Goal: Task Accomplishment & Management: Manage account settings

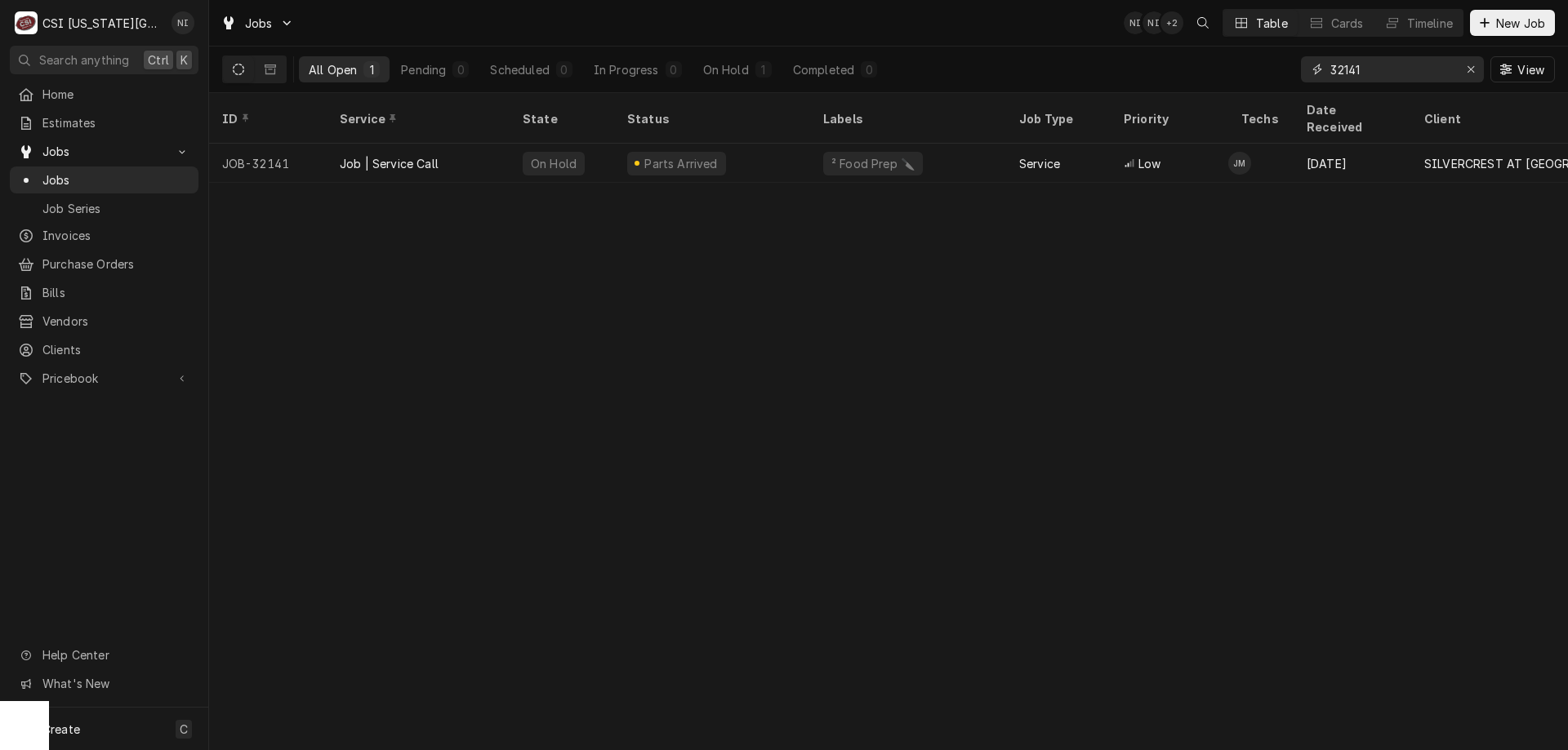
drag, startPoint x: 1366, startPoint y: 70, endPoint x: 1176, endPoint y: 67, distance: 190.0
click at [1176, 67] on div "All Open 1 Pending 0 Scheduled 0 In Progress 0 On Hold 1 Completed 0 32141 View" at bounding box center [888, 69] width 1333 height 46
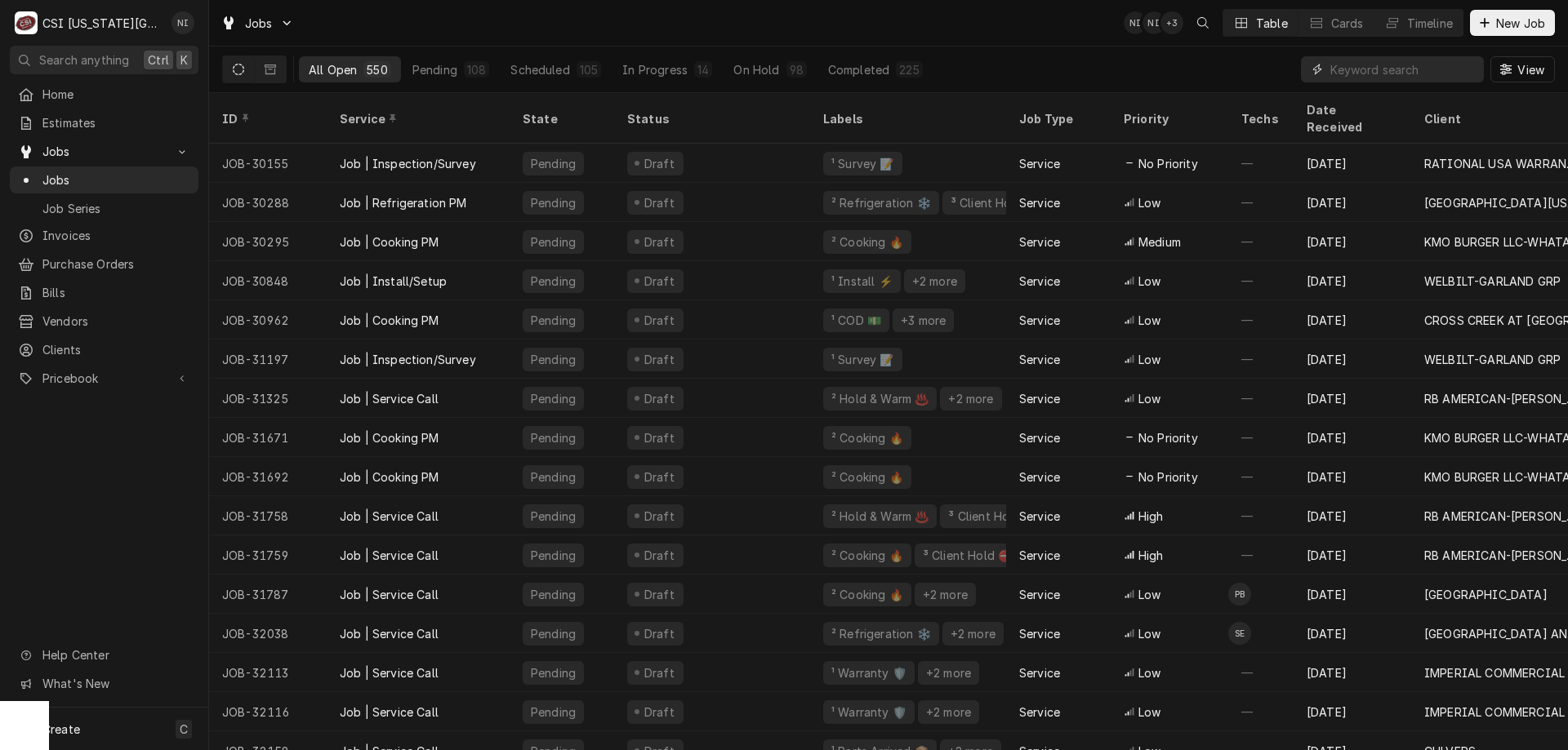
click at [1403, 70] on input "Dynamic Content Wrapper" at bounding box center [1403, 69] width 145 height 26
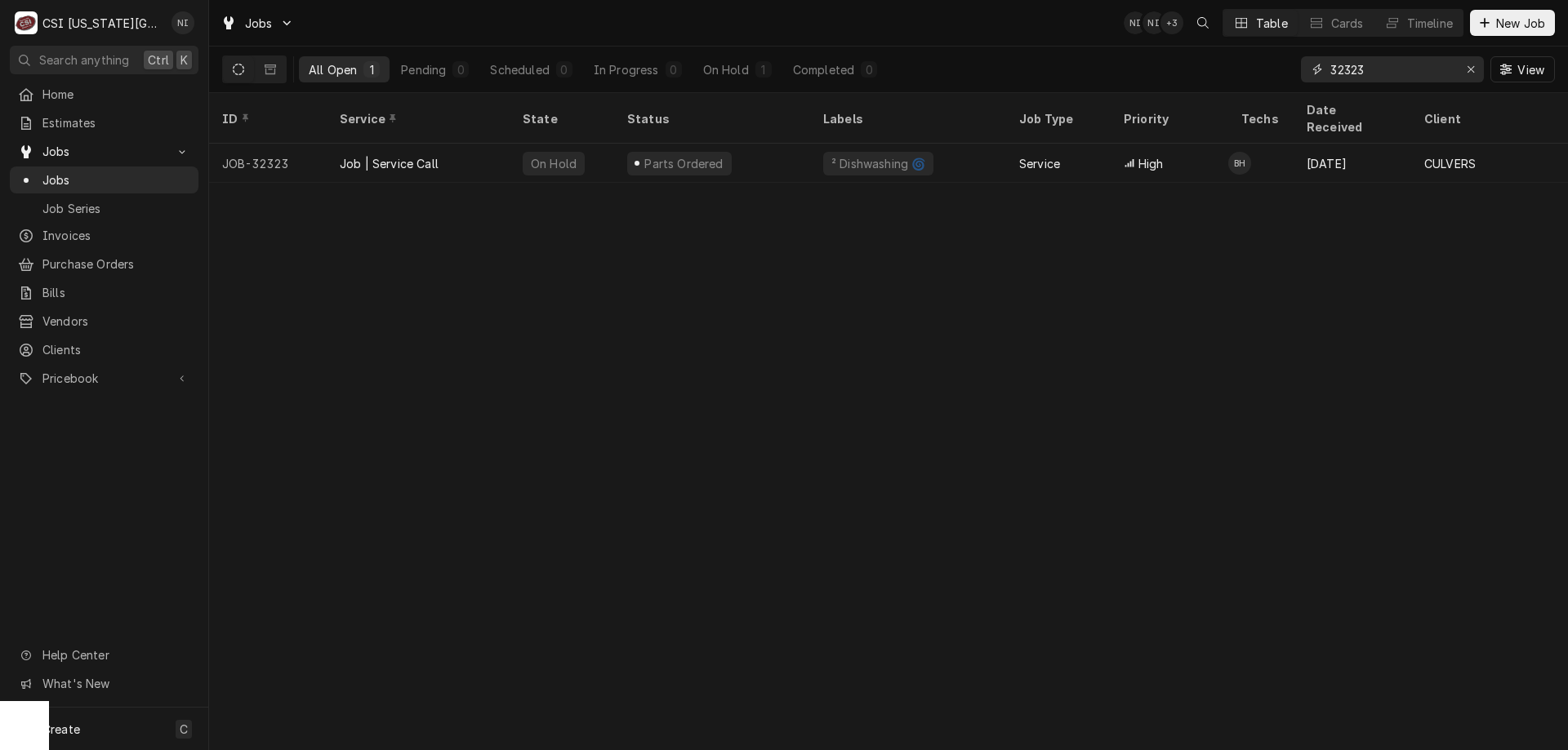
type input "32323"
click at [451, 146] on div "Job | Service Call" at bounding box center [418, 163] width 183 height 39
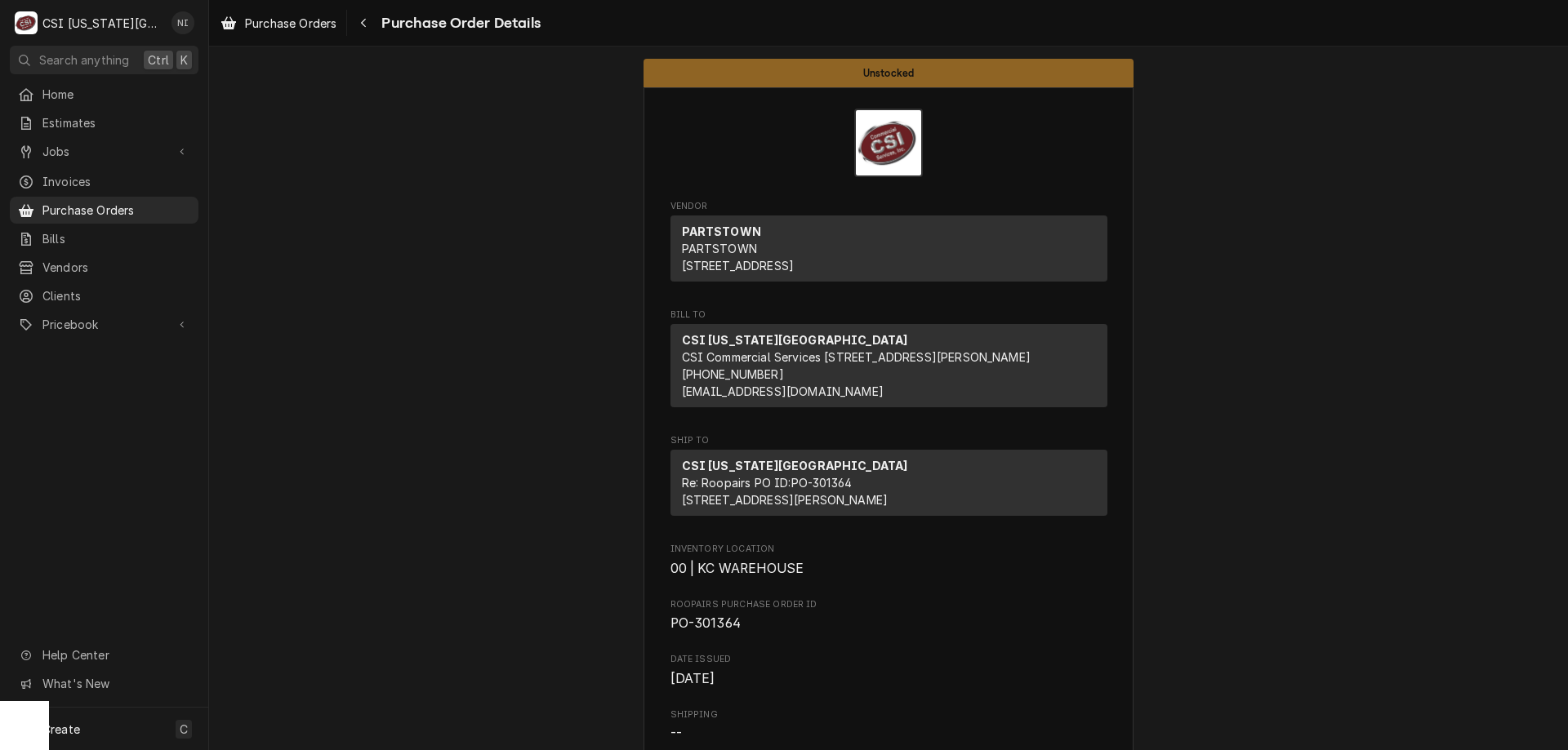
click at [173, 206] on span "Purchase Orders" at bounding box center [116, 210] width 148 height 17
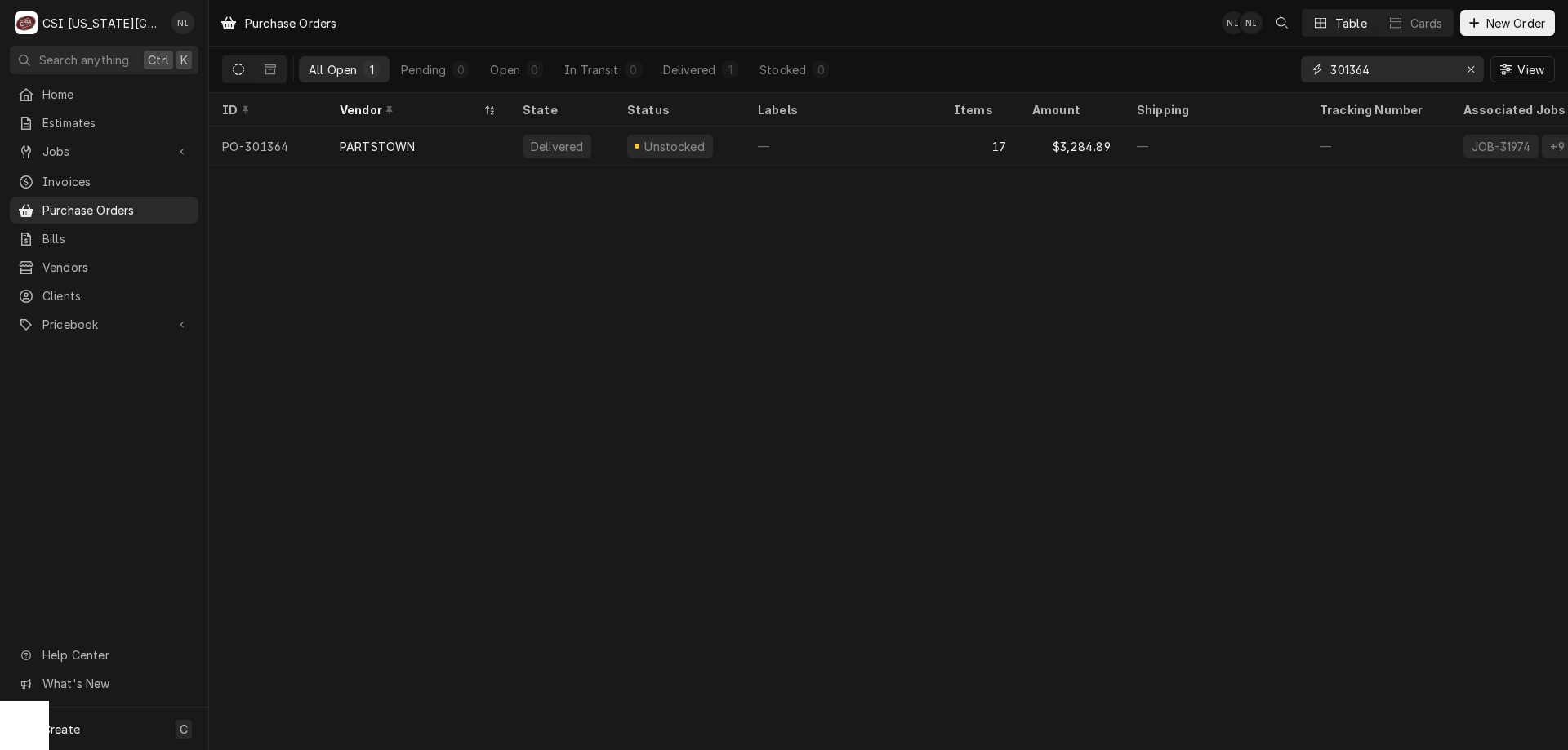
click at [1468, 68] on icon "Erase input" at bounding box center [1471, 70] width 9 height 12
click at [1457, 70] on input "Dynamic Content Wrapper" at bounding box center [1407, 69] width 154 height 26
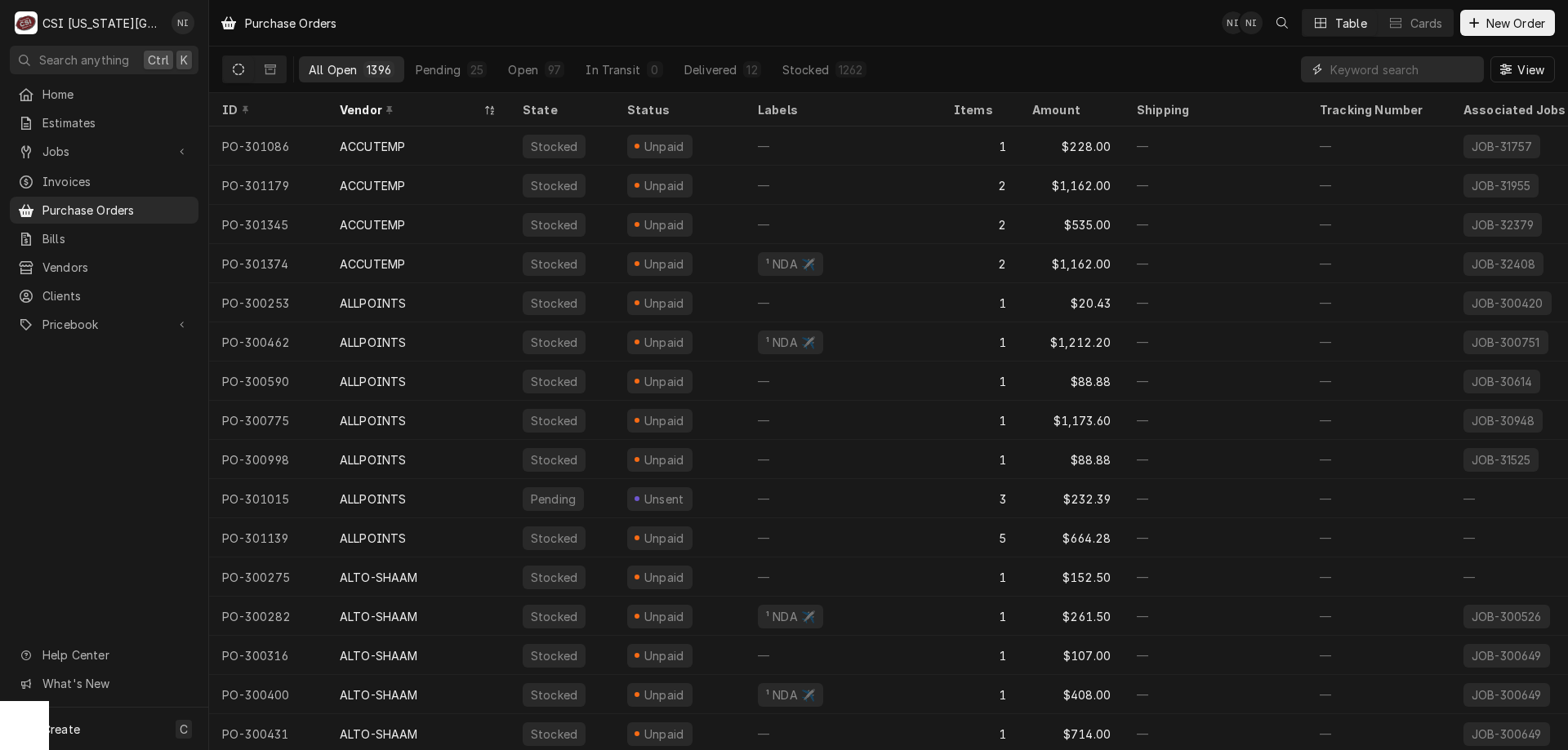
click at [1442, 69] on input "Dynamic Content Wrapper" at bounding box center [1403, 69] width 145 height 26
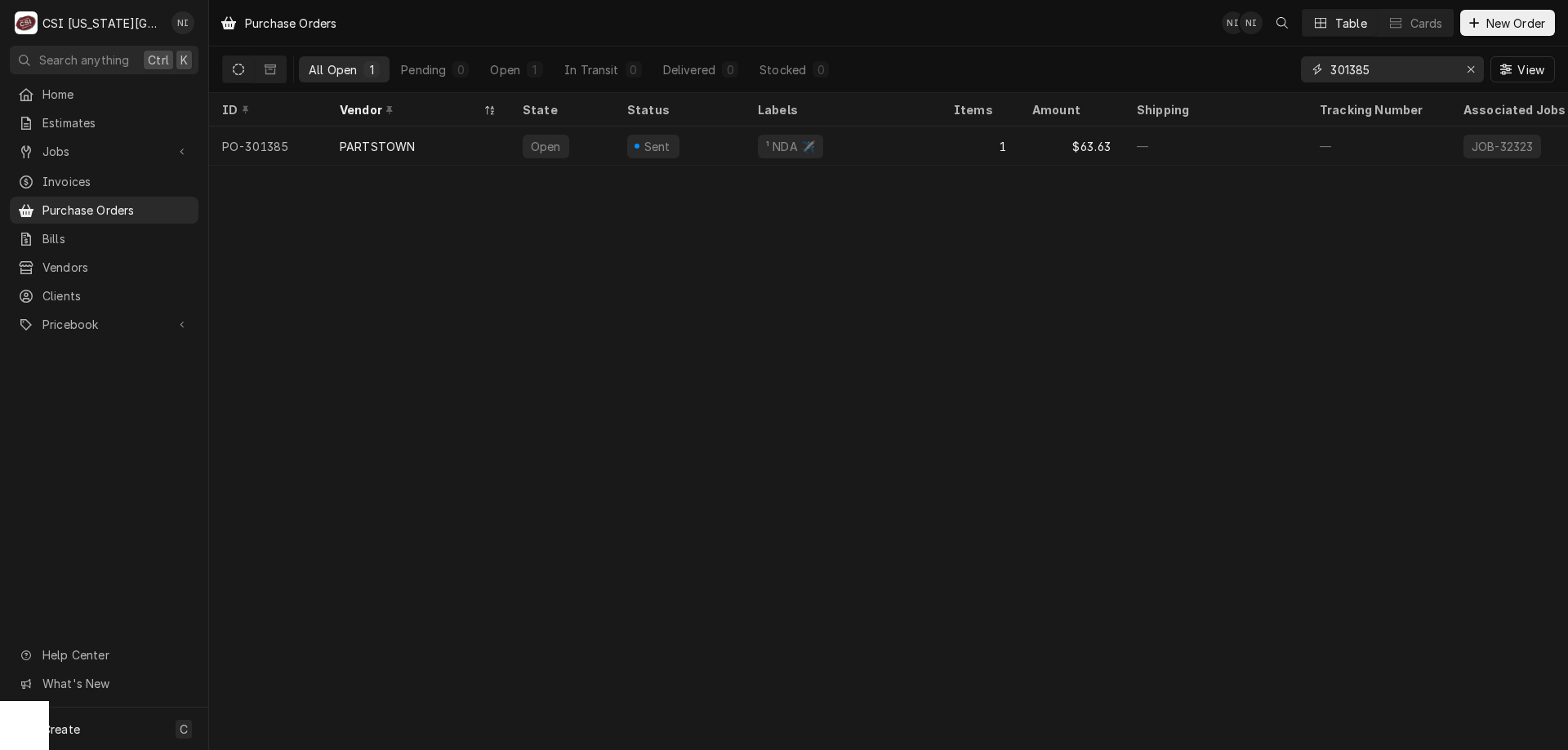
type input "301385"
click at [445, 140] on div "PARTSTOWN" at bounding box center [418, 146] width 183 height 39
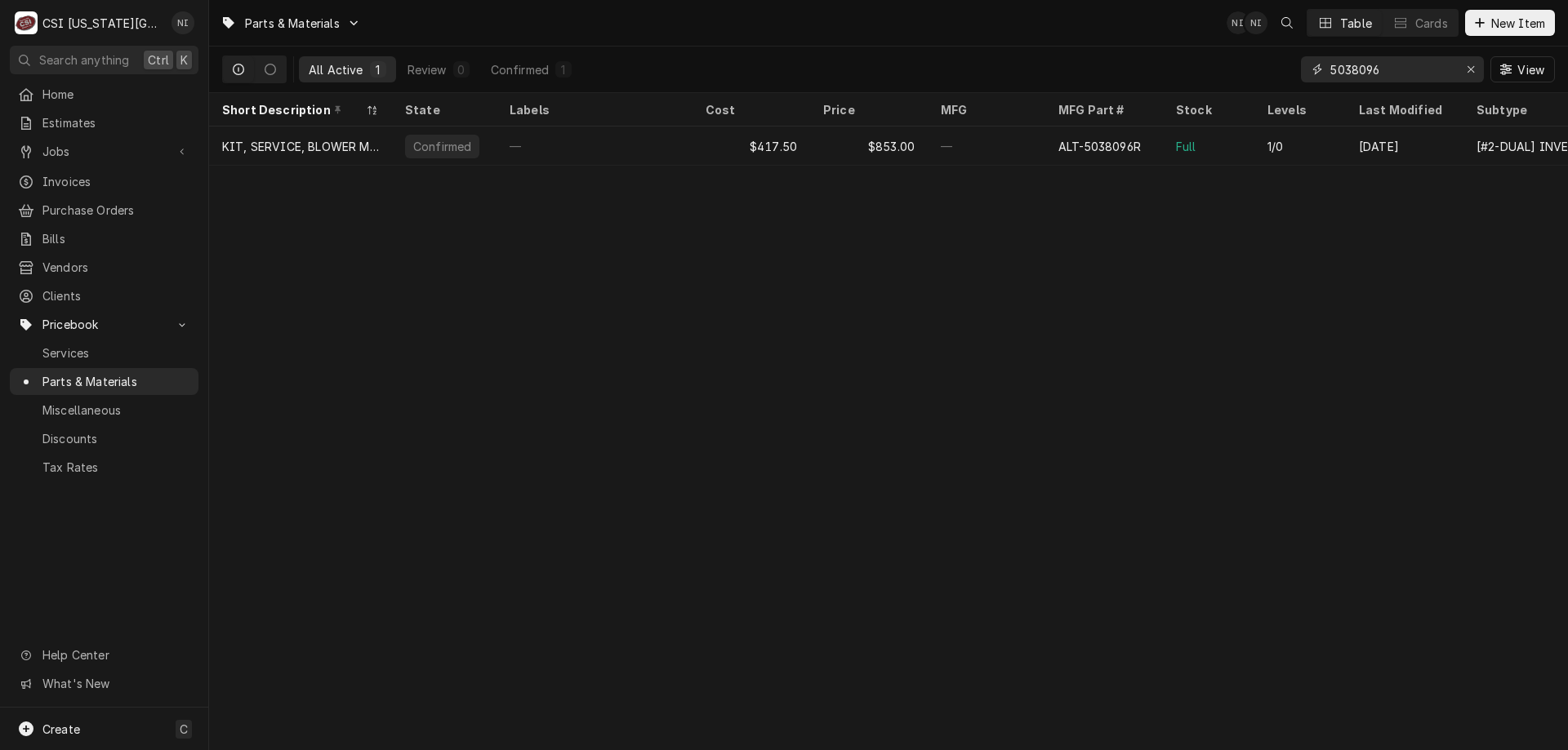
click at [1472, 66] on icon "Erase input" at bounding box center [1471, 70] width 9 height 12
click at [1448, 72] on input "Dynamic Content Wrapper" at bounding box center [1407, 69] width 154 height 26
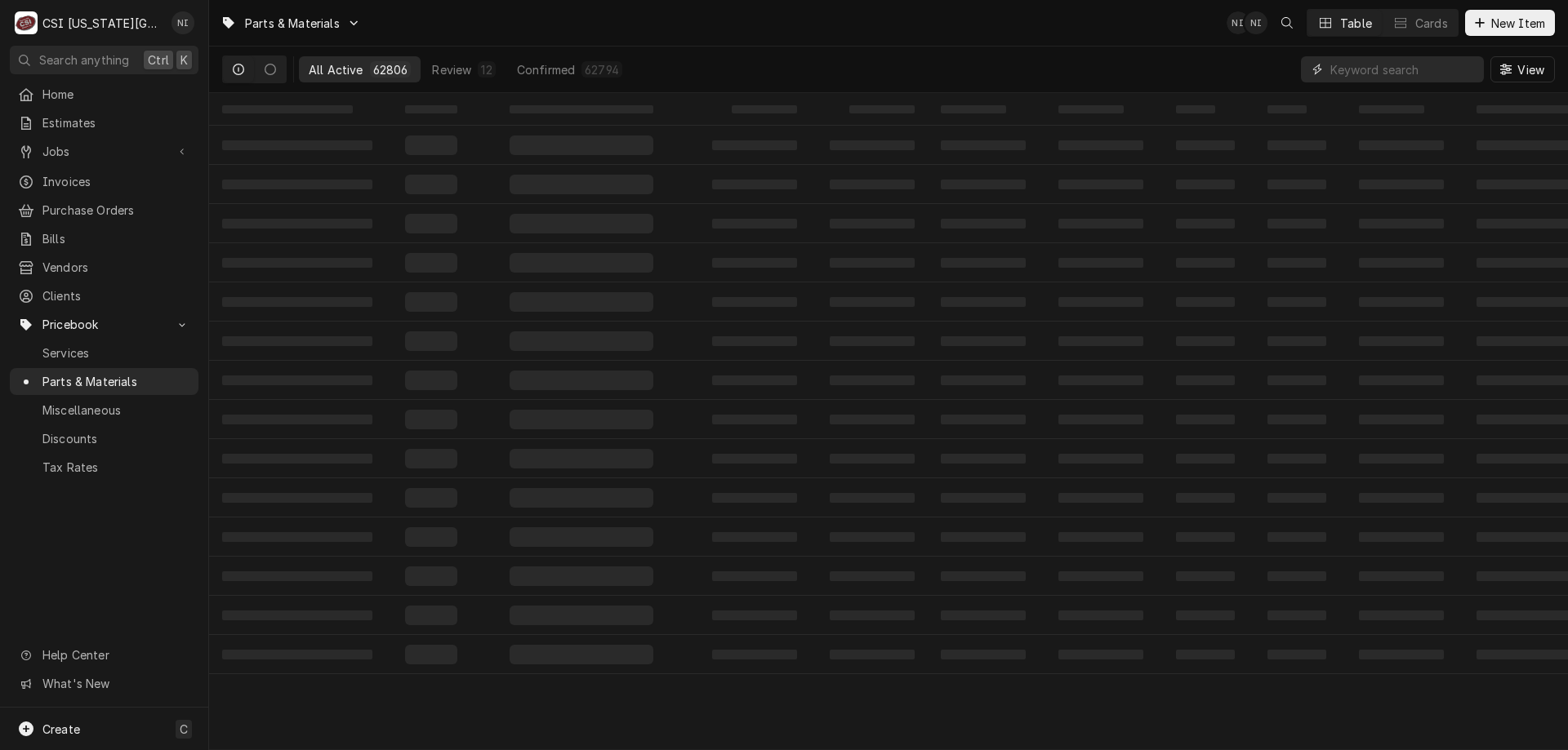
paste input "60149501-CL"
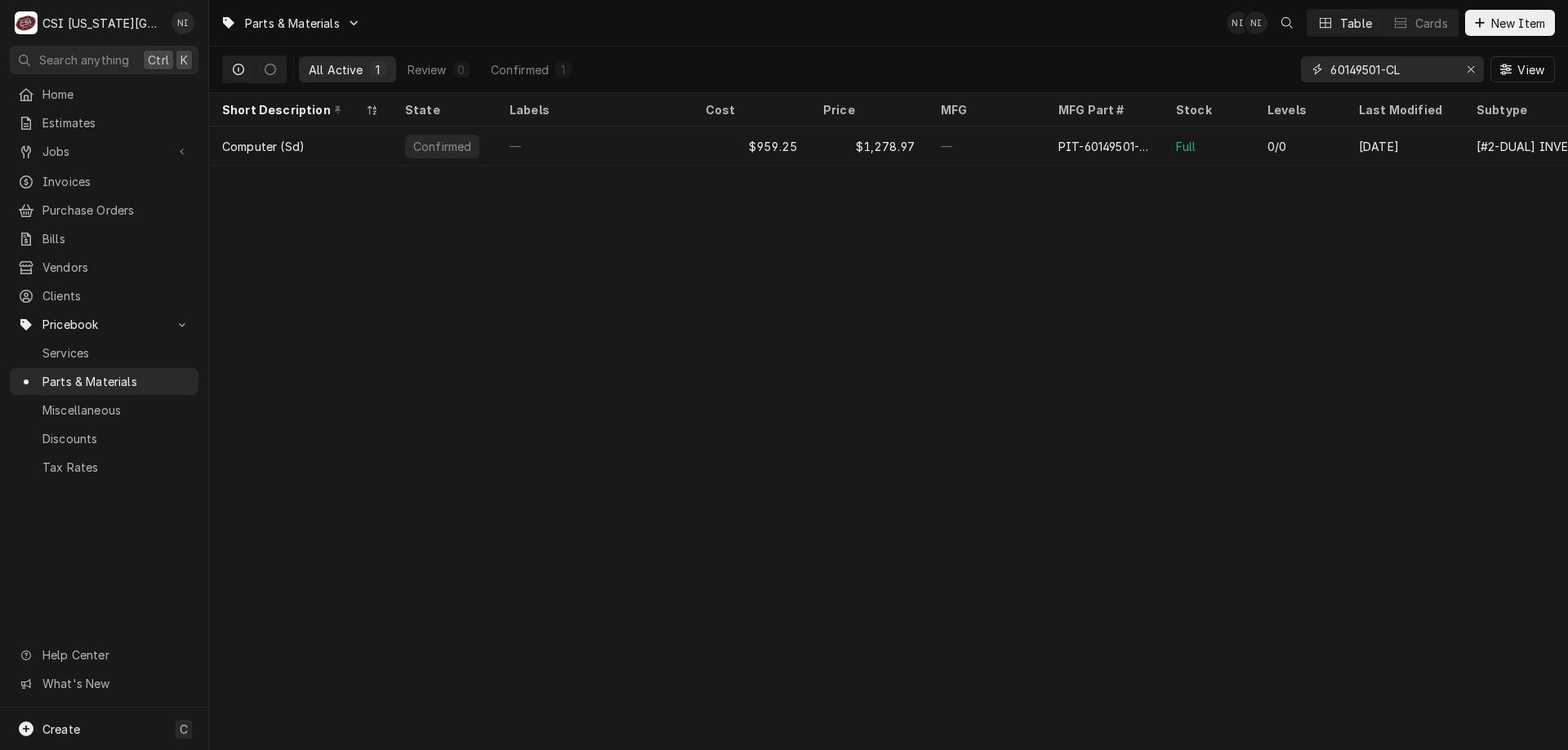
type input "60149501-CL"
click at [994, 141] on div "—" at bounding box center [986, 146] width 117 height 39
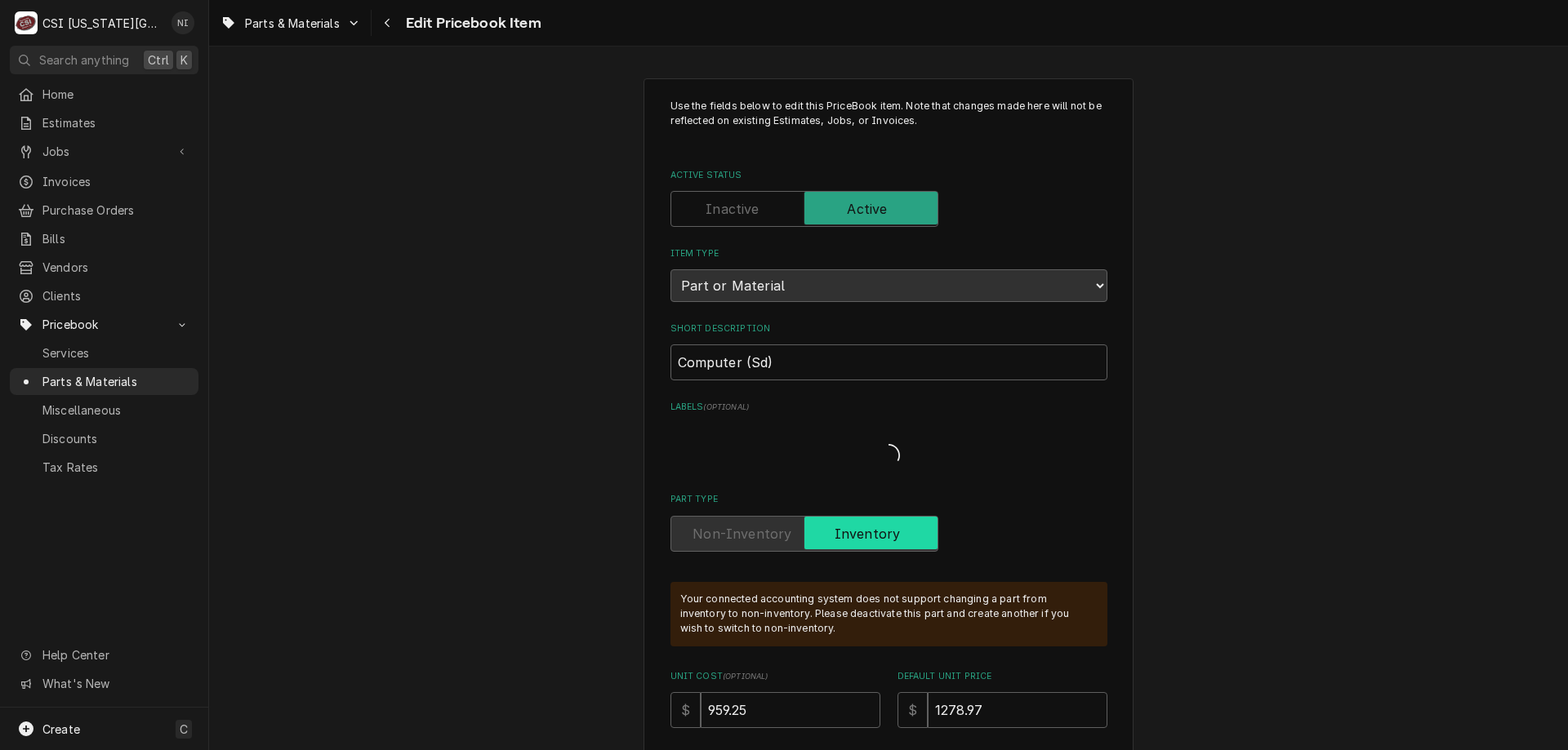
type textarea "x"
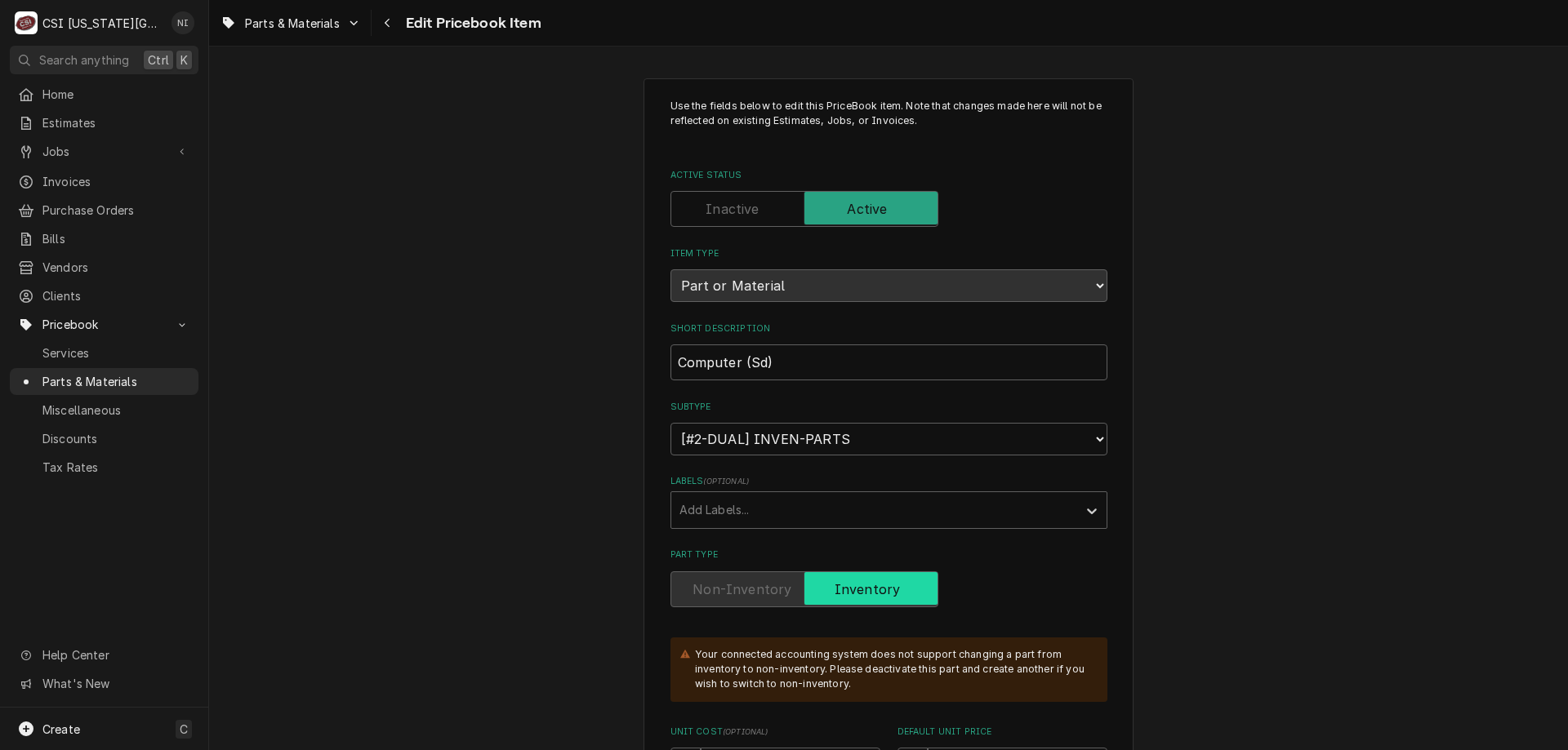
scroll to position [15955, 0]
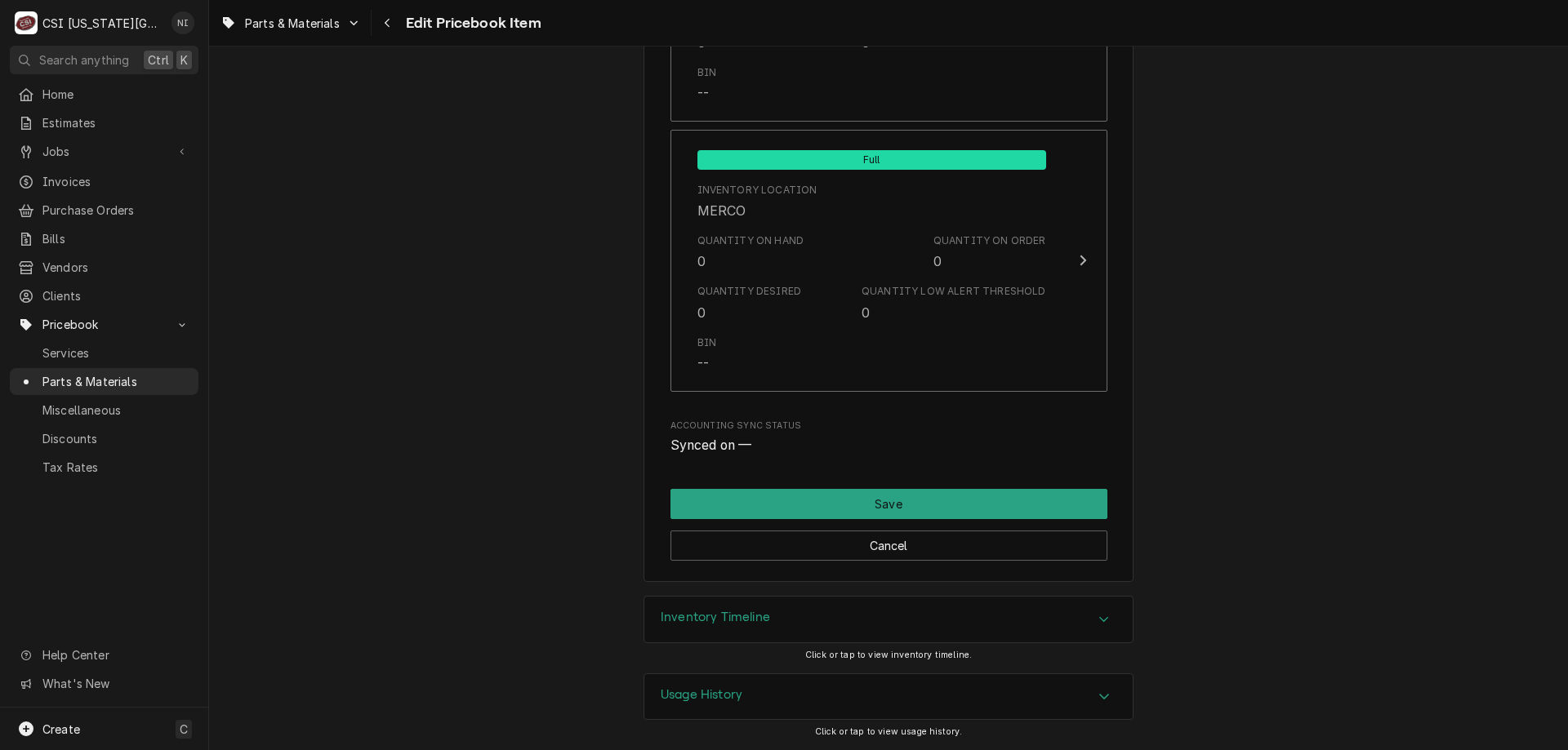
click at [903, 601] on div "Inventory Timeline" at bounding box center [888, 619] width 488 height 46
click at [151, 373] on span "Parts & Materials" at bounding box center [116, 382] width 148 height 17
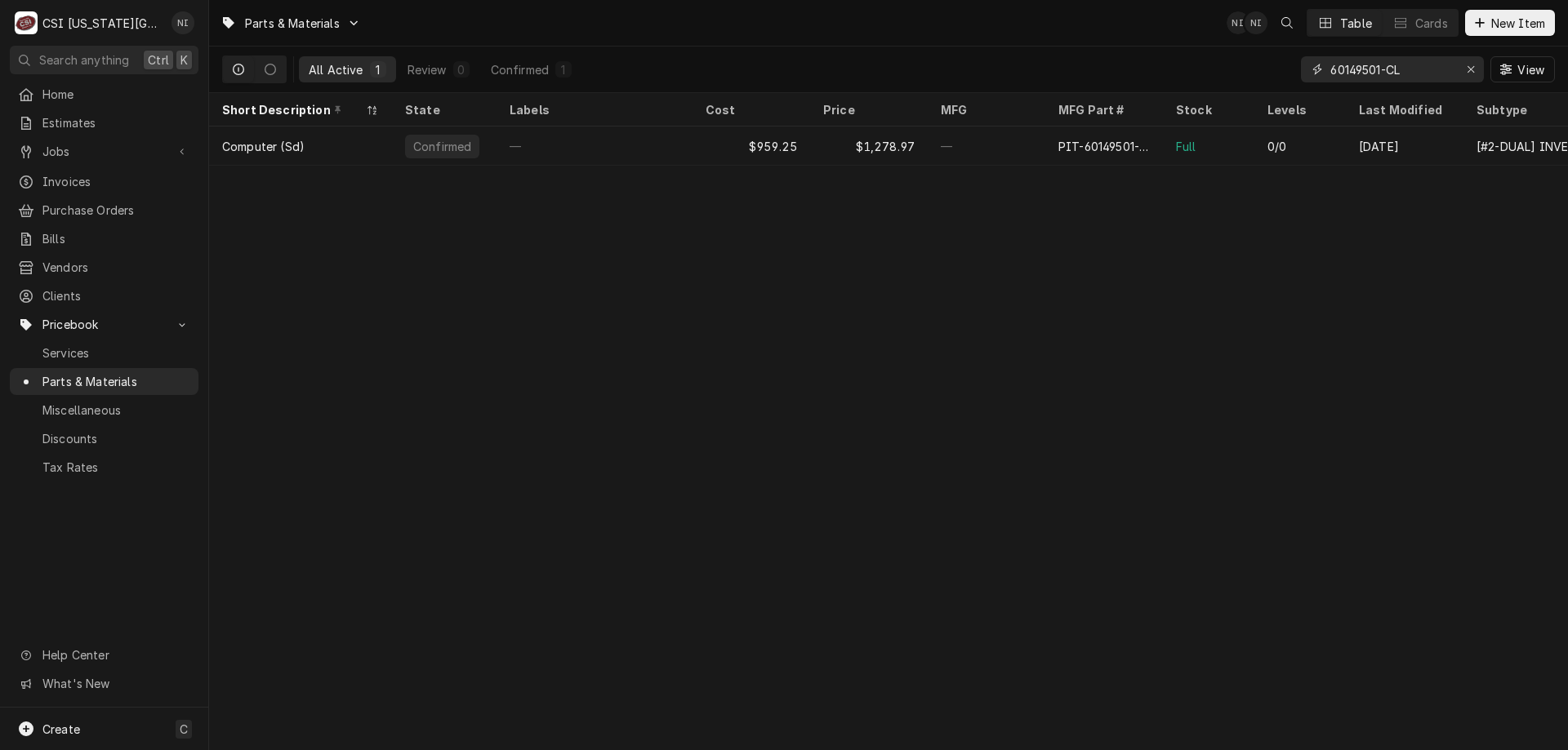
click at [1465, 67] on div "Erase input" at bounding box center [1471, 70] width 17 height 17
click at [1457, 69] on input "Dynamic Content Wrapper" at bounding box center [1407, 69] width 154 height 26
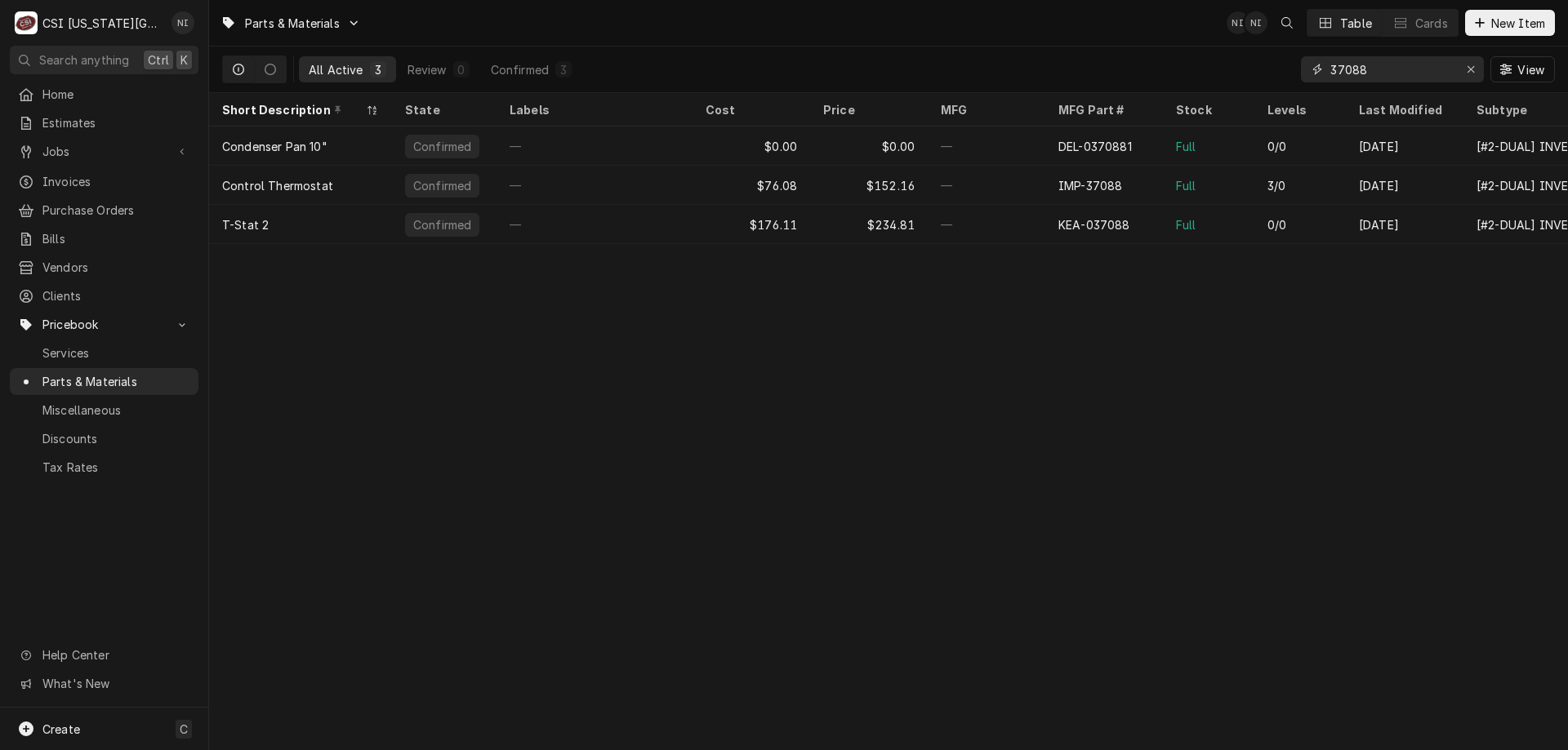
type input "37088"
click at [1205, 193] on div "Full" at bounding box center [1208, 185] width 91 height 39
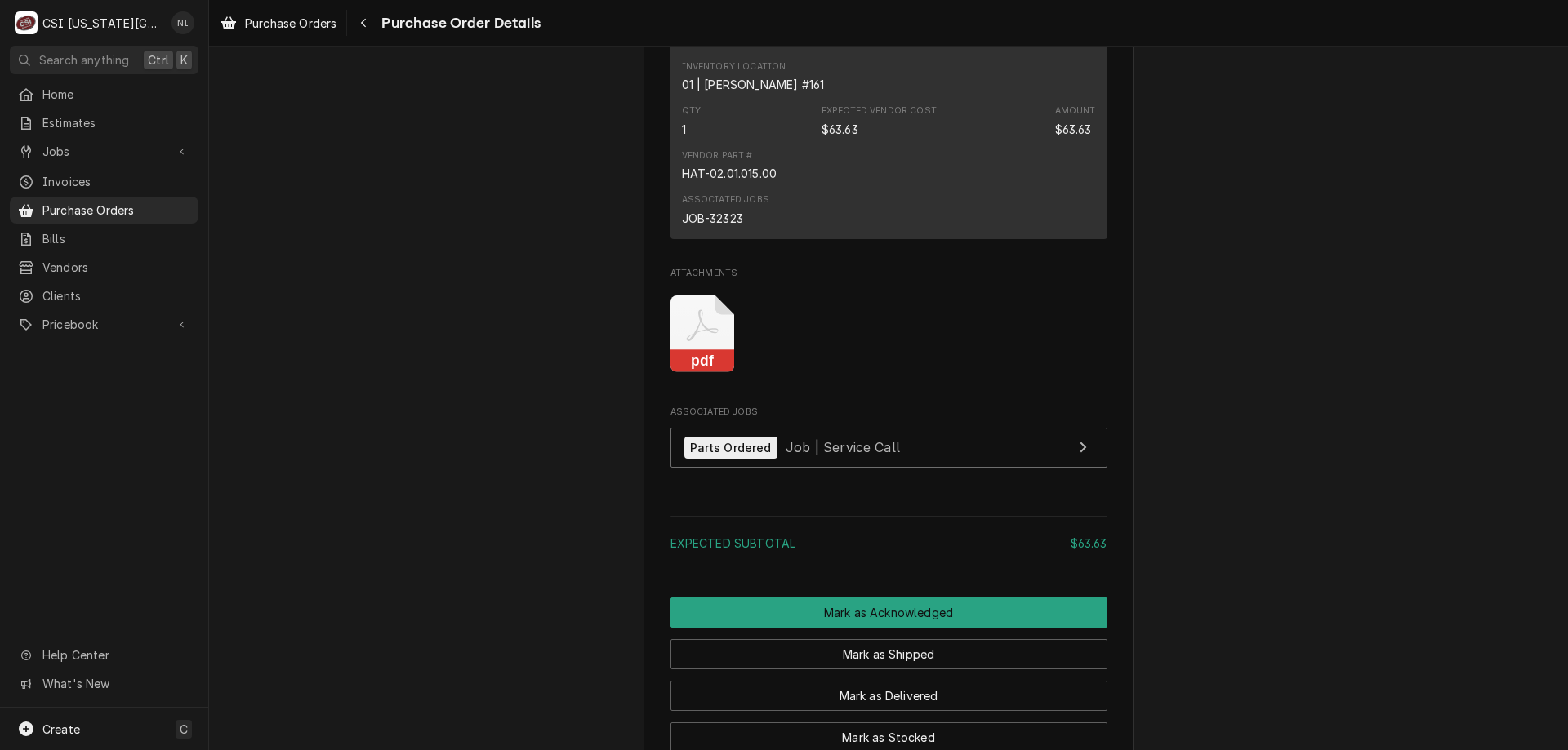
scroll to position [1382, 0]
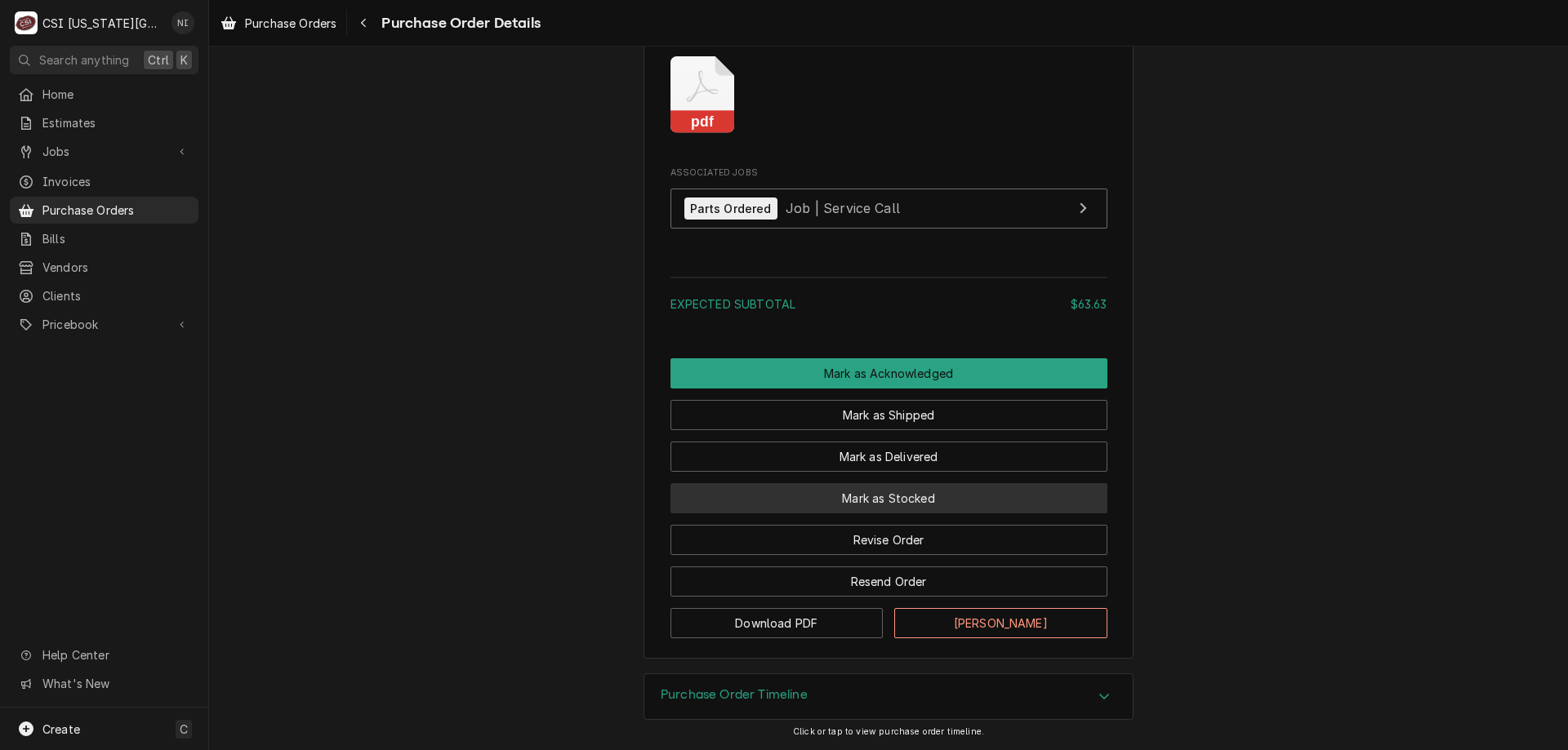
click at [901, 500] on button "Mark as Stocked" at bounding box center [888, 498] width 436 height 30
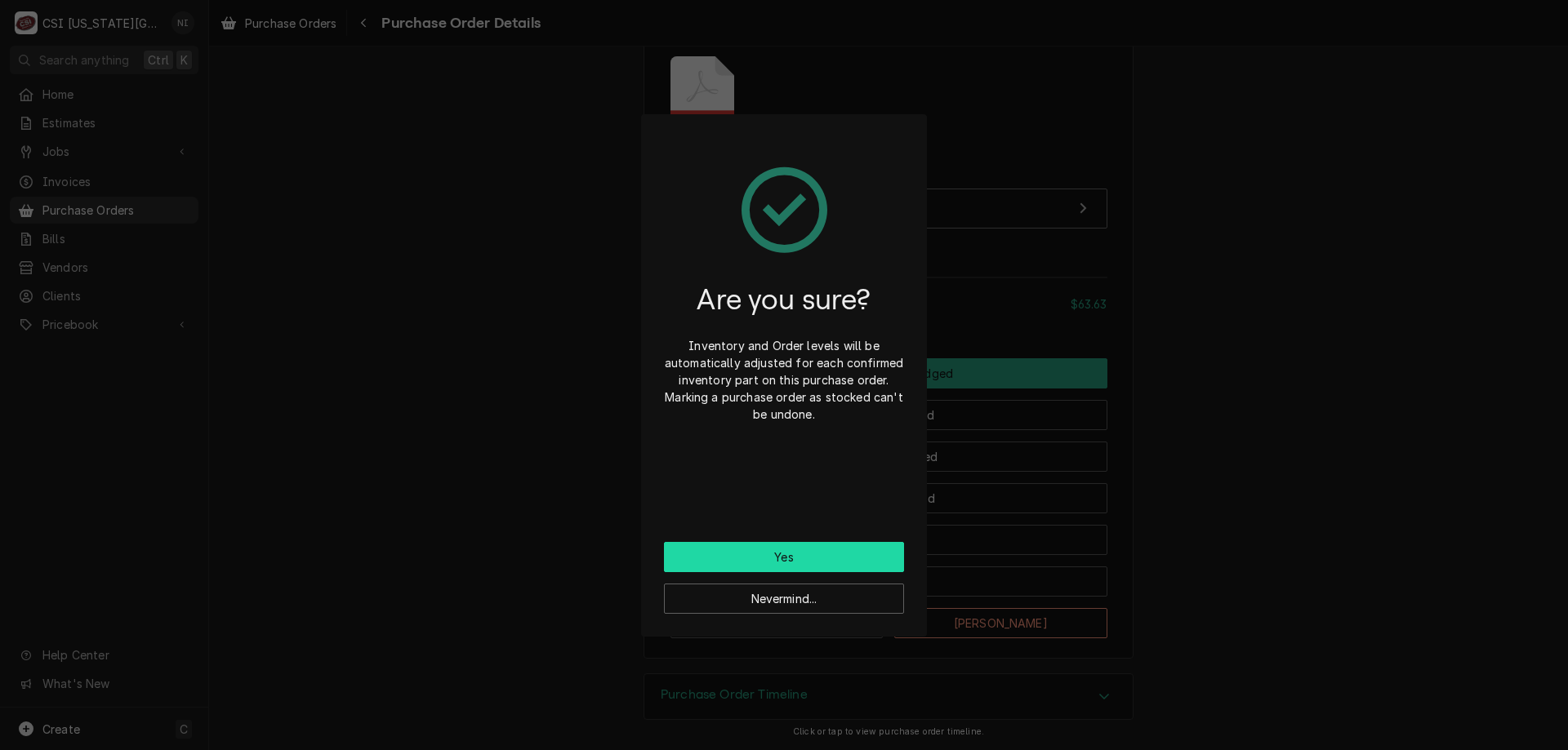
click at [774, 549] on button "Yes" at bounding box center [783, 557] width 240 height 30
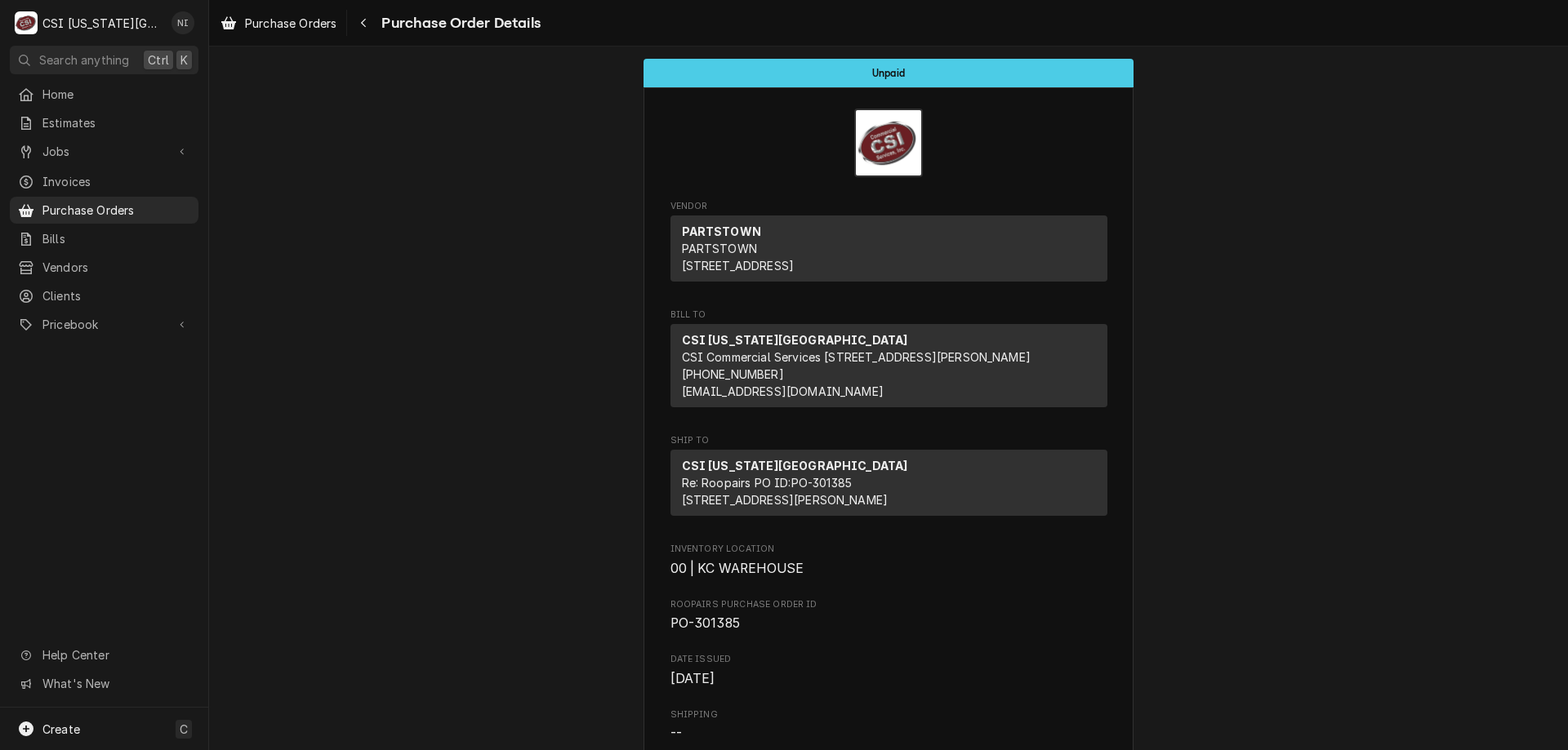
click at [139, 213] on div "Purchase Orders" at bounding box center [104, 210] width 182 height 21
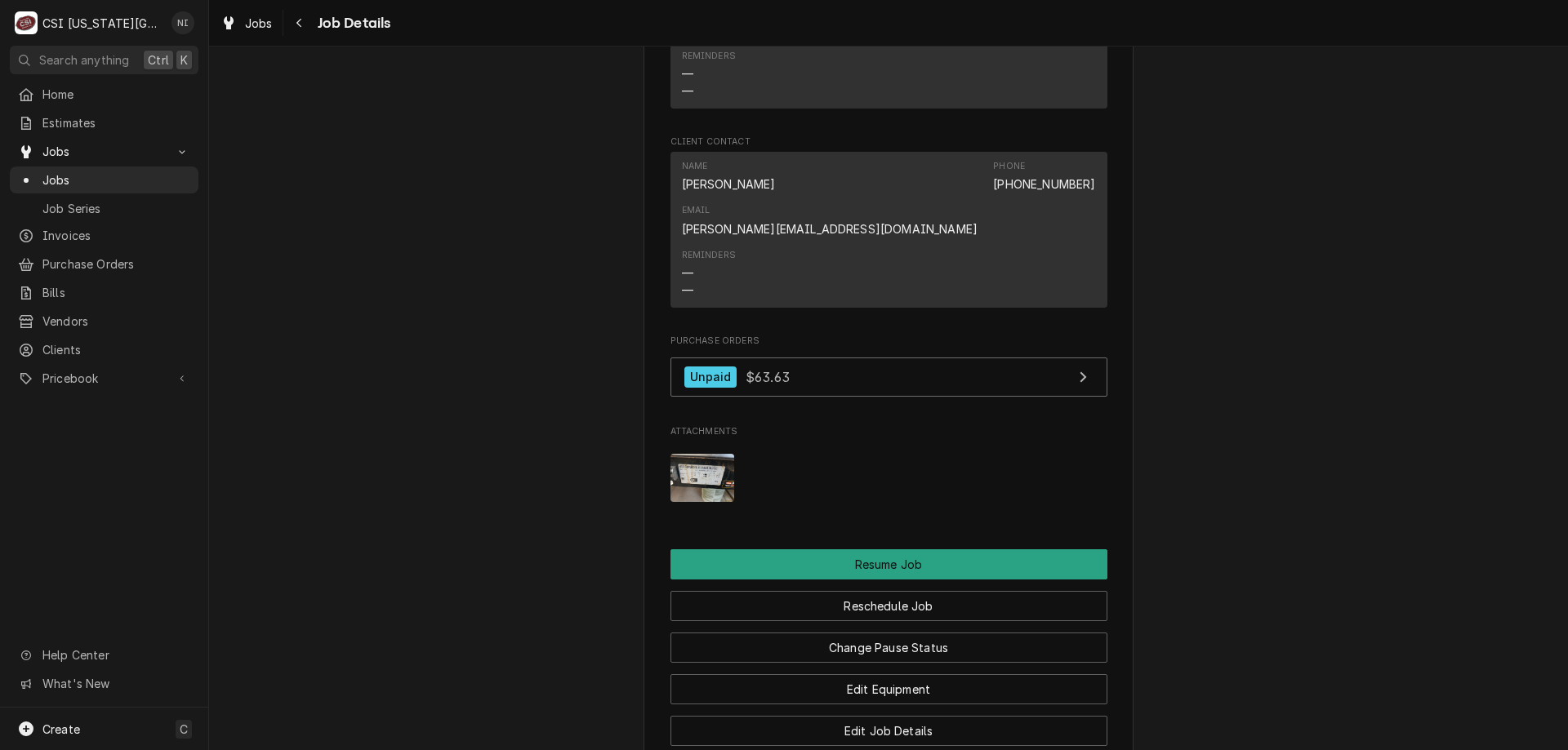
scroll to position [2057, 0]
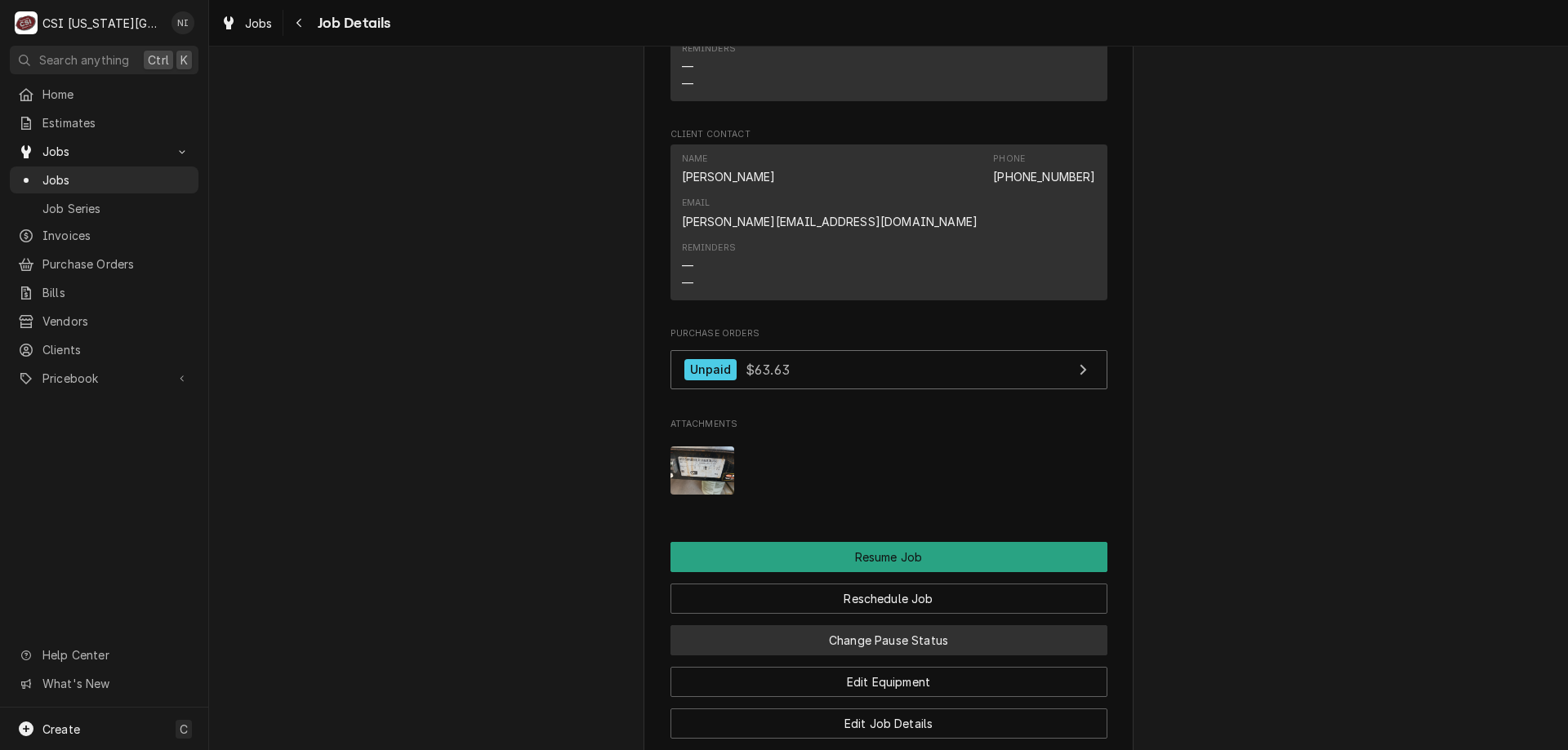
click at [846, 625] on button "Change Pause Status" at bounding box center [888, 640] width 436 height 30
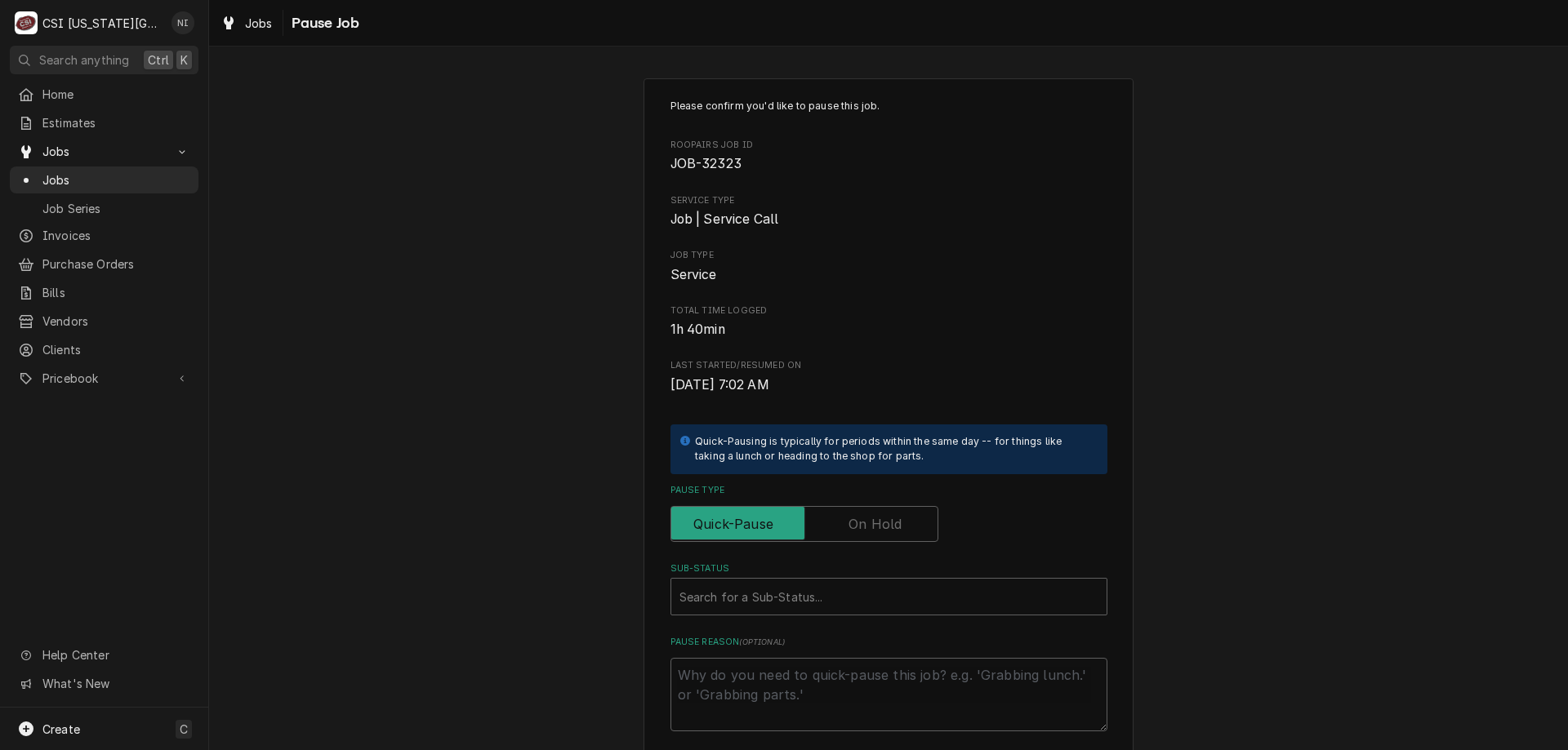
click at [845, 521] on label "Pause Type" at bounding box center [804, 524] width 268 height 36
click at [845, 521] on input "Pause Type" at bounding box center [804, 524] width 253 height 36
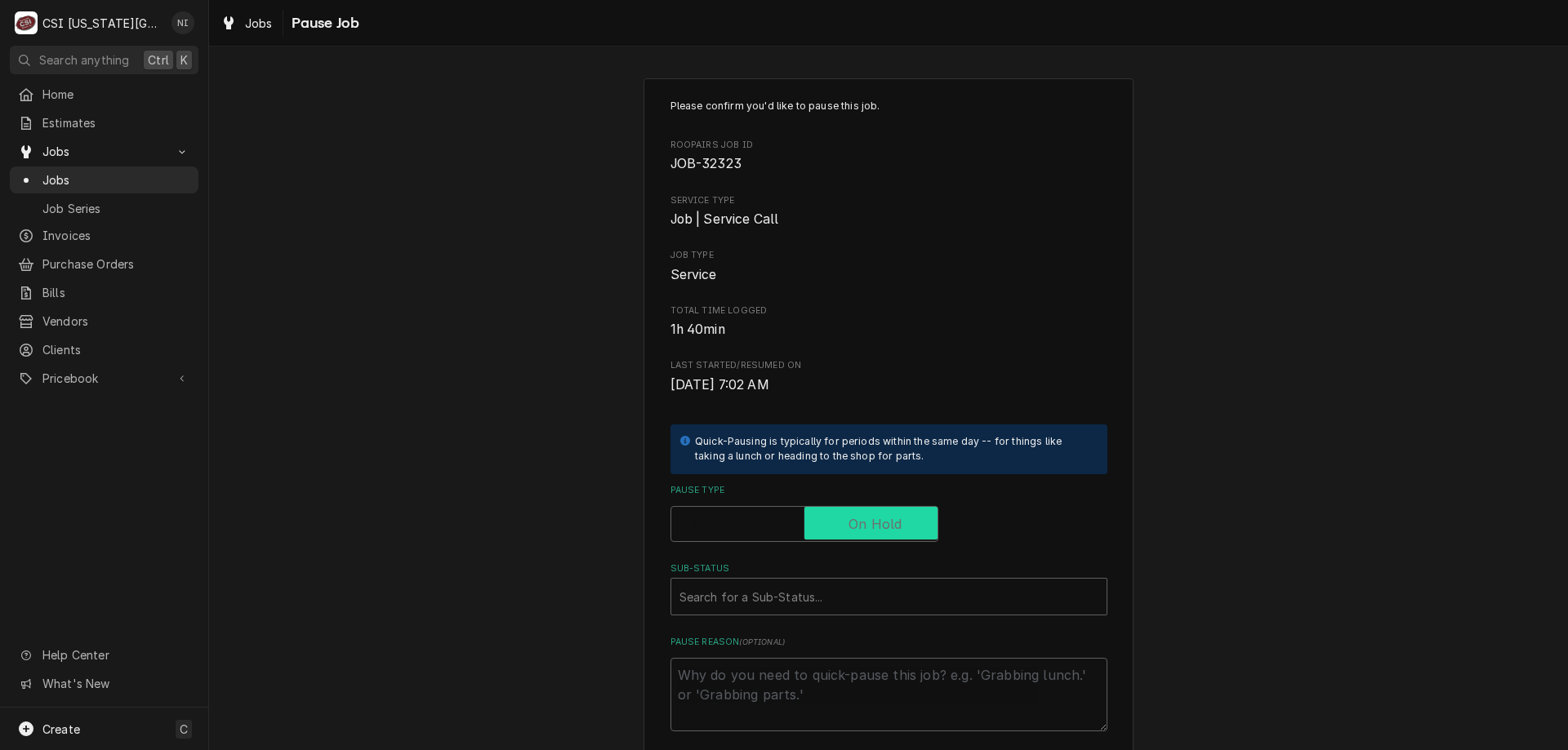
checkbox input "true"
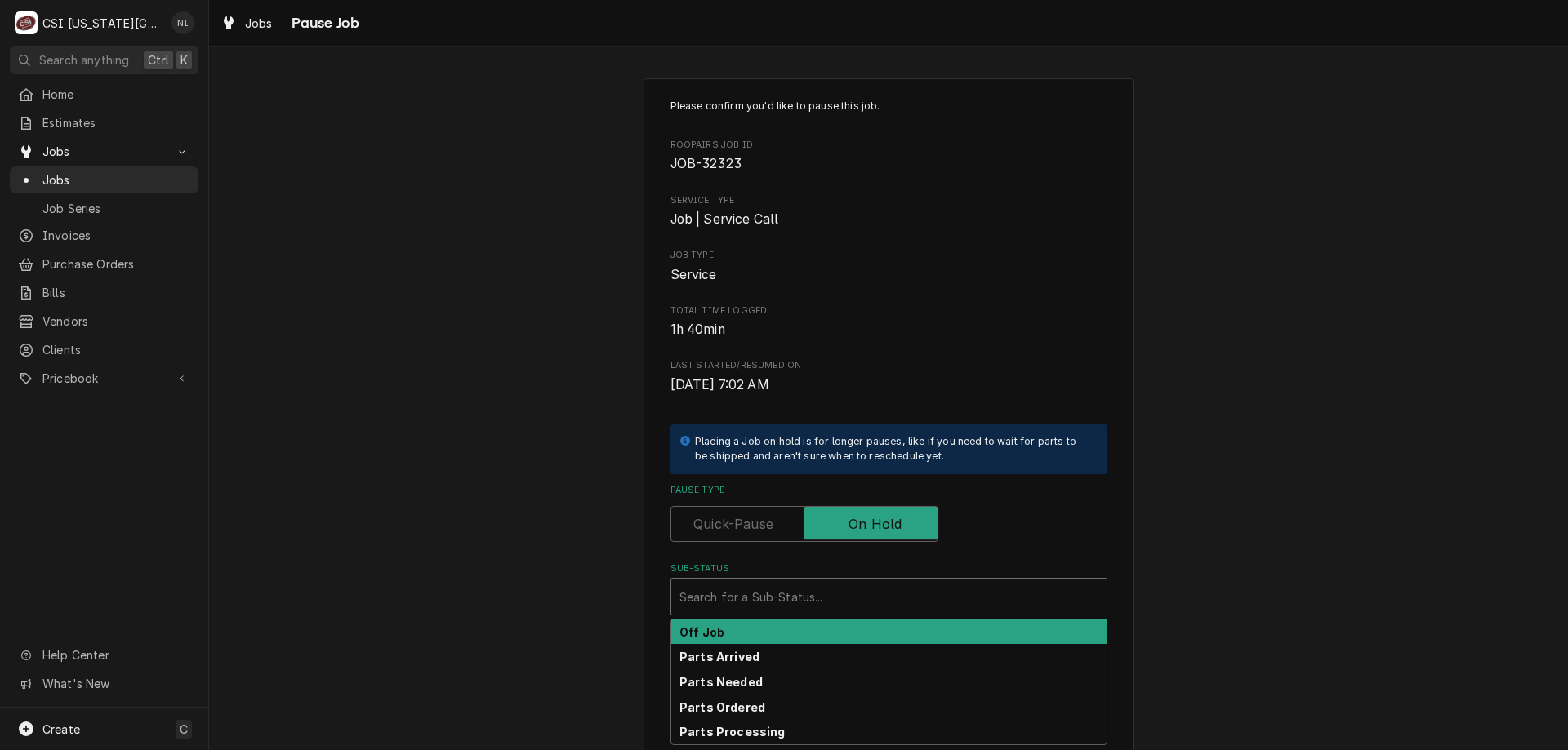
click at [841, 593] on div "Sub-Status" at bounding box center [889, 596] width 419 height 29
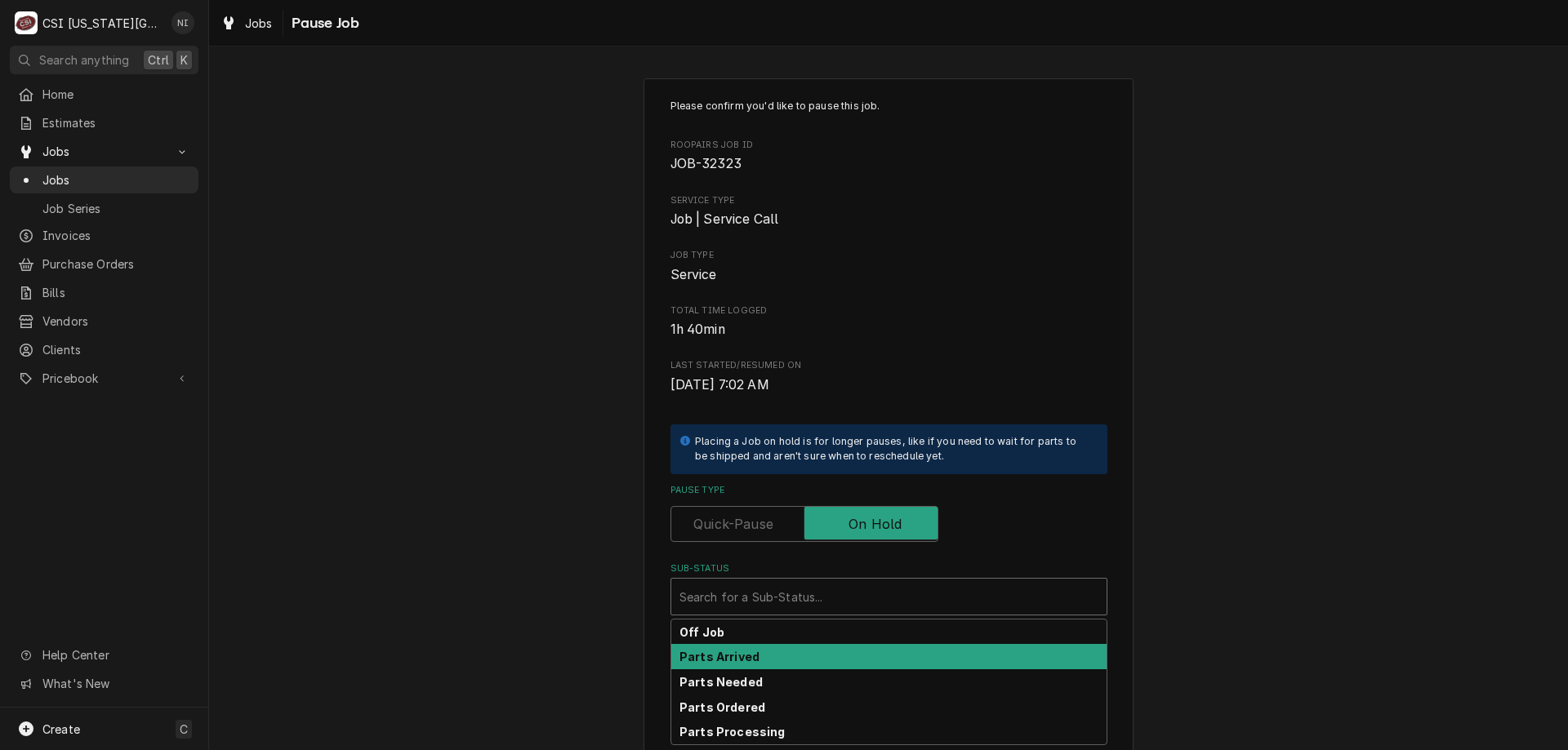
click at [751, 656] on div "Parts Arrived" at bounding box center [888, 657] width 435 height 25
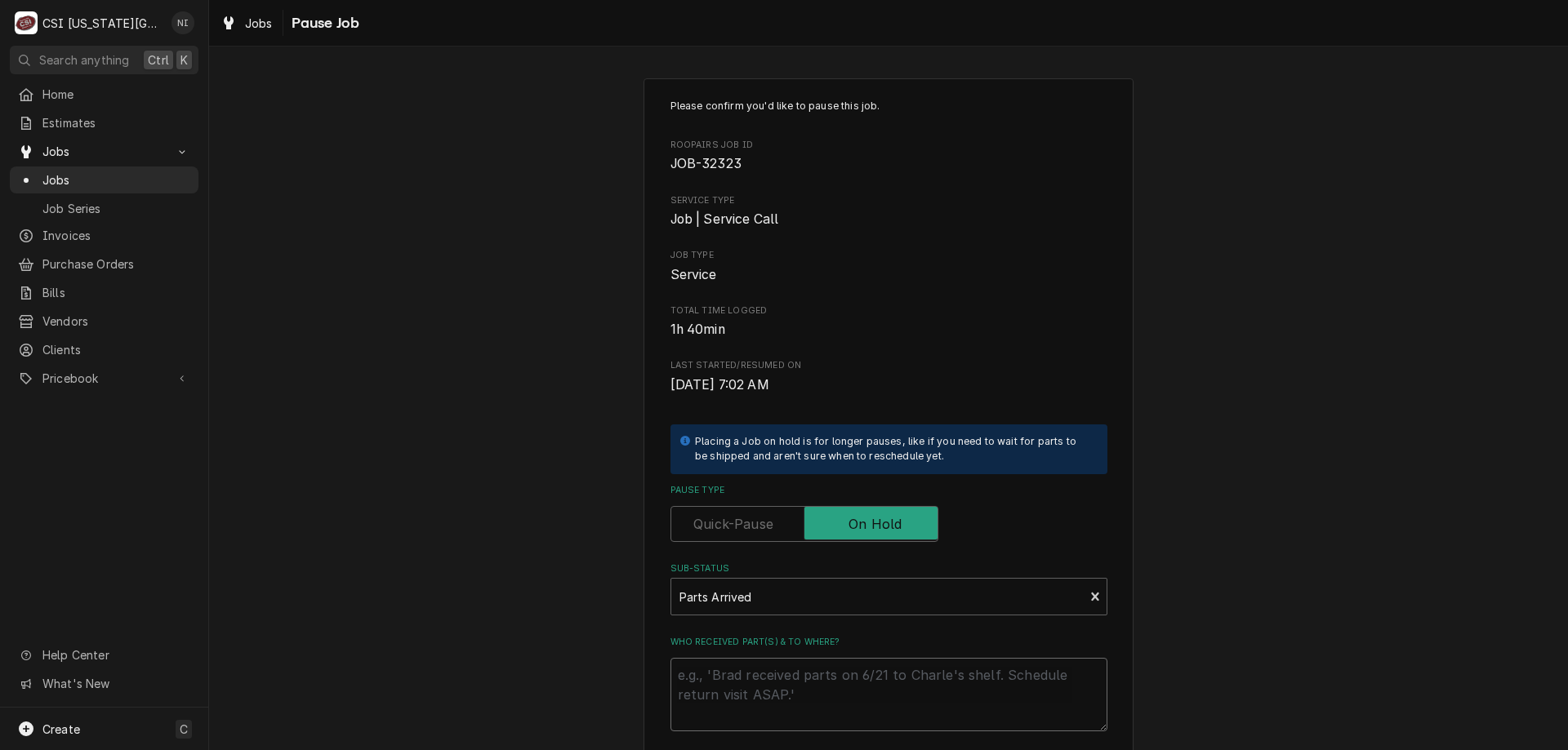
click at [757, 677] on textarea "Who received part(s) & to where?" at bounding box center [888, 695] width 436 height 73
type textarea "x"
type textarea "p"
type textarea "x"
type textarea "pa"
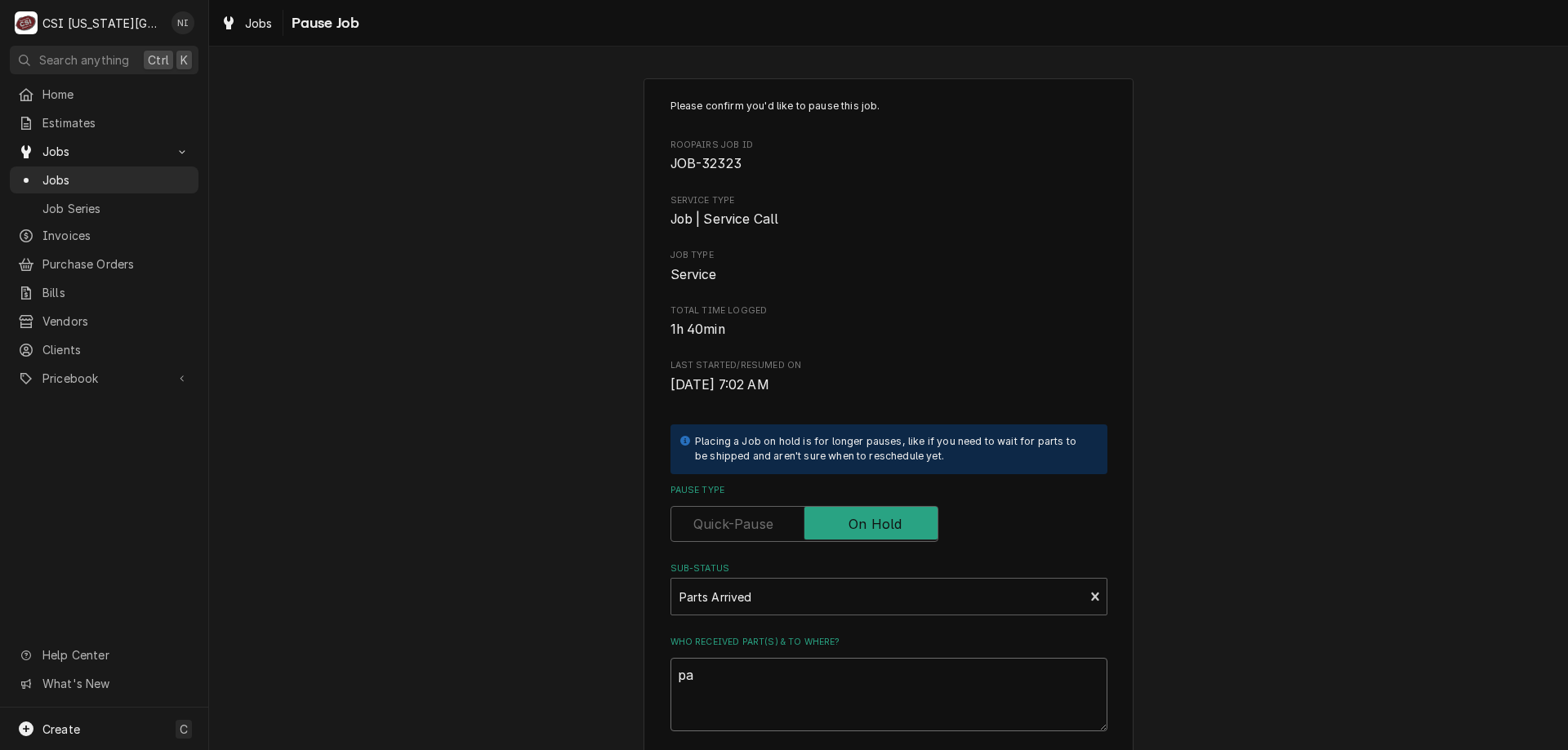
type textarea "x"
type textarea "par"
type textarea "x"
type textarea "pars"
type textarea "x"
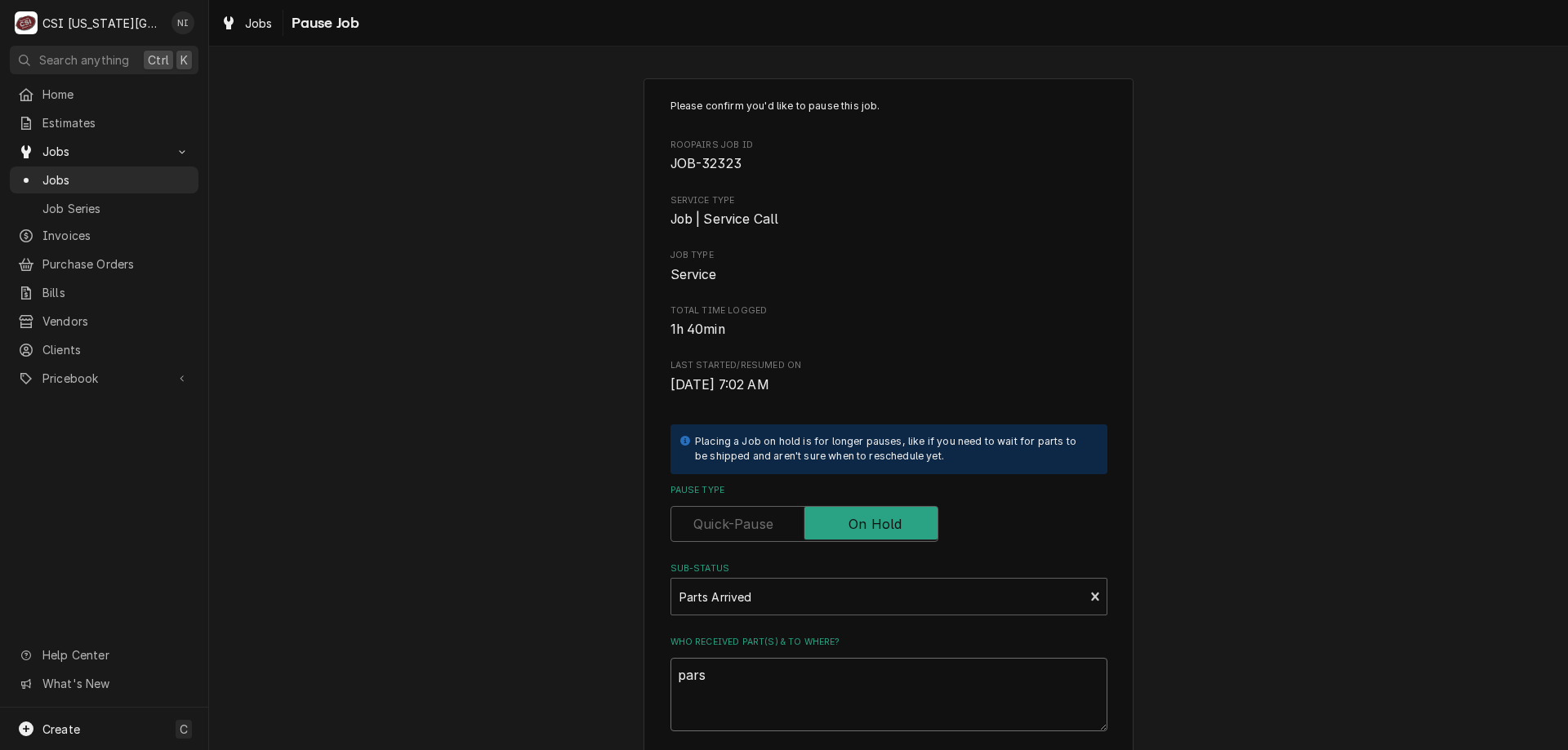
type textarea "par"
type textarea "x"
type textarea "part"
type textarea "x"
type textarea "parts"
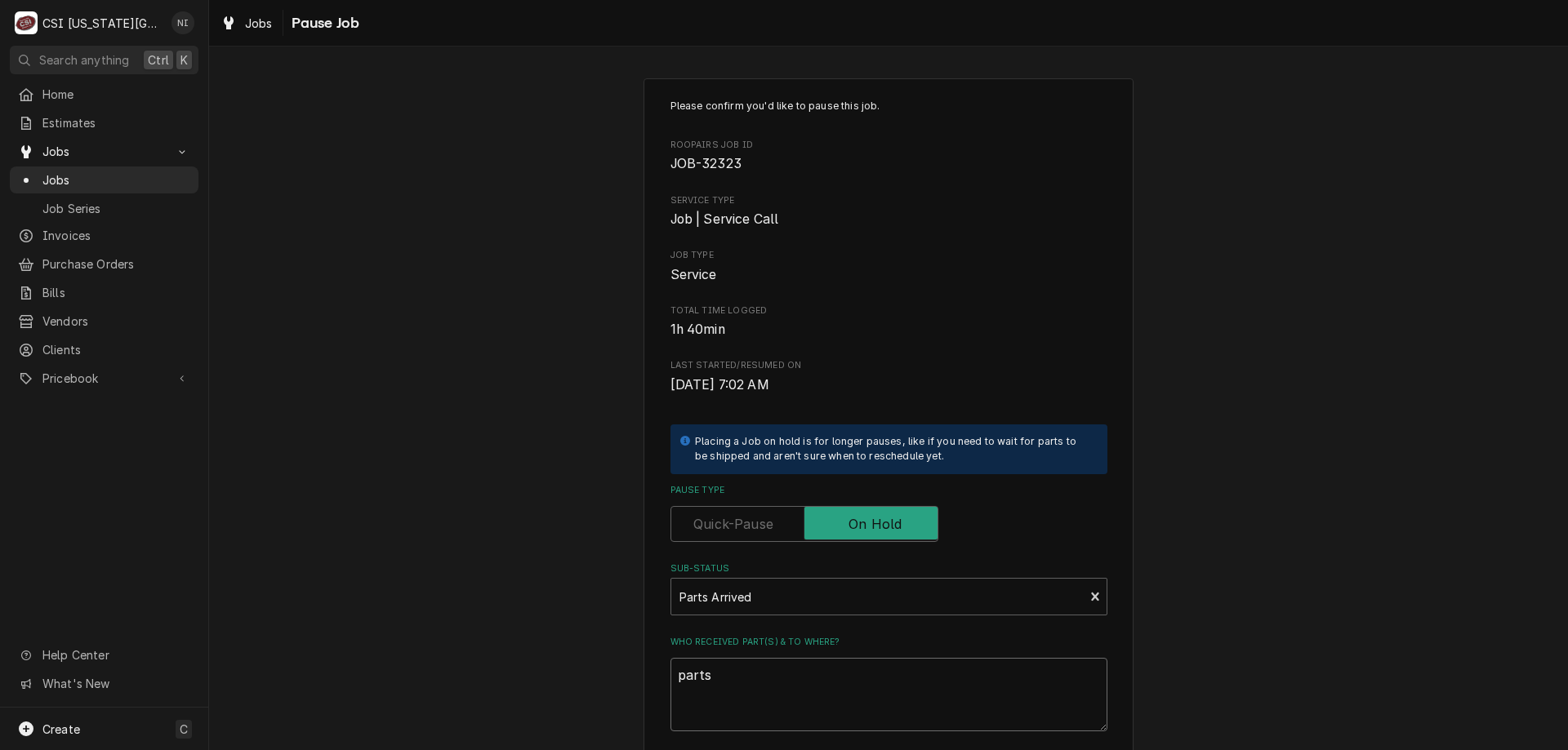
type textarea "x"
type textarea "parts"
type textarea "x"
type textarea "parts o"
type textarea "x"
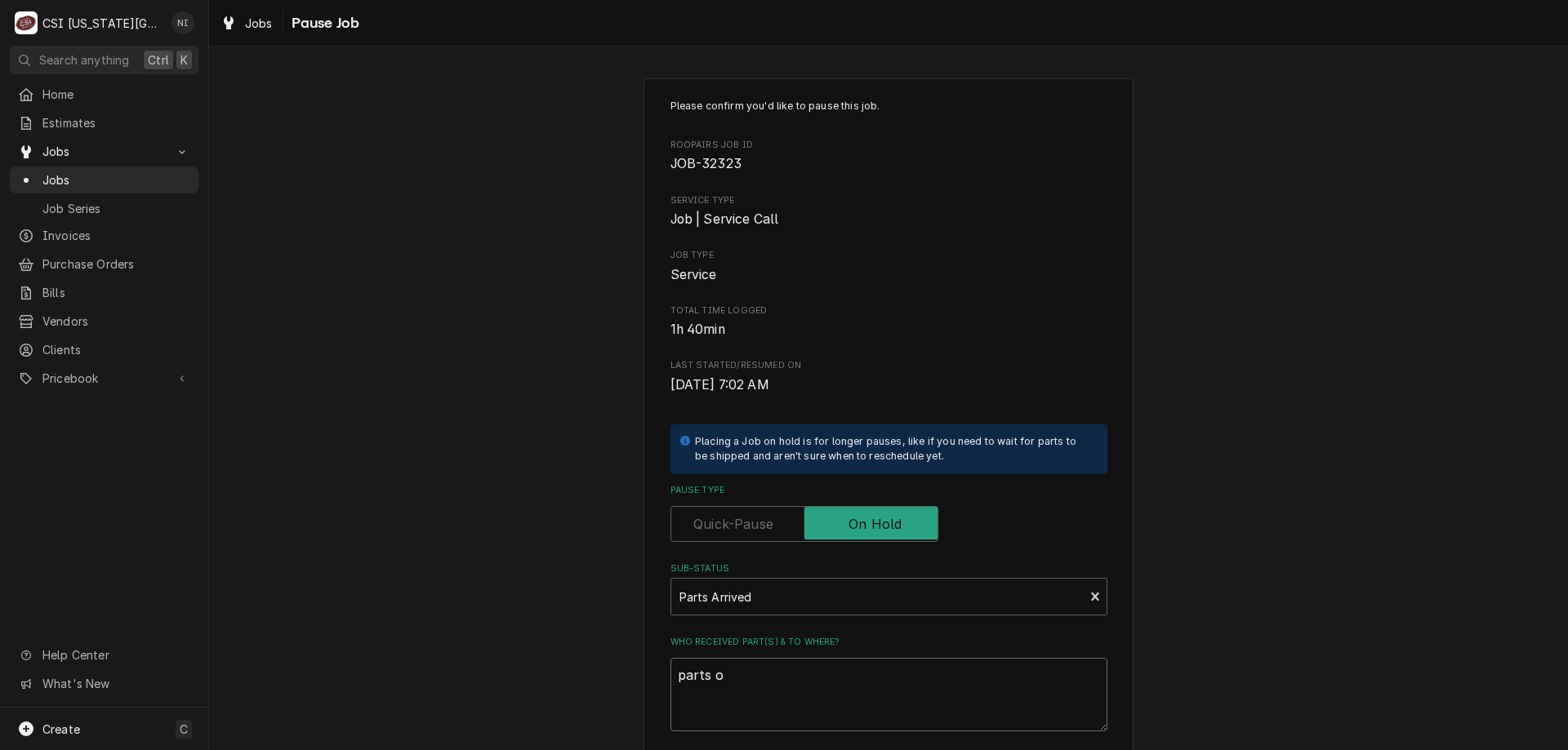
type textarea "parts on"
type textarea "x"
type textarea "parts on"
type textarea "x"
type textarea "parts on h"
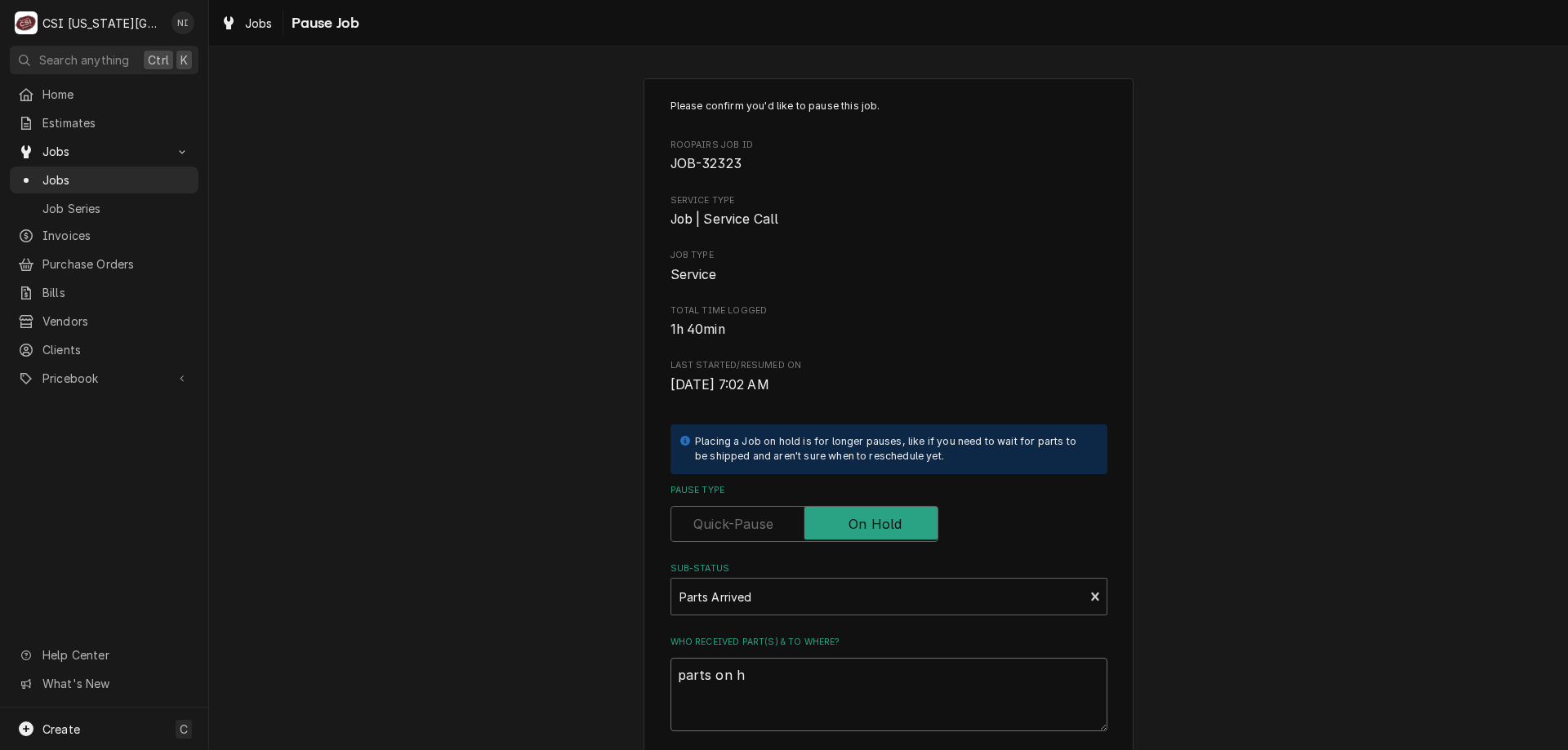
type textarea "x"
type textarea "parts on ha"
type textarea "x"
type textarea "parts on haw"
type textarea "x"
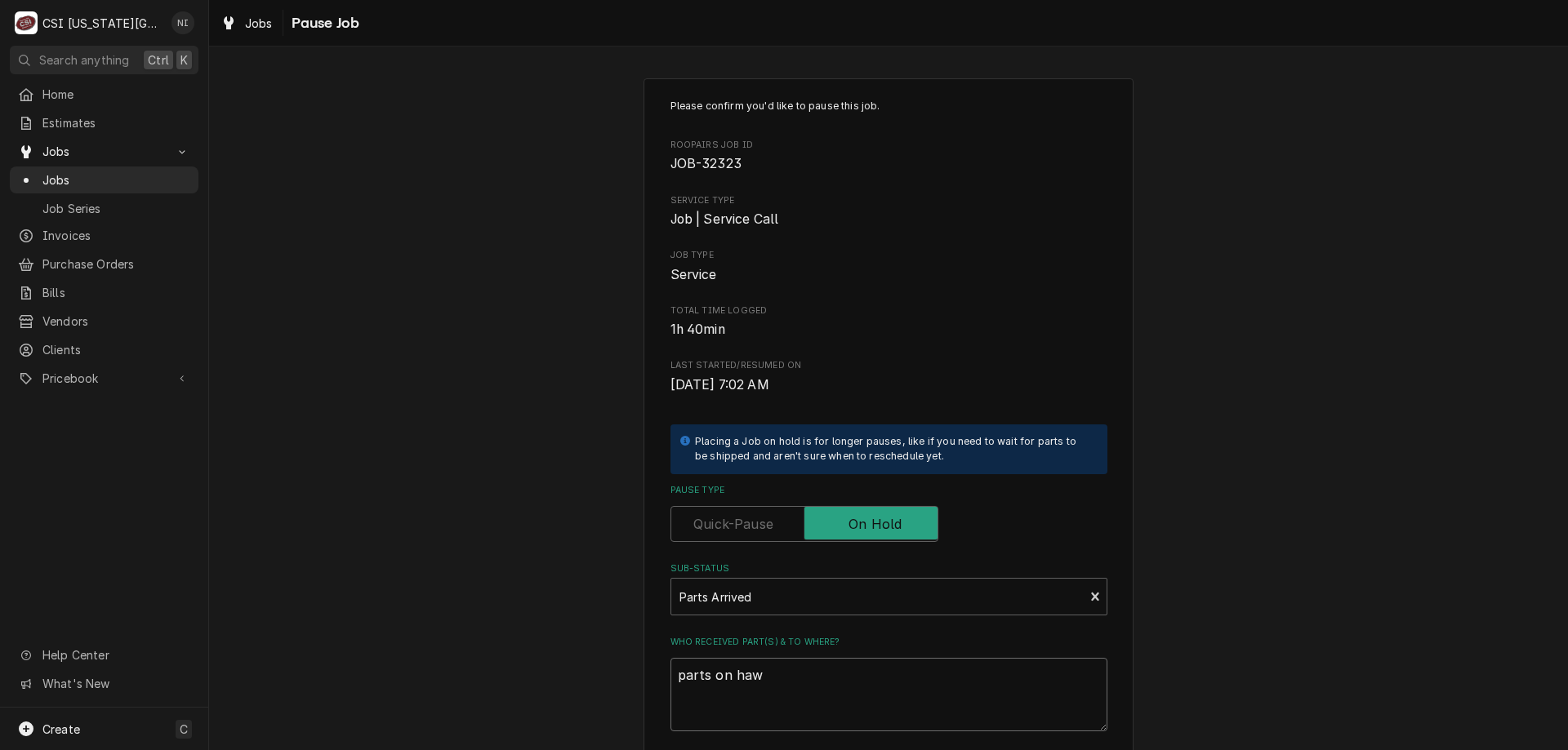
type textarea "parts on hawk"
type textarea "x"
type textarea "parts on hawks"
type textarea "x"
type textarea "parts on hawksi"
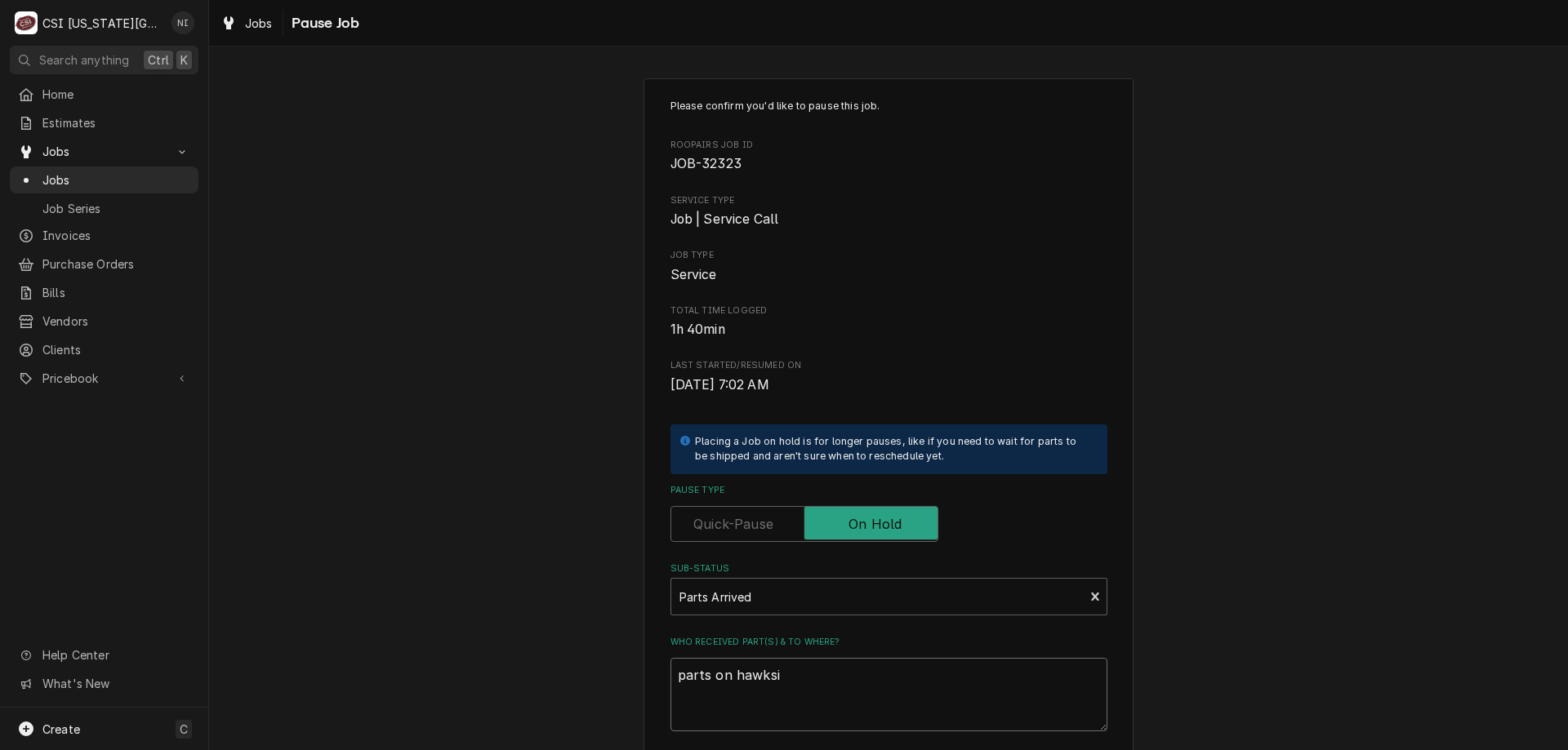
type textarea "x"
type textarea "parts on hawksin"
type textarea "x"
type textarea "parts on hawksi"
type textarea "x"
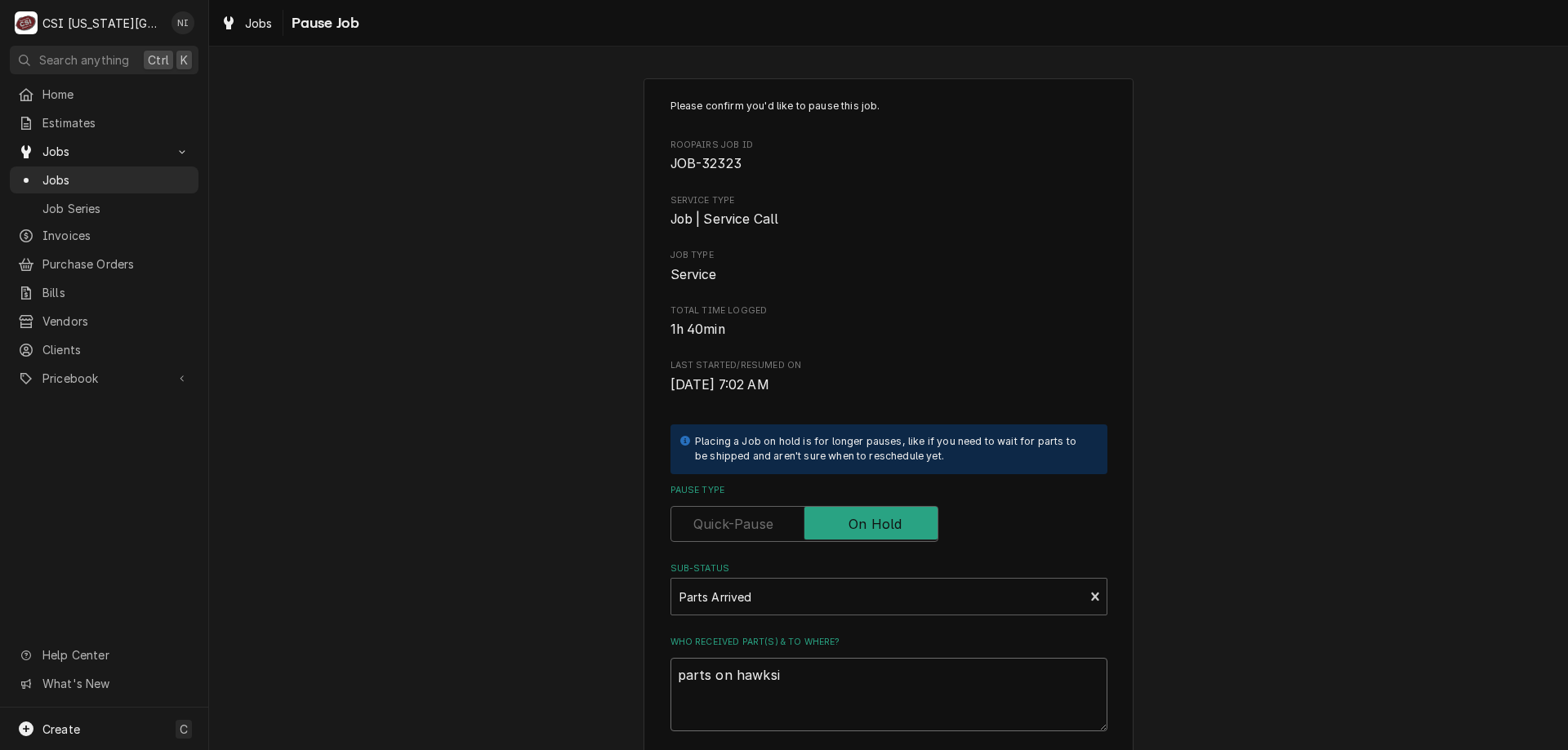
type textarea "parts on hawks"
type textarea "x"
type textarea "parts on hawk"
type textarea "x"
type textarea "parts on hawki"
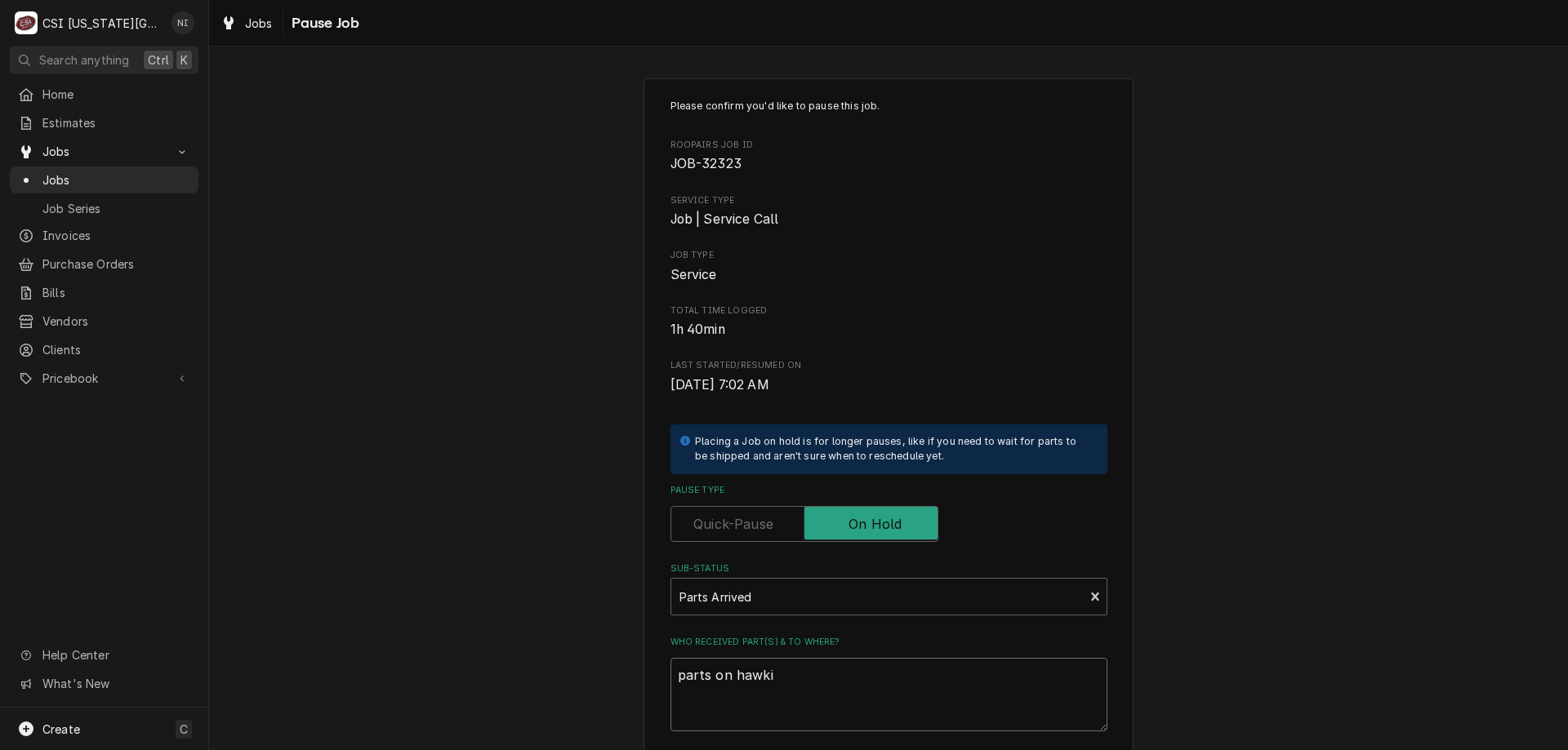
type textarea "x"
type textarea "parts on hawkin"
type textarea "x"
type textarea "parts on hawkins"
type textarea "x"
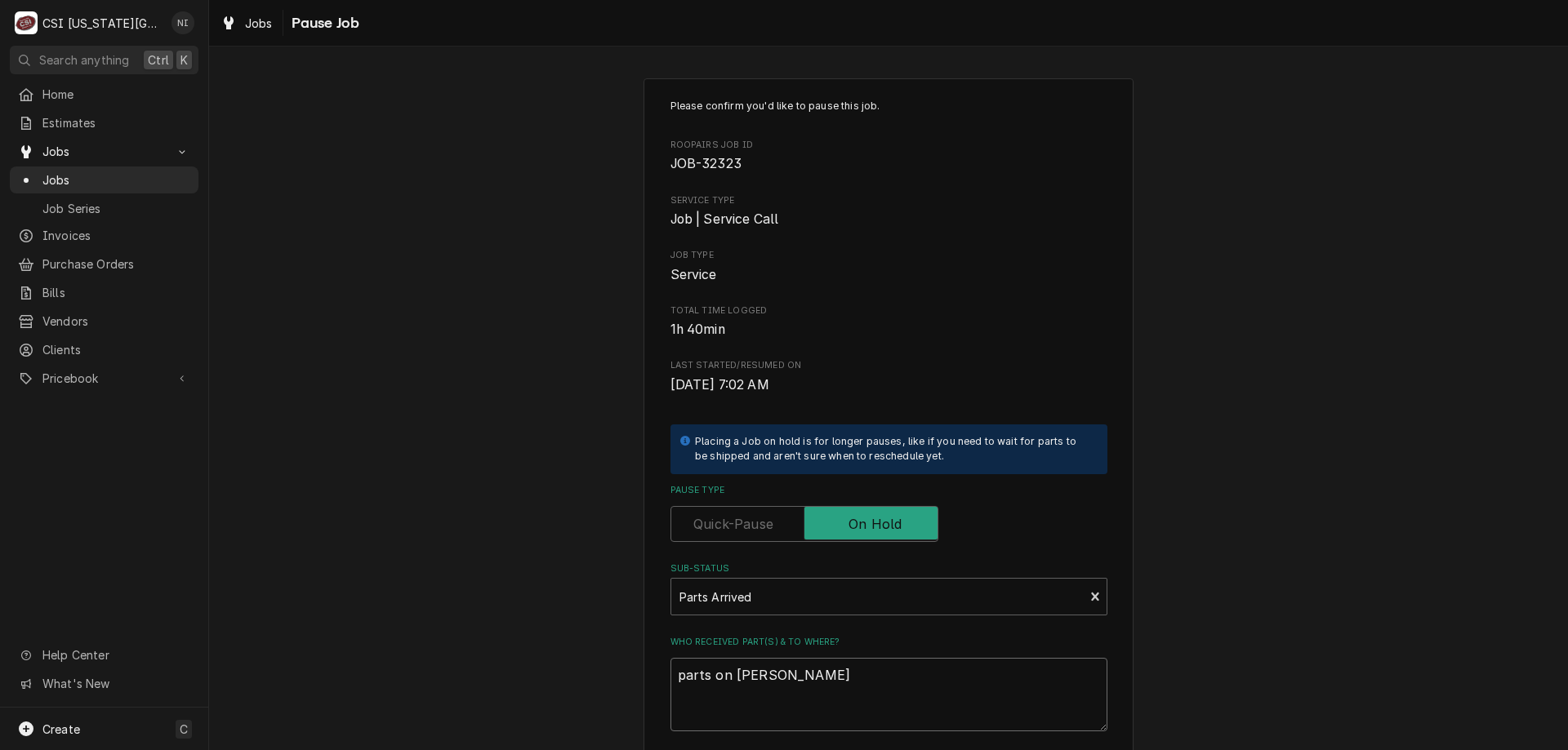
type textarea "parts on hawkins"
type textarea "x"
type textarea "parts on hawkins s"
type textarea "x"
type textarea "parts on hawkins sh"
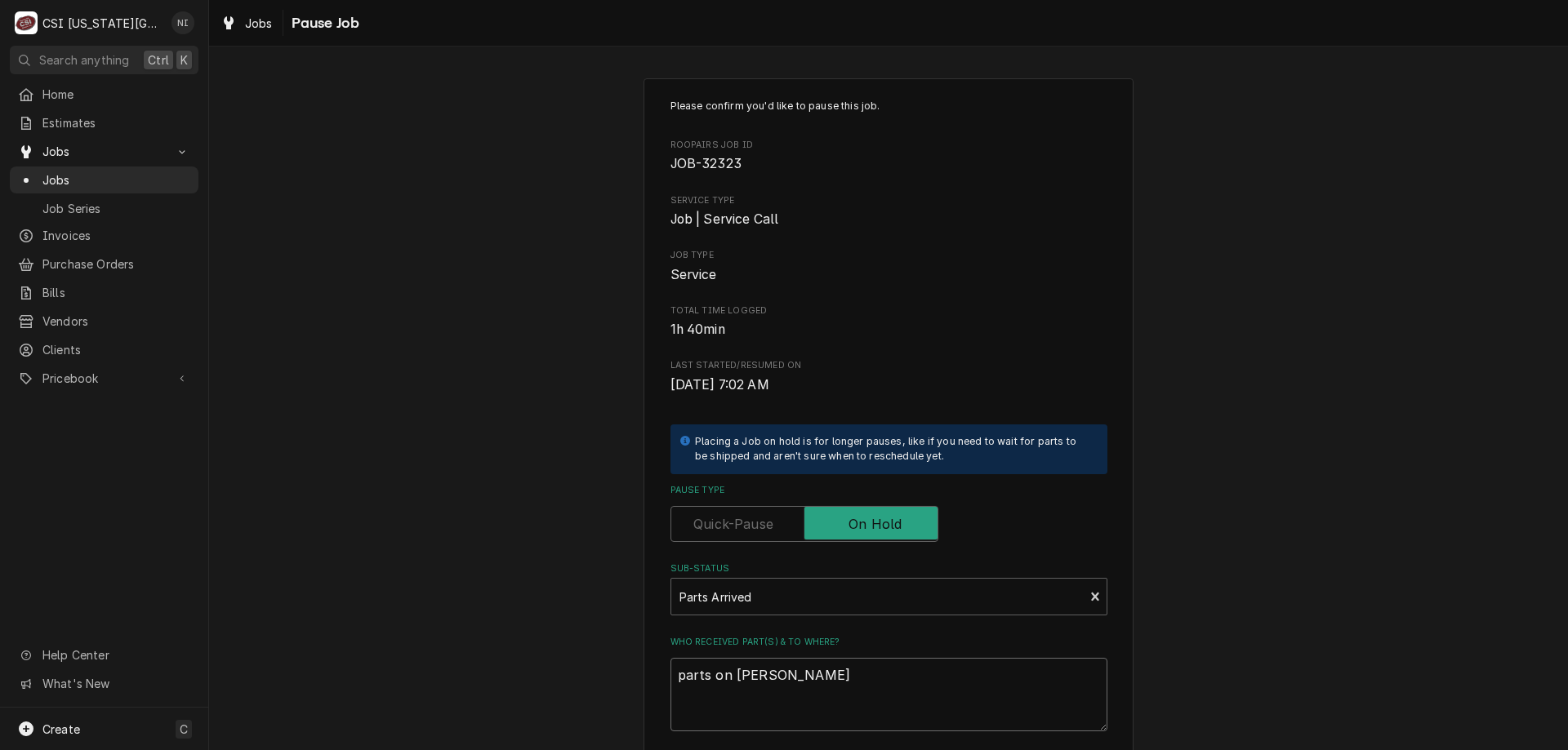
type textarea "x"
type textarea "parts on hawkins she"
type textarea "x"
type textarea "parts on hawkins shel"
type textarea "x"
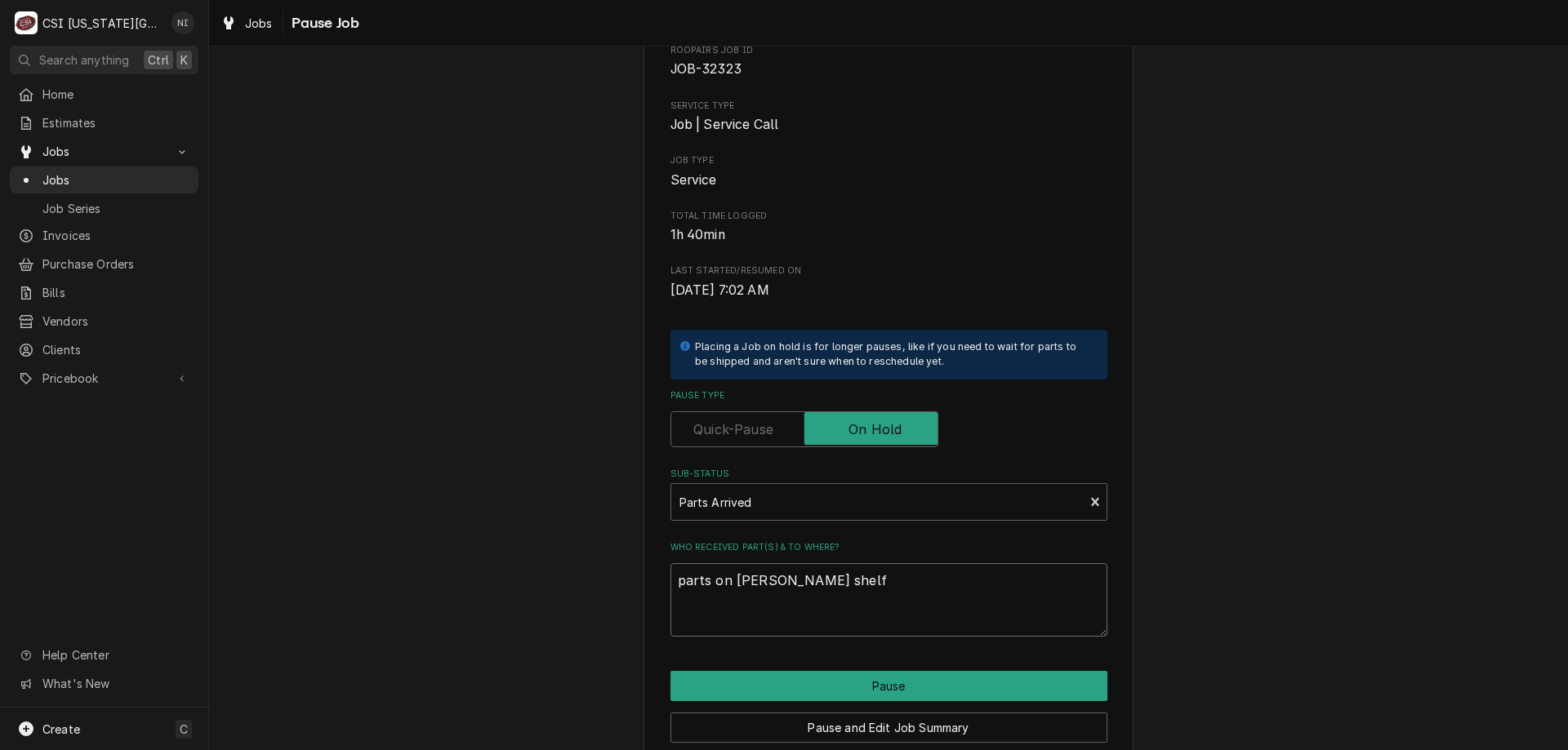
scroll to position [164, 0]
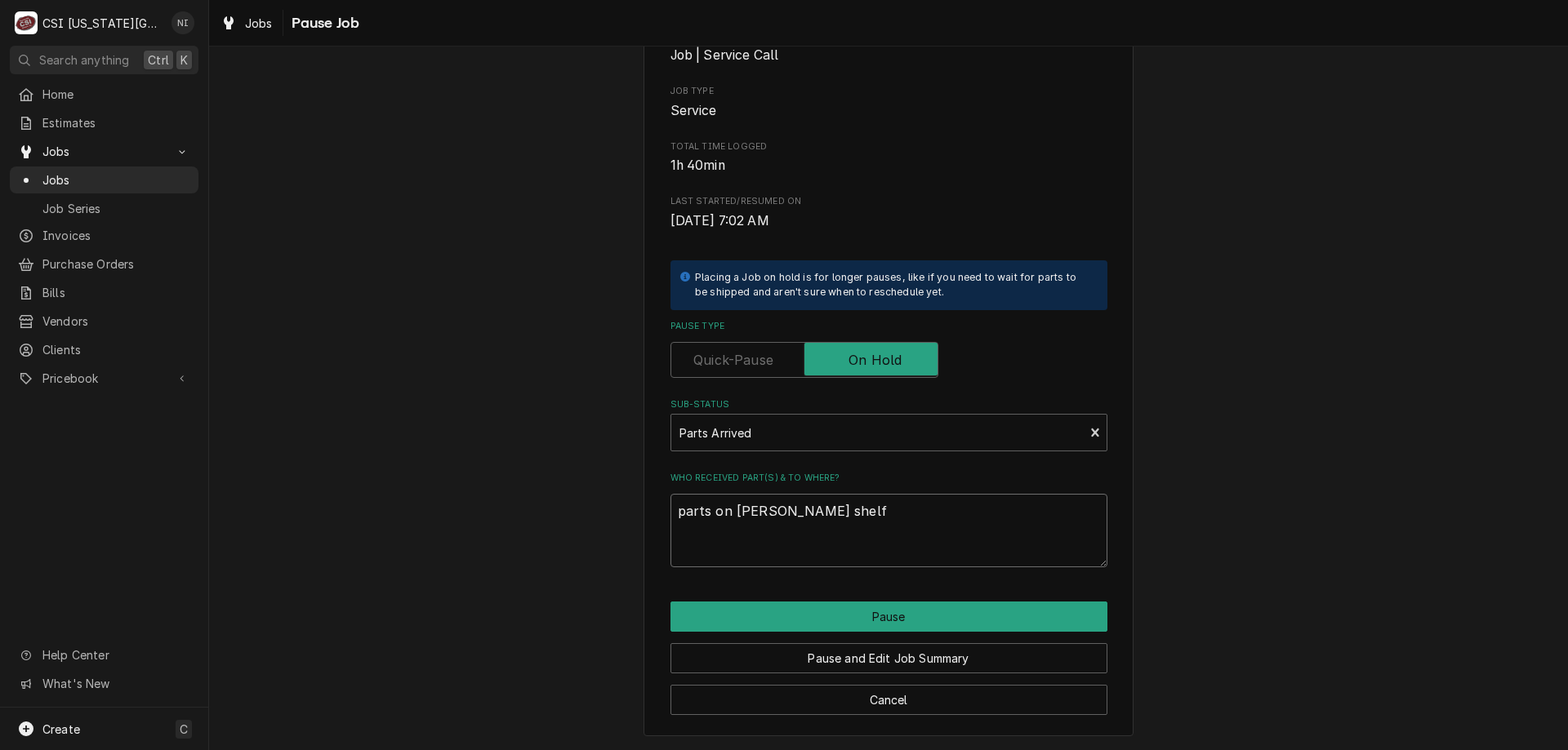
type textarea "parts on hawkins shelf"
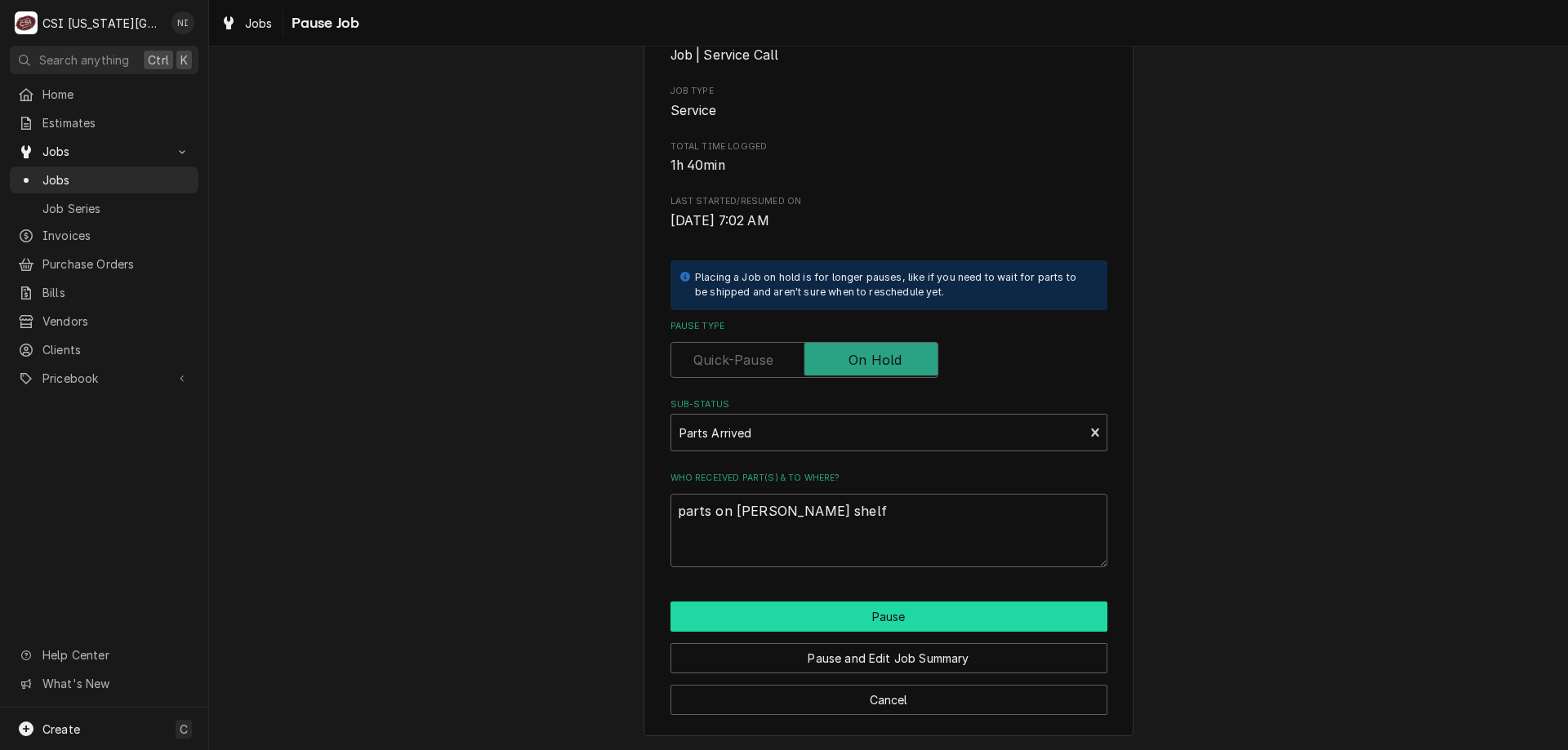
click at [892, 612] on button "Pause" at bounding box center [888, 617] width 436 height 30
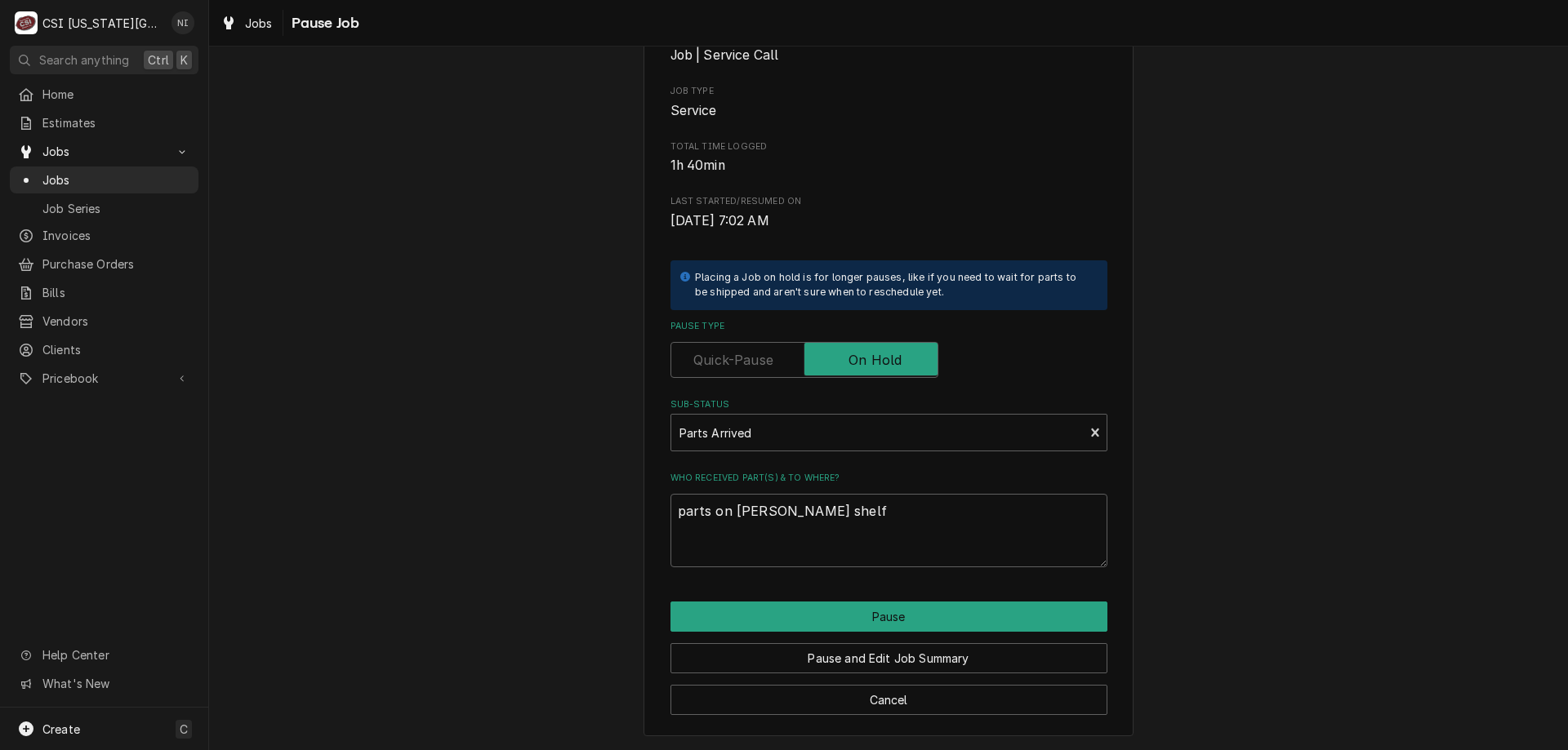
type textarea "x"
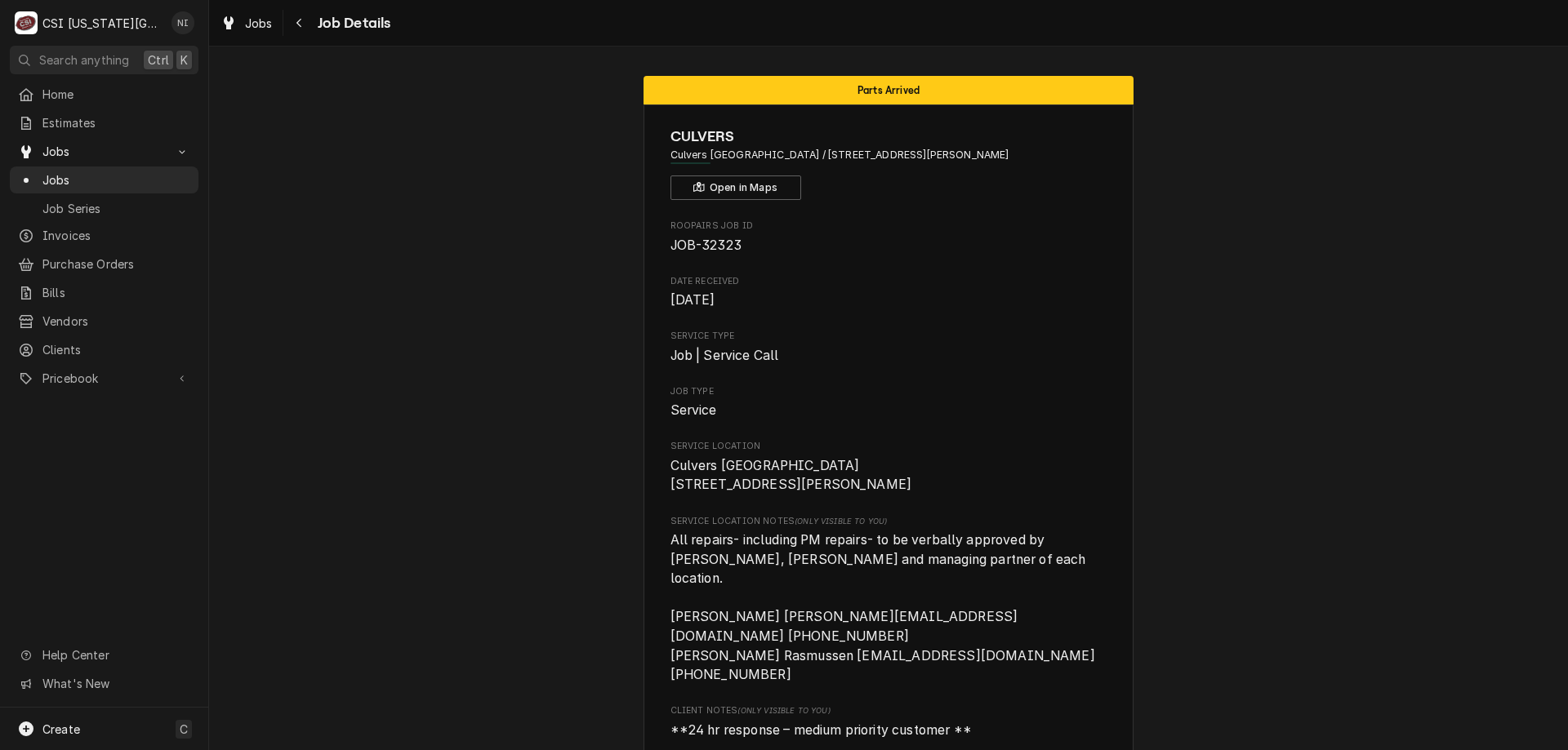
click at [153, 182] on span "Jobs" at bounding box center [116, 180] width 148 height 17
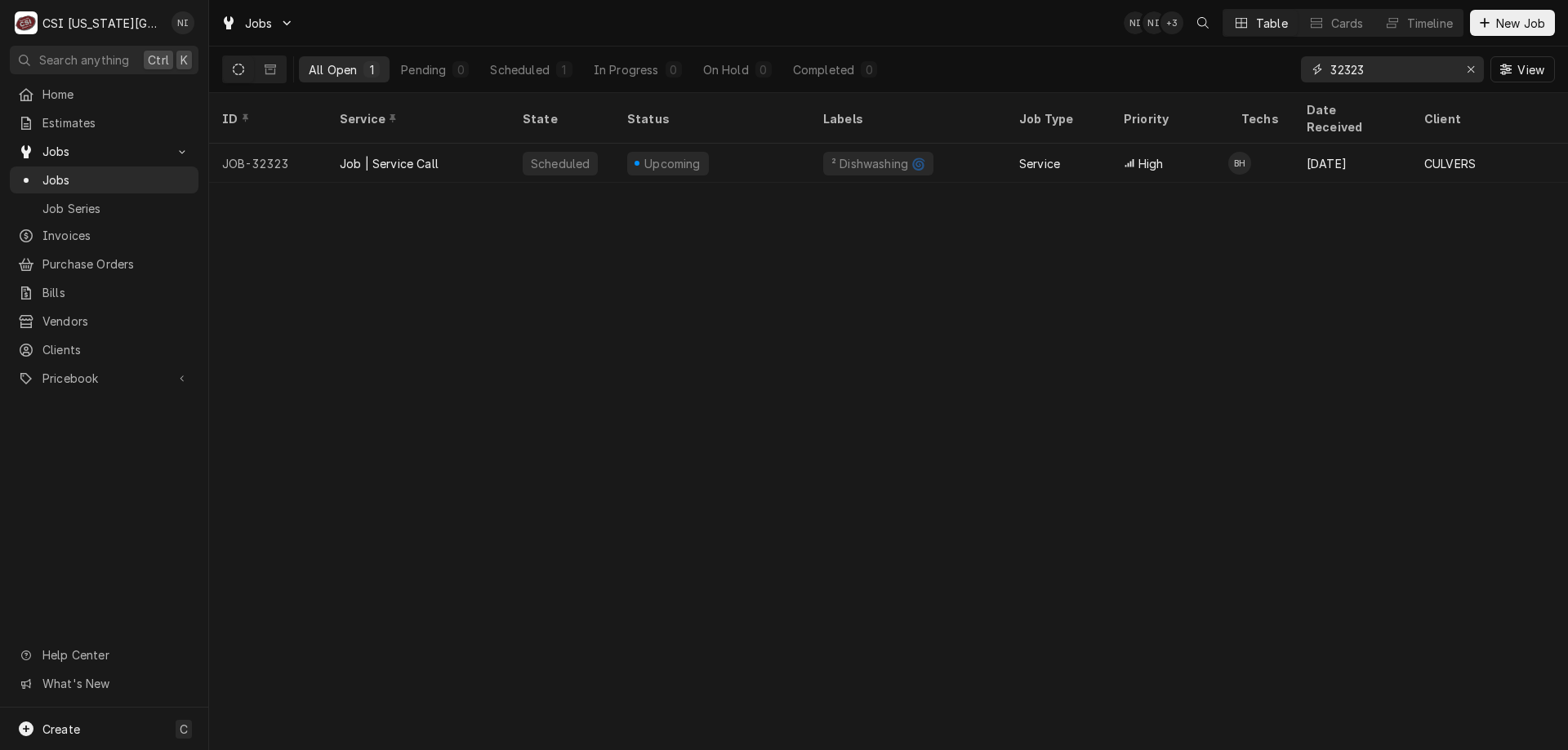
drag, startPoint x: 1363, startPoint y: 69, endPoint x: 1280, endPoint y: 94, distance: 86.7
click at [1280, 93] on div "Jobs NI NI + 3 Table Cards Timeline New Job All Open 1 Pending 0 Scheduled 1 In…" at bounding box center [888, 375] width 1358 height 750
type input "32466"
click at [778, 145] on div "Parts Ordered" at bounding box center [712, 163] width 196 height 39
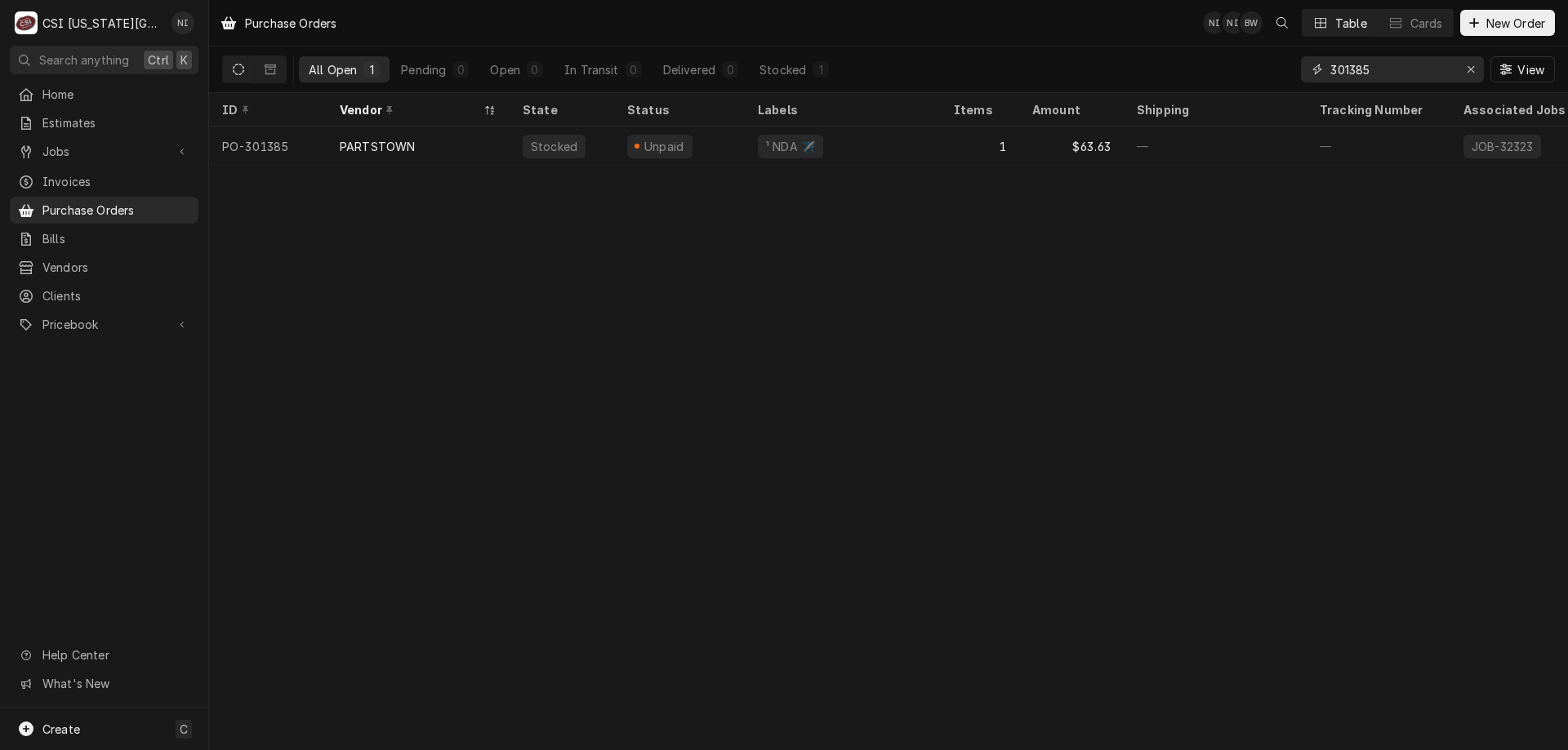
drag, startPoint x: 1408, startPoint y: 67, endPoint x: 1354, endPoint y: 73, distance: 54.3
click at [1354, 73] on input "301385" at bounding box center [1391, 69] width 122 height 26
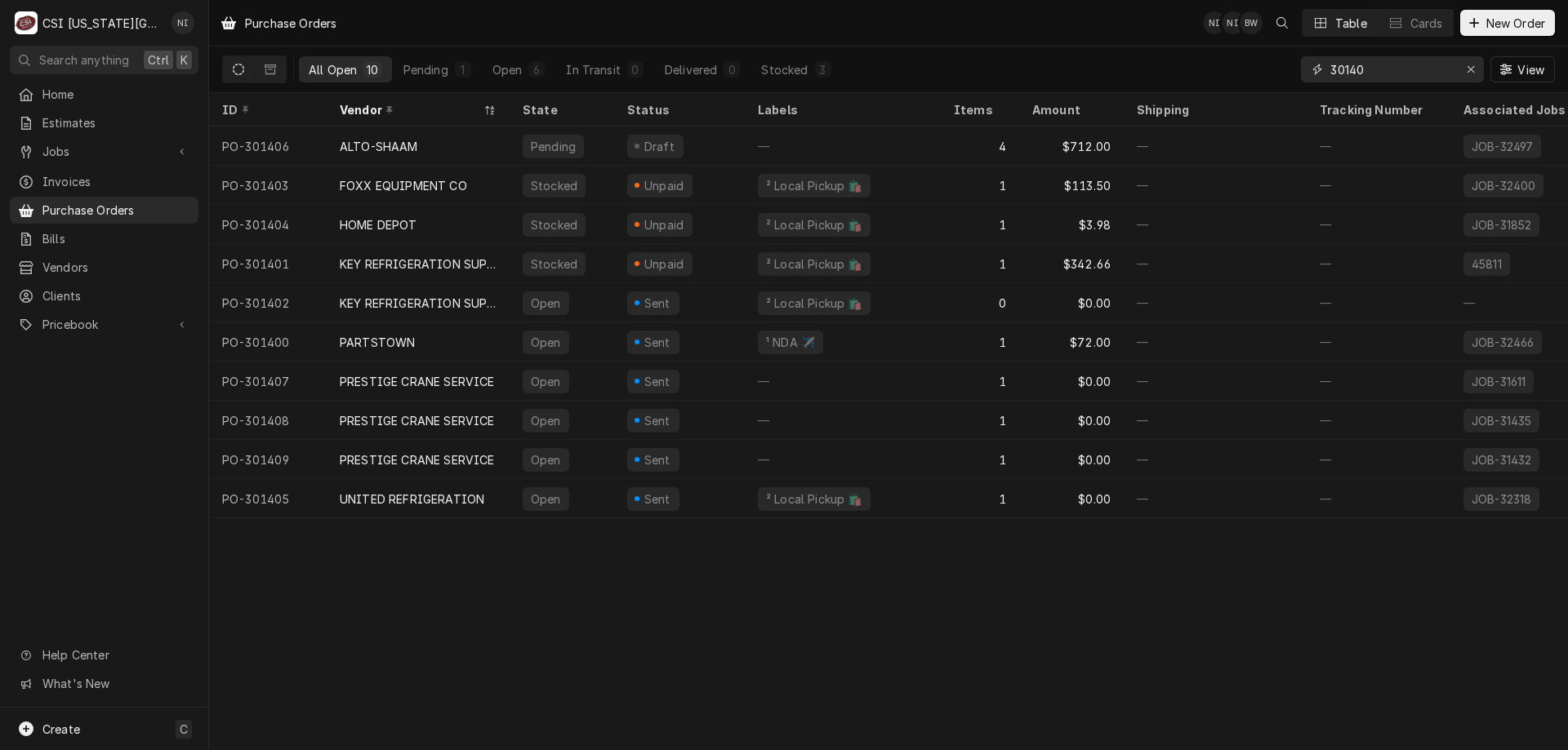
type input "30140"
click at [737, 326] on div "Sent" at bounding box center [678, 342] width 131 height 39
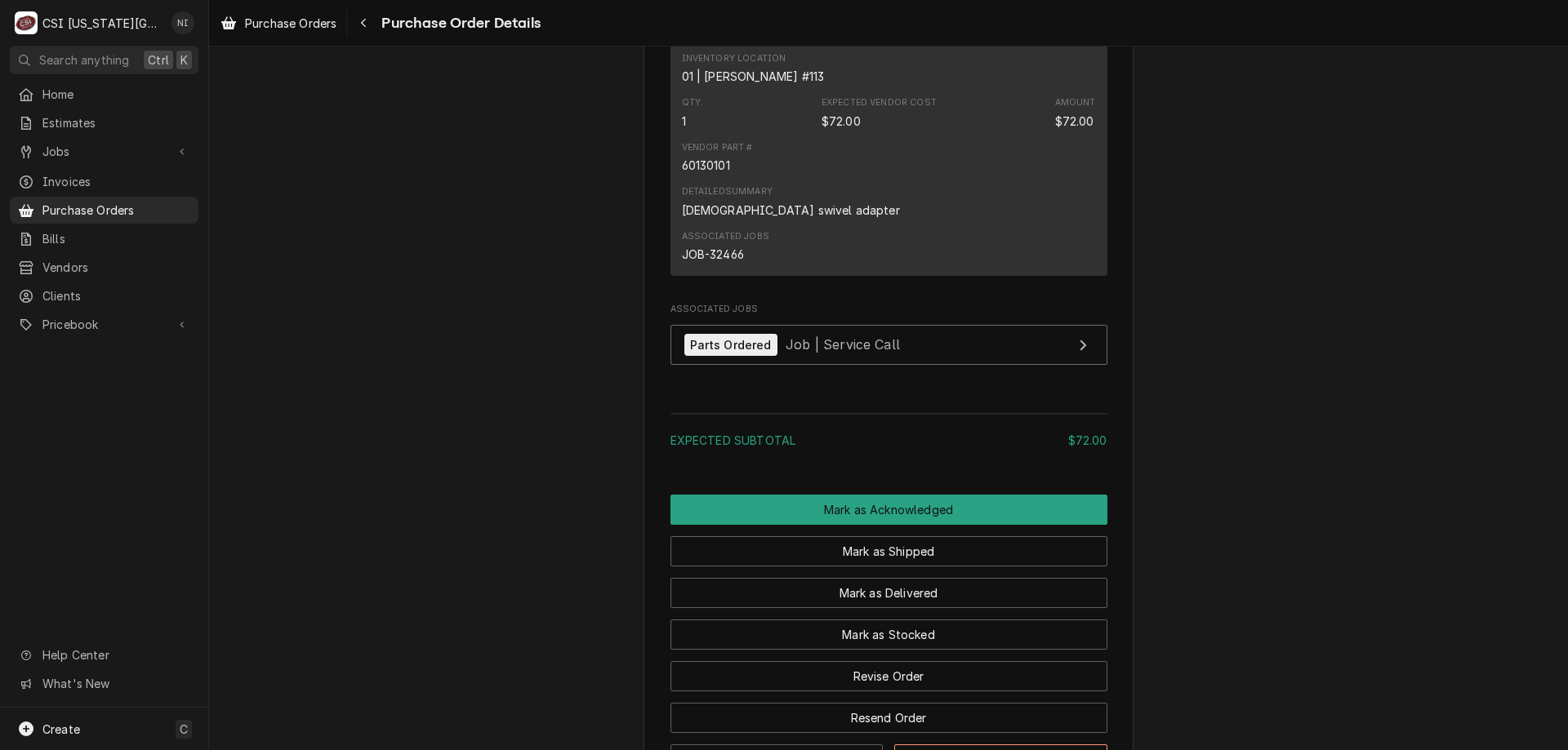
scroll to position [1287, 0]
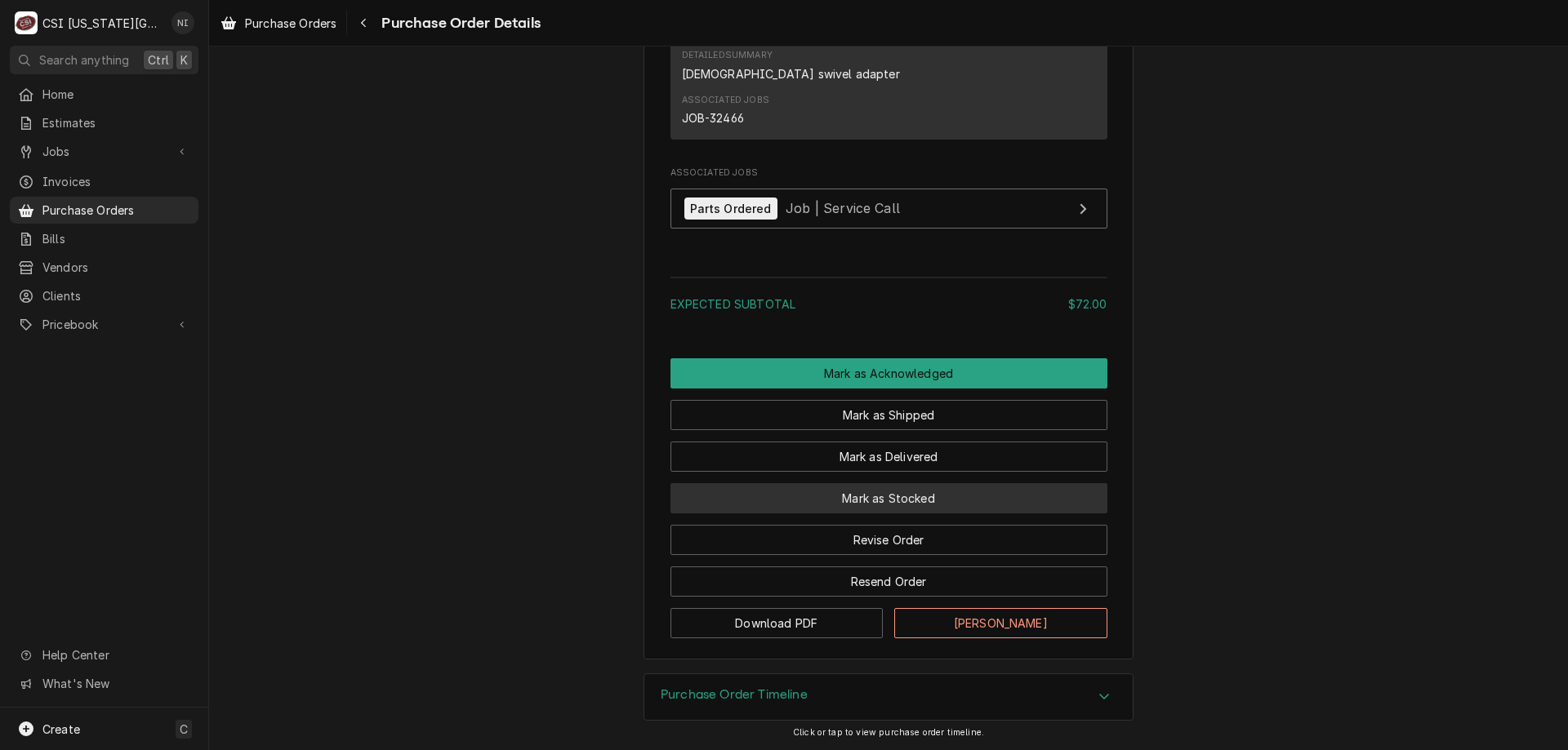
click at [865, 496] on button "Mark as Stocked" at bounding box center [888, 498] width 436 height 30
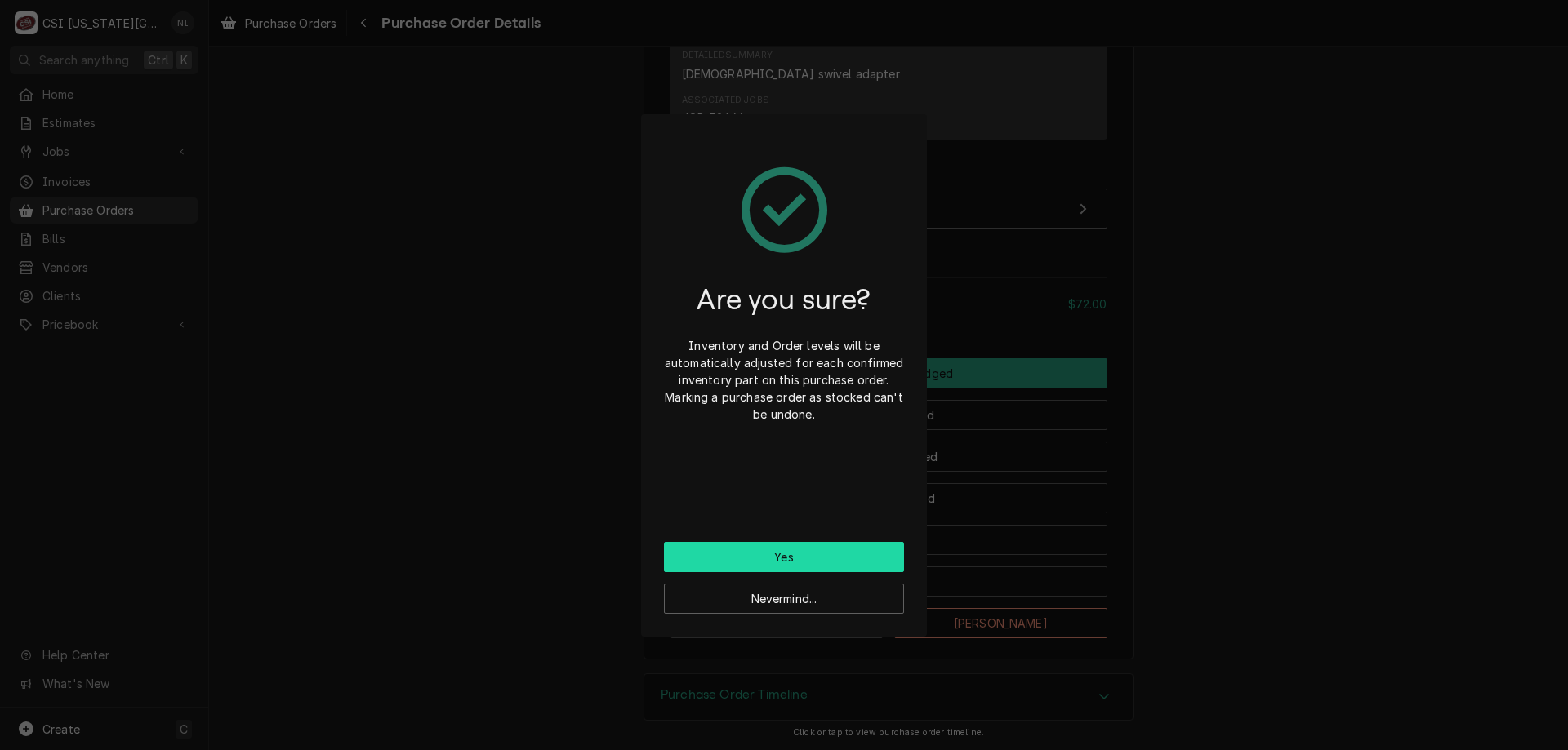
click at [775, 565] on button "Yes" at bounding box center [783, 557] width 240 height 30
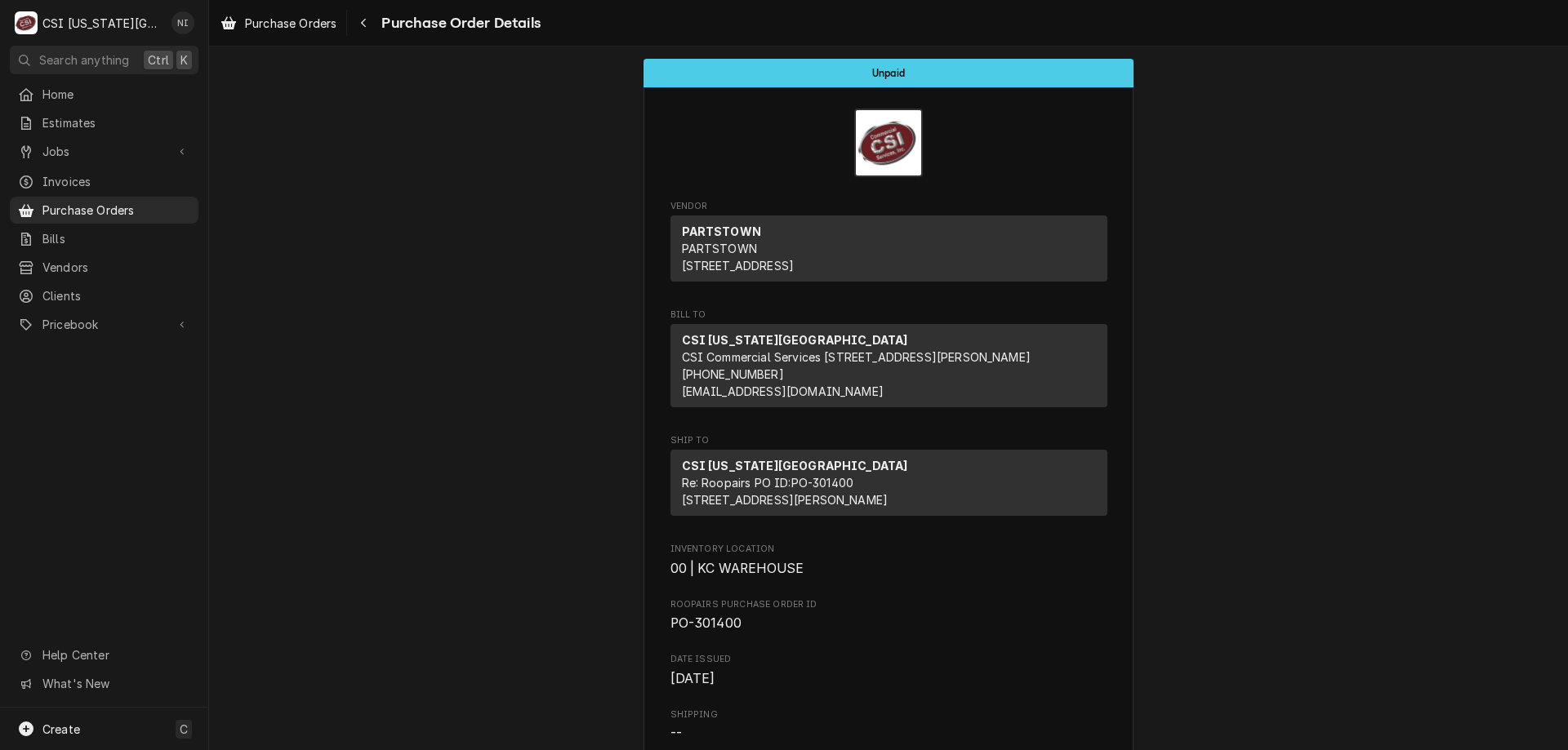
click at [134, 210] on span "Purchase Orders" at bounding box center [116, 210] width 148 height 17
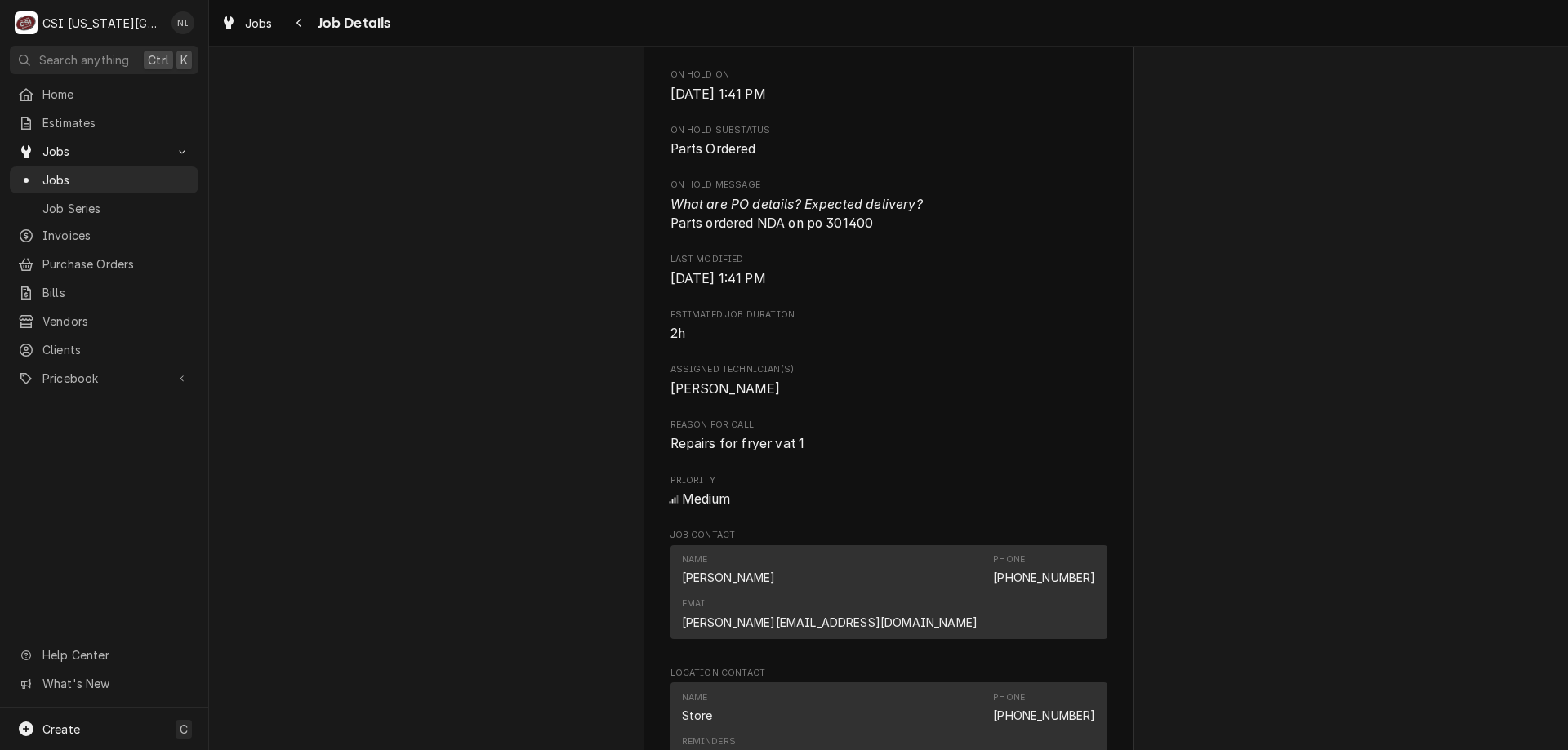
scroll to position [1877, 0]
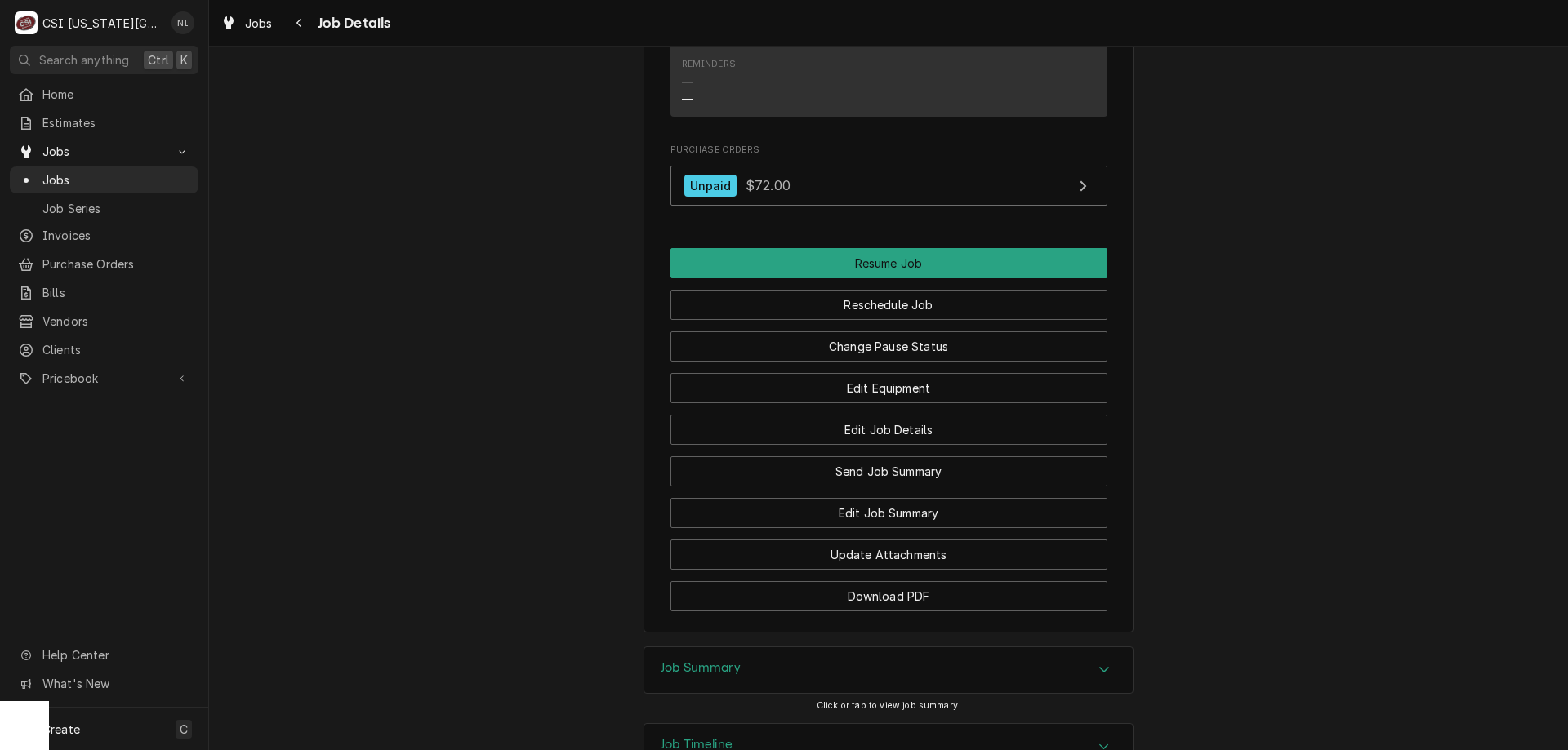
click at [903, 320] on div "Change Pause Status" at bounding box center [888, 341] width 436 height 42
click at [901, 332] on button "Change Pause Status" at bounding box center [888, 347] width 436 height 30
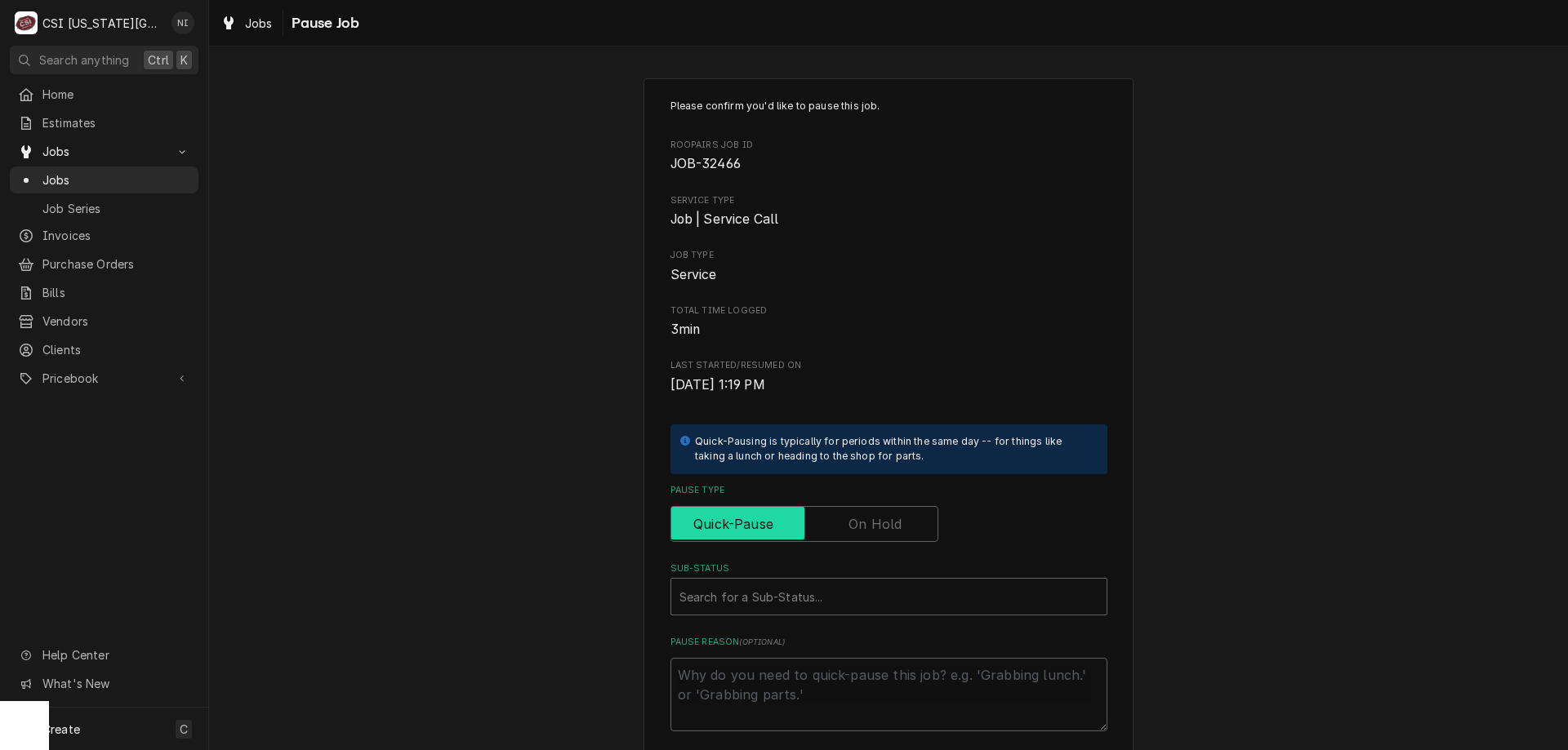
click at [857, 537] on input "Pause Type" at bounding box center [804, 524] width 253 height 36
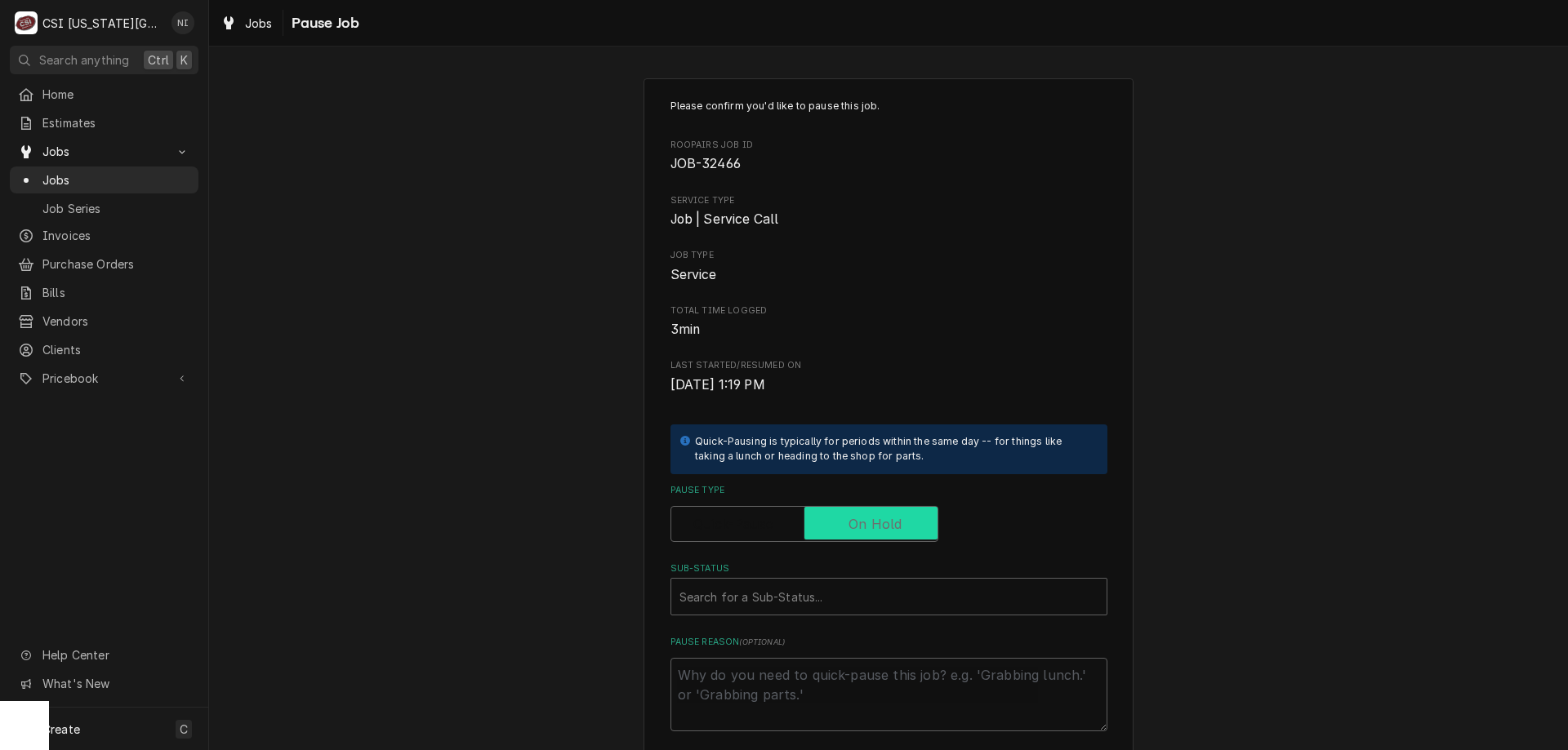
checkbox input "true"
click at [837, 583] on div "Sub-Status" at bounding box center [889, 596] width 419 height 29
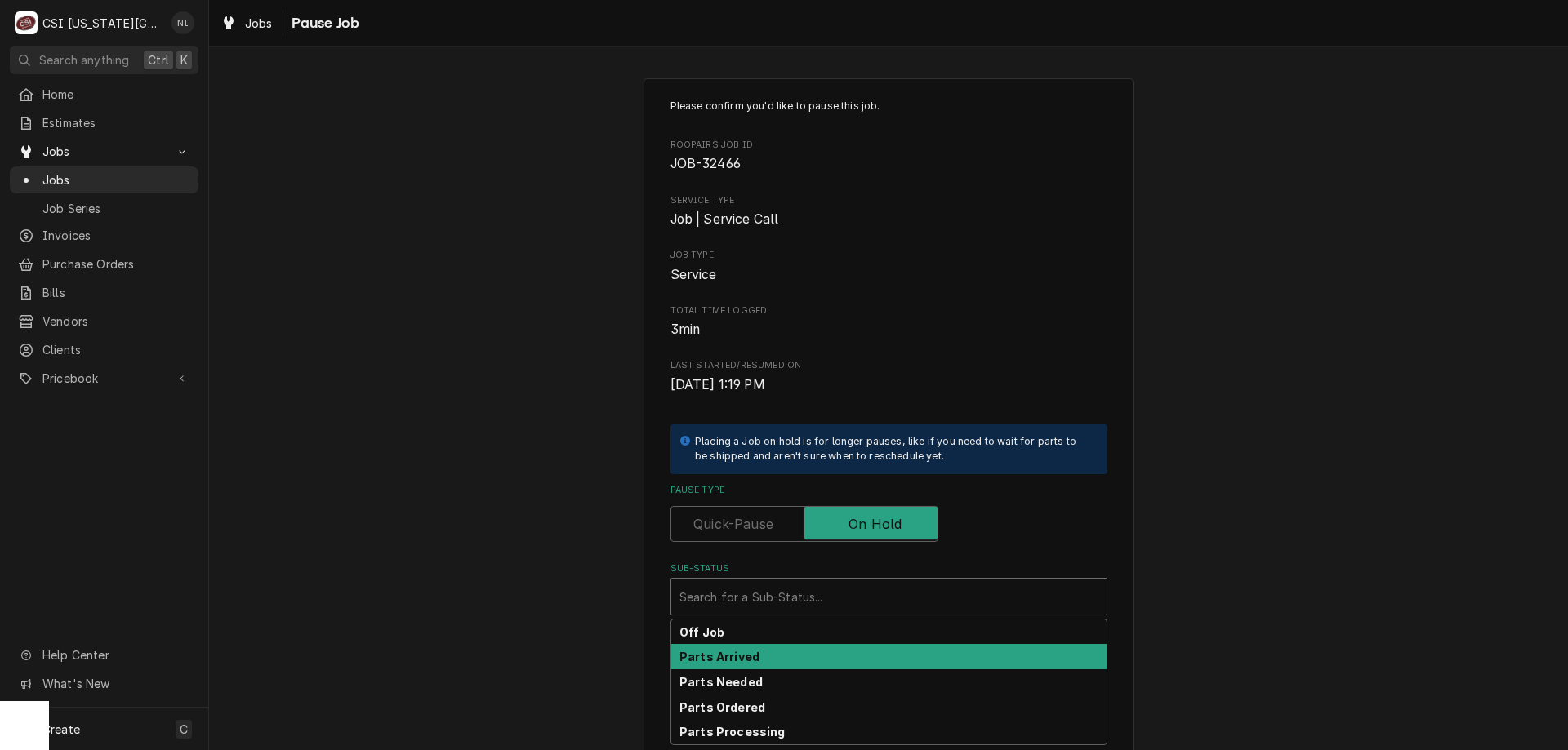
click at [763, 659] on div "Parts Arrived" at bounding box center [888, 657] width 435 height 25
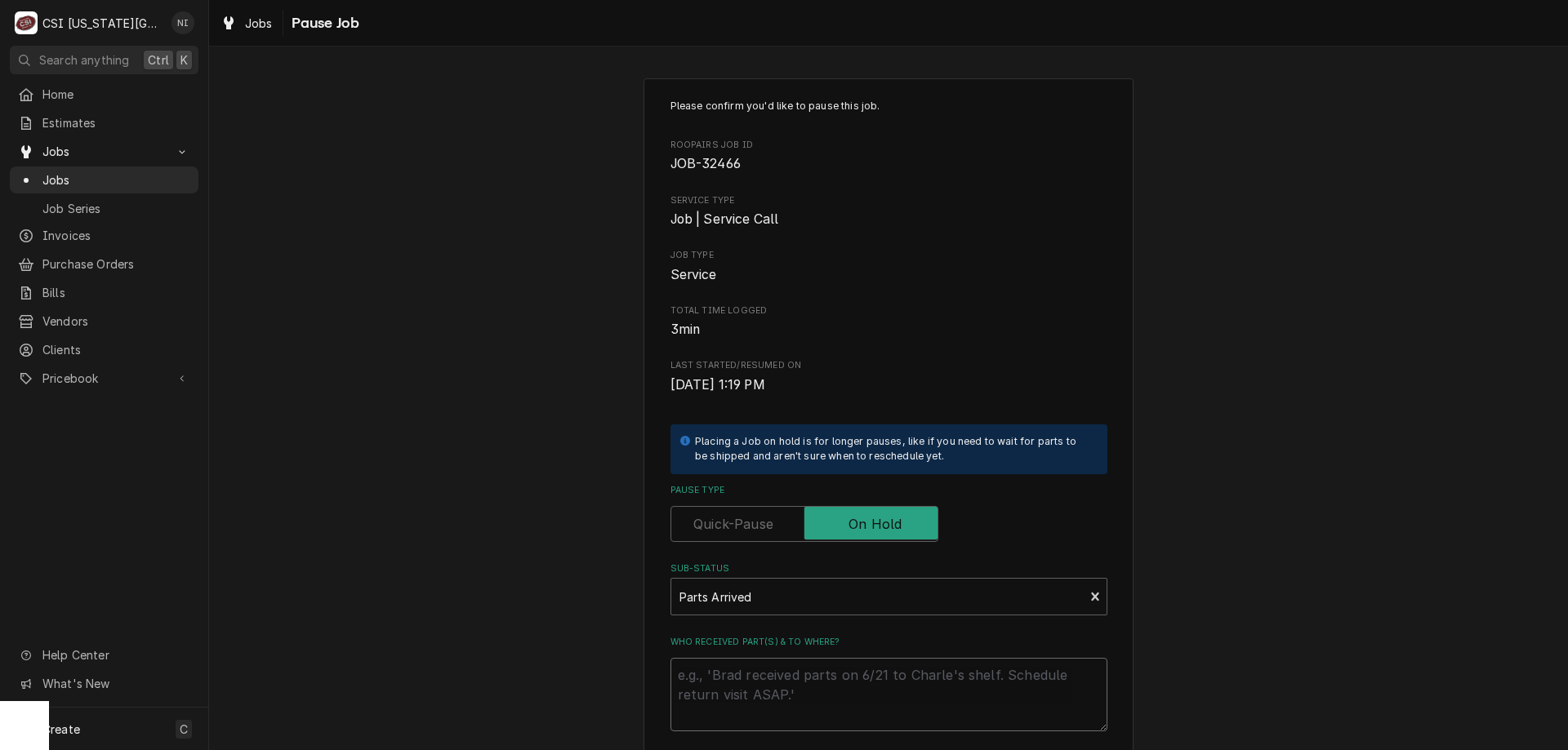
click at [763, 659] on textarea "Who received part(s) & to where?" at bounding box center [888, 695] width 436 height 73
type textarea "x"
type textarea "p"
type textarea "x"
type textarea "pa"
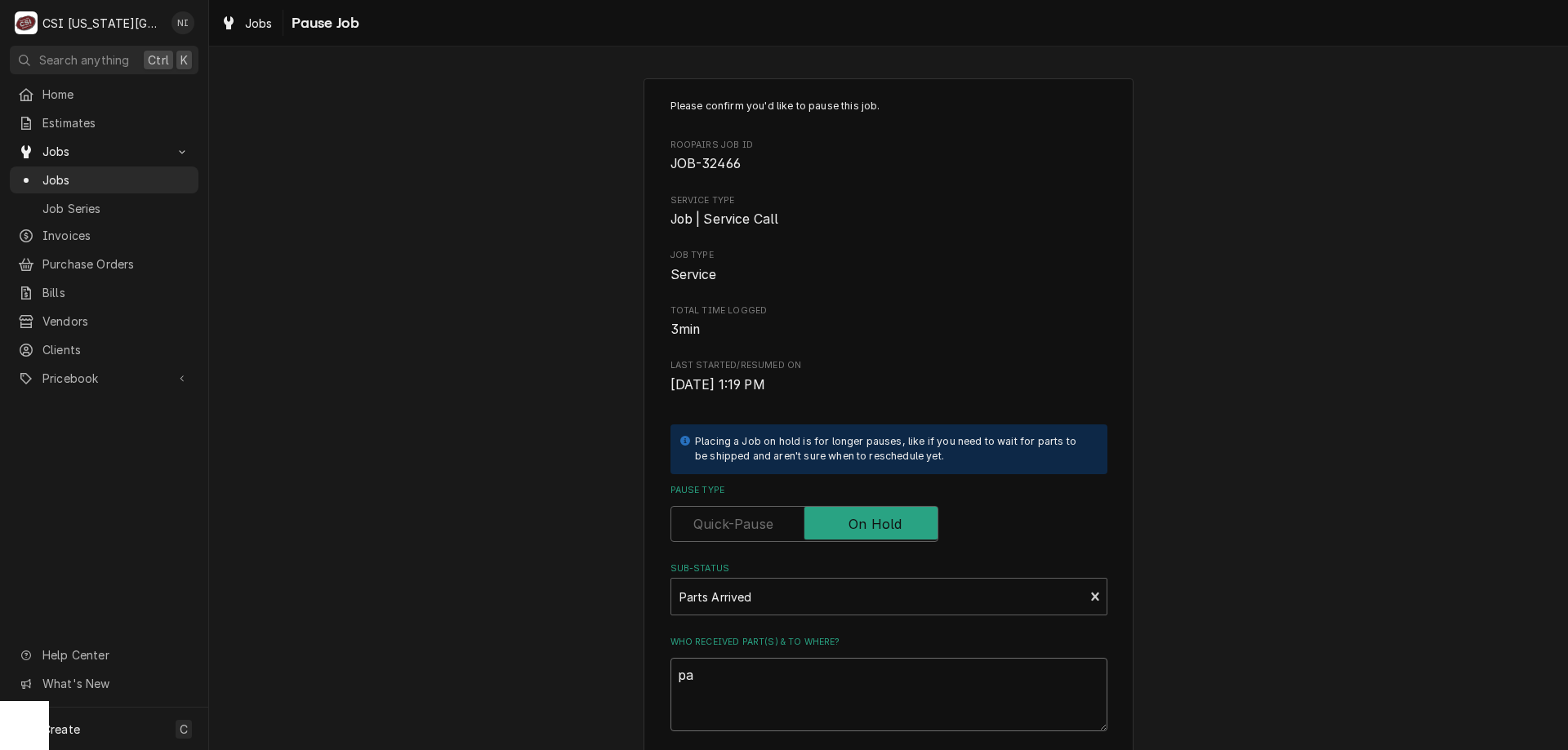
type textarea "x"
type textarea "par"
type textarea "x"
type textarea "part"
type textarea "x"
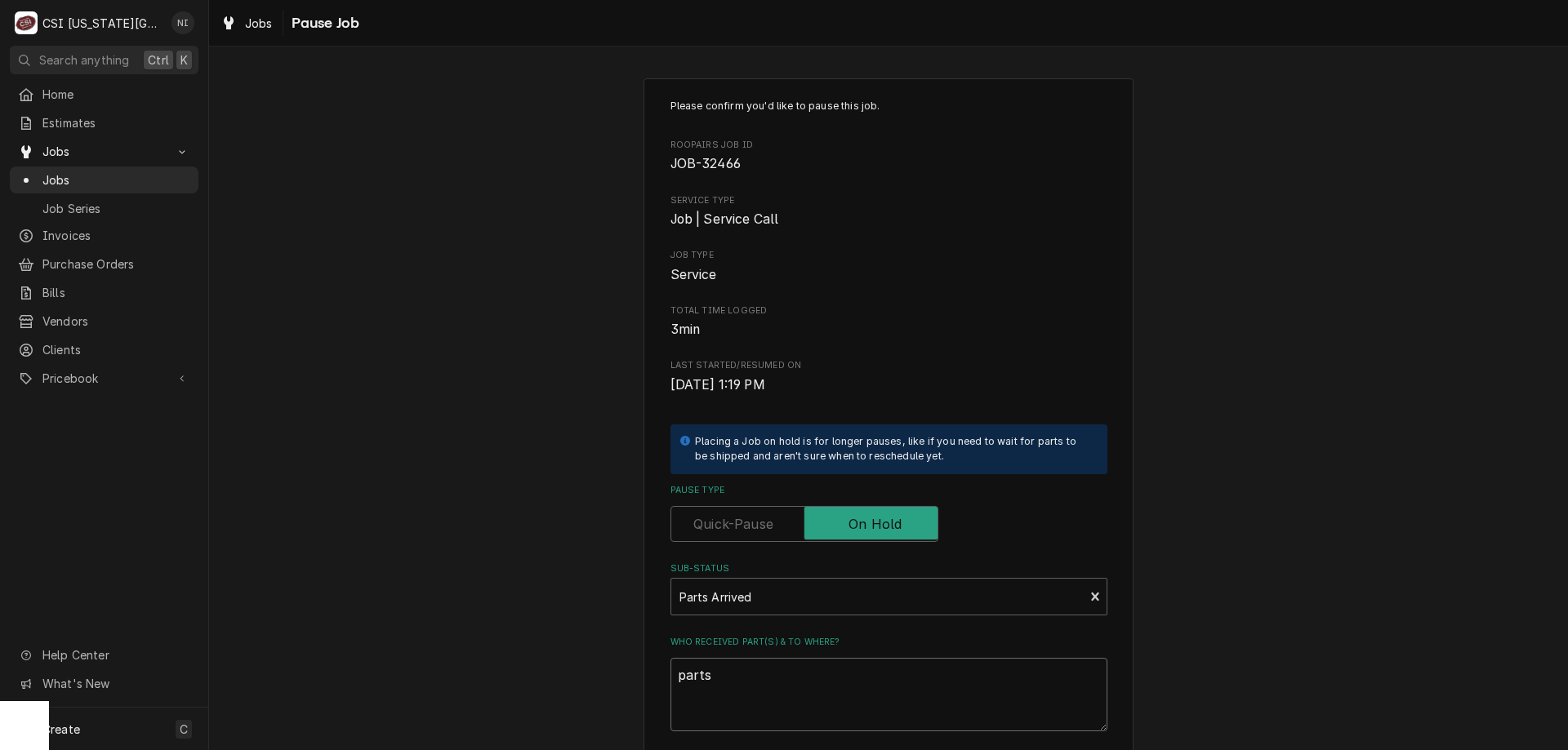
type textarea "parts"
type textarea "x"
type textarea "parts o"
type textarea "x"
type textarea "parts on"
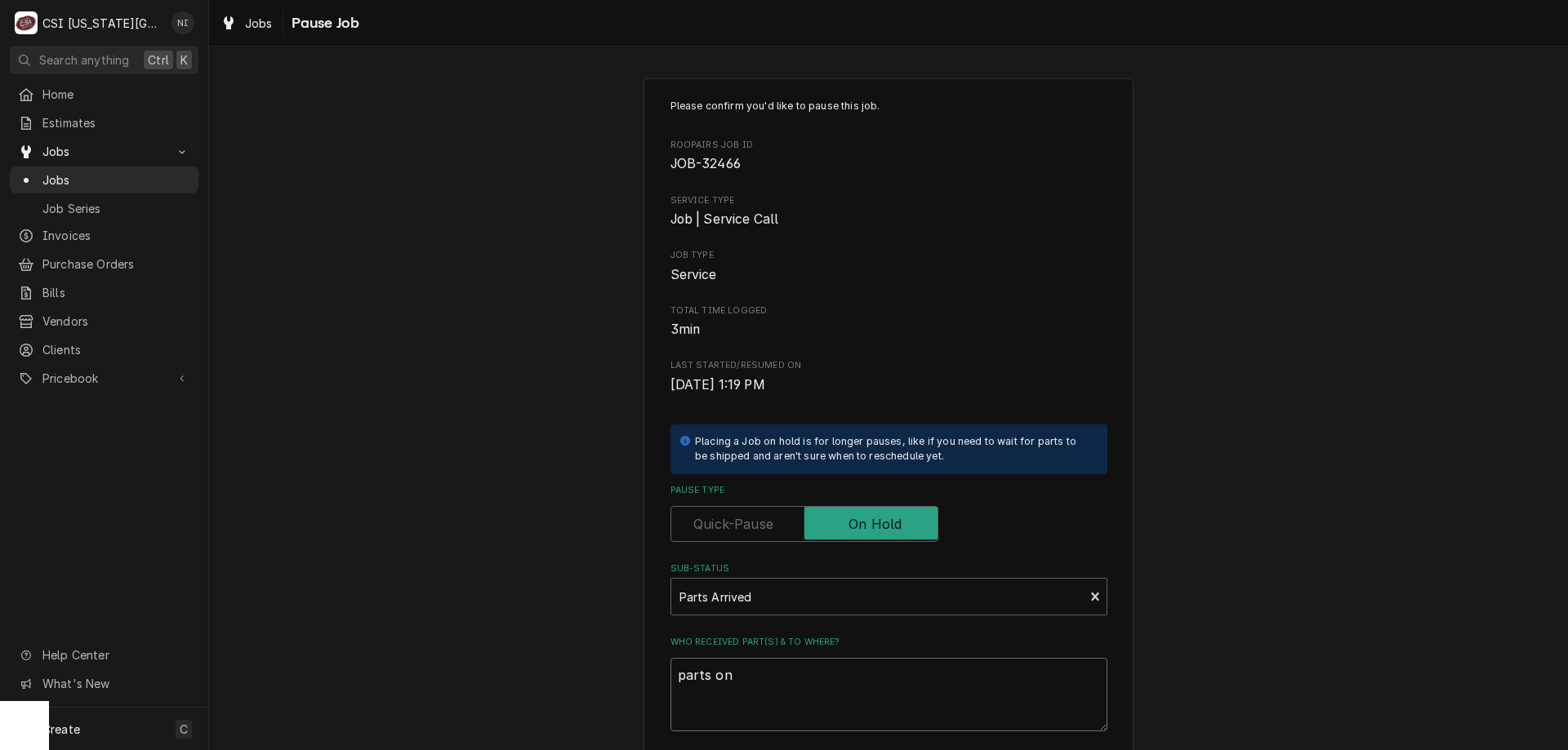
type textarea "x"
type textarea "parts on"
type textarea "x"
type textarea "parts on m"
type textarea "x"
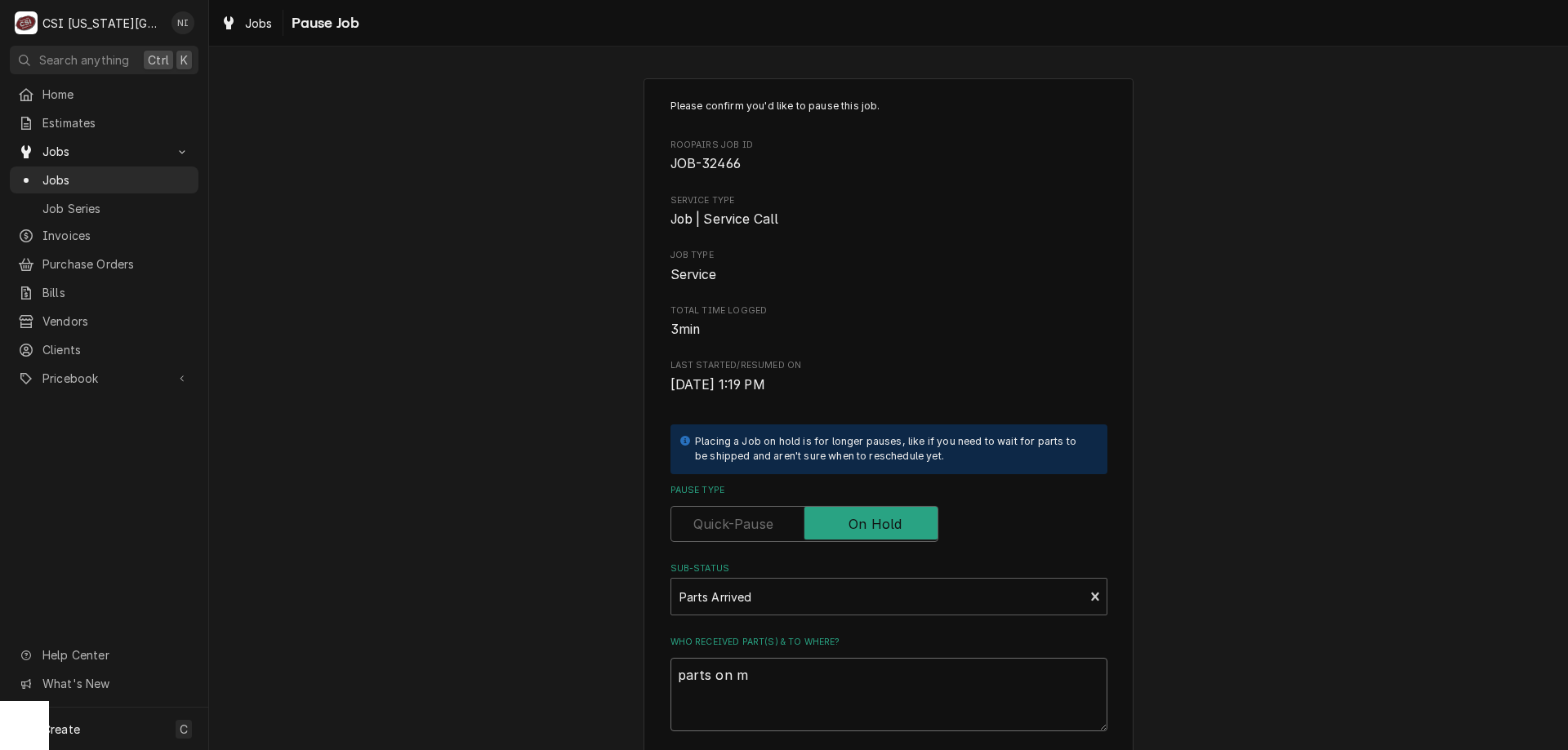
type textarea "parts on ma"
type textarea "x"
type textarea "parts on mar"
type textarea "x"
type textarea "parts on mars"
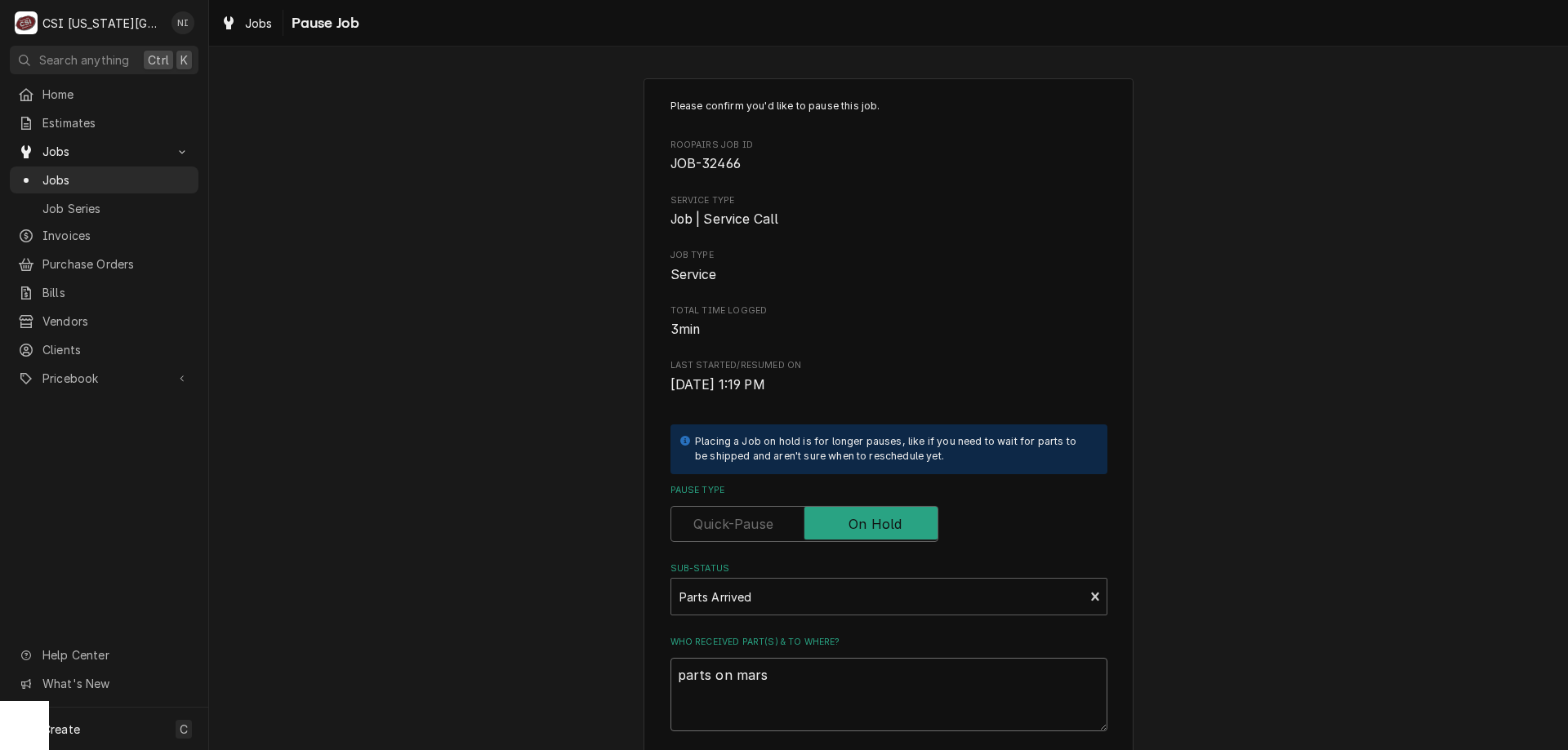
type textarea "x"
type textarea "parts on marsh"
type textarea "x"
type textarea "parts on marsha"
type textarea "x"
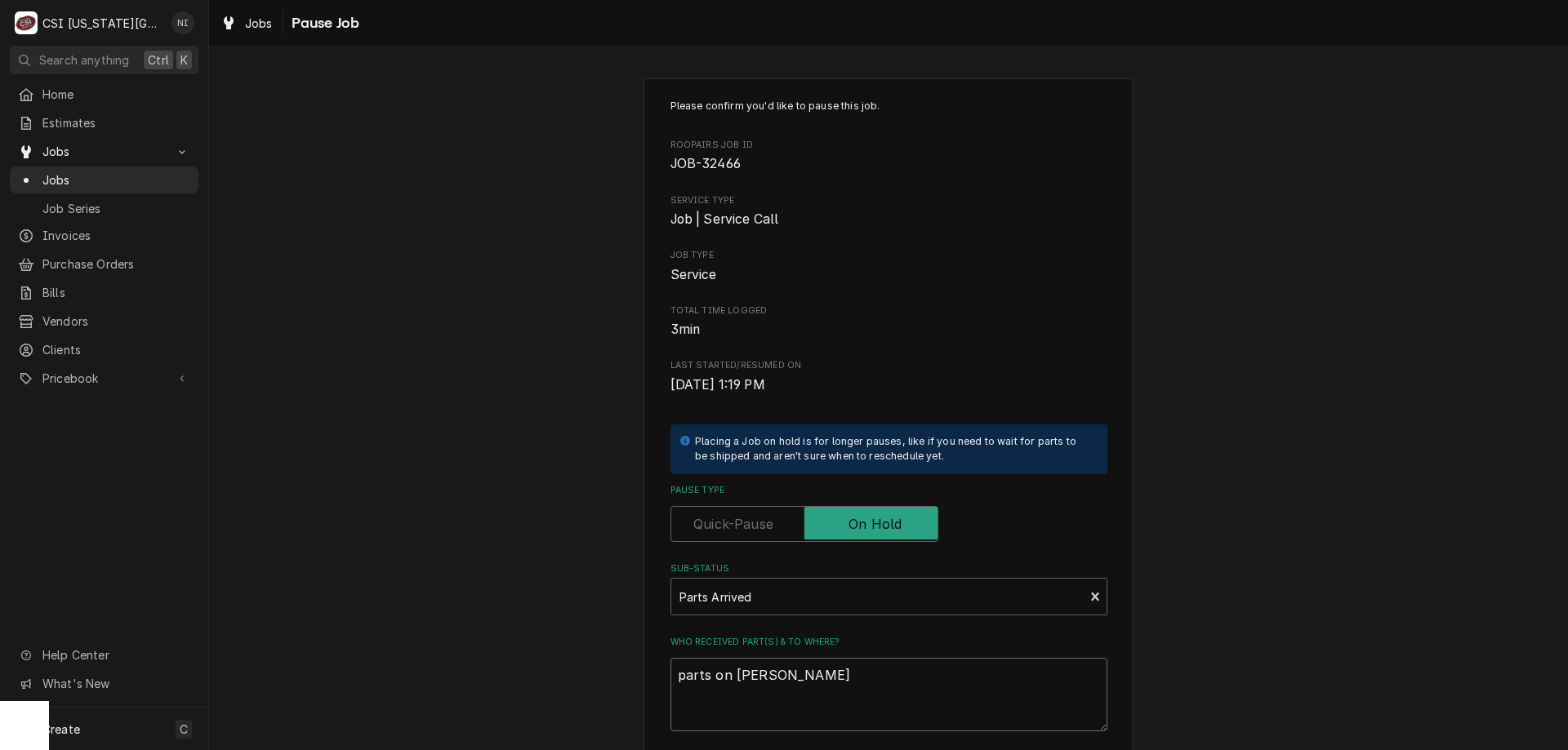
type textarea "parts on marshal"
type textarea "x"
type textarea "parts on marshall"
type textarea "x"
type textarea "parts on marshall"
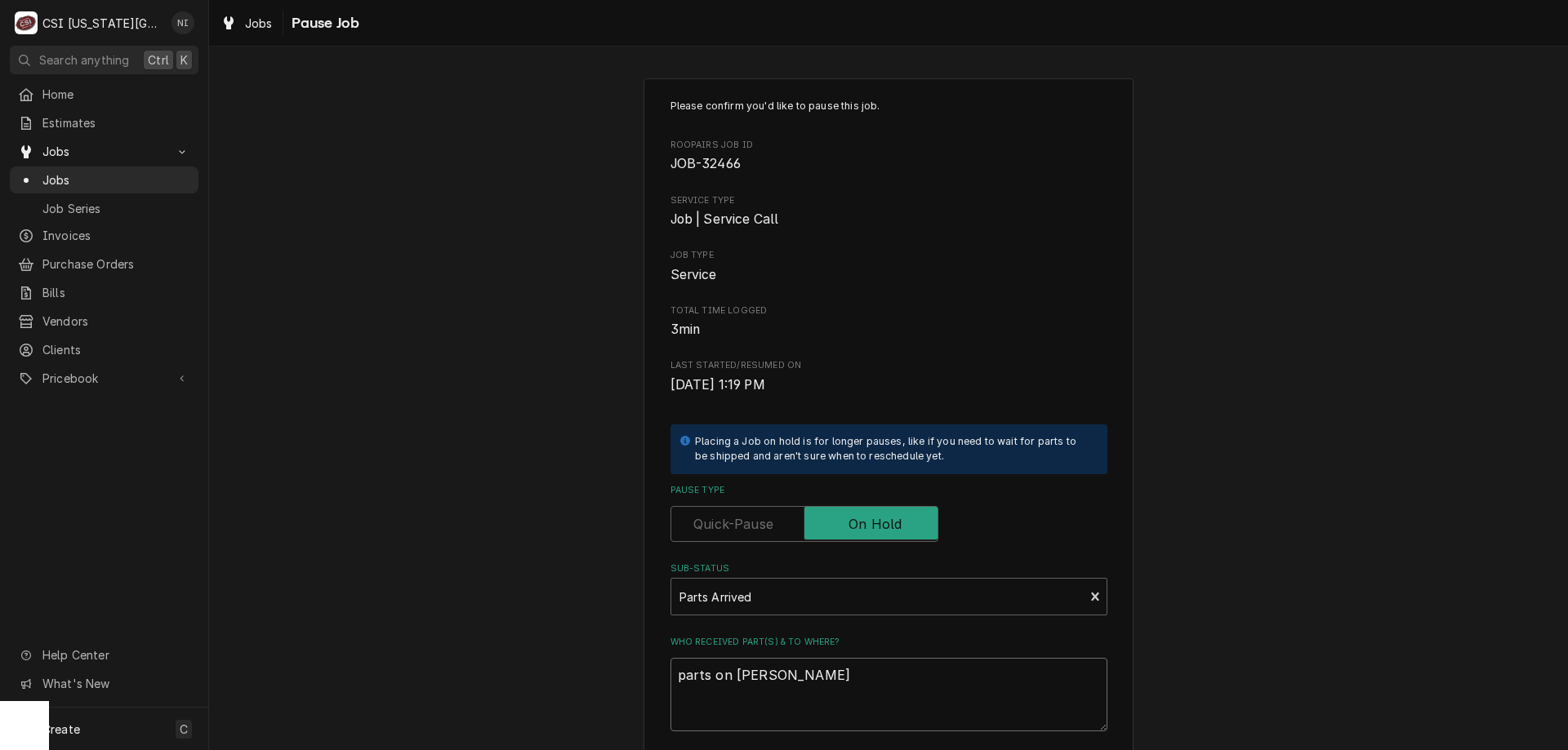
type textarea "x"
type textarea "parts on marshall s"
type textarea "x"
type textarea "parts on marshall sh"
type textarea "x"
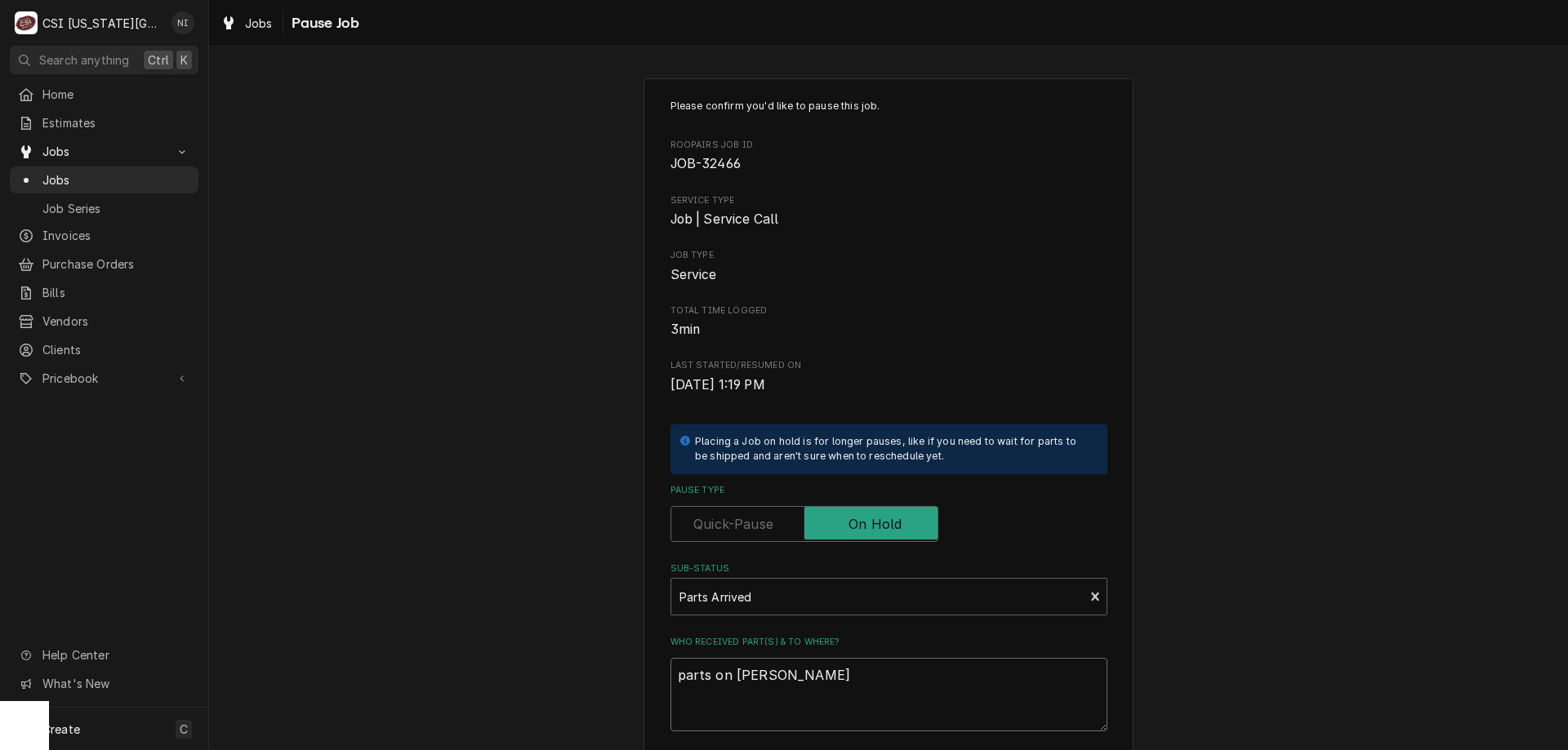
type textarea "parts on marshall she"
type textarea "x"
type textarea "parts on marshall shel"
type textarea "x"
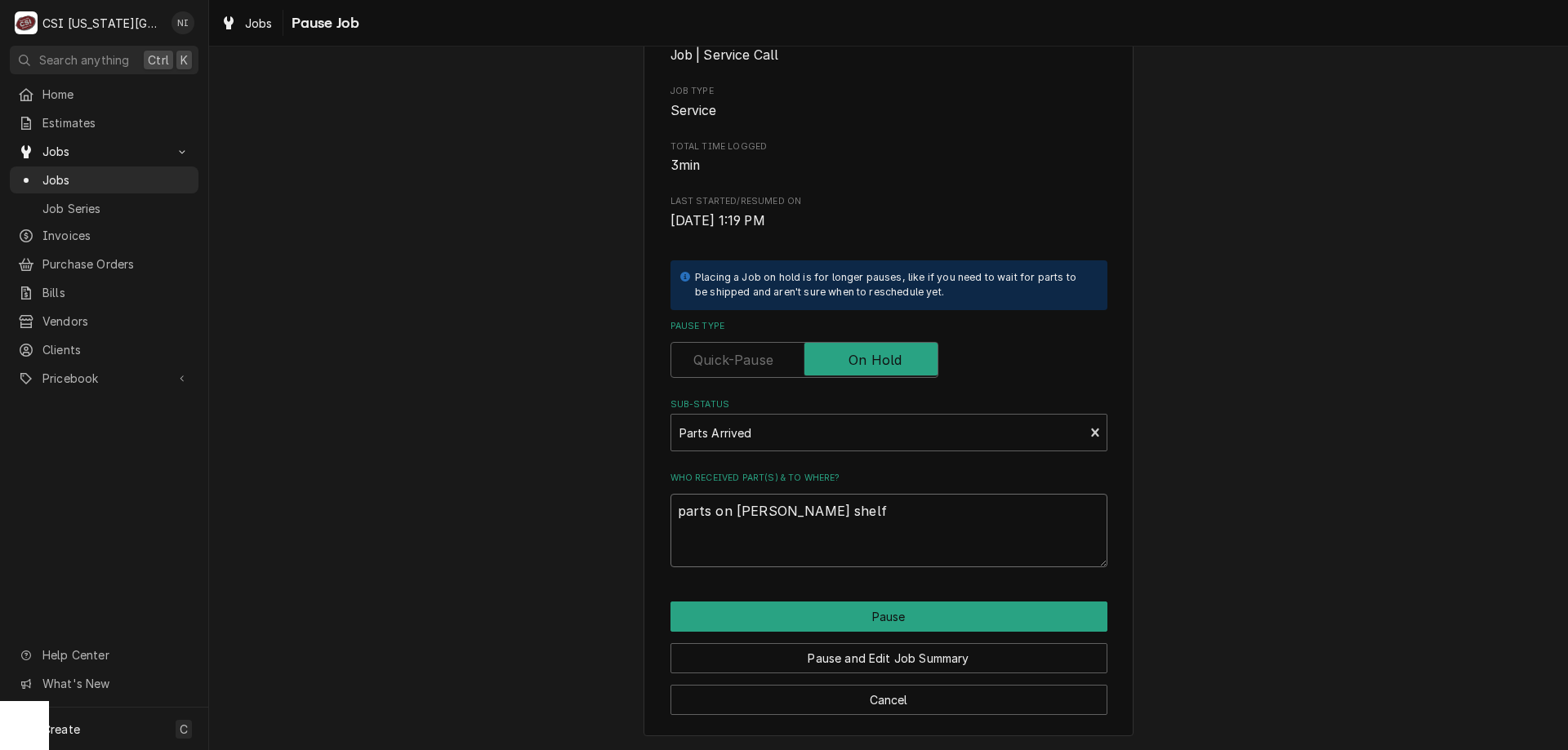
type textarea "parts on marshall shelf"
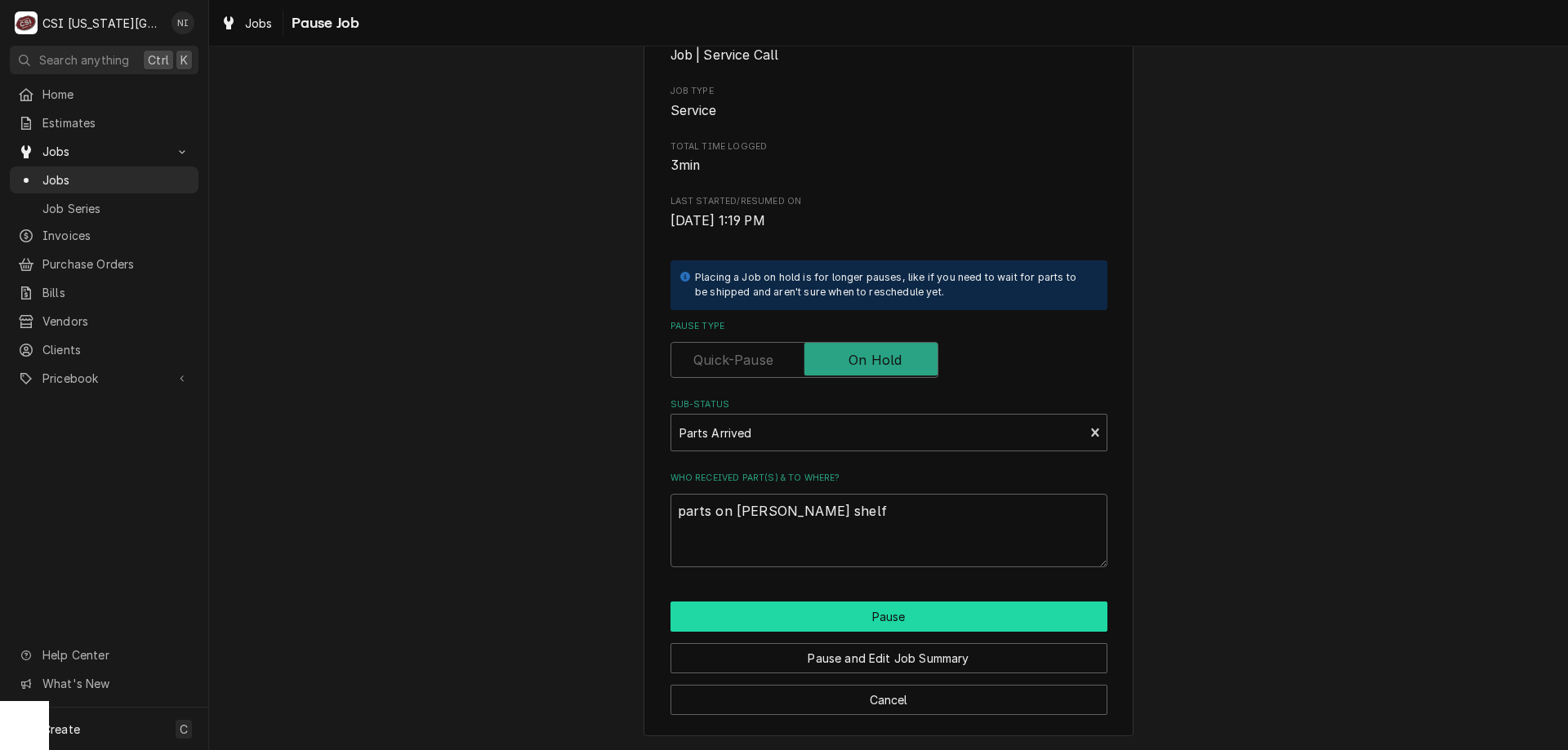
click at [940, 619] on button "Pause" at bounding box center [888, 617] width 436 height 30
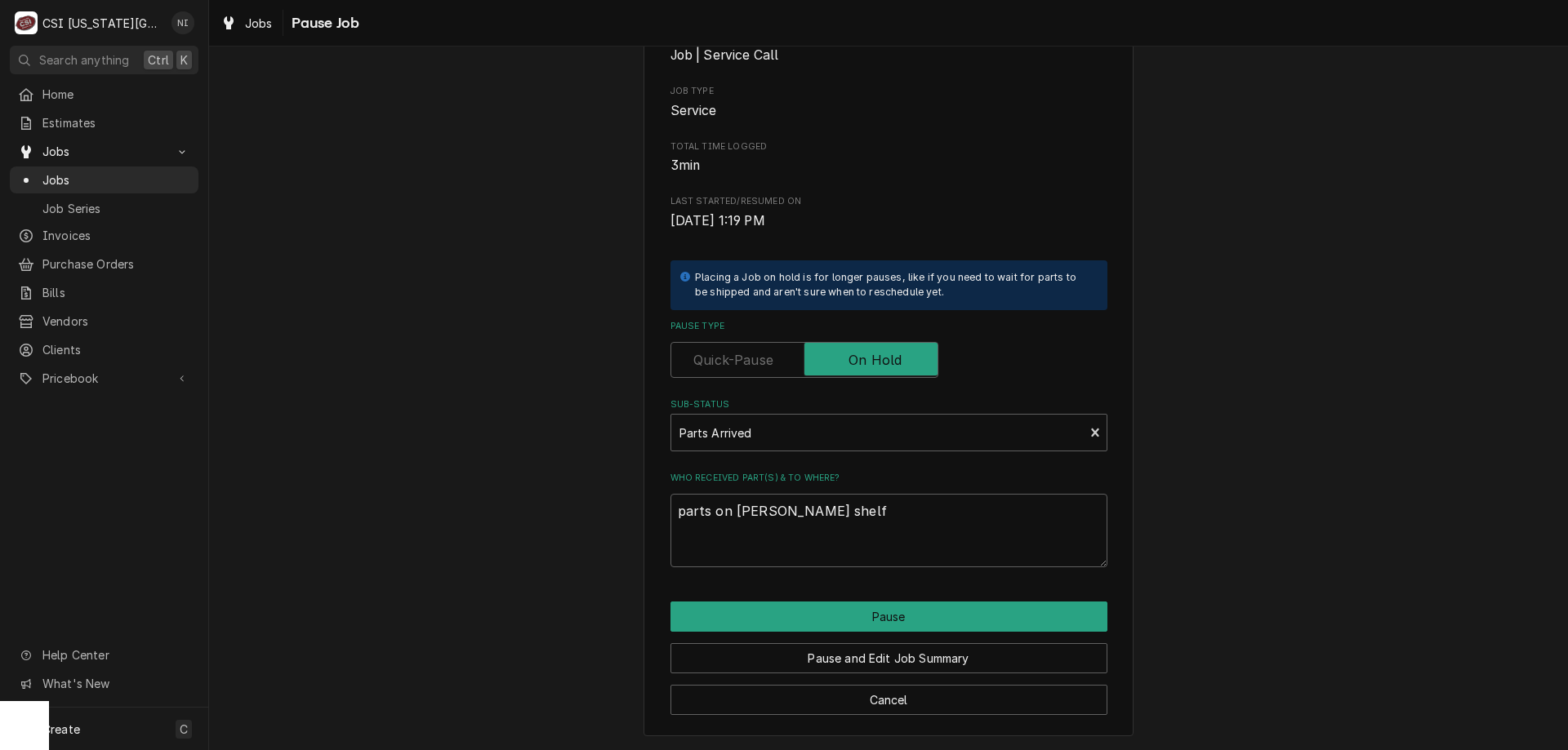
type textarea "x"
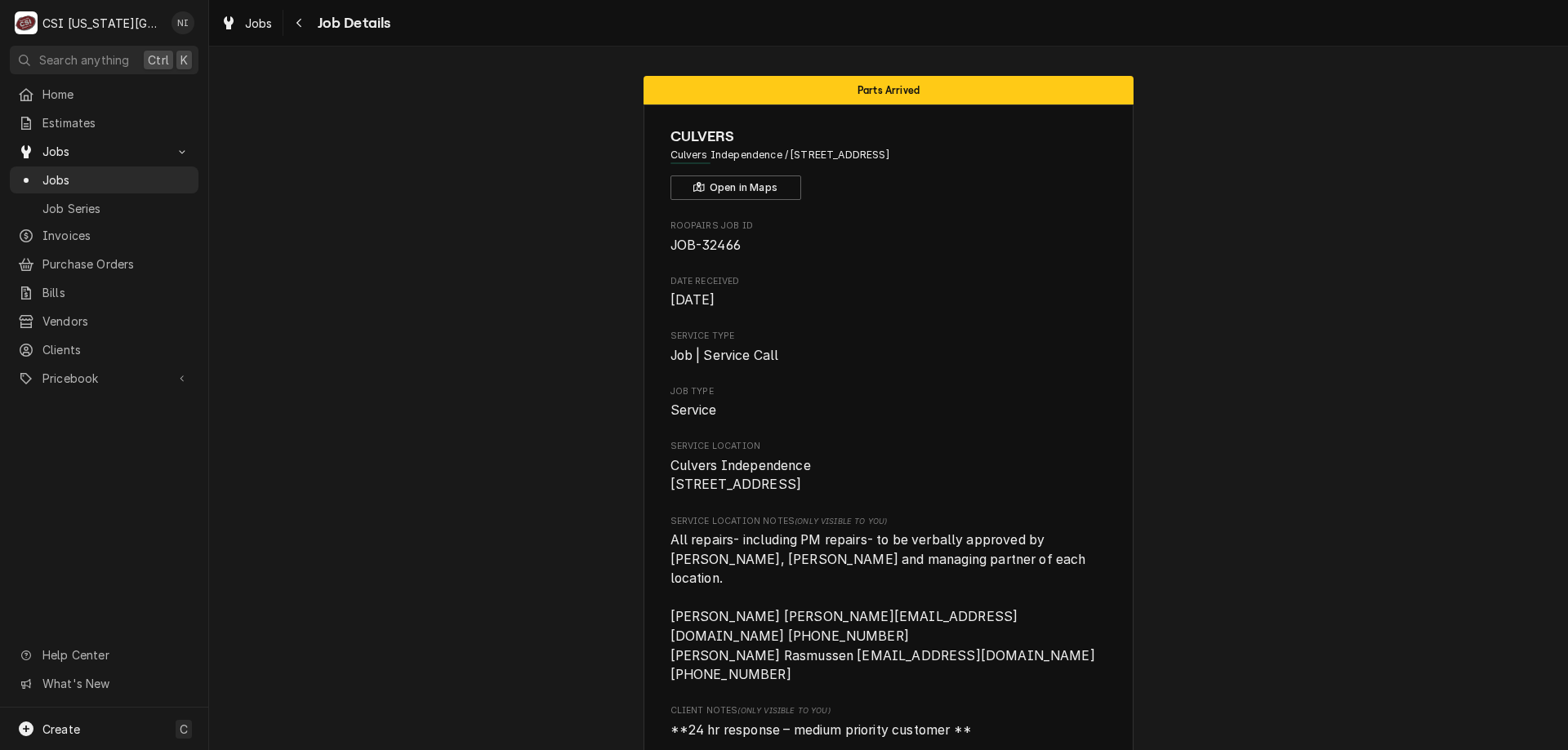
click at [119, 182] on span "Jobs" at bounding box center [116, 180] width 148 height 17
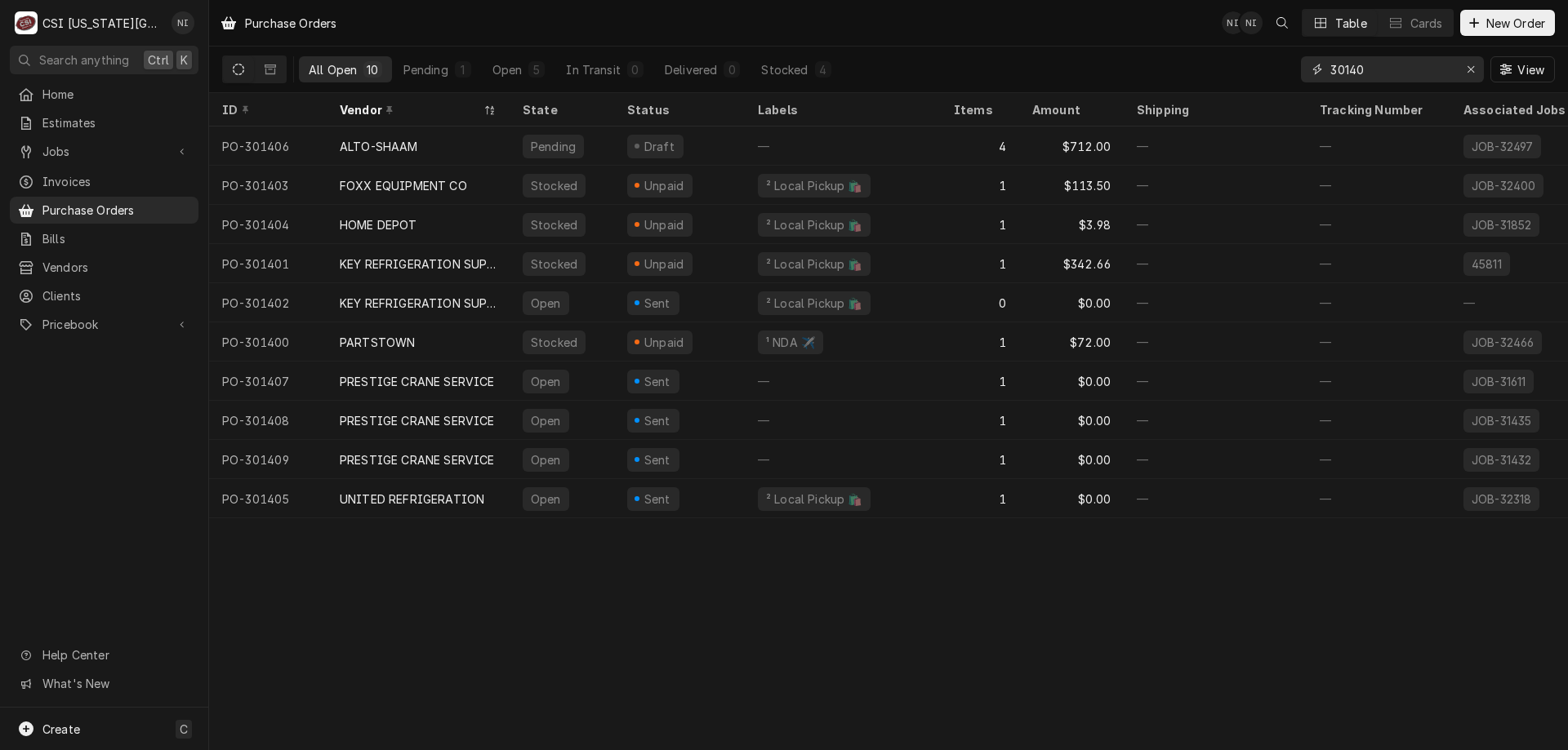
drag, startPoint x: 1366, startPoint y: 67, endPoint x: 1285, endPoint y: 100, distance: 87.5
click at [1295, 94] on div "Purchase Orders NI NI Table Cards New Order All Open 10 Pending 1 Open 5 In Tra…" at bounding box center [888, 375] width 1358 height 750
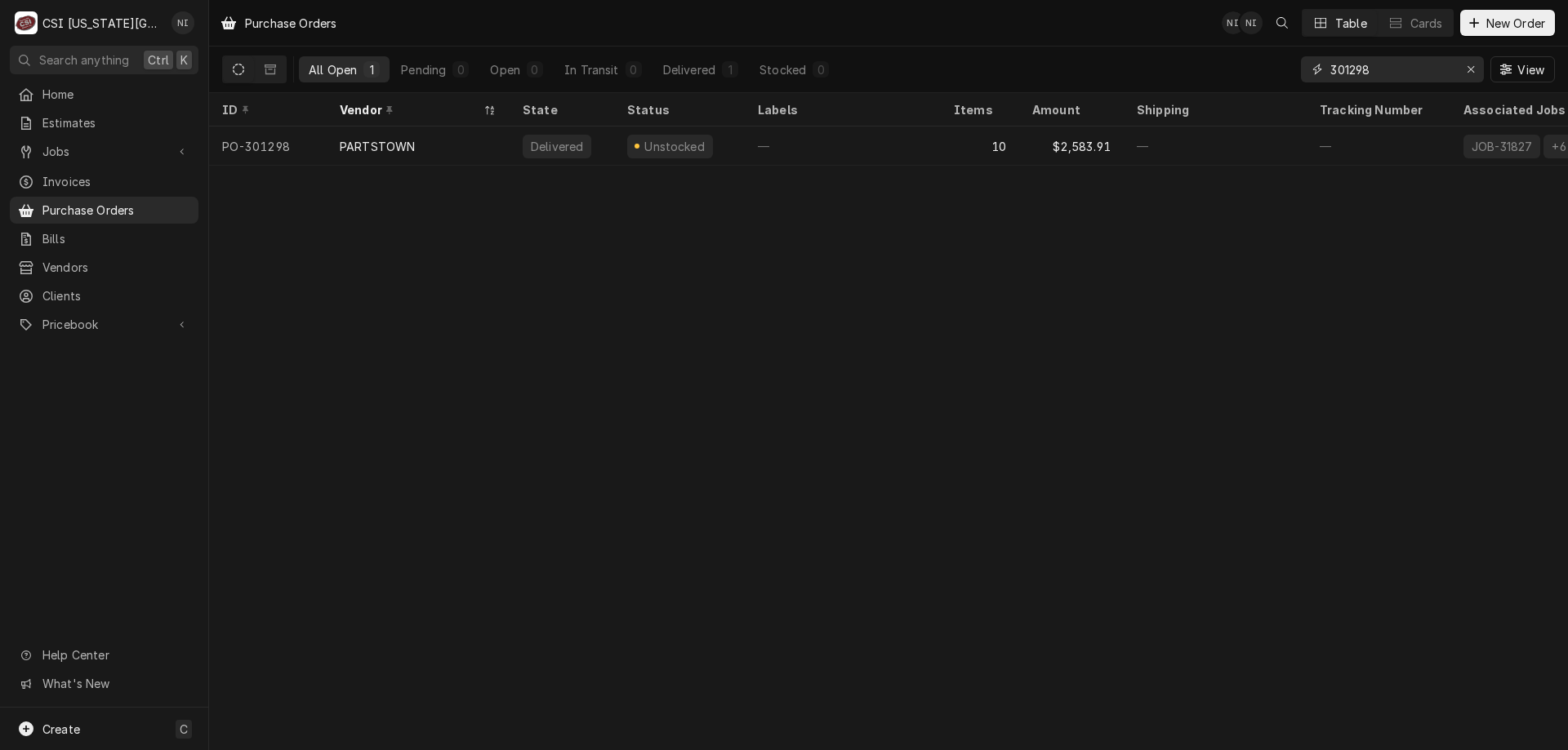
type input "301298"
click at [414, 148] on div "PARTSTOWN" at bounding box center [418, 146] width 183 height 39
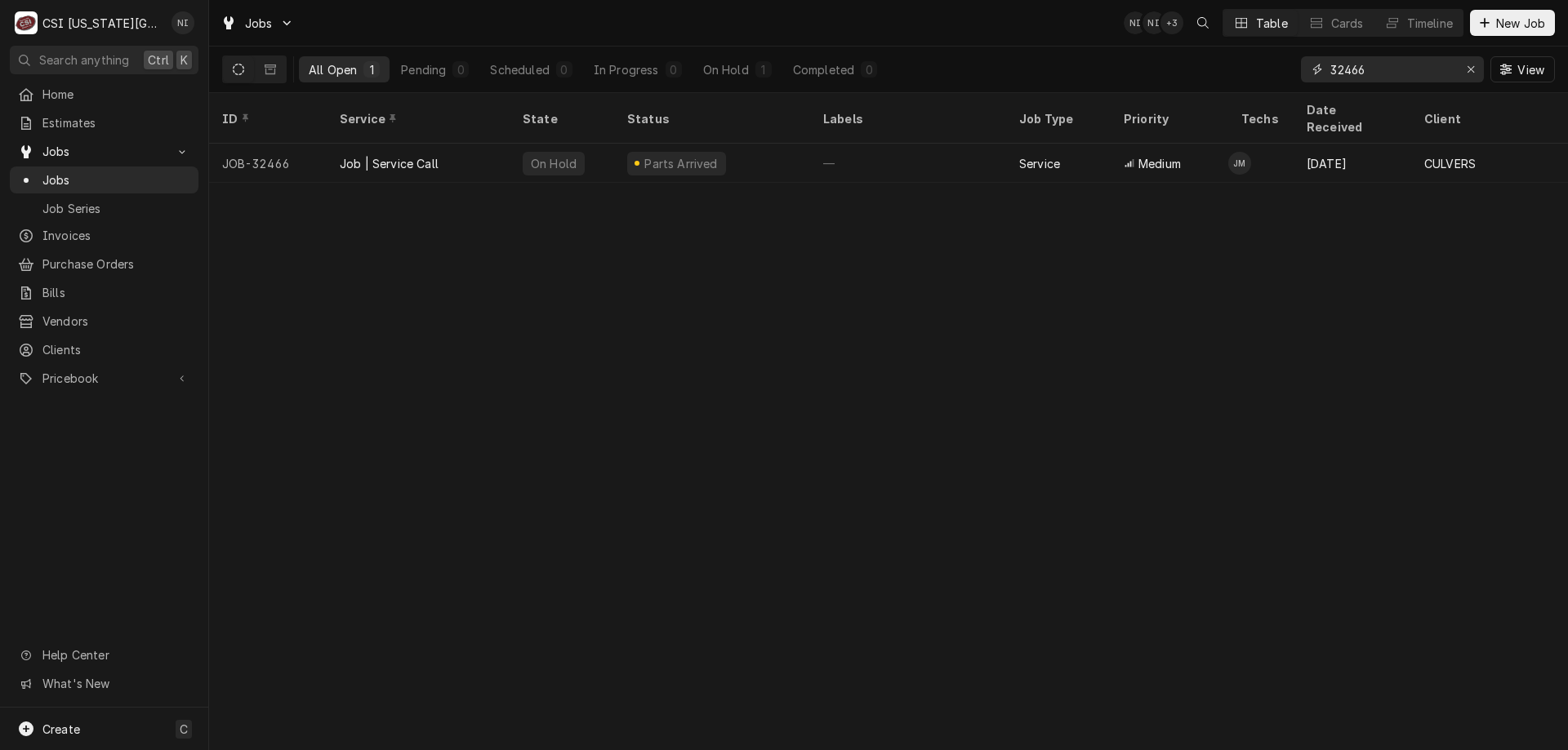
drag, startPoint x: 1373, startPoint y: 67, endPoint x: 1353, endPoint y: 73, distance: 20.9
click at [1353, 73] on input "32466" at bounding box center [1391, 69] width 122 height 26
type input "32116"
click at [751, 144] on div "Draft" at bounding box center [712, 163] width 196 height 39
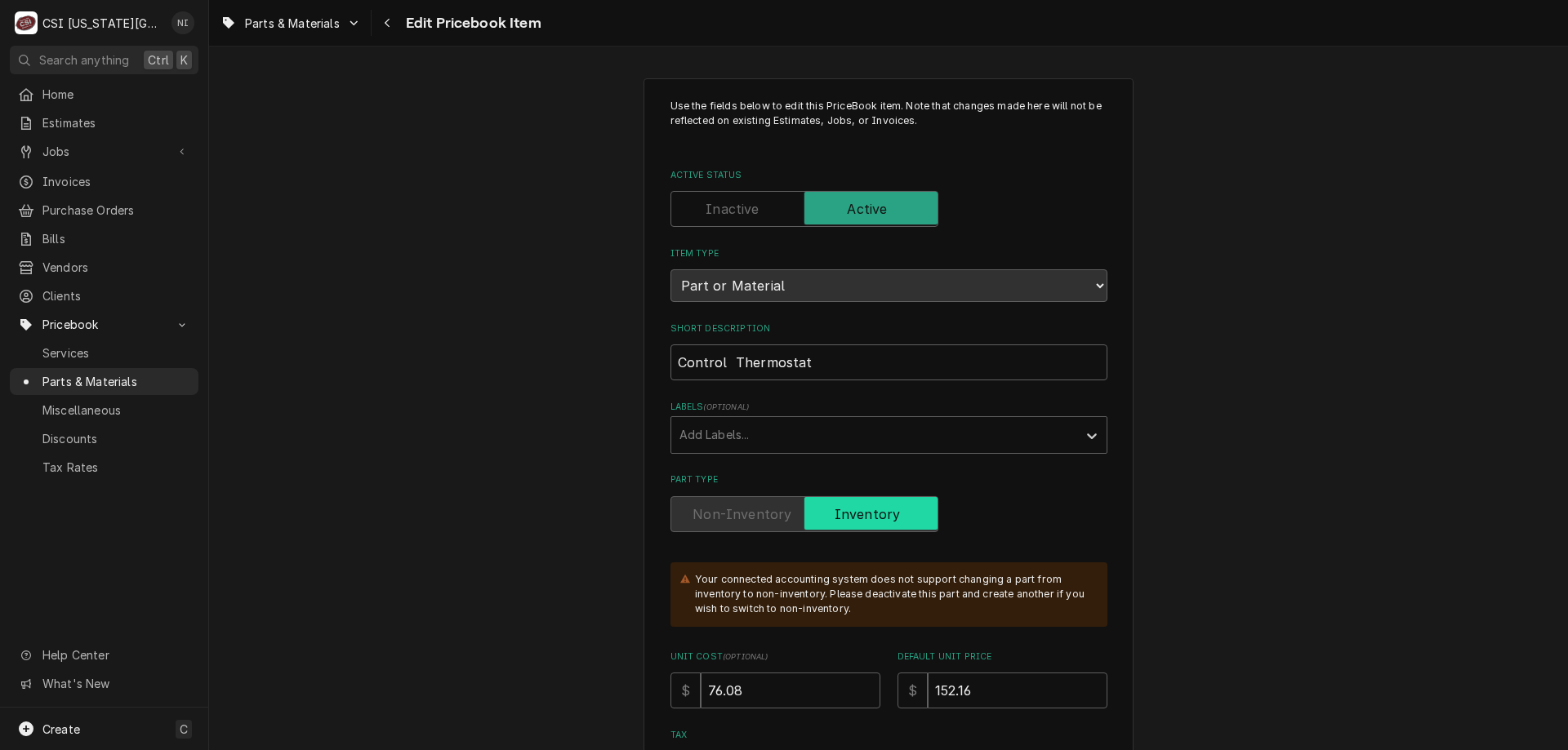
type textarea "x"
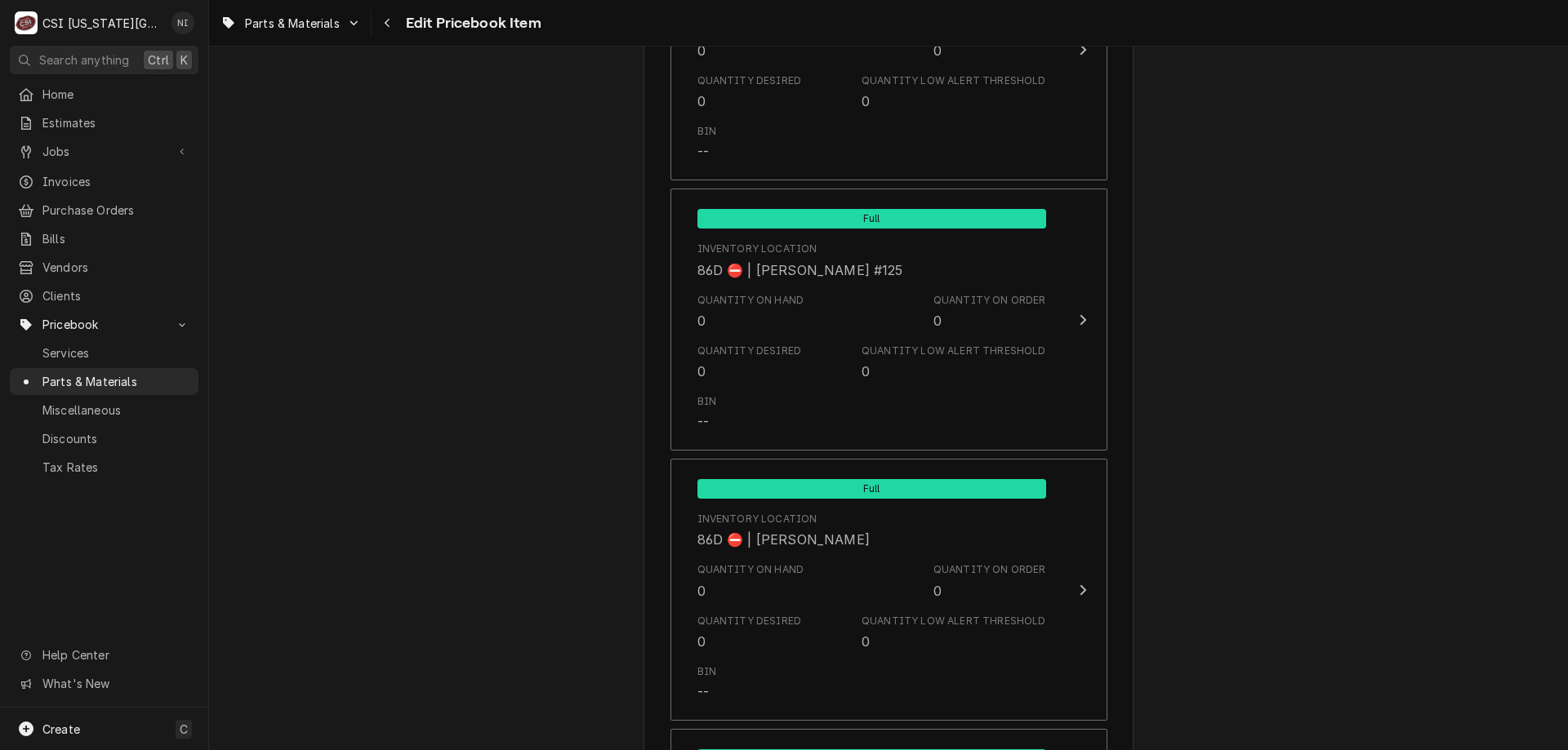
scroll to position [16089, 0]
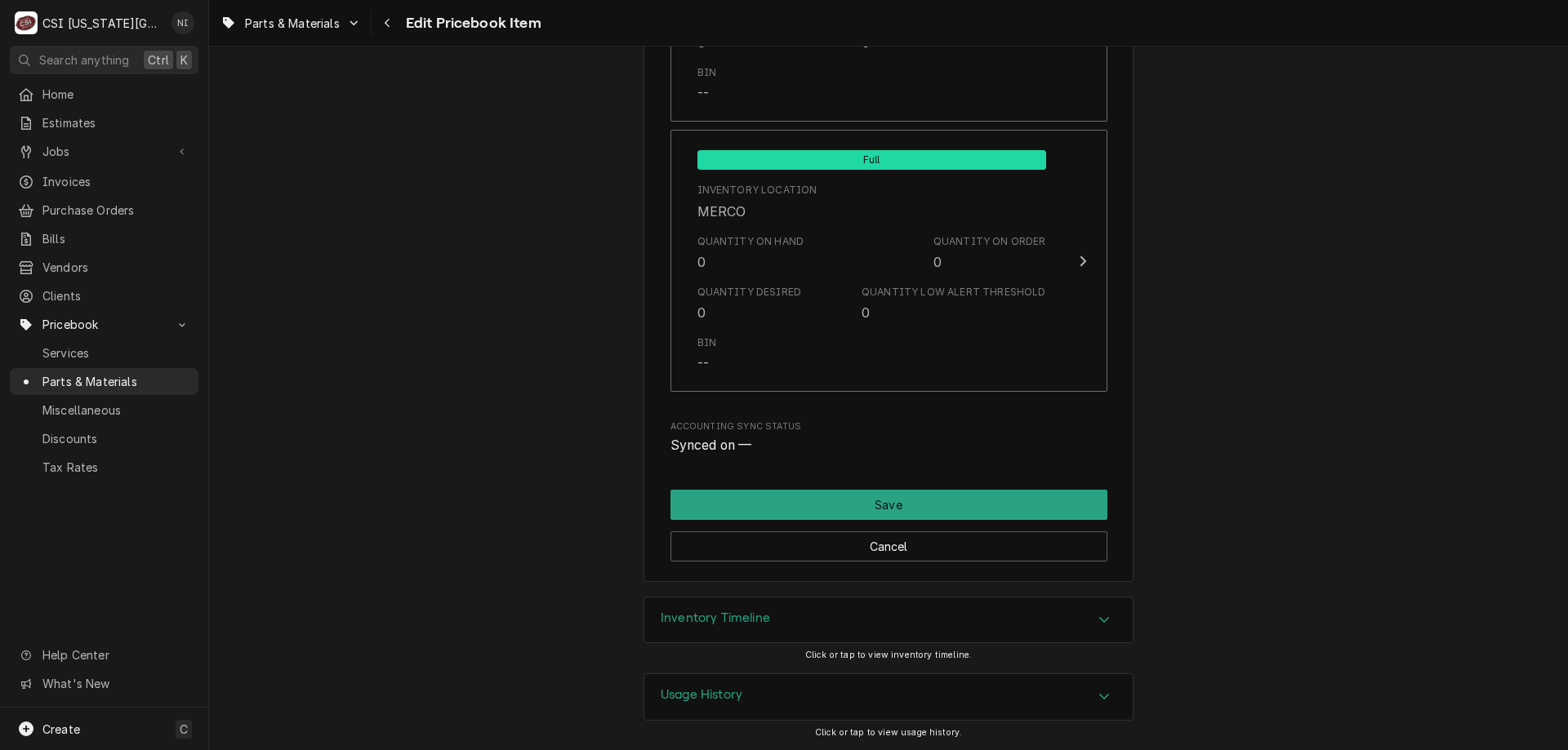
click at [1039, 610] on div "Inventory Timeline" at bounding box center [888, 620] width 488 height 46
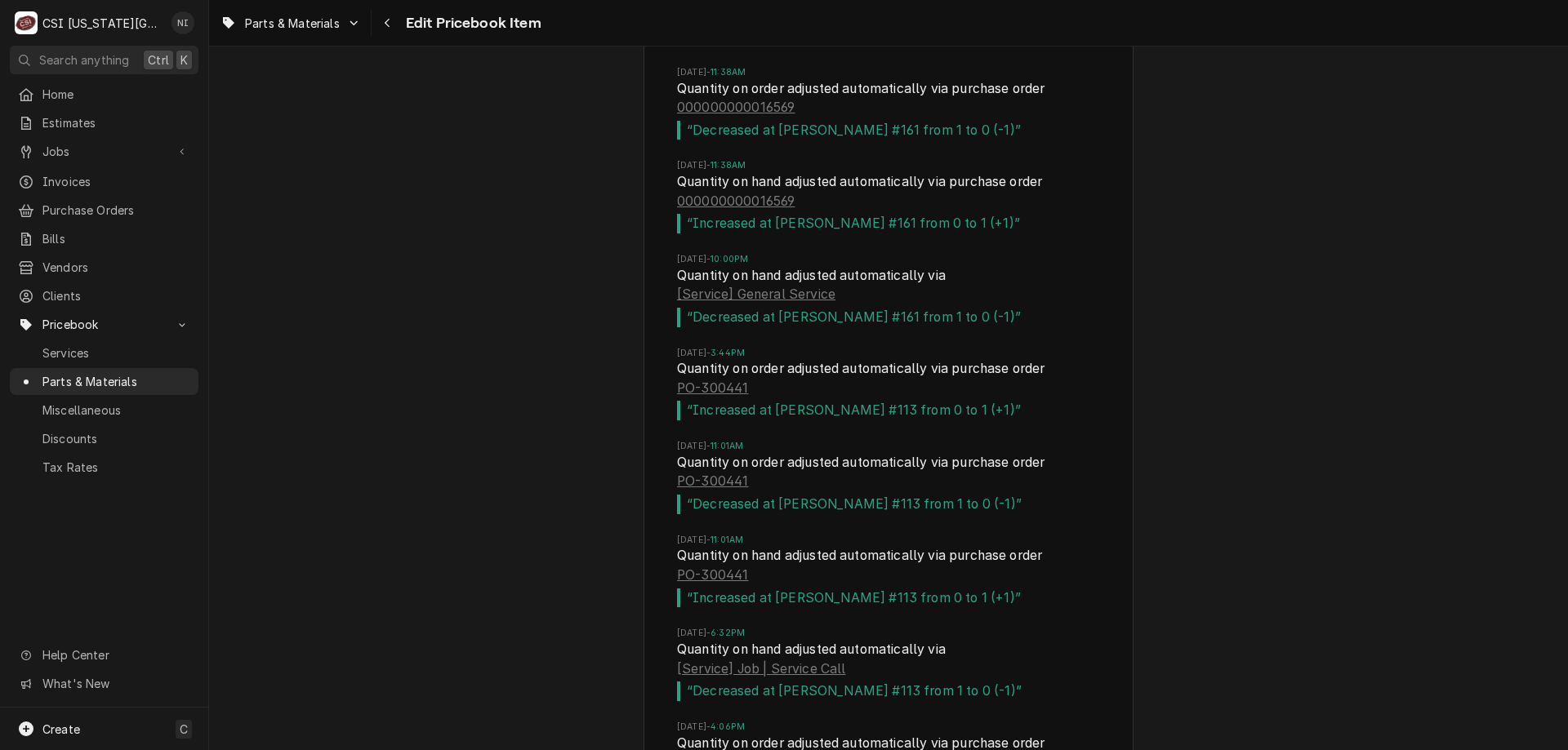
scroll to position [17029, 0]
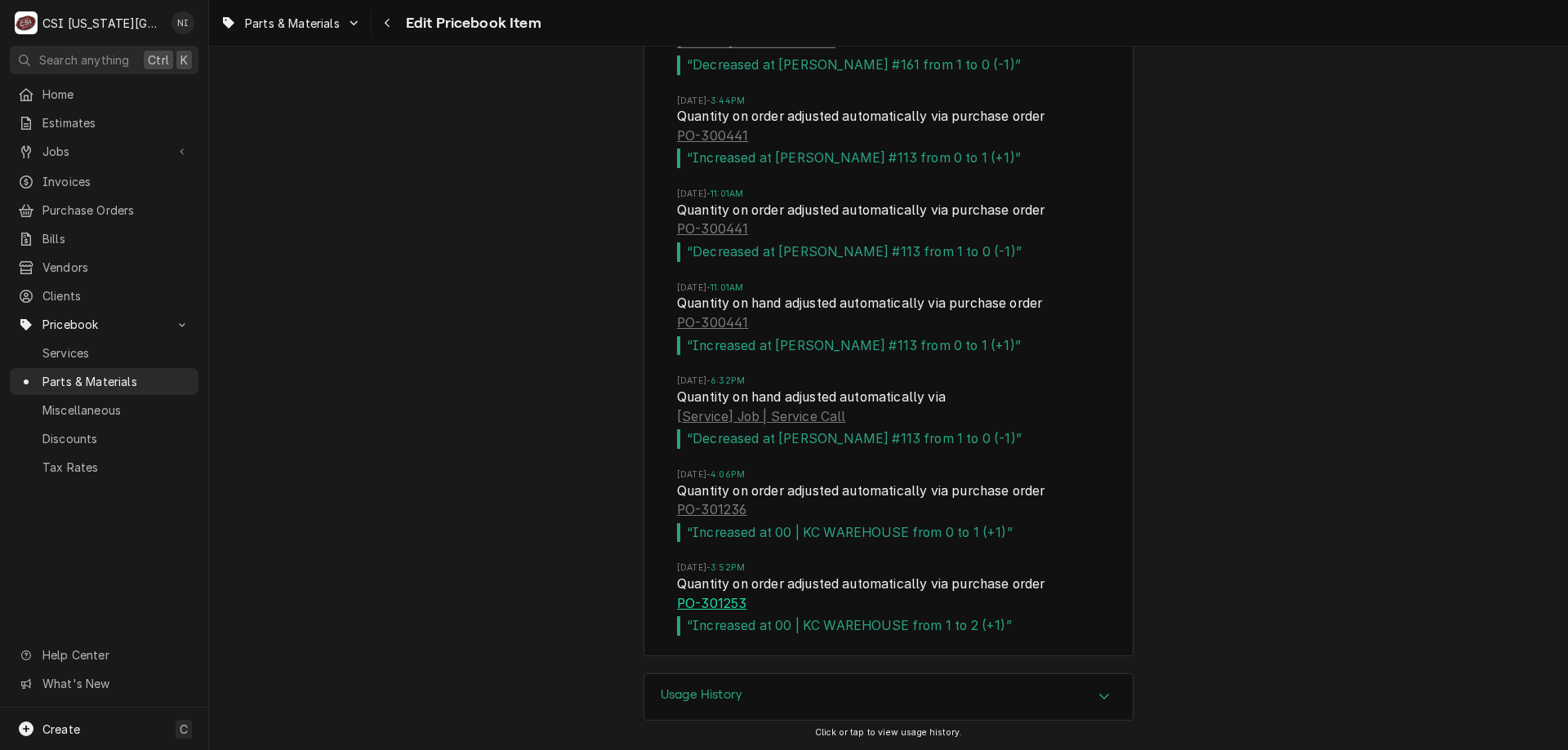
click at [732, 604] on link "PO-301253" at bounding box center [711, 604] width 69 height 20
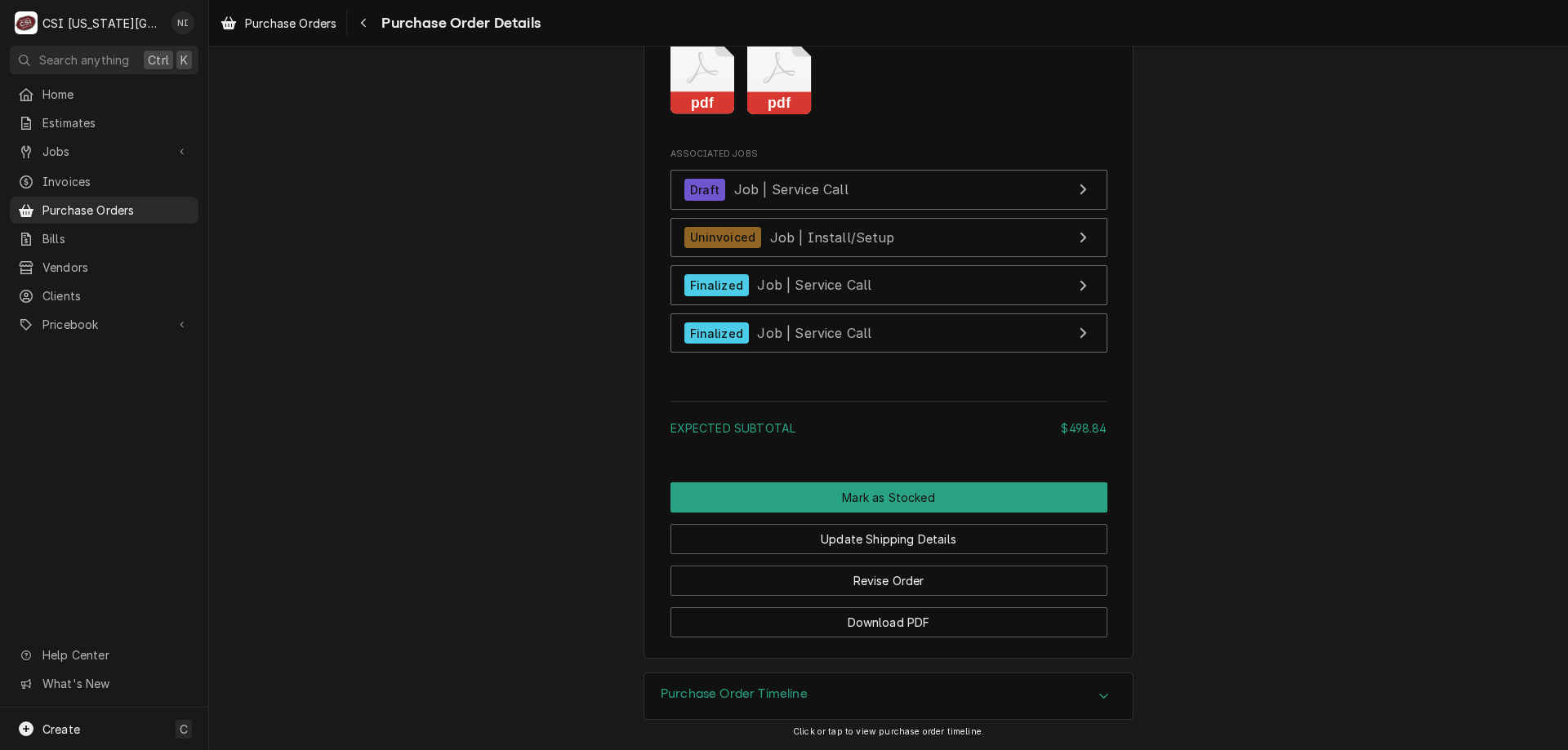
scroll to position [2600, 0]
click at [891, 574] on button "Revise Order" at bounding box center [888, 581] width 436 height 30
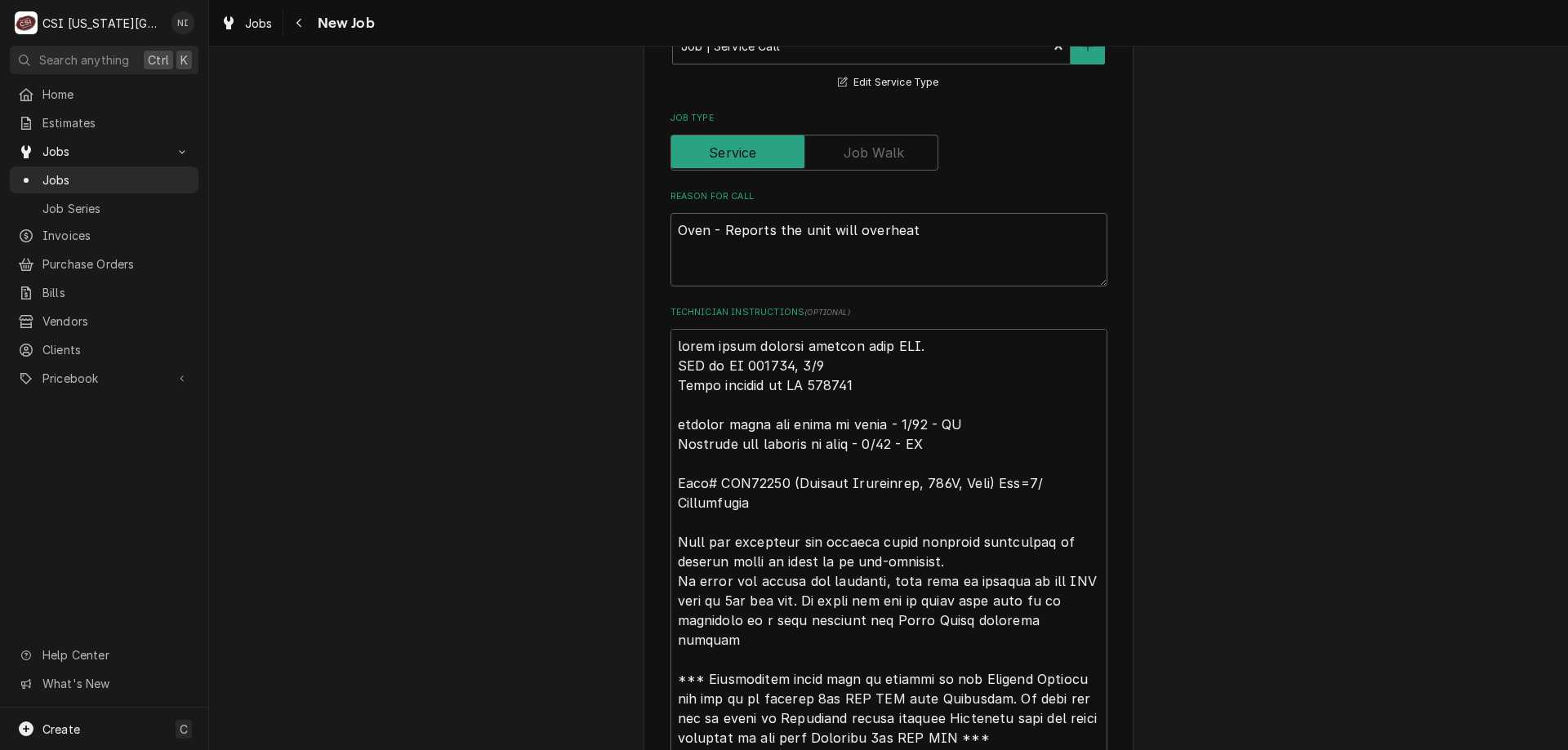
scroll to position [1534, 0]
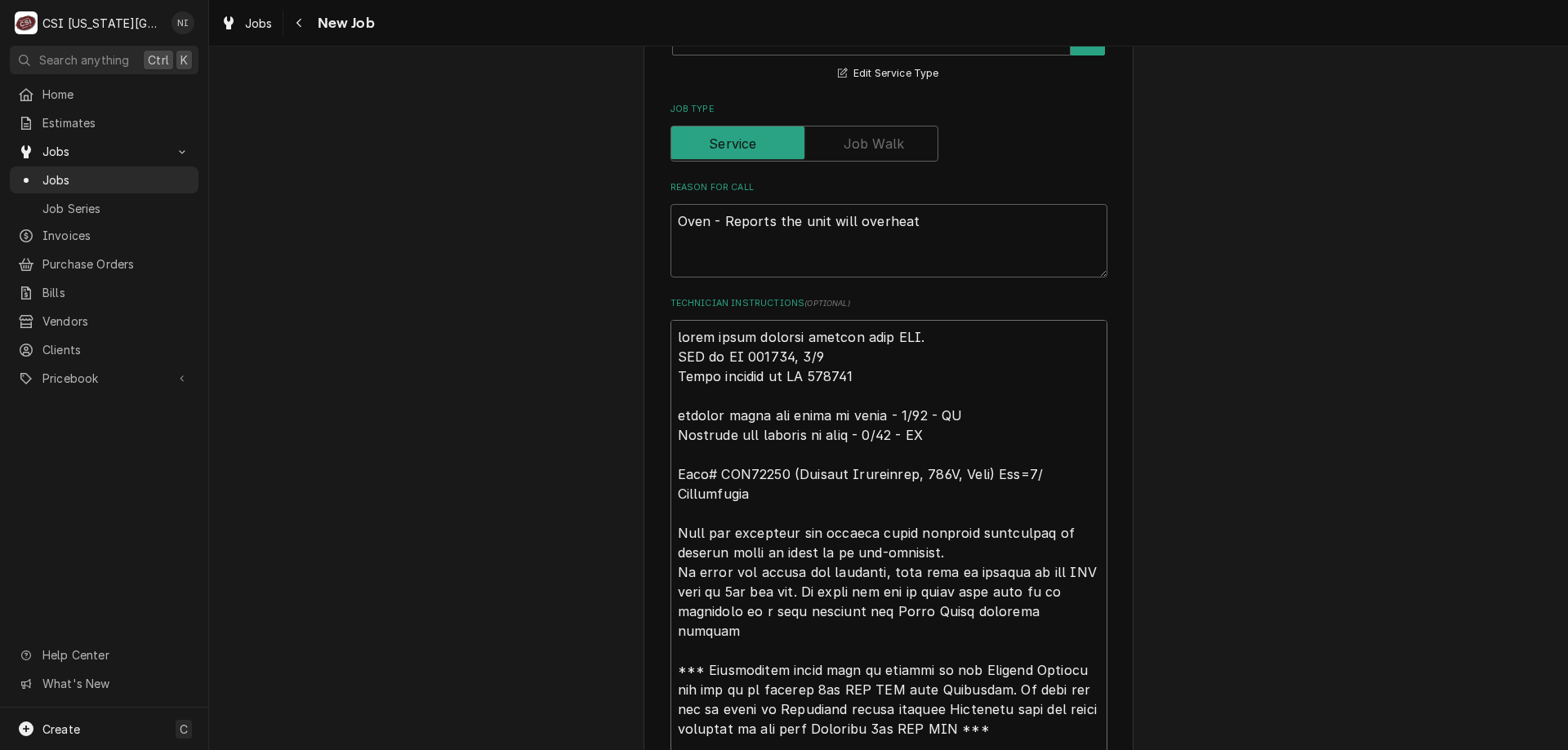
drag, startPoint x: 675, startPoint y: 333, endPoint x: 692, endPoint y: 348, distance: 22.7
click at [677, 333] on textarea "Technician Instructions ( optional )" at bounding box center [888, 660] width 436 height 681
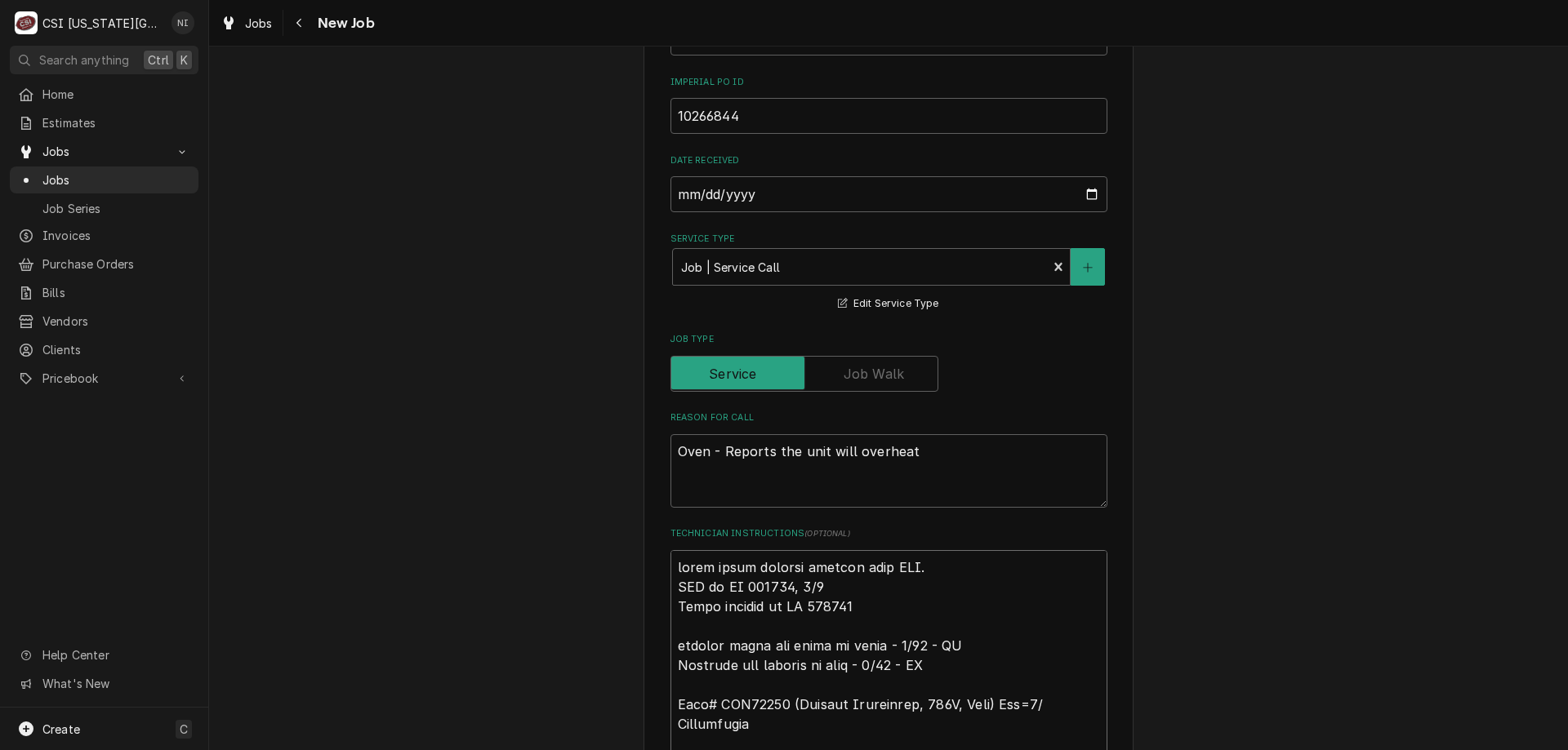
scroll to position [1363, 0]
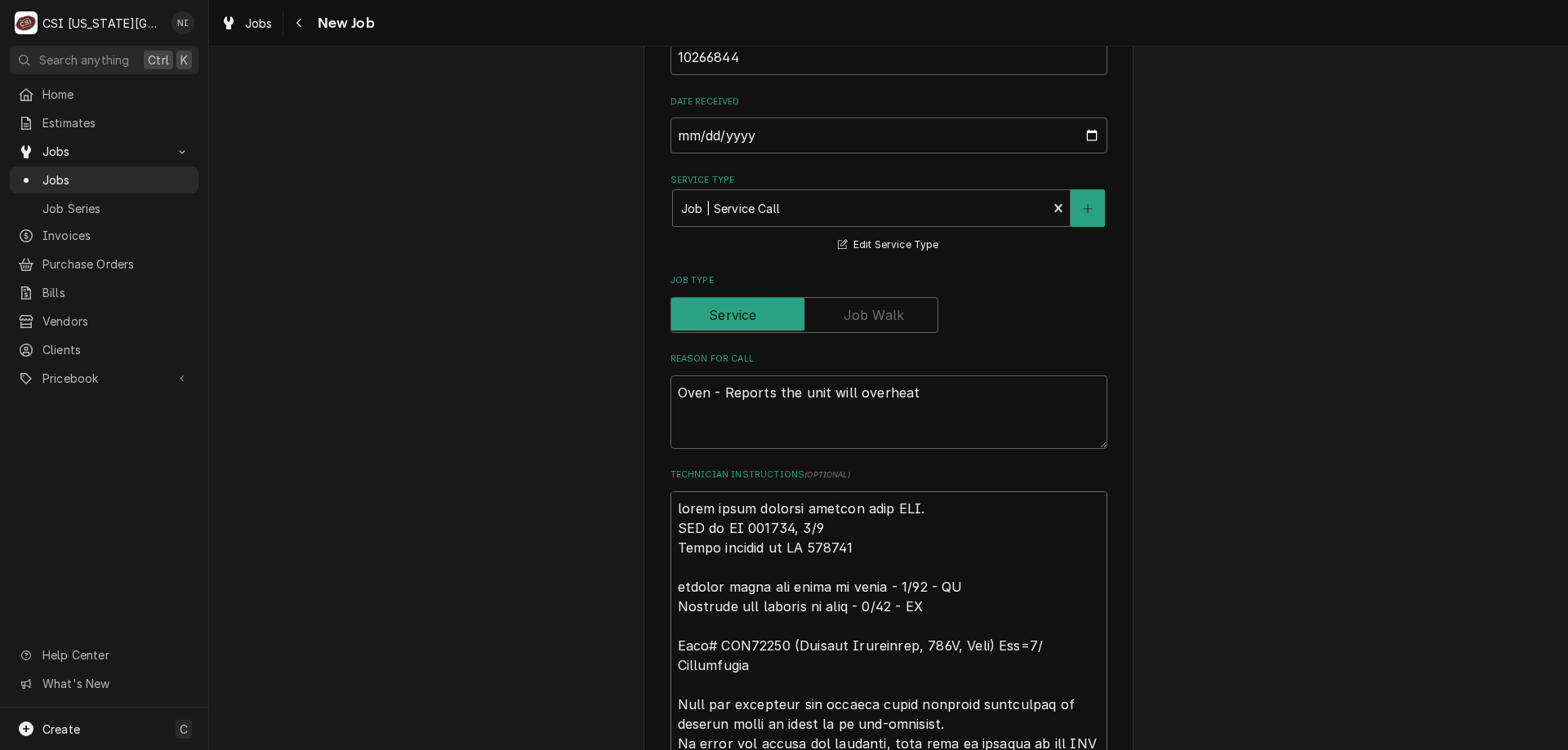
type textarea "x"
type textarea "parts being dropped shipped from MFG. ETA on PO 301253, 9/2 Parts ordered on PO…"
type textarea "x"
type textarea "P parts being dropped shipped from MFG. ETA on PO 301253, 9/2 Parts ordered on …"
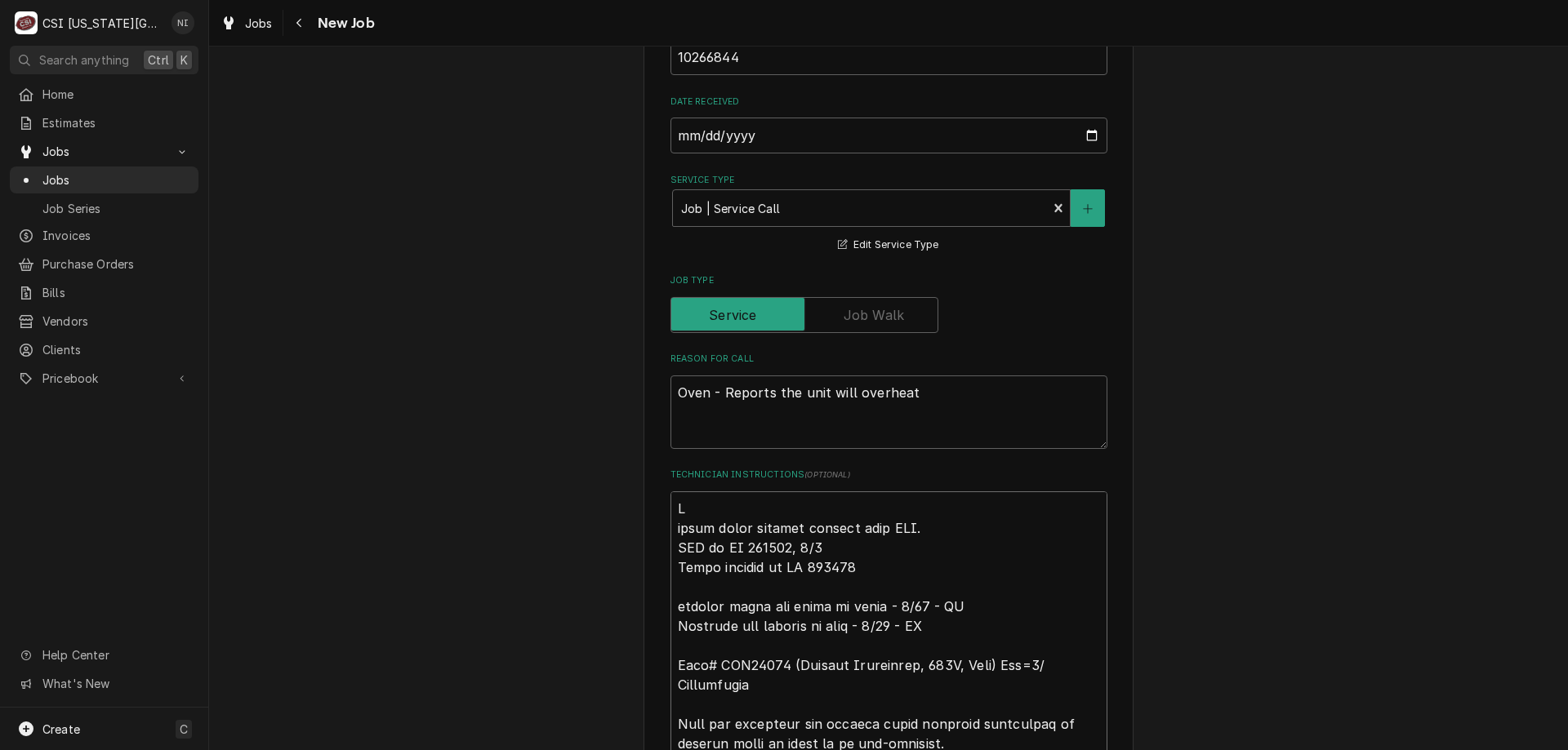
type textarea "x"
type textarea "Pa parts being dropped shipped from MFG. ETA on PO 301253, 9/2 Parts ordered on…"
type textarea "x"
type textarea "Par parts being dropped shipped from MFG. ETA on PO 301253, 9/2 Parts ordered o…"
type textarea "x"
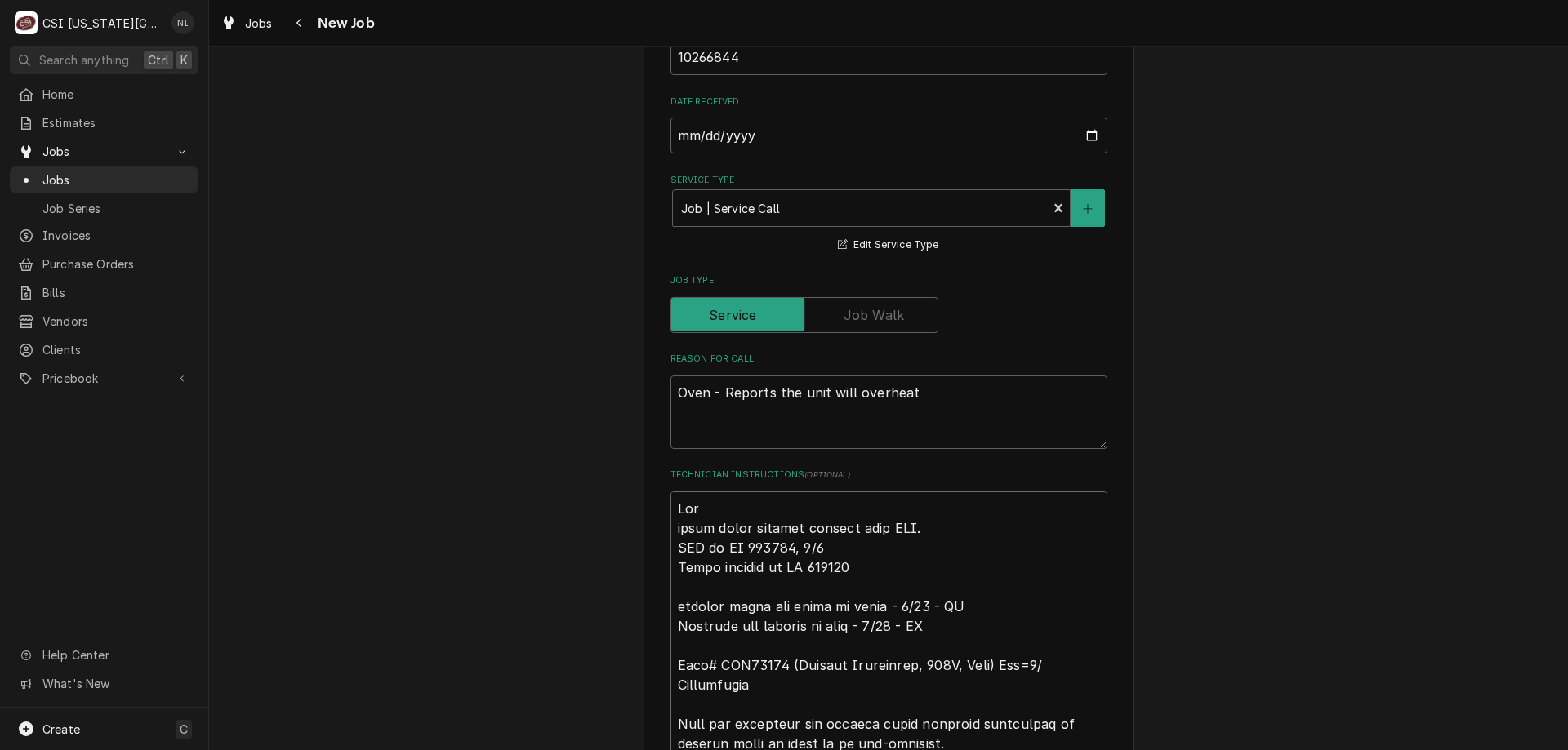
type textarea "Part parts being dropped shipped from MFG. ETA on PO 301253, 9/2 Parts ordered …"
type textarea "x"
type textarea "Parts parts being dropped shipped from MFG. ETA on PO 301253, 9/2 Parts ordered…"
type textarea "x"
type textarea "Parts o parts being dropped shipped from MFG. ETA on PO 301253, 9/2 Parts order…"
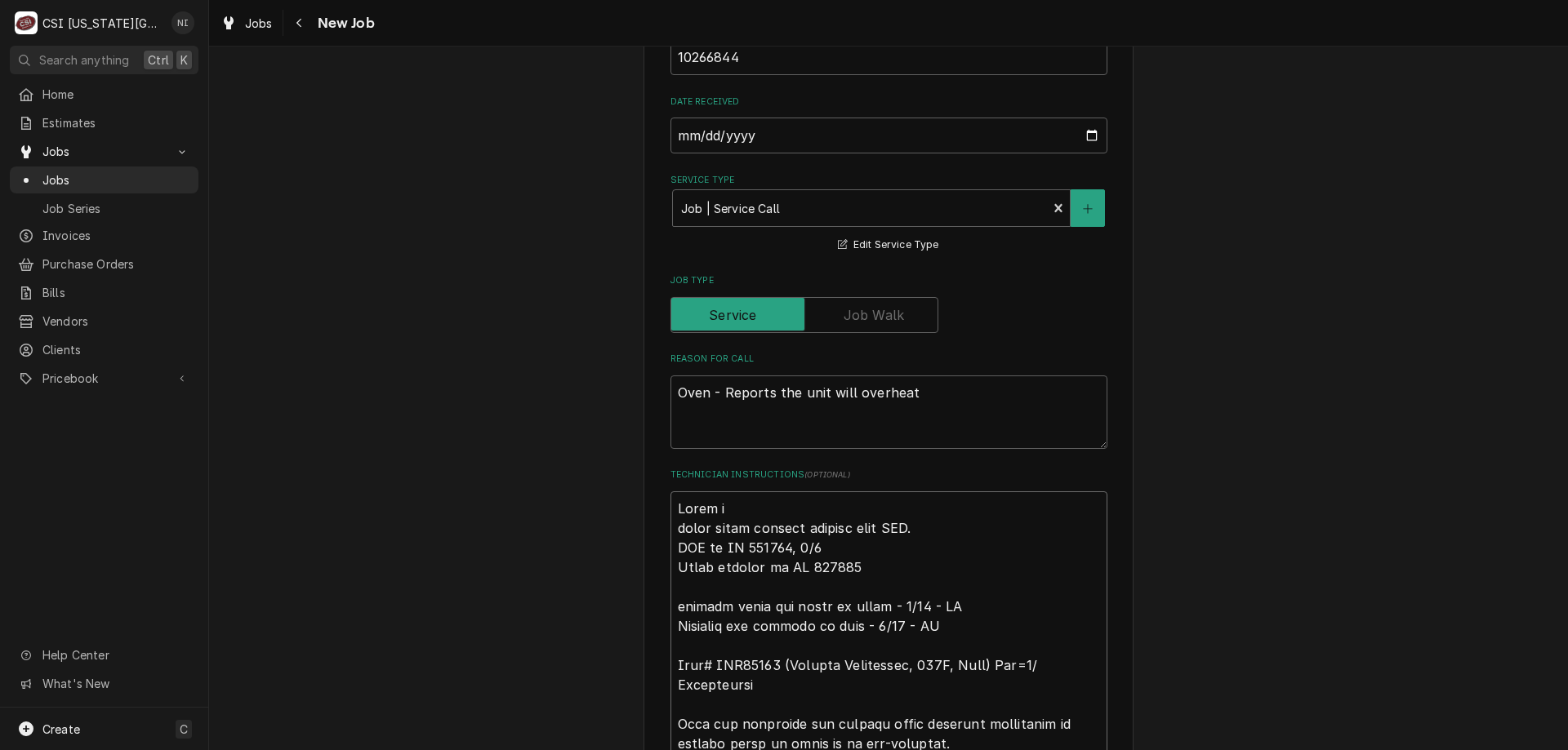
type textarea "x"
type textarea "Parts on parts being dropped shipped from MFG. ETA on PO 301253, 9/2 Parts orde…"
type textarea "x"
type textarea "Parts on parts being dropped shipped from MFG. ETA on PO 301253, 9/2 Parts orde…"
type textarea "x"
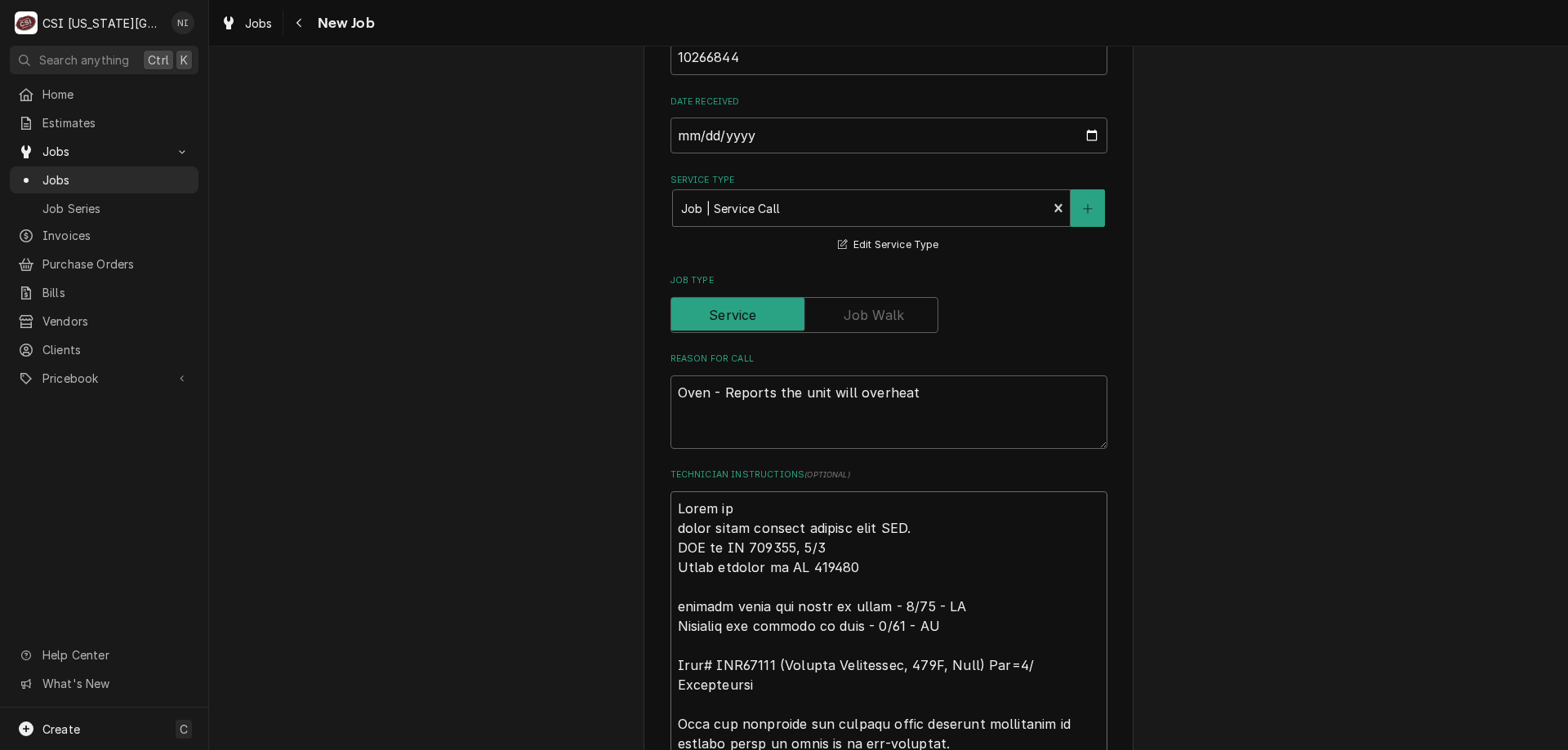
type textarea "Parts on t parts being dropped shipped from MFG. ETA on PO 301253, 9/2 Parts or…"
type textarea "x"
type textarea "Parts on th parts being dropped shipped from MFG. ETA on PO 301253, 9/2 Parts o…"
type textarea "x"
type textarea "Parts on the parts being dropped shipped from MFG. ETA on PO 301253, 9/2 Parts …"
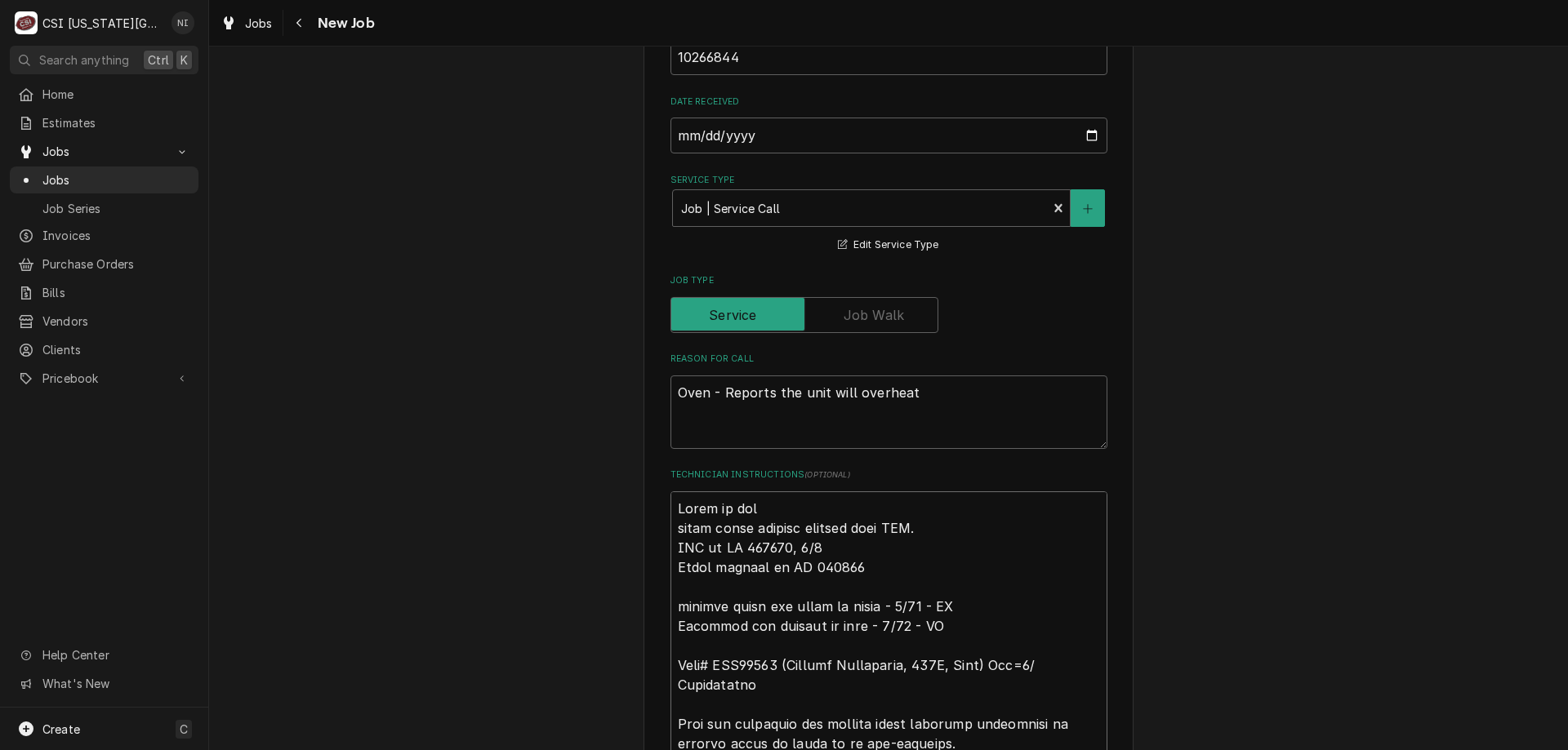
type textarea "x"
type textarea "Parts on the parts being dropped shipped from MFG. ETA on PO 301253, 9/2 Parts …"
type textarea "x"
type textarea "Parts on the u parts being dropped shipped from MFG. ETA on PO 301253, 9/2 Part…"
type textarea "x"
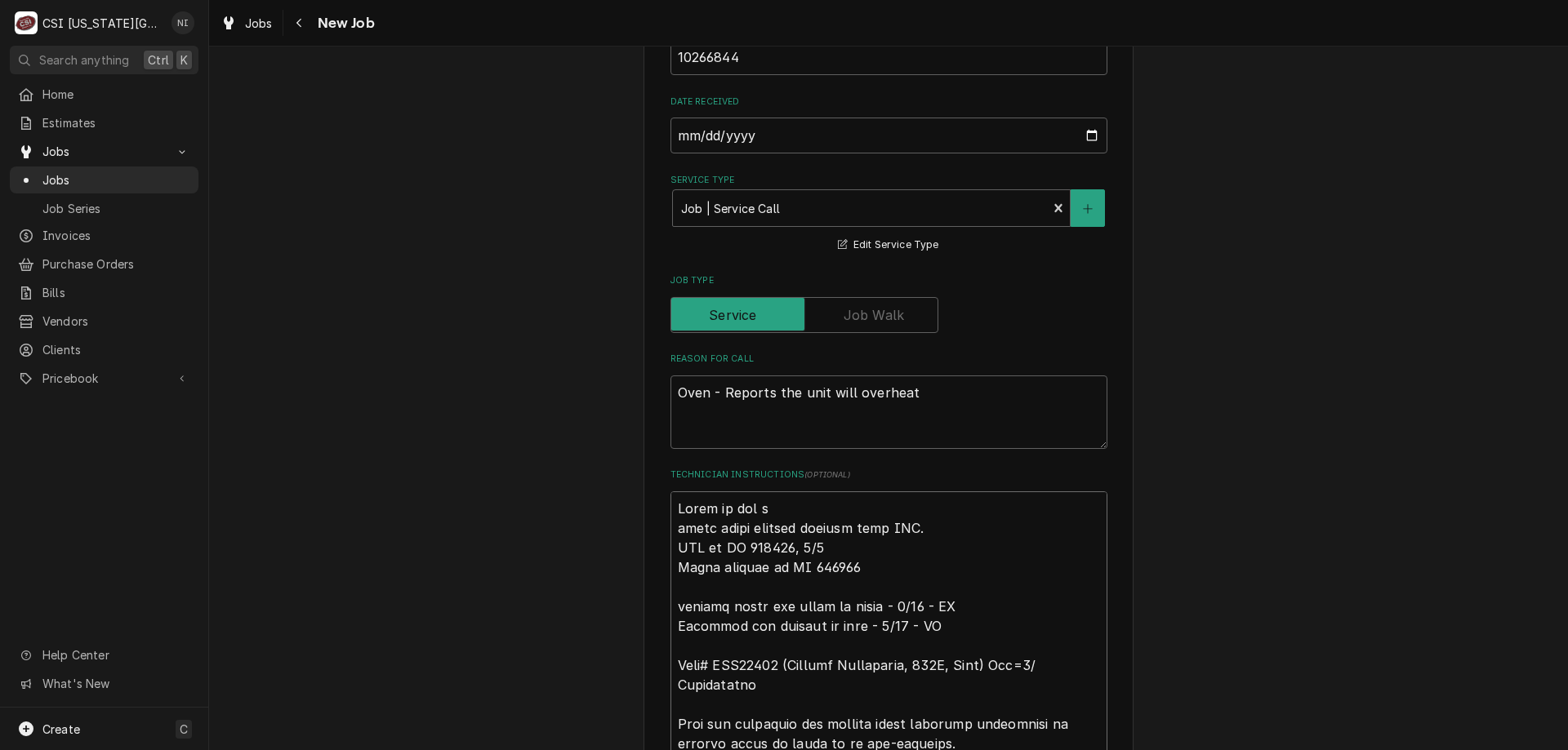
type textarea "Parts on the un parts being dropped shipped from MFG. ETA on PO 301253, 9/2 Par…"
type textarea "x"
type textarea "Parts on the una parts being dropped shipped from MFG. ETA on PO 301253, 9/2 Pa…"
type textarea "x"
type textarea "Parts on the unas parts being dropped shipped from MFG. ETA on PO 301253, 9/2 P…"
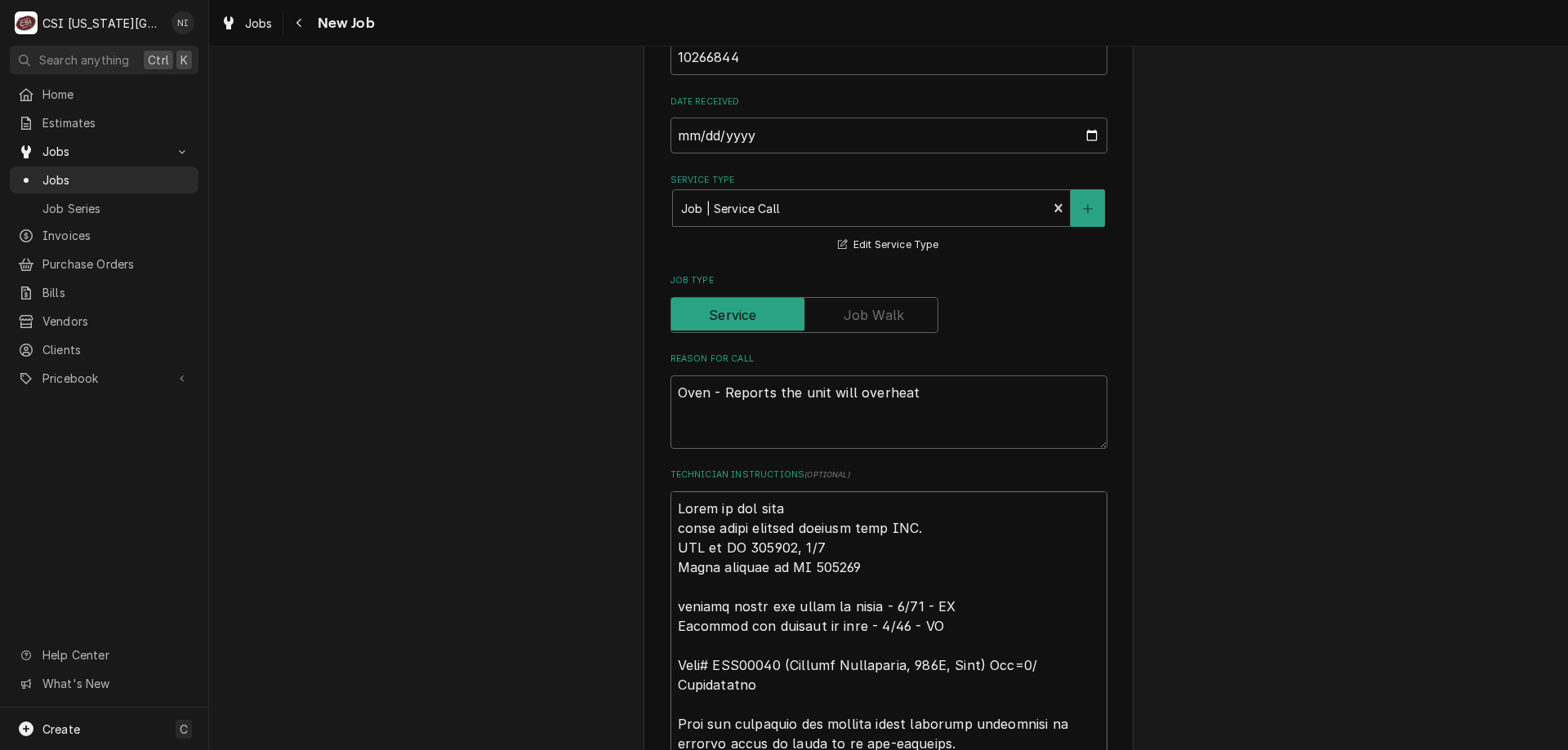
type textarea "x"
type textarea "Parts on the unass parts being dropped shipped from MFG. ETA on PO 301253, 9/2 …"
type textarea "x"
type textarea "Parts on the unassi parts being dropped shipped from MFG. ETA on PO 301253, 9/2…"
type textarea "x"
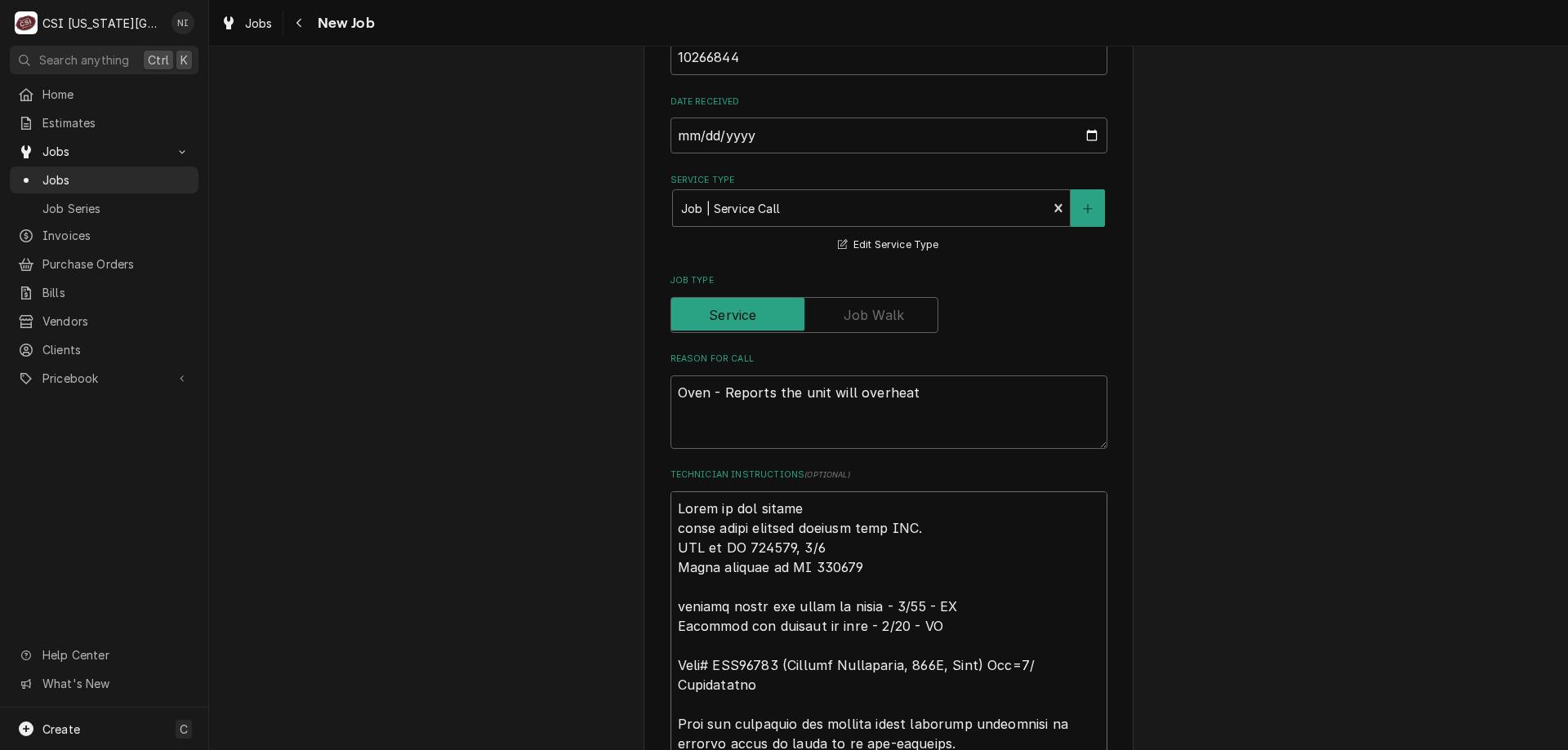
type textarea "Parts on the unassig parts being dropped shipped from MFG. ETA on PO 301253, 9/…"
type textarea "x"
type textarea "Parts on the unassign parts being dropped shipped from MFG. ETA on PO 301253, 9…"
type textarea "x"
type textarea "Parts on the unassigne parts being dropped shipped from MFG. ETA on PO 301253, …"
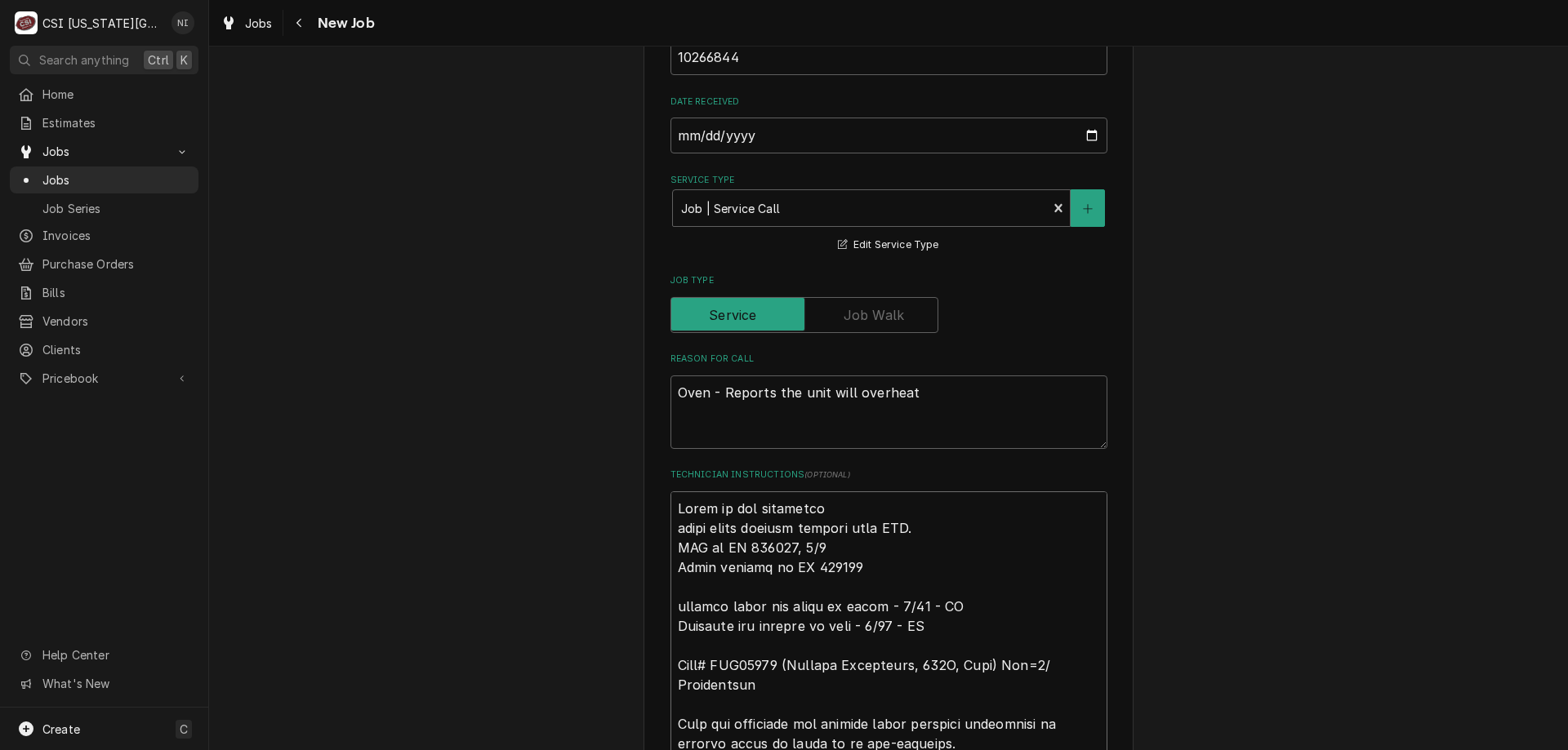
type textarea "x"
type textarea "Parts on the unassigned parts being dropped shipped from MFG. ETA on PO 301253,…"
type textarea "x"
type textarea "Parts on the unassigned parts being dropped shipped from MFG. ETA on PO 301253,…"
type textarea "x"
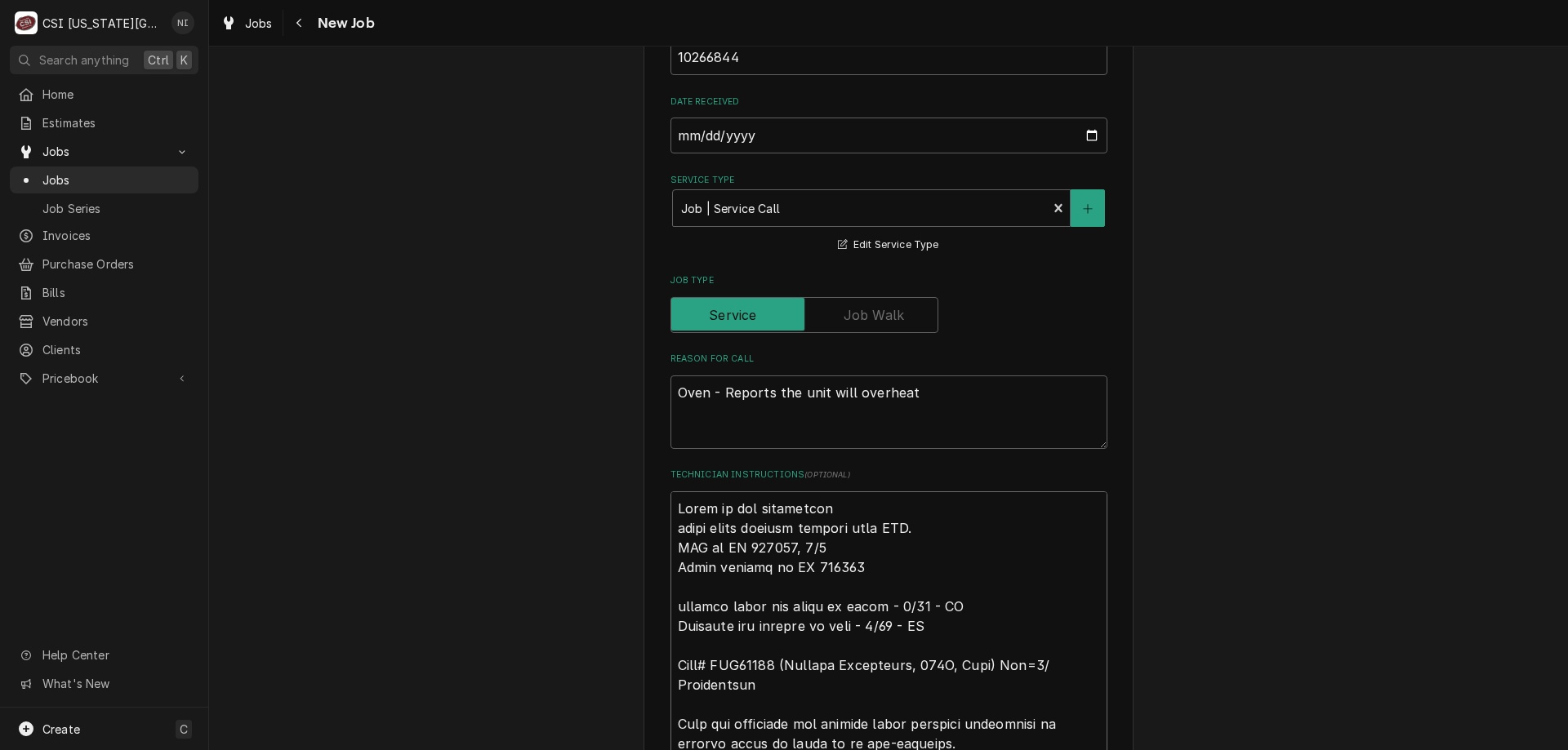
type textarea "Parts on the unassigned s parts being dropped shipped from MFG. ETA on PO 30125…"
type textarea "x"
type textarea "Parts on the unassigned sh parts being dropped shipped from MFG. ETA on PO 3012…"
type textarea "x"
type textarea "Parts on the unassigned she parts being dropped shipped from MFG. ETA on PO 301…"
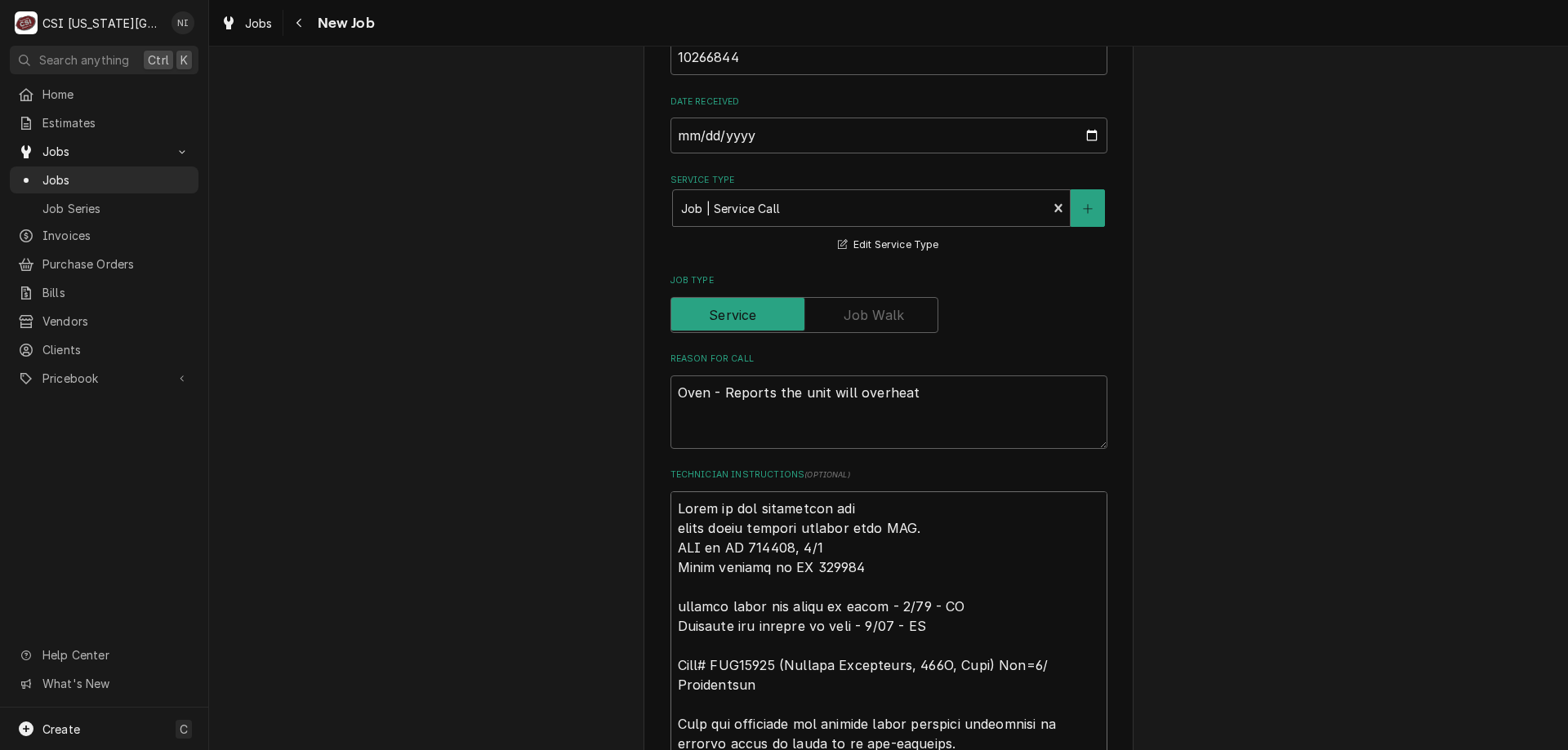
type textarea "x"
type textarea "Parts on the unassigned shel parts being dropped shipped from MFG. ETA on PO 30…"
type textarea "x"
type textarea "Parts on the unassigned shelf parts being dropped shipped from MFG. ETA on PO 3…"
type textarea "x"
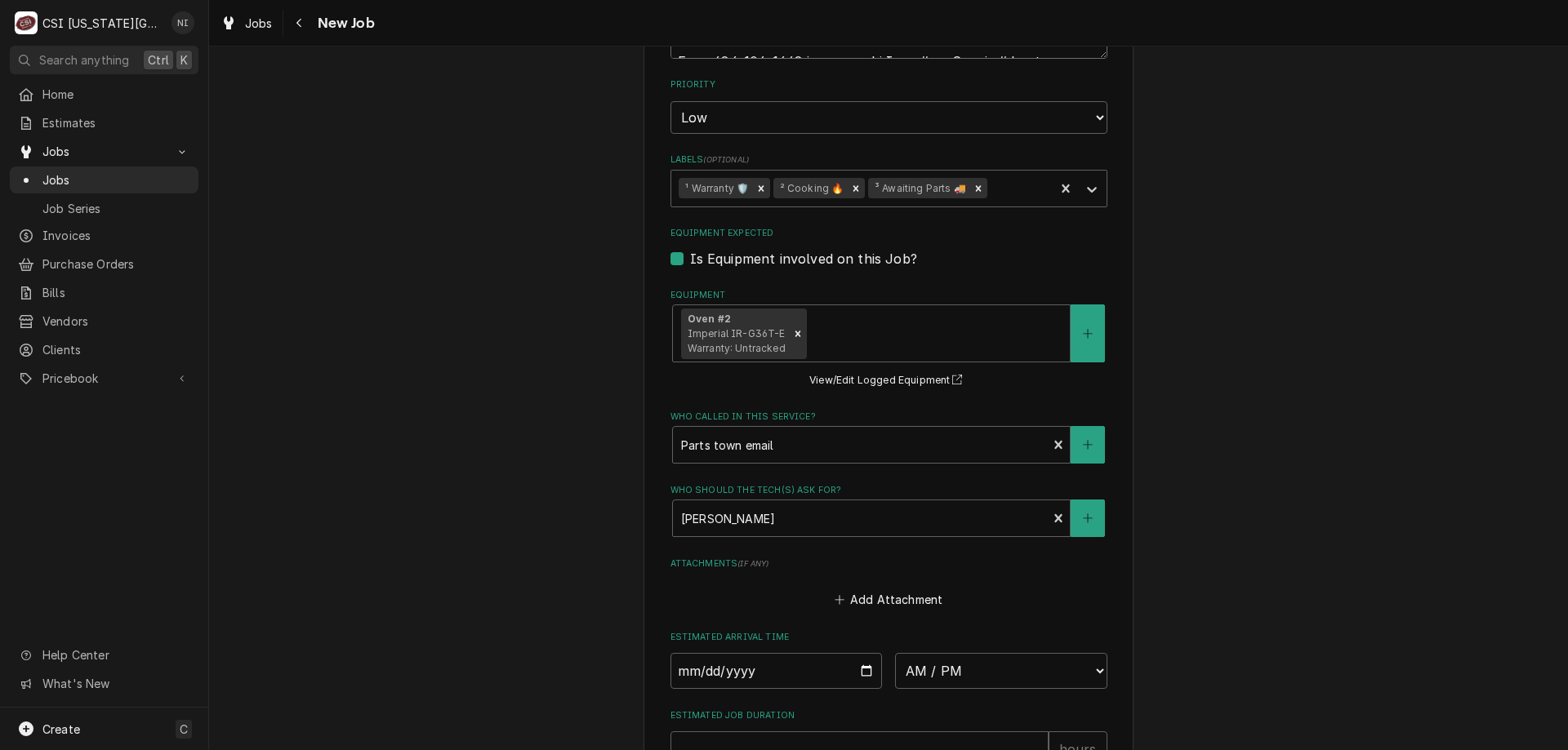
scroll to position [2467, 0]
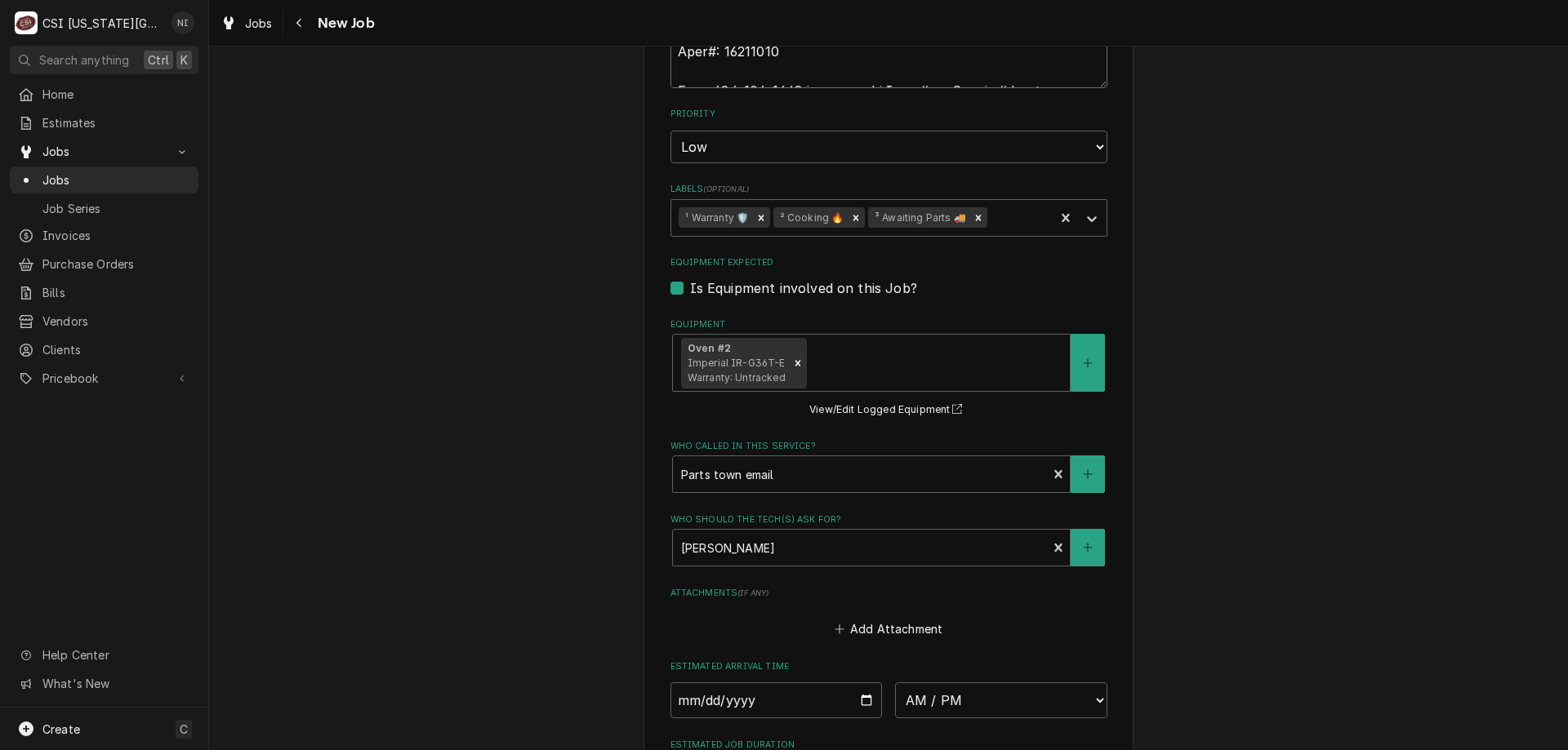
click at [973, 223] on icon "Remove ³ Awaiting Parts 🚚" at bounding box center [979, 218] width 12 height 12
type textarea "Parts on the unassigned shelf parts being dropped shipped from MFG. ETA on PO 3…"
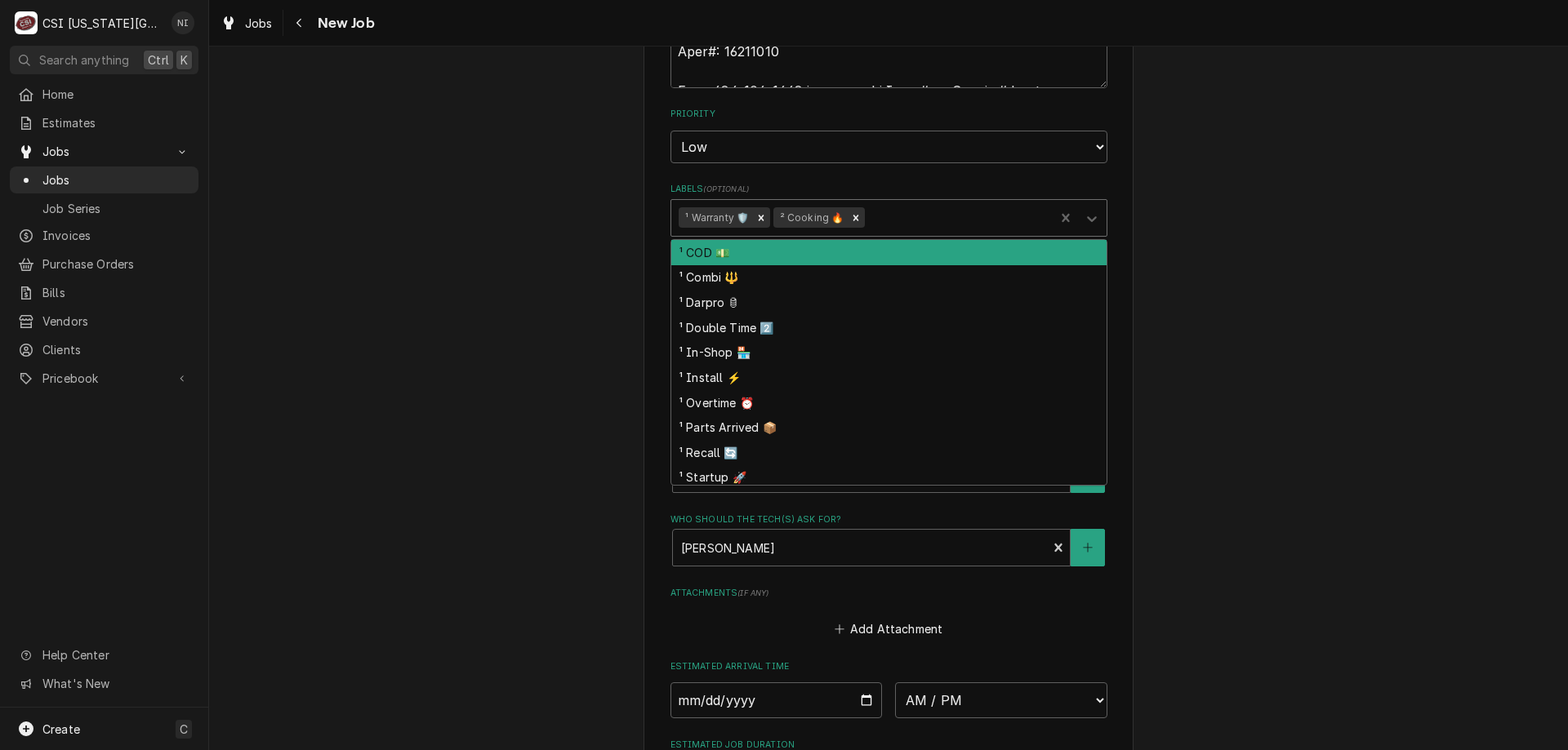
click at [1085, 211] on icon "Labels" at bounding box center [1092, 219] width 17 height 17
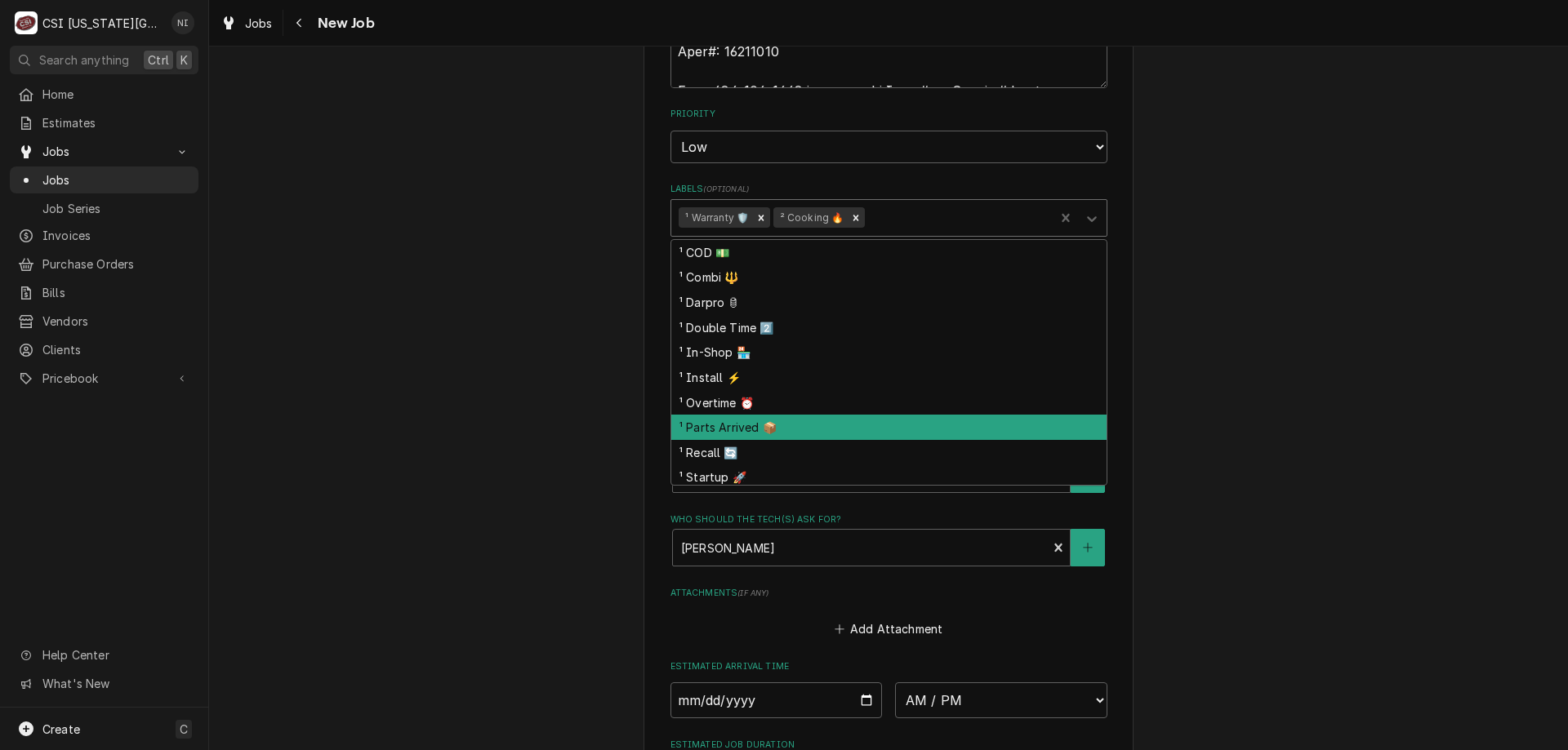
click at [729, 428] on div "¹ Parts Arrived 📦" at bounding box center [888, 427] width 435 height 25
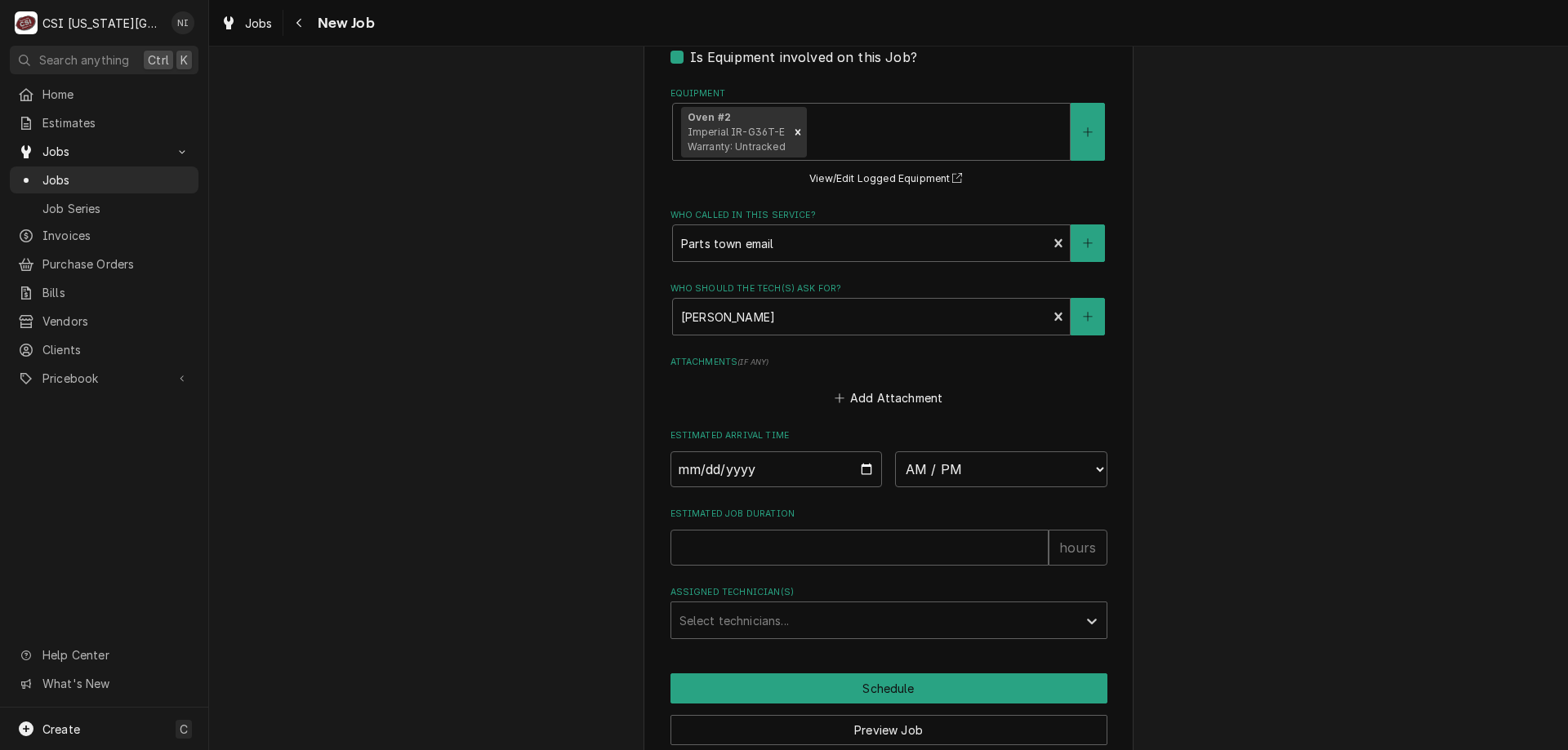
scroll to position [2770, 0]
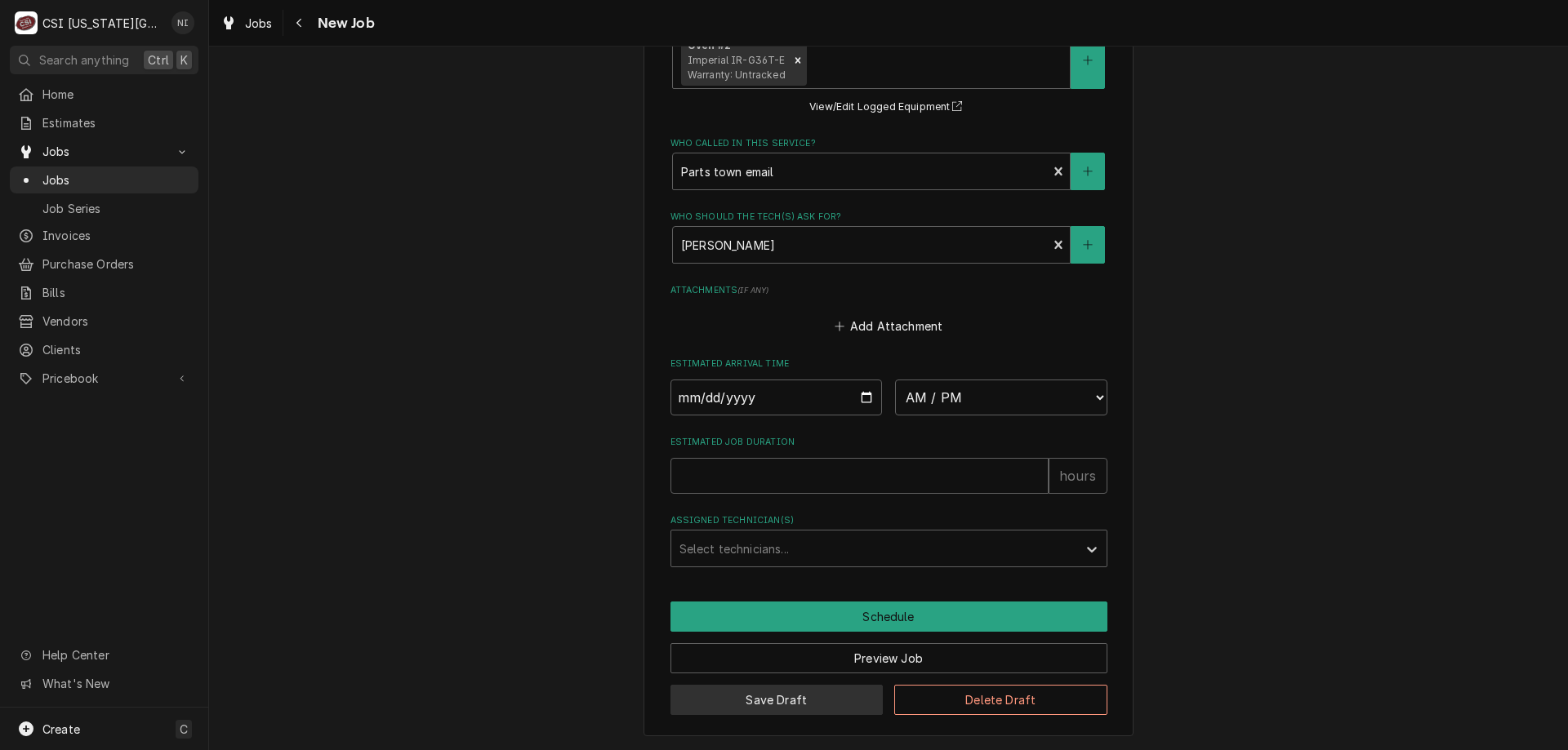
click at [756, 708] on button "Save Draft" at bounding box center [777, 700] width 213 height 30
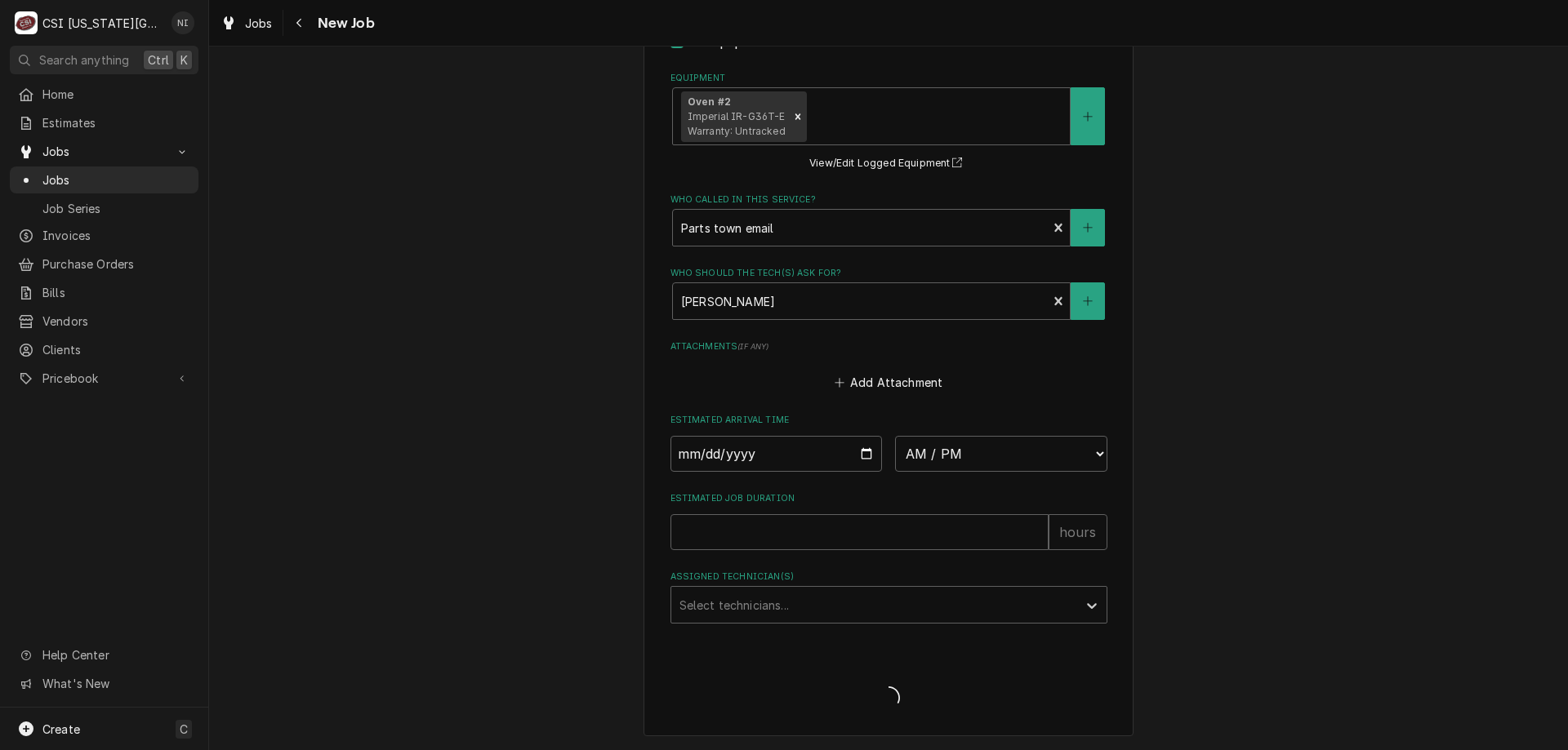
scroll to position [2713, 0]
type textarea "x"
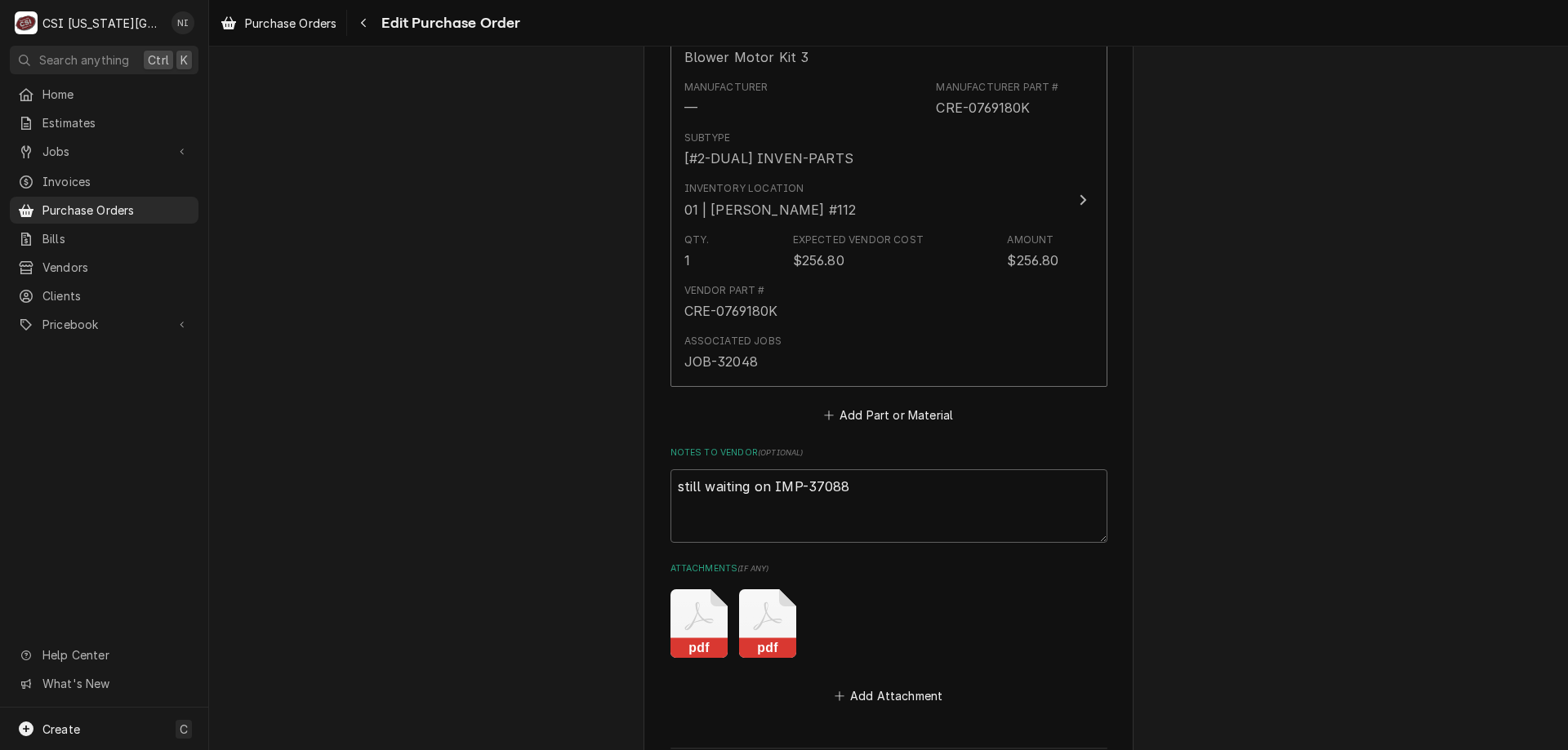
scroll to position [1902, 0]
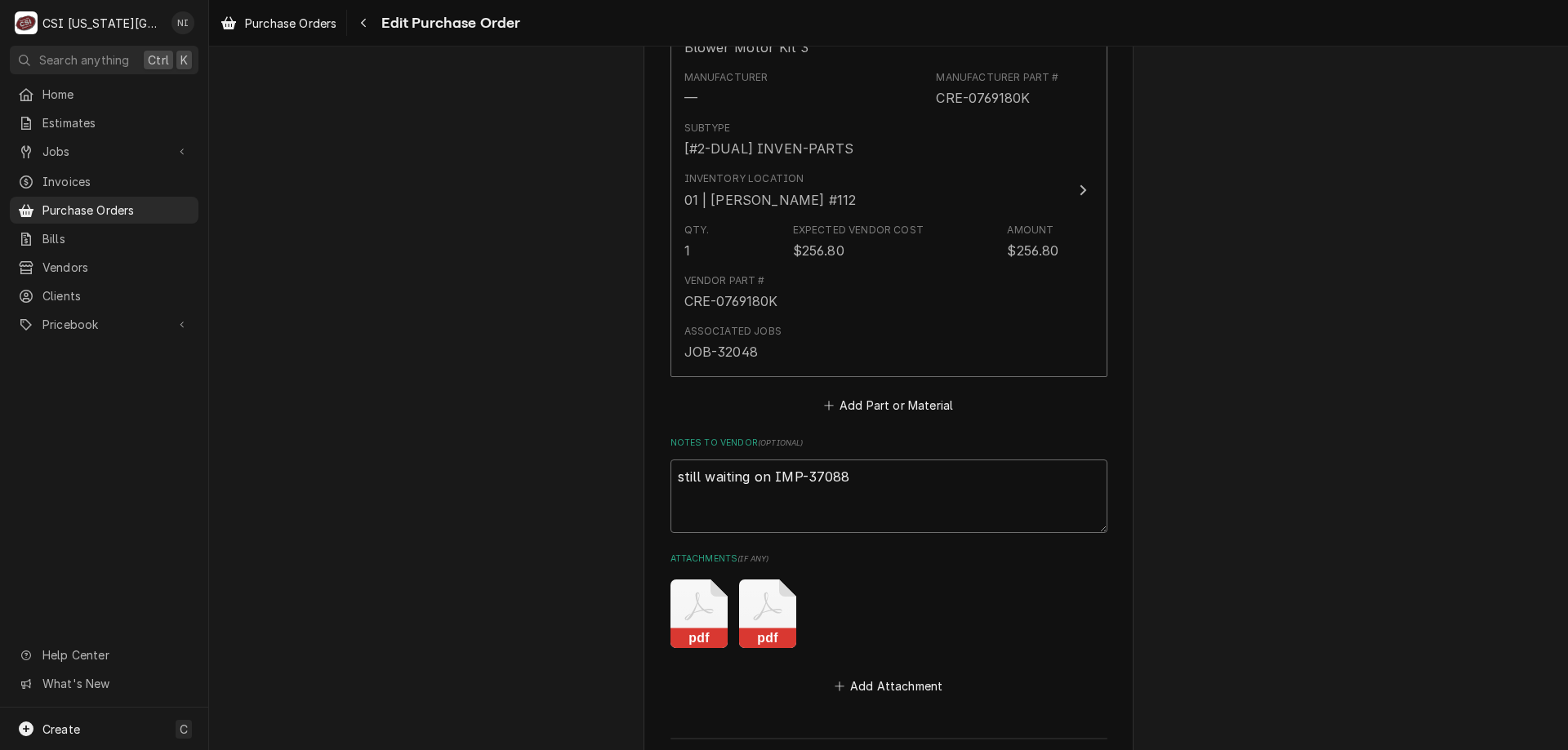
drag, startPoint x: 860, startPoint y: 473, endPoint x: 487, endPoint y: 460, distance: 373.2
type textarea "x"
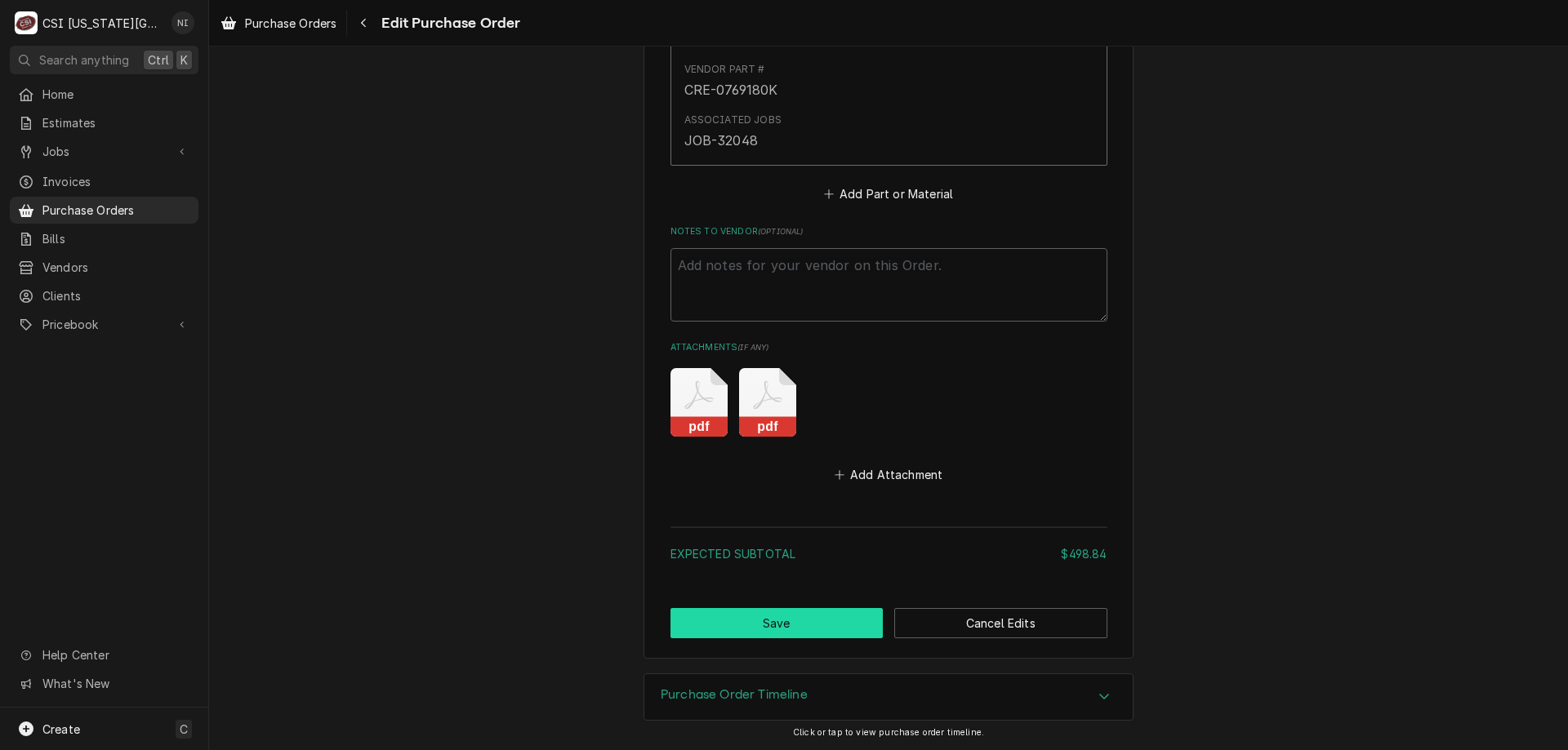
click at [801, 627] on button "Save" at bounding box center [777, 624] width 213 height 30
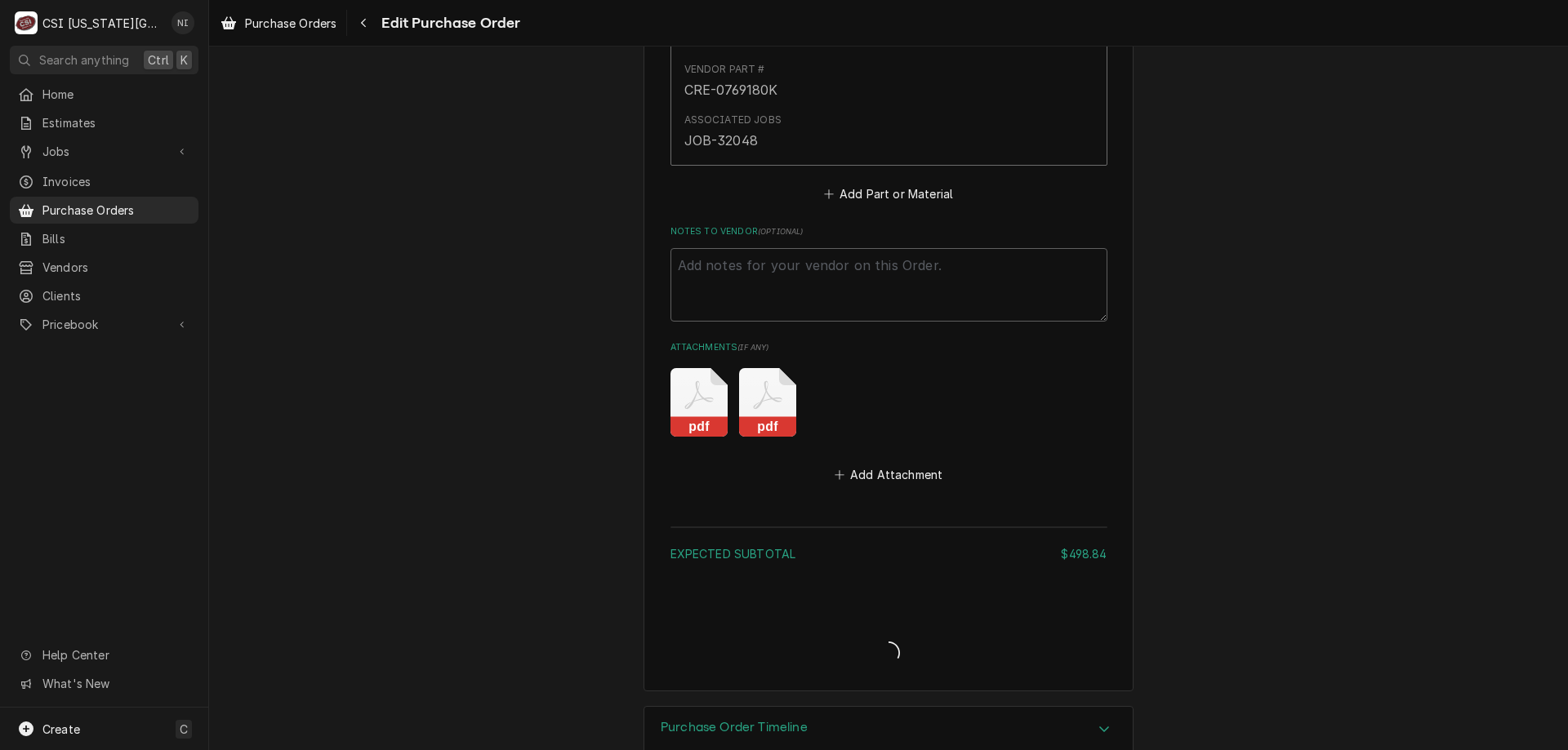
type textarea "x"
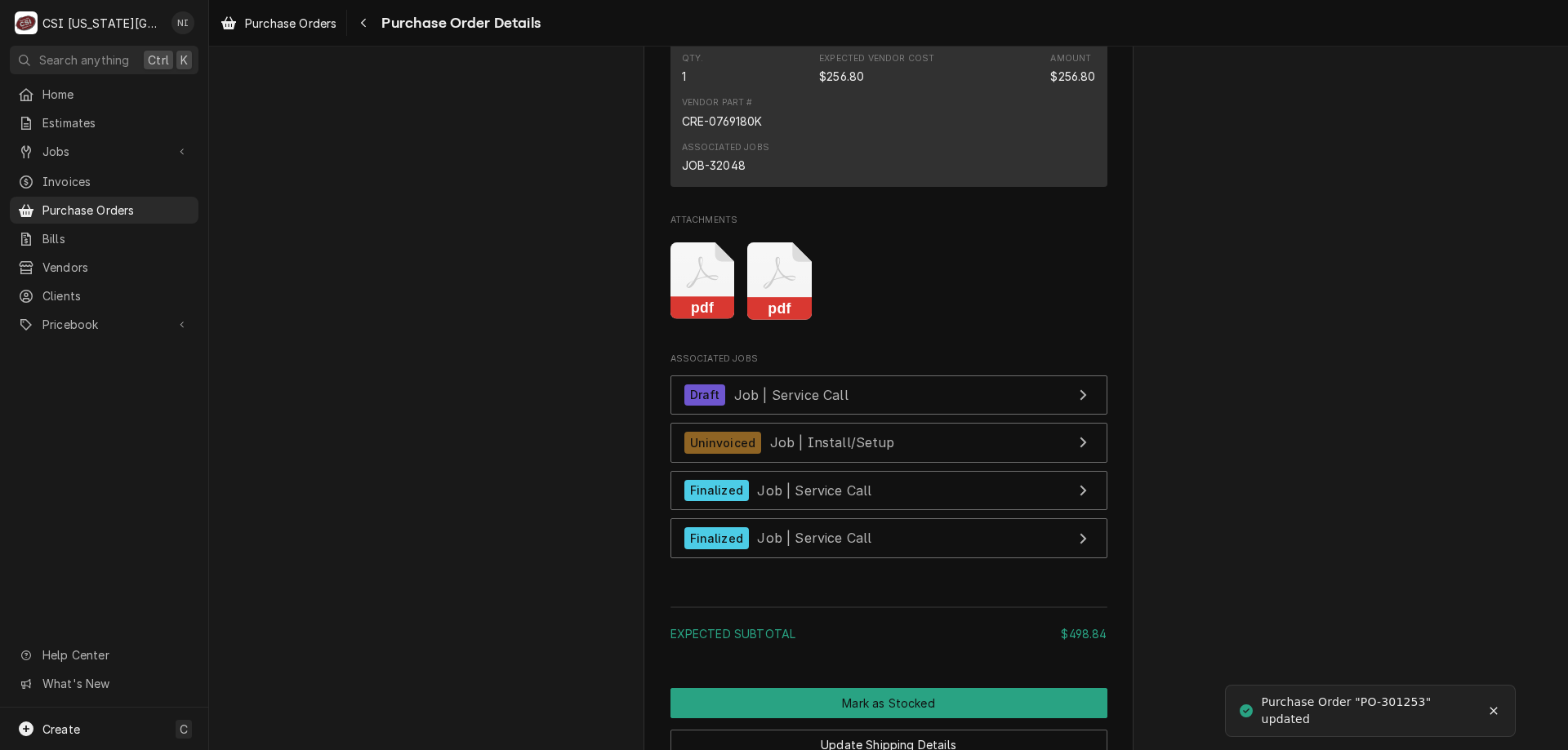
scroll to position [2500, 0]
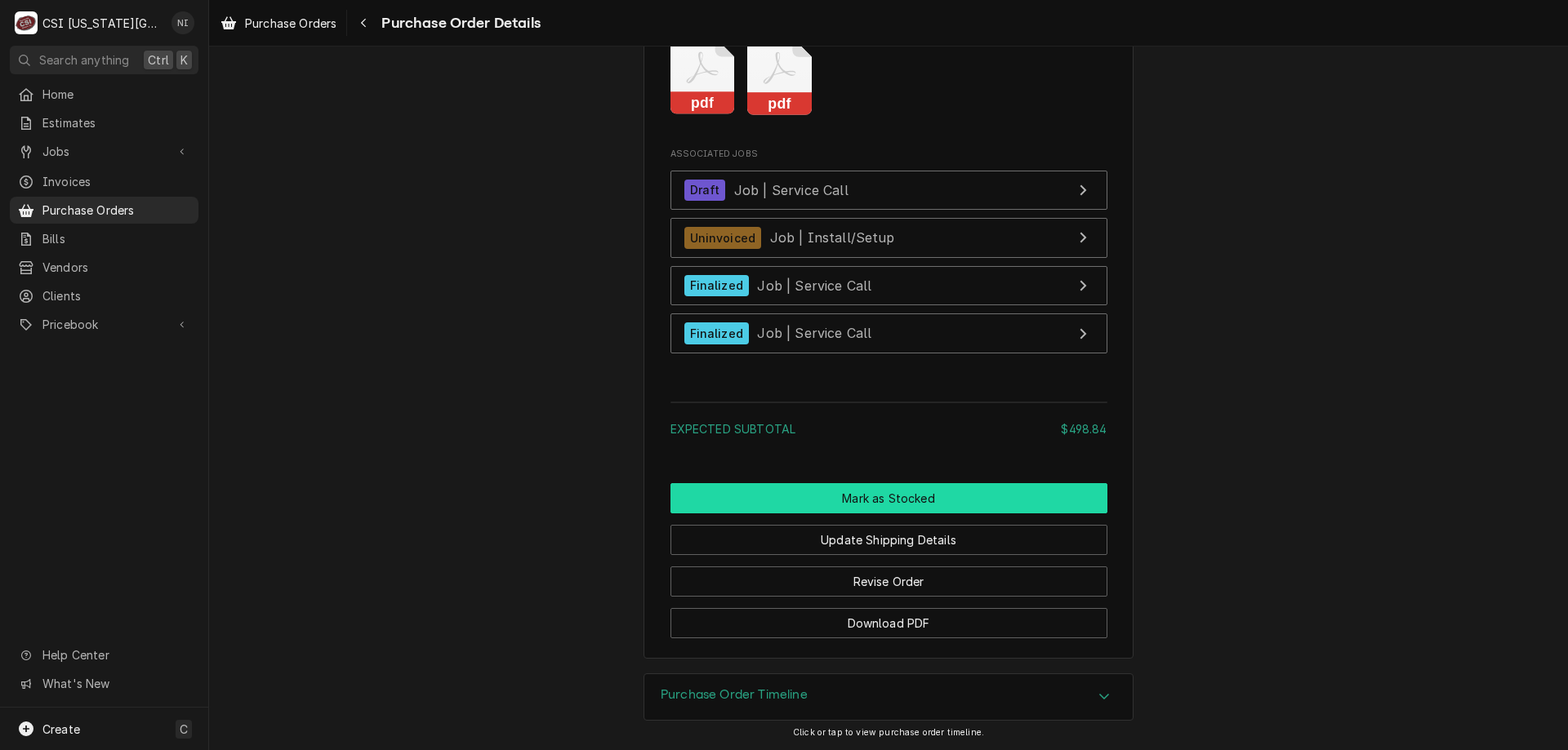
click at [912, 514] on button "Mark as Stocked" at bounding box center [888, 498] width 436 height 30
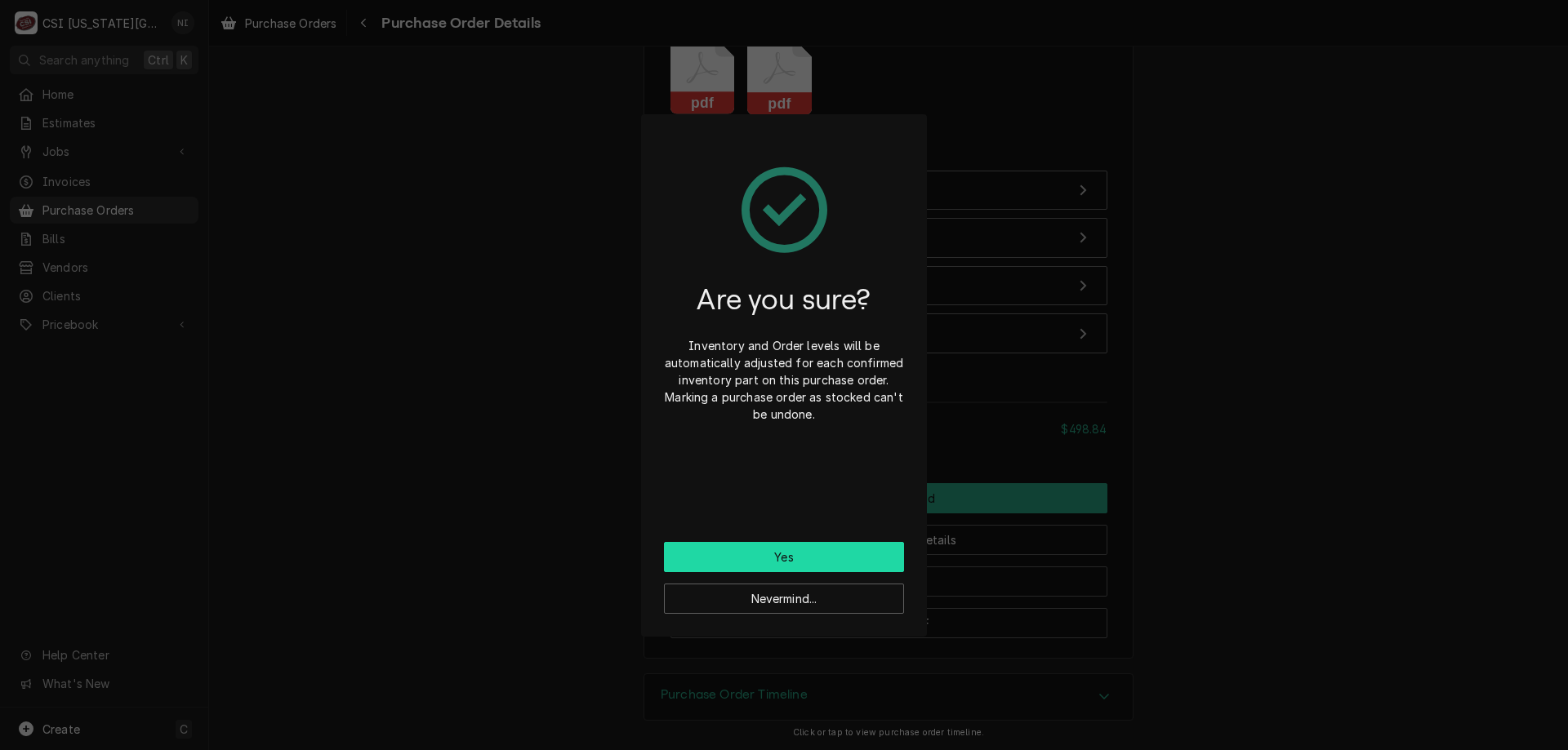
click at [842, 561] on button "Yes" at bounding box center [783, 557] width 240 height 30
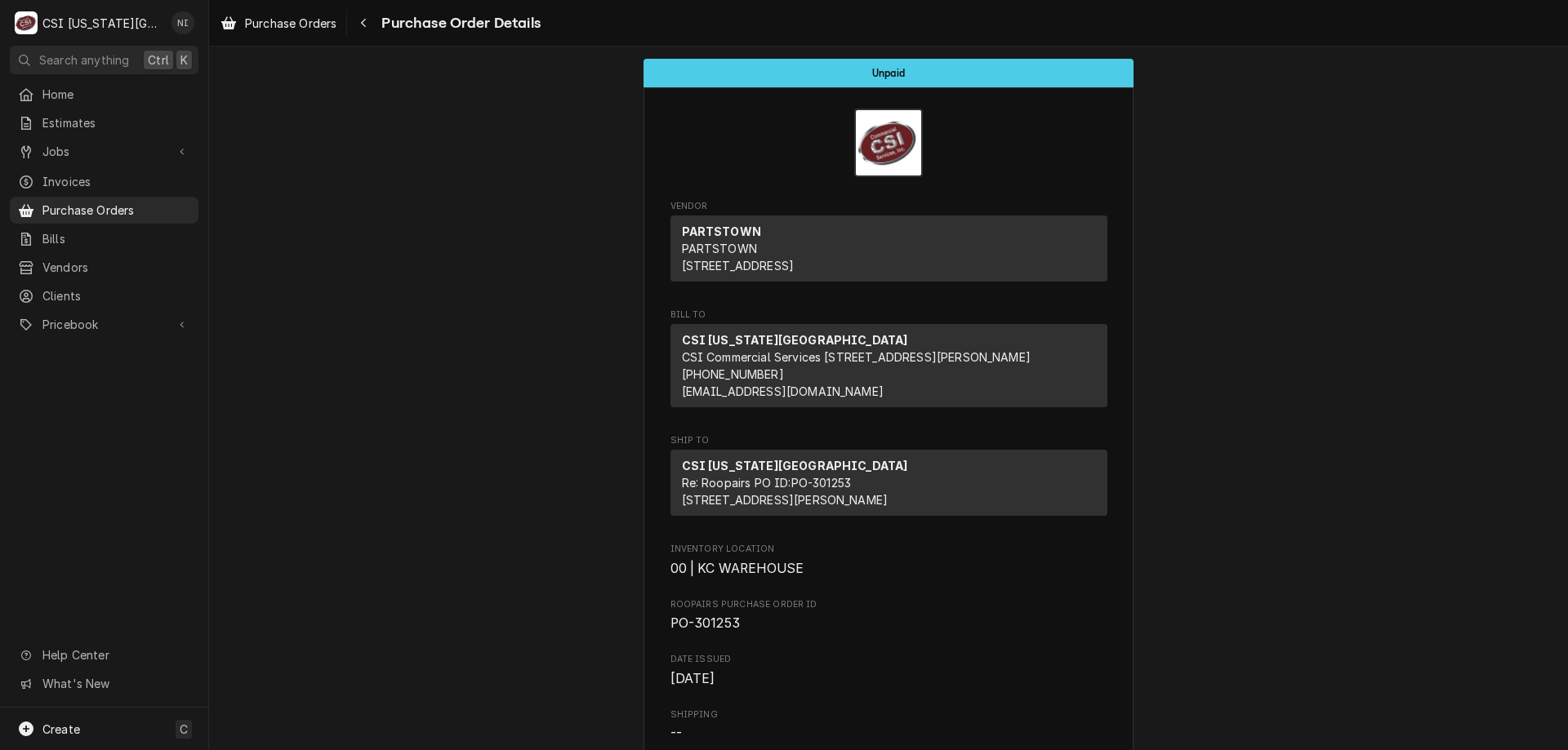
click at [87, 323] on span "Pricebook" at bounding box center [104, 324] width 123 height 17
click at [122, 374] on span "Parts & Materials" at bounding box center [116, 382] width 148 height 17
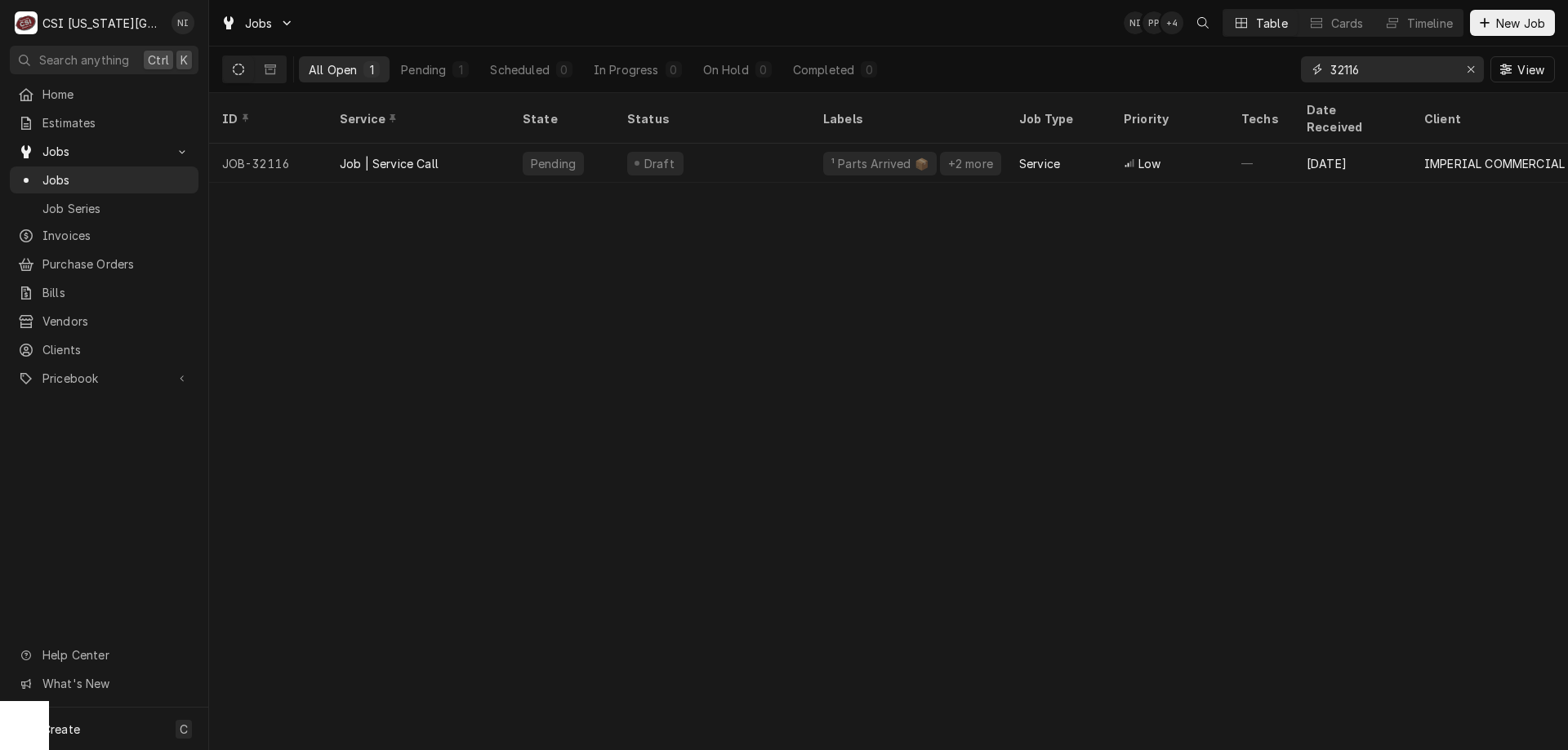
drag, startPoint x: 1368, startPoint y: 73, endPoint x: 1344, endPoint y: 78, distance: 24.5
click at [1344, 78] on input "32116" at bounding box center [1391, 69] width 122 height 26
type input "32272"
drag, startPoint x: 695, startPoint y: 136, endPoint x: 713, endPoint y: 141, distance: 18.7
click at [696, 144] on div "Draft" at bounding box center [712, 163] width 196 height 39
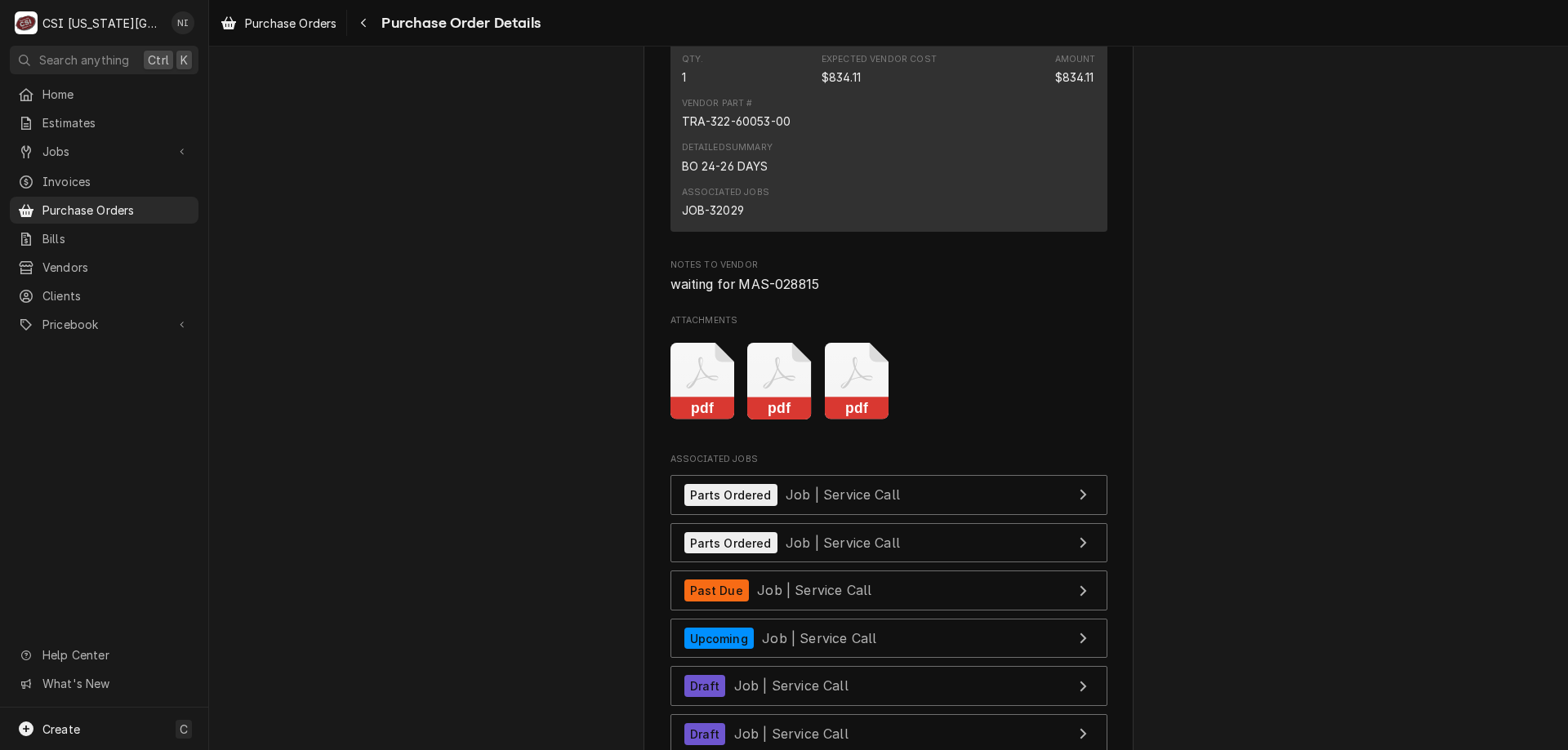
scroll to position [4828, 0]
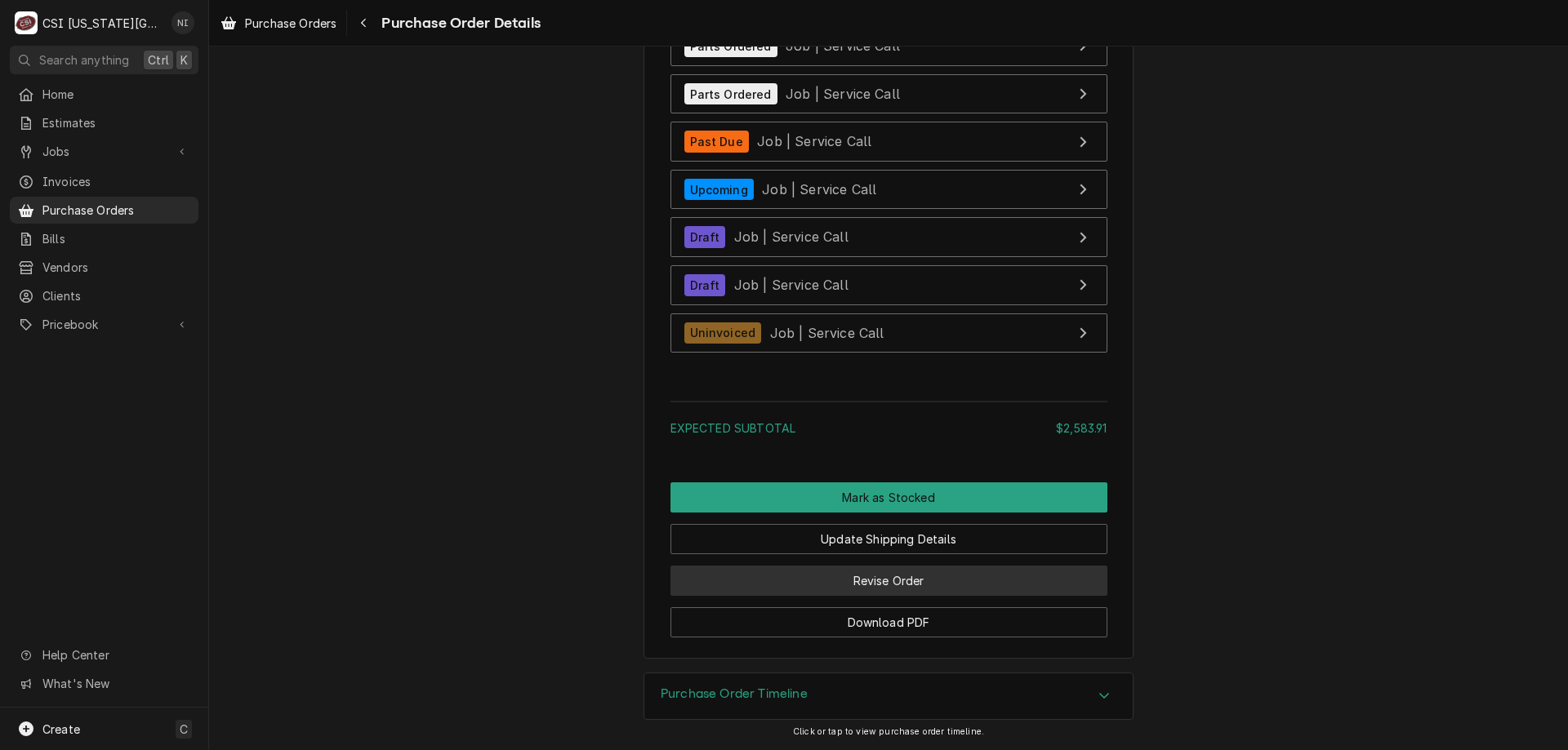
click at [787, 585] on button "Revise Order" at bounding box center [888, 581] width 436 height 30
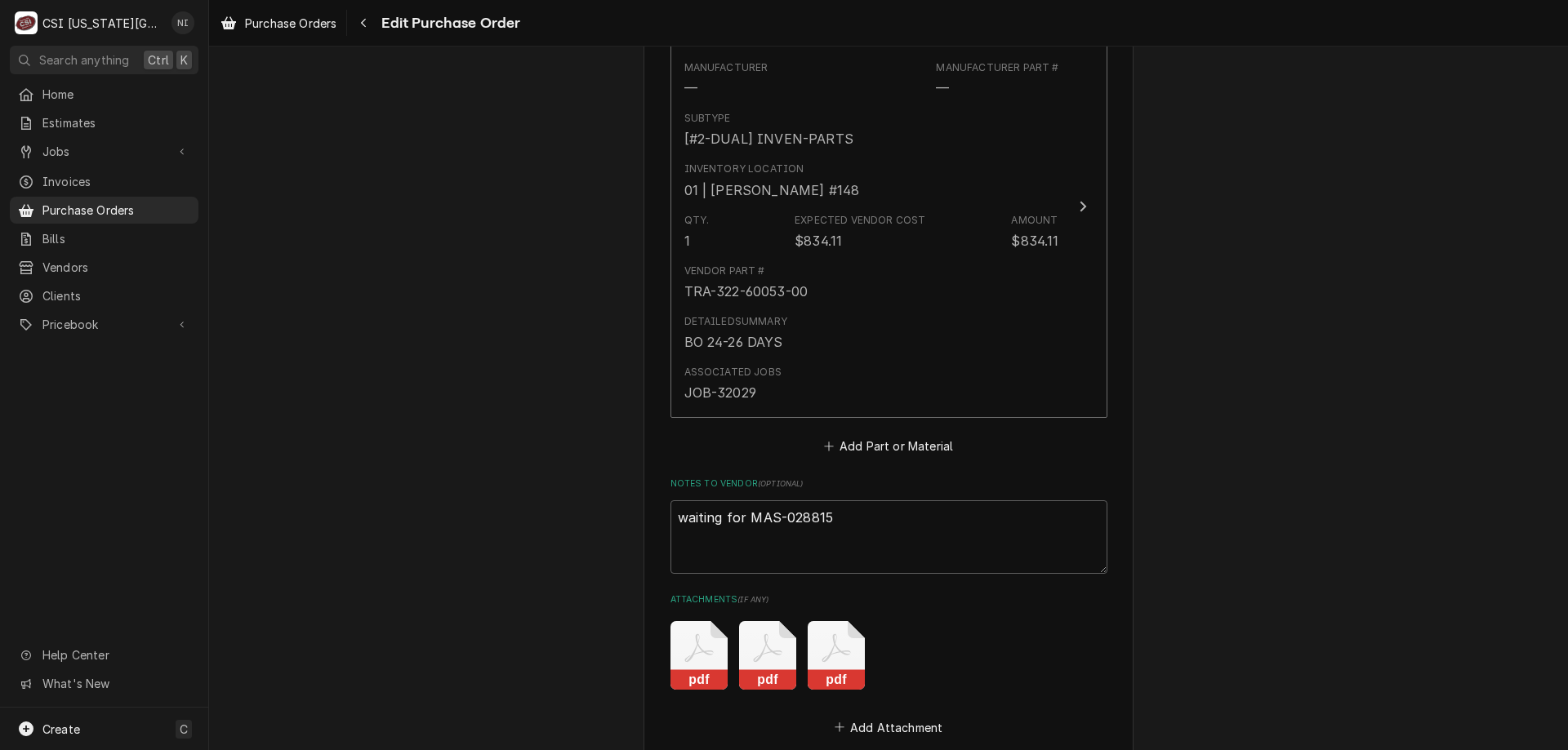
scroll to position [4524, 0]
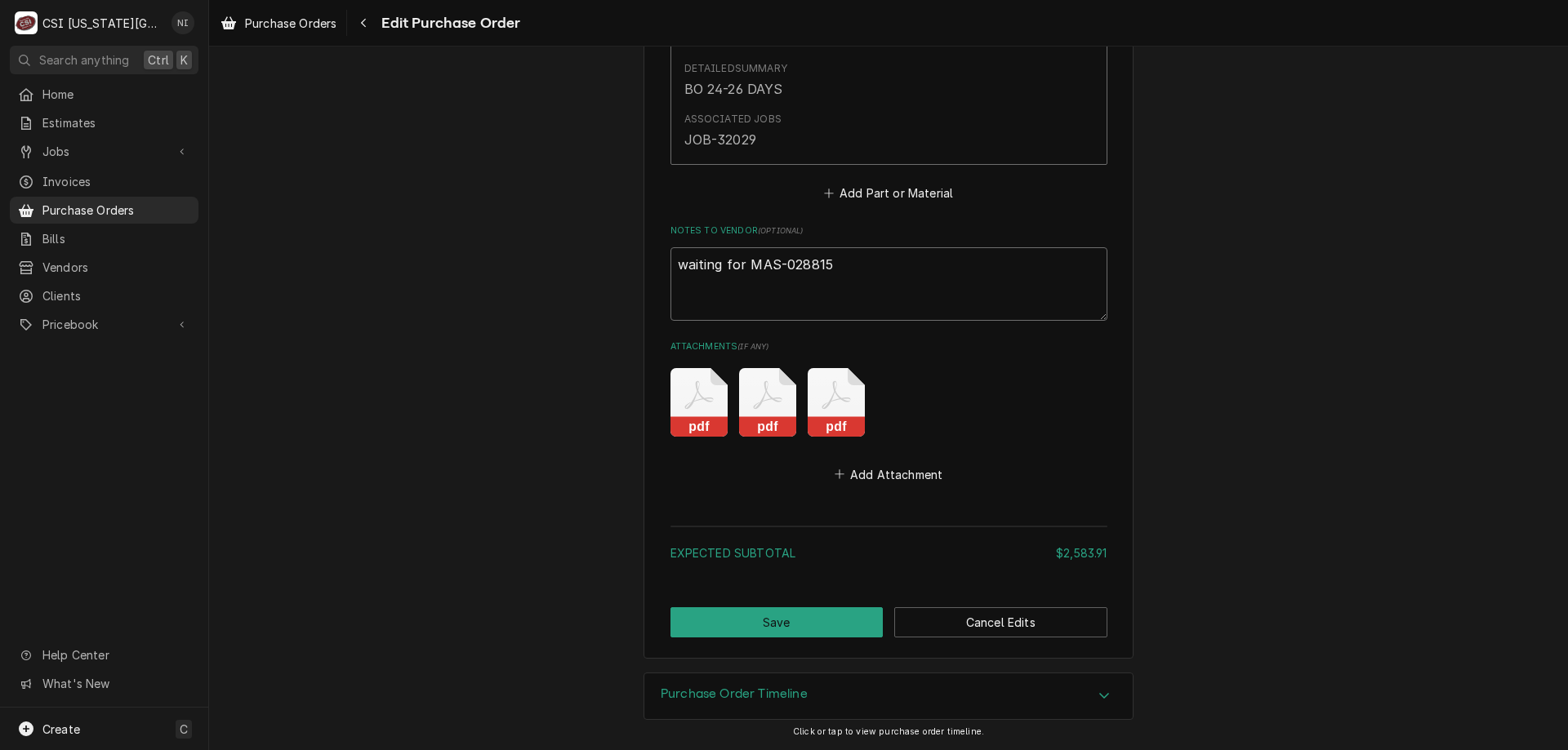
drag, startPoint x: 870, startPoint y: 266, endPoint x: 603, endPoint y: 289, distance: 268.0
type textarea "x"
click at [853, 623] on button "Save" at bounding box center [777, 623] width 213 height 30
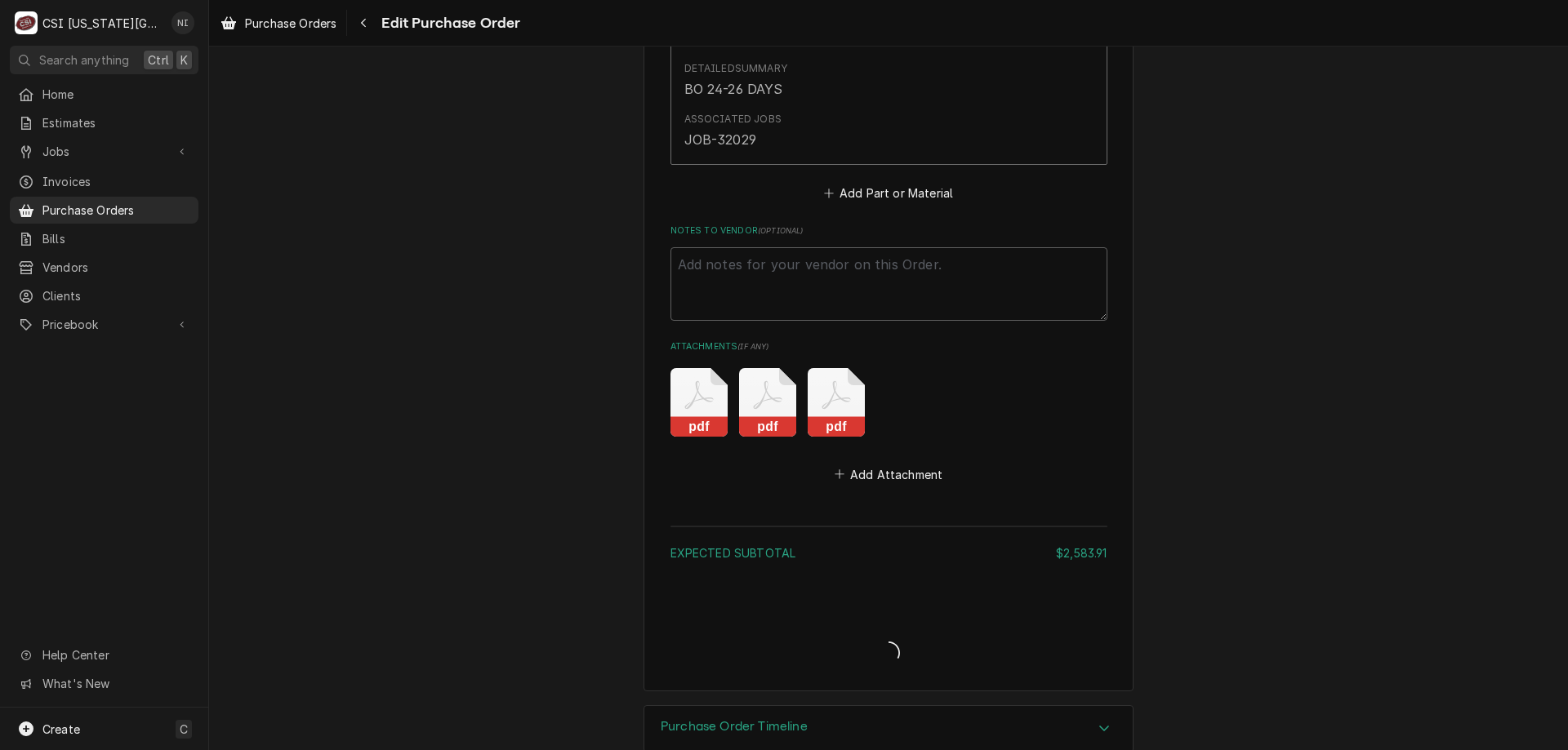
type textarea "x"
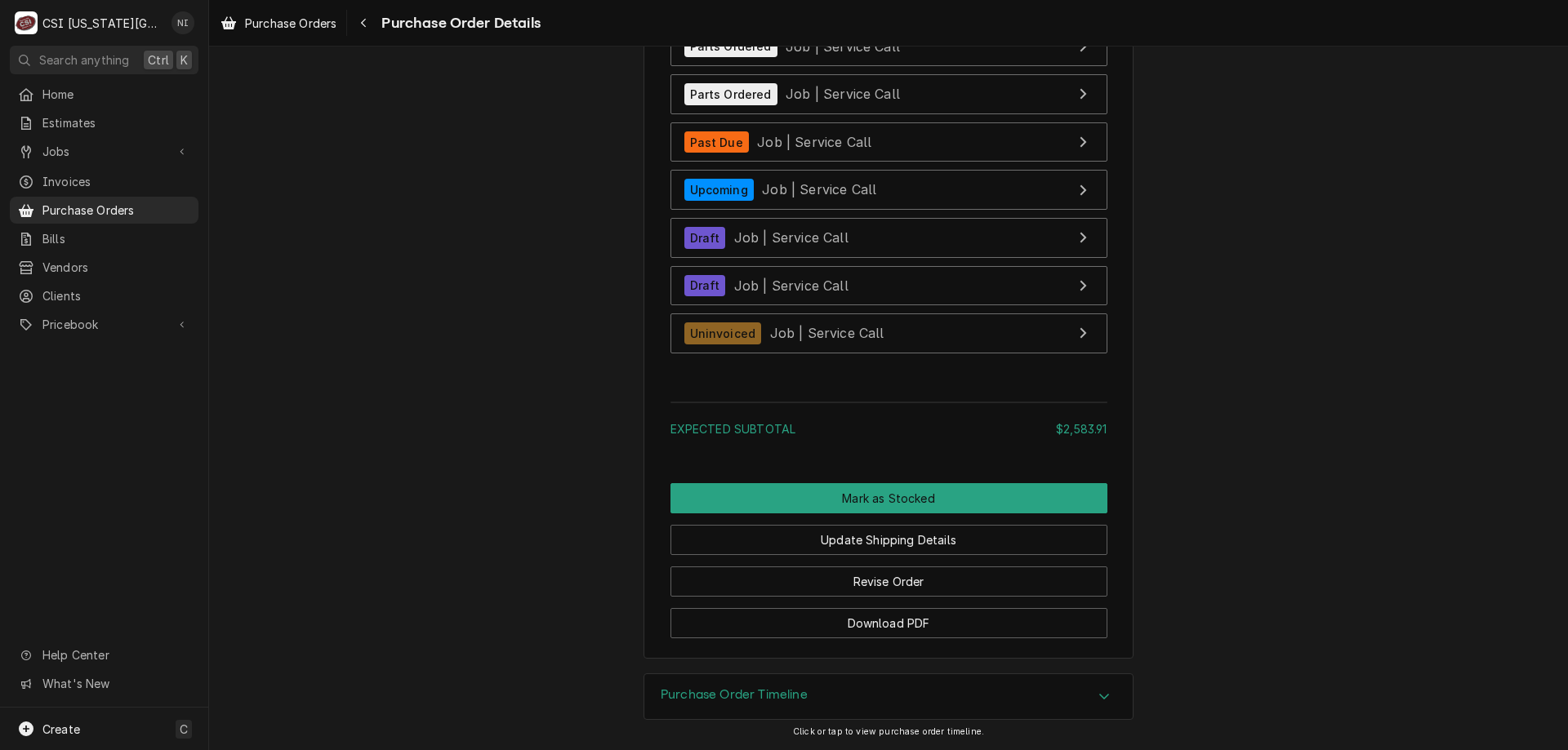
scroll to position [4772, 0]
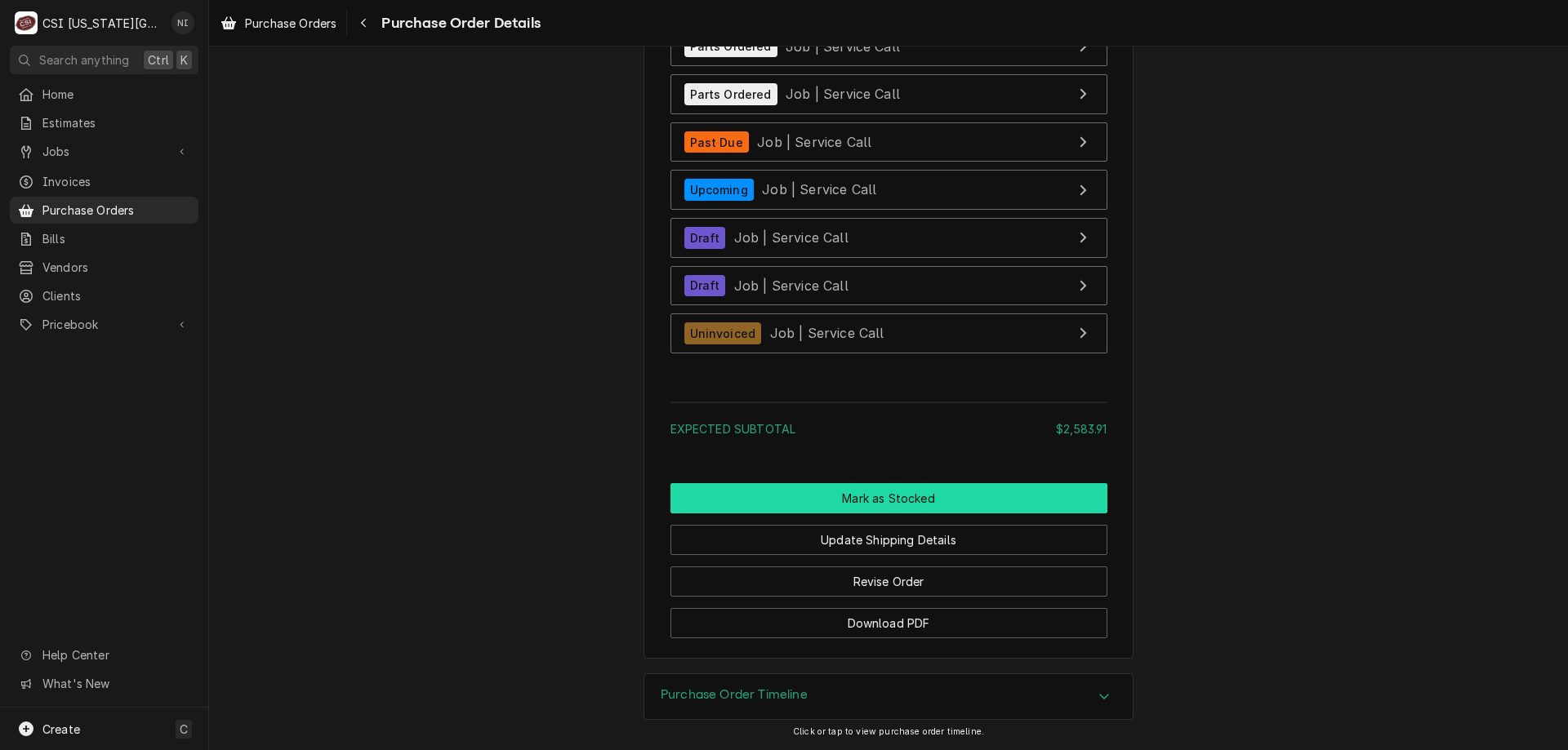
click at [928, 485] on button "Mark as Stocked" at bounding box center [888, 498] width 436 height 30
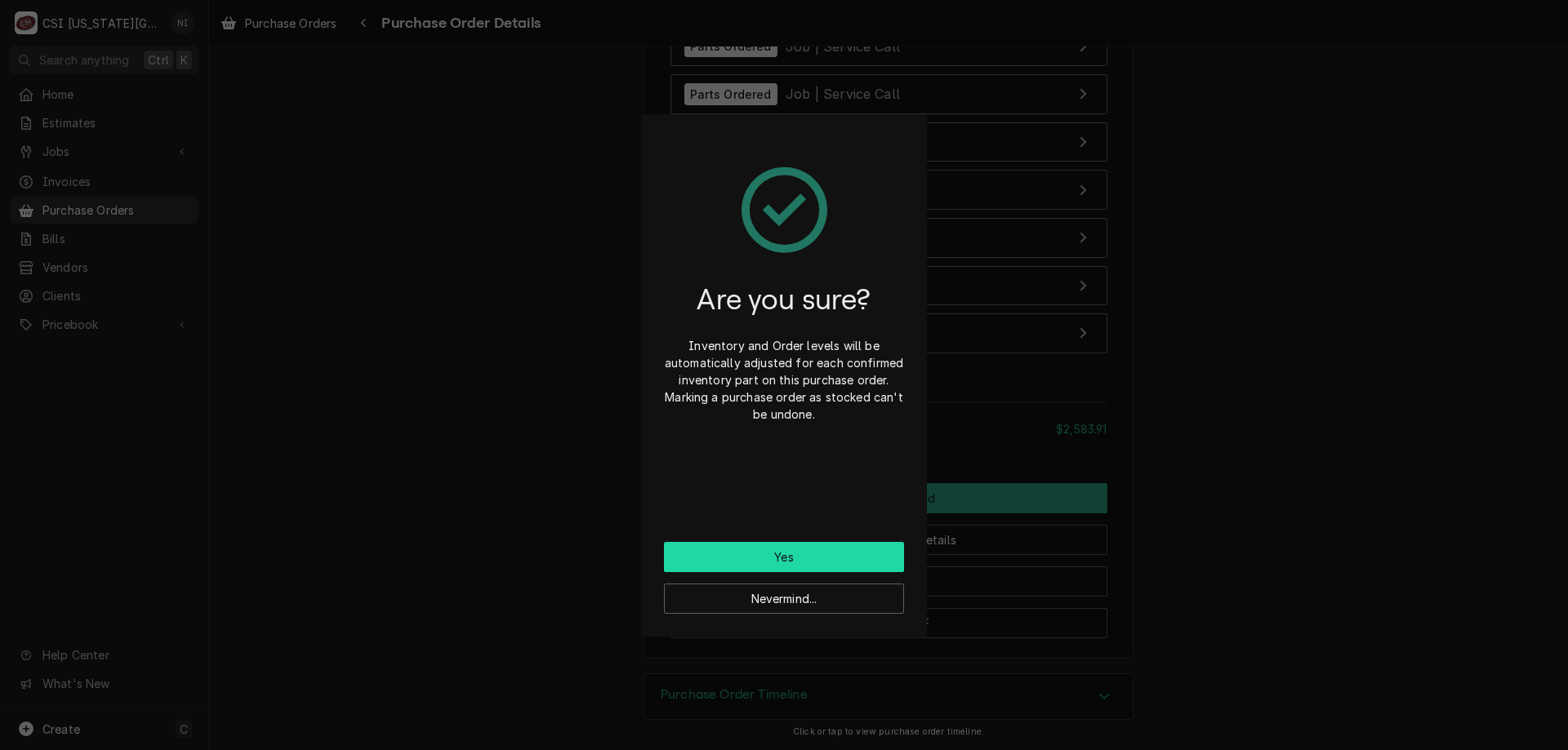
click at [837, 554] on button "Yes" at bounding box center [783, 557] width 240 height 30
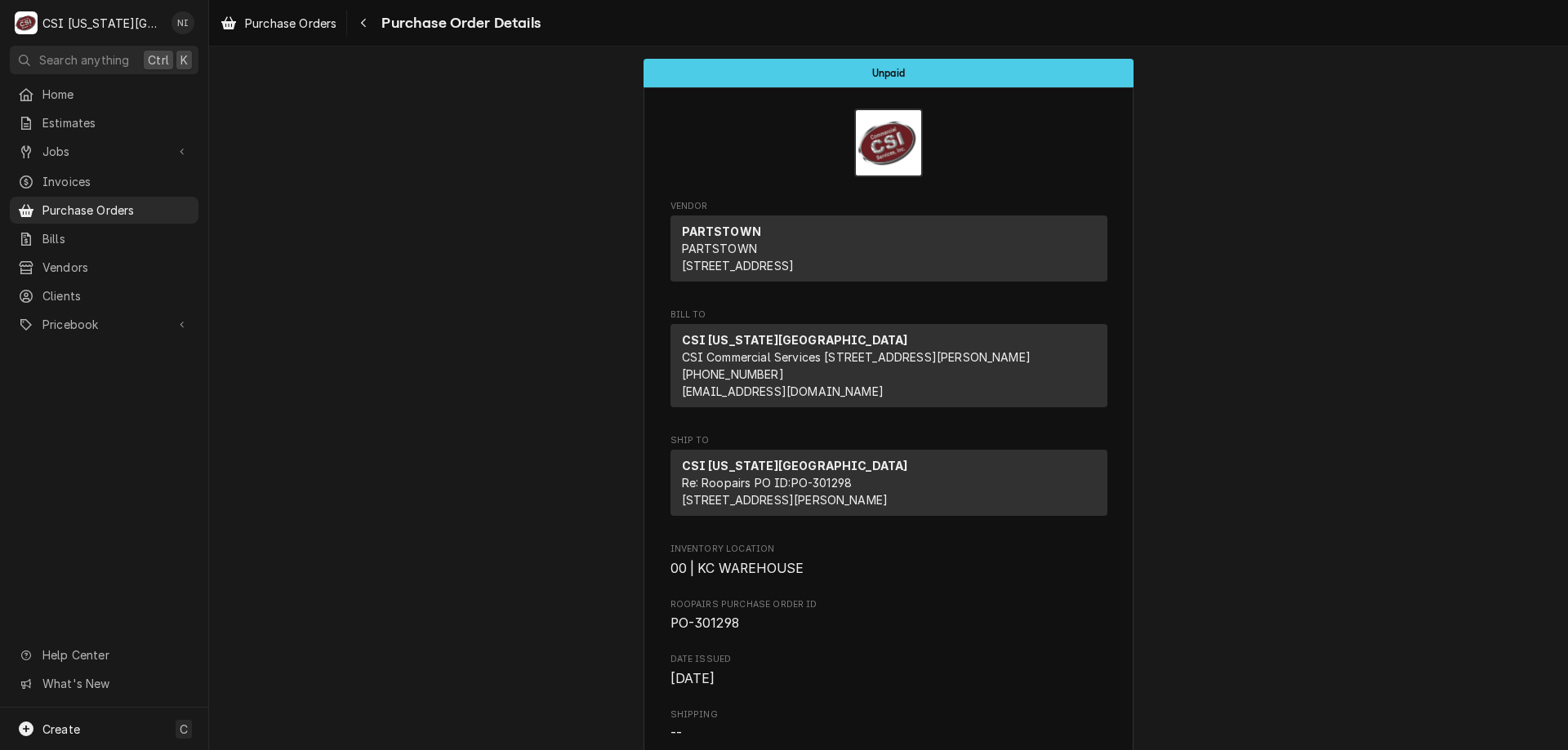
click at [128, 207] on span "Purchase Orders" at bounding box center [116, 210] width 148 height 17
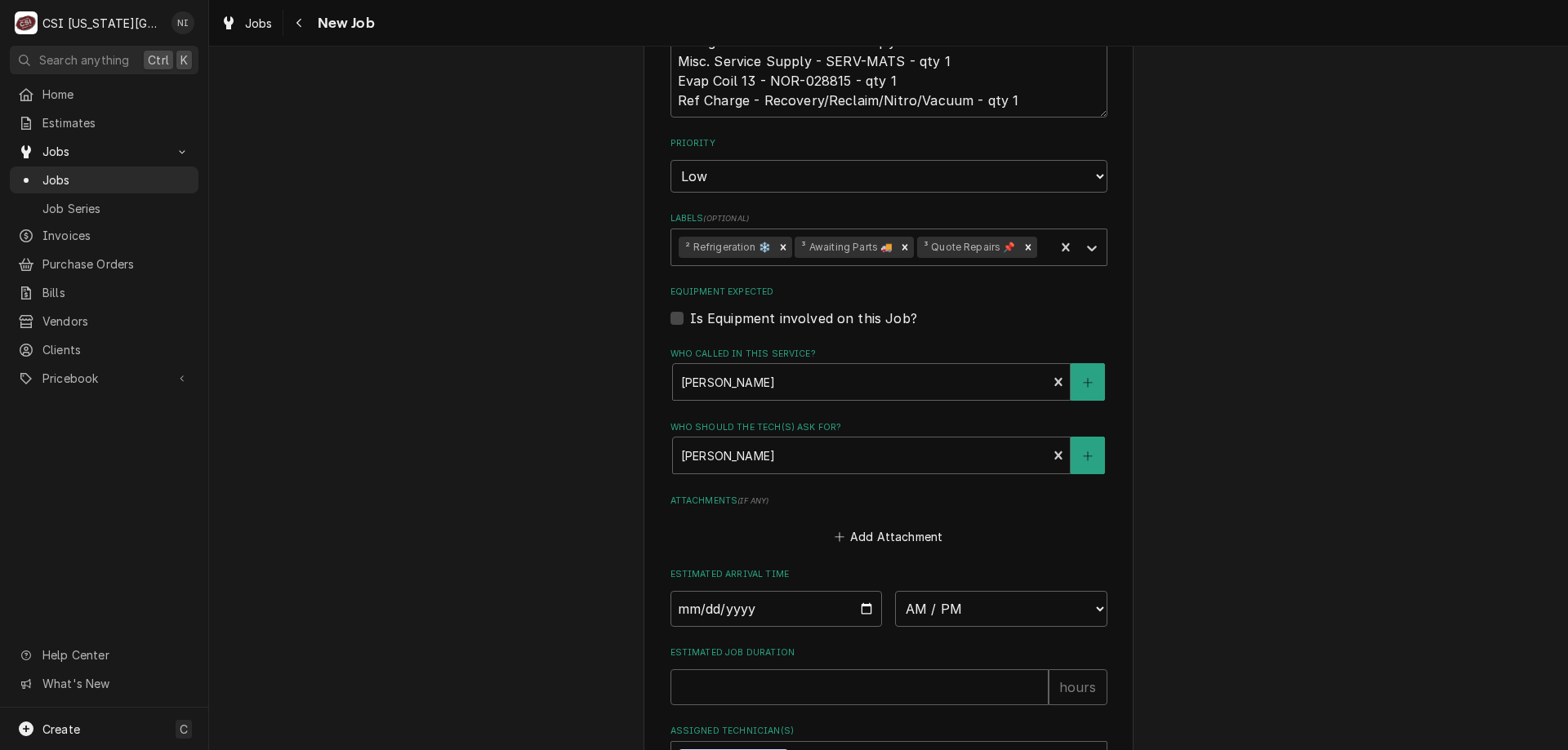
scroll to position [820, 0]
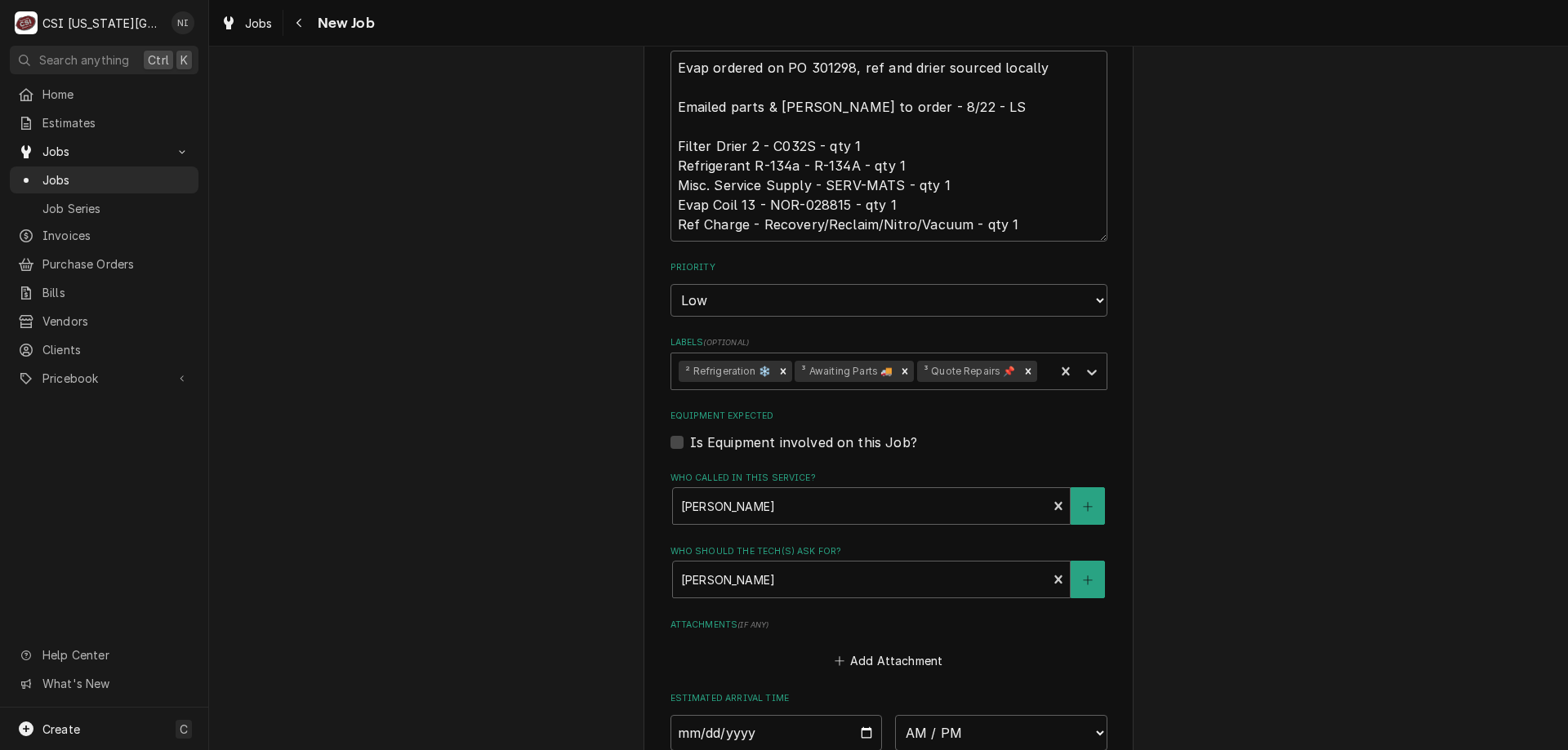
click at [900, 366] on icon "Remove ³ Awaiting Parts 🚚" at bounding box center [905, 372] width 12 height 12
click at [1091, 374] on icon "Labels" at bounding box center [1092, 373] width 17 height 17
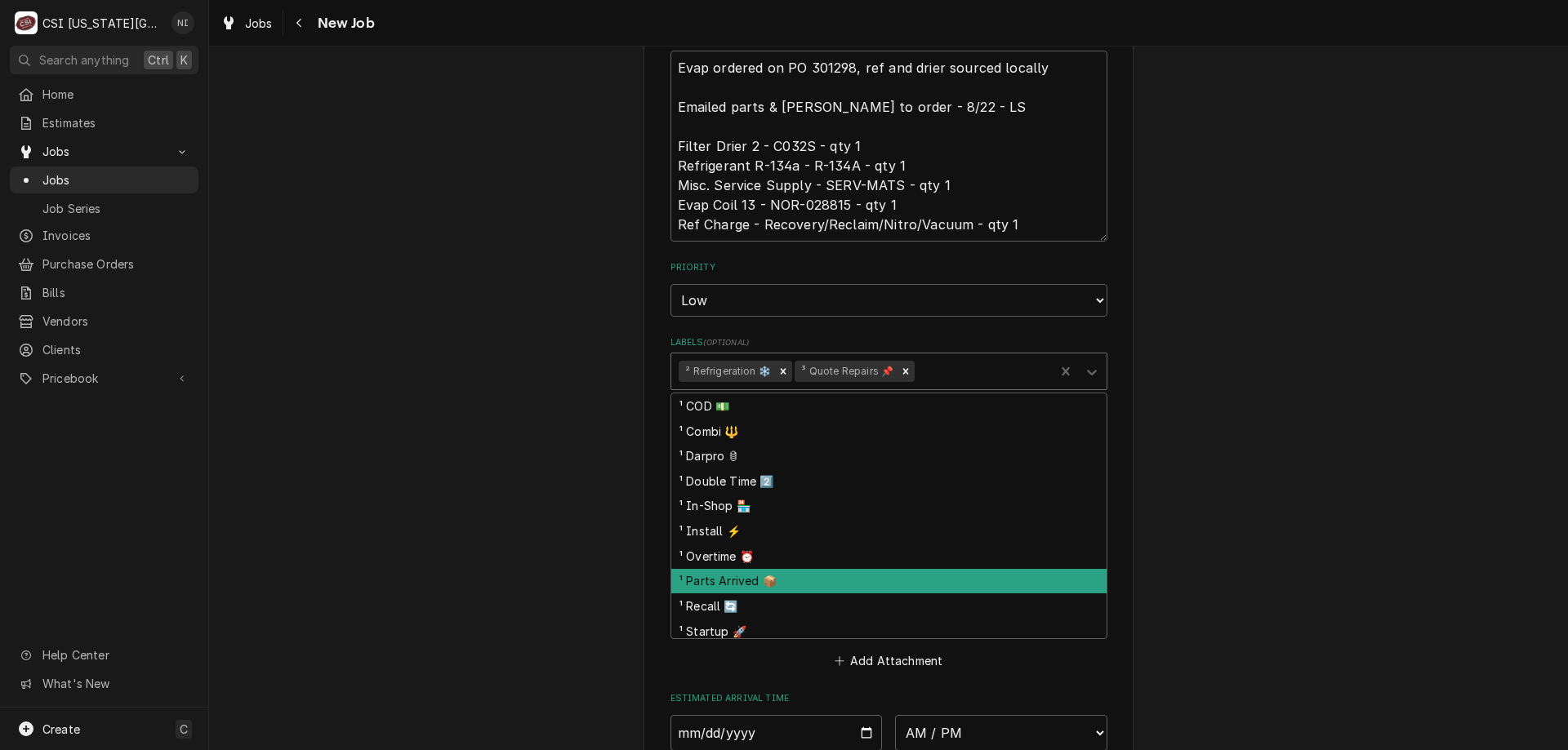
click at [722, 585] on div "¹ Parts Arrived 📦" at bounding box center [888, 581] width 435 height 25
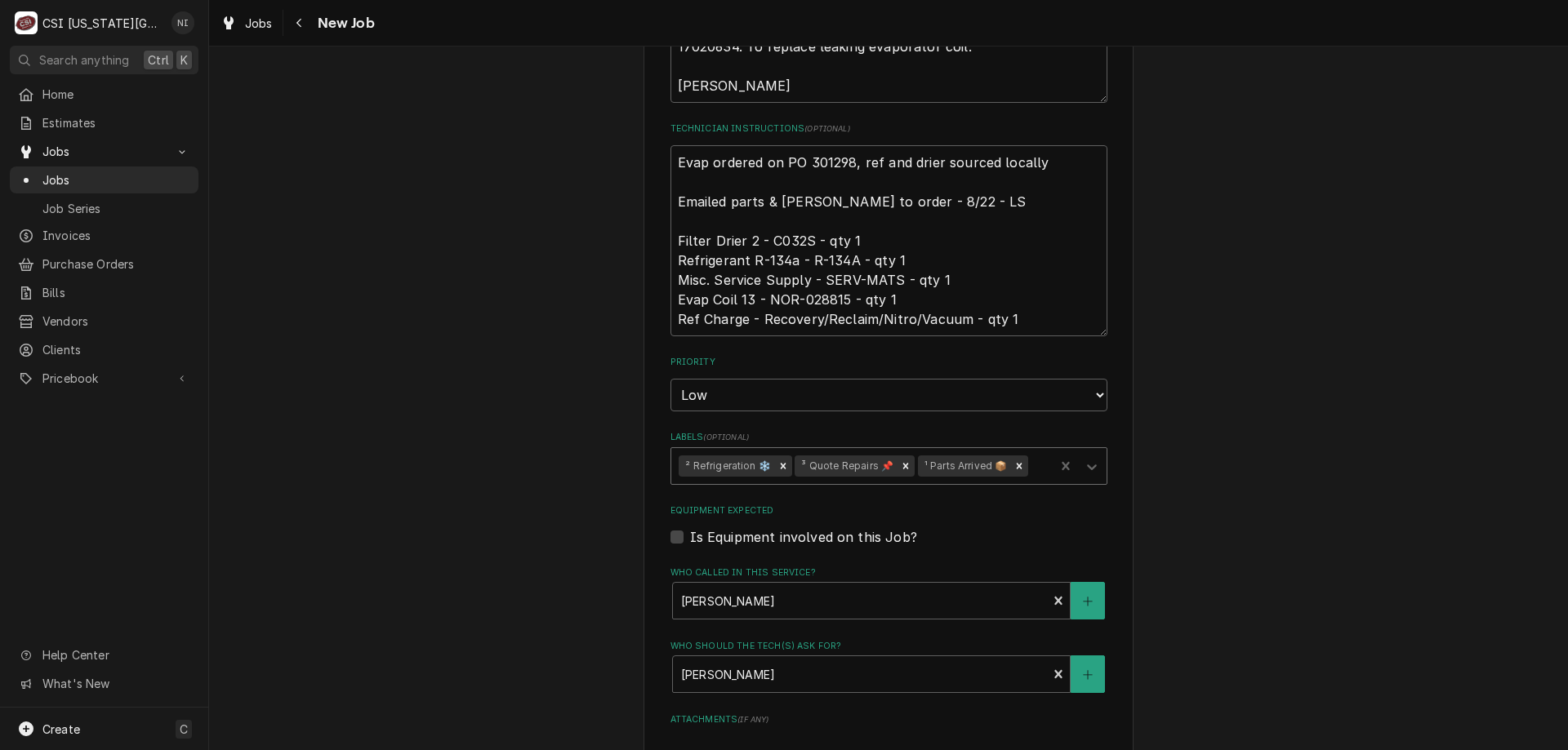
scroll to position [722, 0]
click at [672, 170] on textarea "Evap ordered on PO 301298, ref and drier sourced locally Emailed parts & [PERSO…" at bounding box center [888, 244] width 436 height 191
type textarea "x"
type textarea "Evap ordered on PO 301298, ref and drier sourced locally Emailed parts & [PERSO…"
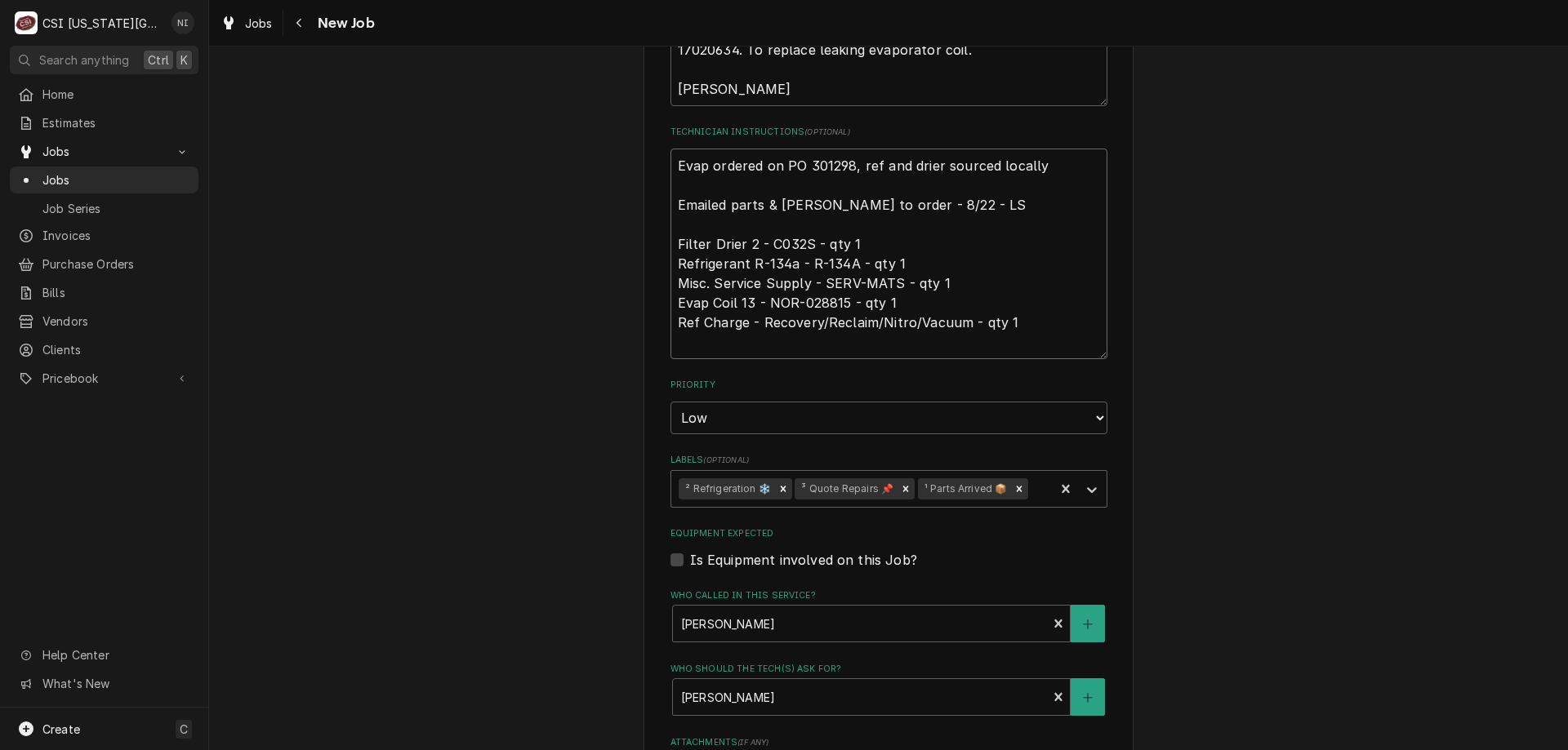
type textarea "x"
type textarea "e Evap ordered on PO 301298, ref and drier sourced locally Emailed parts & lind…"
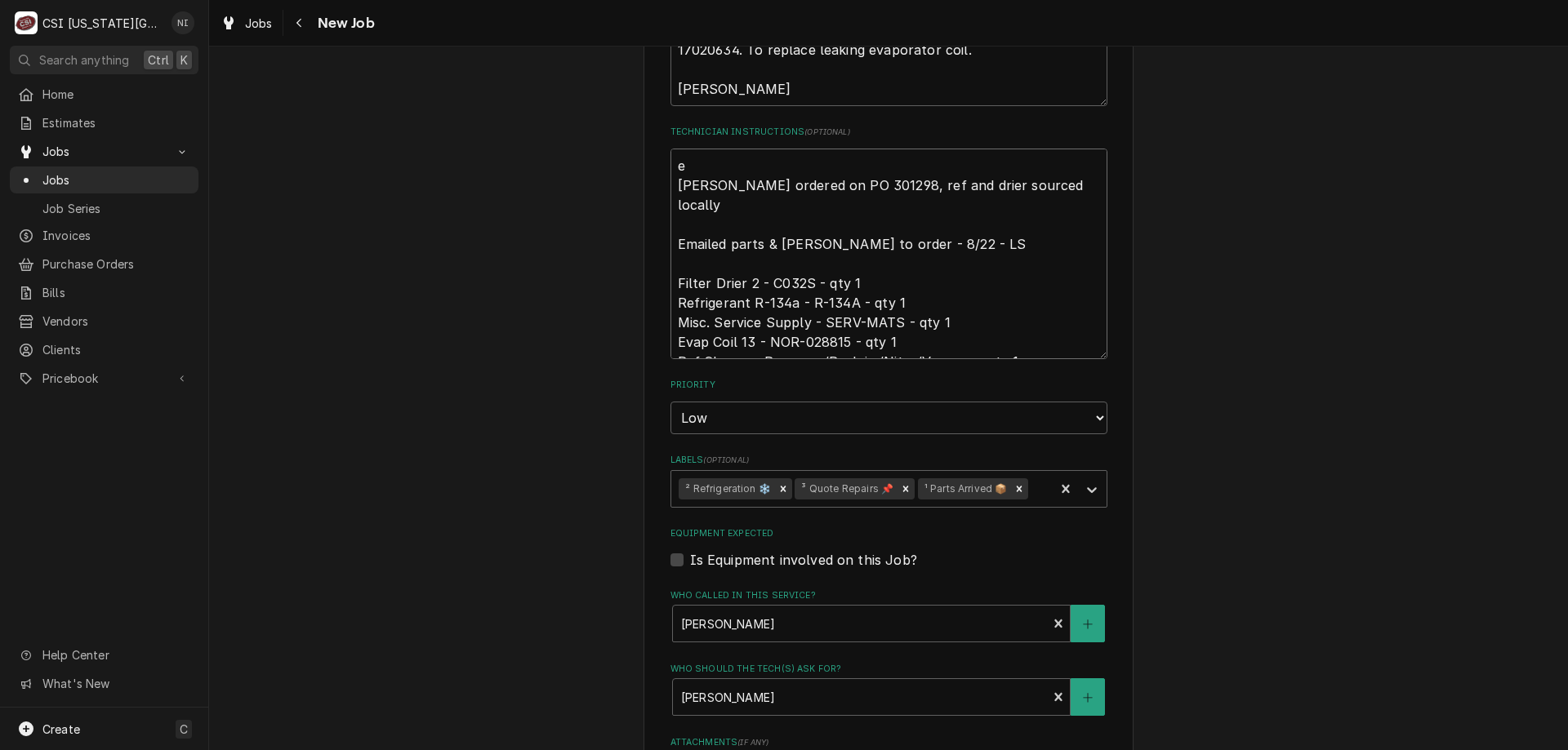
type textarea "x"
type textarea "ev Evap ordered on PO 301298, ref and drier sourced locally Emailed parts & lin…"
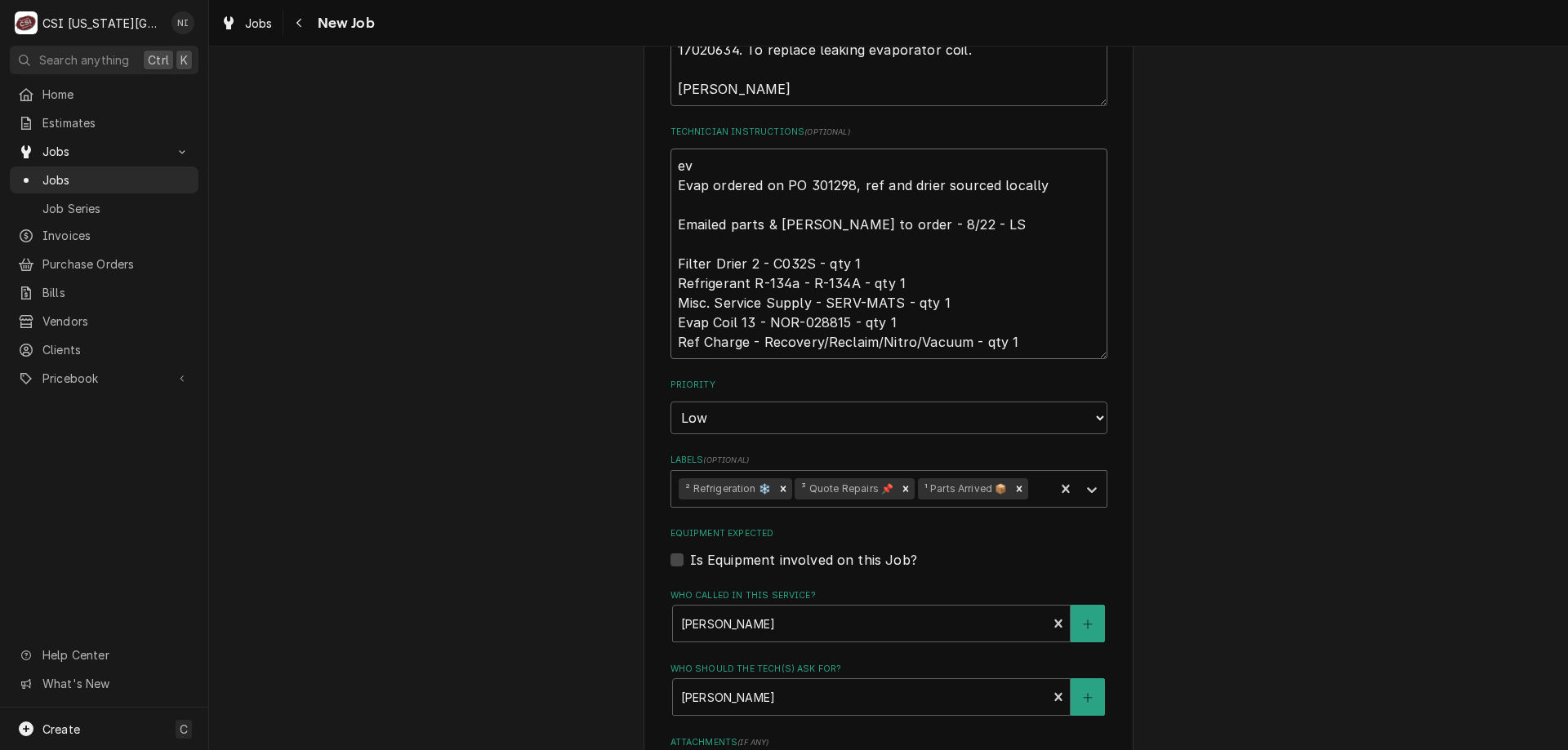
type textarea "x"
type textarea "eva Evap ordered on PO 301298, ref and drier sourced locally Emailed parts & li…"
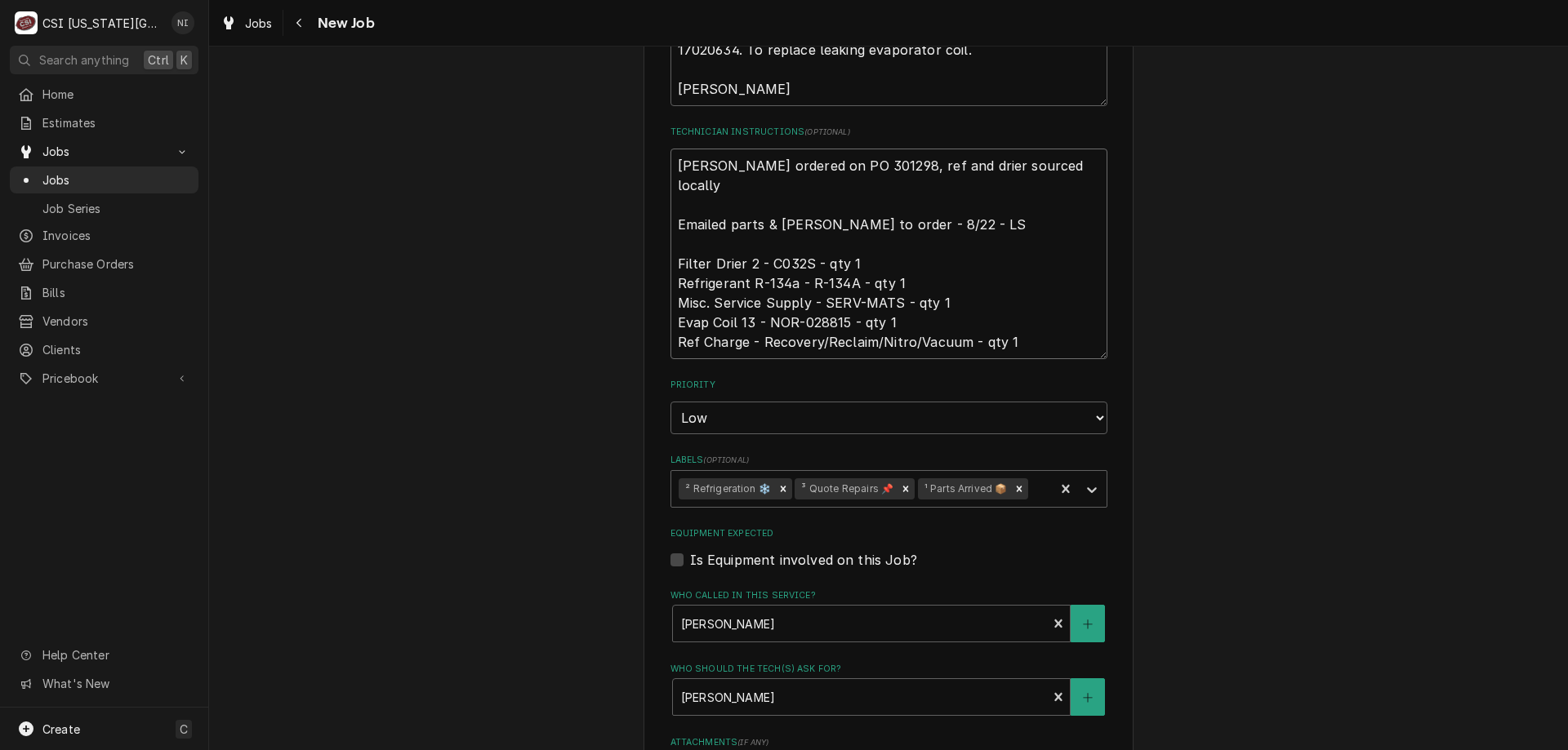
type textarea "x"
type textarea "evap Evap ordered on PO 301298, ref and drier sourced locally Emailed parts & l…"
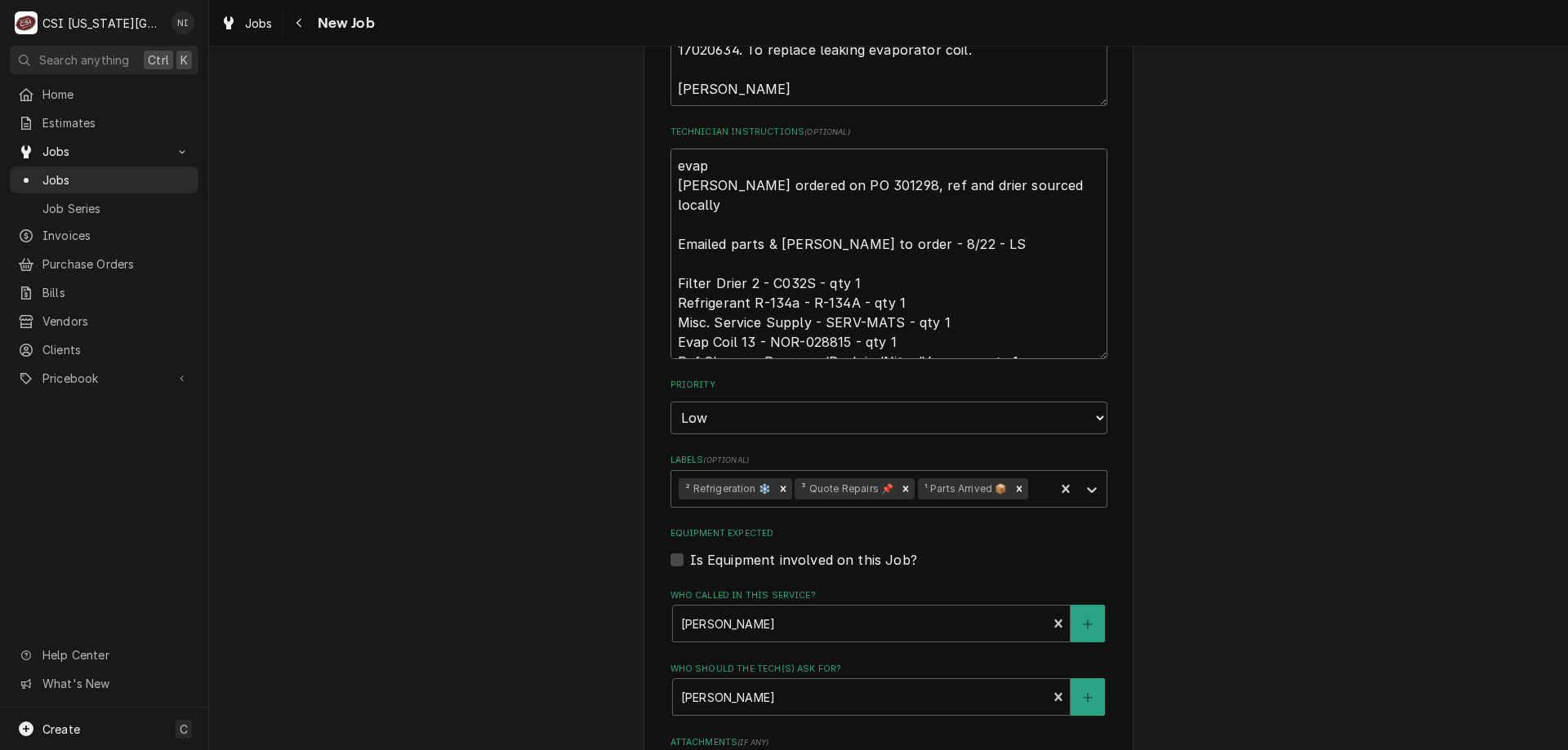
type textarea "x"
type textarea "evap Evap ordered on PO 301298, ref and drier sourced locally Emailed parts & l…"
type textarea "x"
type textarea "evap o Evap ordered on PO 301298, ref and drier sourced locally Emailed parts &…"
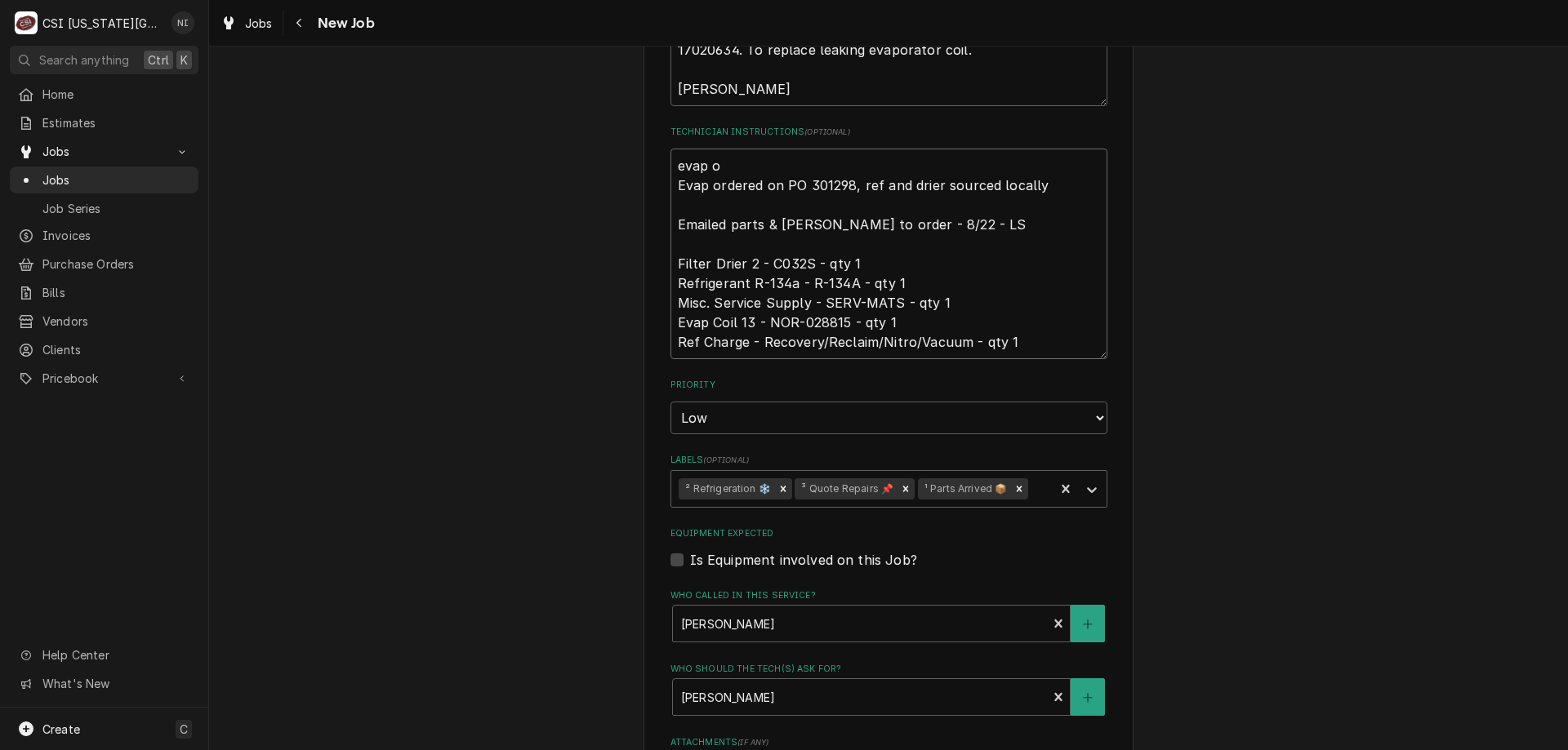
type textarea "x"
type textarea "evap on Evap ordered on PO 301298, ref and drier sourced locally Emailed parts …"
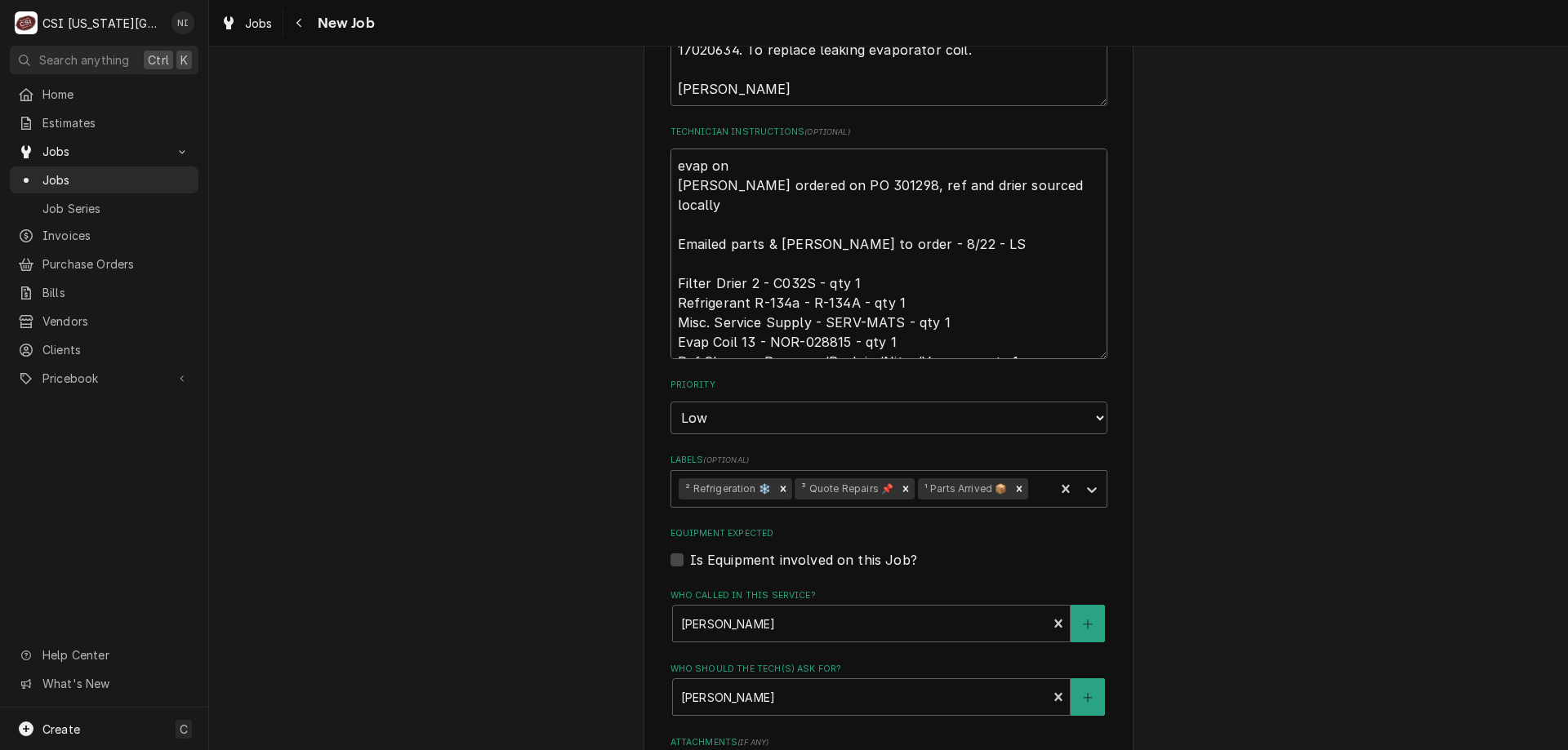
type textarea "x"
type textarea "evap on Evap ordered on PO 301298, ref and drier sourced locally Emailed parts …"
type textarea "x"
type textarea "evap on w Evap ordered on PO 301298, ref and drier sourced locally Emailed part…"
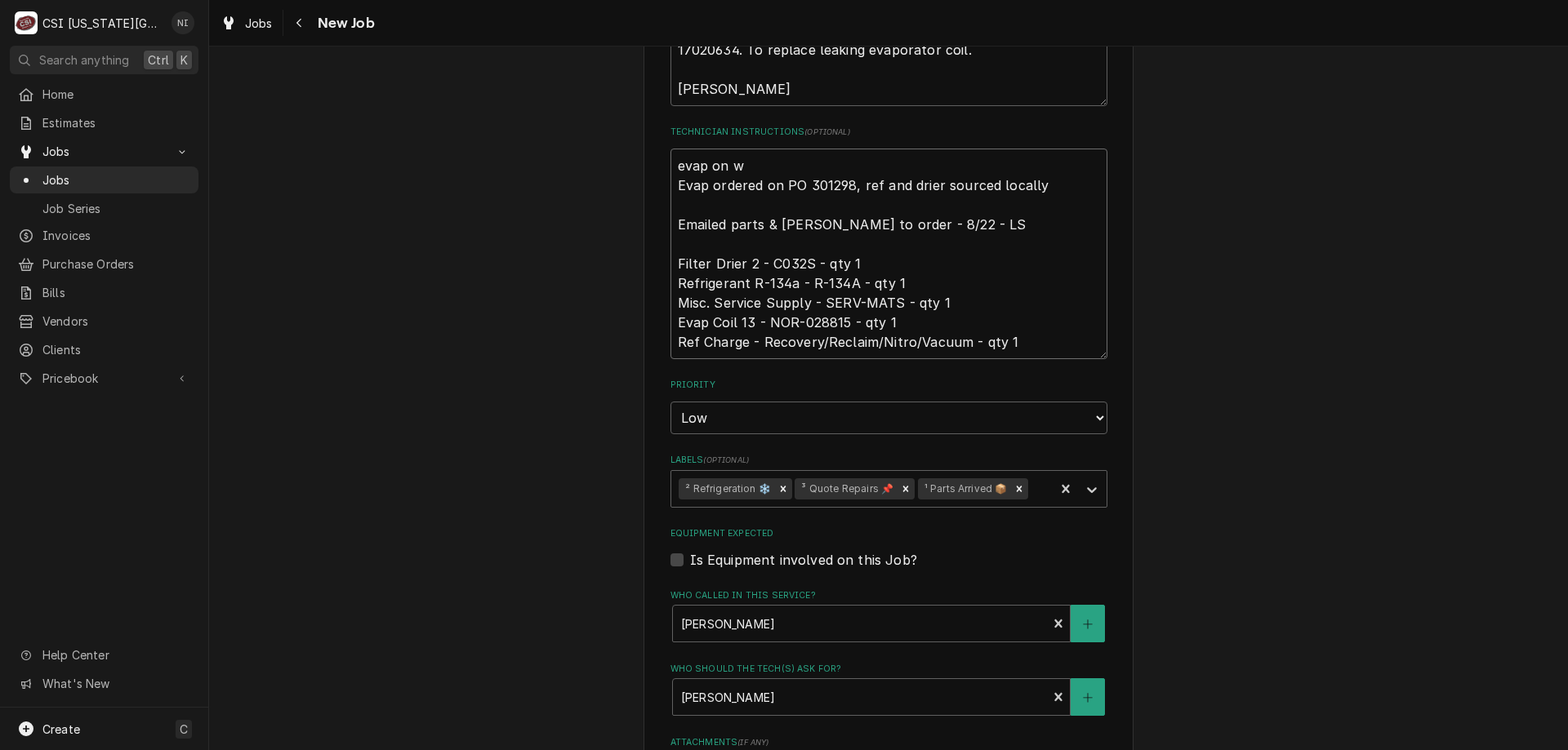
type textarea "x"
type textarea "evap on wi Evap ordered on PO 301298, ref and drier sourced locally Emailed par…"
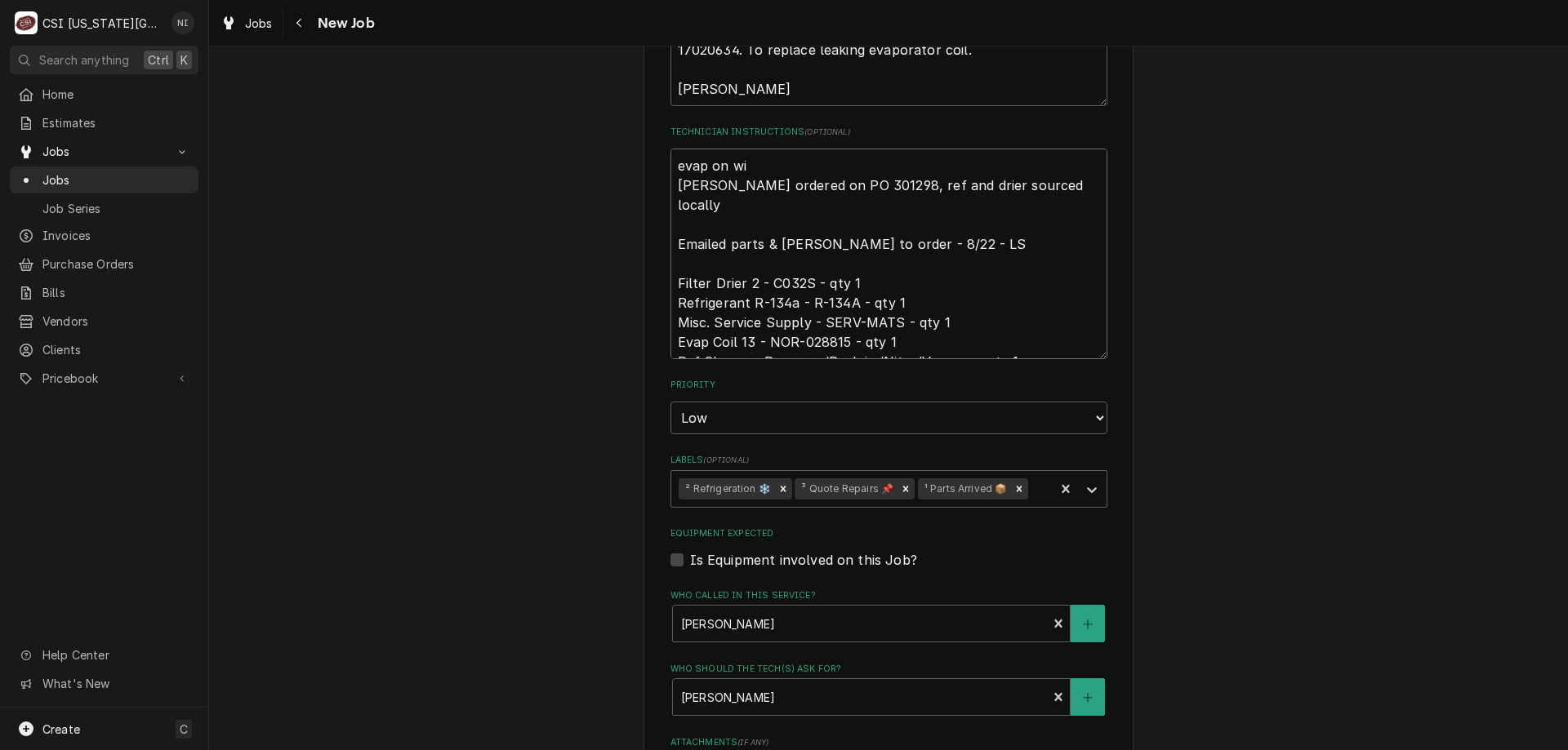
type textarea "x"
type textarea "evap on wil Evap ordered on PO 301298, ref and drier sourced locally Emailed pa…"
type textarea "x"
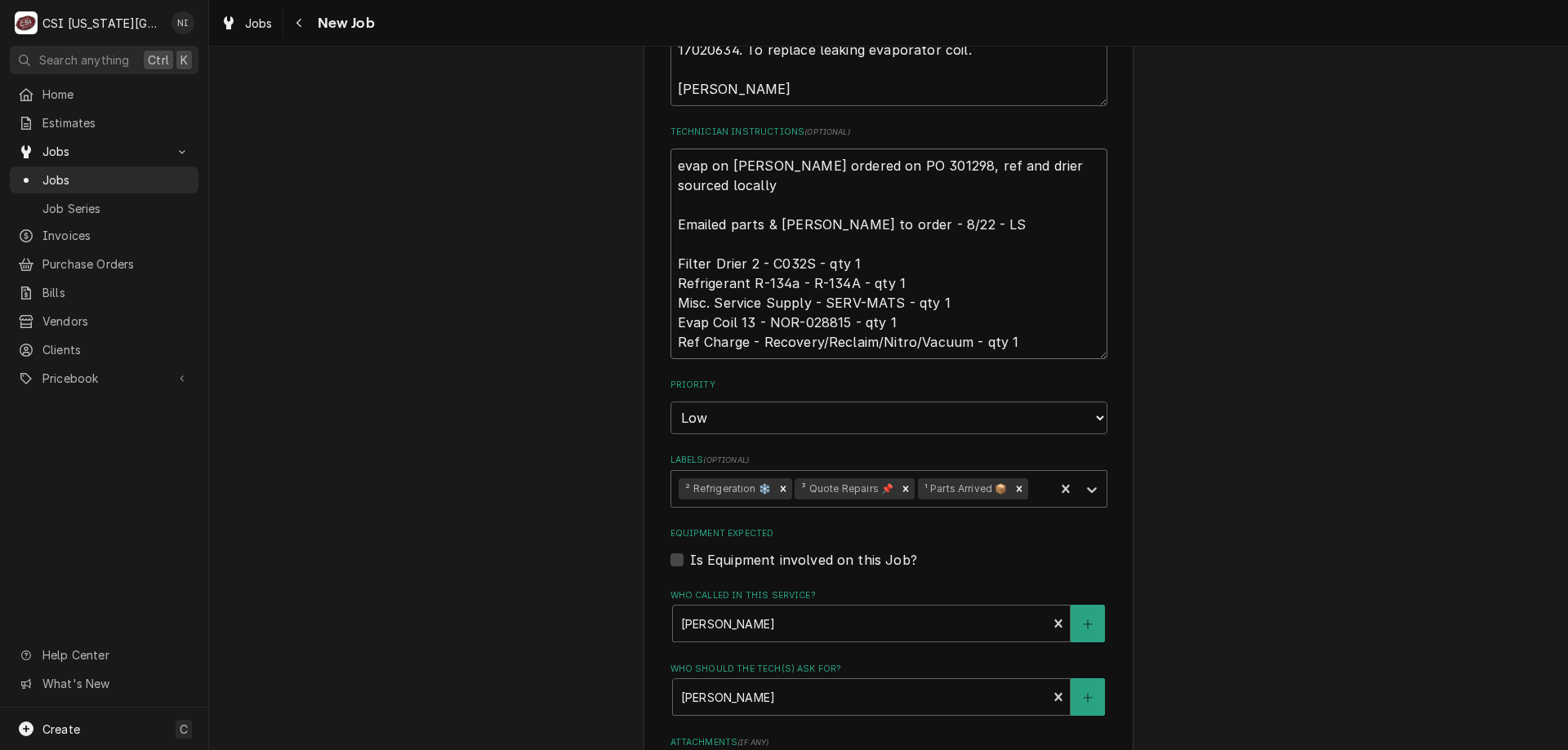
type textarea "evap on wilso Evap ordered on PO 301298, ref and drier sourced locally Emailed …"
type textarea "x"
type textarea "evap on wilson Evap ordered on PO 301298, ref and drier sourced locally Emailed…"
type textarea "x"
type textarea "evap on wilson Evap ordered on PO 301298, ref and drier sourced locally Emailed…"
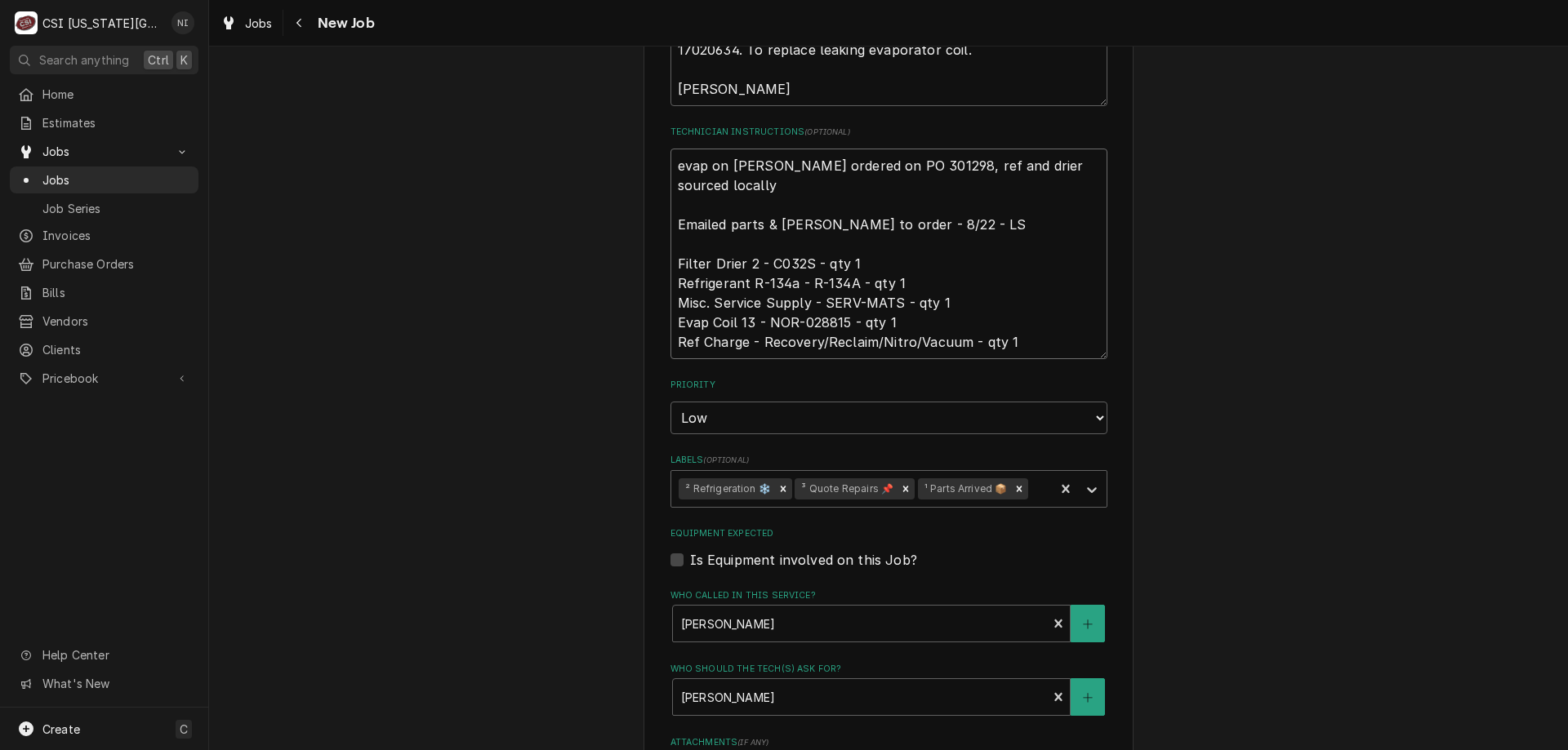
type textarea "x"
type textarea "evap on wilson s Evap ordered on PO 301298, ref and drier sourced locally Email…"
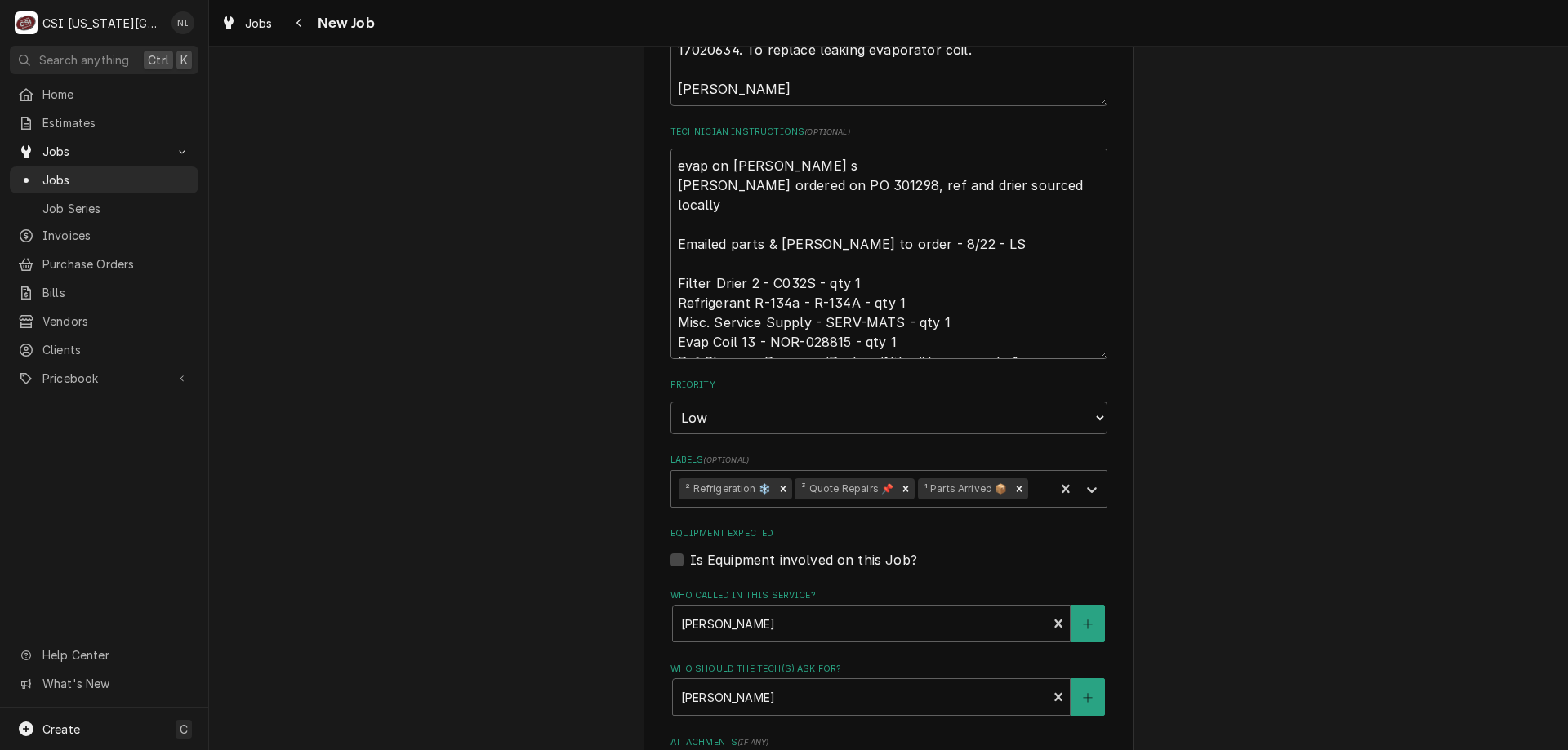
type textarea "x"
type textarea "evap on wilson sh Evap ordered on PO 301298, ref and drier sourced locally Emai…"
type textarea "x"
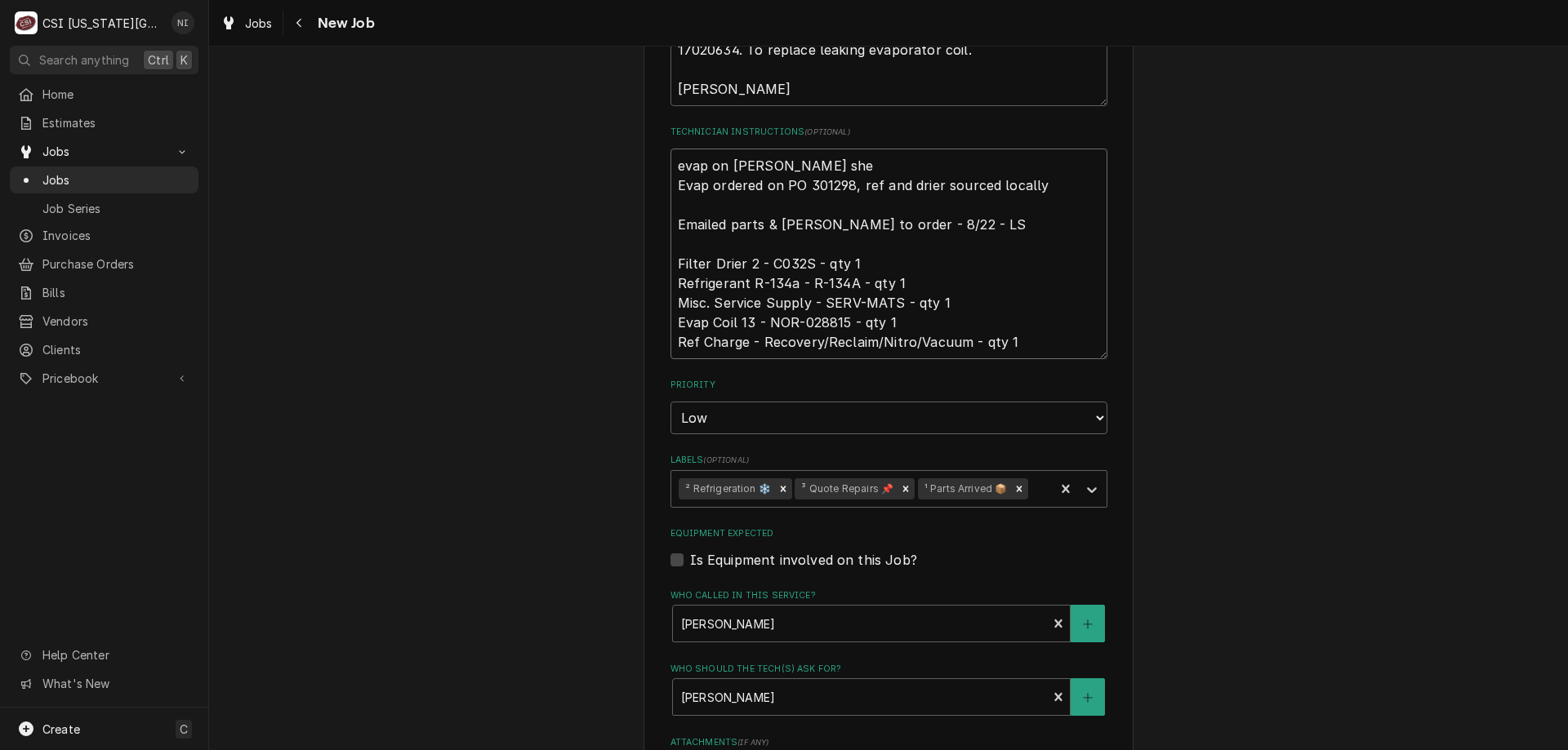
type textarea "evap on wilson shel Evap ordered on PO 301298, ref and drier sourced locally Em…"
type textarea "x"
type textarea "evap on wilson shelf Evap ordered on PO 301298, ref and drier sourced locally E…"
type textarea "x"
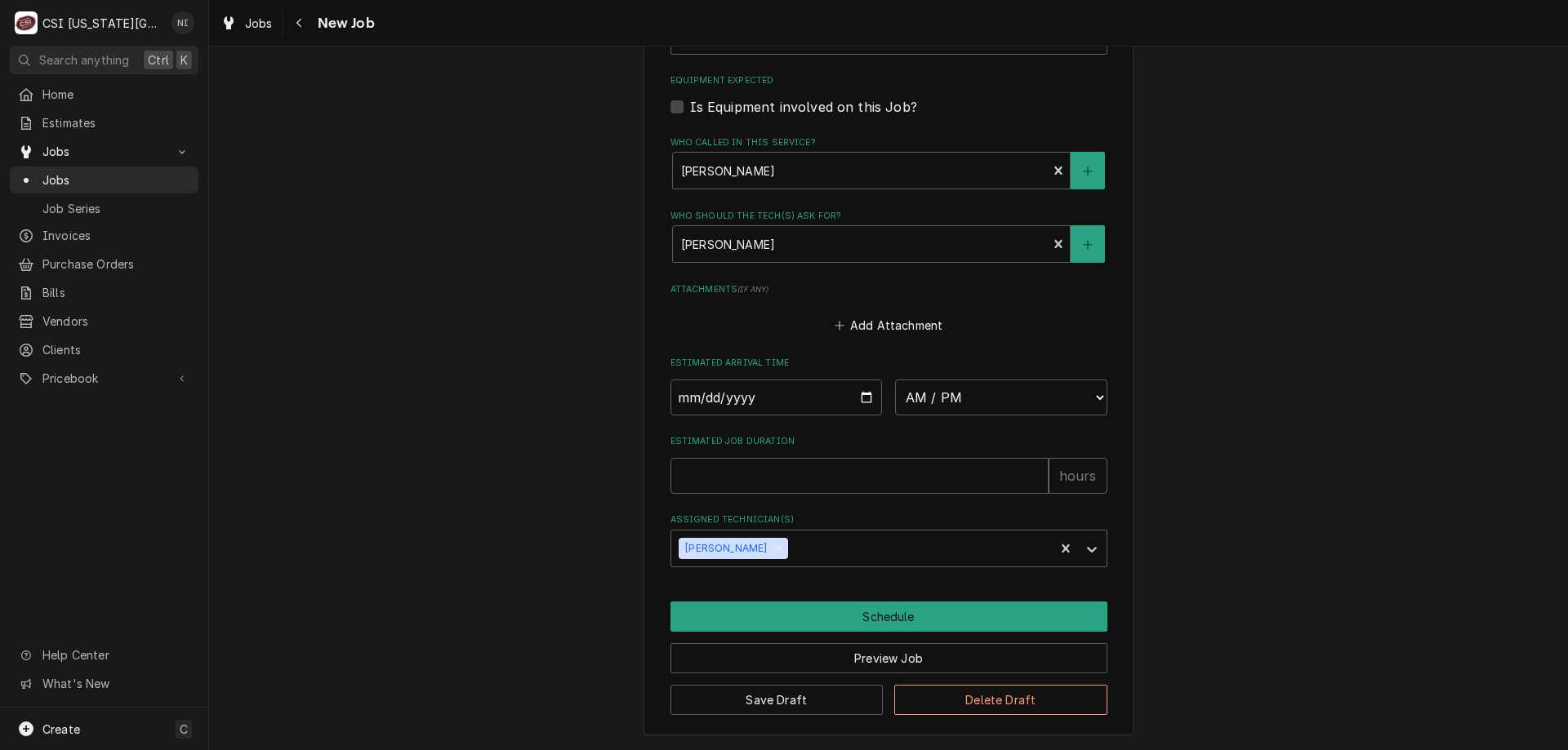
type textarea "evap on wilson shelf Evap ordered on PO 301298, ref and drier sourced locally E…"
click at [754, 703] on button "Save Draft" at bounding box center [777, 700] width 213 height 30
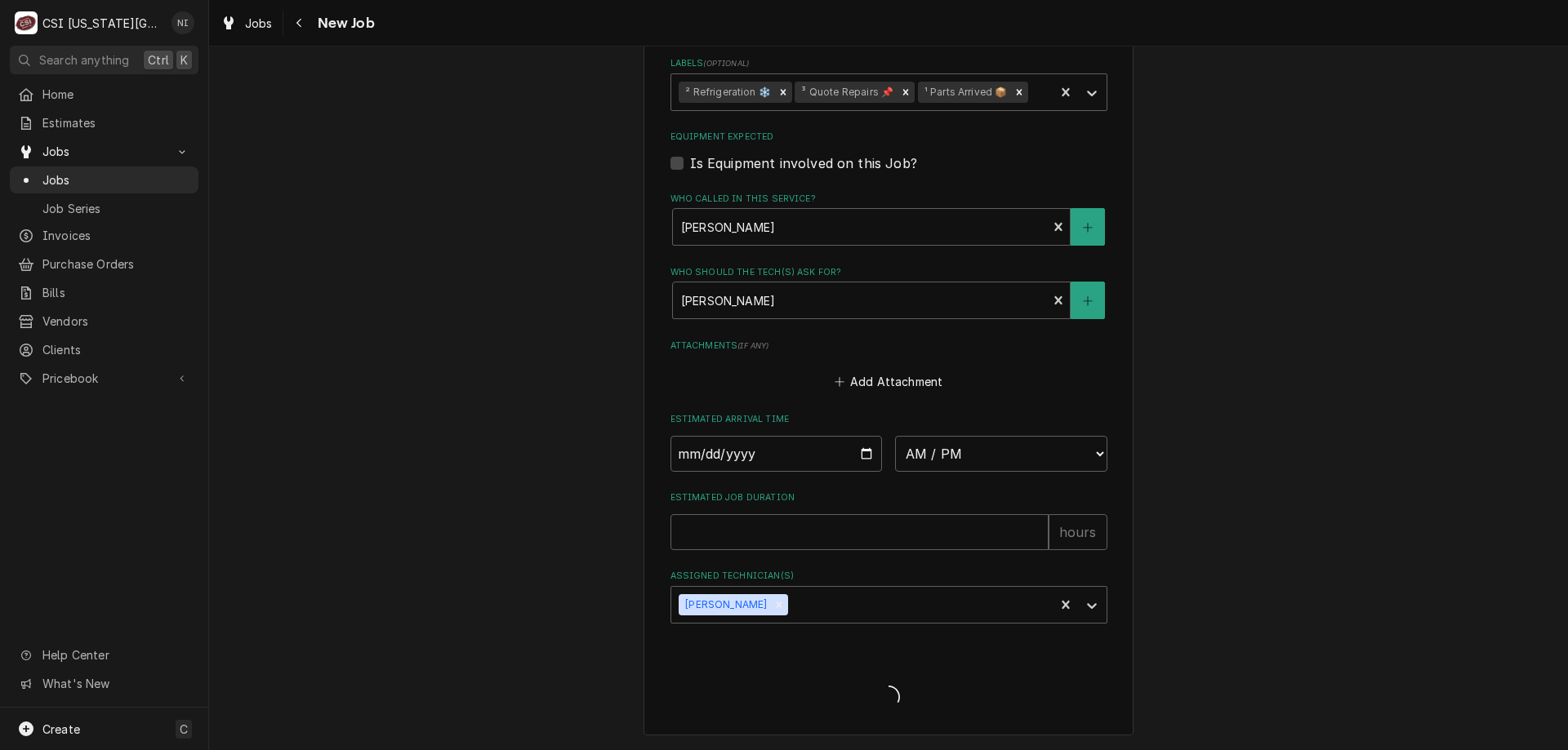
type textarea "x"
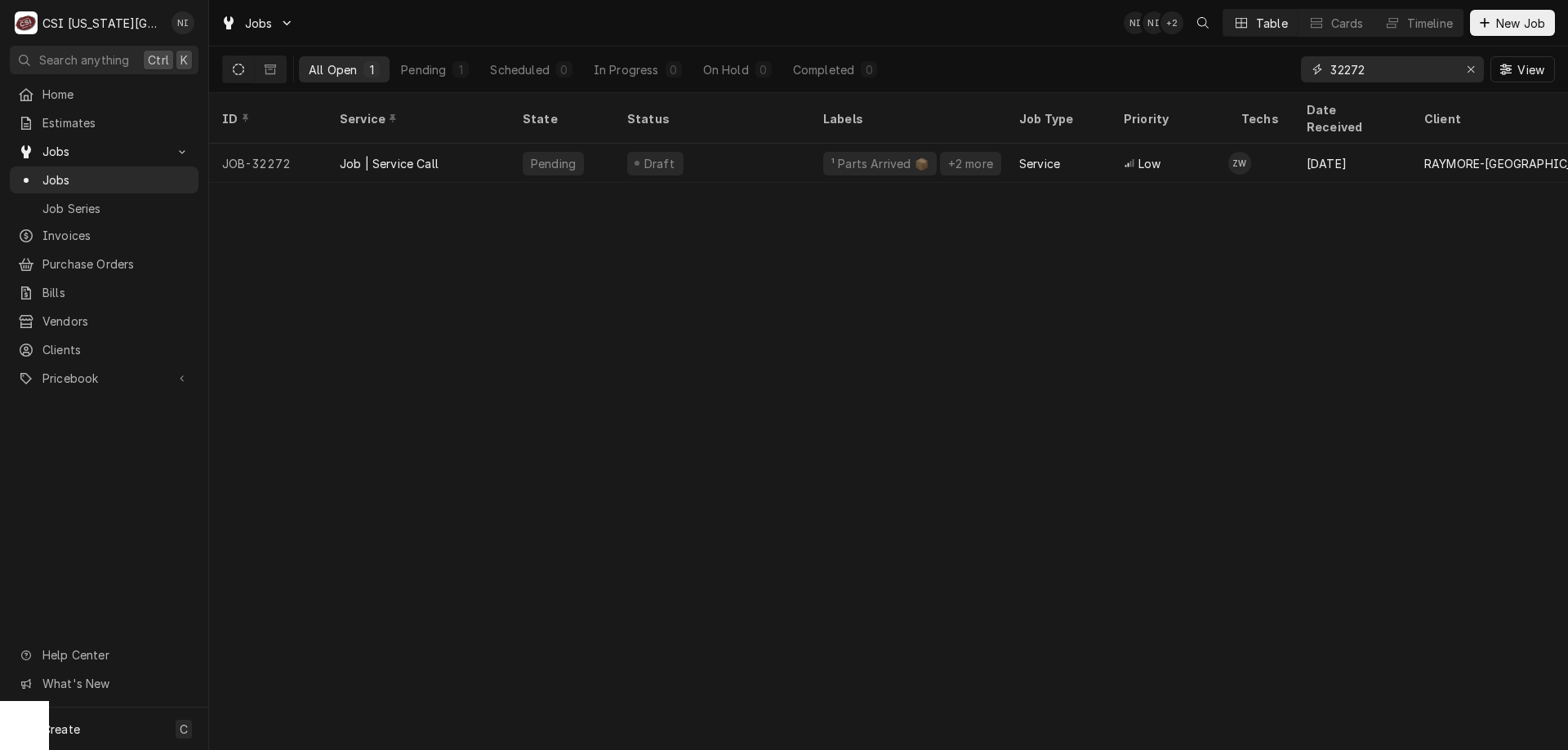
click at [1468, 67] on icon "Erase input" at bounding box center [1471, 70] width 9 height 12
click at [1446, 70] on input "Dynamic Content Wrapper" at bounding box center [1407, 69] width 154 height 26
type input "32282"
click at [519, 144] on div "On Hold" at bounding box center [562, 163] width 105 height 39
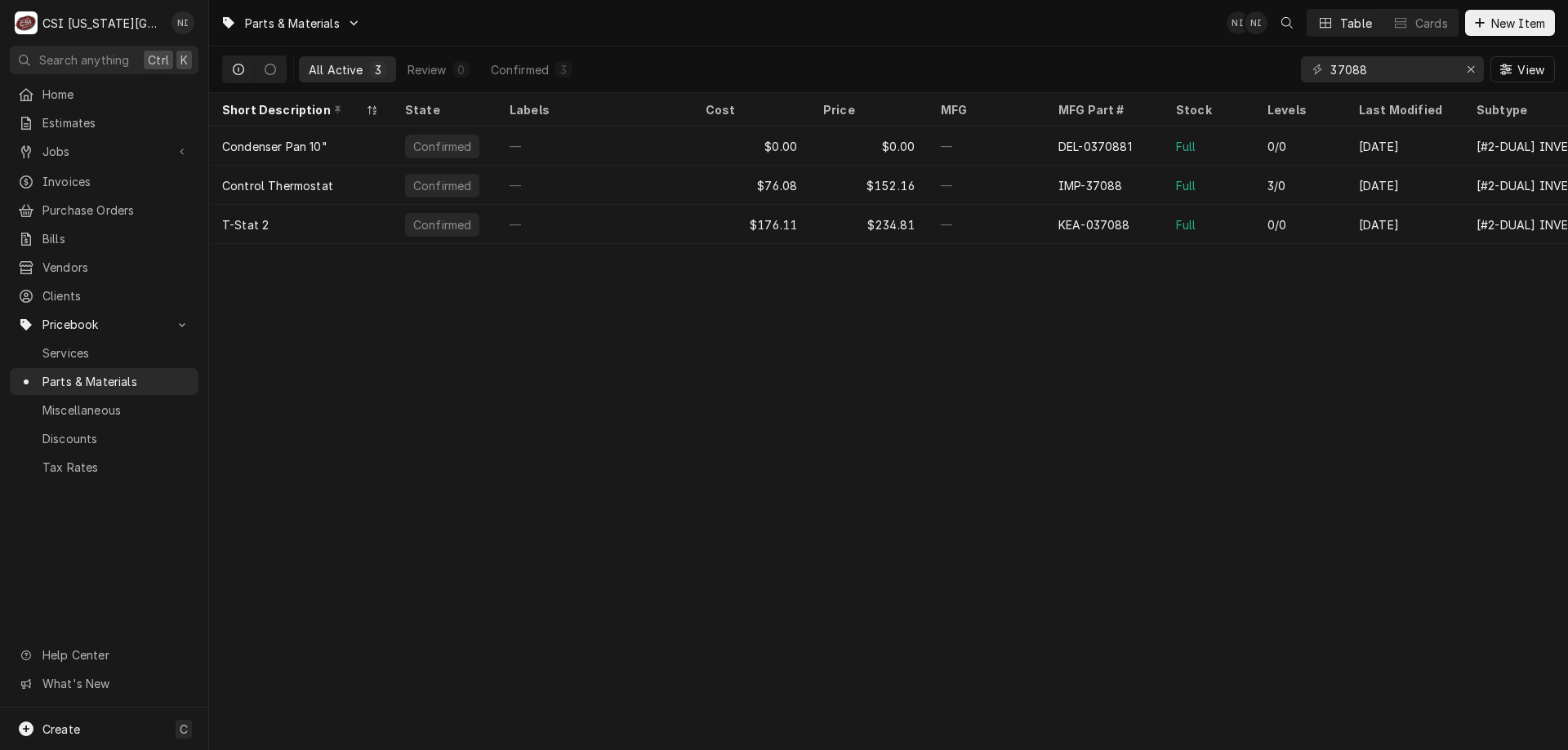
click at [988, 187] on div "—" at bounding box center [986, 185] width 117 height 39
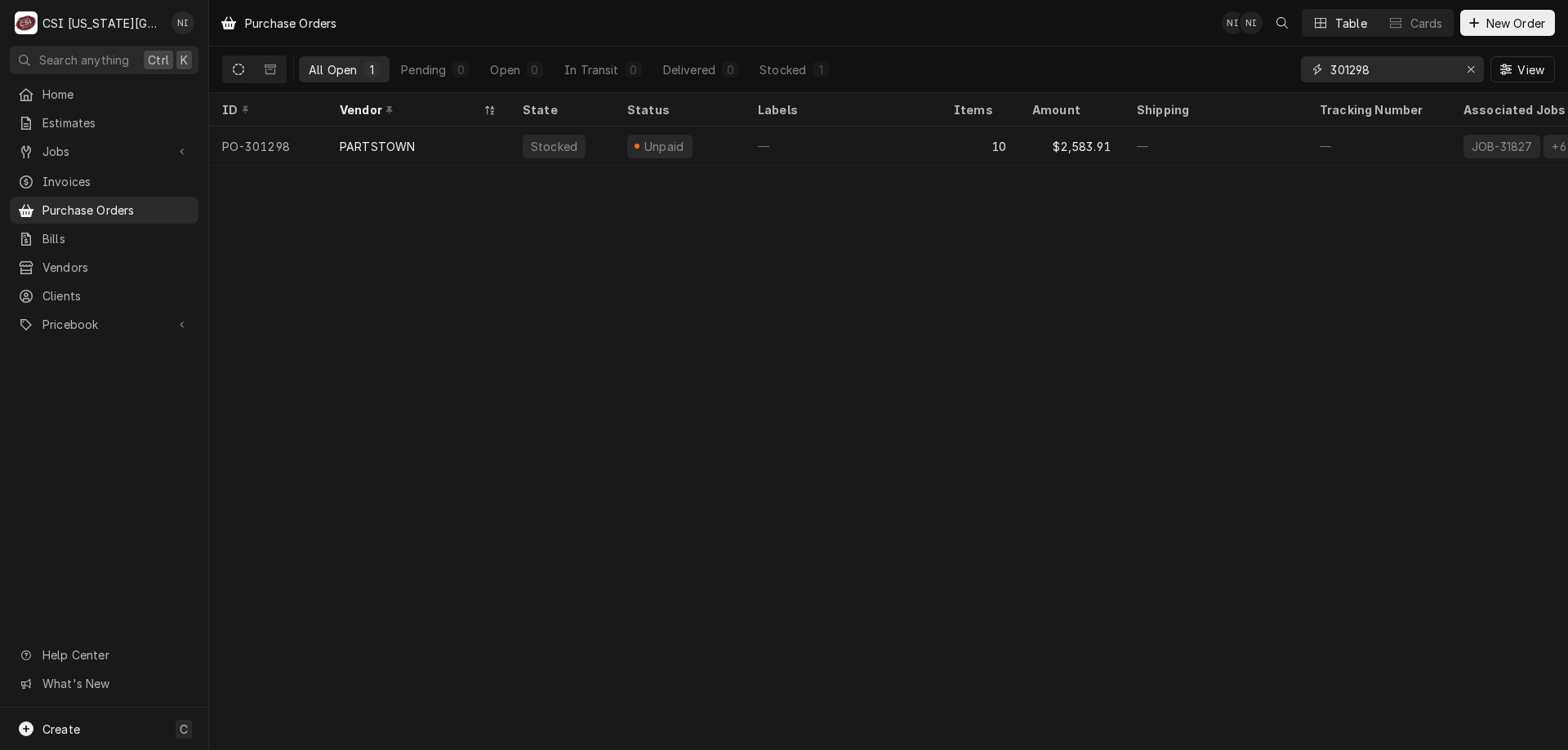
drag, startPoint x: 1382, startPoint y: 75, endPoint x: 1235, endPoint y: 81, distance: 147.1
click at [1239, 84] on div "All Open 1 Pending 0 Open 0 In Transit 0 Delivered 0 Stocked 1 301298 View" at bounding box center [888, 69] width 1333 height 46
type input "301253"
click at [705, 153] on div "Unpaid" at bounding box center [678, 146] width 131 height 39
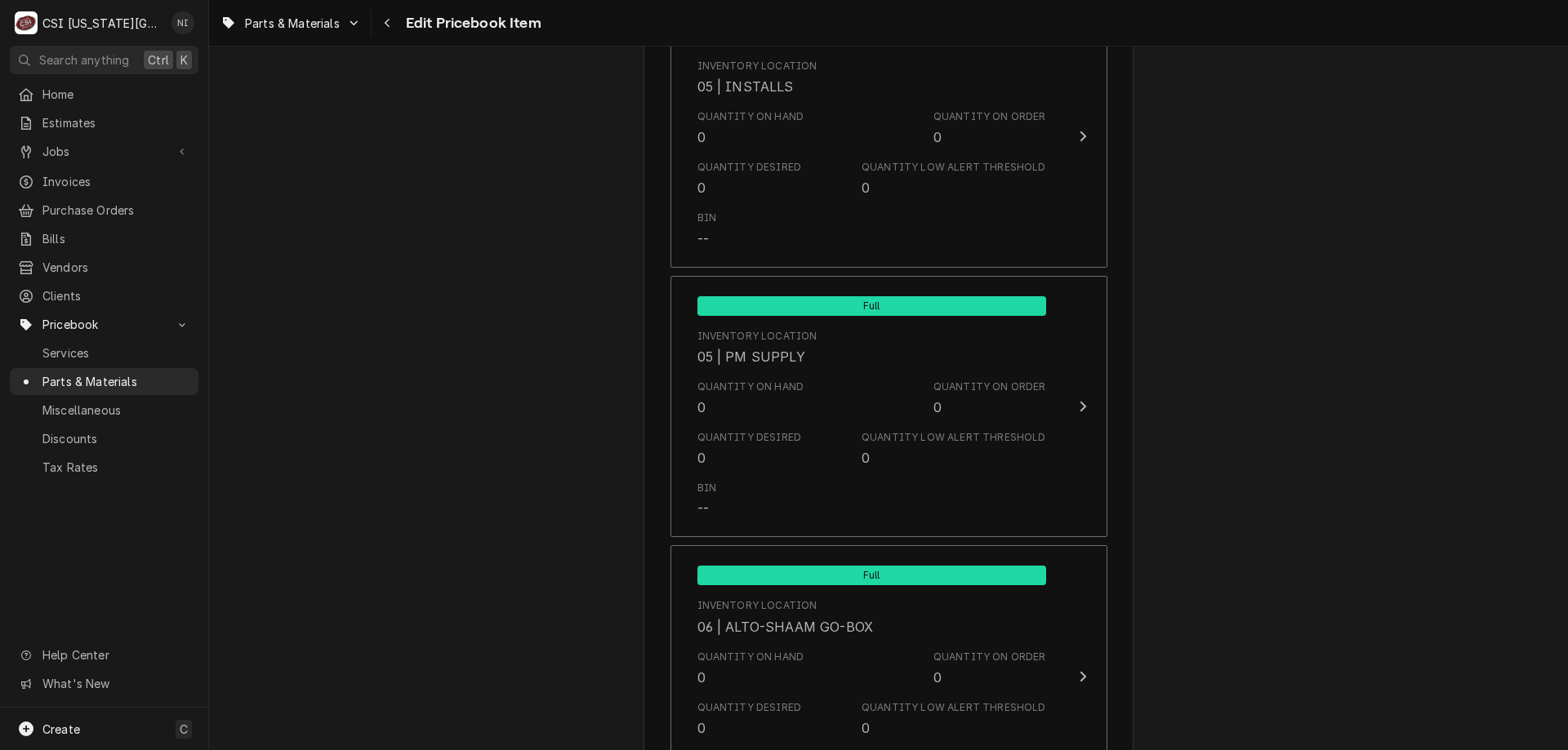
scroll to position [16089, 0]
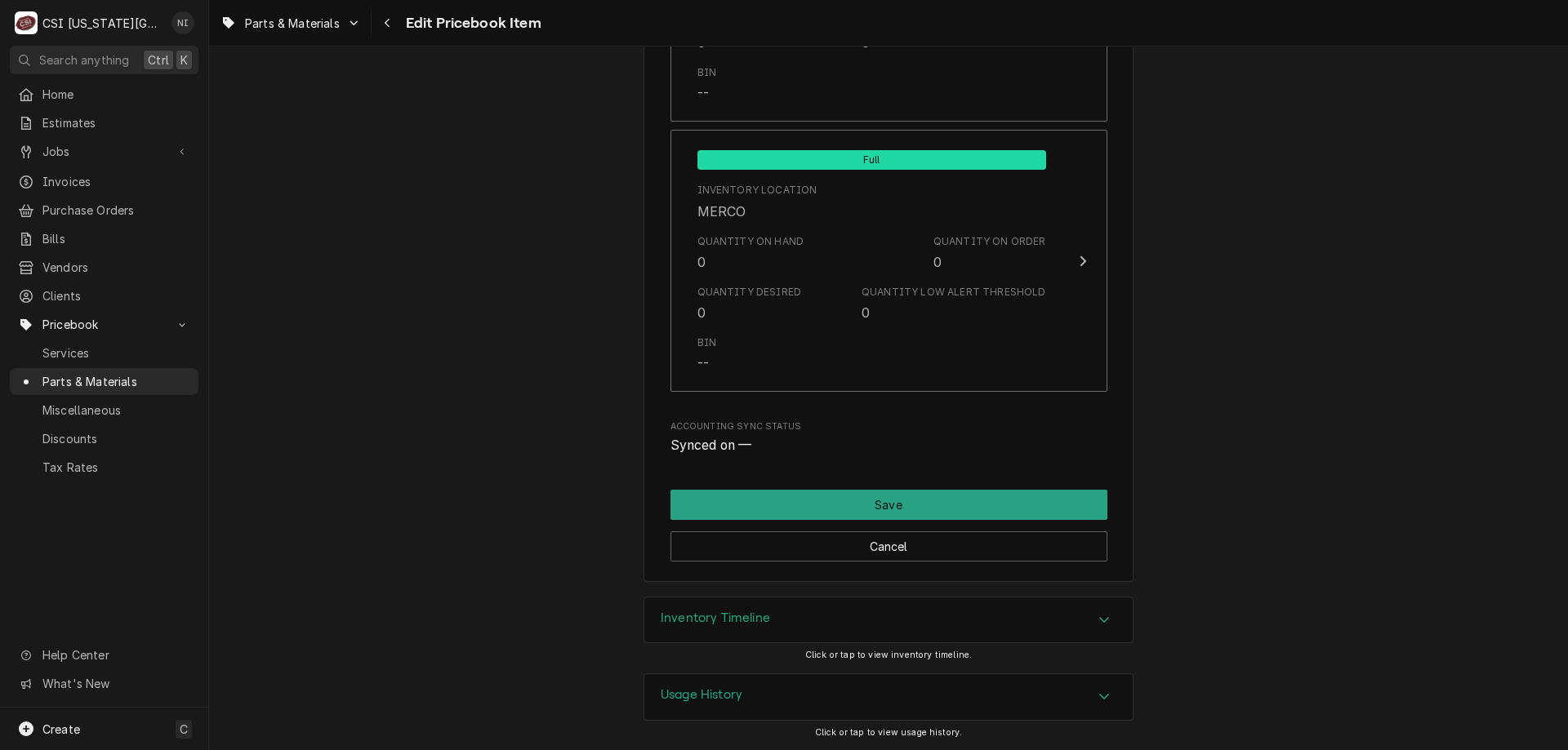
click at [914, 632] on div "Inventory Timeline" at bounding box center [888, 620] width 488 height 46
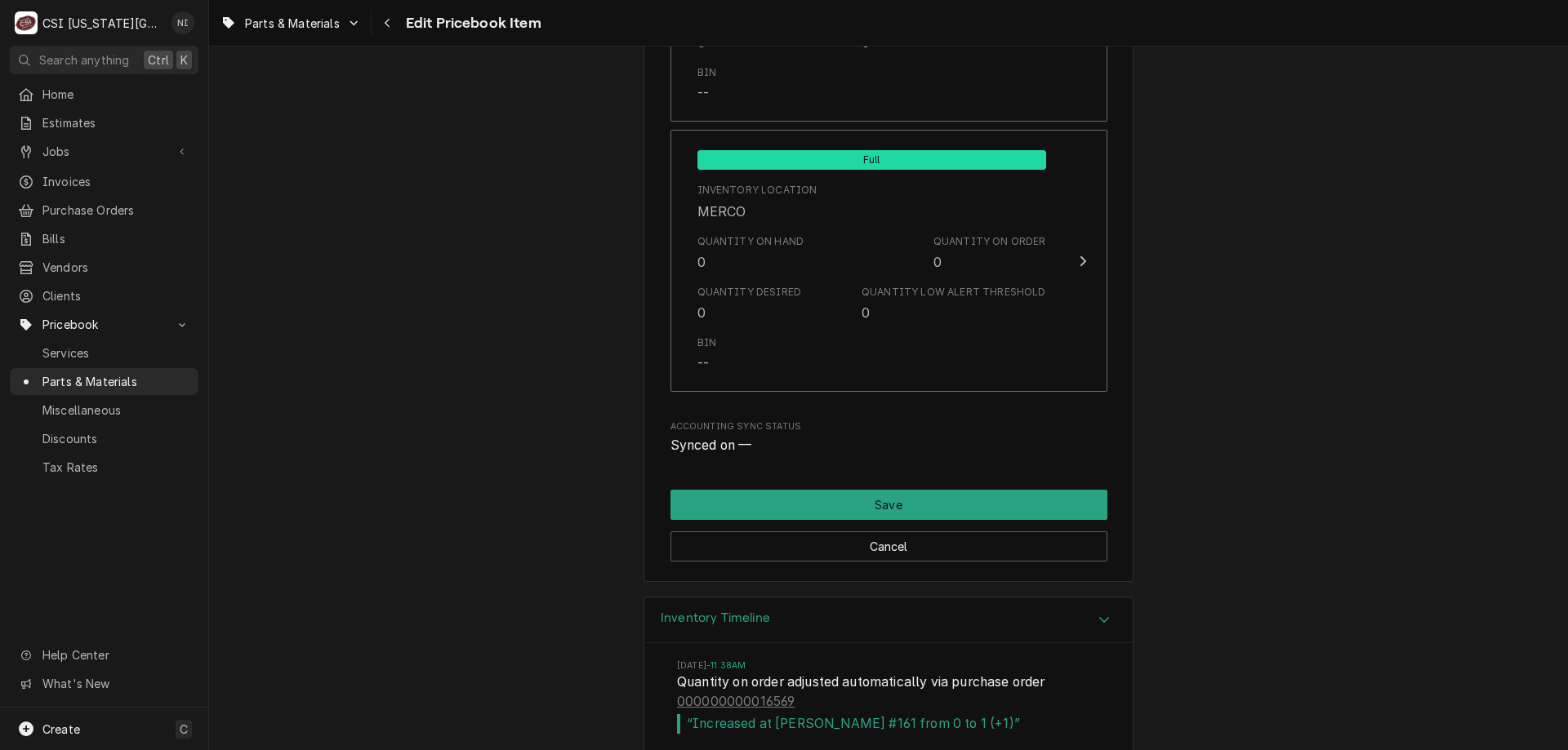
scroll to position [17216, 0]
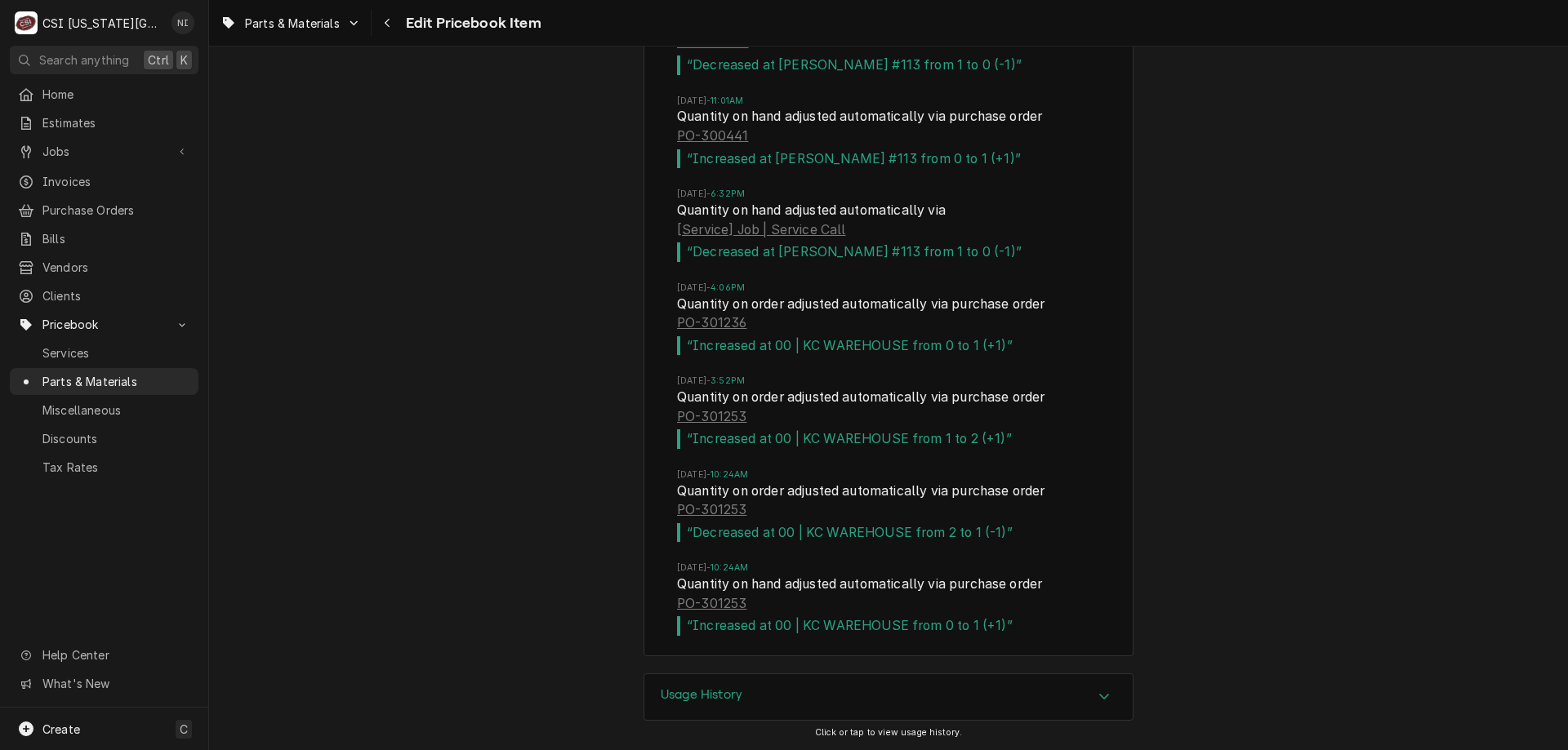
type textarea "x"
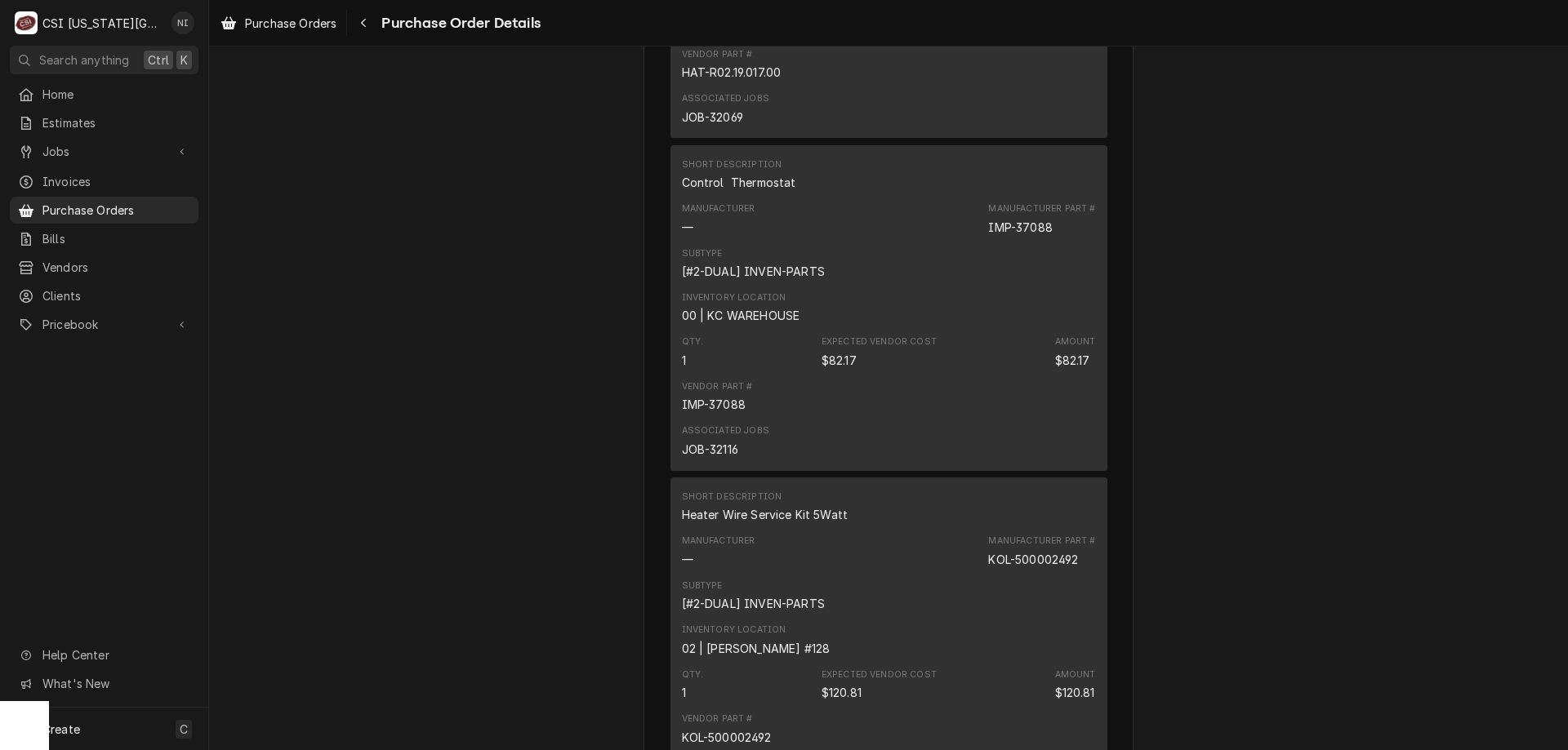
scroll to position [1307, 0]
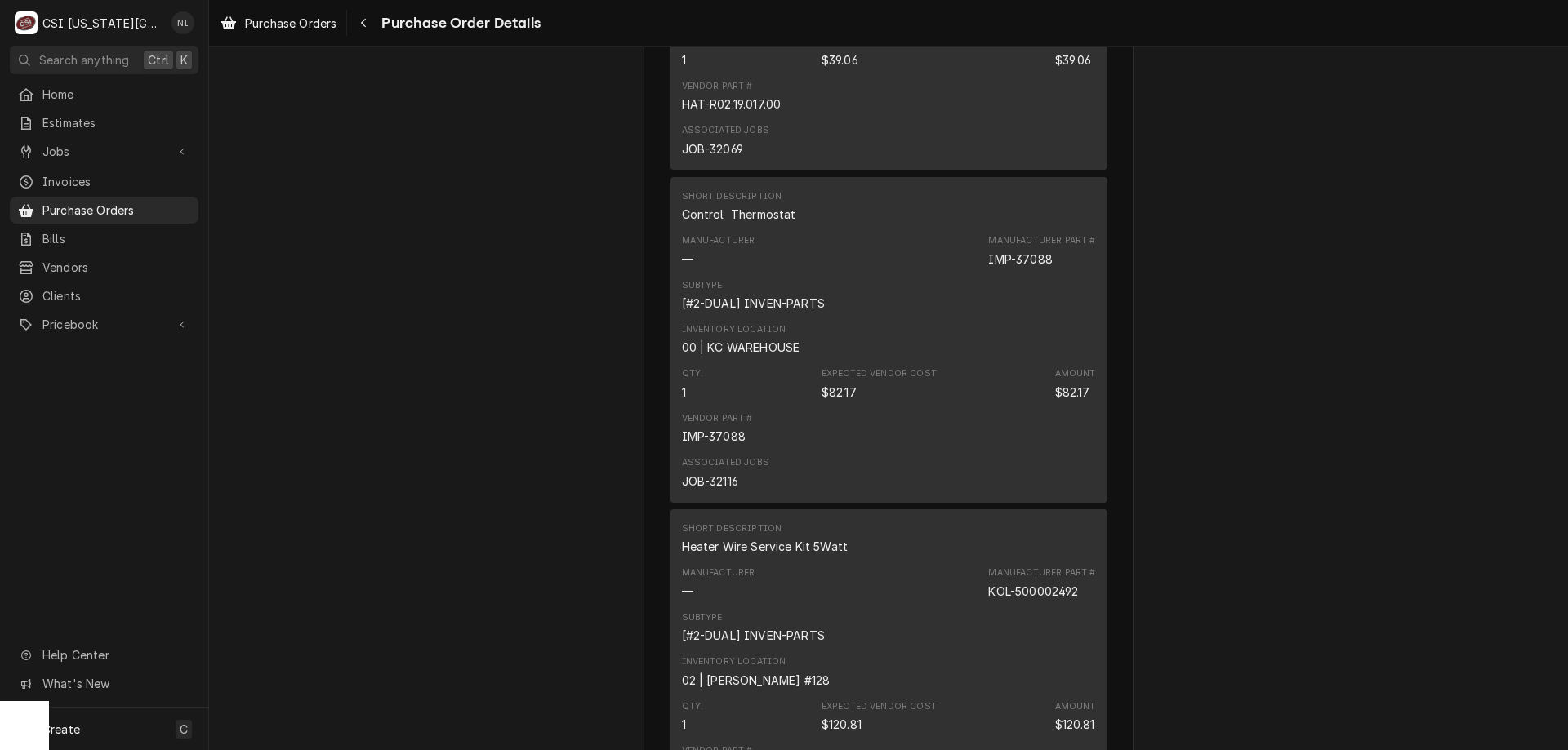
drag, startPoint x: 210, startPoint y: 561, endPoint x: 189, endPoint y: 568, distance: 22.1
drag, startPoint x: 189, startPoint y: 568, endPoint x: 168, endPoint y: 576, distance: 22.5
drag, startPoint x: 168, startPoint y: 576, endPoint x: 80, endPoint y: 628, distance: 102.2
click at [95, 202] on span "Purchase Orders" at bounding box center [116, 210] width 148 height 17
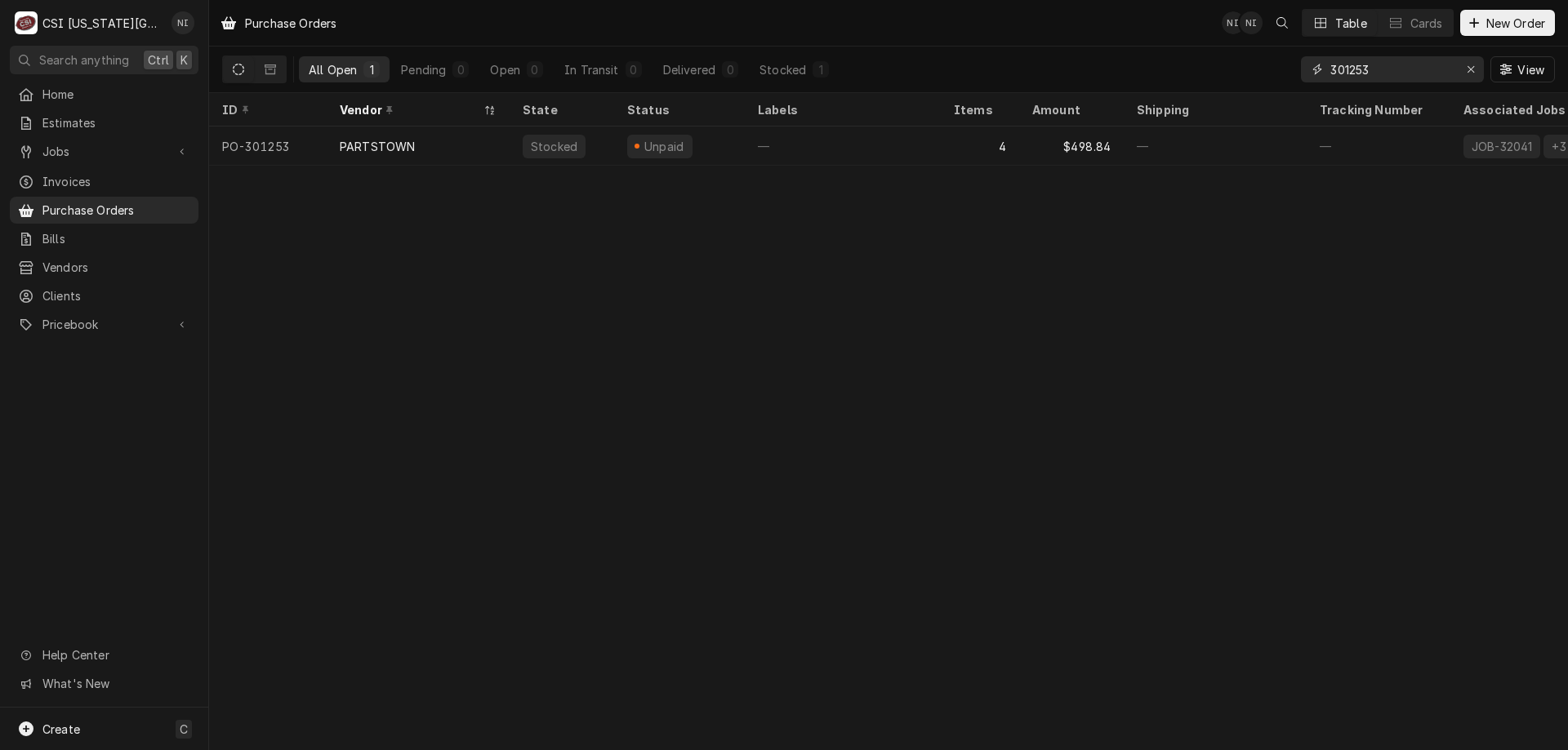
drag, startPoint x: 1380, startPoint y: 69, endPoint x: 1228, endPoint y: 101, distance: 155.3
click at [1229, 101] on div "Purchase Orders NI NI Table Cards New Order All Open 1 Pending 0 Open 0 In Tran…" at bounding box center [888, 375] width 1358 height 750
type input "301383"
click at [501, 152] on div "PARTSTOWN" at bounding box center [418, 146] width 183 height 39
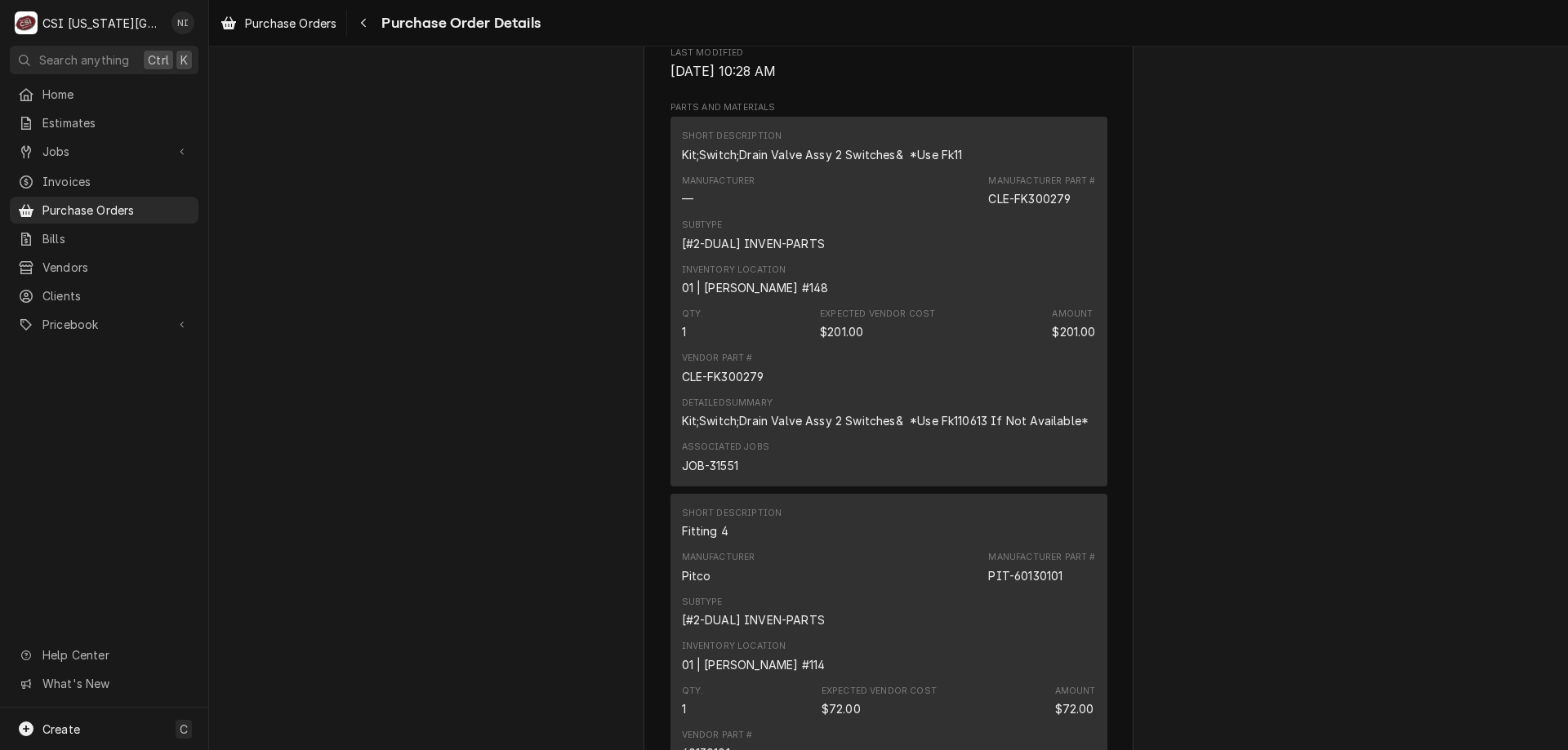
scroll to position [949, 0]
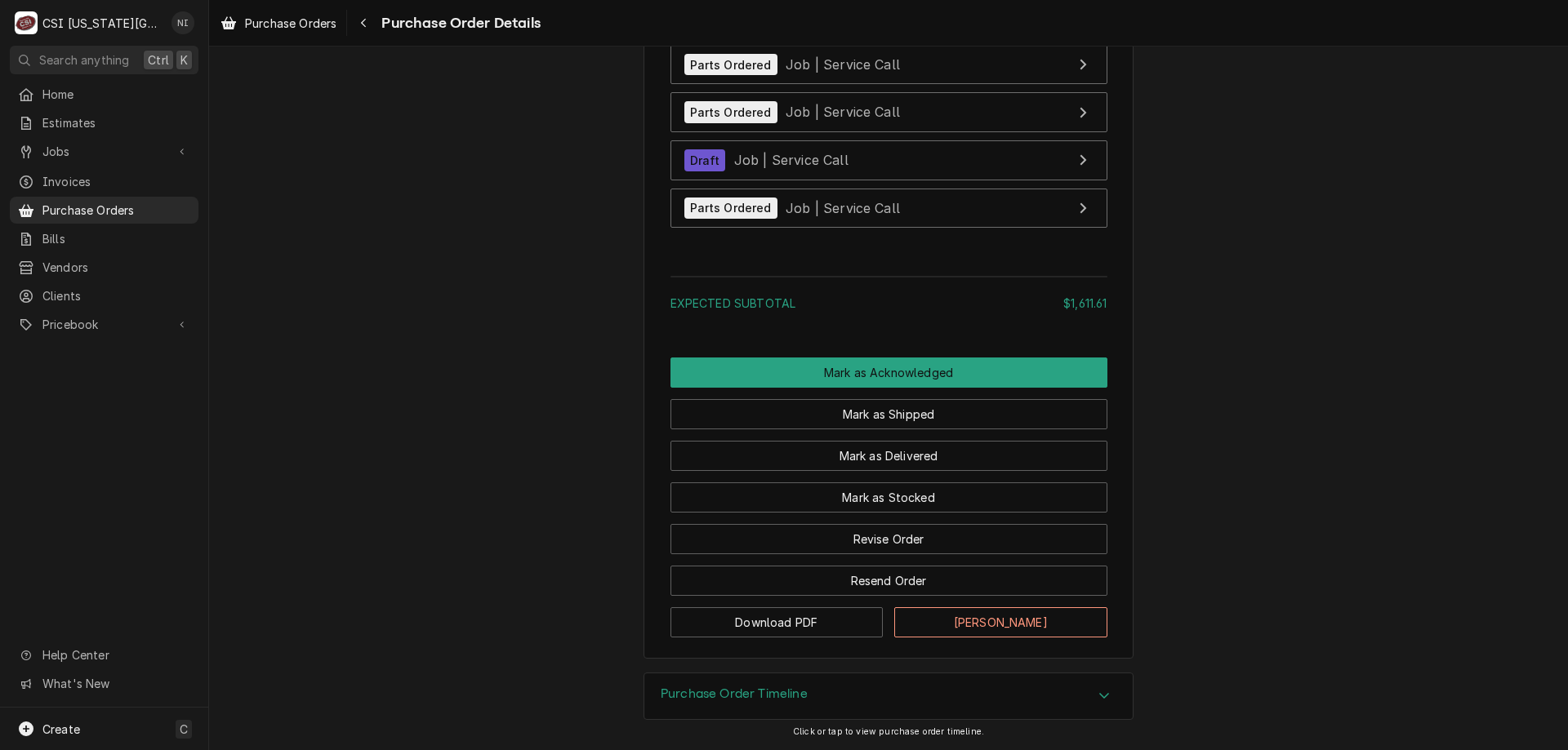
scroll to position [4851, 0]
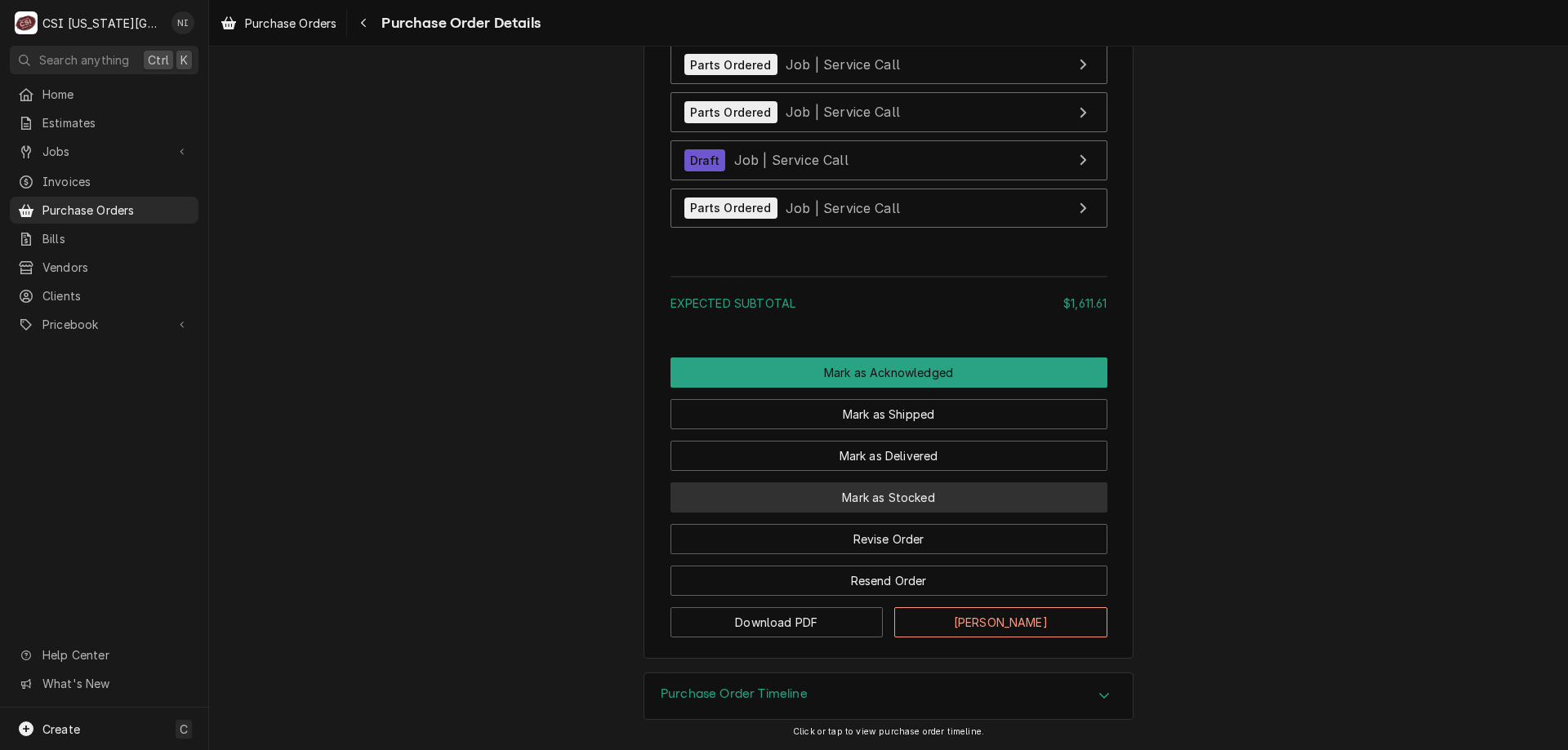
click at [905, 498] on button "Mark as Stocked" at bounding box center [888, 497] width 436 height 30
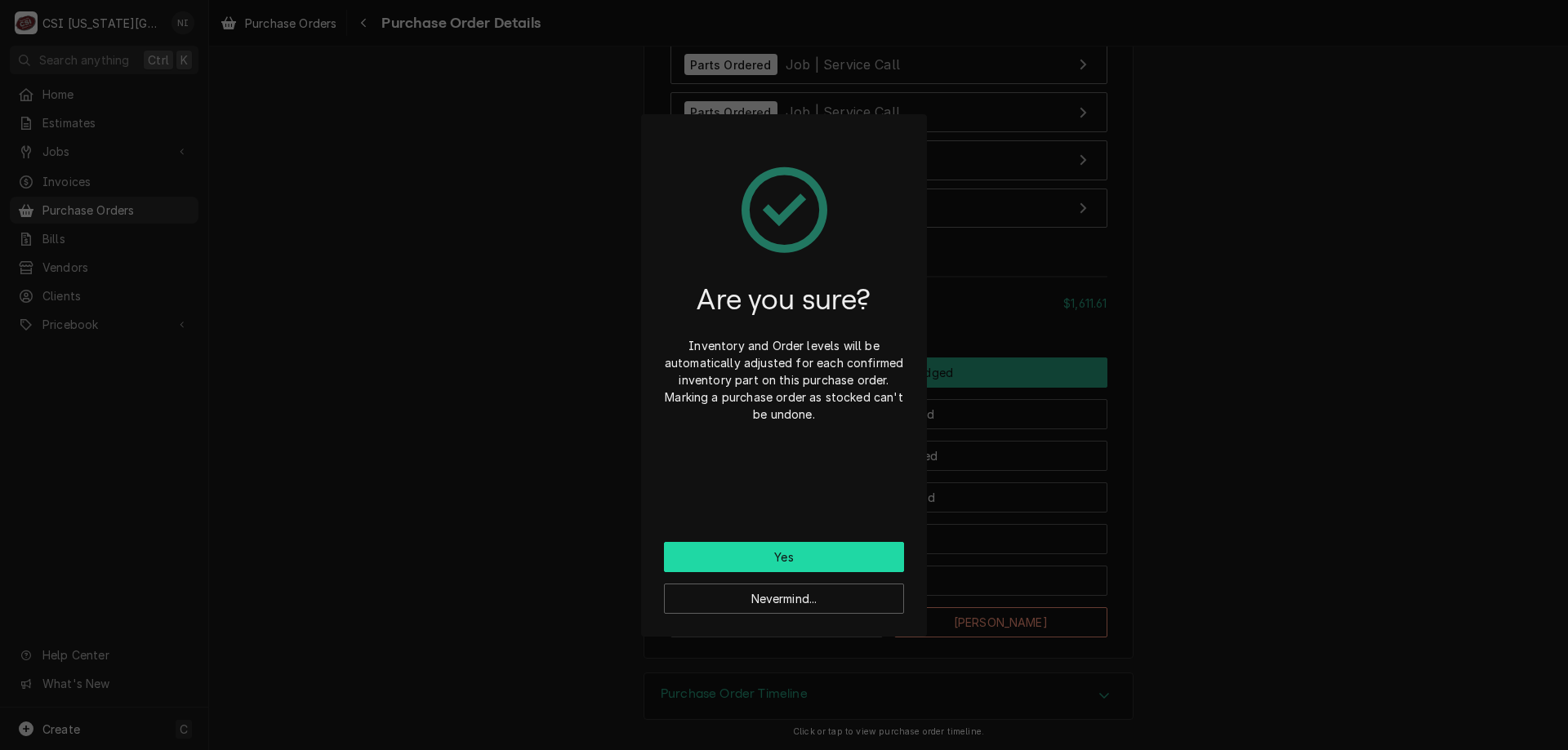
click at [796, 552] on button "Yes" at bounding box center [783, 557] width 240 height 30
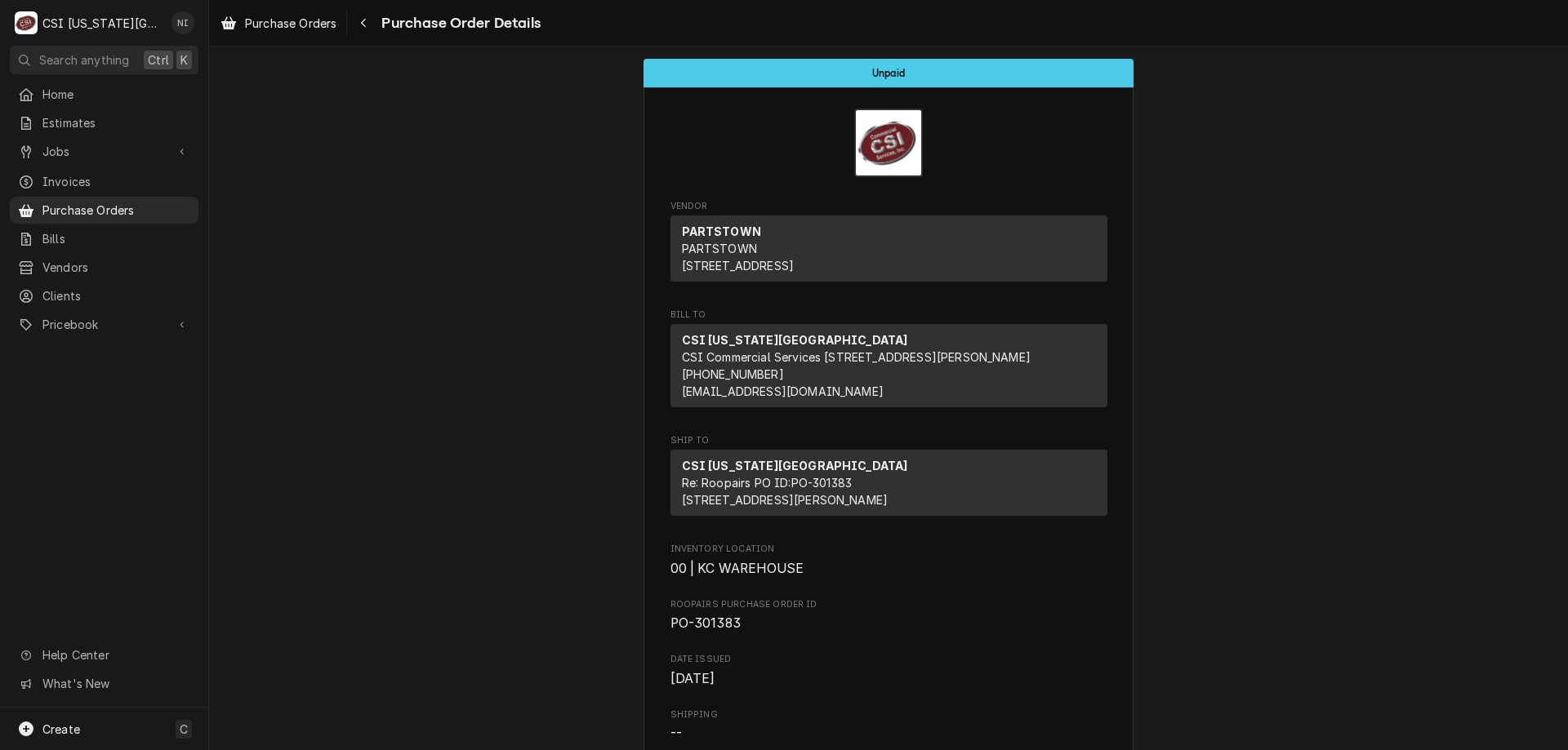
click at [143, 202] on span "Purchase Orders" at bounding box center [116, 210] width 148 height 17
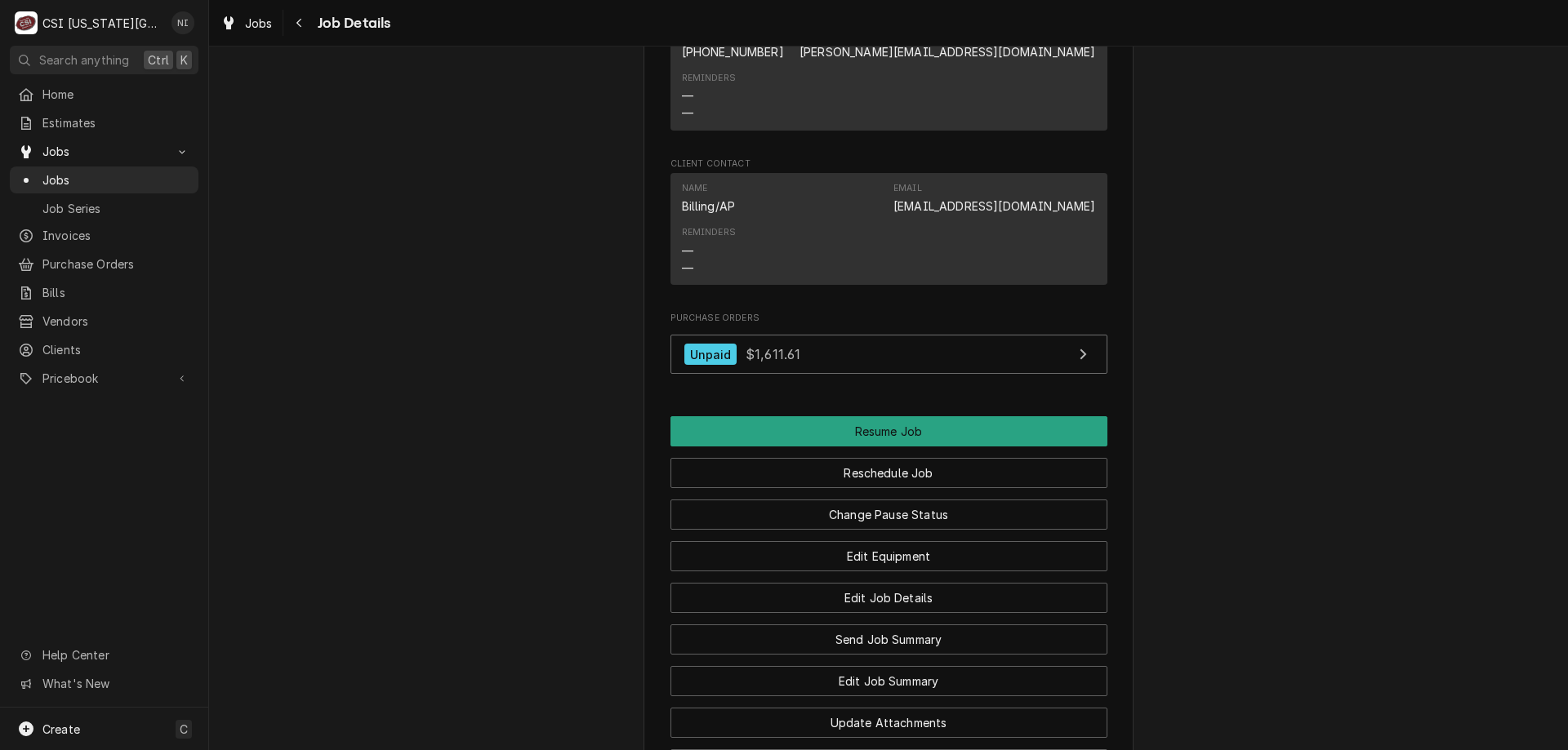
scroll to position [2025, 0]
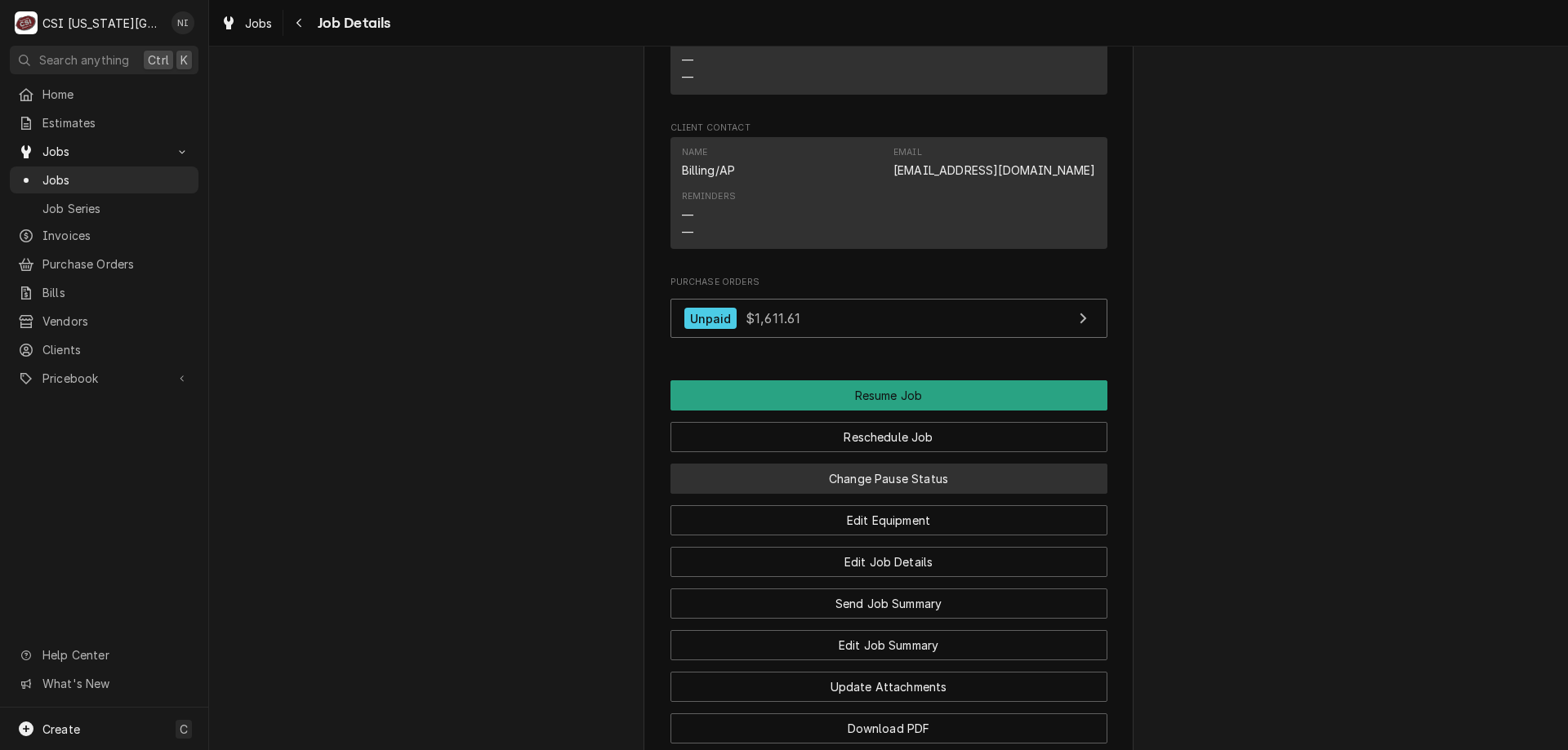
click at [829, 464] on button "Change Pause Status" at bounding box center [888, 479] width 436 height 30
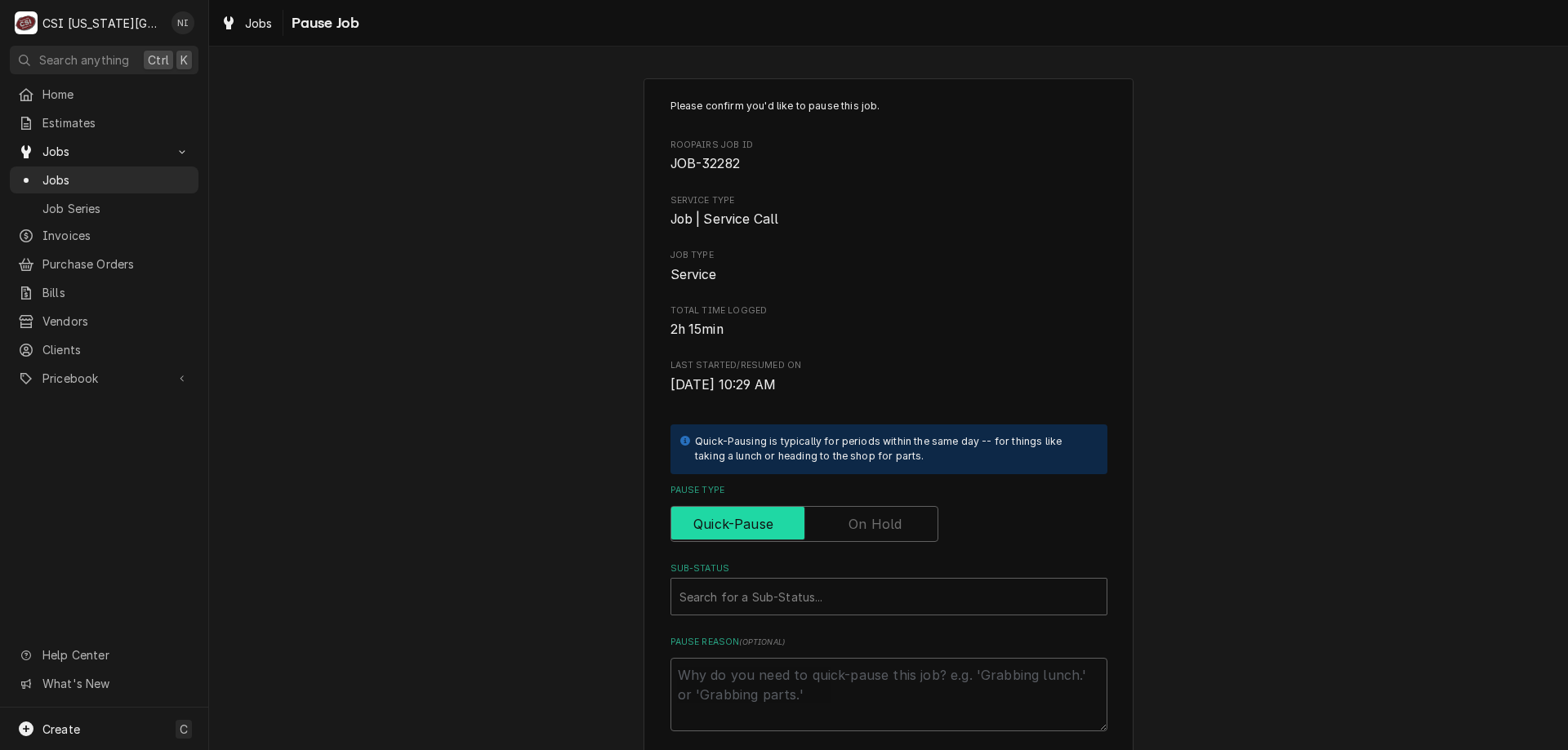
drag, startPoint x: 847, startPoint y: 509, endPoint x: 829, endPoint y: 576, distance: 69.4
click at [846, 516] on label "Pause Type" at bounding box center [804, 524] width 268 height 36
click at [846, 516] on input "Pause Type" at bounding box center [804, 524] width 253 height 36
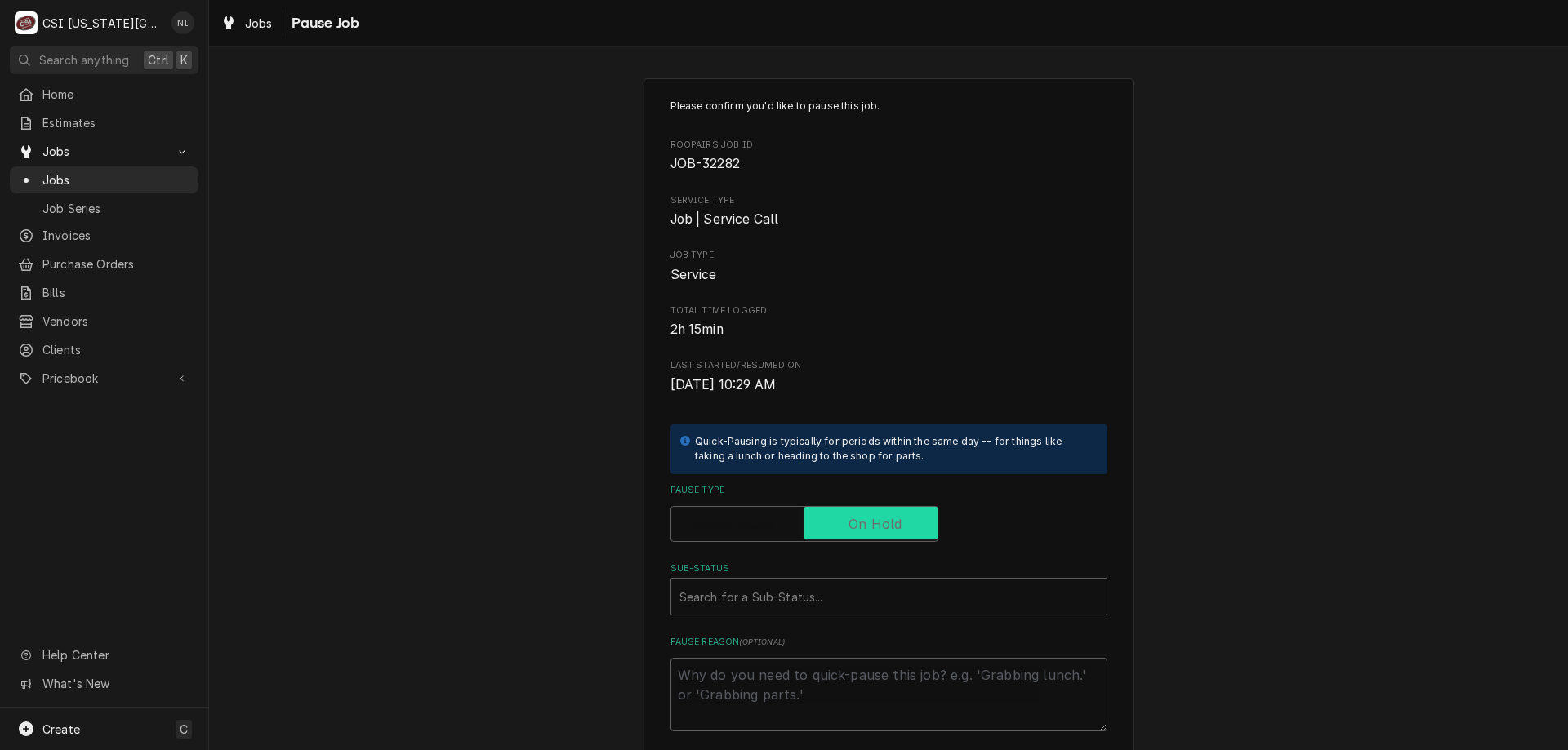
checkbox input "true"
click at [818, 594] on div "Sub-Status" at bounding box center [889, 596] width 419 height 29
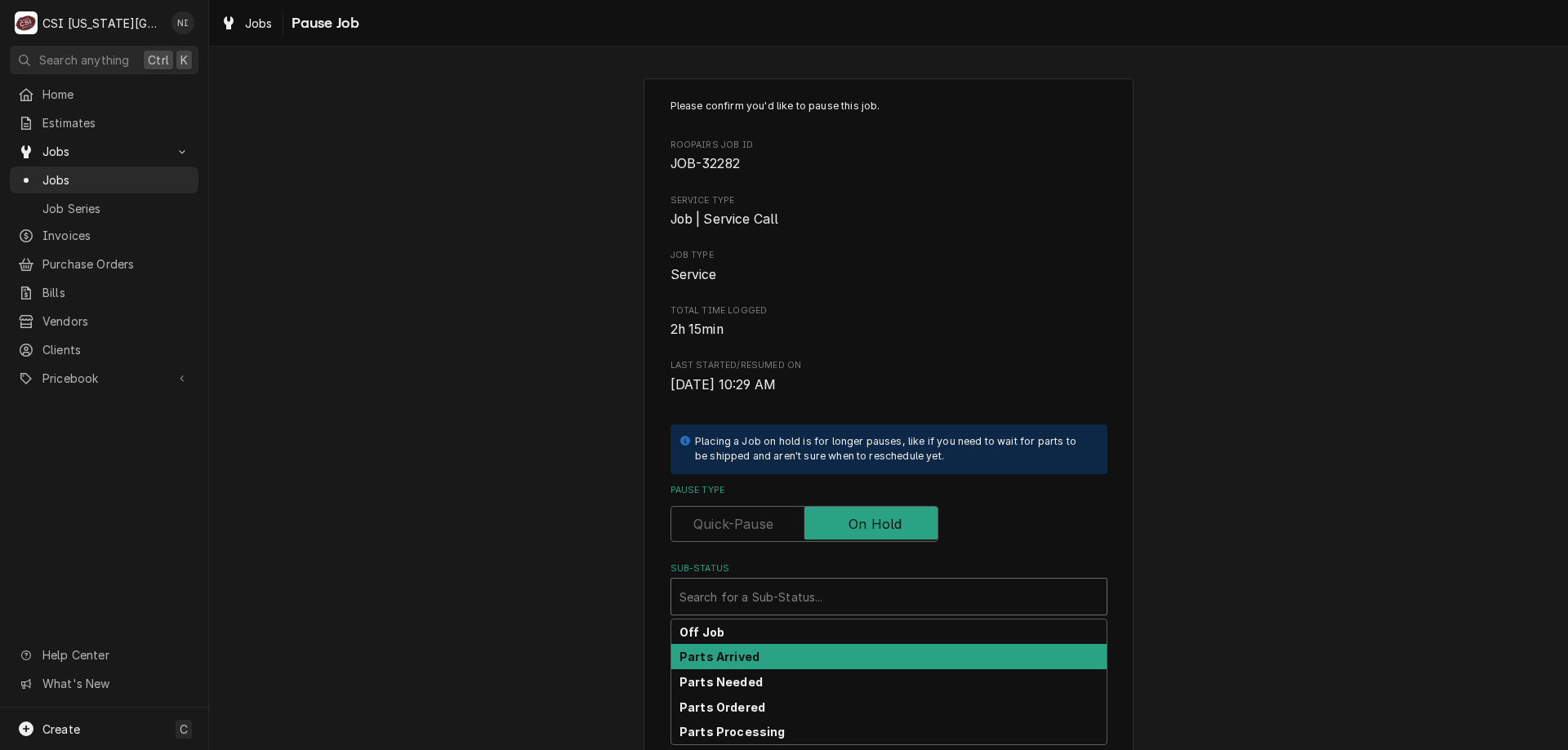
click at [745, 650] on strong "Parts Arrived" at bounding box center [719, 657] width 80 height 14
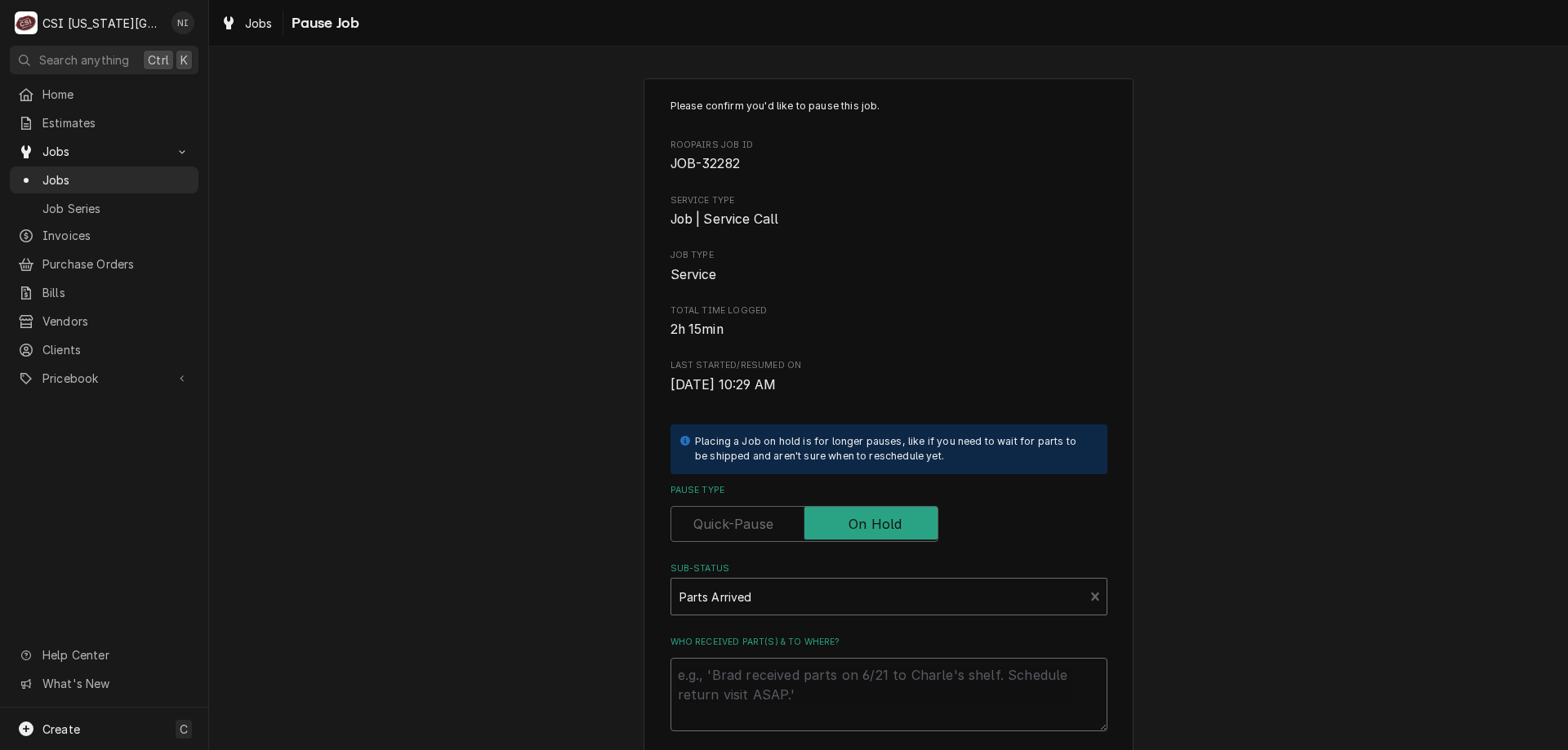
click at [742, 669] on textarea "Who received part(s) & to where?" at bounding box center [888, 695] width 436 height 73
type textarea "x"
type textarea "p"
type textarea "x"
type textarea "pa"
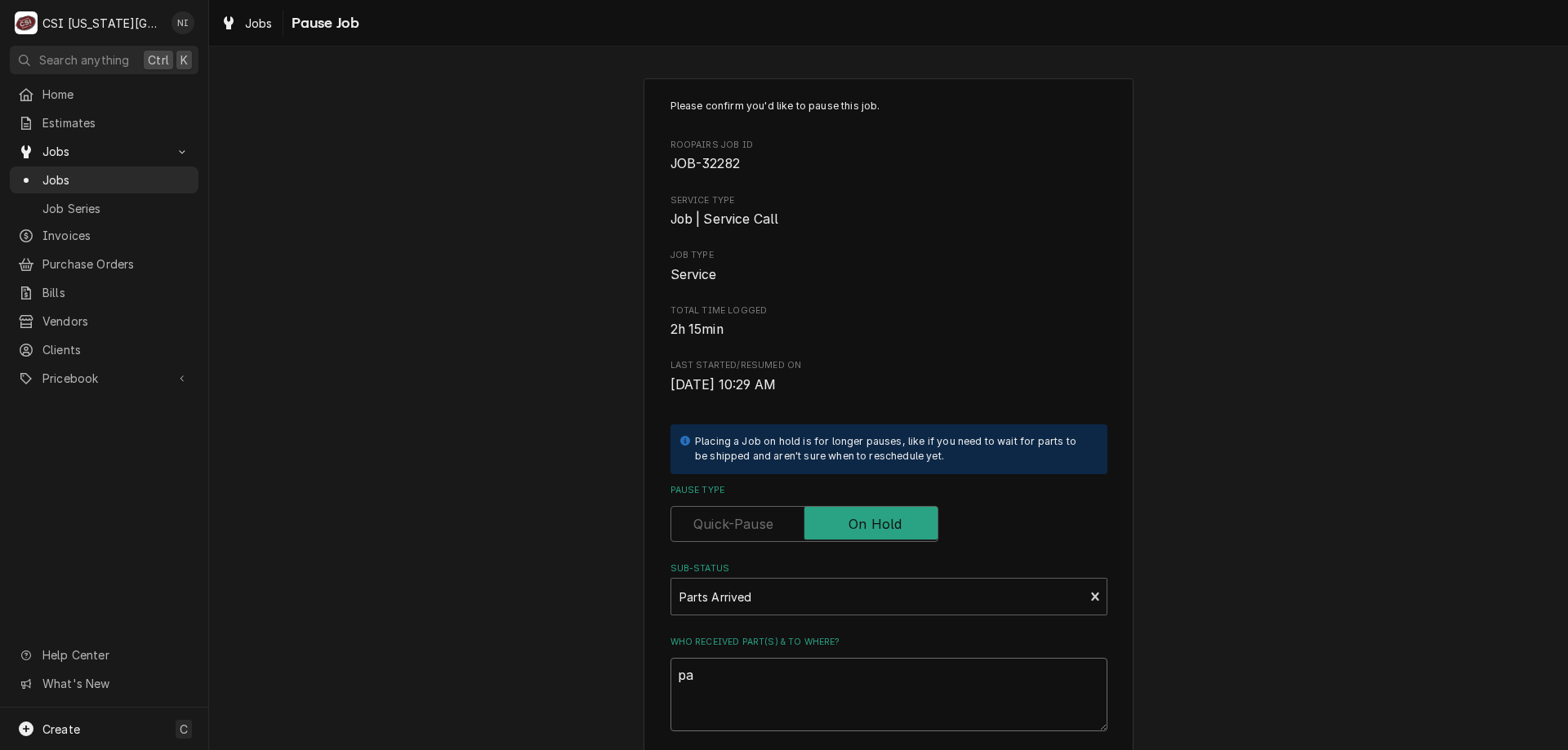
type textarea "x"
type textarea "par"
type textarea "x"
type textarea "parts"
type textarea "x"
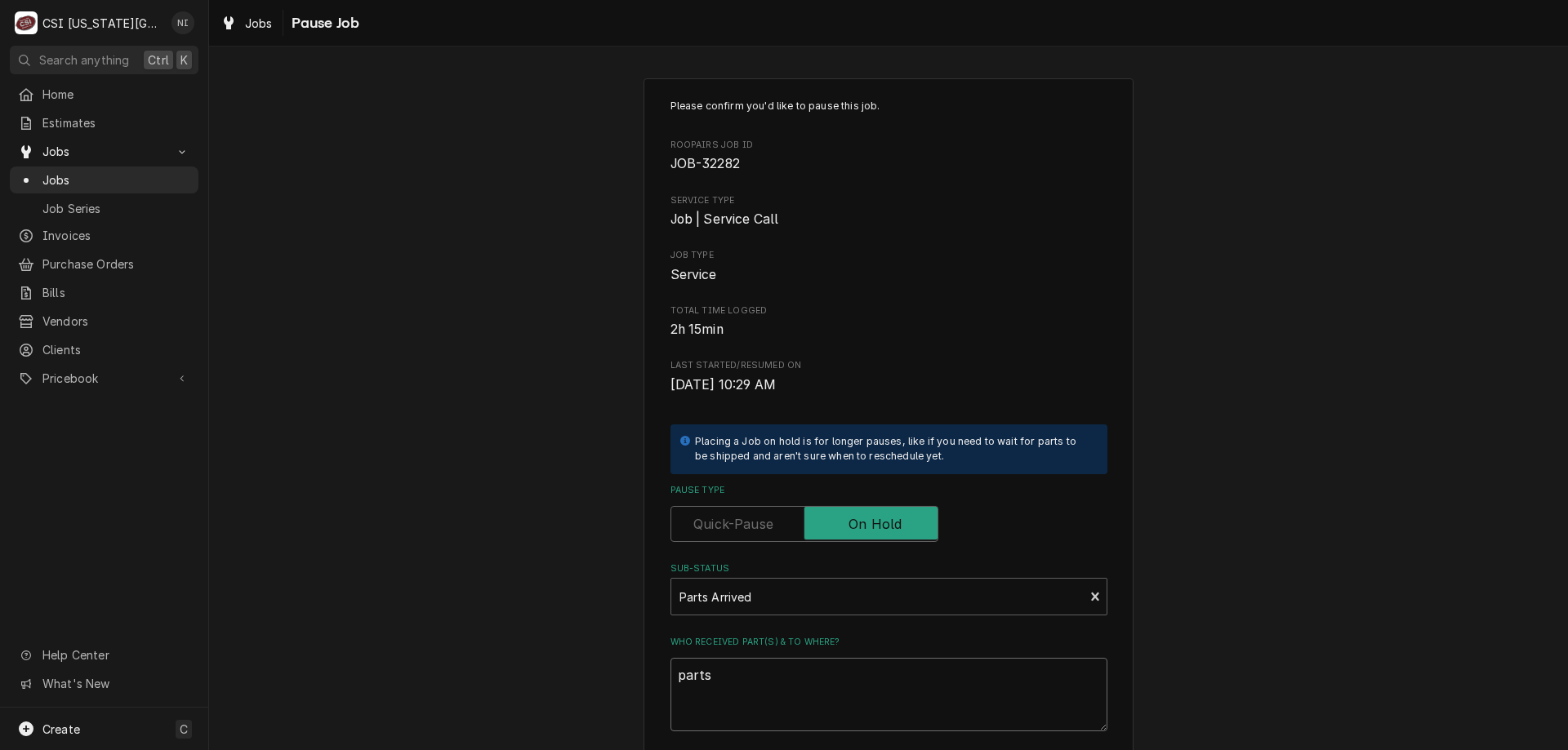
type textarea "parts"
type textarea "x"
type textarea "parts o"
type textarea "x"
type textarea "parts on"
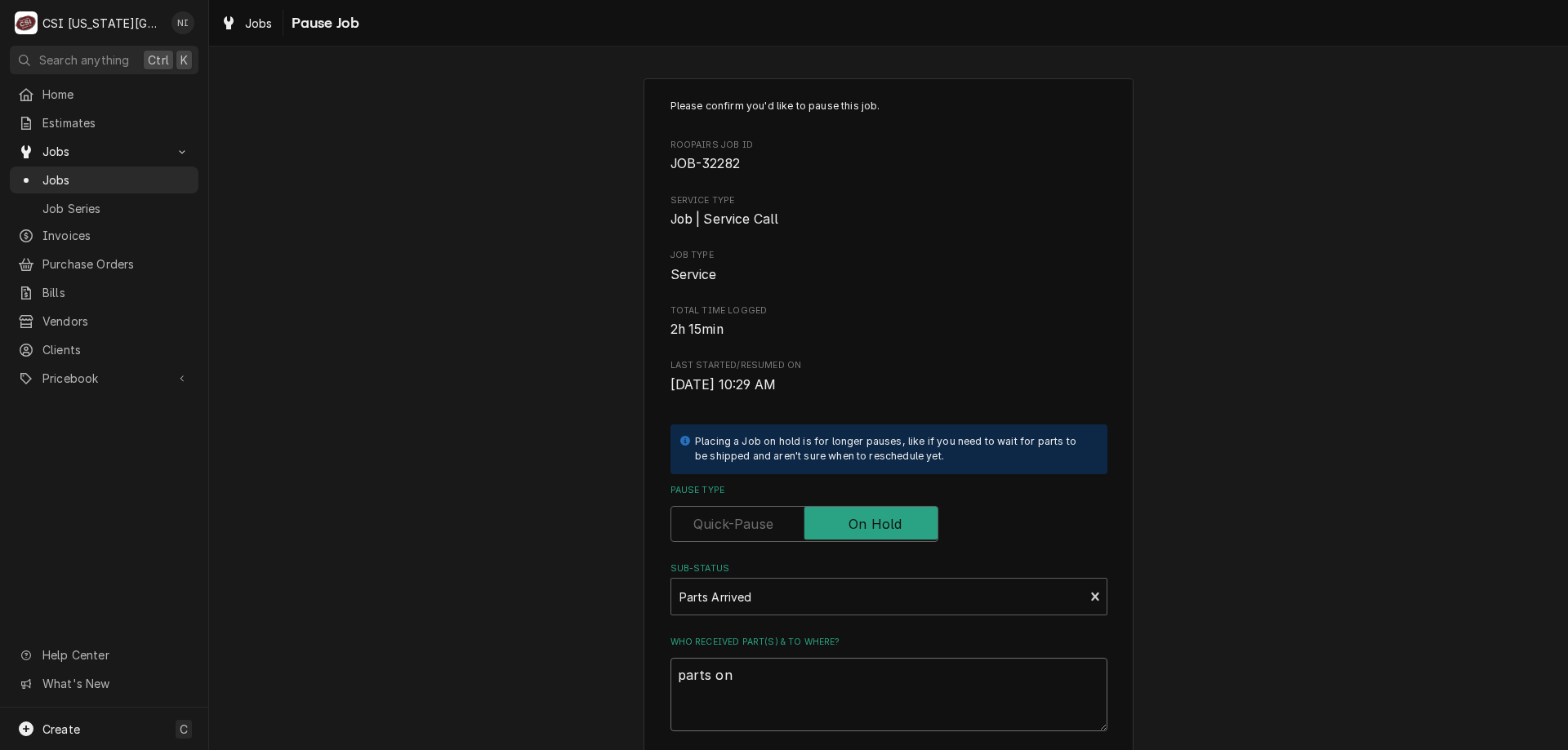
type textarea "x"
type textarea "parts on"
type textarea "x"
type textarea "parts on m"
type textarea "x"
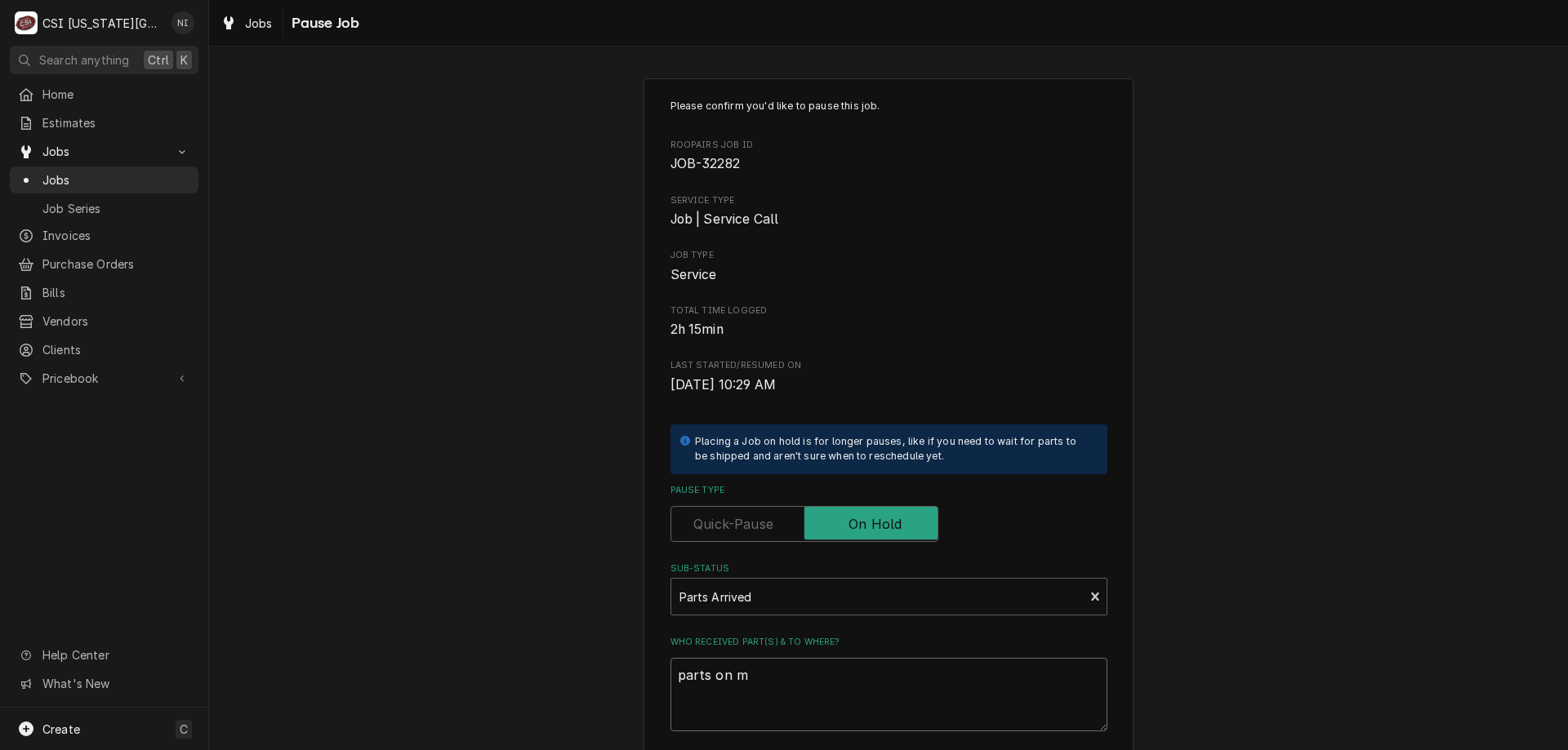
type textarea "parts on me"
type textarea "x"
type textarea "parts on men"
type textarea "x"
type textarea "parts on mend"
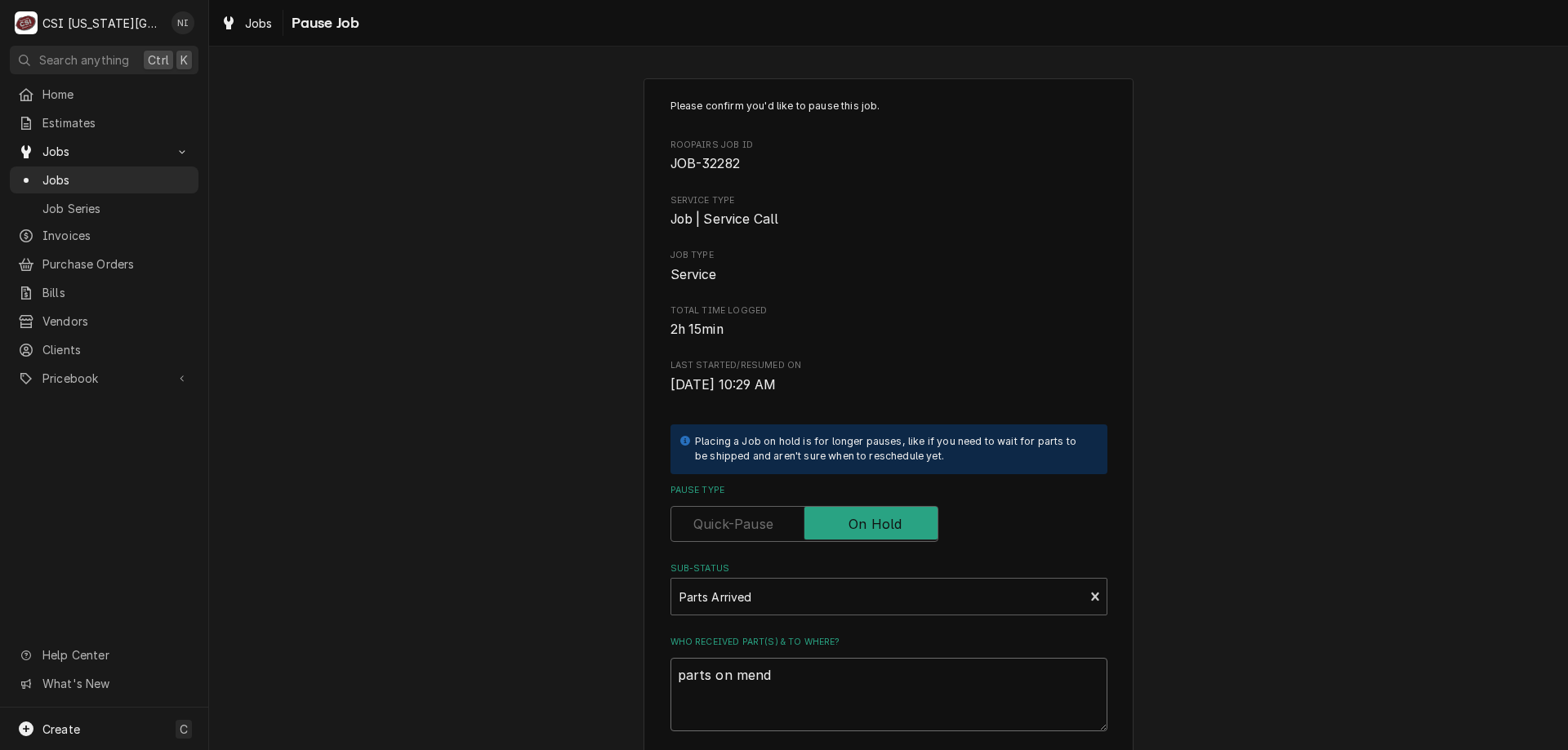
type textarea "x"
type textarea "parts on mendo"
type textarea "x"
type textarea "parts on mendon"
type textarea "x"
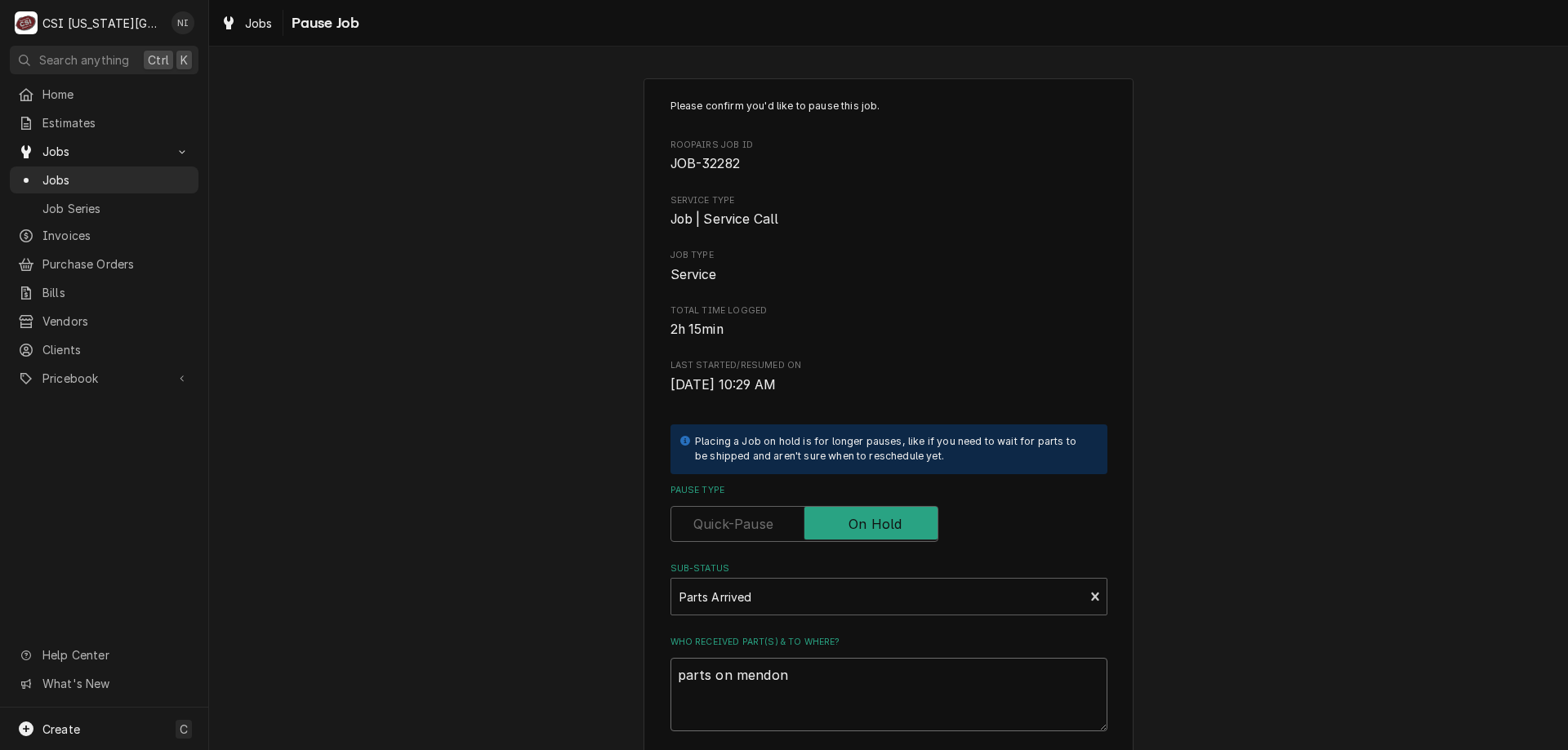
type textarea "parts on mendon"
type textarea "x"
type textarea "parts on mendon s"
type textarea "x"
type textarea "parts on mendon sh"
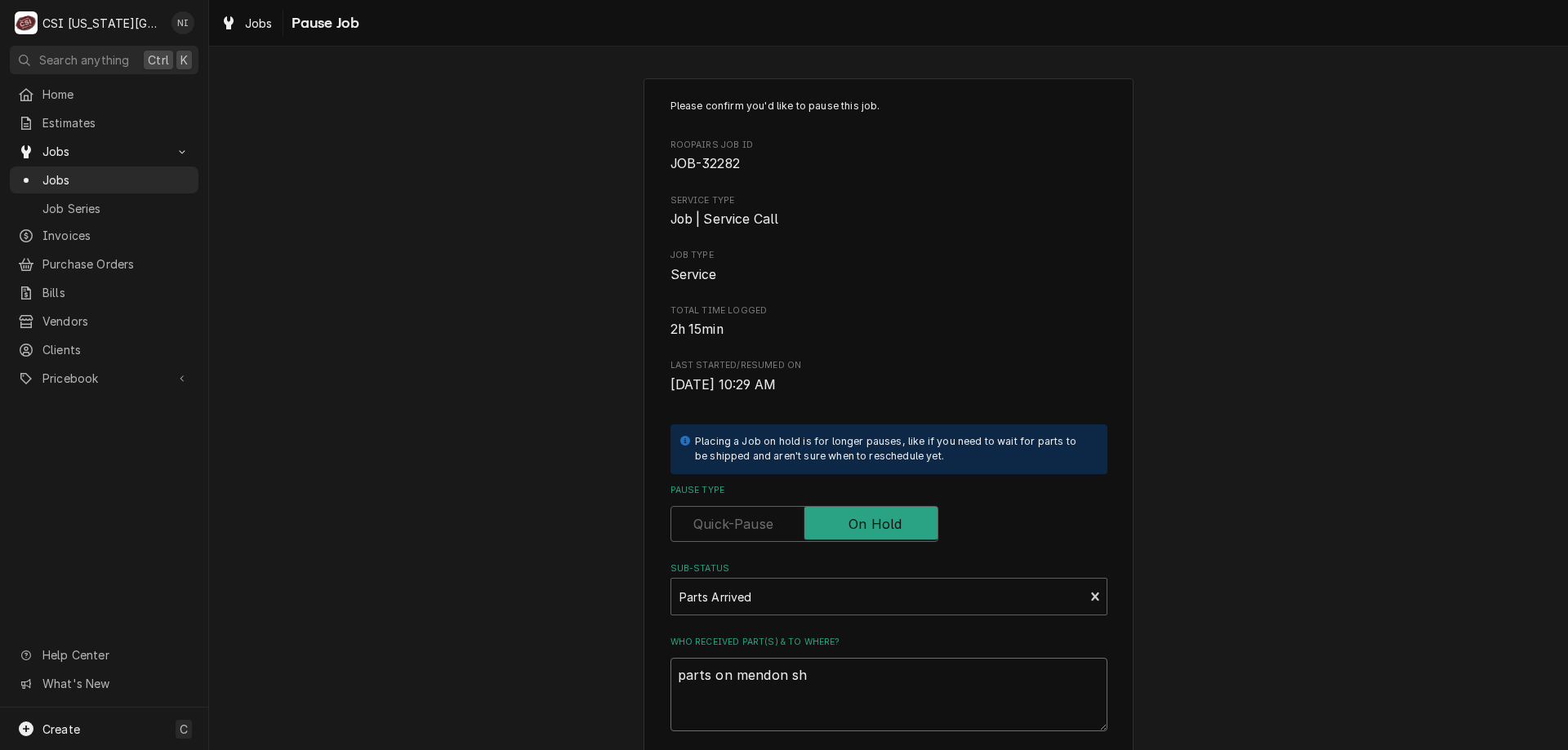
type textarea "x"
type textarea "parts on mendon she"
type textarea "x"
type textarea "parts on mendon shel"
type textarea "x"
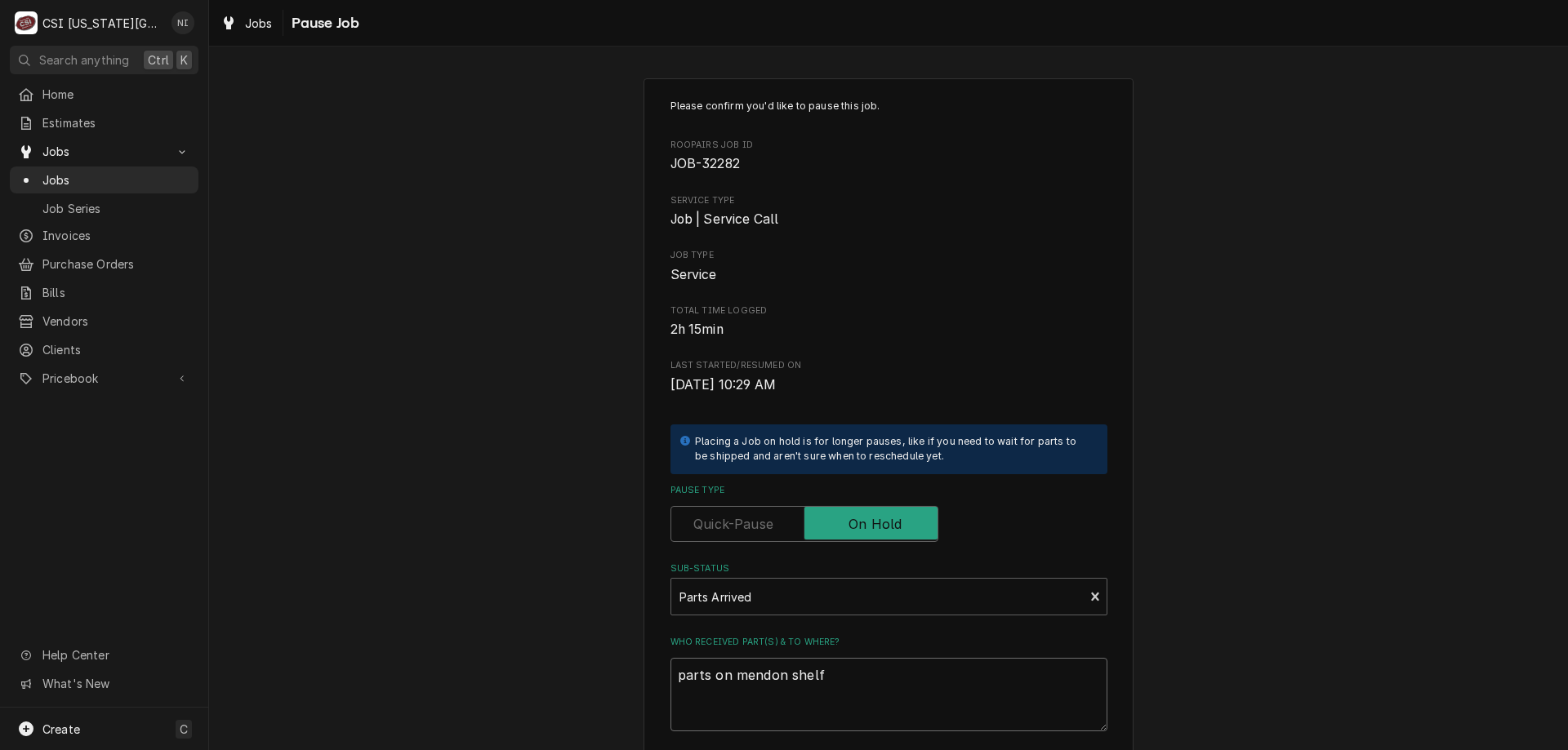
scroll to position [164, 0]
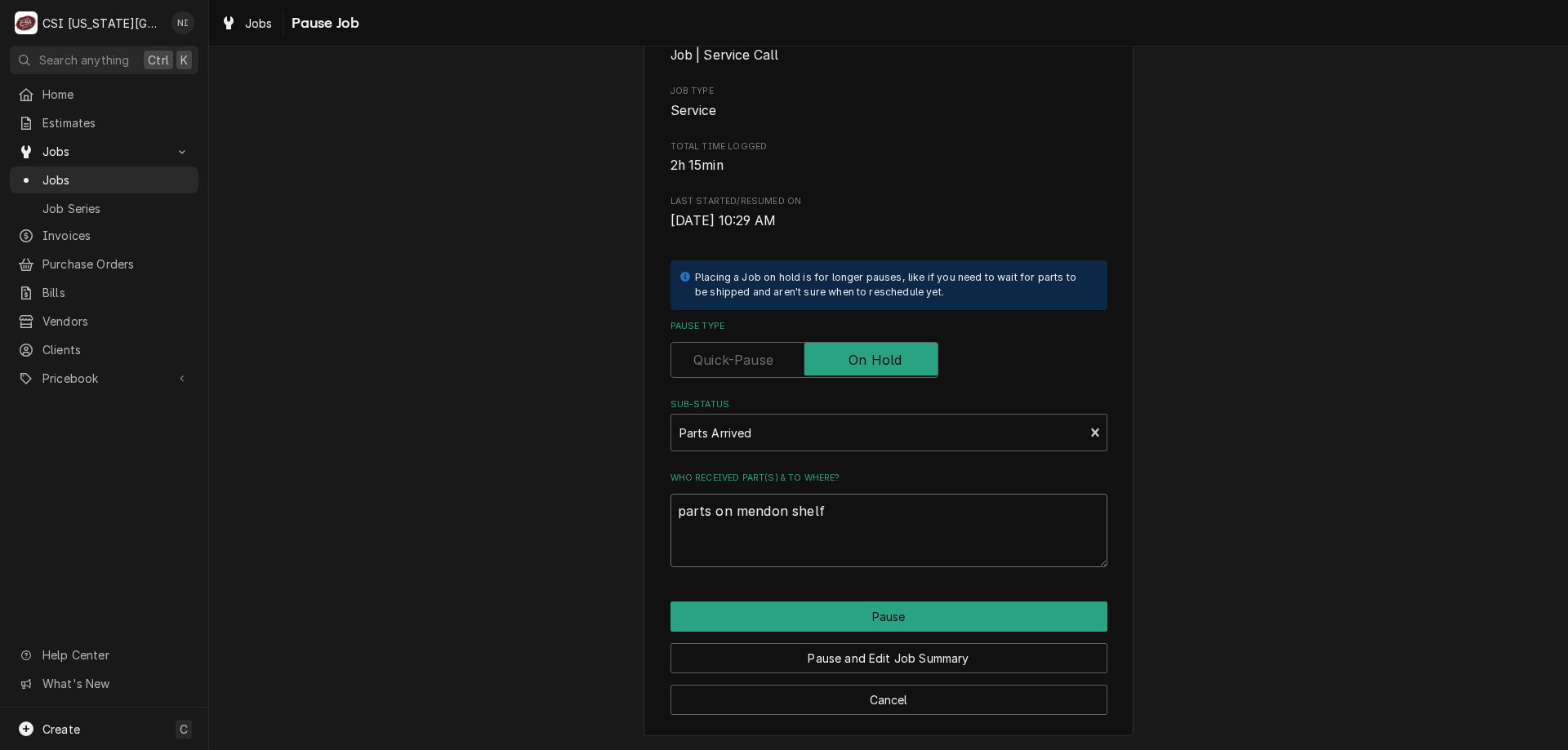
type textarea "parts on mendon shelf"
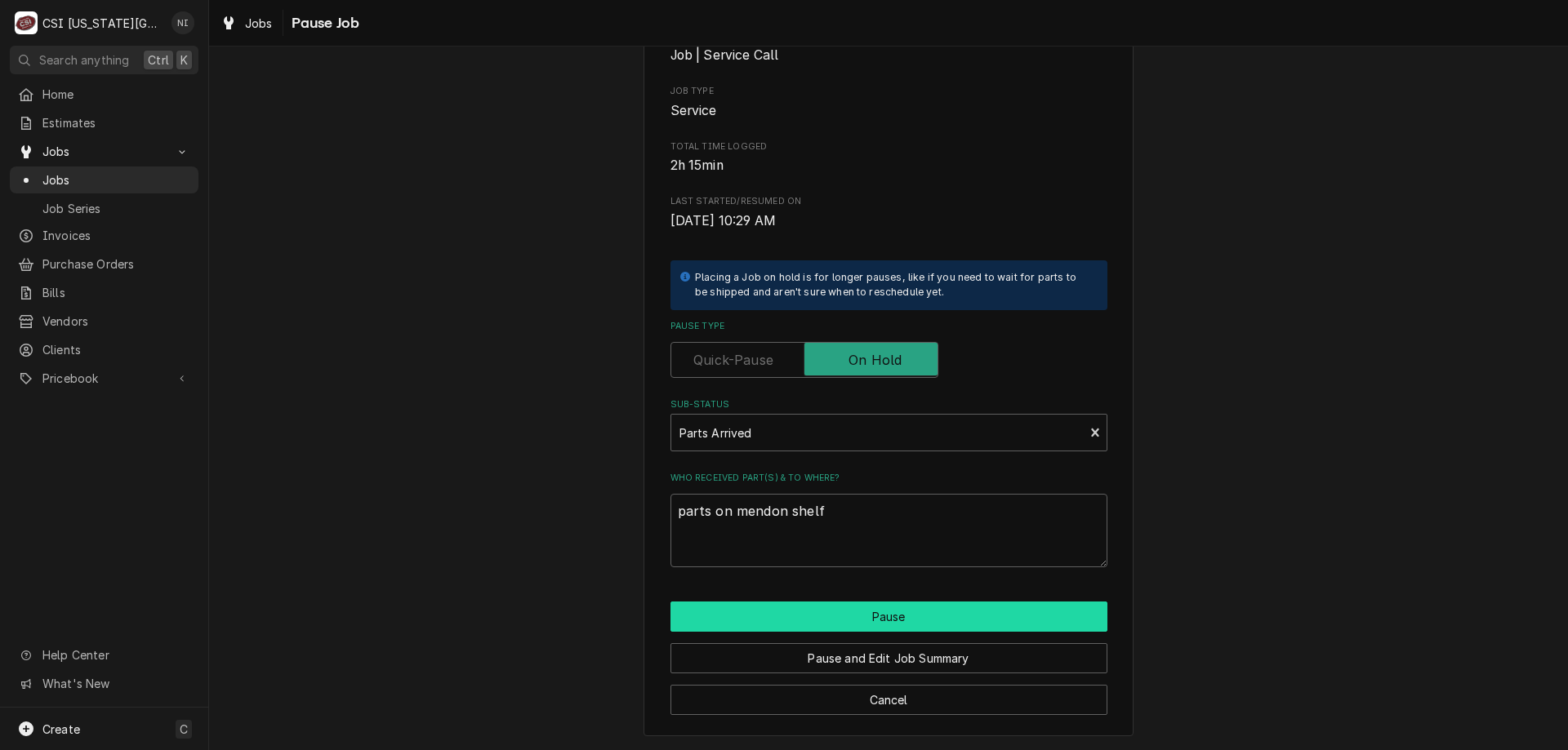
click at [942, 613] on button "Pause" at bounding box center [888, 617] width 436 height 30
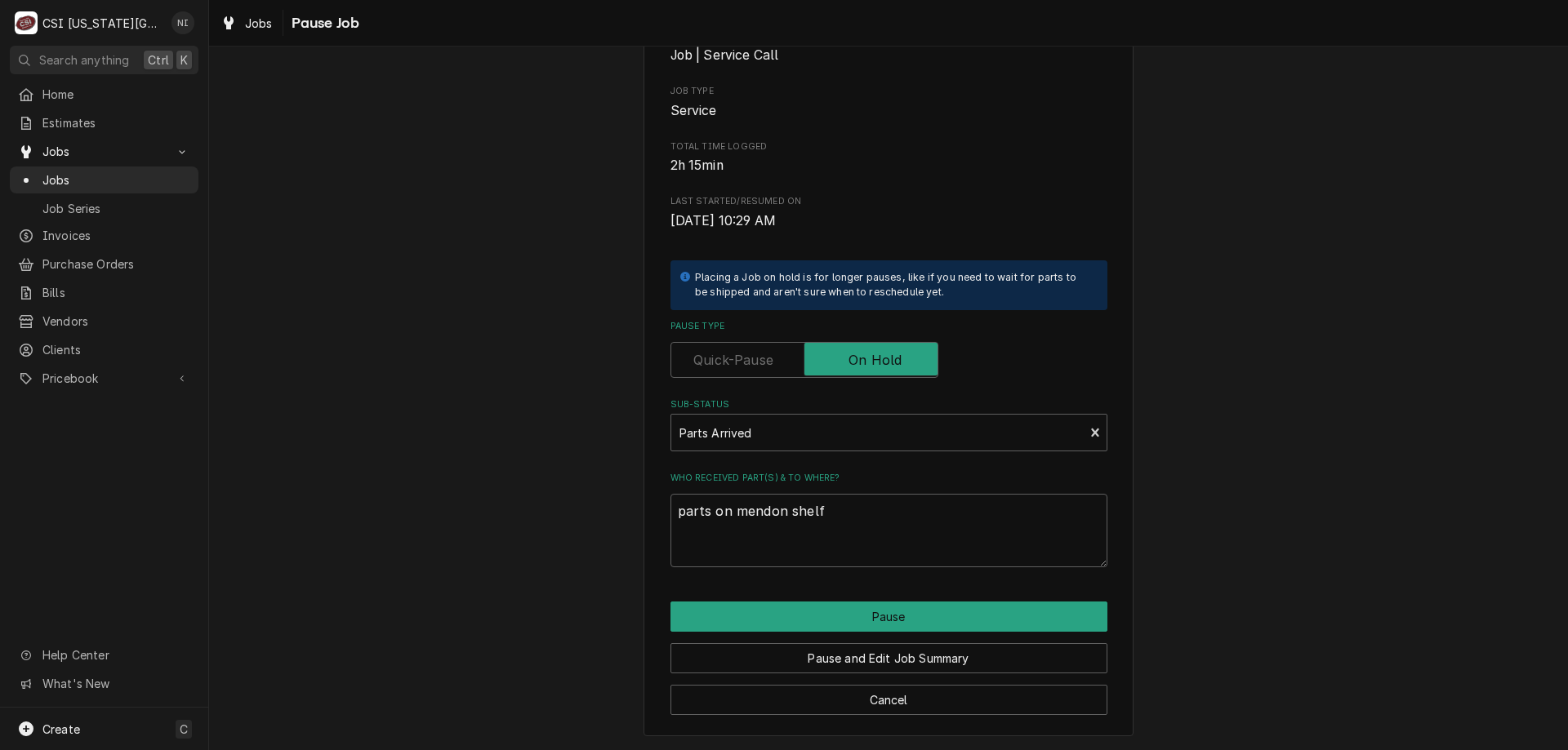
type textarea "x"
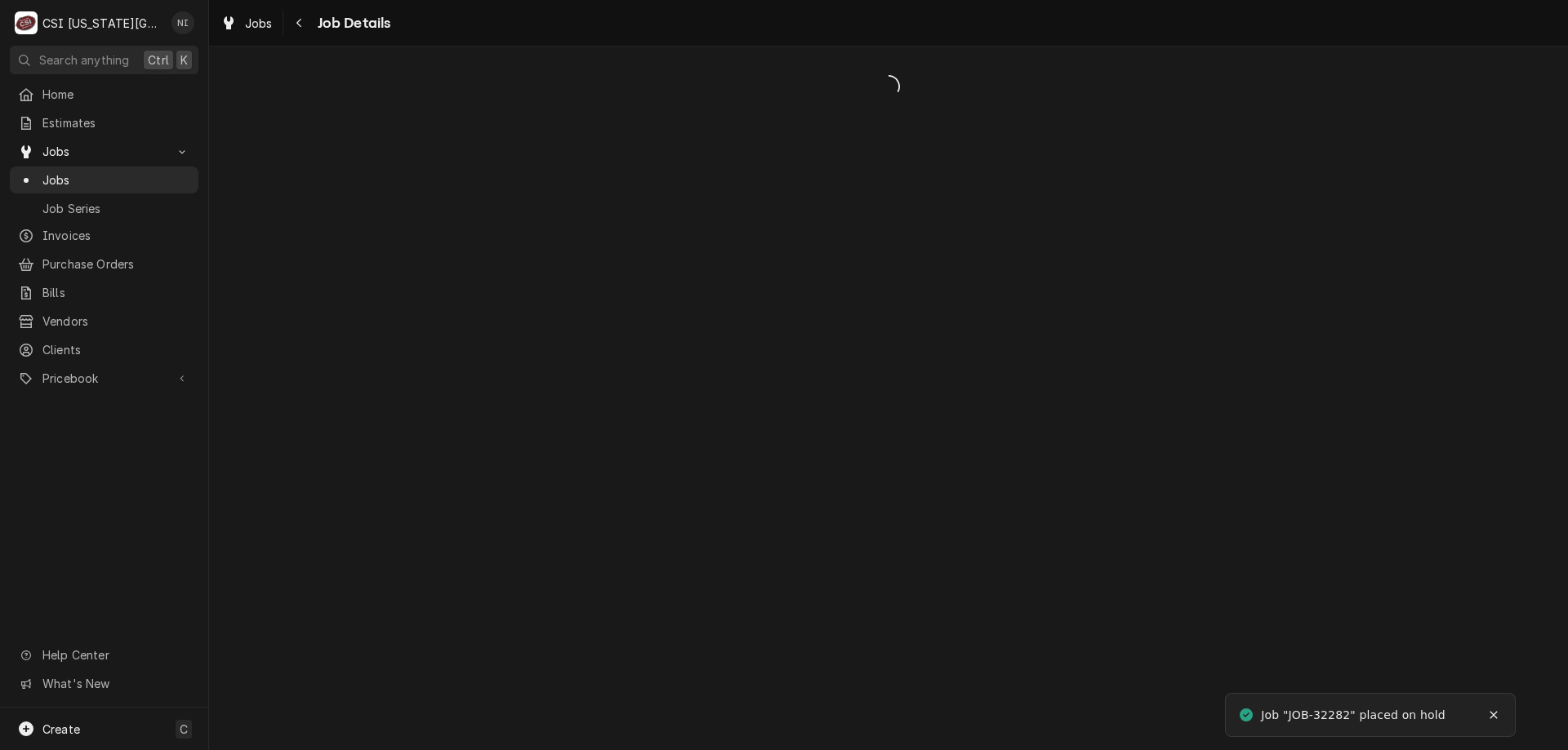
click at [55, 173] on span "Jobs" at bounding box center [116, 180] width 148 height 17
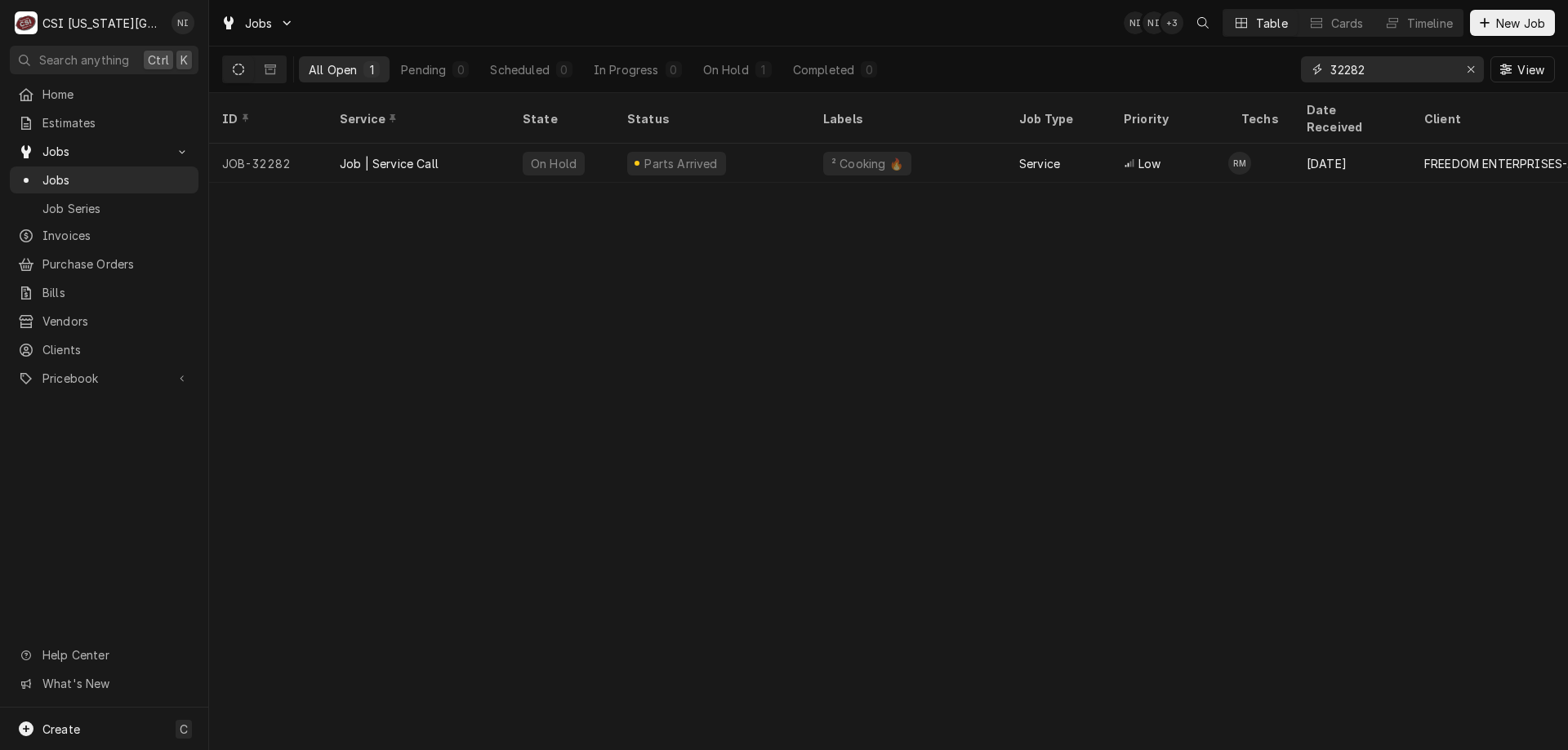
drag, startPoint x: 1369, startPoint y: 67, endPoint x: 1346, endPoint y: 74, distance: 24.0
click at [1345, 74] on input "32282" at bounding box center [1391, 69] width 122 height 26
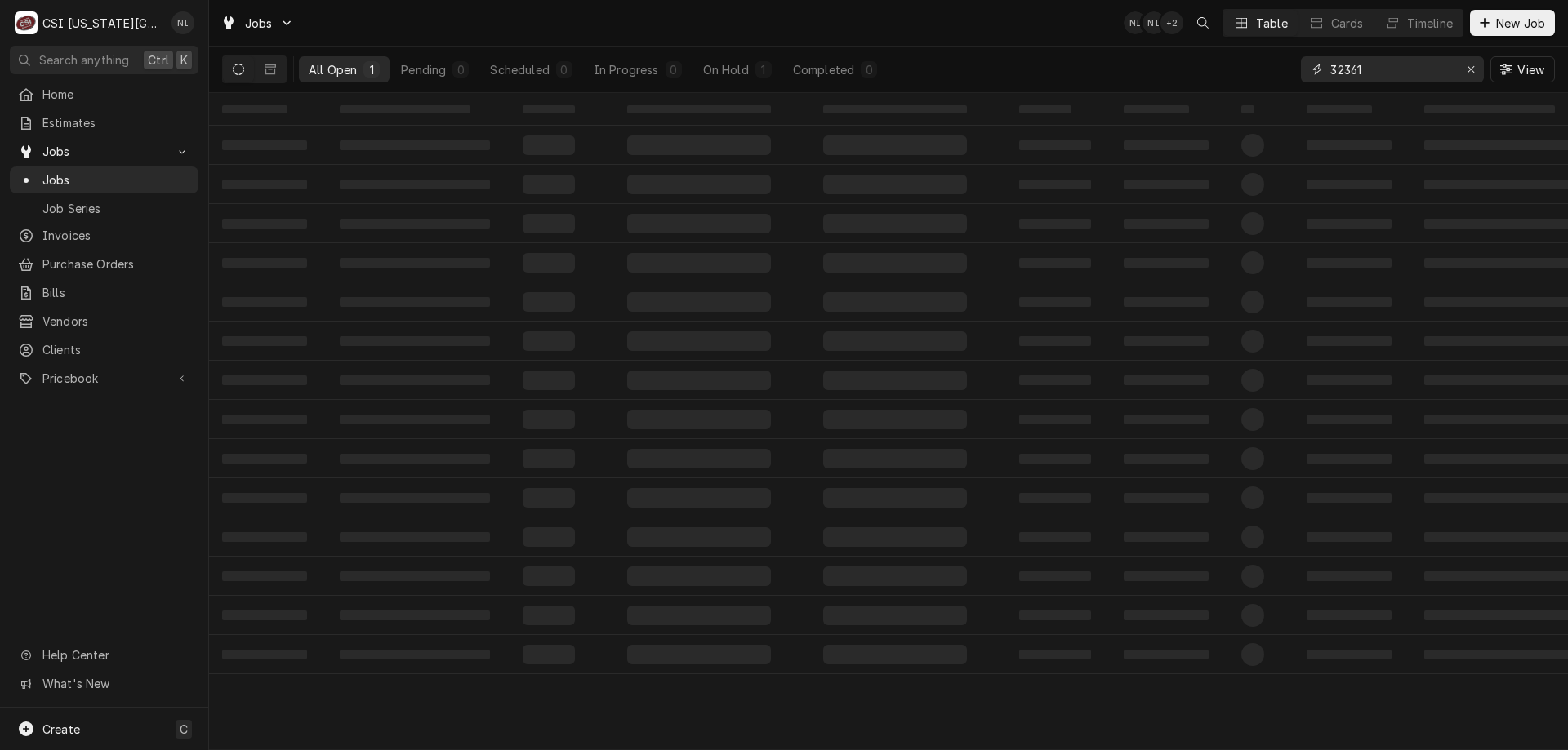
type input "32361"
click at [690, 151] on span "‌" at bounding box center [698, 146] width 144 height 20
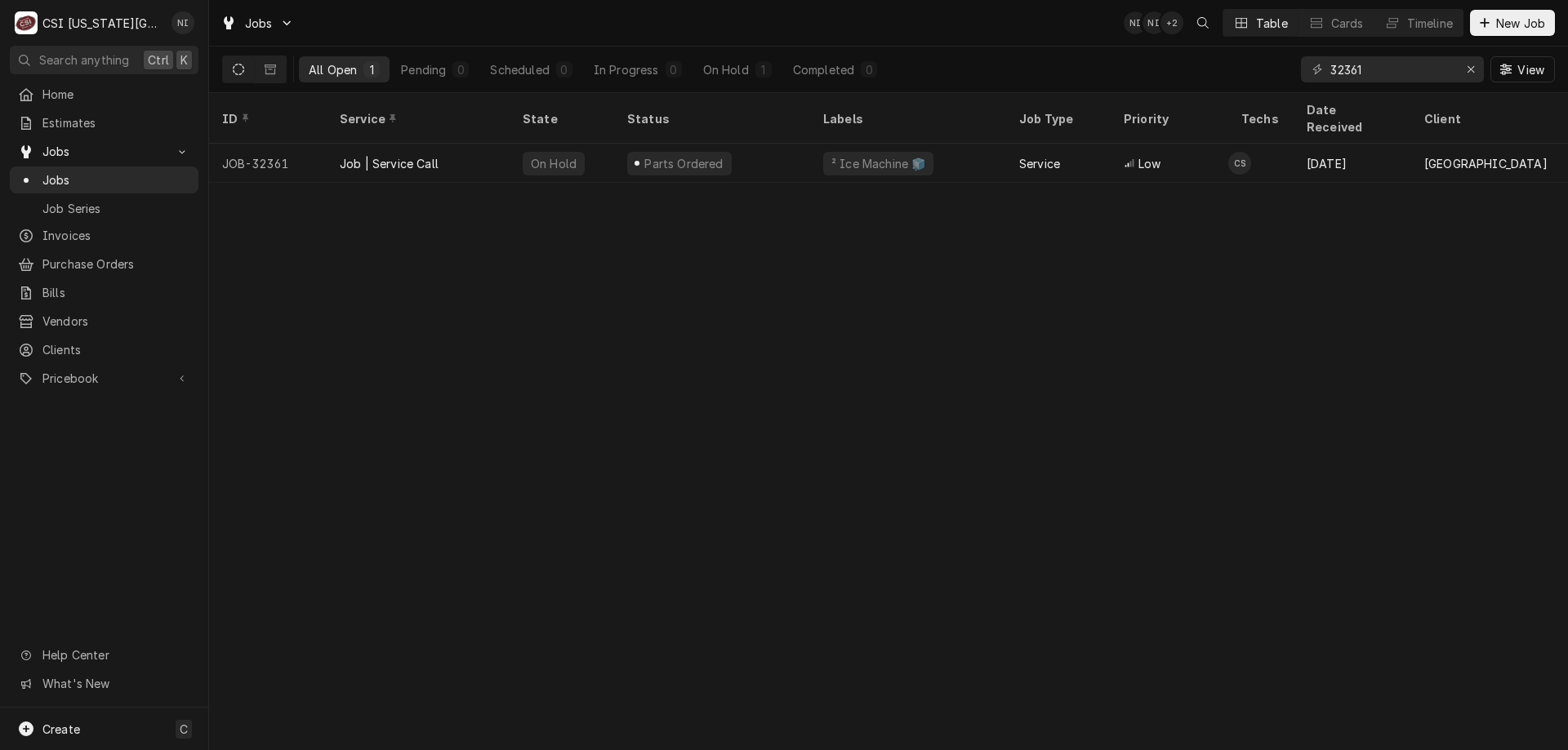
click at [690, 152] on div "Parts Ordered" at bounding box center [679, 164] width 105 height 23
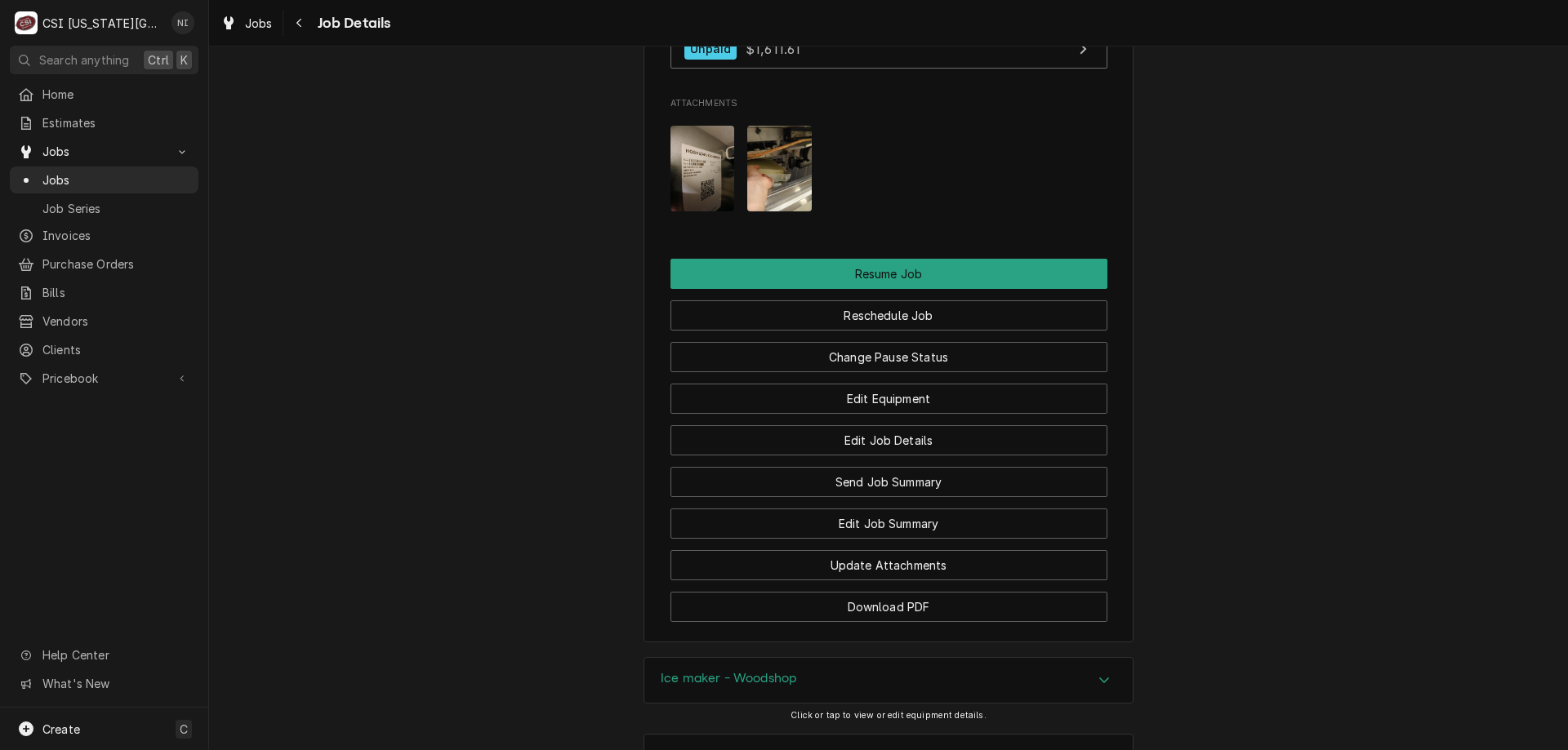
scroll to position [2400, 0]
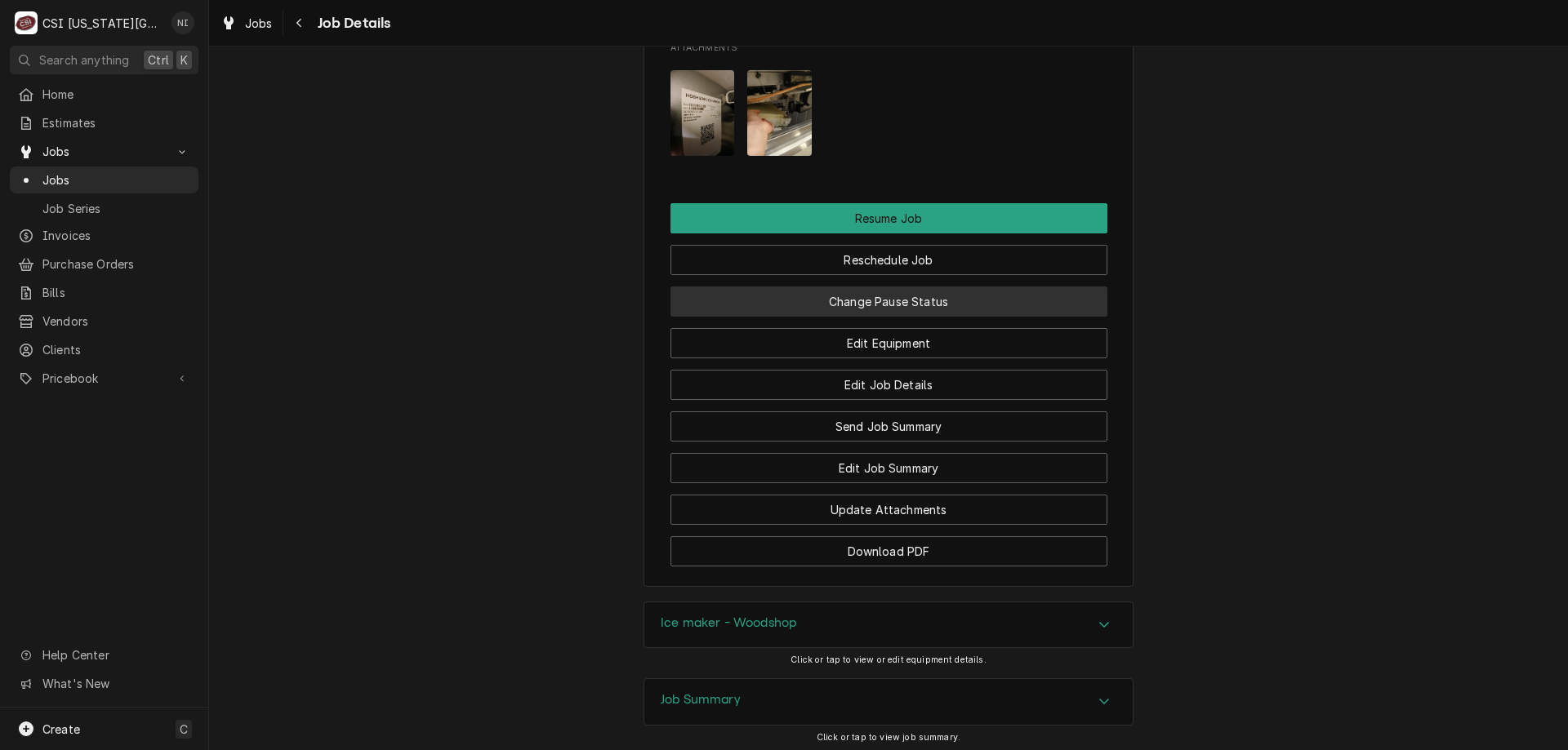
click at [915, 312] on button "Change Pause Status" at bounding box center [888, 302] width 436 height 30
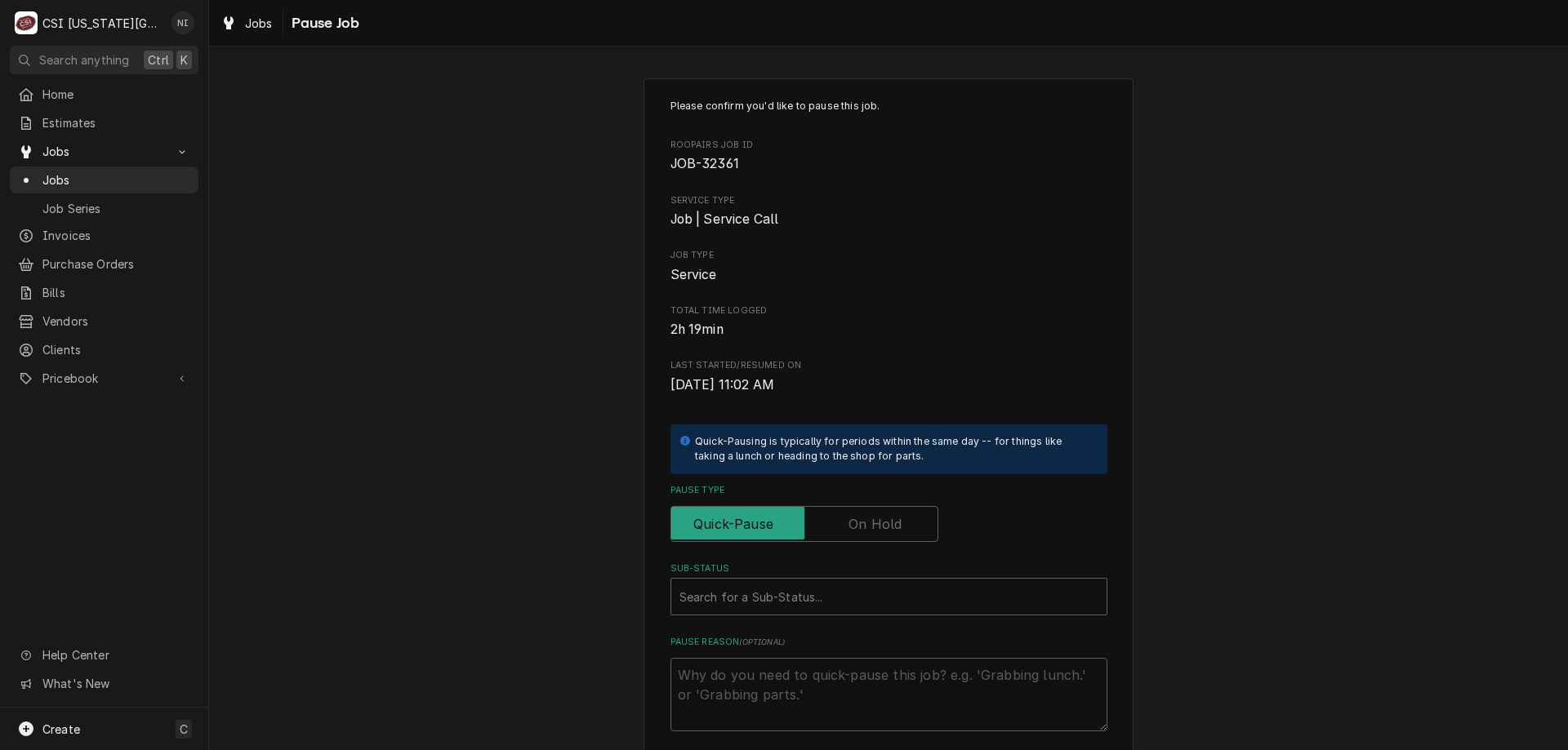
drag, startPoint x: 852, startPoint y: 522, endPoint x: 842, endPoint y: 536, distance: 17.2
click at [849, 523] on label "Pause Type" at bounding box center [804, 524] width 268 height 36
click at [849, 523] on input "Pause Type" at bounding box center [804, 524] width 253 height 36
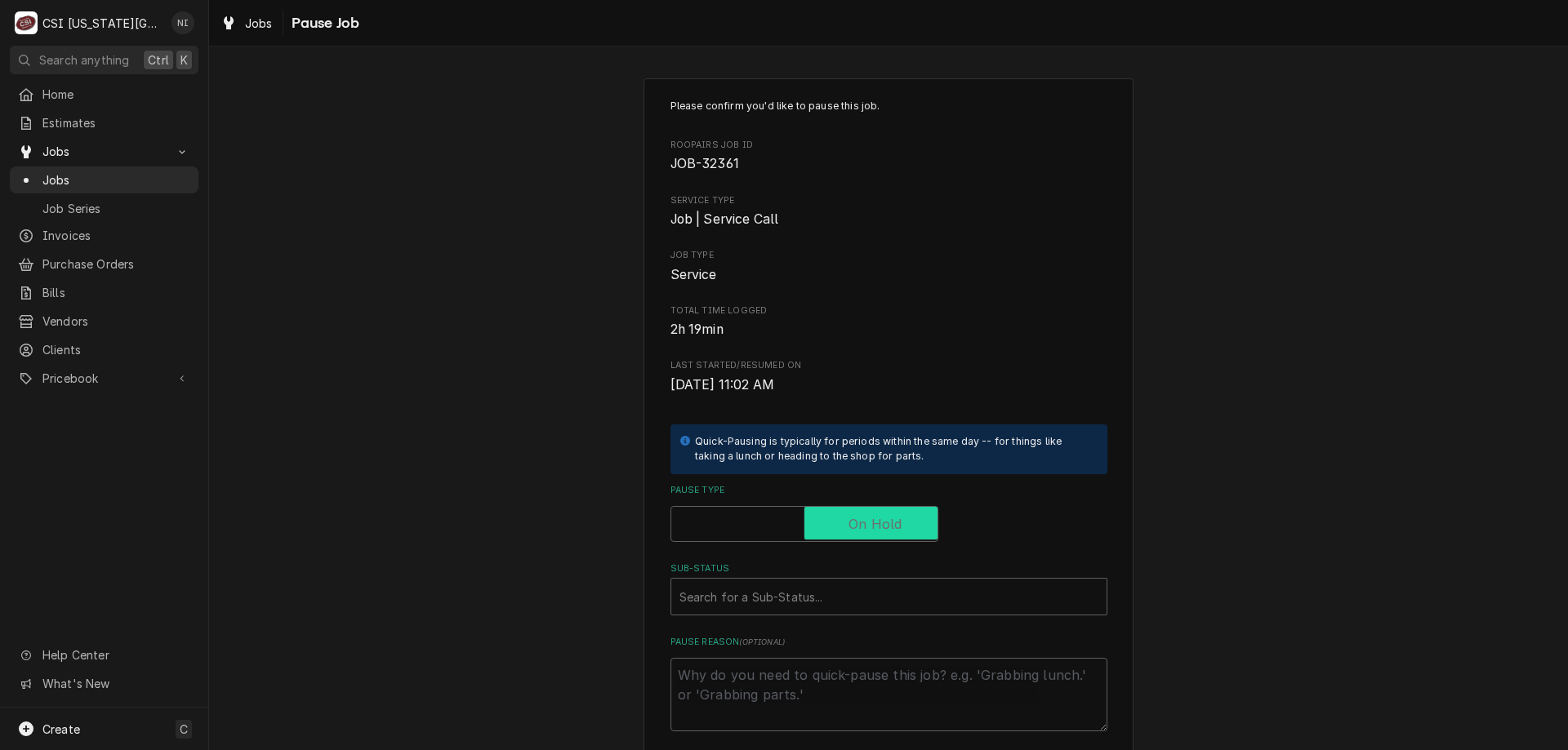
checkbox input "true"
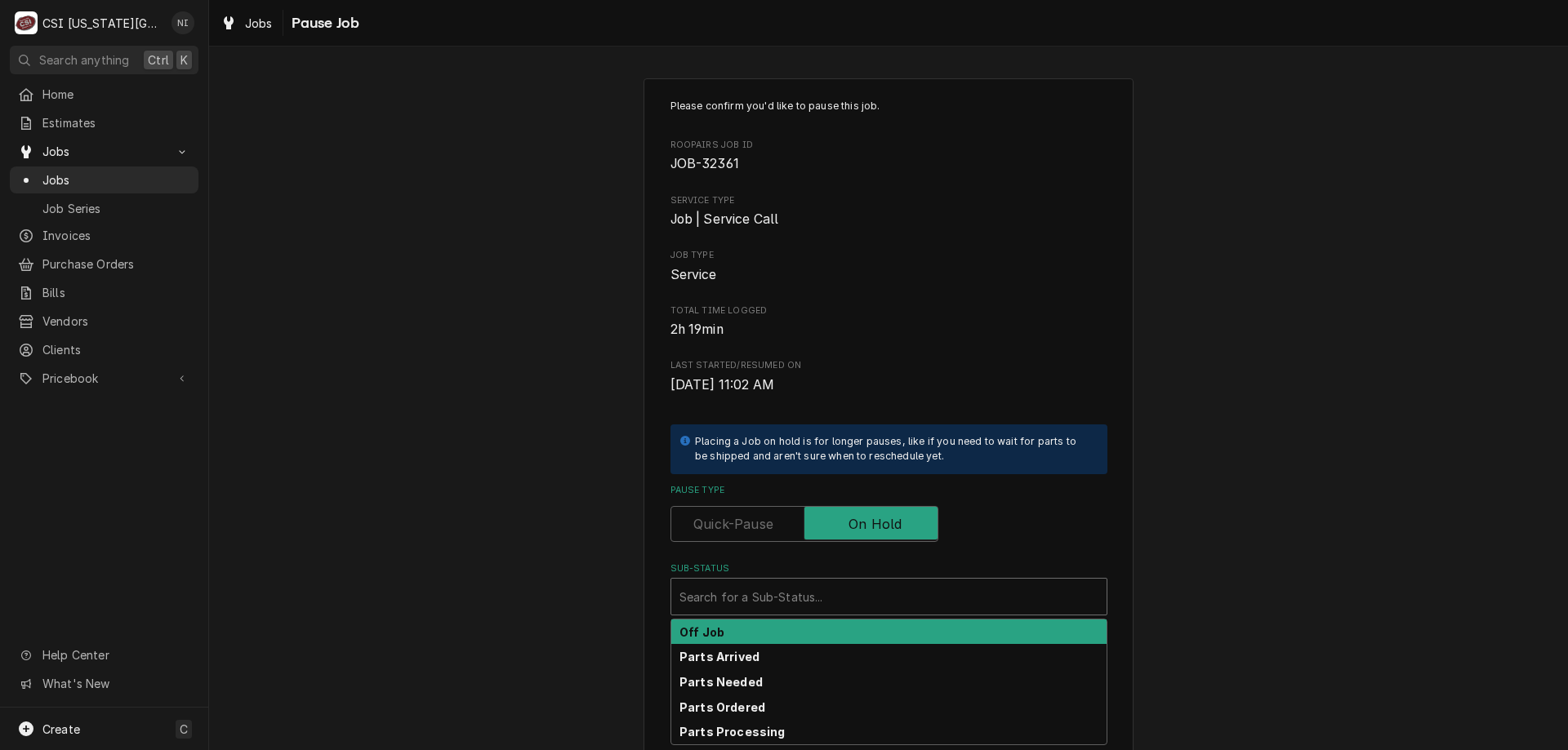
drag, startPoint x: 821, startPoint y: 595, endPoint x: 801, endPoint y: 614, distance: 27.6
click at [819, 597] on div "Sub-Status" at bounding box center [889, 596] width 419 height 29
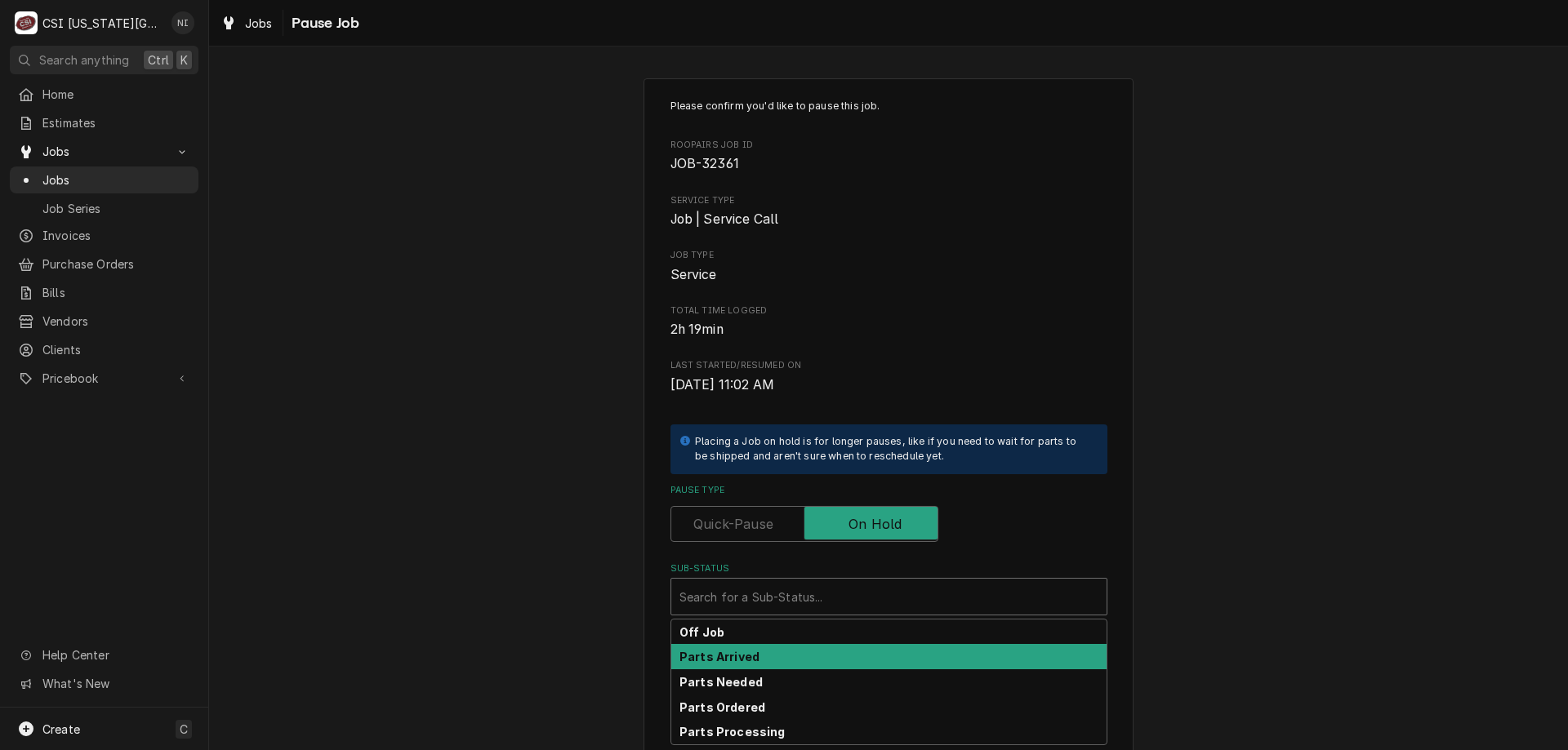
click at [785, 658] on div "Parts Arrived" at bounding box center [888, 657] width 435 height 25
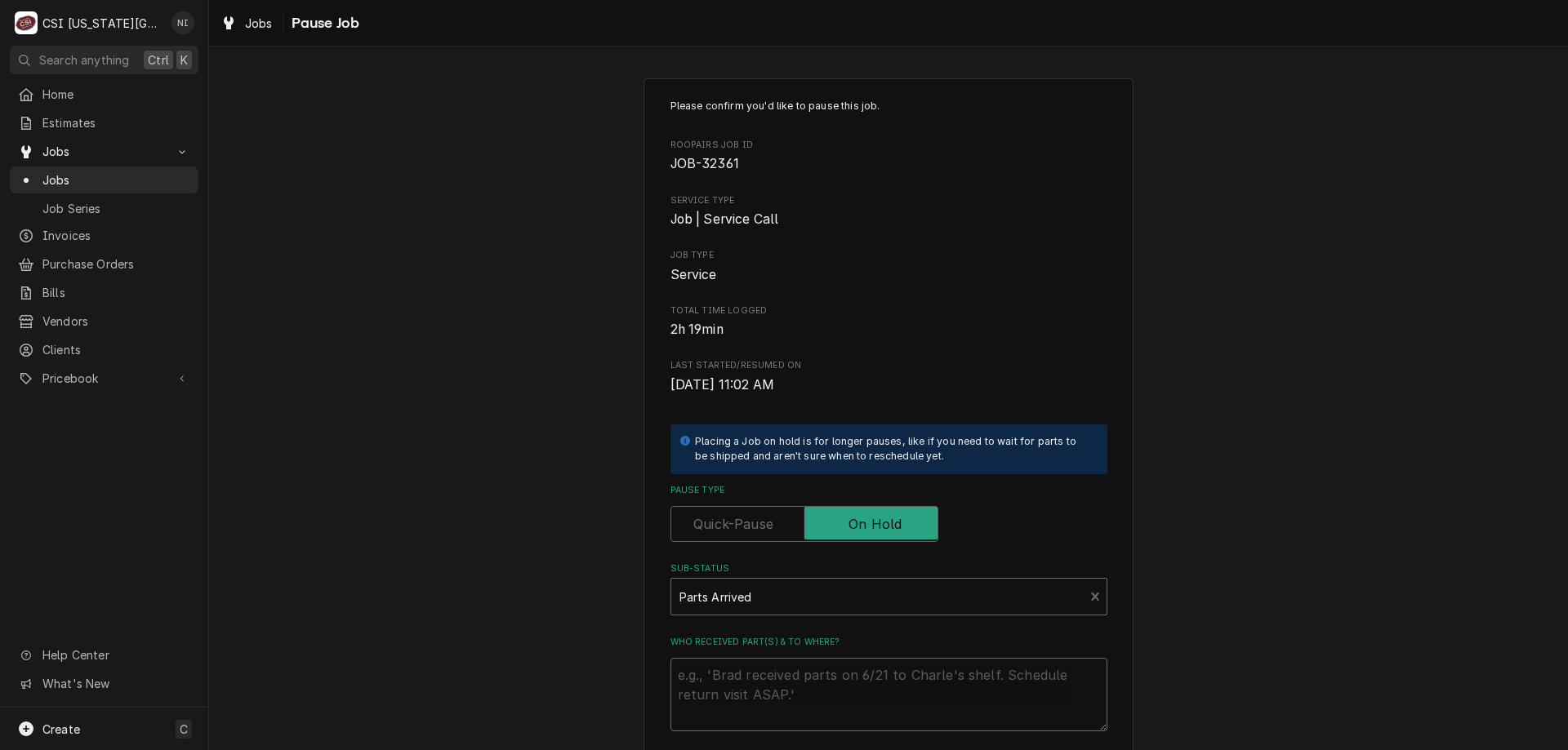
click at [782, 678] on textarea "Who received part(s) & to where?" at bounding box center [888, 695] width 436 height 73
type textarea "x"
type textarea "p"
type textarea "x"
type textarea "pa"
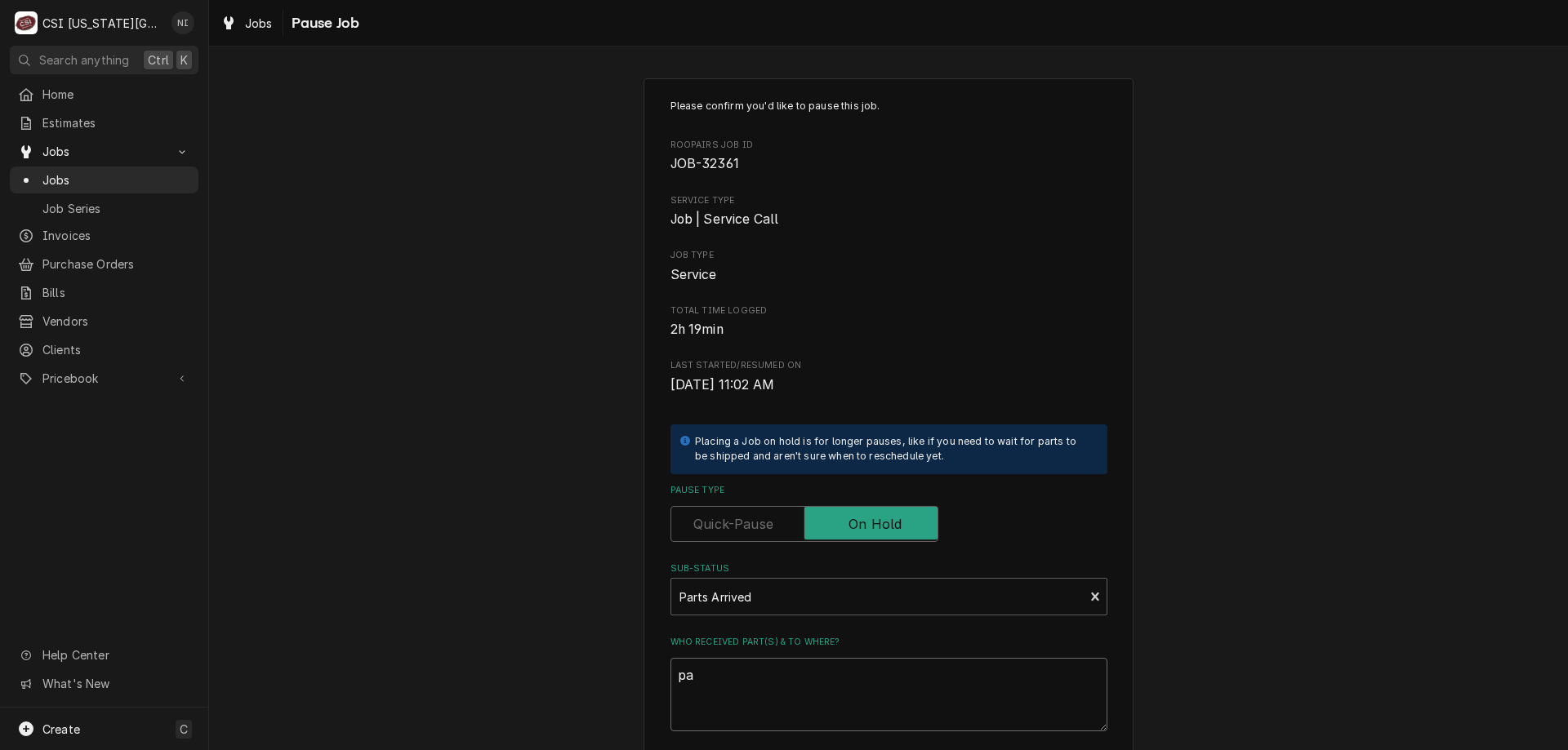
type textarea "x"
type textarea "pars"
type textarea "x"
type textarea "parst"
type textarea "x"
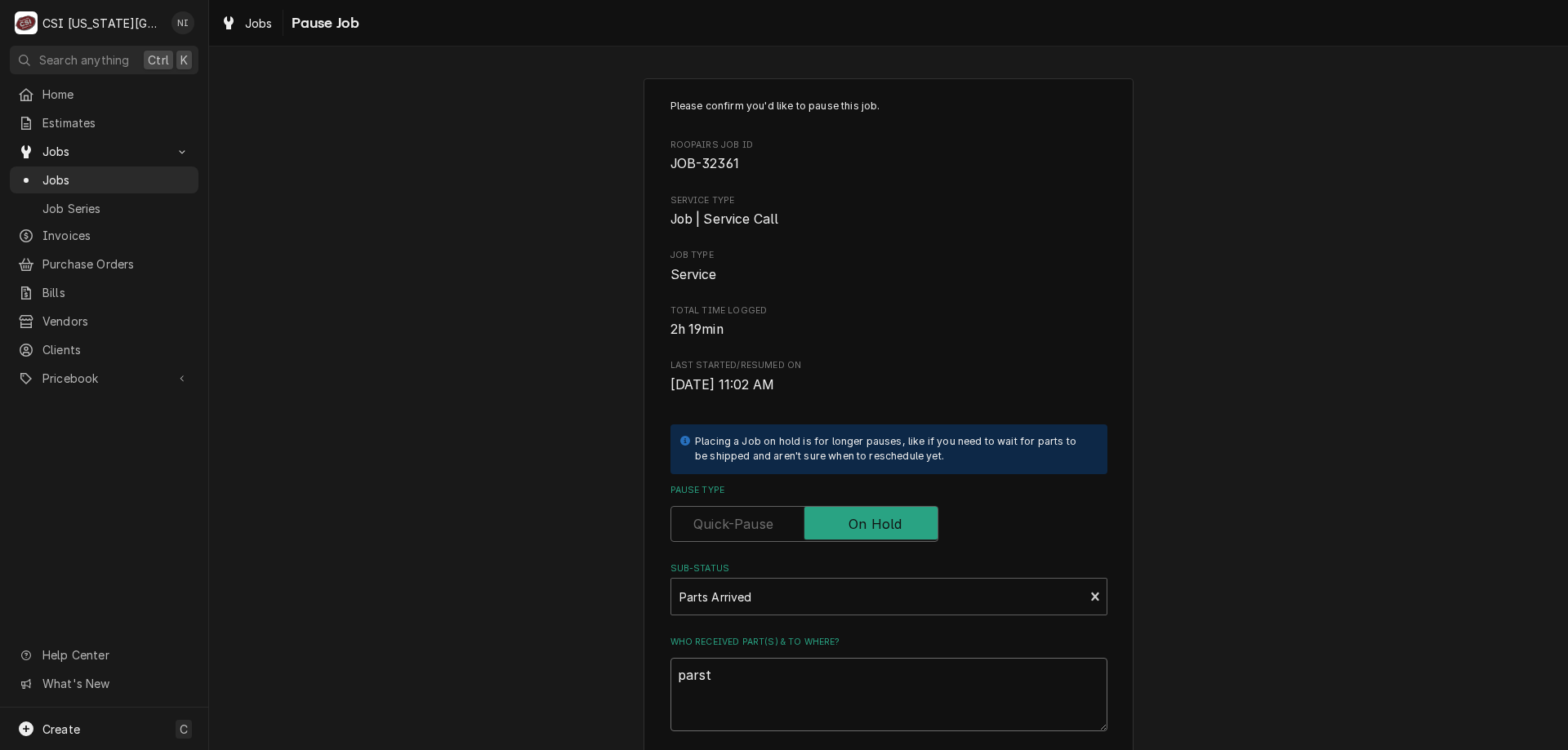
type textarea "pars"
type textarea "x"
type textarea "par"
type textarea "x"
type textarea "part"
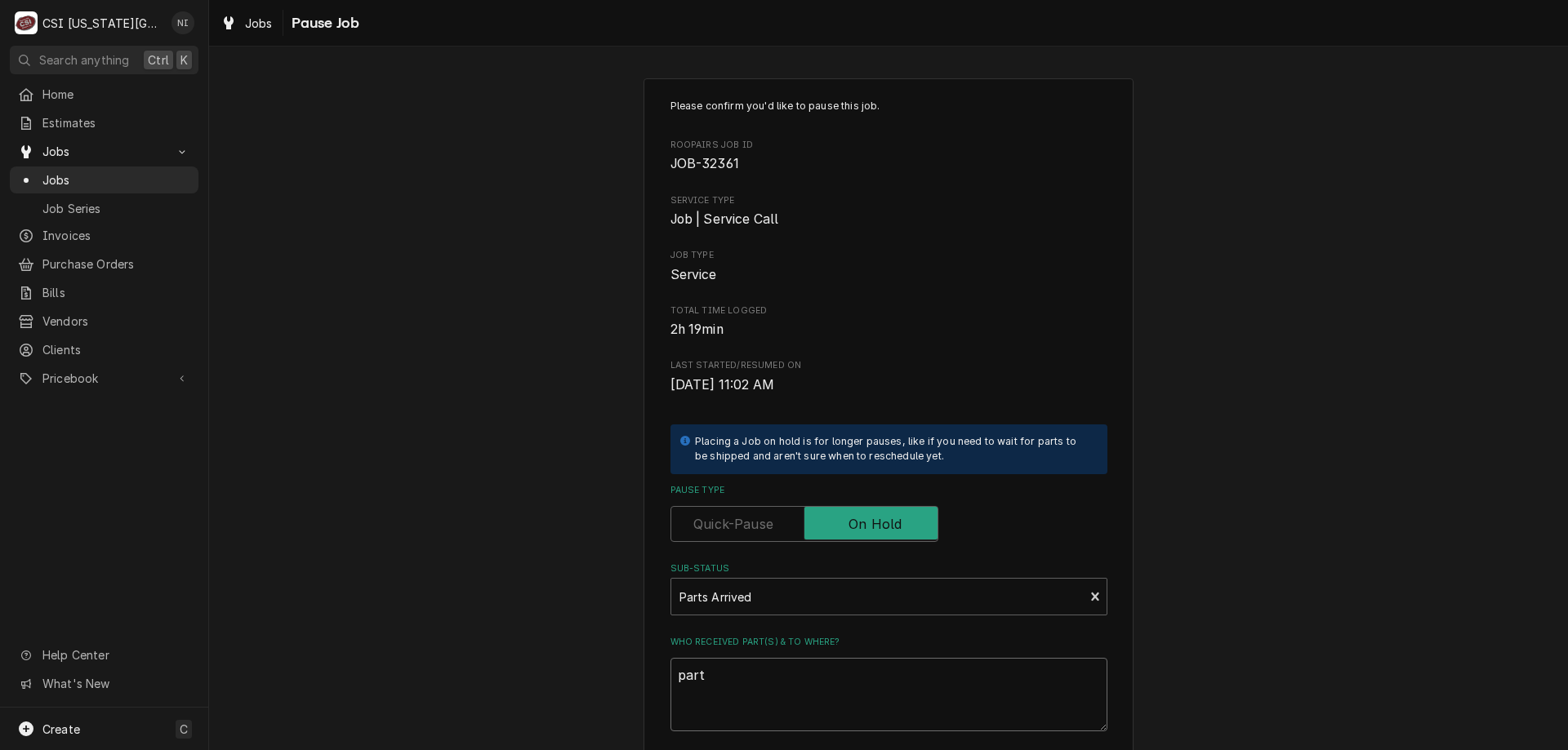
type textarea "x"
type textarea "parts"
type textarea "x"
type textarea "parts"
type textarea "x"
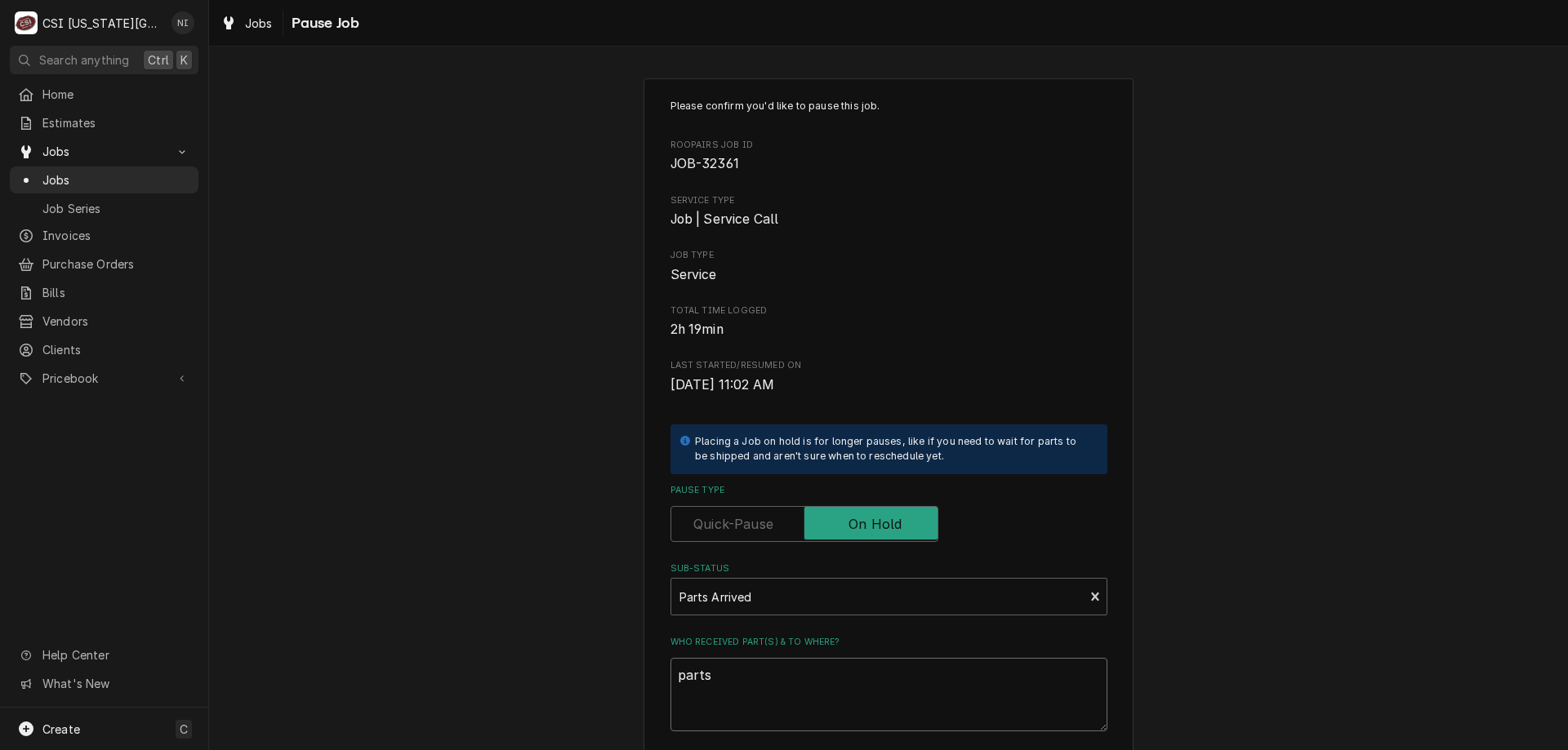
type textarea "parts o"
type textarea "x"
type textarea "parts om"
type textarea "x"
type textarea "parts om"
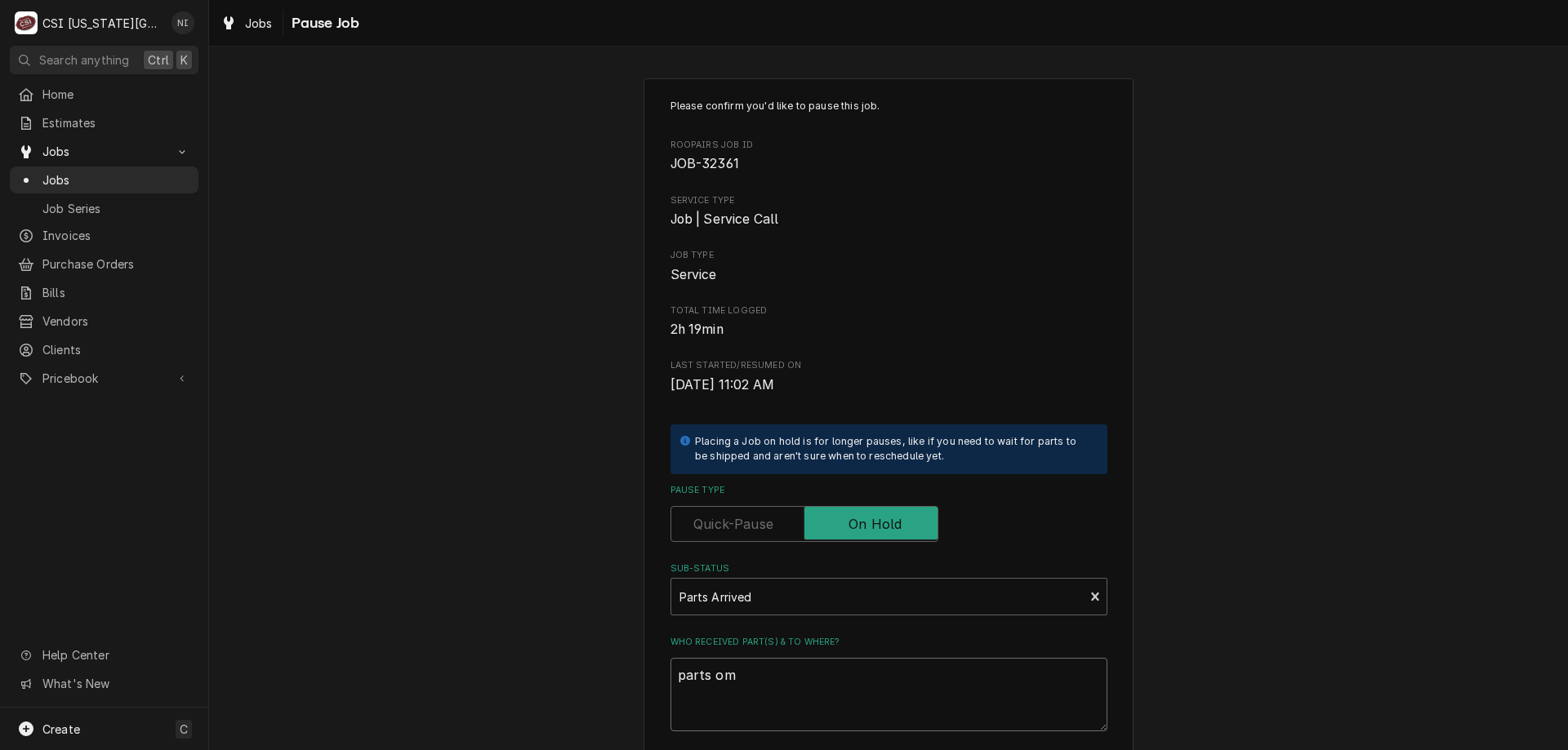
type textarea "x"
type textarea "parts om"
type textarea "x"
type textarea "parts o"
type textarea "x"
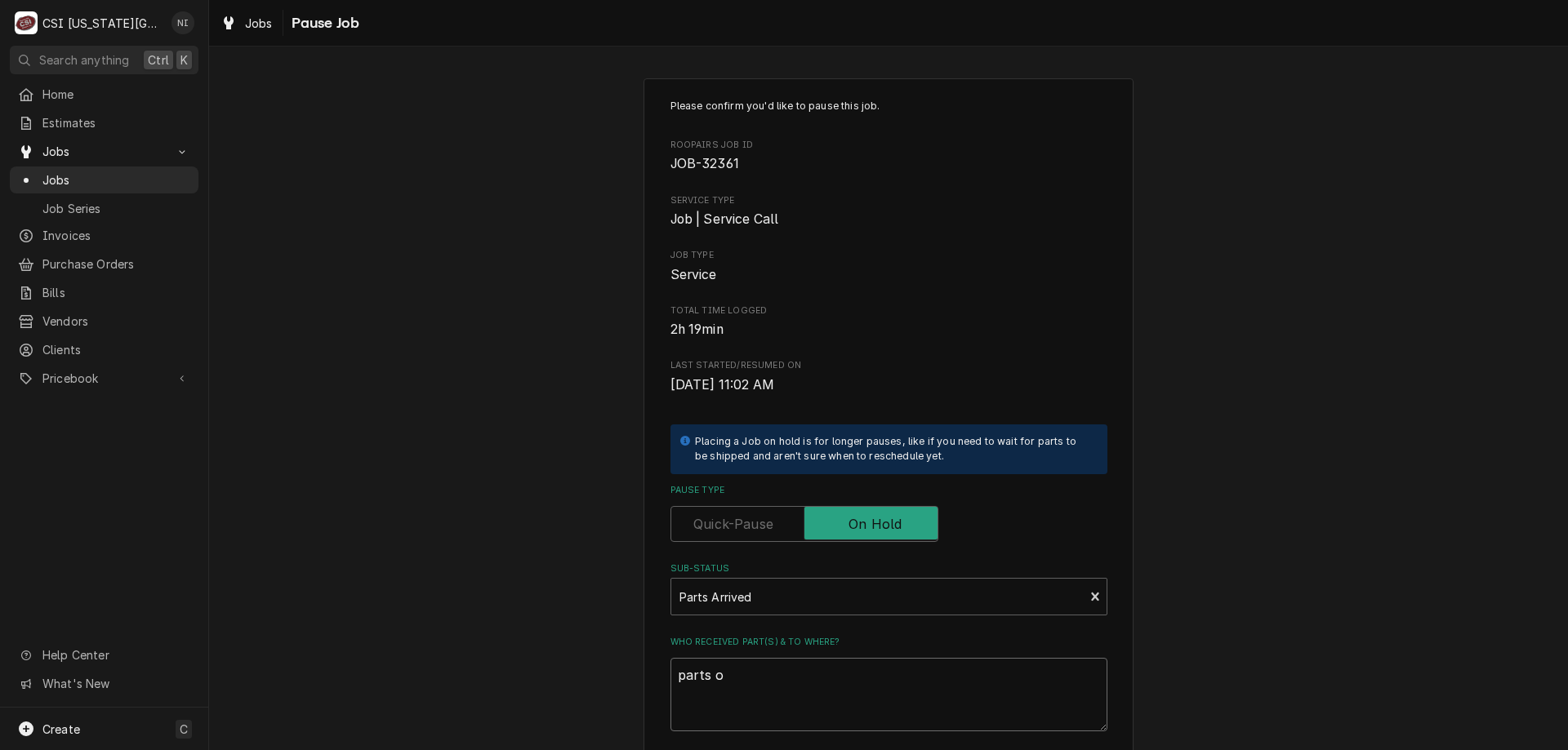
type textarea "parts on"
type textarea "x"
type textarea "parts on"
type textarea "x"
type textarea "parts on c"
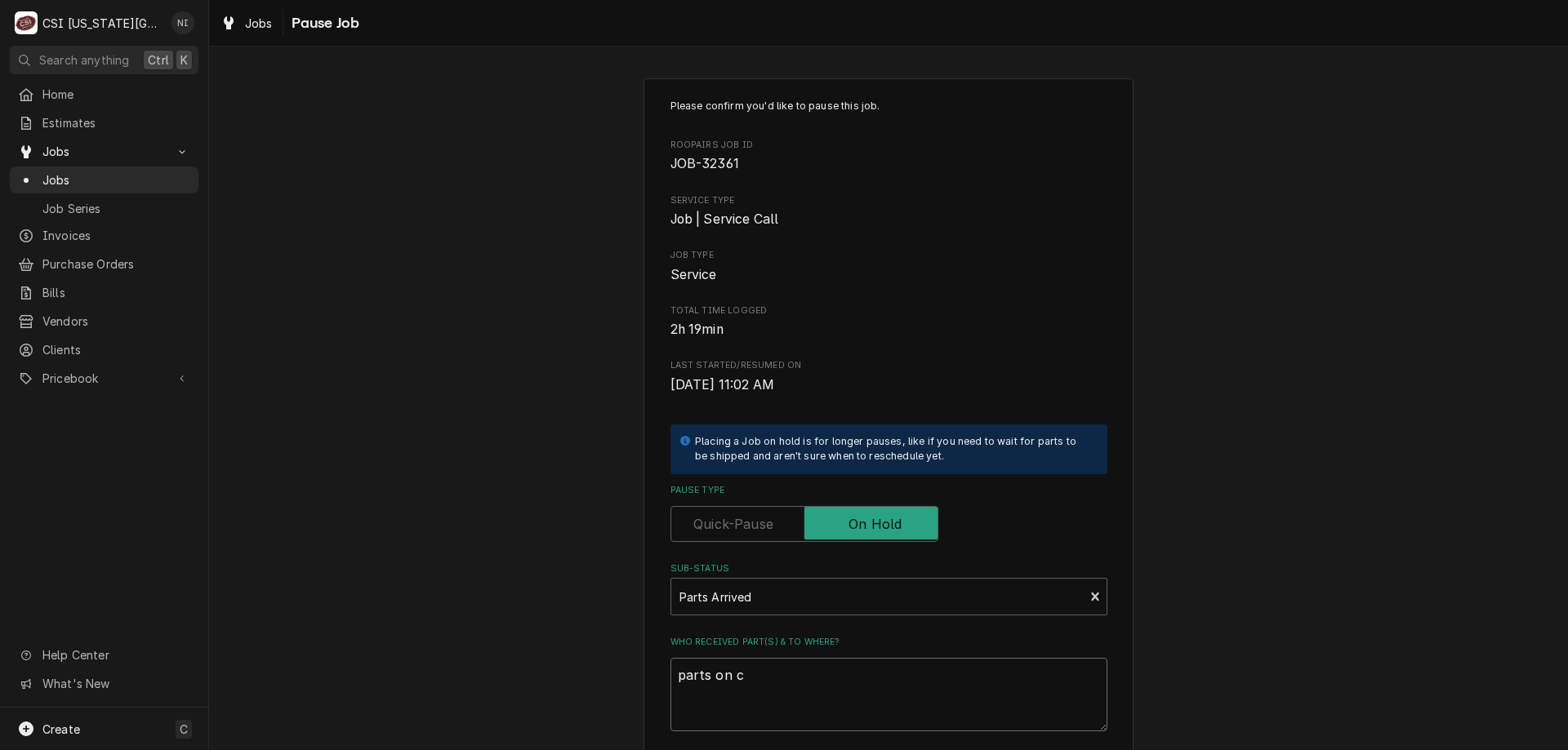
type textarea "x"
type textarea "parts on ch"
type textarea "x"
type textarea "parts on chr"
type textarea "x"
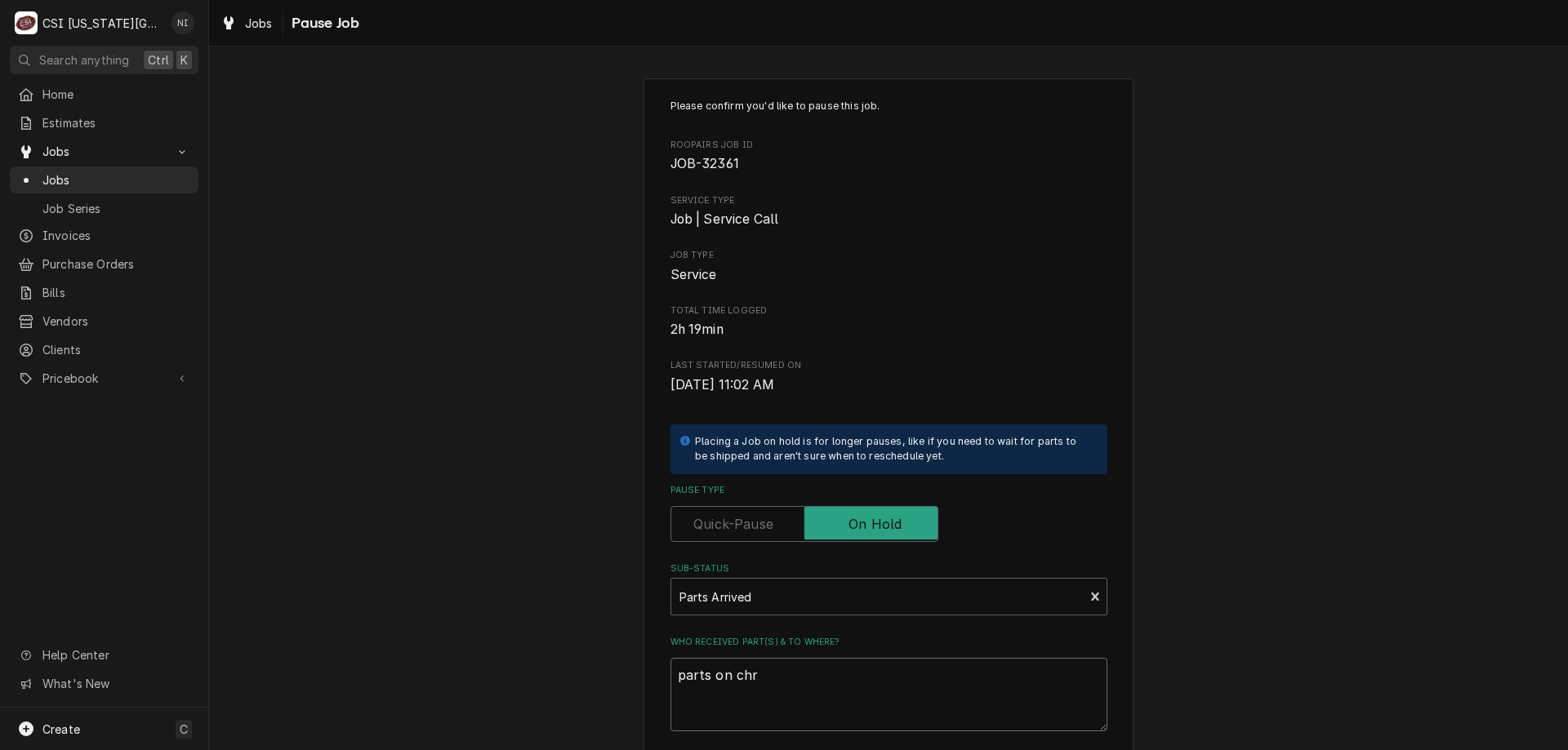
type textarea "parts on chri"
type textarea "x"
type textarea "parts on chris"
type textarea "x"
type textarea "parts on christ"
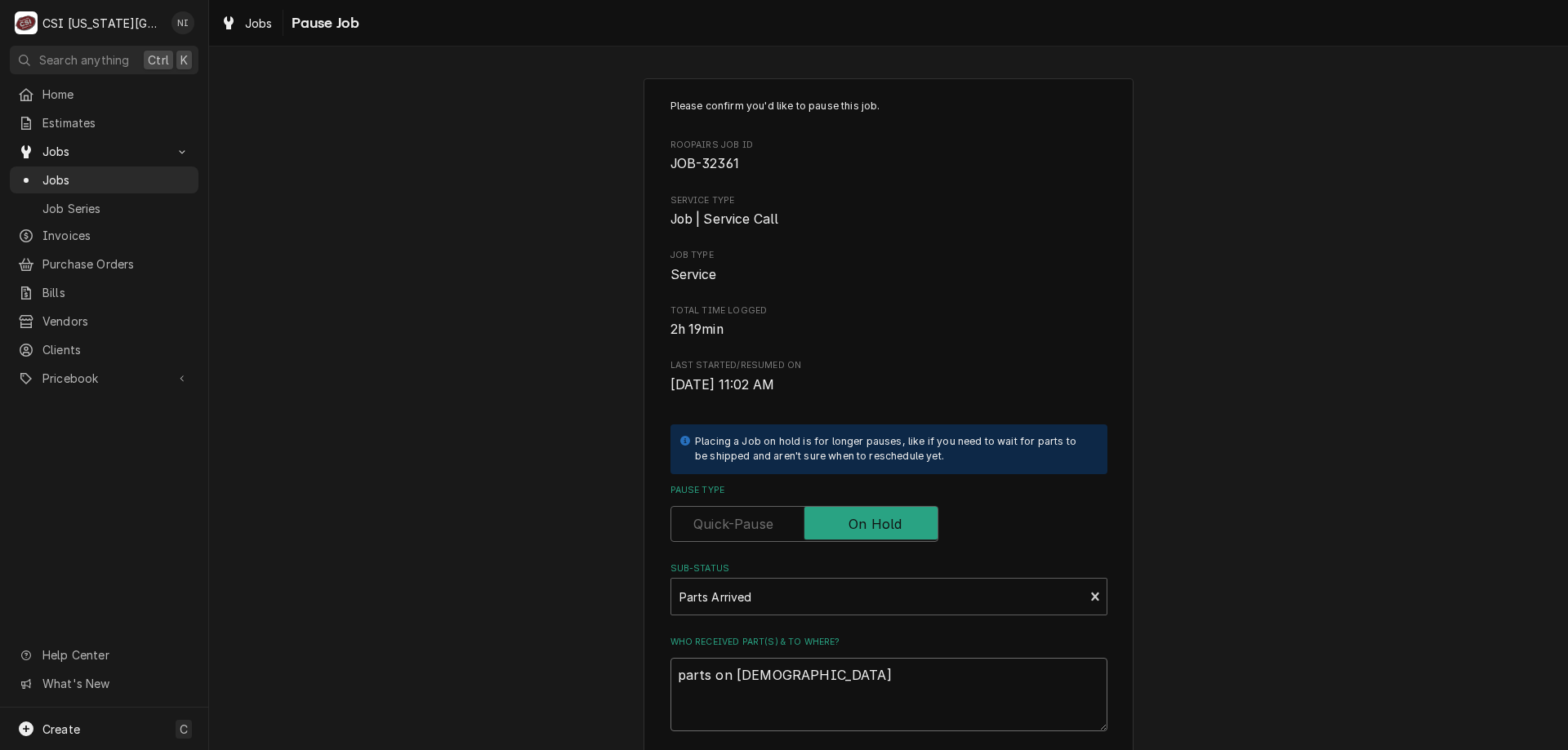
type textarea "x"
type textarea "parts on christi"
type textarea "x"
type textarea "parts on christia"
type textarea "x"
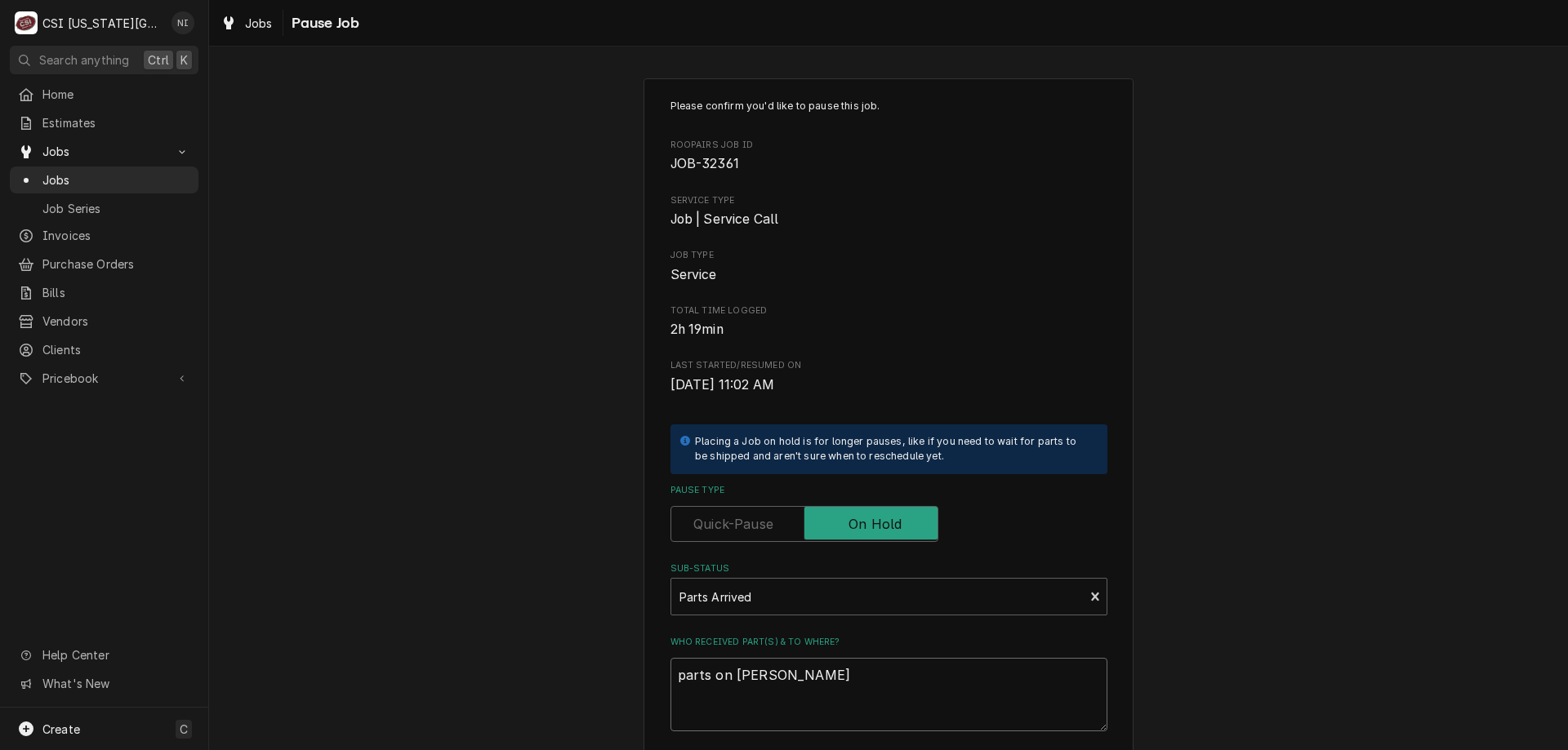
type textarea "parts on christian"
type textarea "x"
type textarea "parts on christian"
type textarea "x"
type textarea "parts on christian s"
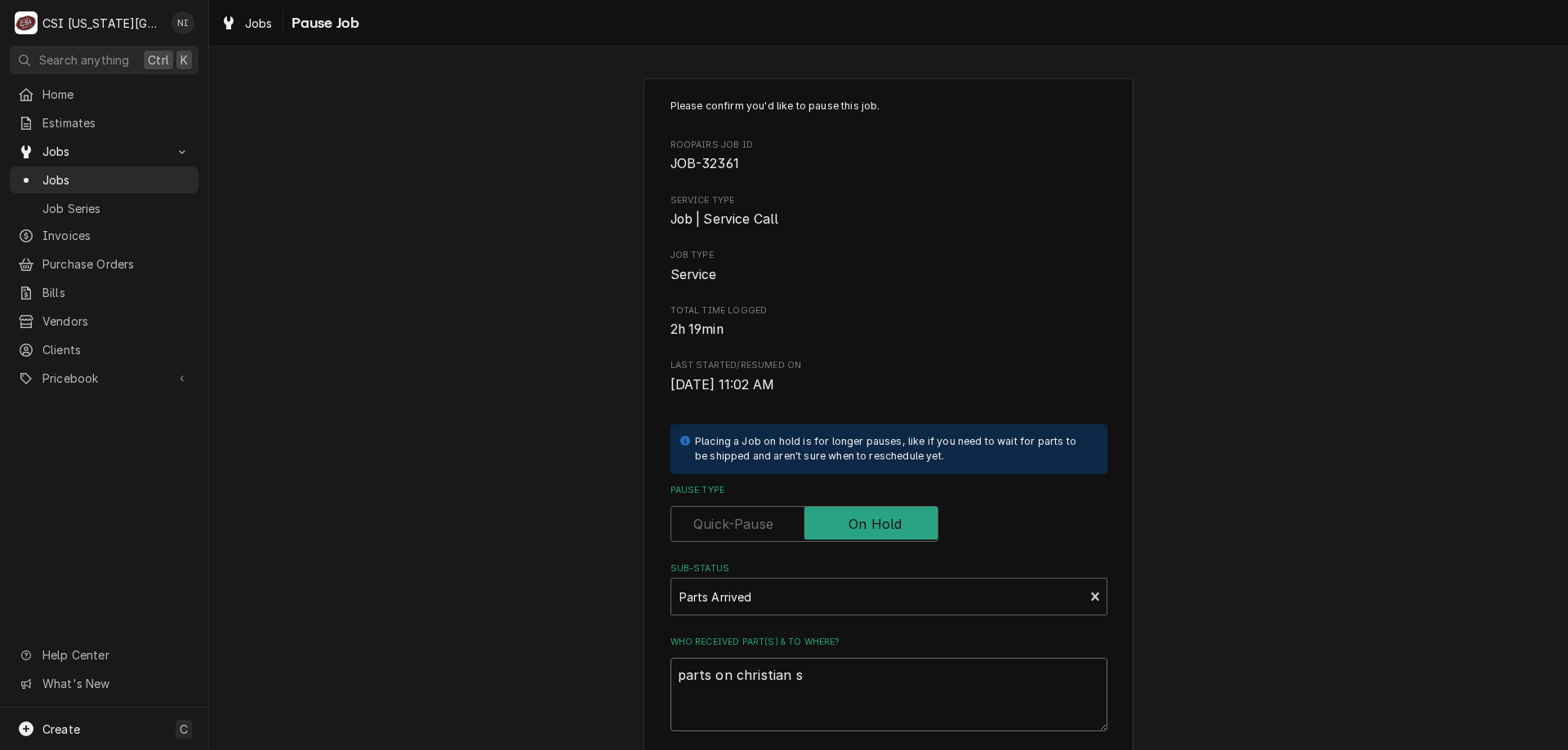
type textarea "x"
type textarea "parts on christian sh"
type textarea "x"
type textarea "parts on christian she"
type textarea "x"
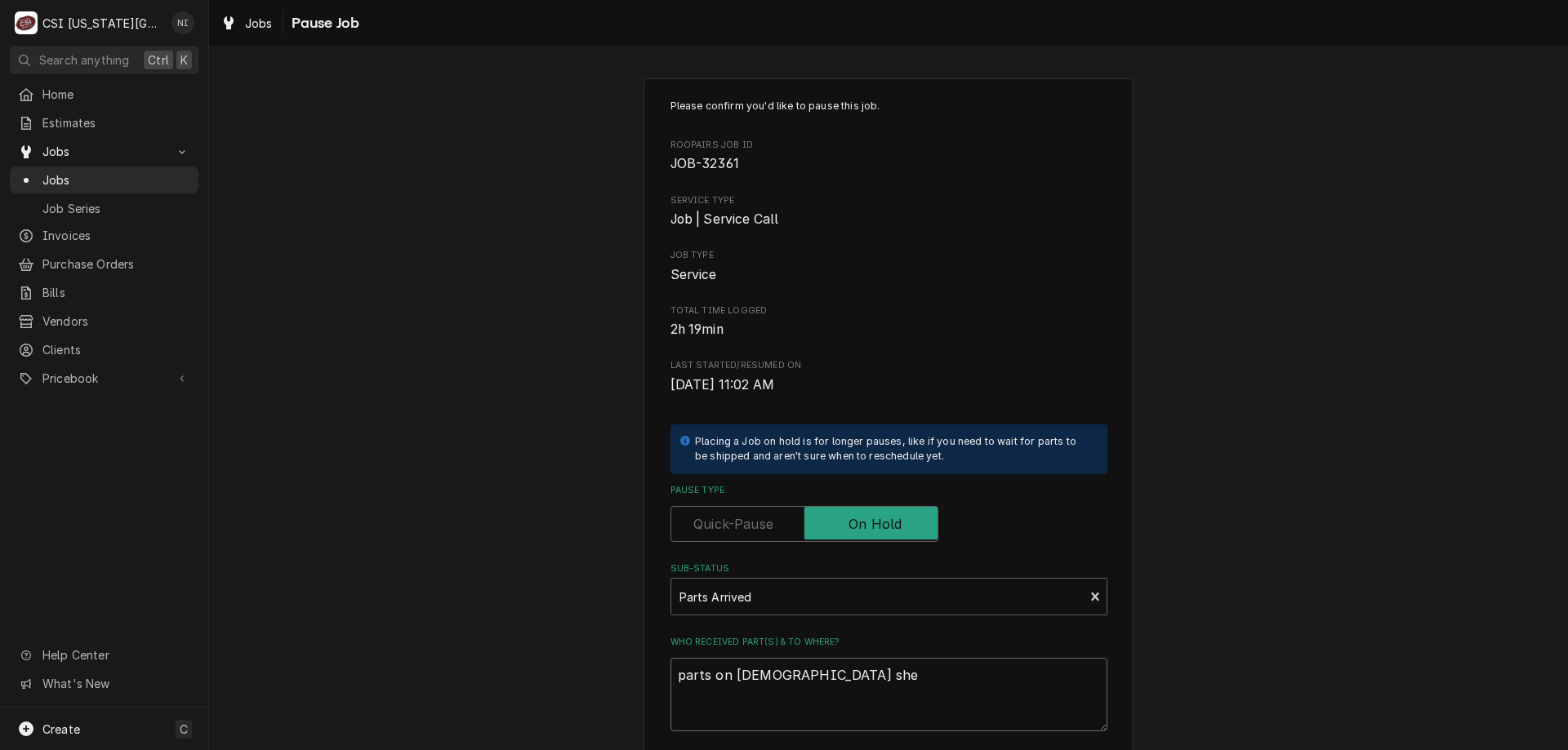
type textarea "parts on christian shel"
type textarea "x"
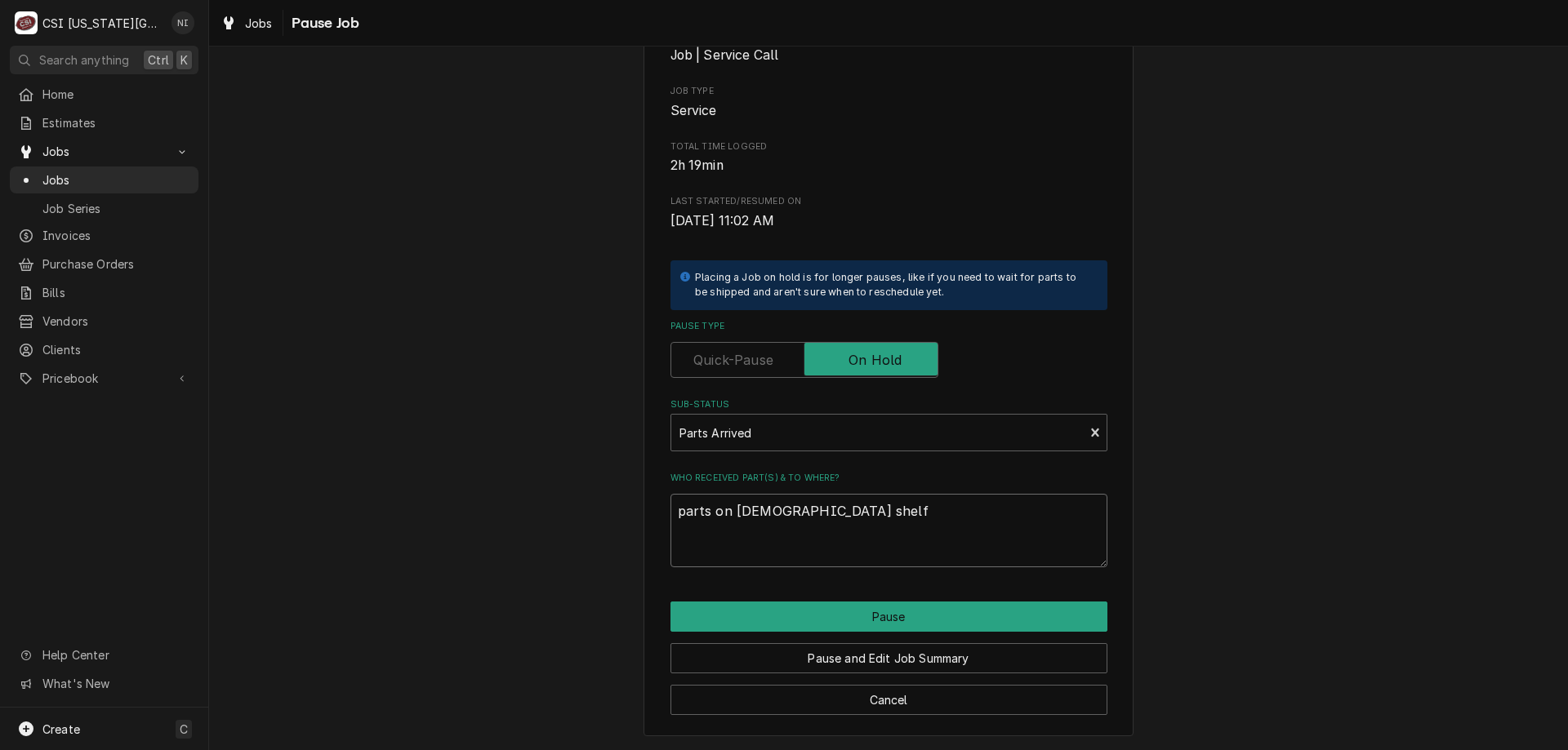
type textarea "parts on christian shelf"
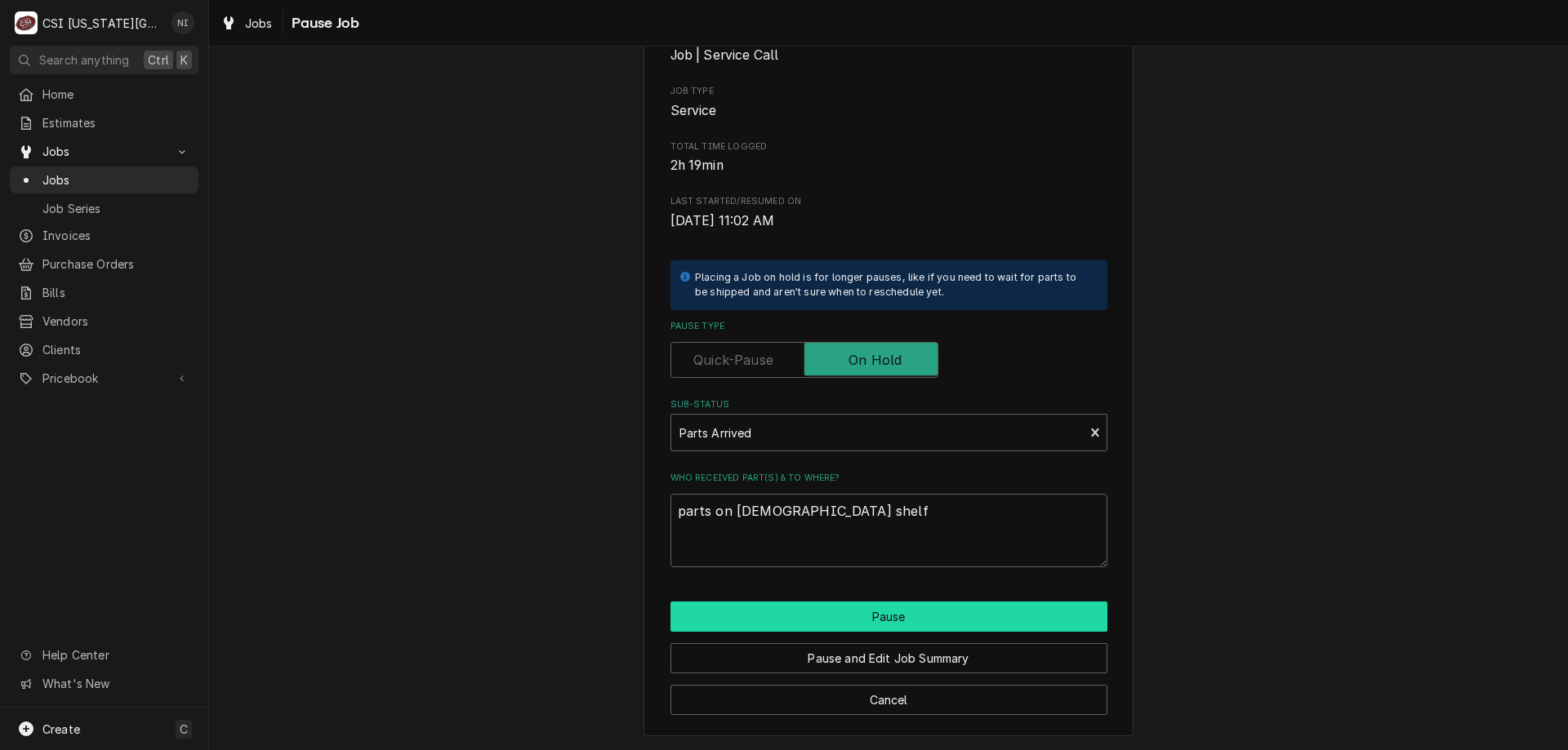
click at [1015, 624] on button "Pause" at bounding box center [888, 617] width 436 height 30
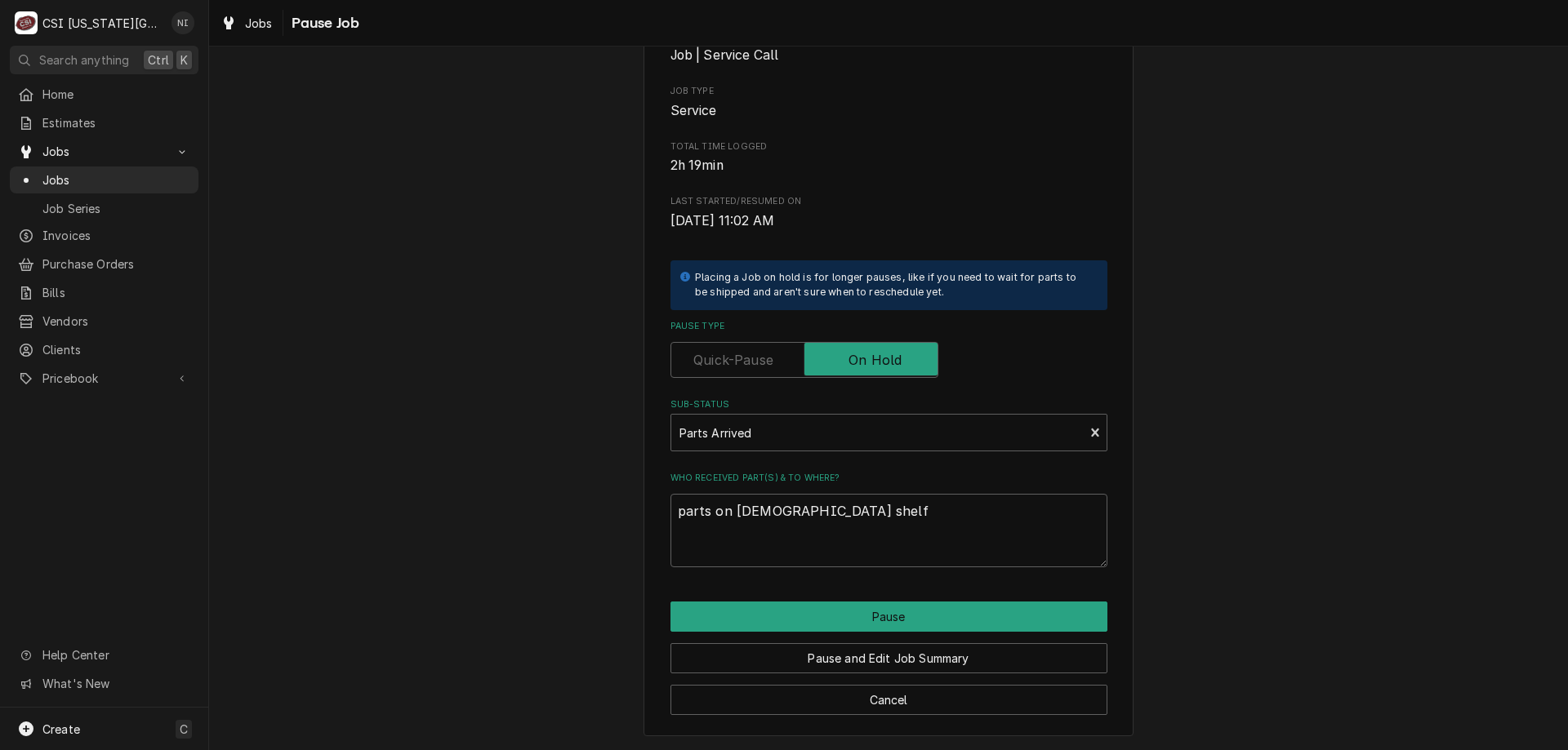
type textarea "x"
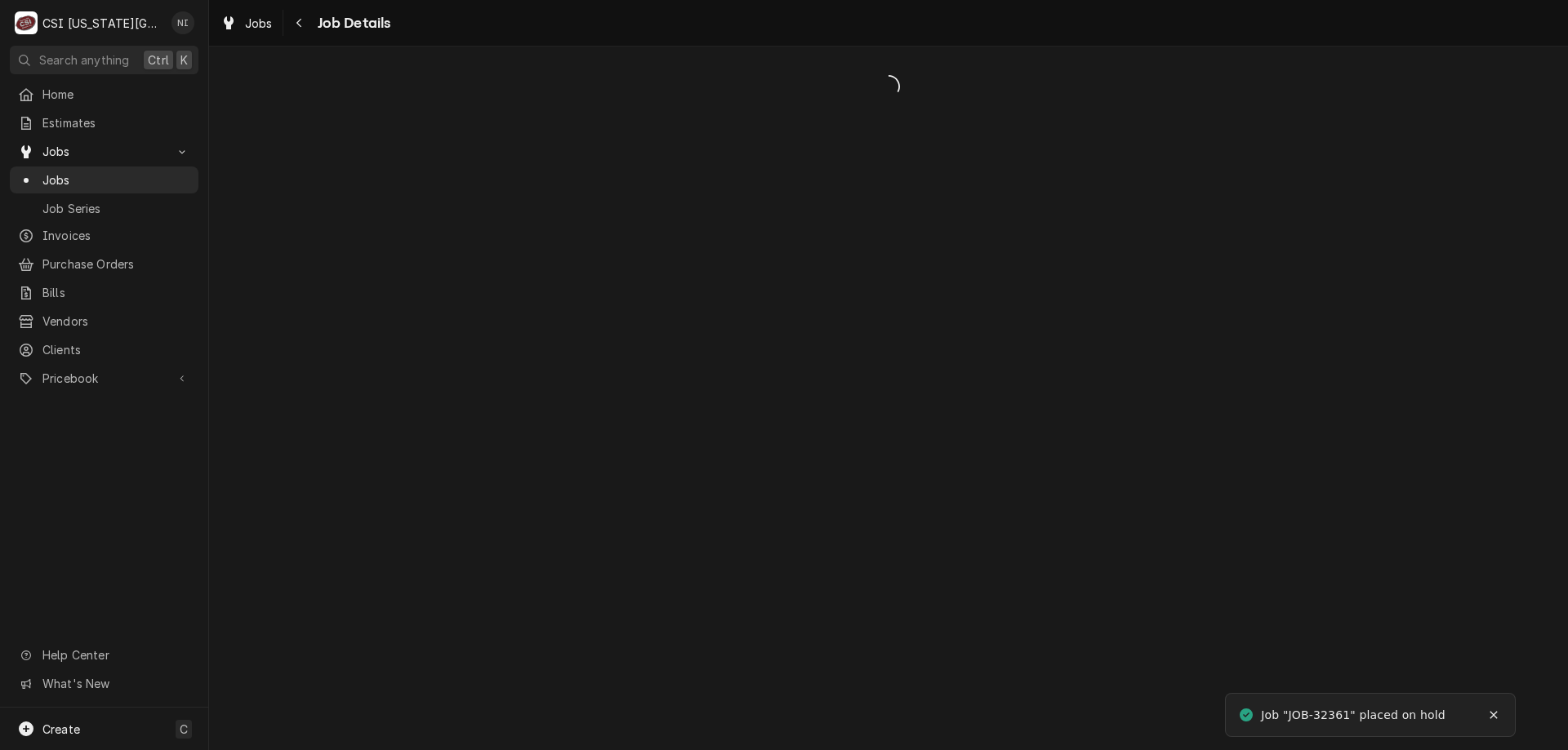
click at [76, 175] on span "Jobs" at bounding box center [116, 180] width 148 height 17
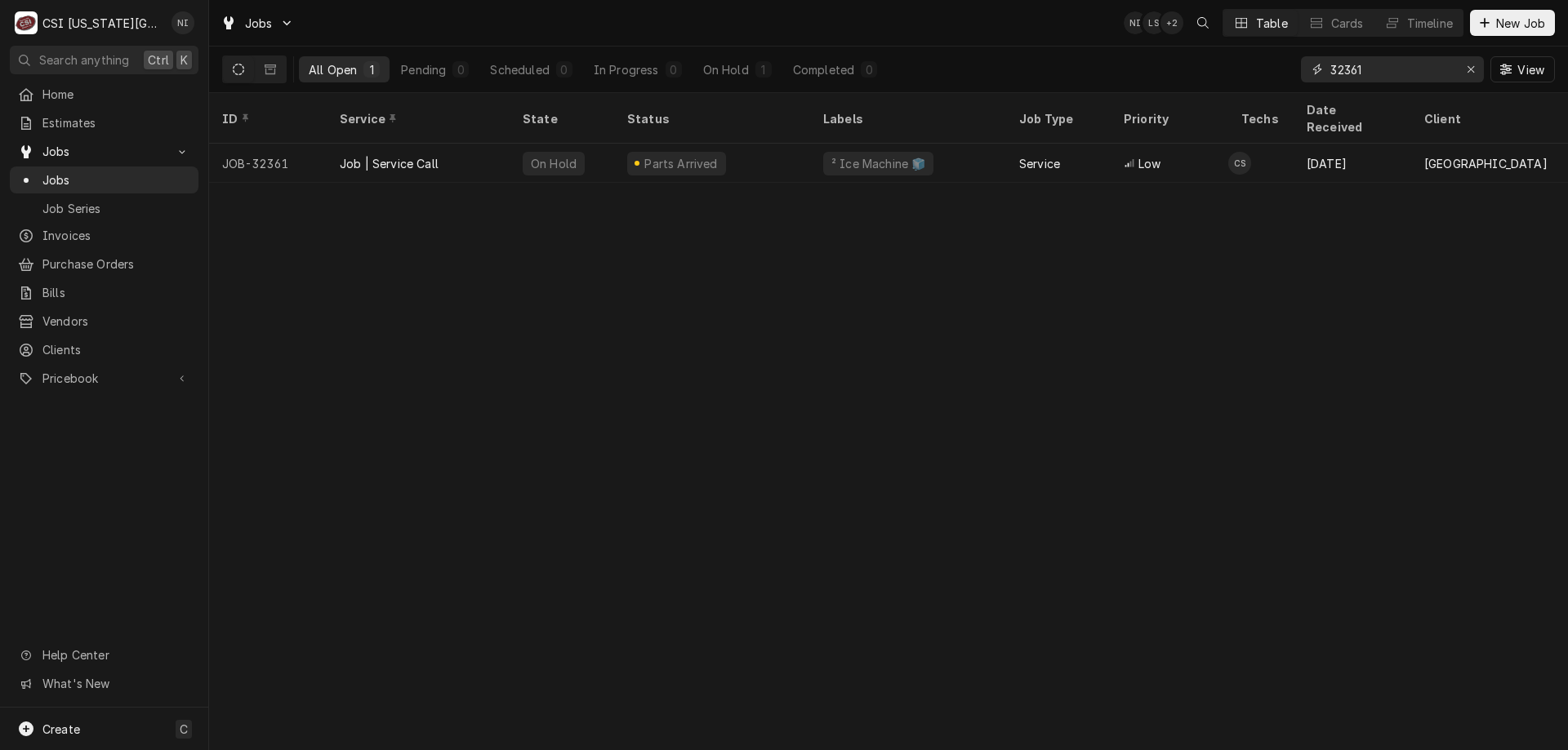
drag, startPoint x: 1370, startPoint y: 70, endPoint x: 1347, endPoint y: 72, distance: 23.1
click at [1346, 72] on input "32361" at bounding box center [1391, 69] width 122 height 26
type input "32175"
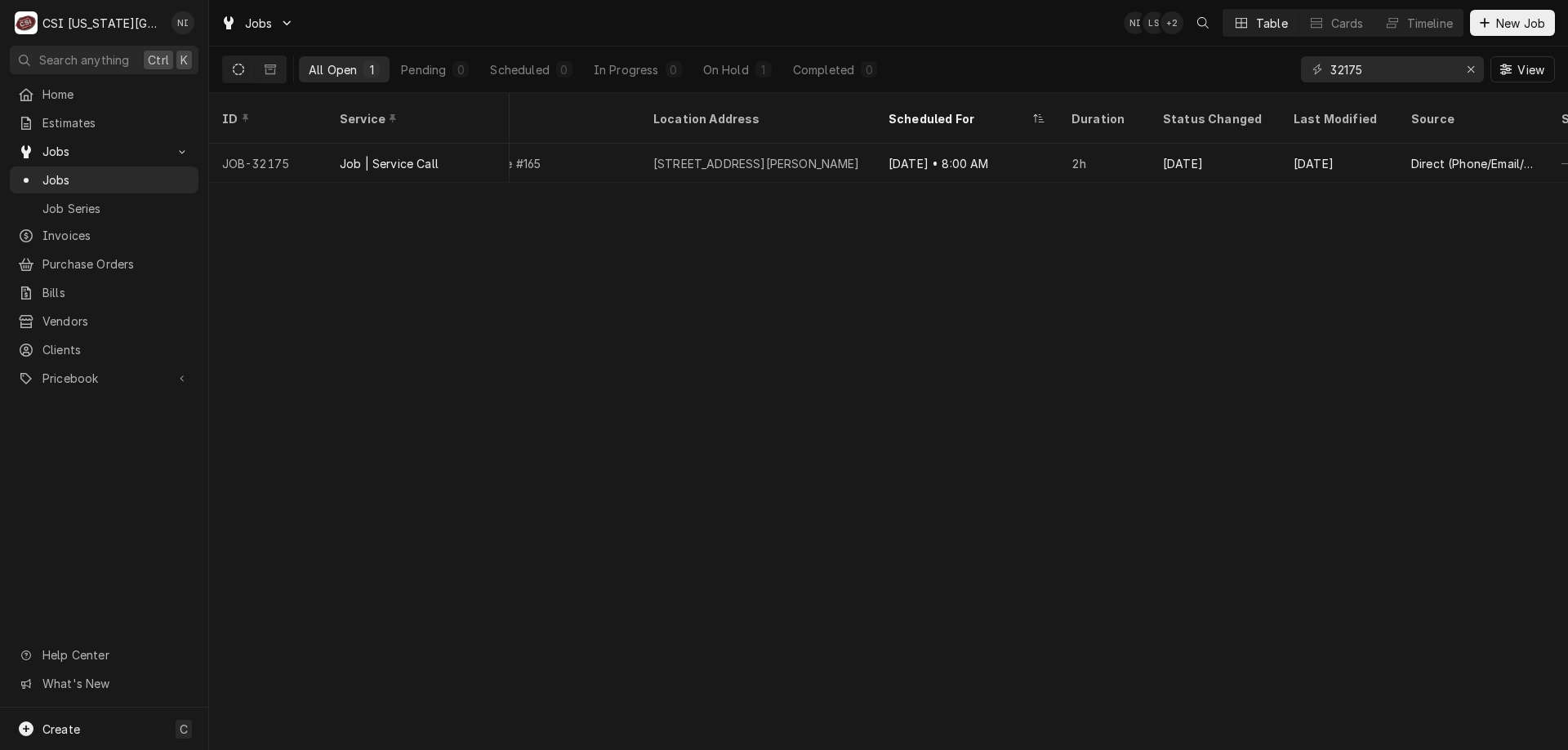
click at [1146, 147] on div "2h" at bounding box center [1104, 163] width 91 height 39
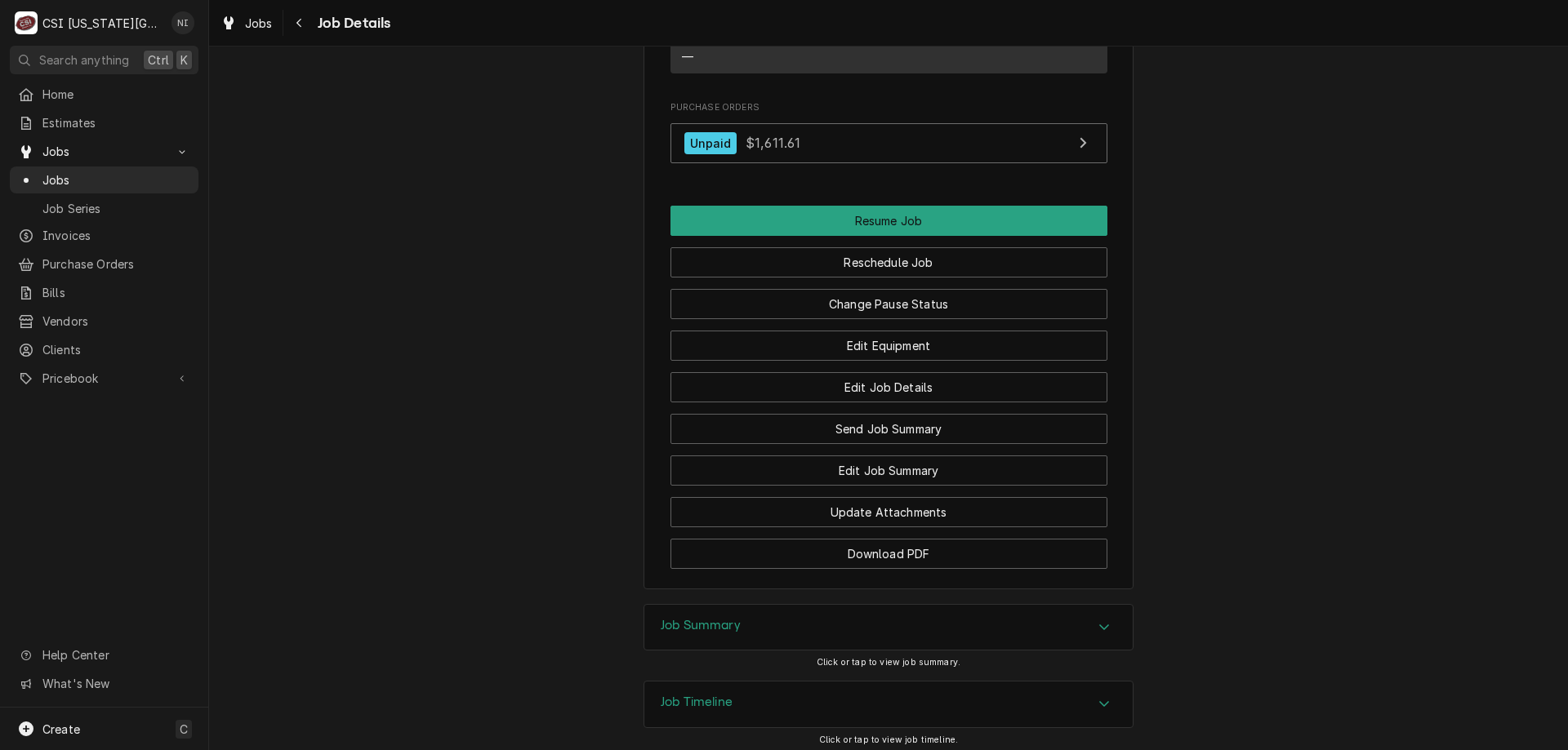
scroll to position [2250, 0]
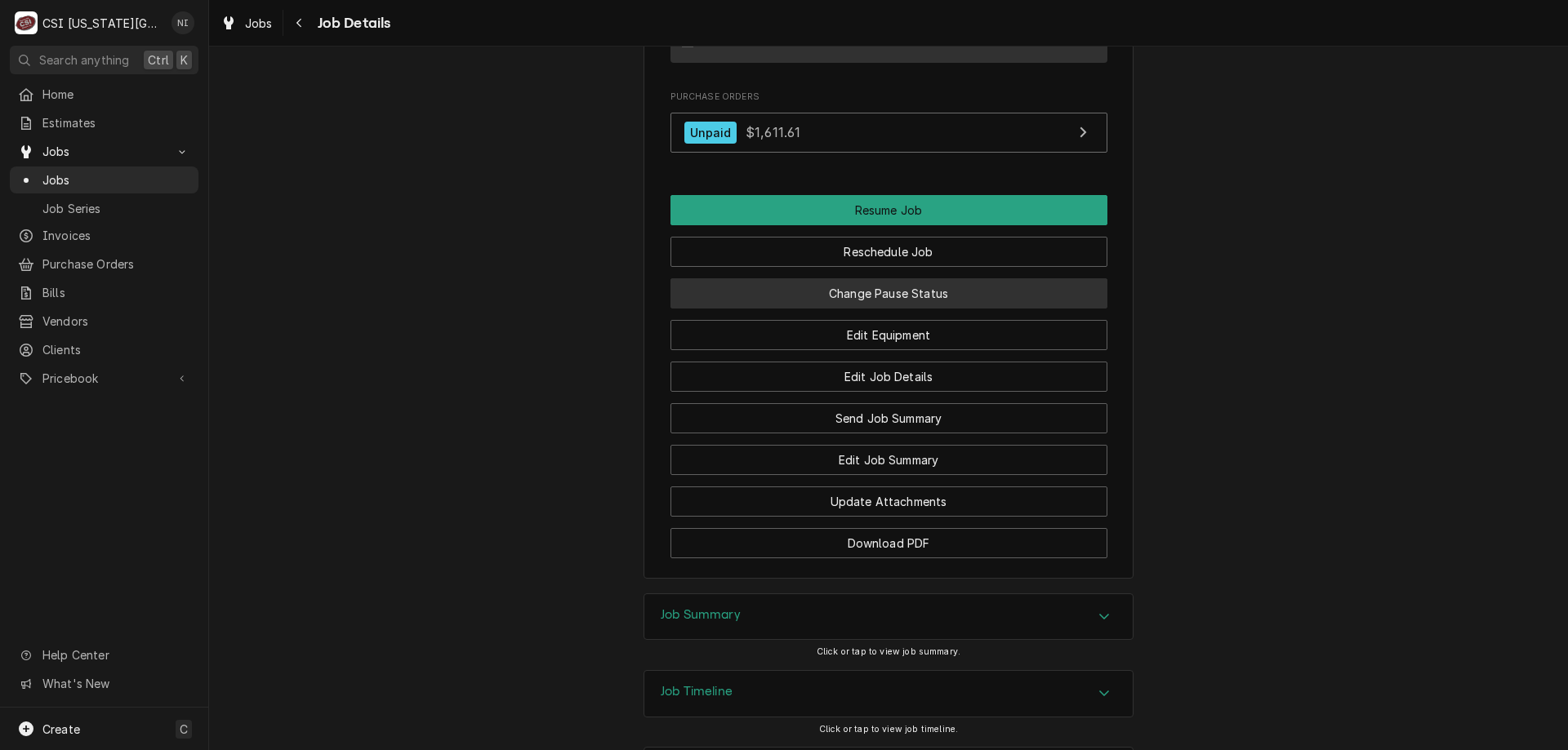
click at [875, 279] on button "Change Pause Status" at bounding box center [888, 294] width 436 height 30
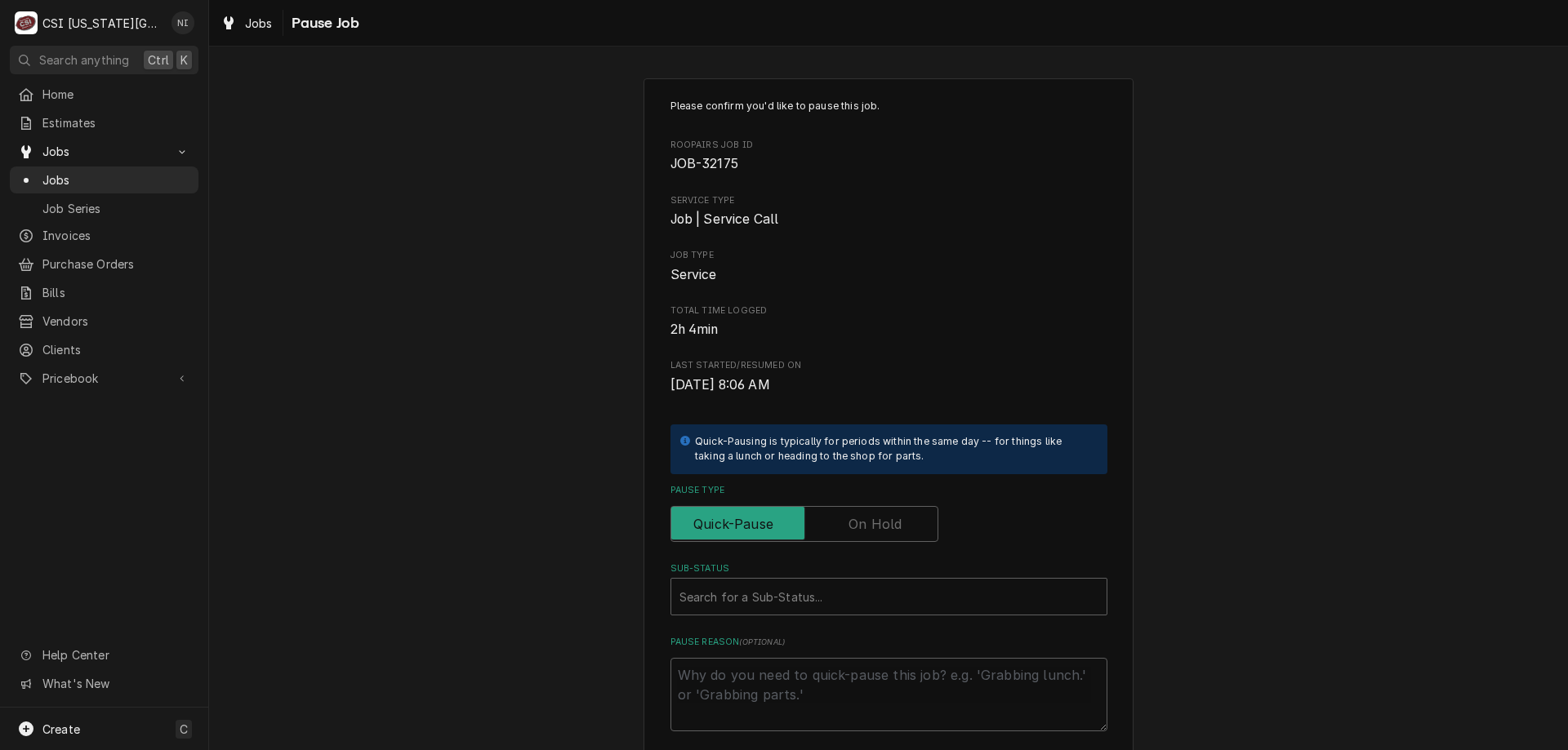
drag, startPoint x: 871, startPoint y: 532, endPoint x: 862, endPoint y: 547, distance: 17.5
click at [872, 532] on label "Pause Type" at bounding box center [804, 524] width 268 height 36
click at [872, 532] on input "Pause Type" at bounding box center [804, 524] width 253 height 36
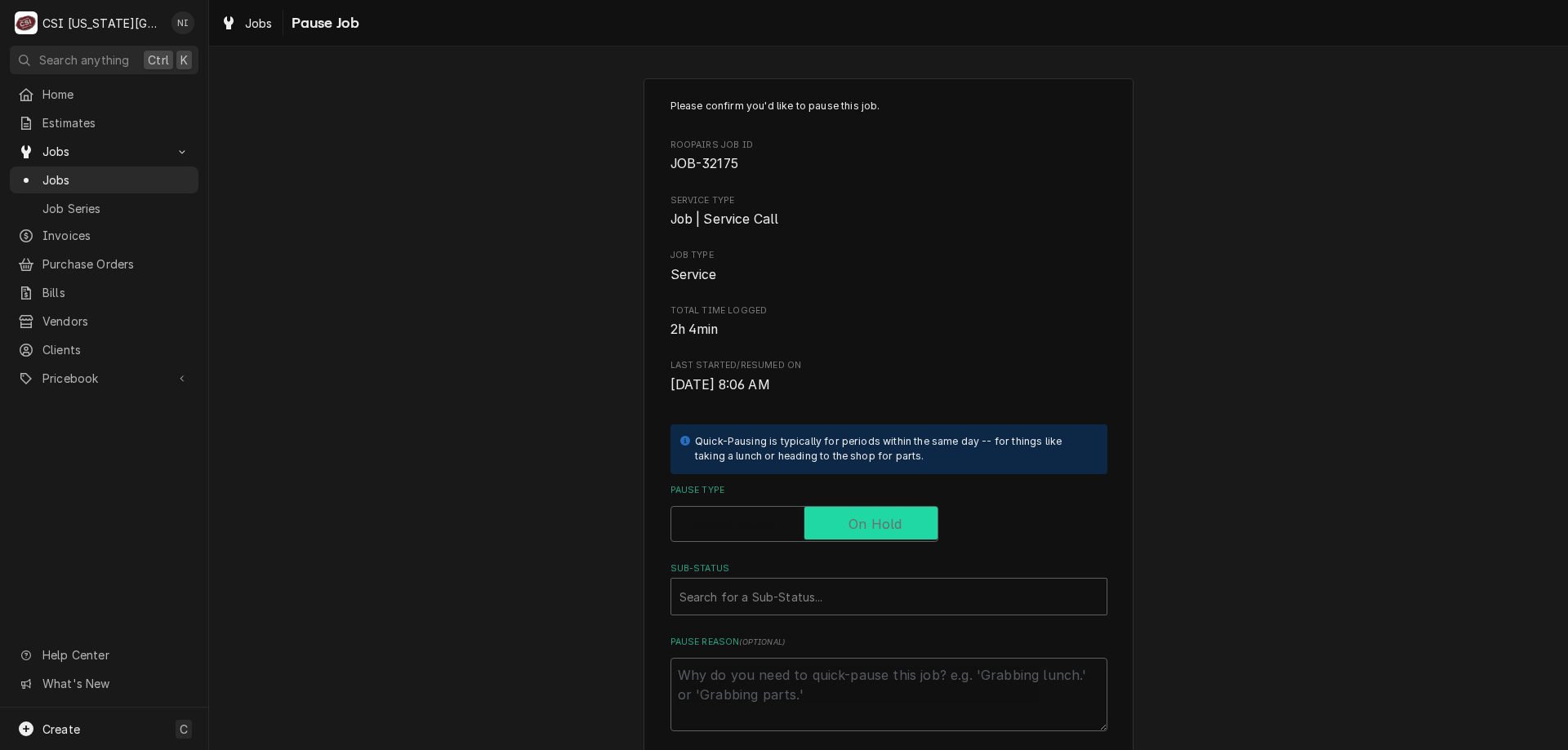
checkbox input "true"
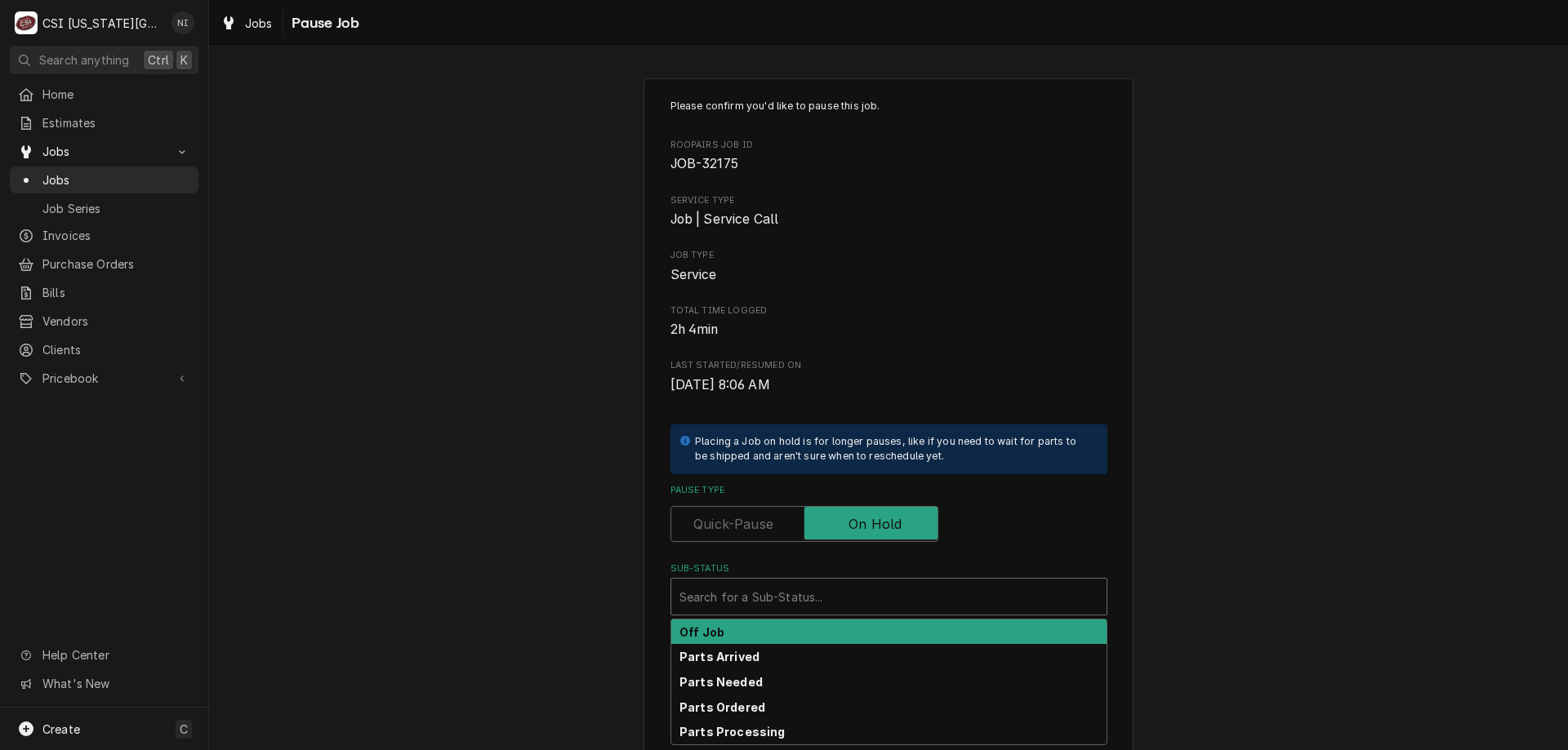
drag, startPoint x: 841, startPoint y: 606, endPoint x: 813, endPoint y: 629, distance: 36.2
click at [841, 607] on div "Sub-Status" at bounding box center [889, 596] width 419 height 29
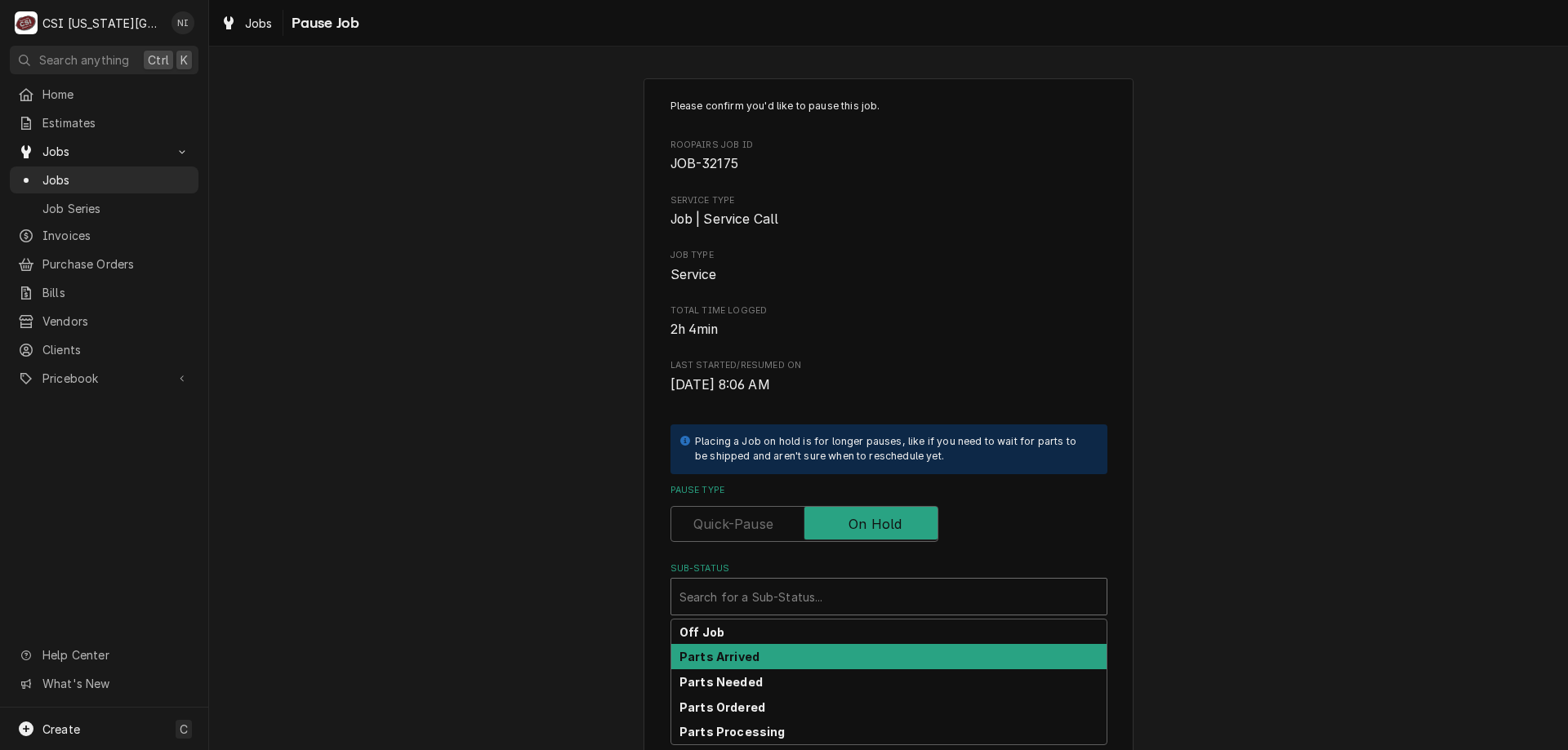
click at [762, 661] on div "Parts Arrived" at bounding box center [888, 657] width 435 height 25
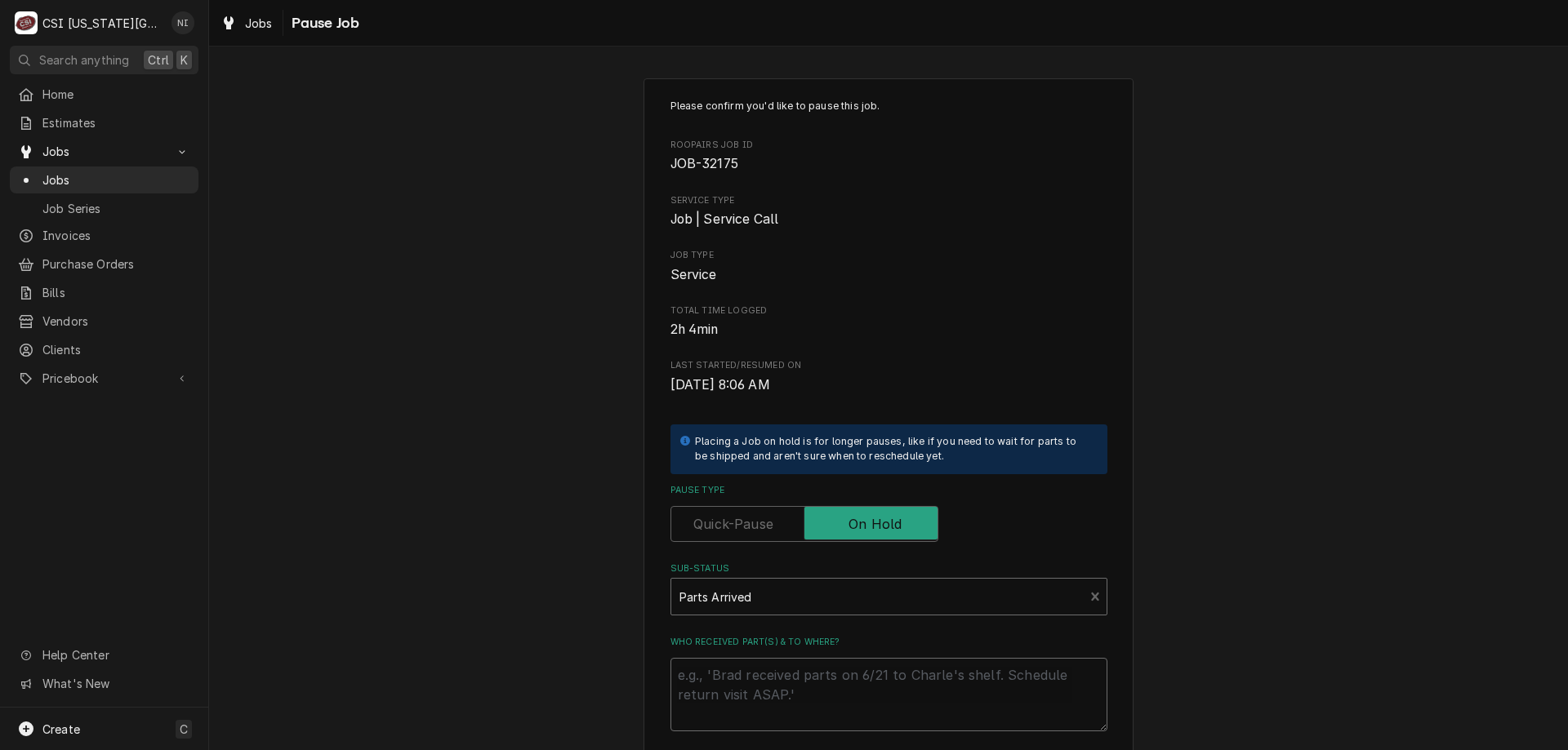
click at [757, 680] on textarea "Who received part(s) & to where?" at bounding box center [888, 695] width 436 height 73
type textarea "x"
type textarea "p"
type textarea "x"
type textarea "pa"
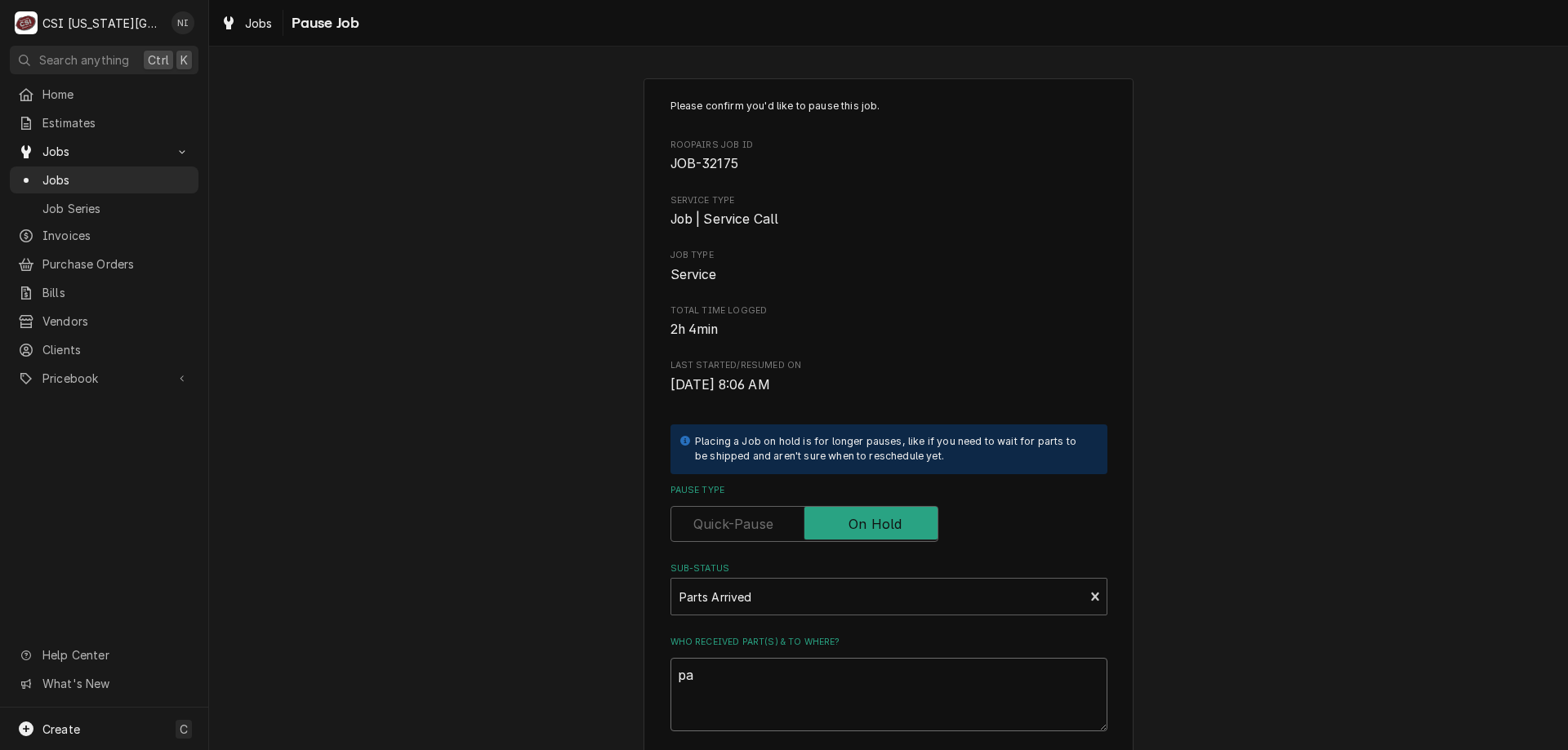
type textarea "x"
type textarea "par"
type textarea "x"
type textarea "part"
type textarea "x"
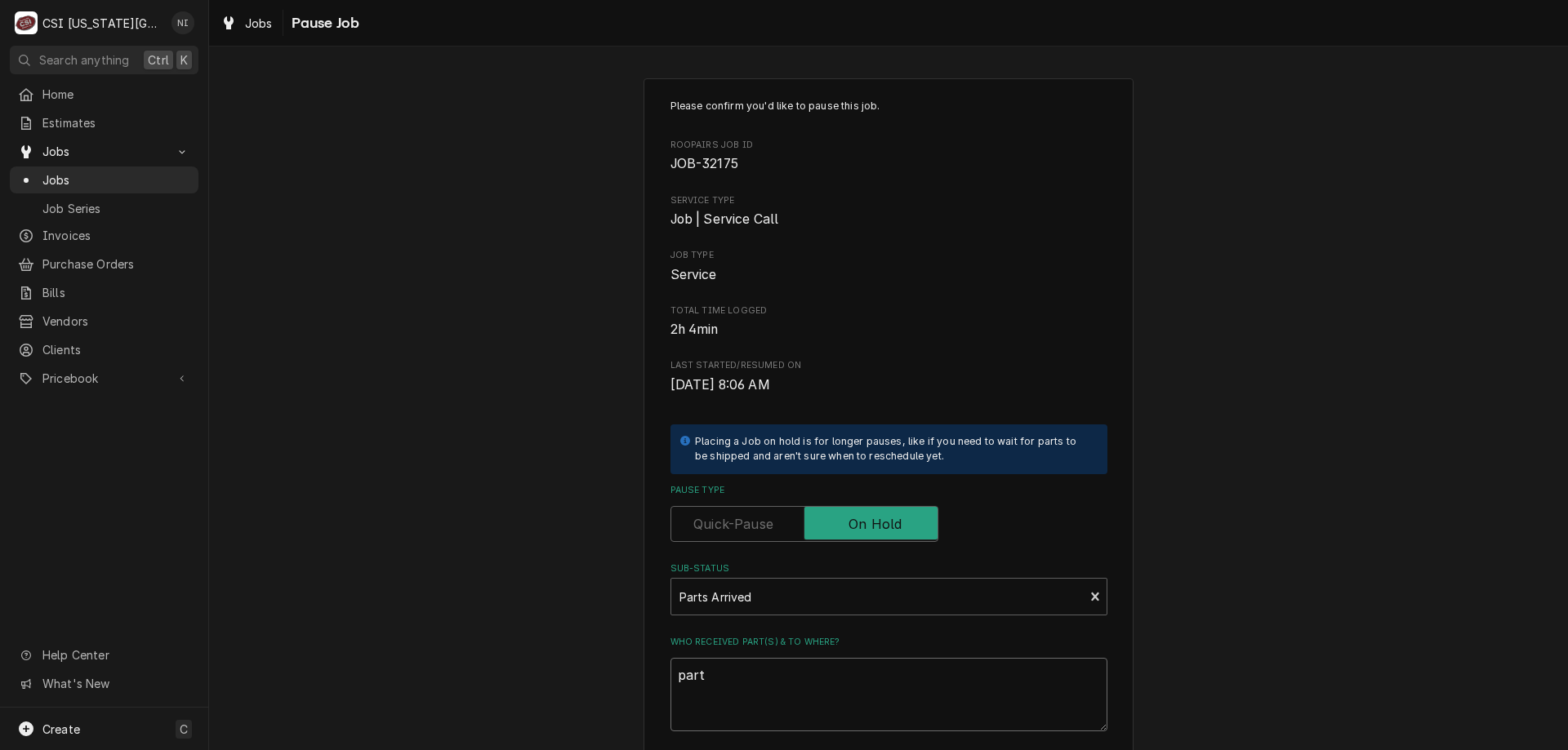
type textarea "parts"
type textarea "x"
type textarea "parts o"
type textarea "x"
type textarea "parts on"
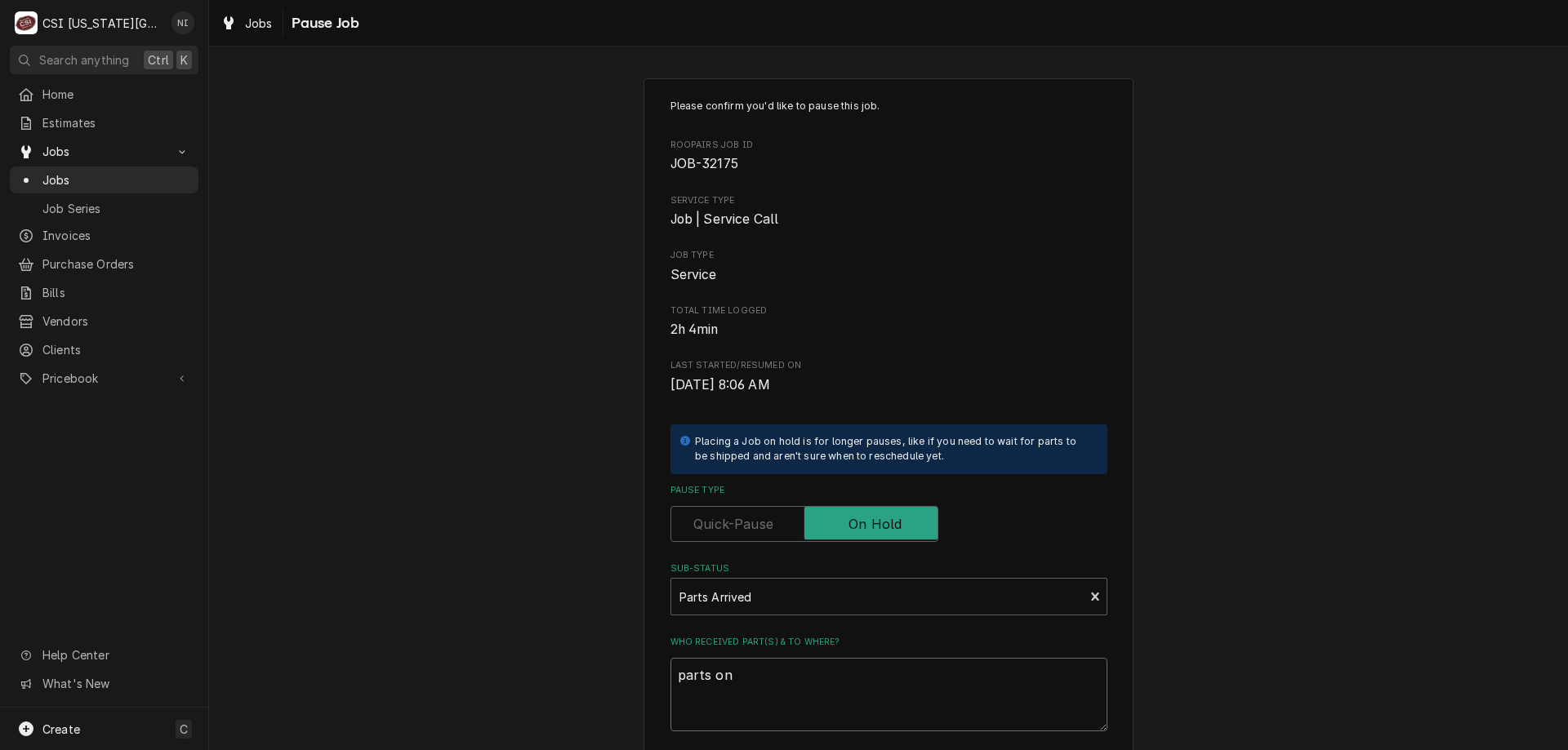
type textarea "x"
type textarea "parts on"
type textarea "x"
type textarea "parts on m"
type textarea "x"
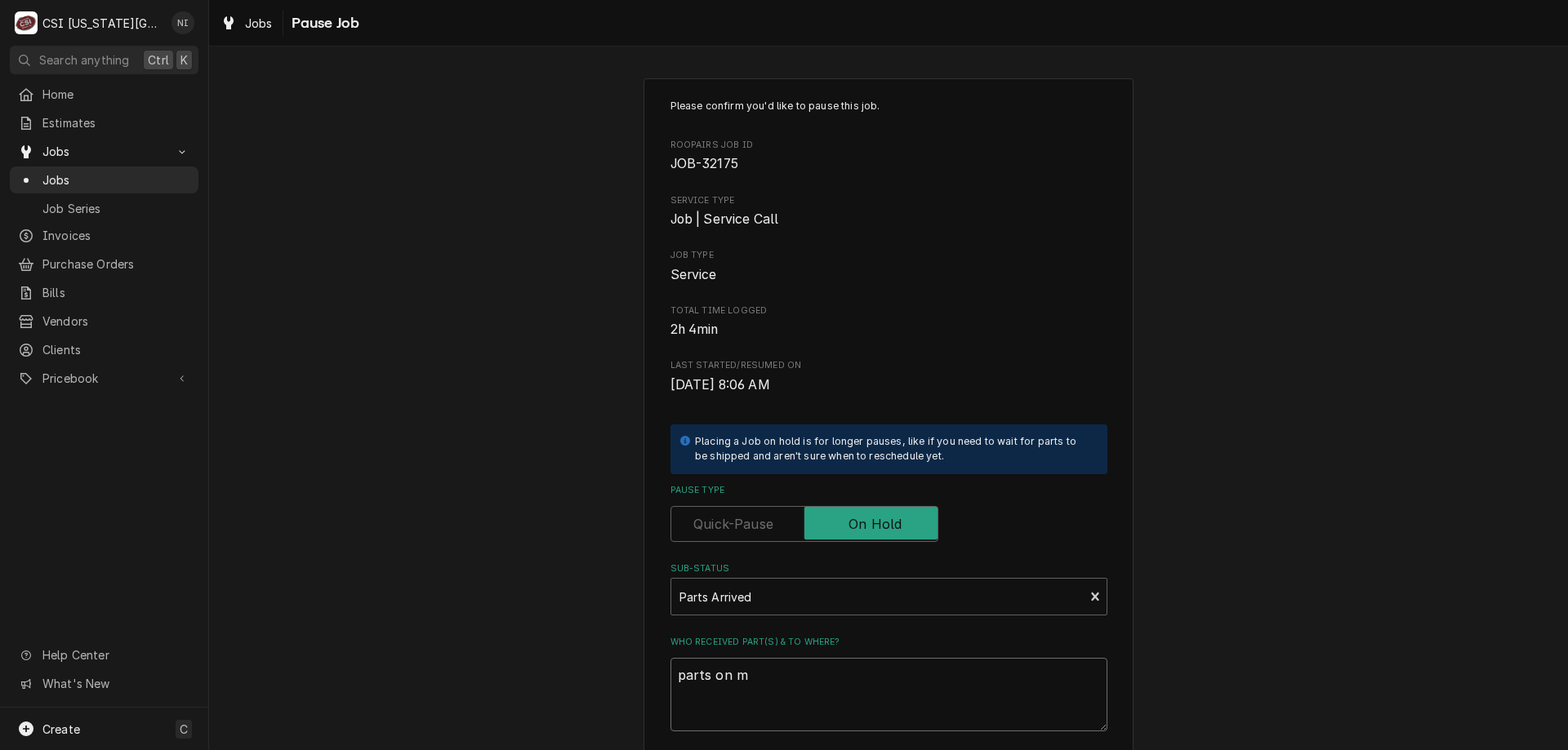
type textarea "parts on me"
type textarea "x"
type textarea "parts on men"
type textarea "x"
type textarea "parts on mend"
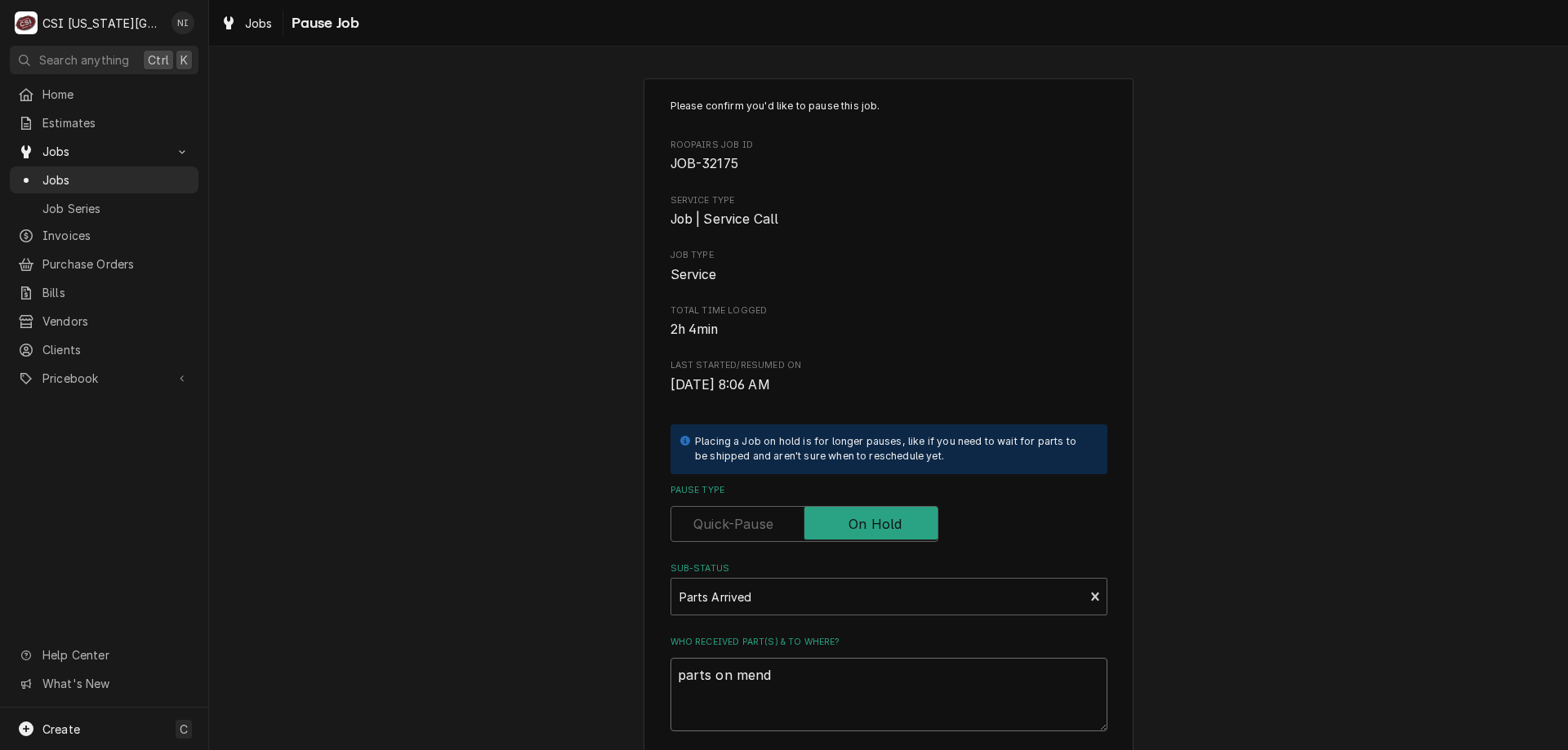
type textarea "x"
type textarea "parts on mendo"
type textarea "x"
type textarea "parts on mendon"
type textarea "x"
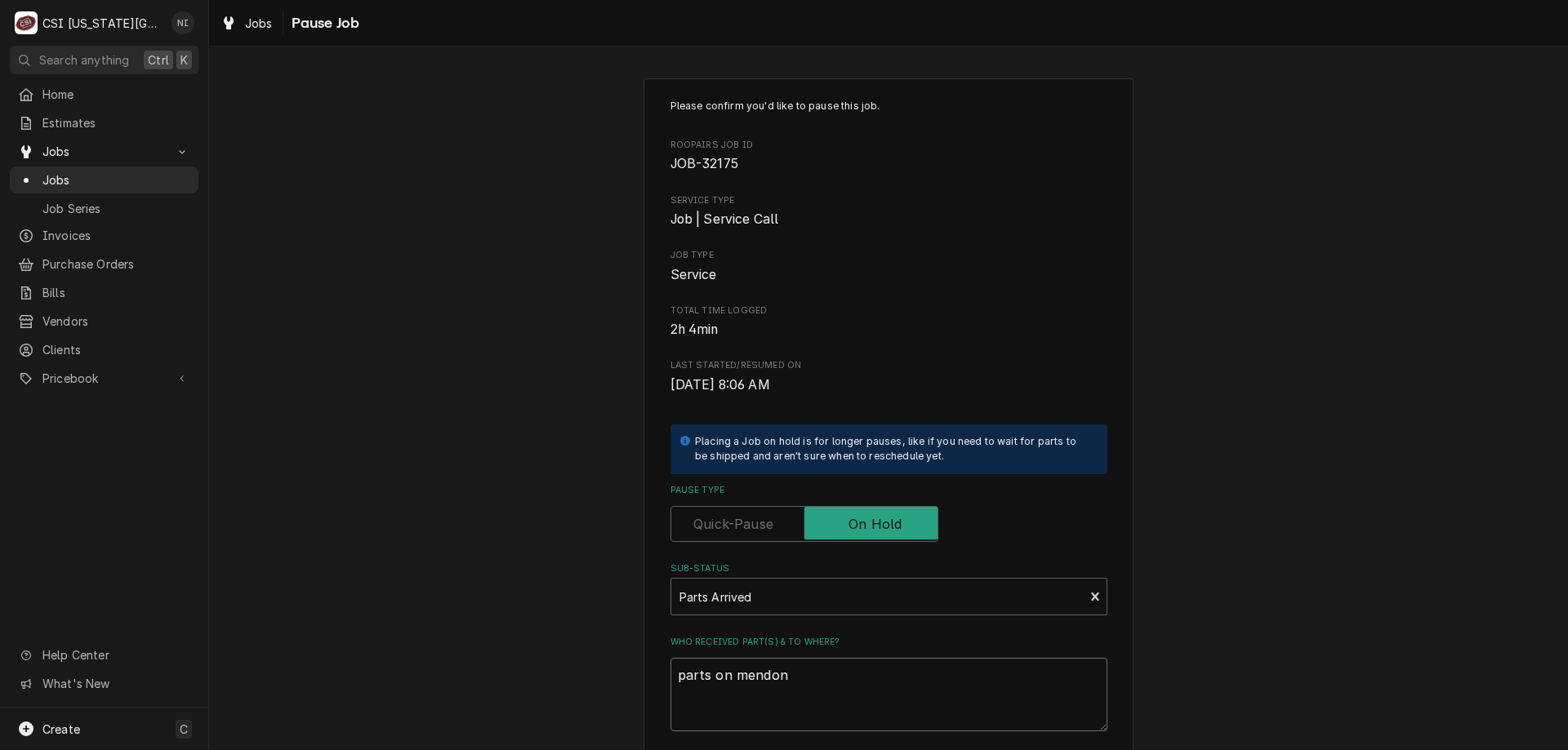
type textarea "parts on mendon"
type textarea "x"
type textarea "parts on mendon s"
type textarea "x"
type textarea "parts on mendon sh"
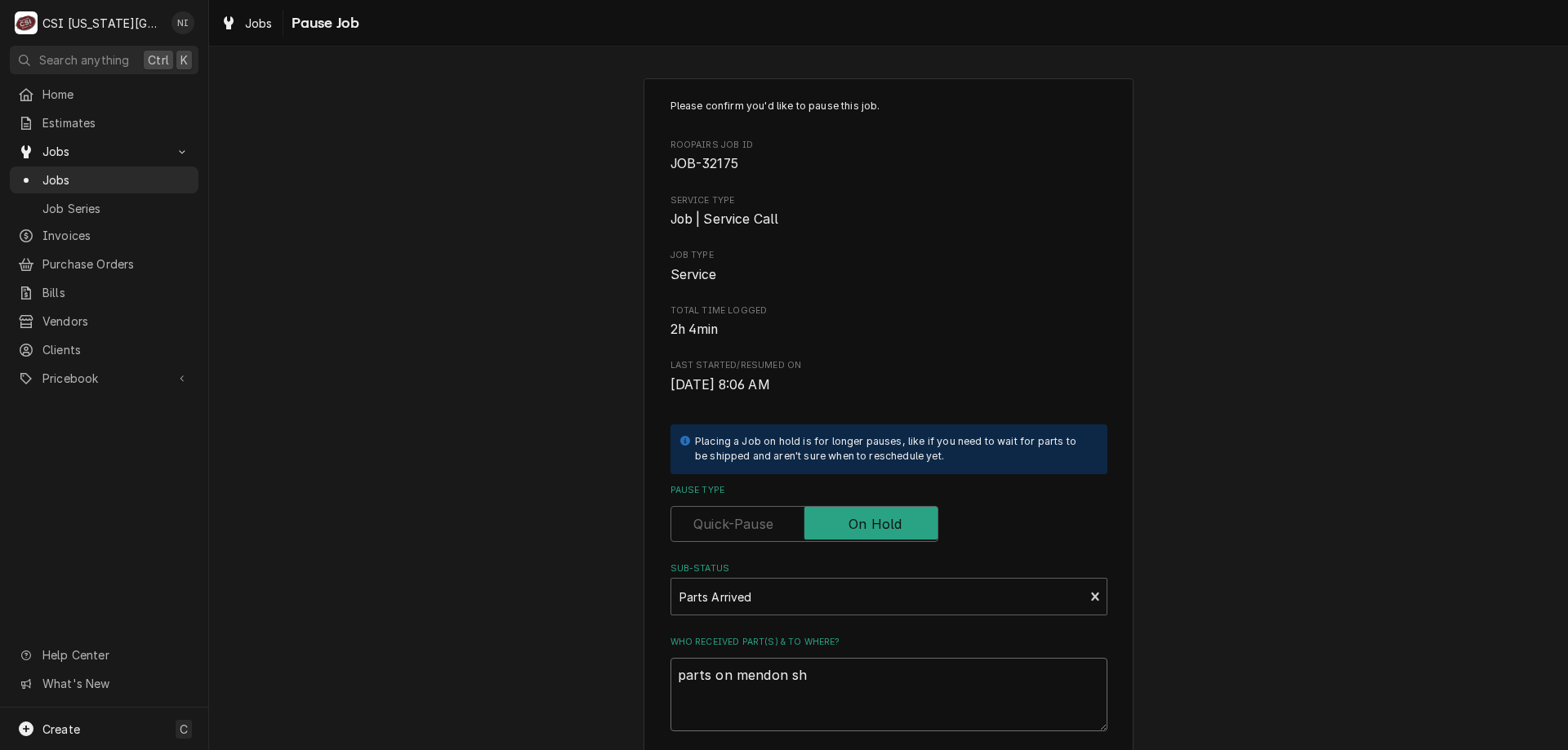
type textarea "x"
type textarea "parts on mendon shl"
type textarea "x"
type textarea "parts on mendon shlf"
type textarea "x"
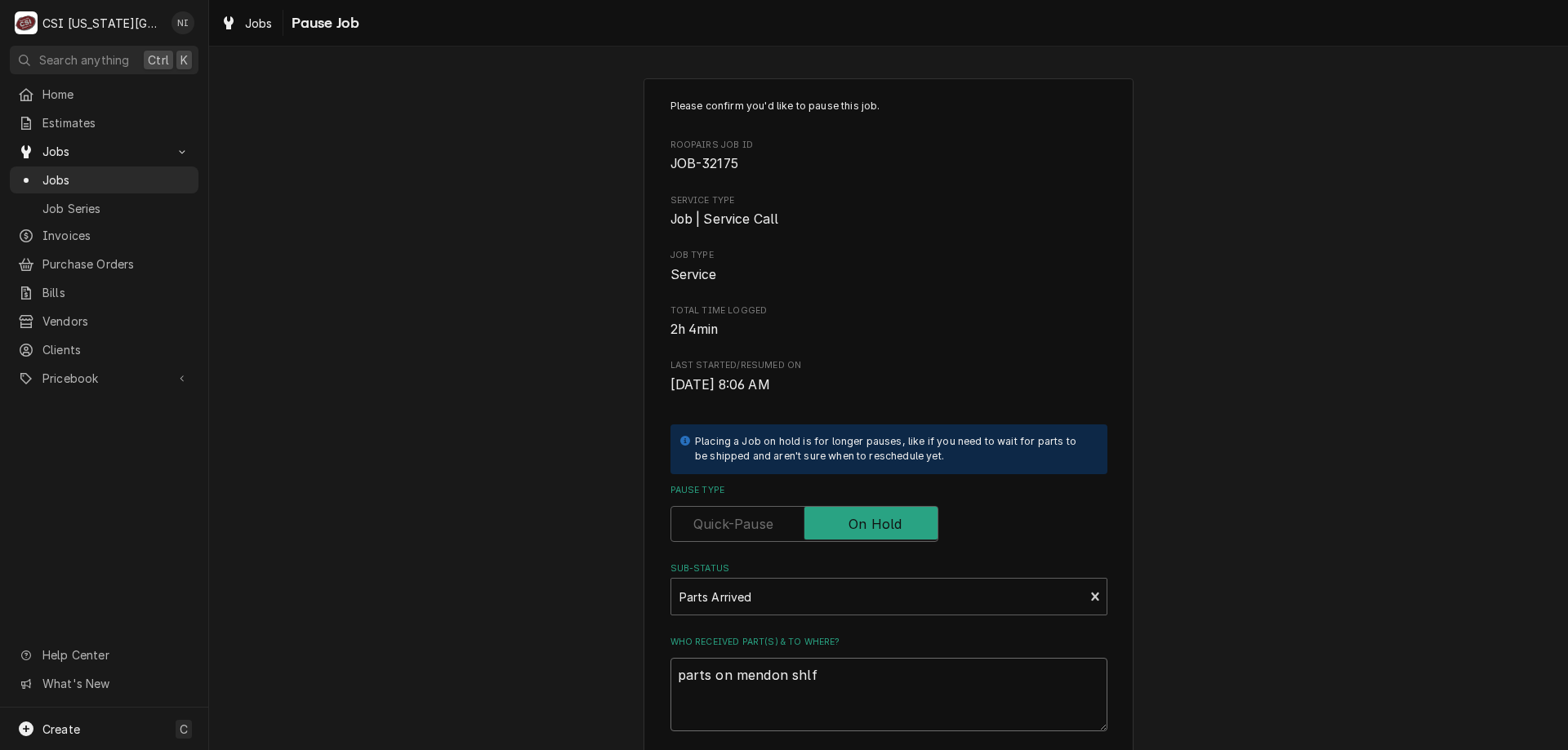
type textarea "parts on mendon shl"
type textarea "x"
type textarea "parts on mendon sh"
type textarea "x"
type textarea "parts on mendon she"
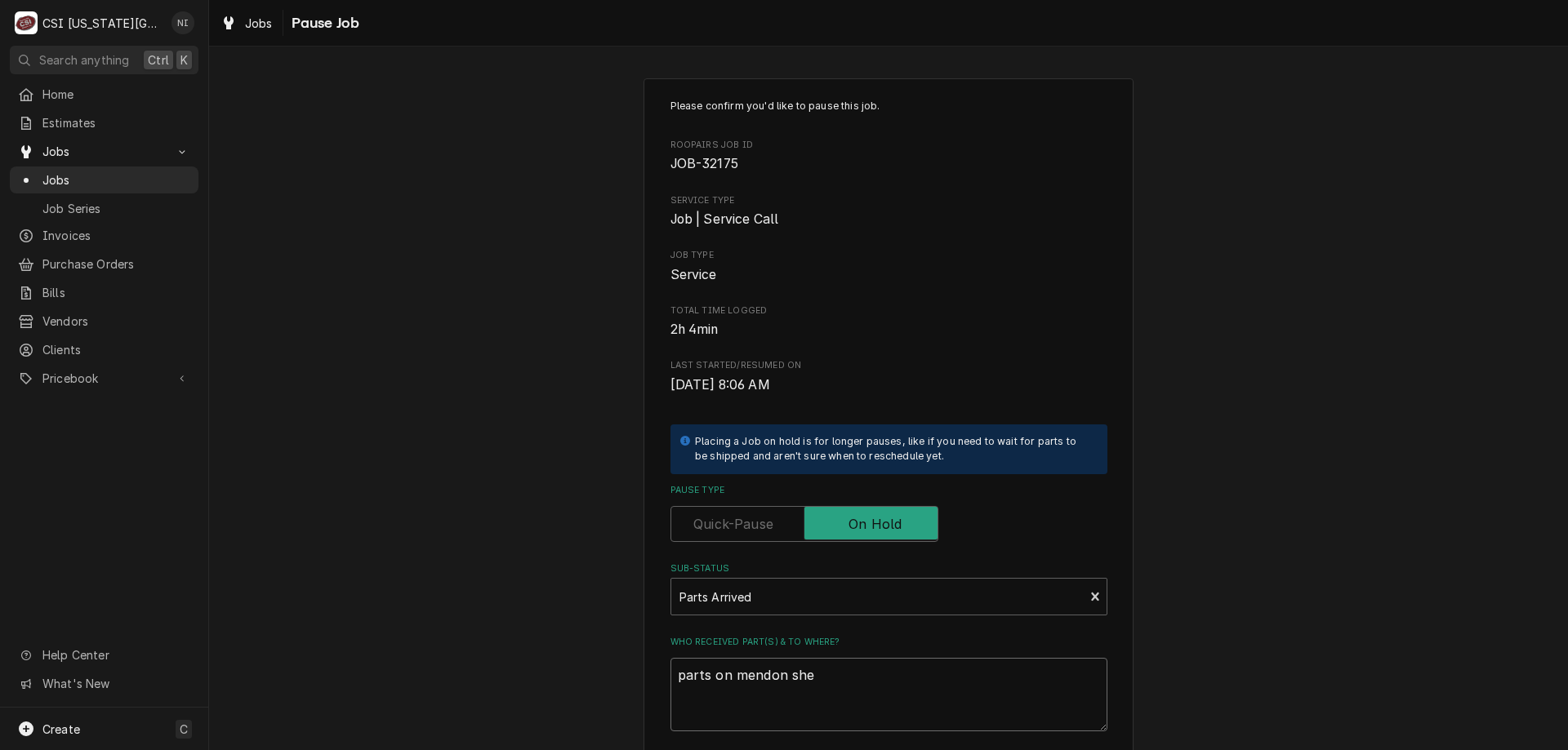
type textarea "x"
type textarea "parts on mendon shel"
type textarea "x"
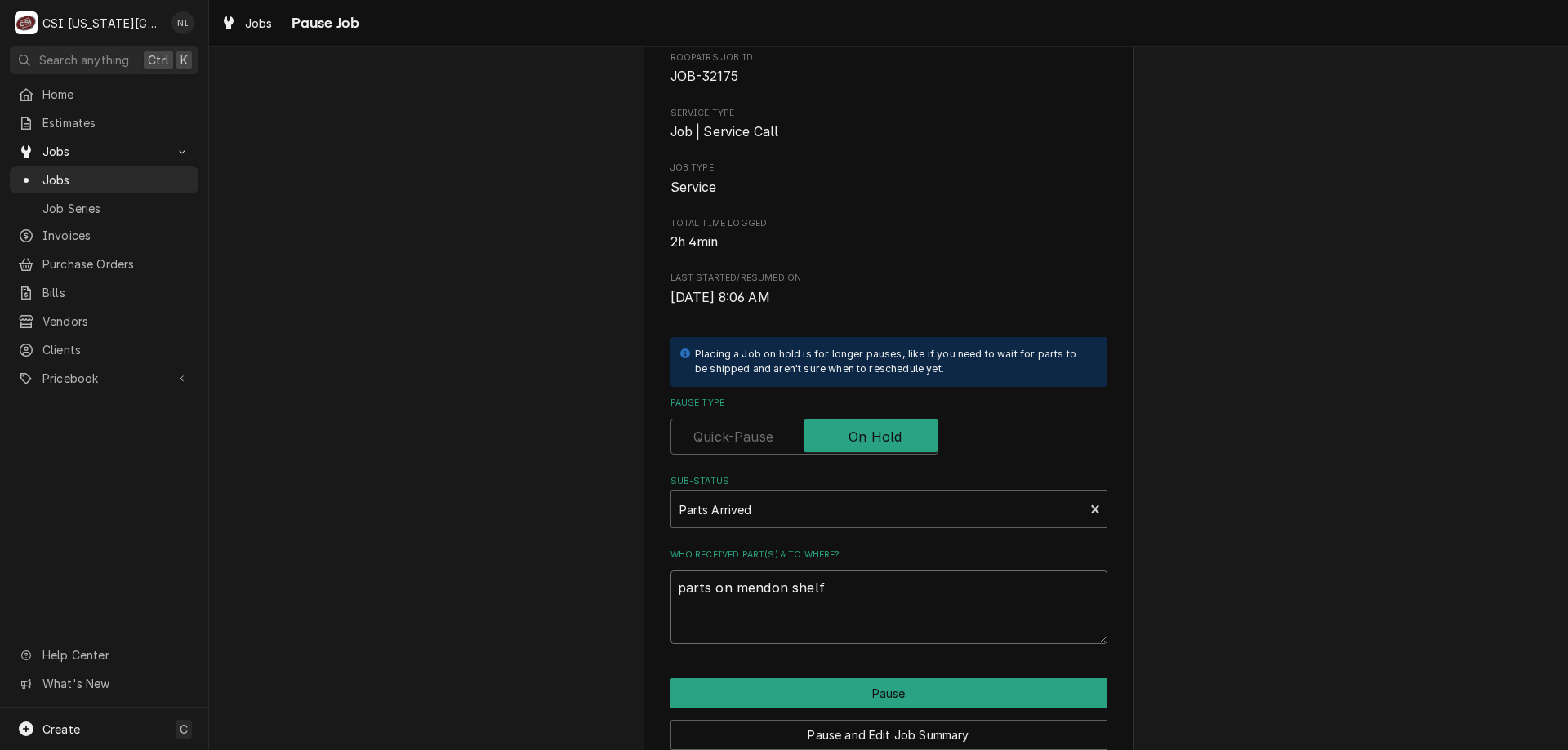
scroll to position [164, 0]
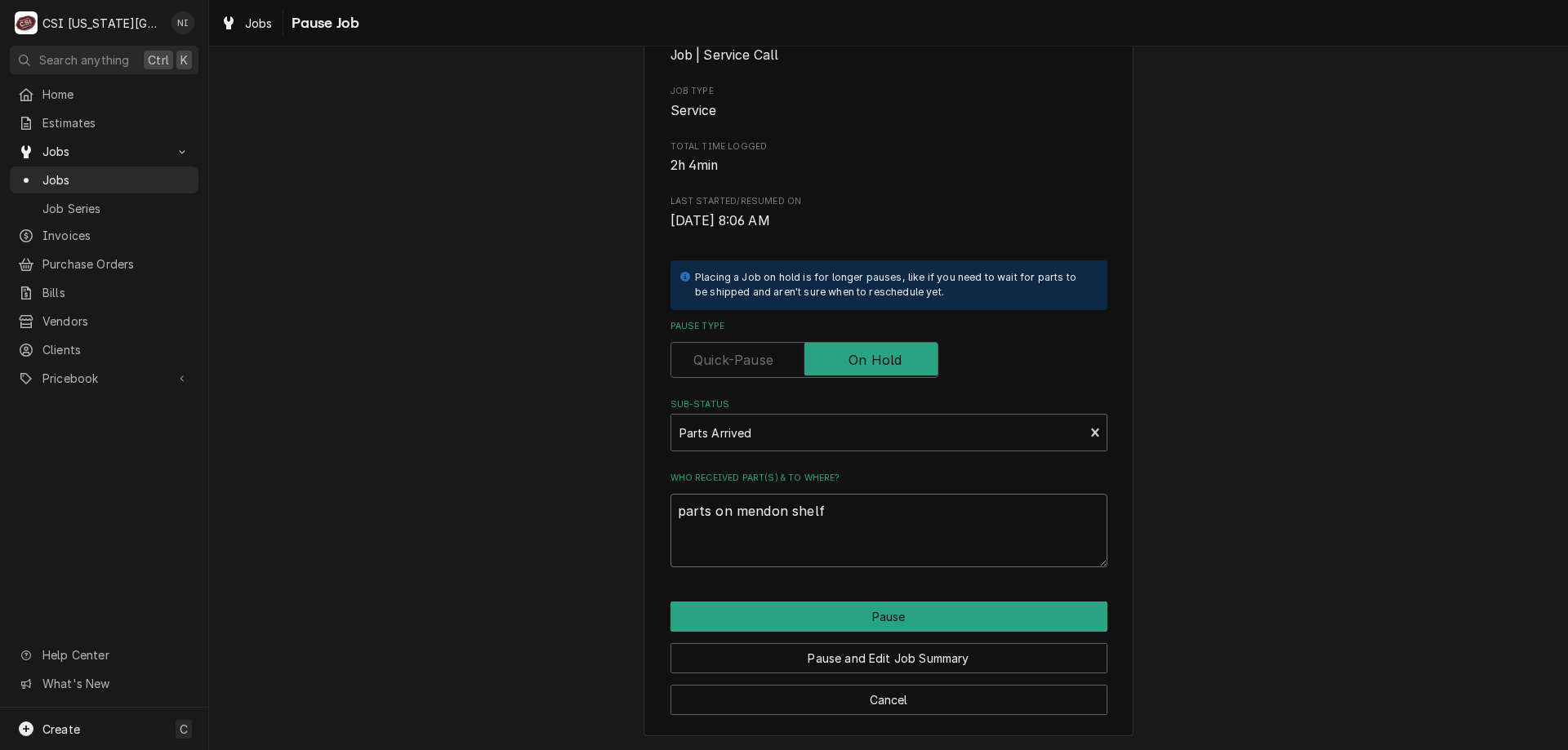
type textarea "parts on mendon shelf"
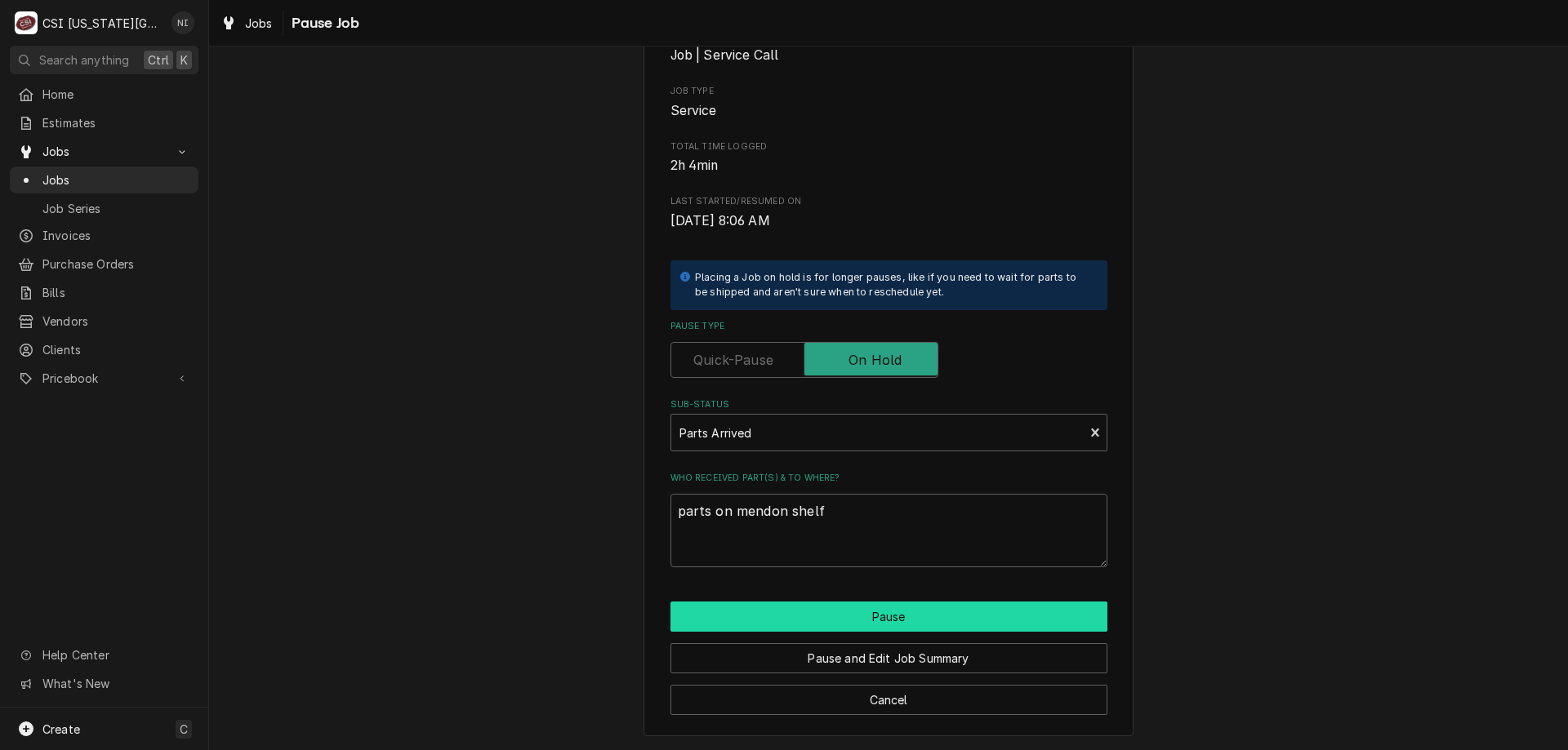
click at [872, 605] on button "Pause" at bounding box center [888, 617] width 436 height 30
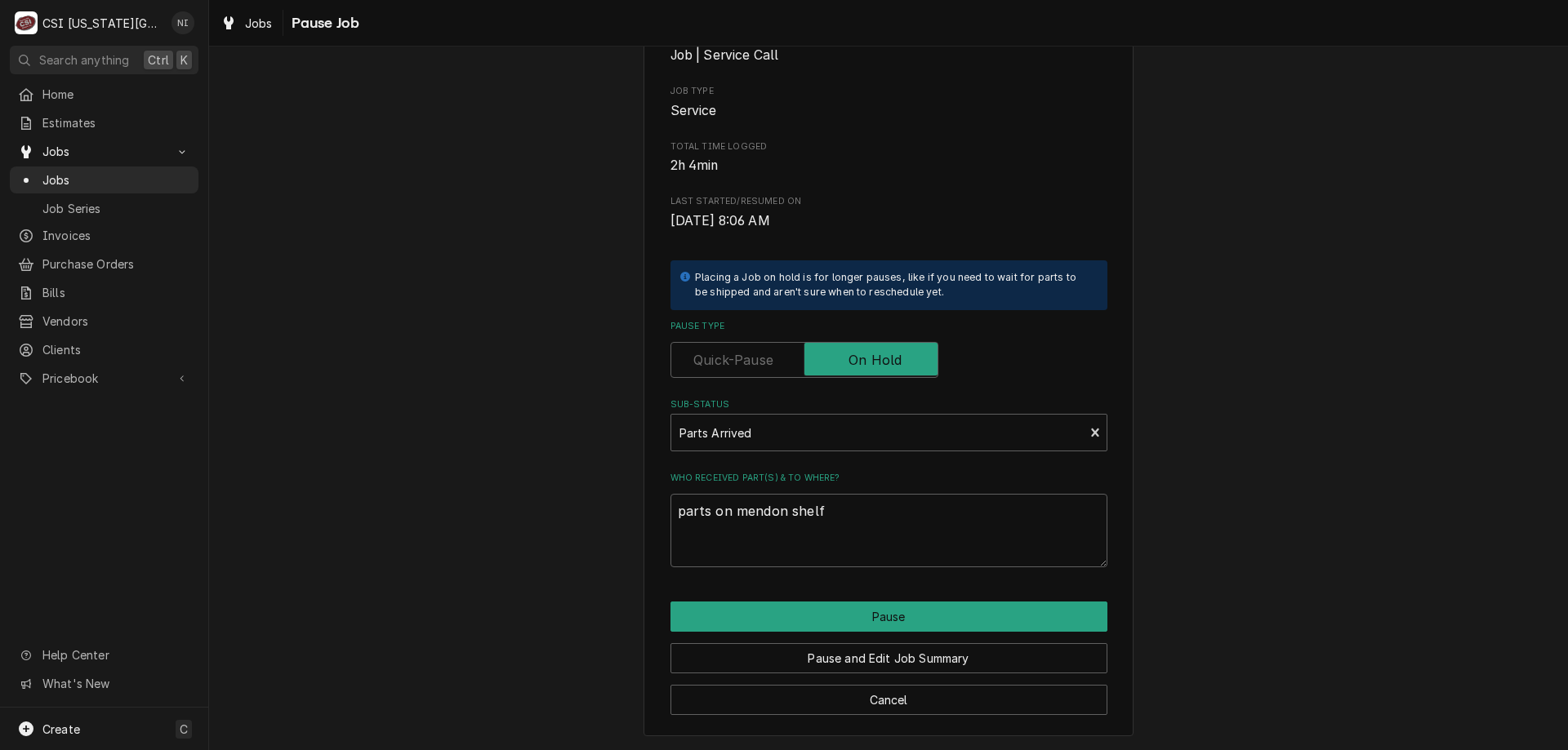
type textarea "x"
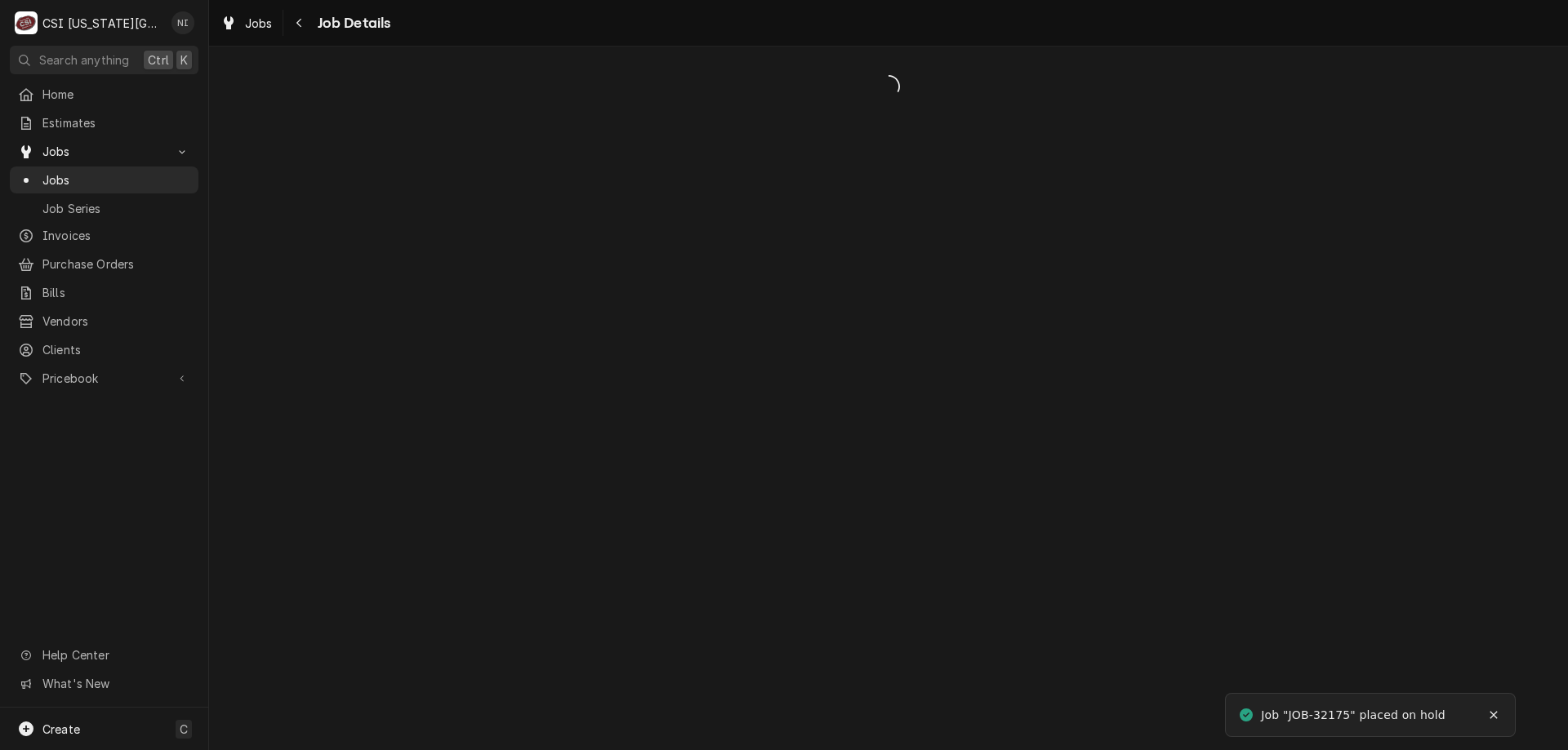
click at [136, 175] on span "Jobs" at bounding box center [116, 180] width 148 height 17
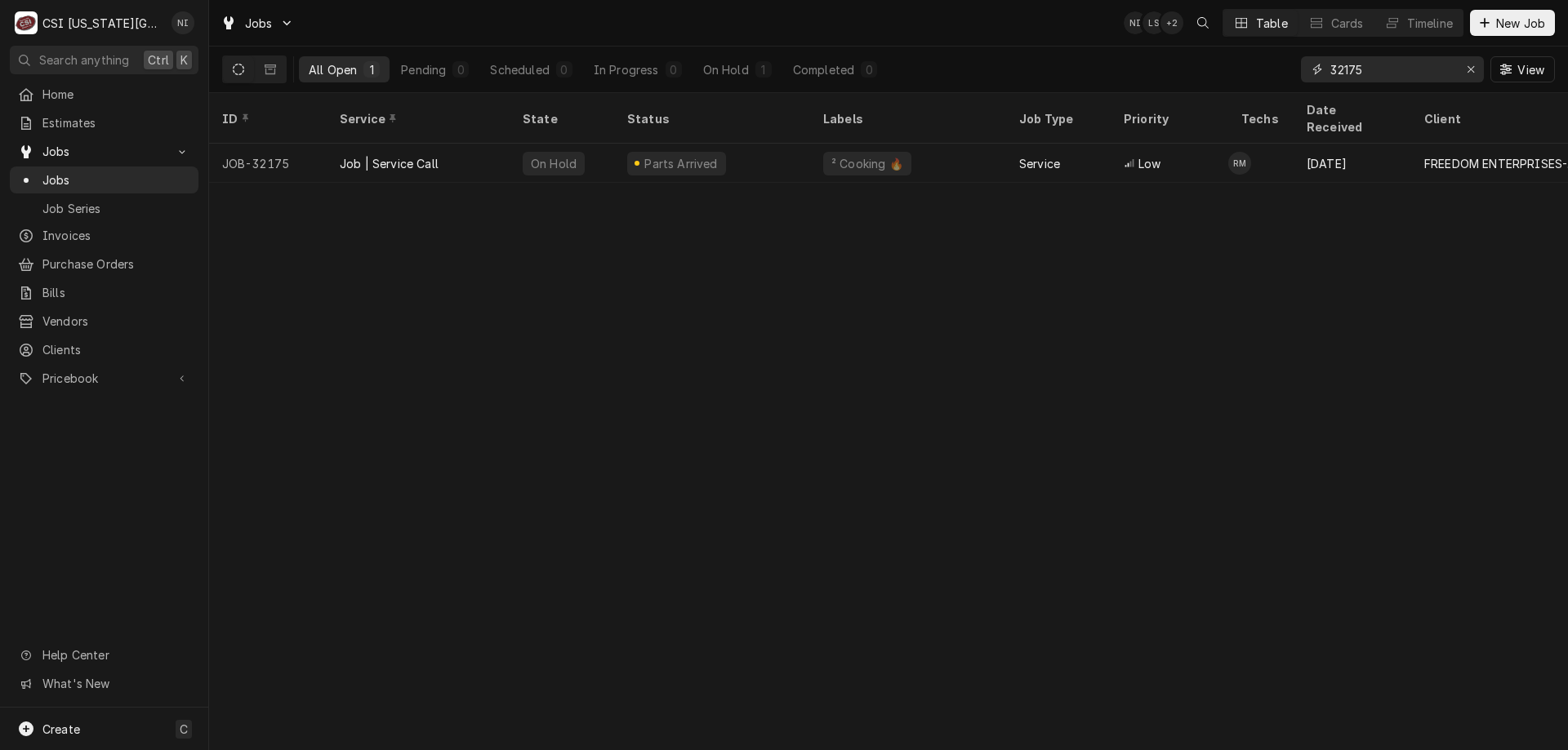
drag, startPoint x: 1364, startPoint y: 71, endPoint x: 1346, endPoint y: 74, distance: 18.2
click at [1346, 74] on input "32175" at bounding box center [1391, 69] width 122 height 26
type input "32356"
click at [782, 185] on div "Parts Ordered" at bounding box center [712, 202] width 196 height 39
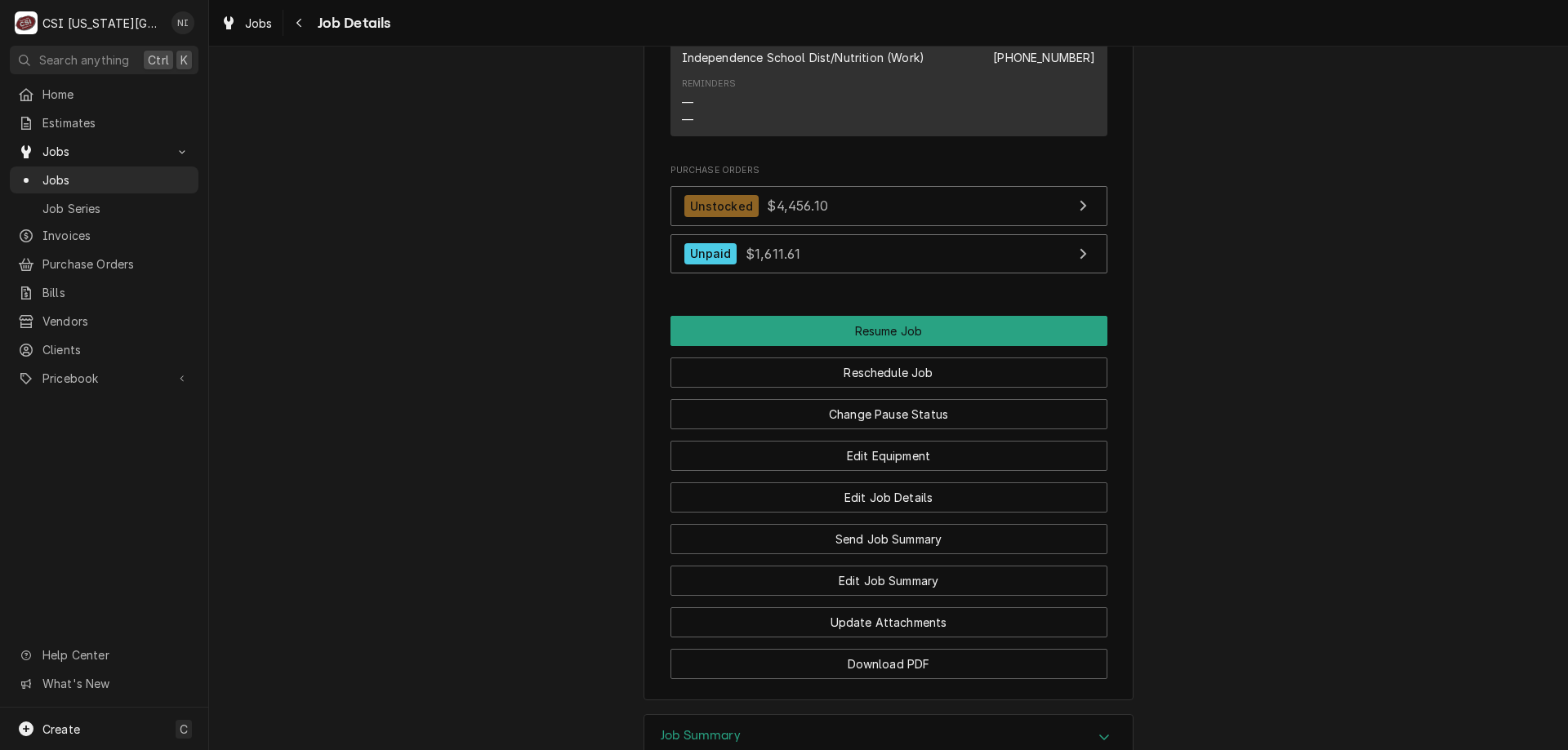
scroll to position [2413, 0]
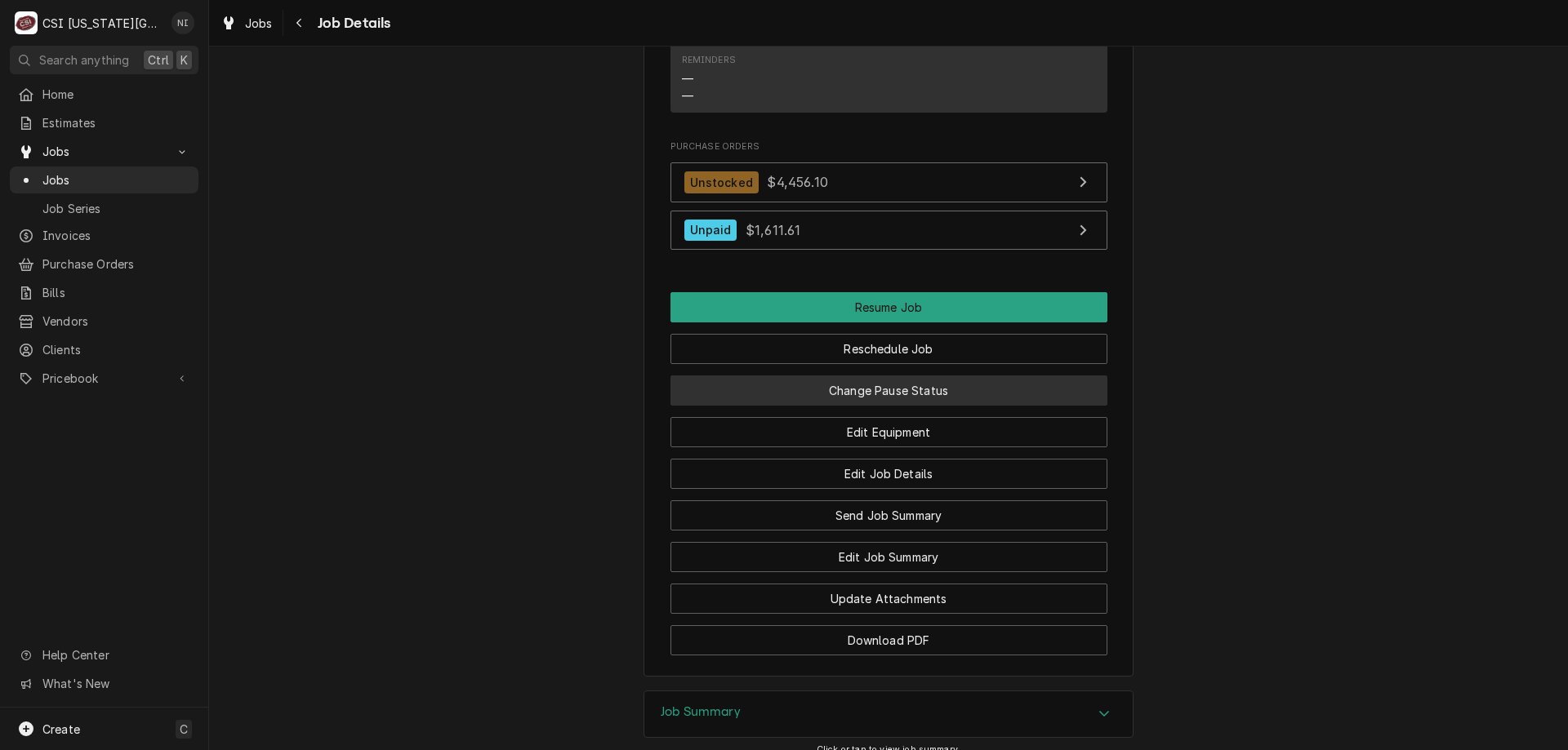
click at [911, 388] on button "Change Pause Status" at bounding box center [888, 391] width 436 height 30
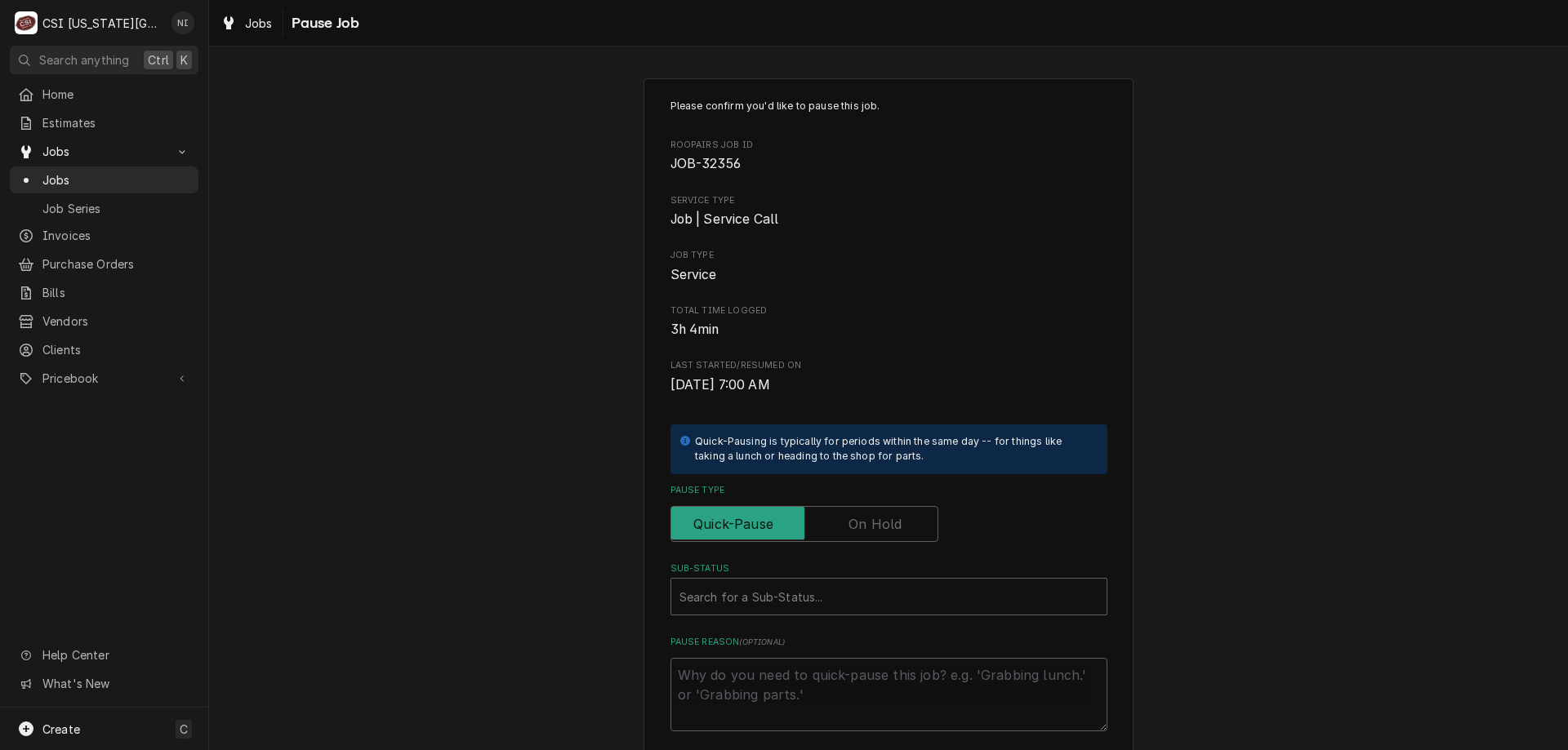
click at [880, 516] on label "Pause Type" at bounding box center [804, 524] width 268 height 36
click at [880, 516] on input "Pause Type" at bounding box center [804, 524] width 253 height 36
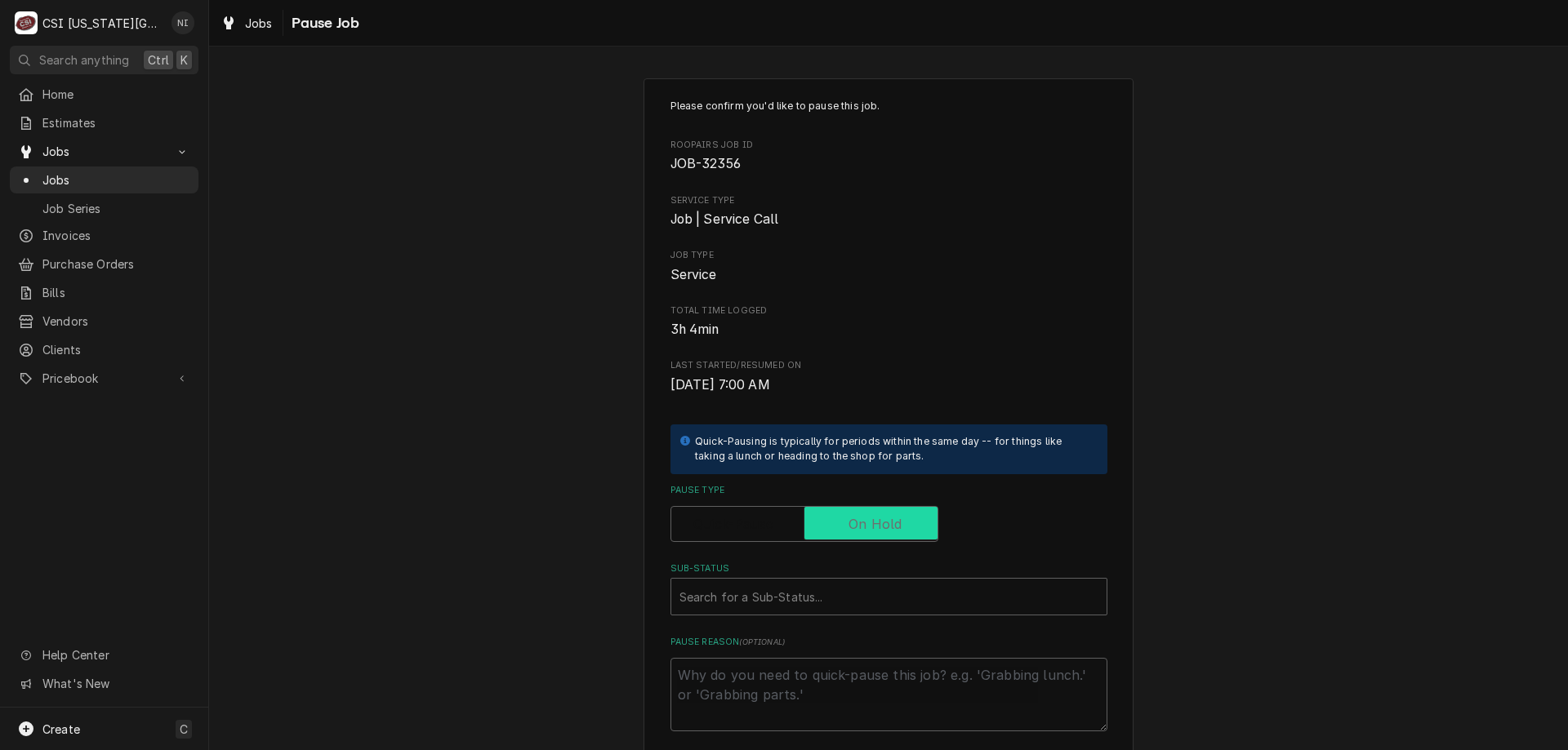
checkbox input "true"
click at [851, 596] on div "Sub-Status" at bounding box center [889, 596] width 419 height 29
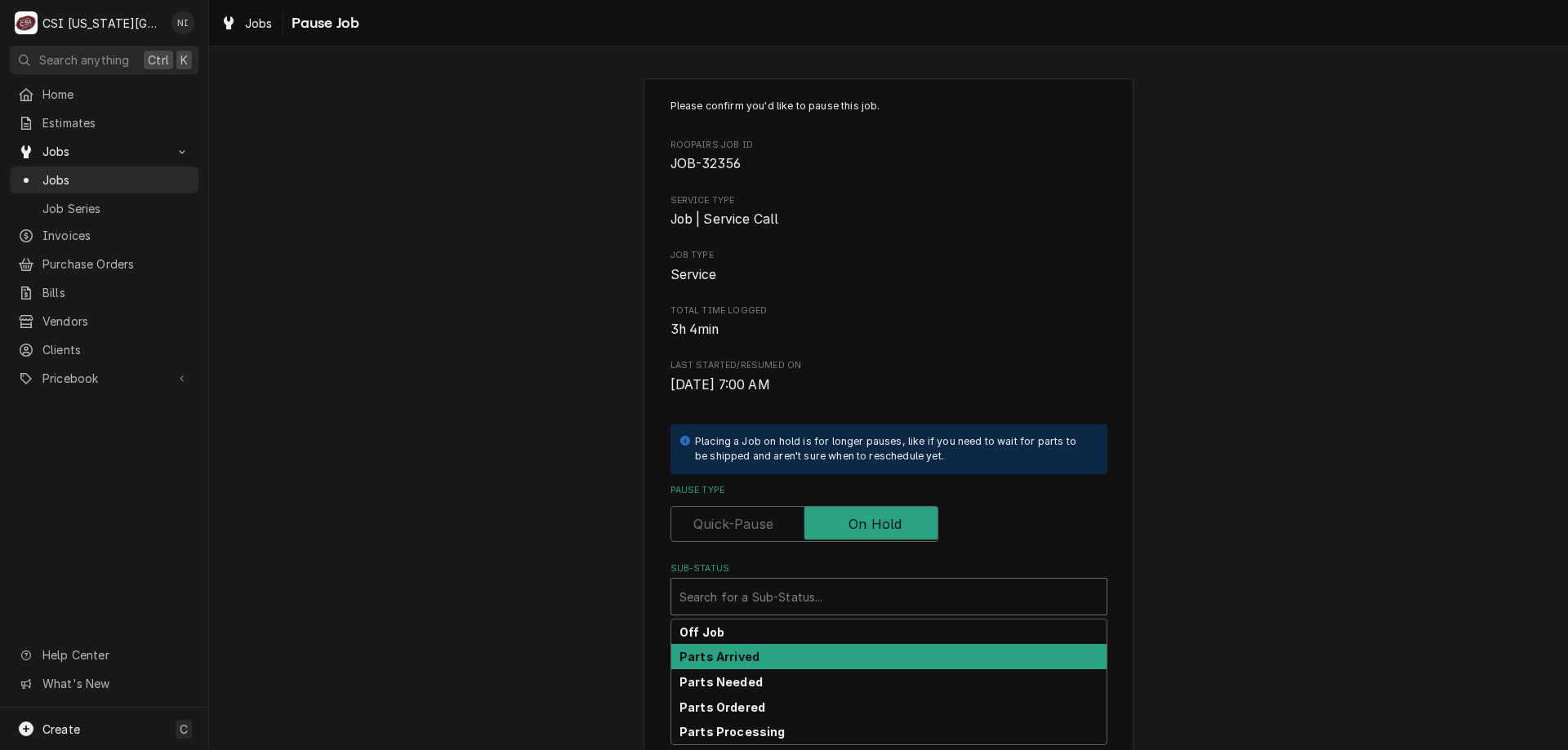
click at [768, 657] on div "Parts Arrived" at bounding box center [888, 657] width 435 height 25
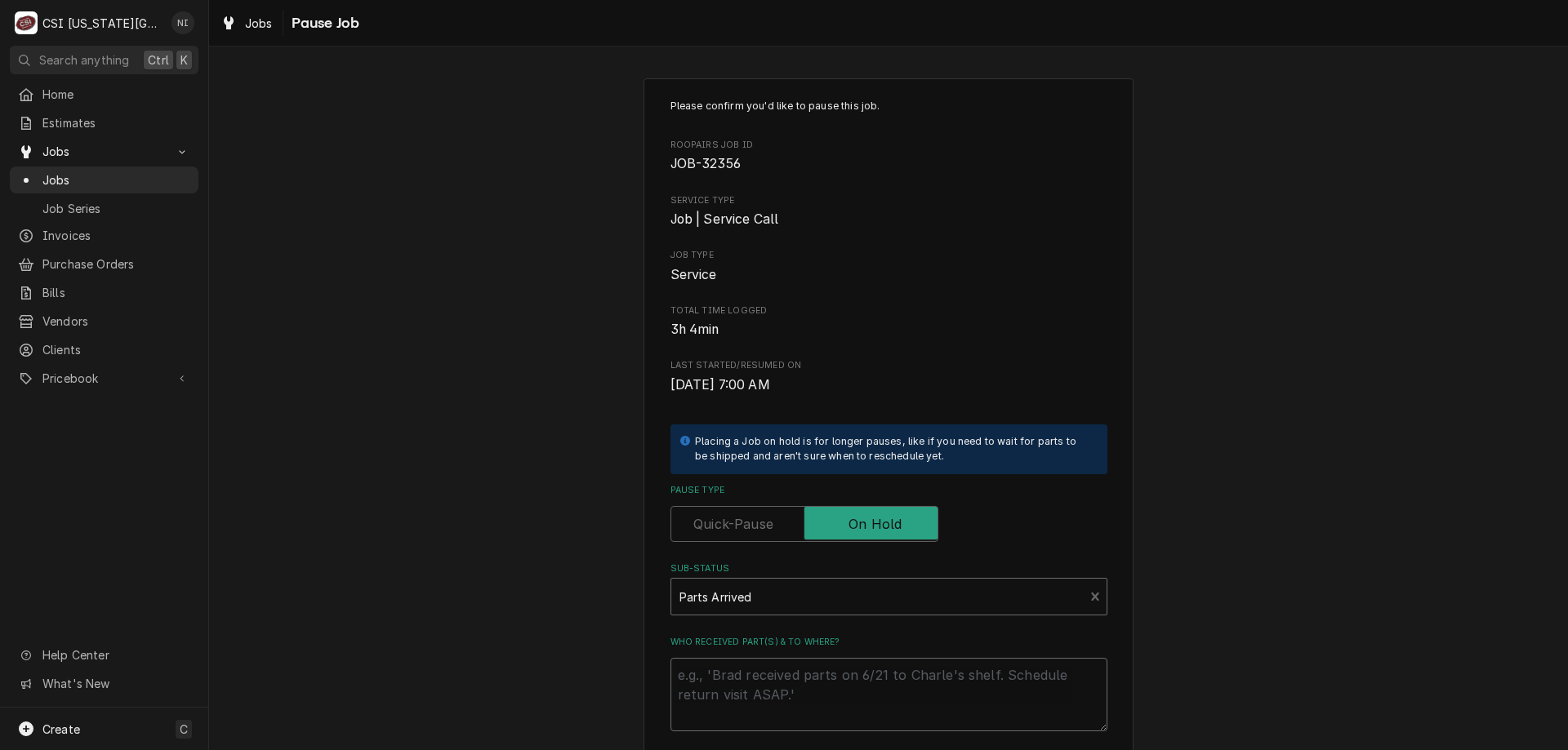
click at [771, 665] on textarea "Who received part(s) & to where?" at bounding box center [888, 695] width 436 height 73
type textarea "x"
type textarea "p"
type textarea "x"
type textarea "pa"
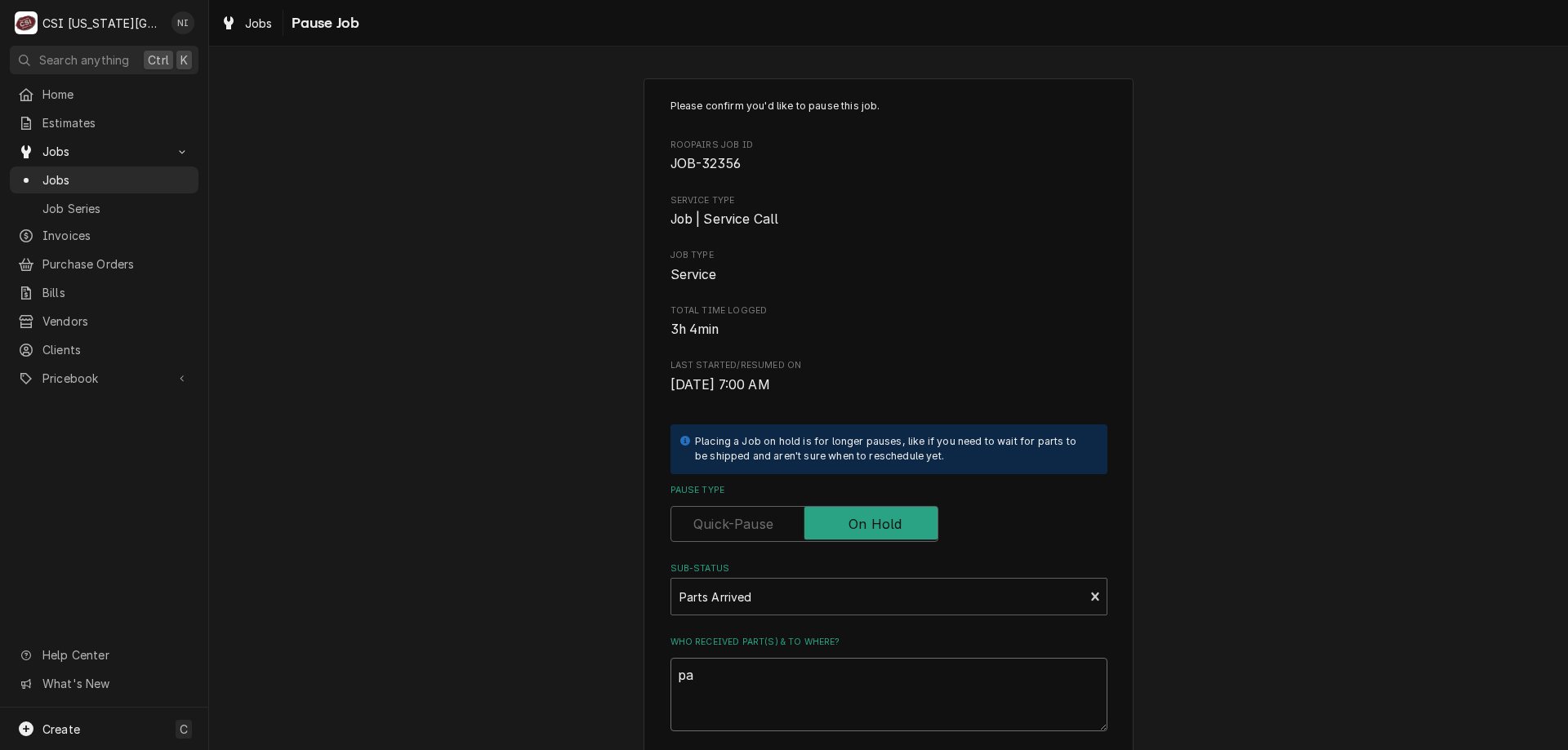
type textarea "x"
type textarea "par"
type textarea "x"
type textarea "part"
type textarea "x"
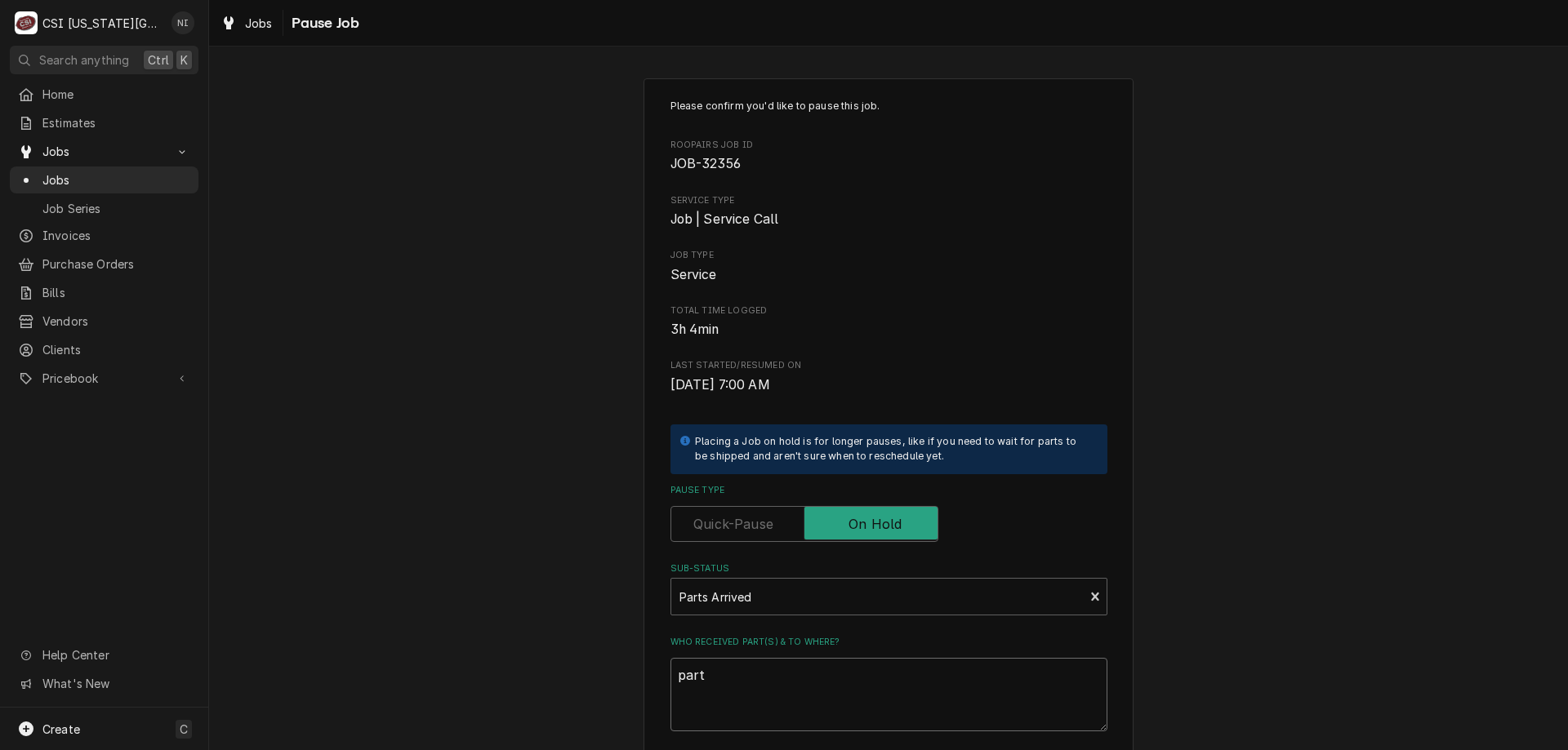
type textarea "parts"
type textarea "x"
type textarea "parts"
type textarea "x"
type textarea "parts o"
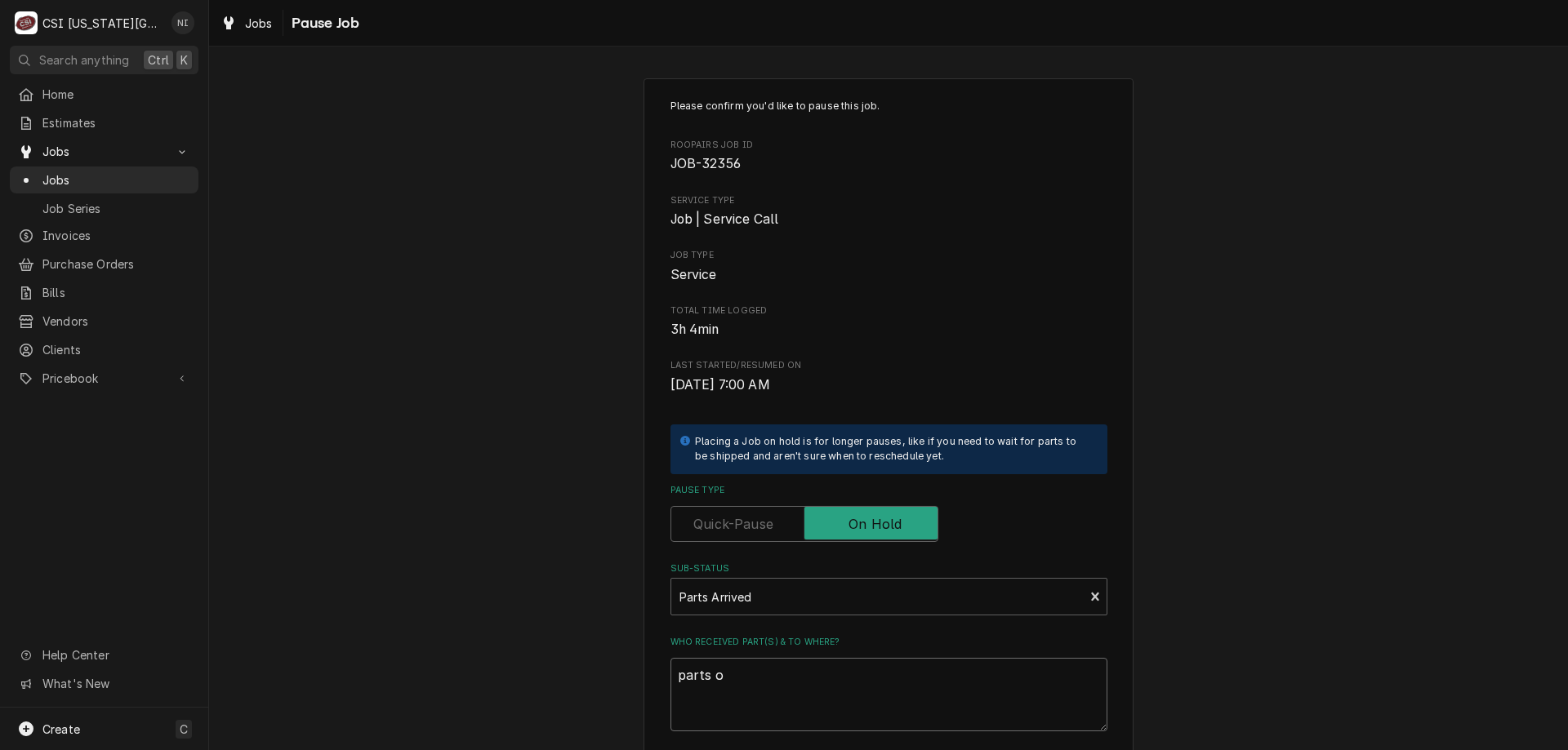
type textarea "x"
type textarea "parts on"
type textarea "x"
type textarea "parts on"
type textarea "x"
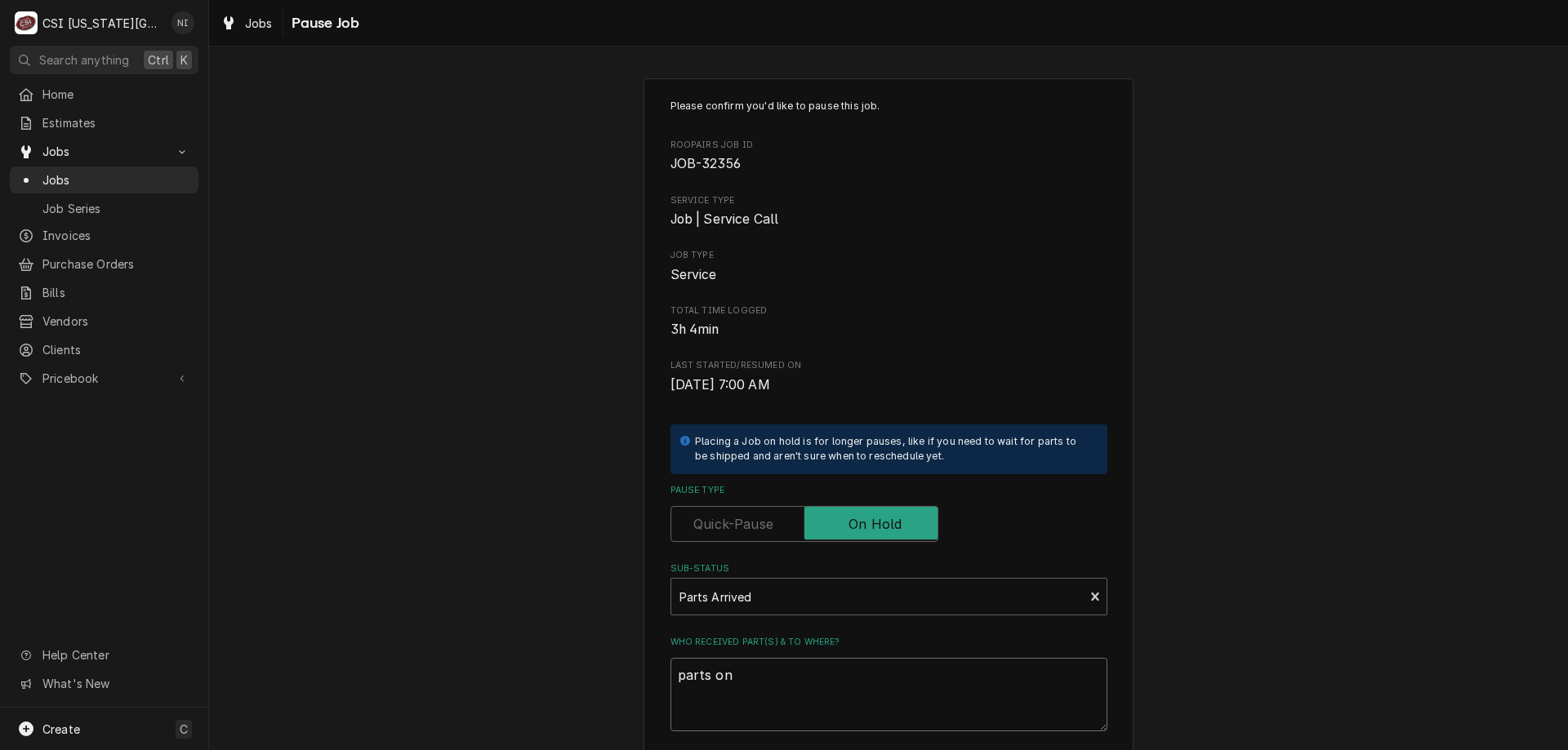
type textarea "parts on c"
type textarea "x"
type textarea "parts on co"
type textarea "x"
type textarea "parts on cod"
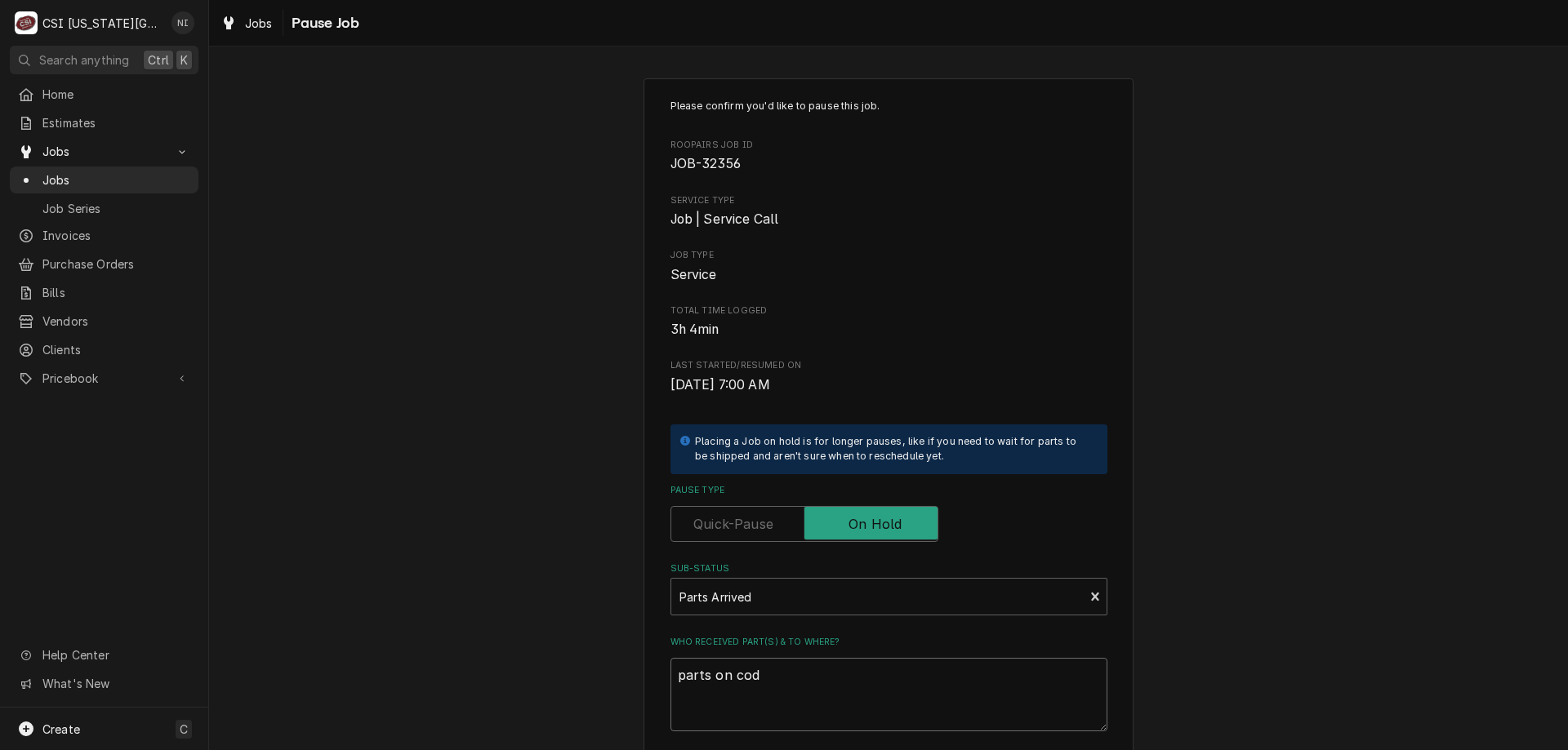
type textarea "x"
type textarea "parts on cody"
type textarea "x"
type textarea "parts on cody"
type textarea "x"
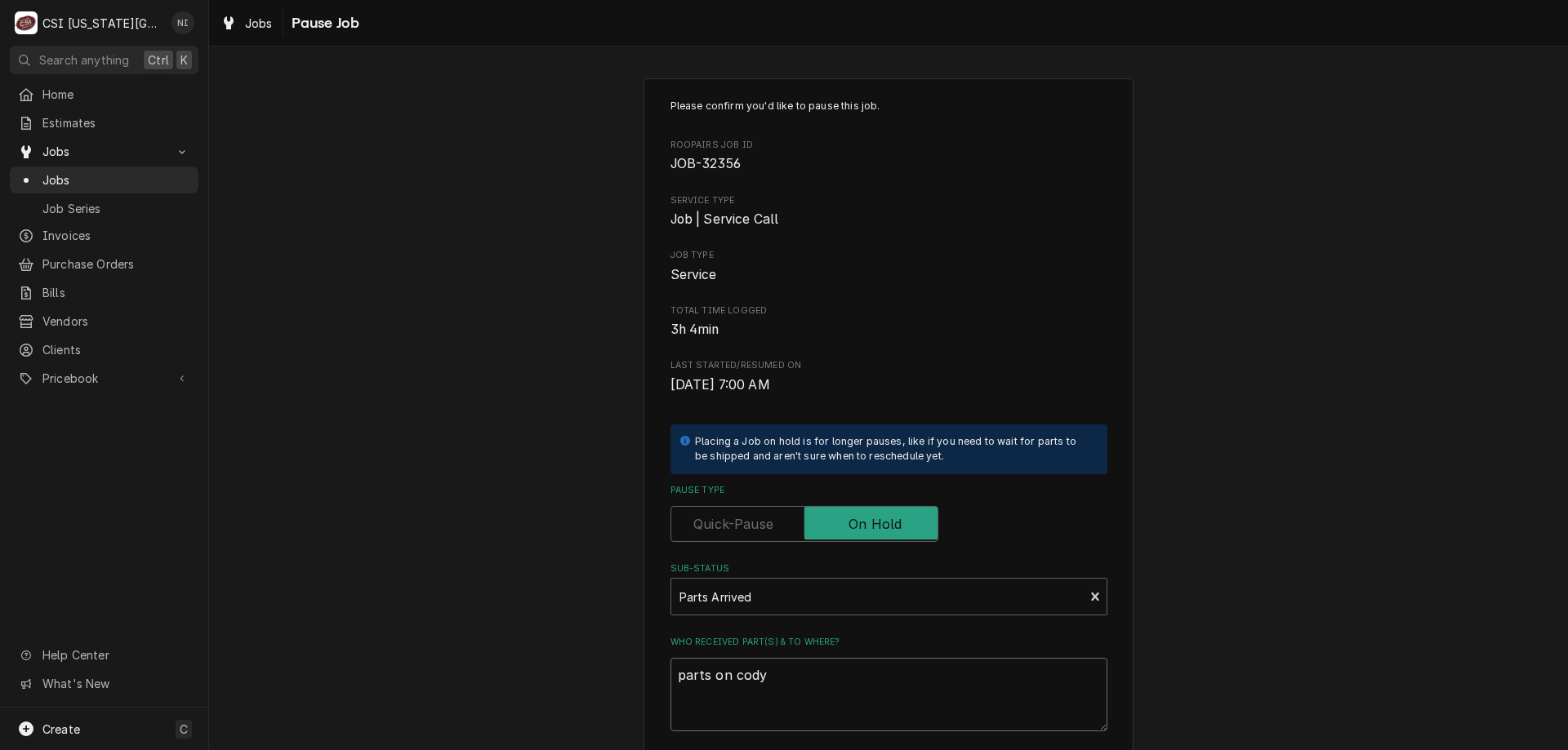
type textarea "parts on cody s"
type textarea "x"
type textarea "parts on cody sh"
type textarea "x"
type textarea "parts on cody she"
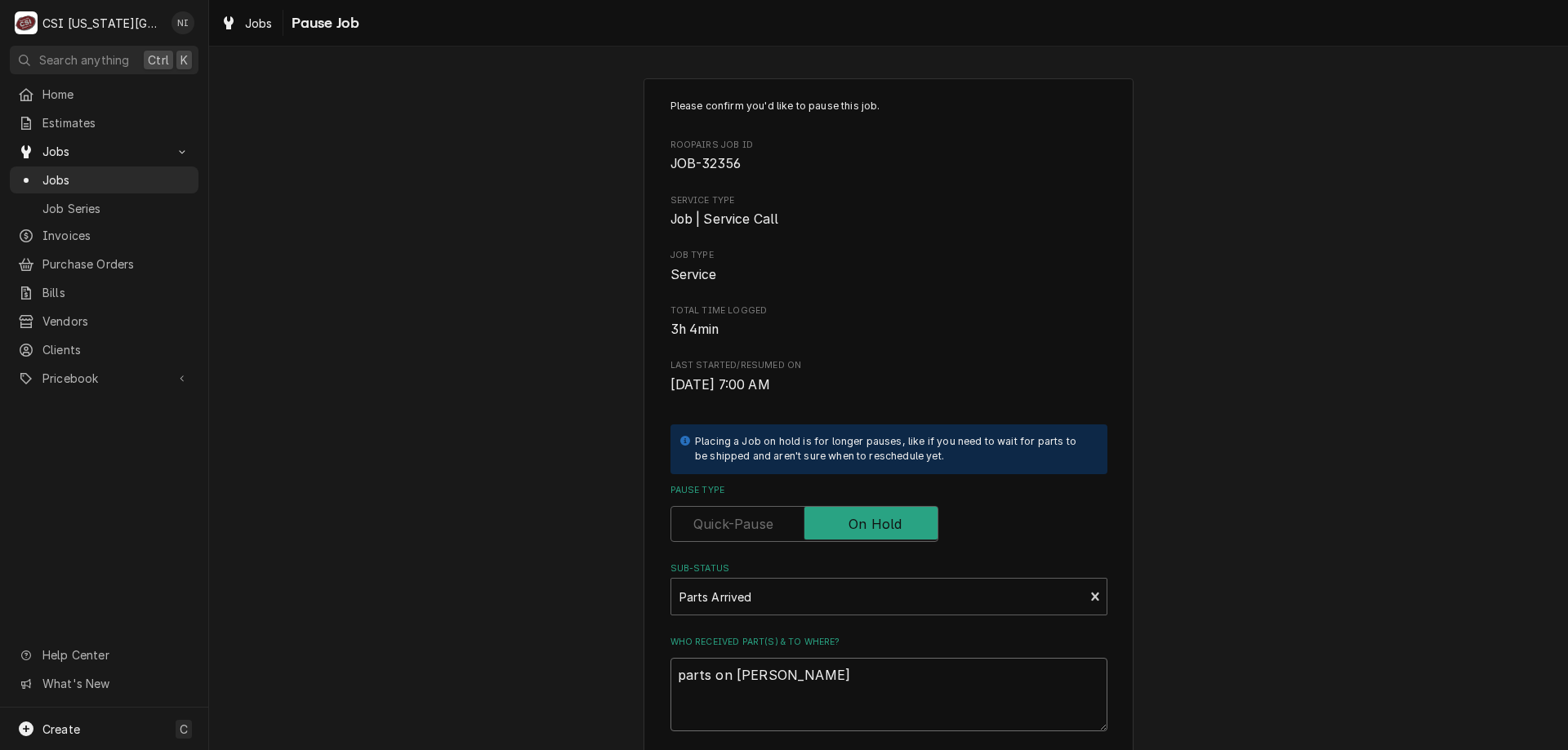
type textarea "x"
type textarea "parts on cody shel"
type textarea "x"
type textarea "parts on cody shelf"
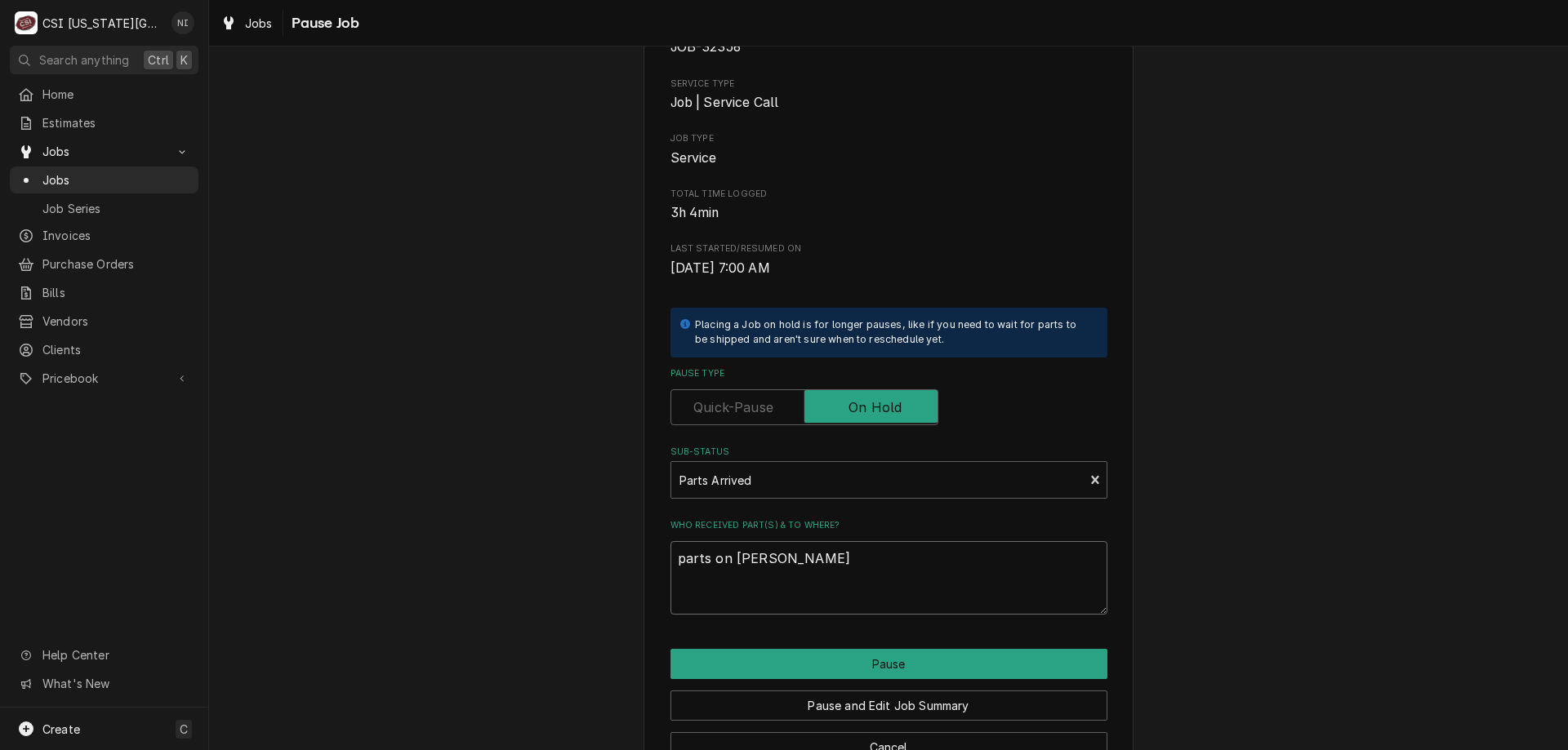
scroll to position [164, 0]
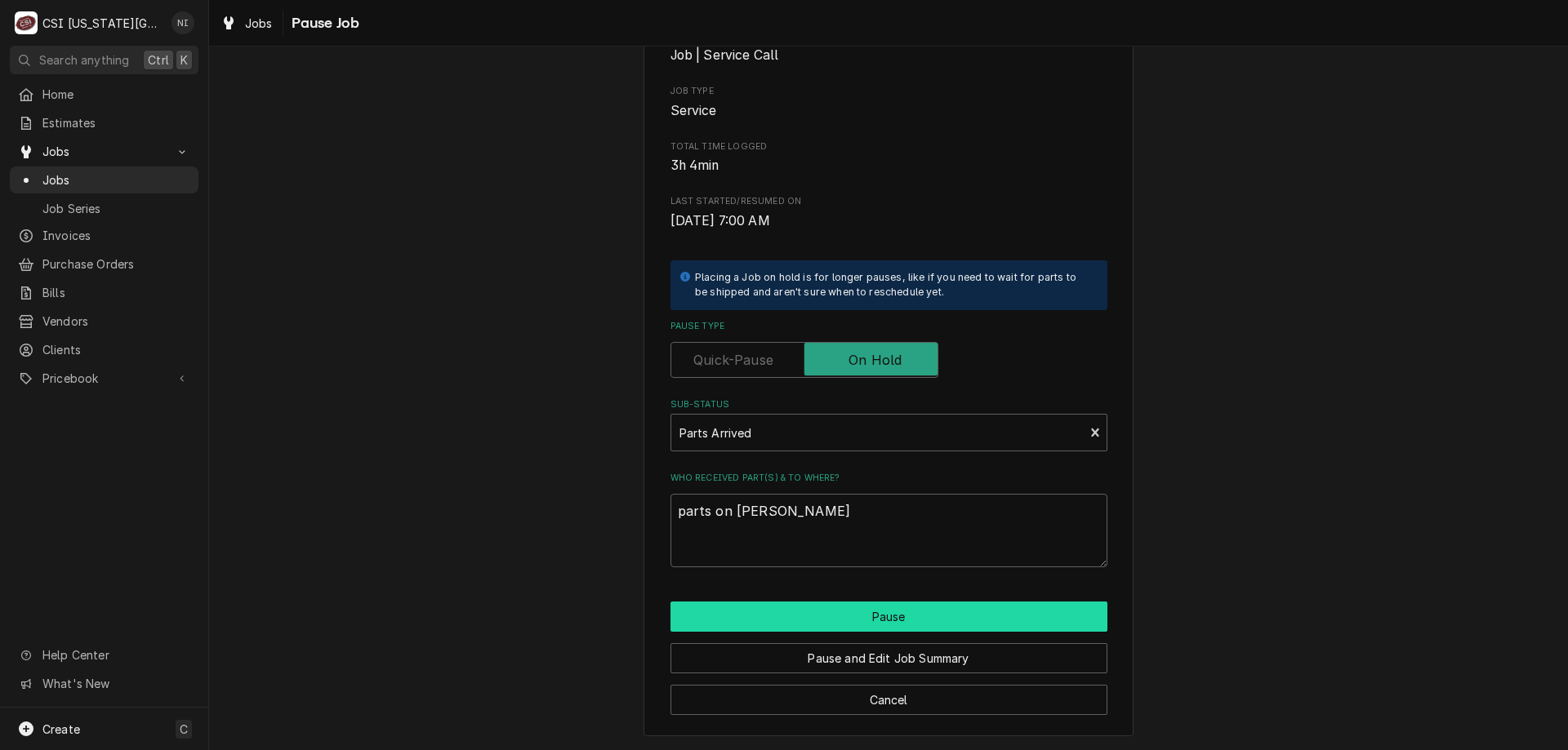
click at [907, 605] on button "Pause" at bounding box center [888, 617] width 436 height 30
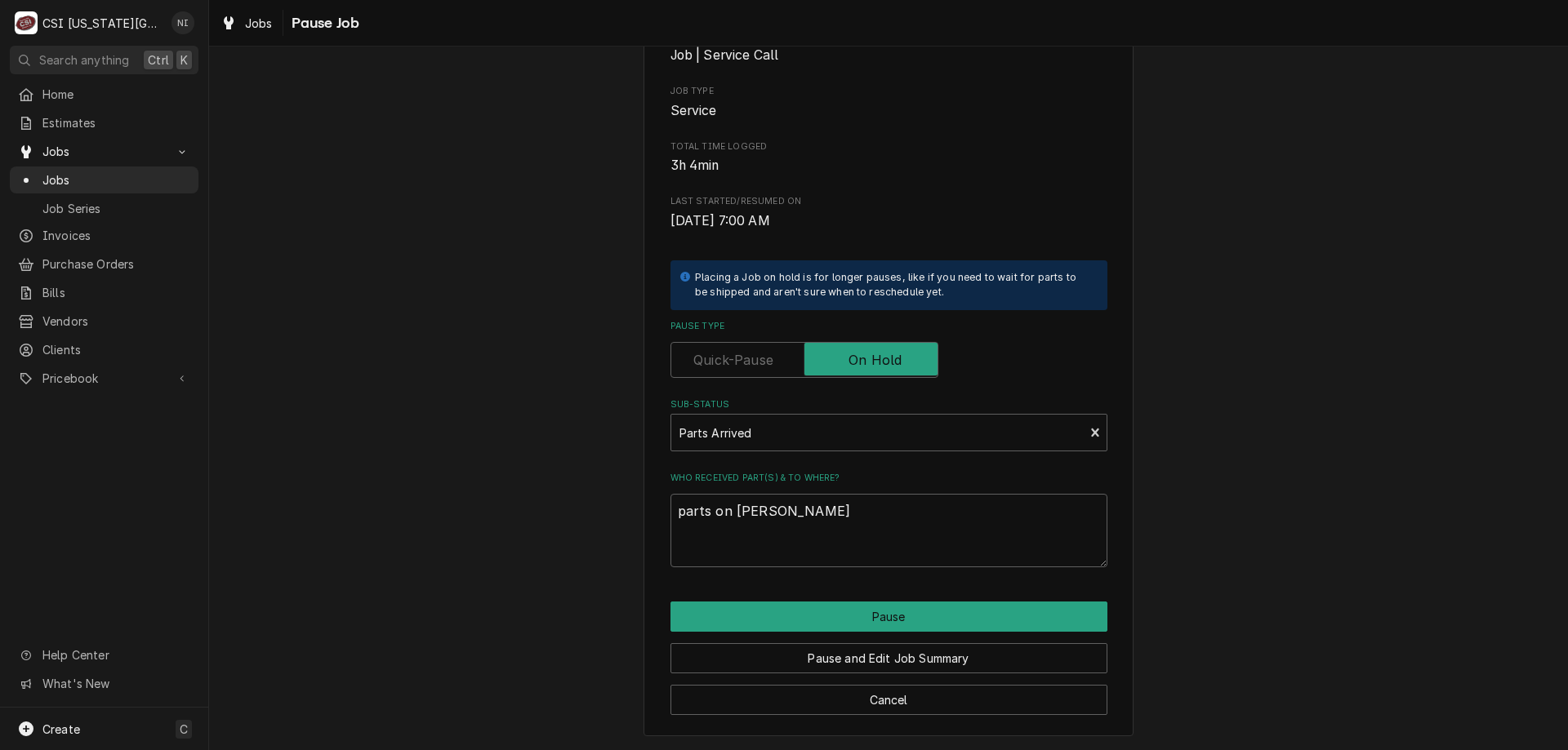
type textarea "x"
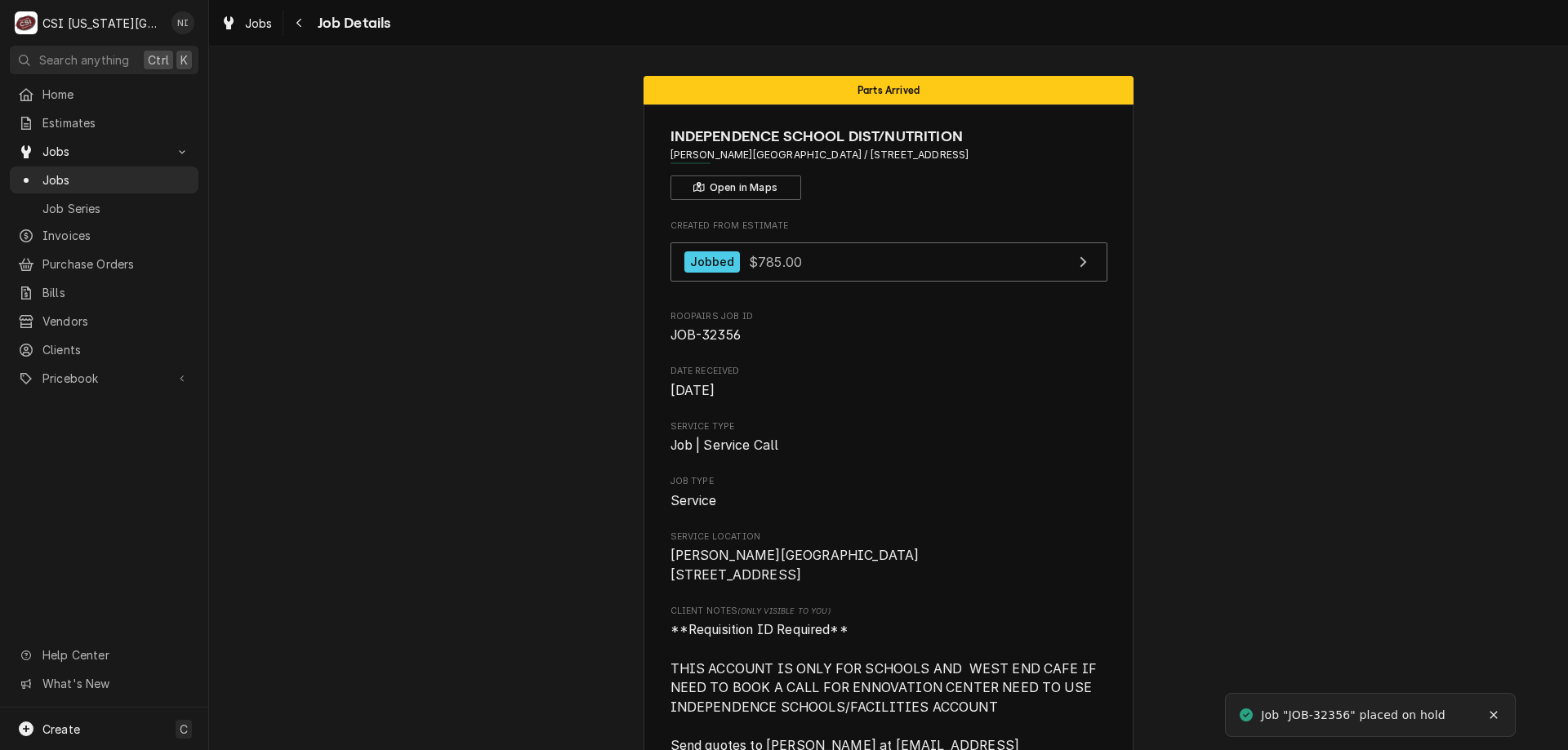
click at [127, 171] on span "Jobs" at bounding box center [116, 180] width 148 height 17
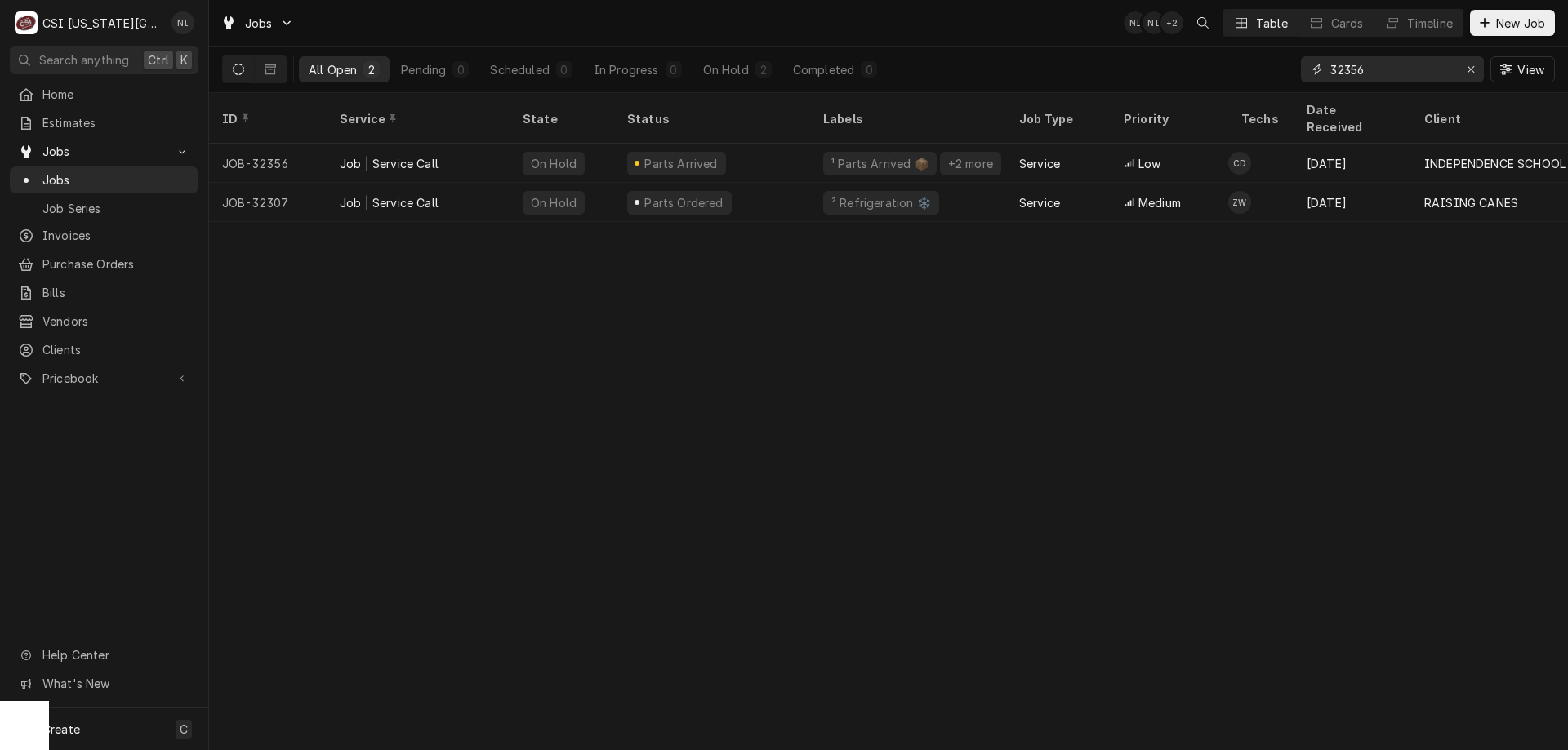
drag, startPoint x: 1385, startPoint y: 62, endPoint x: 1206, endPoint y: 59, distance: 179.0
click at [1206, 59] on div "All Open 2 Pending 0 Scheduled 0 In Progress 0 On Hold 2 Completed 0 32356 View" at bounding box center [888, 69] width 1333 height 46
type input "31547"
click at [739, 147] on div "Parts Ordered" at bounding box center [712, 163] width 196 height 39
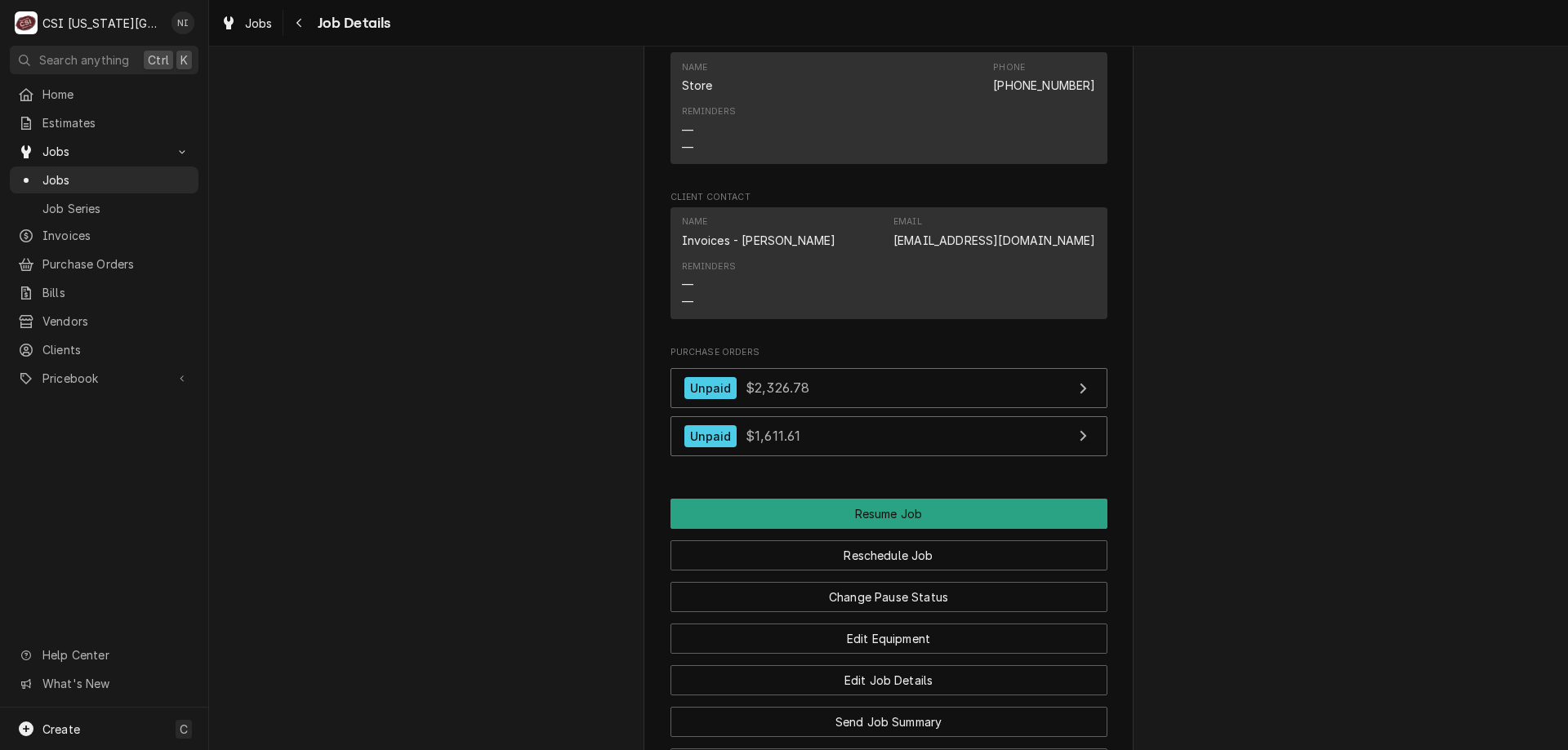
scroll to position [2922, 0]
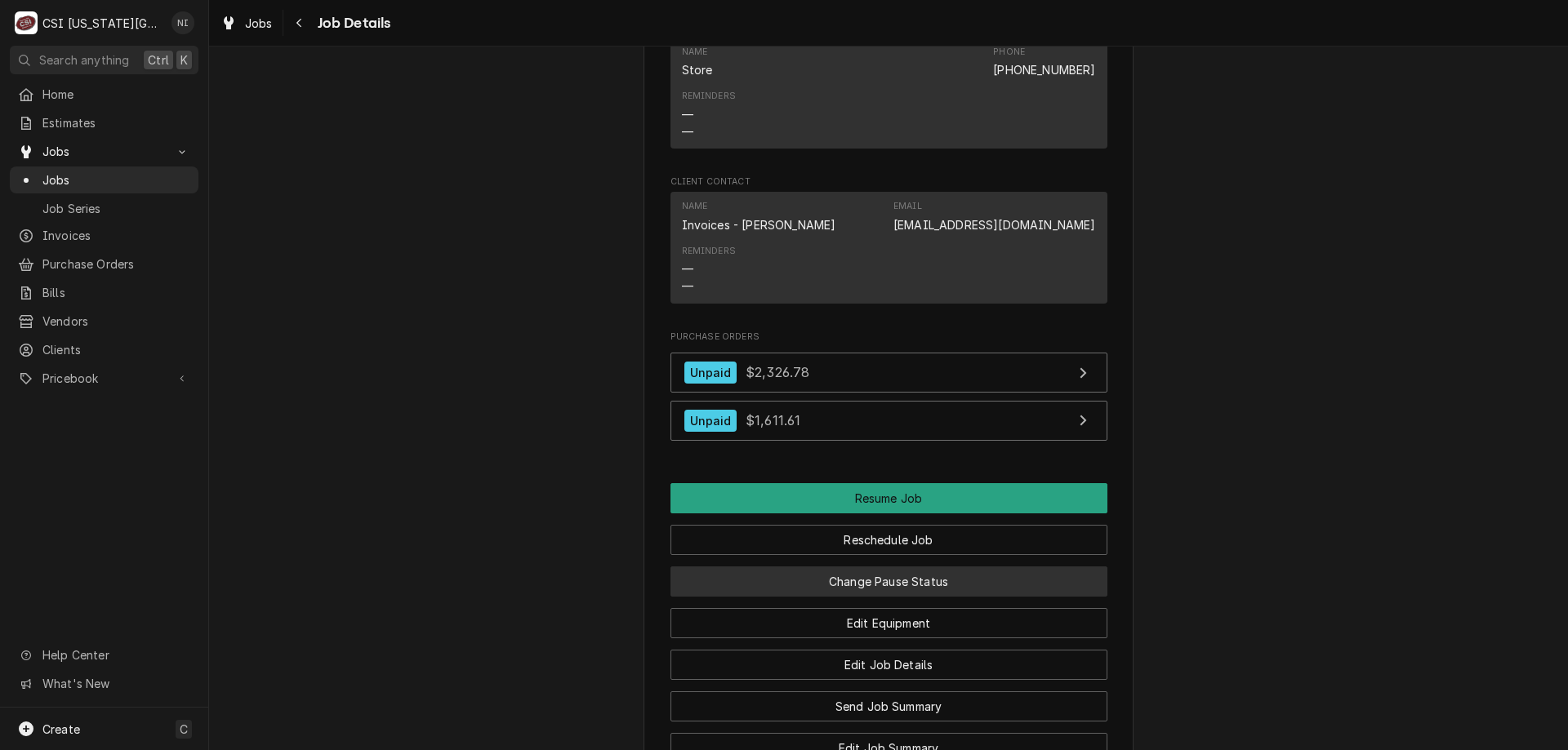
click at [895, 585] on button "Change Pause Status" at bounding box center [888, 582] width 436 height 30
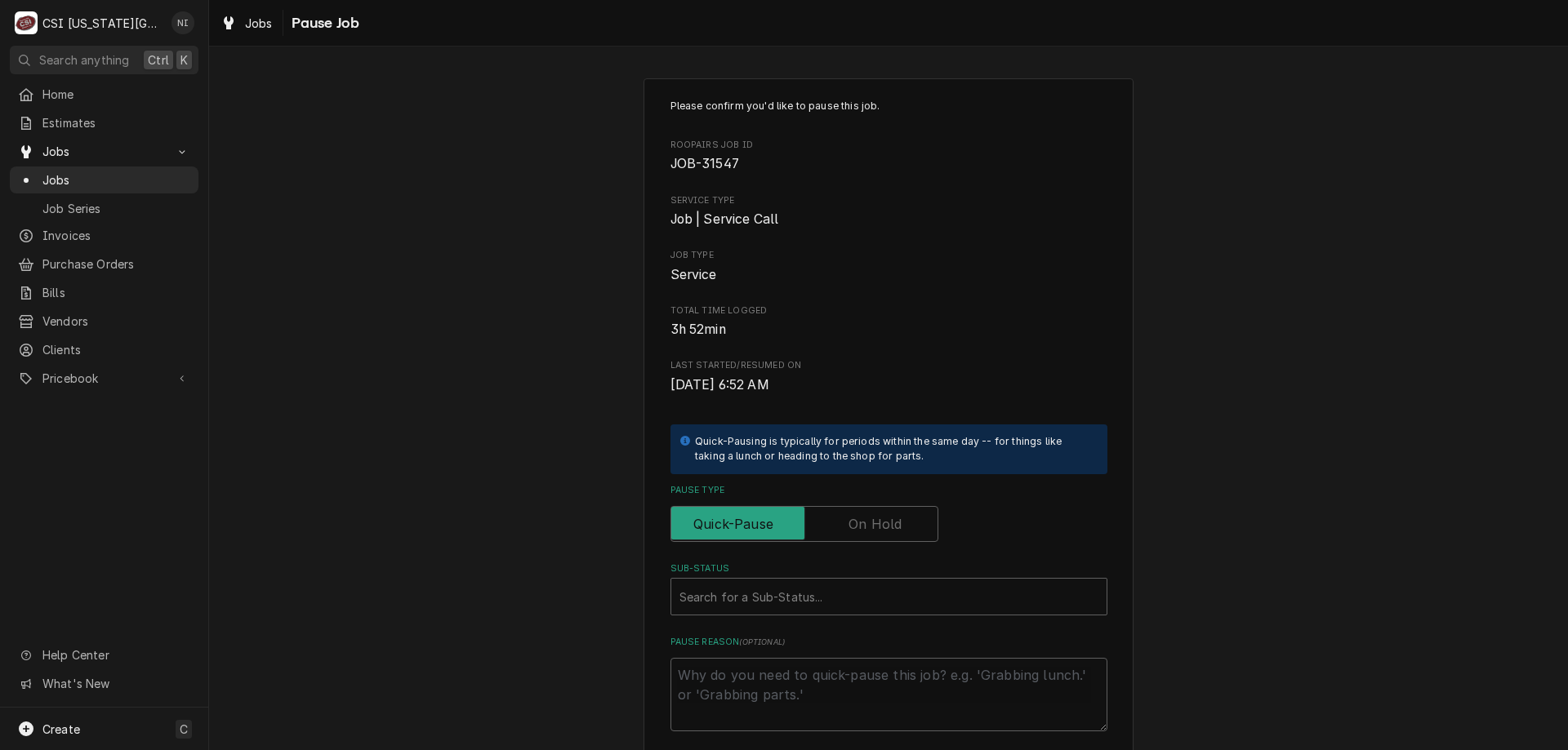
click at [873, 531] on label "Pause Type" at bounding box center [804, 524] width 268 height 36
click at [873, 531] on input "Pause Type" at bounding box center [804, 524] width 253 height 36
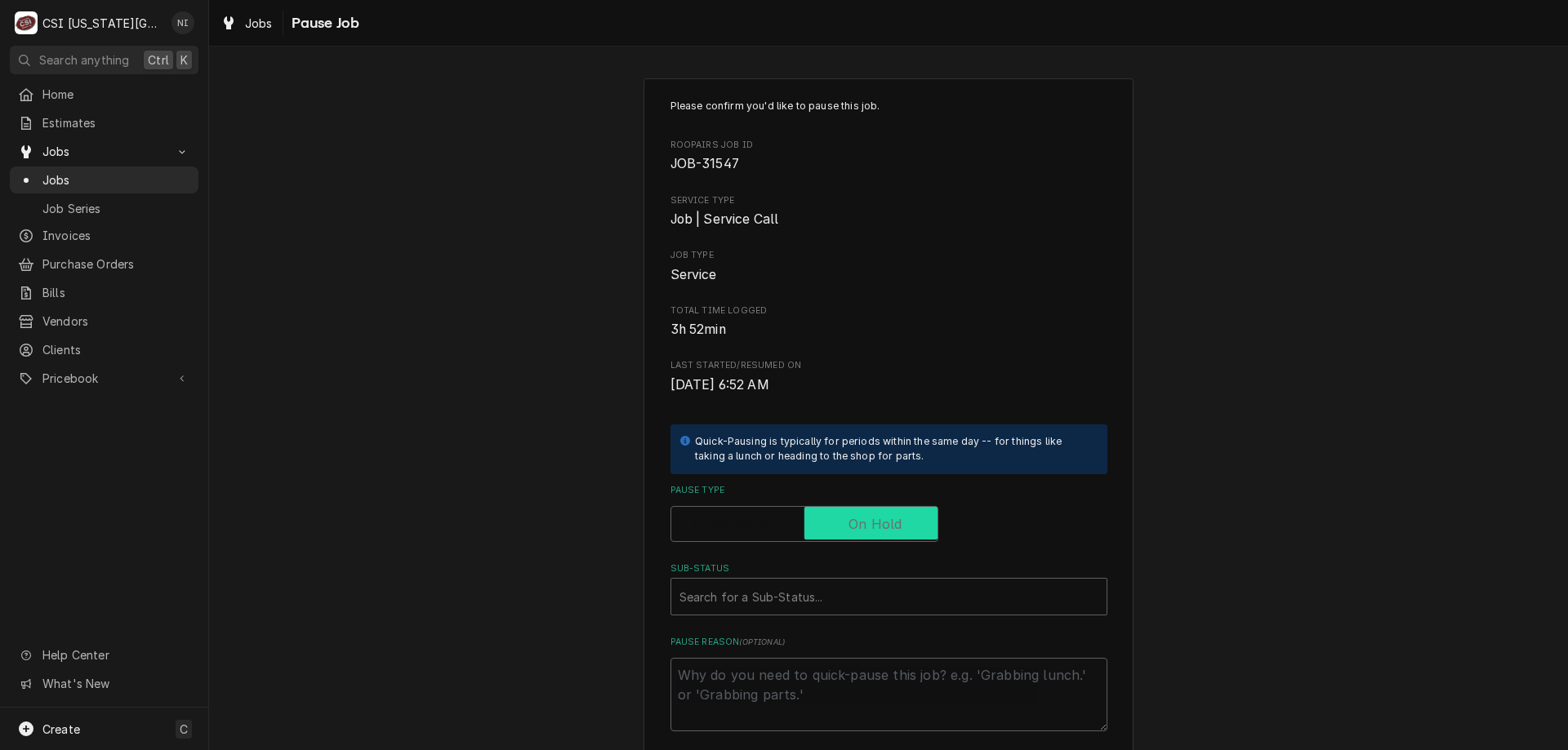
checkbox input "true"
drag, startPoint x: 841, startPoint y: 576, endPoint x: 834, endPoint y: 601, distance: 26.0
click at [841, 587] on div "Sub-Status Search for a Sub-Status..." at bounding box center [888, 590] width 436 height 53
click at [826, 604] on div "Sub-Status" at bounding box center [889, 596] width 419 height 29
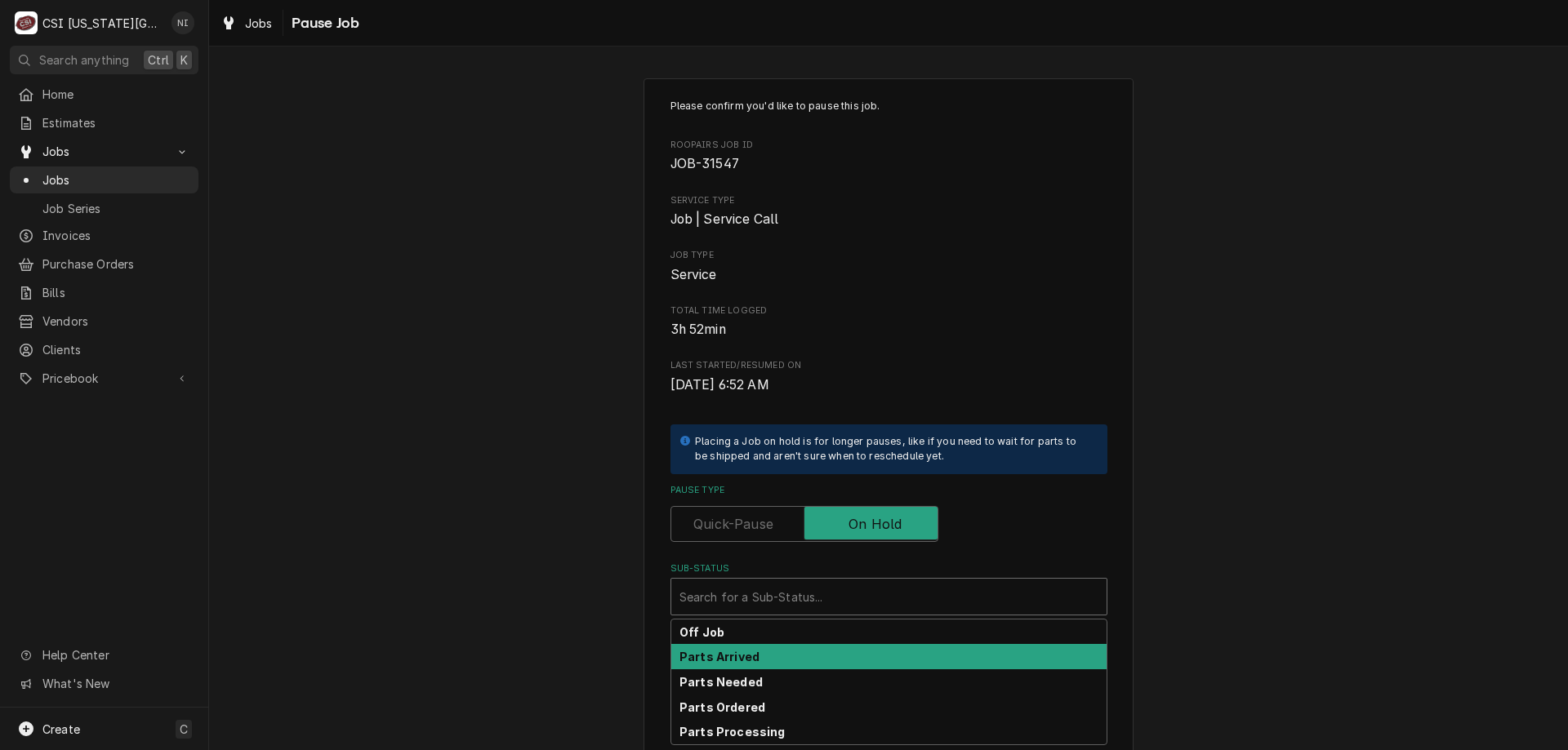
click at [756, 657] on div "Parts Arrived" at bounding box center [888, 657] width 435 height 25
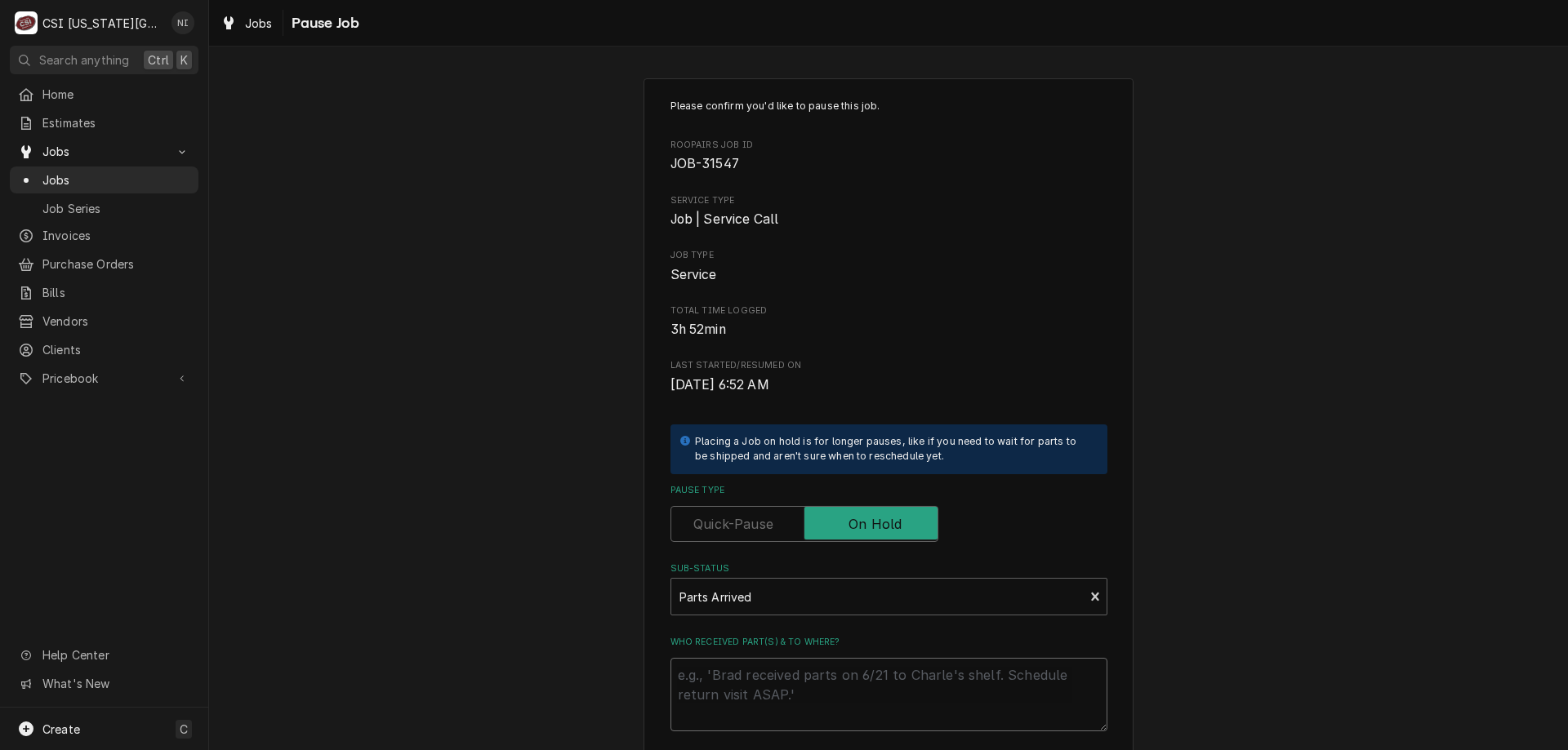
click at [755, 669] on textarea "Who received part(s) & to where?" at bounding box center [888, 695] width 436 height 73
type textarea "x"
type textarea "p"
type textarea "x"
type textarea "pa"
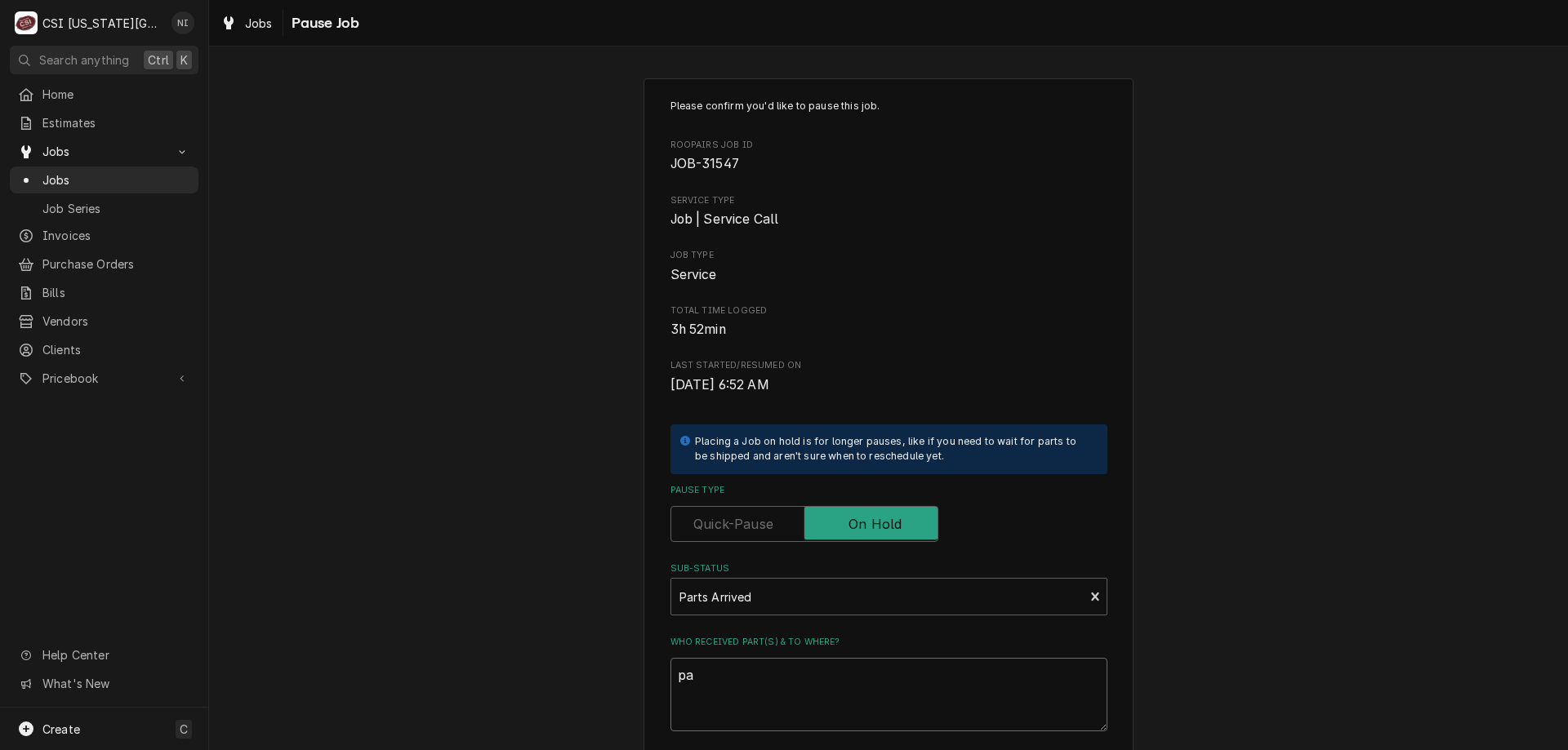
type textarea "x"
type textarea "par"
type textarea "x"
type textarea "pars"
type textarea "x"
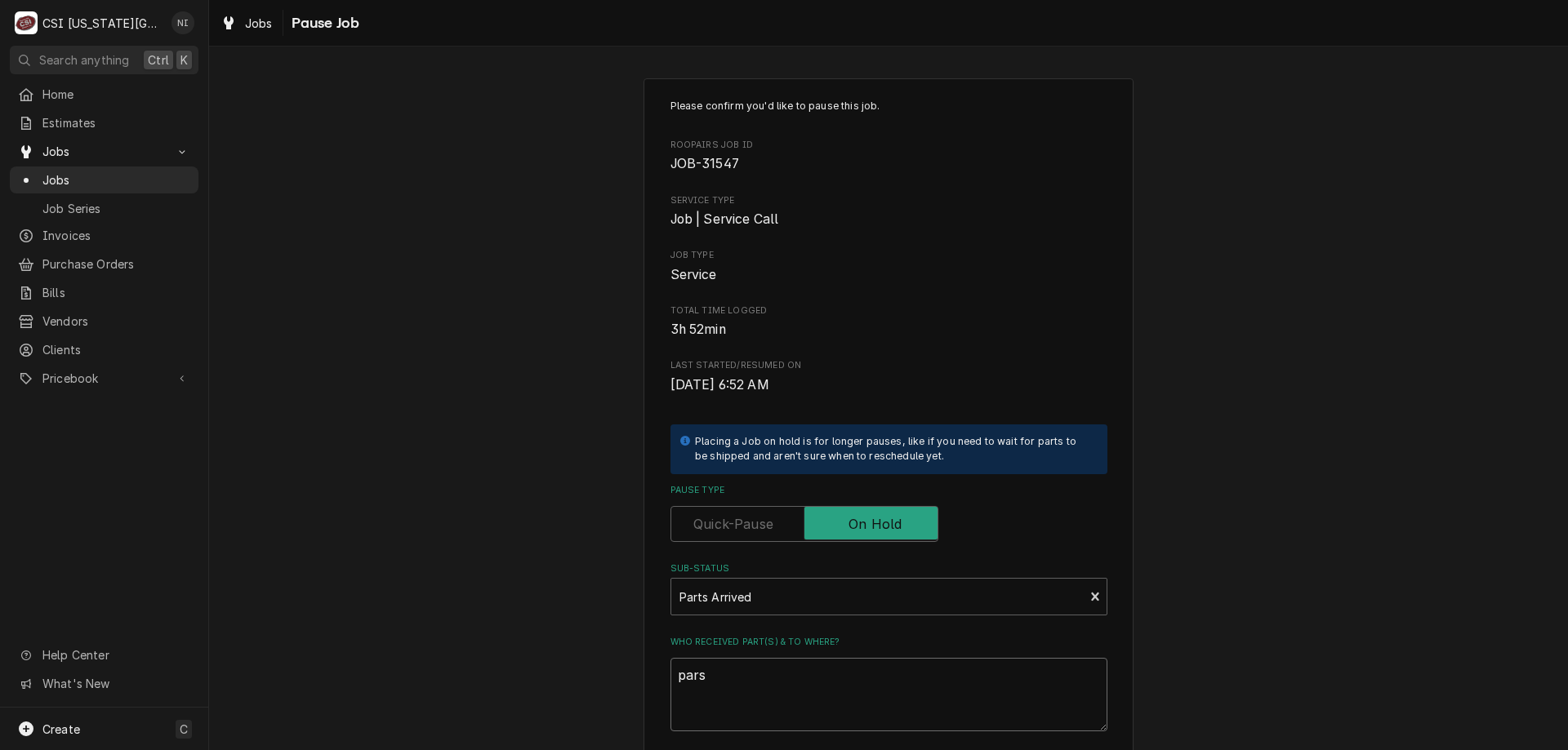
type textarea "pars"
type textarea "x"
type textarea "pars"
type textarea "x"
type textarea "par"
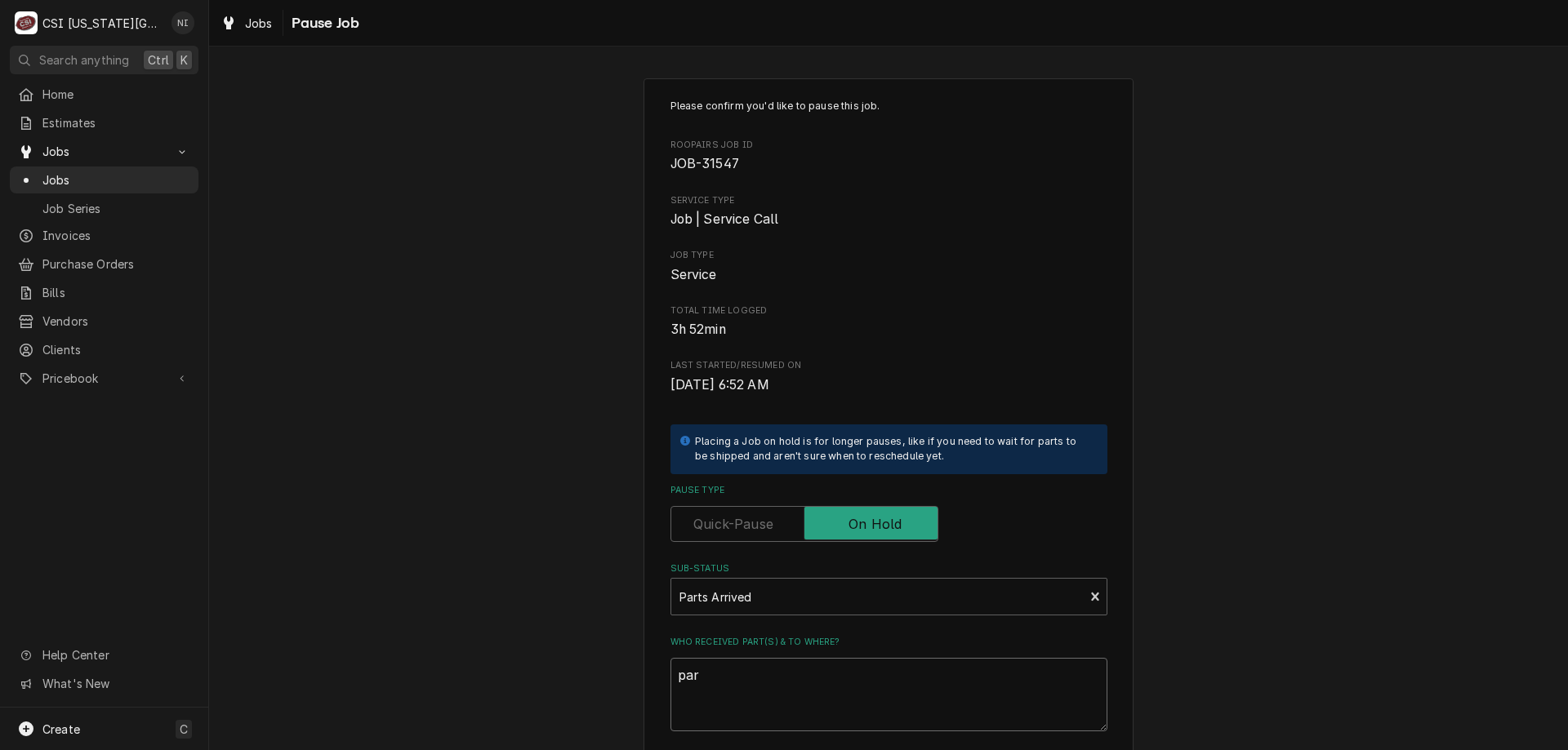
type textarea "x"
type textarea "part"
type textarea "x"
type textarea "parts"
type textarea "x"
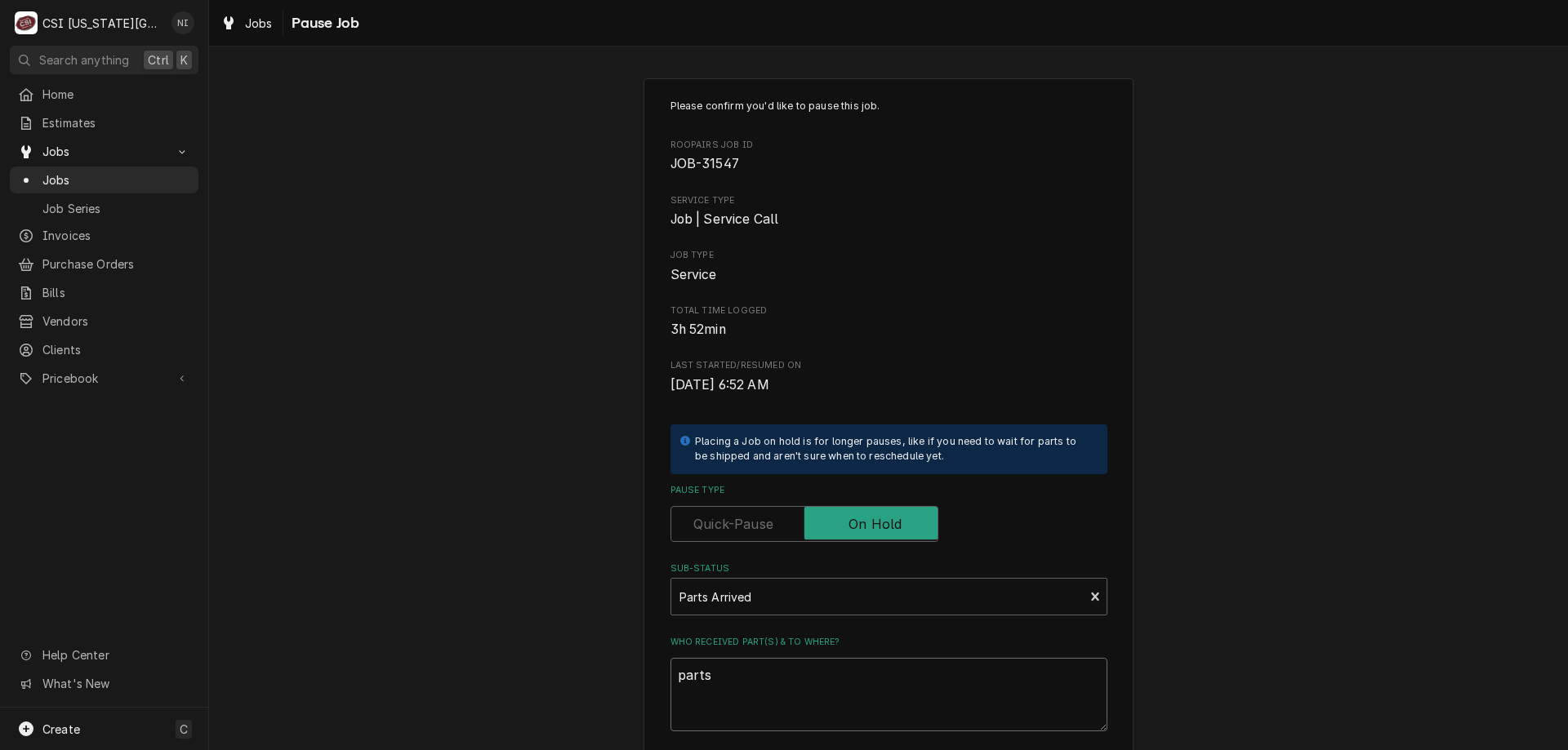
type textarea "parts"
type textarea "x"
type textarea "parts o"
type textarea "x"
type textarea "parts on"
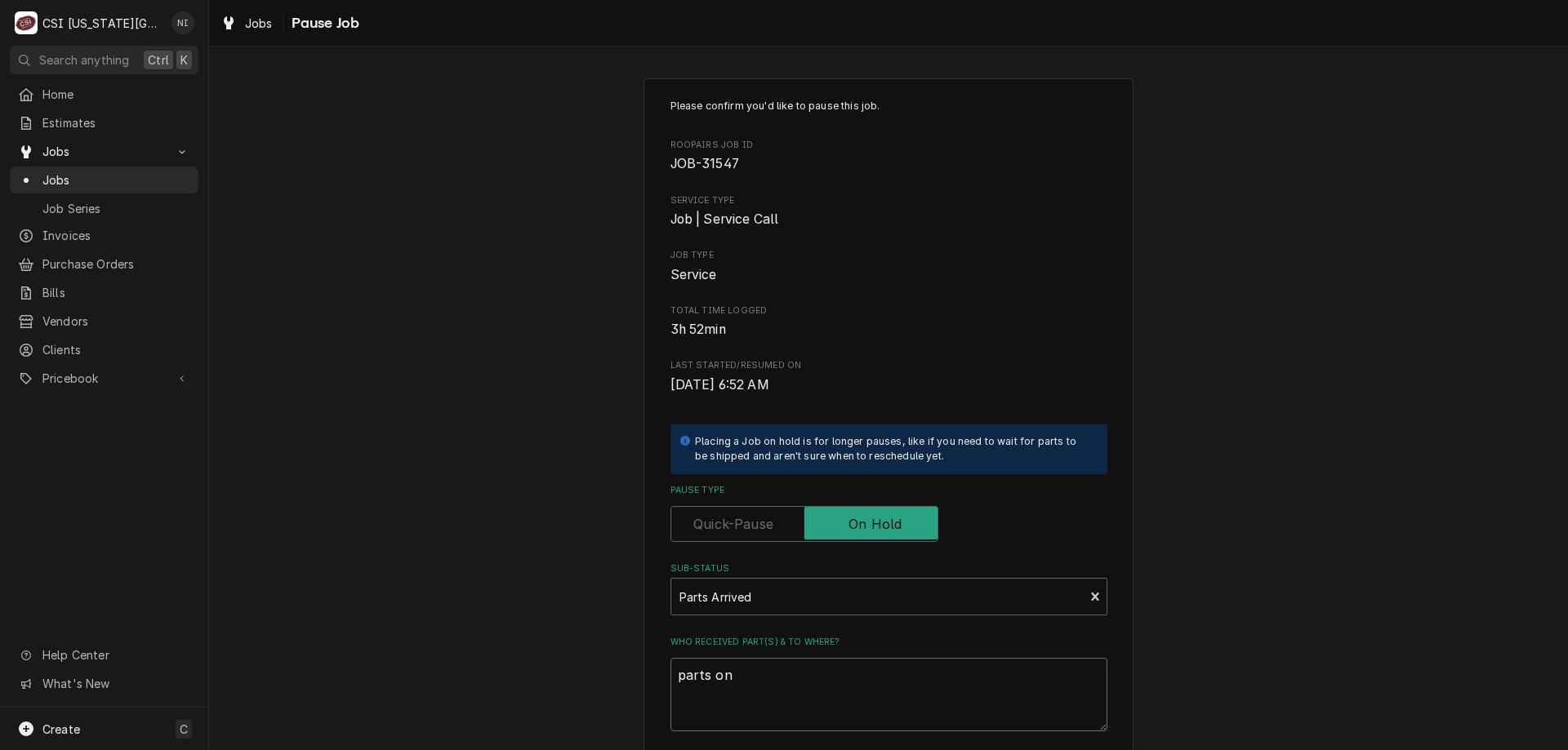
type textarea "x"
type textarea "parts on"
type textarea "x"
type textarea "parts on m"
type textarea "x"
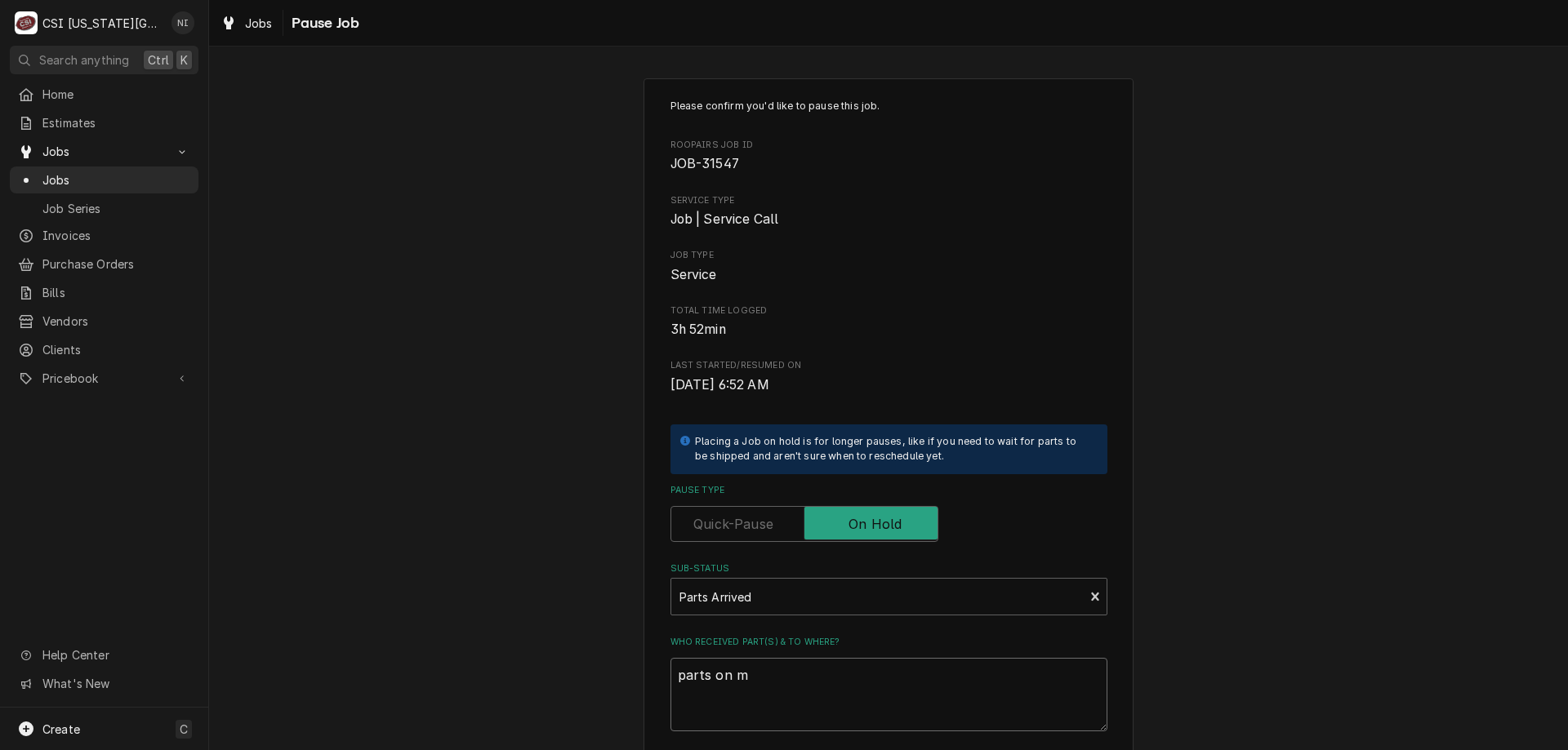
type textarea "parts on mi"
type textarea "x"
type textarea "parts on mik"
type textarea "x"
type textarea "parts on mike"
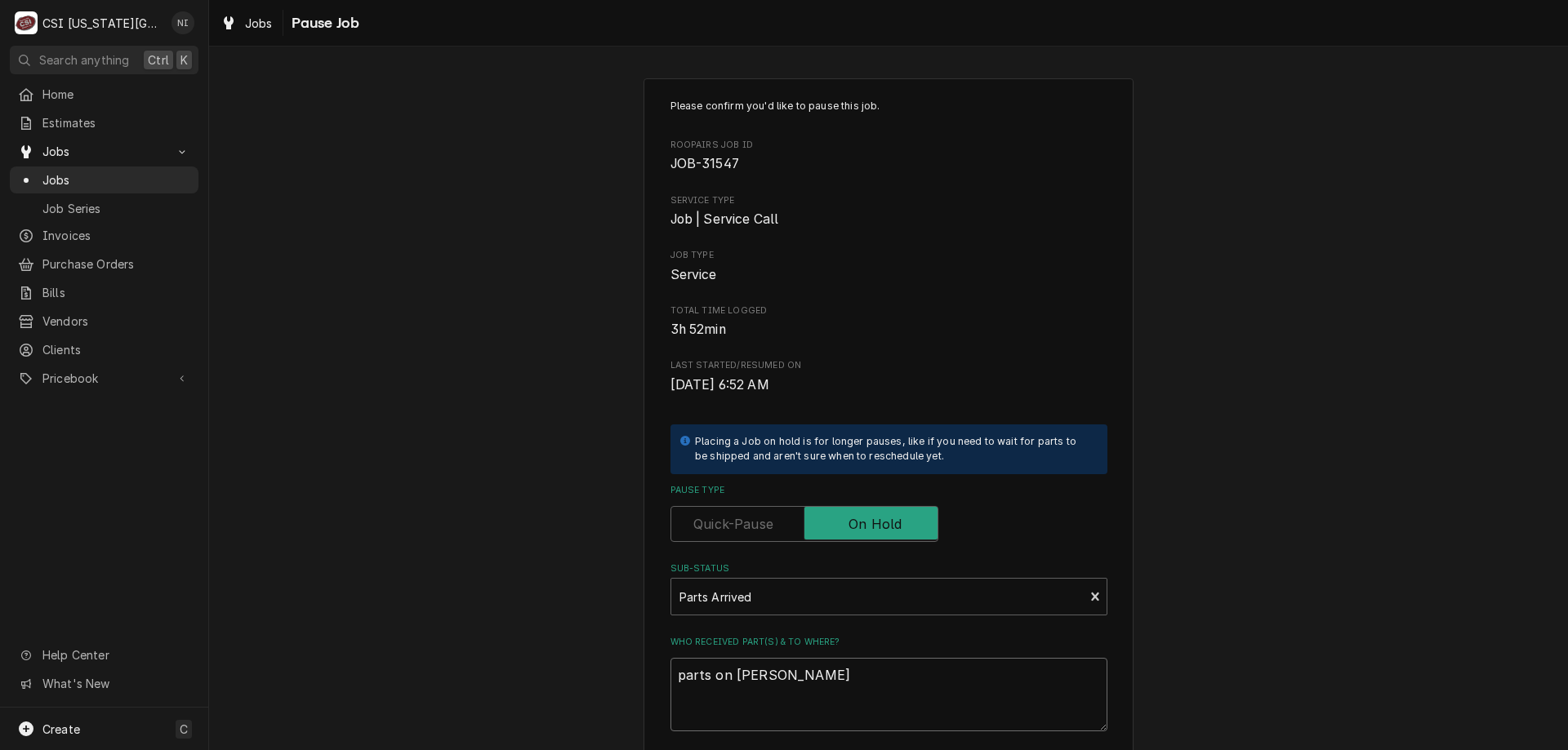
type textarea "x"
type textarea "parts on mike s"
type textarea "x"
type textarea "parts on mike sh"
type textarea "x"
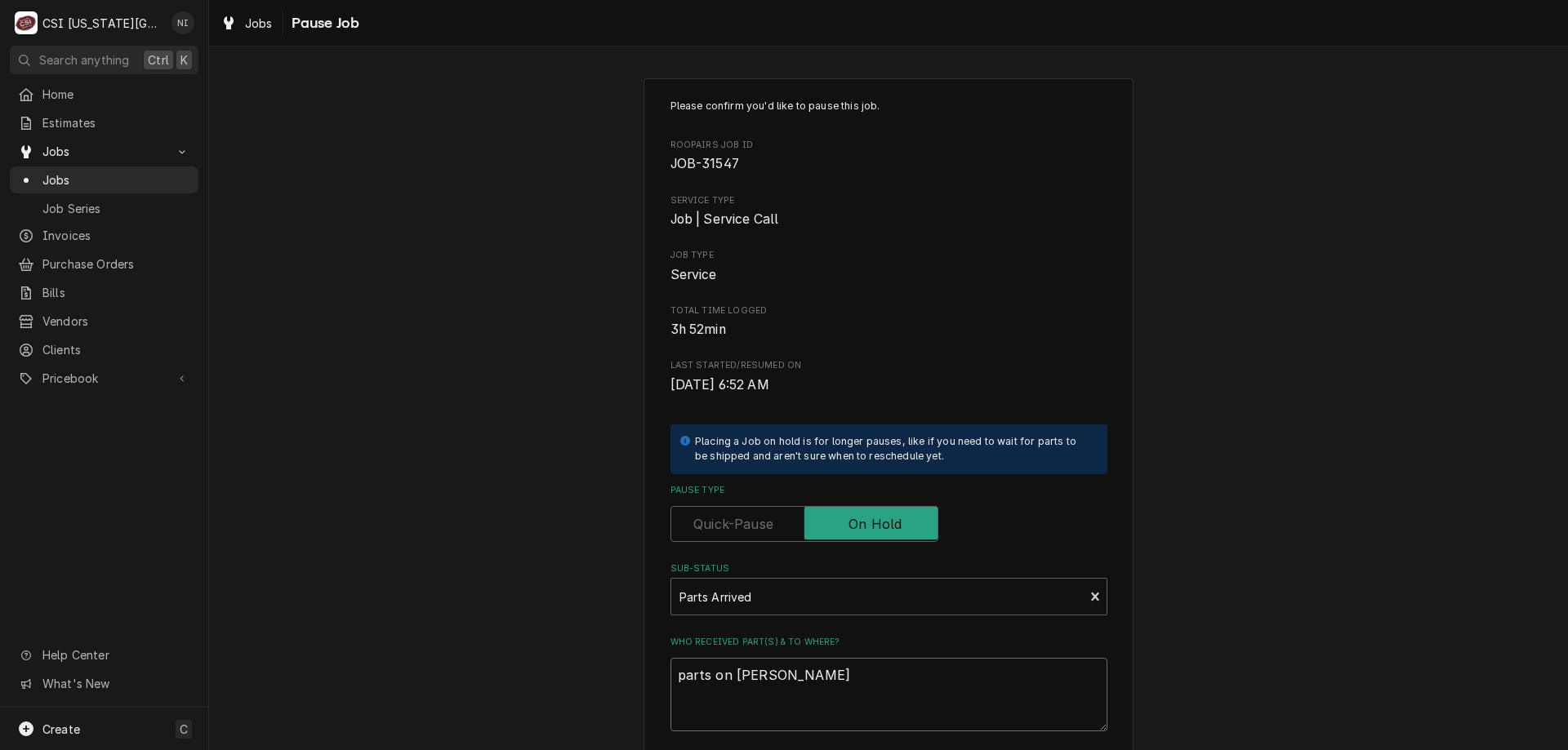
type textarea "parts on mike she"
type textarea "x"
type textarea "parts on mike sh"
type textarea "x"
type textarea "parts on mike s"
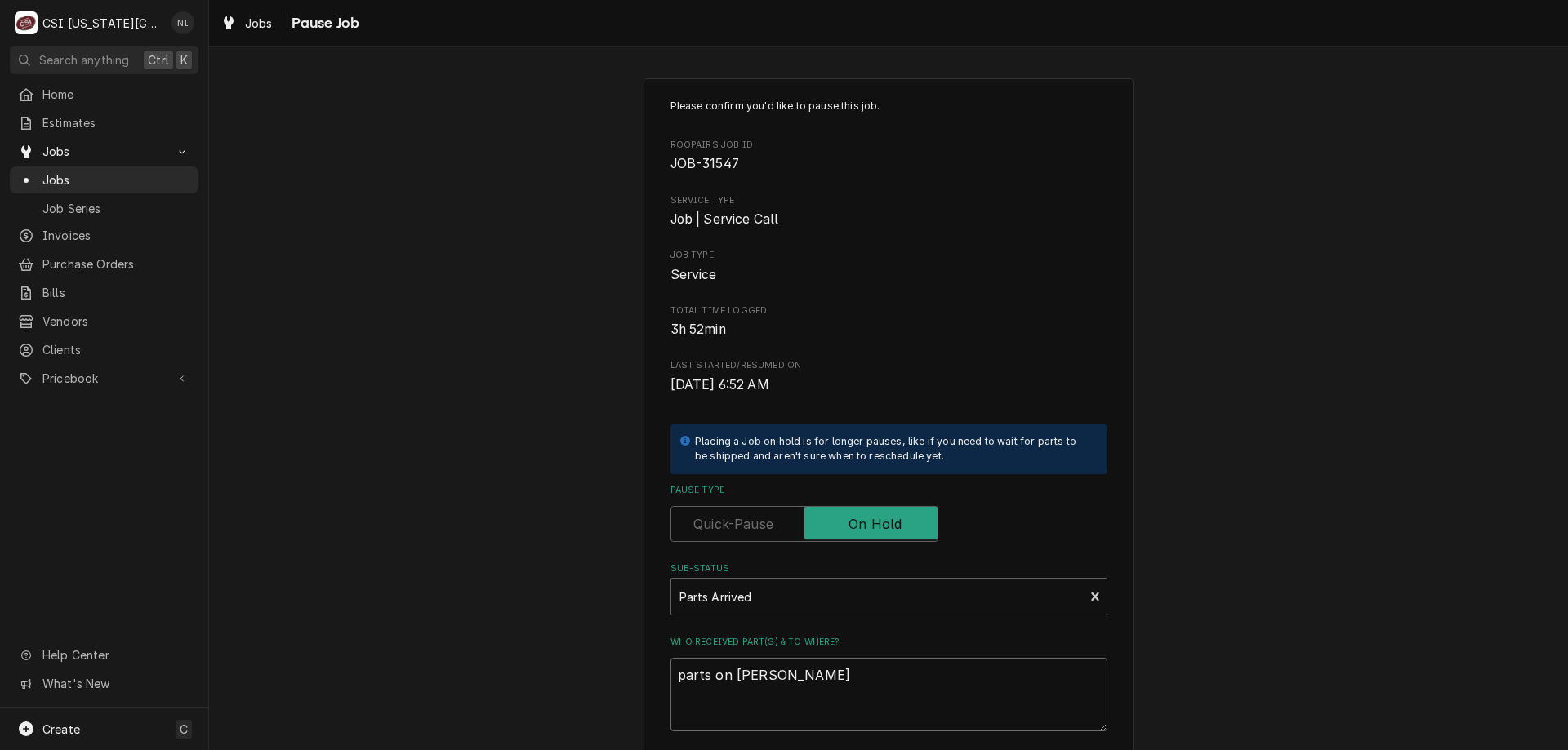
type textarea "x"
type textarea "parts on mike"
type textarea "x"
type textarea "parts on mike"
type textarea "x"
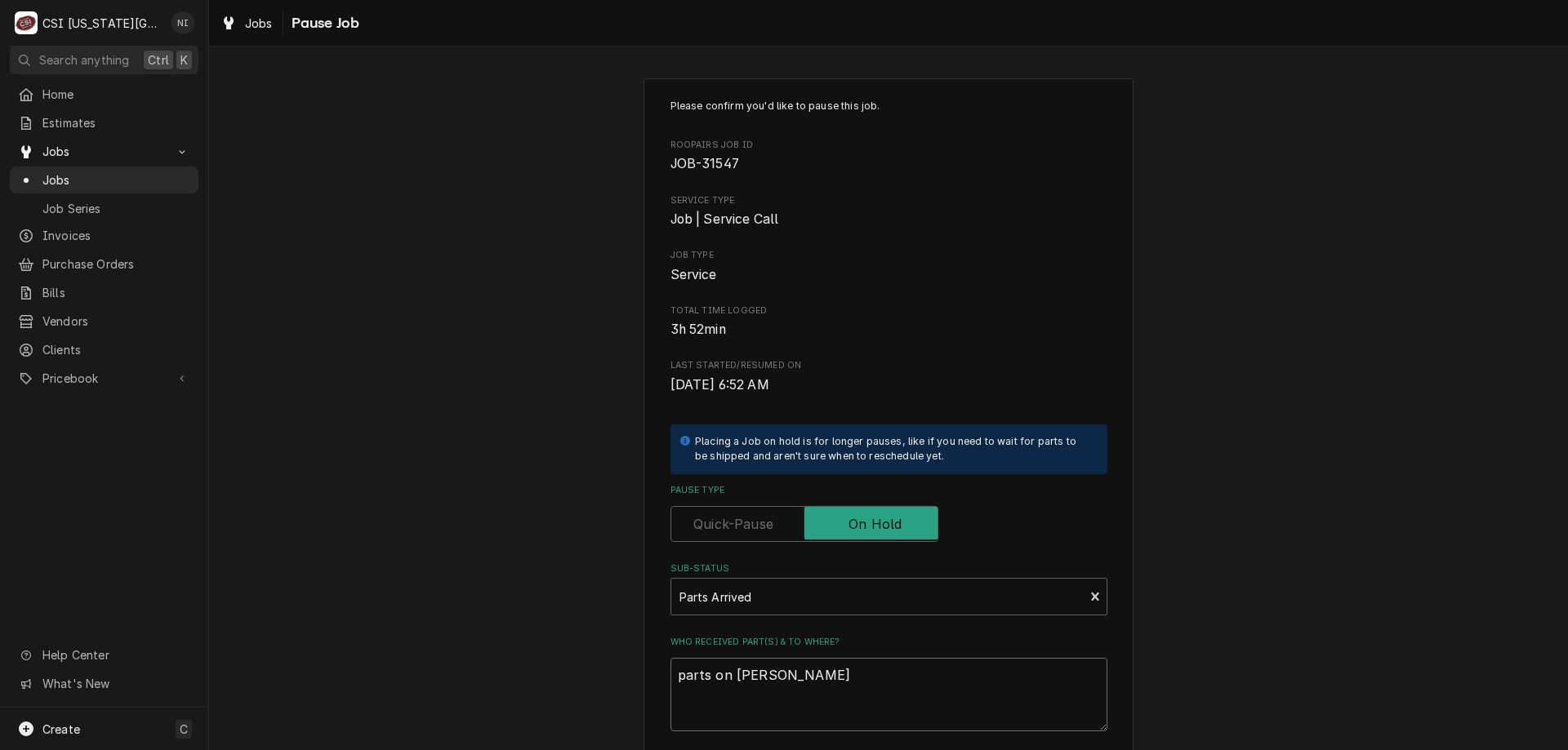
type textarea "parts on mik"
type textarea "x"
type textarea "parts on mi"
type textarea "x"
type textarea "parts on m"
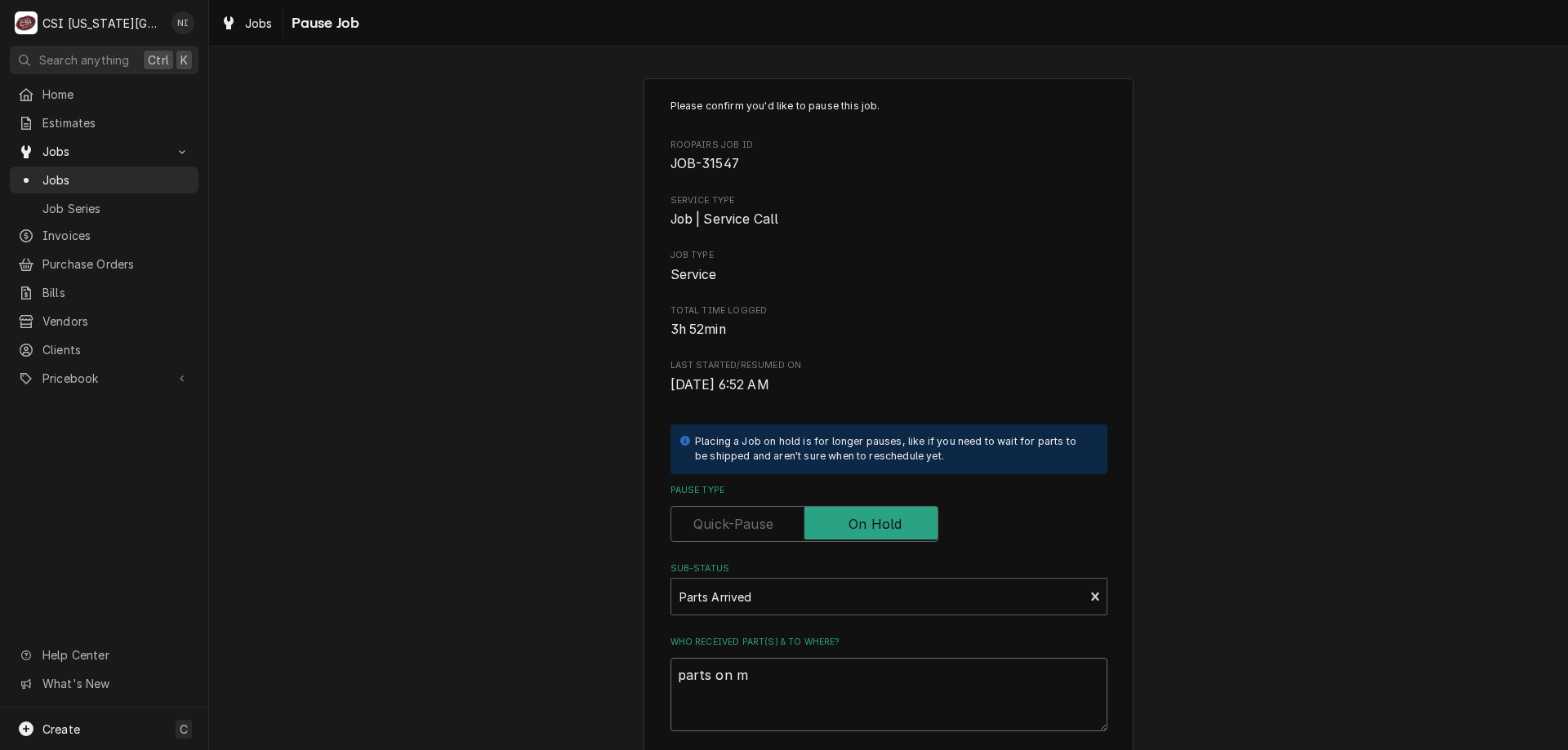
type textarea "x"
type textarea "parts on"
type textarea "x"
type textarea "parts on"
type textarea "x"
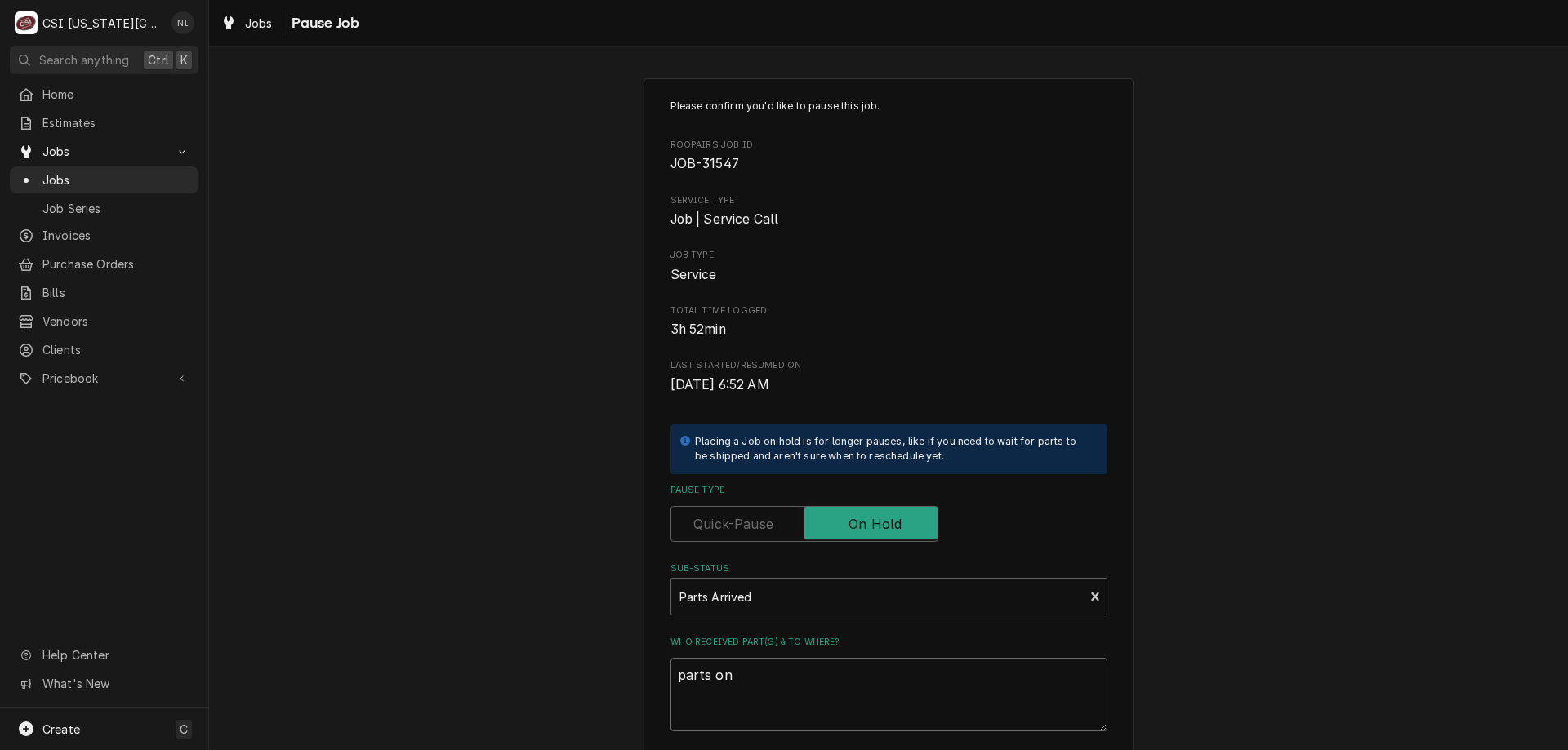
type textarea "parts on"
type textarea "x"
type textarea "parts on s"
type textarea "x"
type textarea "parts on sc"
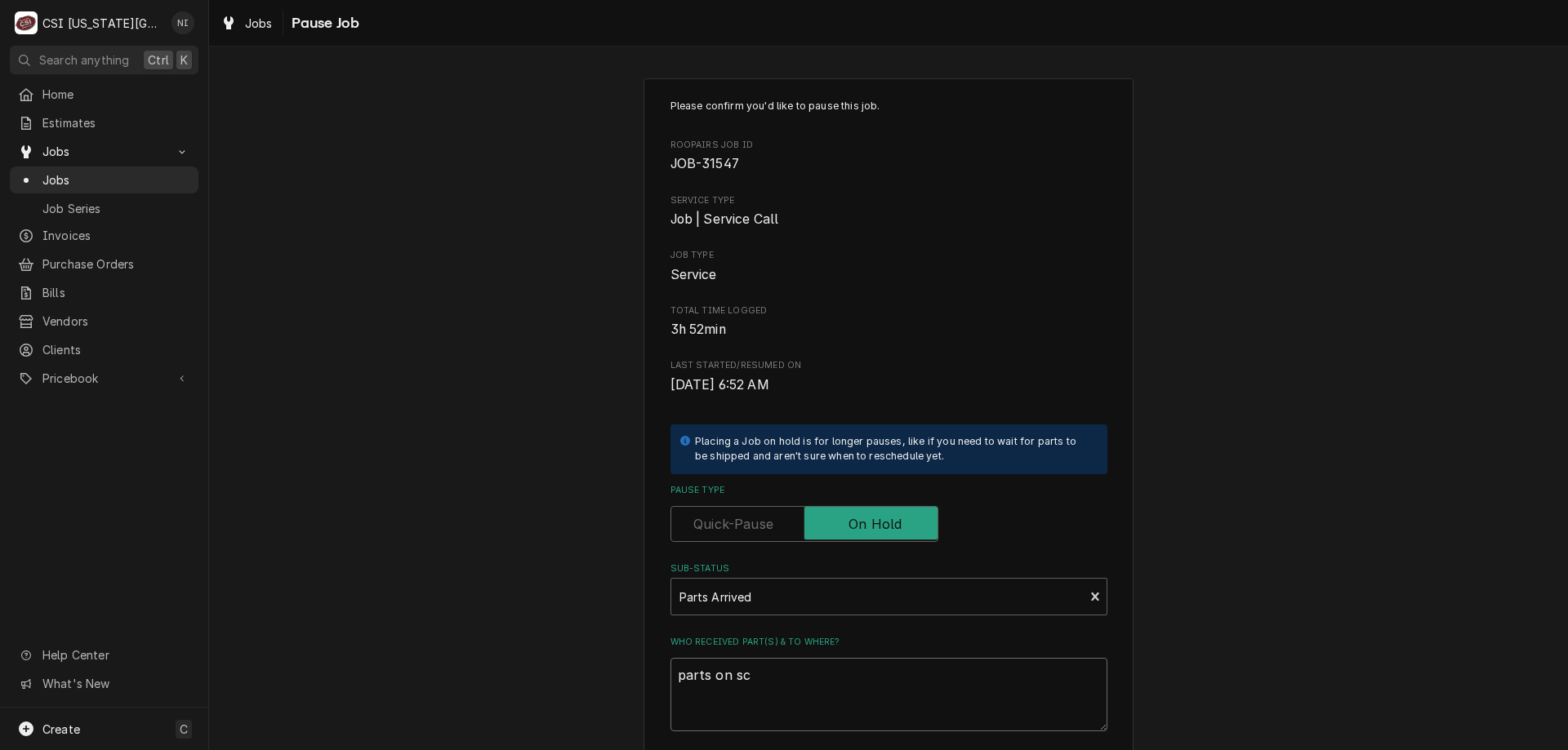
type textarea "x"
type textarea "parts on schu"
type textarea "x"
type textarea "parts on schui"
type textarea "x"
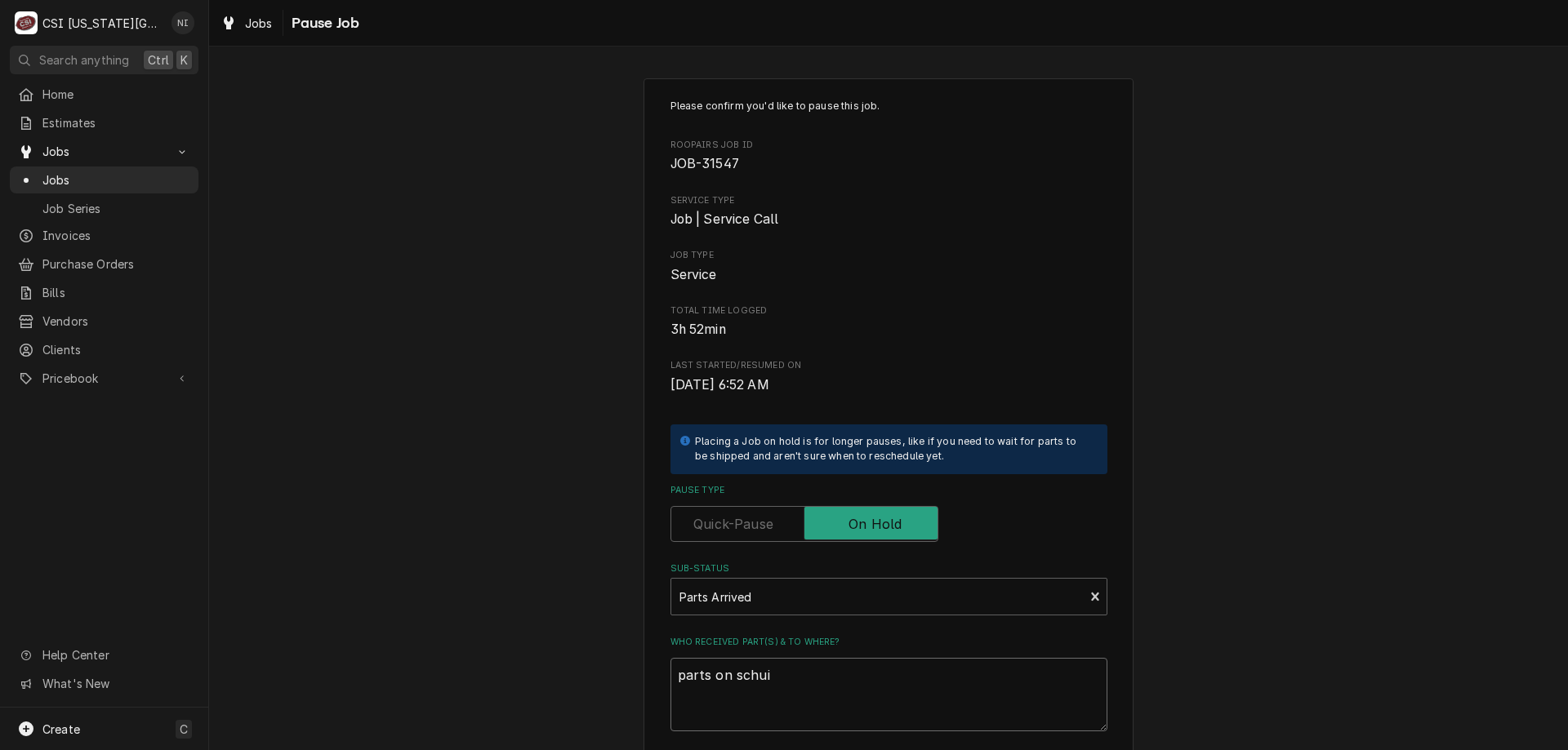
type textarea "parts on schuip"
type textarea "x"
type textarea "parts on schui"
type textarea "x"
type textarea "parts on schu"
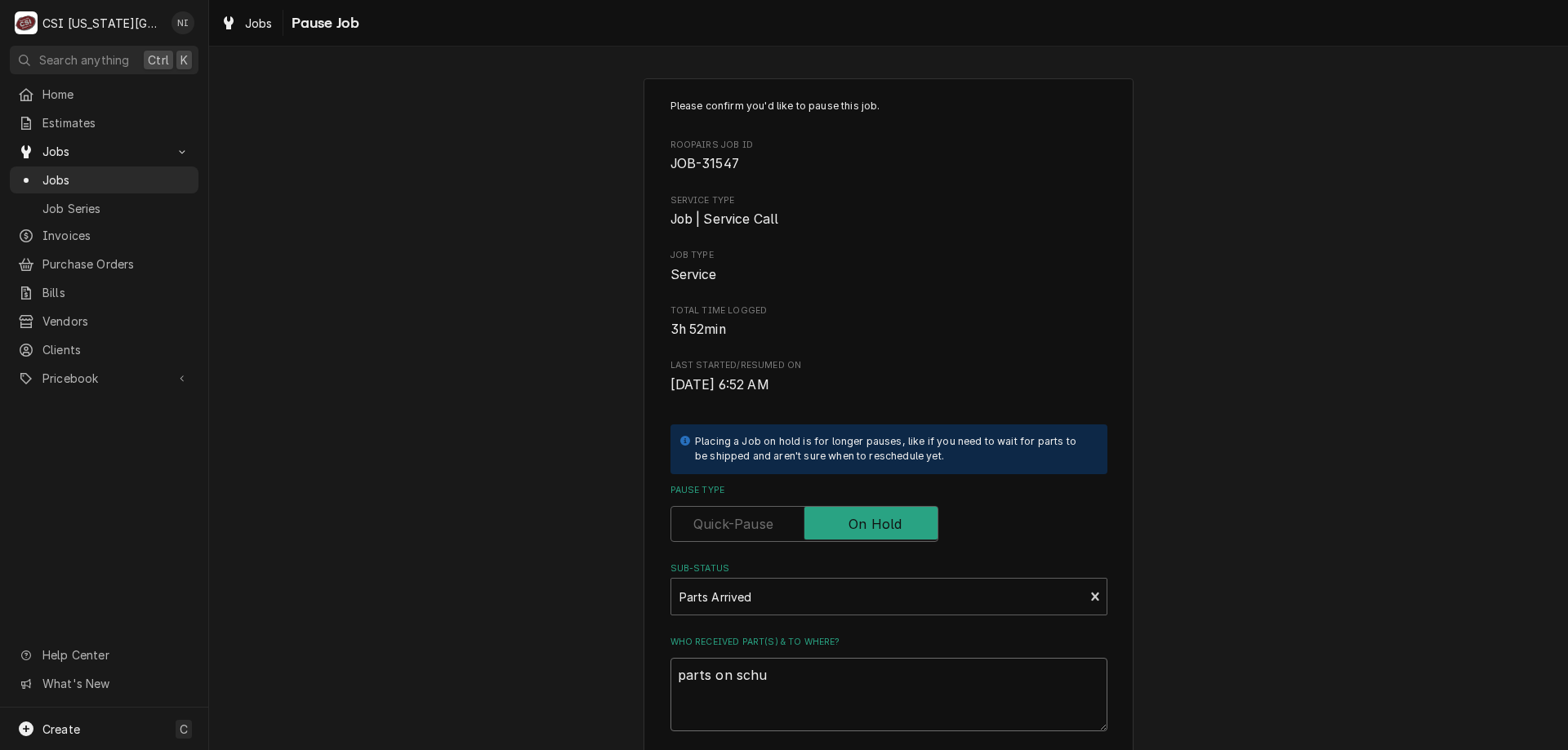
type textarea "x"
type textarea "parts on schup"
type textarea "x"
type textarea "parts on schupp"
type textarea "x"
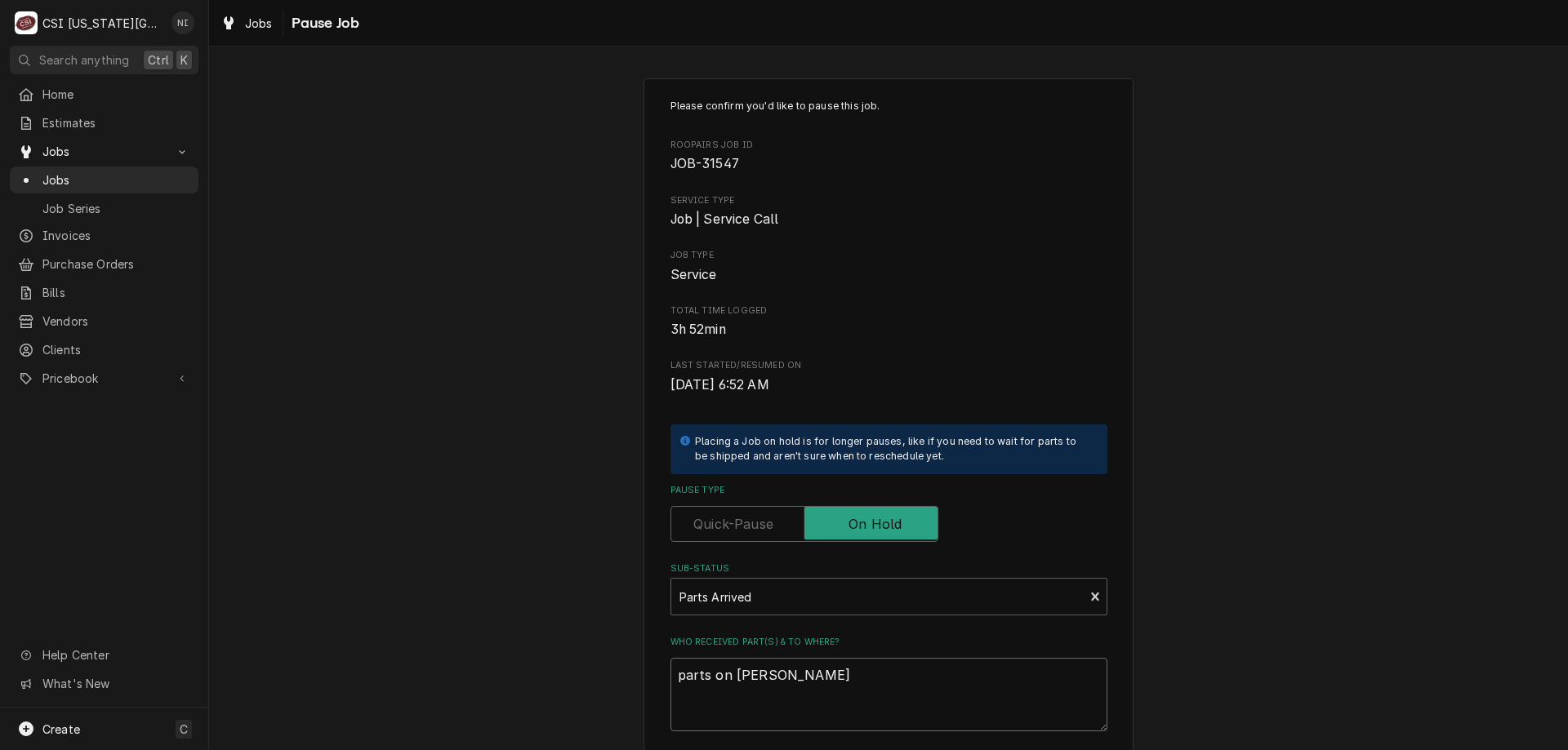
type textarea "parts on schupp"
type textarea "x"
type textarea "parts on schupp s"
type textarea "x"
type textarea "parts on schupp sh"
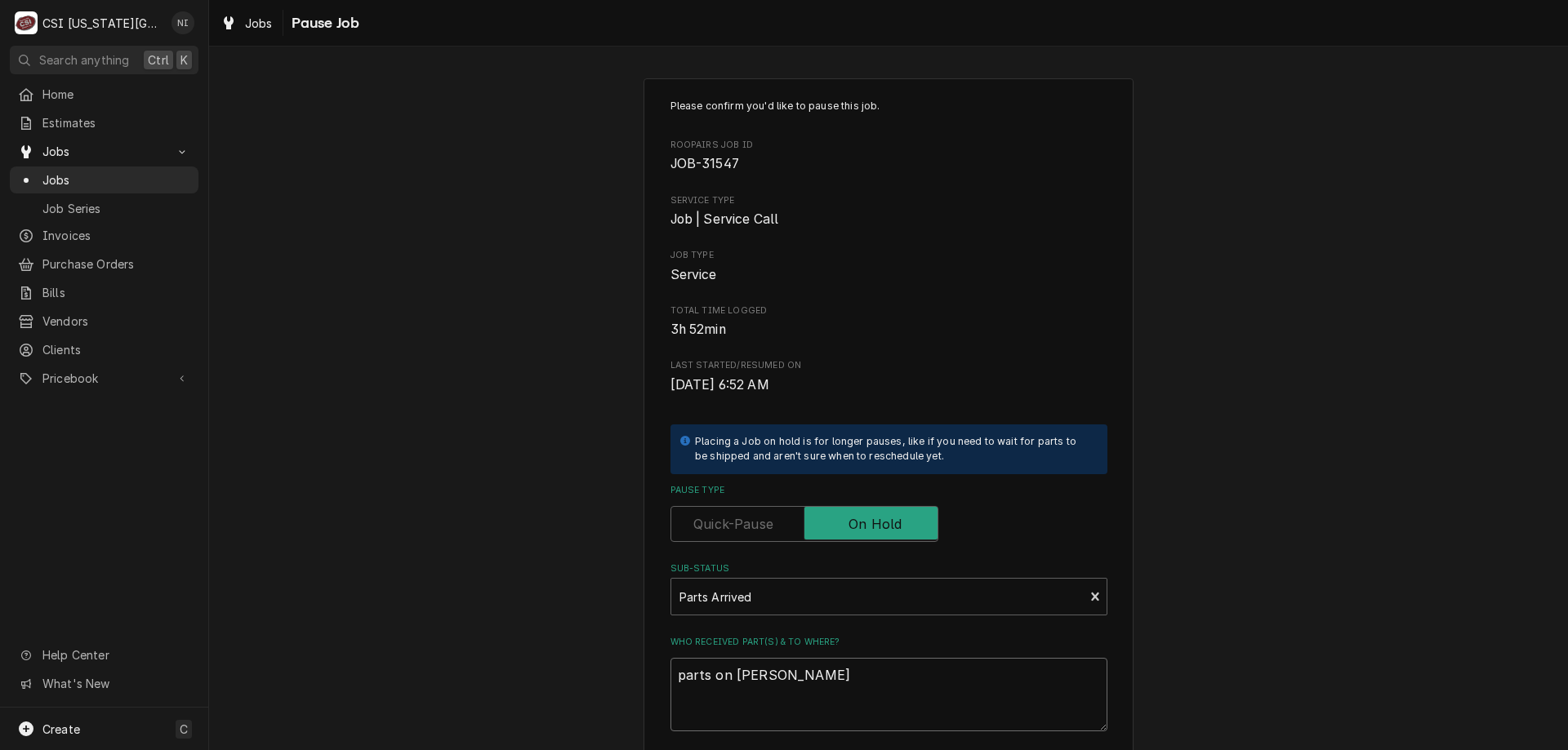
type textarea "x"
type textarea "parts on schupp shl"
type textarea "x"
type textarea "parts on schupp shlf"
type textarea "x"
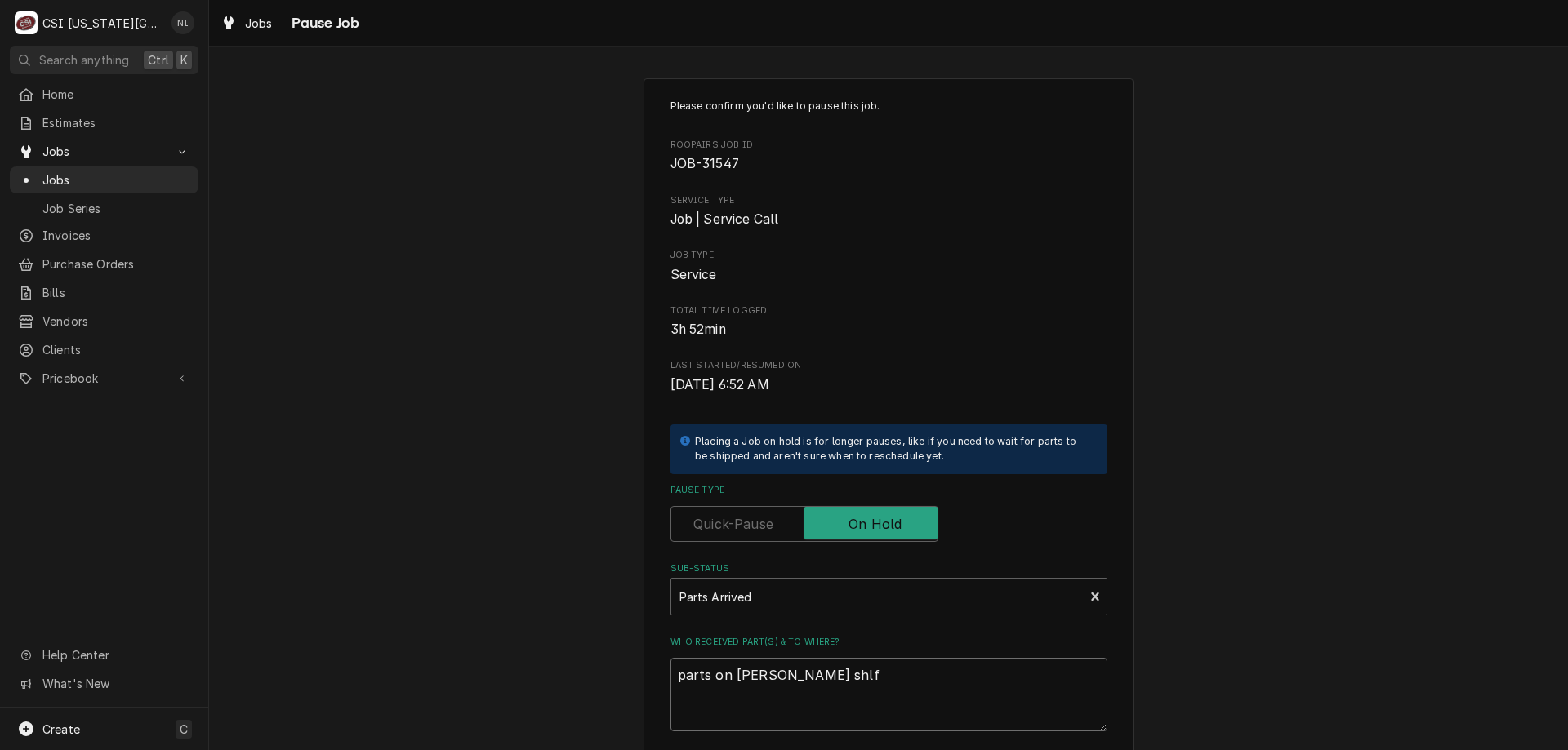
type textarea "parts on schupp shl"
type textarea "x"
type textarea "parts on schupp sh"
type textarea "x"
type textarea "parts on schupp she"
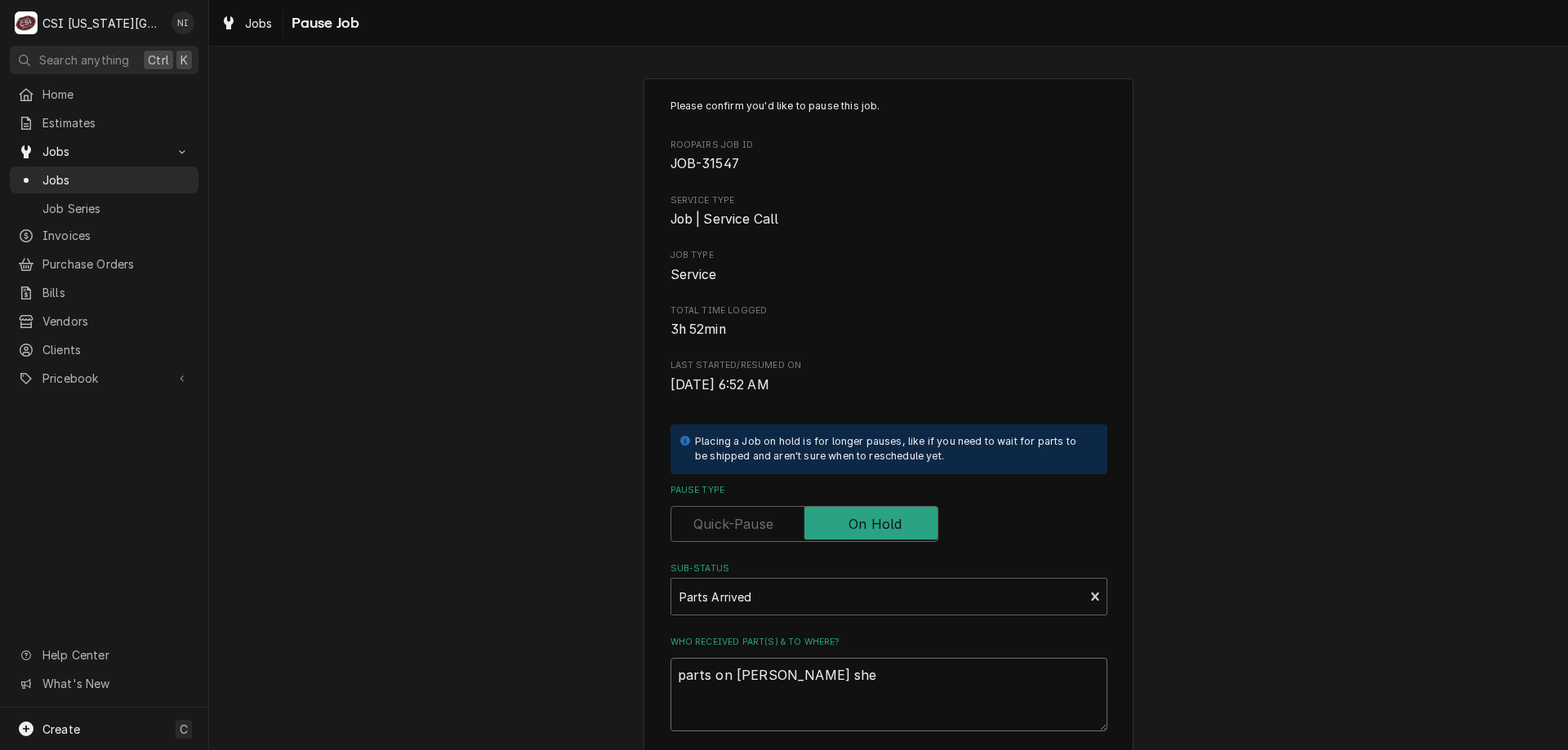
type textarea "x"
type textarea "parts on schupp shel"
type textarea "x"
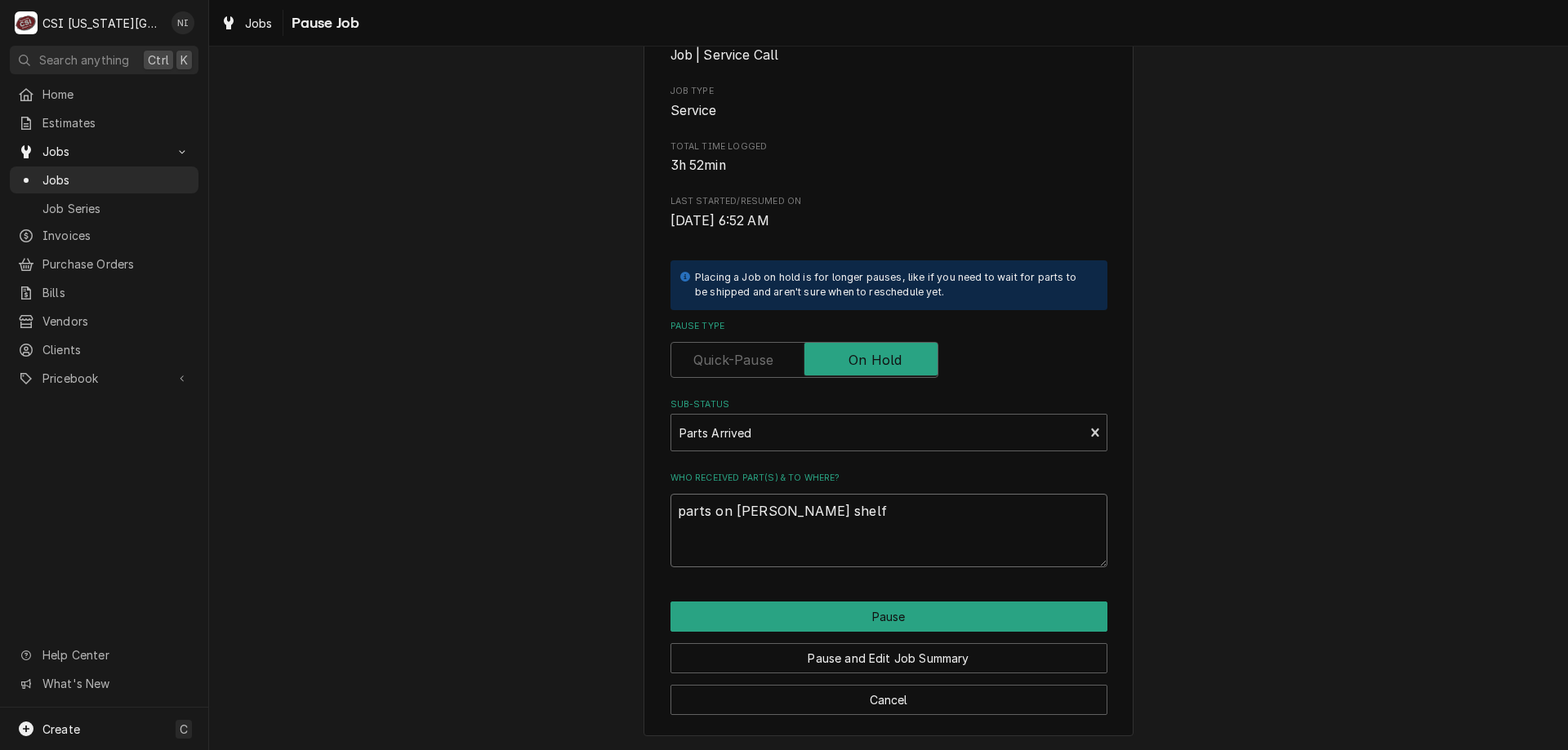
type textarea "parts on schupp shelf"
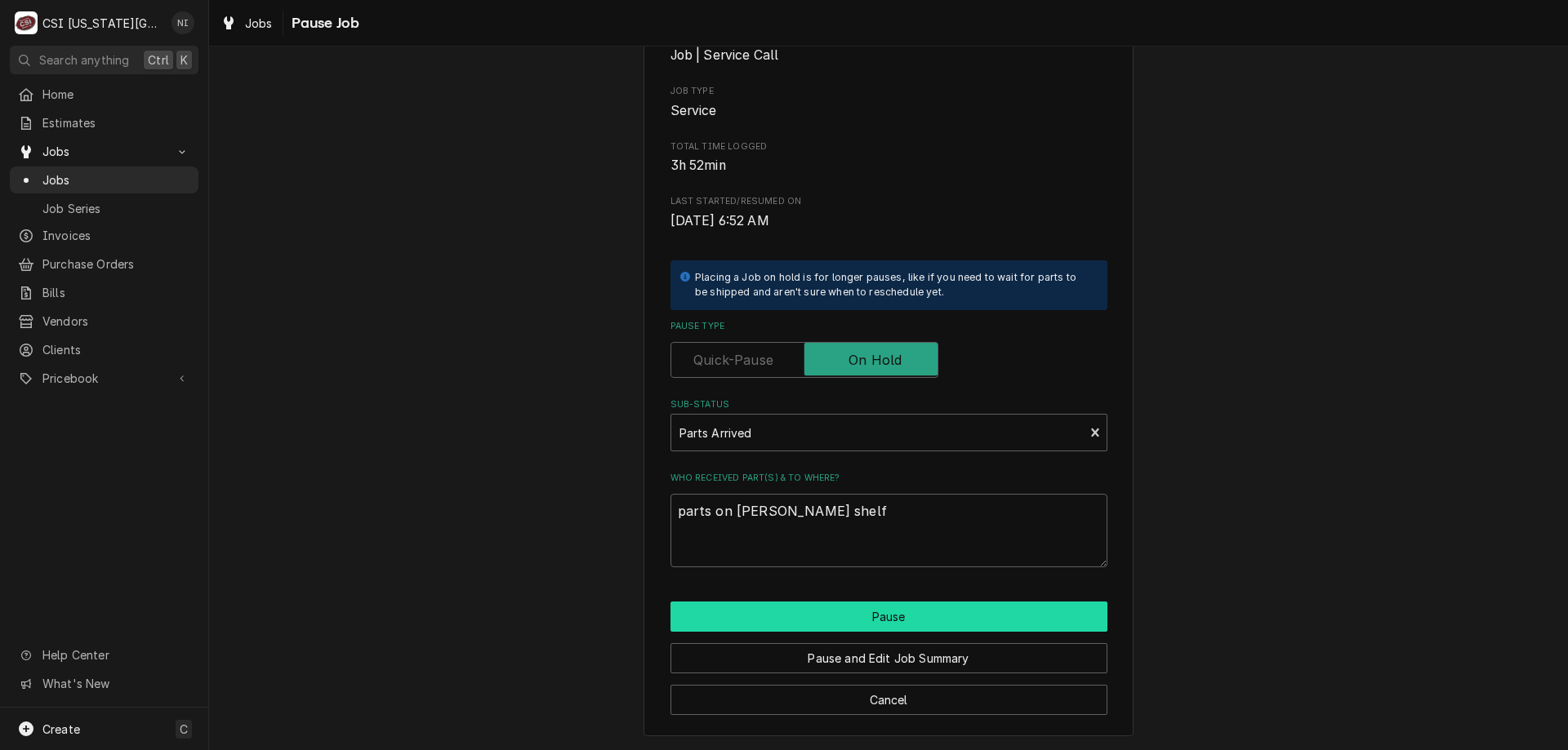
click at [895, 615] on button "Pause" at bounding box center [888, 617] width 436 height 30
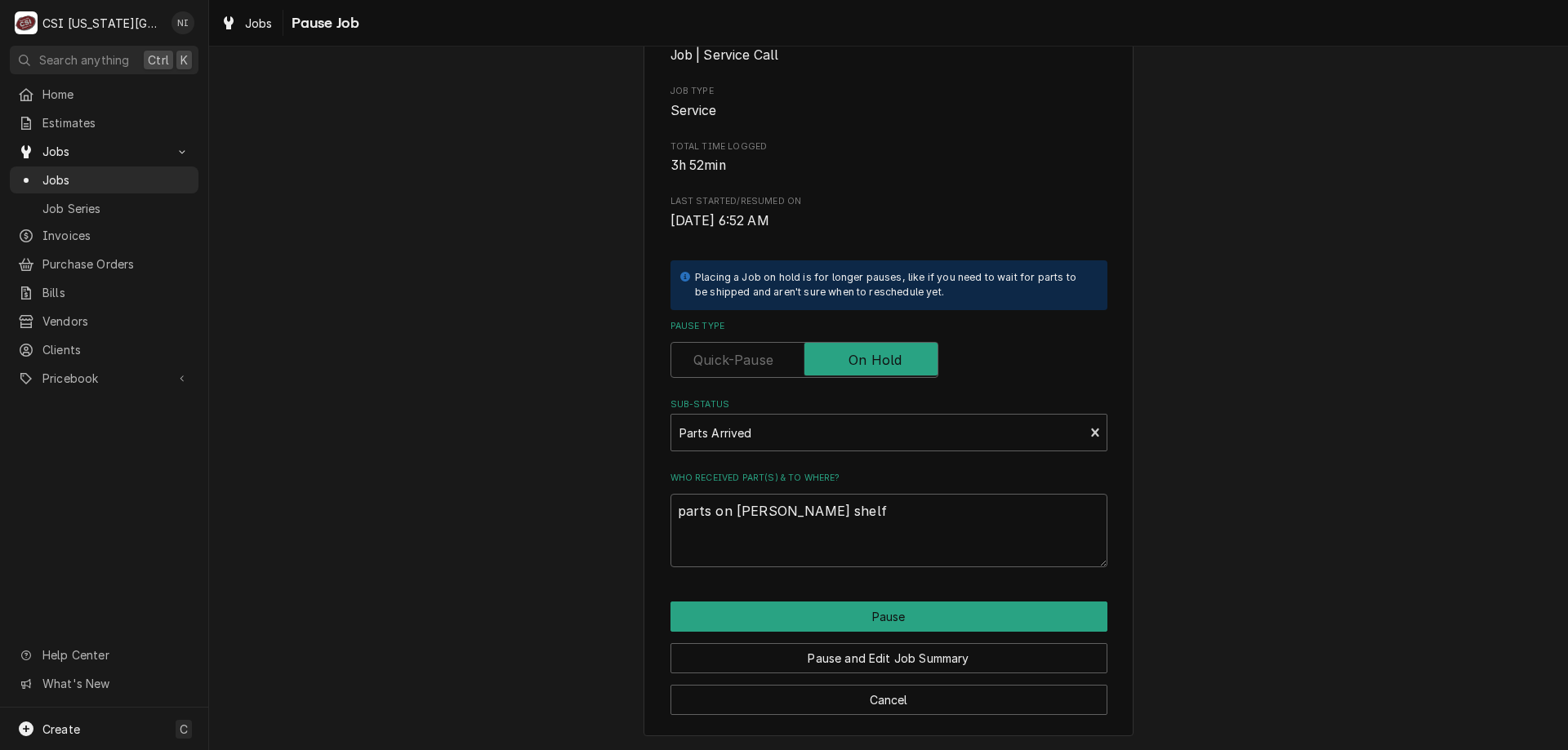
type textarea "x"
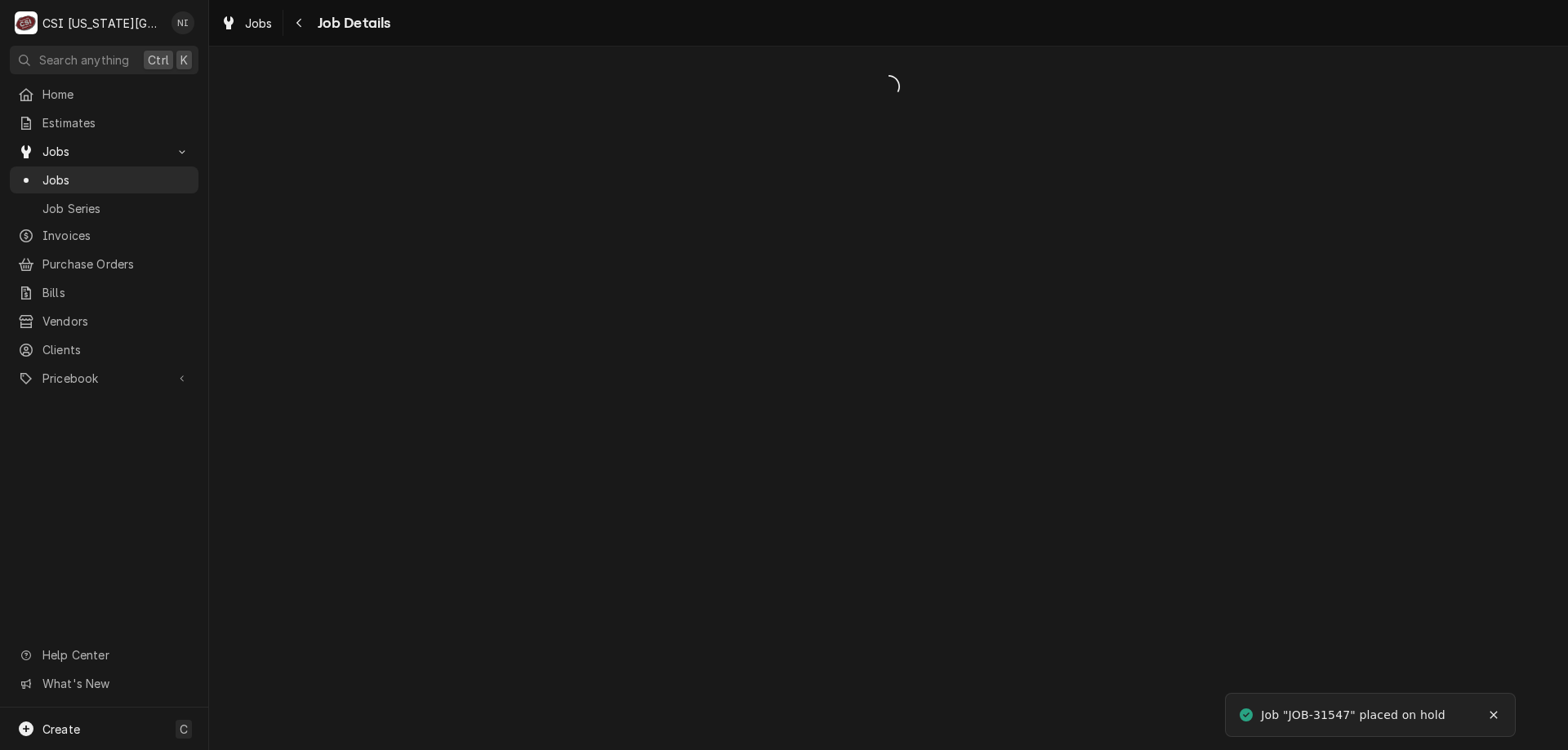
click at [101, 177] on span "Jobs" at bounding box center [116, 180] width 148 height 17
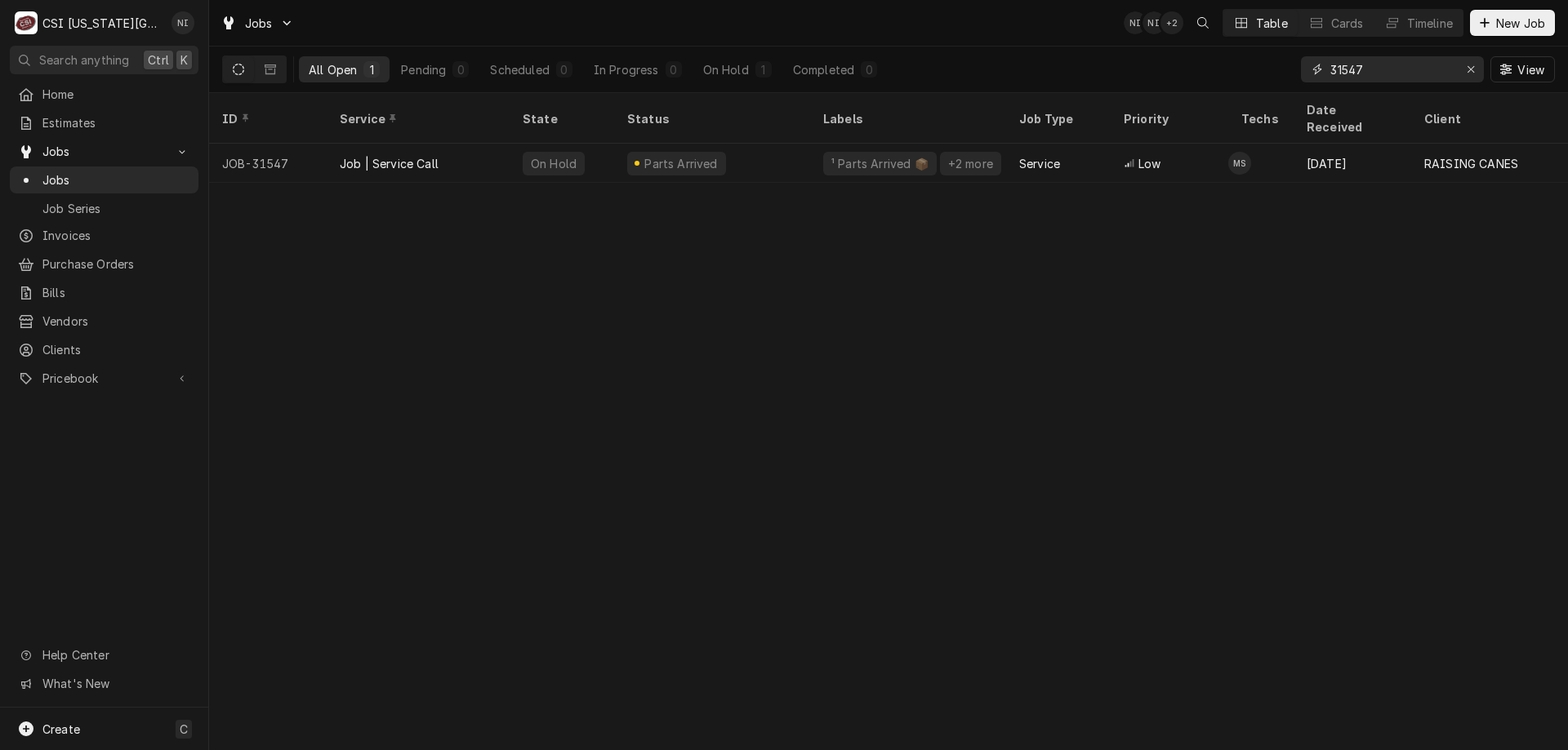
drag, startPoint x: 1371, startPoint y: 68, endPoint x: 1147, endPoint y: 103, distance: 226.7
click at [1145, 104] on div "Jobs NI NI + 2 Table Cards Timeline New Job All Open 1 Pending 0 Scheduled 0 In…" at bounding box center [888, 375] width 1358 height 750
type input "32440"
click at [613, 154] on div "On Hold" at bounding box center [562, 163] width 105 height 39
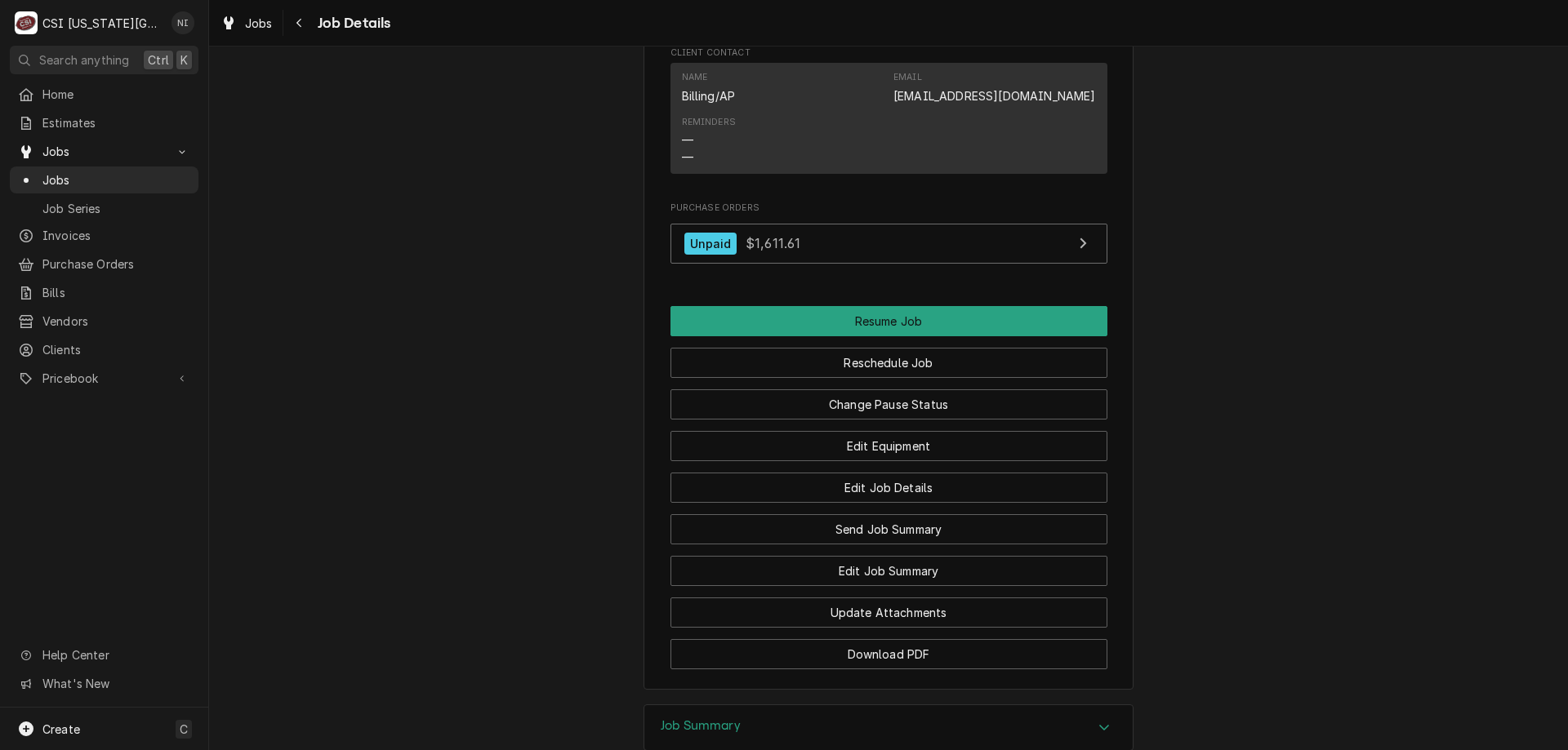
scroll to position [2082, 0]
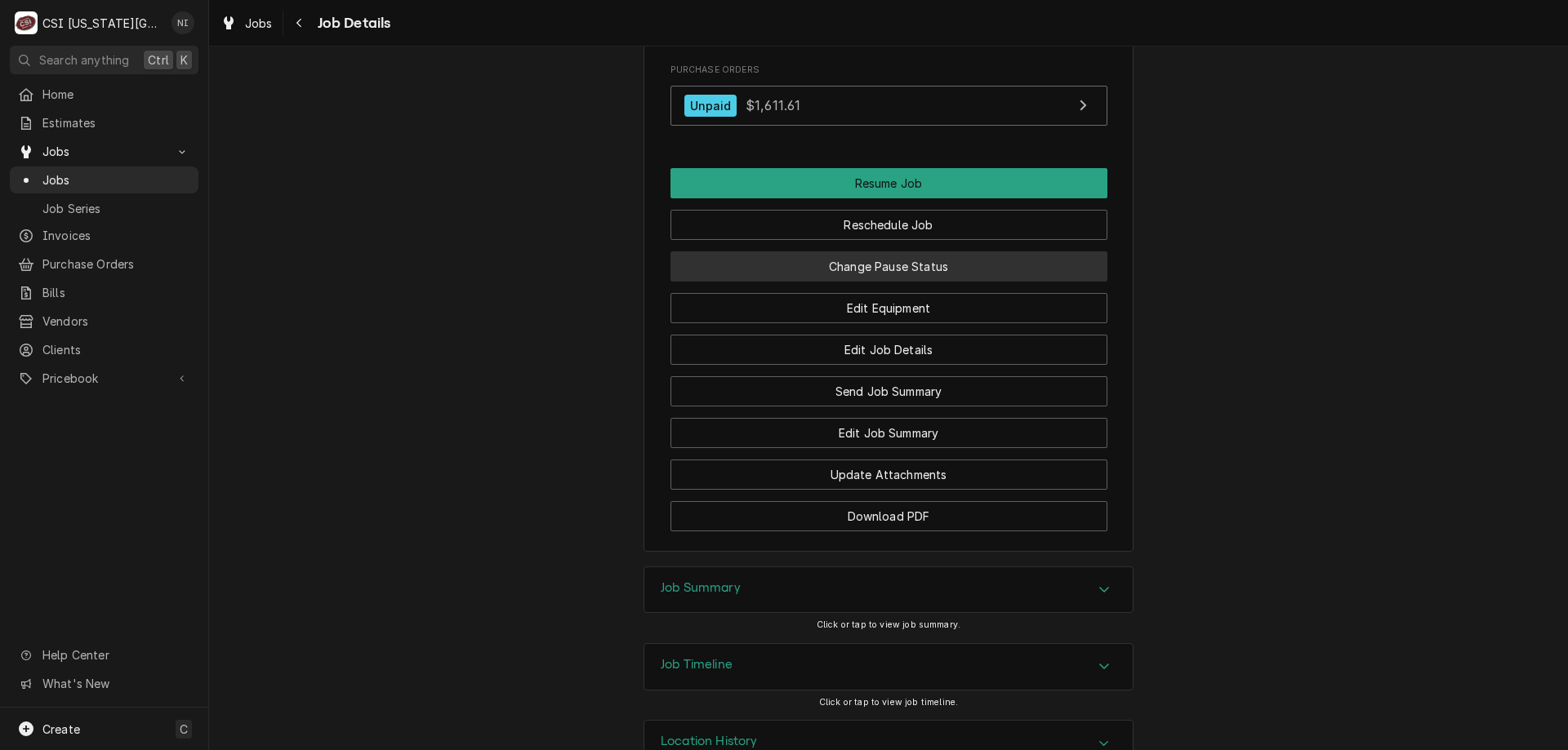
click at [958, 282] on button "Change Pause Status" at bounding box center [888, 266] width 436 height 30
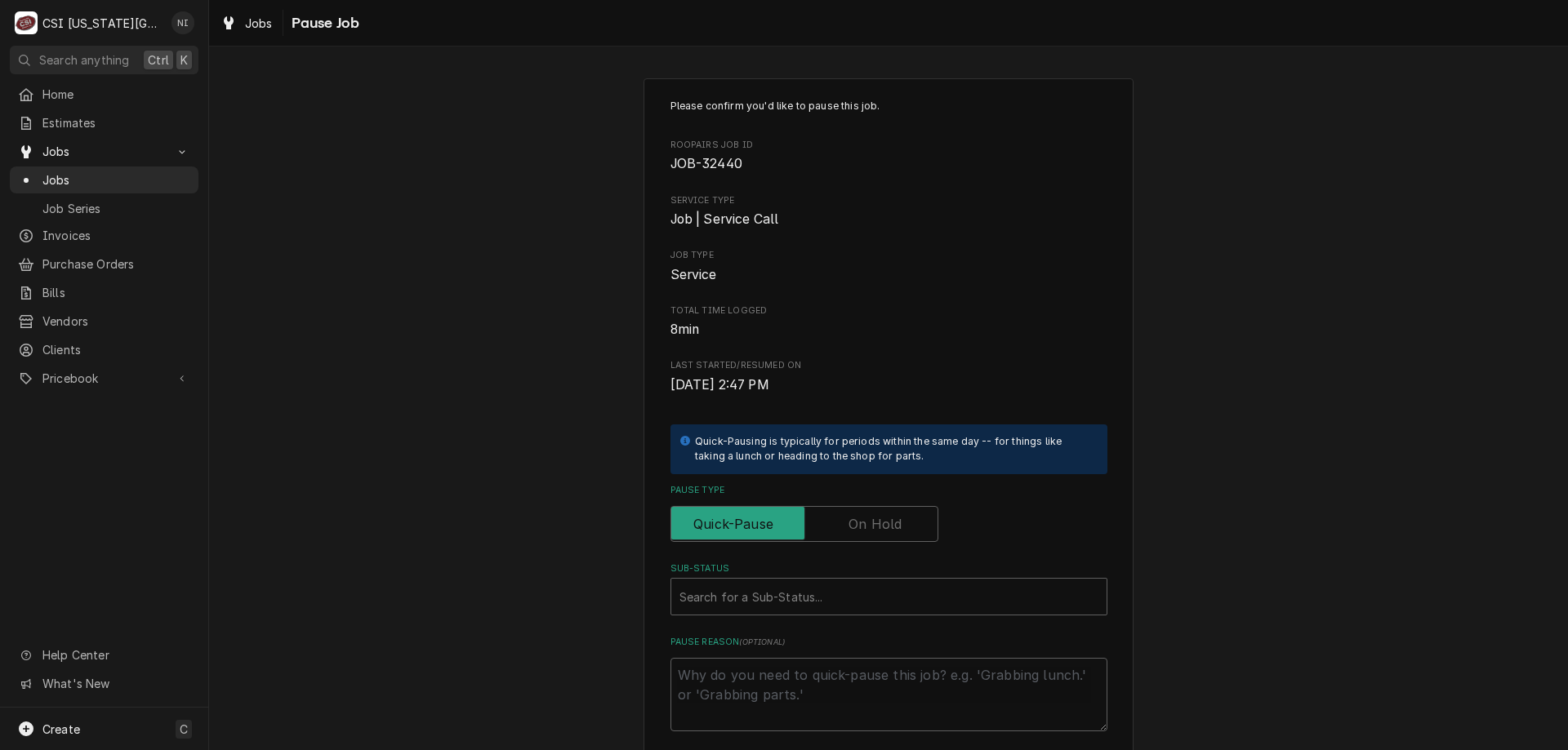
click at [862, 530] on label "Pause Type" at bounding box center [804, 524] width 268 height 36
click at [862, 530] on input "Pause Type" at bounding box center [804, 524] width 253 height 36
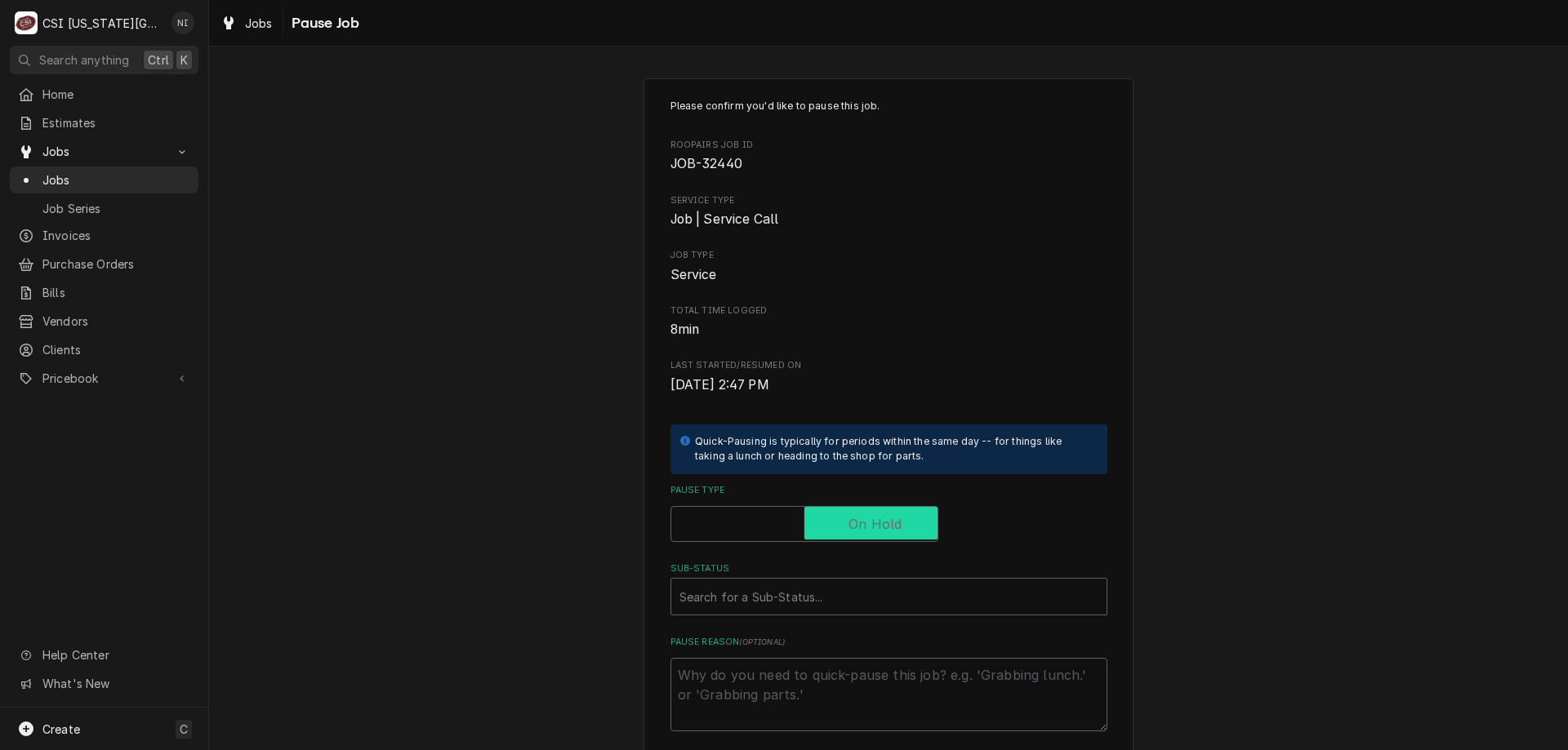
checkbox input "true"
drag, startPoint x: 784, startPoint y: 597, endPoint x: 782, endPoint y: 610, distance: 13.2
click at [781, 603] on div "Sub-Status" at bounding box center [889, 596] width 419 height 29
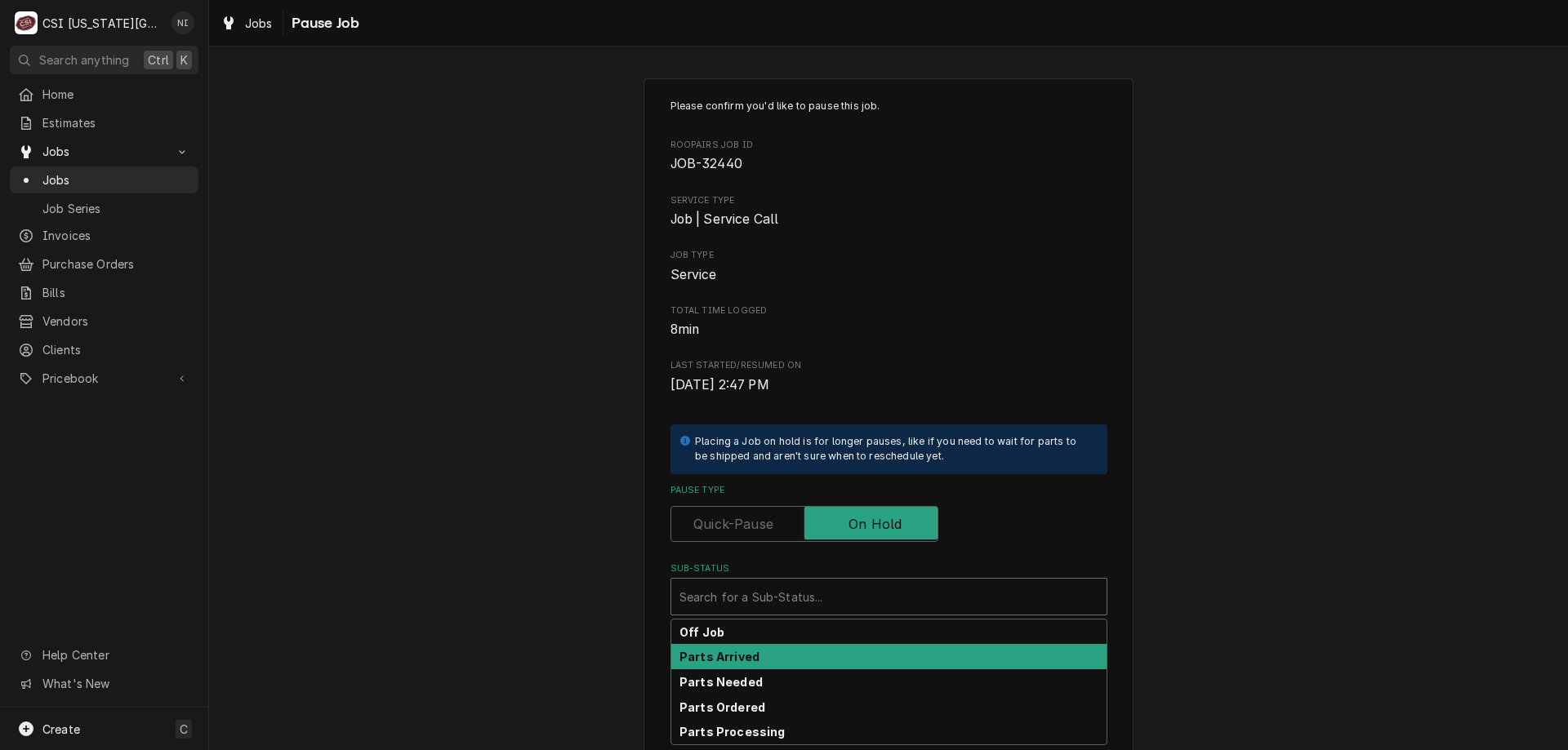
click at [733, 664] on div "Parts Arrived" at bounding box center [888, 657] width 435 height 25
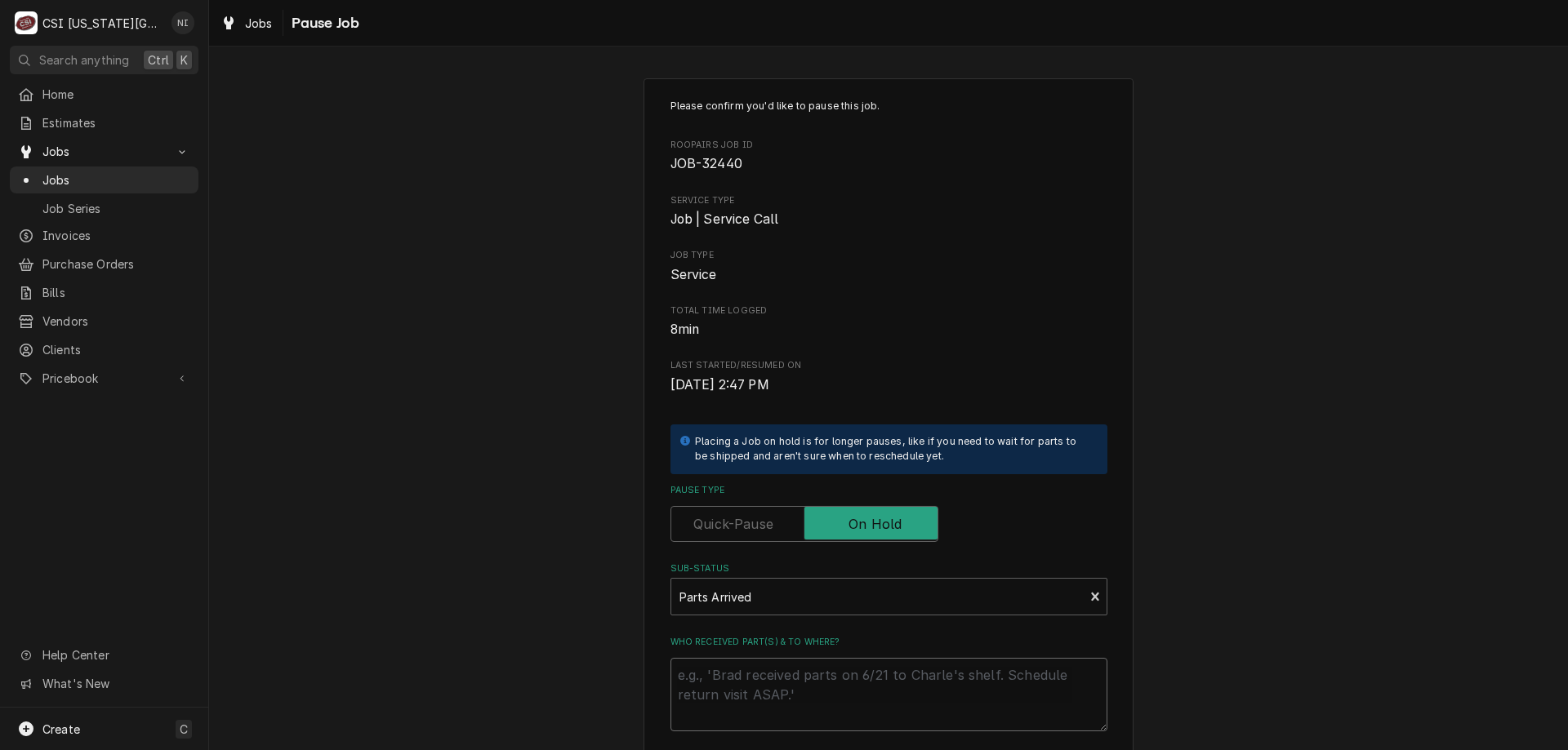
click at [736, 666] on textarea "Who received part(s) & to where?" at bounding box center [888, 695] width 436 height 73
type textarea "x"
type textarea "p"
type textarea "x"
type textarea "pa"
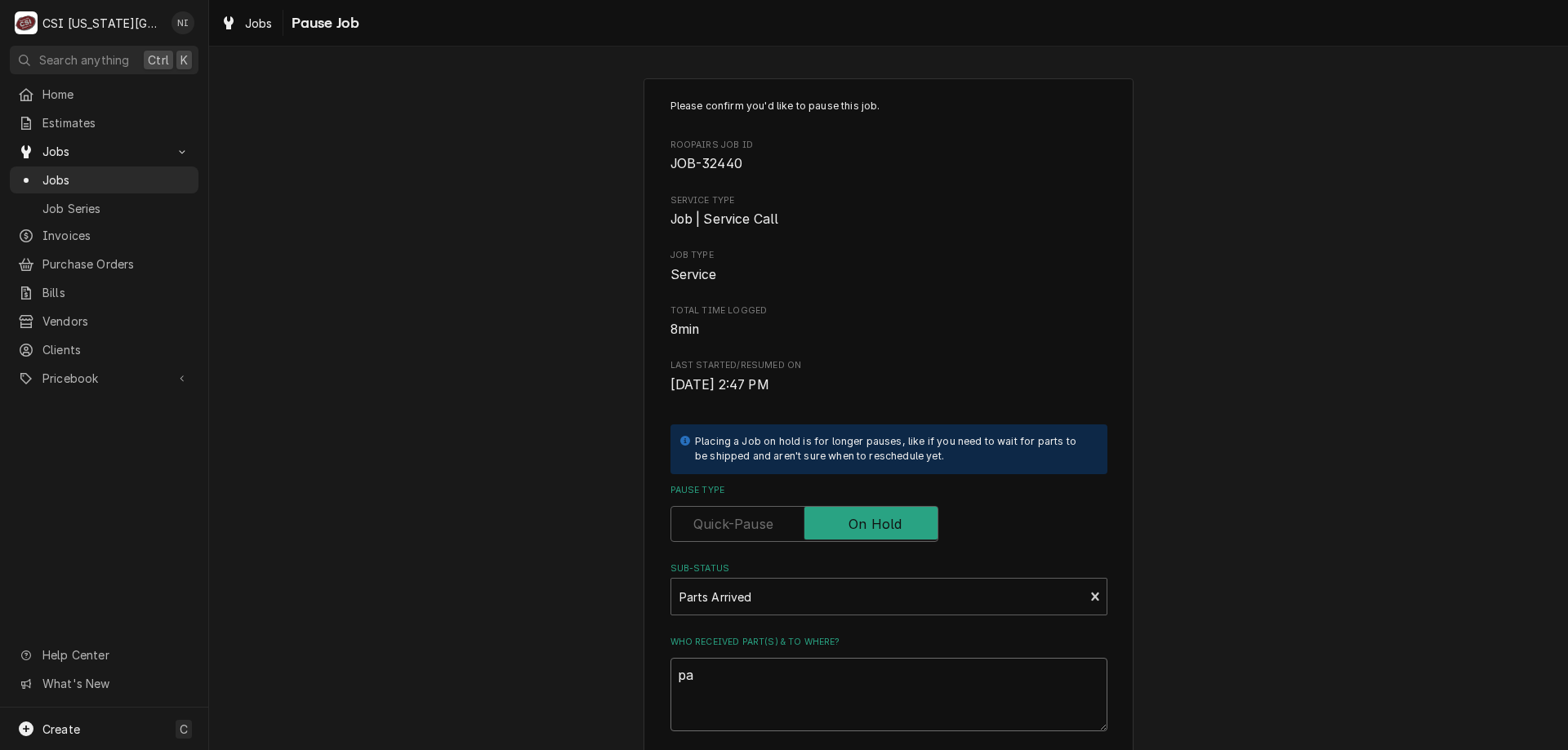
type textarea "x"
type textarea "pars"
type textarea "x"
type textarea "parst"
type textarea "x"
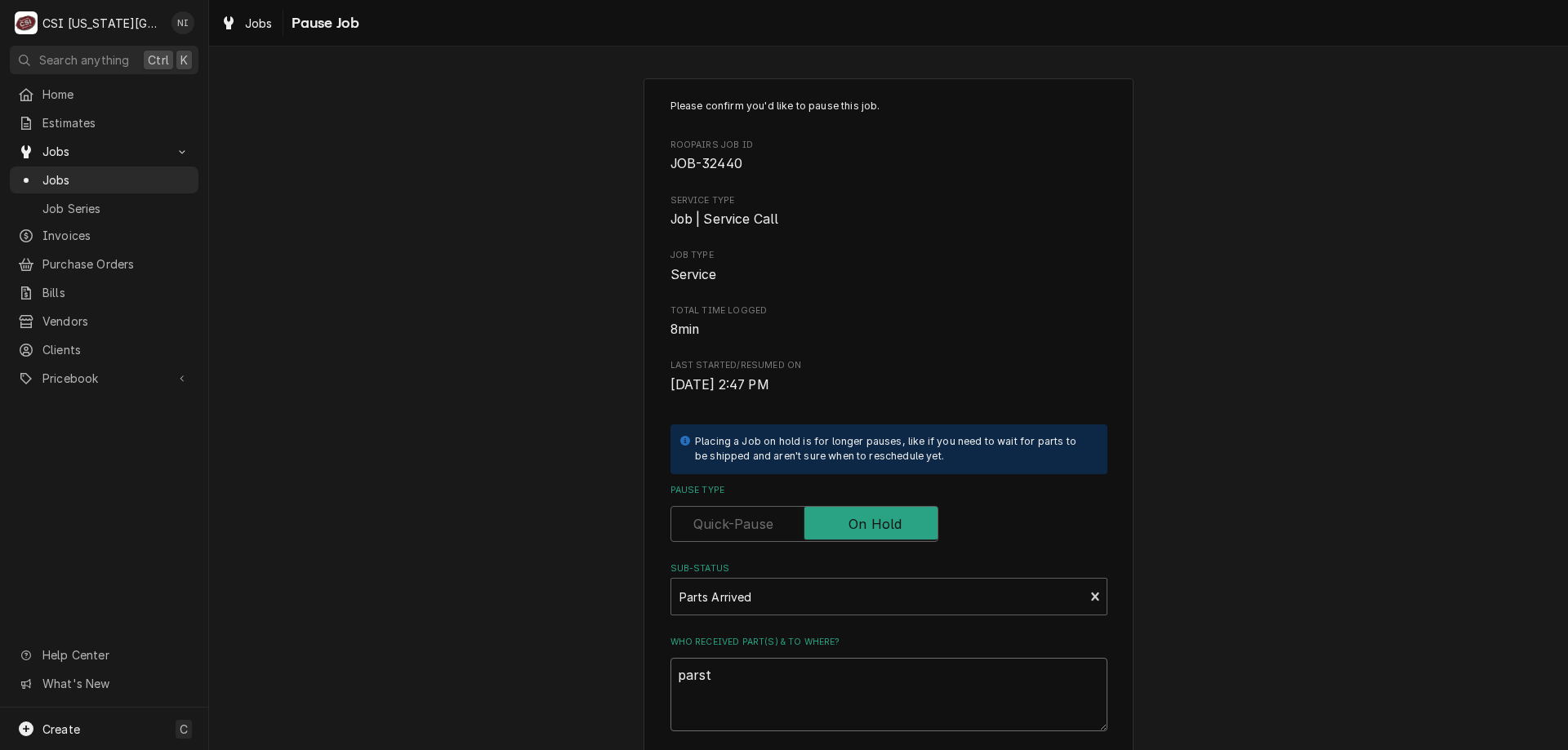
type textarea "pars"
type textarea "x"
type textarea "par"
type textarea "x"
type textarea "part"
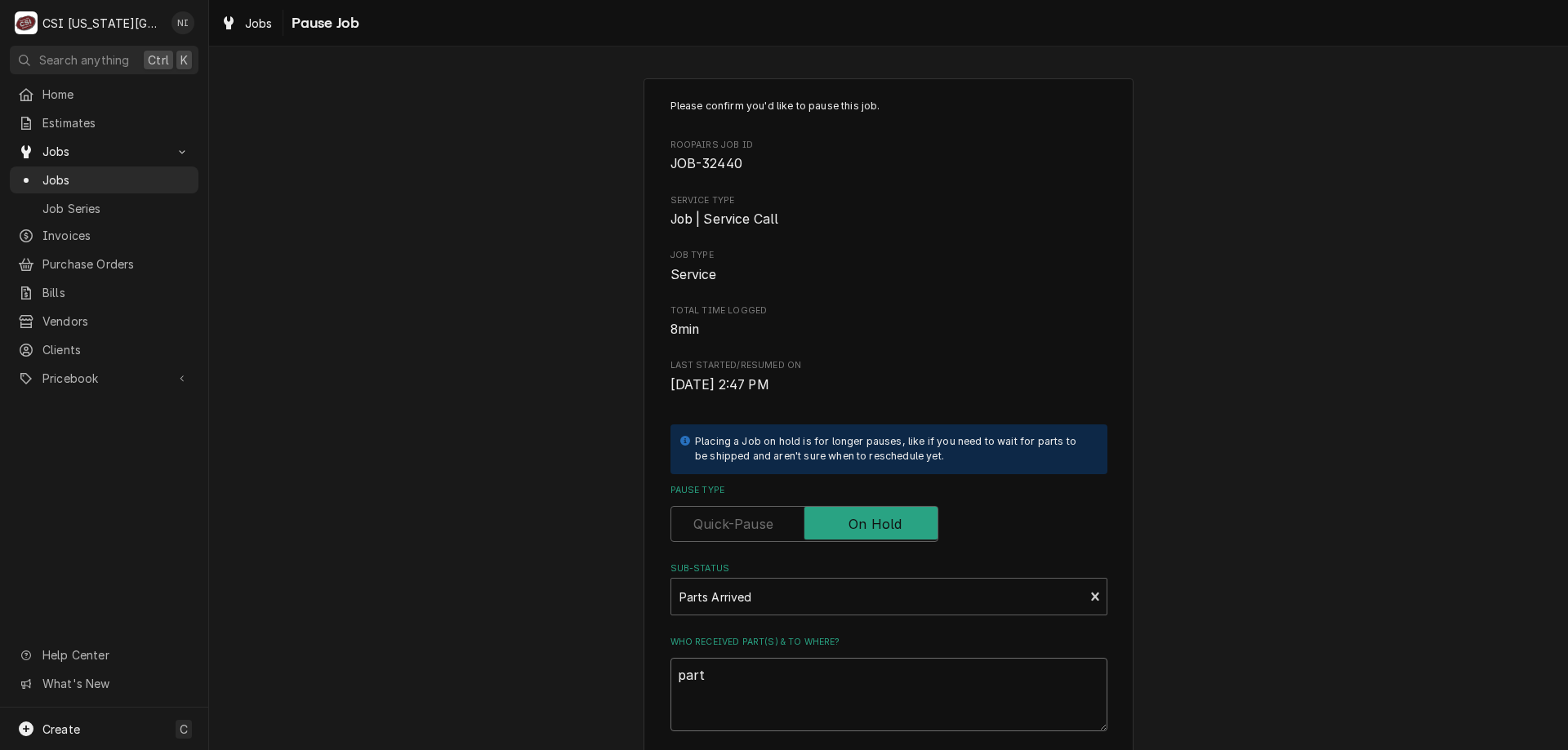
type textarea "x"
type textarea "parts"
type textarea "x"
type textarea "parts"
type textarea "x"
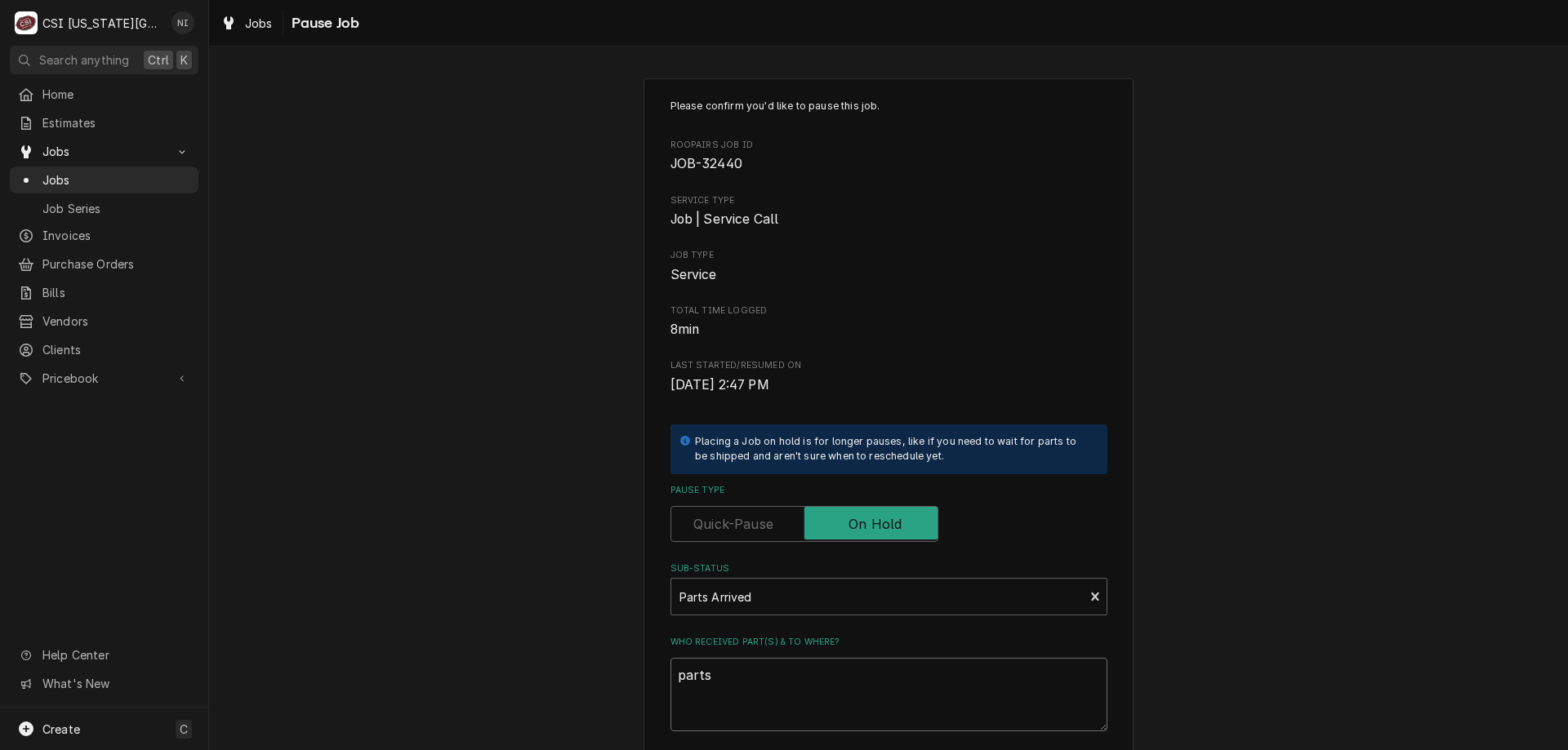
type textarea "parts o"
type textarea "x"
type textarea "parts on"
type textarea "x"
type textarea "parts on"
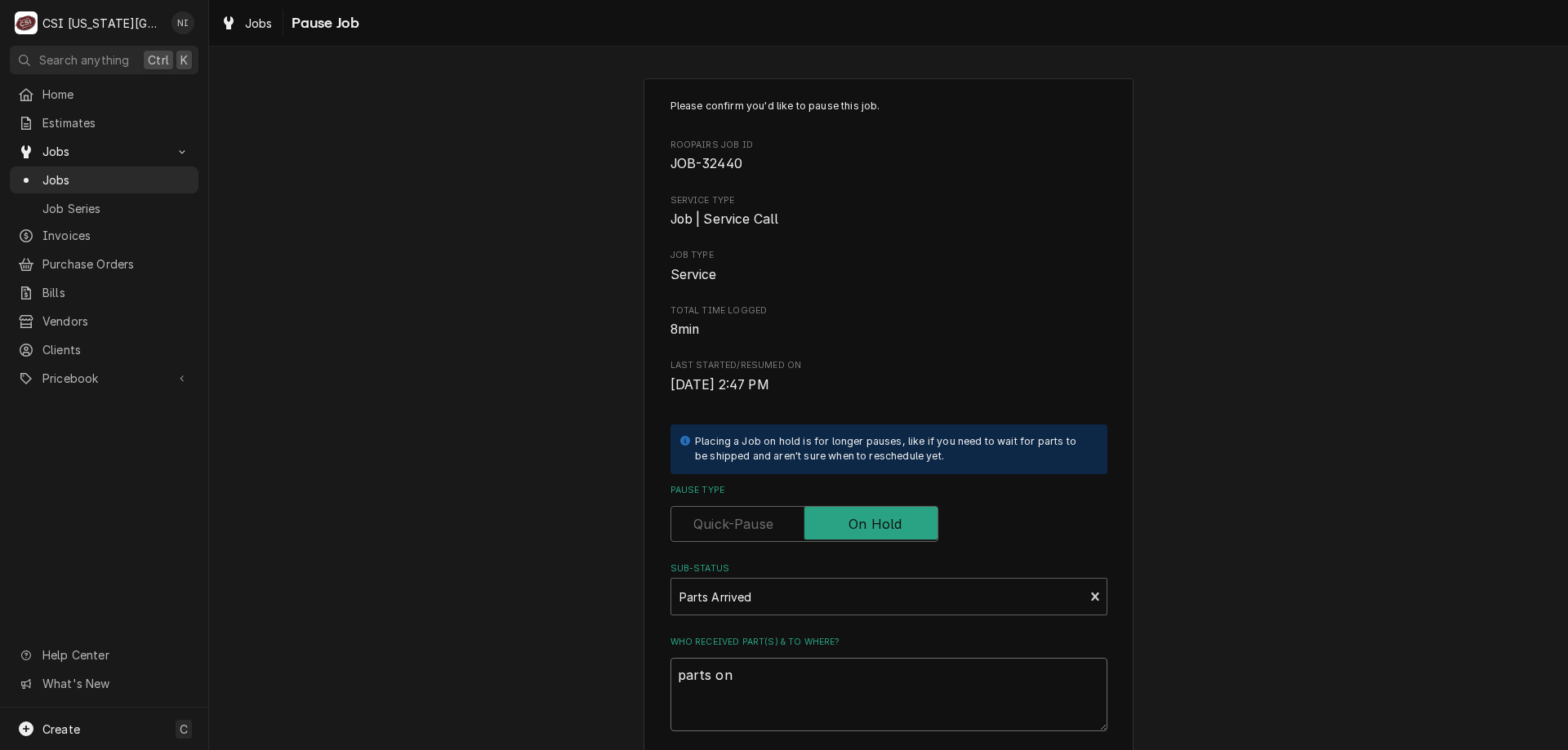
type textarea "x"
type textarea "parts on c"
type textarea "x"
type textarea "parts on ch"
type textarea "x"
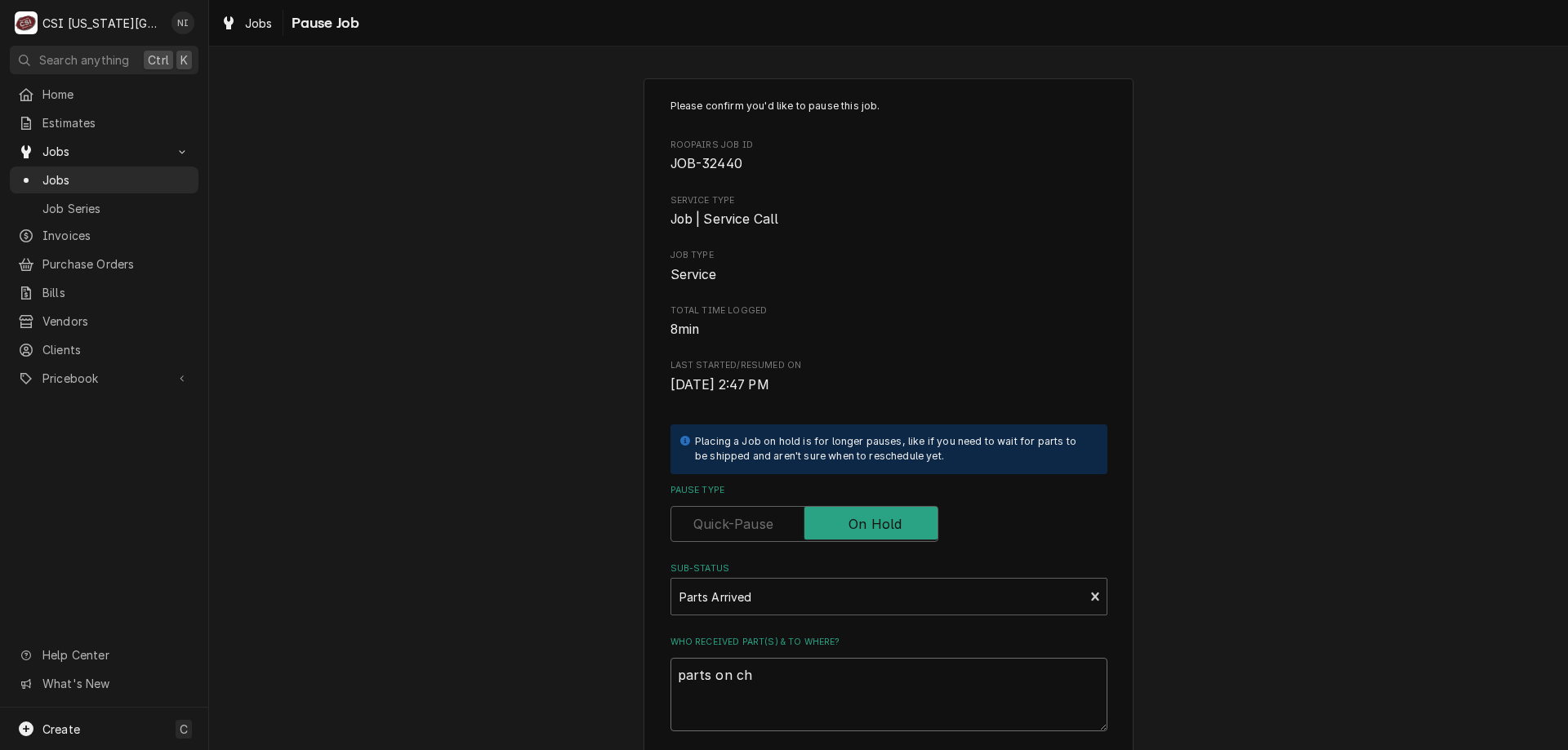
type textarea "parts on chr"
type textarea "x"
type textarea "parts on chri"
type textarea "x"
type textarea "parts on christ"
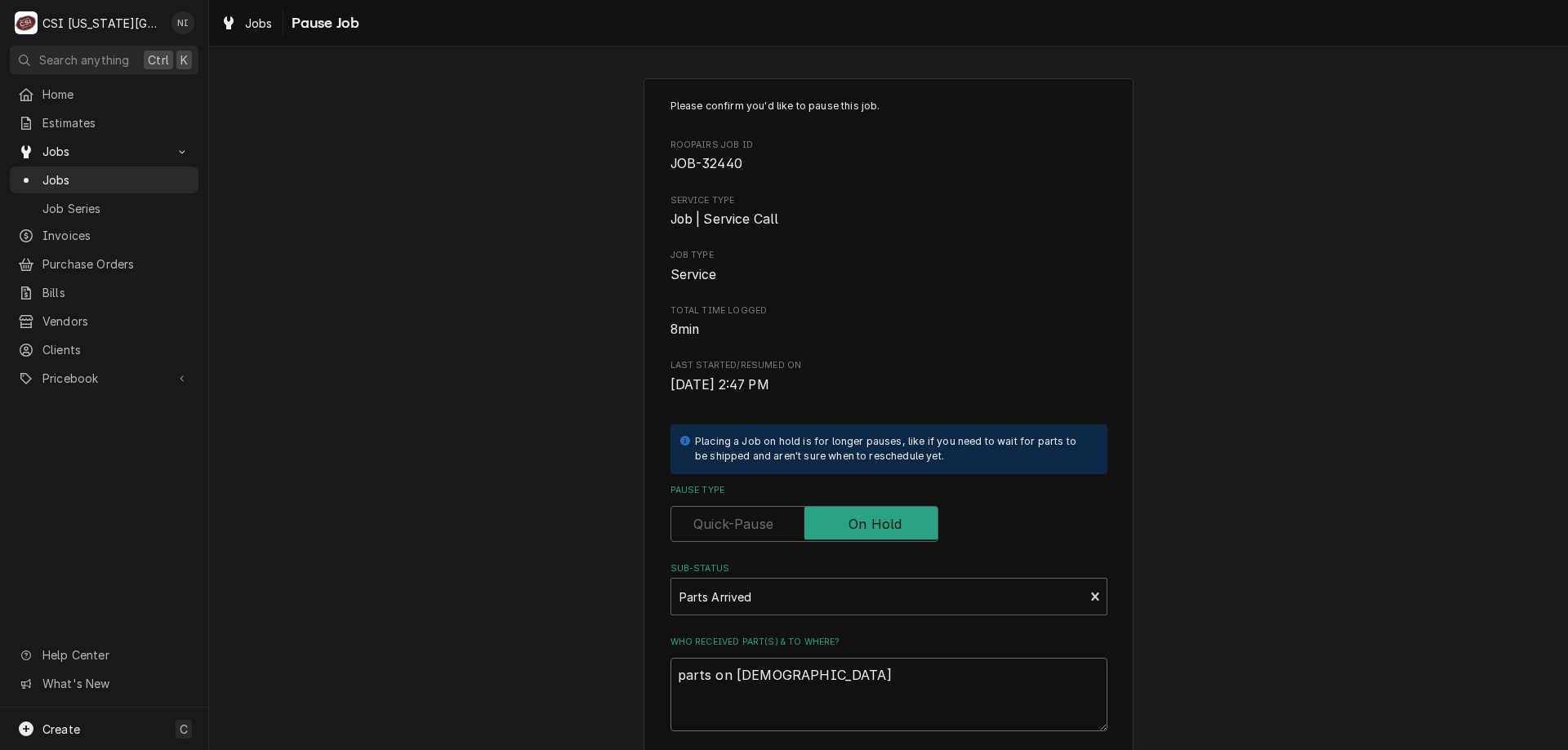
type textarea "x"
type textarea "parts on christi"
type textarea "x"
type textarea "parts on christia"
type textarea "x"
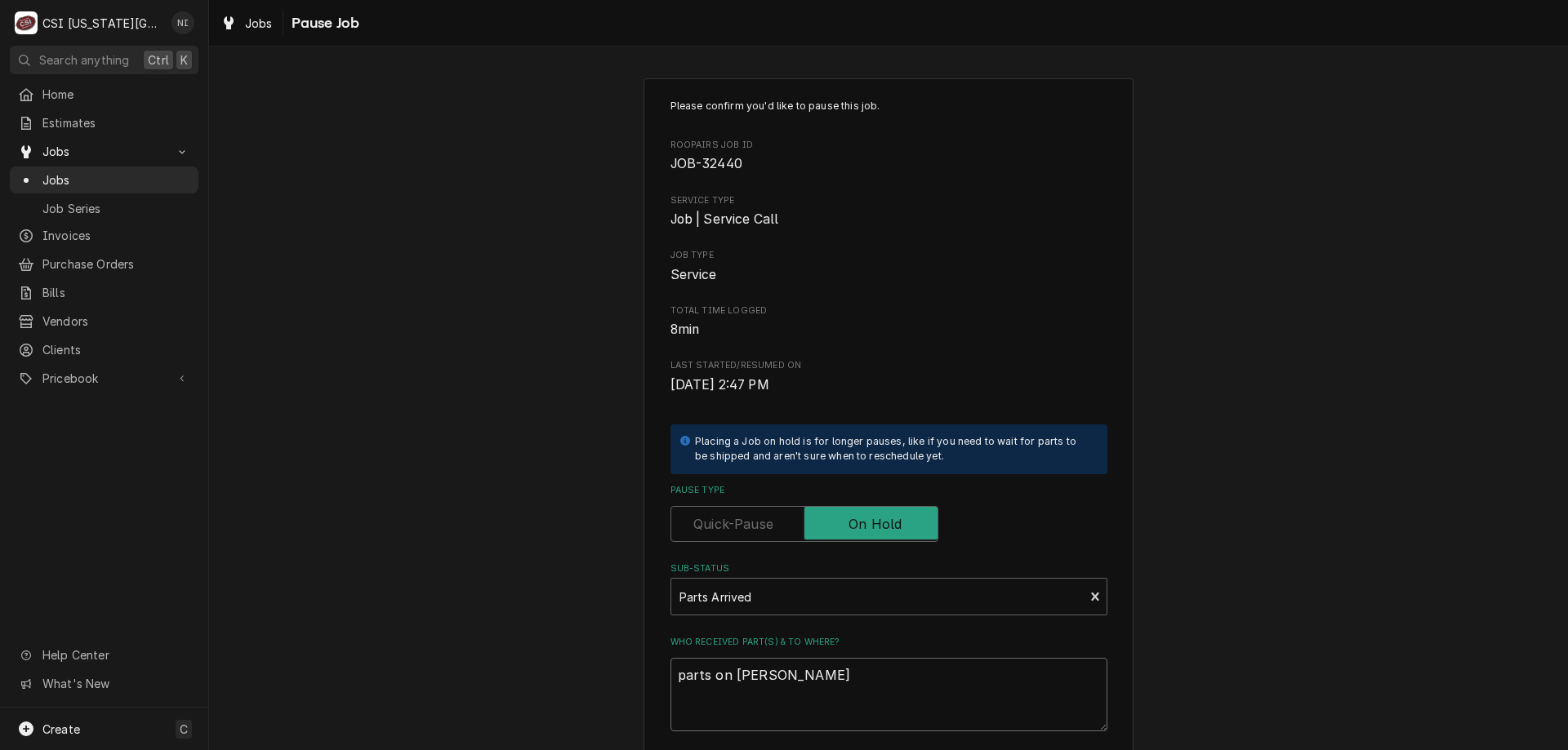
type textarea "parts on christian"
type textarea "x"
type textarea "parts on christian"
type textarea "x"
type textarea "parts on christian s"
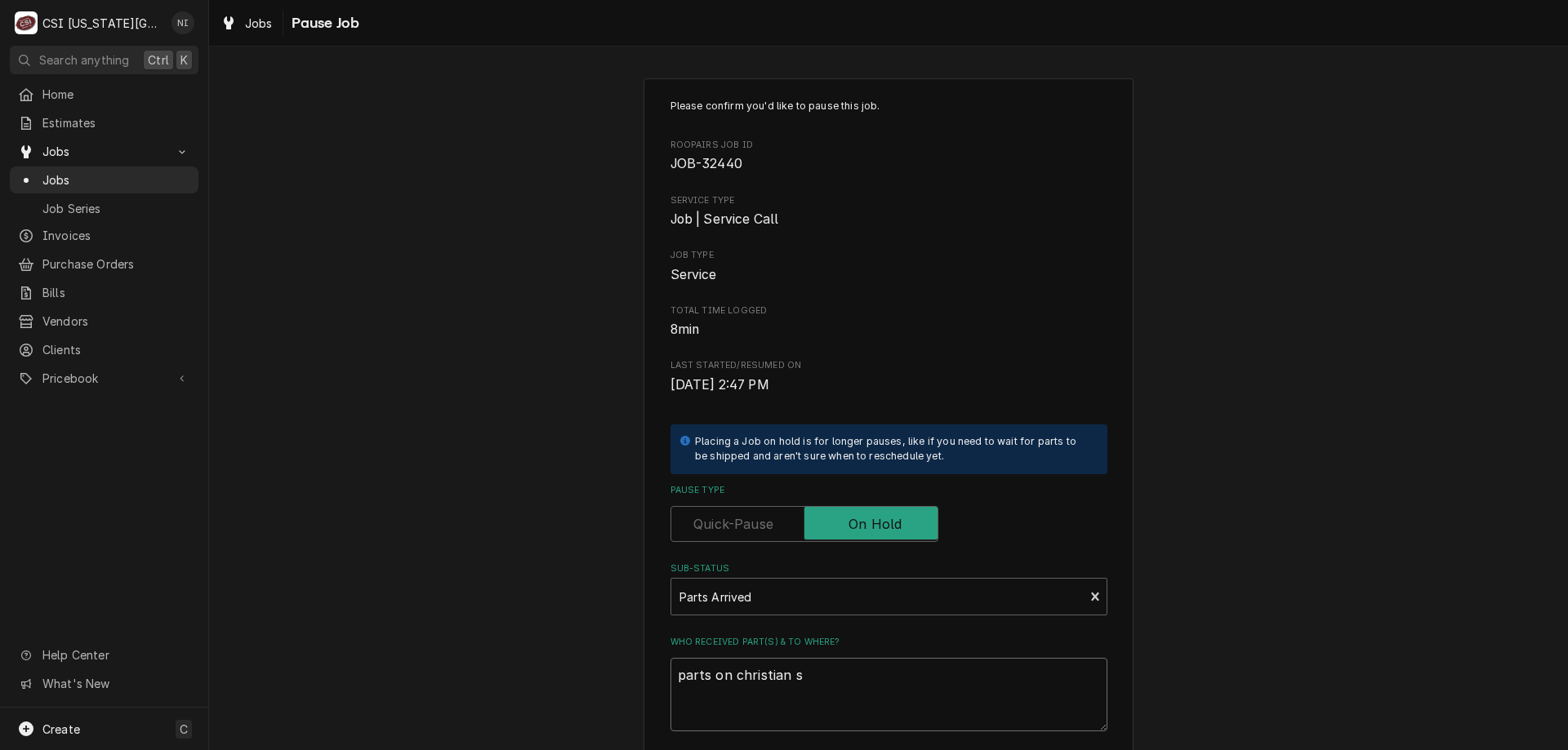
type textarea "x"
type textarea "parts on christian sh"
type textarea "x"
type textarea "parts on christian she"
type textarea "x"
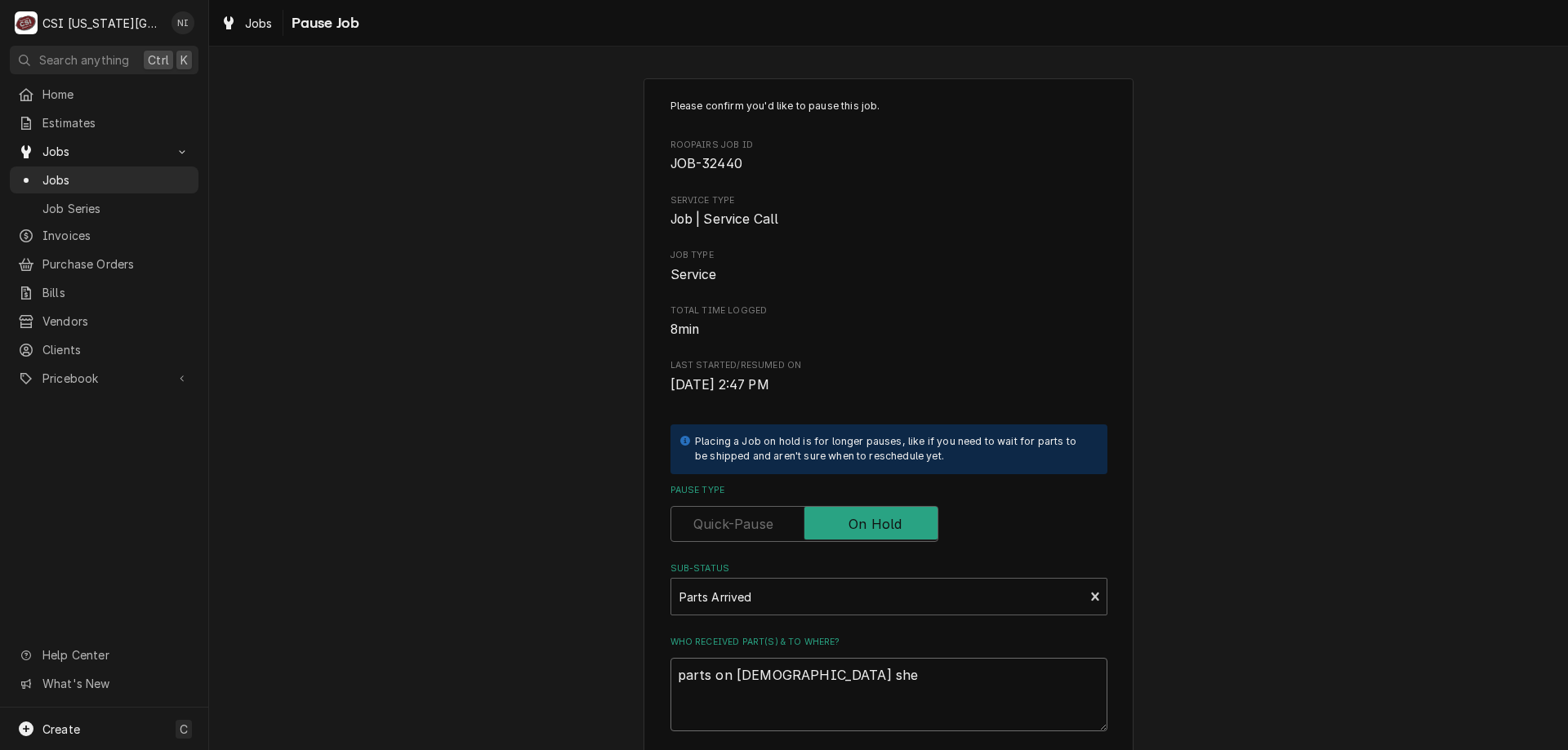
type textarea "parts on christian shel"
type textarea "x"
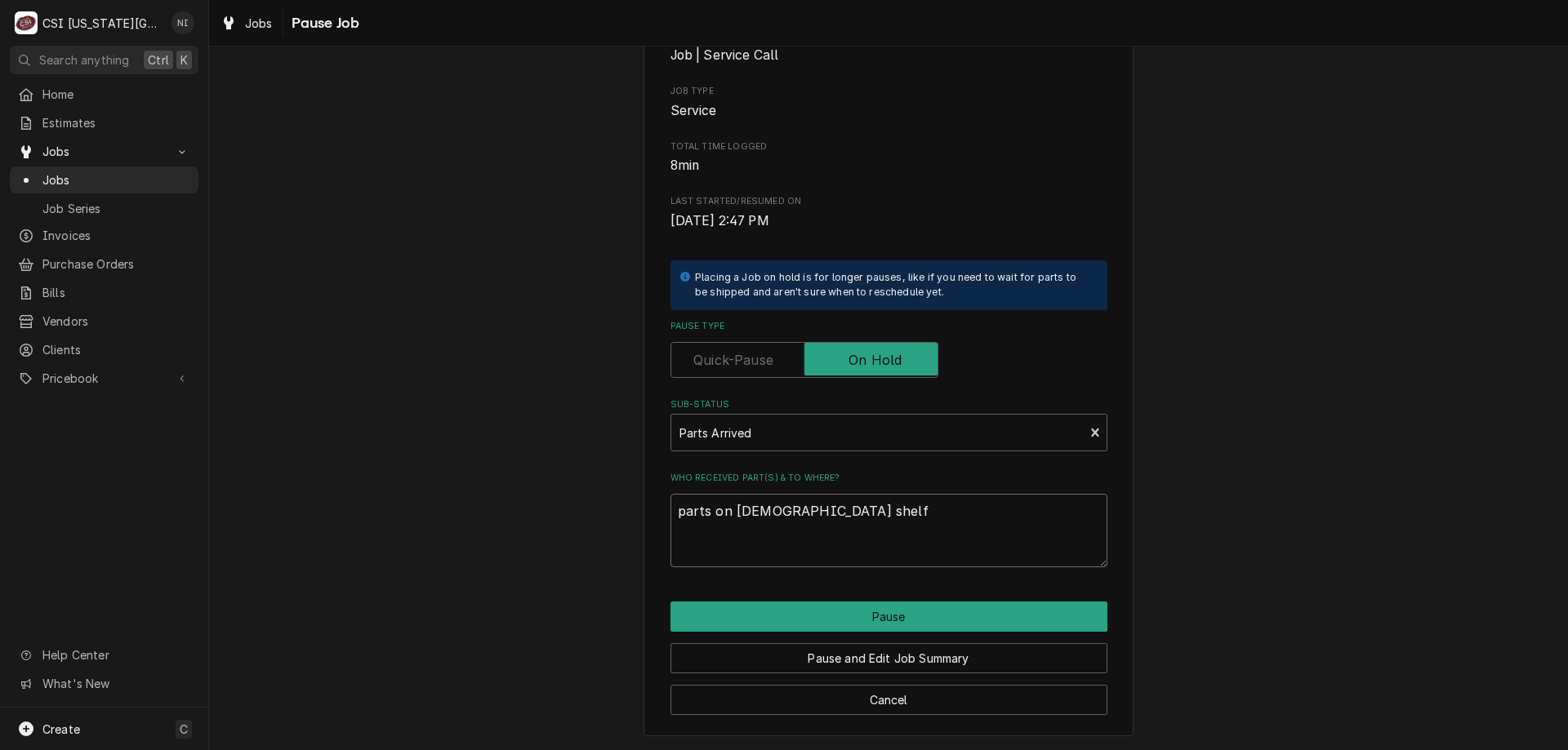
type textarea "parts on [DEMOGRAPHIC_DATA] shelf"
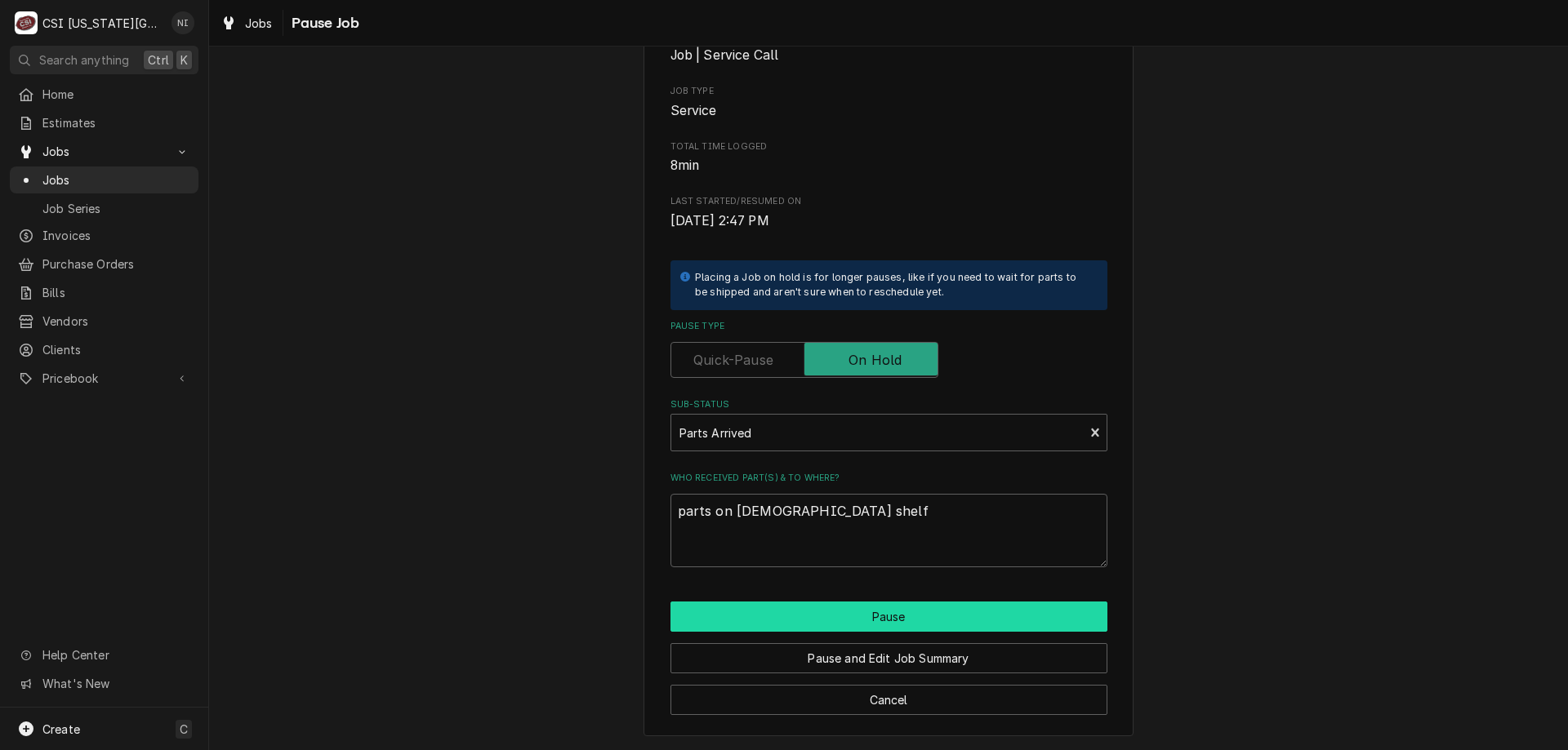
click at [1007, 619] on button "Pause" at bounding box center [888, 617] width 436 height 30
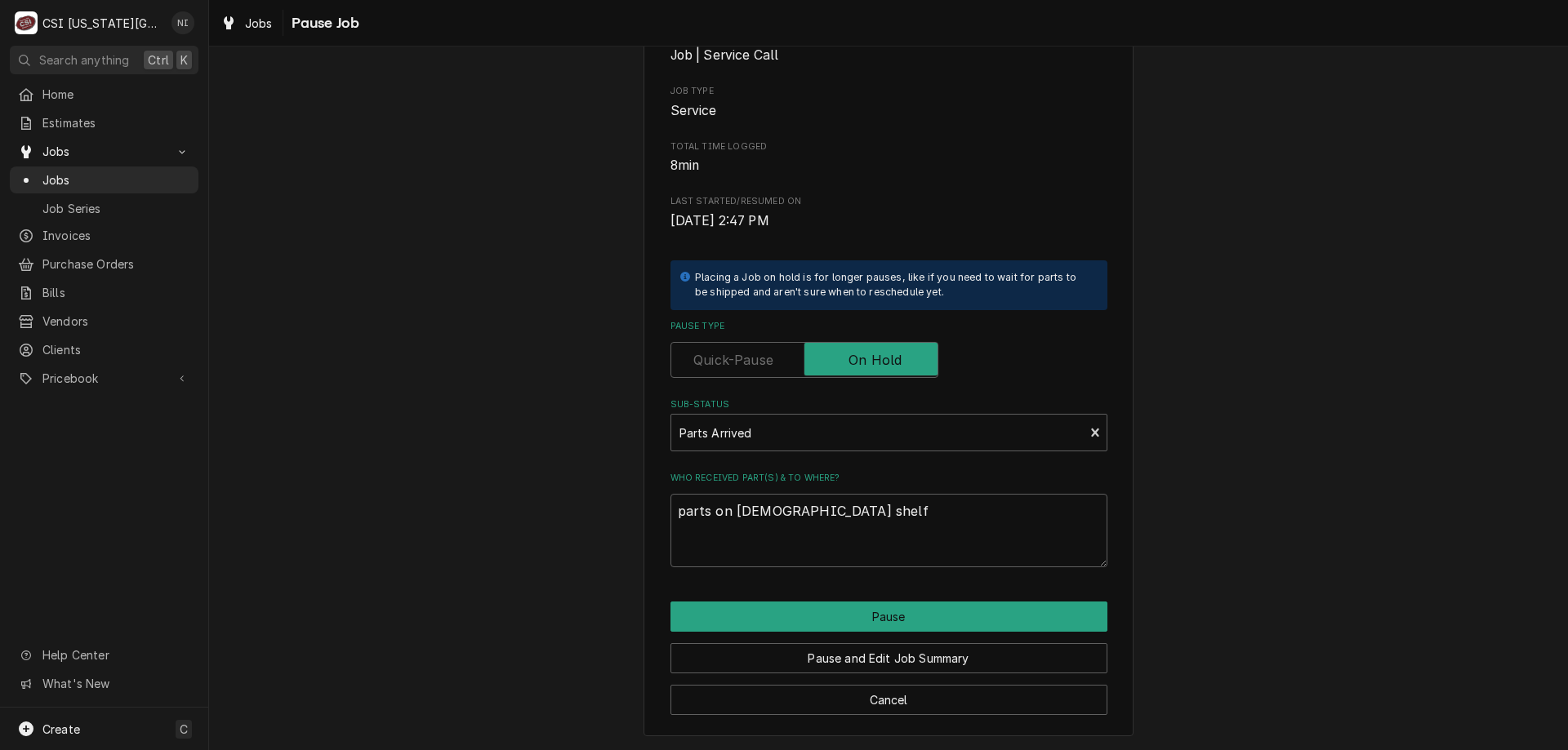
type textarea "x"
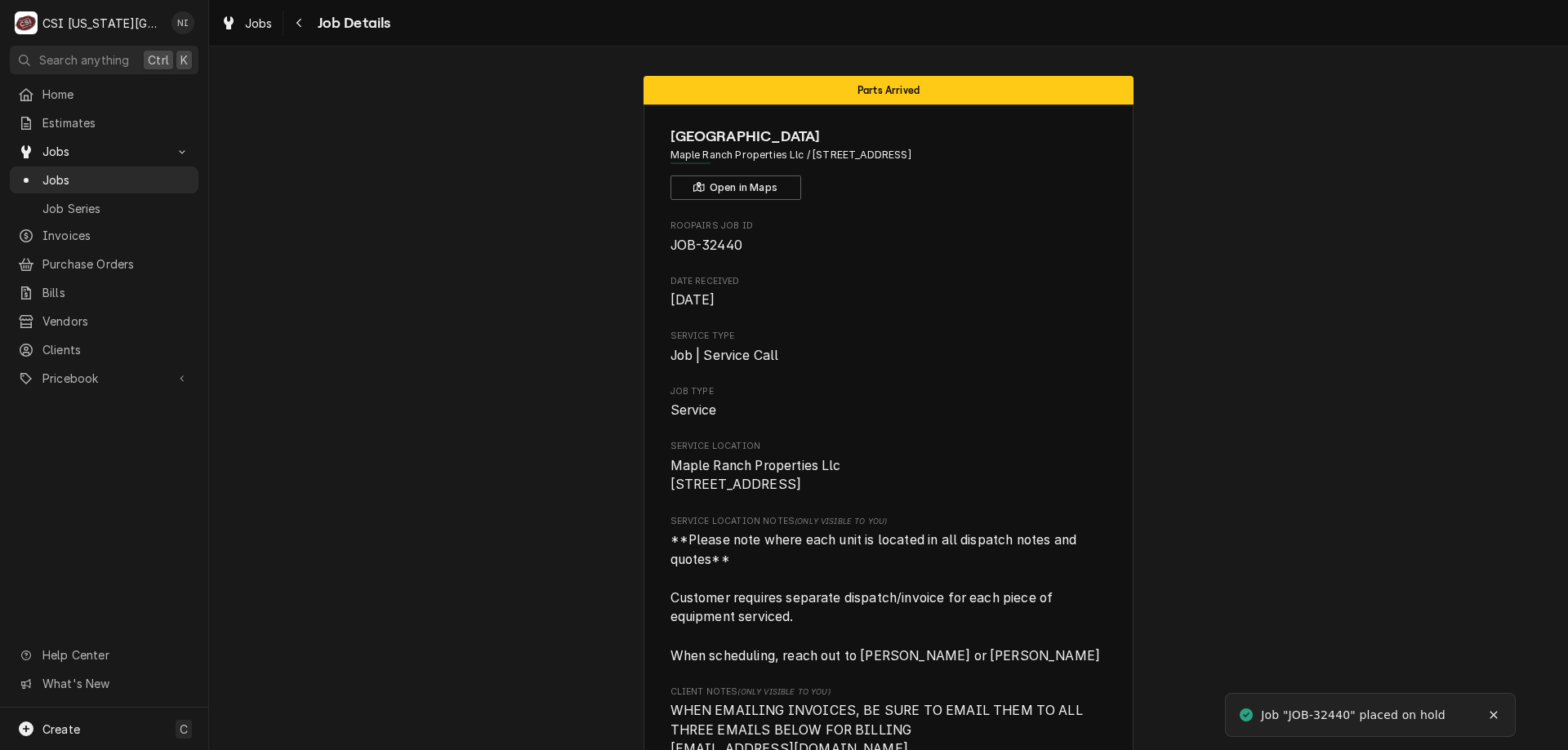
click at [157, 171] on span "Jobs" at bounding box center [116, 180] width 148 height 17
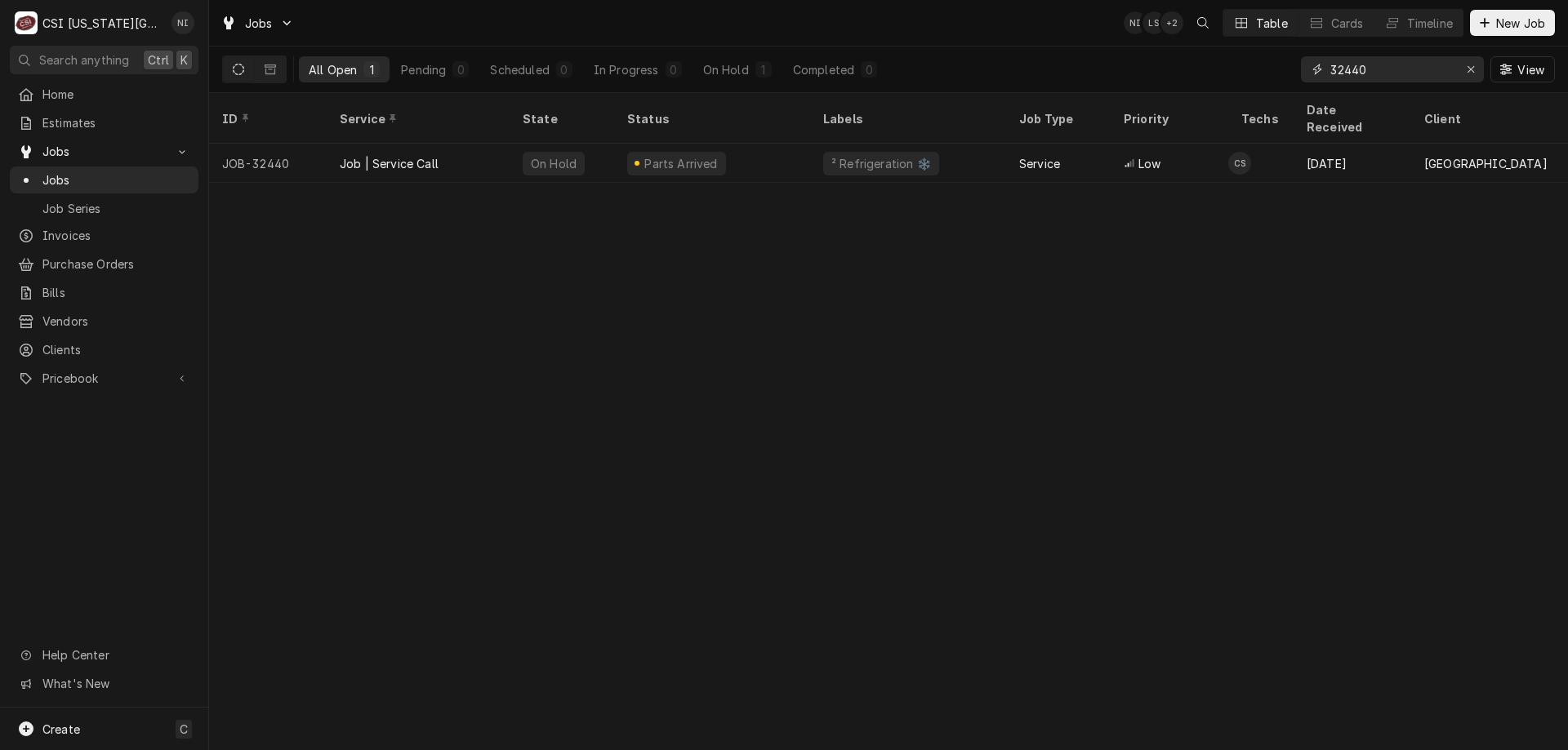
drag, startPoint x: 1315, startPoint y: 68, endPoint x: 1265, endPoint y: 57, distance: 51.2
click at [1262, 58] on div "All Open 1 Pending 0 Scheduled 0 In Progress 0 On Hold 1 Completed 0 32440 View" at bounding box center [888, 69] width 1333 height 46
type input "31551"
click at [436, 155] on div "Job | Service Call" at bounding box center [389, 164] width 99 height 17
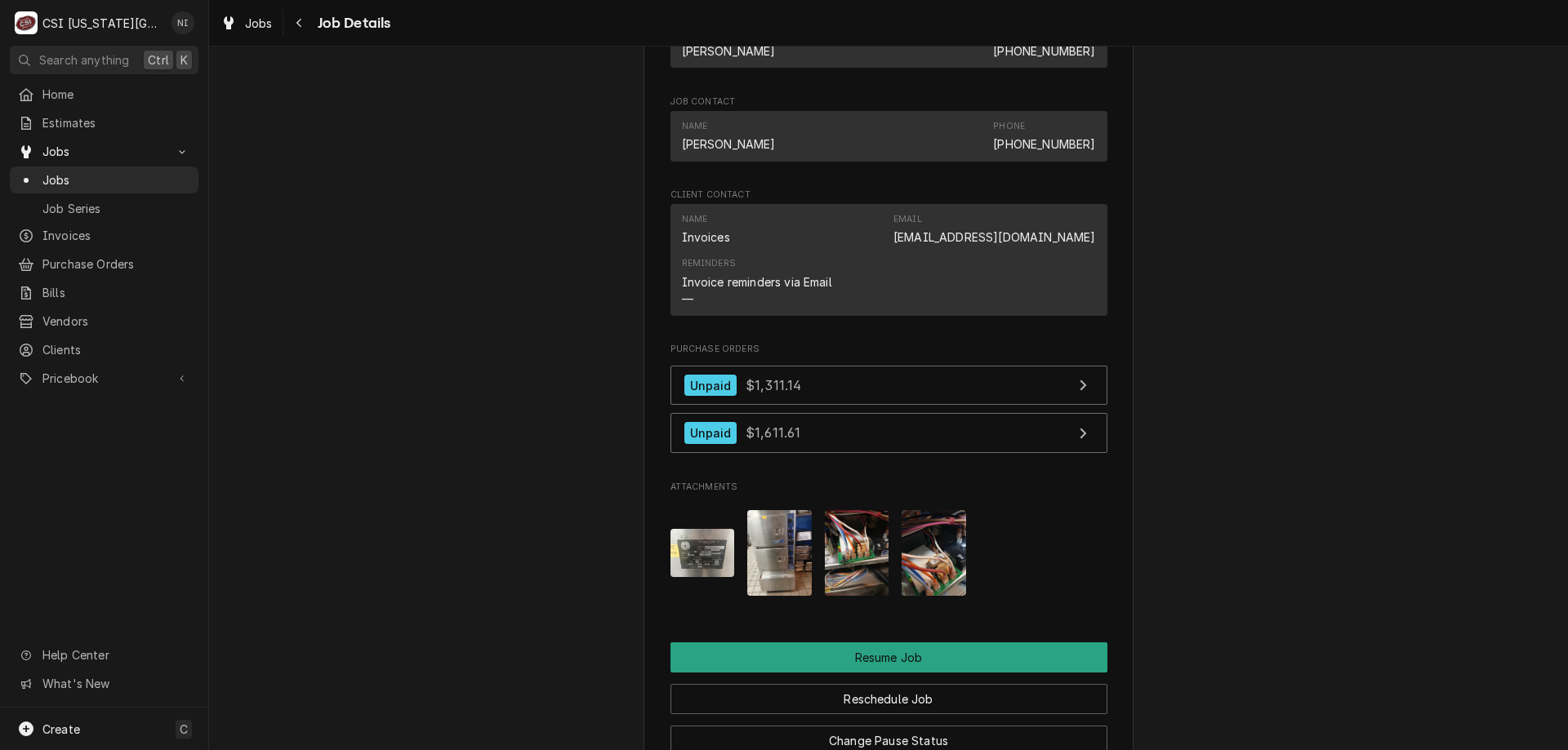
scroll to position [2215, 0]
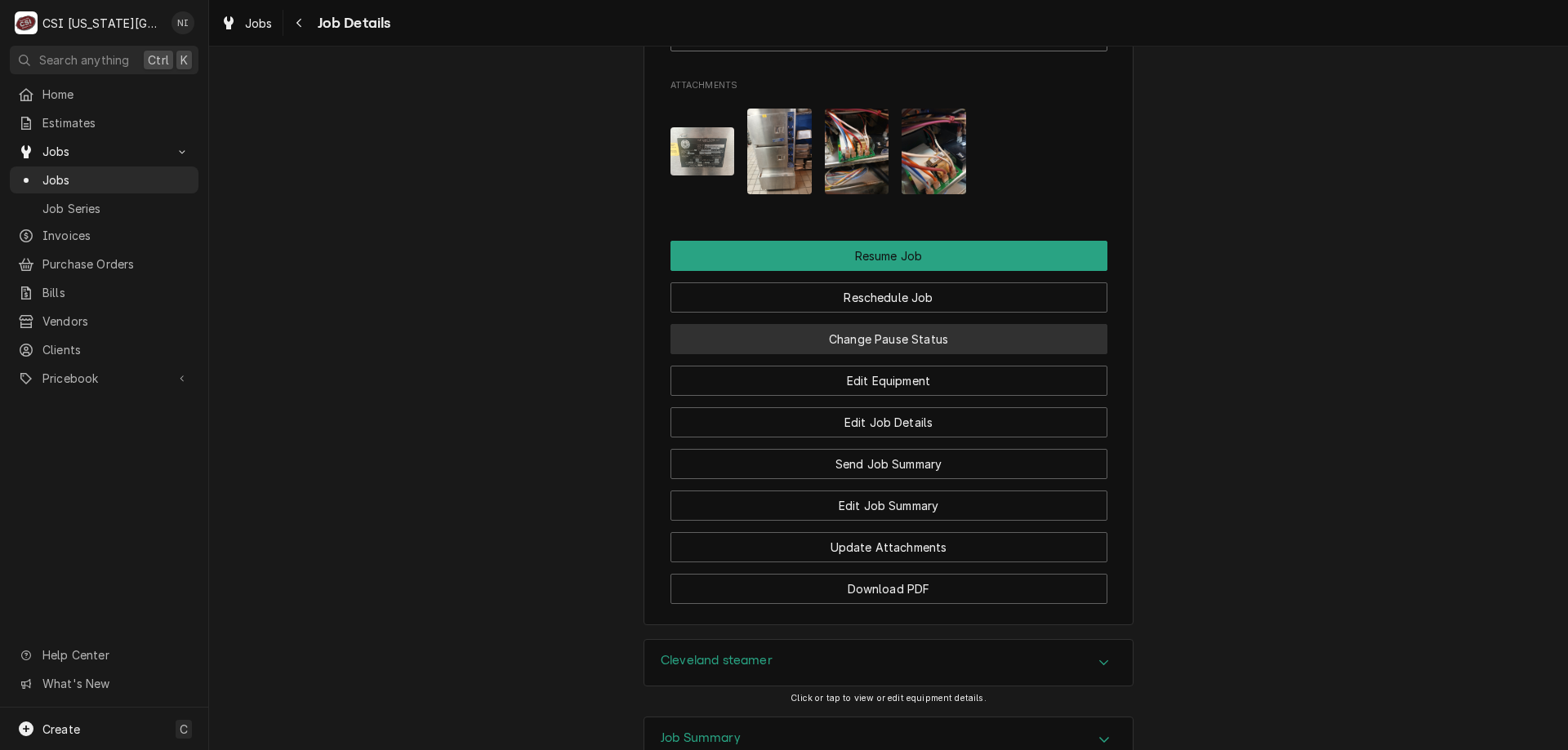
click at [956, 354] on button "Change Pause Status" at bounding box center [888, 339] width 436 height 30
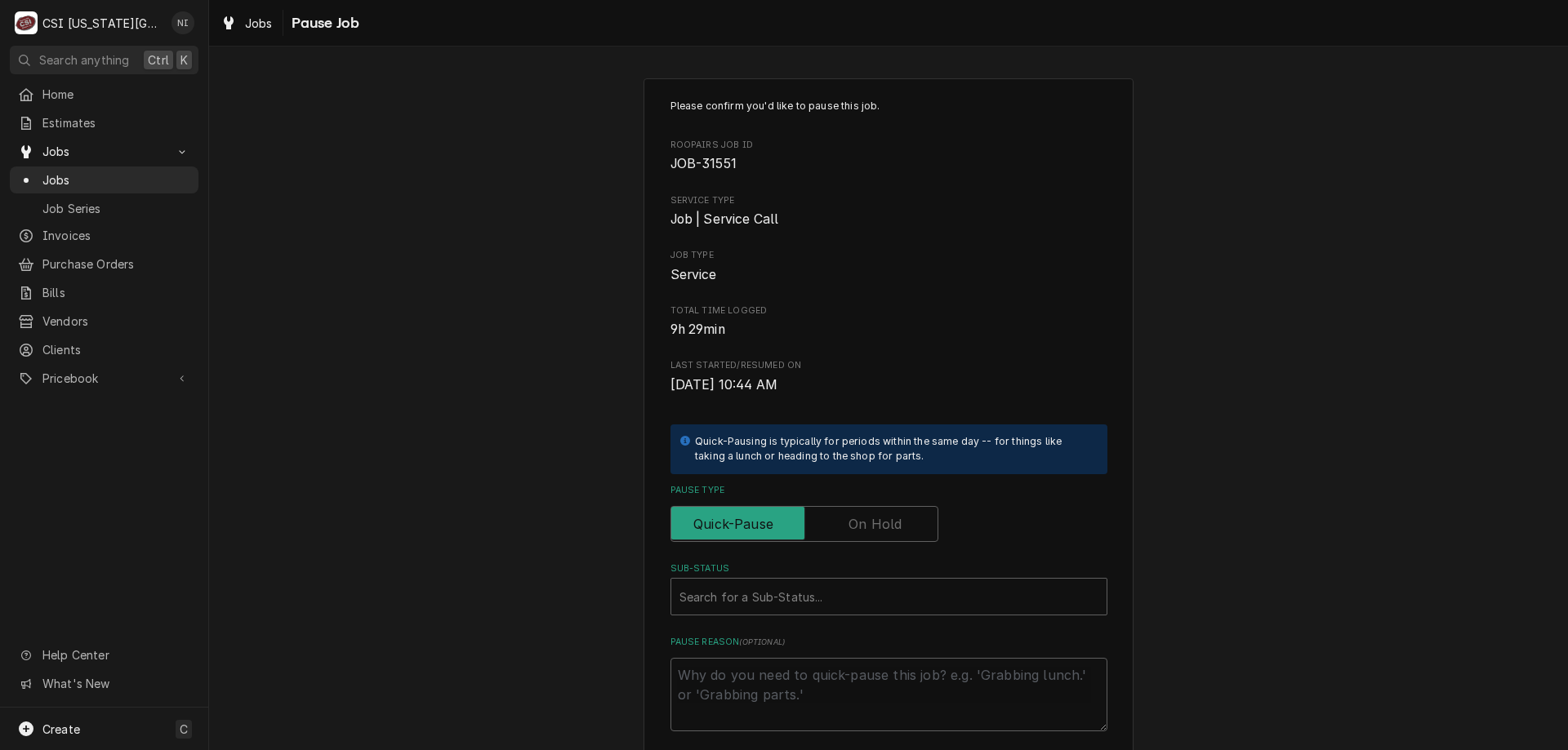
click at [860, 545] on div "Please confirm you'd like to pause this job. Roopairs Job ID JOB-31551 Service …" at bounding box center [888, 415] width 436 height 633
drag, startPoint x: 856, startPoint y: 513, endPoint x: 822, endPoint y: 569, distance: 65.5
click at [856, 518] on label "Pause Type" at bounding box center [804, 524] width 268 height 36
click at [856, 518] on input "Pause Type" at bounding box center [804, 524] width 253 height 36
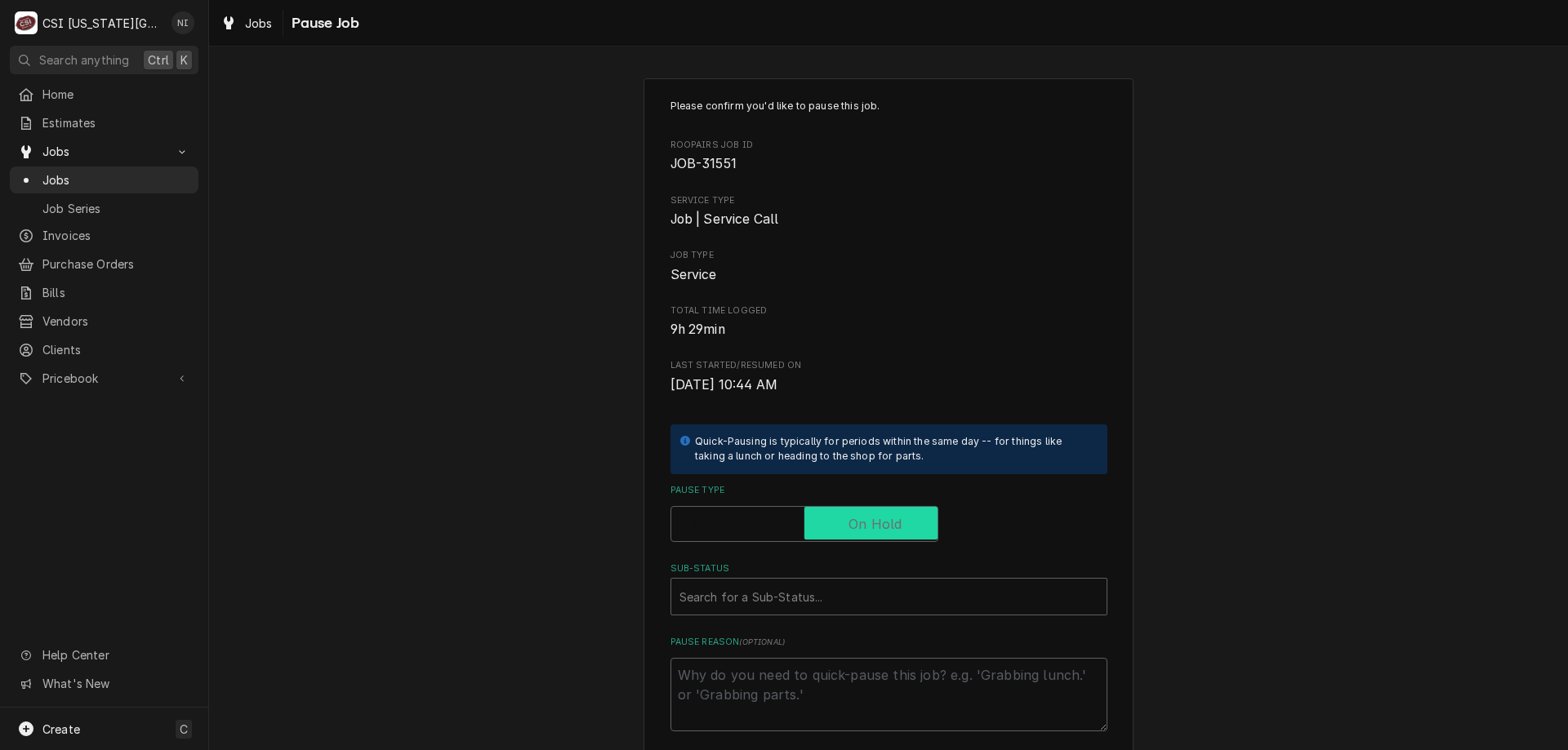
checkbox input "true"
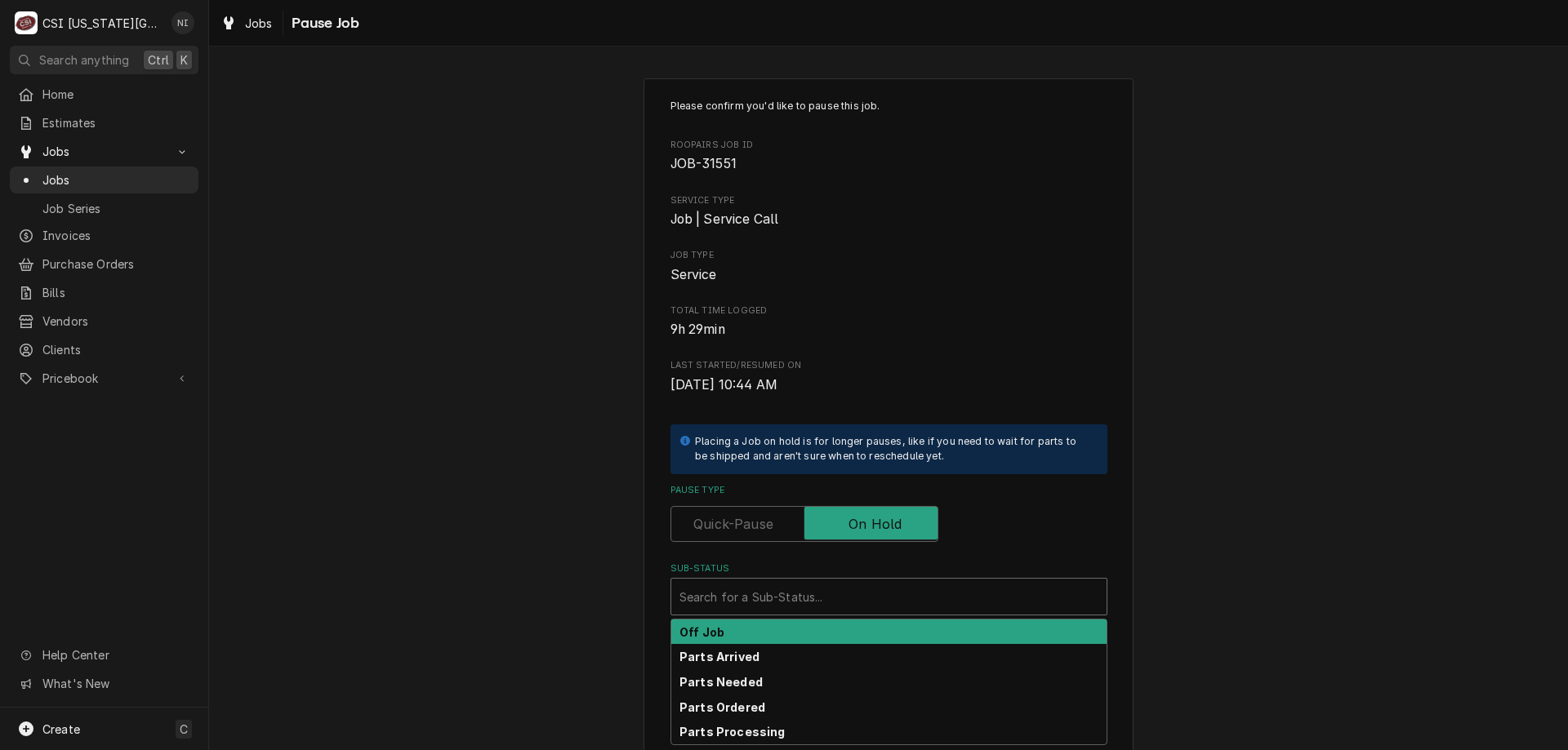
drag, startPoint x: 811, startPoint y: 592, endPoint x: 790, endPoint y: 614, distance: 30.4
click at [806, 600] on div "Sub-Status" at bounding box center [889, 596] width 419 height 29
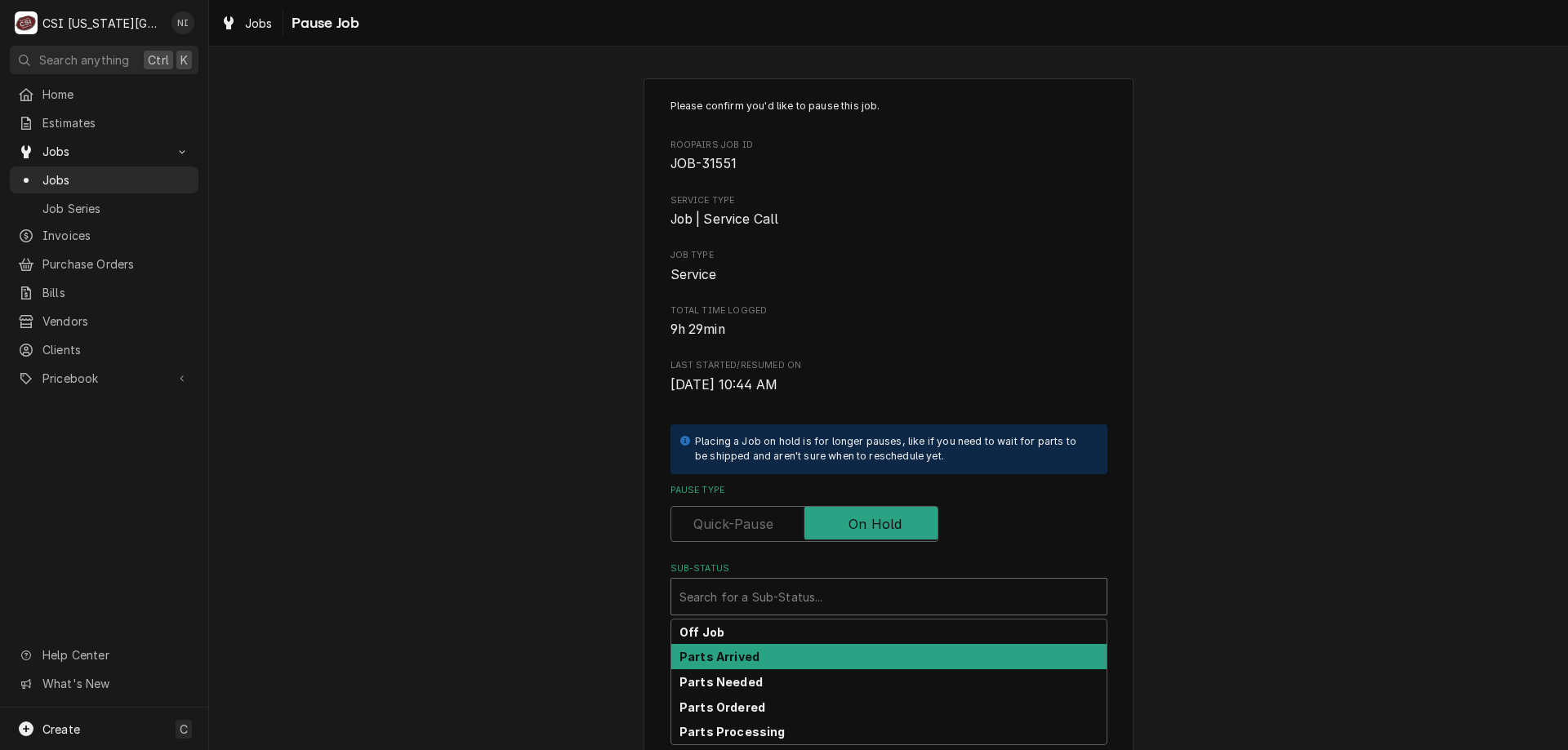
click at [759, 664] on div "Parts Arrived" at bounding box center [888, 657] width 435 height 25
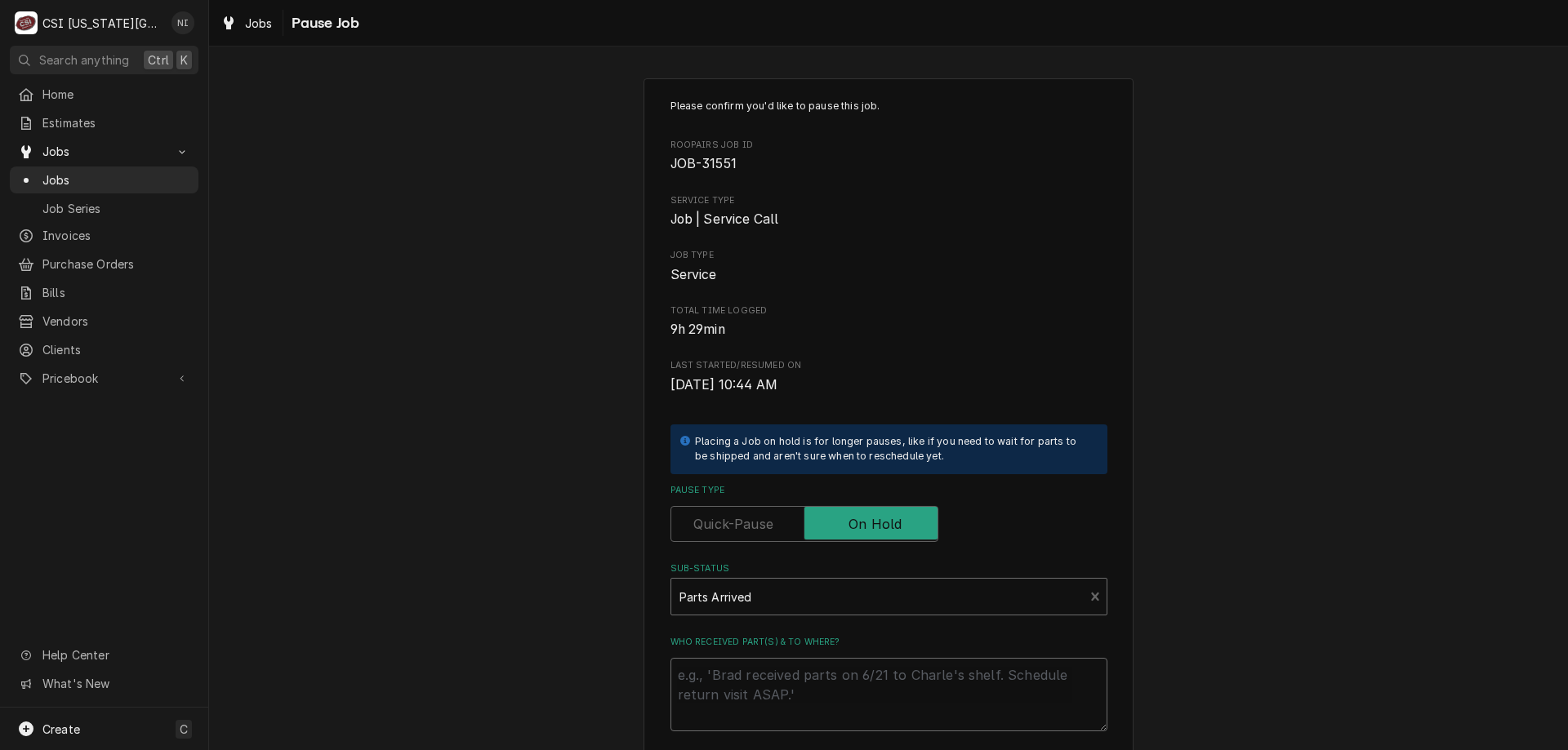
click at [759, 664] on textarea "Who received part(s) & to where?" at bounding box center [888, 695] width 436 height 73
type textarea "x"
type textarea "p"
type textarea "x"
type textarea "pa"
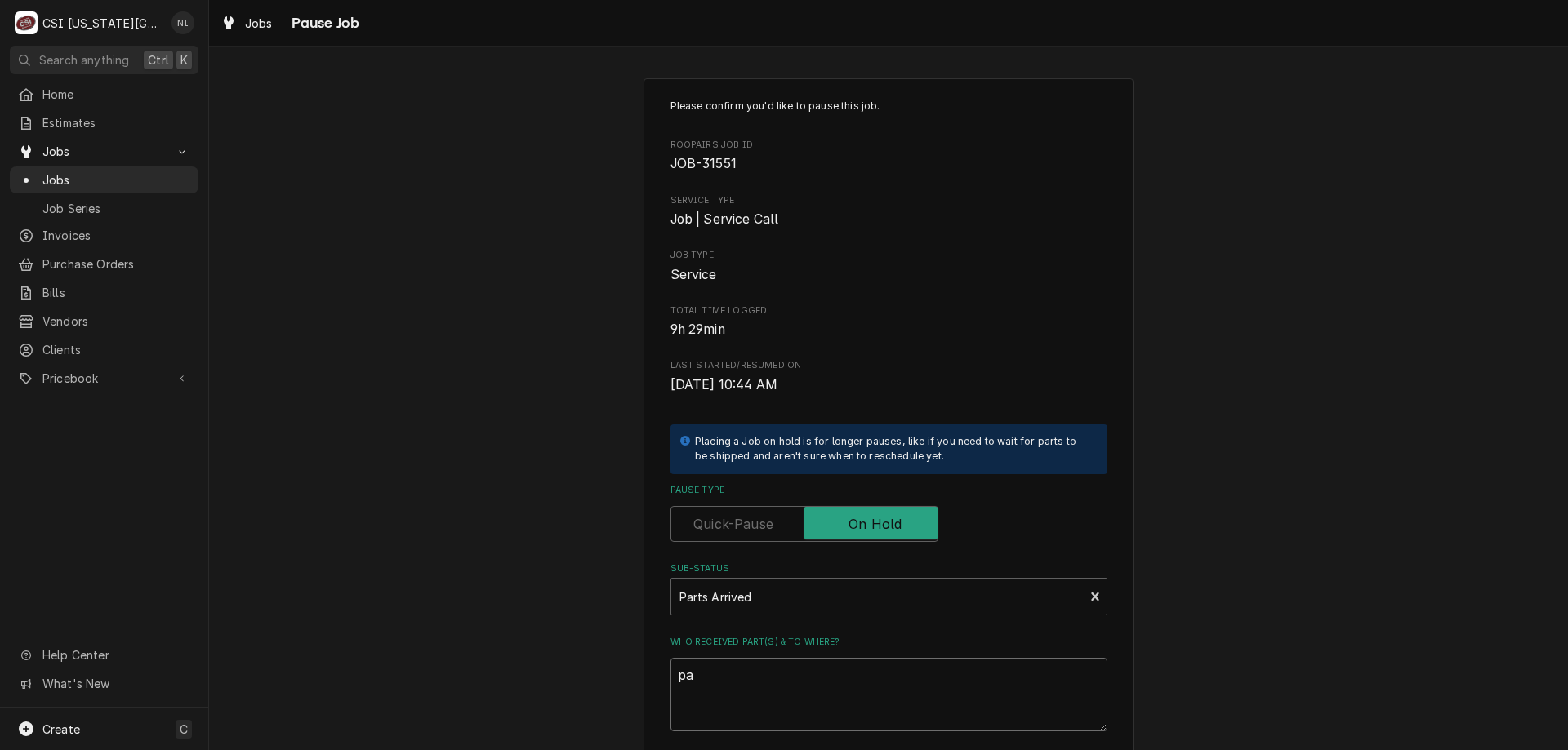
type textarea "x"
type textarea "pars"
type textarea "x"
type textarea "parsts"
type textarea "x"
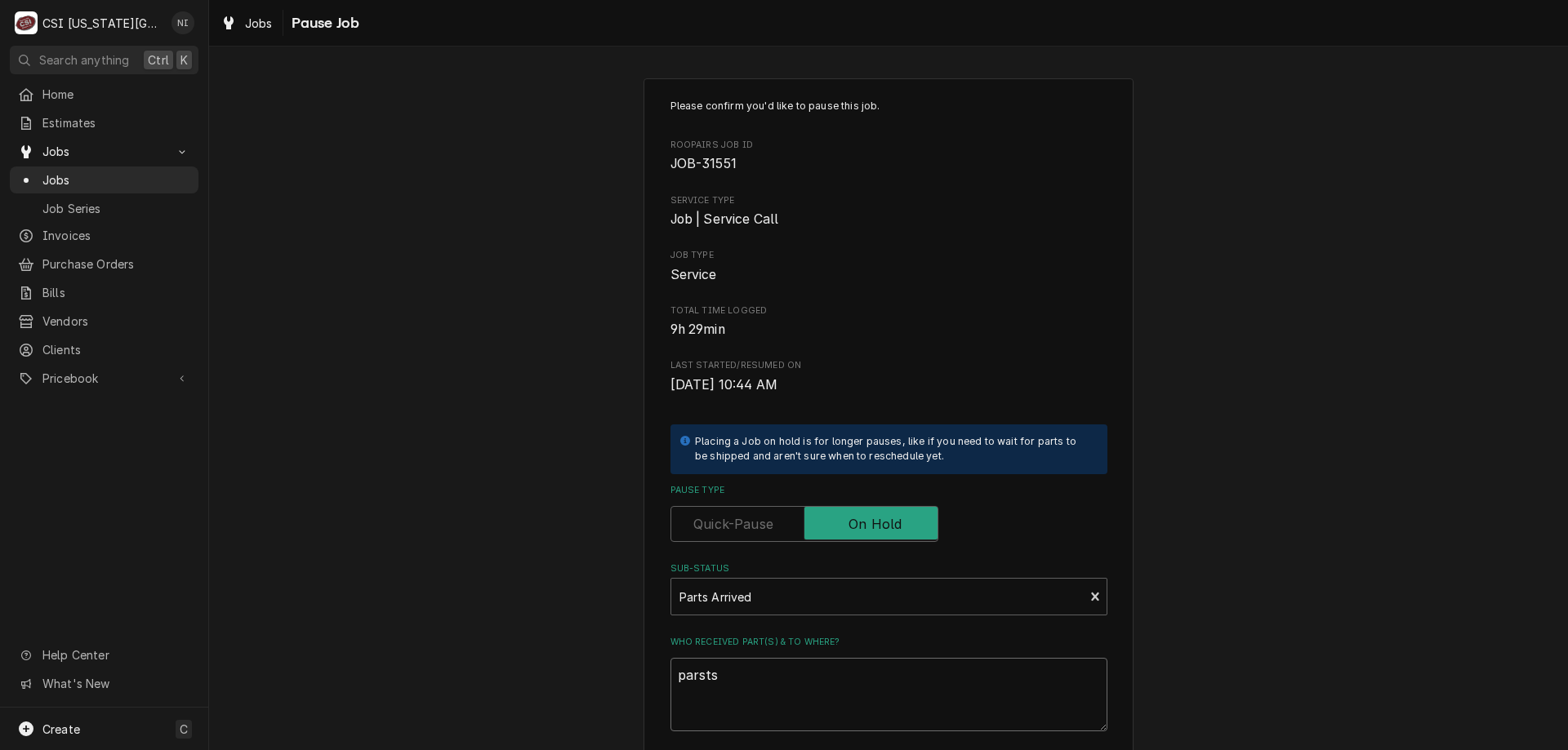
type textarea "parst"
type textarea "x"
type textarea "pars"
type textarea "x"
type textarea "par"
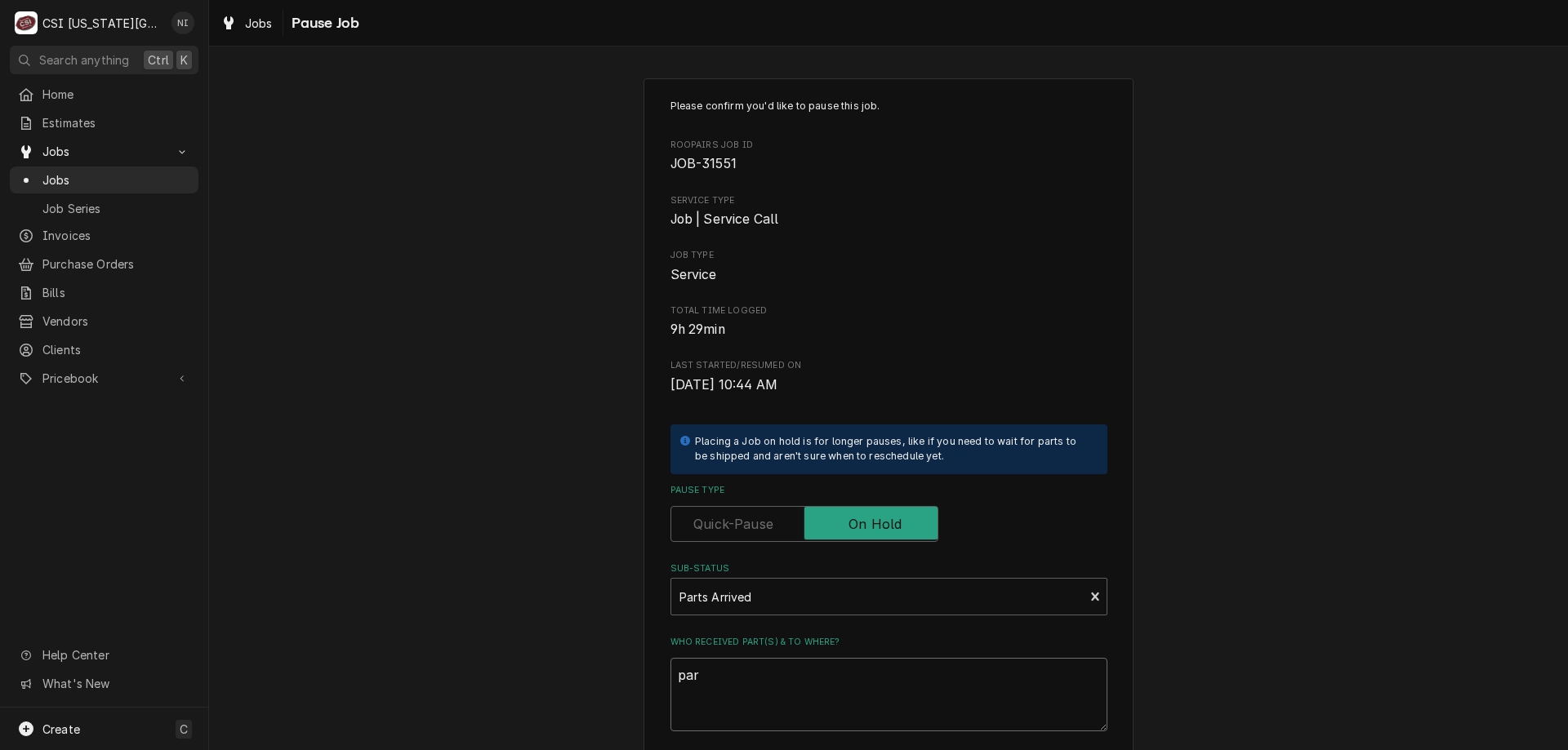
type textarea "x"
type textarea "part"
type textarea "x"
type textarea "parts"
type textarea "x"
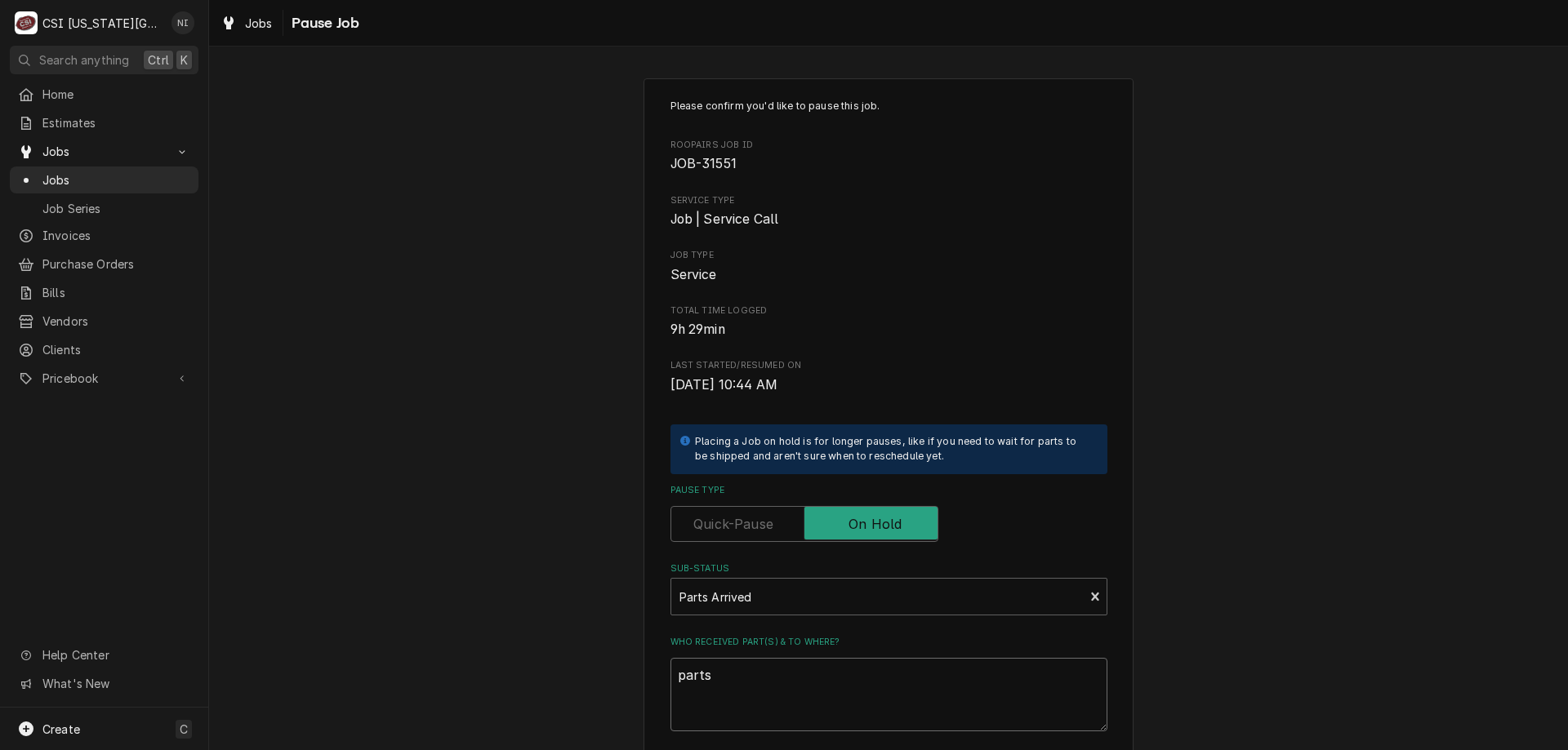
type textarea "parts o"
type textarea "x"
type textarea "parts on"
type textarea "x"
type textarea "parts on"
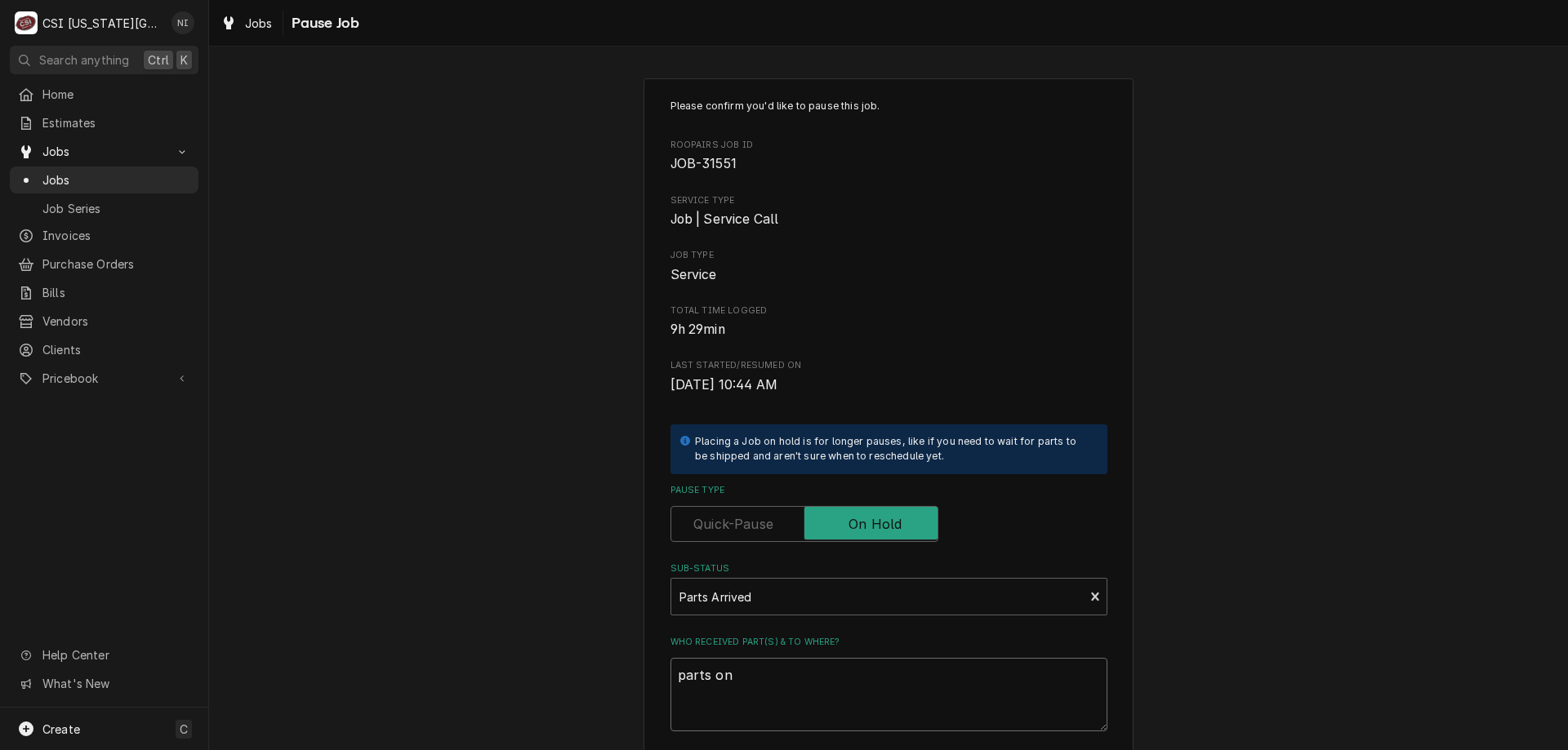
type textarea "x"
type textarea "parts on j"
type textarea "x"
type textarea "parts on ji"
type textarea "x"
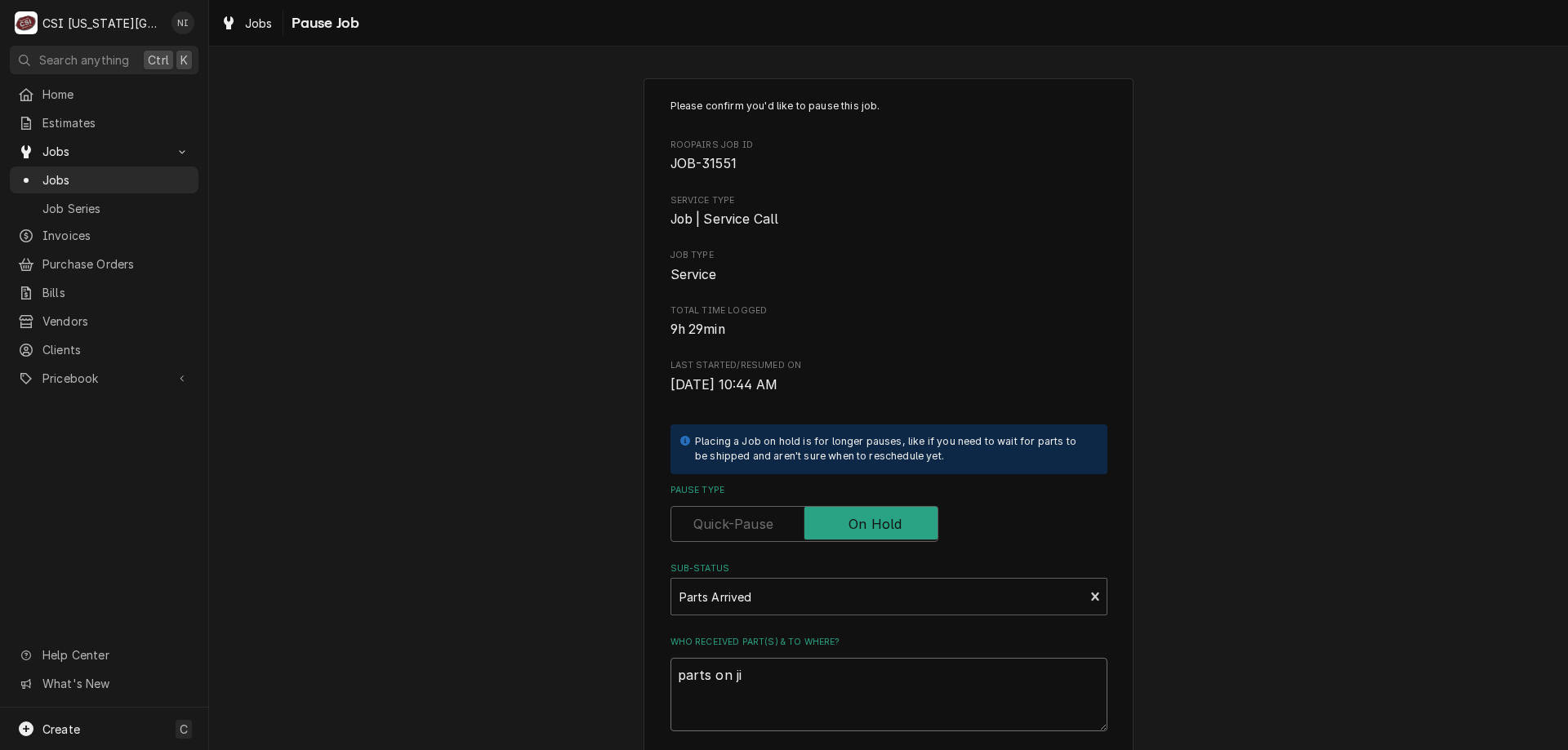
type textarea "parts on jim"
type textarea "x"
type textarea "parts on jimm"
type textarea "x"
type textarea "parts on jimmy"
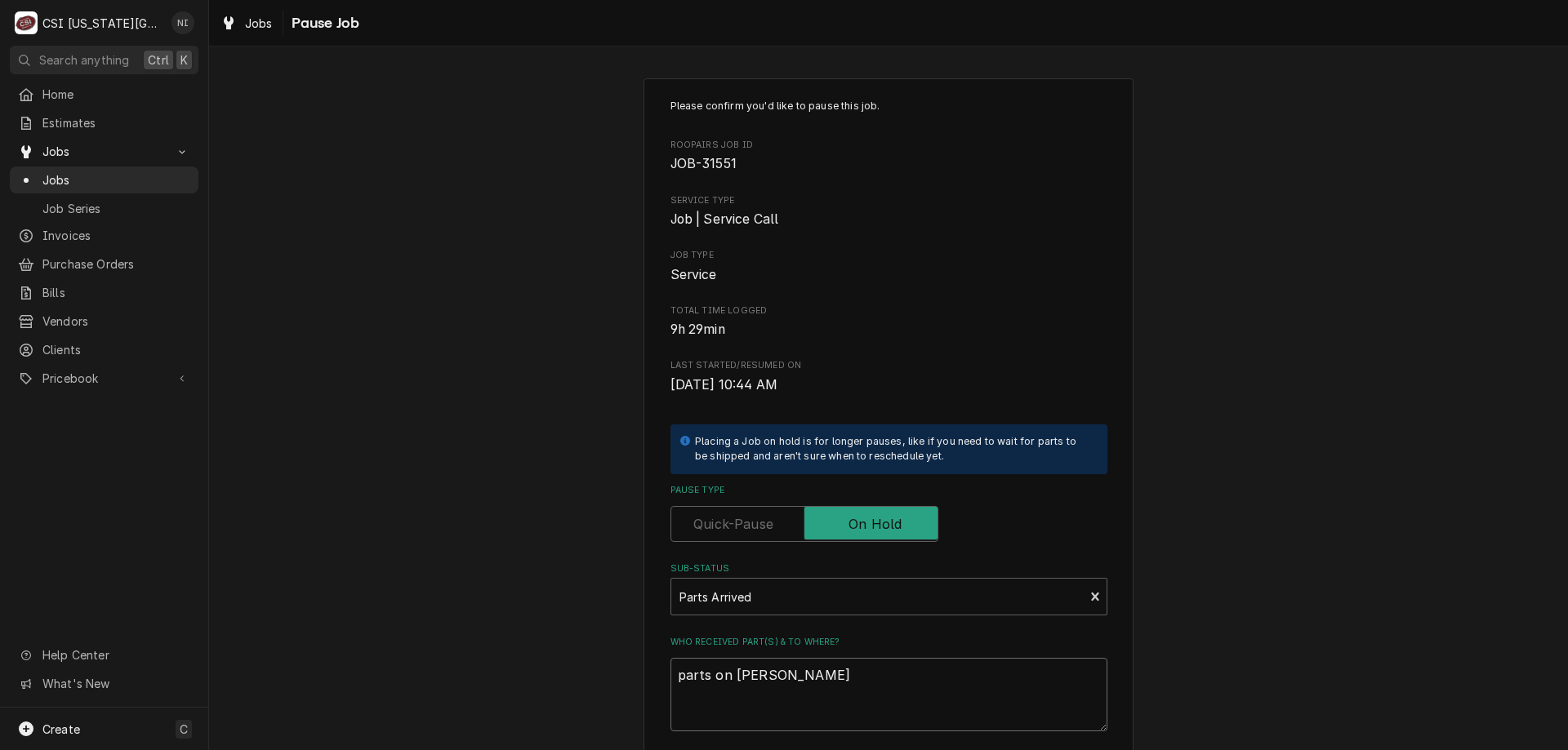
type textarea "x"
type textarea "parts on jimmy"
type textarea "x"
type textarea "parts on jimmy s"
type textarea "x"
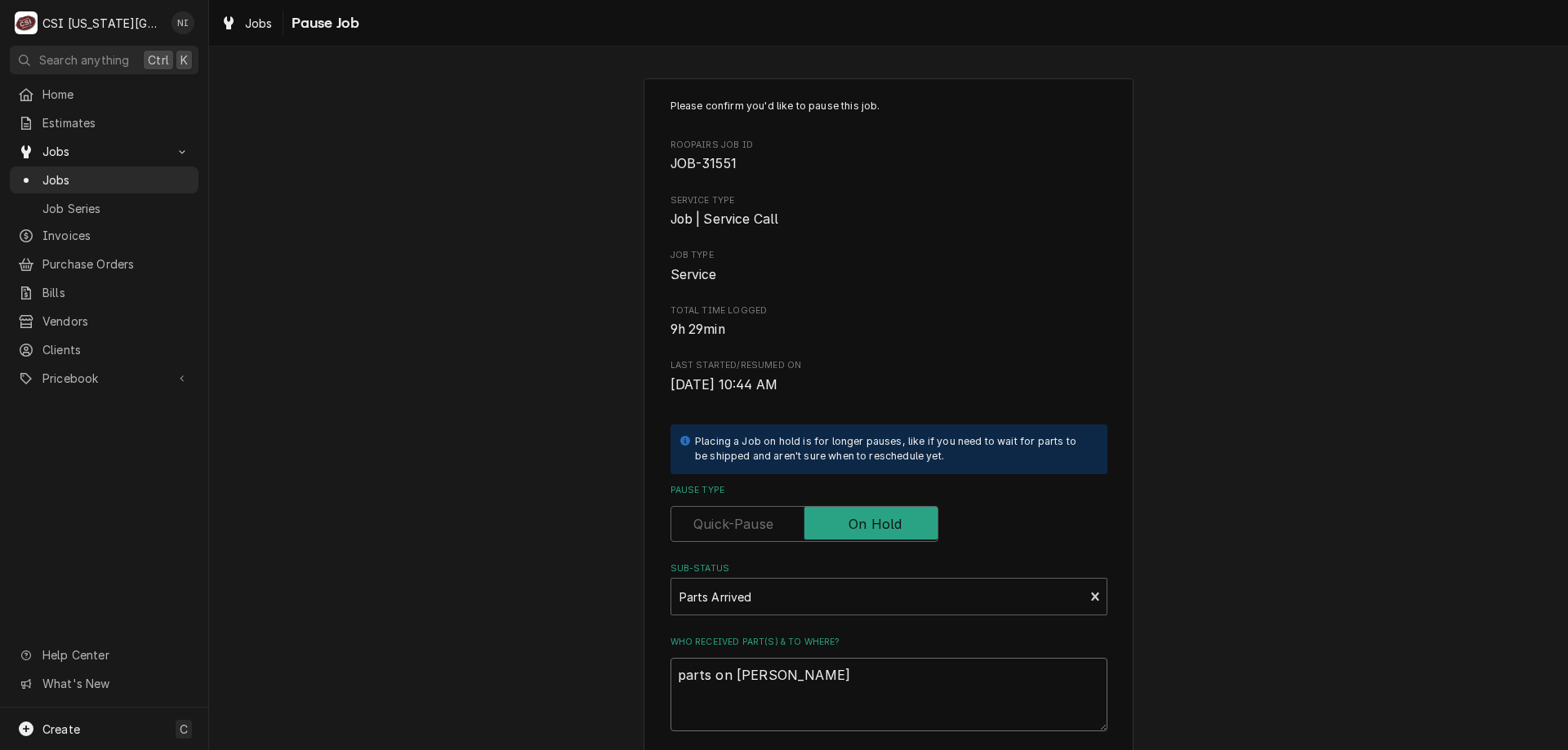
type textarea "parts on jimmy sh"
type textarea "x"
type textarea "parts on jimmy she"
type textarea "x"
type textarea "parts on jimmy shel"
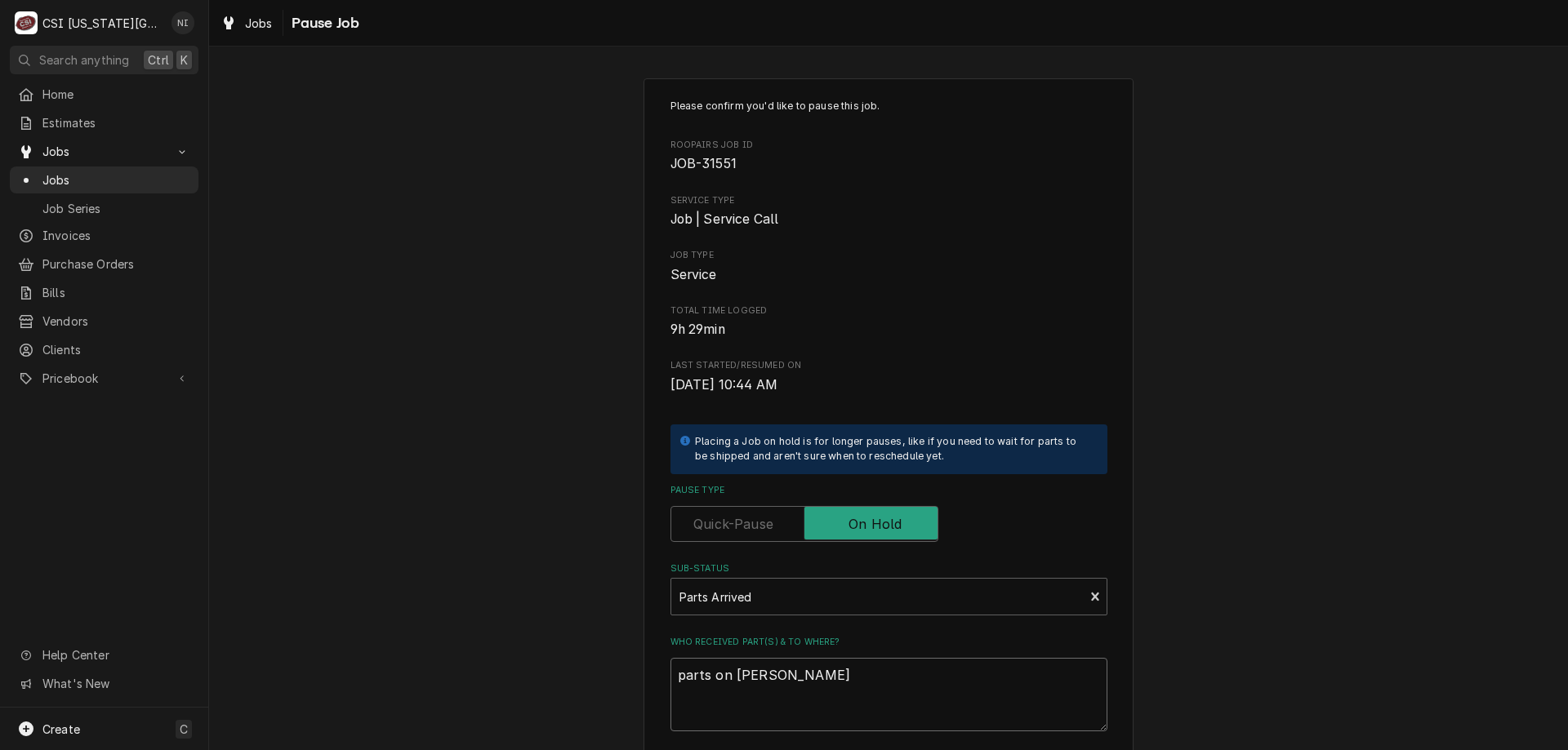
type textarea "x"
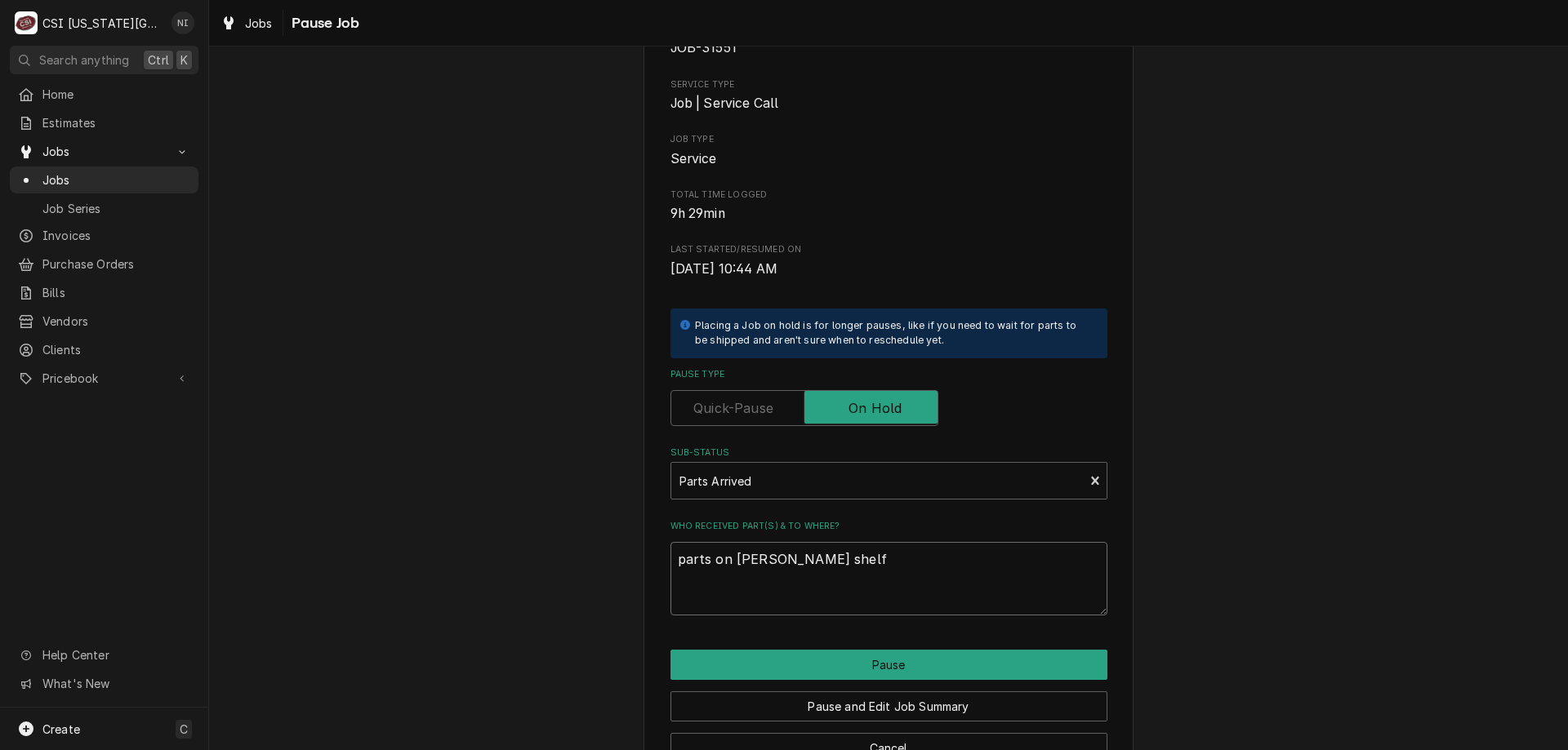
scroll to position [164, 0]
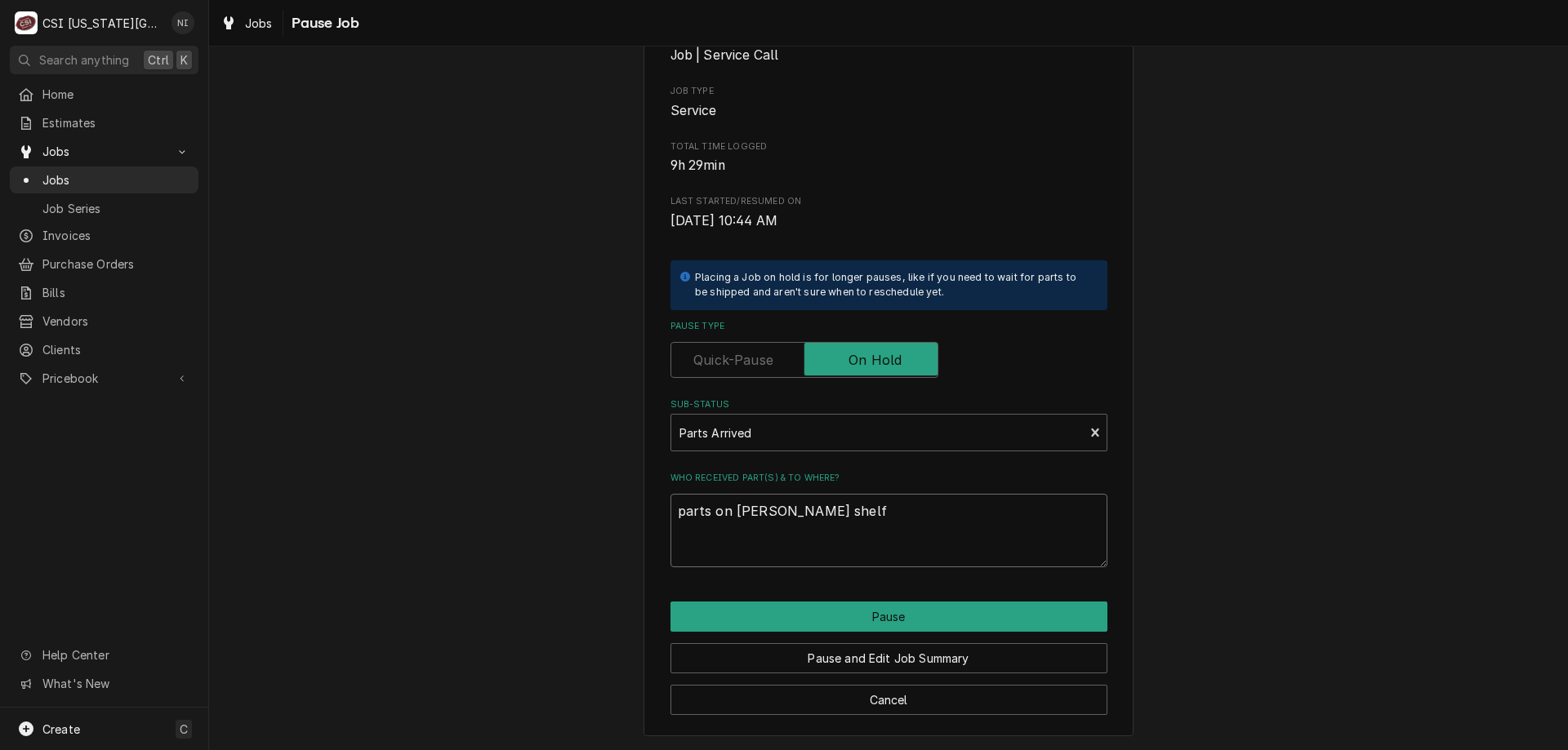
type textarea "parts on jimmy shelf"
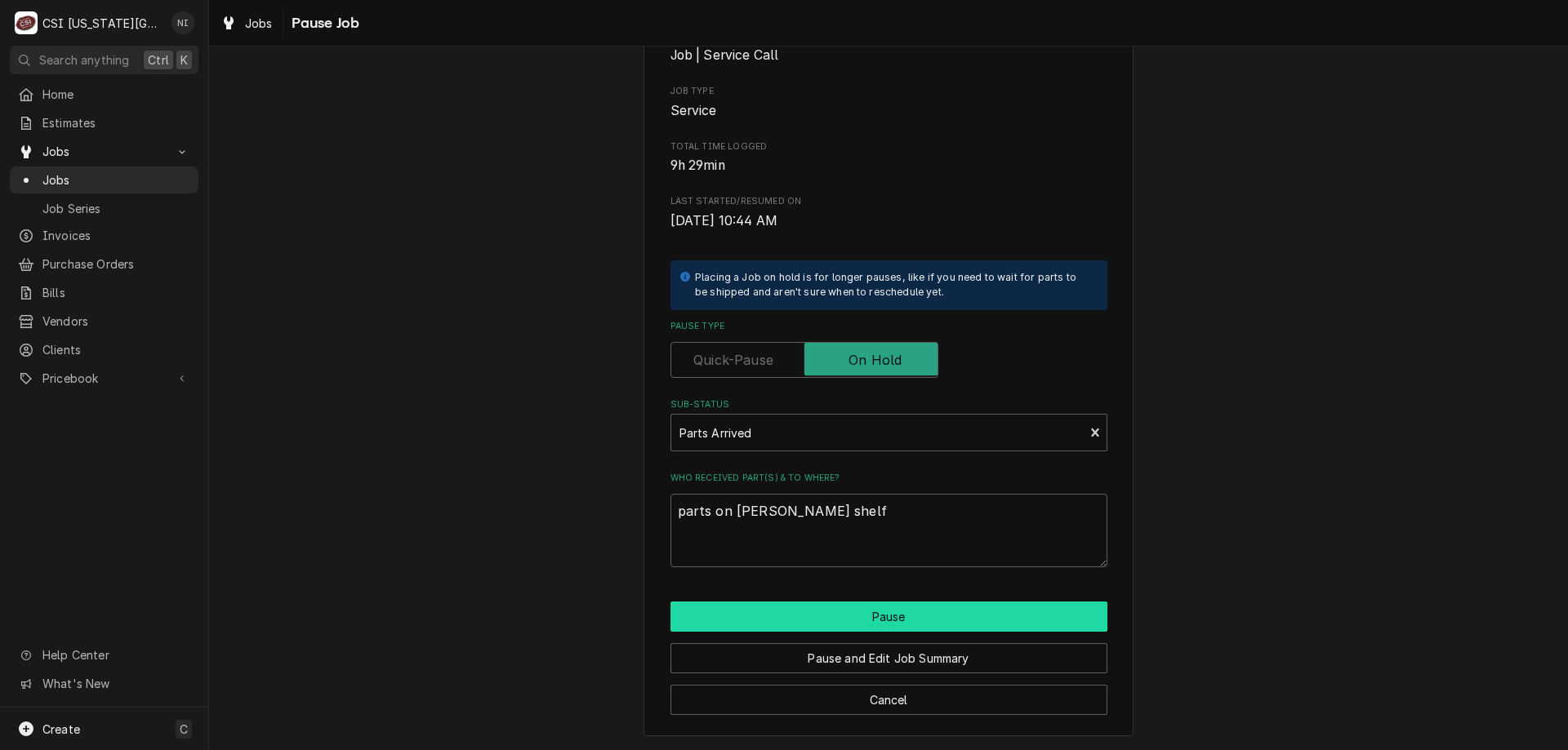
click at [935, 613] on button "Pause" at bounding box center [888, 617] width 436 height 30
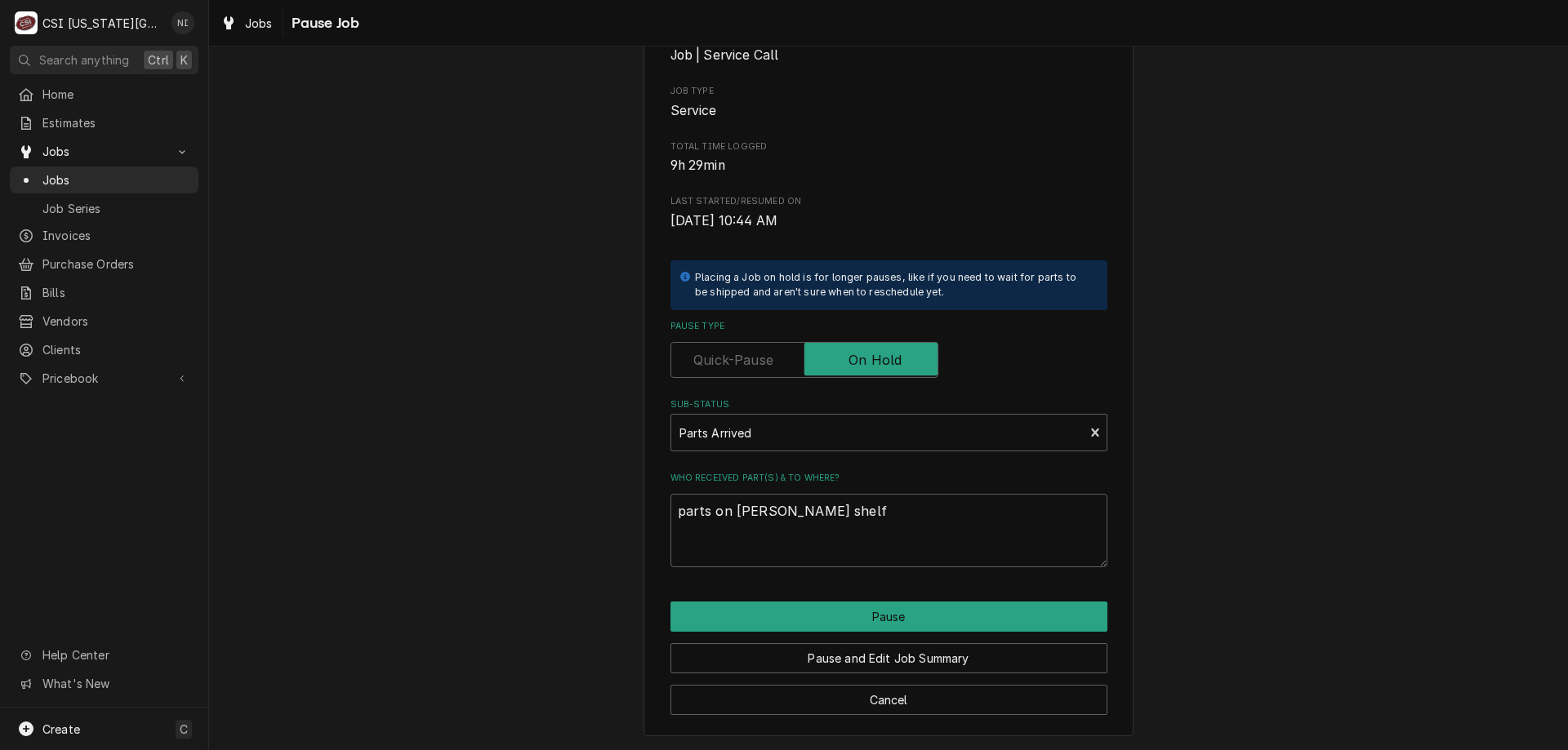
type textarea "x"
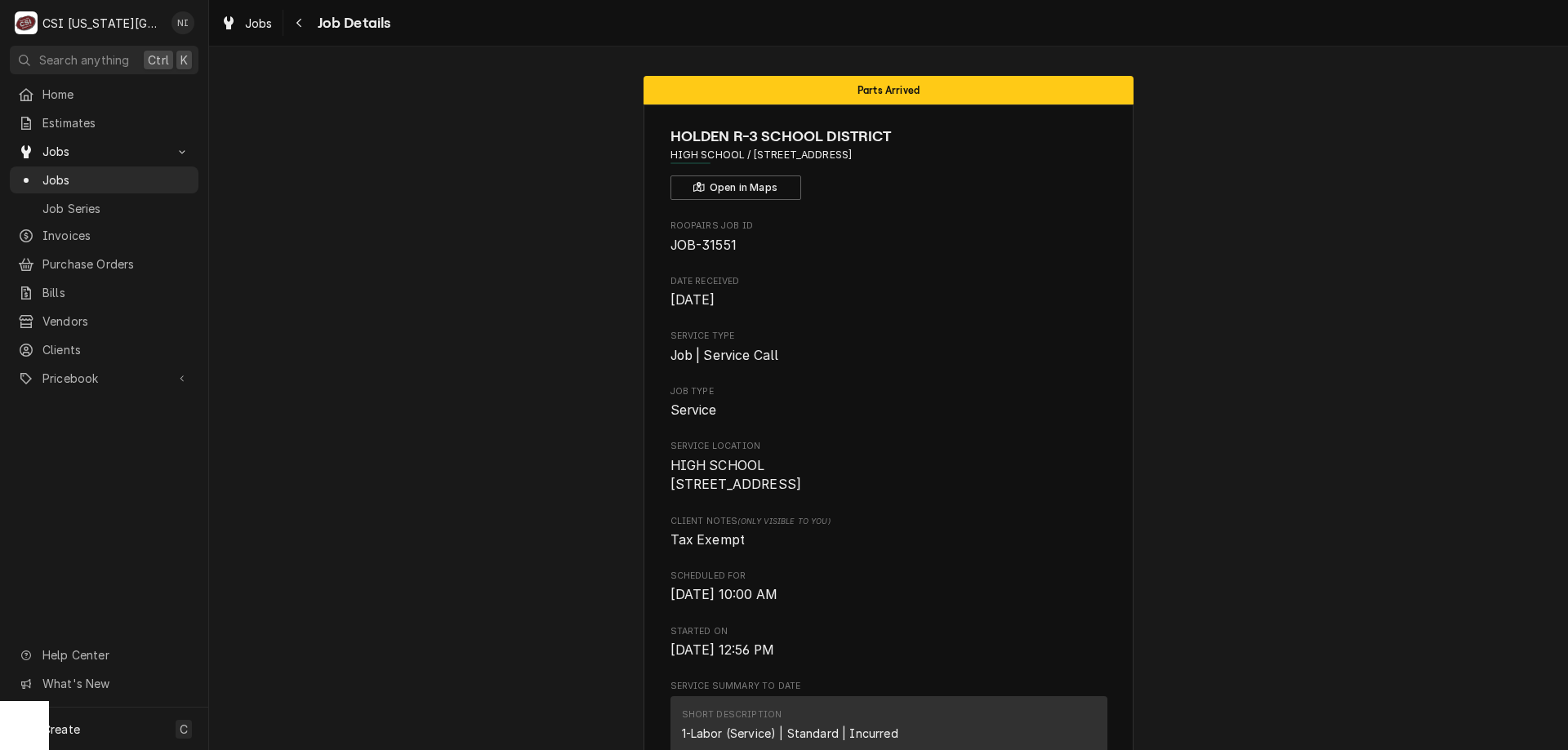
click at [126, 171] on span "Jobs" at bounding box center [116, 180] width 148 height 17
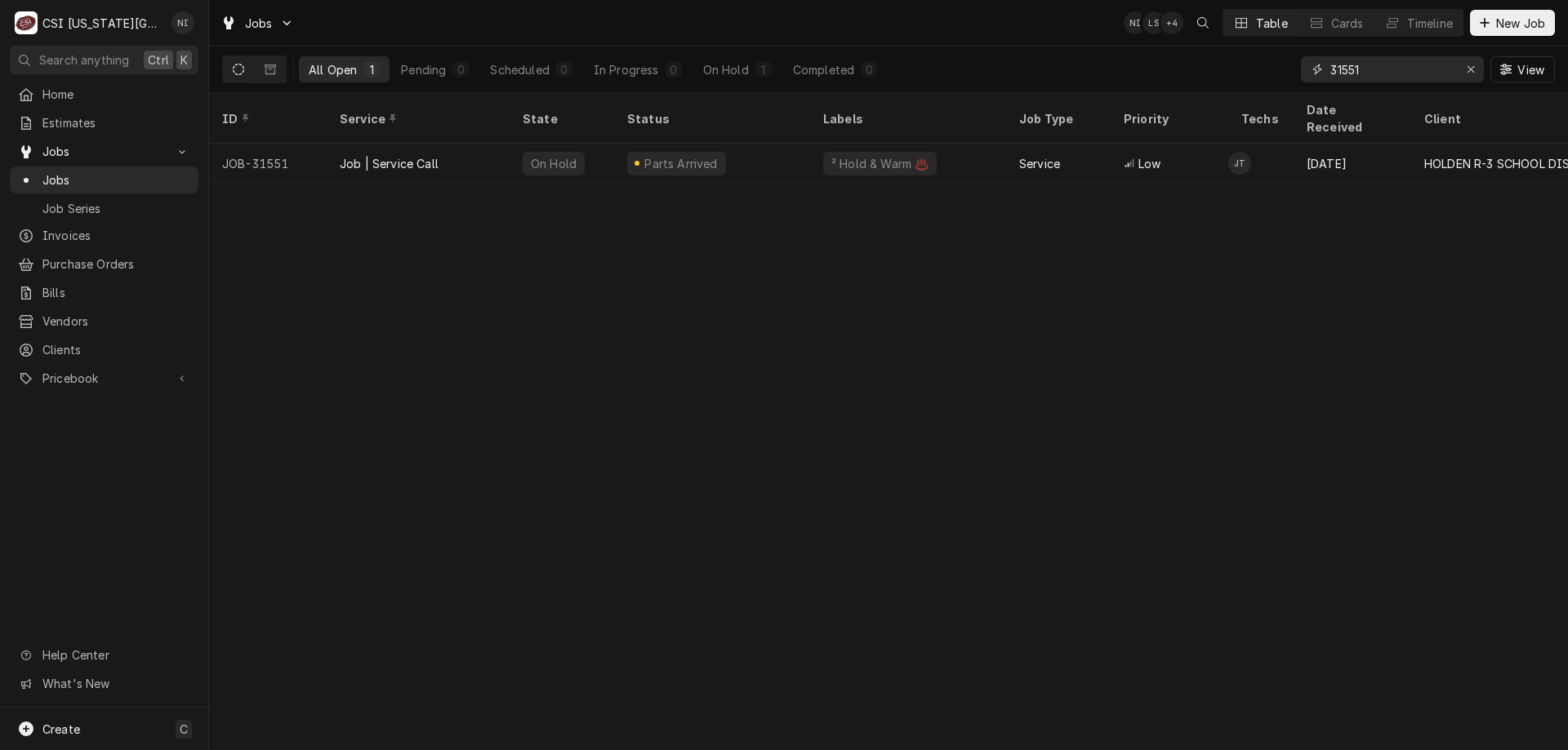
drag, startPoint x: 1295, startPoint y: 105, endPoint x: 1220, endPoint y: 114, distance: 75.5
click at [1221, 114] on div "Jobs NI LS + 4 Table Cards Timeline New Job All Open 1 Pending 0 Scheduled 0 In…" at bounding box center [888, 375] width 1358 height 750
type input "32423"
click at [792, 152] on div "Parts Ordered" at bounding box center [712, 163] width 196 height 39
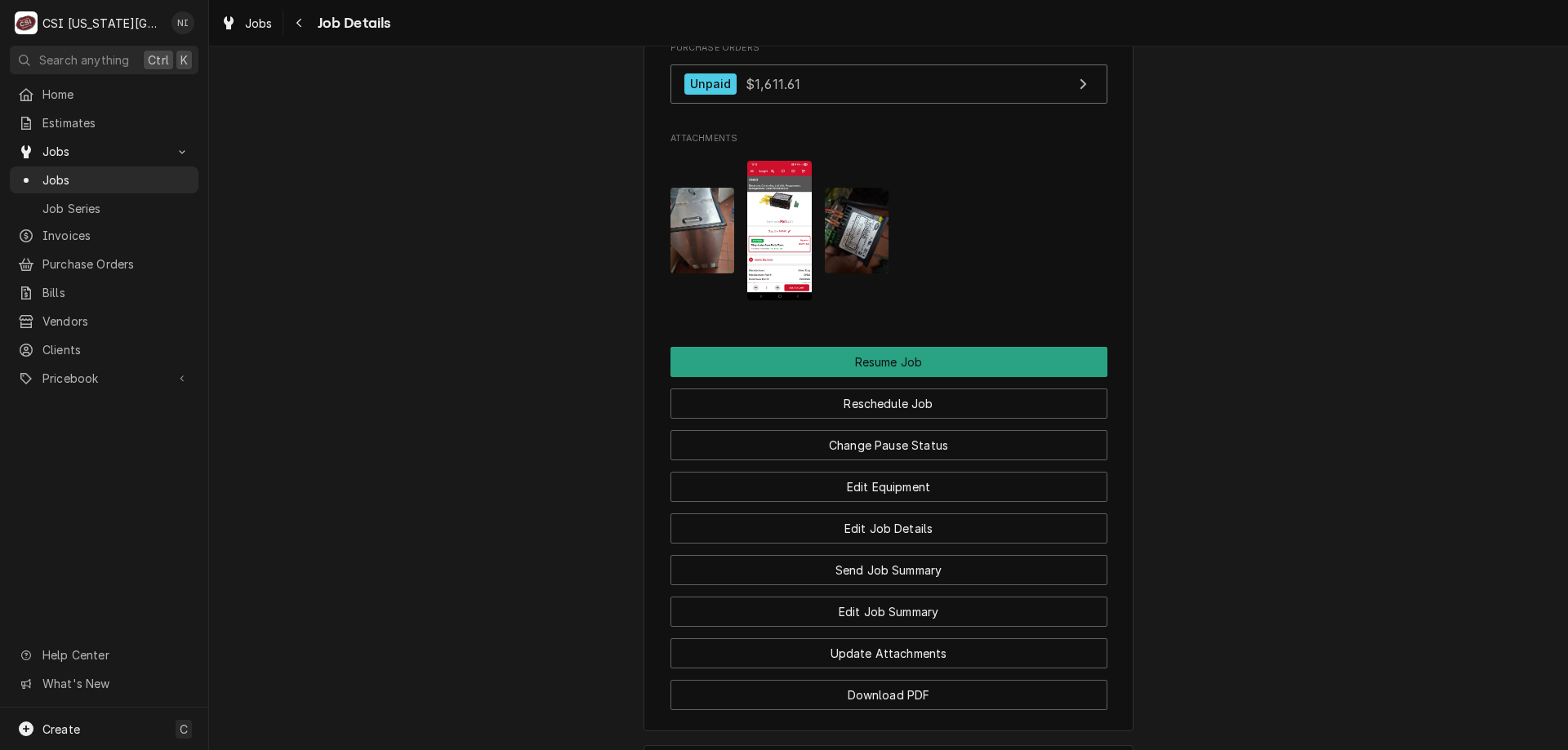
scroll to position [2532, 0]
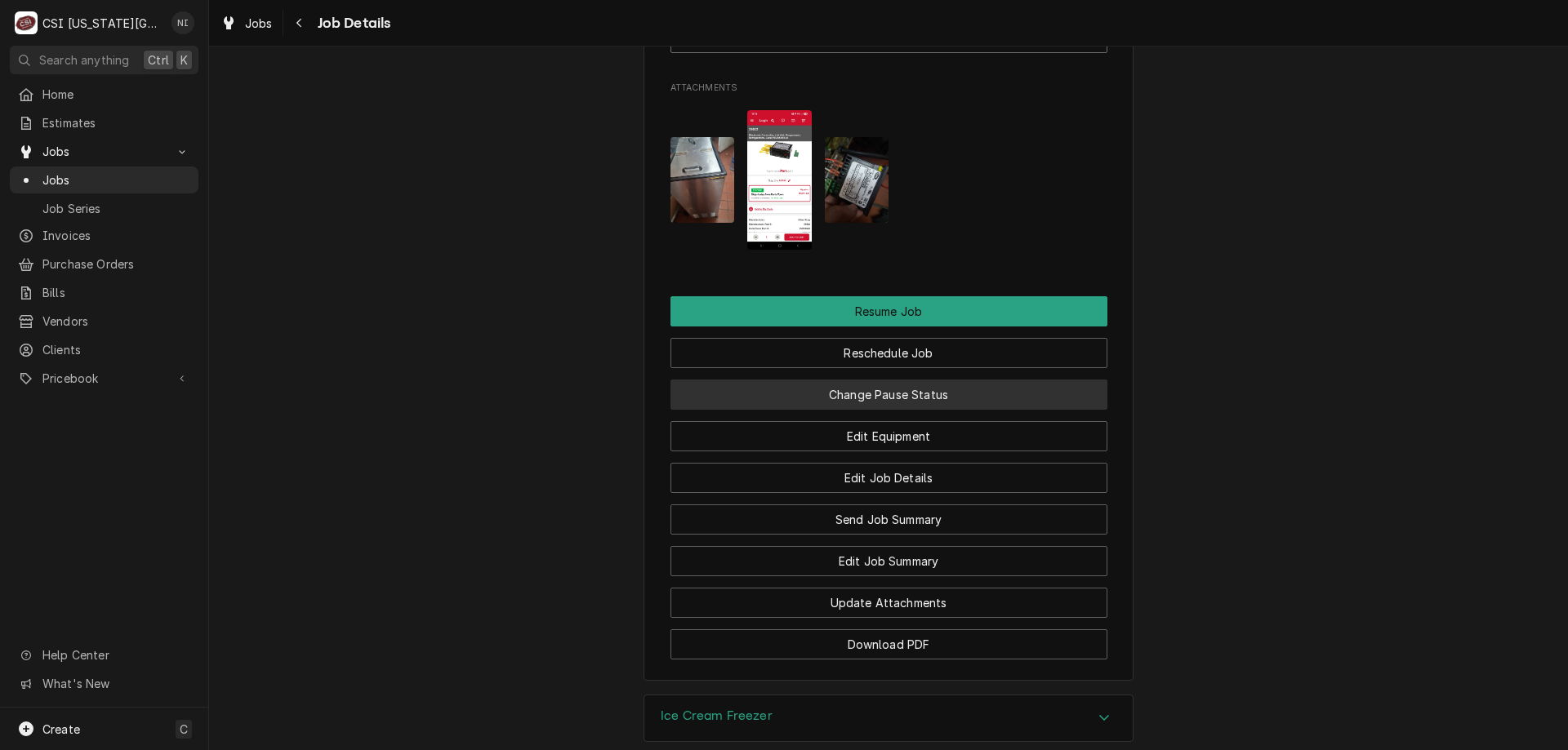
click at [896, 410] on button "Change Pause Status" at bounding box center [888, 395] width 436 height 30
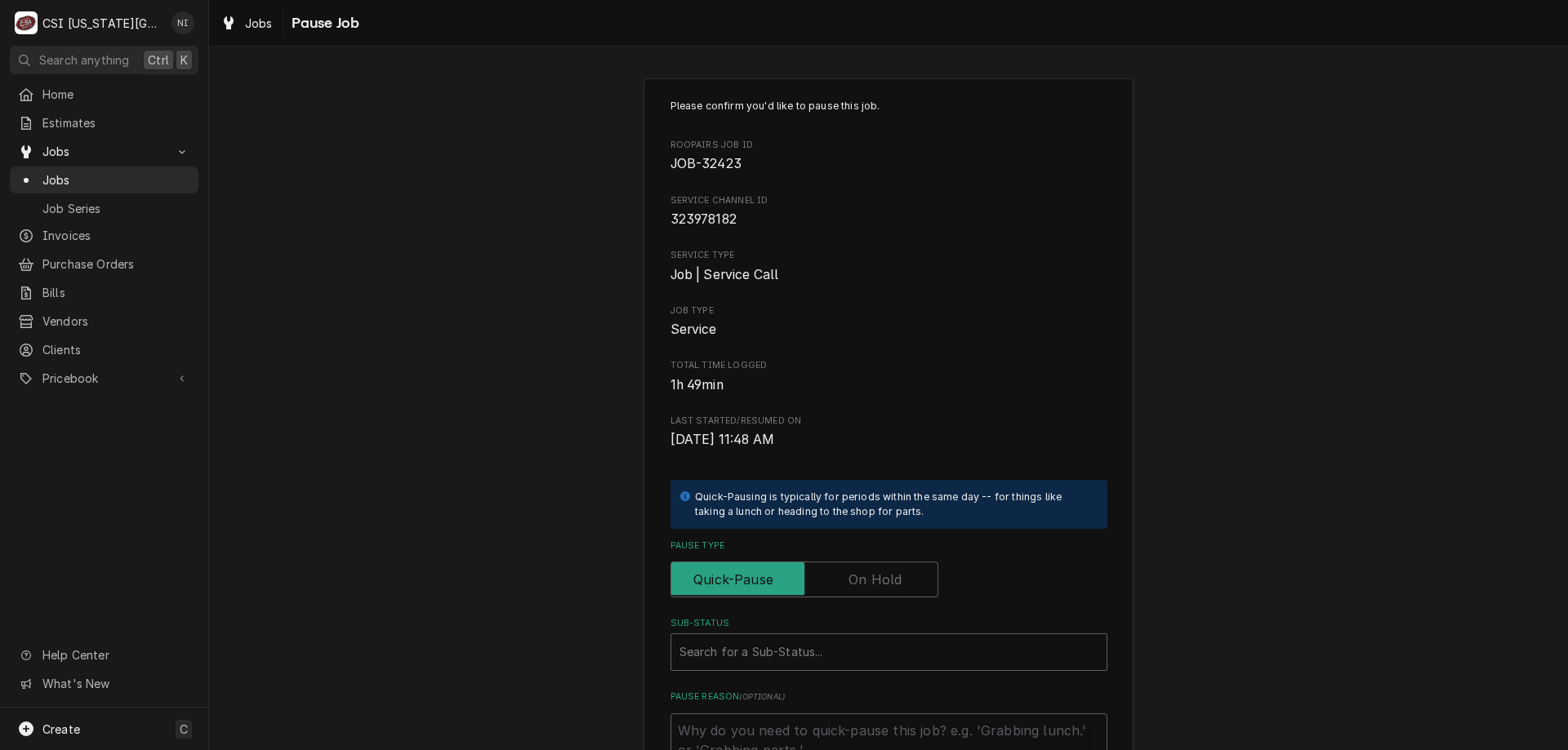
drag, startPoint x: 868, startPoint y: 575, endPoint x: 841, endPoint y: 632, distance: 63.1
click at [868, 580] on label "Pause Type" at bounding box center [804, 580] width 268 height 36
click at [868, 580] on input "Pause Type" at bounding box center [804, 580] width 253 height 36
checkbox input "true"
drag, startPoint x: 841, startPoint y: 632, endPoint x: 806, endPoint y: 672, distance: 53.2
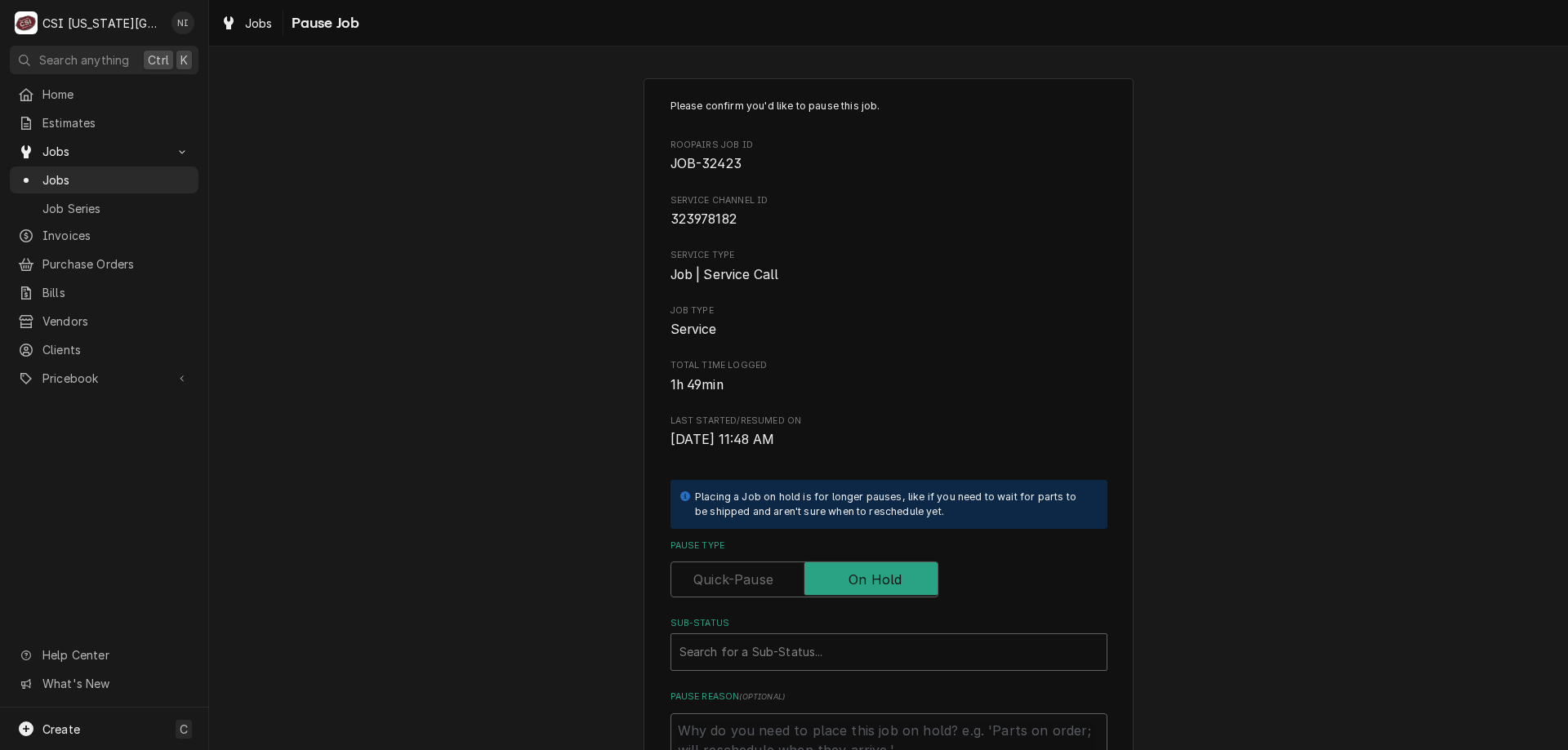
click at [832, 641] on div "Sub-Status" at bounding box center [889, 652] width 419 height 29
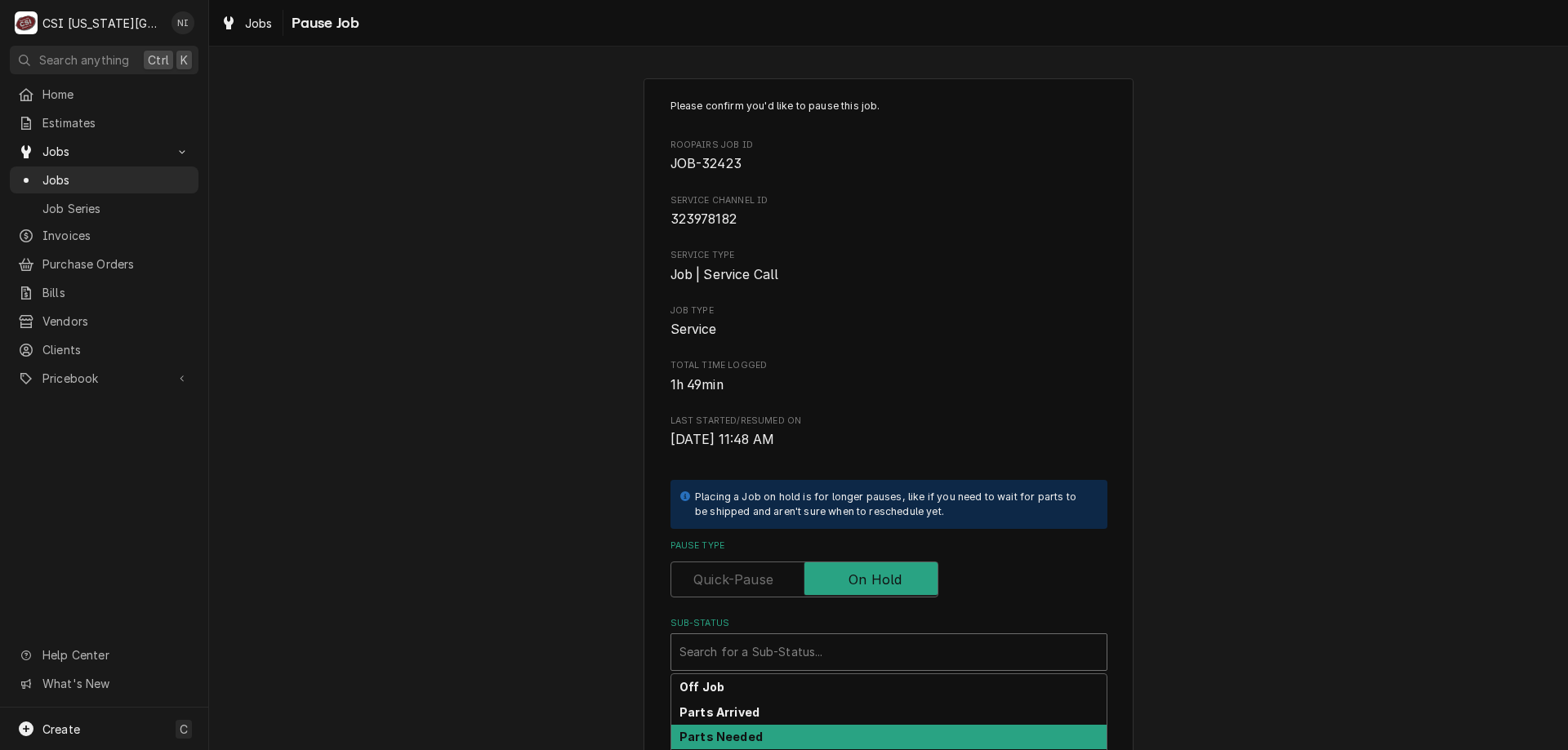
click at [732, 715] on strong "Parts Arrived" at bounding box center [719, 712] width 80 height 14
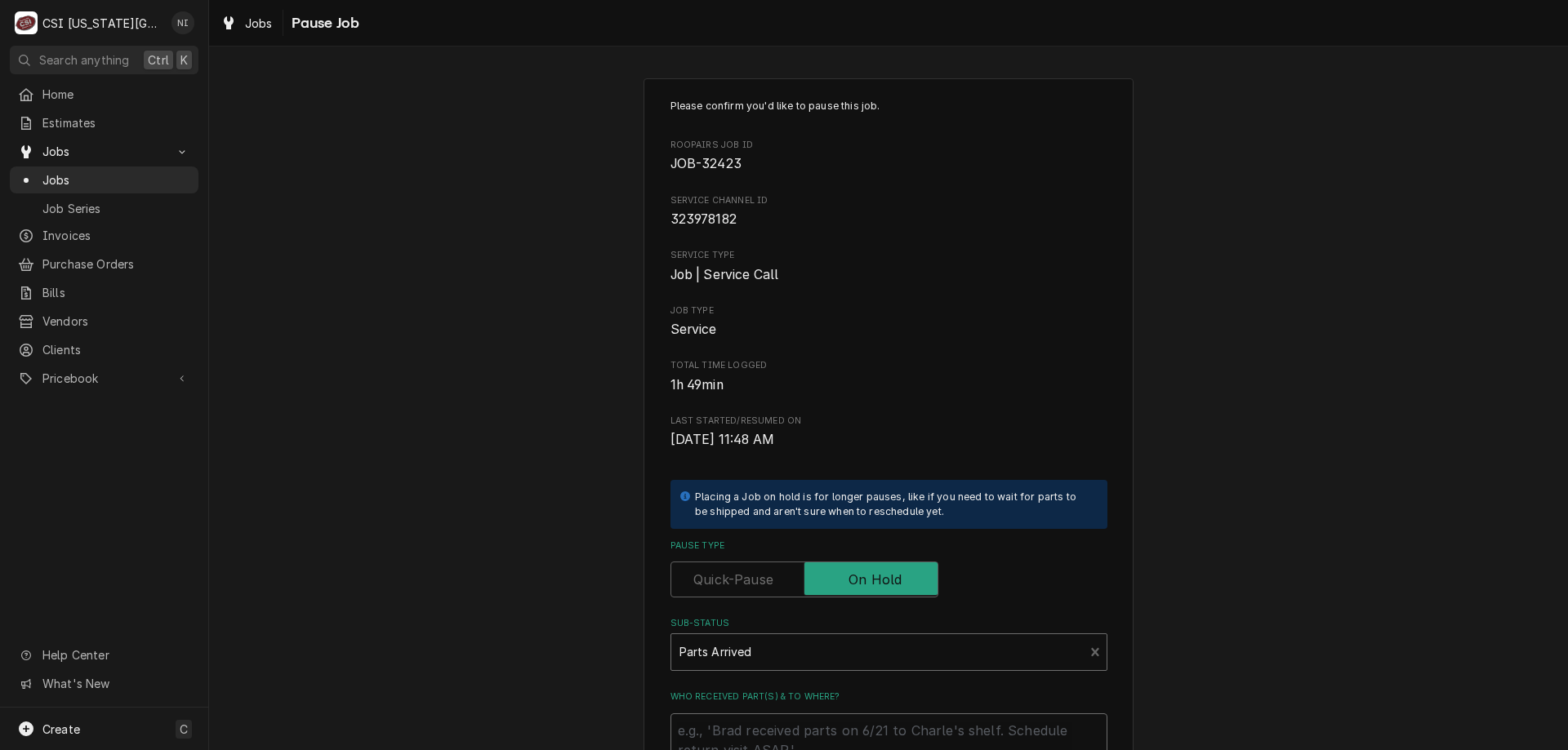
click at [735, 733] on textarea "Who received part(s) & to where?" at bounding box center [888, 750] width 436 height 73
type textarea "x"
type textarea "p"
type textarea "x"
type textarea "pa"
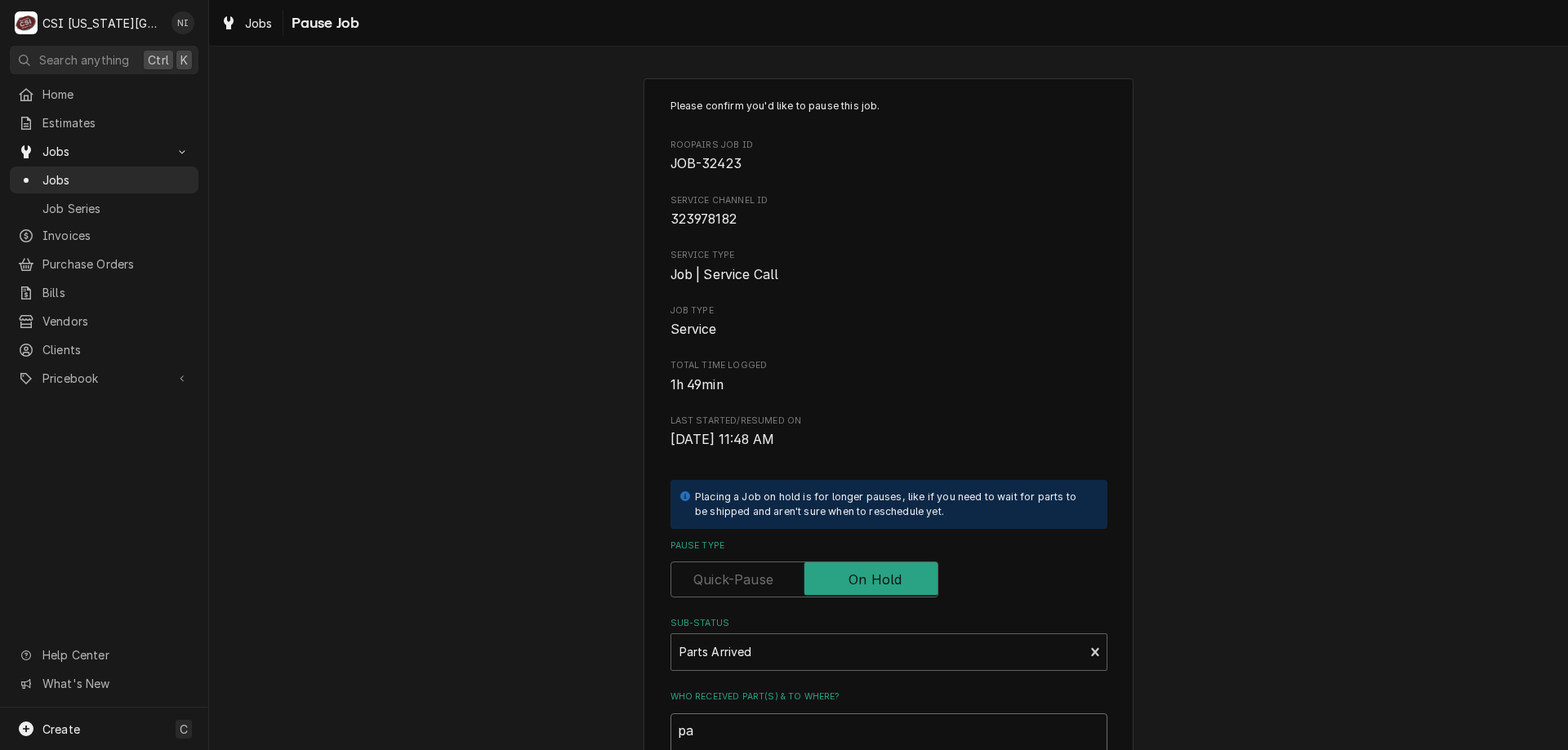
type textarea "x"
type textarea "par"
type textarea "x"
type textarea "pars"
type textarea "x"
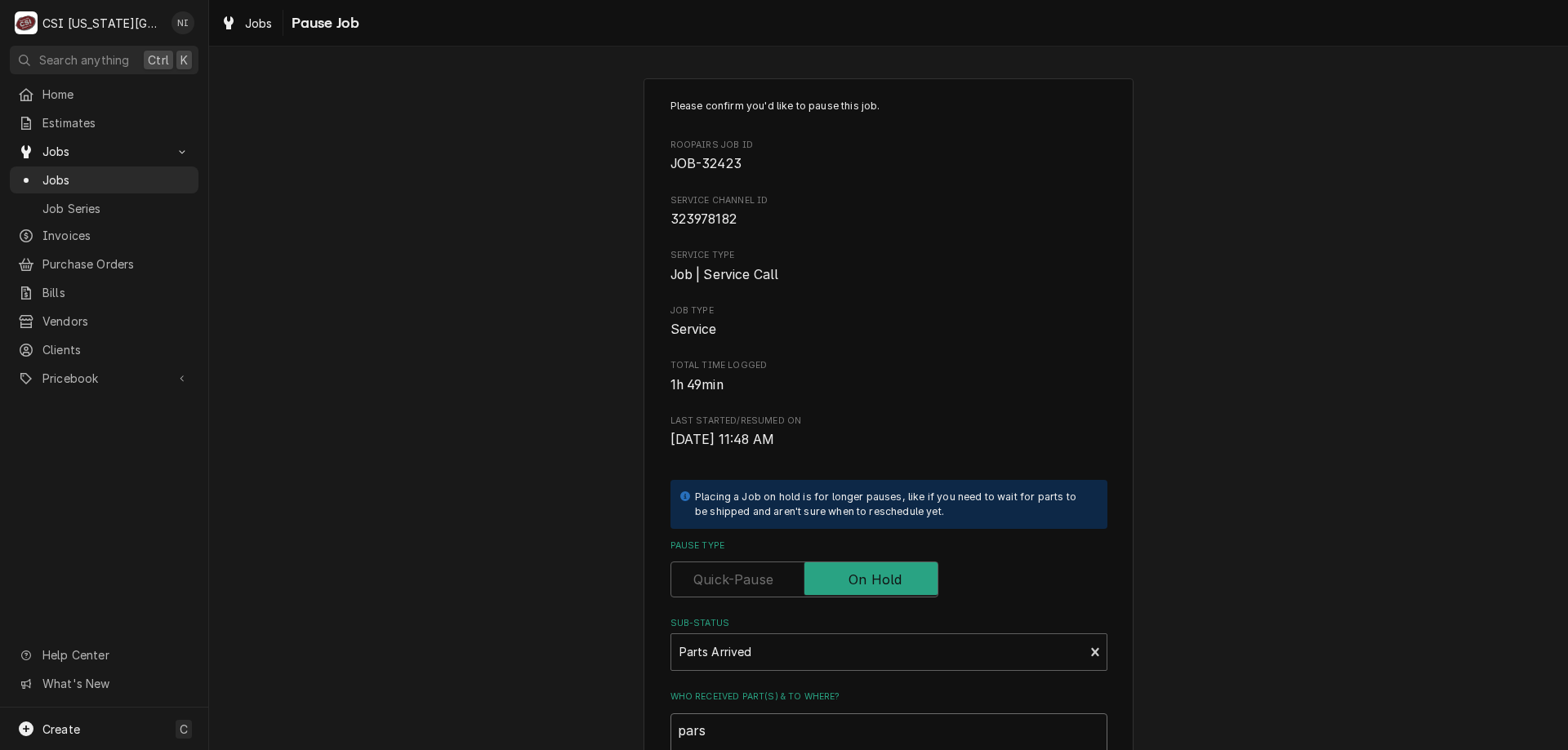
type textarea "par"
type textarea "x"
type textarea "part"
type textarea "x"
type textarea "parts"
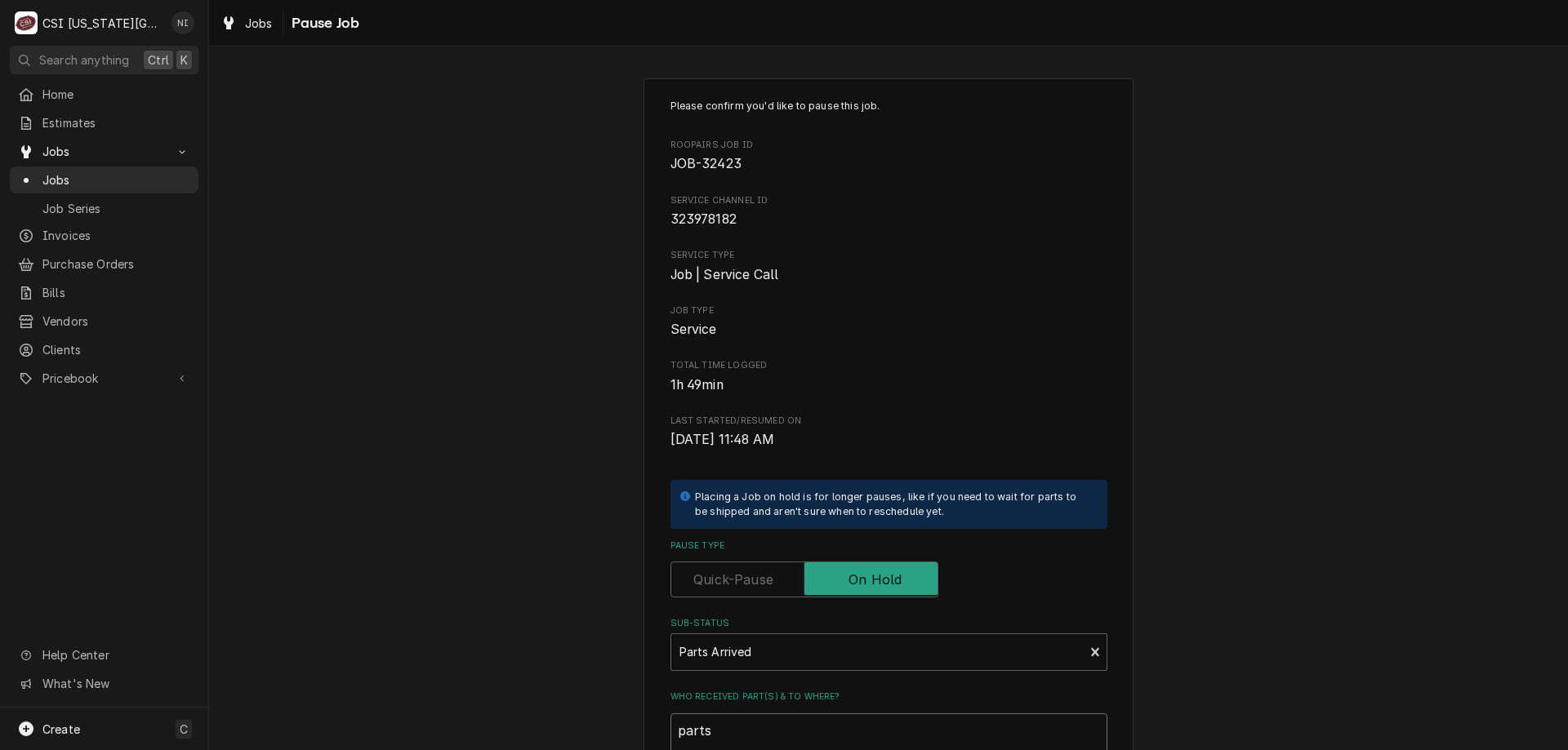
type textarea "x"
type textarea "parts"
type textarea "x"
type textarea "parts o"
type textarea "x"
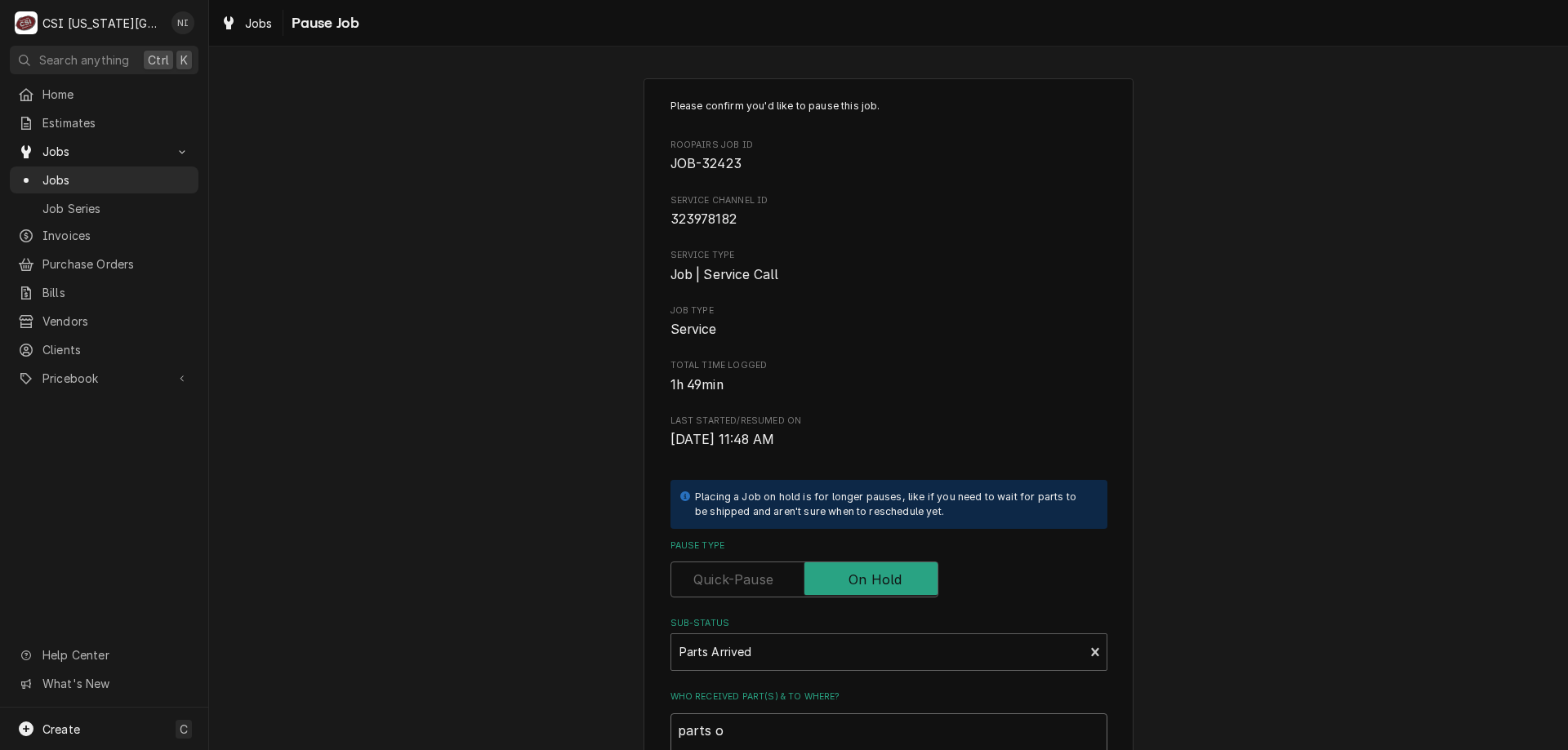
type textarea "parts on"
type textarea "x"
type textarea "parts on"
type textarea "x"
type textarea "parts on w"
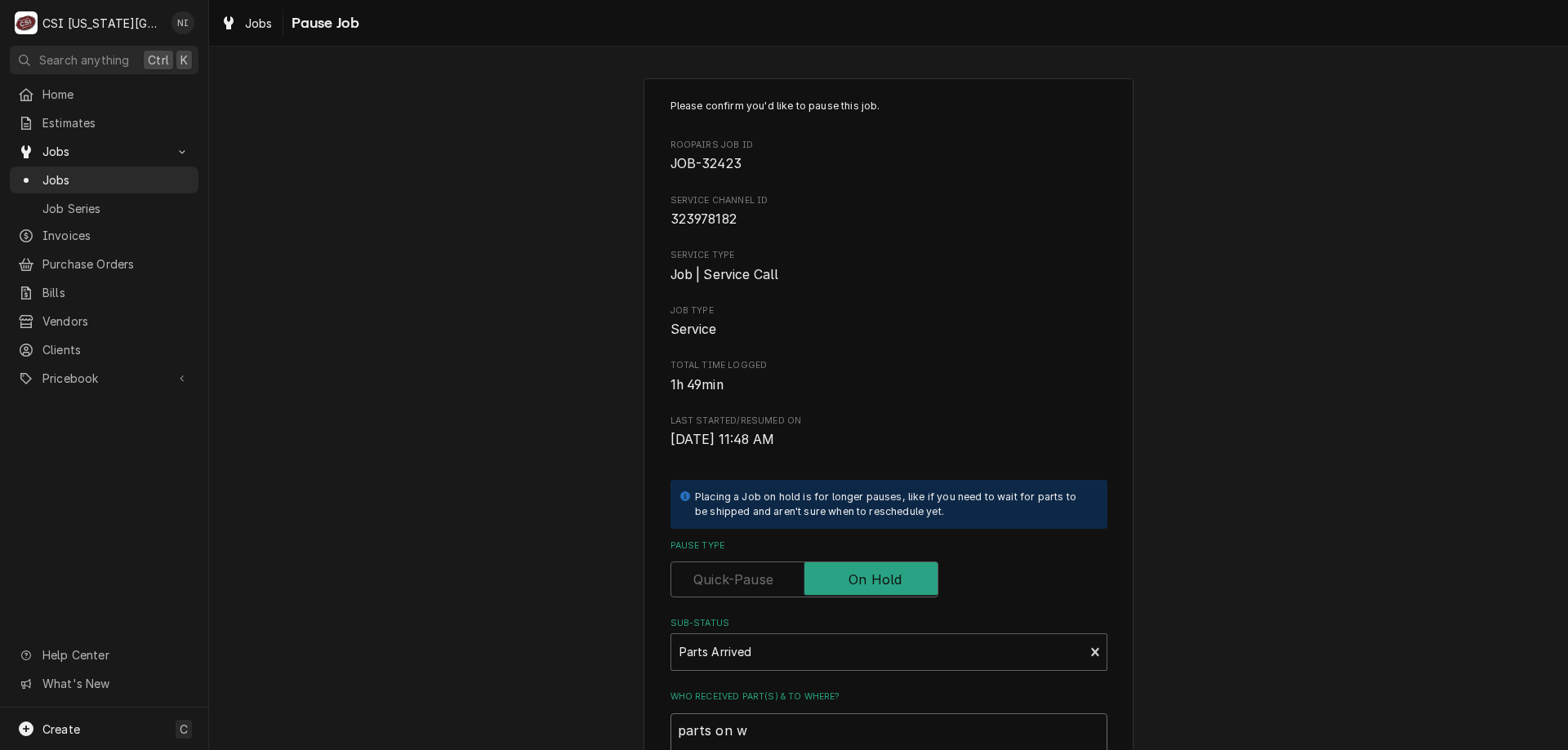
type textarea "x"
type textarea "parts on wi"
type textarea "x"
type textarea "parts on wil"
type textarea "x"
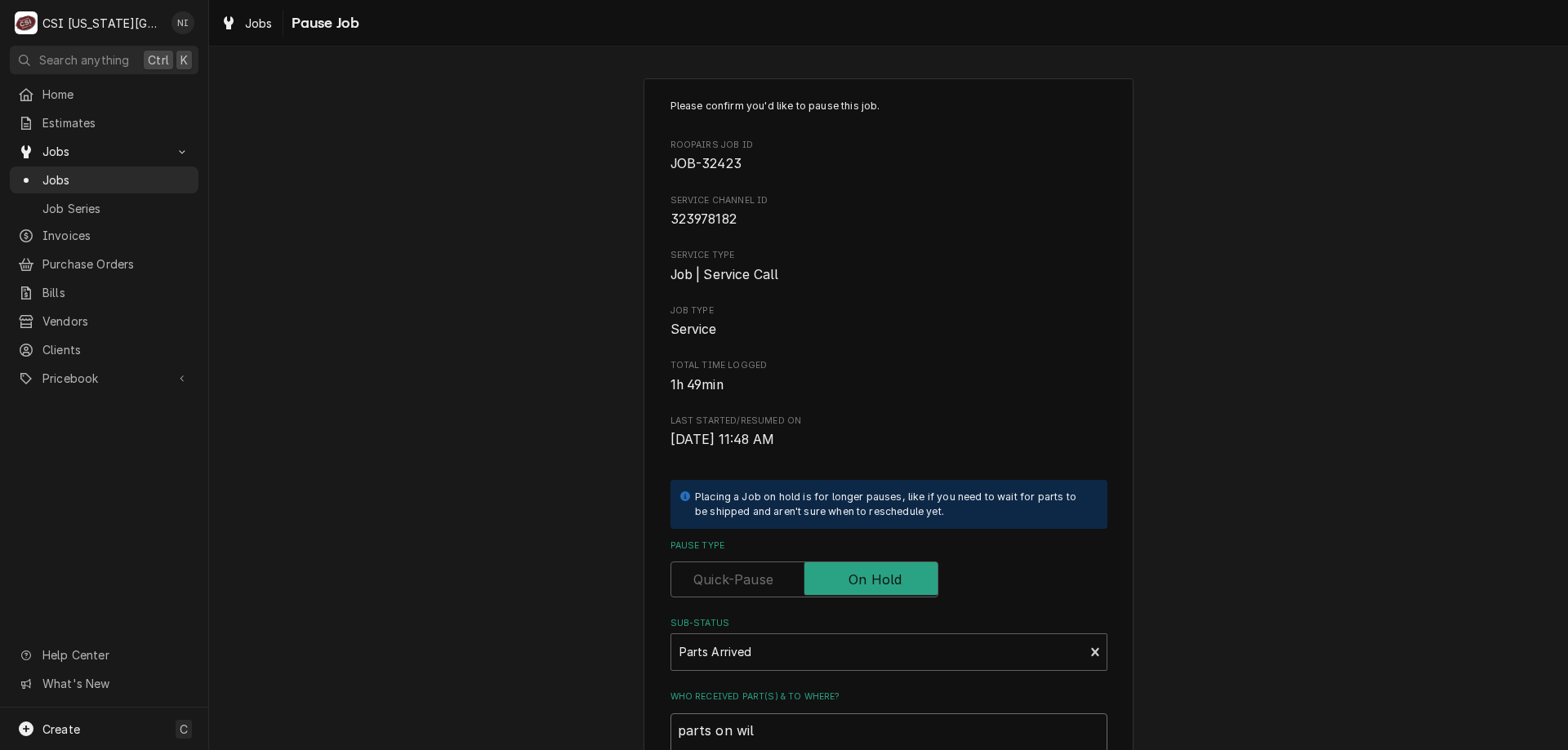
type textarea "parts on wils"
type textarea "x"
type textarea "parts on wilso"
type textarea "x"
type textarea "parts on wilson"
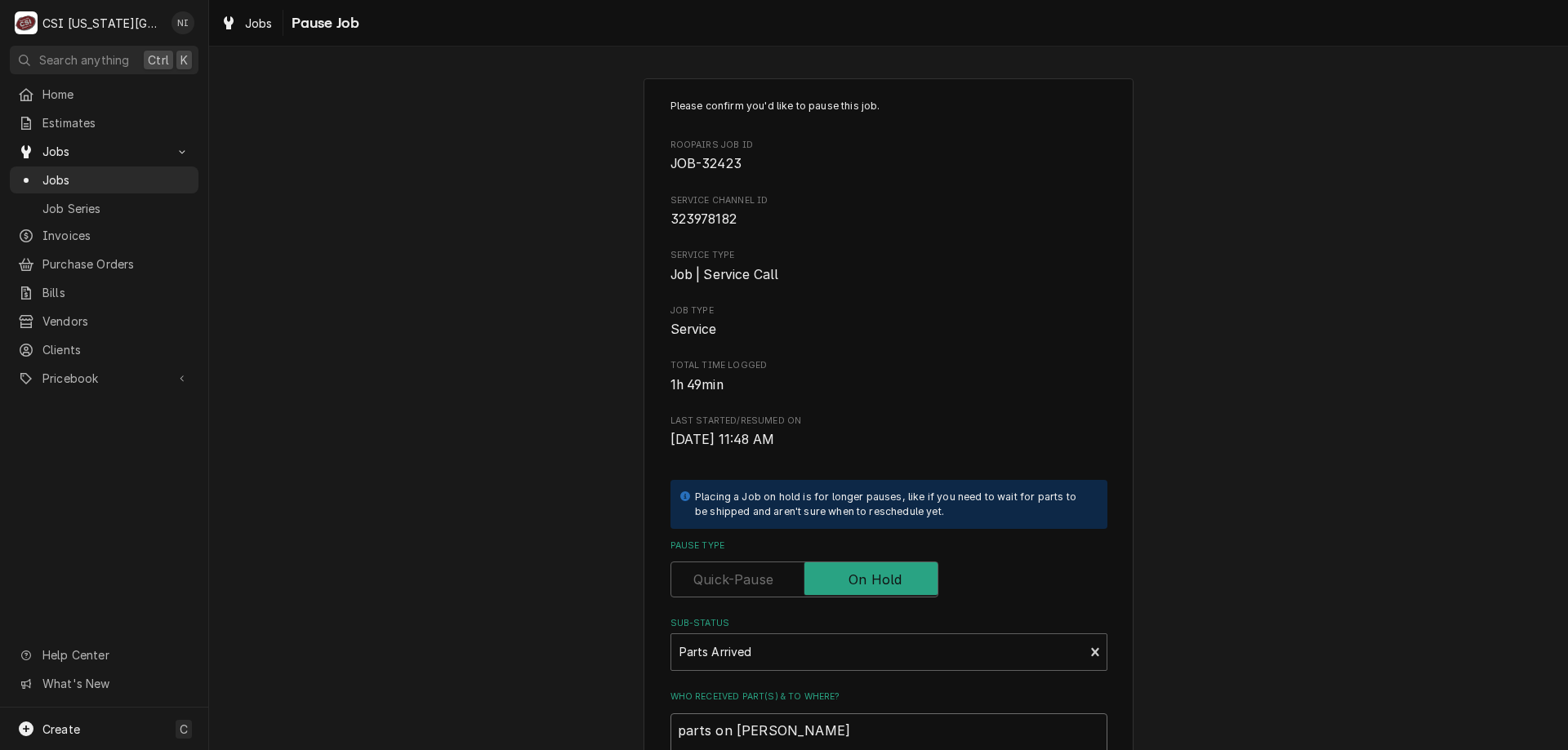
type textarea "x"
type textarea "parts on wilson"
type textarea "x"
type textarea "parts on wilson s"
type textarea "x"
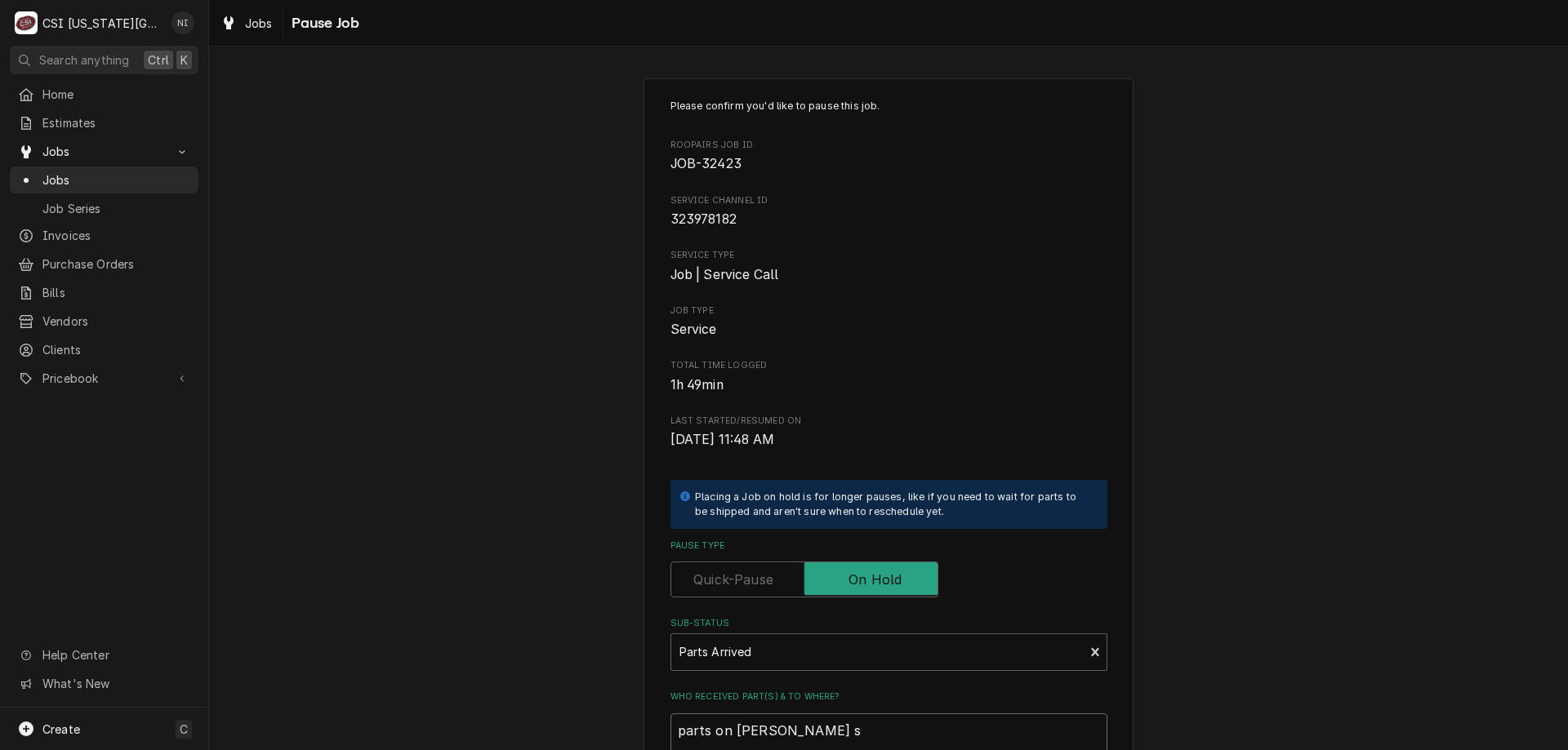
type textarea "parts on wilson sh"
type textarea "x"
type textarea "parts on wilson she"
type textarea "x"
type textarea "parts on wilson shel"
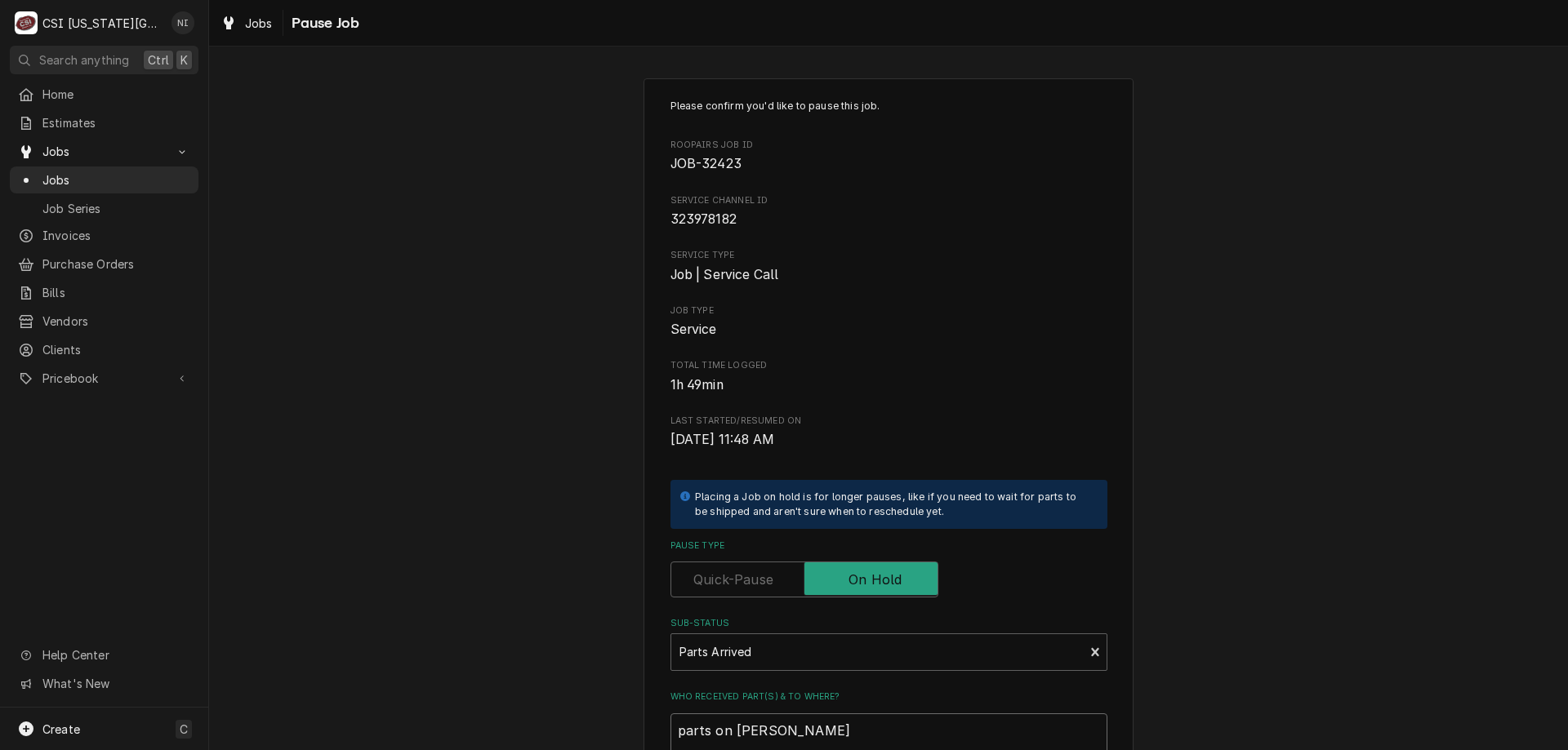
type textarea "x"
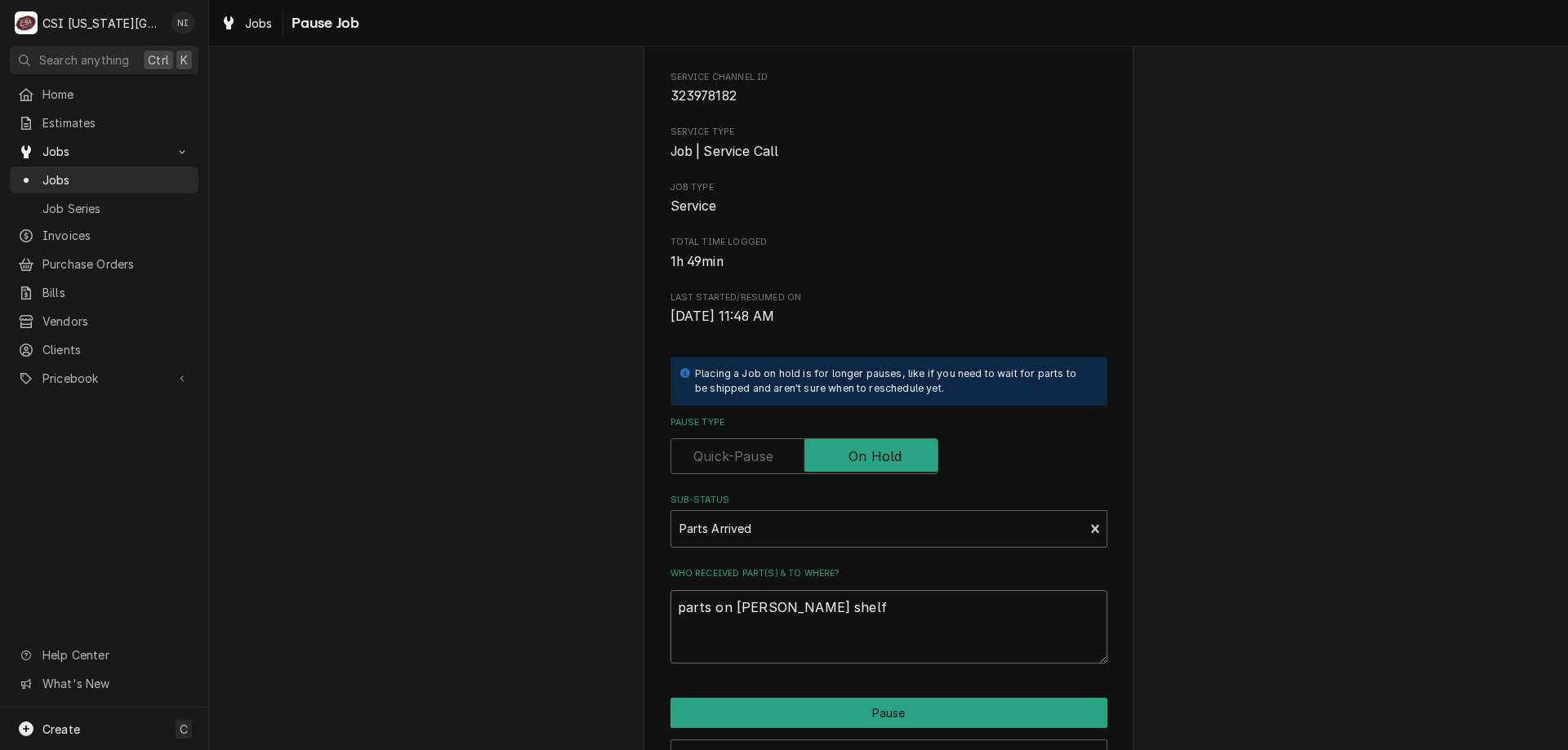
scroll to position [220, 0]
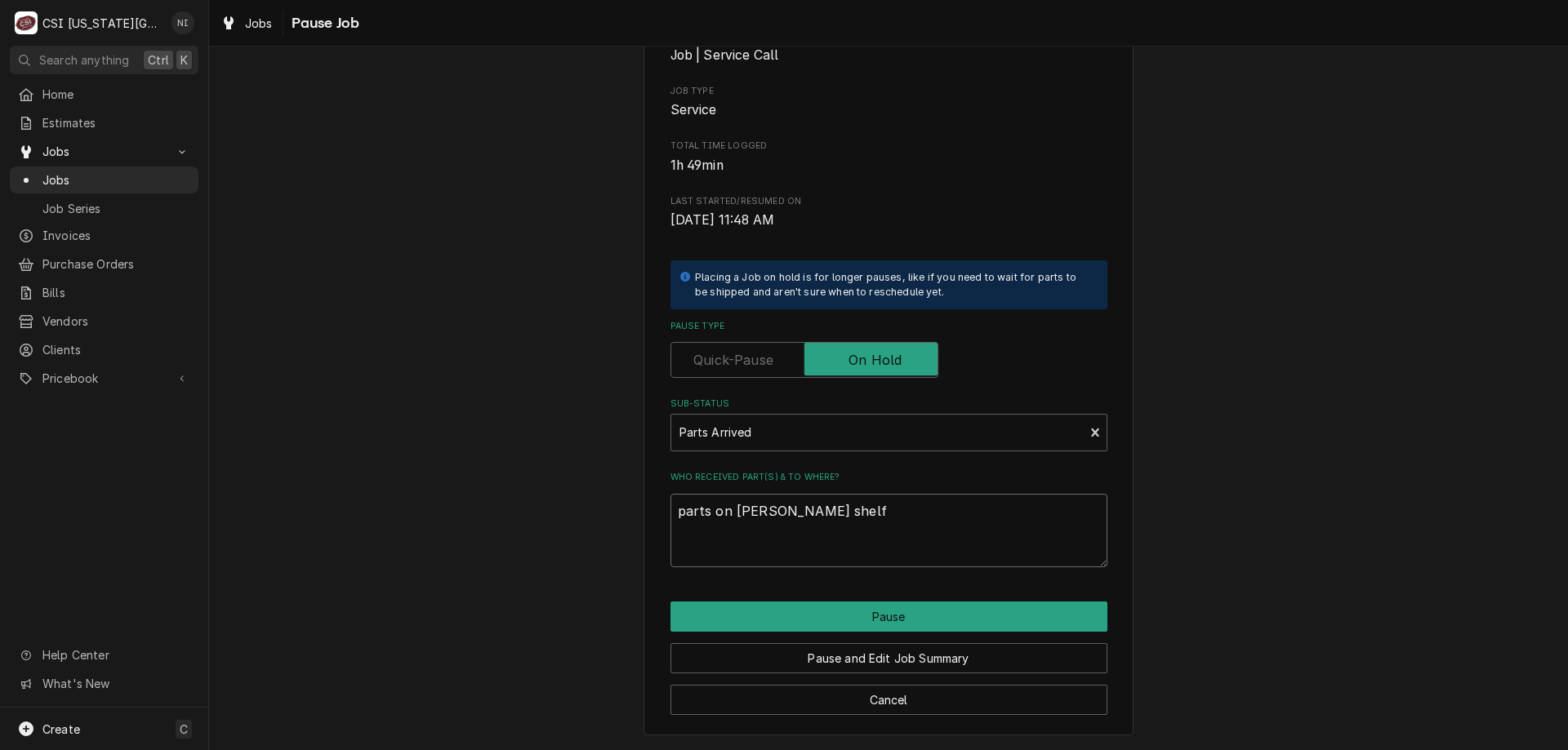
type textarea "parts on wilson shelf"
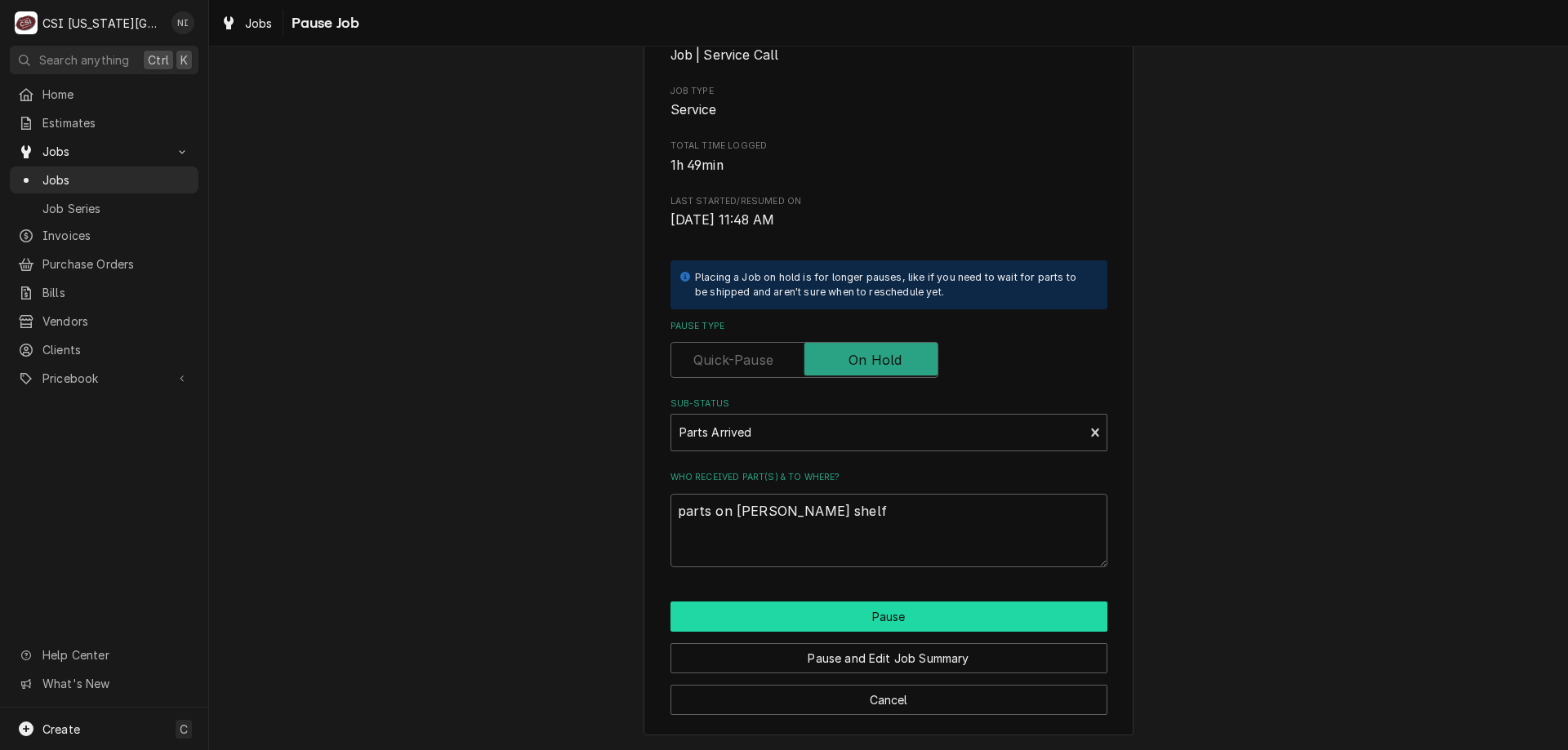
click at [846, 616] on button "Pause" at bounding box center [888, 617] width 436 height 30
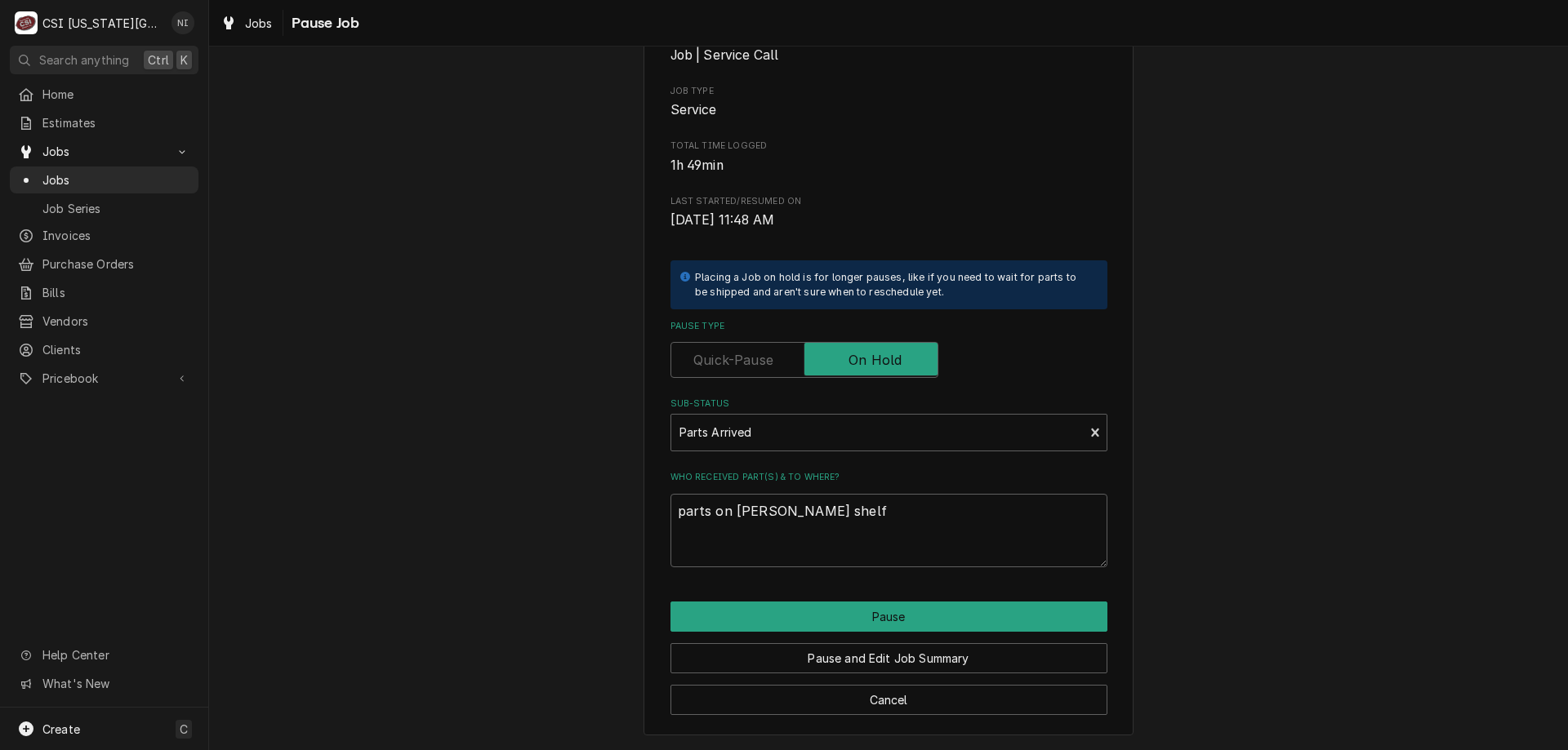
type textarea "x"
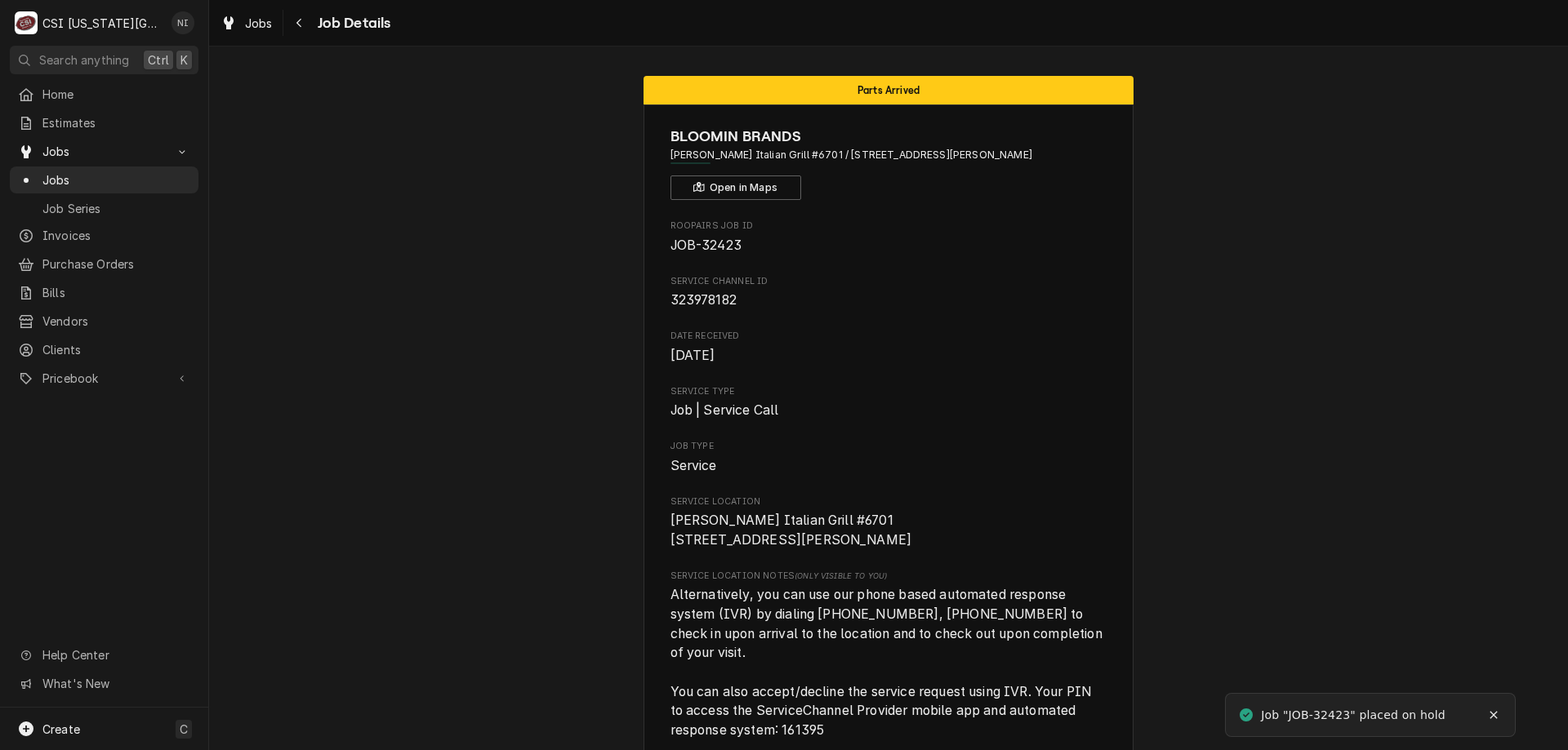
click at [126, 181] on span "Jobs" at bounding box center [116, 180] width 148 height 17
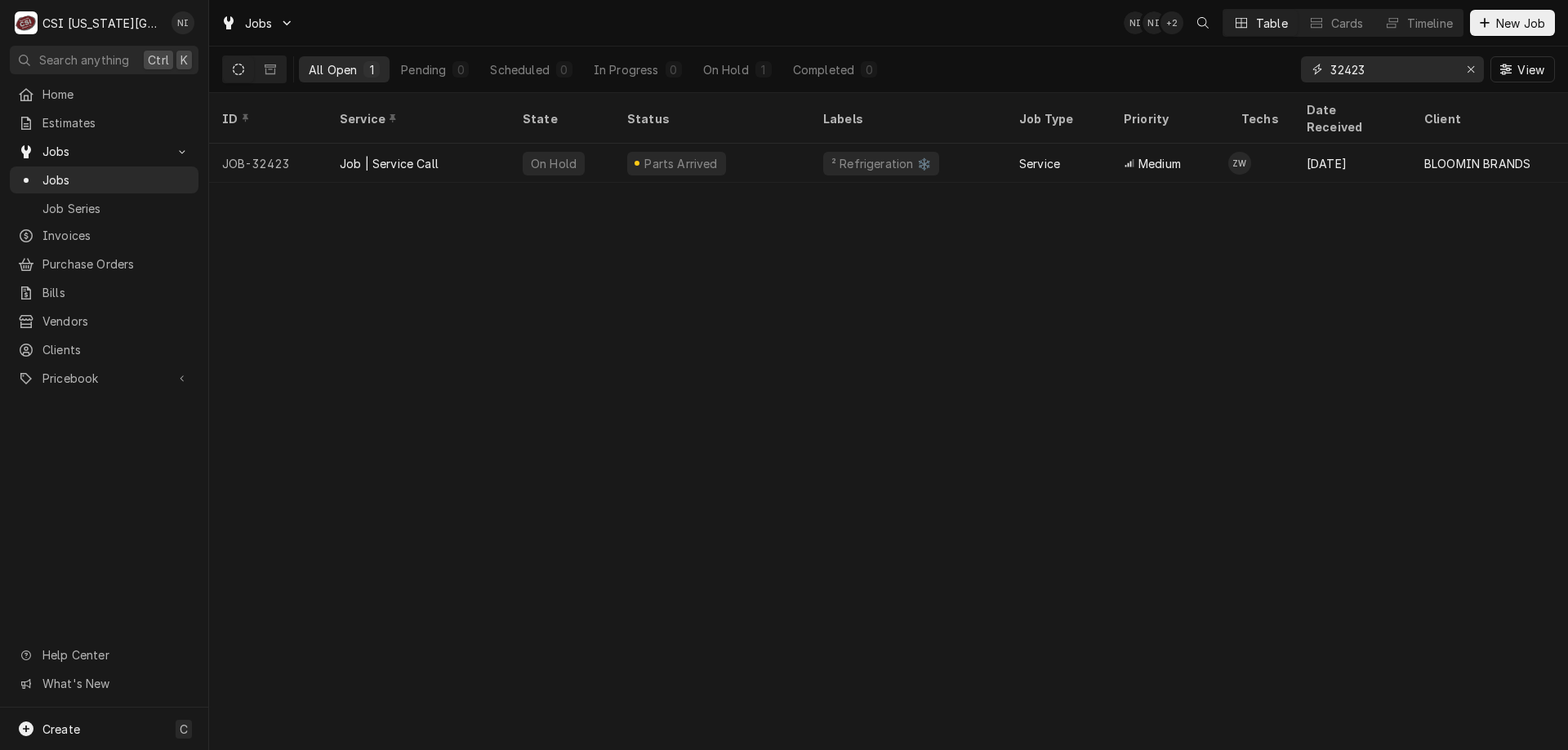
click at [1387, 71] on input "32423" at bounding box center [1391, 69] width 122 height 26
type input "32435"
click at [927, 156] on div "² Refrigeration ❄️ +2 more" at bounding box center [908, 163] width 196 height 39
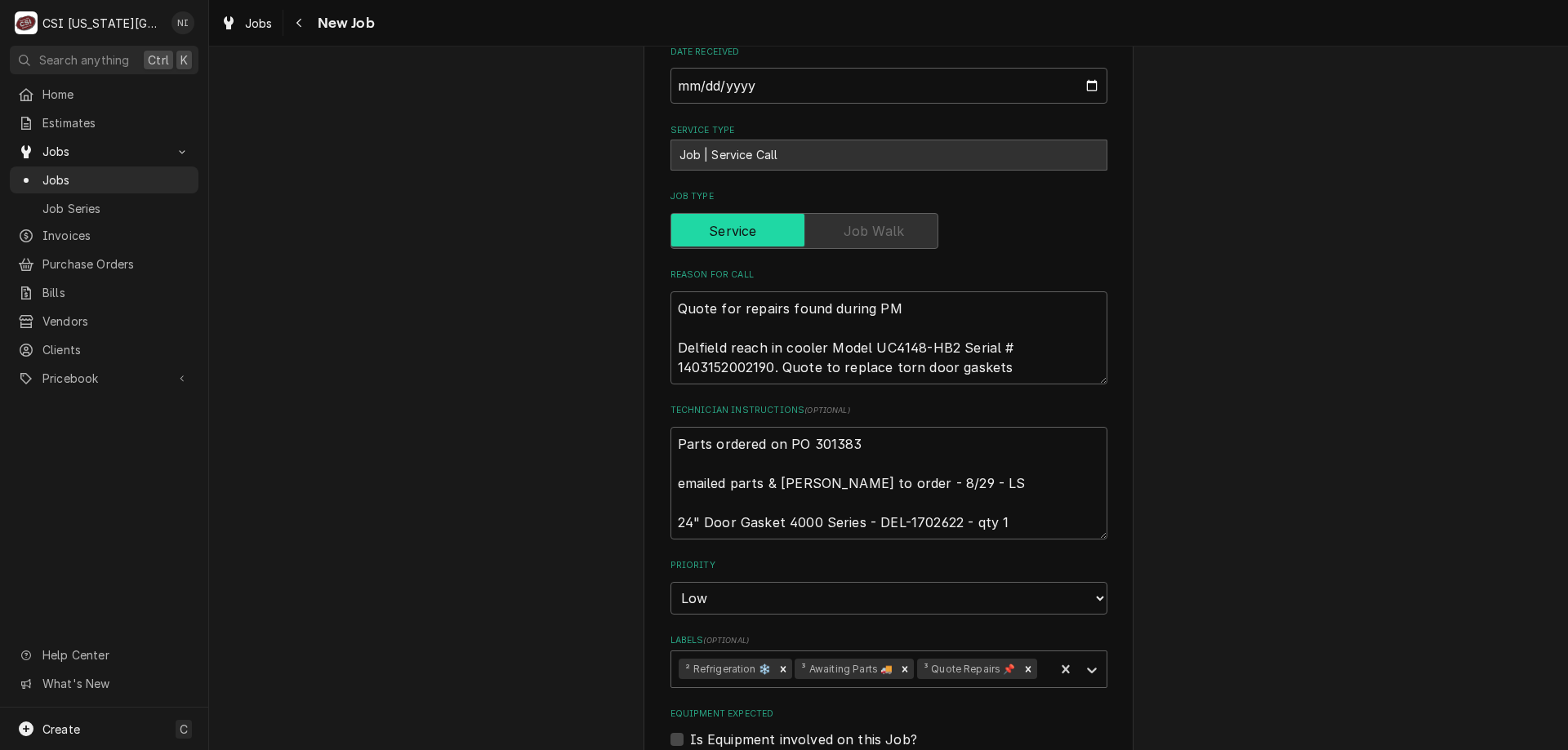
scroll to position [717, 0]
drag, startPoint x: 668, startPoint y: 401, endPoint x: 678, endPoint y: 403, distance: 10.2
click at [671, 425] on textarea "Parts ordered on PO 301383 emailed parts & lindy to order - 8/29 - LS 24" Door …" at bounding box center [888, 481] width 436 height 113
type textarea "x"
type textarea "Parts ordered on PO 301383 emailed parts & lindy to order - 8/29 - LS 24" Door …"
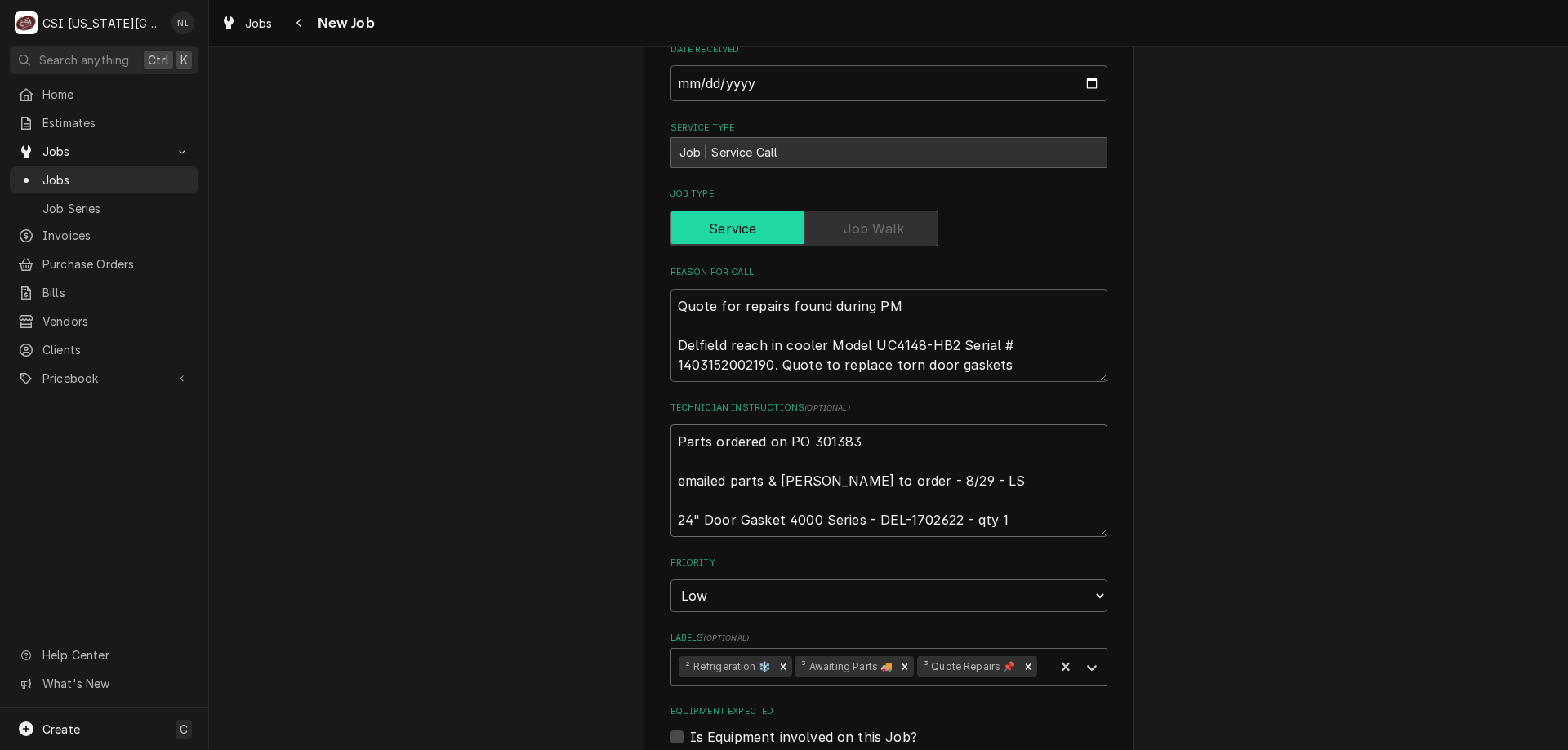
type textarea "x"
type textarea "Parts ordered on PO 301383 emailed parts & lindy to order - 8/29 - LS 24" Door …"
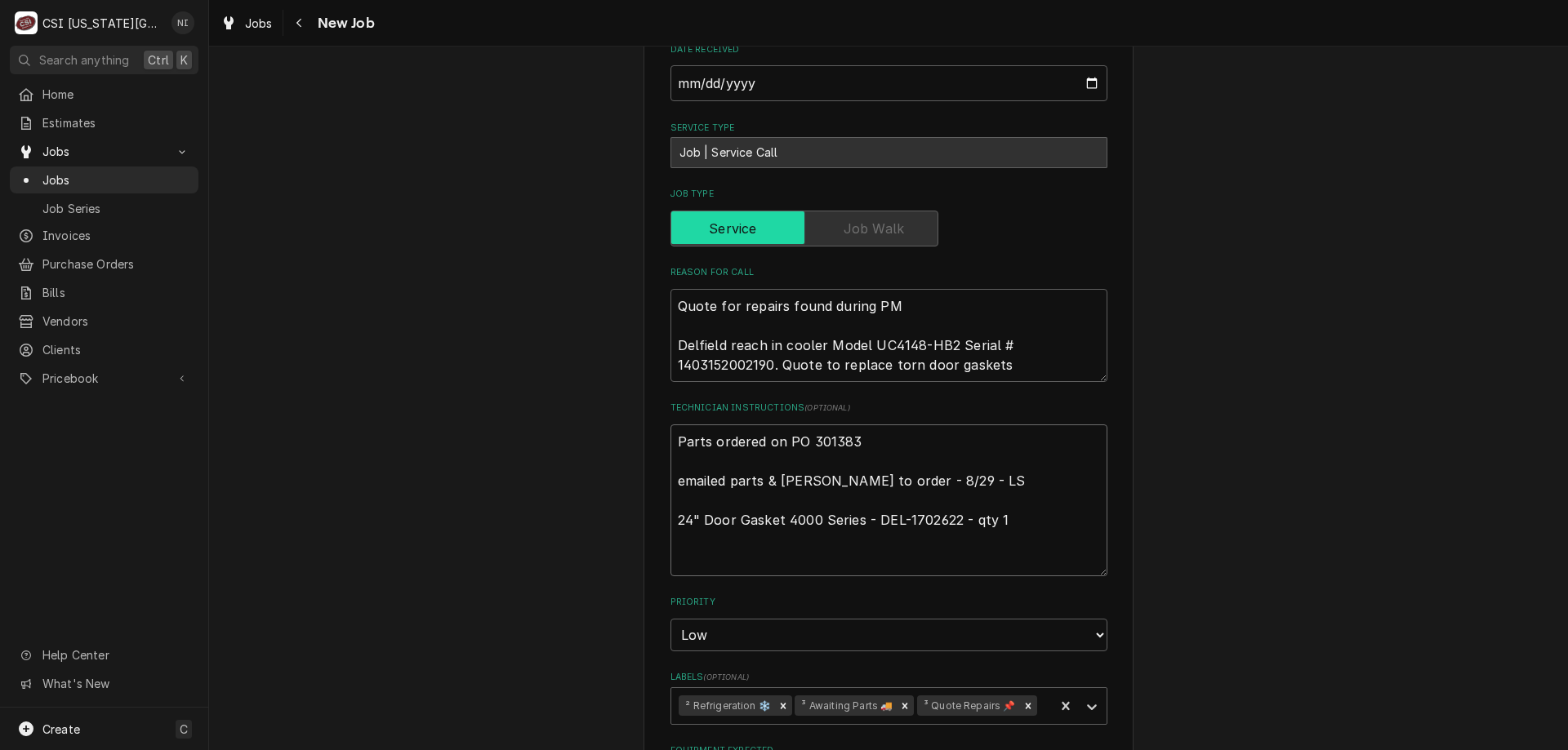
type textarea "x"
type textarea "G Parts ordered on PO 301383 emailed parts & lindy to order - 8/29 - LS 24" Doo…"
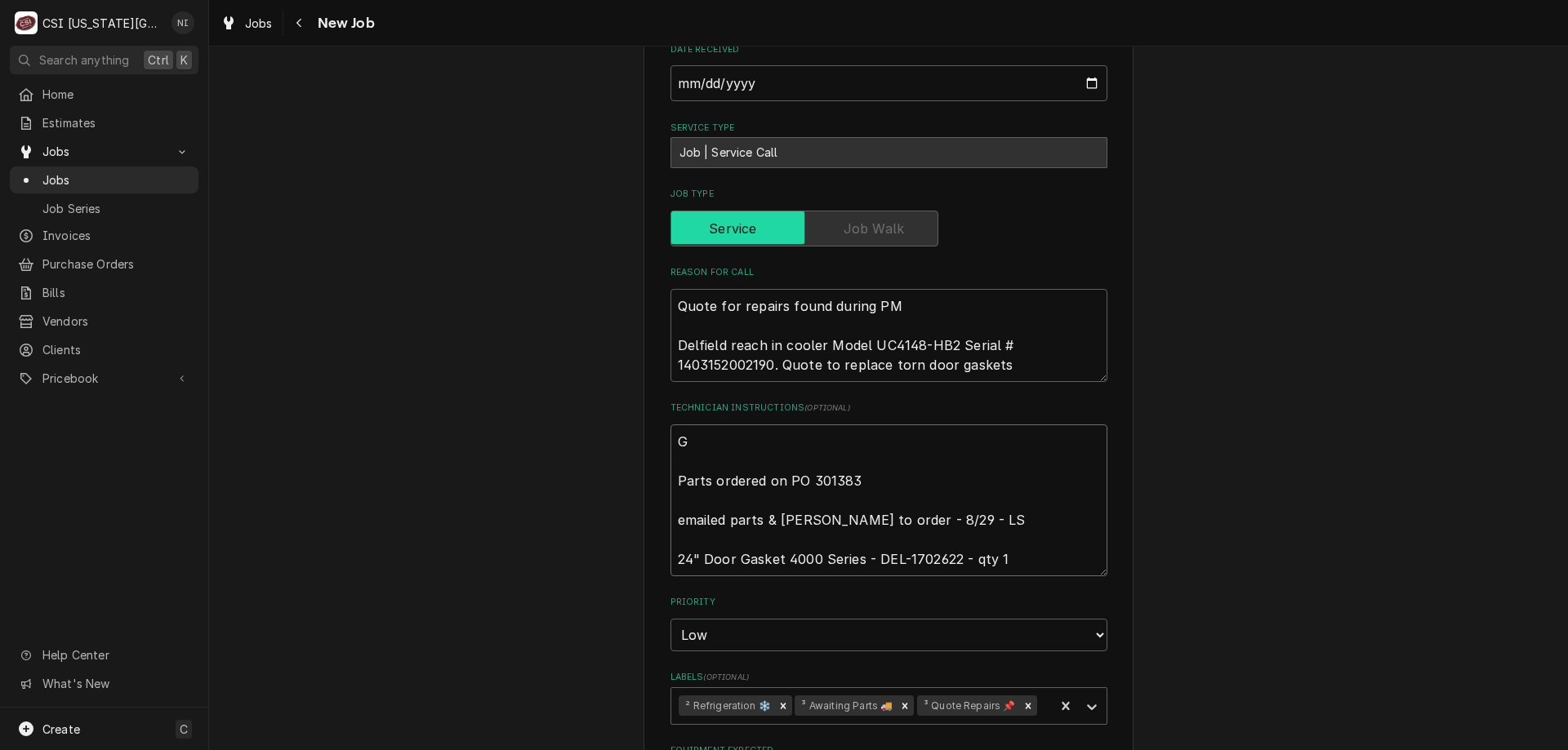
type textarea "x"
type textarea "Ga Parts ordered on PO 301383 emailed parts & lindy to order - 8/29 - LS 24" Do…"
type textarea "x"
type textarea "Gas Parts ordered on PO 301383 emailed parts & lindy to order - 8/29 - LS 24" D…"
type textarea "x"
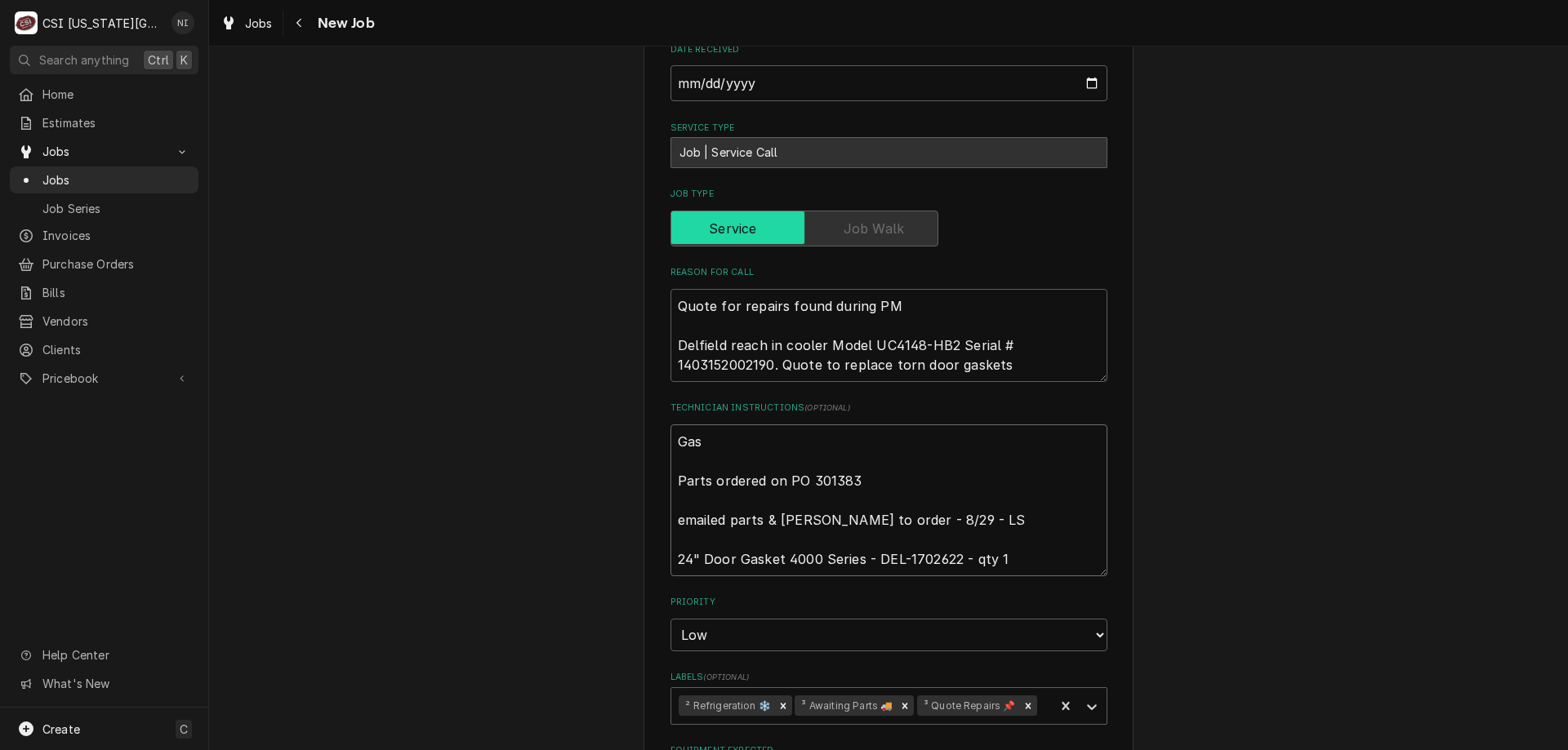
type textarea "Gask Parts ordered on PO 301383 emailed parts & lindy to order - 8/29 - LS 24" …"
type textarea "x"
type textarea "Gaske Parts ordered on PO 301383 emailed parts & lindy to order - 8/29 - LS 24"…"
type textarea "x"
type textarea "Gasket Parts ordered on PO 301383 emailed parts & lindy to order - 8/29 - LS 24…"
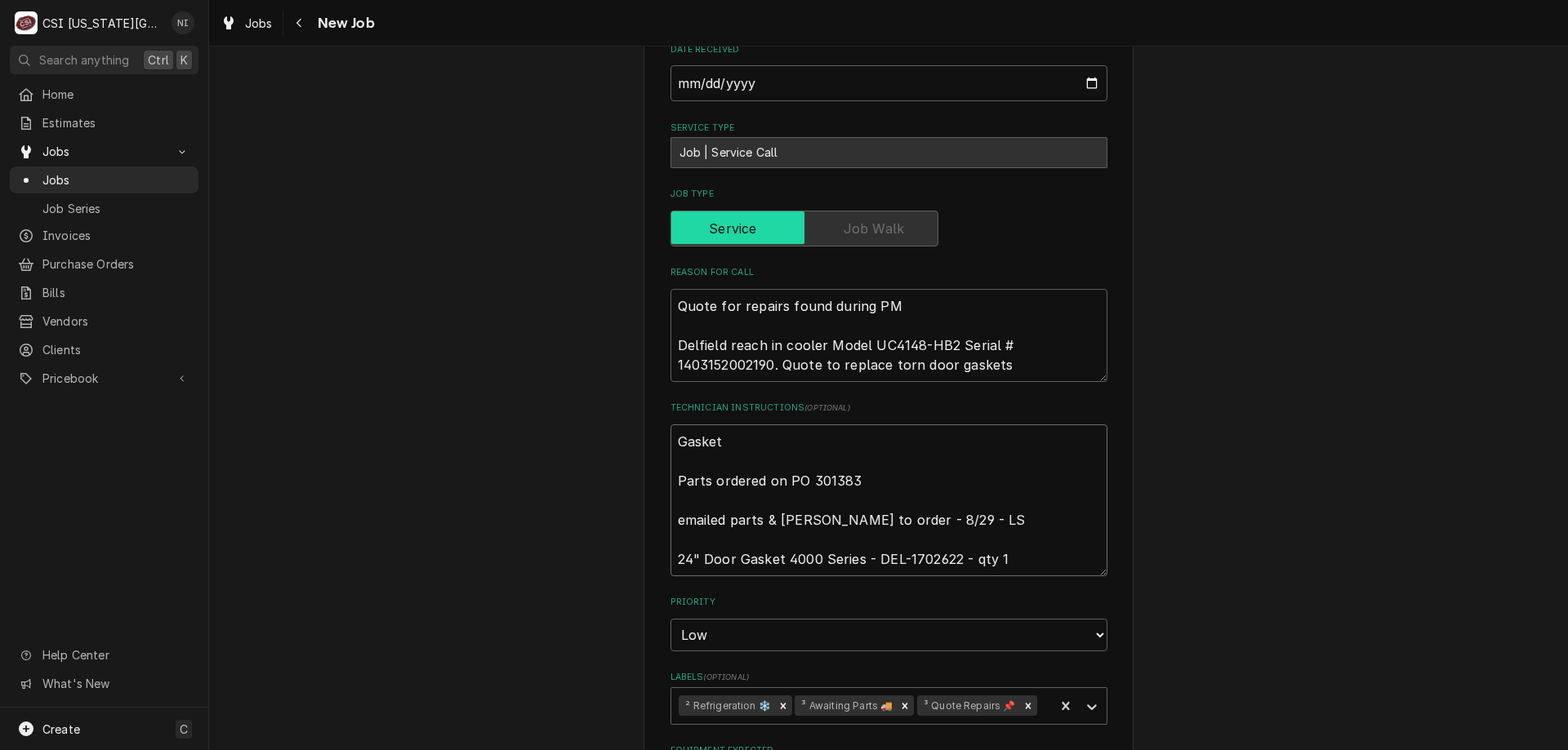
type textarea "x"
type textarea "Gasket Parts ordered on PO 301383 emailed parts & lindy to order - 8/29 - LS 24…"
type textarea "x"
type textarea "Gasket o Parts ordered on PO 301383 emailed parts & lindy to order - 8/29 - LS …"
type textarea "x"
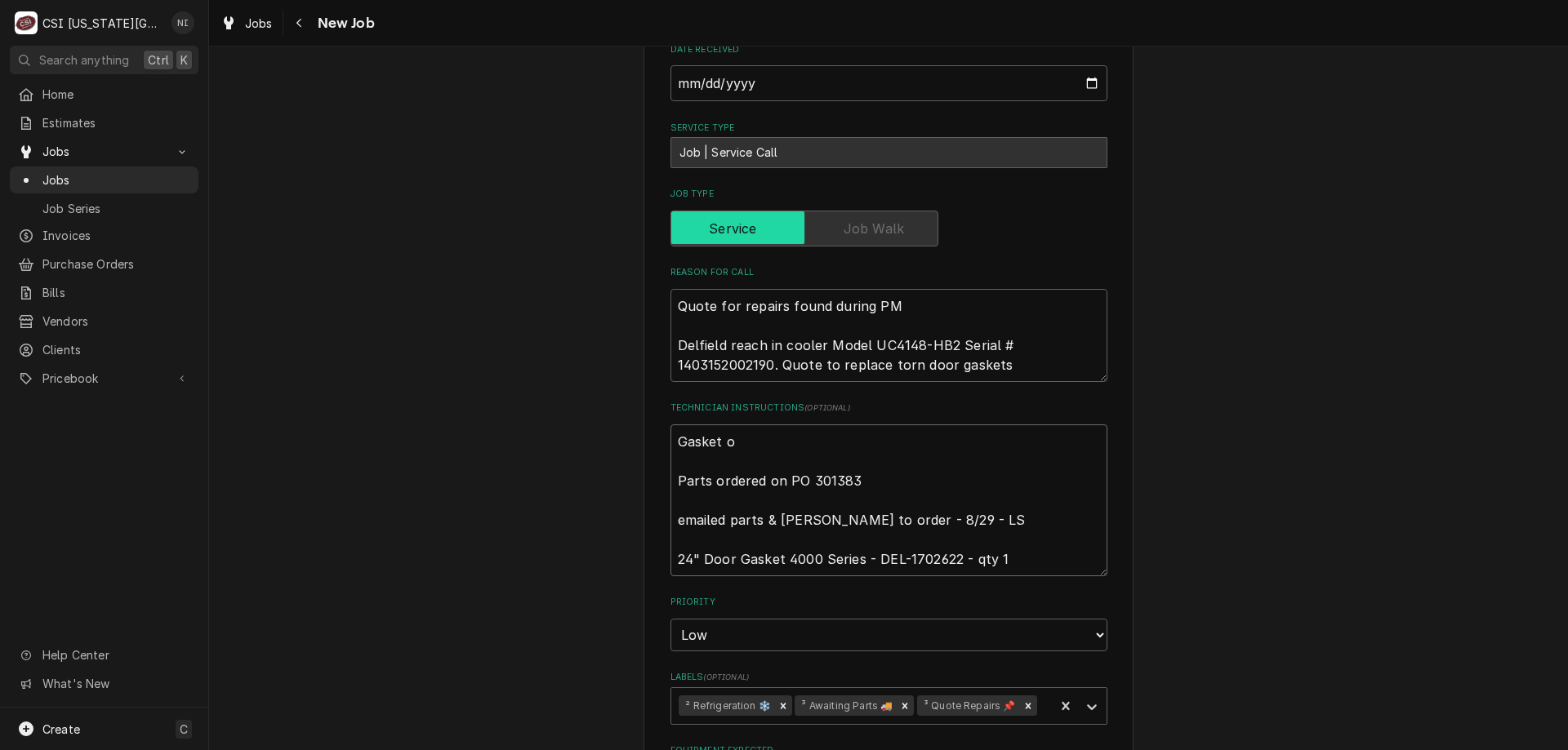
type textarea "Gasket on Parts ordered on PO 301383 emailed parts & lindy to order - 8/29 - LS…"
type textarea "x"
type textarea "Gasket on Parts ordered on PO 301383 emailed parts & lindy to order - 8/29 - LS…"
type textarea "x"
type textarea "Gasket on g Parts ordered on PO 301383 emailed parts & lindy to order - 8/29 - …"
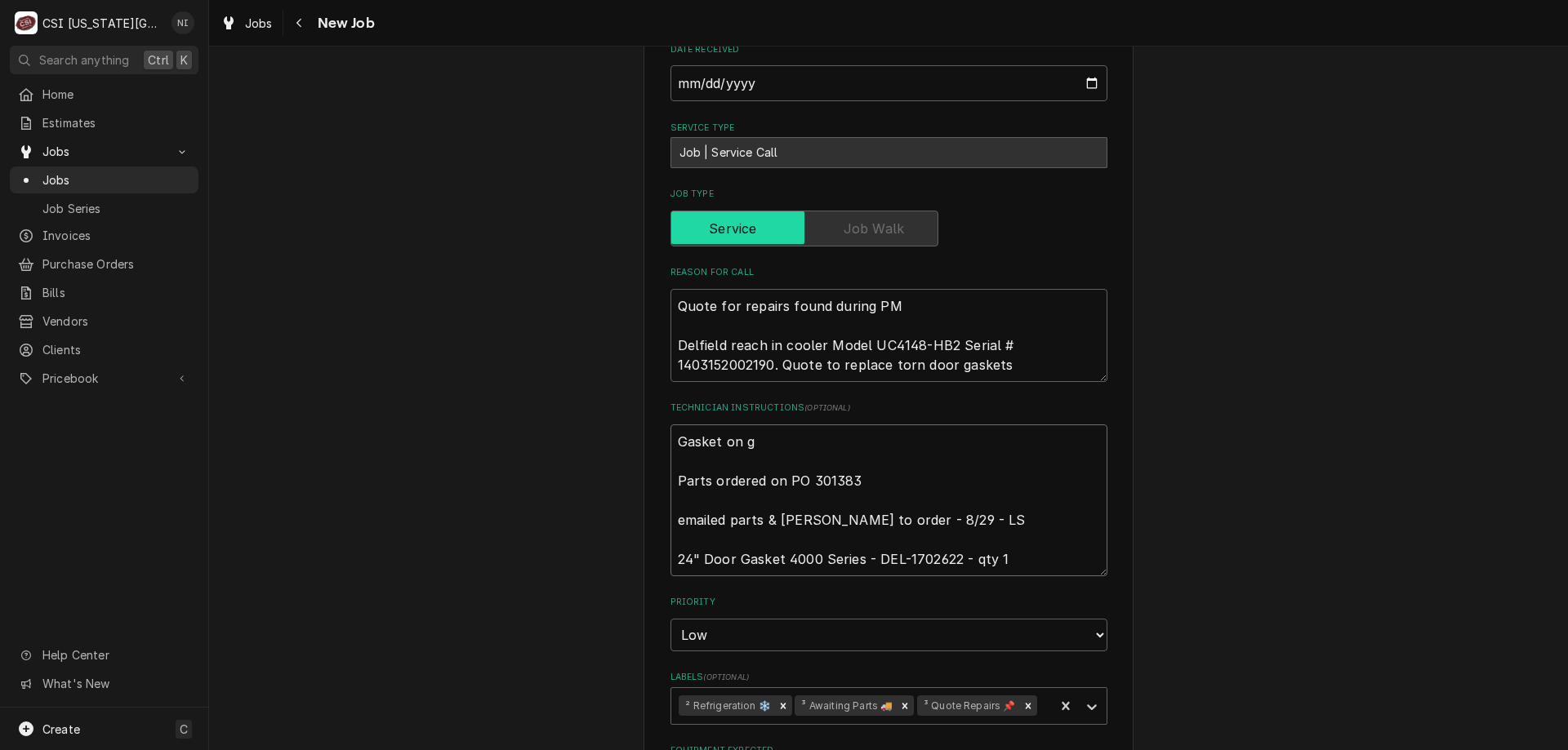
type textarea "x"
type textarea "Gasket on go Parts ordered on PO 301383 emailed parts & lindy to order - 8/29 -…"
type textarea "x"
type textarea "Gasket on gon Parts ordered on PO 301383 emailed parts & lindy to order - 8/29 …"
type textarea "x"
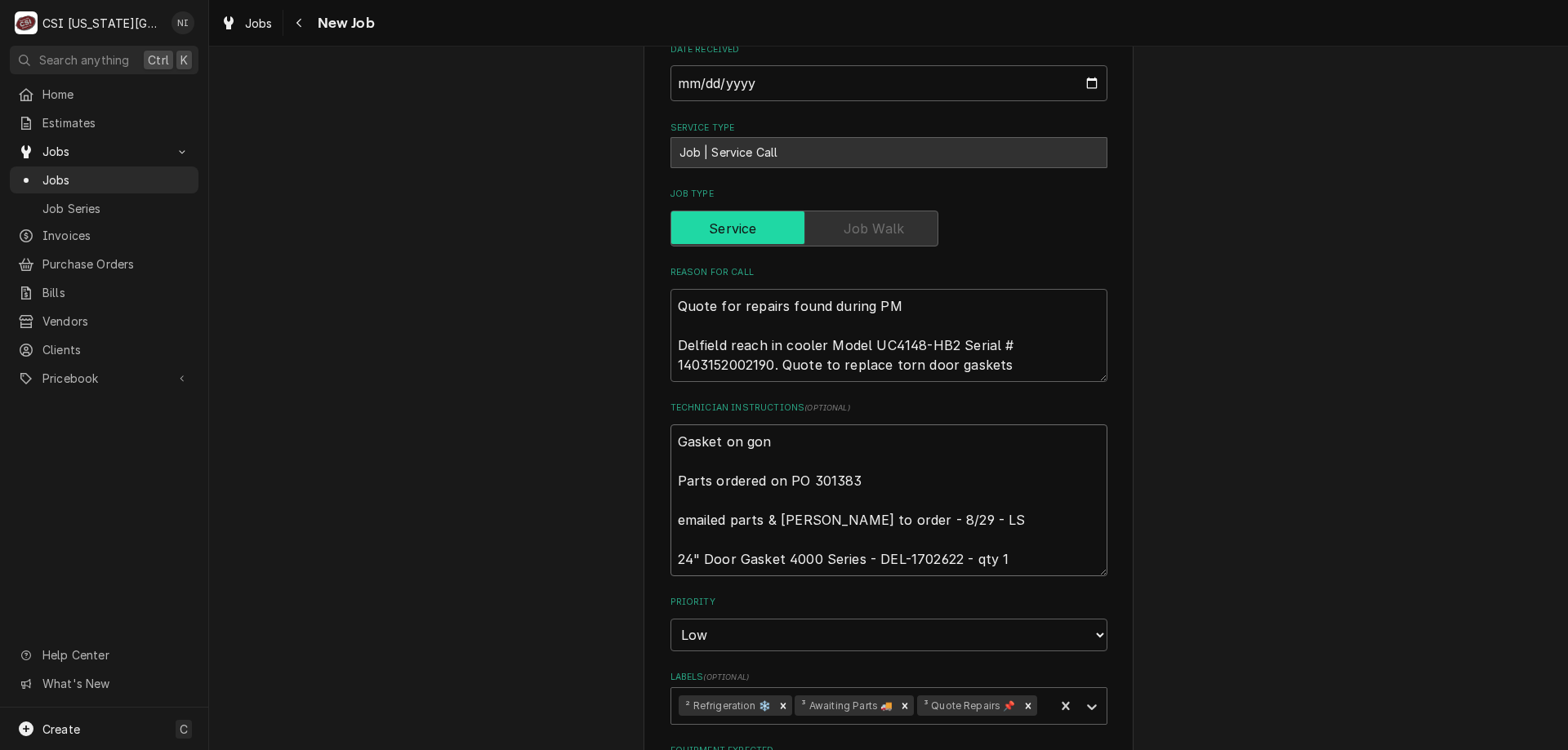
type textarea "Gasket on gonz Parts ordered on PO 301383 emailed parts & lindy to order - 8/29…"
type textarea "x"
type textarea "Gasket on gonza Parts ordered on PO 301383 emailed parts & lindy to order - 8/2…"
type textarea "x"
type textarea "Gasket on gonzal Parts ordered on PO 301383 emailed parts & lindy to order - 8/…"
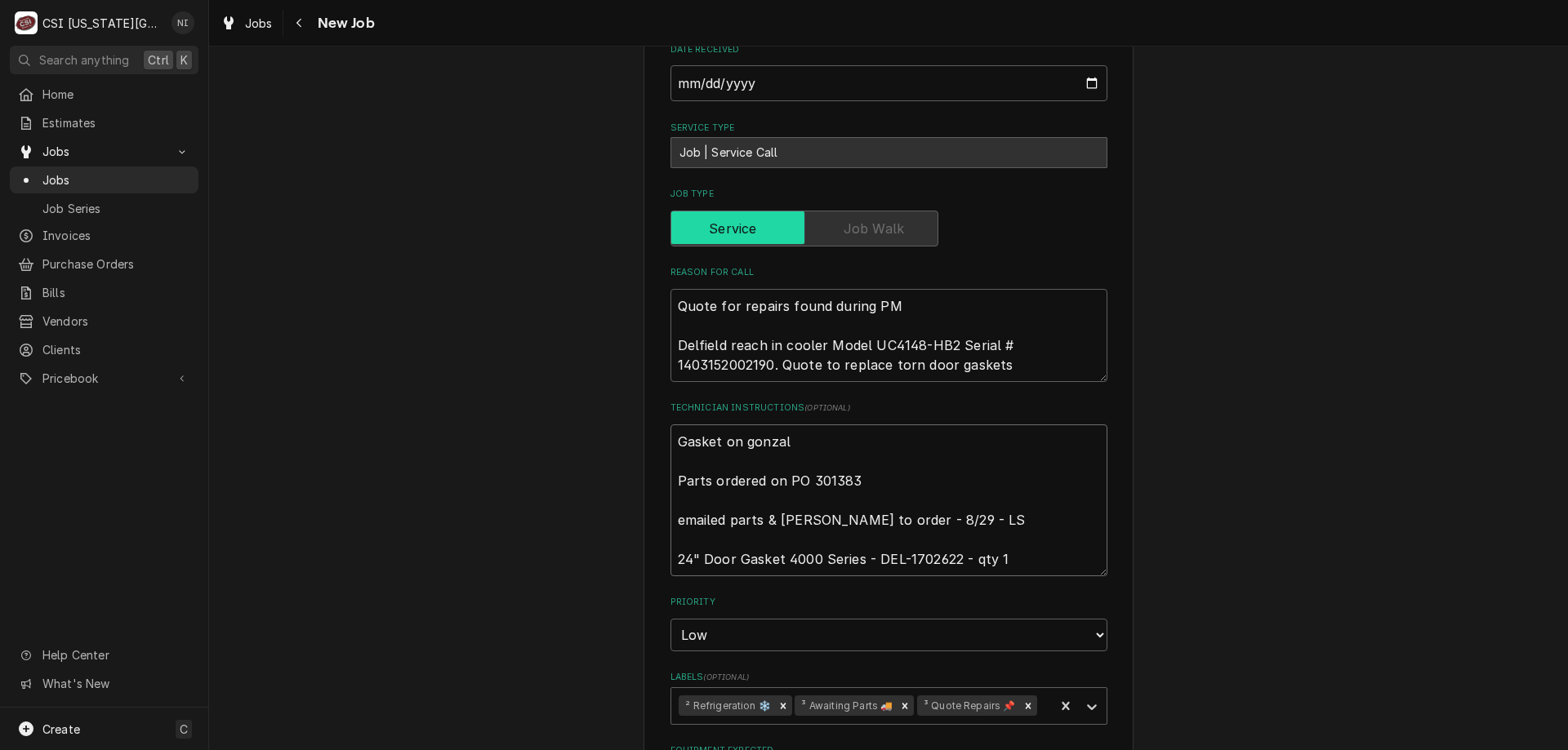
type textarea "x"
type textarea "Gasket on gonzale Parts ordered on PO 301383 emailed parts & lindy to order - 8…"
type textarea "x"
type textarea "Gasket on gonzalez Parts ordered on PO 301383 emailed parts & lindy to order - …"
type textarea "x"
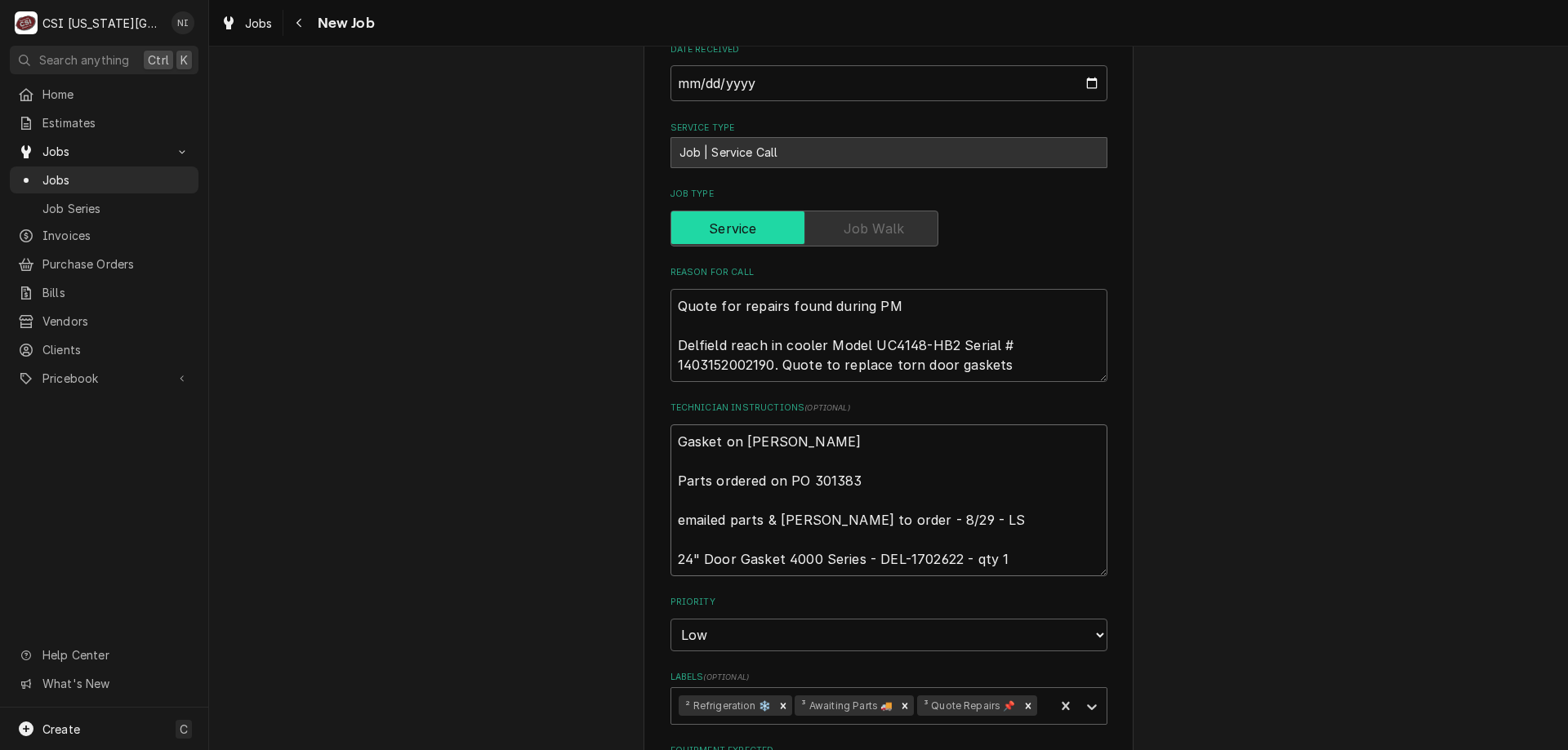
type textarea "Gasket on gonzalez Parts ordered on PO 301383 emailed parts & lindy to order - …"
type textarea "x"
type textarea "Gasket on gonzalez s Parts ordered on PO 301383 emailed parts & lindy to order …"
type textarea "x"
type textarea "Gasket on gonzalez shwe Parts ordered on PO 301383 emailed parts & lindy to ord…"
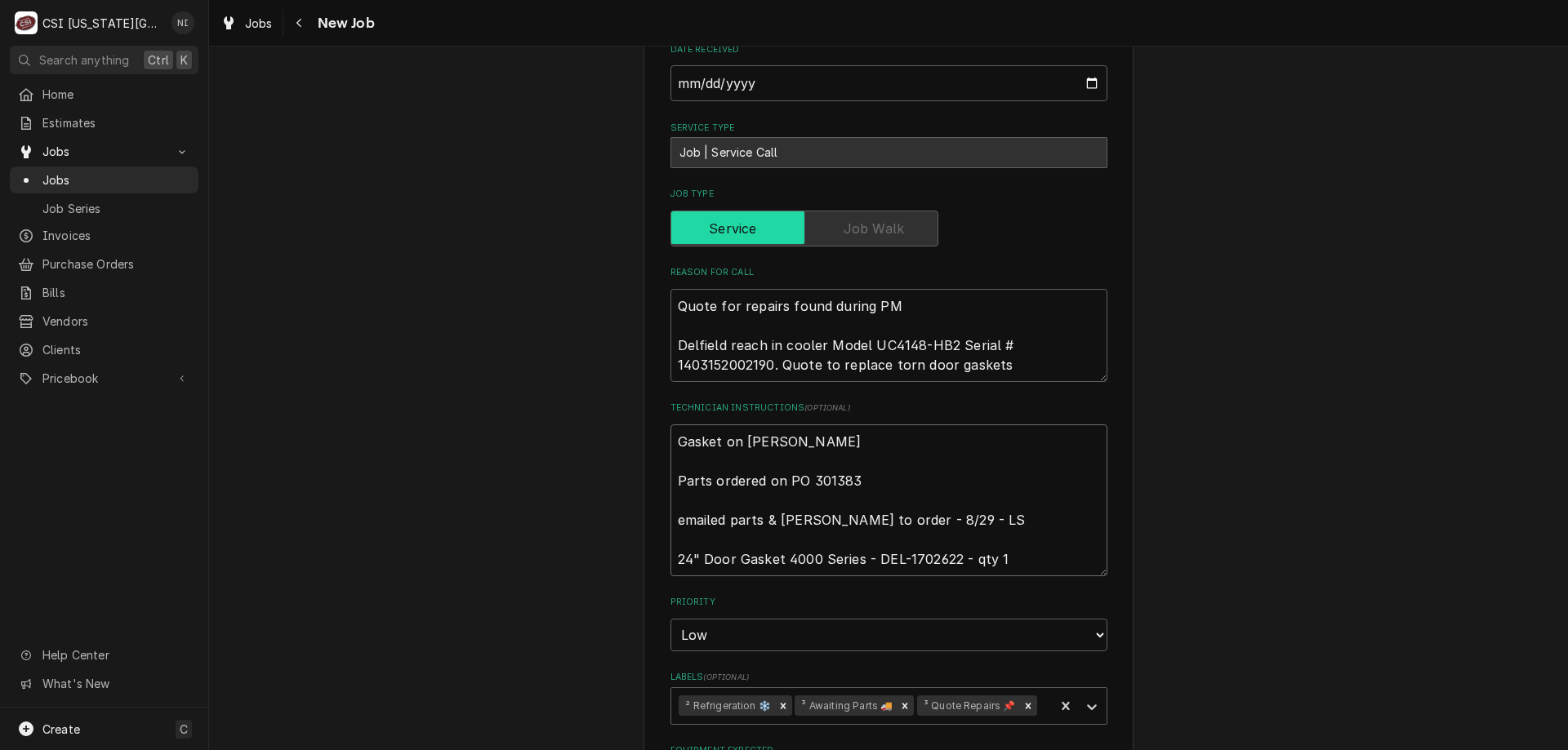
type textarea "x"
type textarea "Gasket on gonzalez shwel Parts ordered on PO 301383 emailed parts & lindy to or…"
type textarea "x"
type textarea "Gasket on gonzalez shwe Parts ordered on PO 301383 emailed parts & lindy to ord…"
type textarea "x"
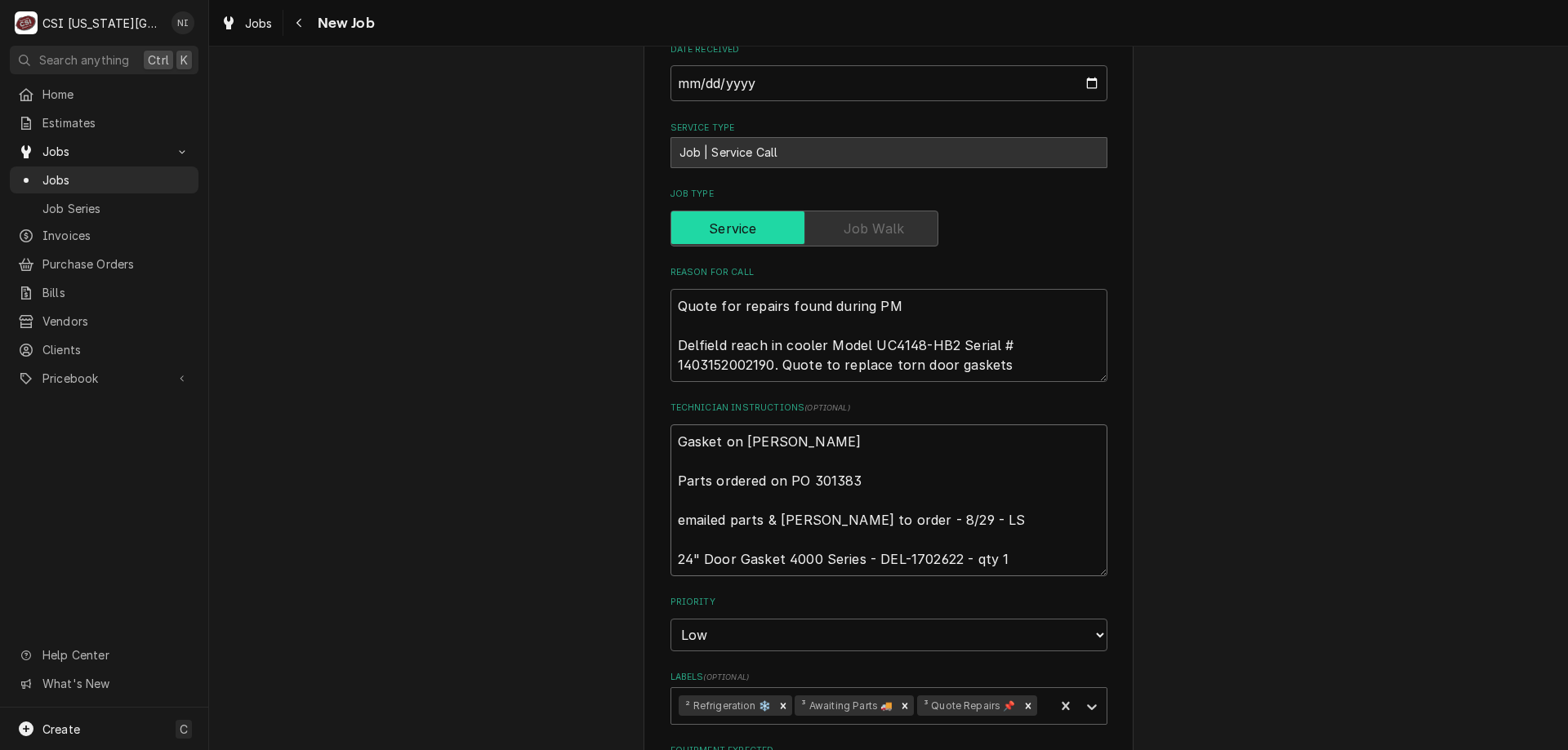
type textarea "Gasket on gonzalez shw Parts ordered on PO 301383 emailed parts & lindy to orde…"
type textarea "x"
type textarea "Gasket on gonzalez sh Parts ordered on PO 301383 emailed parts & lindy to order…"
type textarea "x"
type textarea "Gasket on gonzalez she Parts ordered on PO 301383 emailed parts & lindy to orde…"
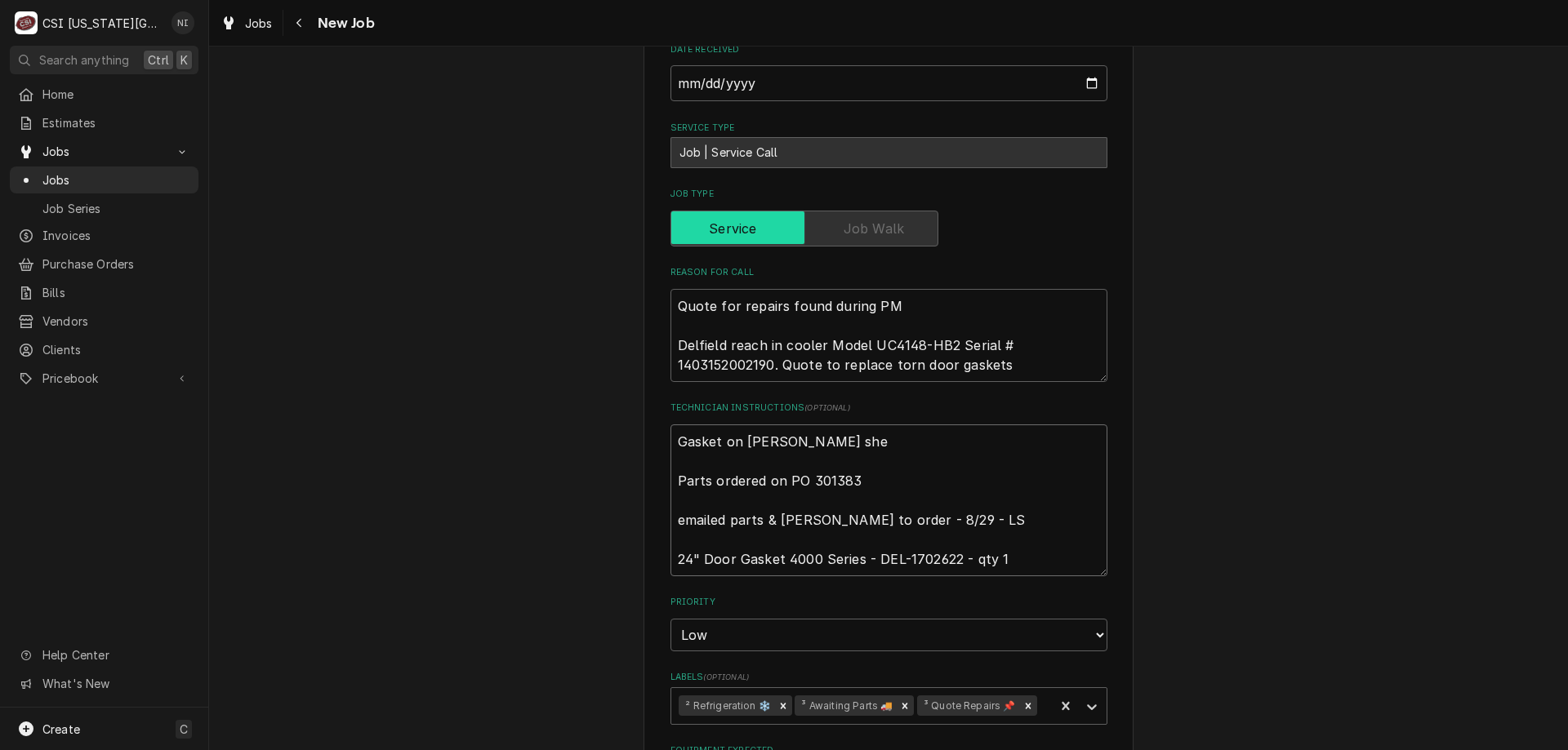
type textarea "x"
type textarea "Gasket on gonzalez she; Parts ordered on PO 301383 emailed parts & lindy to ord…"
type textarea "x"
type textarea "Gasket on gonzalez she;f Parts ordered on PO 301383 emailed parts & lindy to or…"
type textarea "x"
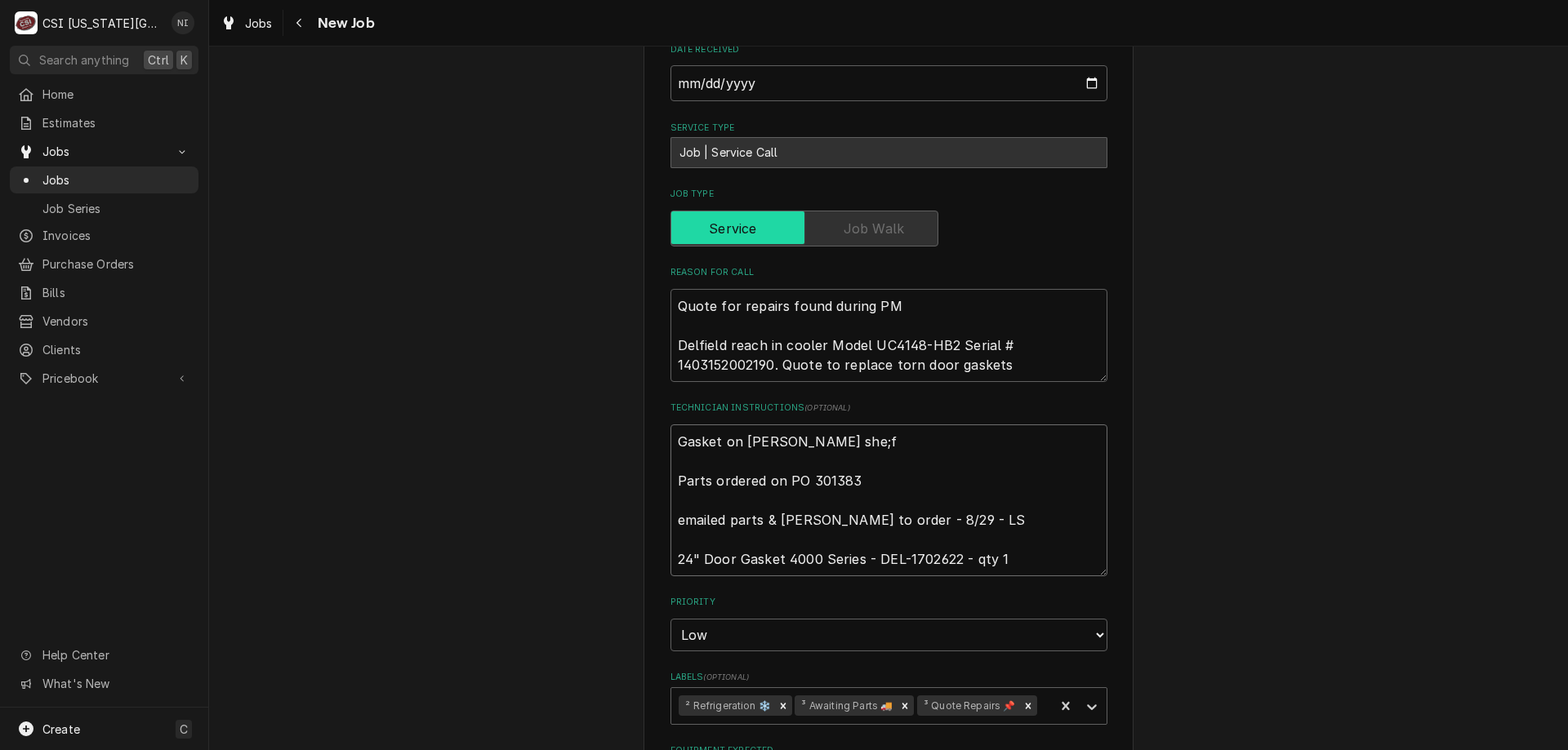
type textarea "Gasket on gonzalez she; Parts ordered on PO 301383 emailed parts & lindy to ord…"
type textarea "x"
type textarea "Gasket on gonzalez she Parts ordered on PO 301383 emailed parts & lindy to orde…"
type textarea "x"
type textarea "Gasket on gonzalez shel Parts ordered on PO 301383 emailed parts & lindy to ord…"
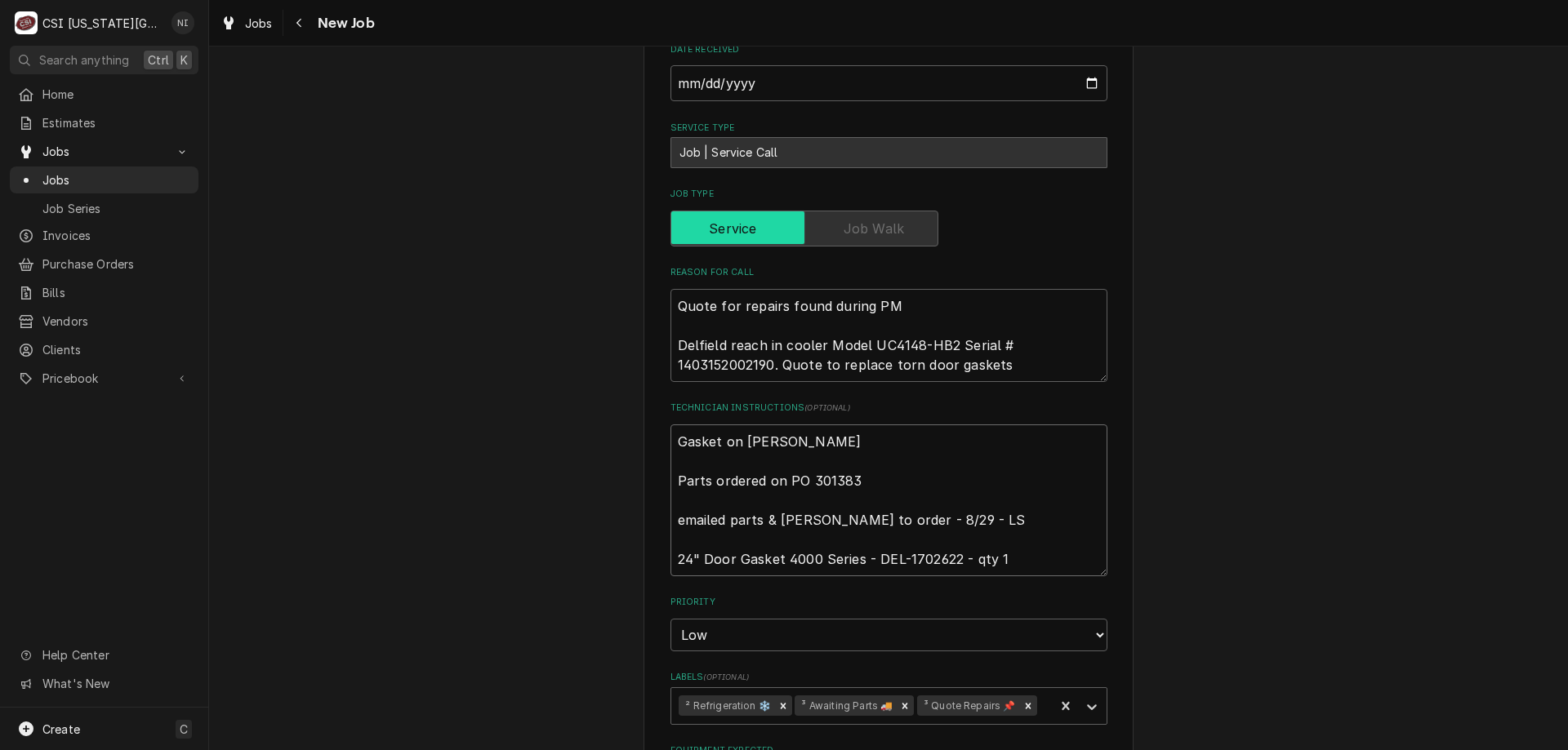
type textarea "x"
type textarea "Gasket on gonzalez shelf Parts ordered on PO 301383 emailed parts & lindy to or…"
type textarea "x"
click at [902, 703] on icon "Remove ³ Awaiting Parts 🚚" at bounding box center [905, 706] width 6 height 6
type textarea "Gasket on gonzalez shelf Parts ordered on PO 301383 emailed parts & lindy to or…"
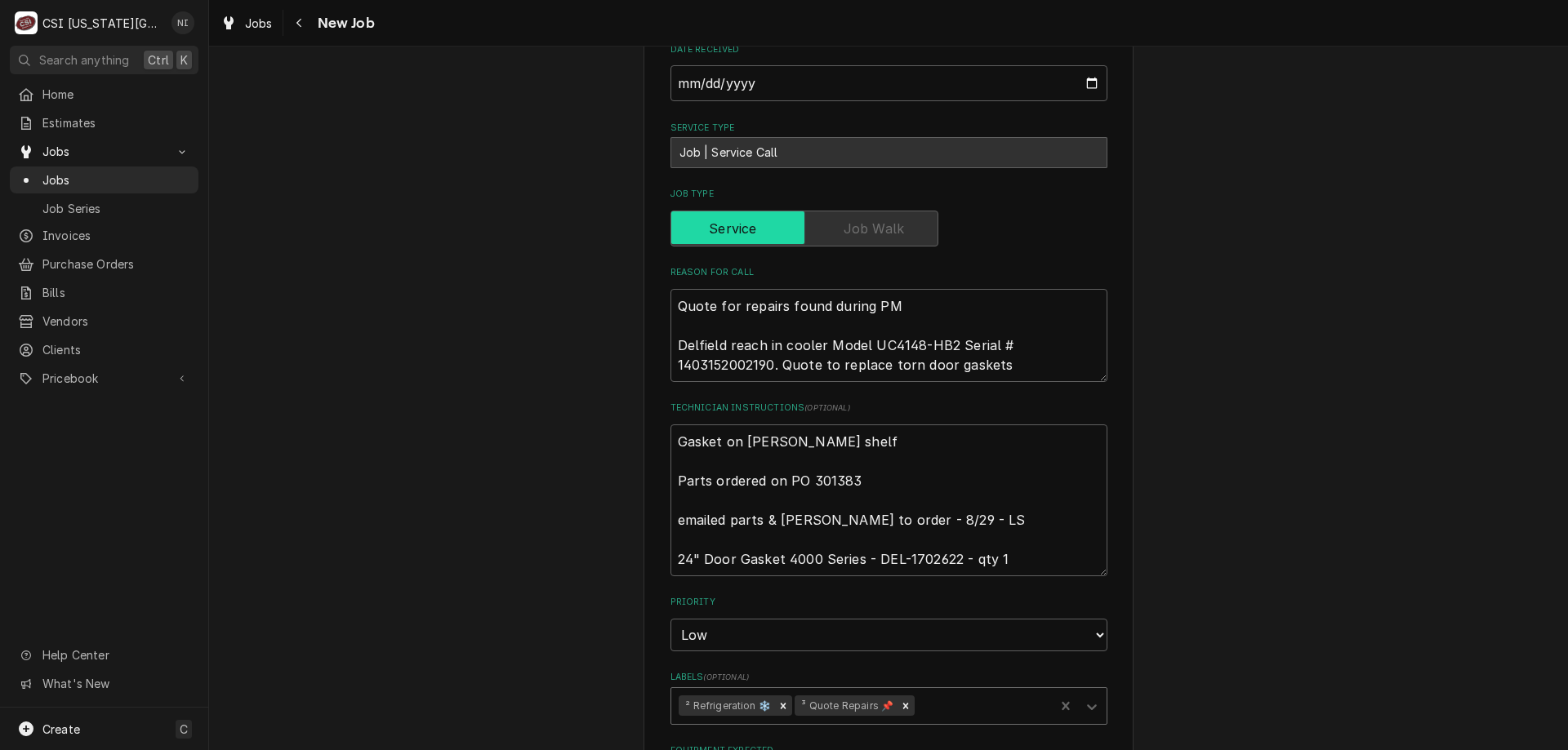
click at [1087, 704] on icon "Labels" at bounding box center [1092, 707] width 10 height 6
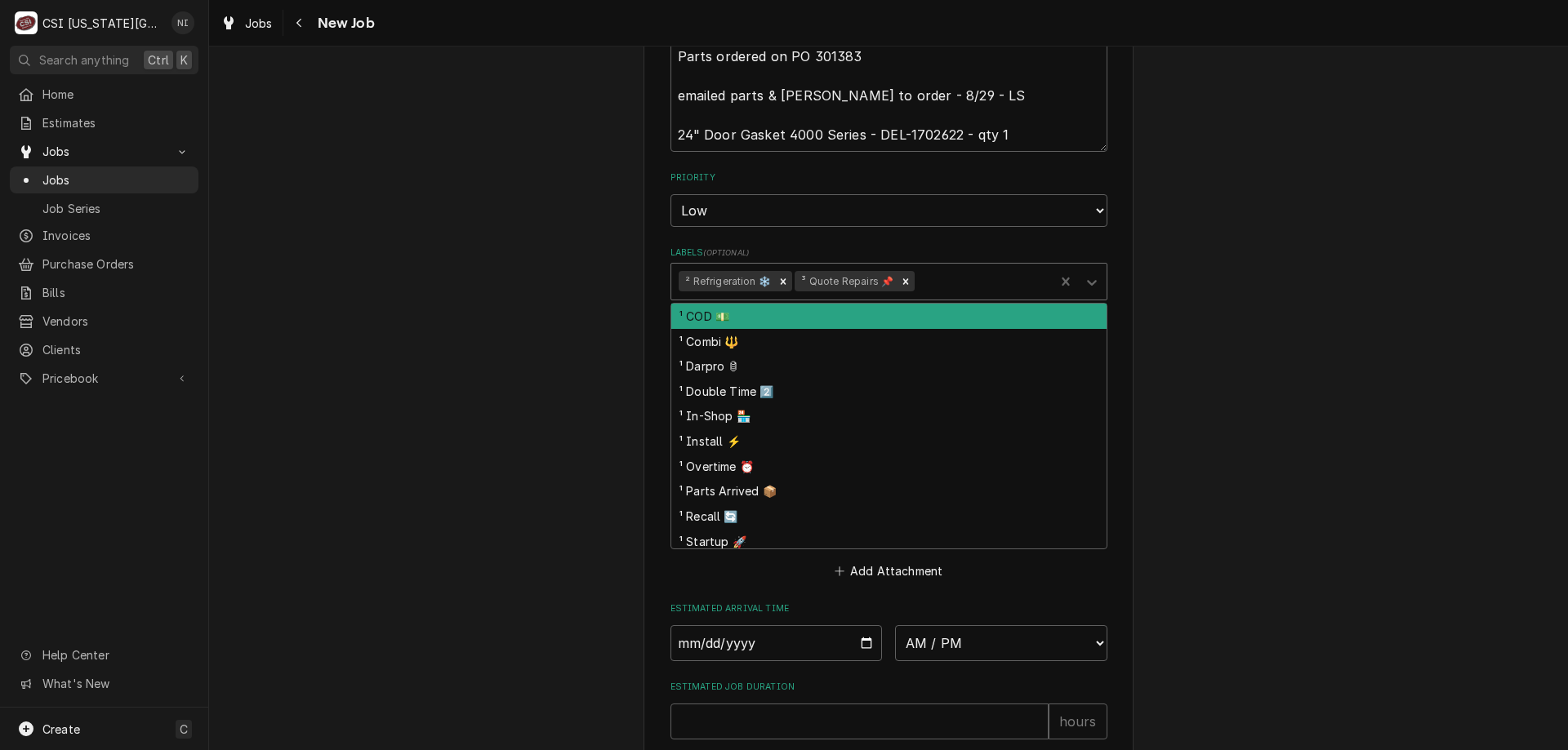
scroll to position [1171, 0]
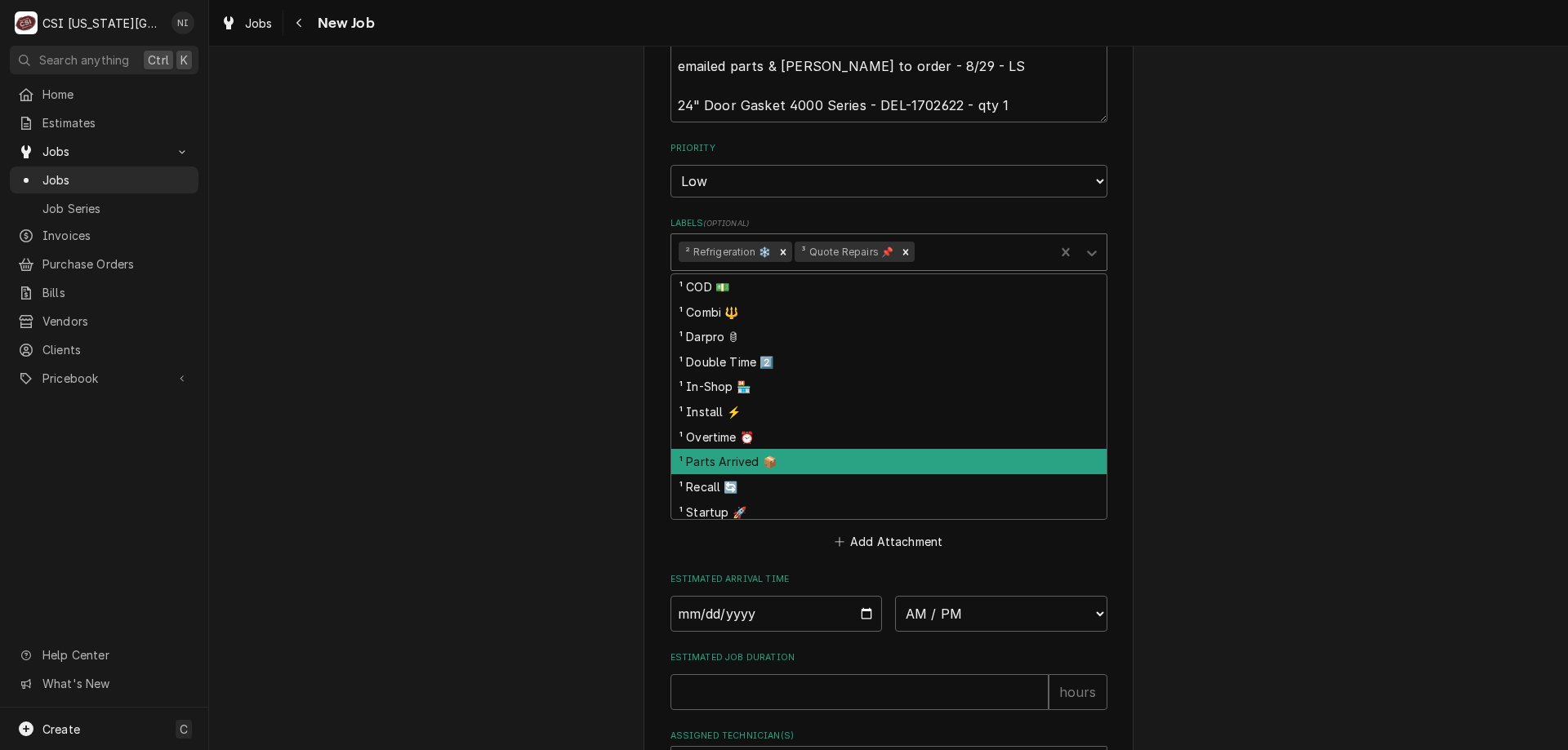
click at [807, 449] on div "¹ Parts Arrived 📦" at bounding box center [888, 461] width 435 height 25
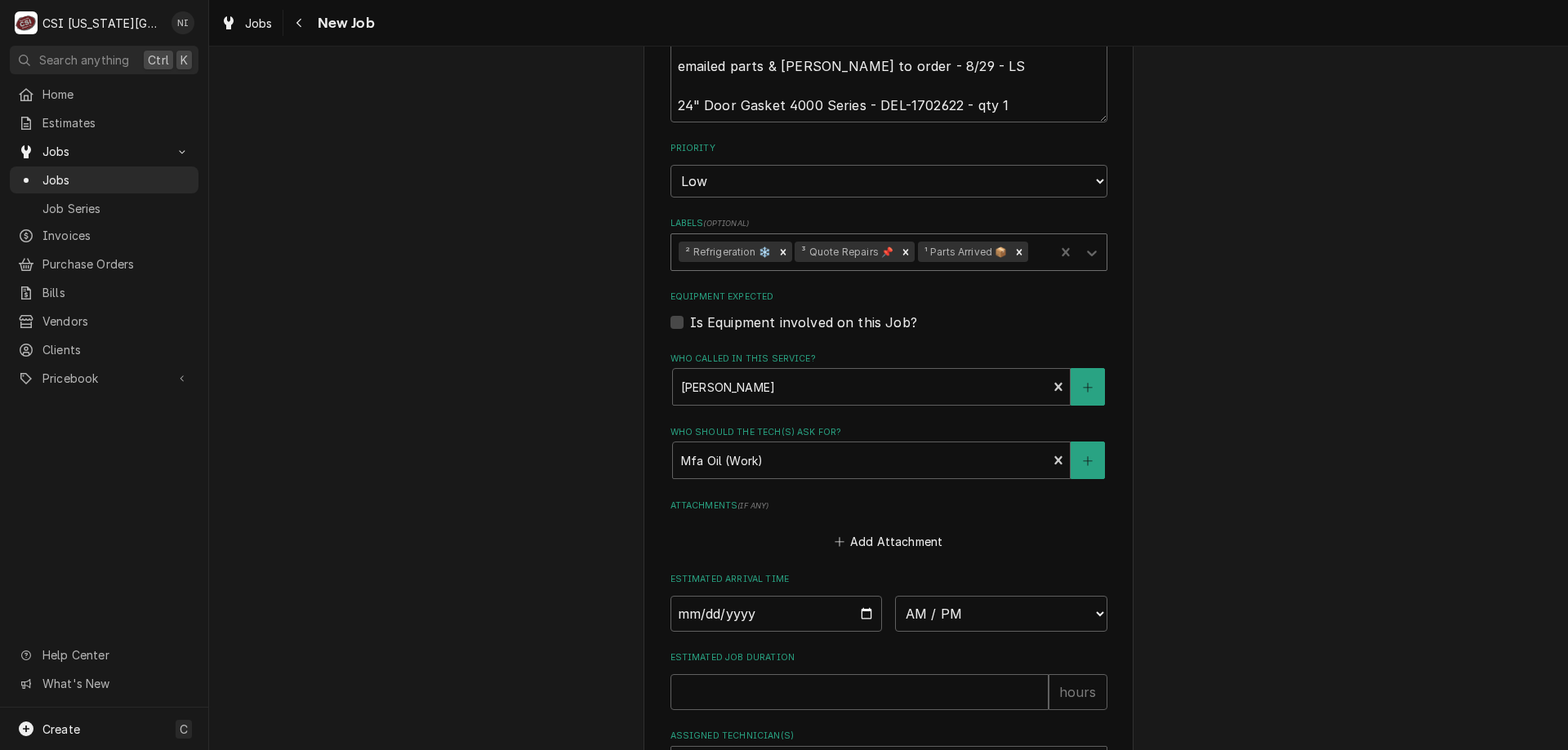
scroll to position [1348, 0]
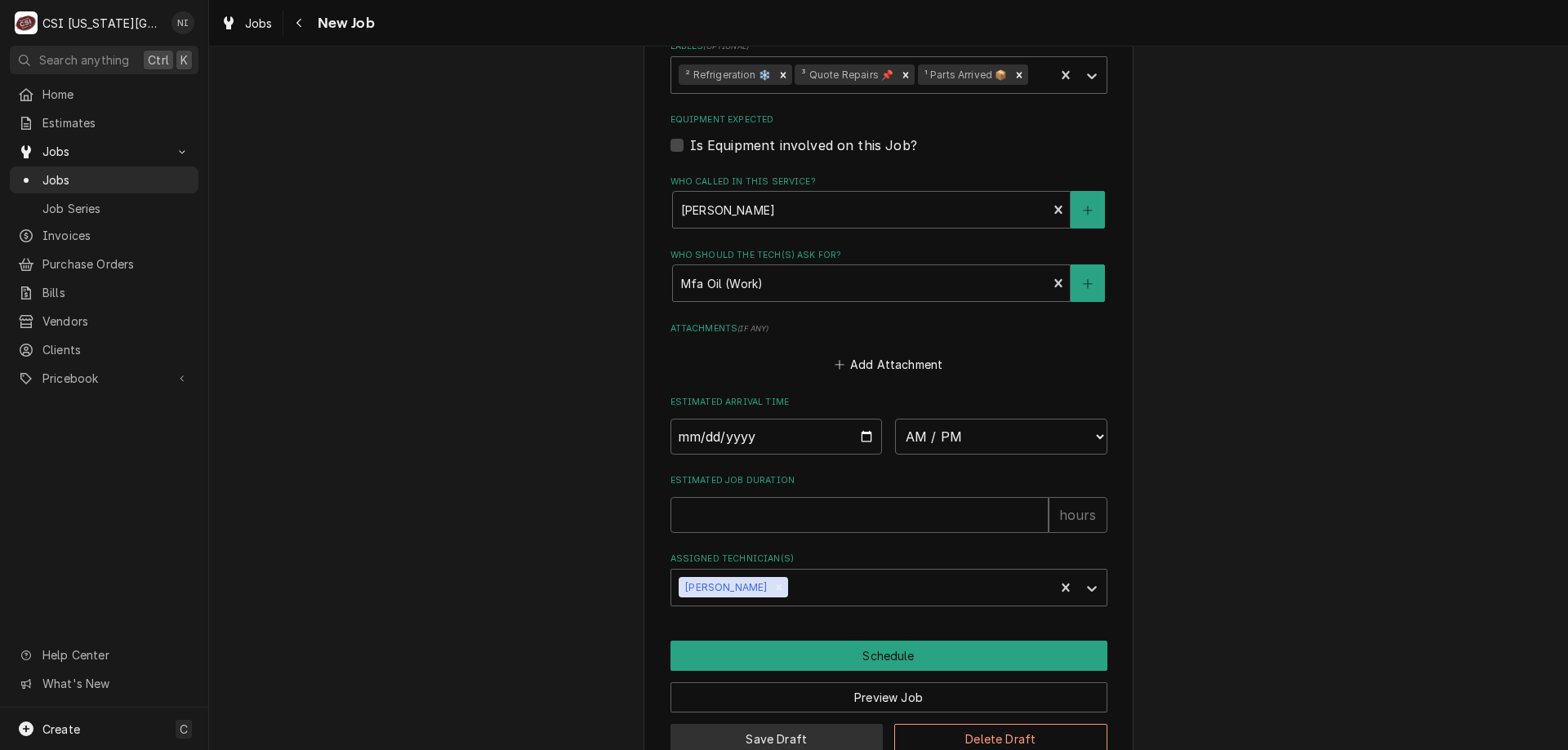
click at [743, 724] on button "Save Draft" at bounding box center [777, 739] width 213 height 30
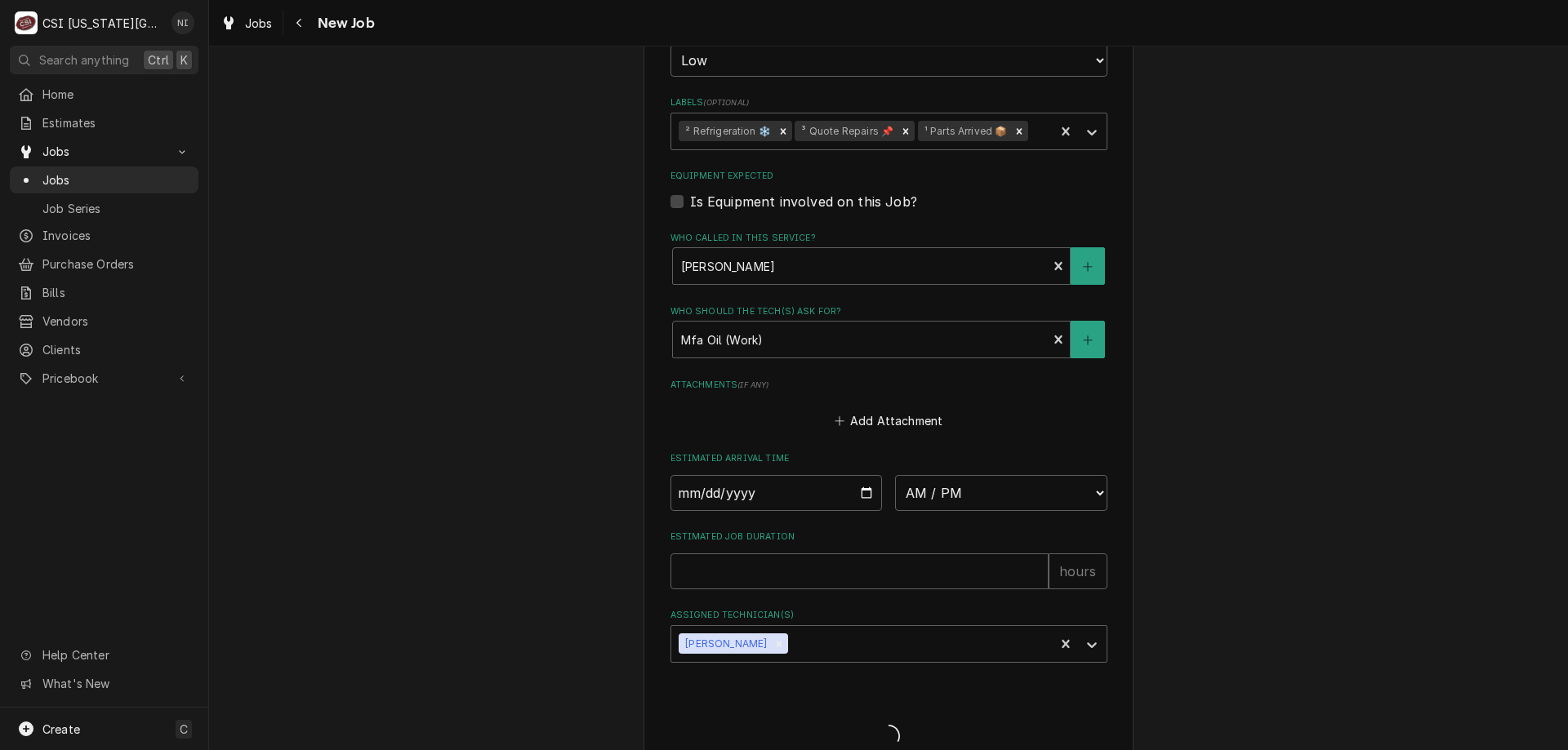
type textarea "x"
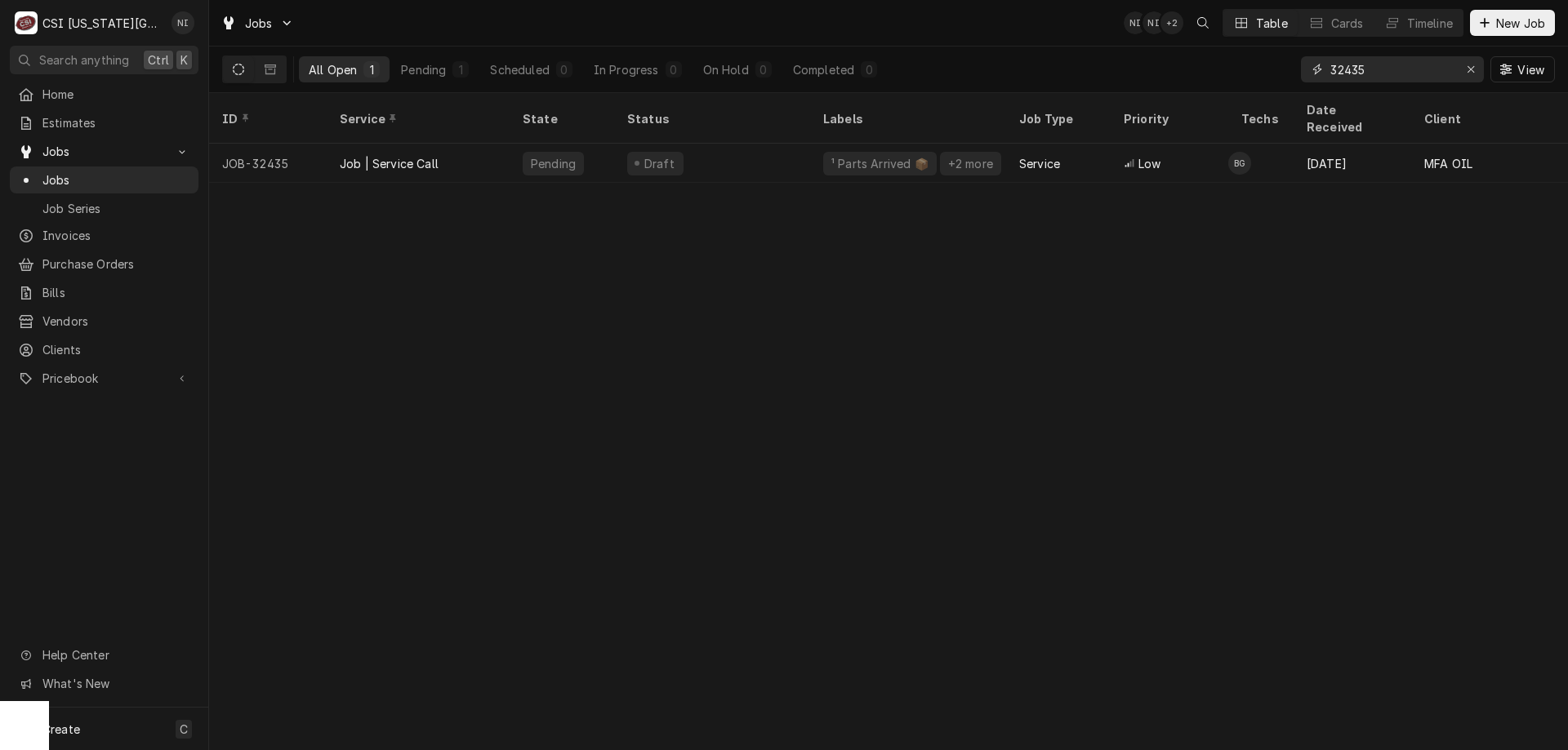
drag, startPoint x: 1280, startPoint y: 69, endPoint x: 1250, endPoint y: 84, distance: 33.5
click at [1250, 84] on div "All Open 1 Pending 1 Scheduled 0 In Progress 0 On Hold 0 Completed 0 32435 View" at bounding box center [888, 69] width 1333 height 46
type input "31973"
click at [610, 144] on div "On Hold" at bounding box center [562, 163] width 105 height 39
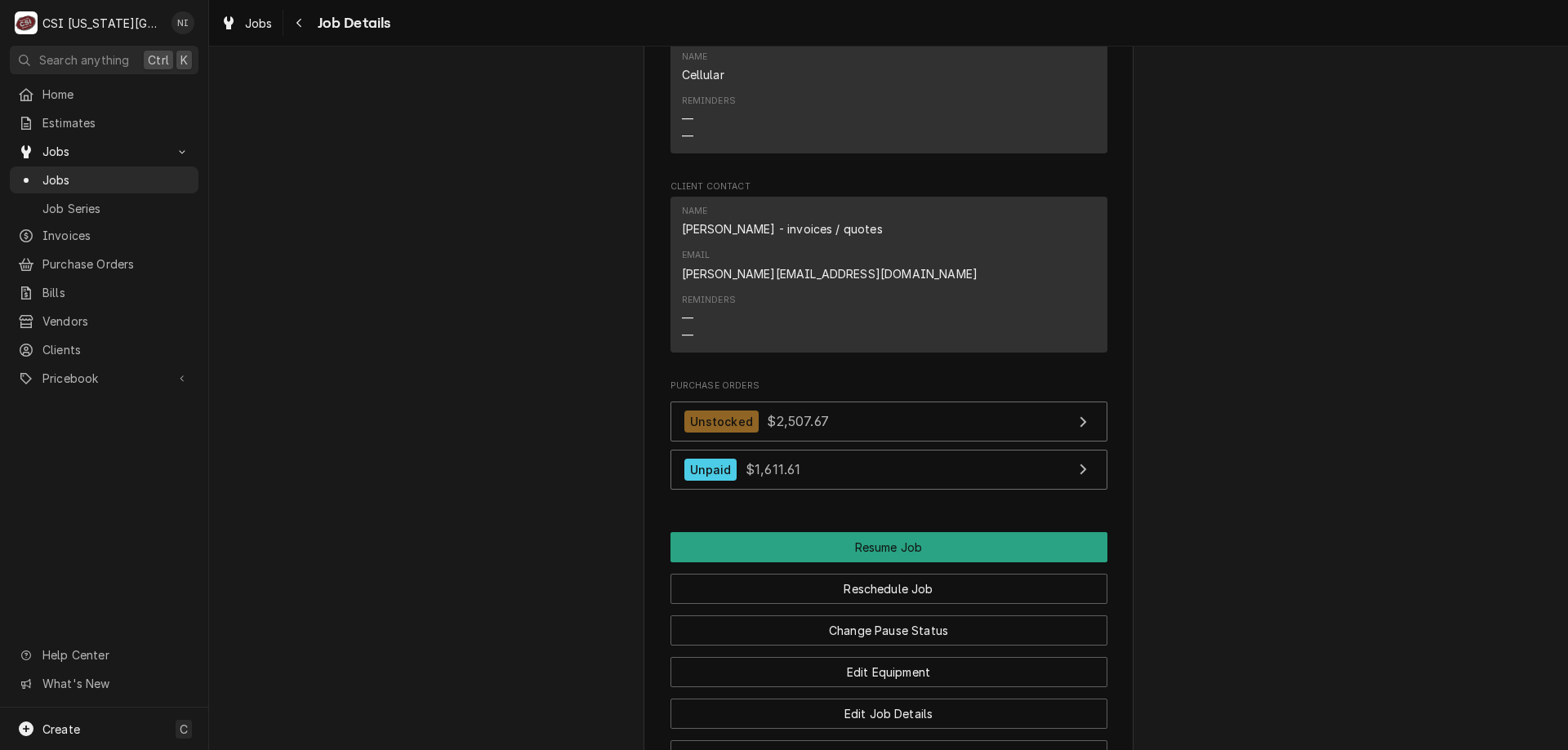
scroll to position [2233, 0]
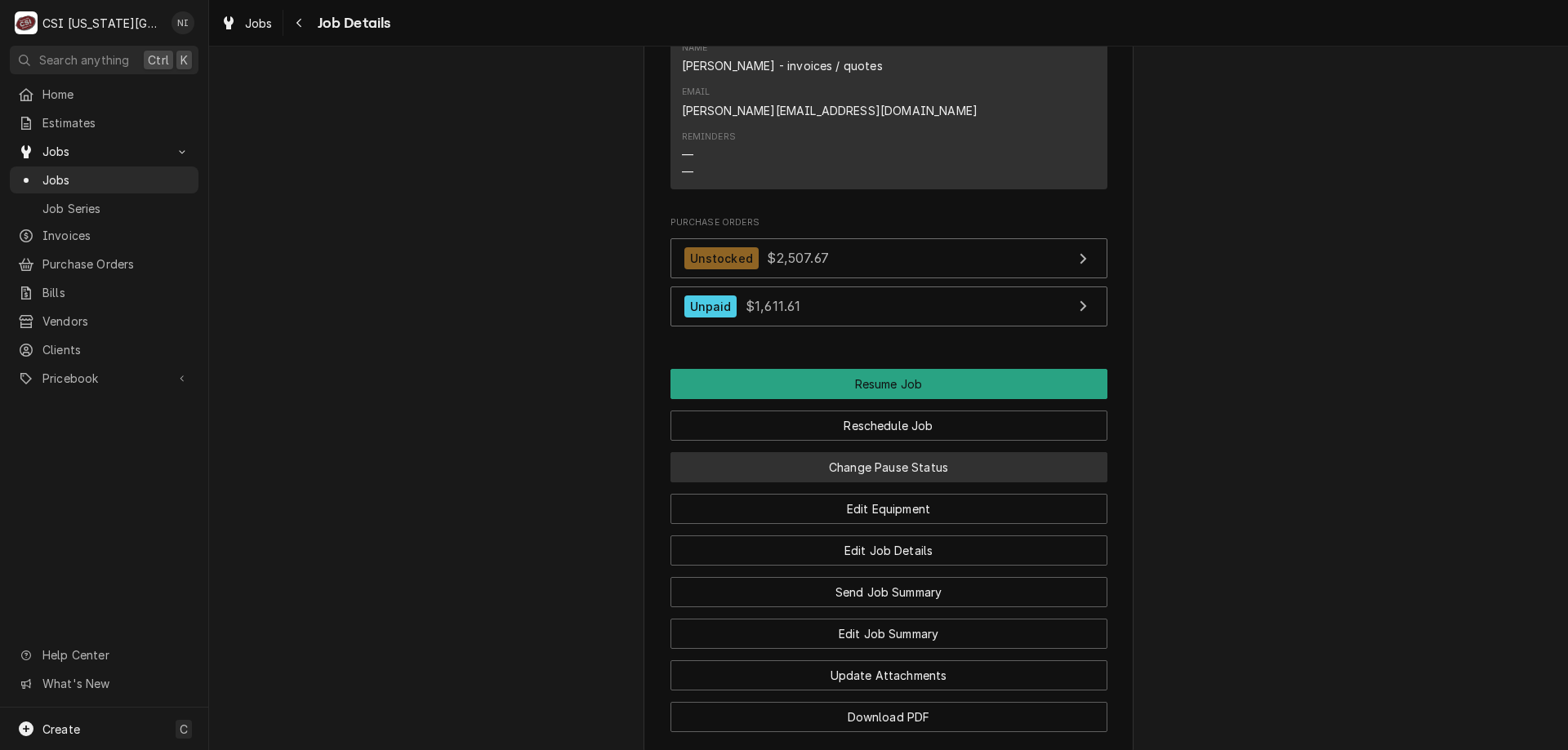
click at [929, 452] on button "Change Pause Status" at bounding box center [888, 467] width 436 height 30
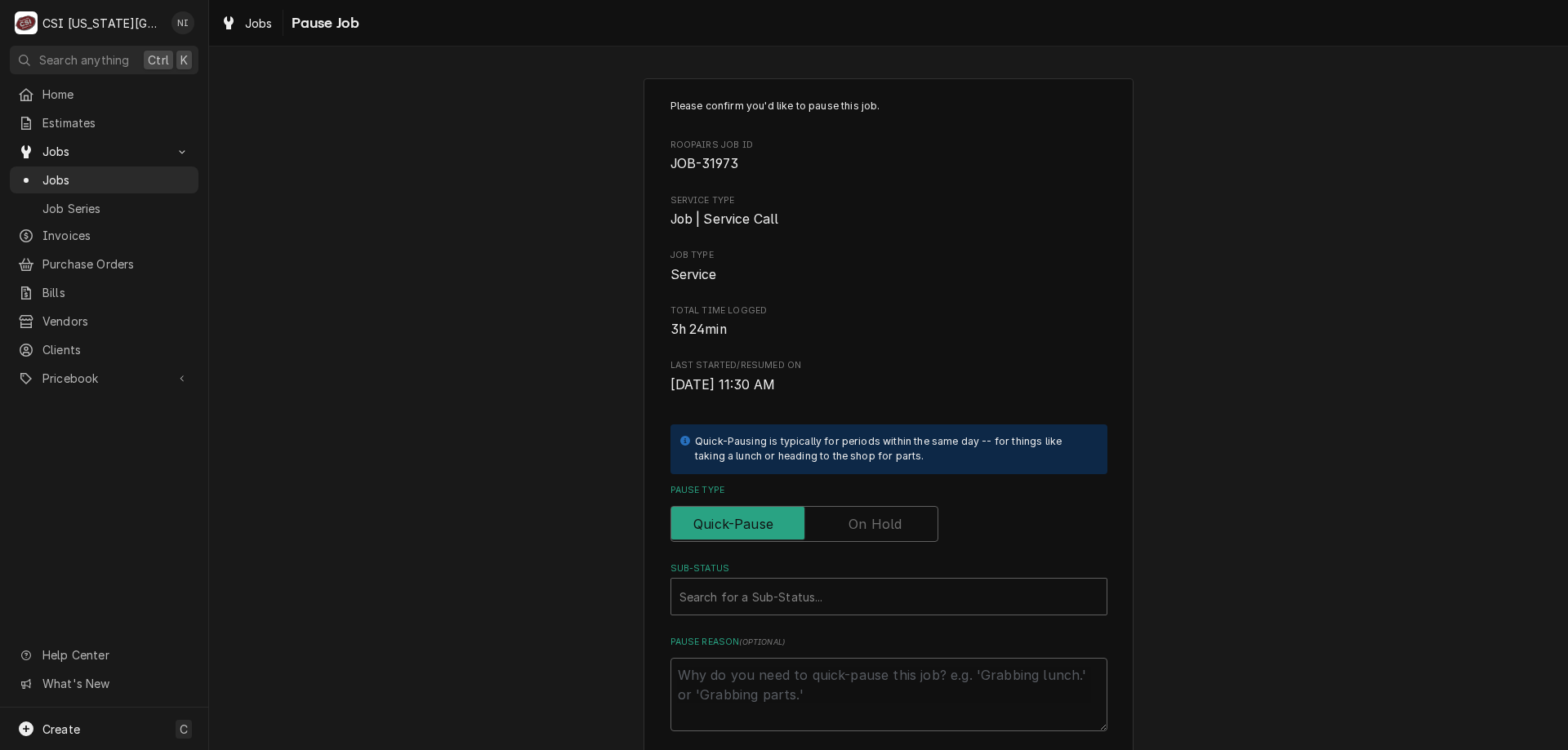
click at [874, 527] on label "Pause Type" at bounding box center [804, 524] width 268 height 36
click at [874, 527] on input "Pause Type" at bounding box center [804, 524] width 253 height 36
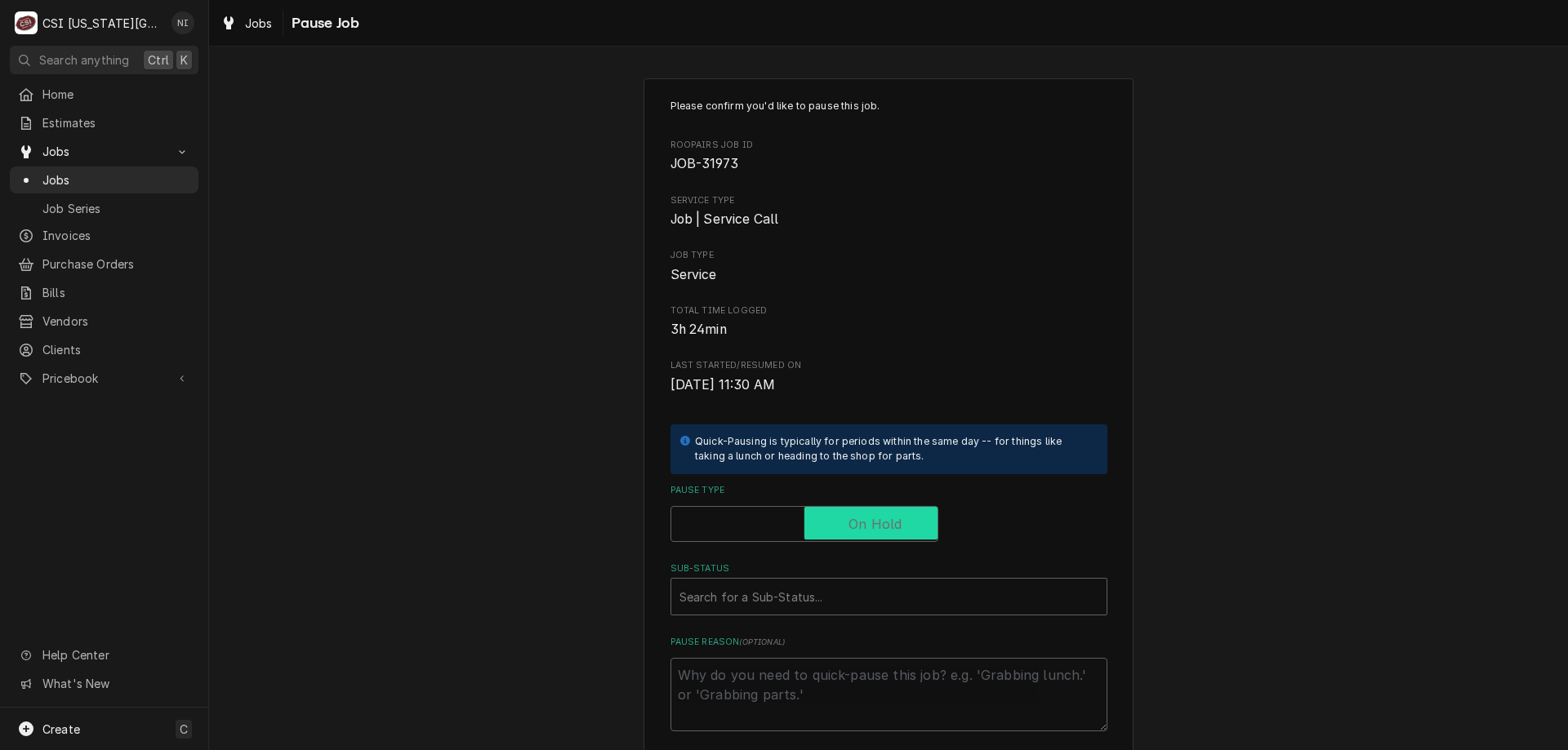
checkbox input "true"
click at [861, 578] on div "Search for a Sub-Status..." at bounding box center [888, 596] width 436 height 37
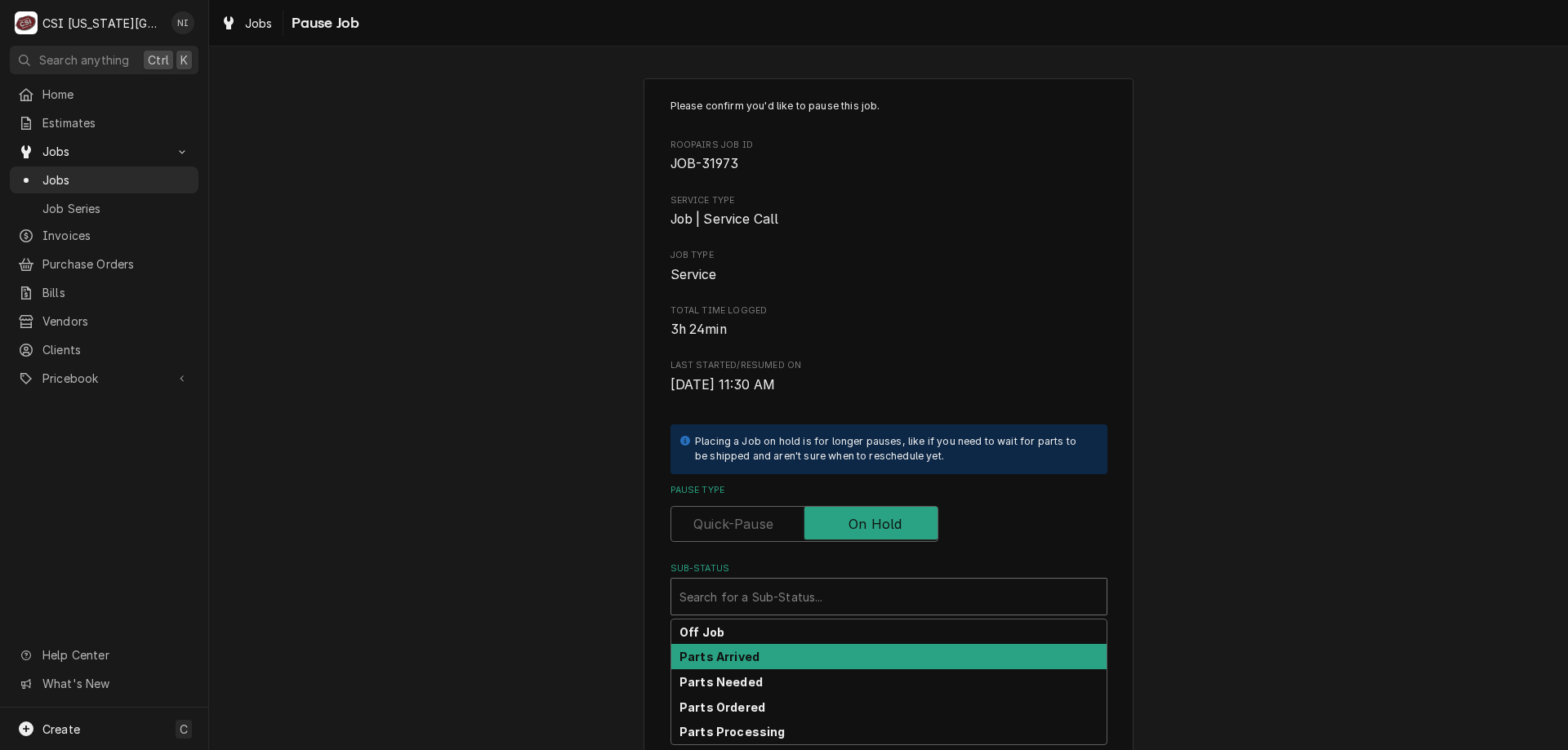
click at [764, 659] on div "Parts Arrived" at bounding box center [888, 657] width 435 height 25
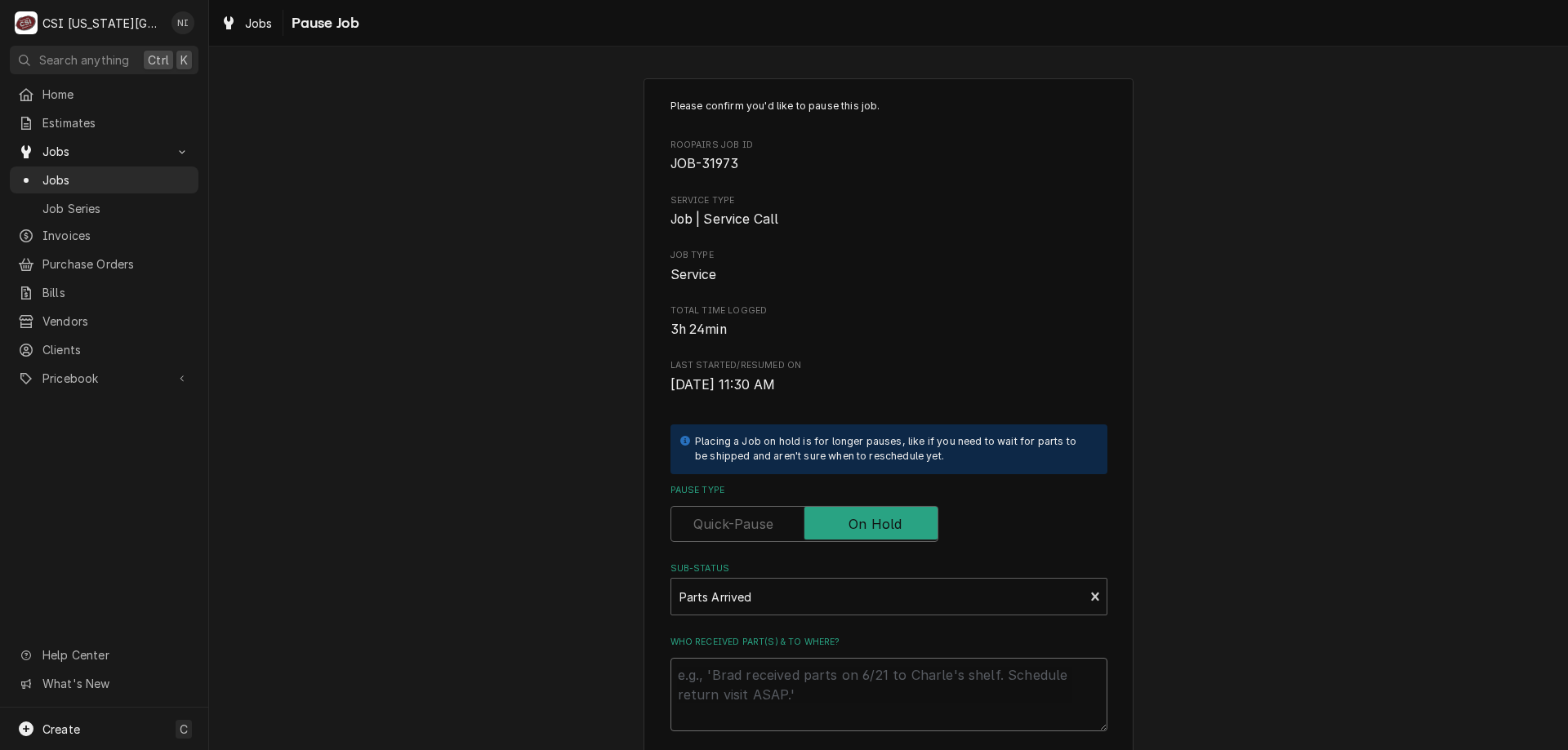
click at [762, 688] on textarea "Who received part(s) & to where?" at bounding box center [888, 695] width 436 height 73
type textarea "x"
type textarea "p"
type textarea "x"
type textarea "pa"
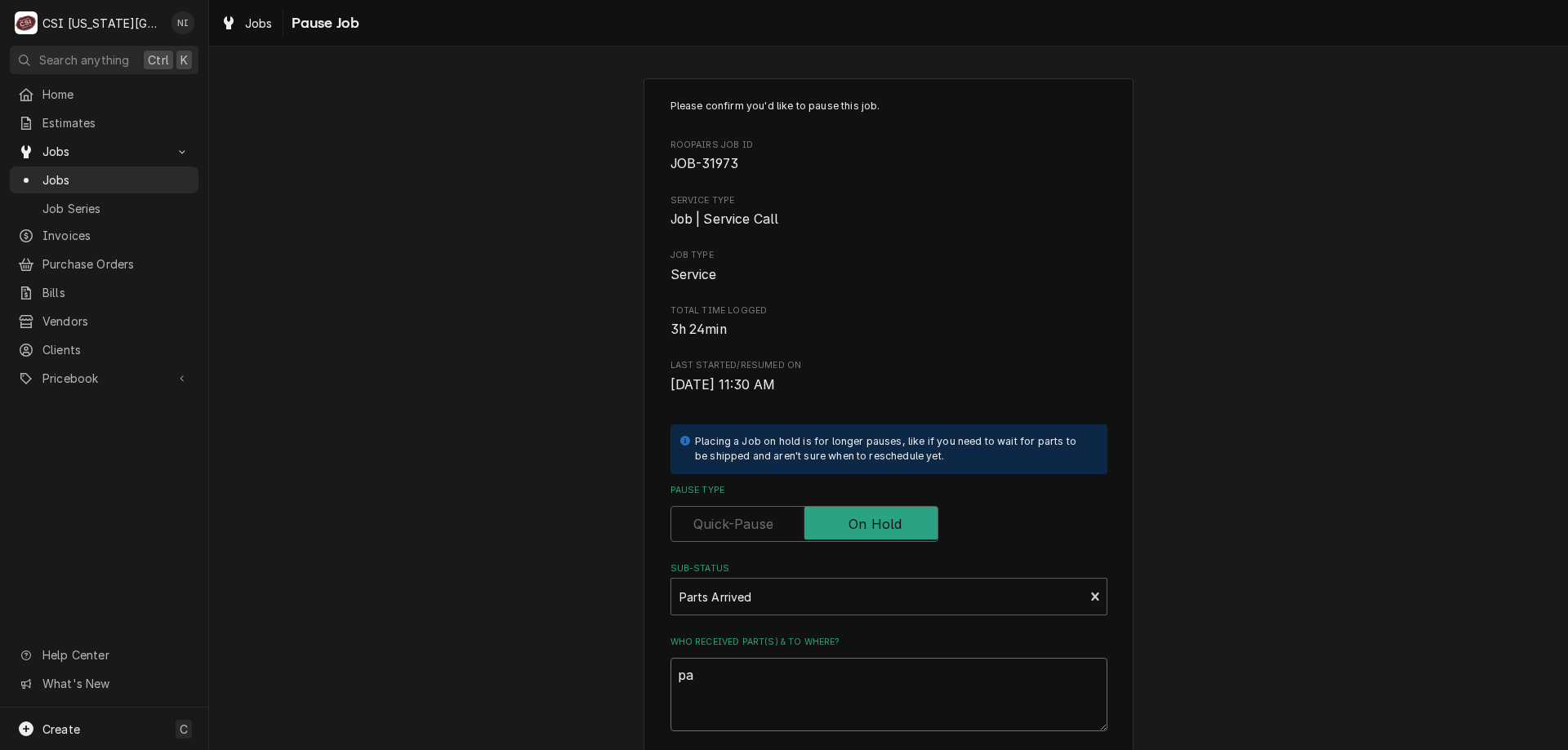
type textarea "x"
type textarea "par"
type textarea "x"
type textarea "part"
type textarea "x"
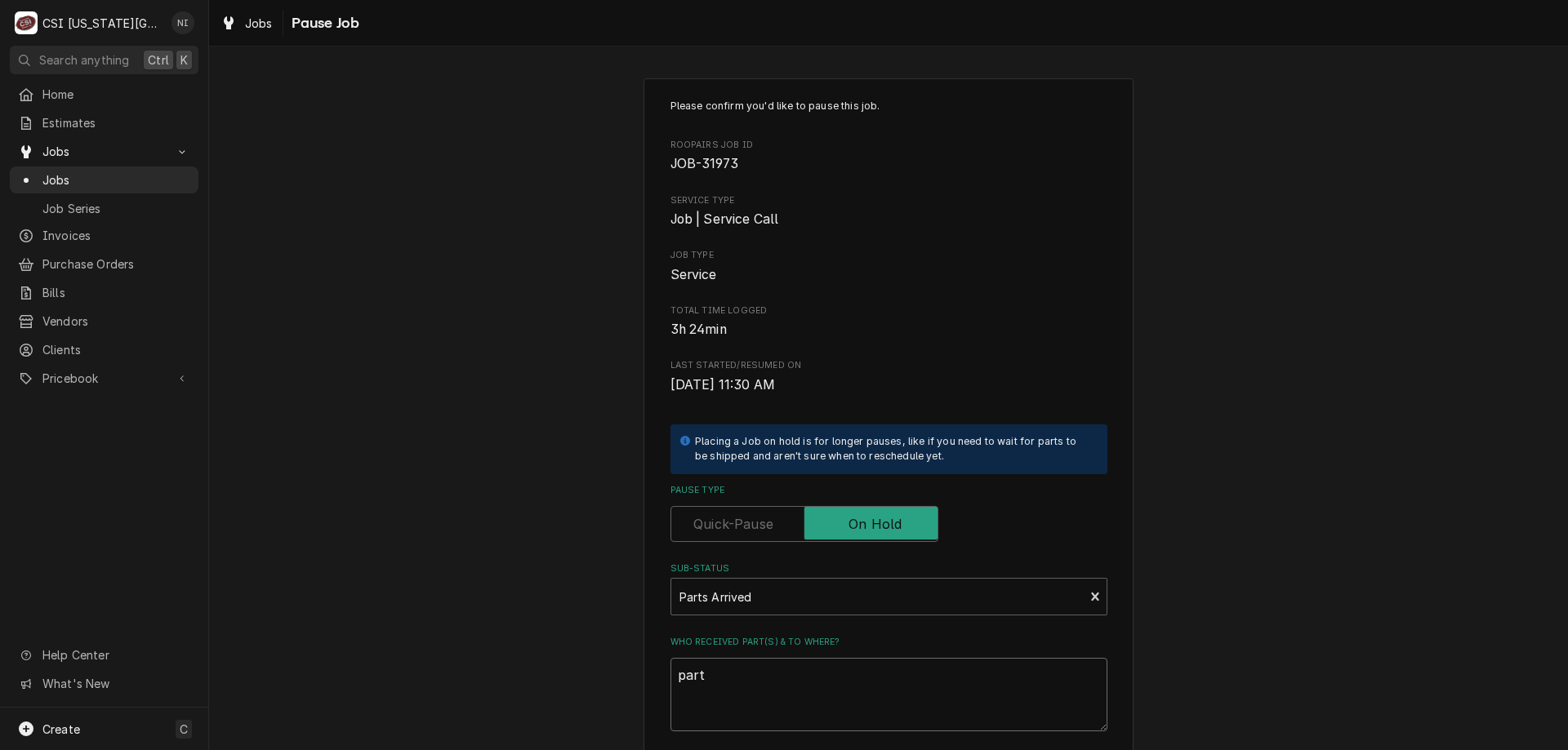
type textarea "parts"
type textarea "x"
type textarea "parts"
type textarea "x"
type textarea "parts o"
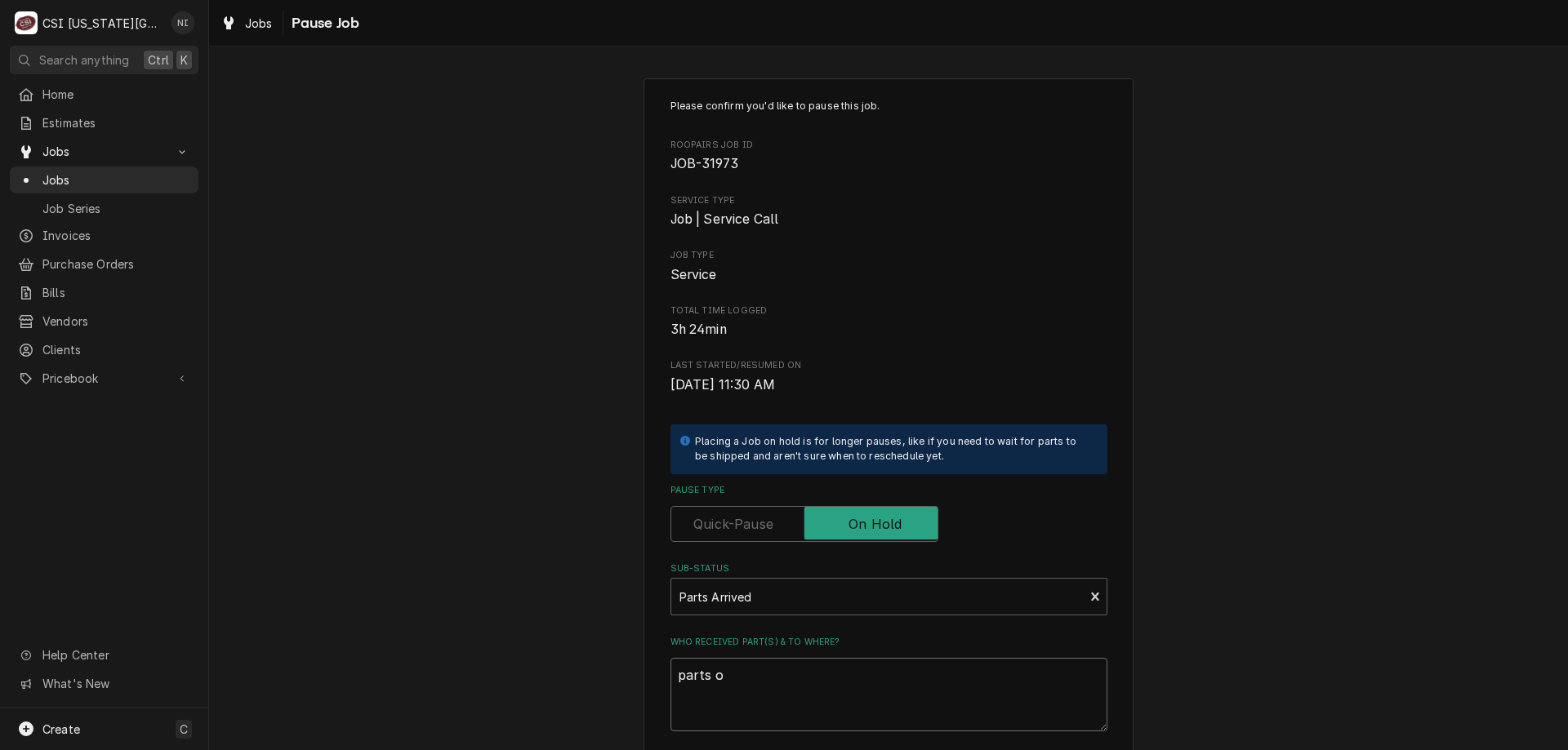
type textarea "x"
type textarea "parts on"
type textarea "x"
type textarea "parts on"
type textarea "x"
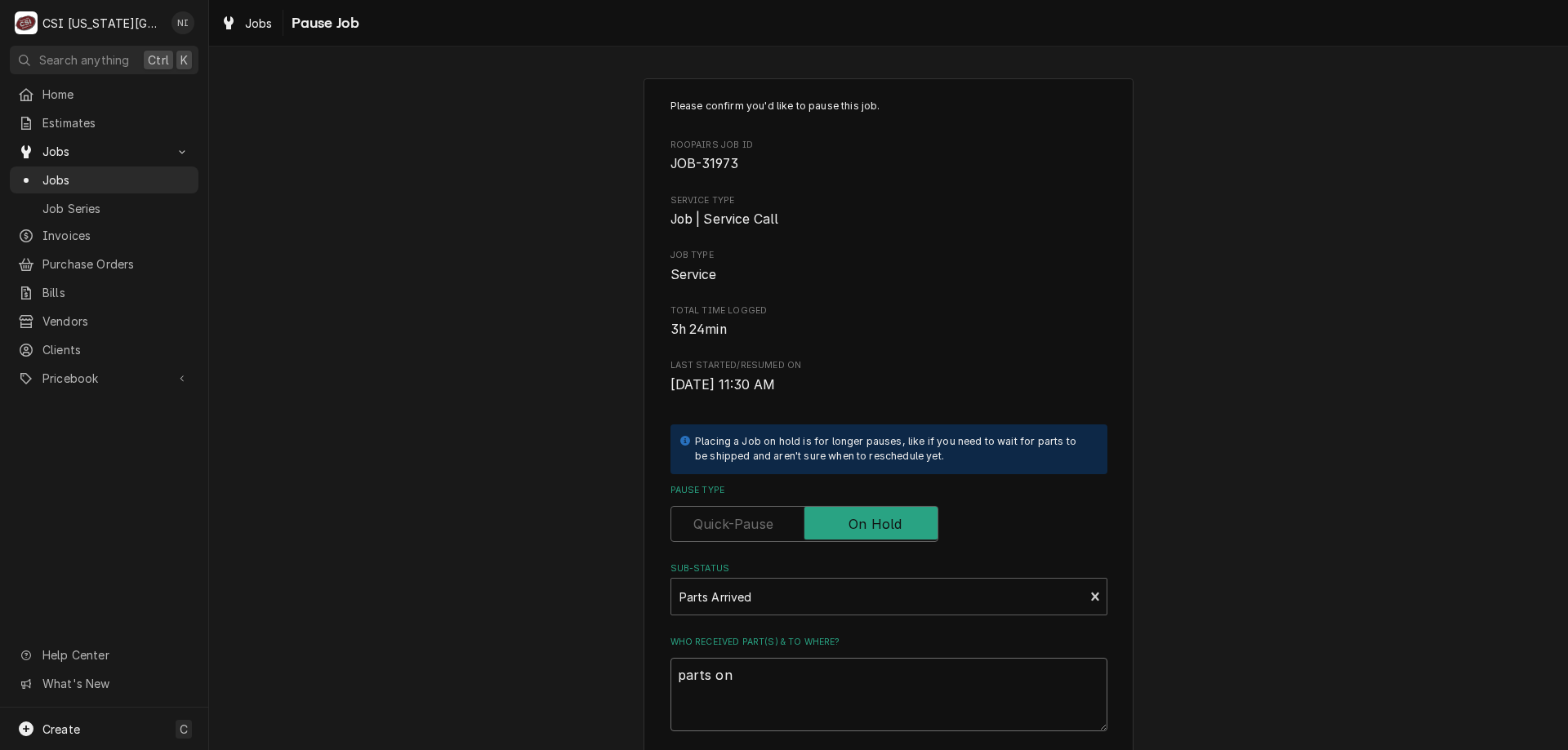
type textarea "parts on m"
type textarea "x"
type textarea "parts on me"
type textarea "x"
type textarea "parts on med"
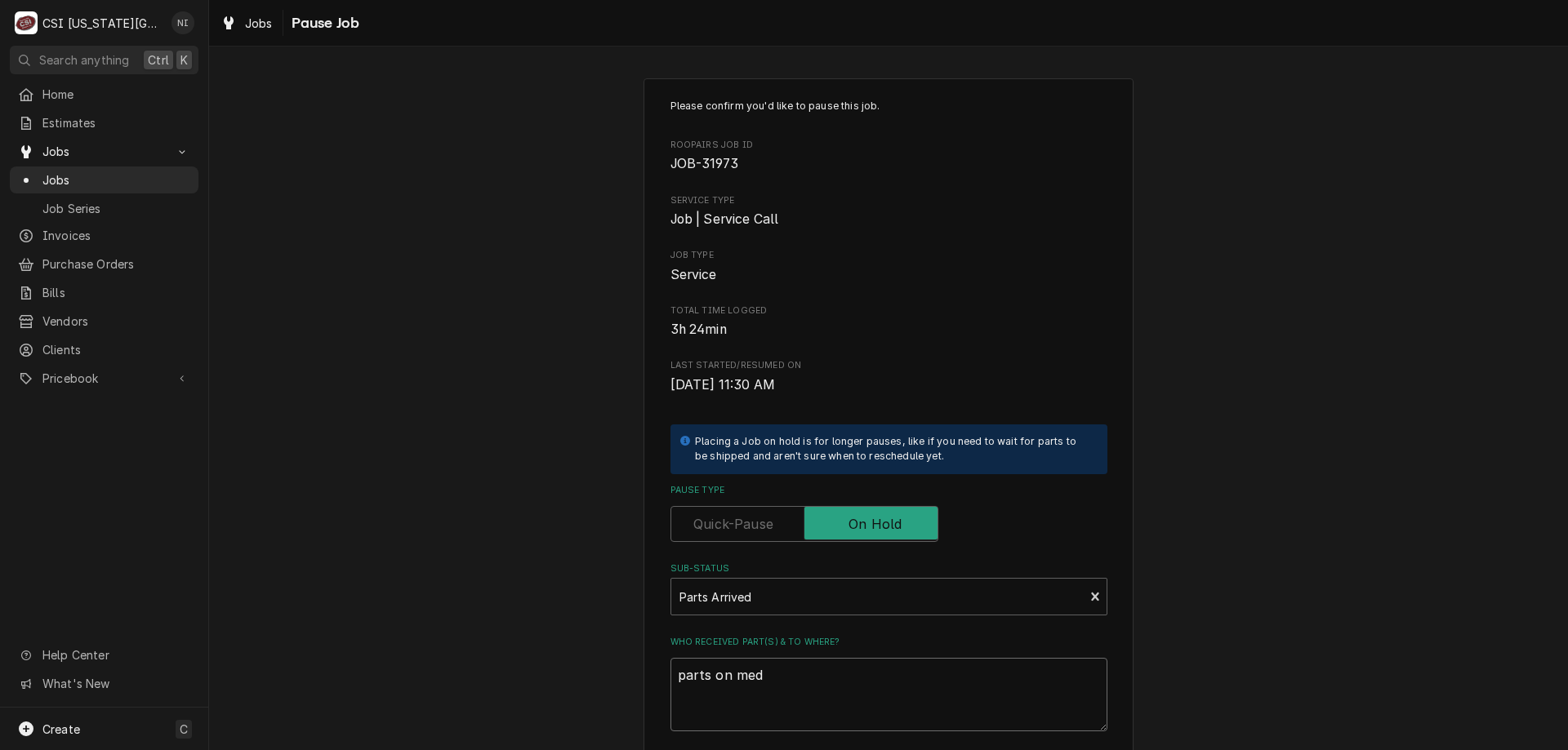
type textarea "x"
type textarea "parts on me"
type textarea "x"
type textarea "parts on men"
type textarea "x"
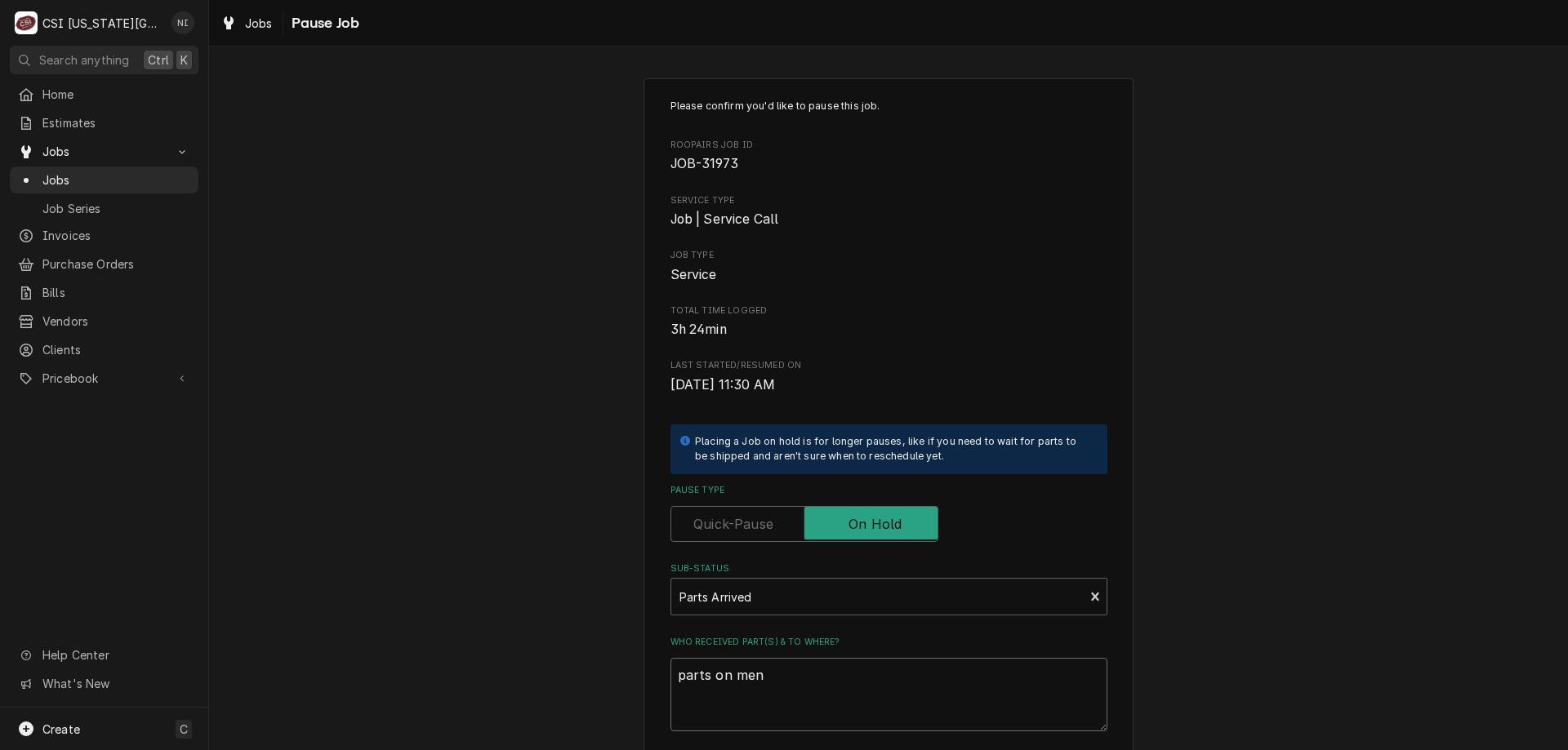
type textarea "parts on mend"
type textarea "x"
type textarea "parts on mendo"
type textarea "x"
type textarea "parts on mendon"
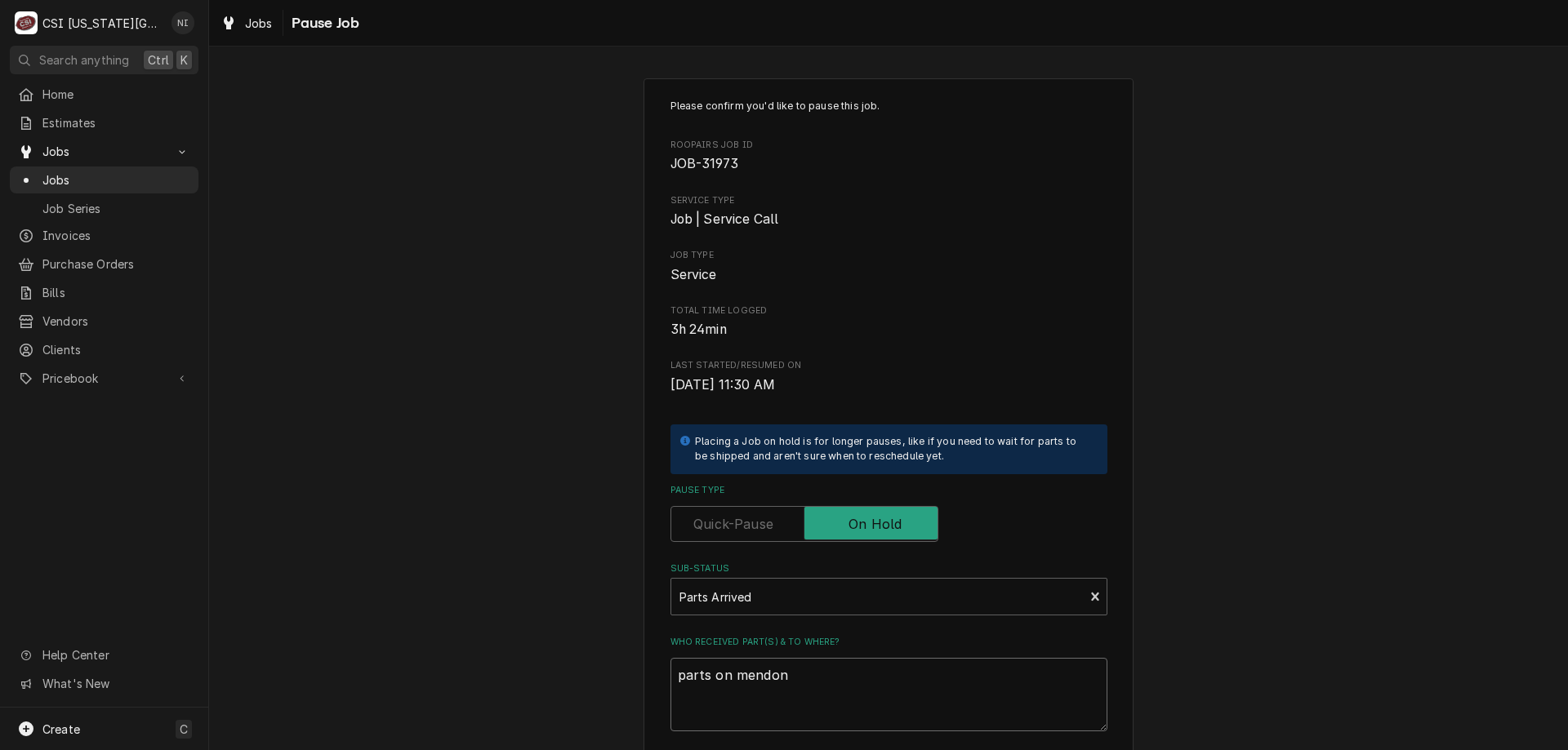
type textarea "x"
type textarea "parts on mendon"
type textarea "x"
type textarea "parts on mendon s"
type textarea "x"
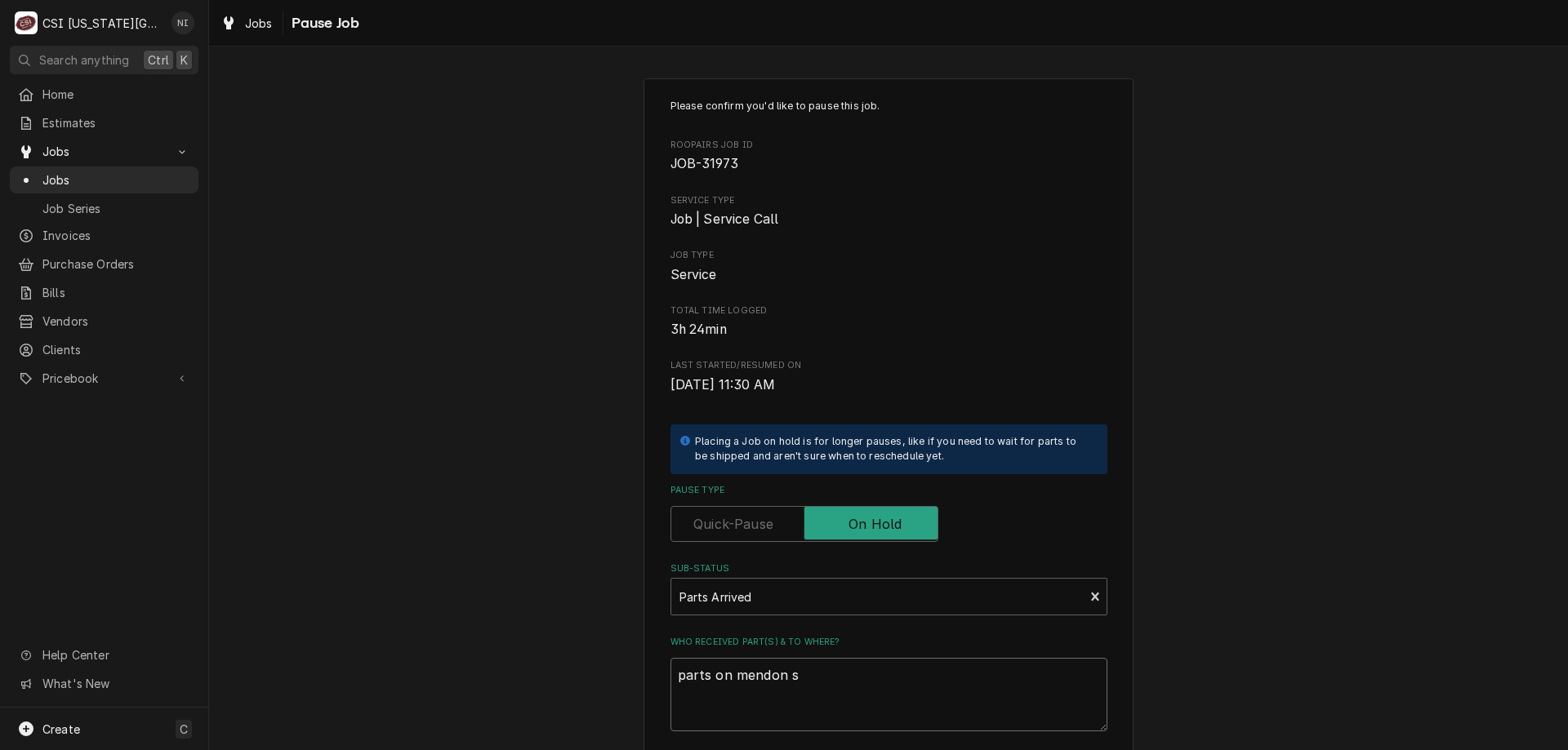
type textarea "parts on mendon sh"
type textarea "x"
type textarea "parts on mendon she"
type textarea "x"
type textarea "parts on mendon shel"
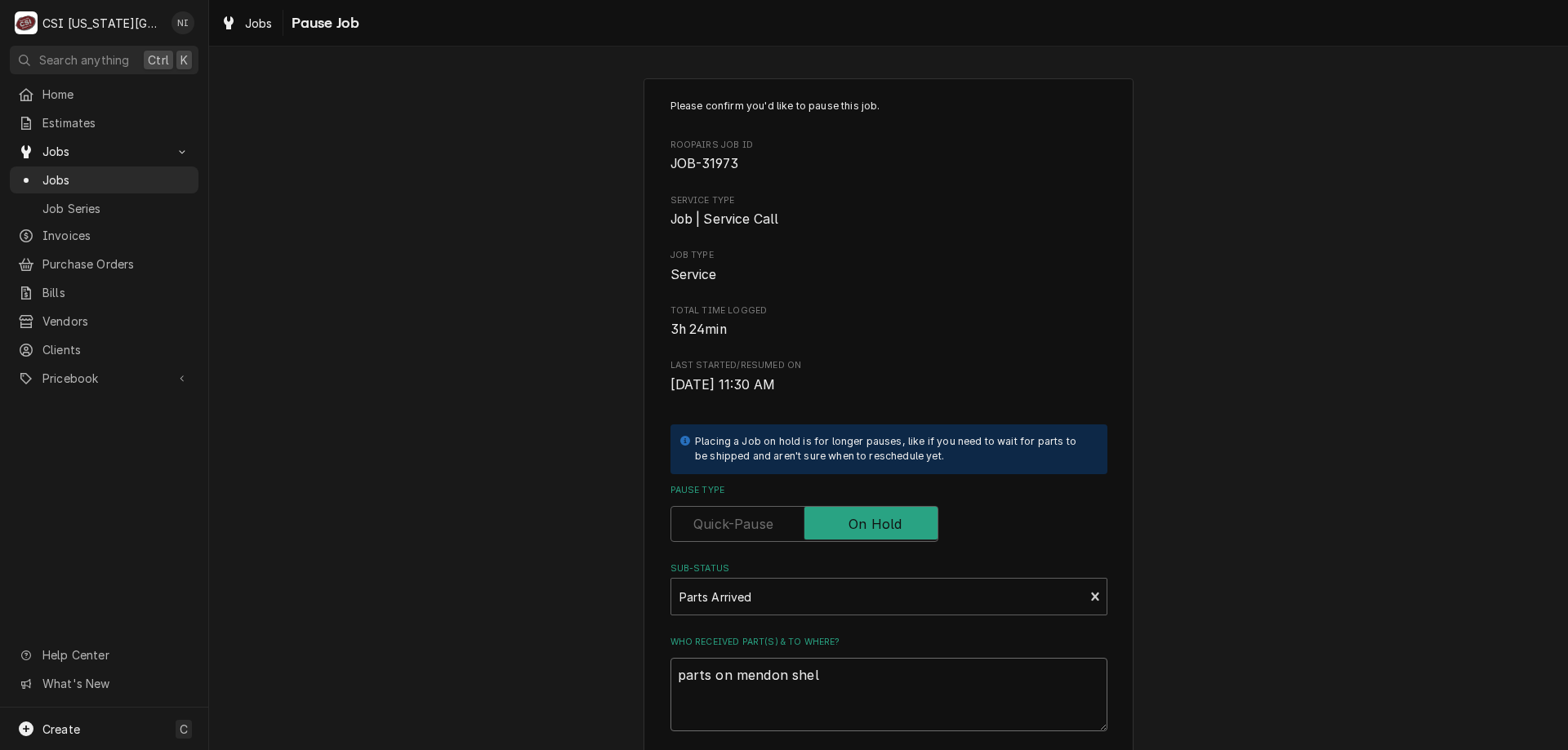
type textarea "x"
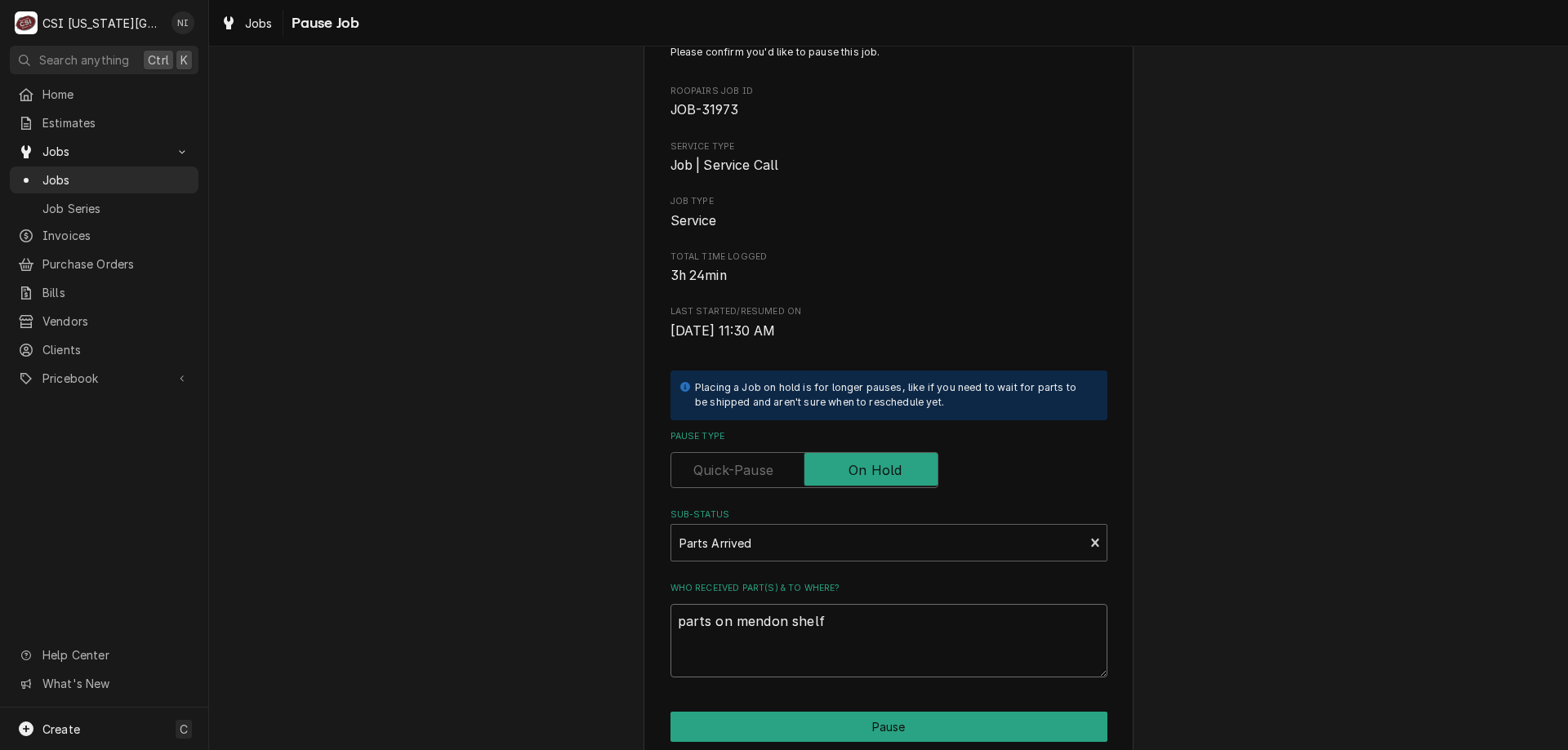
scroll to position [164, 0]
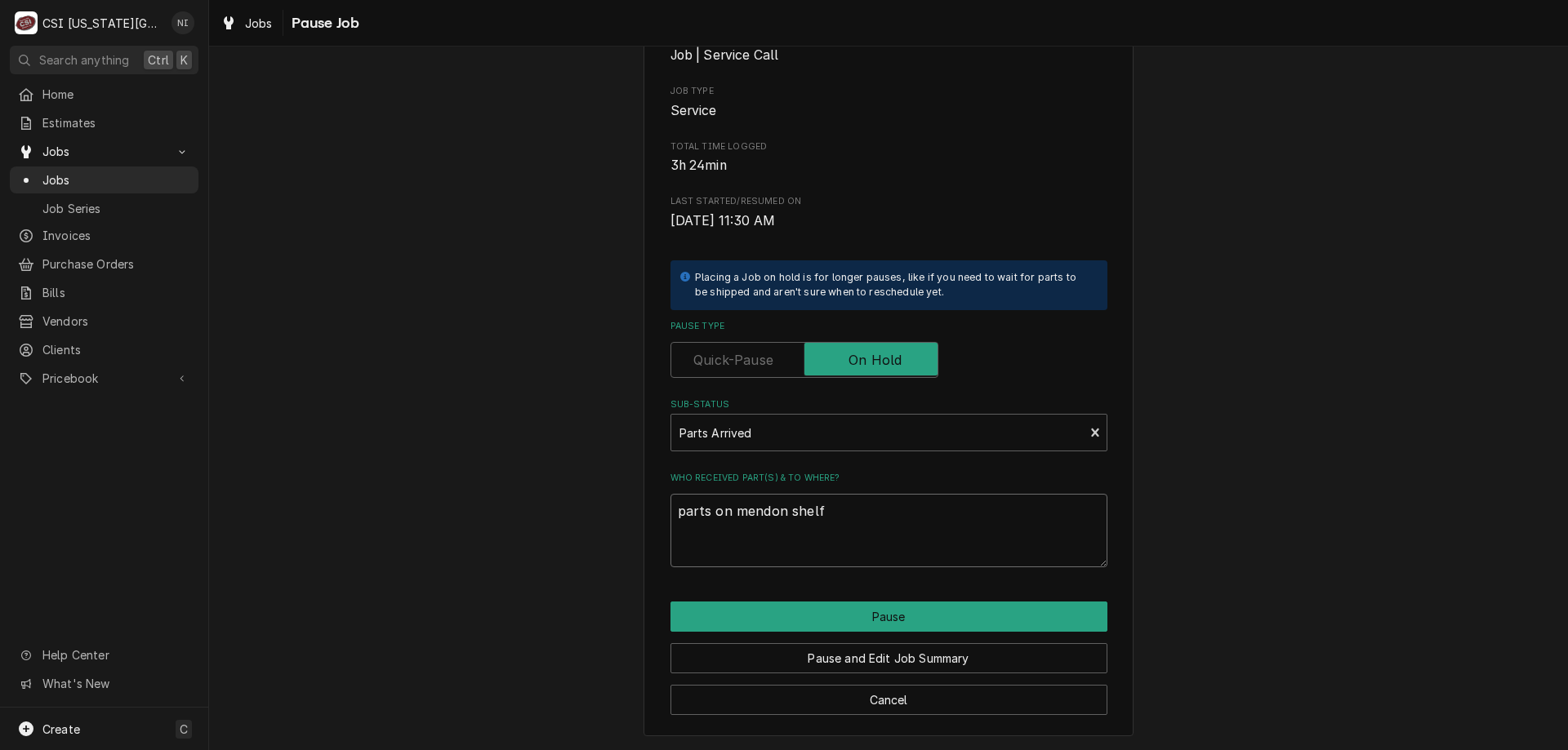
type textarea "parts on mendon shelf"
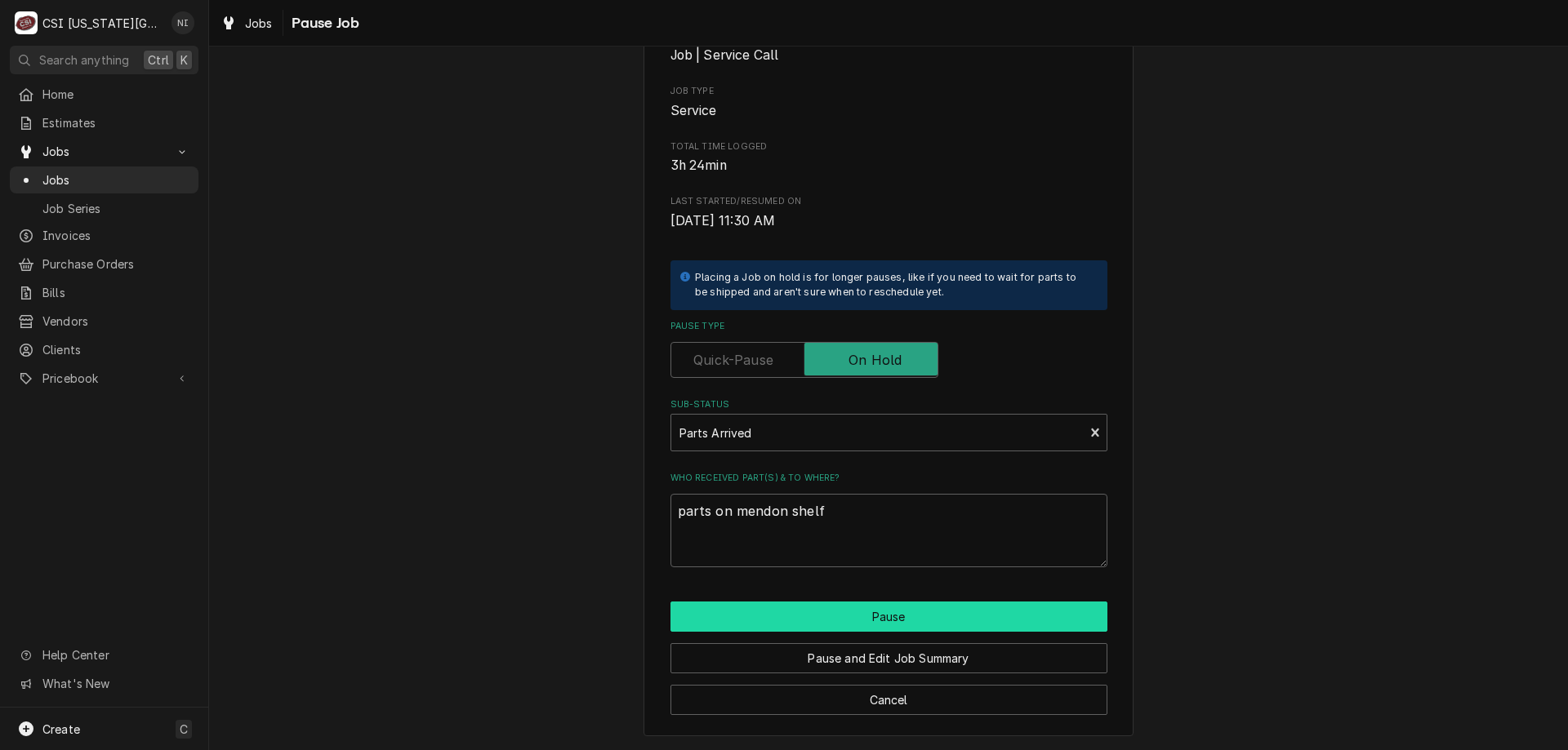
click at [960, 630] on button "Pause" at bounding box center [888, 617] width 436 height 30
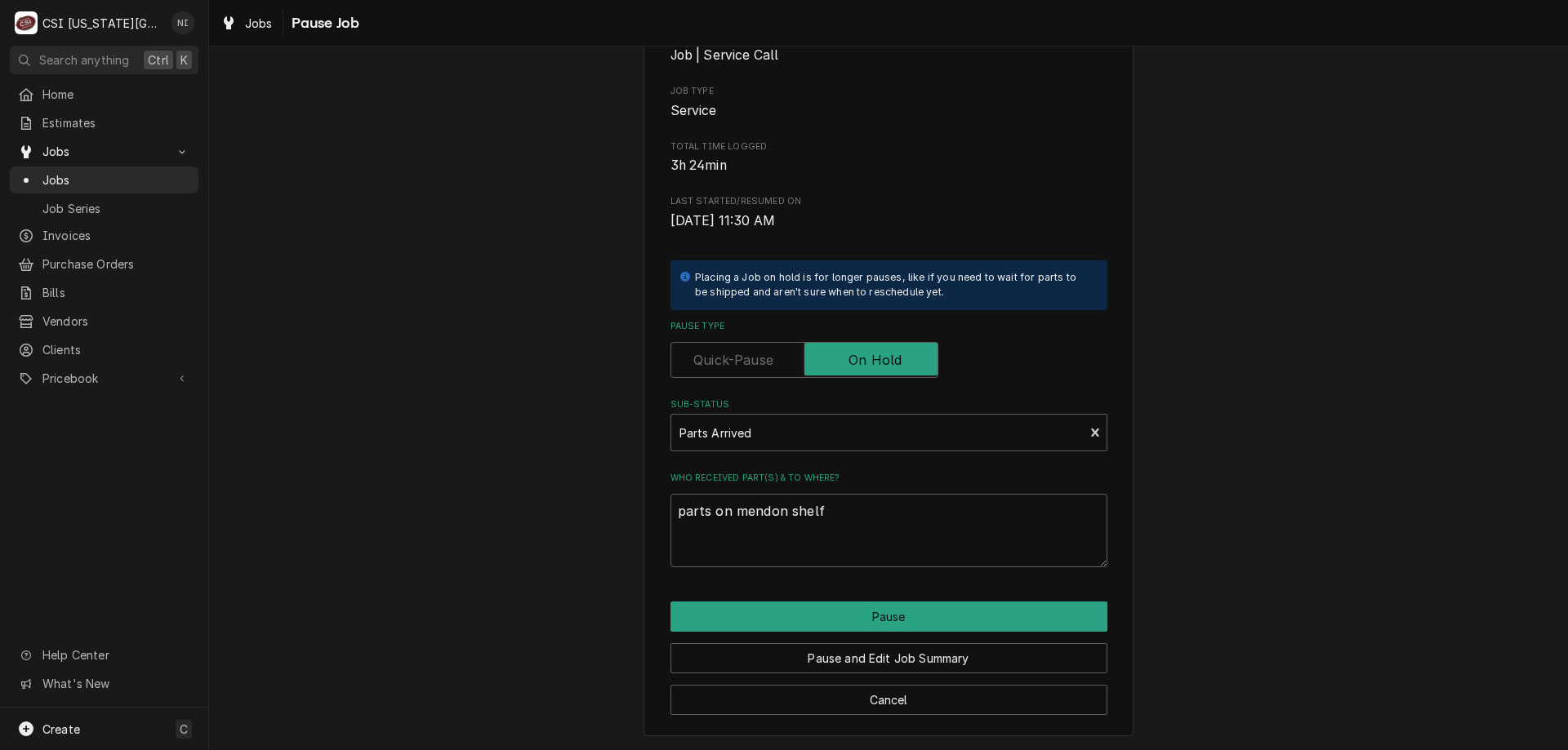
type textarea "x"
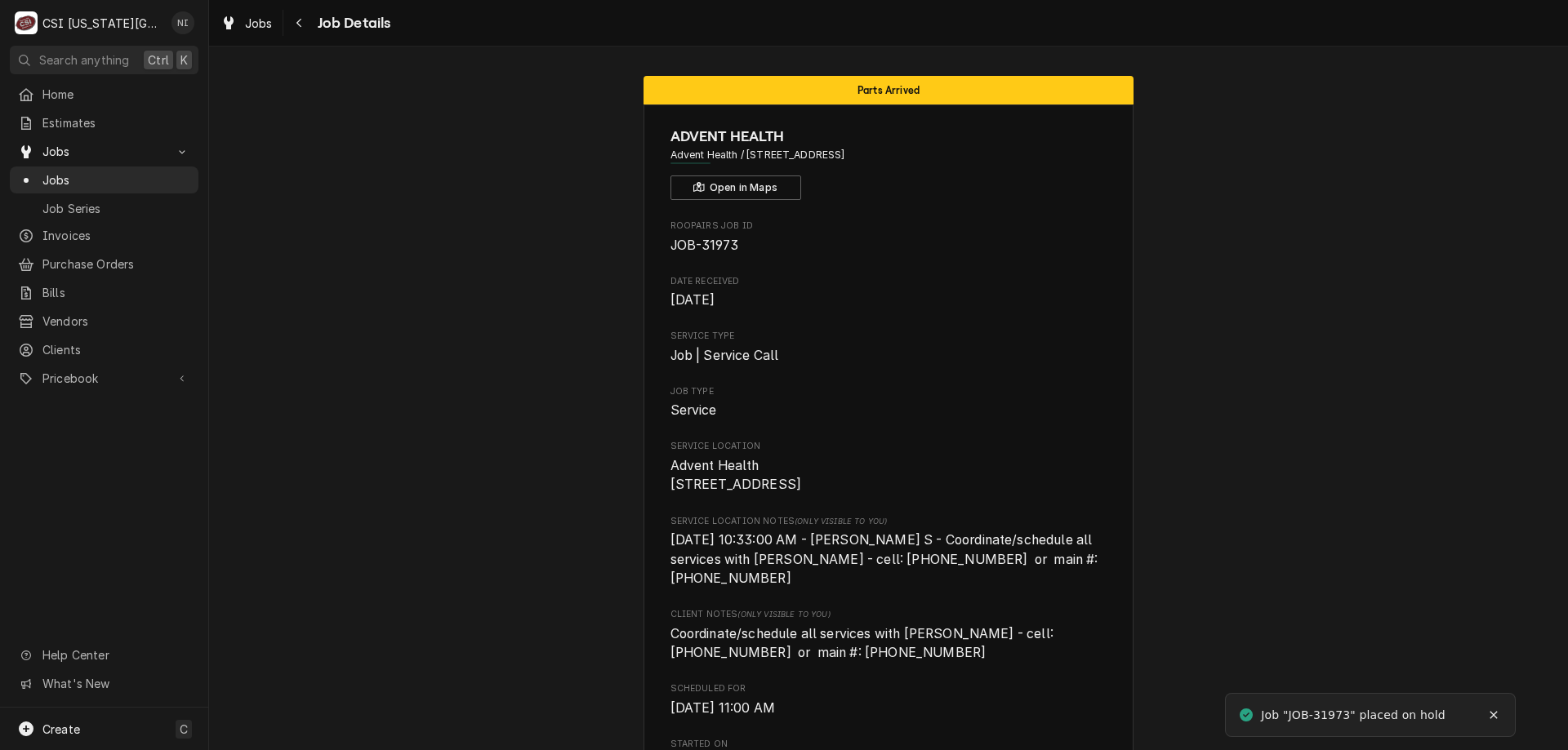
click at [59, 171] on span "Jobs" at bounding box center [116, 180] width 148 height 17
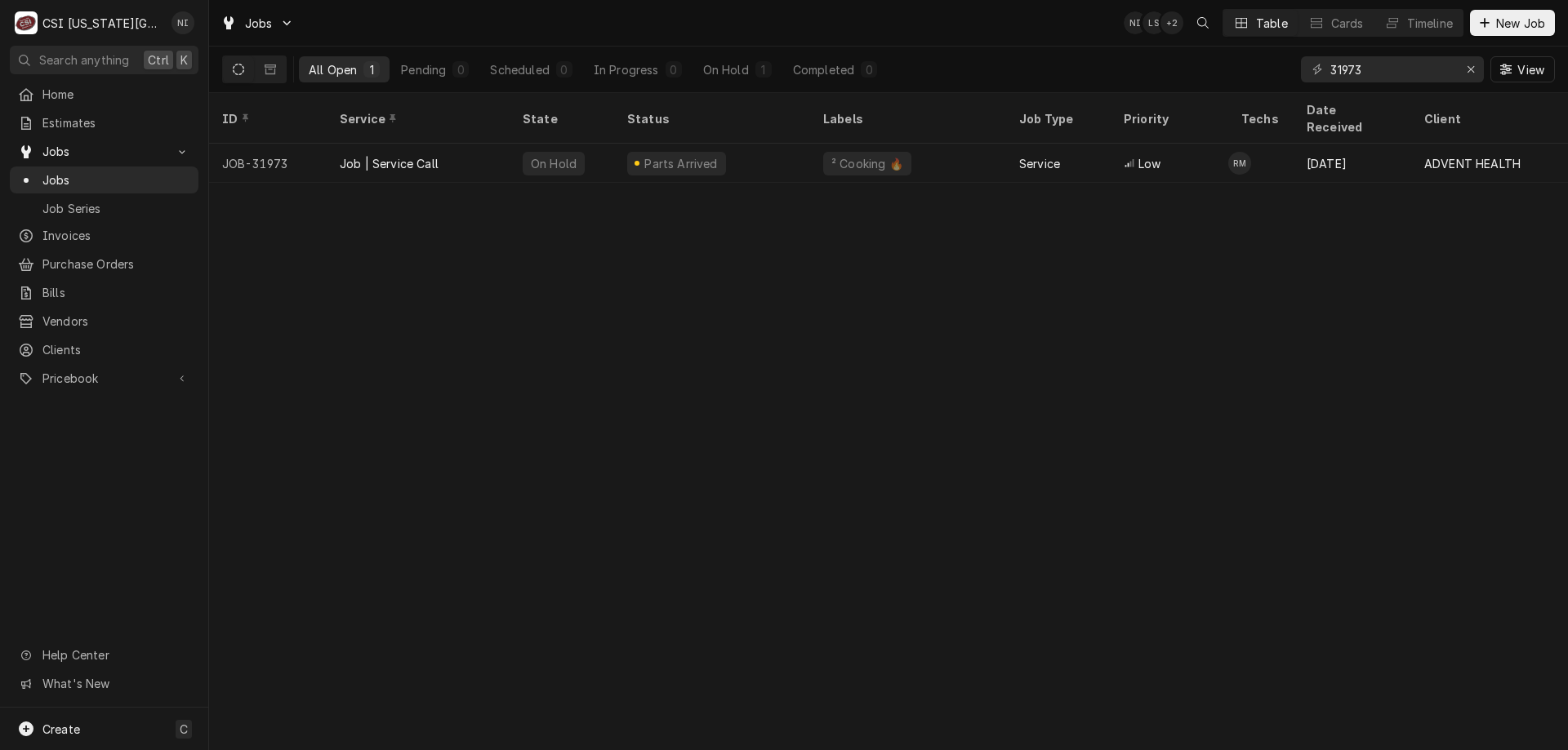
click at [1551, 255] on div "ID Service State Status Labels Job Type Priority Techs Date Received Client Loc…" at bounding box center [888, 422] width 1358 height 658
drag, startPoint x: 1367, startPoint y: 68, endPoint x: 932, endPoint y: 22, distance: 437.4
click at [930, 22] on div "Jobs NI LS + 4 Table Cards Timeline New Job All Open 1 Pending 0 Scheduled 0 In…" at bounding box center [888, 47] width 1358 height 93
type input "32188"
click at [683, 155] on div "Parts Ordered" at bounding box center [683, 164] width 82 height 17
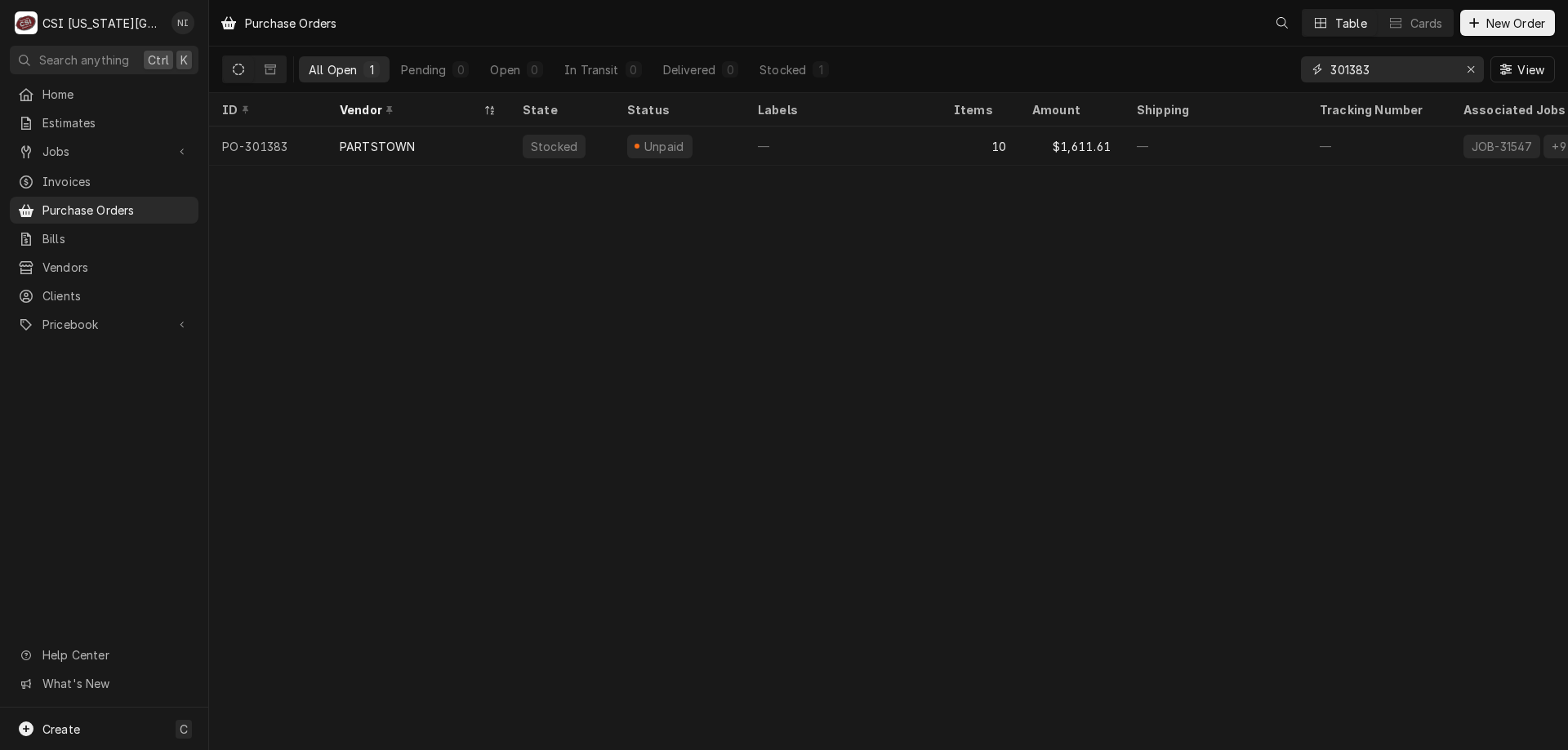
drag, startPoint x: 1388, startPoint y: 68, endPoint x: 1263, endPoint y: 70, distance: 125.0
click at [1264, 70] on div "All Open 1 Pending 0 Open 0 In Transit 0 Delivered 0 Stocked 1 301383 View" at bounding box center [888, 69] width 1333 height 46
type input "301381"
click at [451, 155] on div "TRUE" at bounding box center [418, 146] width 183 height 39
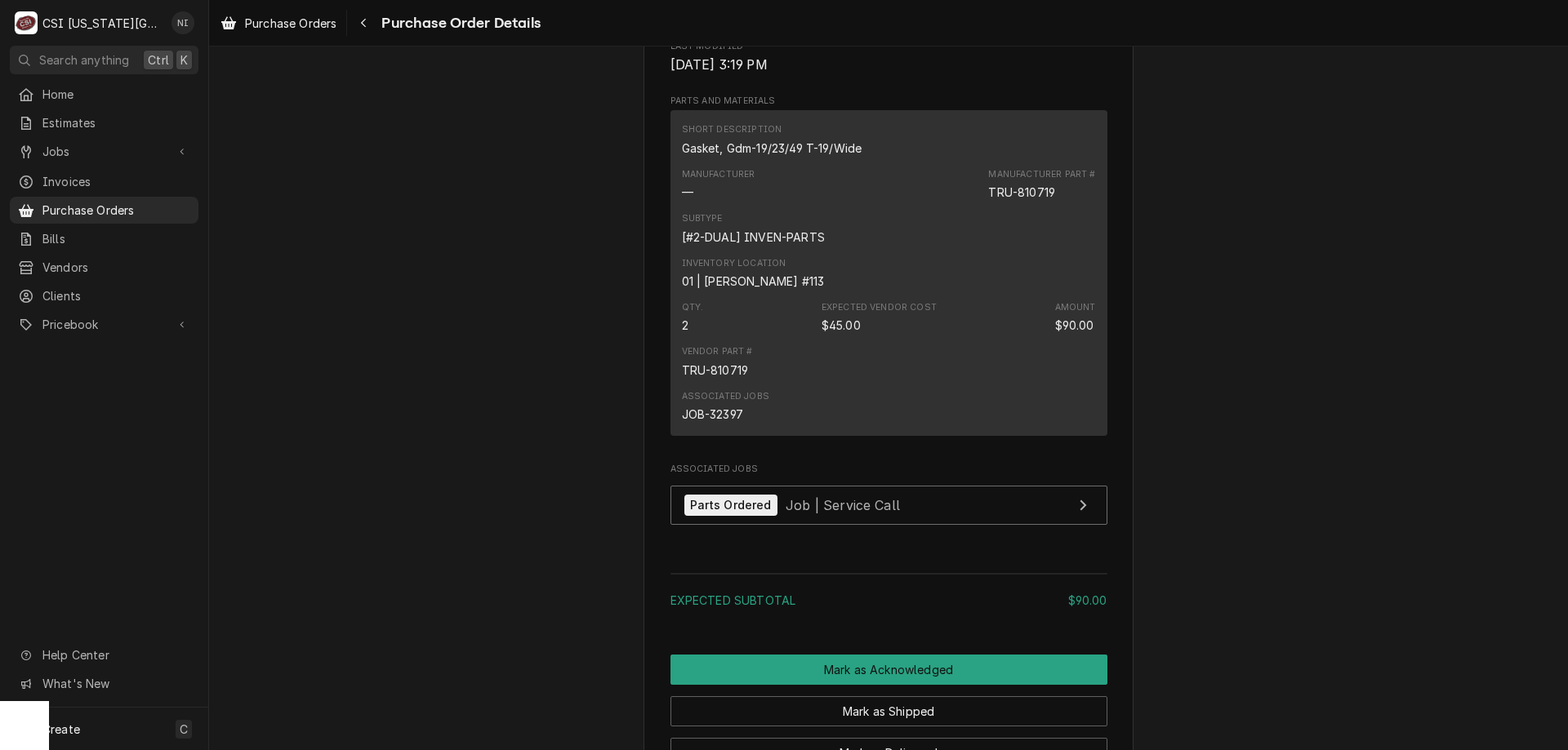
scroll to position [815, 0]
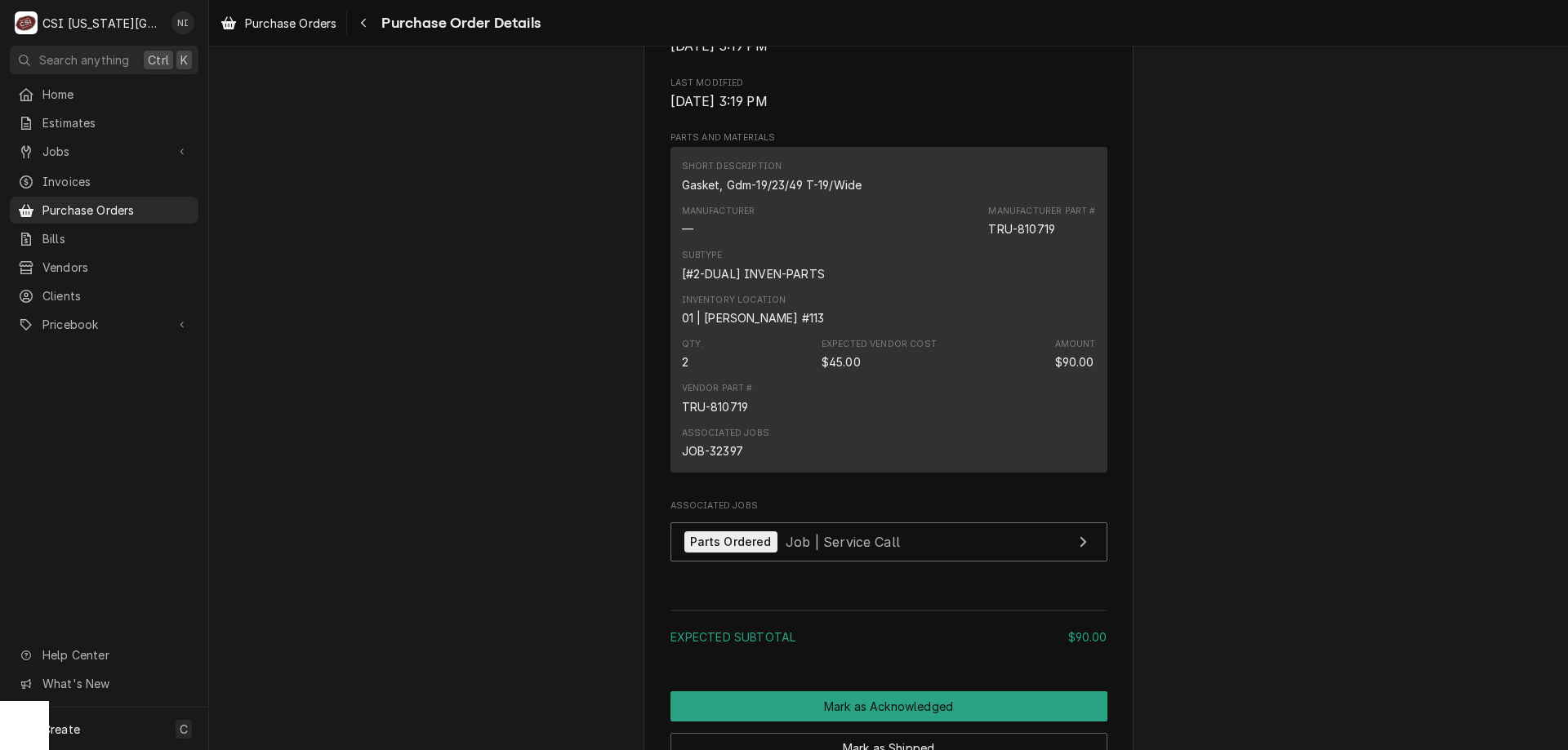
click at [171, 207] on span "Purchase Orders" at bounding box center [116, 210] width 148 height 17
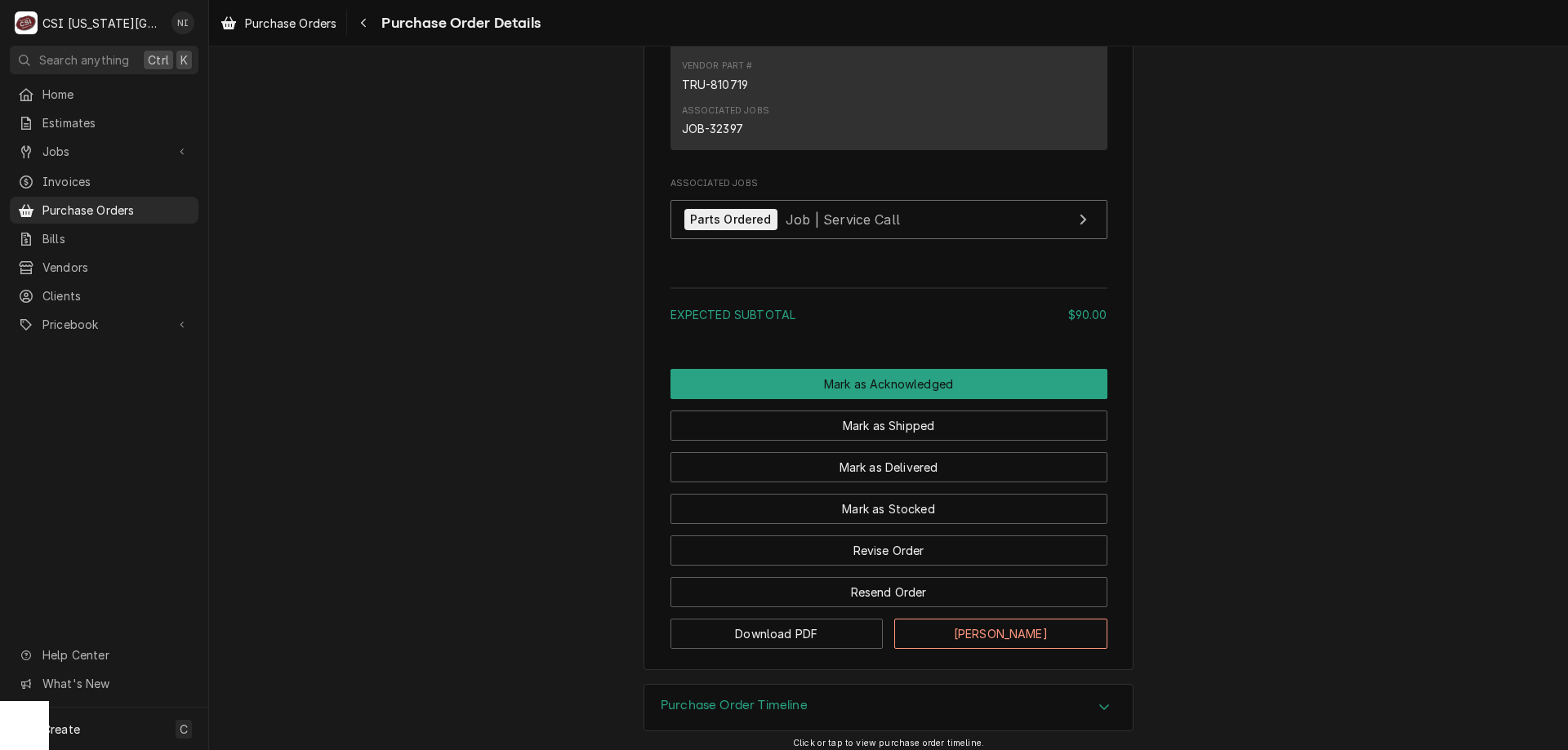
scroll to position [1201, 0]
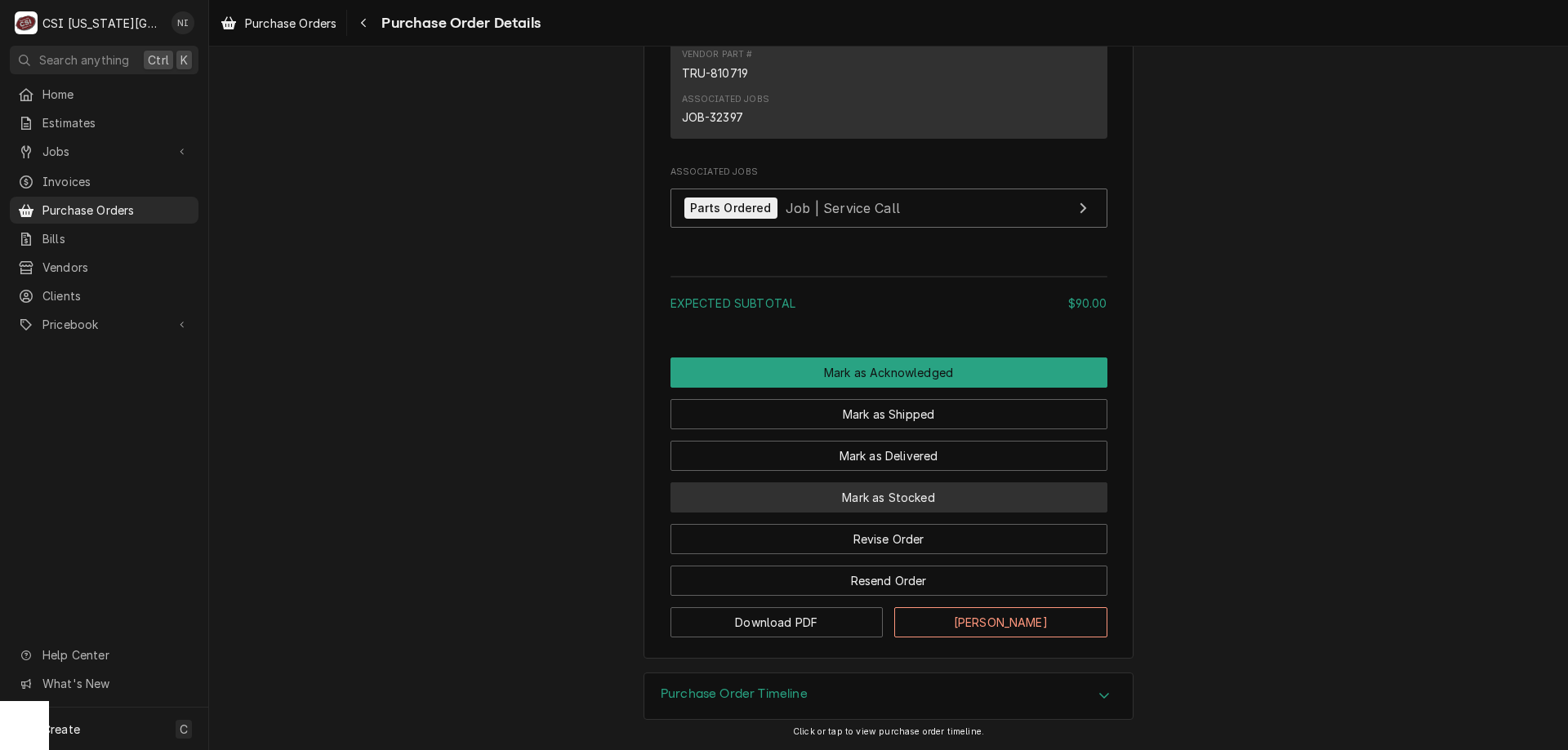
click at [905, 501] on button "Mark as Stocked" at bounding box center [888, 497] width 436 height 30
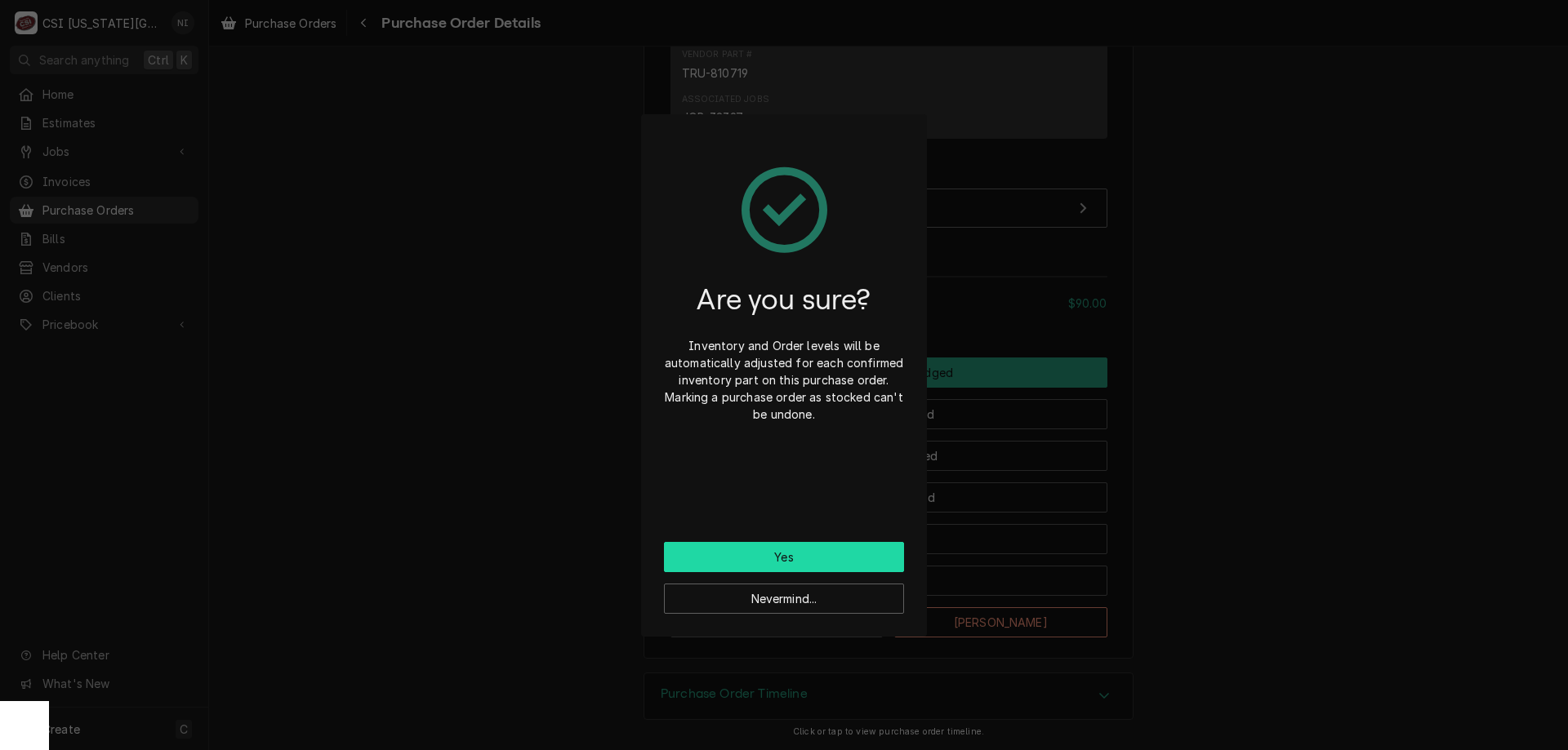
click at [840, 546] on button "Yes" at bounding box center [783, 557] width 240 height 30
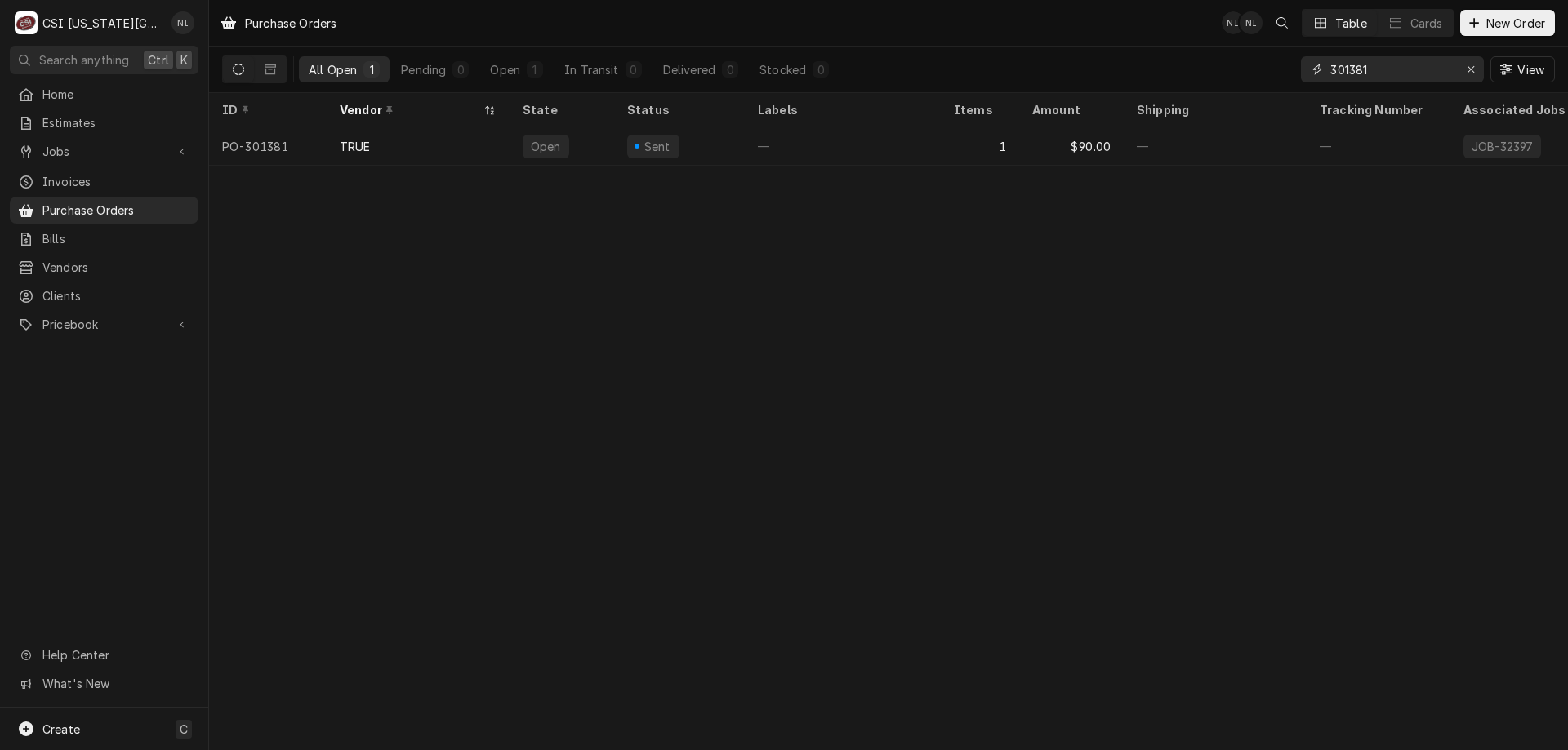
drag, startPoint x: 1390, startPoint y: 78, endPoint x: 1361, endPoint y: 72, distance: 29.6
click at [1358, 73] on input "301381" at bounding box center [1391, 69] width 122 height 26
type input "301346"
click at [882, 152] on div "—" at bounding box center [843, 146] width 196 height 39
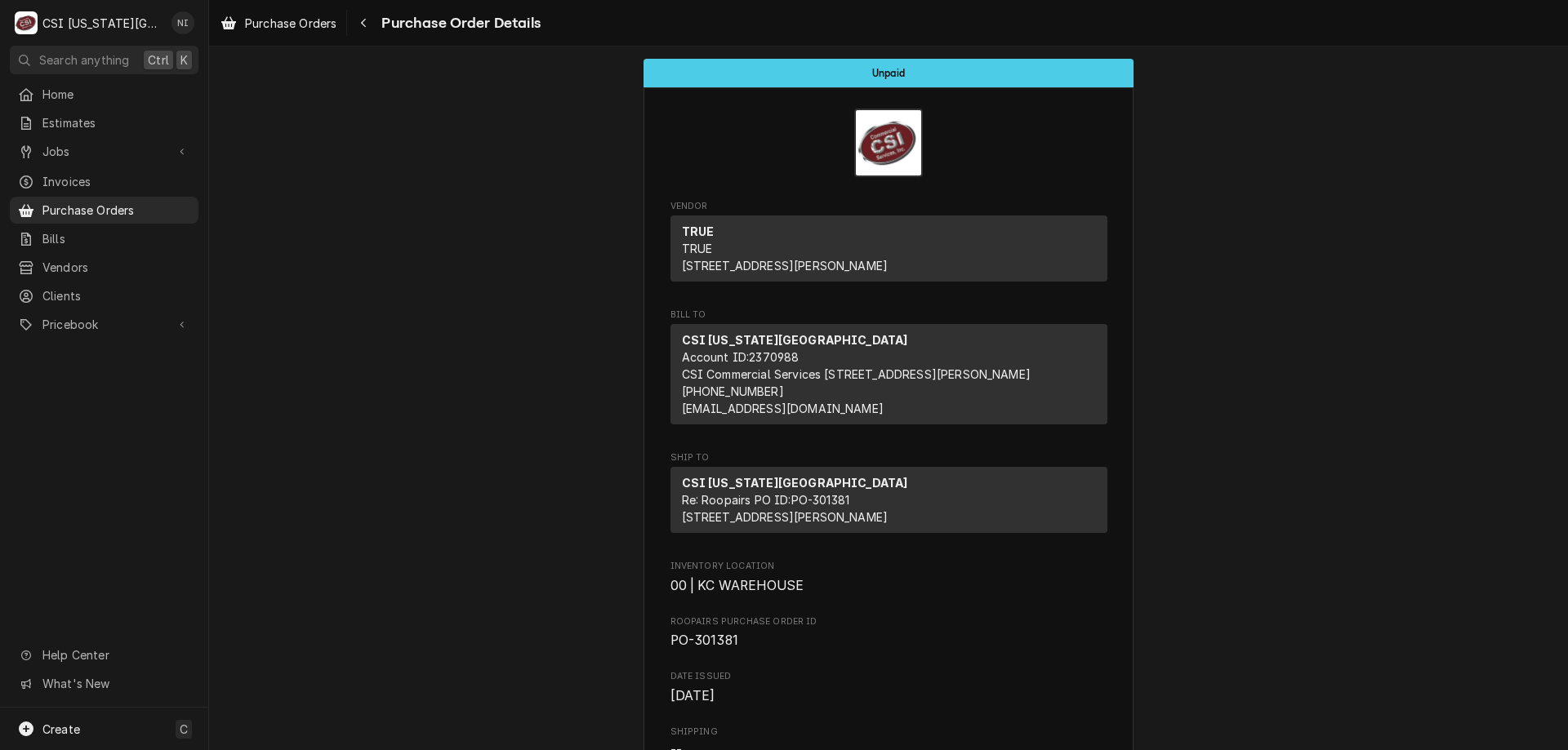
click at [107, 203] on span "Purchase Orders" at bounding box center [116, 210] width 148 height 17
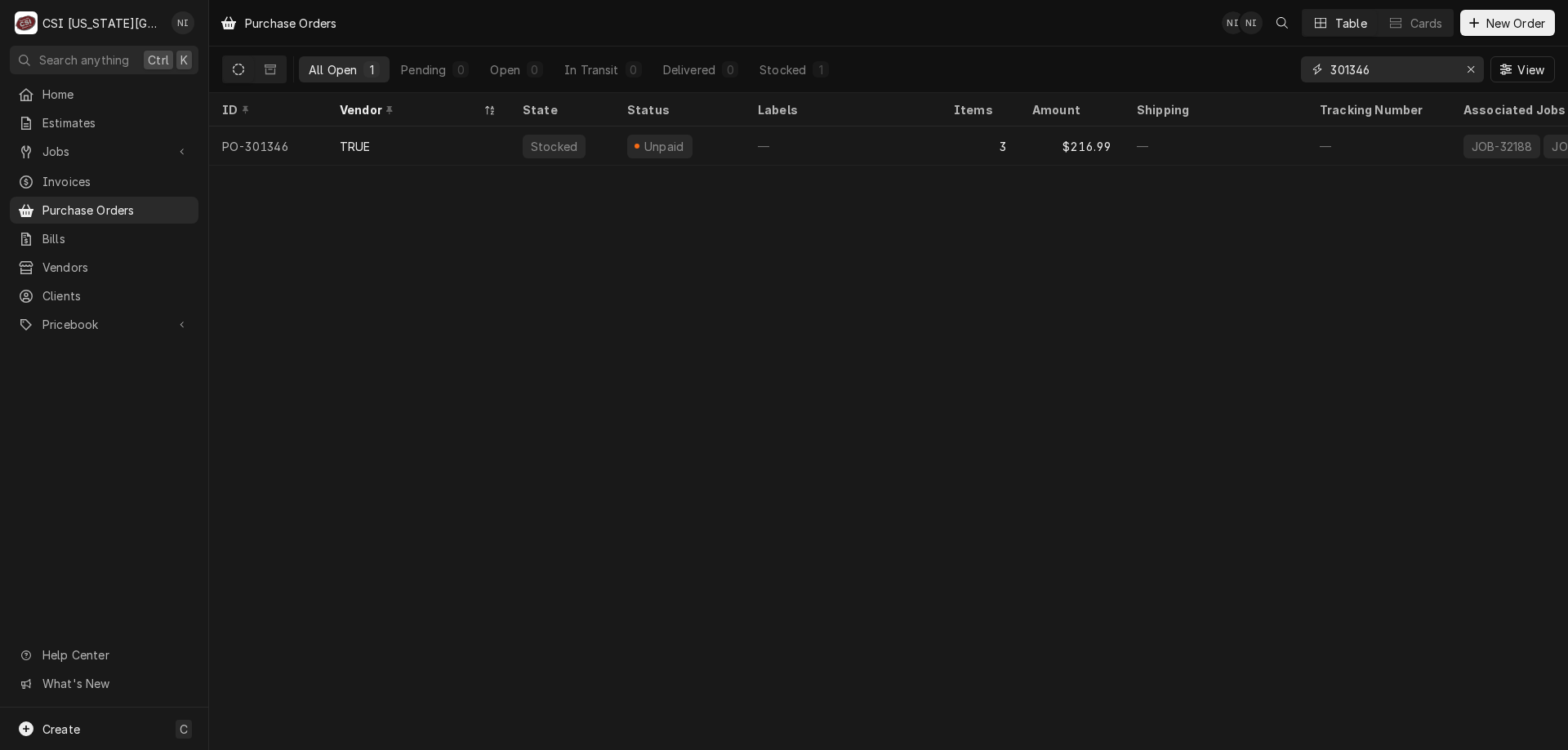
drag, startPoint x: 1380, startPoint y: 72, endPoint x: 1023, endPoint y: 67, distance: 357.0
click at [1024, 67] on div "All Open 1 Pending 0 Open 0 In Transit 0 Delivered 0 Stocked 1 301346 View" at bounding box center [888, 69] width 1333 height 46
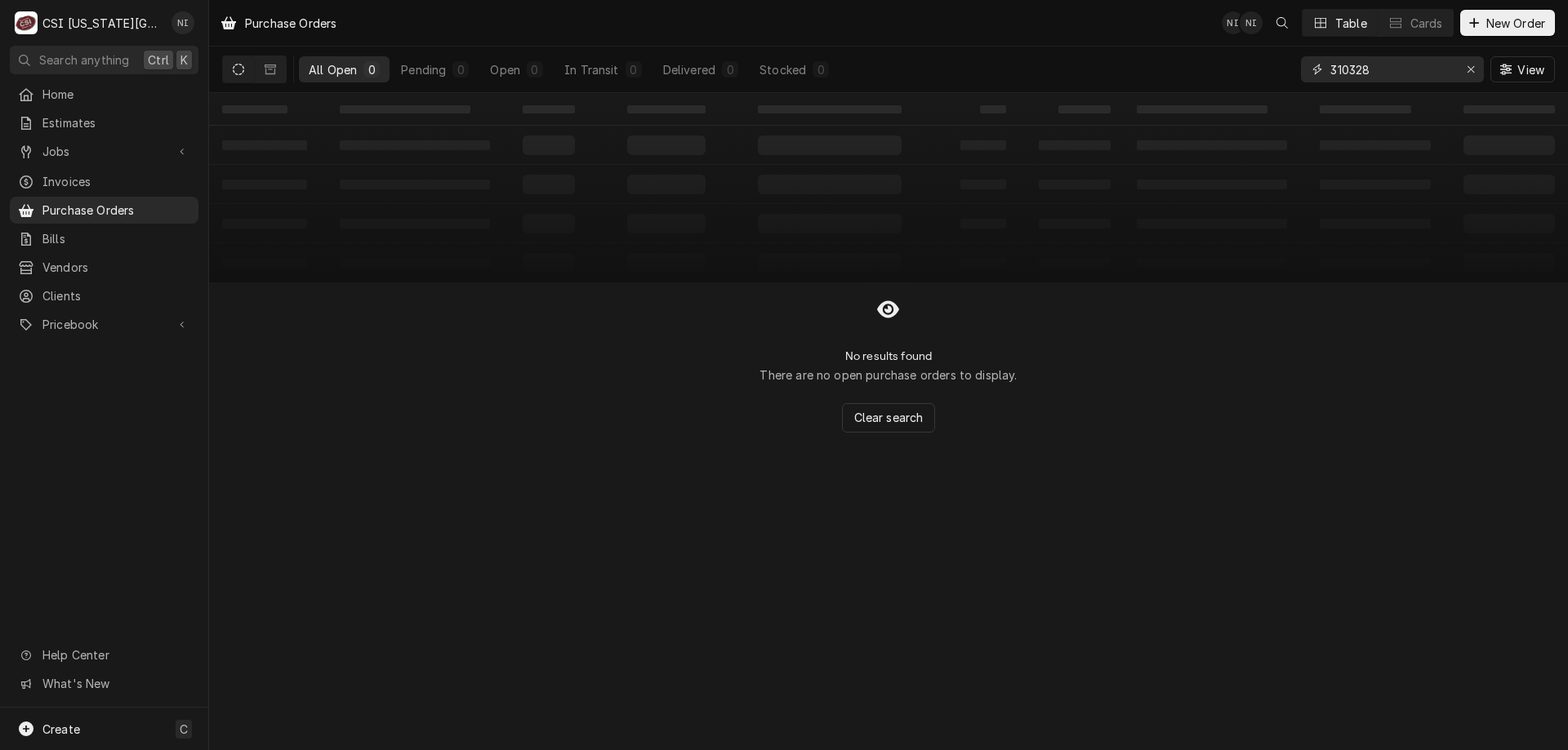
drag, startPoint x: 1375, startPoint y: 70, endPoint x: 1311, endPoint y: 76, distance: 64.3
click at [1309, 76] on div "310328" at bounding box center [1392, 69] width 183 height 26
type input "3"
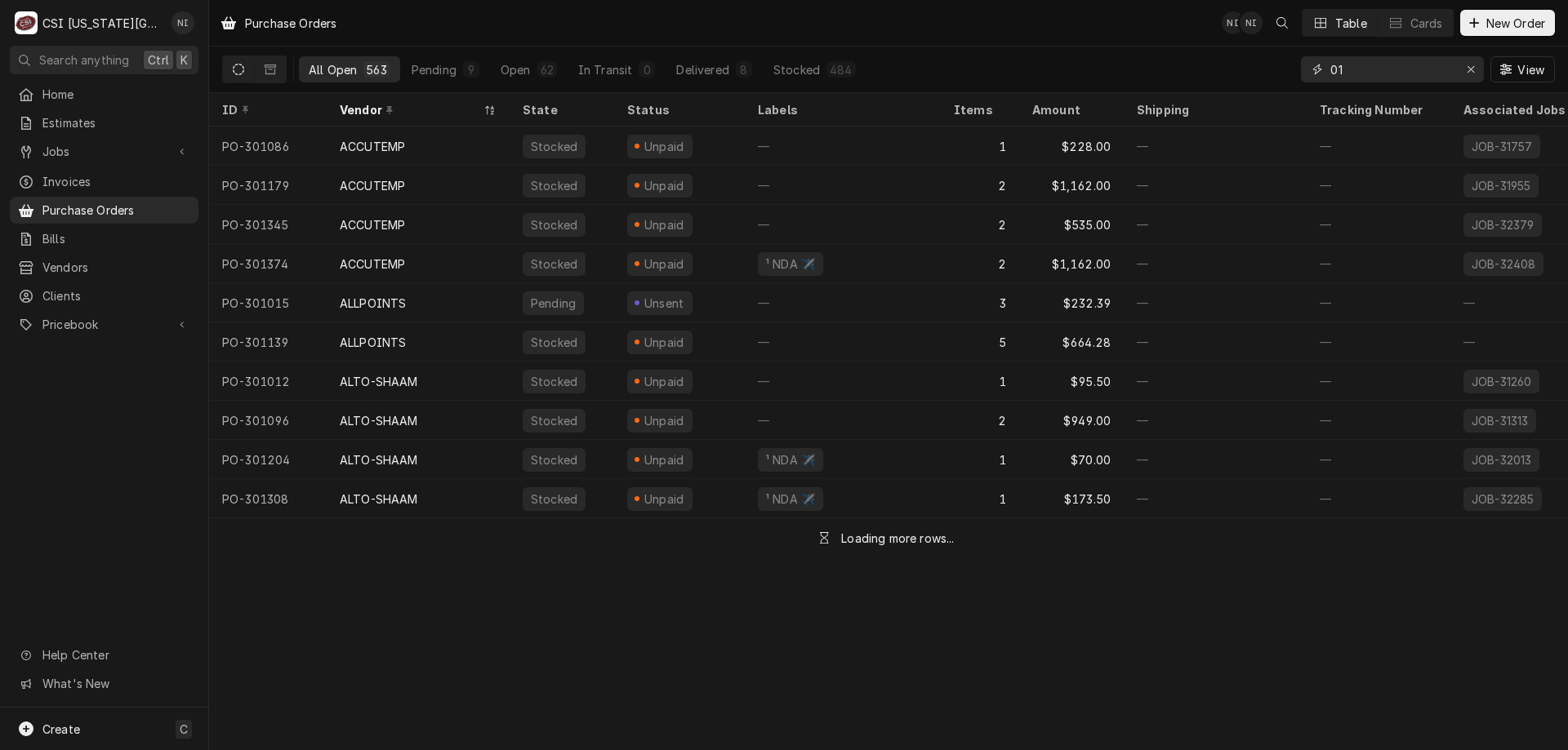
type input "0"
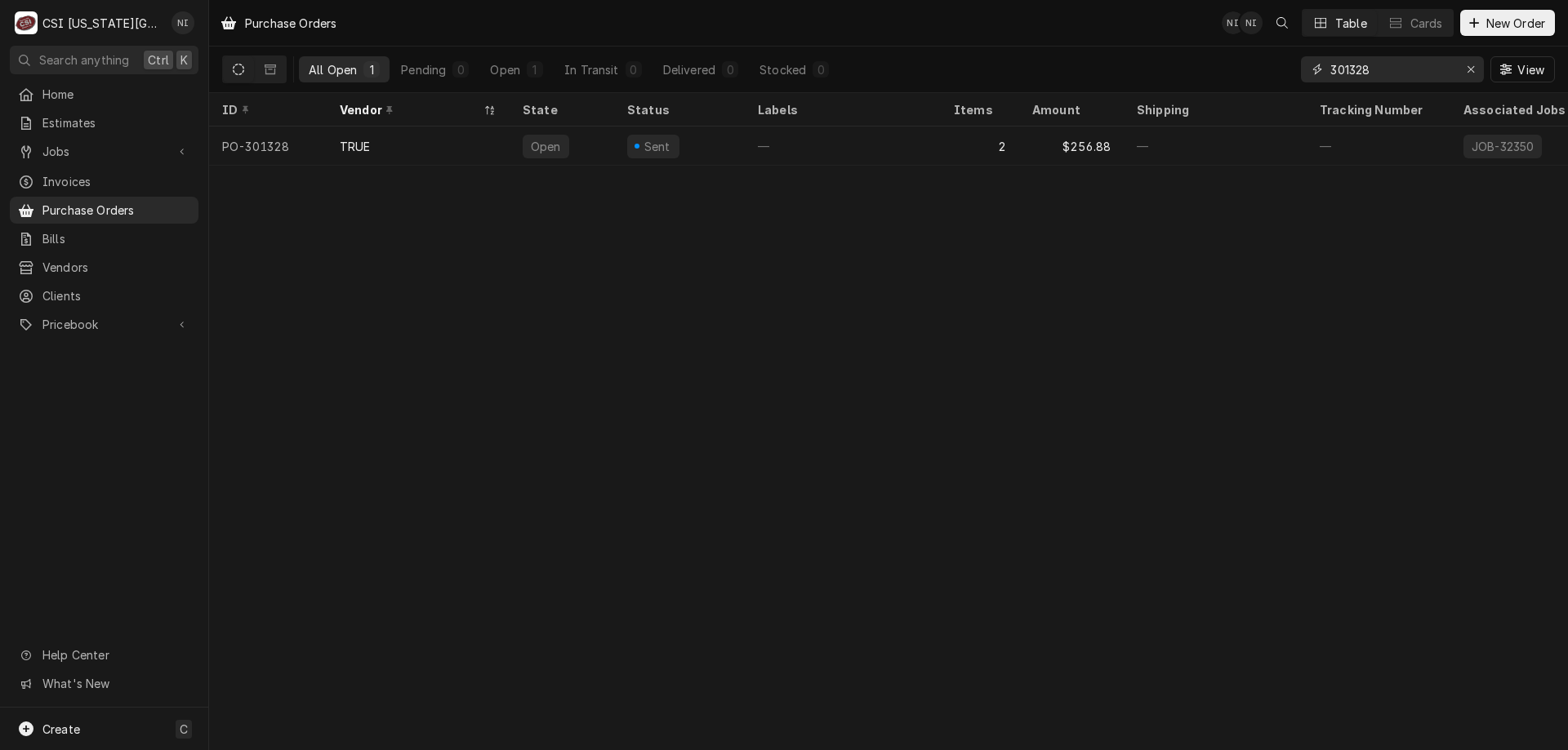
type input "301328"
click at [440, 157] on div "TRUE" at bounding box center [418, 146] width 183 height 39
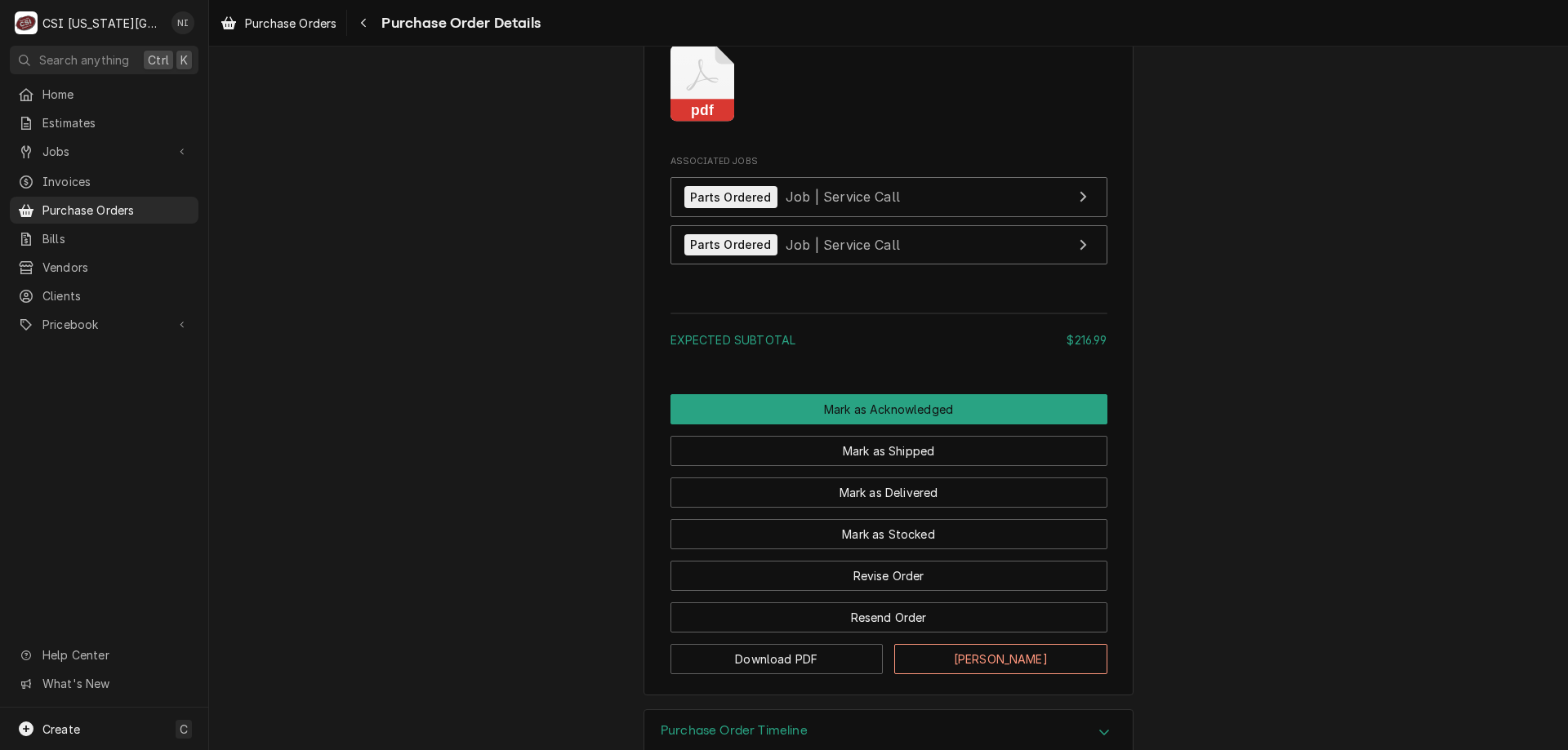
scroll to position [1967, 0]
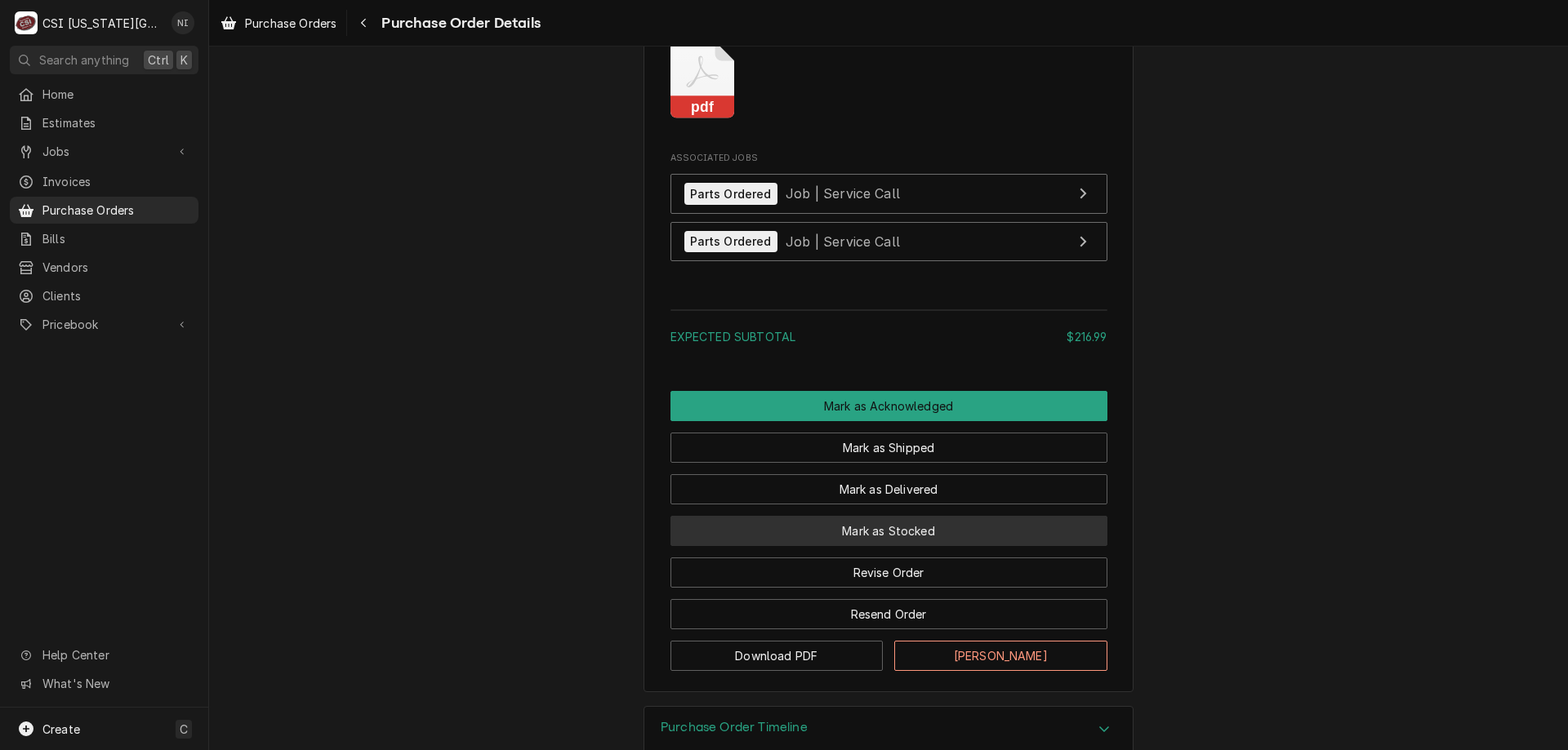
click at [963, 546] on button "Mark as Stocked" at bounding box center [888, 531] width 436 height 30
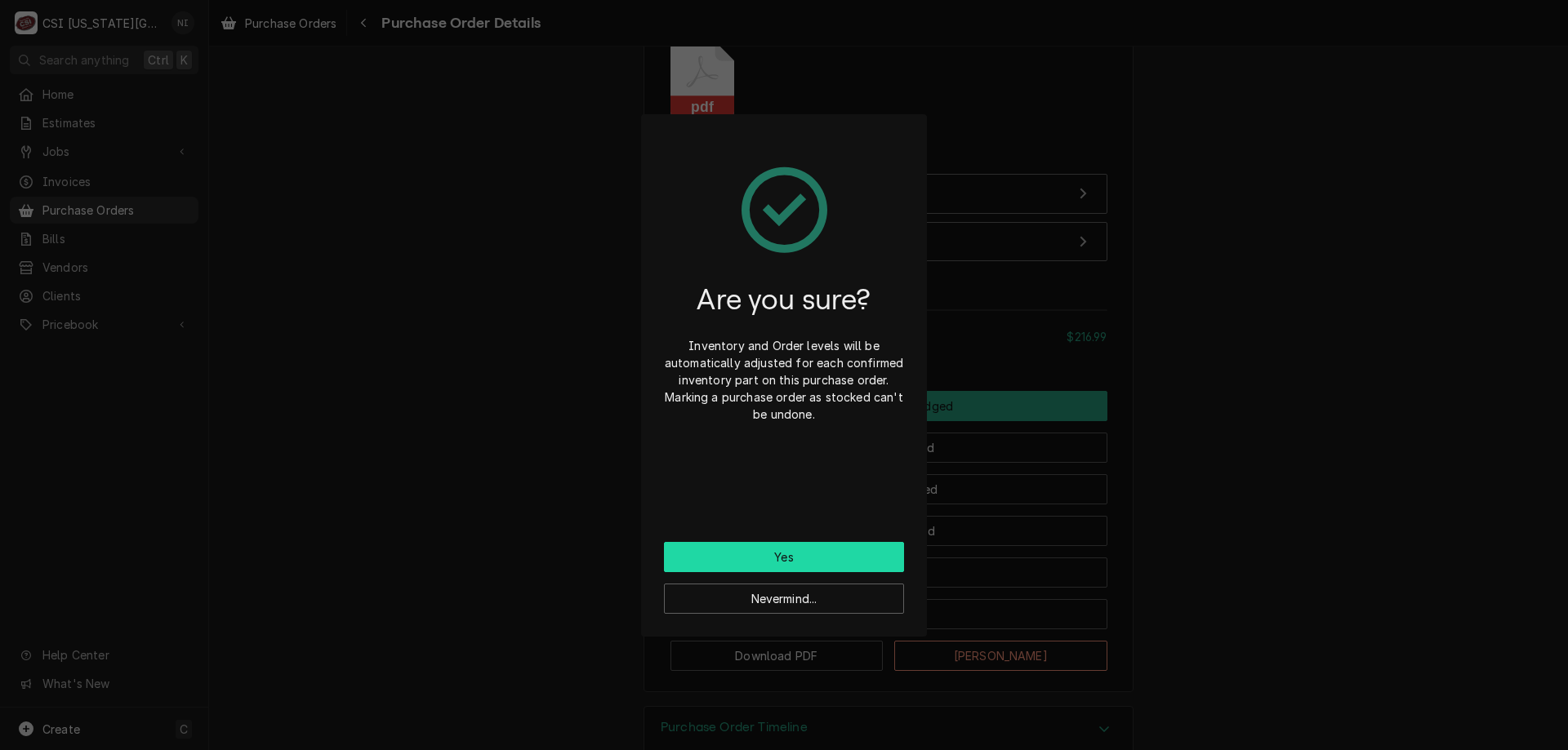
click at [870, 562] on button "Yes" at bounding box center [783, 557] width 240 height 30
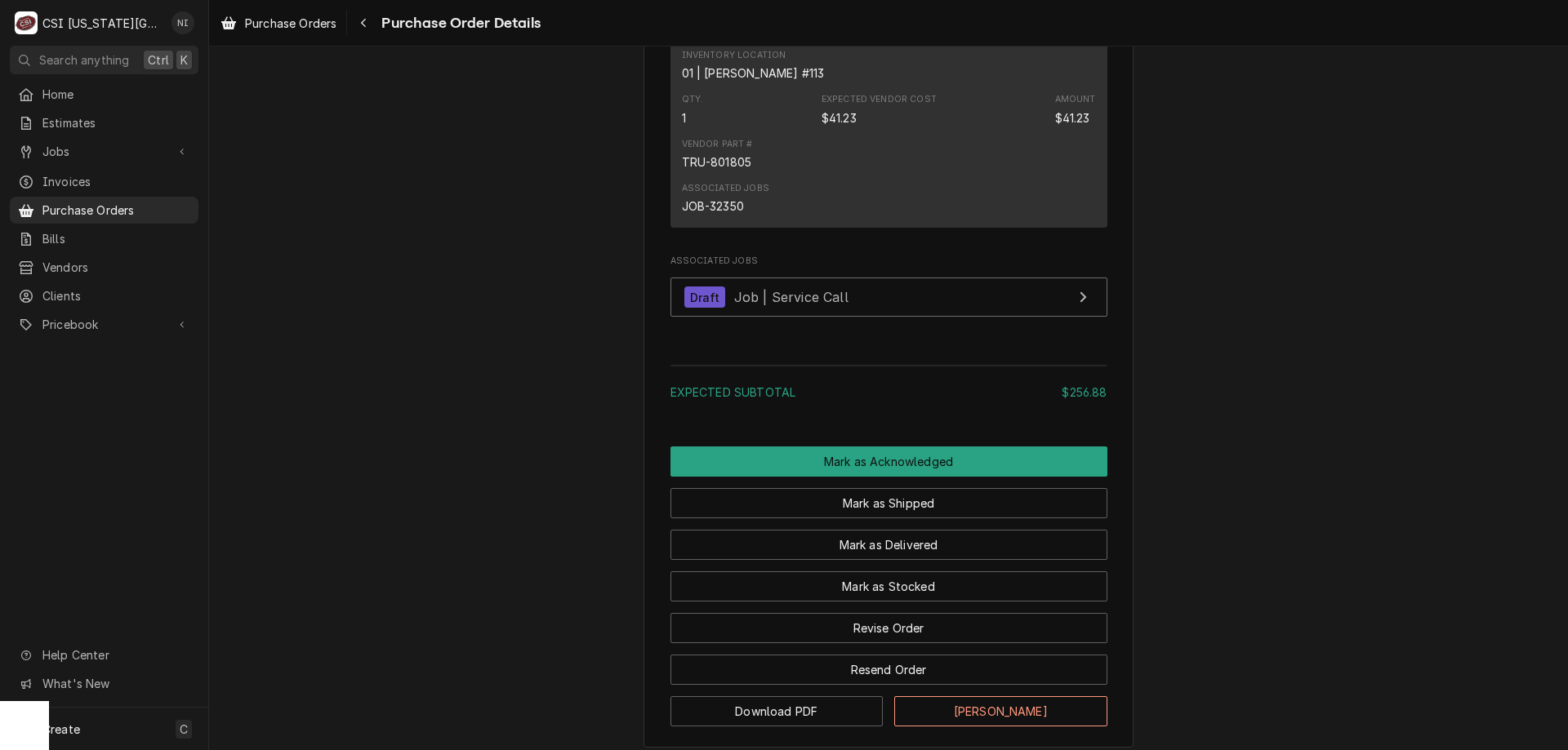
scroll to position [1405, 0]
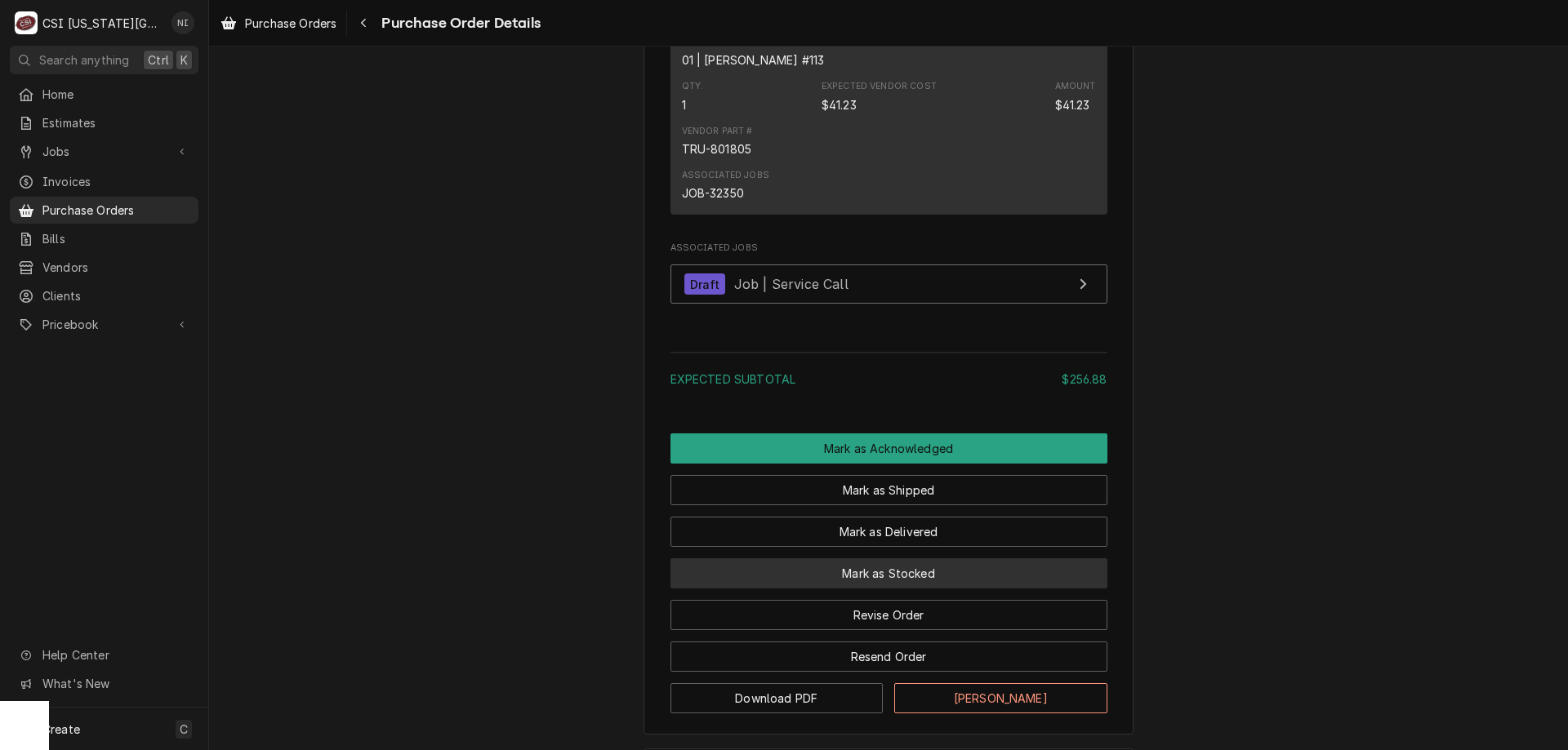
click at [926, 589] on button "Mark as Stocked" at bounding box center [888, 574] width 436 height 30
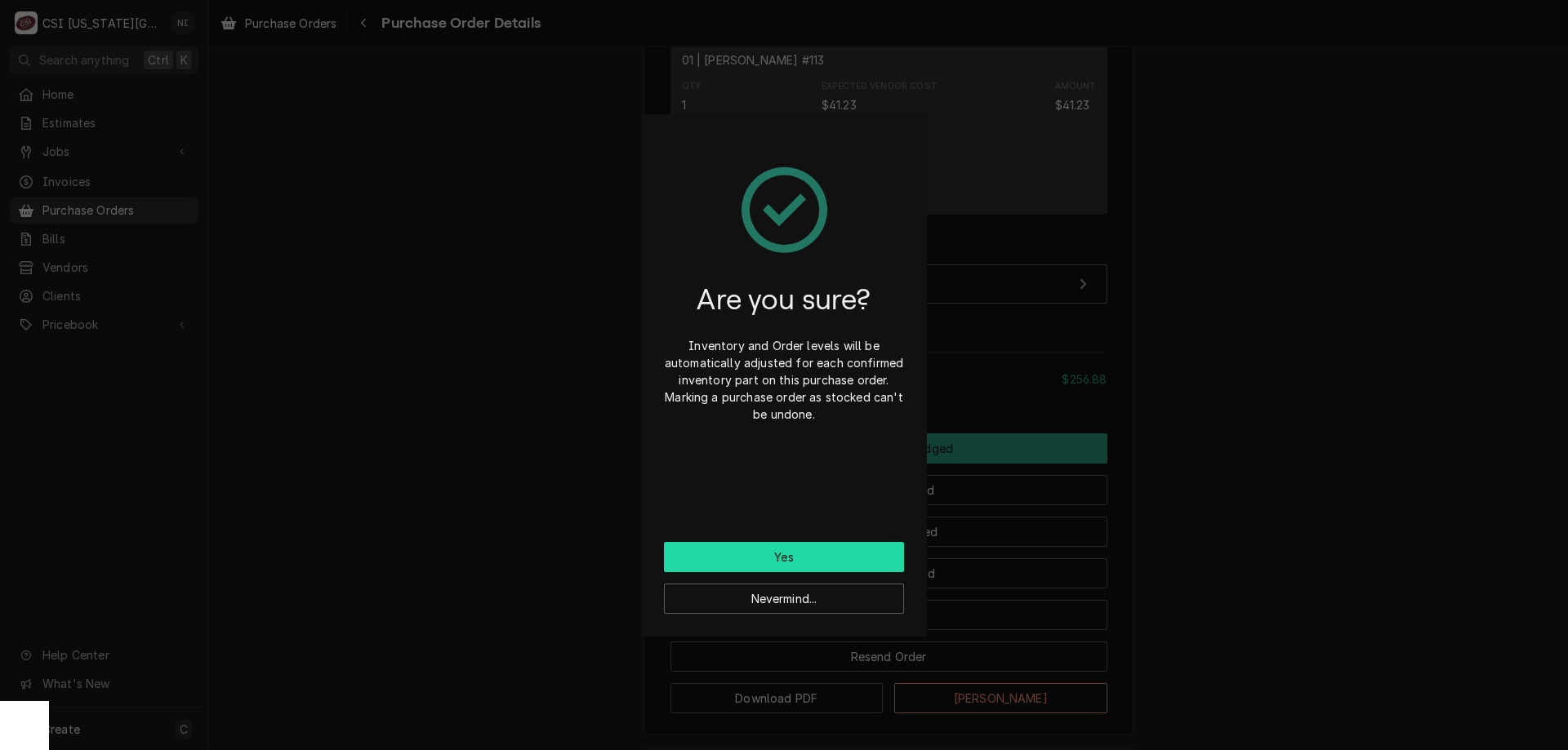
click at [856, 558] on button "Yes" at bounding box center [783, 557] width 240 height 30
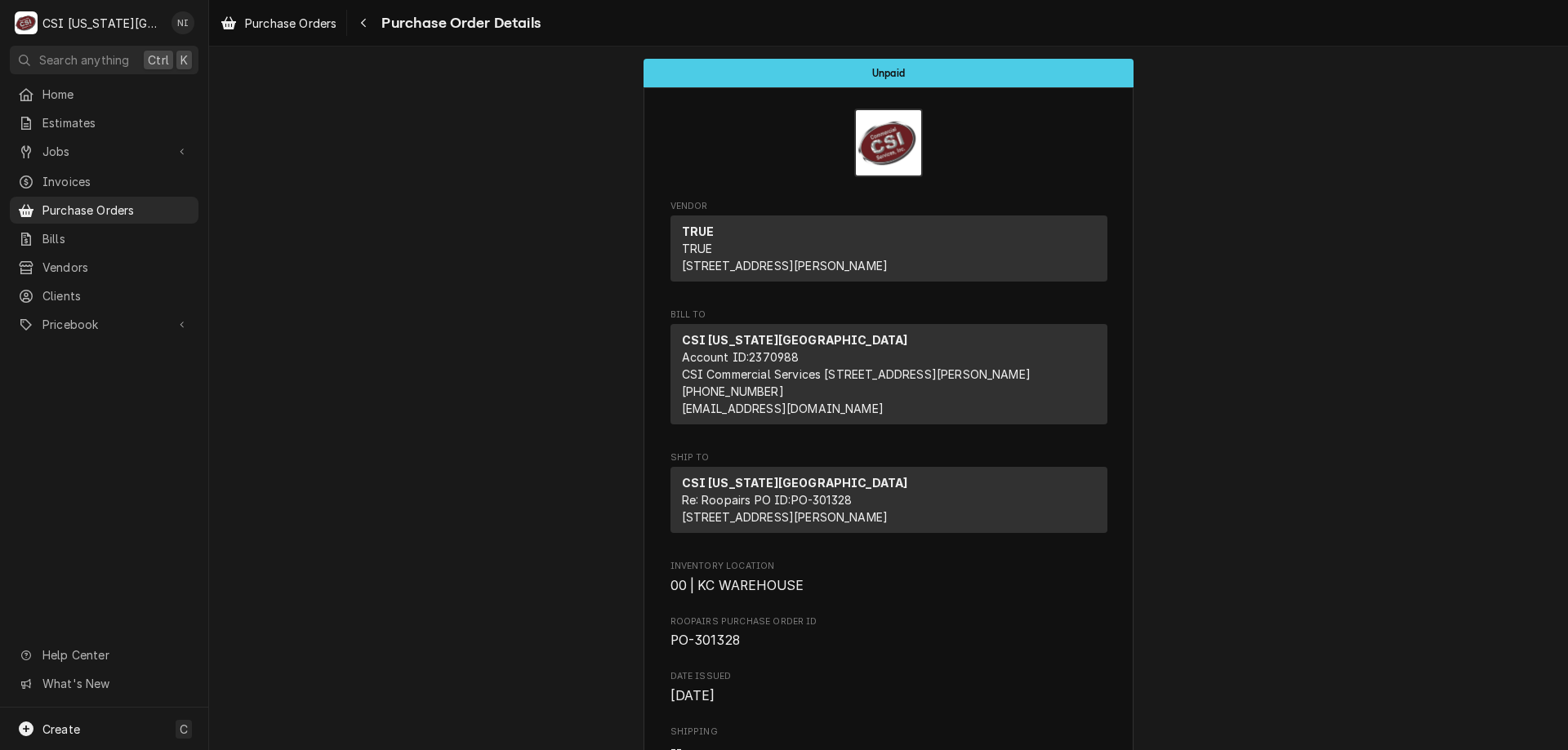
click at [175, 209] on span "Purchase Orders" at bounding box center [116, 210] width 148 height 17
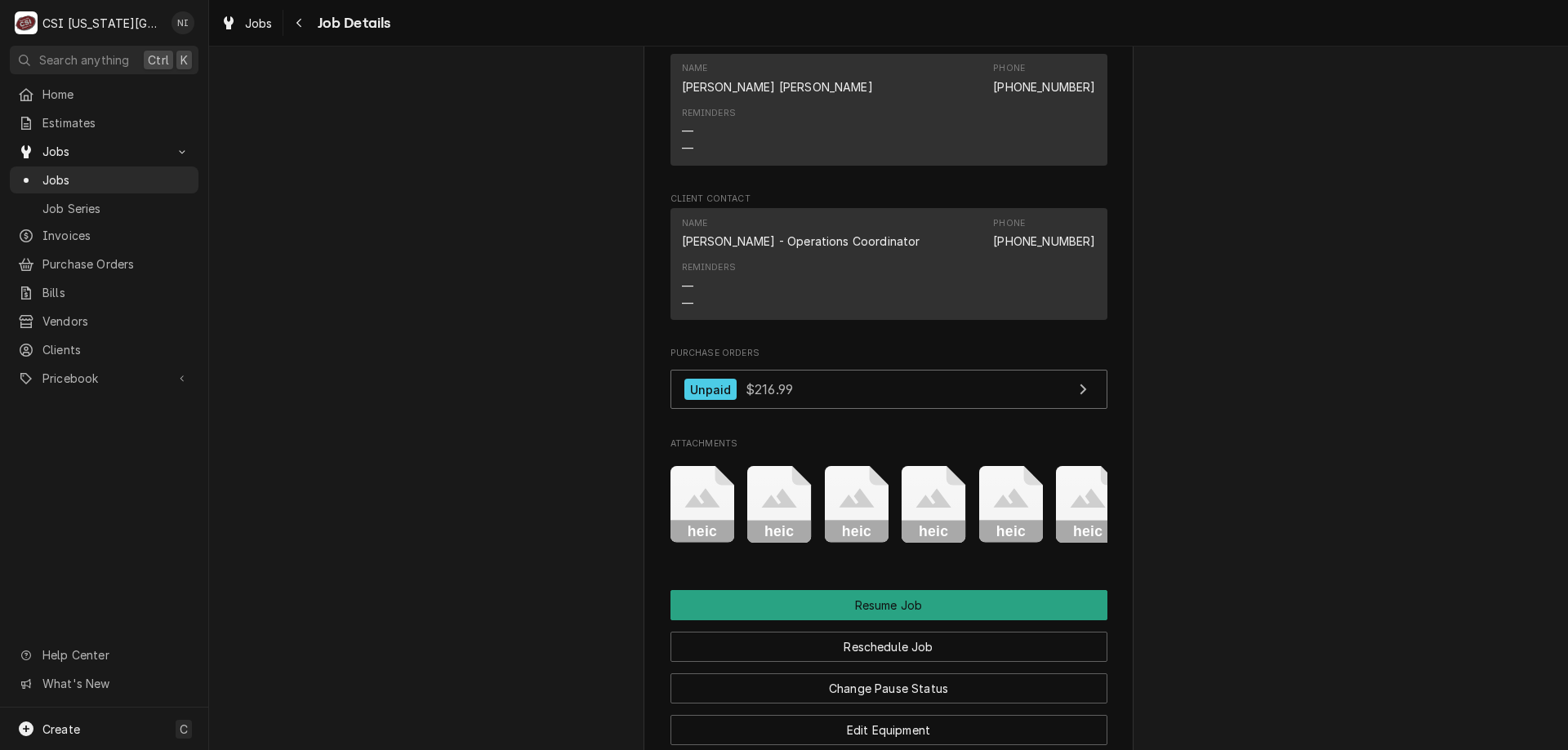
scroll to position [1917, 0]
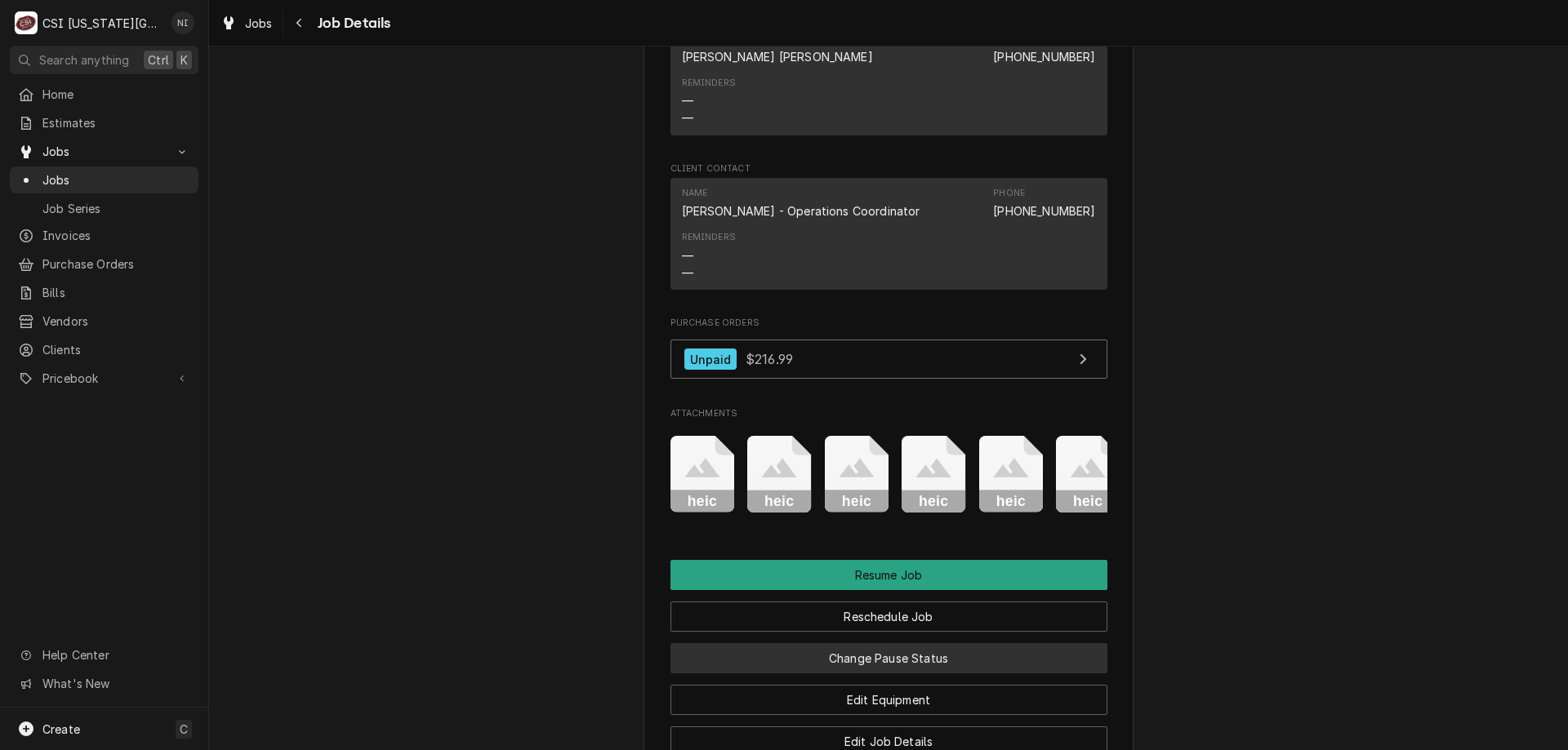
click at [895, 674] on button "Change Pause Status" at bounding box center [888, 659] width 436 height 30
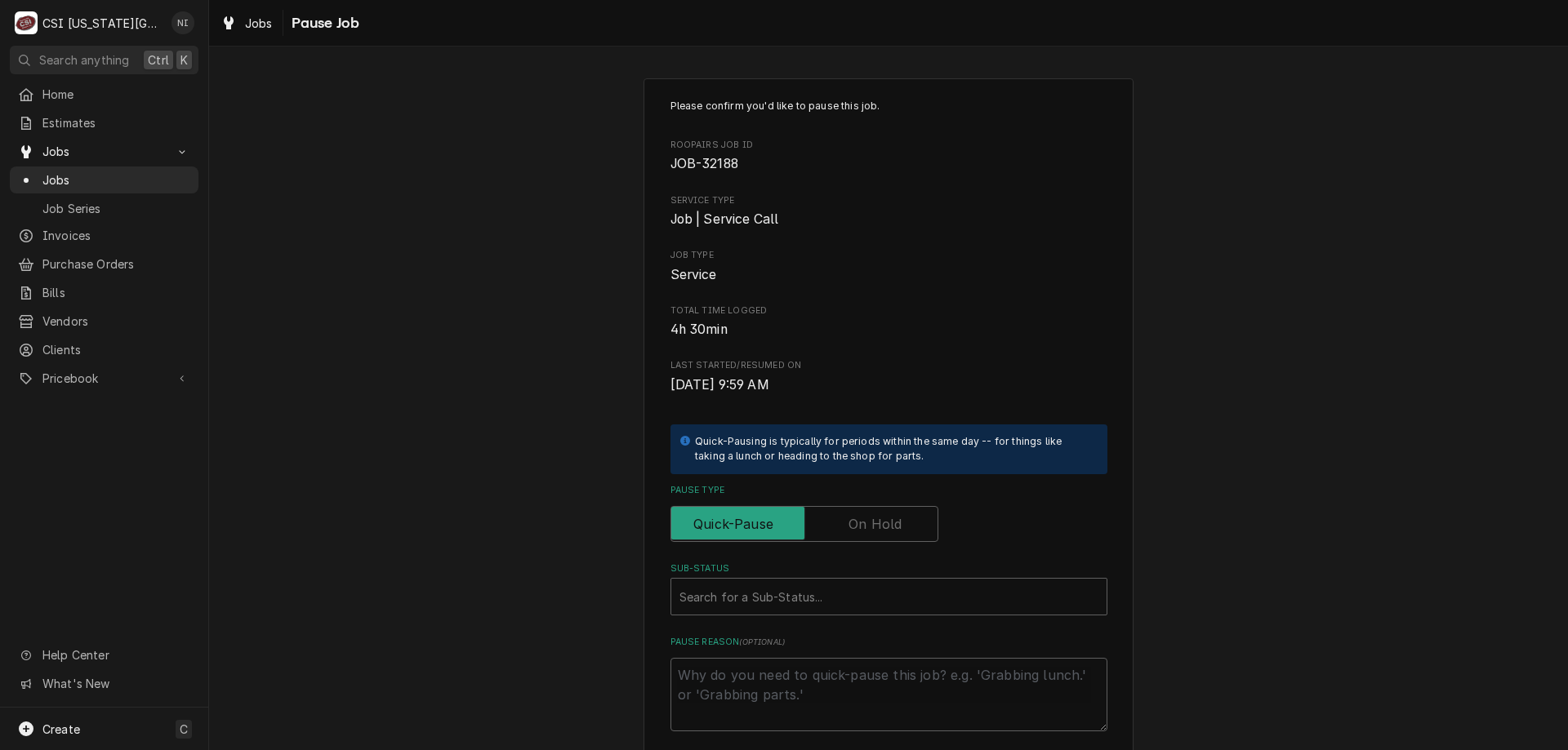
drag, startPoint x: 885, startPoint y: 517, endPoint x: 842, endPoint y: 572, distance: 69.8
click at [884, 519] on label "Pause Type" at bounding box center [804, 524] width 268 height 36
click at [884, 519] on input "Pause Type" at bounding box center [804, 524] width 253 height 36
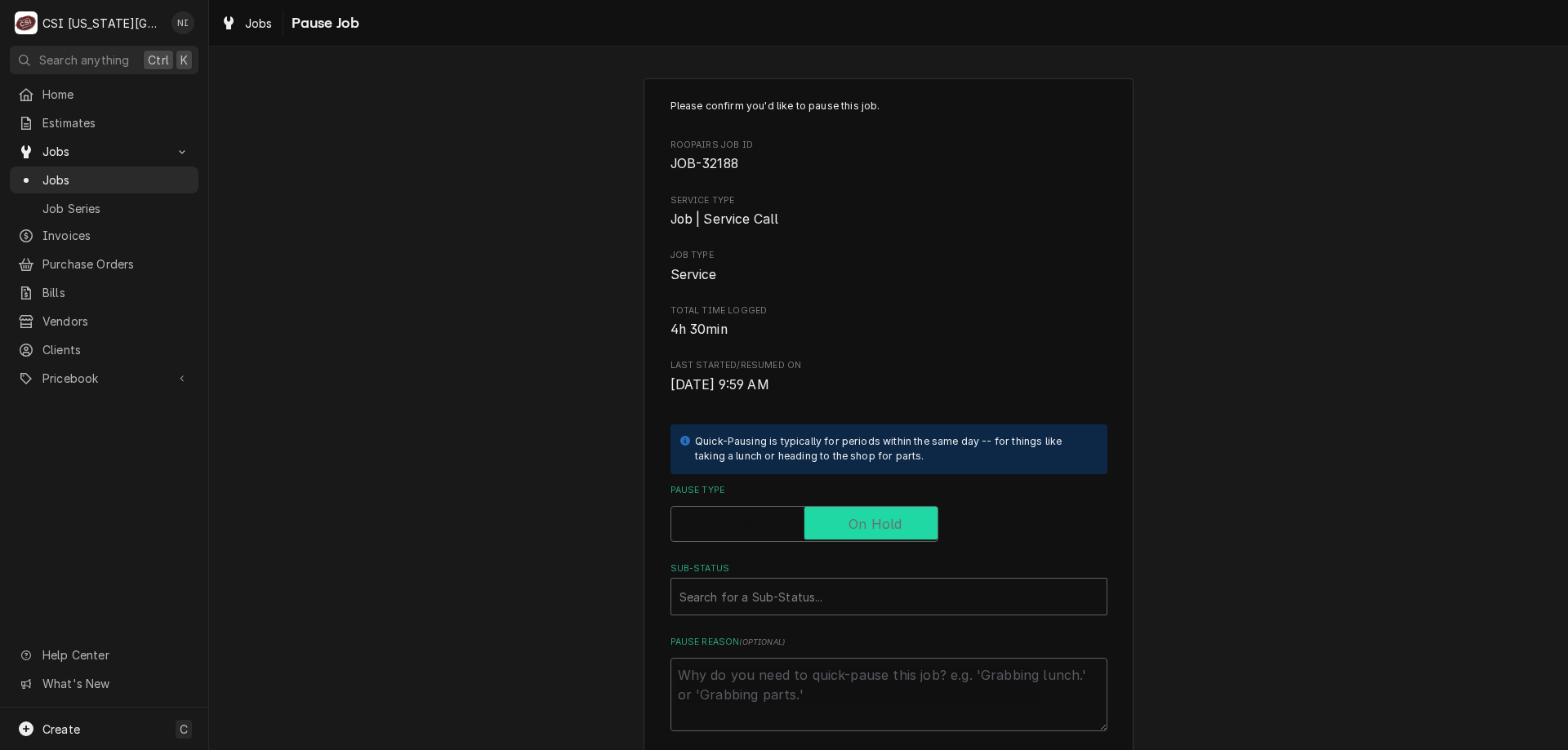
checkbox input "true"
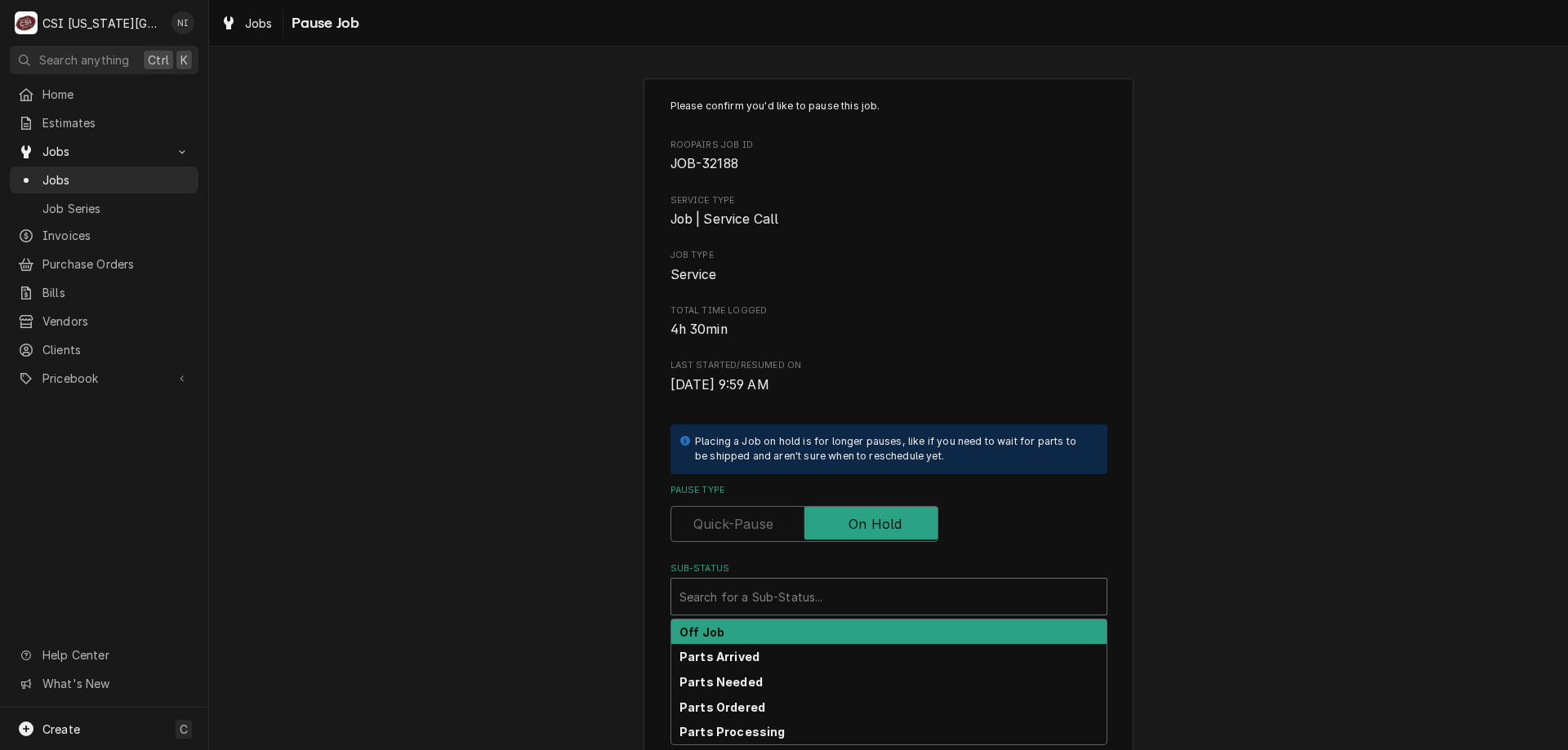
drag, startPoint x: 831, startPoint y: 591, endPoint x: 798, endPoint y: 620, distance: 43.9
click at [830, 597] on div "Sub-Status" at bounding box center [889, 596] width 419 height 29
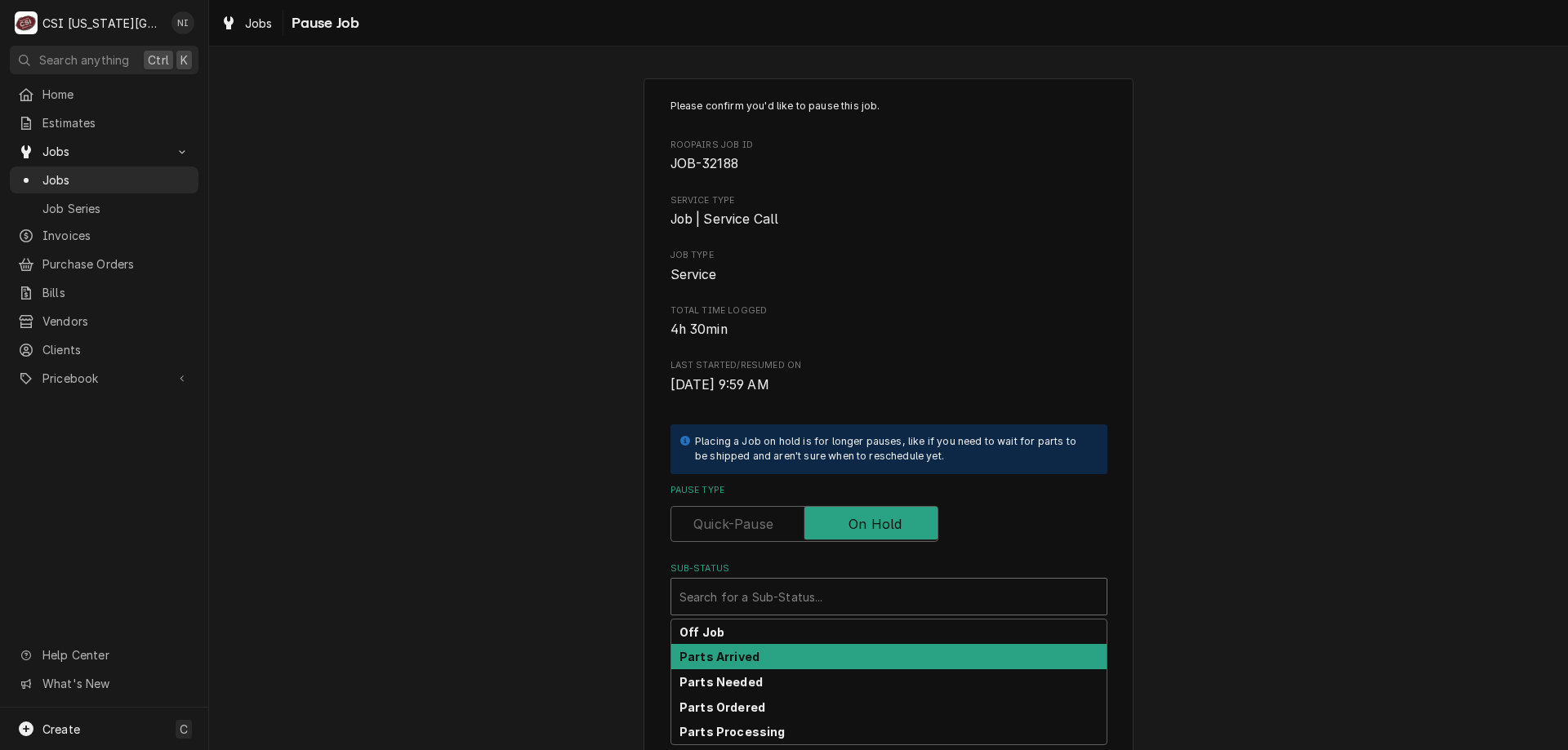
drag, startPoint x: 750, startPoint y: 654, endPoint x: 1305, endPoint y: 466, distance: 586.0
click at [754, 652] on div "Parts Arrived" at bounding box center [888, 657] width 435 height 25
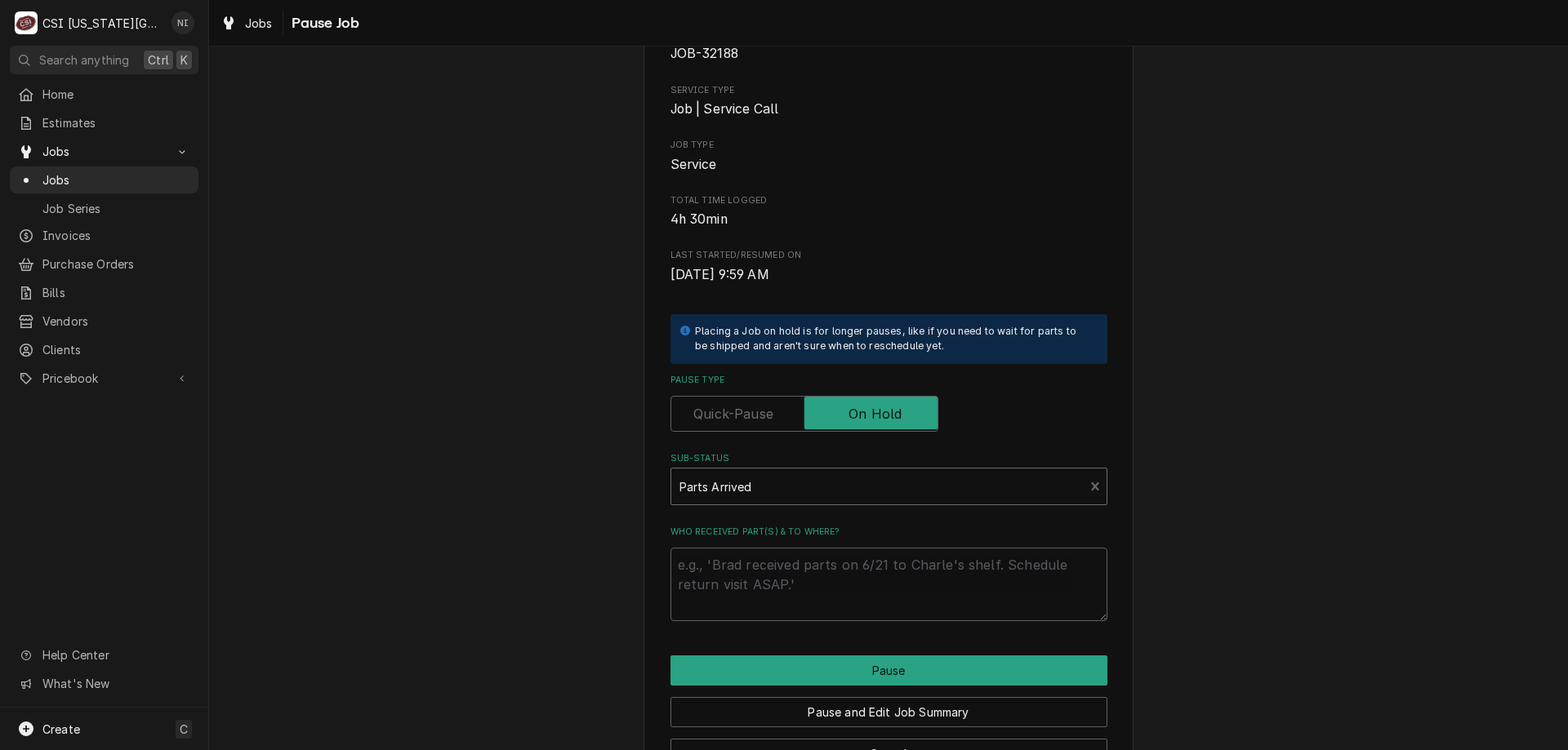
scroll to position [119, 0]
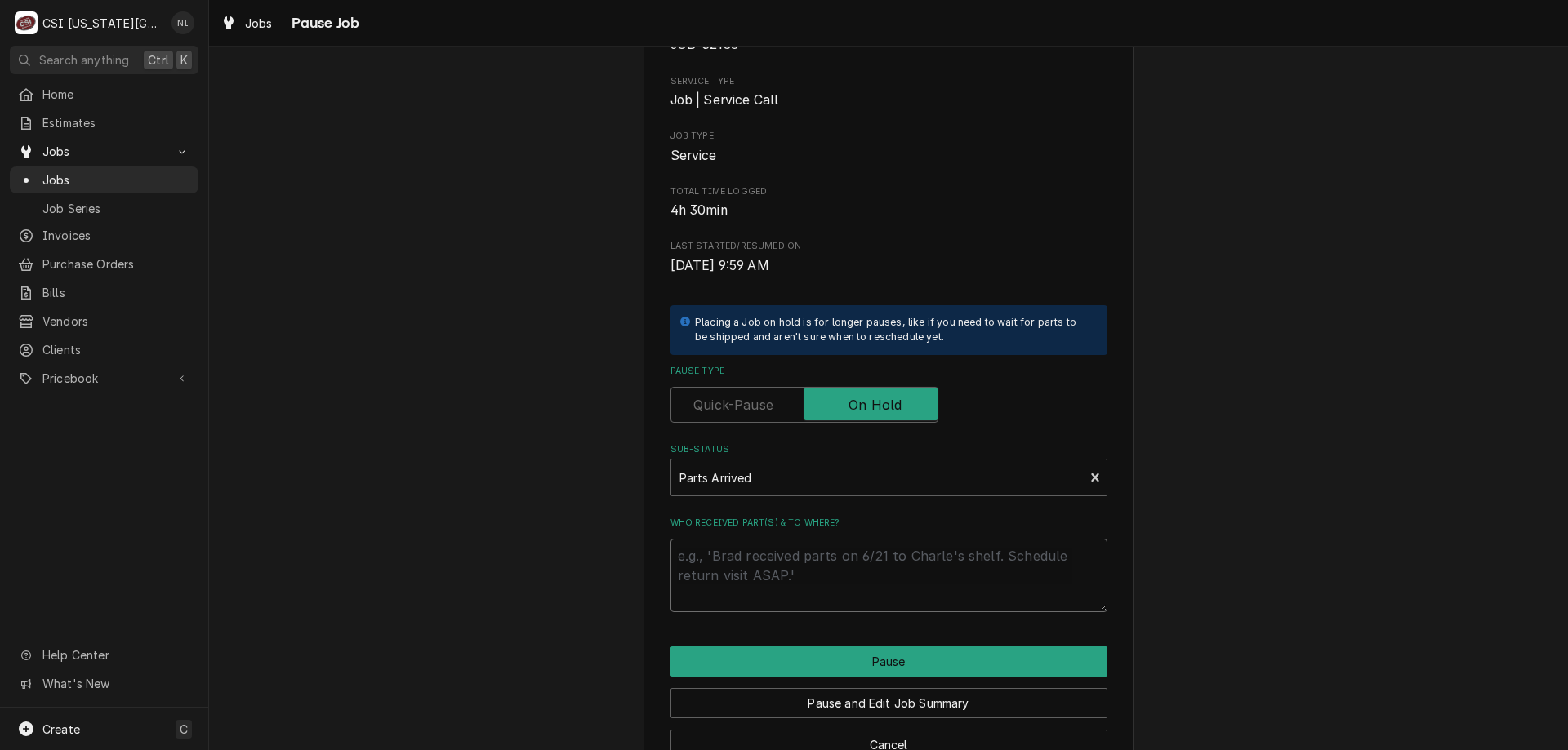
drag, startPoint x: 835, startPoint y: 554, endPoint x: 846, endPoint y: 559, distance: 12.1
click at [839, 550] on textarea "Who received part(s) & to where?" at bounding box center [888, 575] width 436 height 73
type textarea "x"
type textarea "p"
type textarea "x"
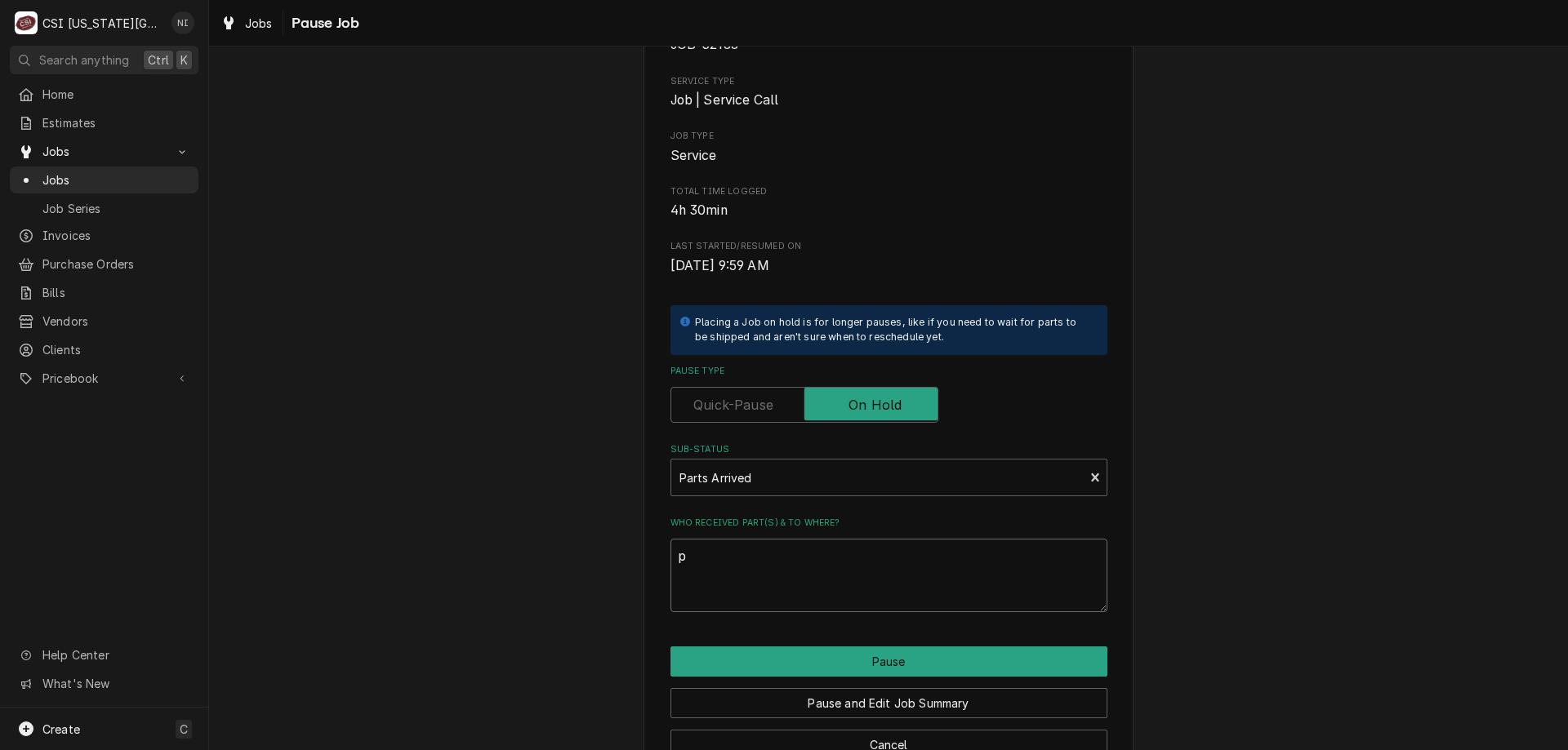
type textarea "pa"
type textarea "x"
type textarea "par"
type textarea "x"
type textarea "part"
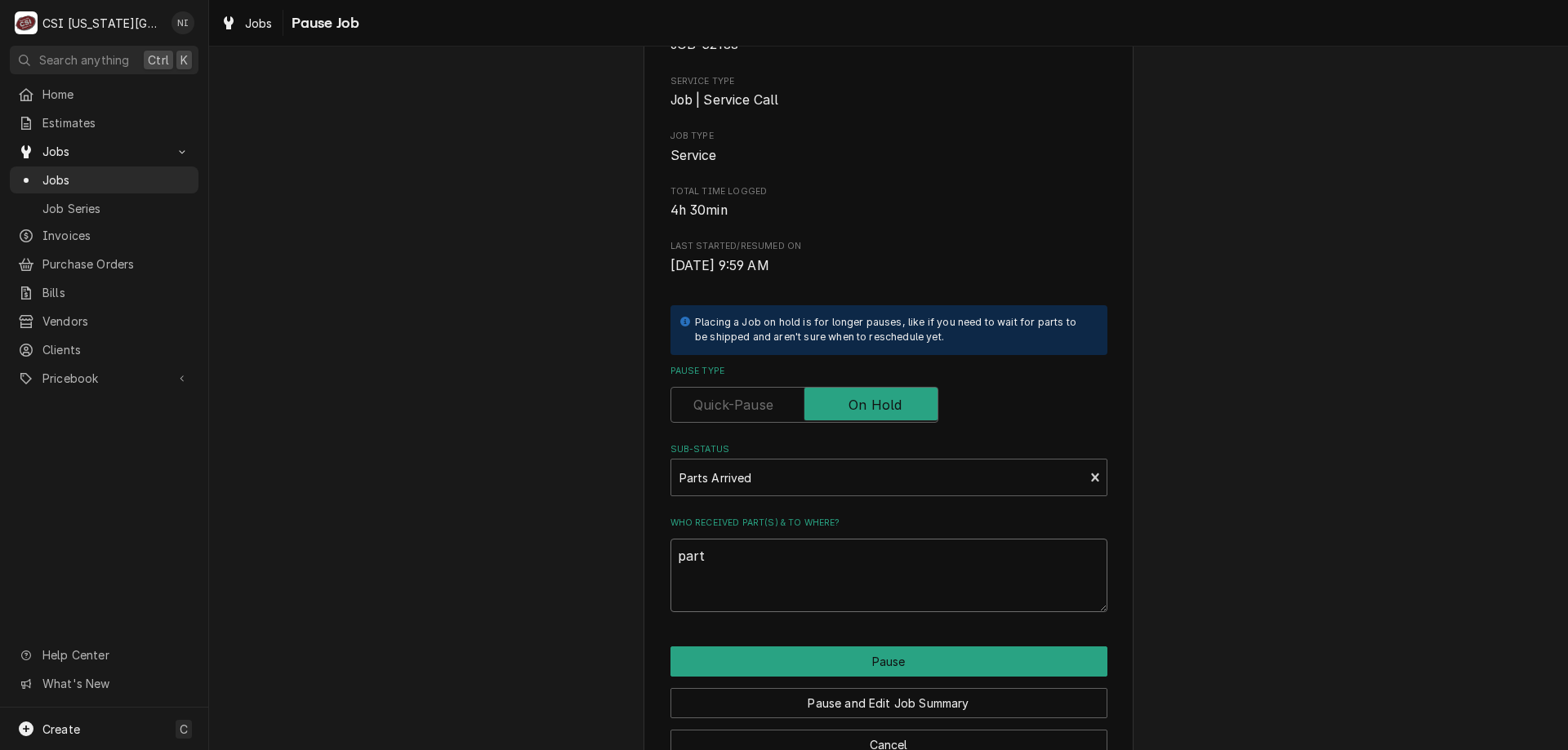
type textarea "x"
type textarea "parts"
type textarea "x"
type textarea "parts"
type textarea "x"
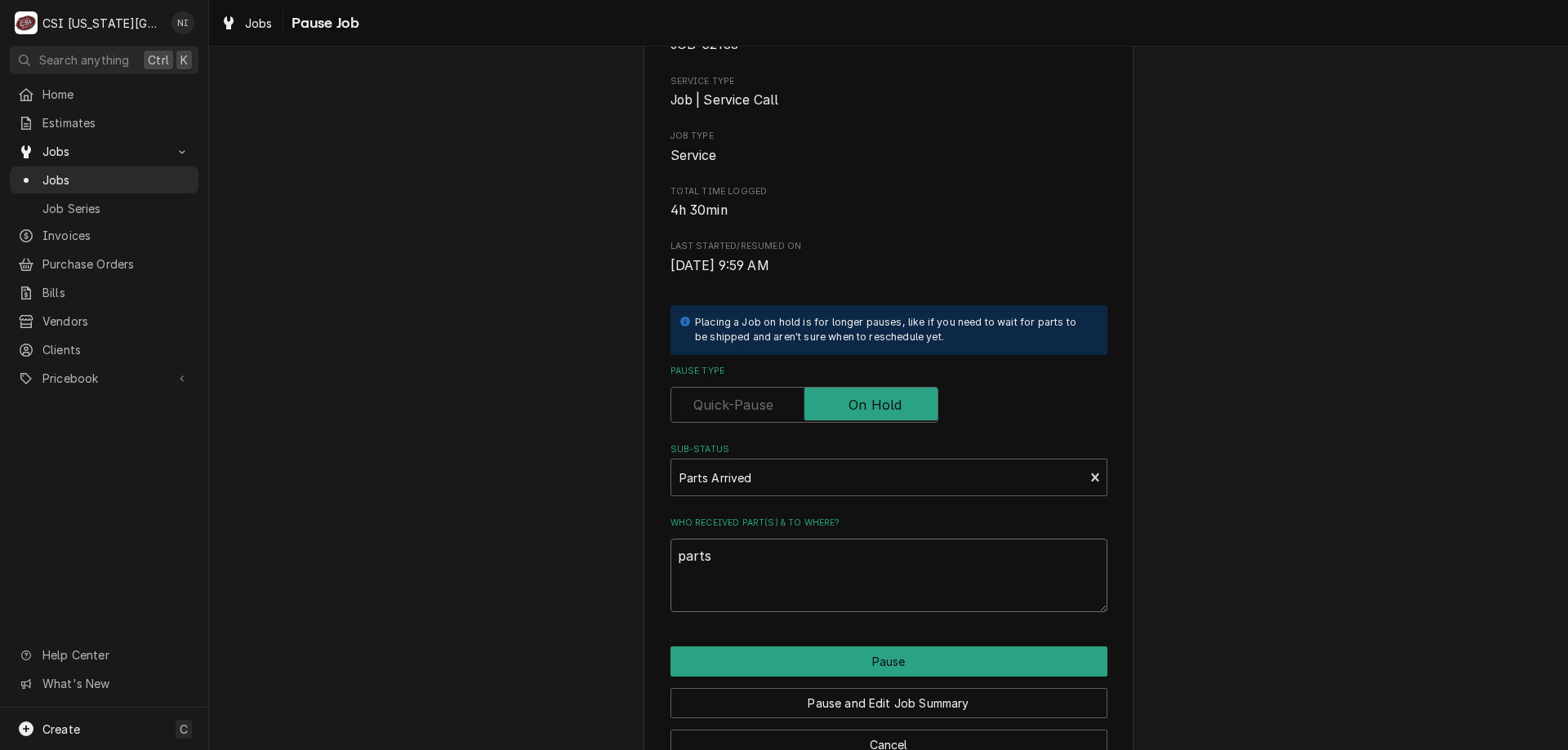
type textarea "parts o"
type textarea "x"
type textarea "parts on"
type textarea "x"
type textarea "parts on"
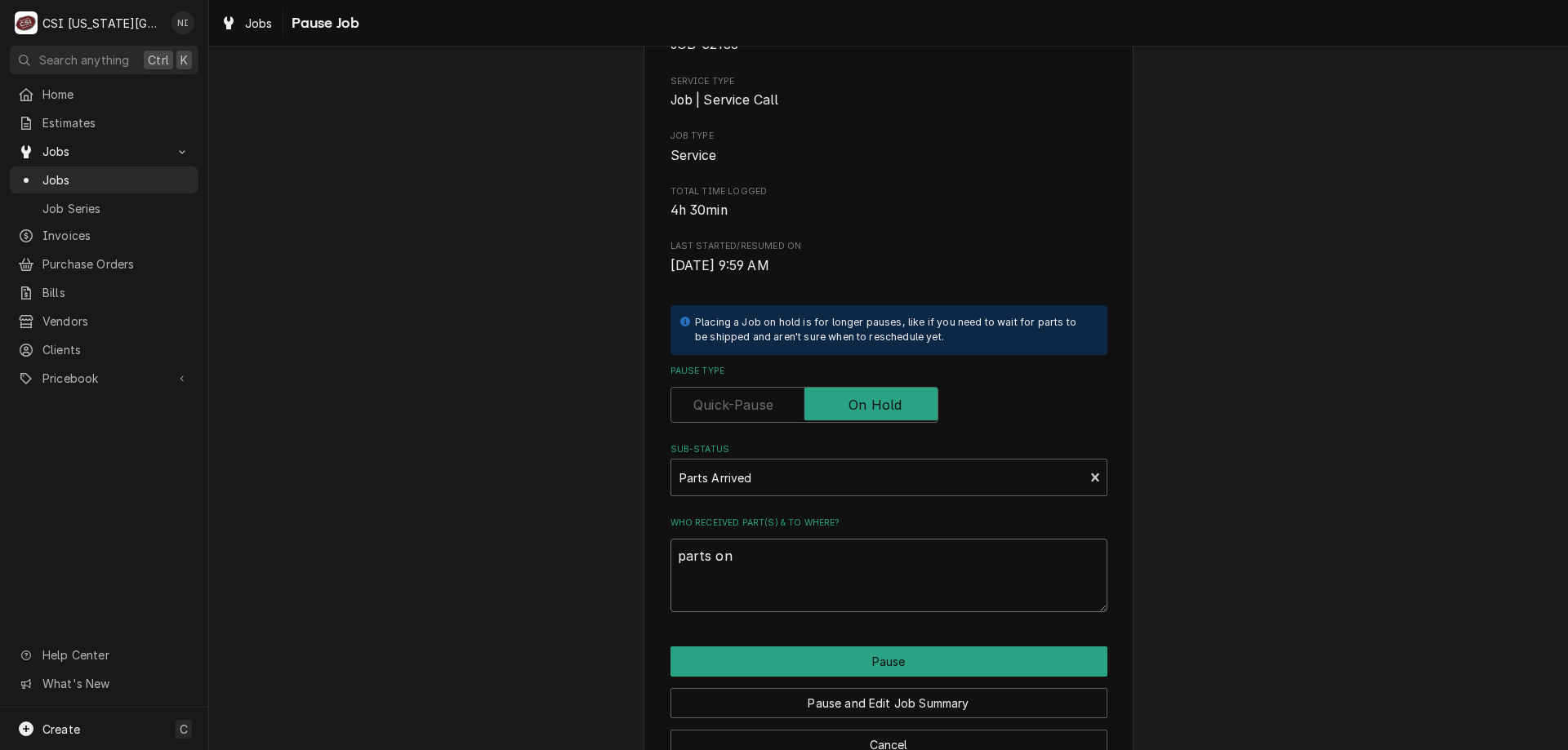
type textarea "x"
type textarea "parts on c"
type textarea "x"
type textarea "parts on co"
type textarea "x"
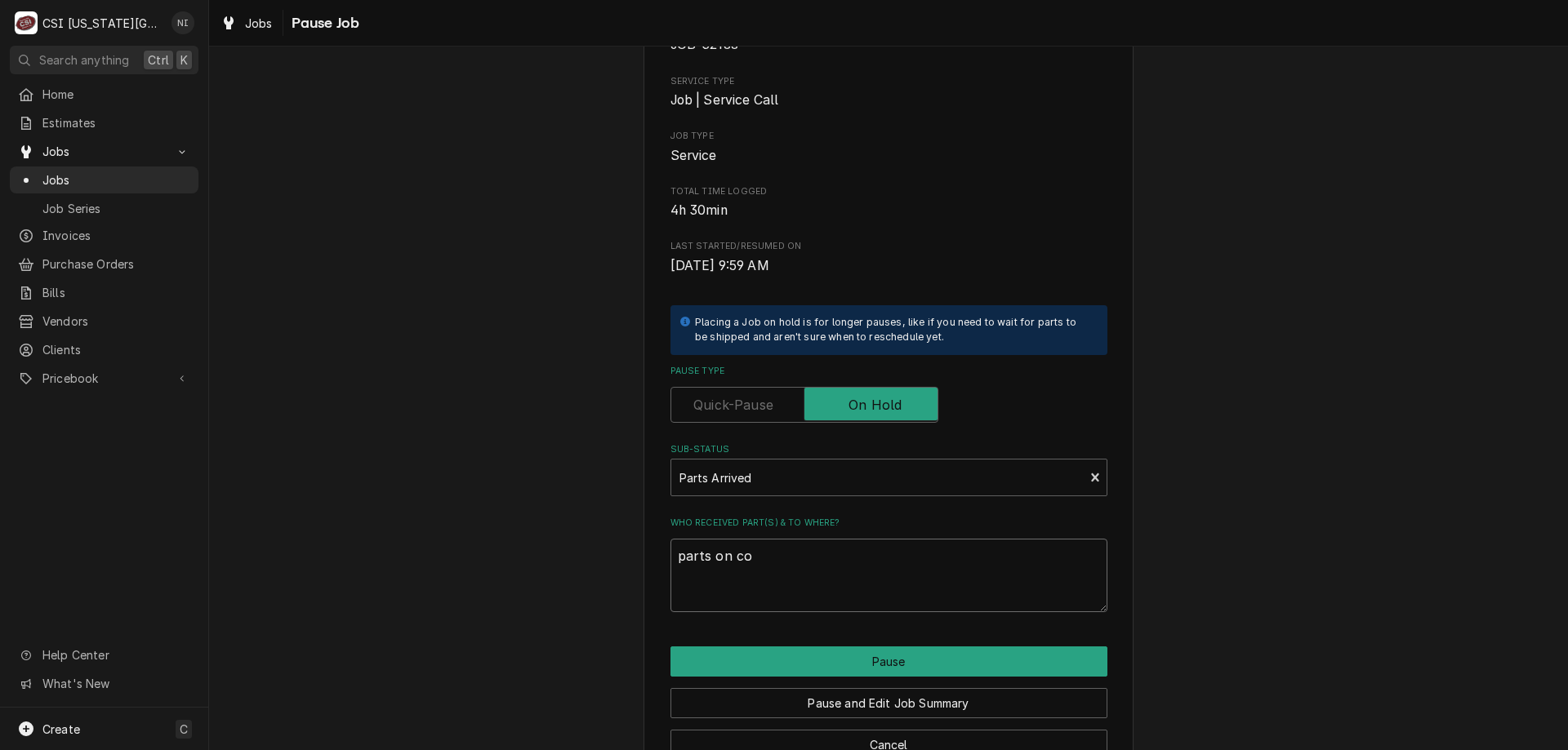
type textarea "parts on cod"
type textarea "x"
type textarea "parts on cody"
type textarea "x"
type textarea "parts on cody"
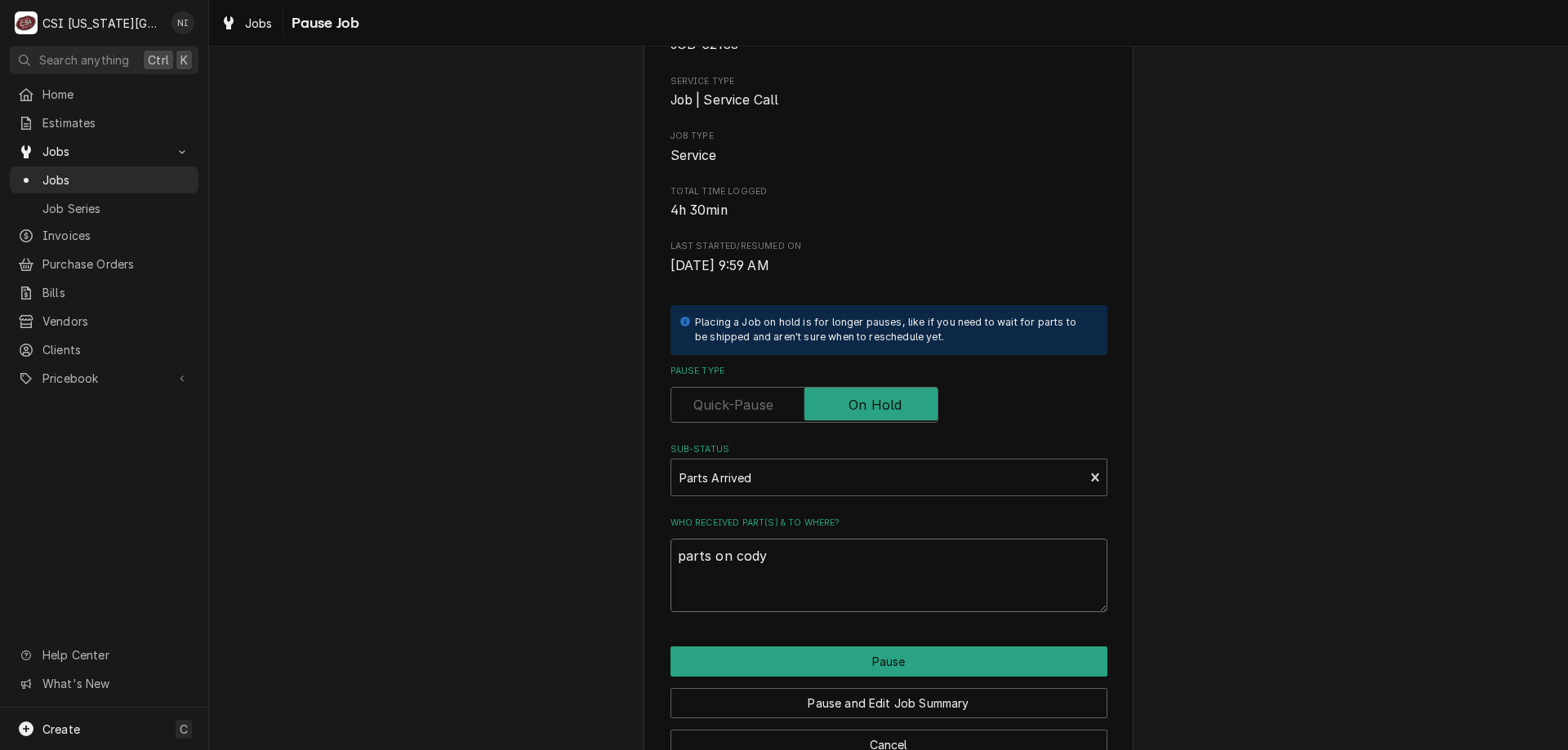
type textarea "x"
type textarea "parts on cody s"
type textarea "x"
type textarea "parts on cody sh"
type textarea "x"
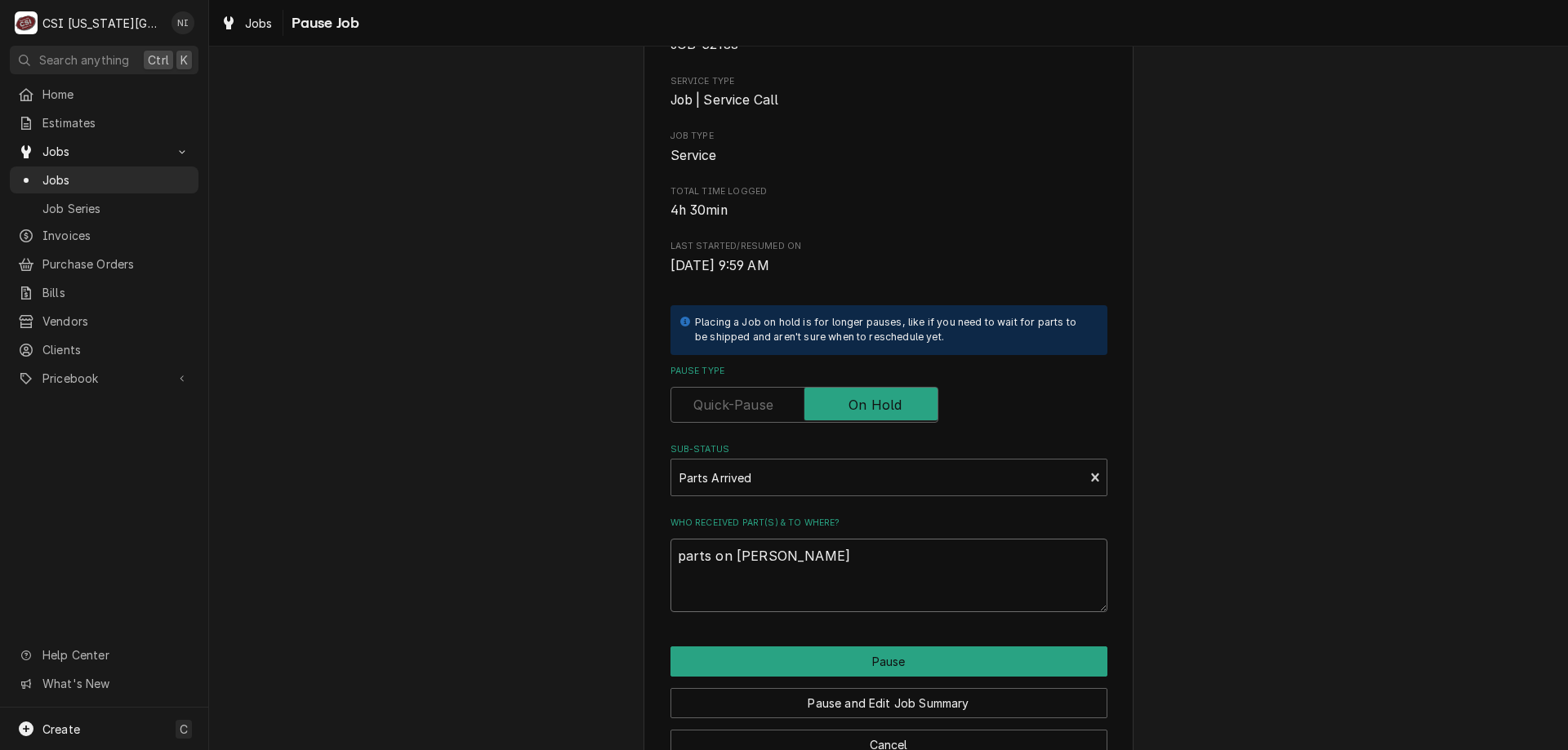
type textarea "parts on cody she"
type textarea "x"
type textarea "parts on cody shel"
type textarea "x"
type textarea "parts on cody shelf"
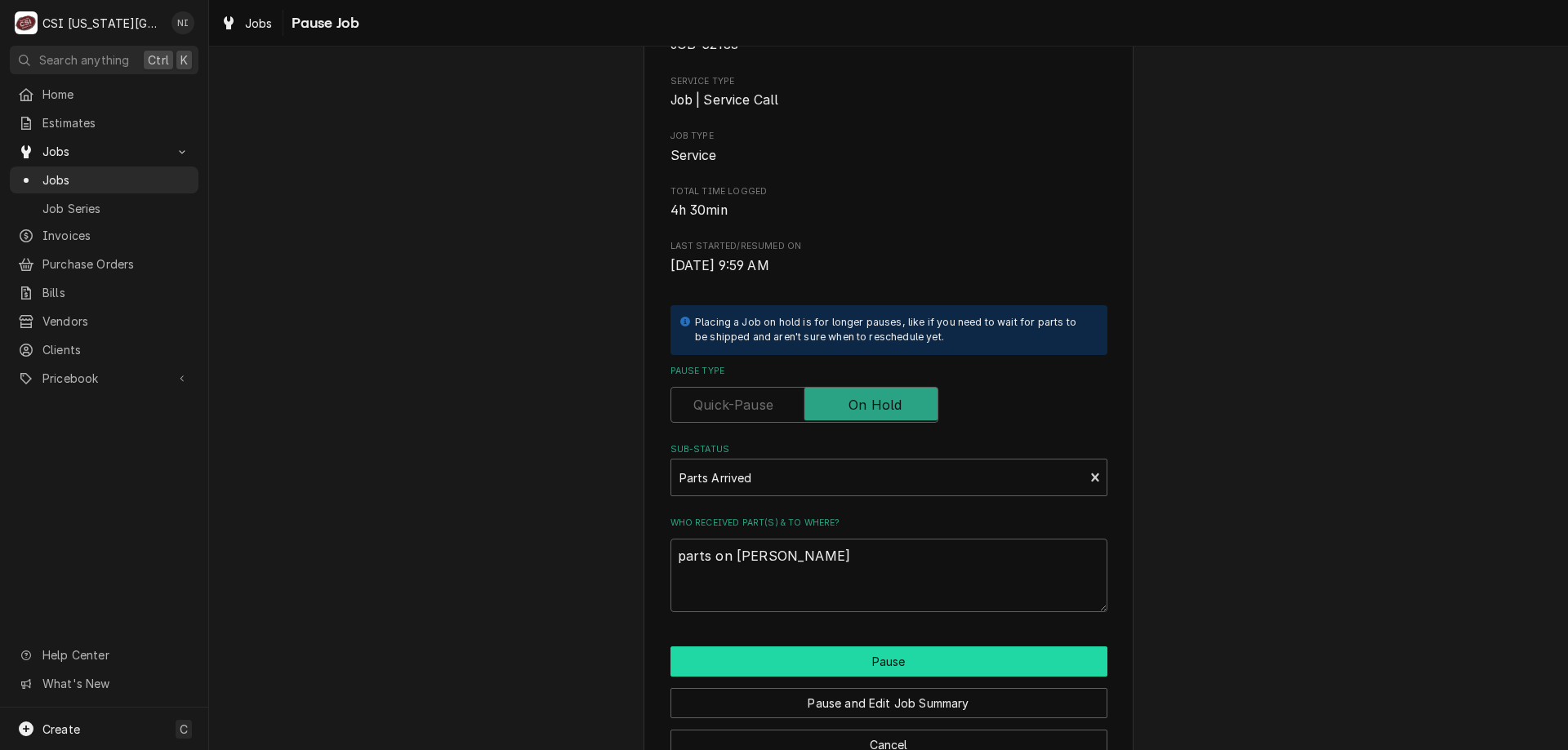
click at [890, 651] on button "Pause" at bounding box center [888, 662] width 436 height 30
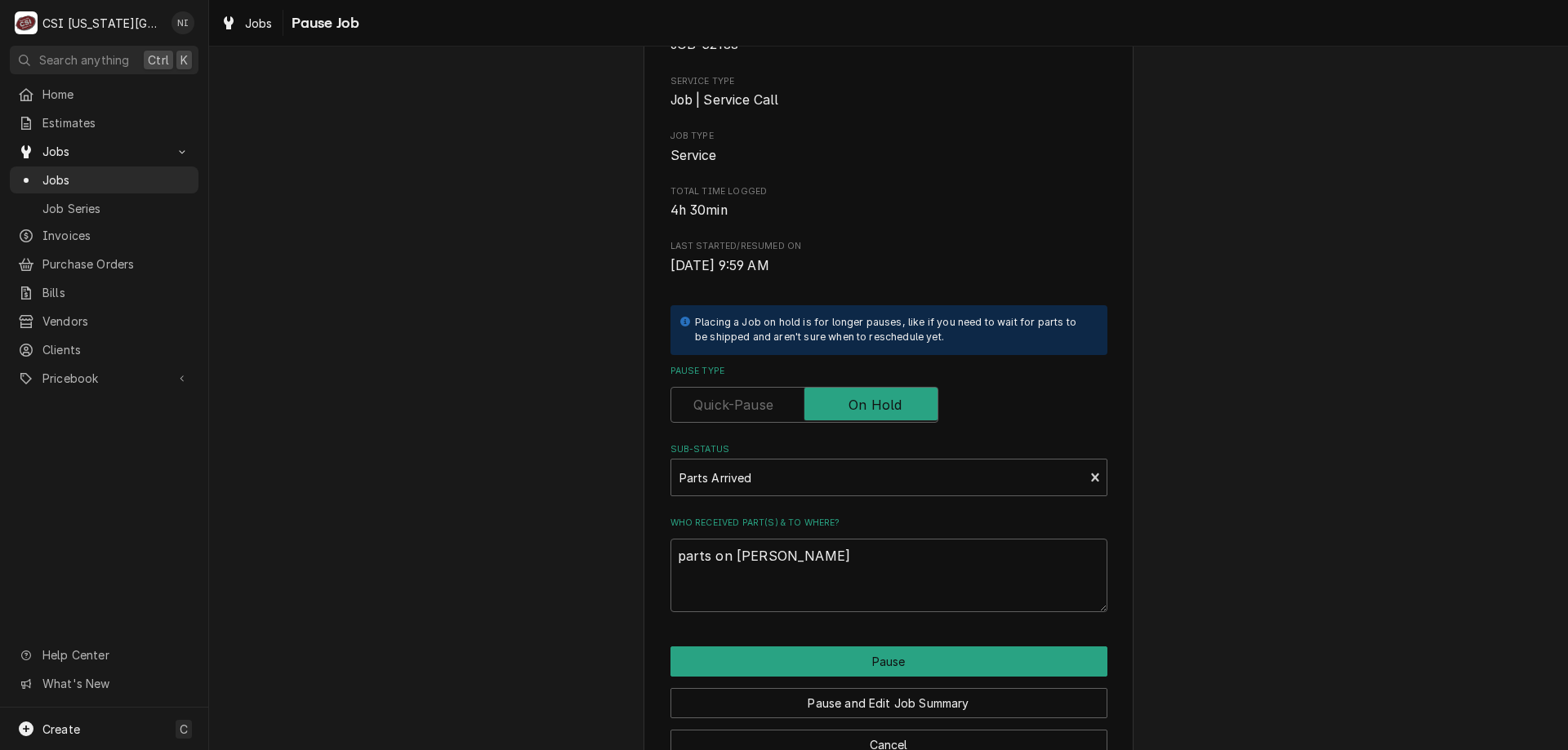
type textarea "x"
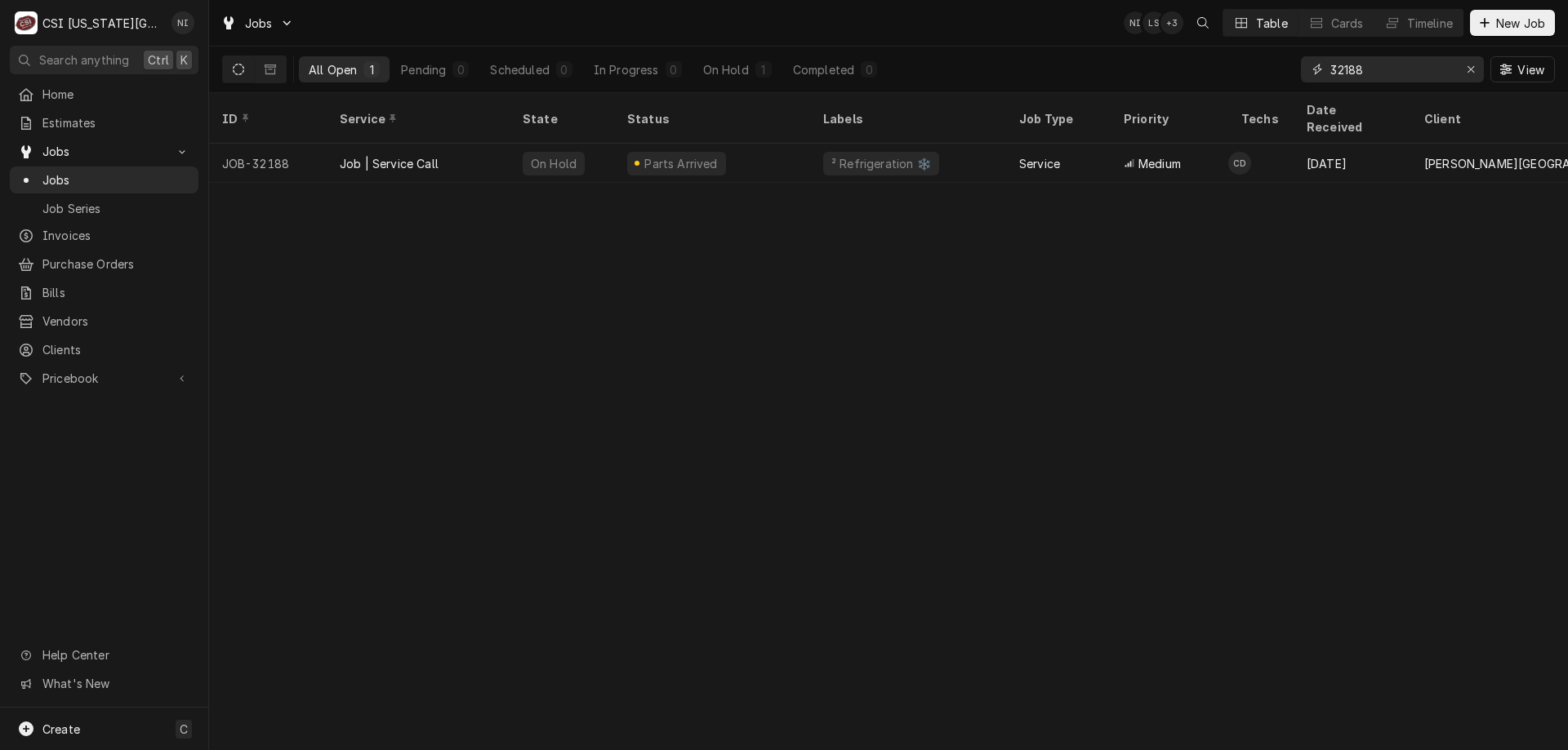
drag, startPoint x: 1360, startPoint y: 77, endPoint x: 1128, endPoint y: 67, distance: 232.2
click at [1126, 68] on div "All Open 1 Pending 0 Scheduled 0 In Progress 0 On Hold 1 Completed 0 32188 View" at bounding box center [888, 69] width 1333 height 46
type input "32350"
click at [771, 144] on div "Draft" at bounding box center [712, 163] width 196 height 39
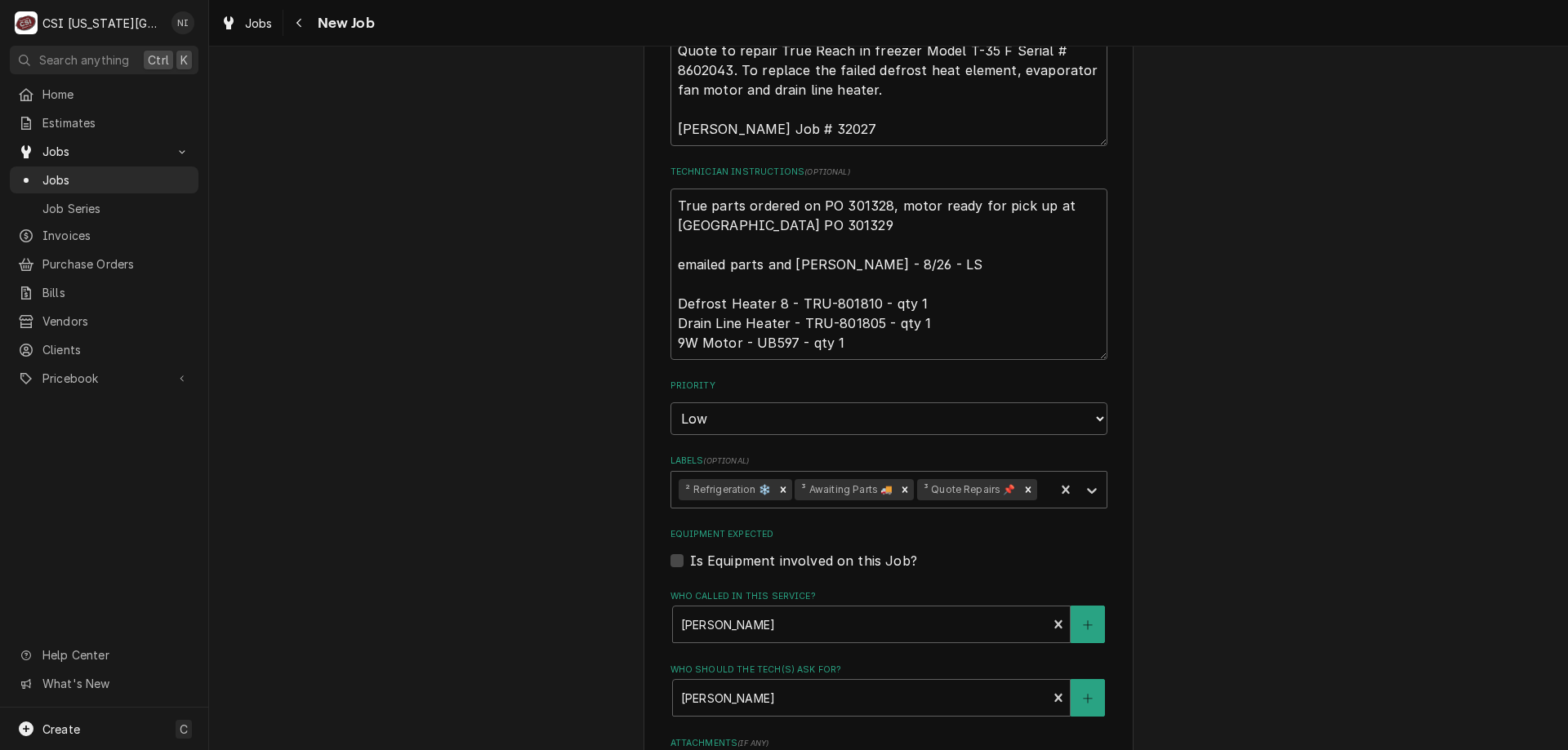
scroll to position [892, 0]
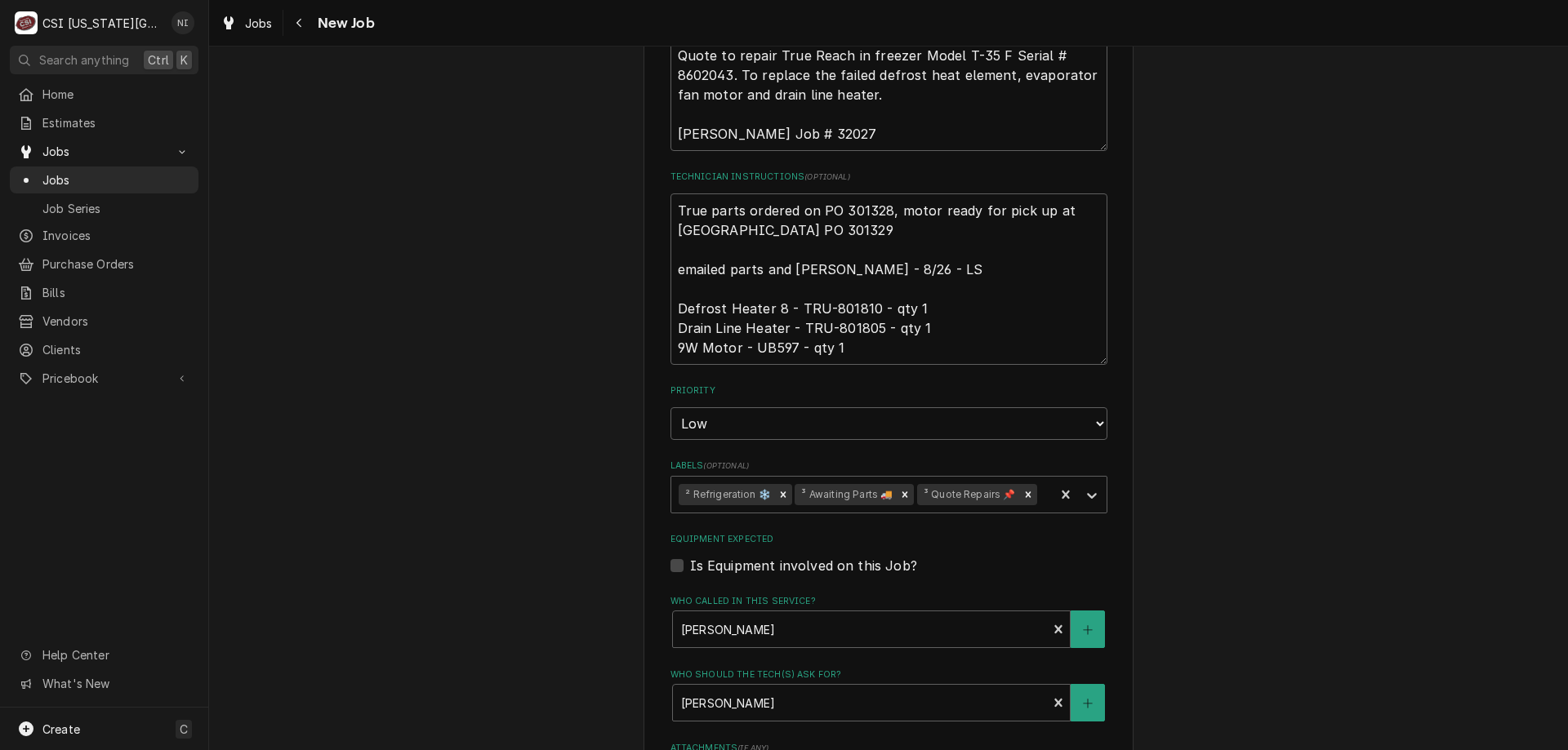
click at [900, 489] on icon "Remove ³ Awaiting Parts 🚚" at bounding box center [905, 495] width 12 height 12
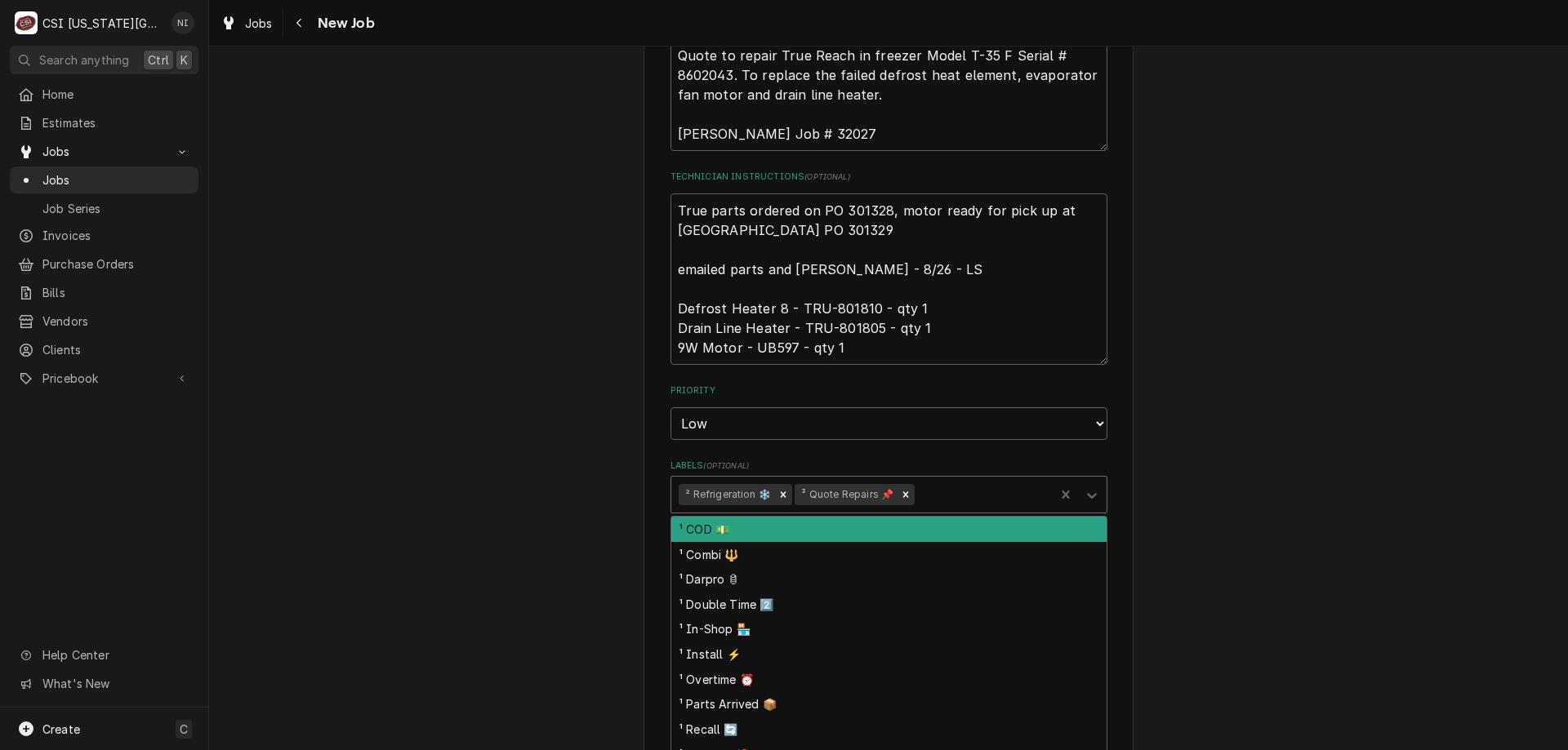
click at [1087, 493] on icon "Labels" at bounding box center [1092, 496] width 10 height 6
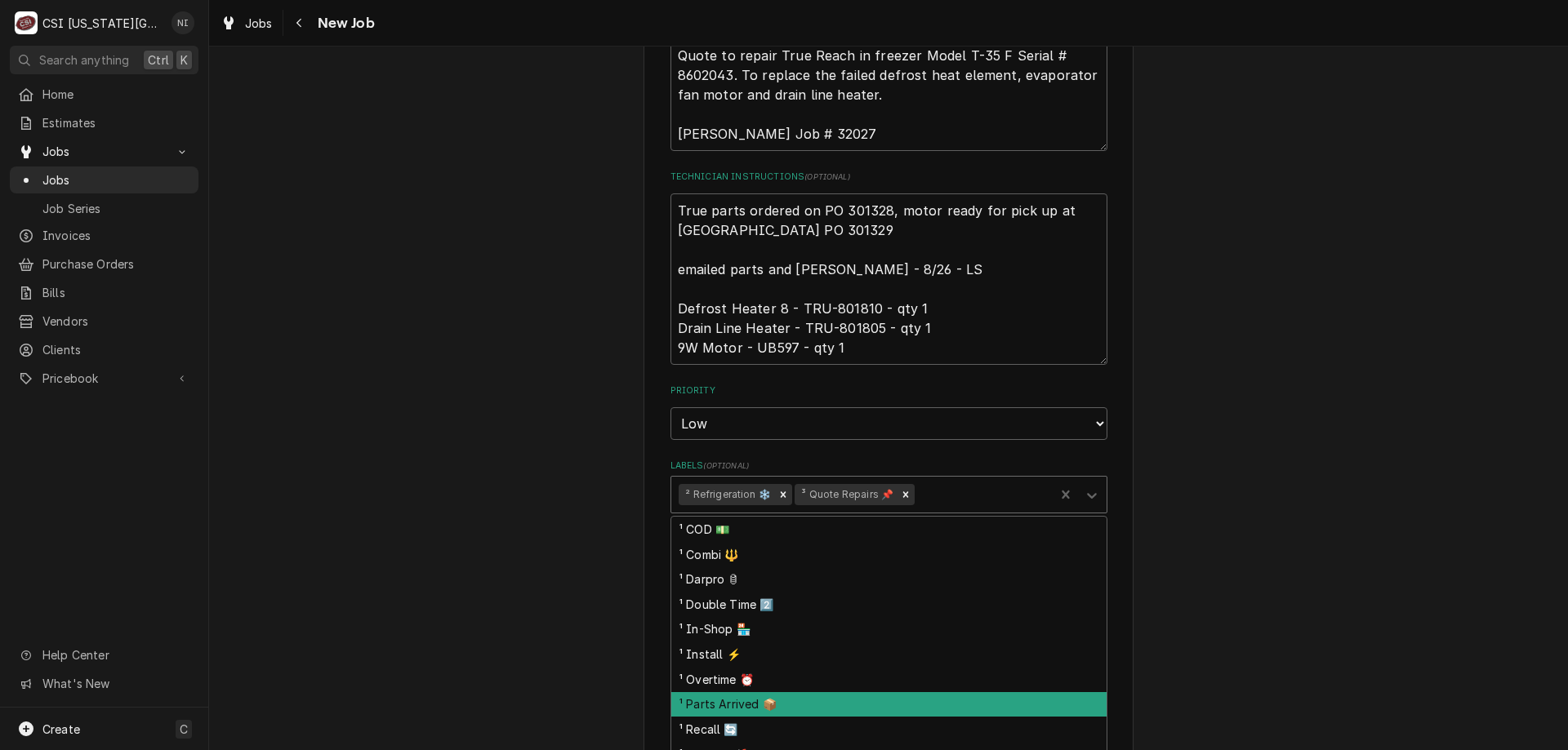
click at [729, 693] on div "¹ Parts Arrived 📦" at bounding box center [888, 705] width 435 height 25
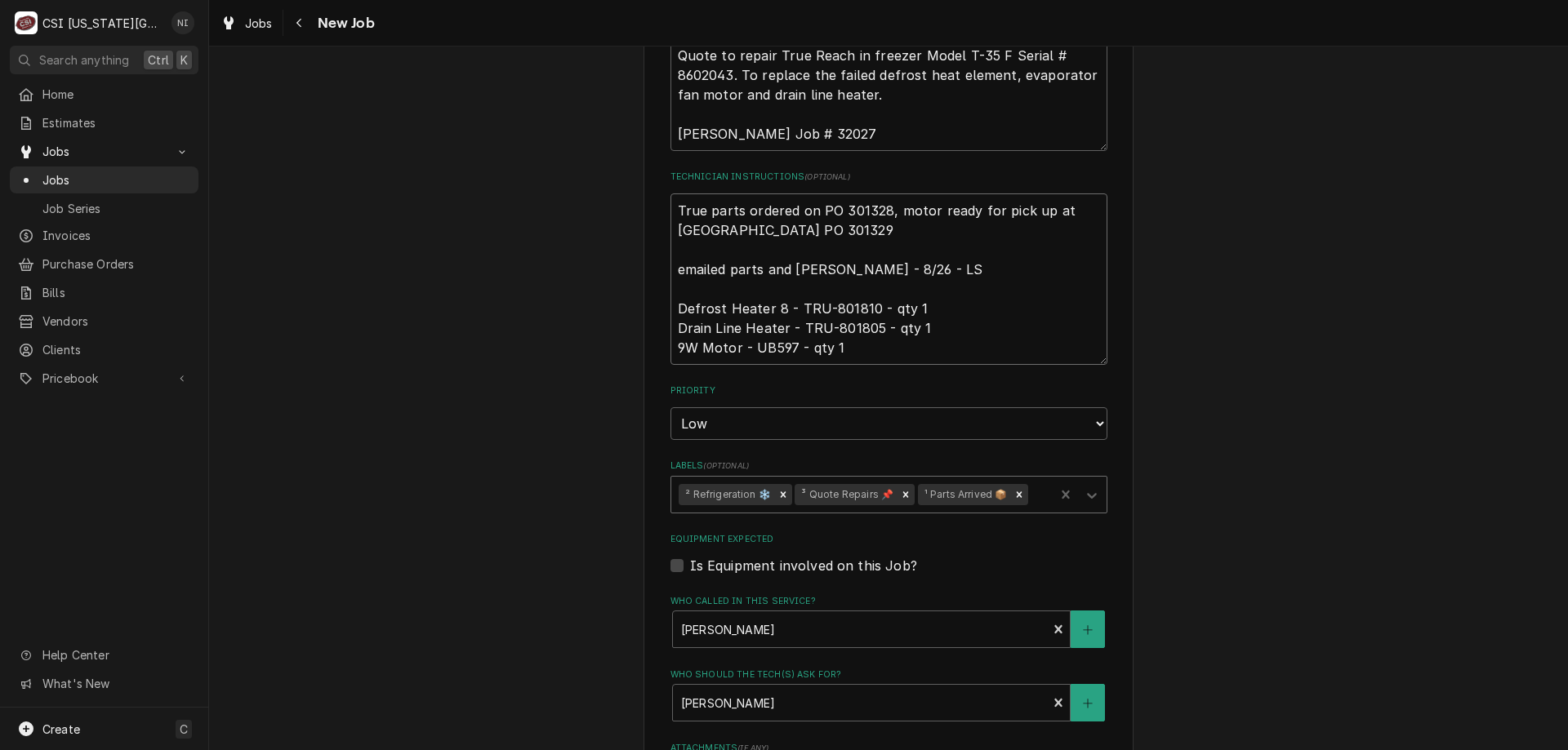
drag, startPoint x: 670, startPoint y: 188, endPoint x: 693, endPoint y: 188, distance: 23.0
click at [671, 194] on textarea "True parts ordered on PO 301328, motor ready for pick up at United Indpendende …" at bounding box center [888, 279] width 436 height 171
type textarea "x"
type textarea "True parts ordered on PO 301328, motor ready for pick up at United Indpendende …"
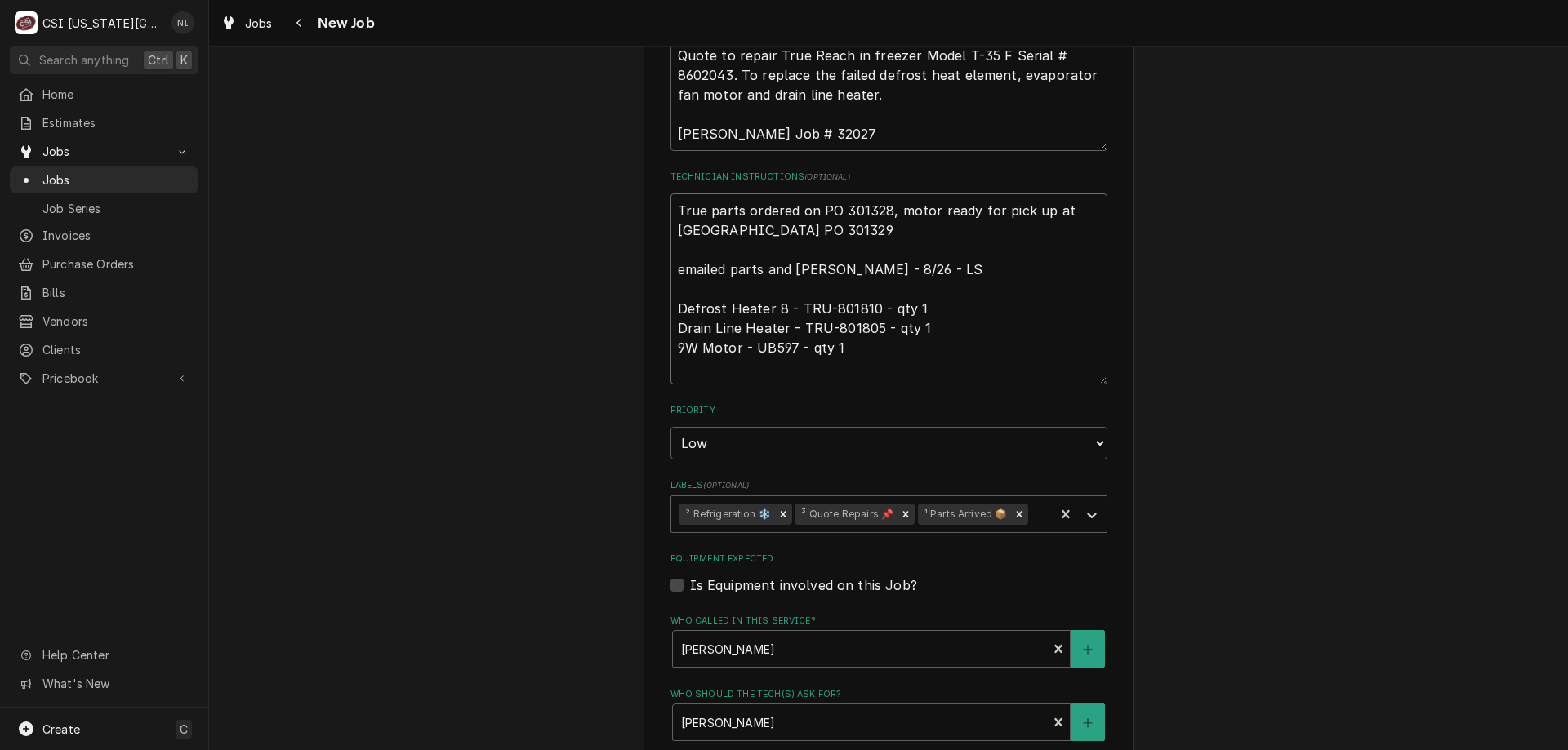
type textarea "x"
type textarea "P True parts ordered on PO 301328, motor ready for pick up at United Indpendend…"
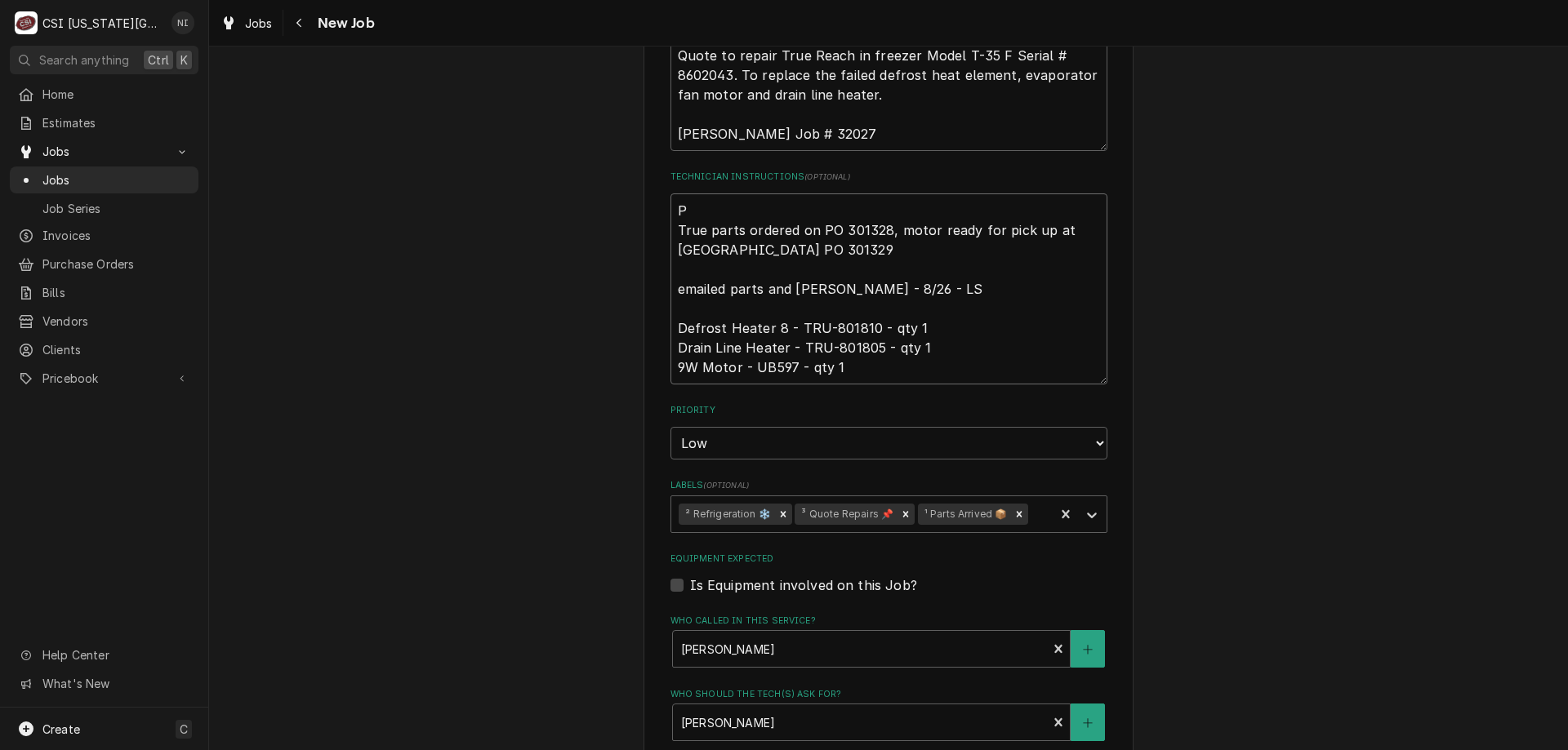
type textarea "x"
type textarea "Po True parts ordered on PO 301328, motor ready for pick up at United Indpenden…"
type textarea "x"
type textarea "Po True parts ordered on PO 301328, motor ready for pick up at United Indpenden…"
type textarea "x"
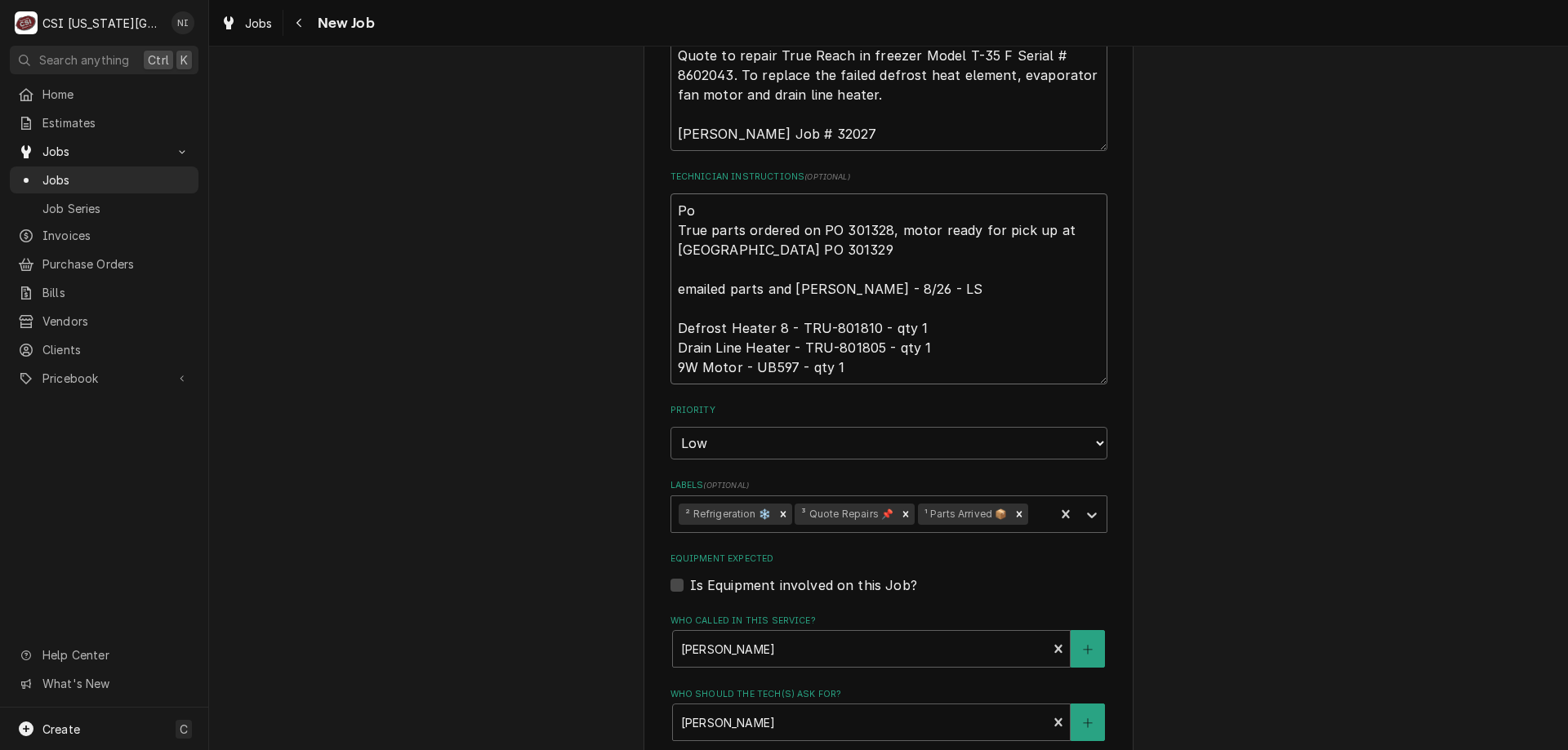
type textarea "Po 3 True parts ordered on PO 301328, motor ready for pick up at United Indpend…"
type textarea "x"
type textarea "Po 30 True parts ordered on PO 301328, motor ready for pick up at United Indpen…"
type textarea "x"
type textarea "Po 301 True parts ordered on PO 301328, motor ready for pick up at United Indpe…"
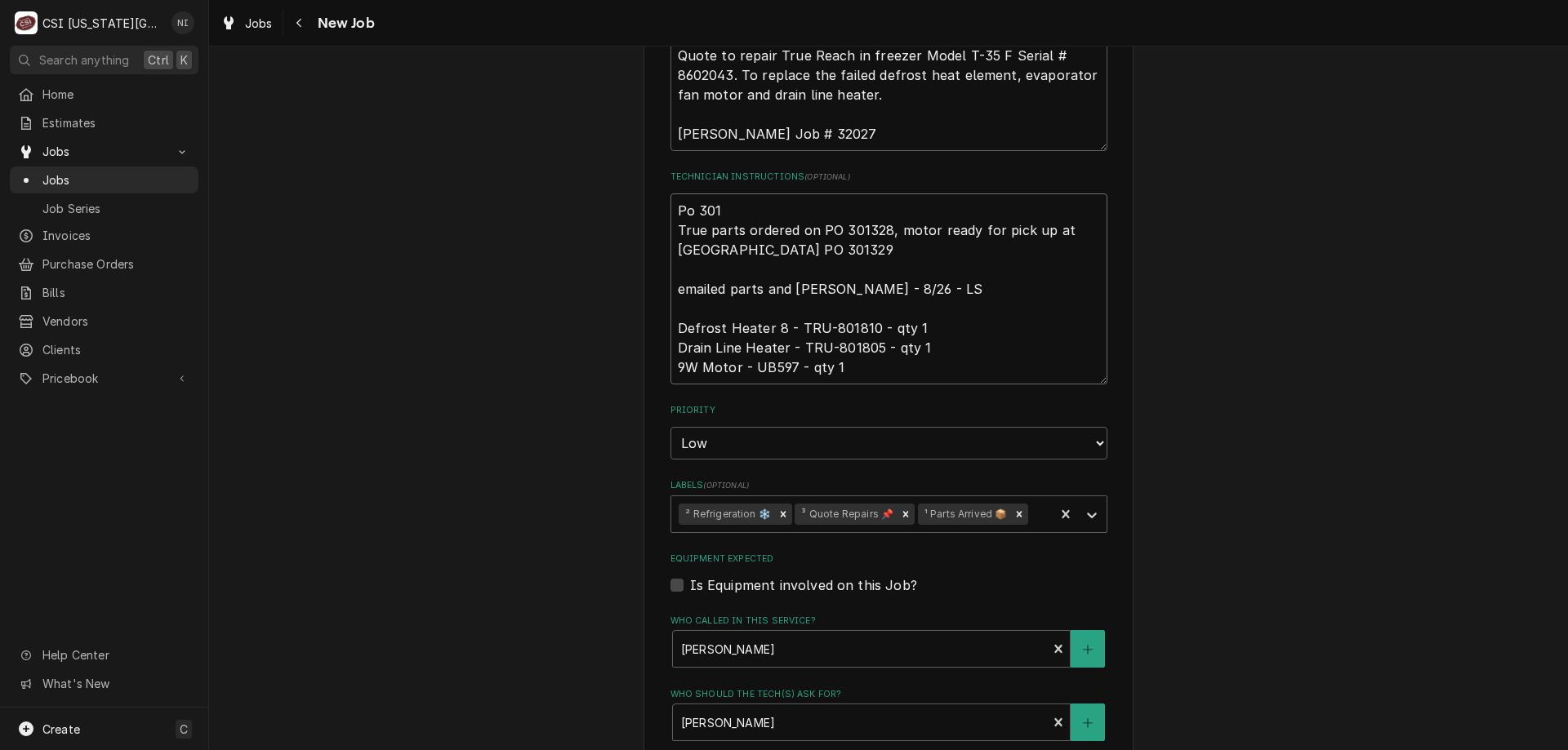
type textarea "x"
type textarea "Po 3013 True parts ordered on PO 301328, motor ready for pick up at United Indp…"
type textarea "x"
type textarea "Po 30132 True parts ordered on PO 301328, motor ready for pick up at United Ind…"
type textarea "x"
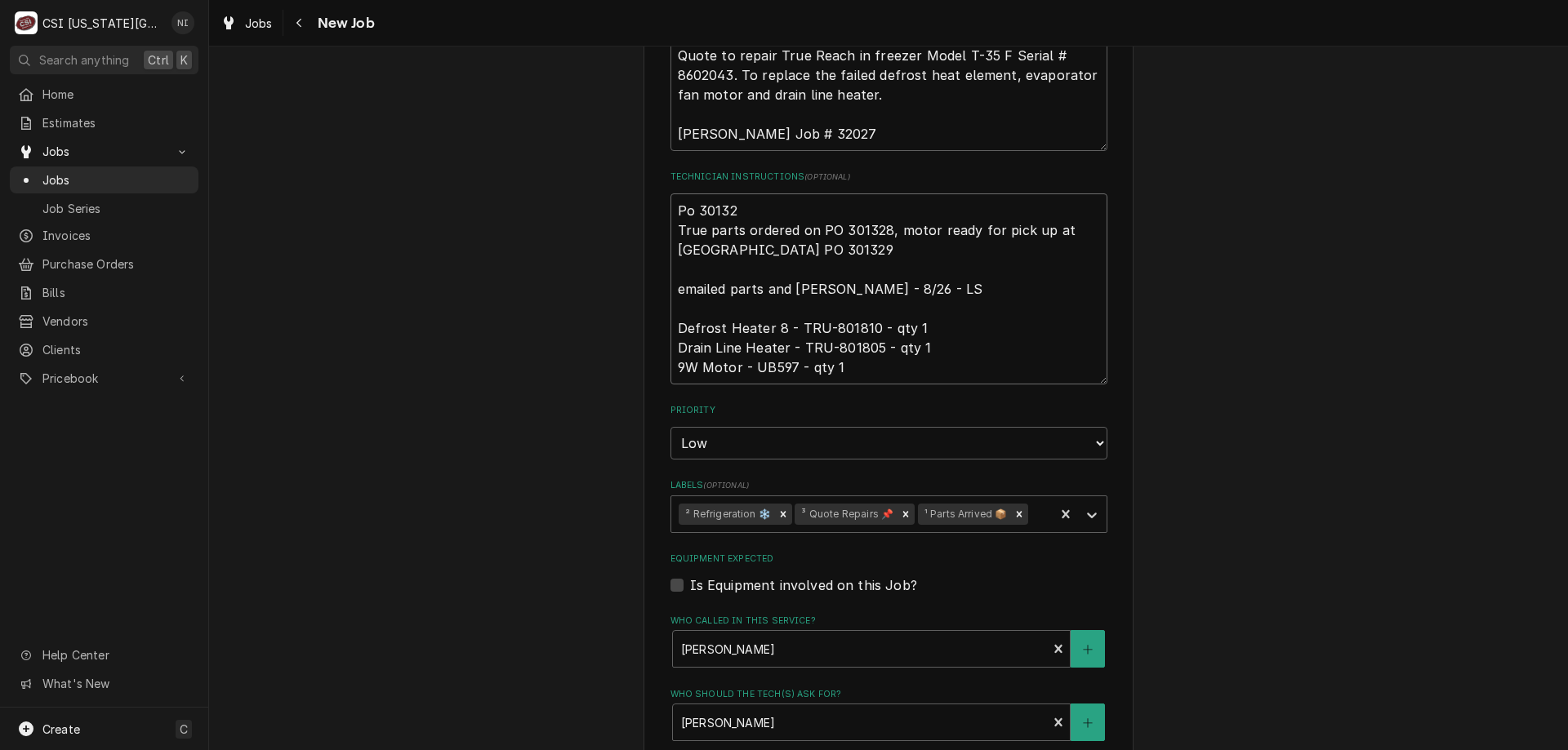
type textarea "Po 301328 True parts ordered on PO 301328, motor ready for pick up at United In…"
type textarea "x"
type textarea "Po 301328 True parts ordered on PO 301328, motor ready for pick up at United In…"
type textarea "x"
type textarea "Po 301328 h True parts ordered on PO 301328, motor ready for pick up at United …"
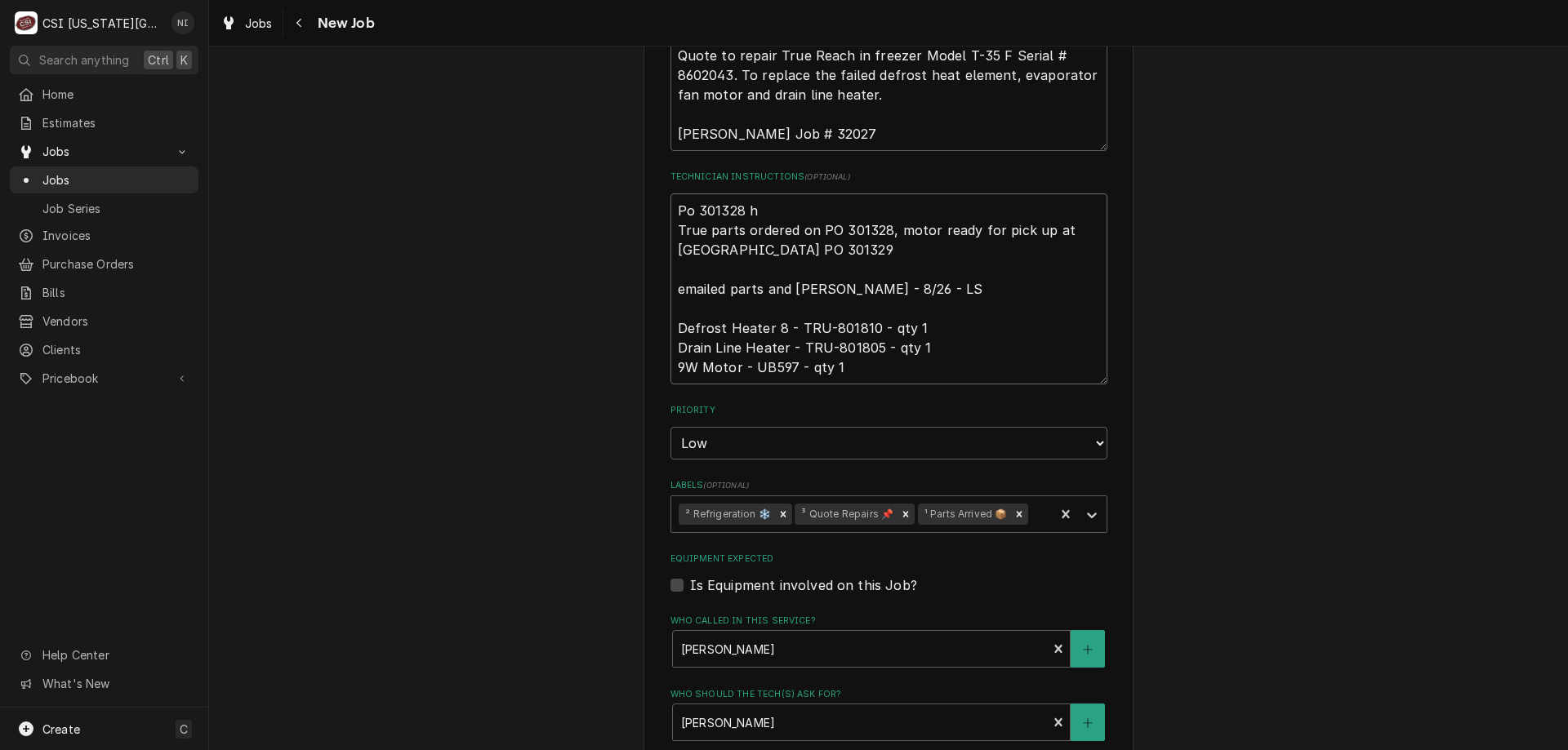
type textarea "x"
type textarea "Po 301328 hi True parts ordered on PO 301328, motor ready for pick up at United…"
type textarea "x"
type textarea "Po 301328 hib True parts ordered on PO 301328, motor ready for pick up at Unite…"
type textarea "x"
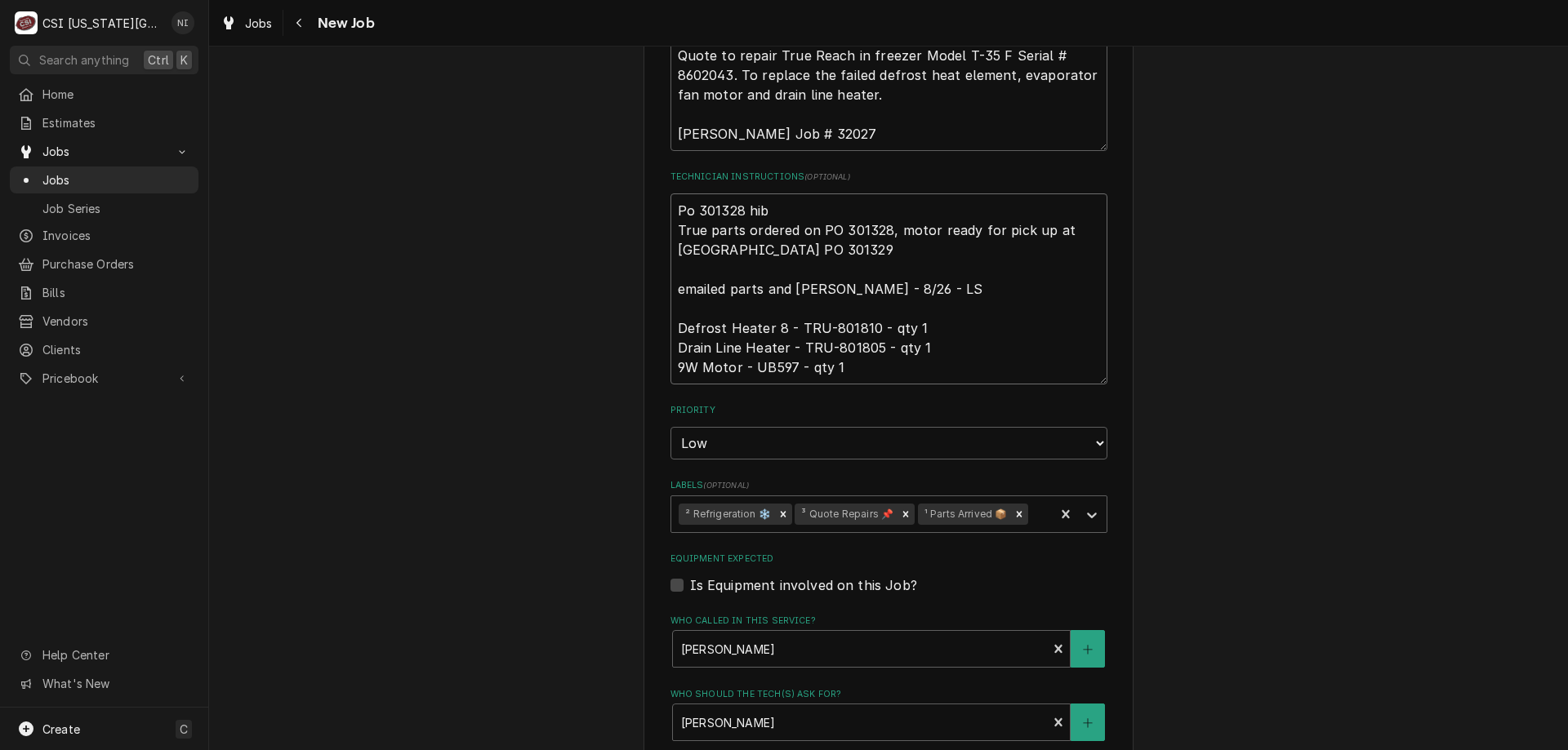
type textarea "Po 301328 hi True parts ordered on PO 301328, motor ready for pick up at United…"
type textarea "x"
type textarea "Po 301328 h True parts ordered on PO 301328, motor ready for pick up at United …"
type textarea "x"
type textarea "Po 301328 True parts ordered on PO 301328, motor ready for pick up at United In…"
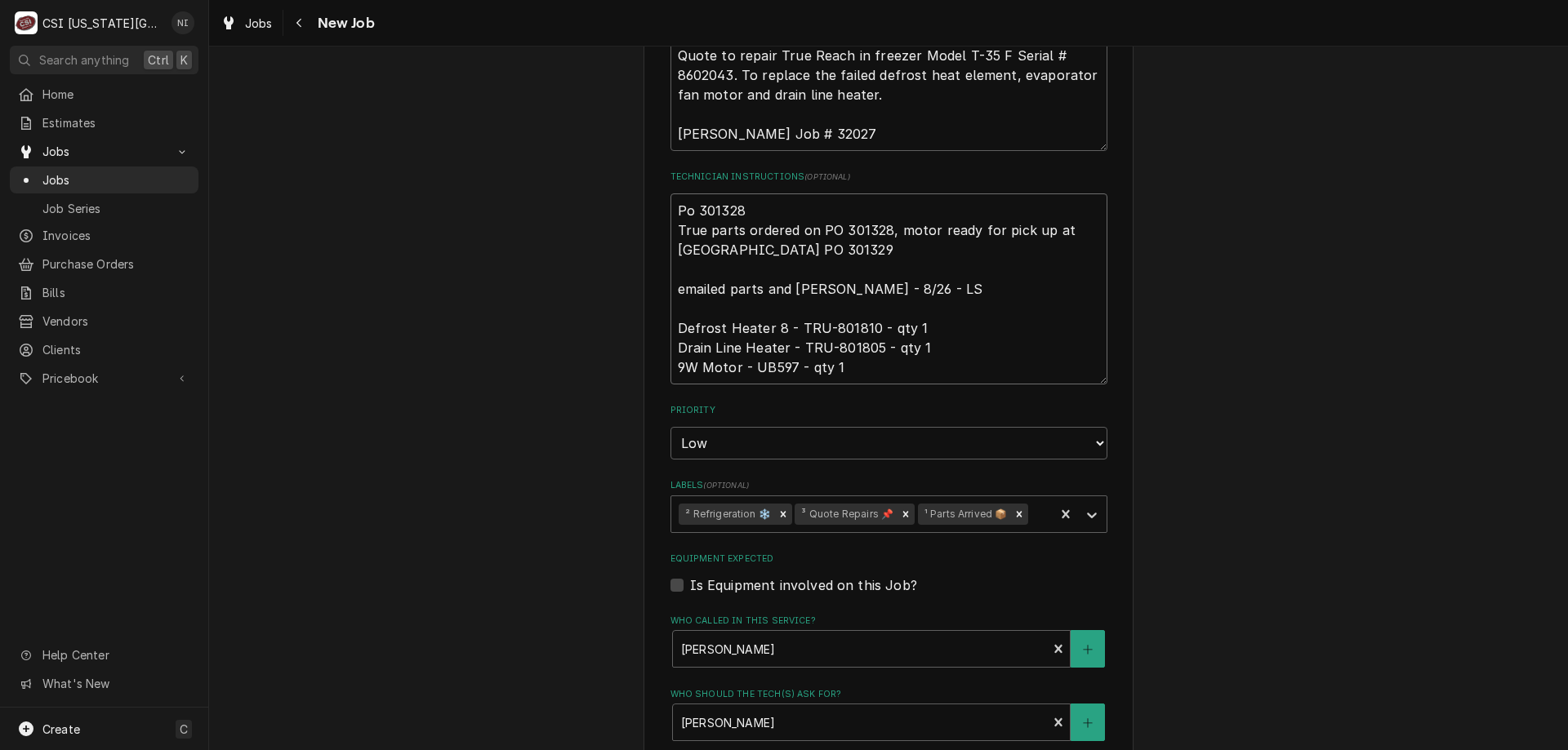
type textarea "x"
type textarea "Po 301328 True parts ordered on PO 301328, motor ready for pick up at United In…"
type textarea "x"
type textarea "Po 30132 True parts ordered on PO 301328, motor ready for pick up at United Ind…"
type textarea "x"
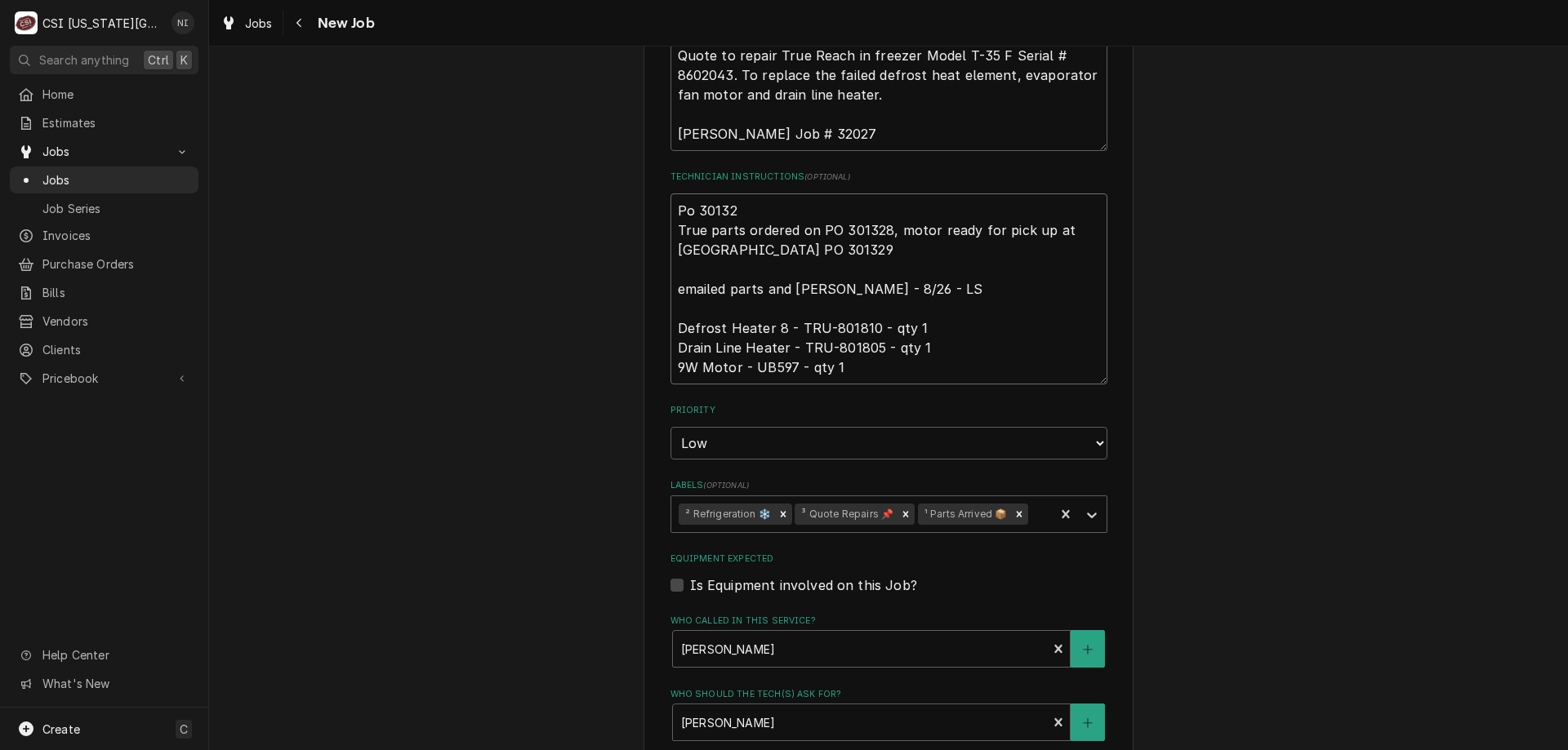
type textarea "Po 3013 True parts ordered on PO 301328, motor ready for pick up at United Indp…"
type textarea "x"
type textarea "Po 301 True parts ordered on PO 301328, motor ready for pick up at United Indpe…"
type textarea "x"
type textarea "Po 30 True parts ordered on PO 301328, motor ready for pick up at United Indpen…"
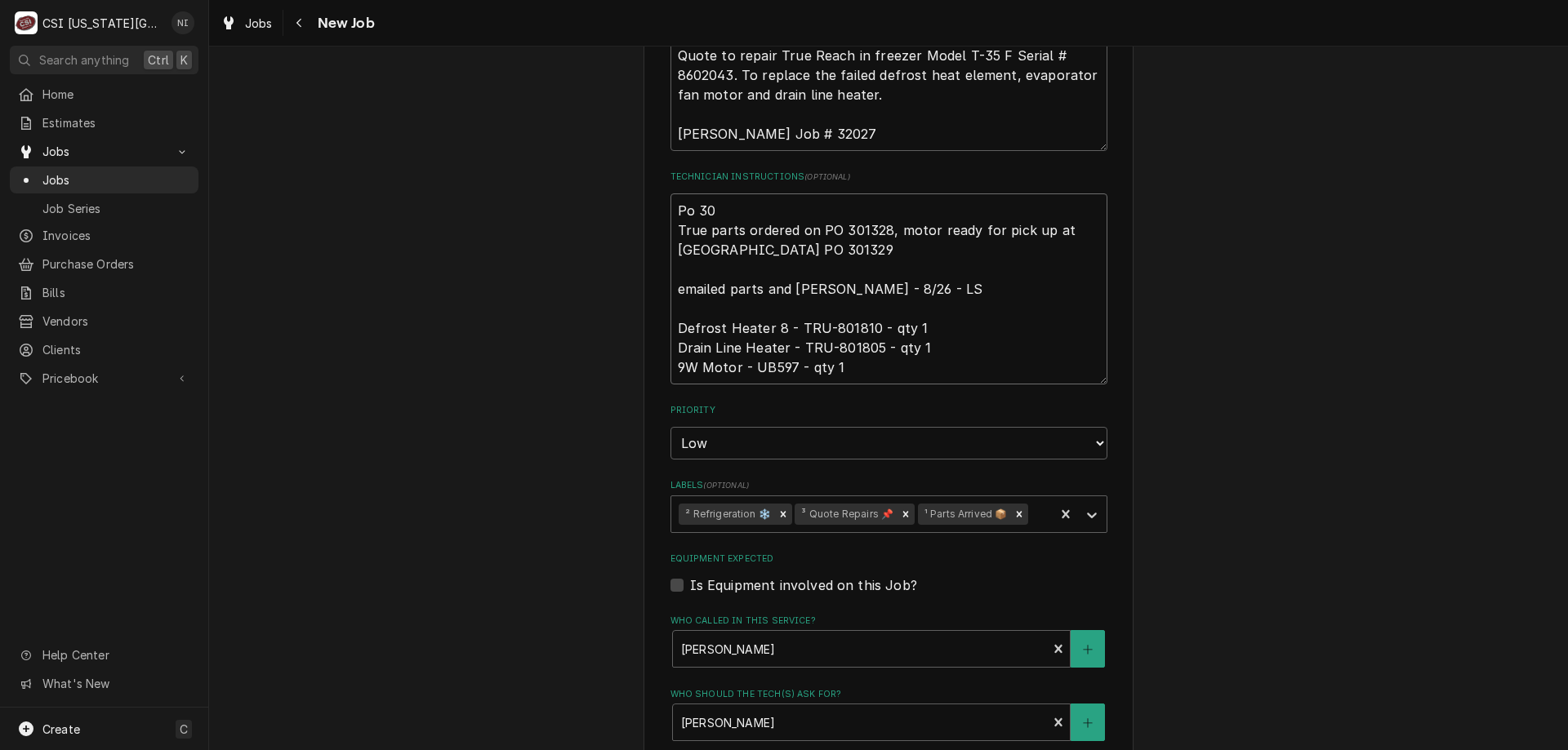
type textarea "x"
type textarea "Po 3 True parts ordered on PO 301328, motor ready for pick up at United Indpend…"
type textarea "x"
type textarea "Po True parts ordered on PO 301328, motor ready for pick up at United Indpenden…"
type textarea "x"
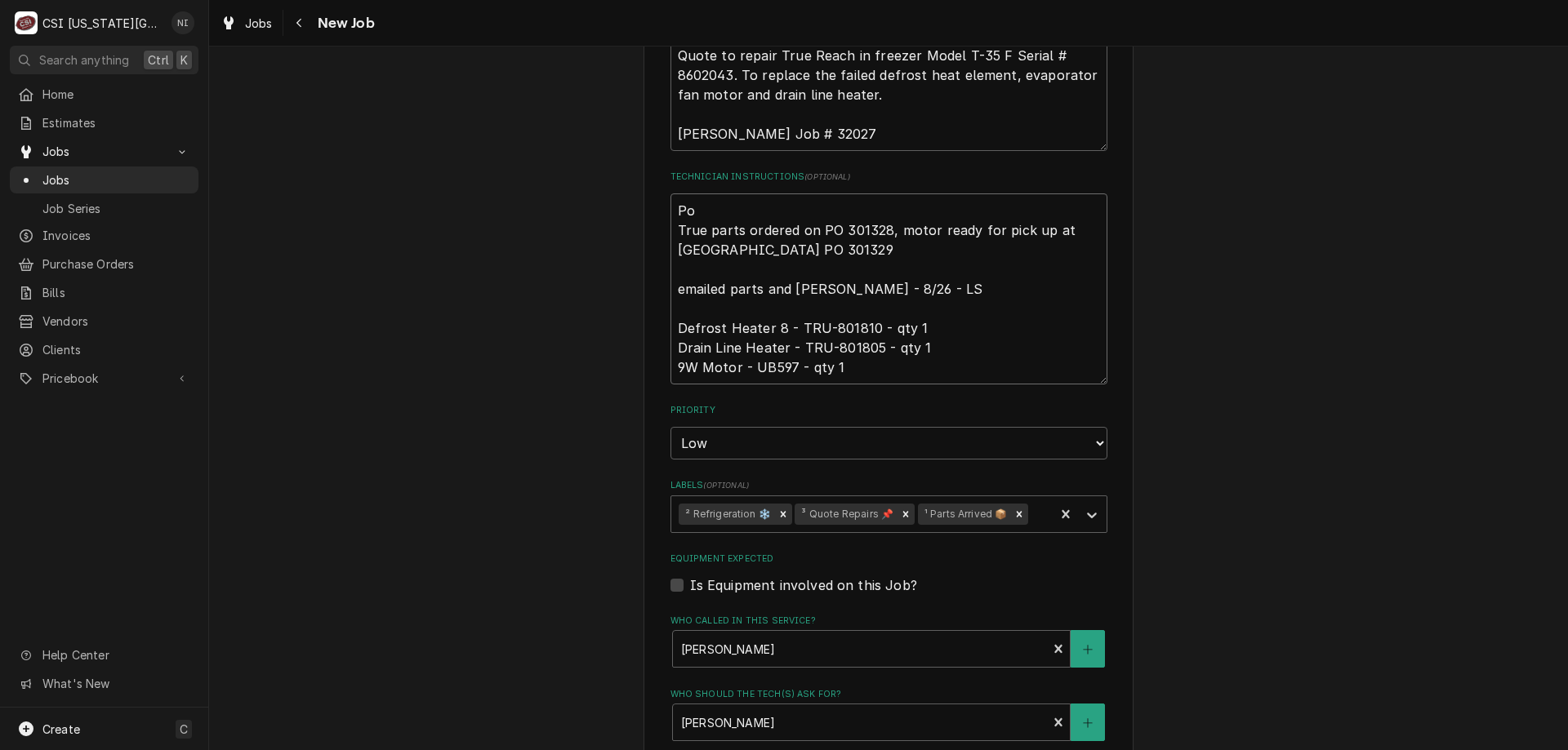
type textarea "Po True parts ordered on PO 301328, motor ready for pick up at United Indpenden…"
type textarea "x"
type textarea "P True parts ordered on PO 301328, motor ready for pick up at United Indpendend…"
type textarea "x"
type textarea "True parts ordered on PO 301328, motor ready for pick up at United Indpendende …"
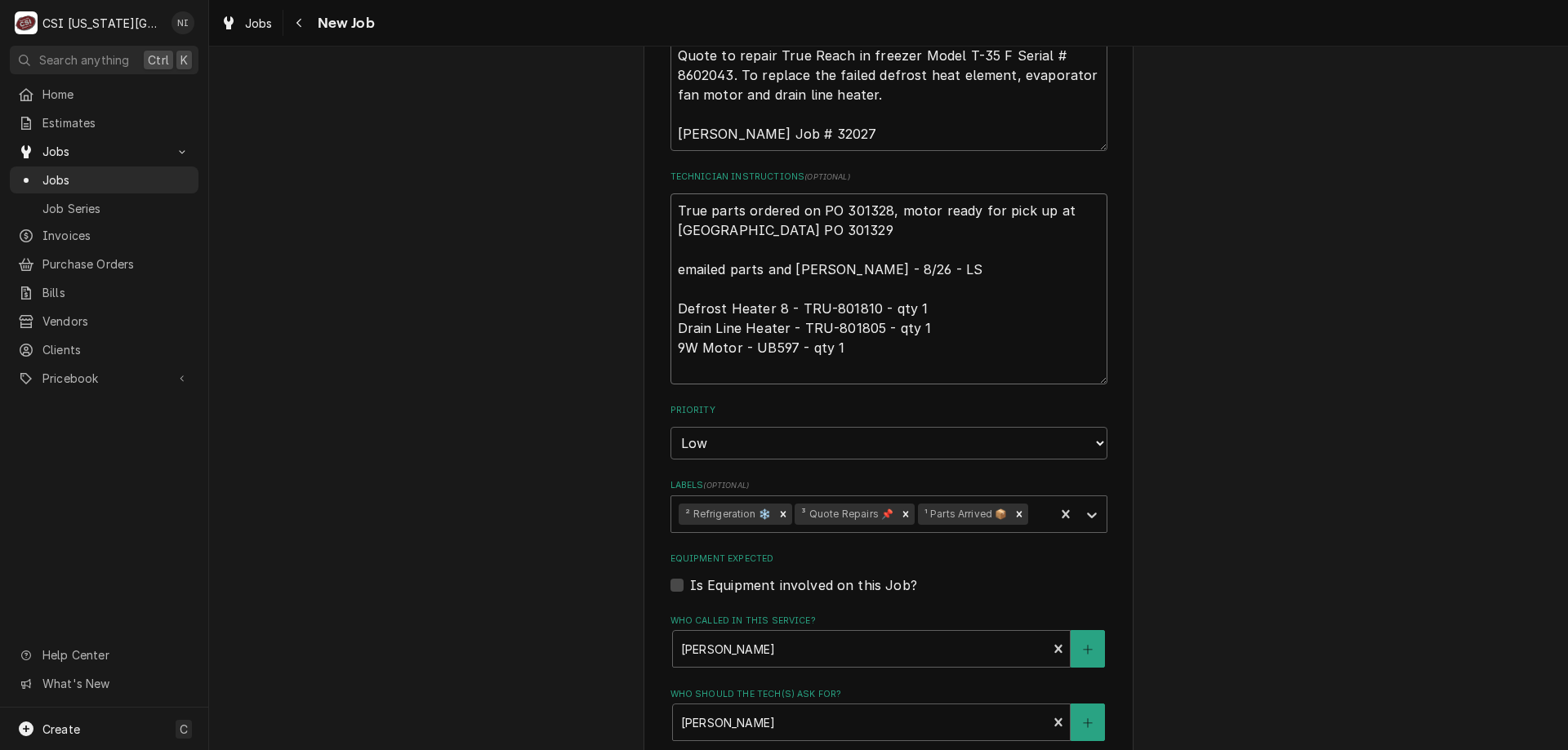
type textarea "x"
type textarea "t True parts ordered on PO 301328, motor ready for pick up at United Indpendend…"
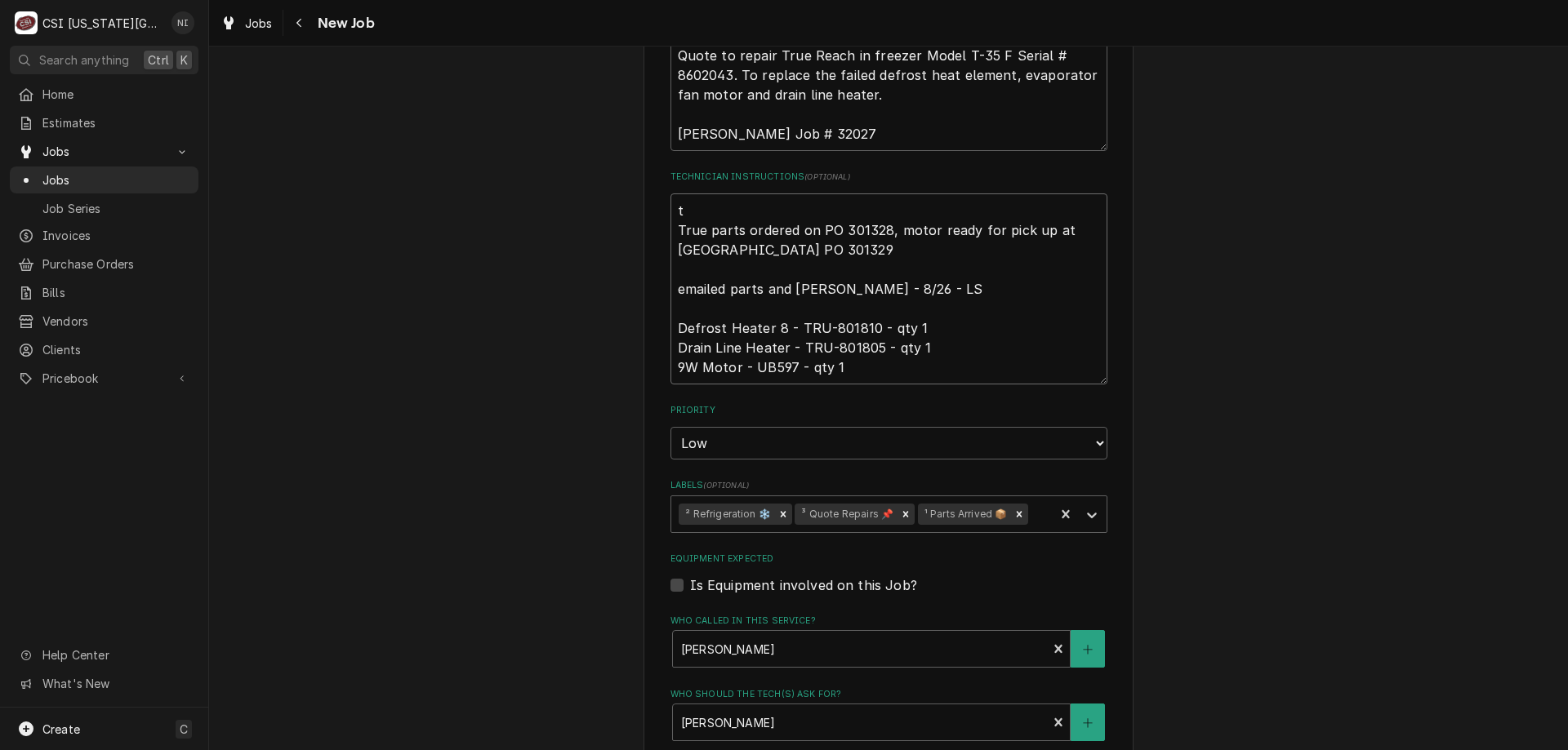
type textarea "x"
type textarea "True parts ordered on PO 301328, motor ready for pick up at United Indpendende …"
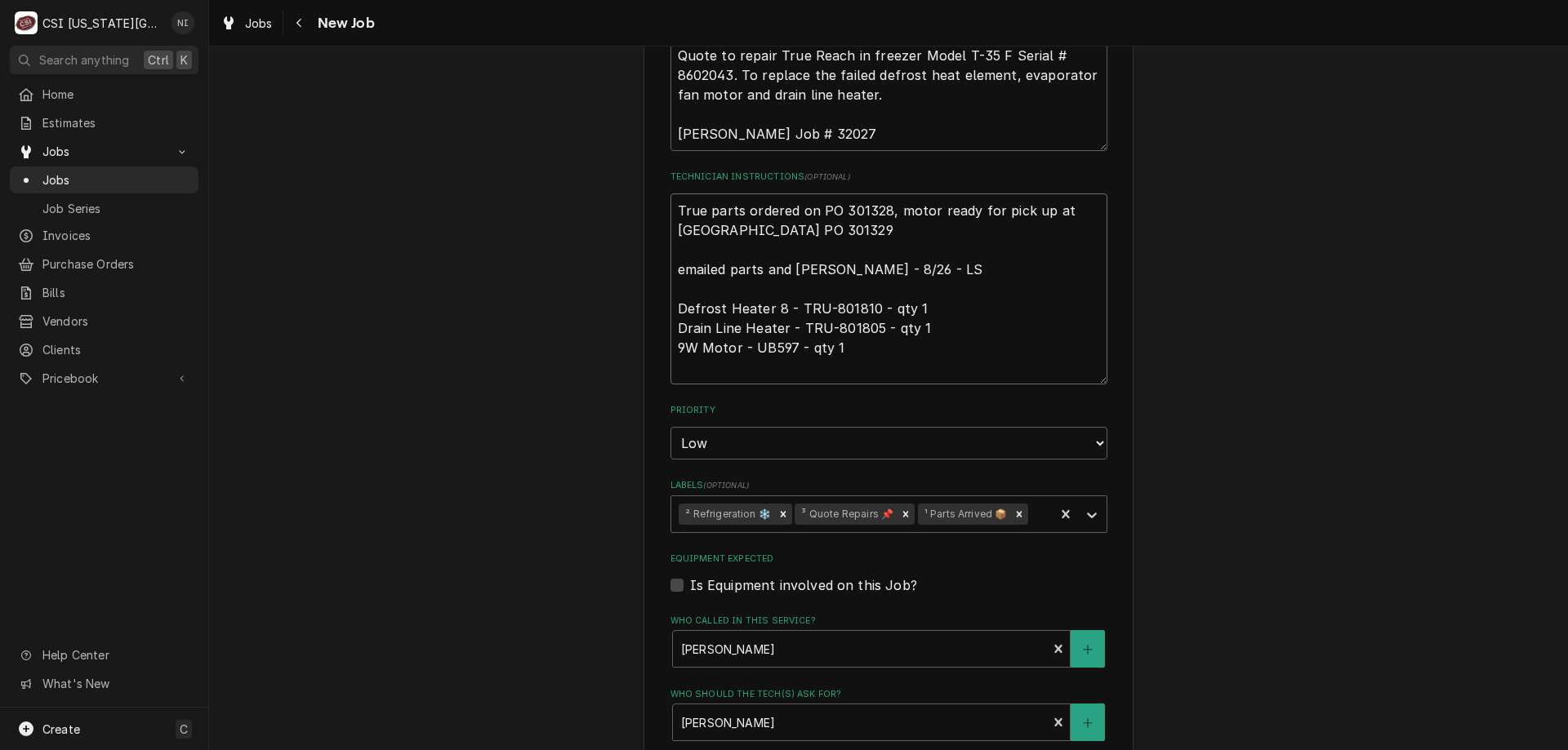
type textarea "x"
type textarea "T True parts ordered on PO 301328, motor ready for pick up at United Indpendend…"
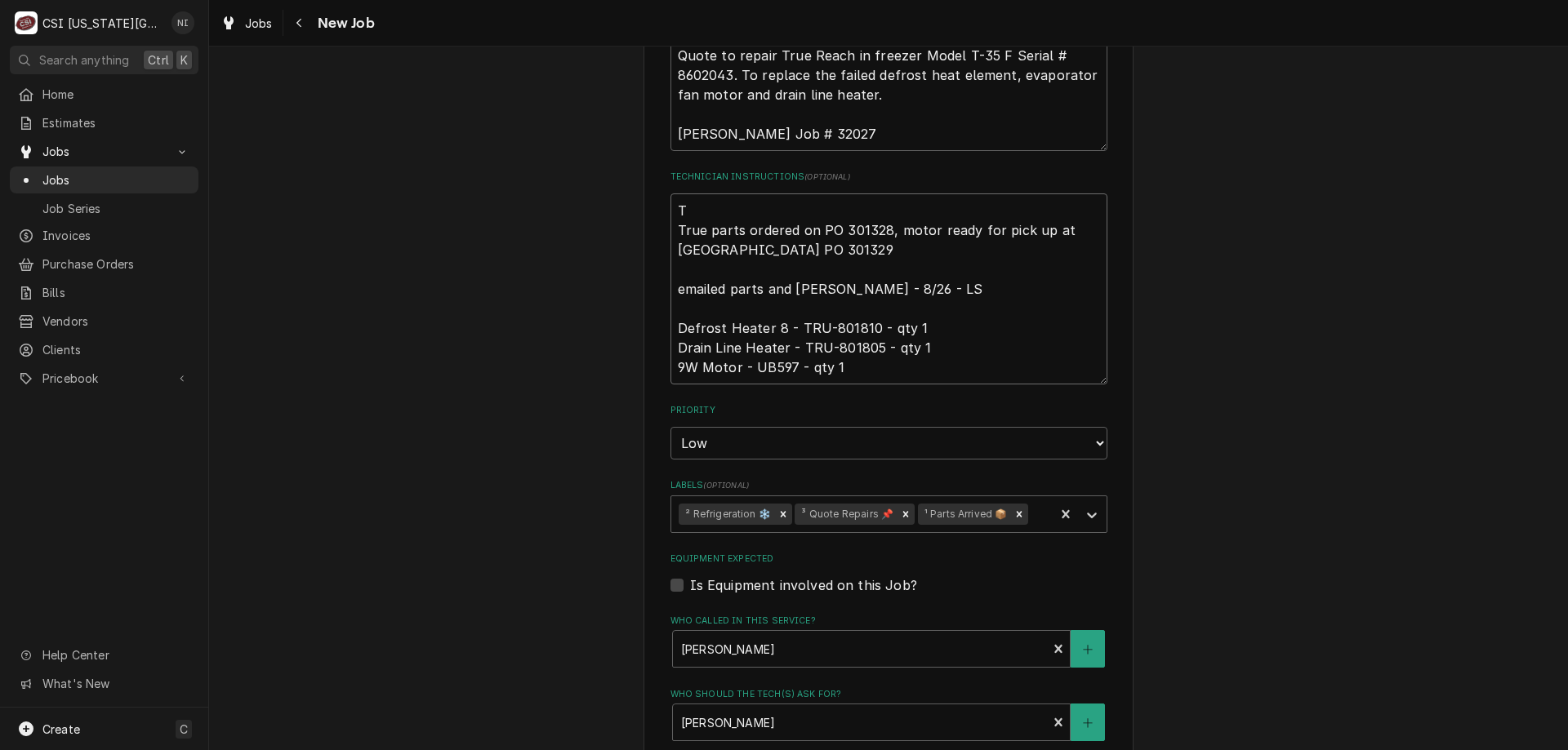
type textarea "x"
type textarea "Tr True parts ordered on PO 301328, motor ready for pick up at United Indpenden…"
type textarea "x"
type textarea "Tru True parts ordered on PO 301328, motor ready for pick up at United Indpende…"
type textarea "x"
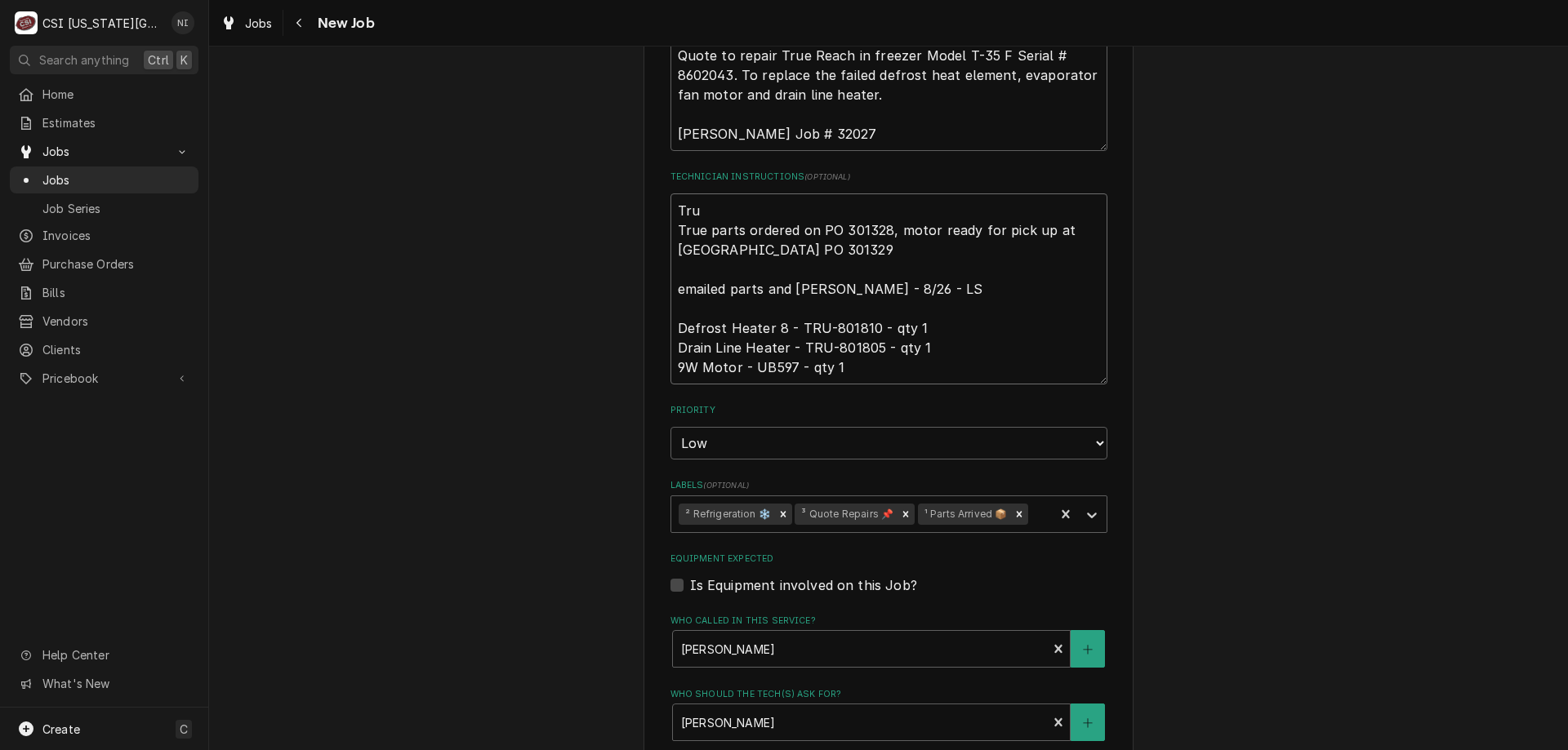
type textarea "True True parts ordered on PO 301328, motor ready for pick up at United Indpend…"
type textarea "x"
type textarea "True True parts ordered on PO 301328, motor ready for pick up at United Indpend…"
type textarea "x"
type textarea "True p True parts ordered on PO 301328, motor ready for pick up at United Indpe…"
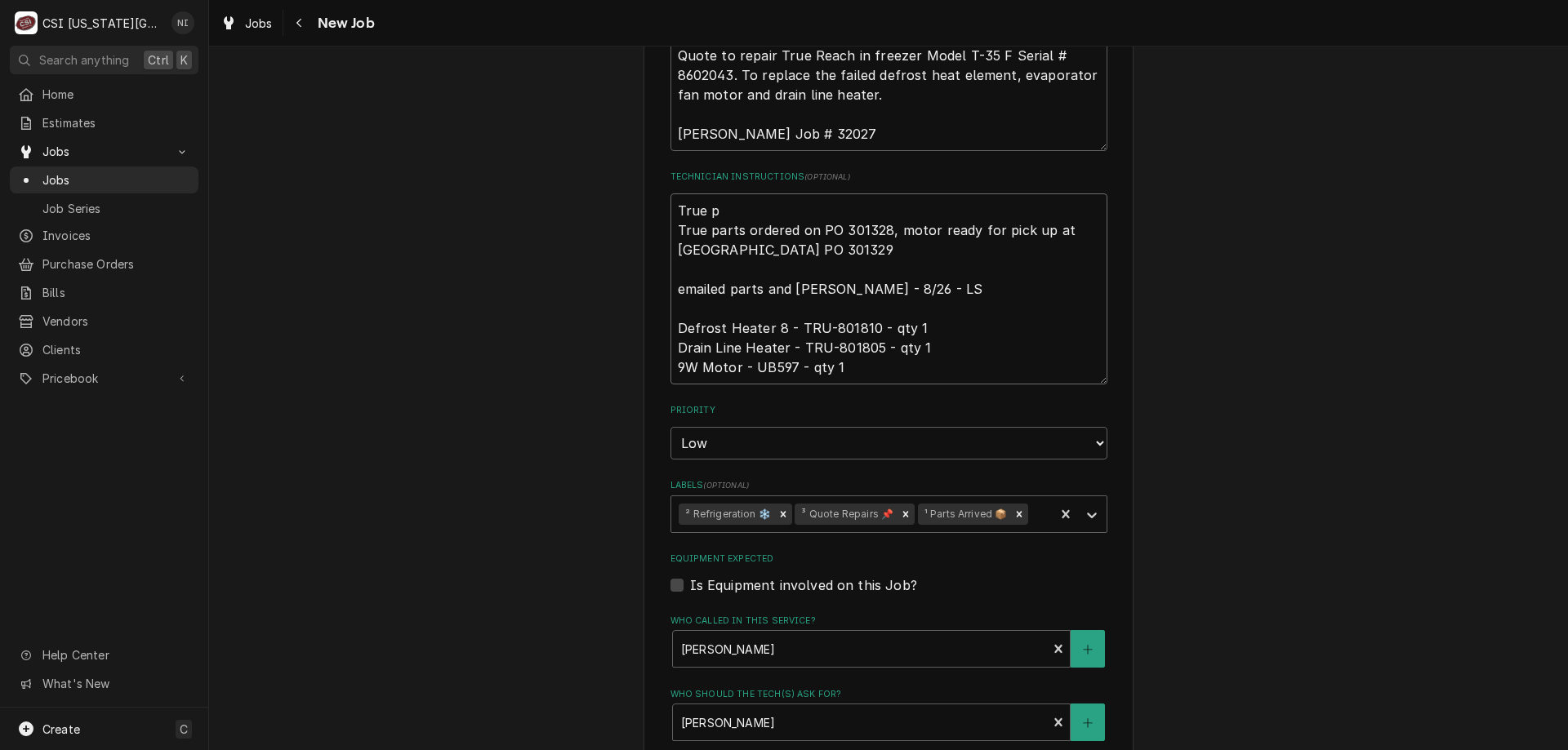
type textarea "x"
type textarea "True pa True parts ordered on PO 301328, motor ready for pick up at United Indp…"
type textarea "x"
type textarea "True par True parts ordered on PO 301328, motor ready for pick up at United Ind…"
type textarea "x"
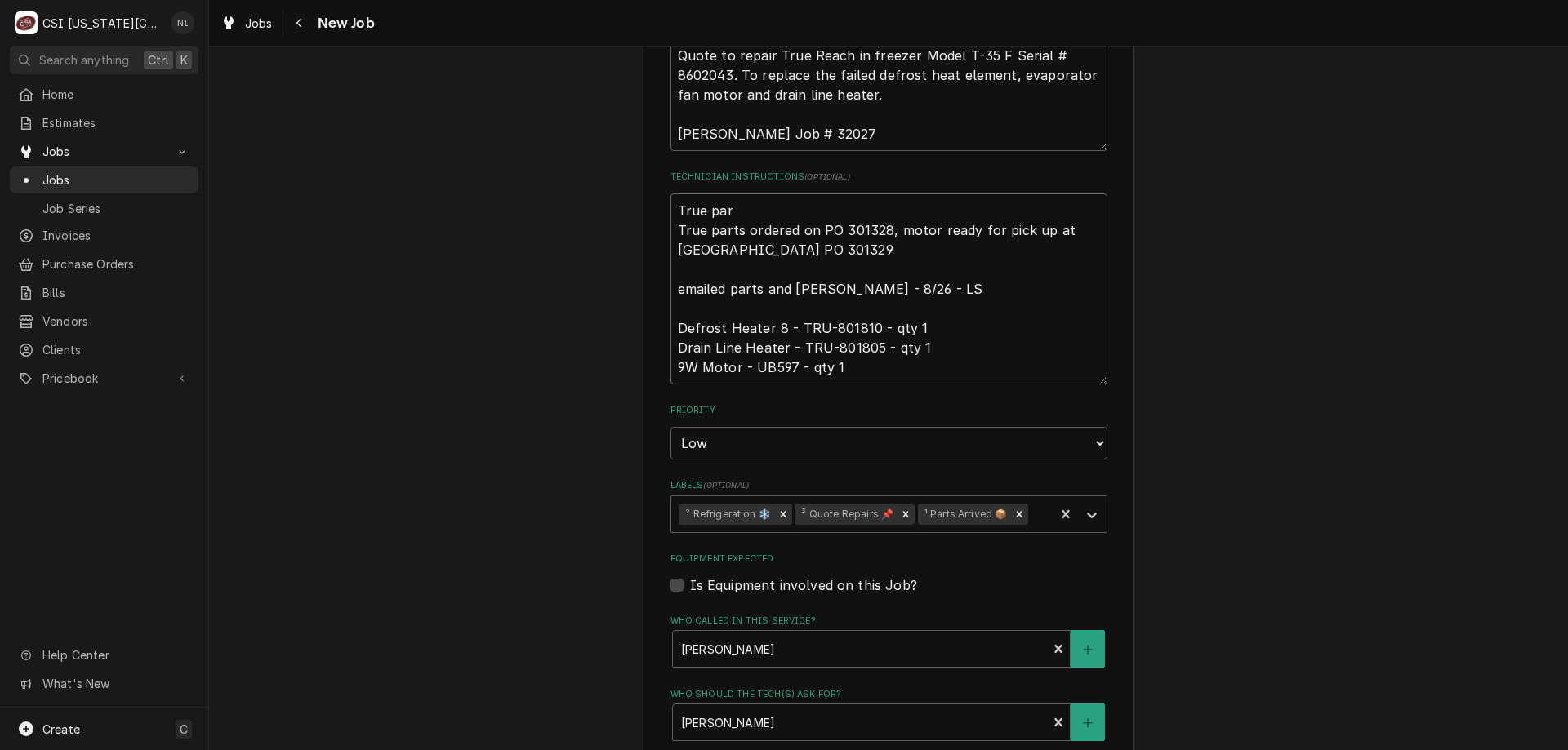
type textarea "True part True parts ordered on PO 301328, motor ready for pick up at United In…"
type textarea "x"
type textarea "True parts True parts ordered on PO 301328, motor ready for pick up at United I…"
type textarea "x"
type textarea "True parts True parts ordered on PO 301328, motor ready for pick up at United I…"
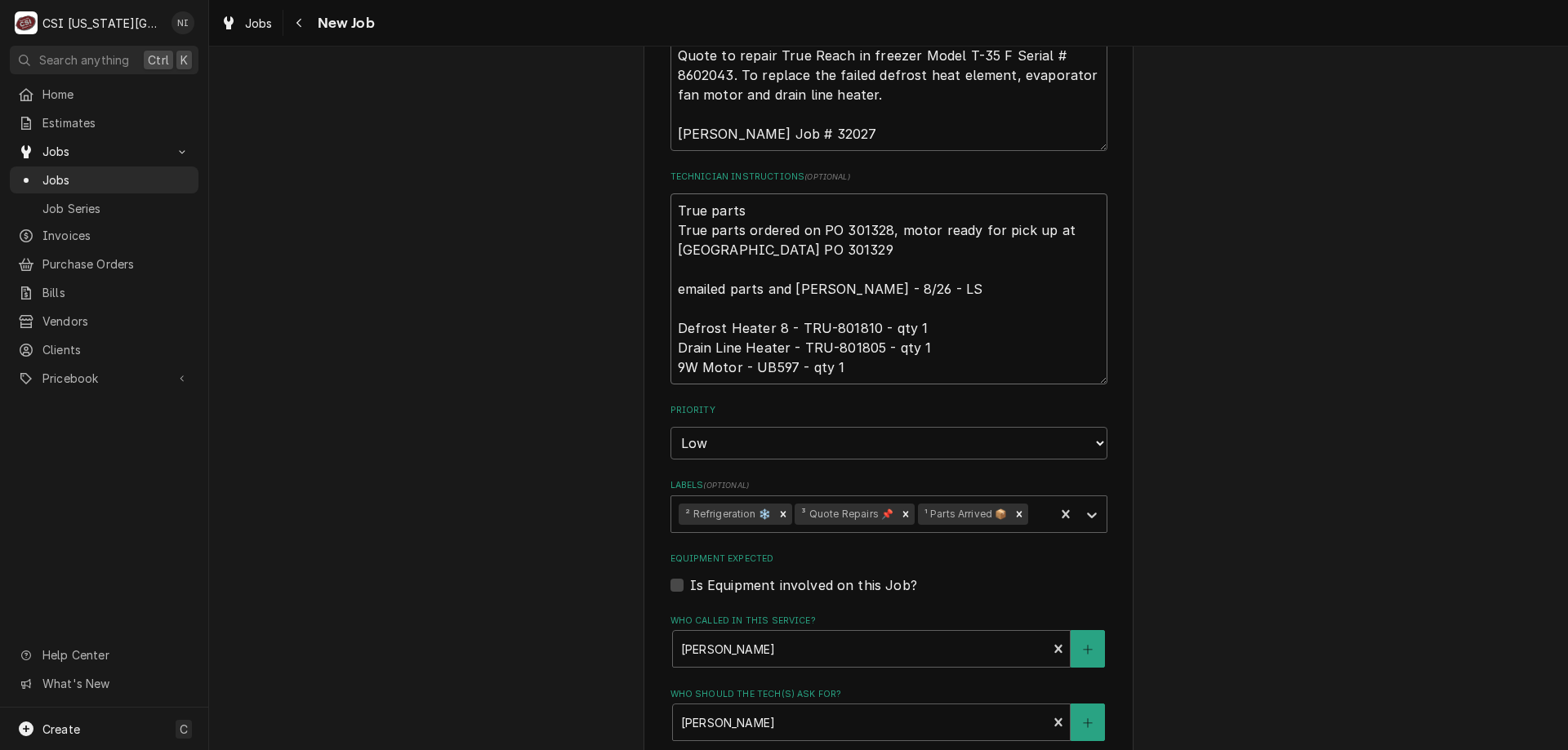
type textarea "x"
type textarea "True parts o True parts ordered on PO 301328, motor ready for pick up at United…"
type textarea "x"
type textarea "True parts on True parts ordered on PO 301328, motor ready for pick up at Unite…"
type textarea "x"
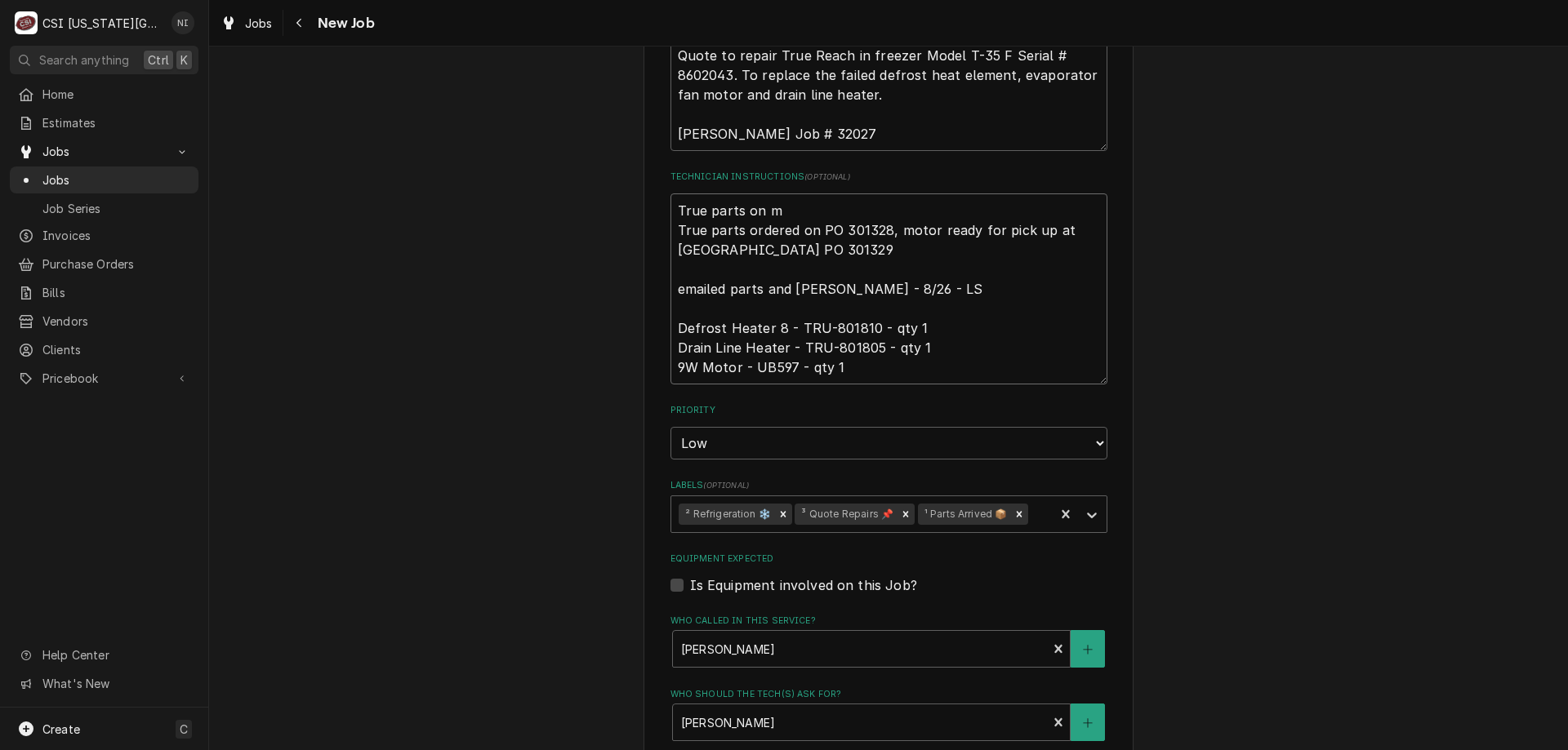
type textarea "True parts on ma True parts ordered on PO 301328, motor ready for pick up at Un…"
type textarea "x"
type textarea "True parts on mar True parts ordered on PO 301328, motor ready for pick up at U…"
type textarea "x"
type textarea "True parts on mars True parts ordered on PO 301328, motor ready for pick up at …"
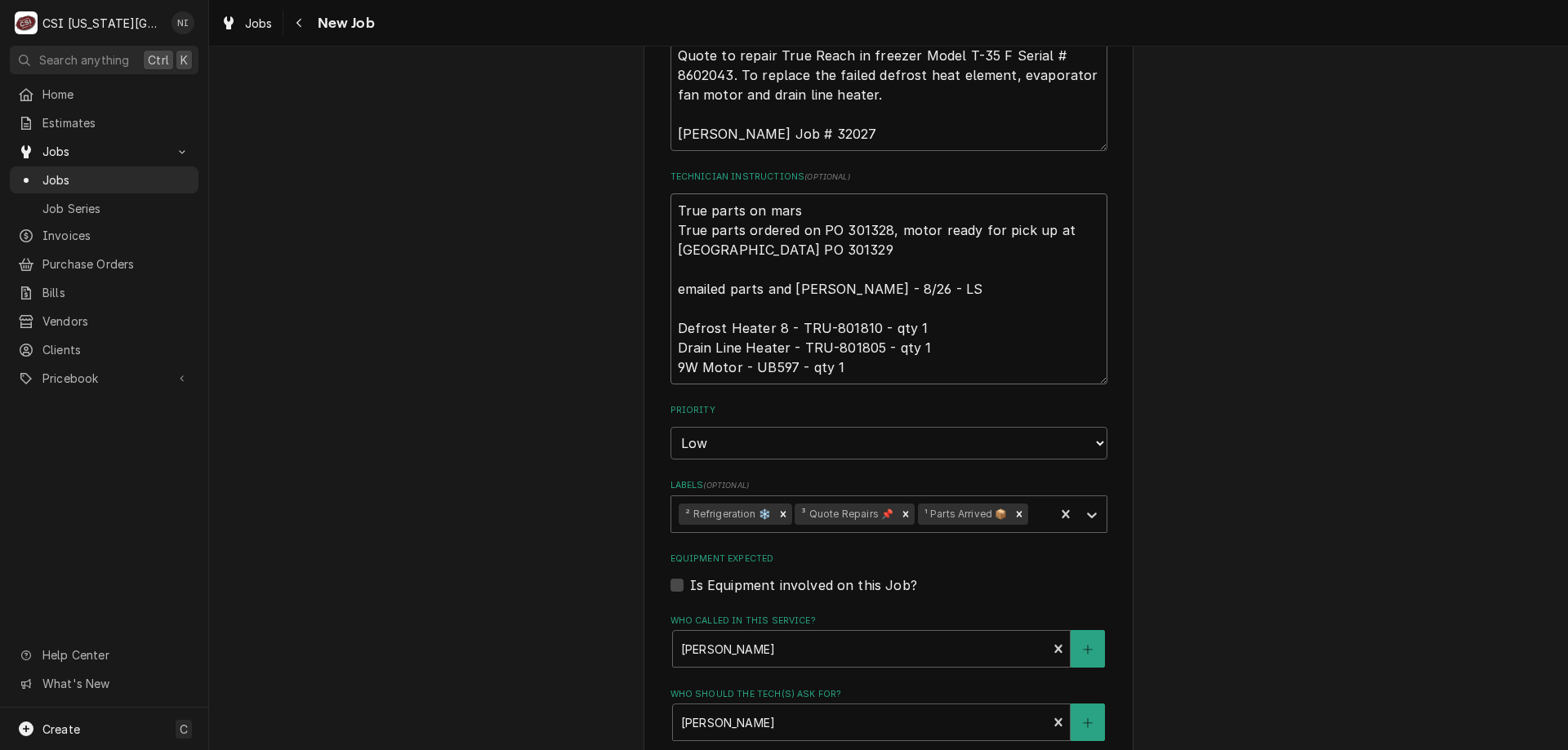
type textarea "x"
type textarea "True parts on marsh True parts ordered on PO 301328, motor ready for pick up at…"
type textarea "x"
type textarea "True parts on marsha True parts ordered on PO 301328, motor ready for pick up a…"
type textarea "x"
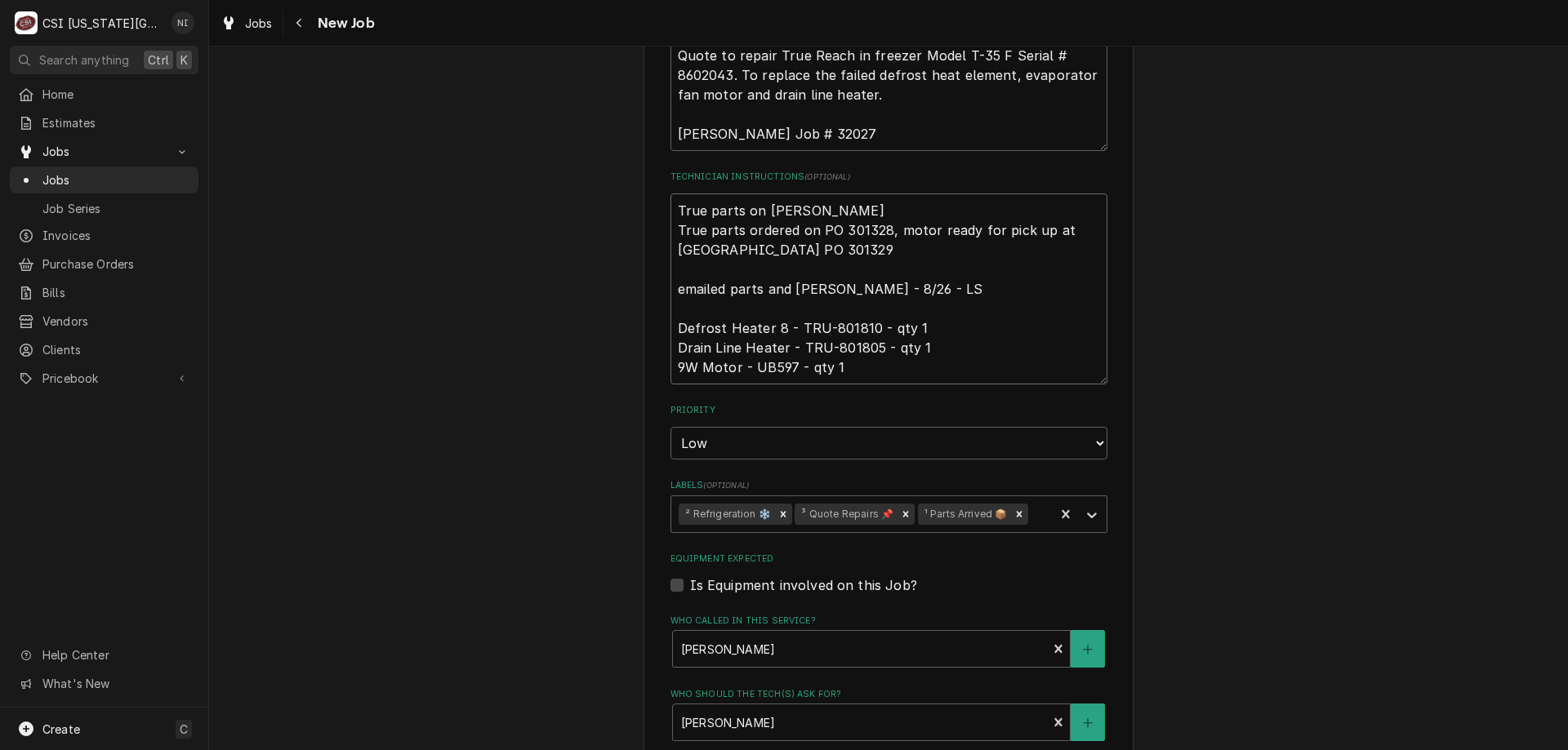
type textarea "True parts on marshal True parts ordered on PO 301328, motor ready for pick up …"
type textarea "x"
type textarea "True parts on marshall True parts ordered on PO 301328, motor ready for pick up…"
type textarea "x"
type textarea "True parts on marshall True parts ordered on PO 301328, motor ready for pick up…"
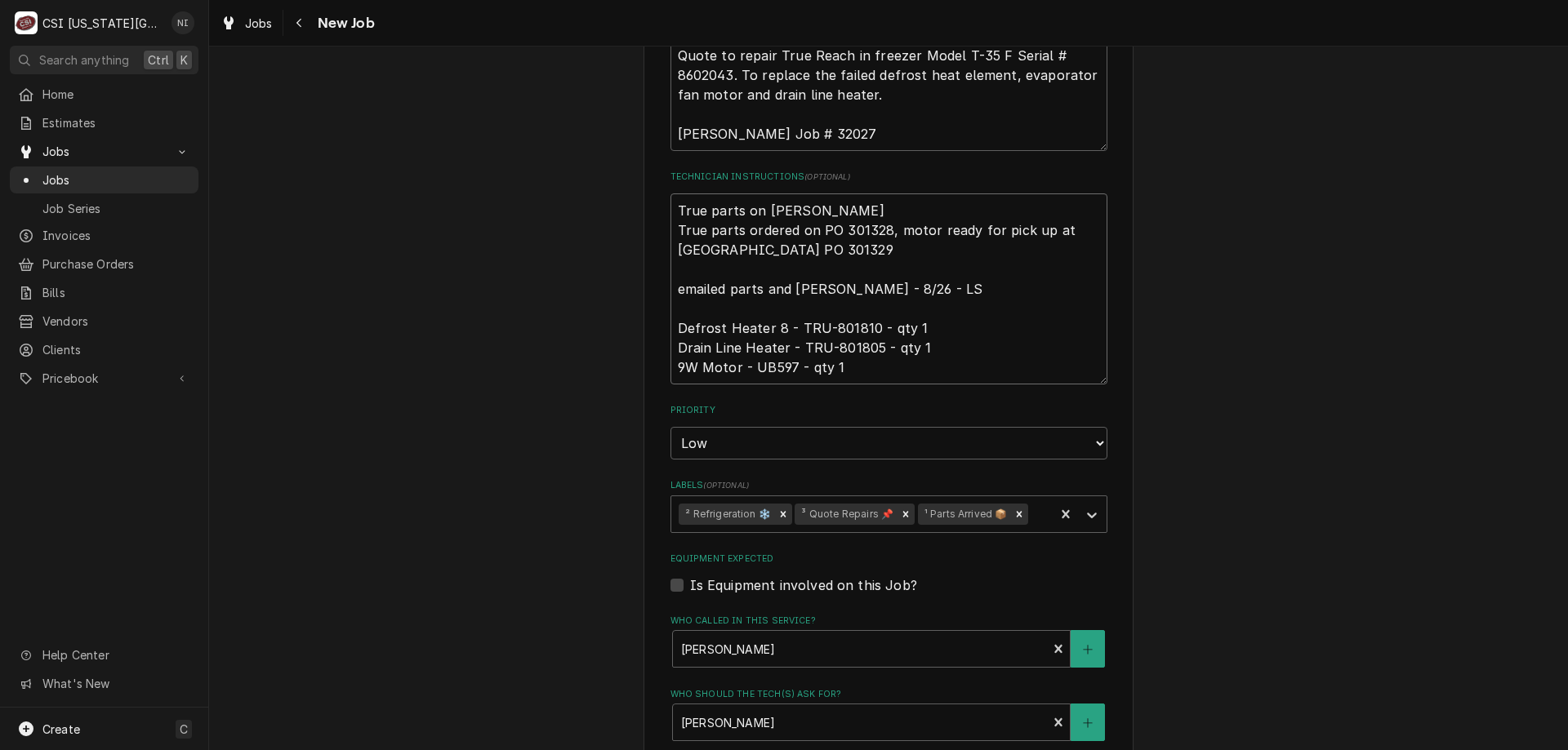
type textarea "x"
type textarea "True parts on marshall s True parts ordered on PO 301328, motor ready for pick …"
type textarea "x"
type textarea "True parts on marshall sh True parts ordered on PO 301328, motor ready for pick…"
type textarea "x"
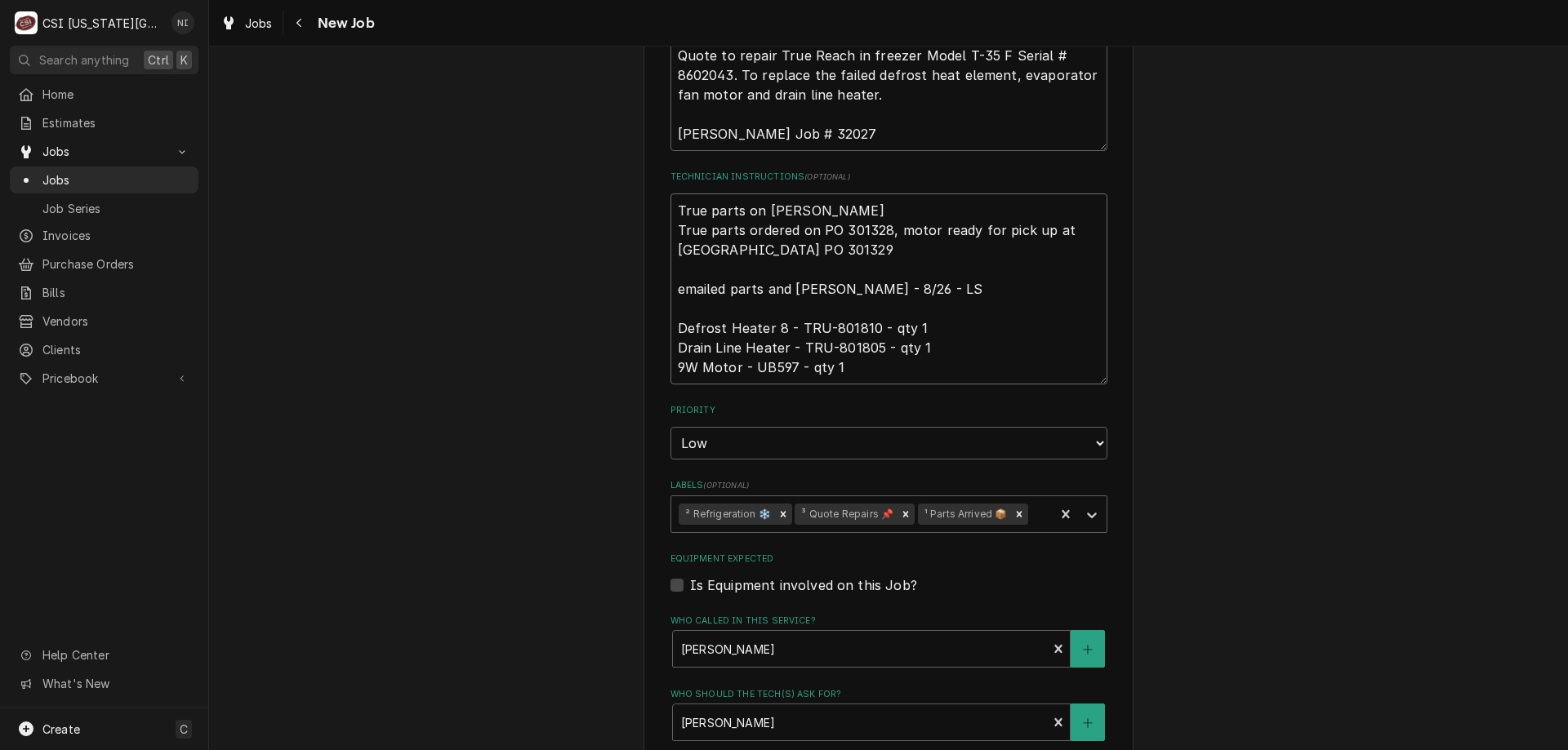
type textarea "True parts on marshall she True parts ordered on PO 301328, motor ready for pic…"
type textarea "x"
type textarea "True parts on marshall shel True parts ordered on PO 301328, motor ready for pi…"
type textarea "x"
type textarea "True parts on marshall shelf True parts ordered on PO 301328, motor ready for p…"
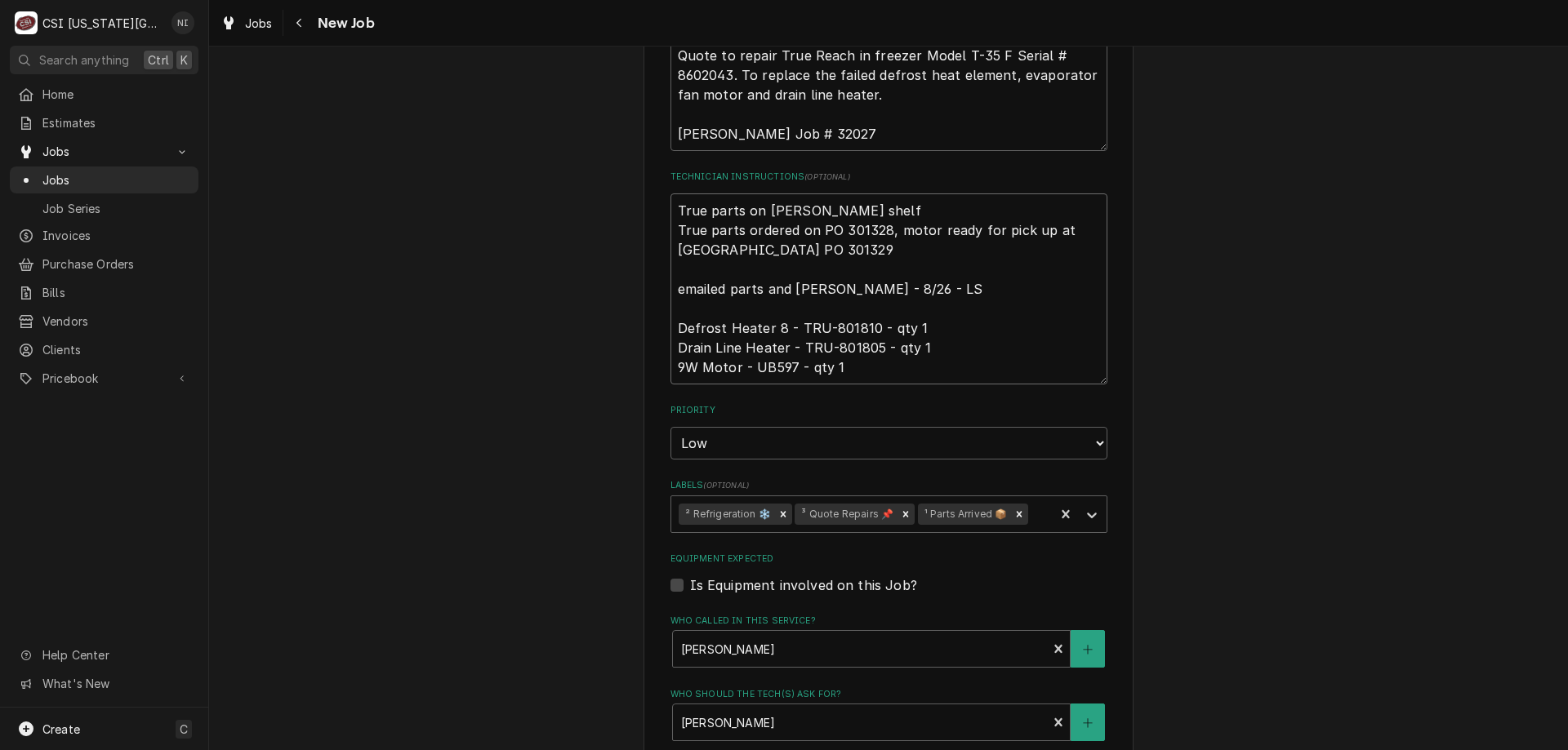
type textarea "x"
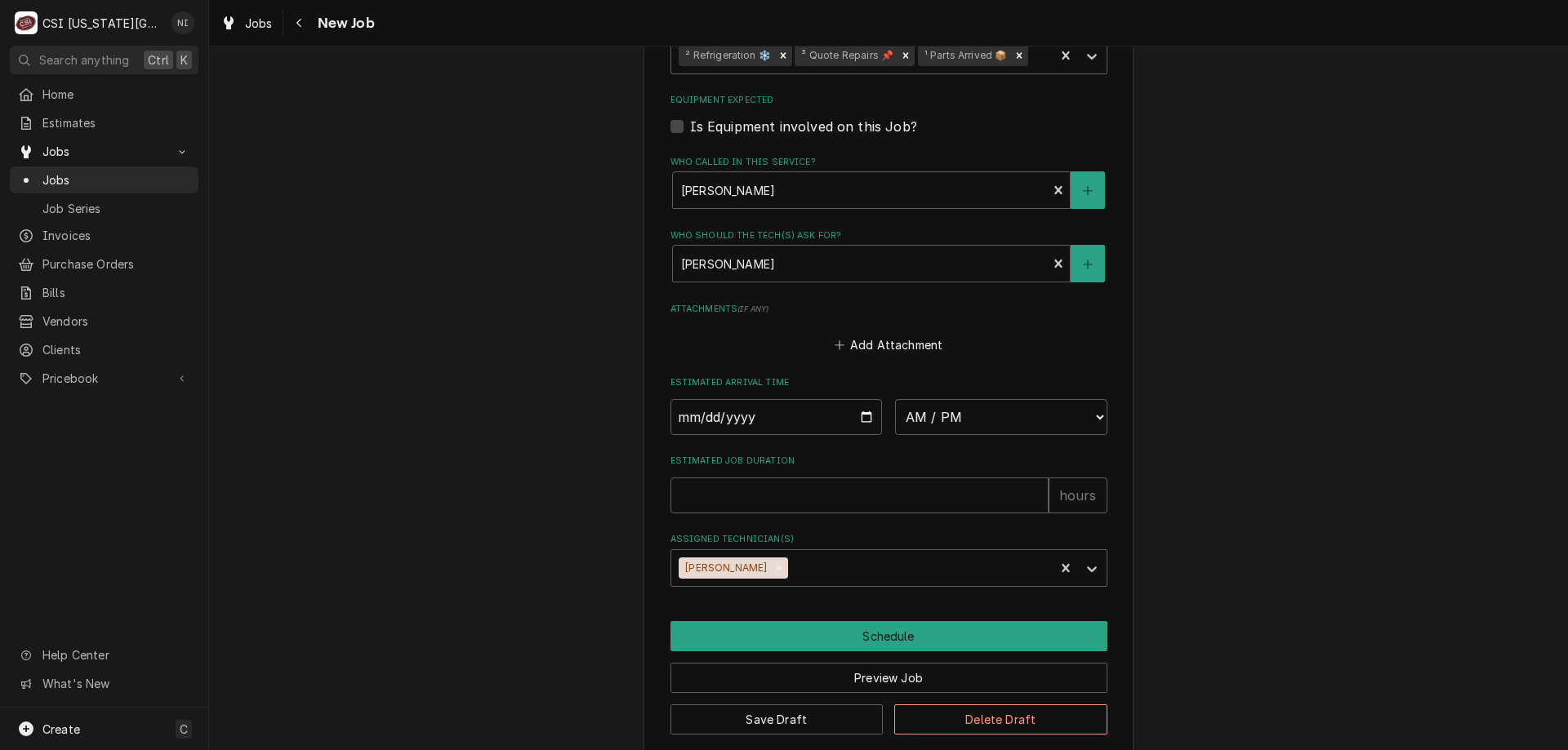
type textarea "True parts on marshall shelf True parts ordered on PO 301328, motor ready for p…"
click at [836, 706] on button "Save Draft" at bounding box center [777, 719] width 213 height 30
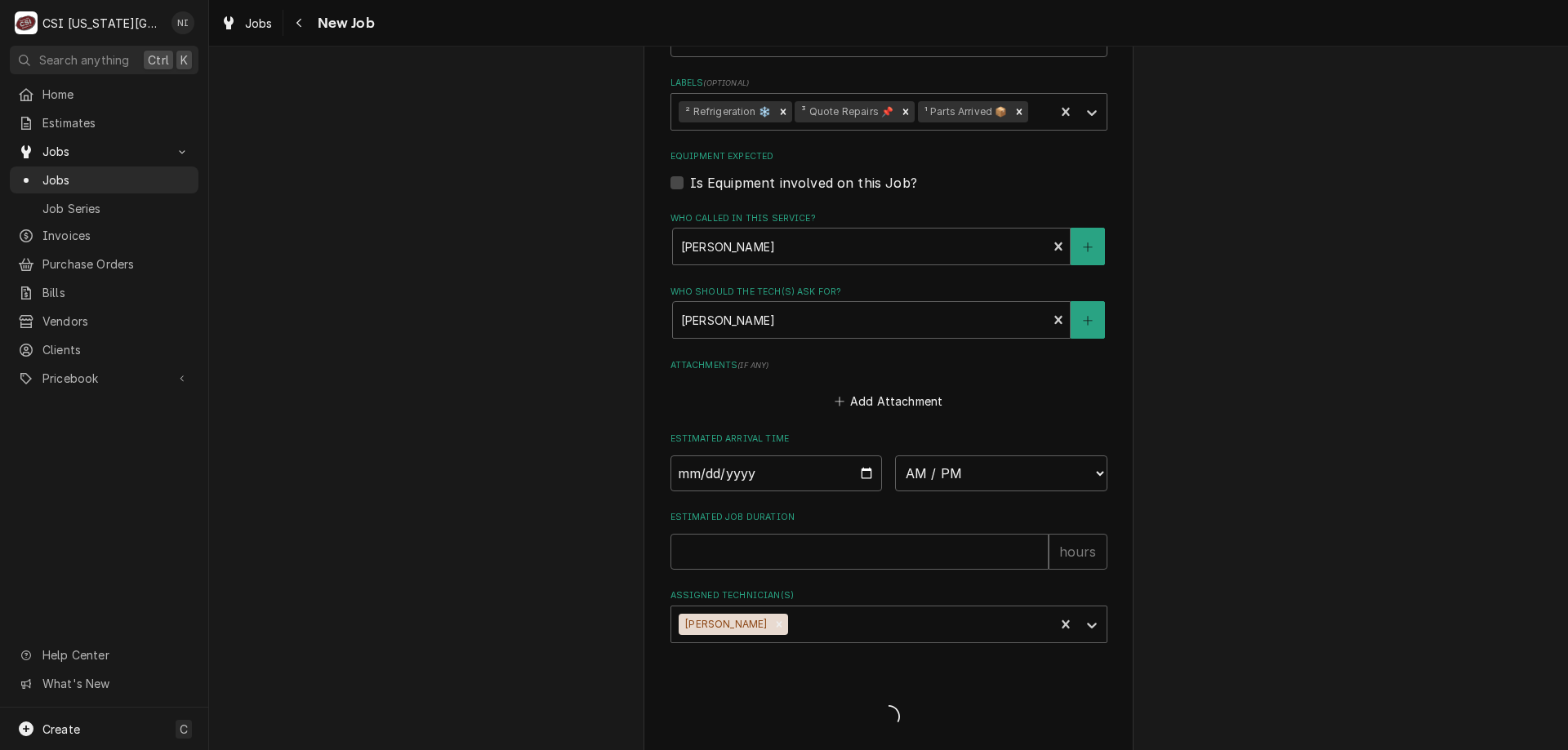
type textarea "x"
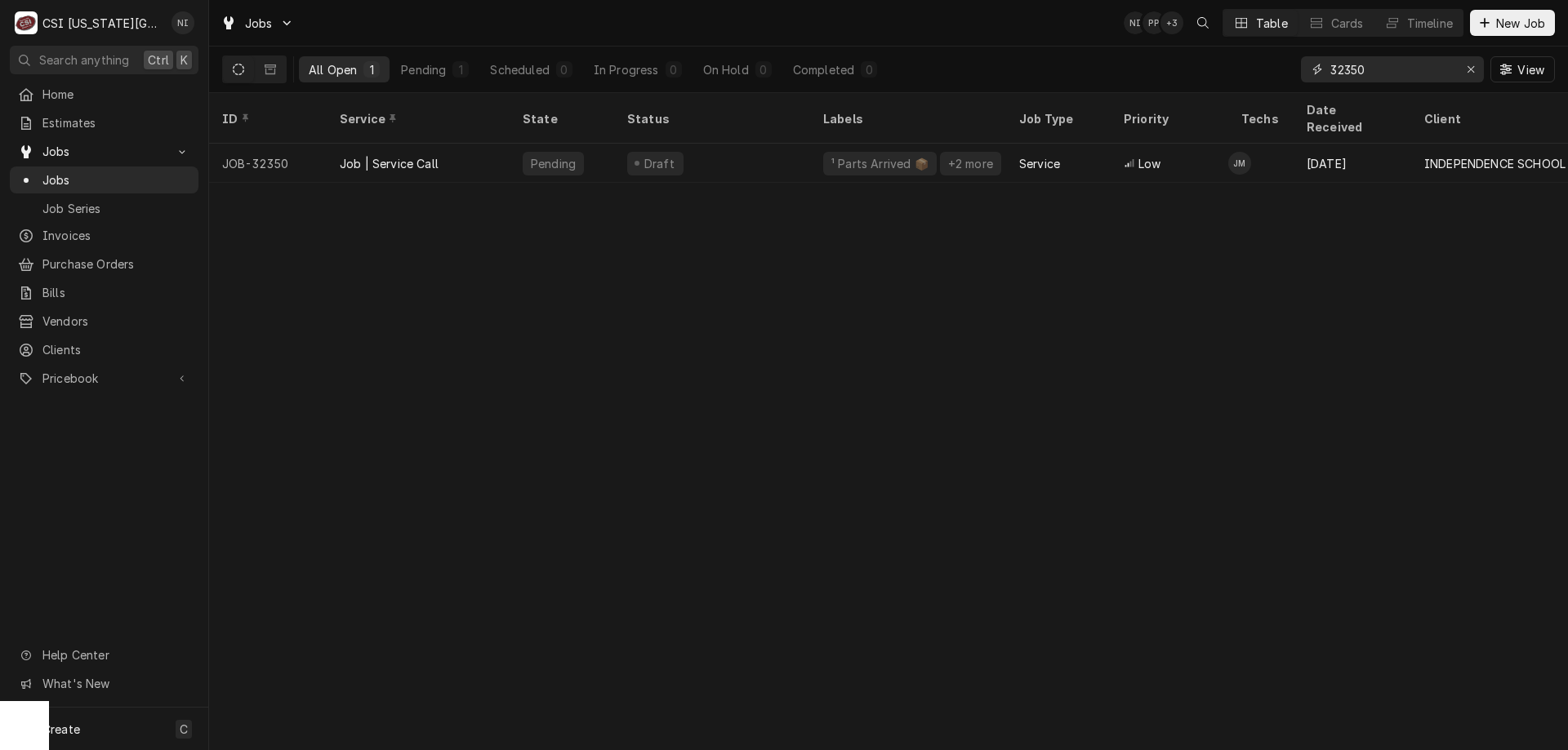
drag, startPoint x: 1368, startPoint y: 71, endPoint x: 1346, endPoint y: 80, distance: 23.8
click at [1346, 80] on input "32350" at bounding box center [1391, 69] width 122 height 26
type input "32360"
click at [801, 149] on div "Parts Ordered" at bounding box center [712, 163] width 196 height 39
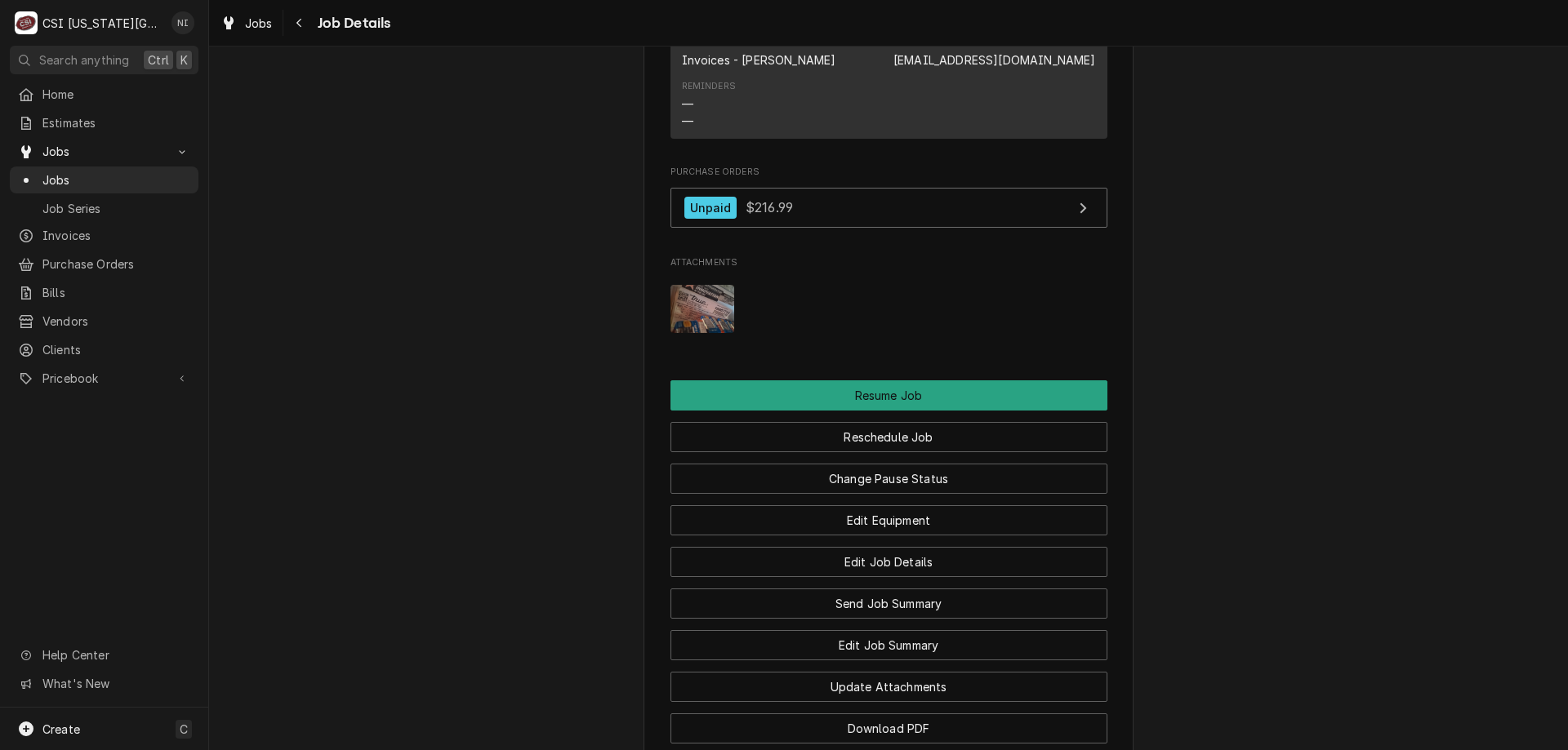
scroll to position [2820, 0]
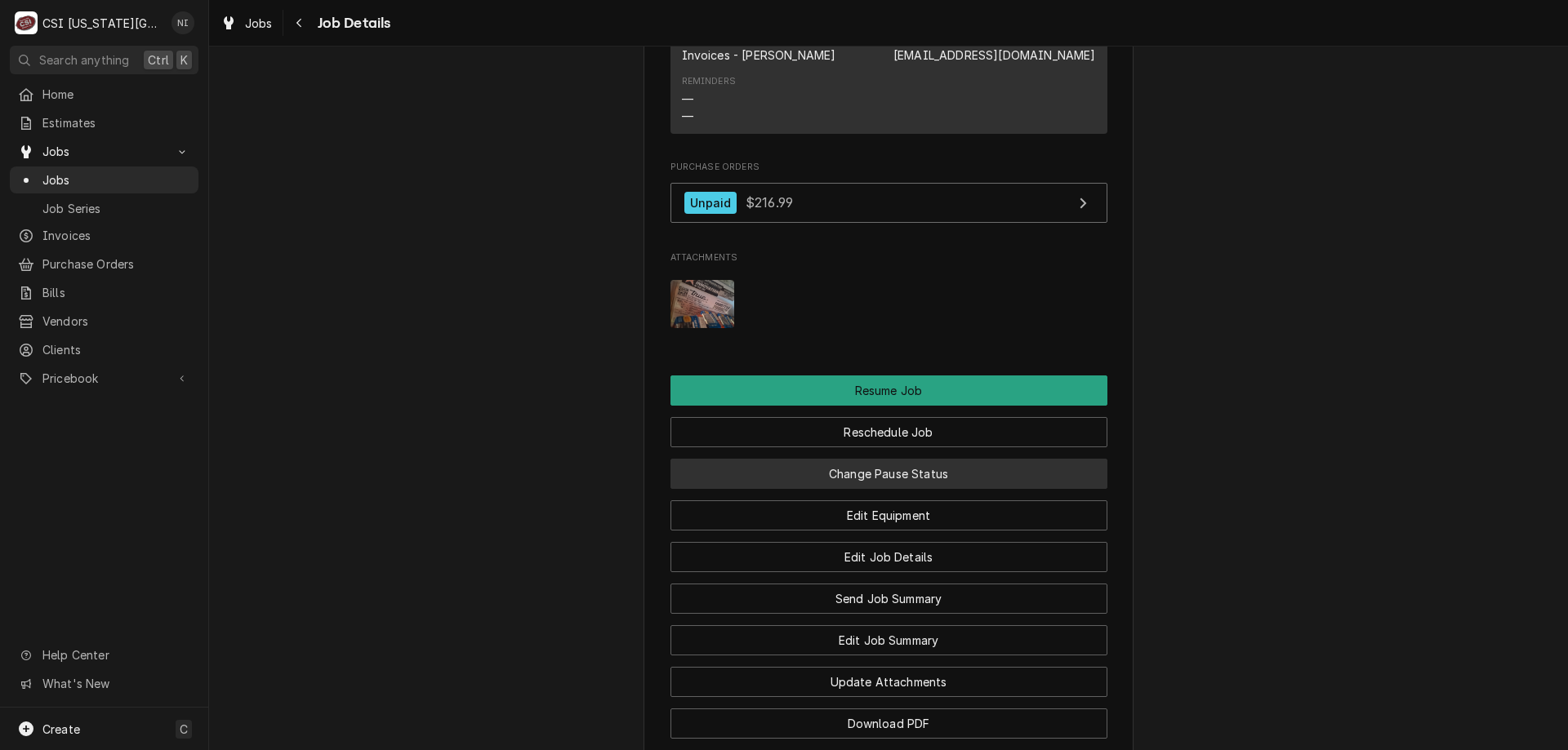
click at [924, 467] on button "Change Pause Status" at bounding box center [888, 474] width 436 height 30
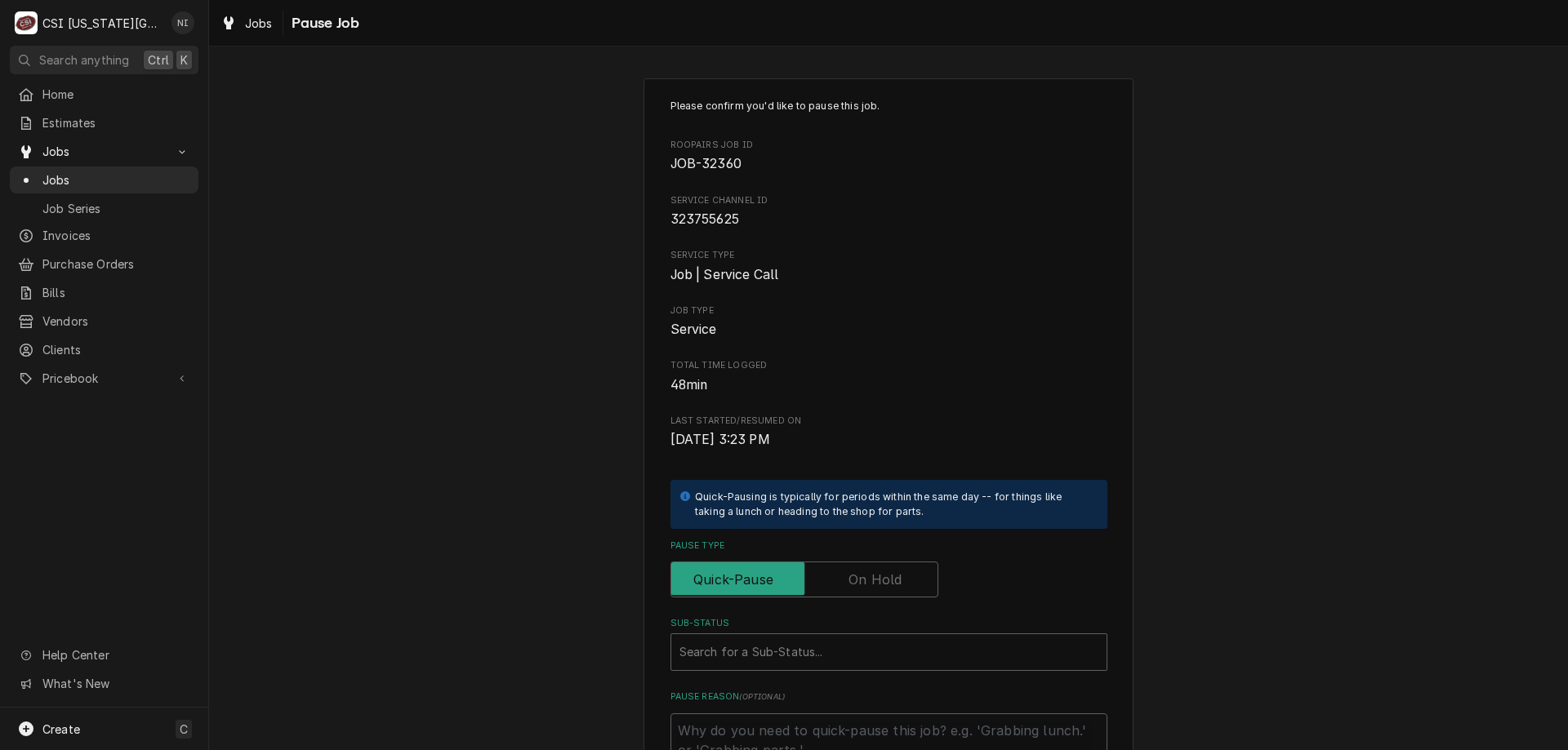
click at [891, 586] on label "Pause Type" at bounding box center [804, 580] width 268 height 36
click at [891, 586] on input "Pause Type" at bounding box center [804, 580] width 253 height 36
checkbox input "true"
click at [858, 673] on div "Please confirm you'd like to pause this job. Roopairs Job ID JOB-32360 Service …" at bounding box center [888, 443] width 436 height 688
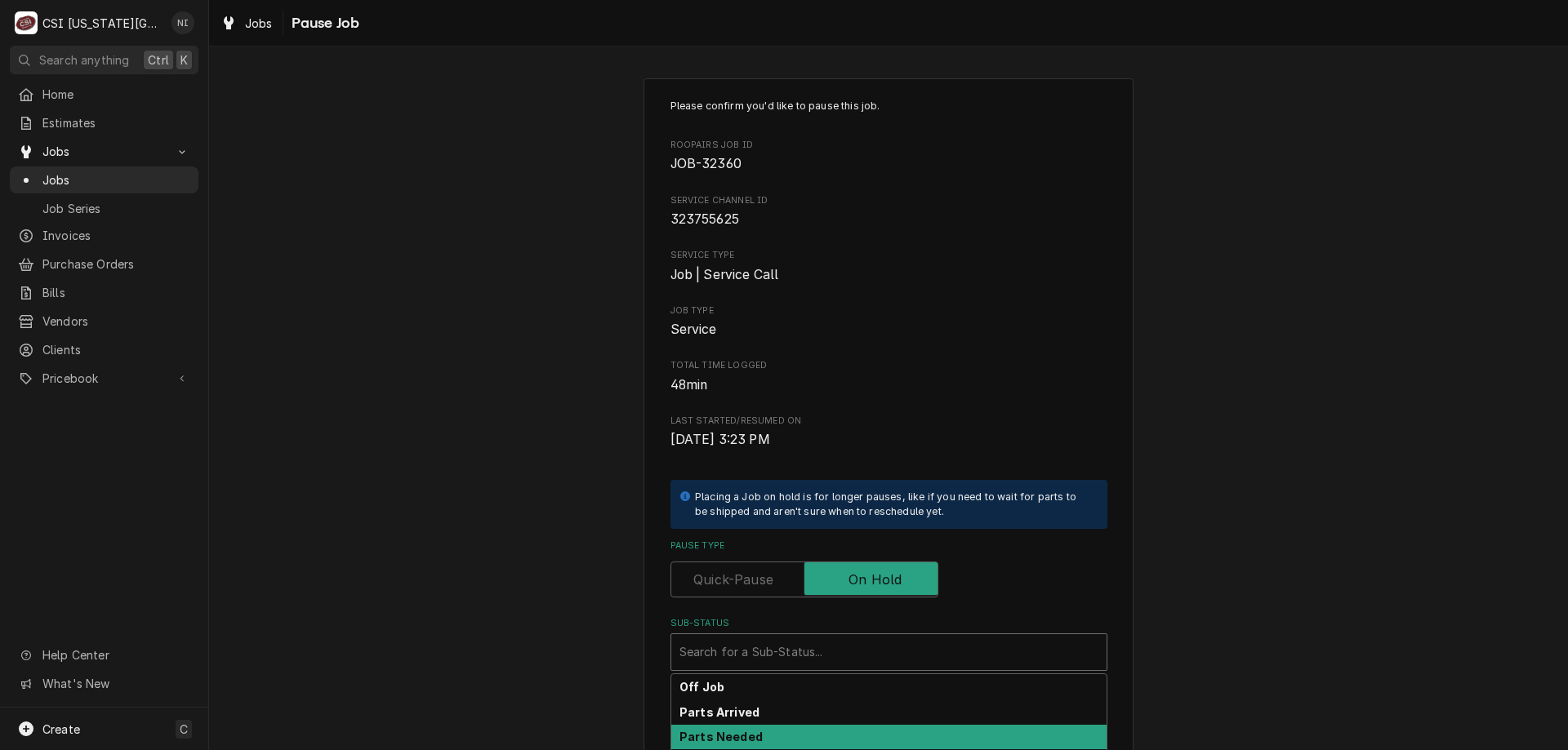
click at [764, 728] on div "Parts Needed" at bounding box center [888, 738] width 435 height 25
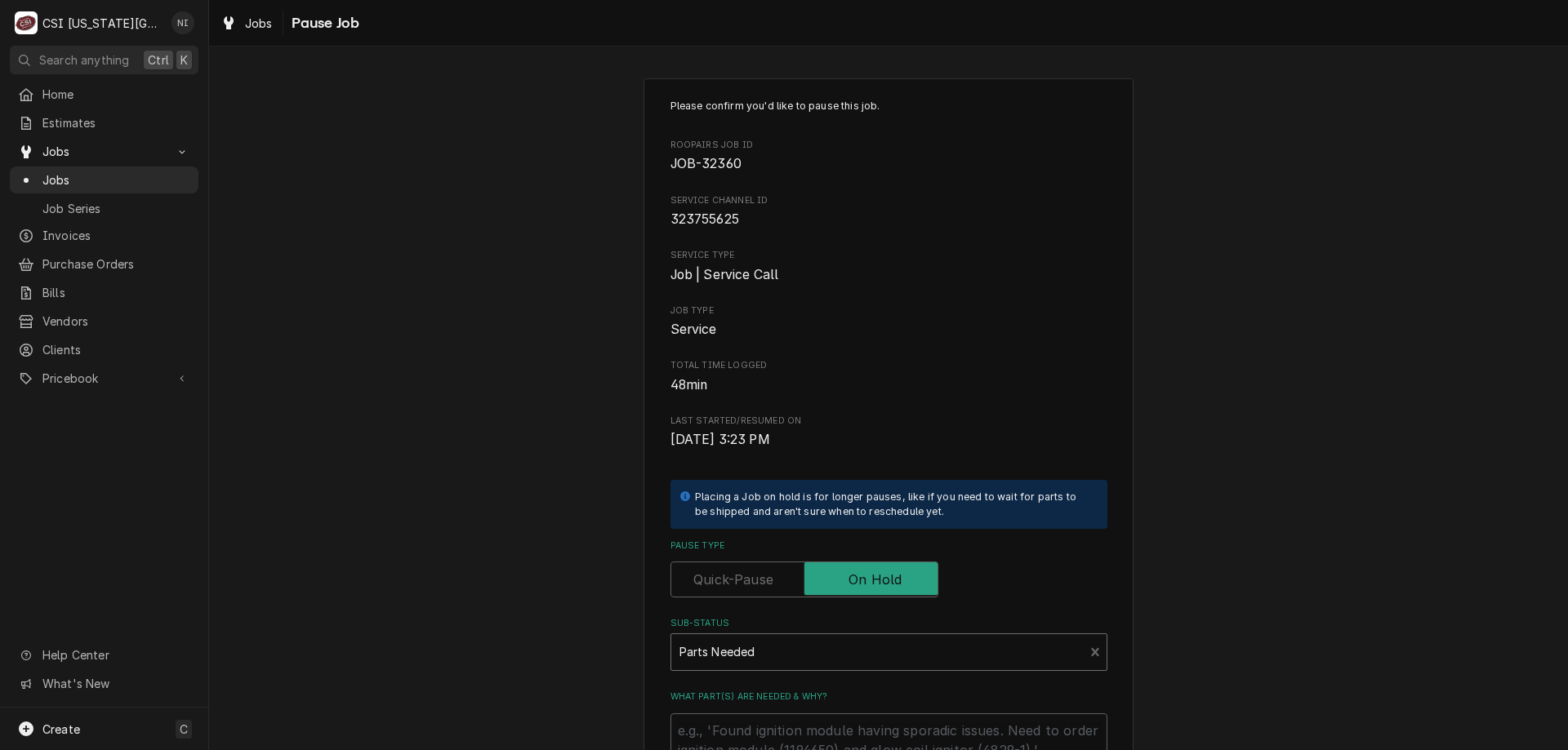
click at [800, 644] on div "Sub-Status" at bounding box center [877, 652] width 397 height 29
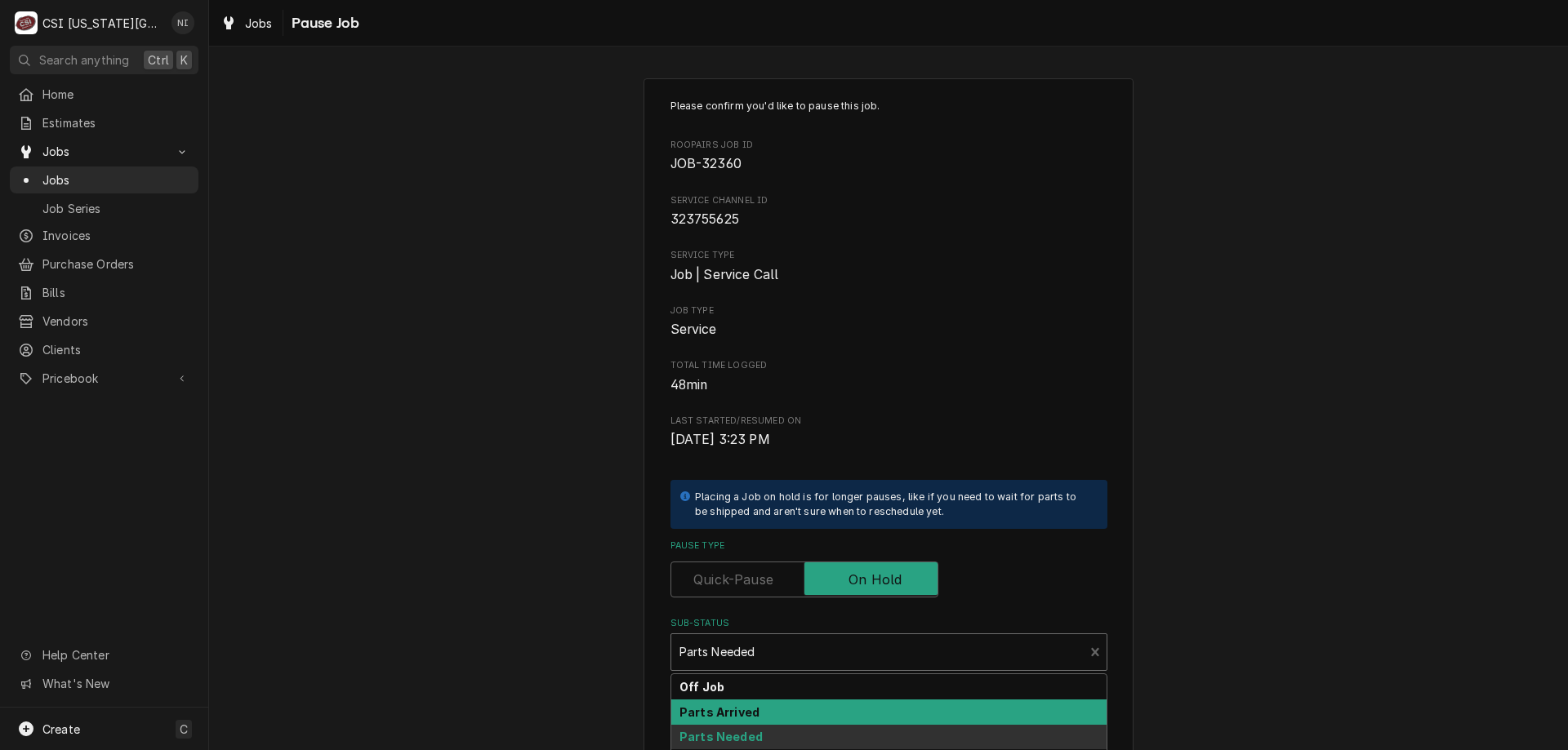
drag, startPoint x: 754, startPoint y: 707, endPoint x: 929, endPoint y: 666, distance: 179.7
click at [755, 707] on div "Parts Arrived" at bounding box center [888, 713] width 435 height 25
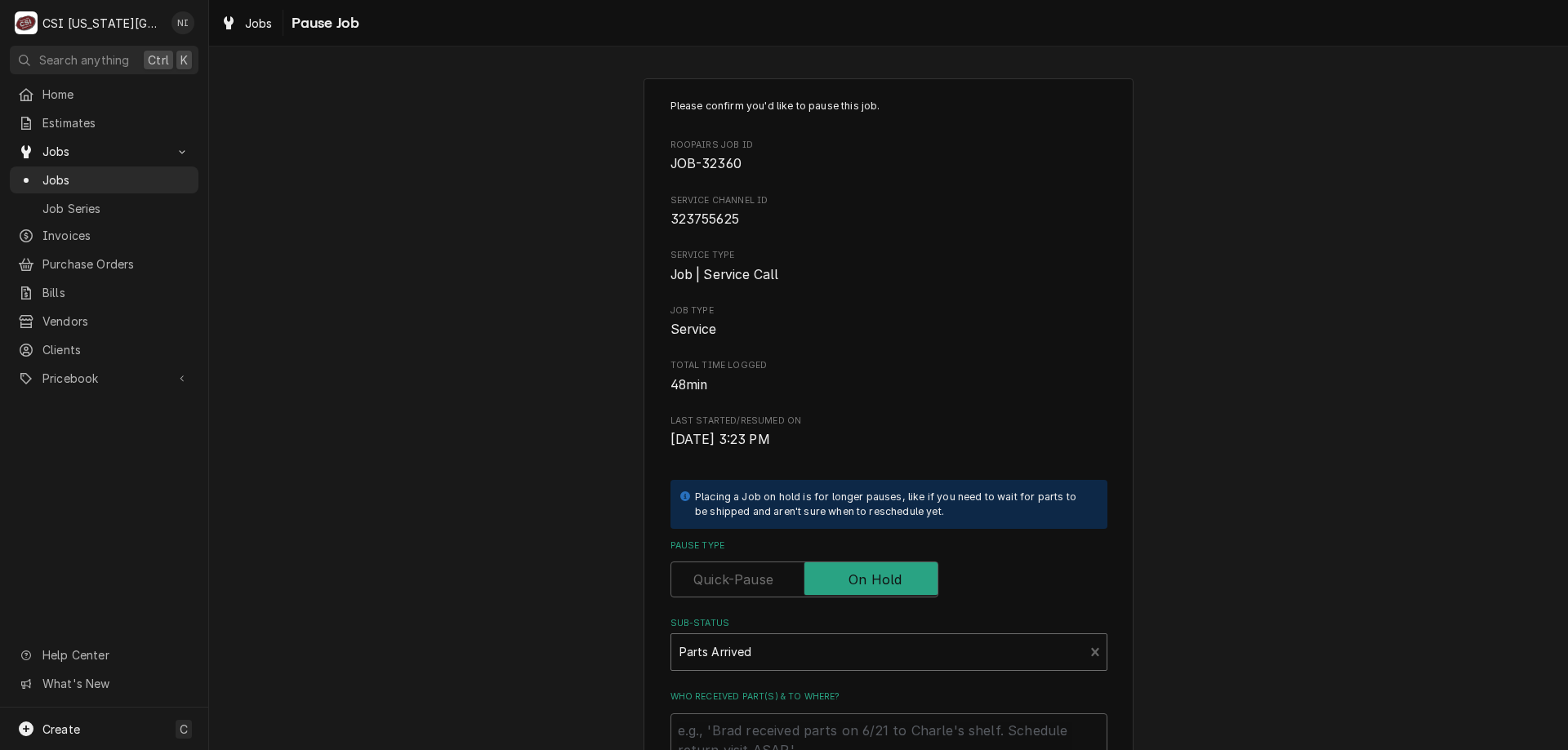
scroll to position [220, 0]
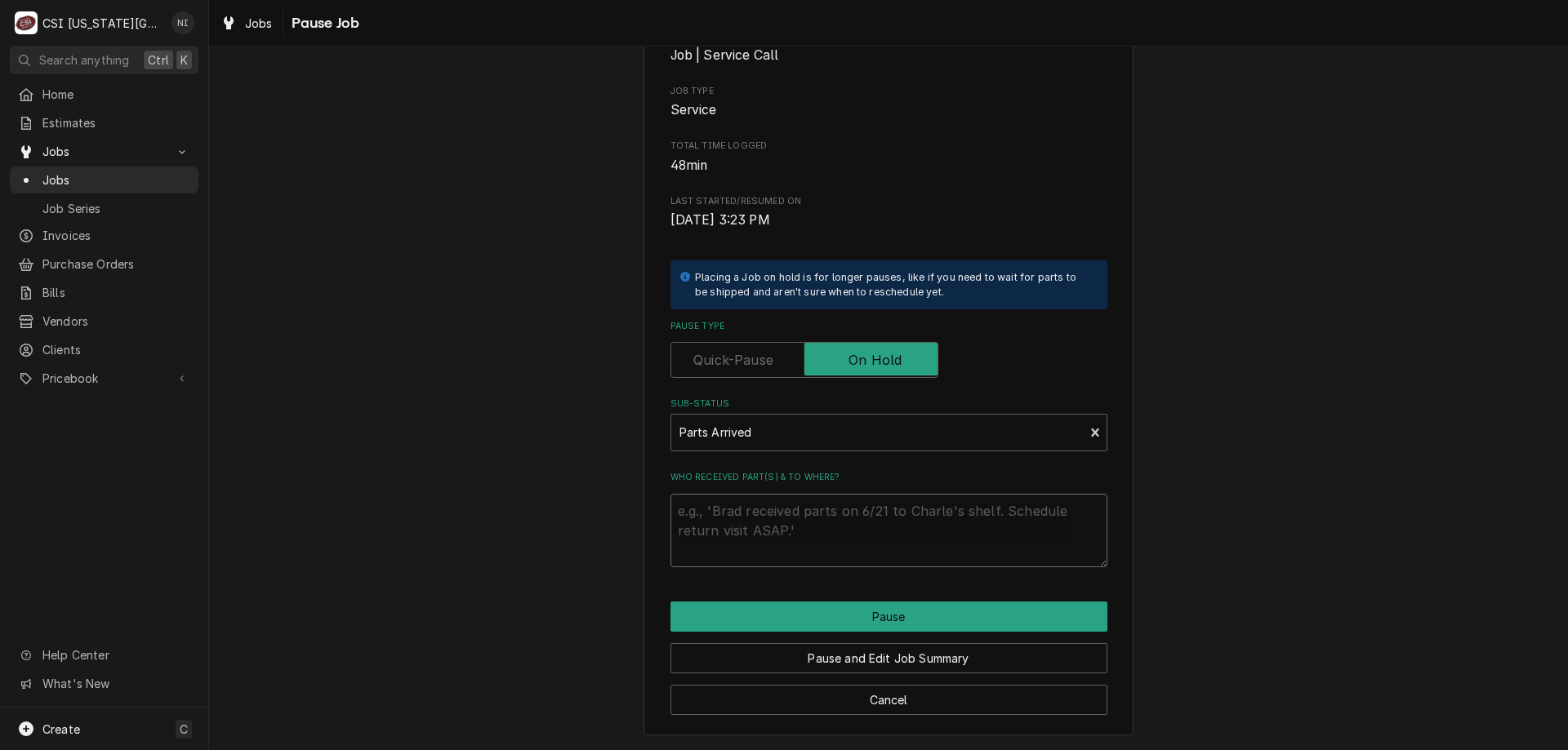
drag, startPoint x: 876, startPoint y: 516, endPoint x: 867, endPoint y: 523, distance: 11.4
click at [880, 515] on textarea "Who received part(s) & to where?" at bounding box center [888, 530] width 436 height 73
type textarea "x"
type textarea "p"
type textarea "x"
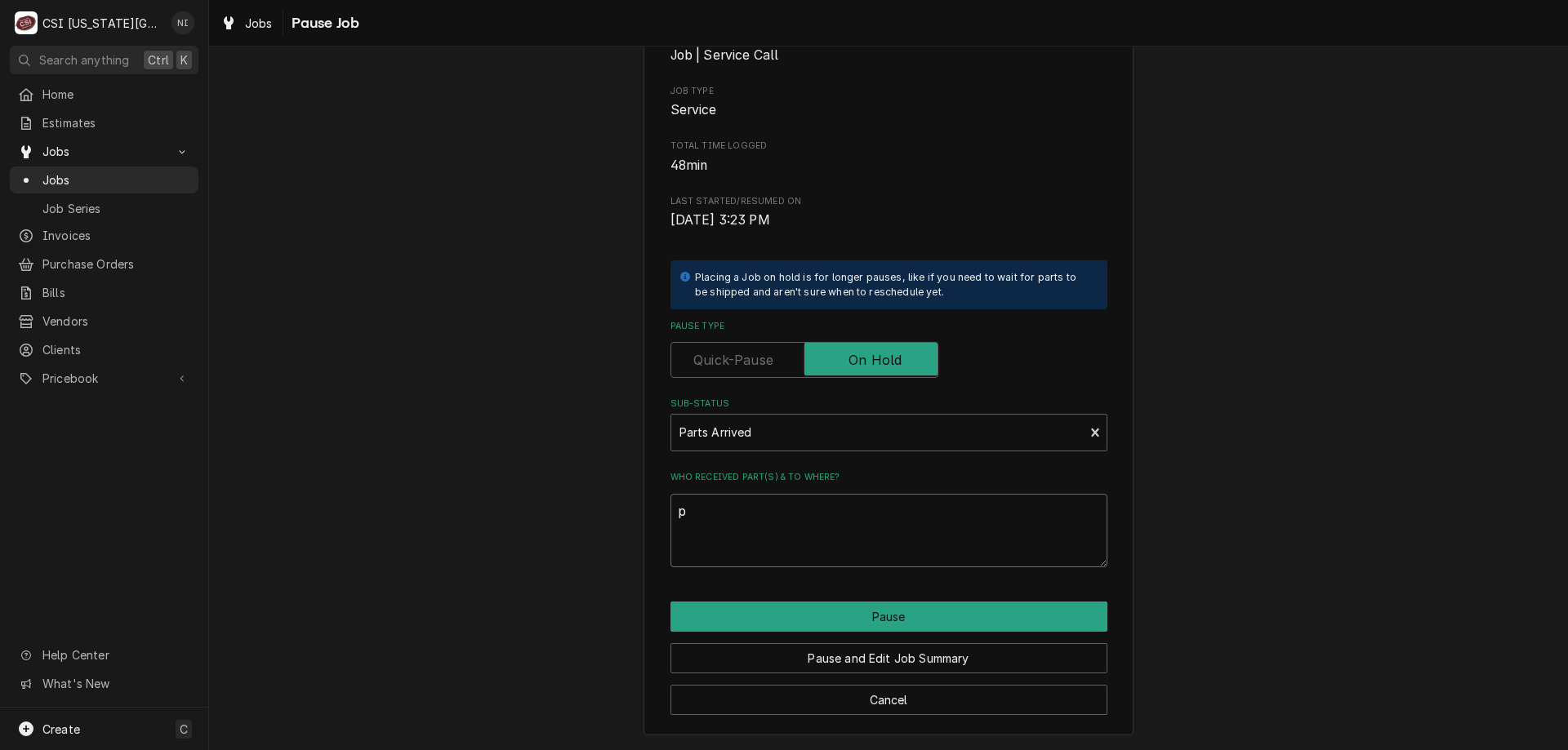
type textarea "pa"
type textarea "x"
type textarea "par"
type textarea "x"
type textarea "part"
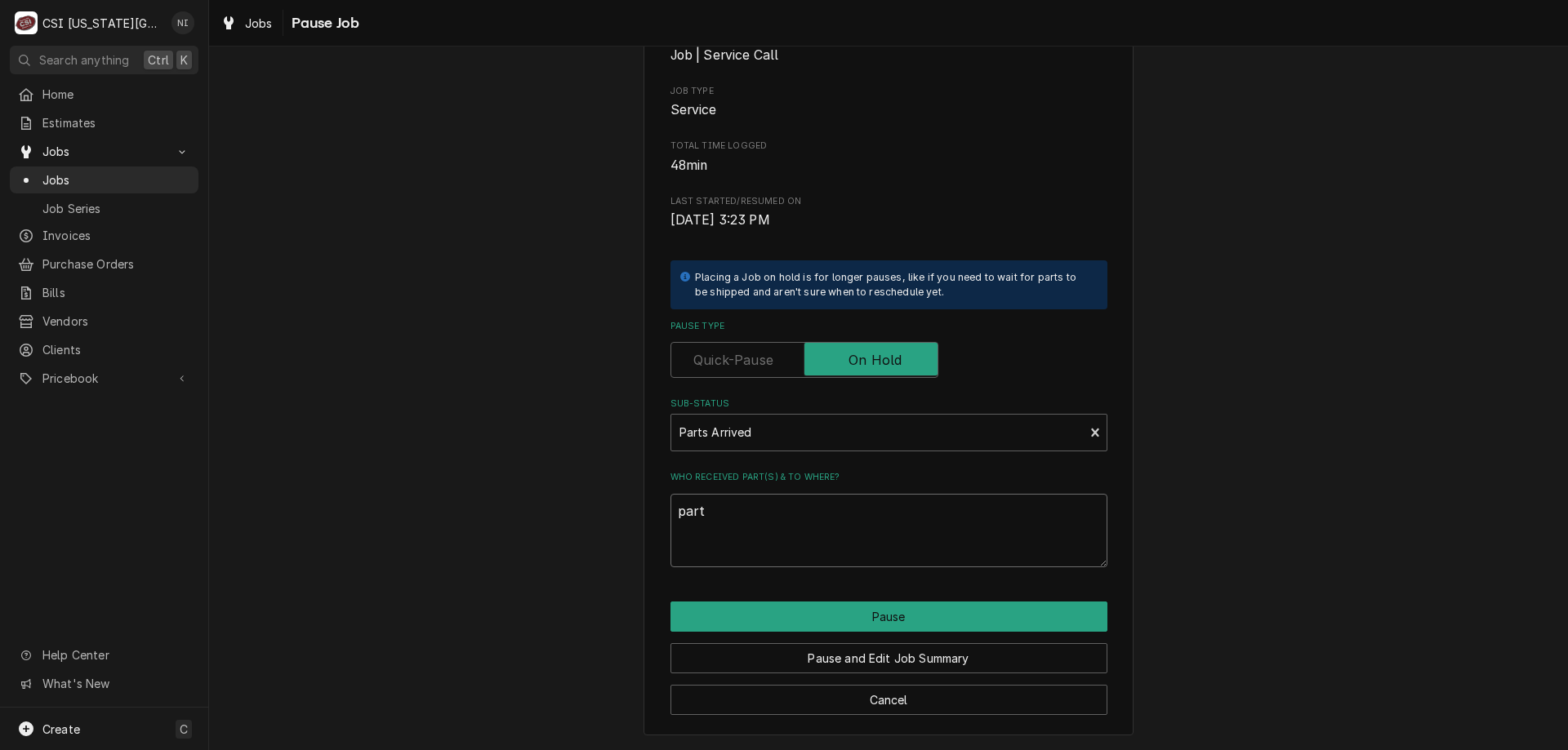
type textarea "x"
type textarea "parts"
type textarea "x"
type textarea "parts"
type textarea "x"
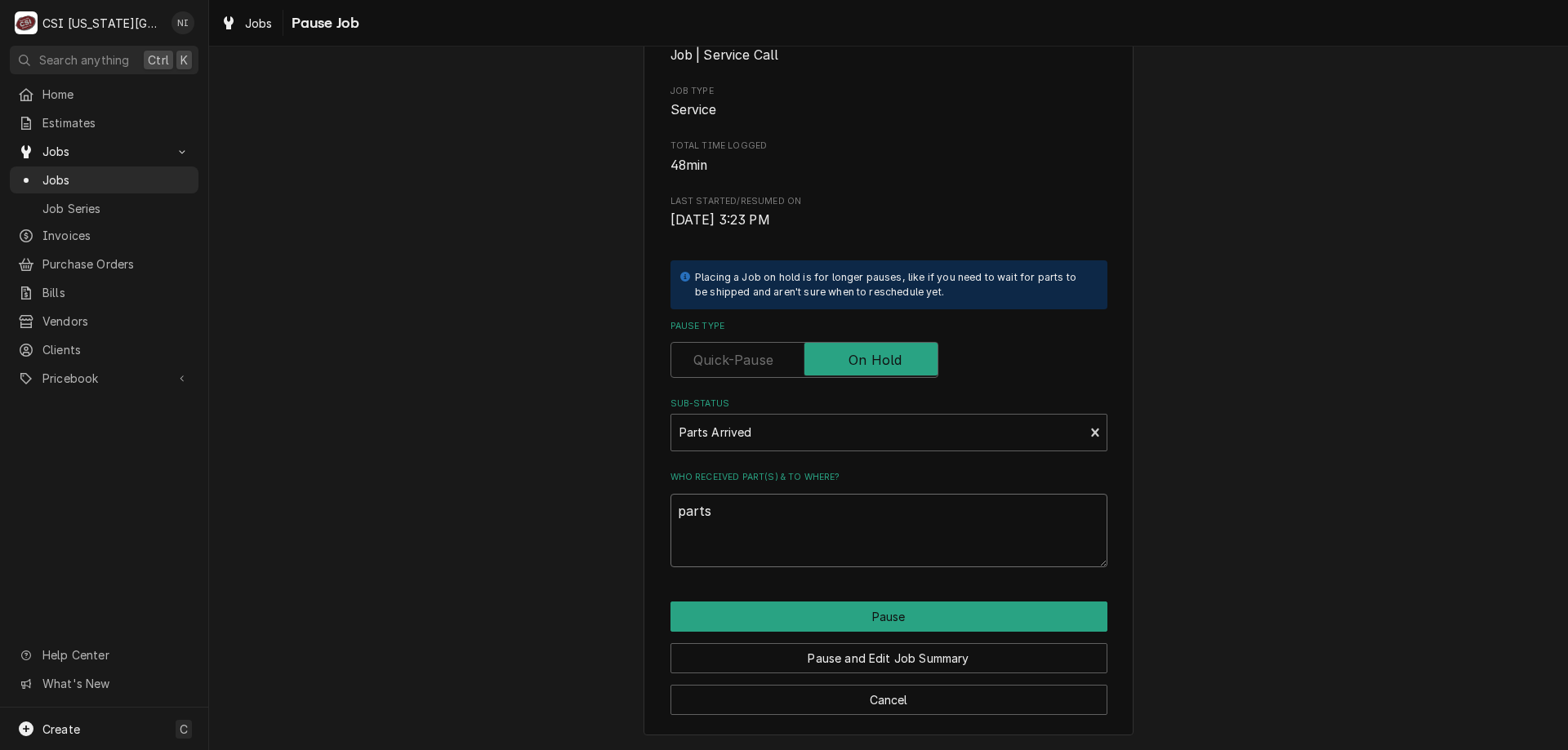
type textarea "parts o"
type textarea "x"
type textarea "parts on"
type textarea "x"
type textarea "parts on"
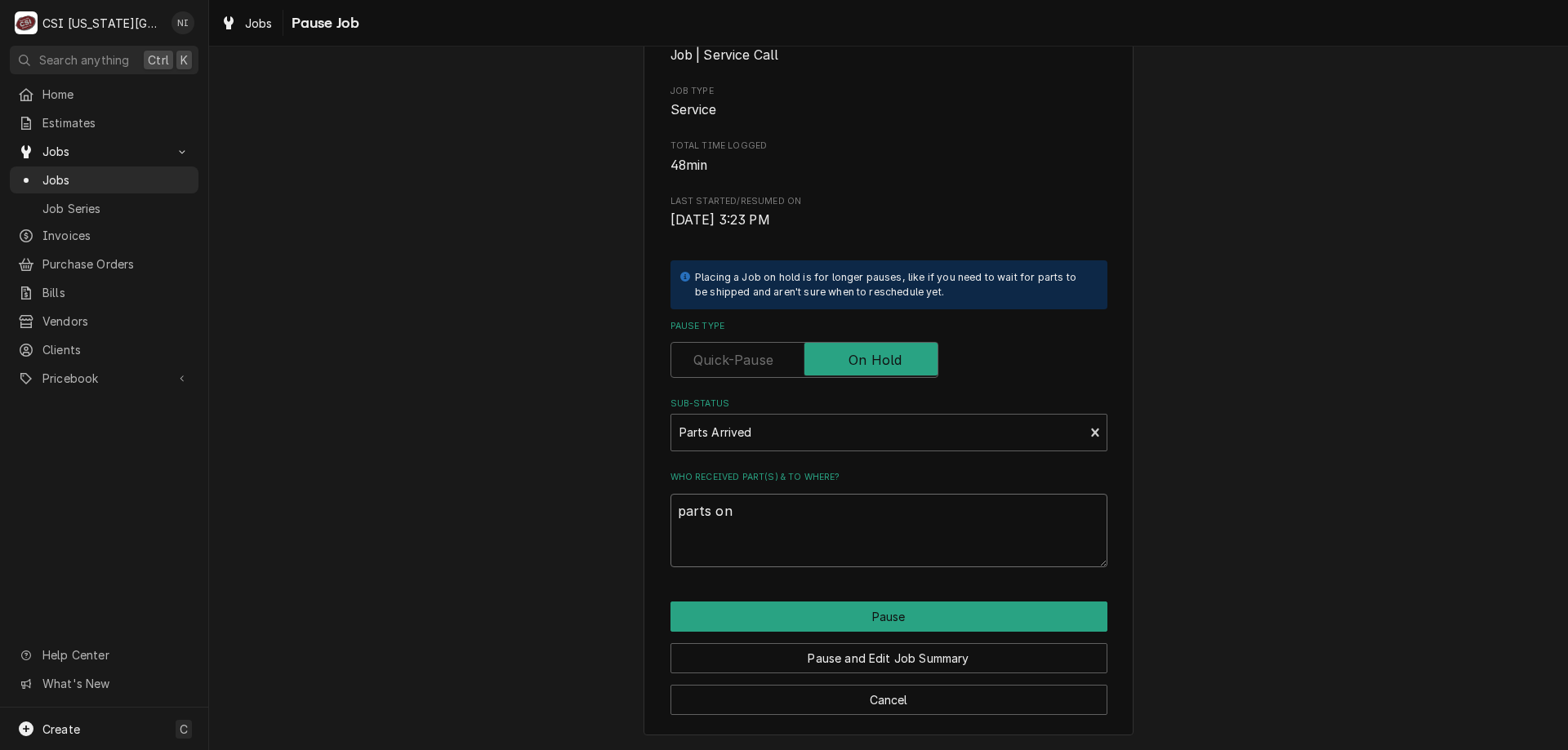
type textarea "x"
type textarea "parts on w"
type textarea "x"
type textarea "parts on wi"
type textarea "x"
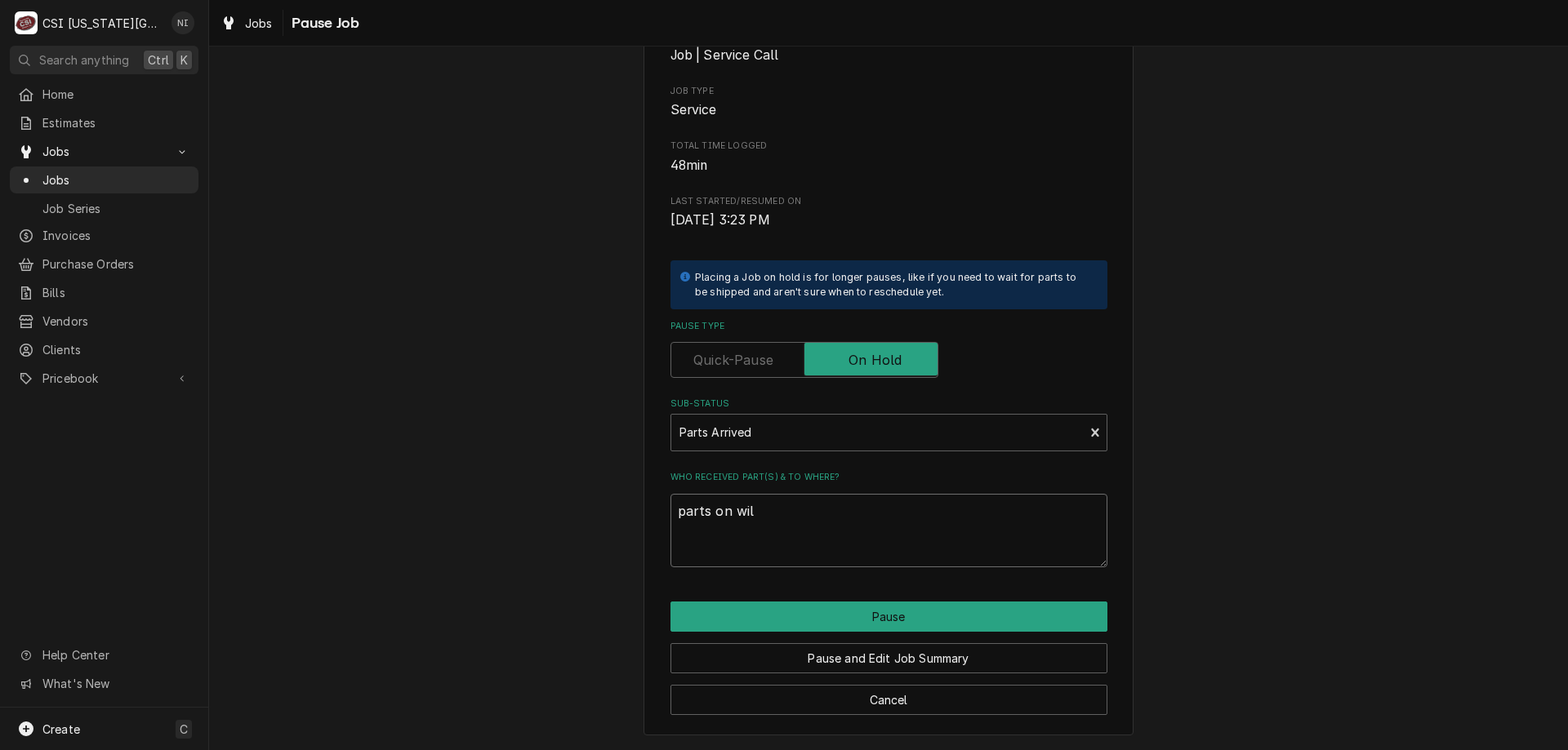
type textarea "parts on wils"
type textarea "x"
type textarea "parts on wilso"
type textarea "x"
type textarea "parts on wilson"
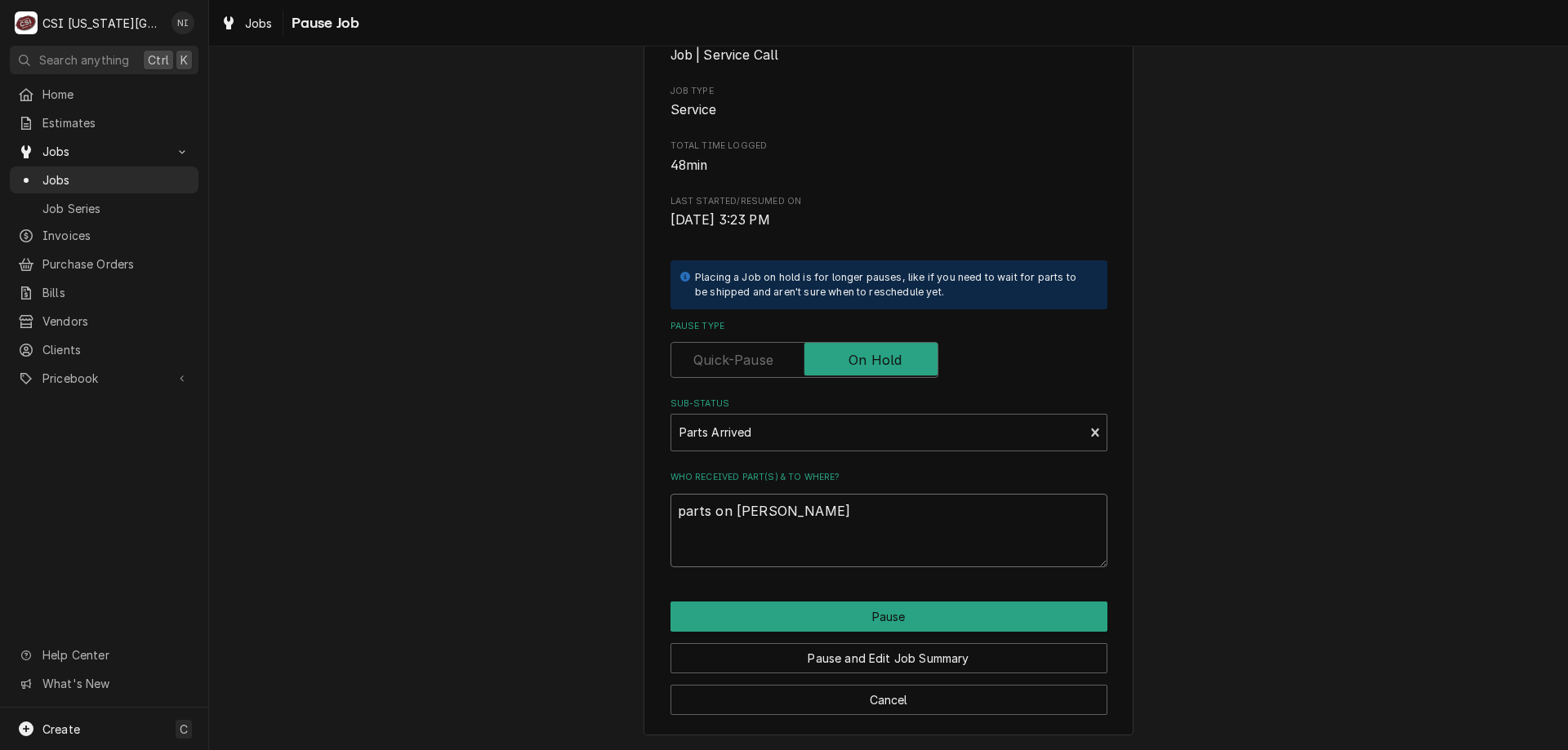
type textarea "x"
type textarea "parts on wilsons"
type textarea "x"
type textarea "parts on wilsons"
type textarea "x"
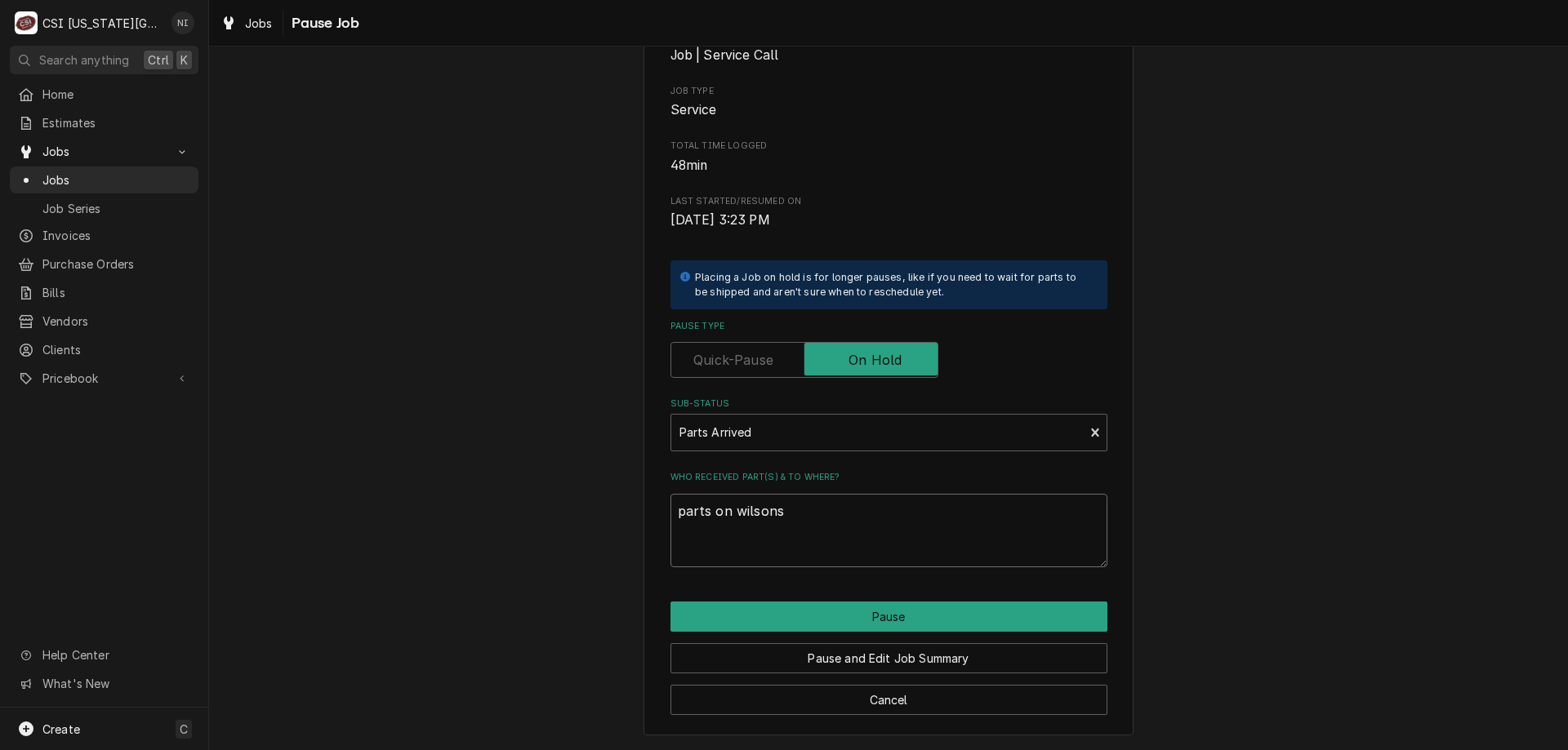
type textarea "parts on wilsons s"
type textarea "x"
type textarea "parts on wilsons sh"
type textarea "x"
type textarea "parts on wilsons she"
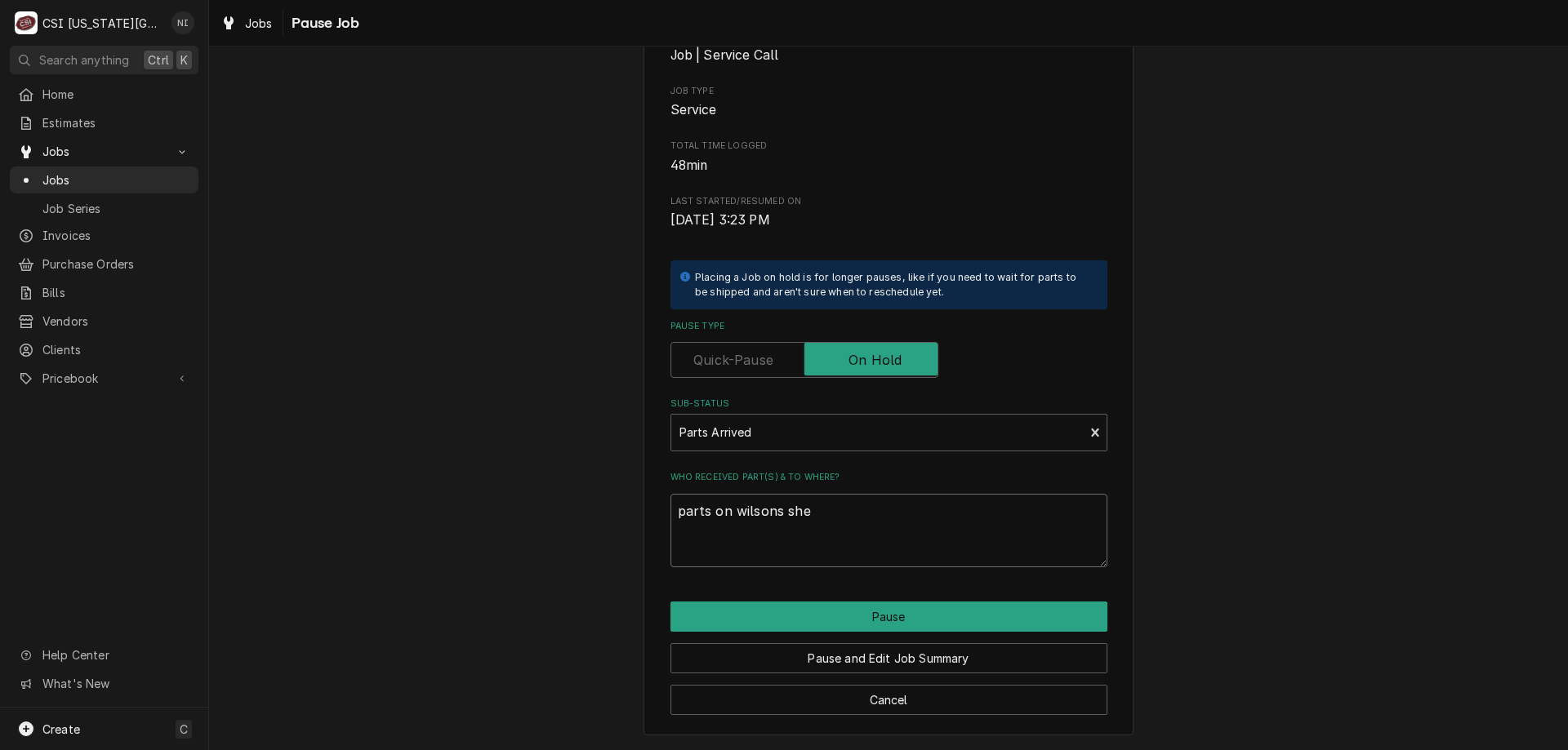
type textarea "x"
type textarea "parts on wilsons shel"
type textarea "x"
type textarea "parts on wilsons she"
type textarea "x"
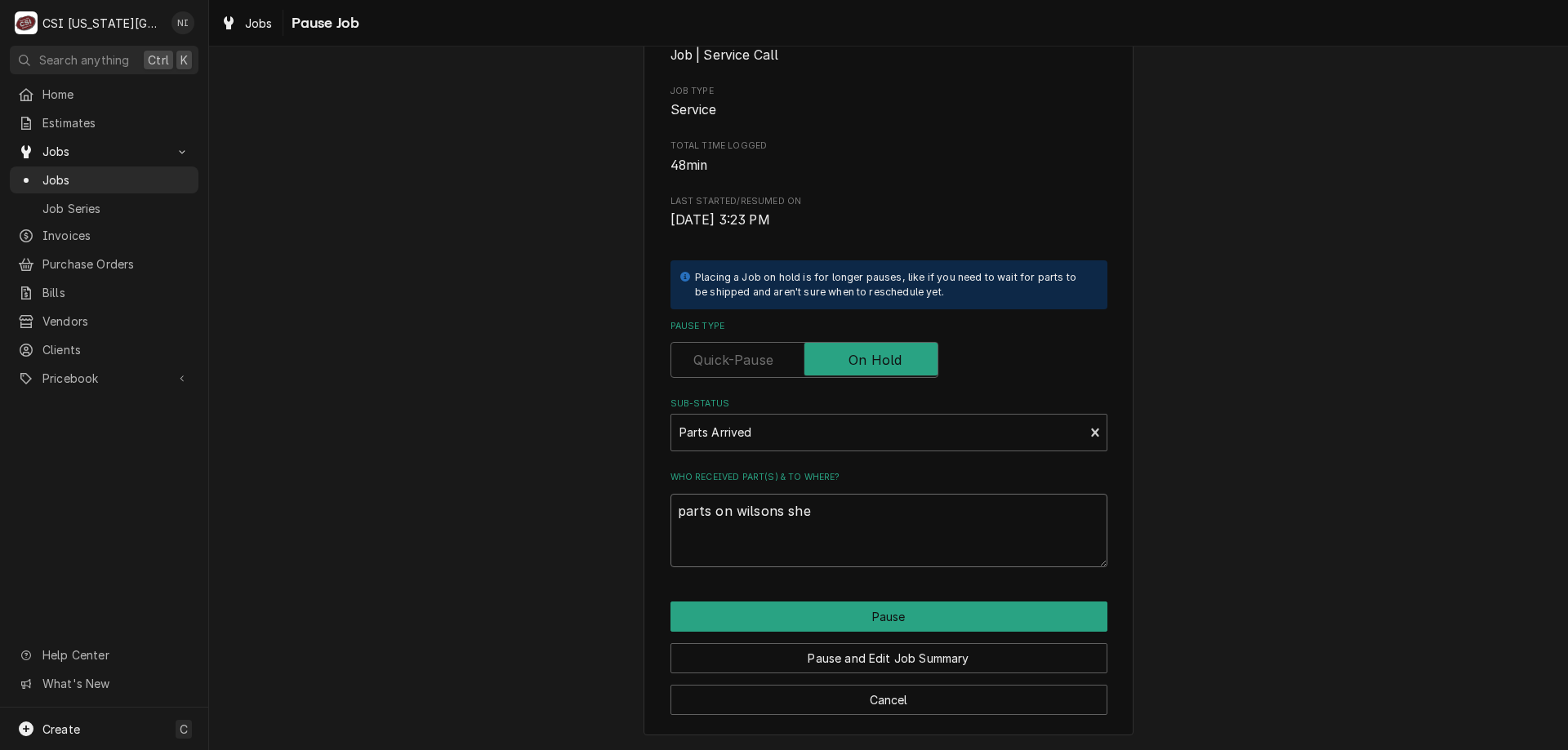
type textarea "parts on wilsons sh"
type textarea "x"
type textarea "parts on wilsons s"
type textarea "x"
type textarea "parts on wilsons"
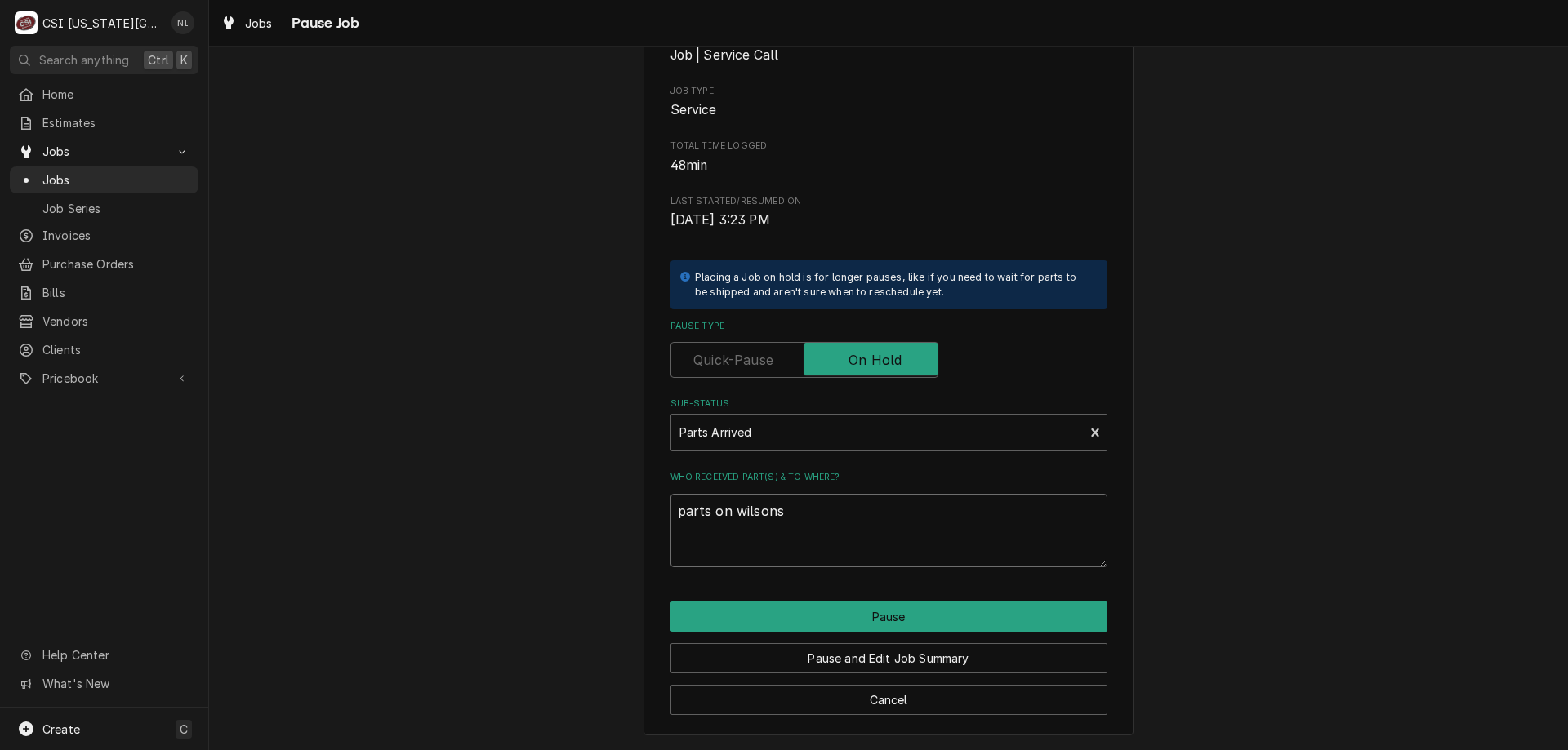
type textarea "x"
type textarea "parts on wilsons"
type textarea "x"
type textarea "parts on wilson"
type textarea "x"
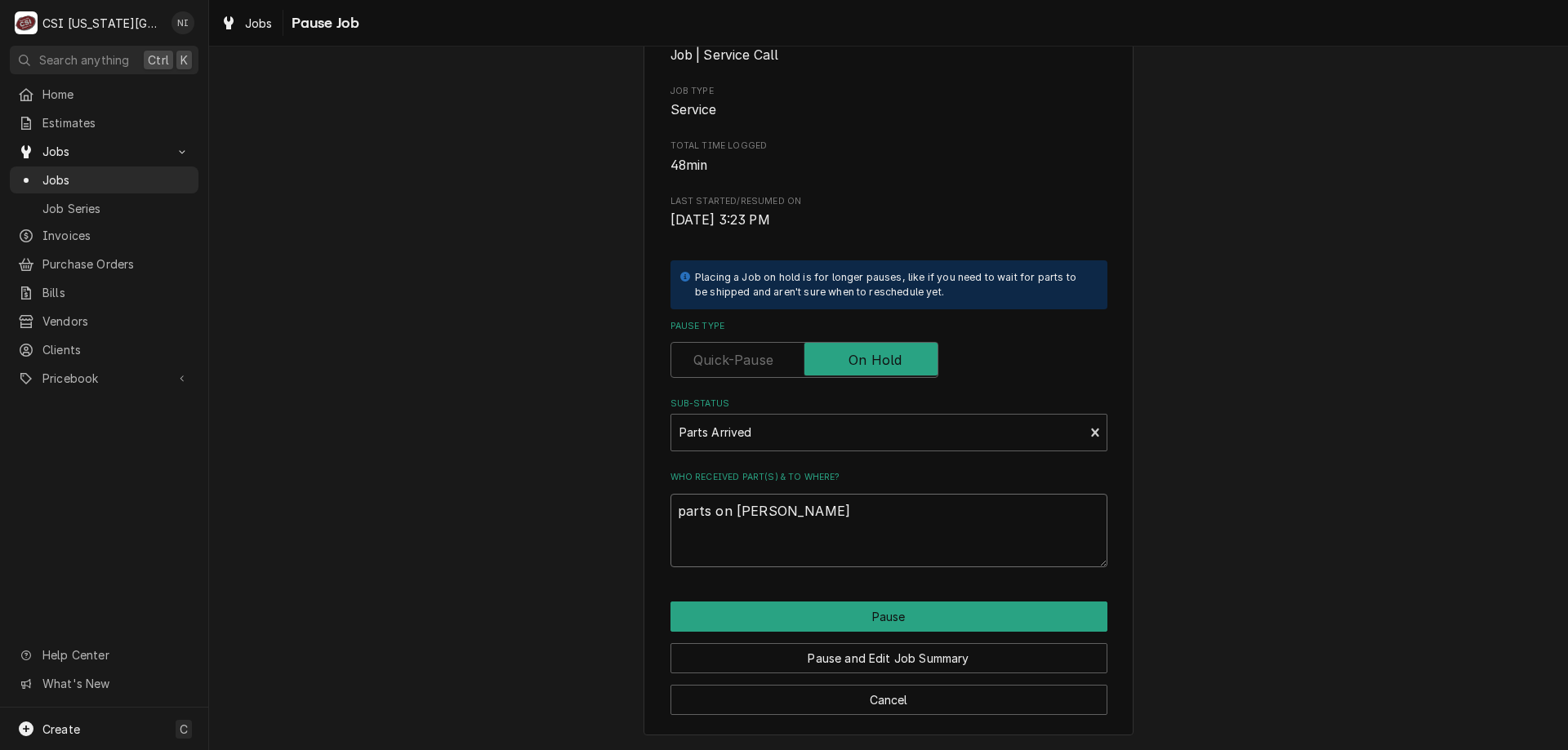
type textarea "parts on wilso"
type textarea "x"
type textarea "parts on wilson"
type textarea "x"
type textarea "parts on wilson"
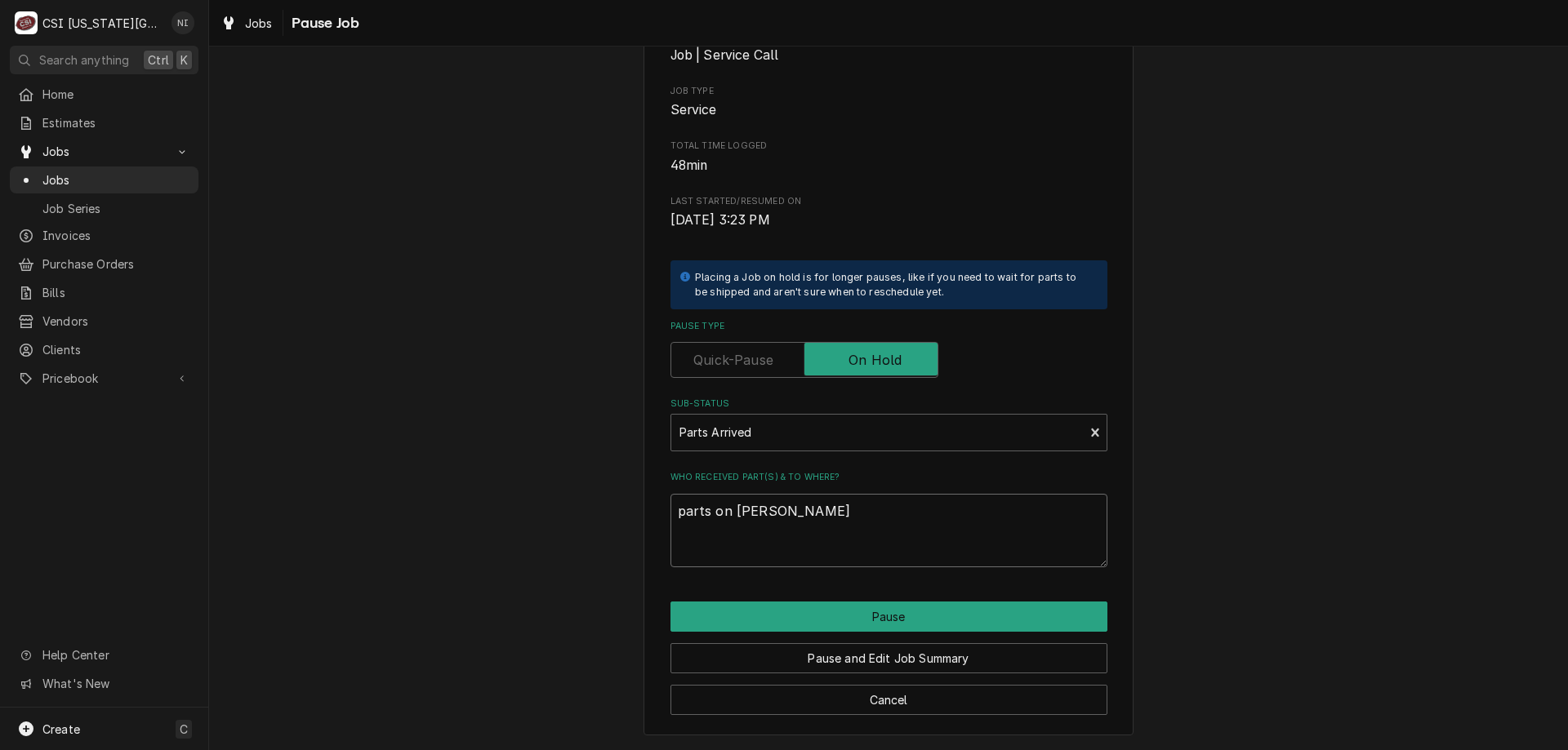
type textarea "x"
type textarea "parts on wilson s"
type textarea "x"
type textarea "parts on wilson sh"
type textarea "x"
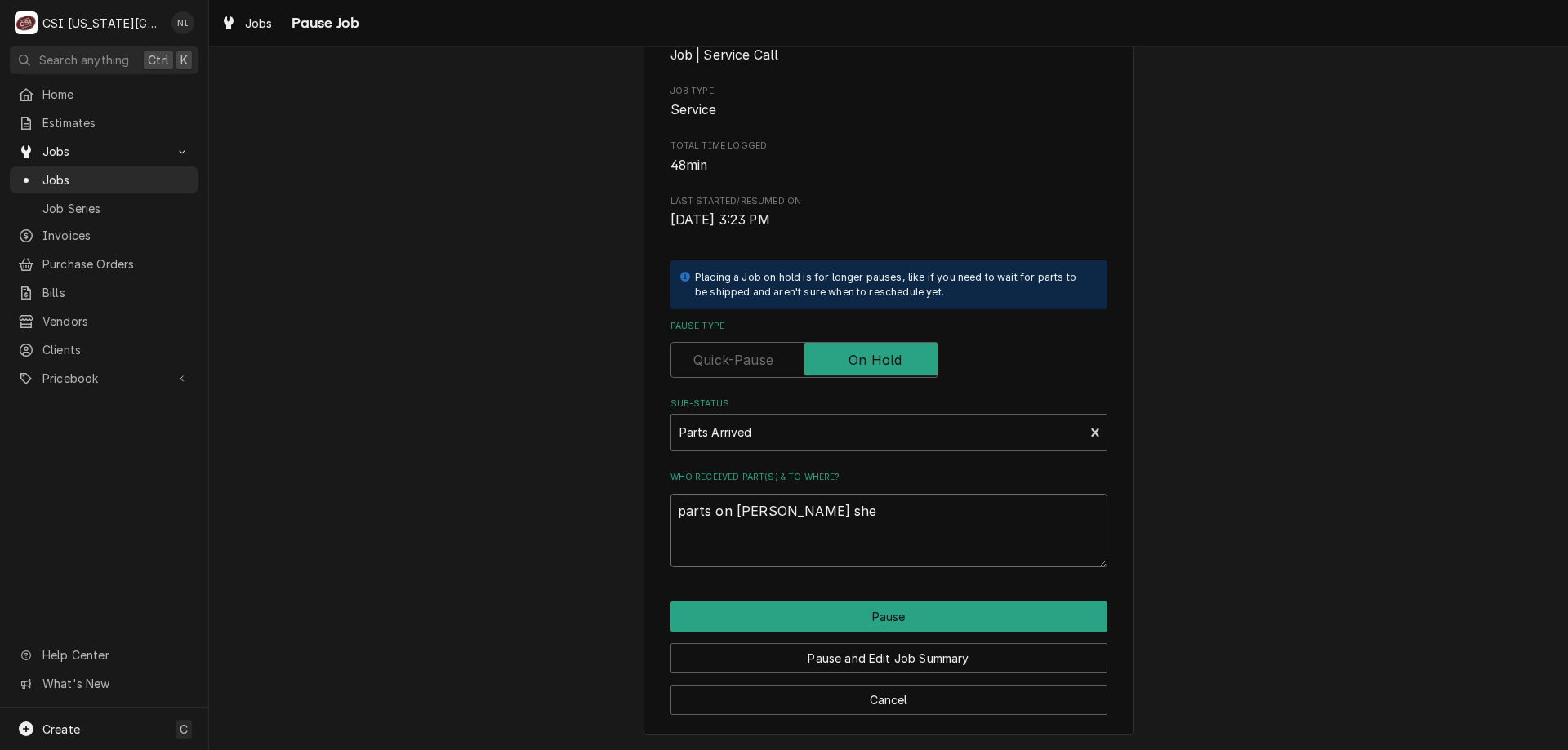
type textarea "parts on wilson shel"
type textarea "x"
type textarea "parts on wilson shelf"
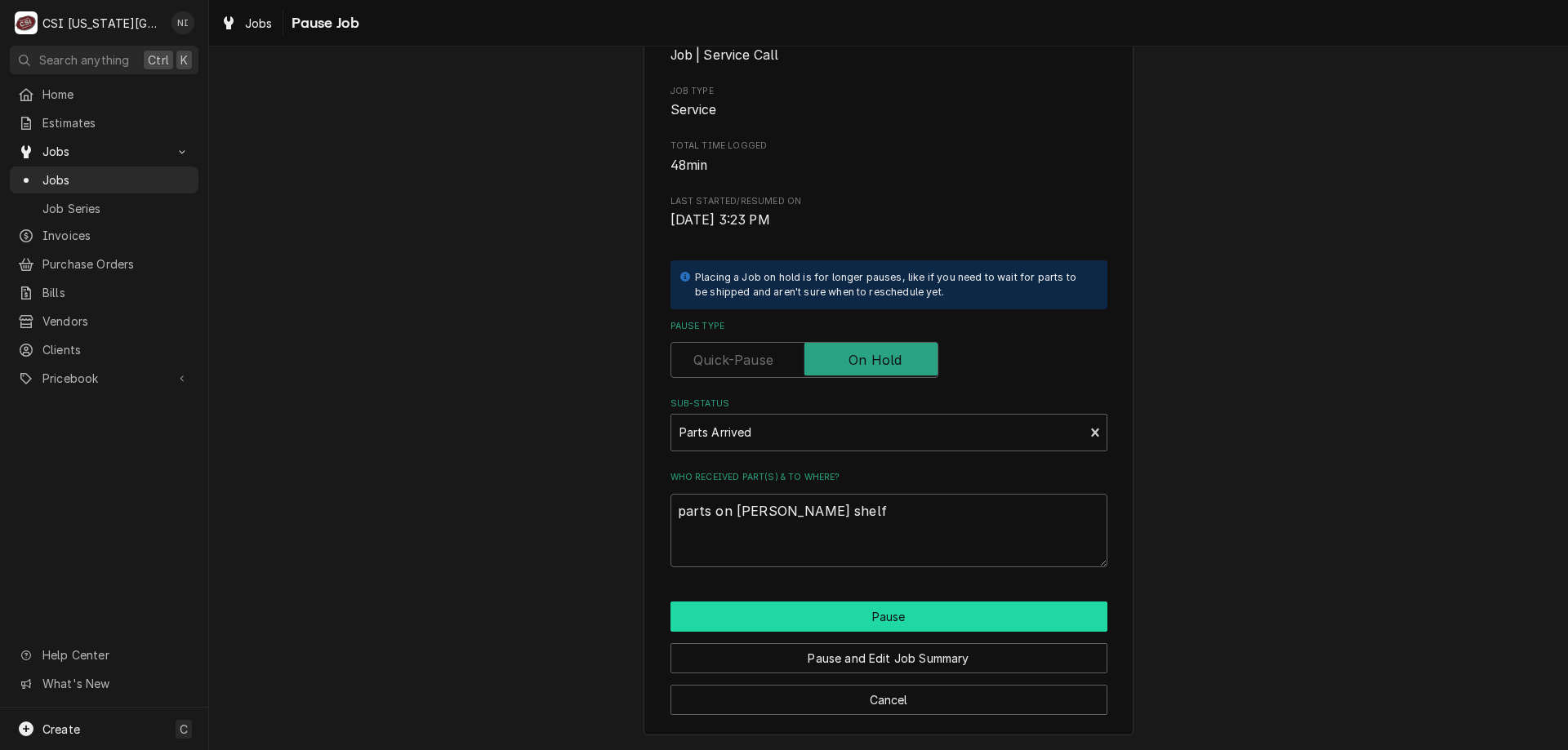
click at [866, 607] on button "Pause" at bounding box center [888, 617] width 436 height 30
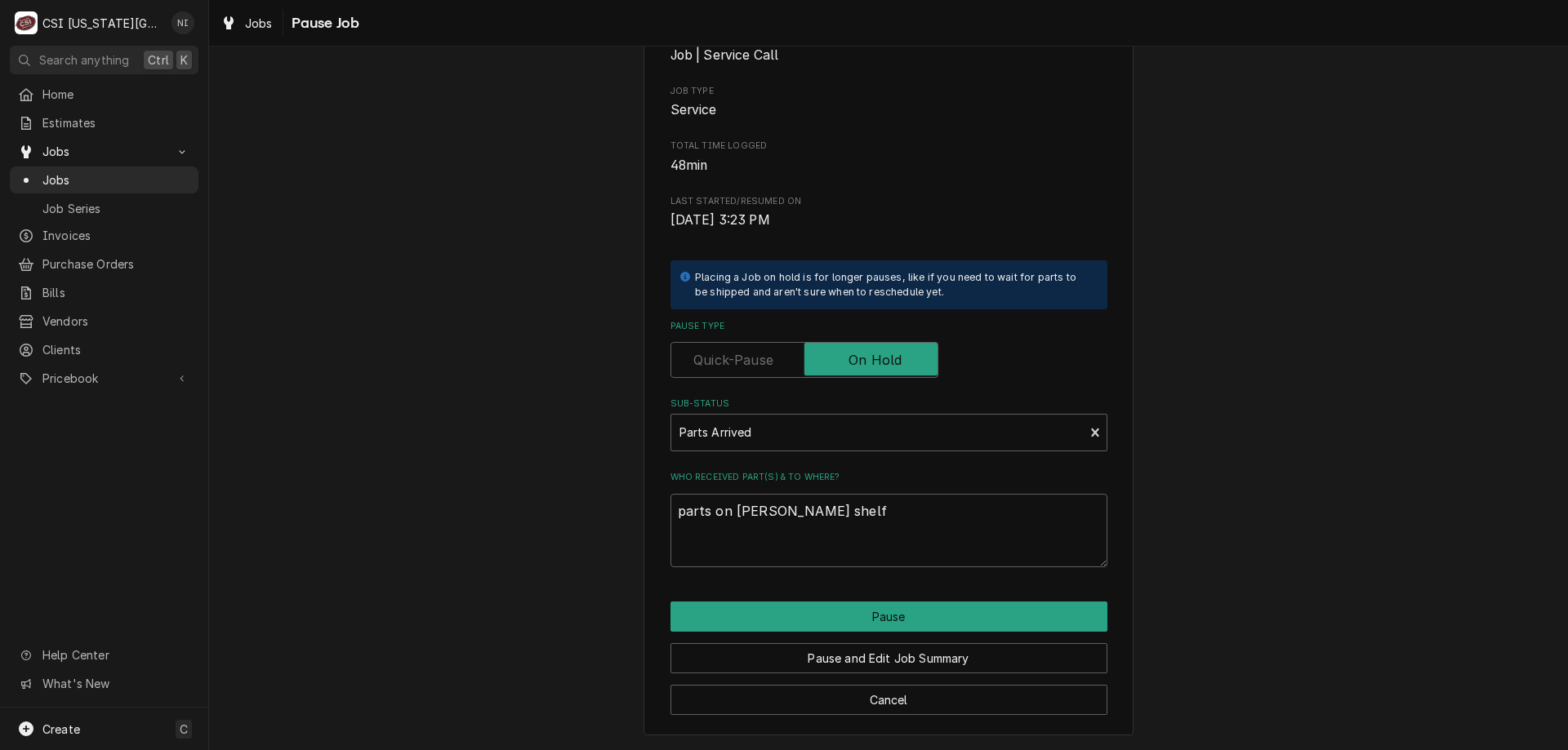
type textarea "x"
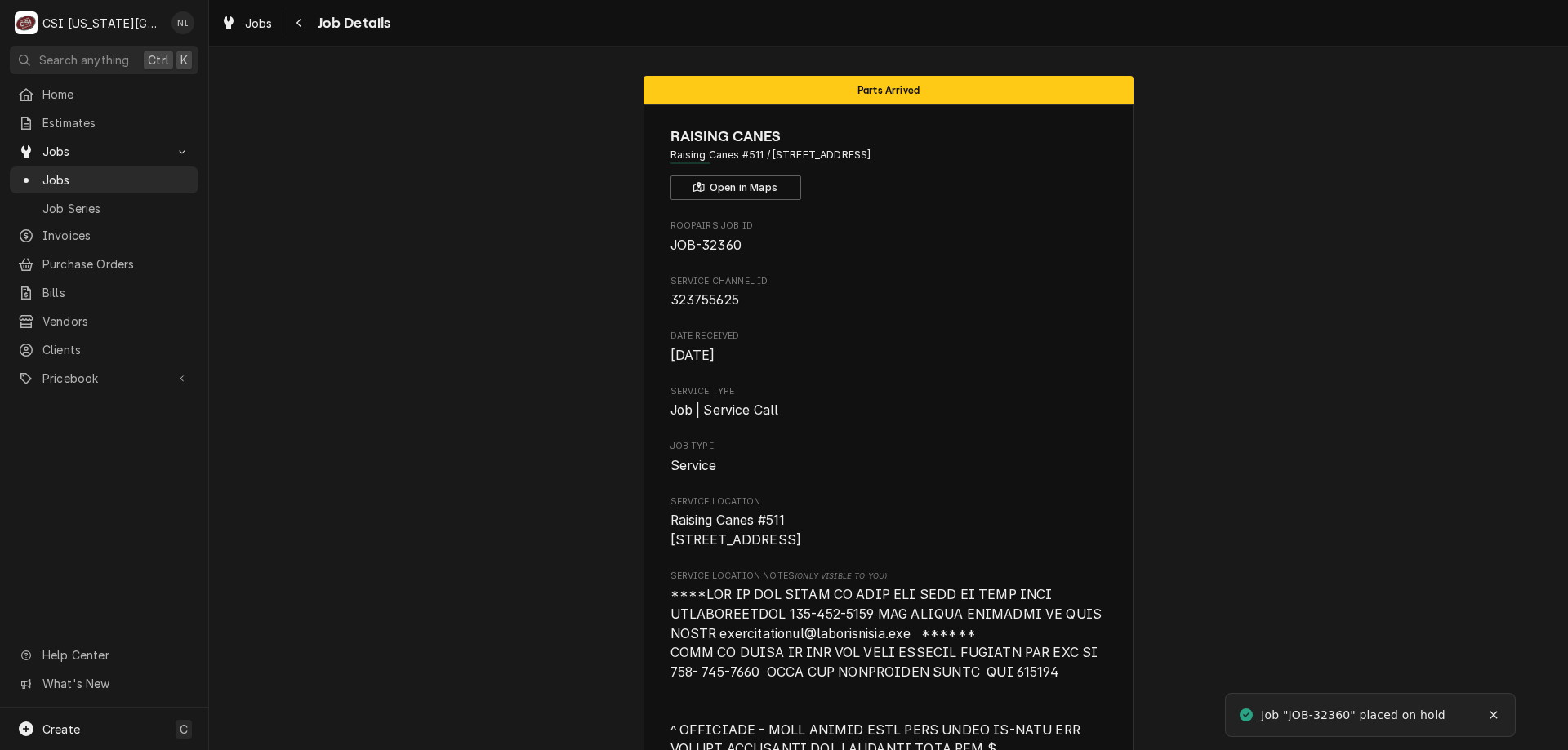
click at [69, 179] on span "Jobs" at bounding box center [116, 180] width 148 height 17
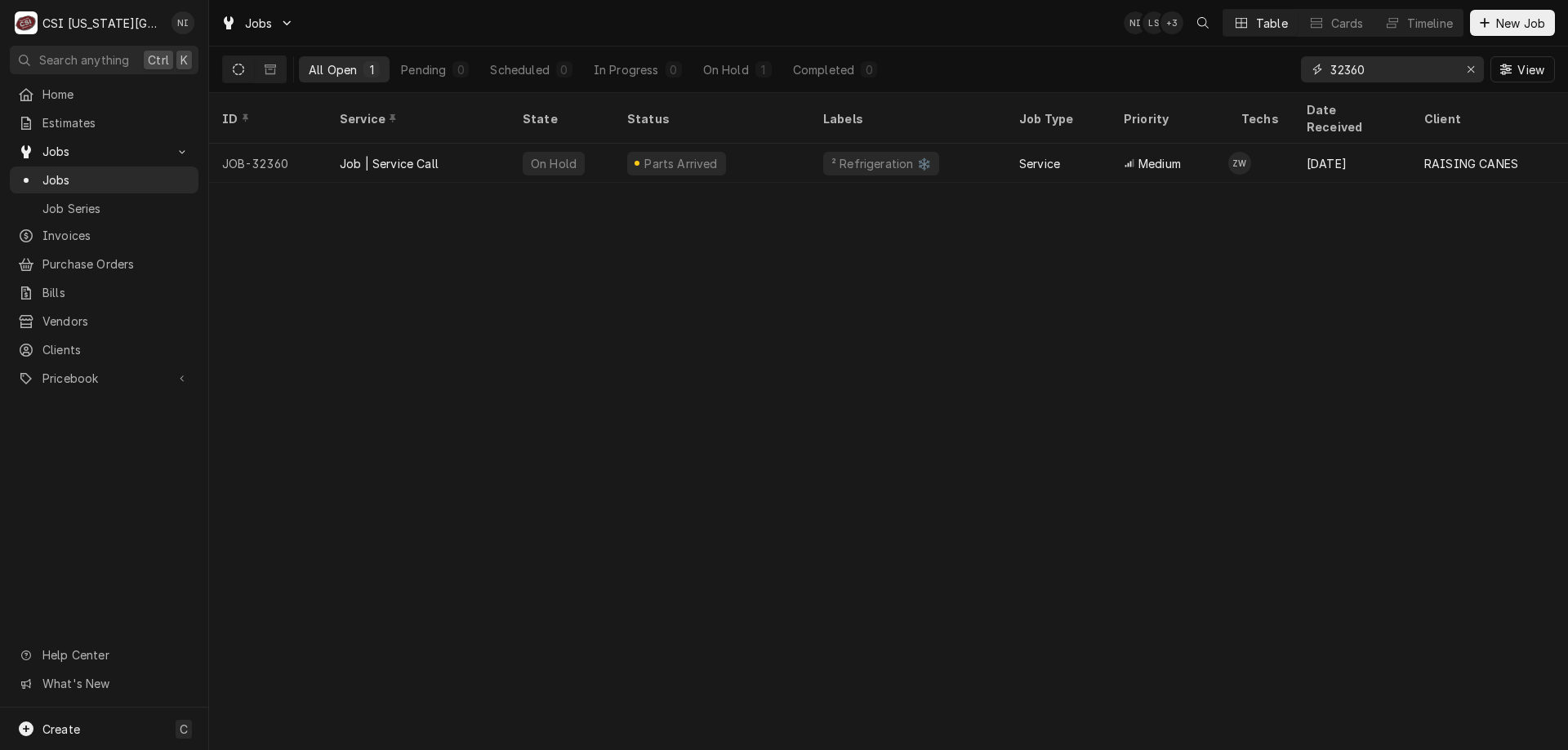
click at [1368, 68] on input "32360" at bounding box center [1391, 69] width 122 height 26
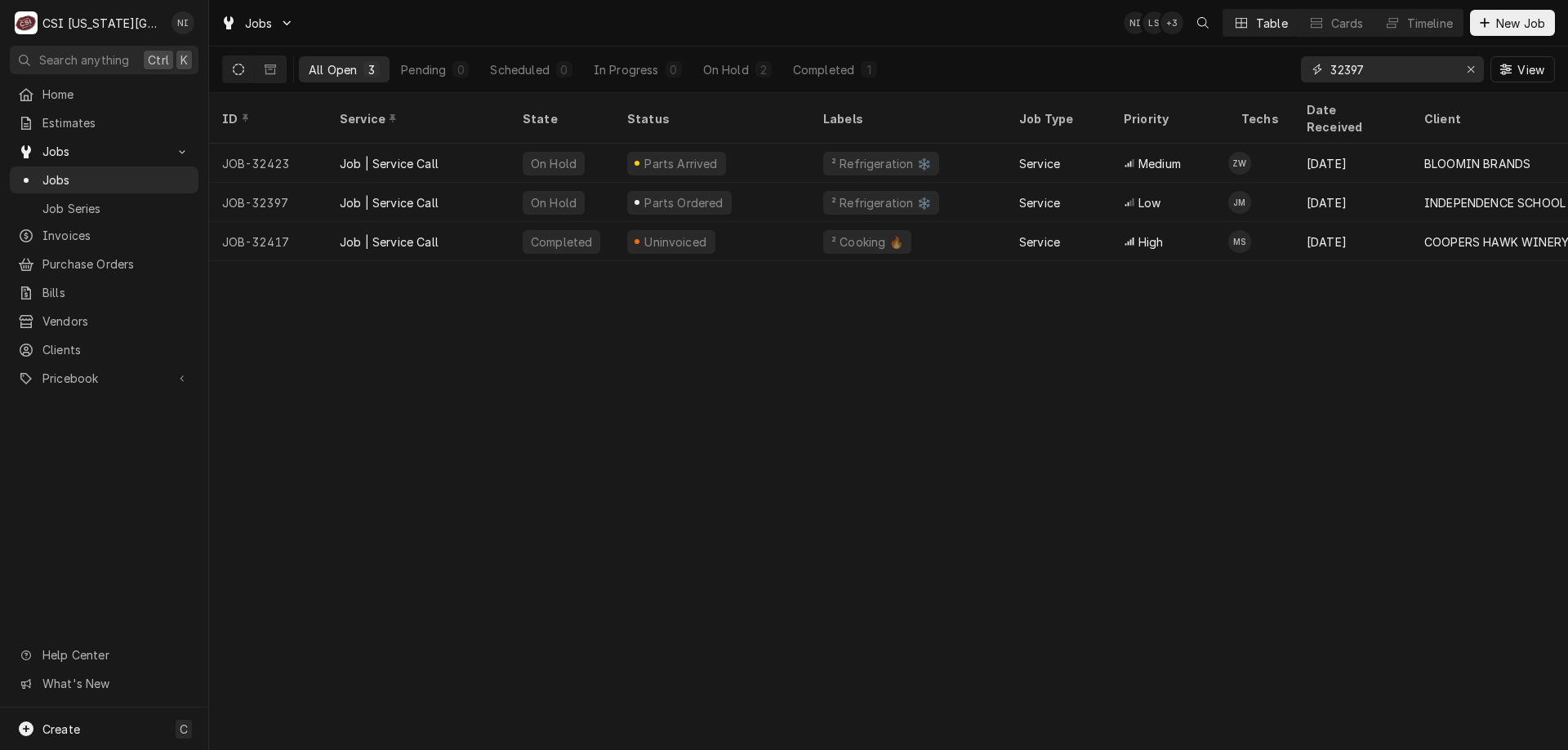
type input "32397"
click at [734, 183] on div "Parts Ordered" at bounding box center [712, 202] width 196 height 39
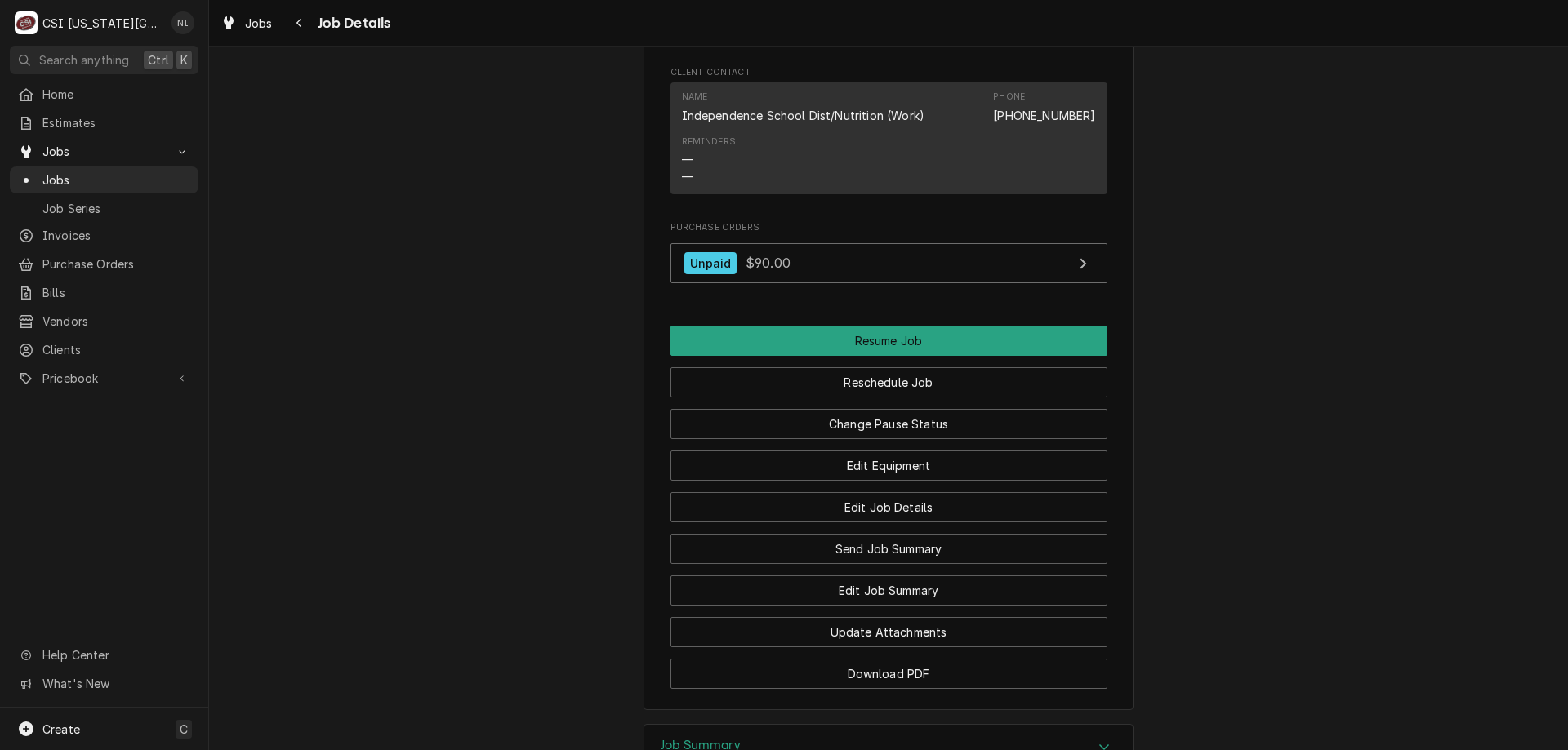
scroll to position [1832, 0]
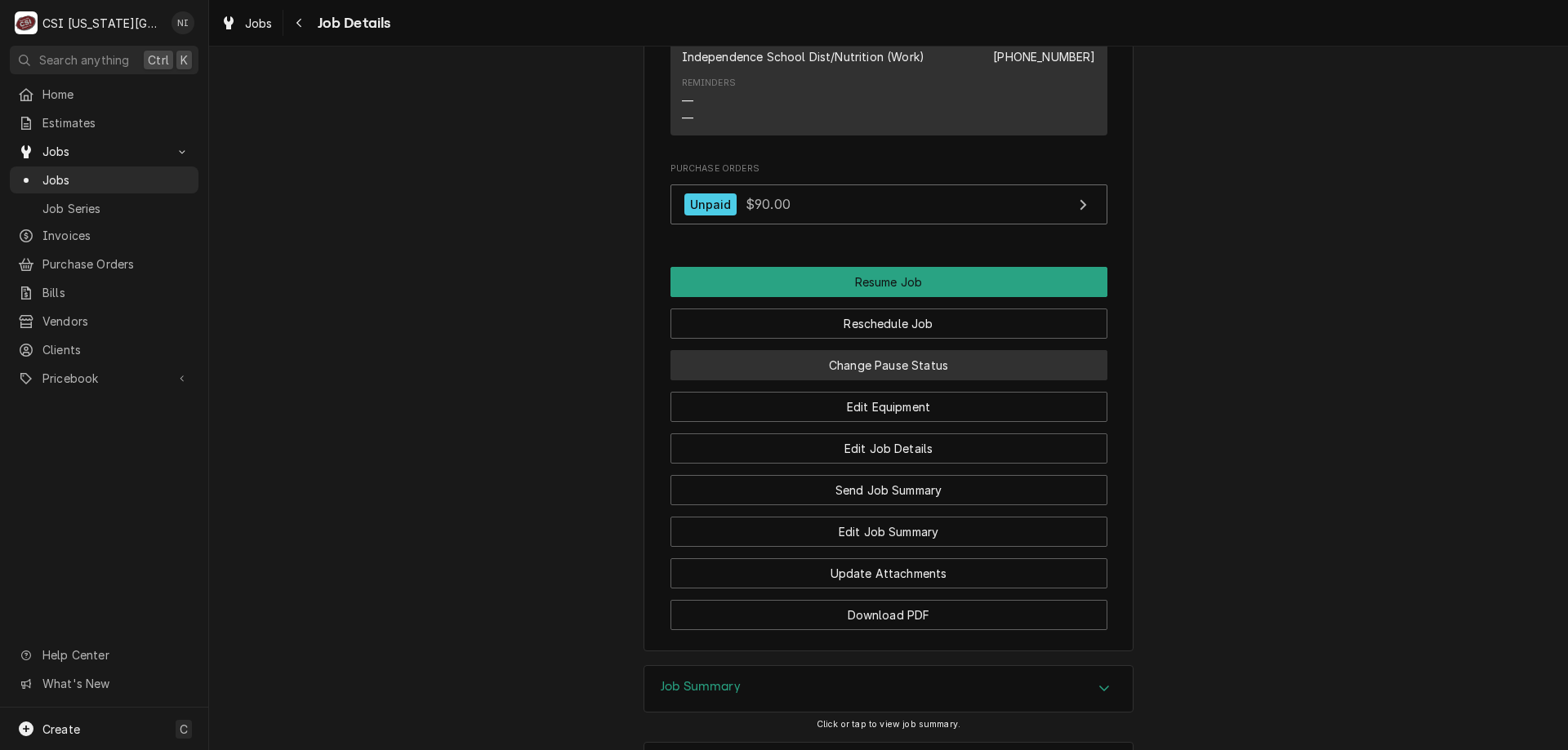
click at [859, 358] on button "Change Pause Status" at bounding box center [888, 365] width 436 height 30
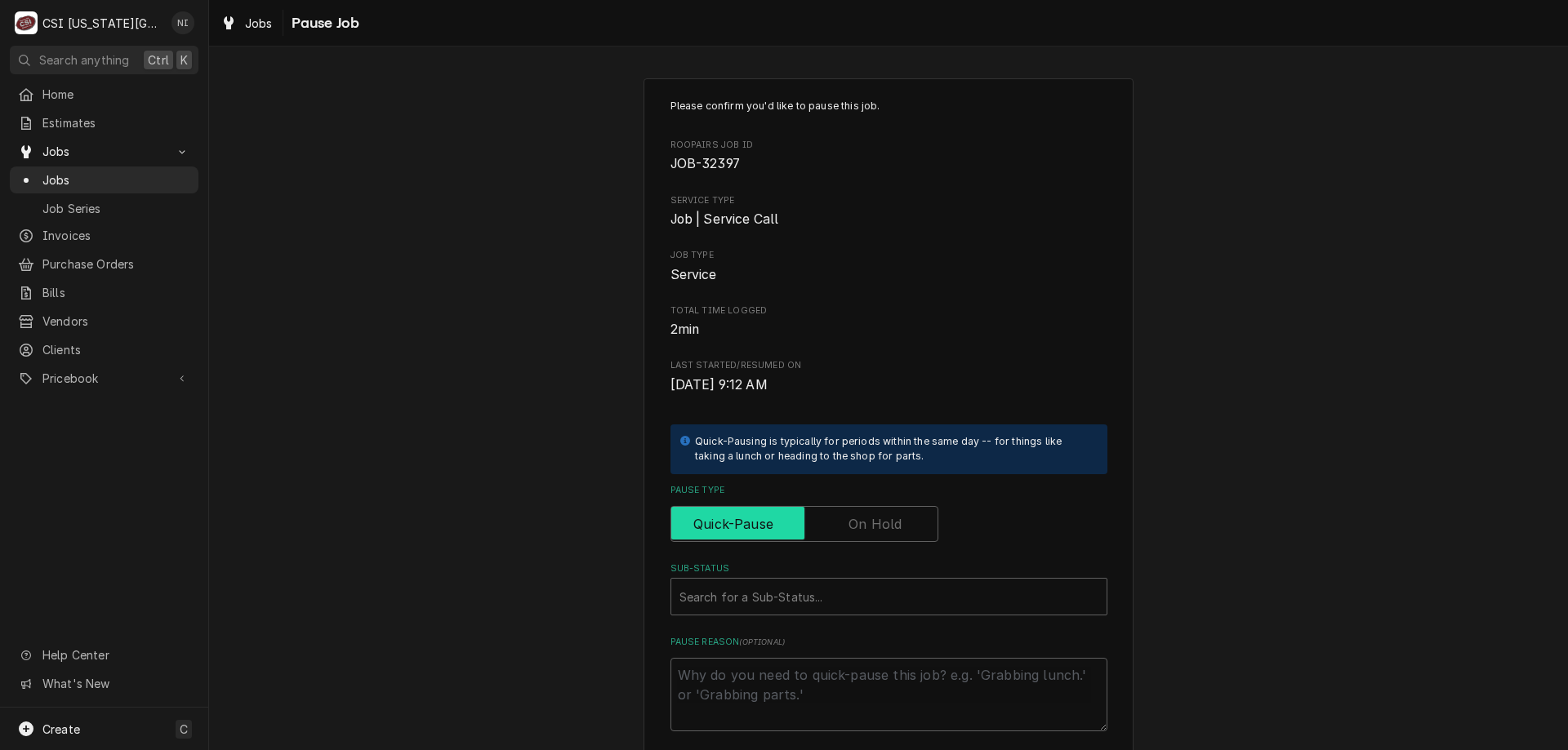
click at [836, 511] on input "Pause Type" at bounding box center [804, 524] width 253 height 36
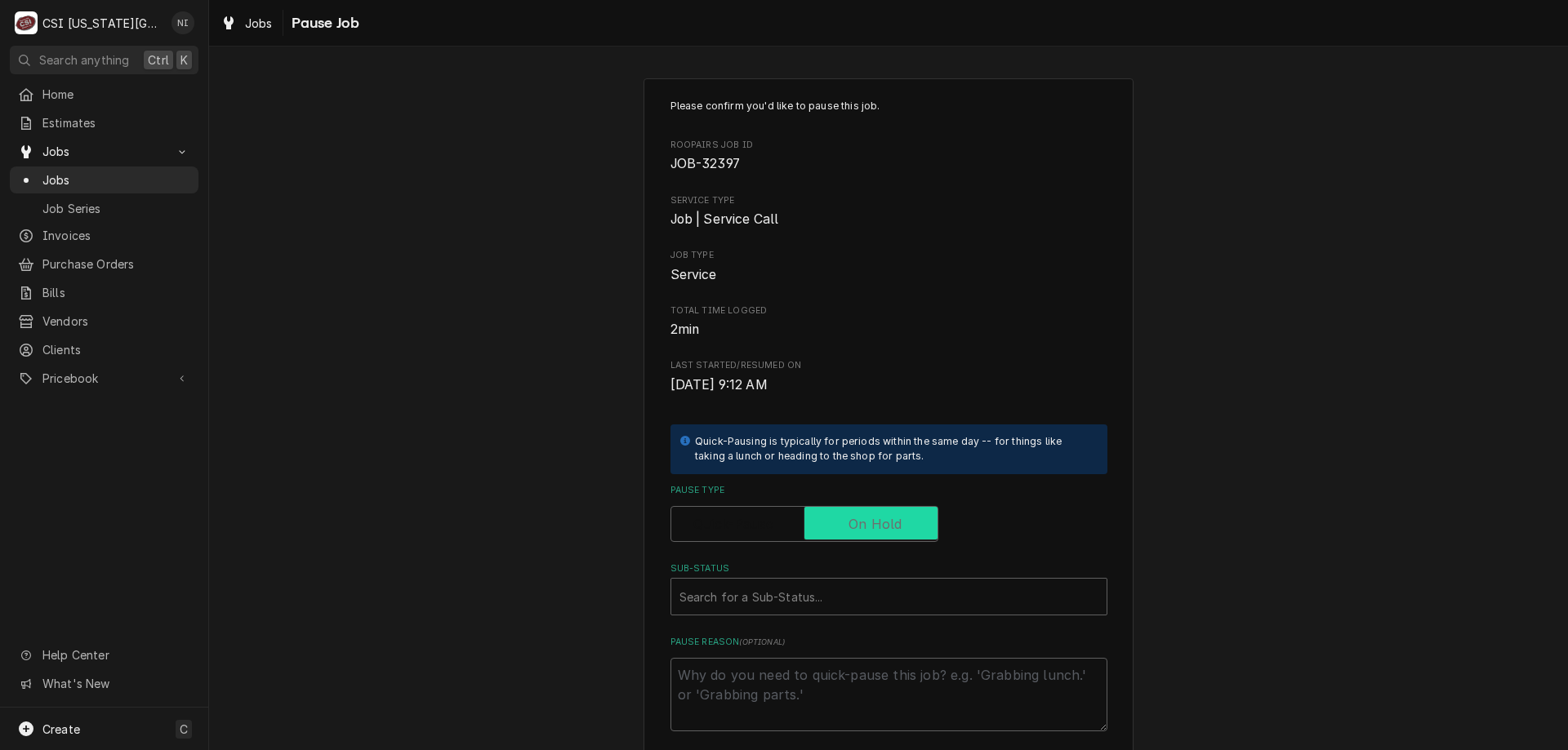
checkbox input "true"
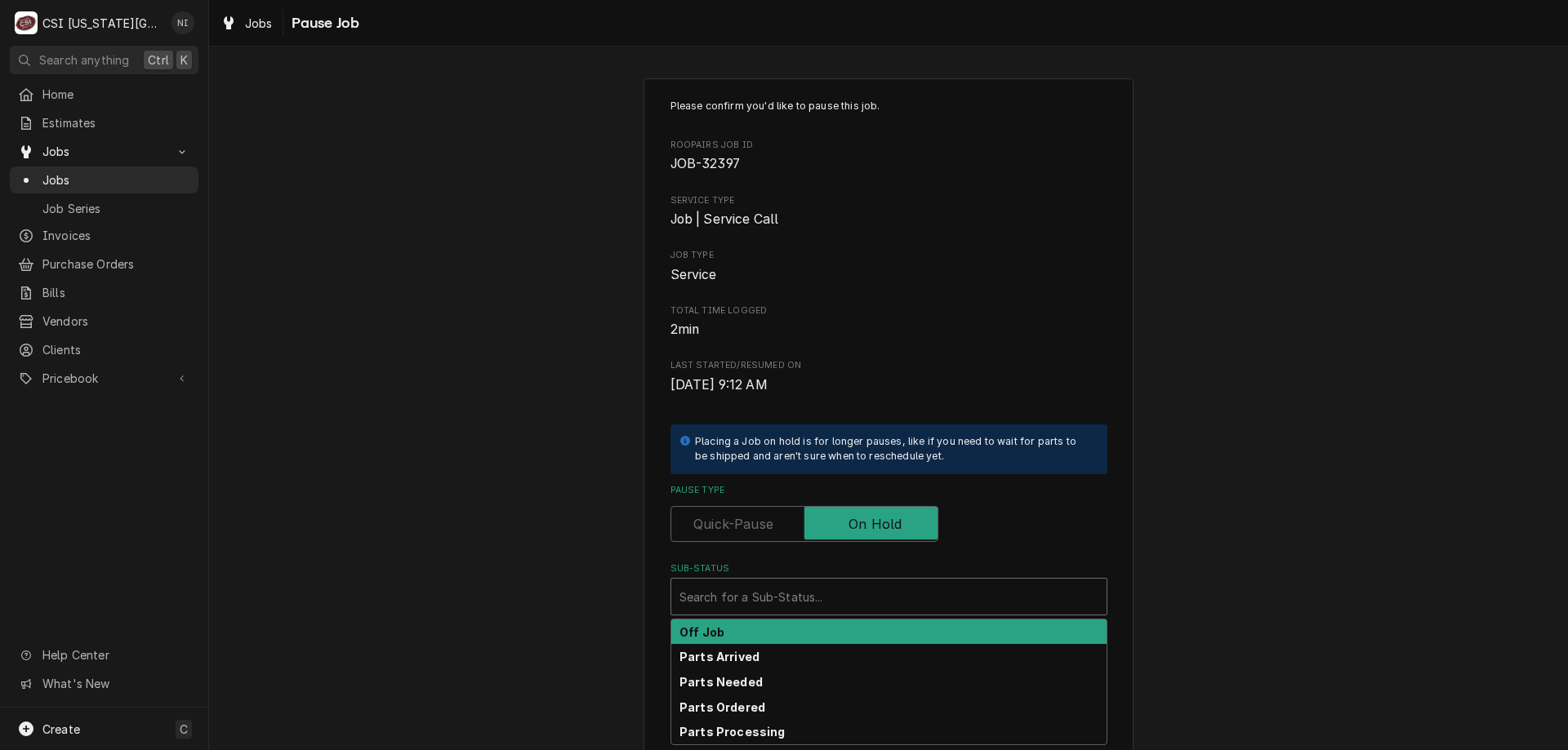
drag, startPoint x: 813, startPoint y: 590, endPoint x: 823, endPoint y: 604, distance: 17.2
click at [814, 595] on div "Sub-Status" at bounding box center [889, 596] width 419 height 29
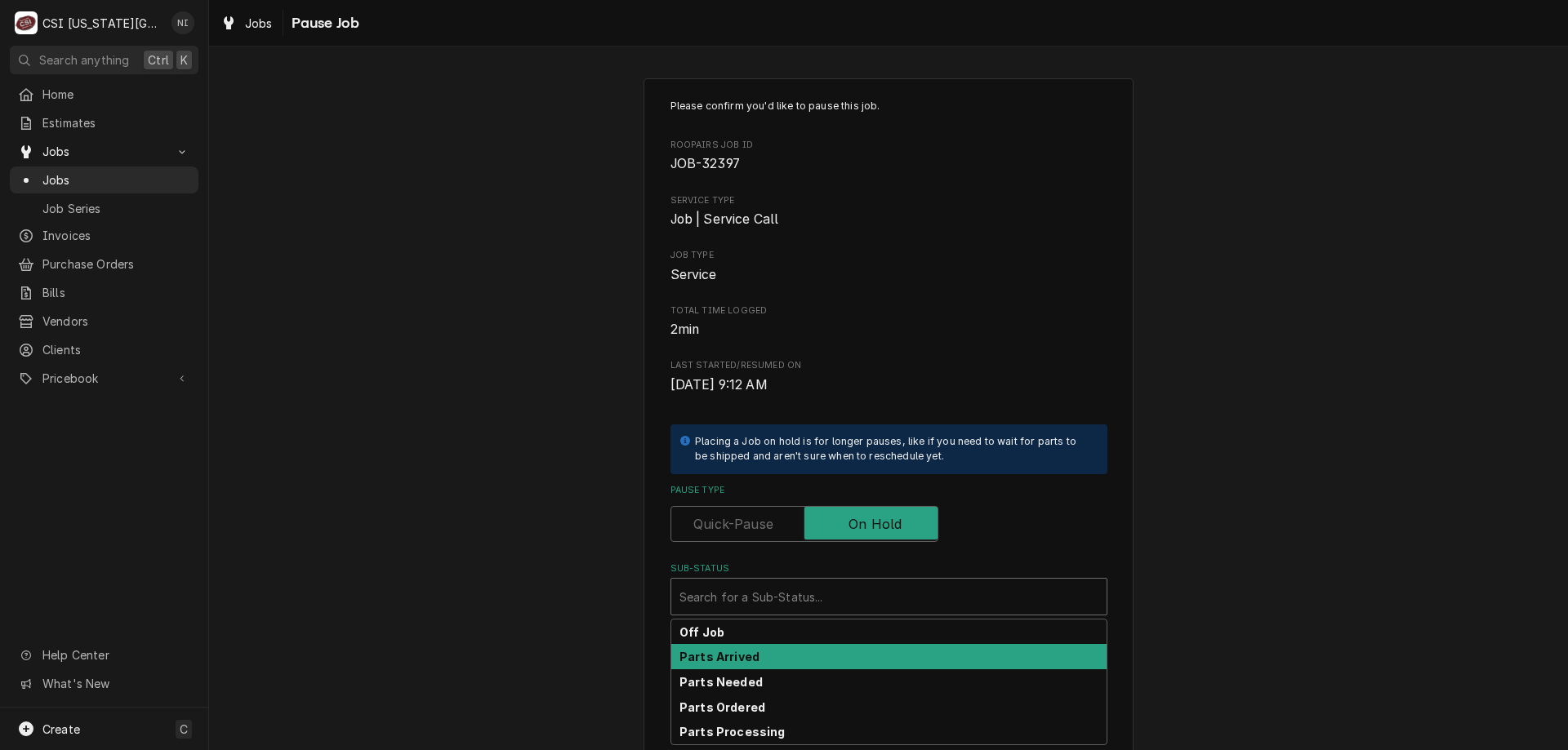
click at [745, 656] on strong "Parts Arrived" at bounding box center [719, 657] width 80 height 14
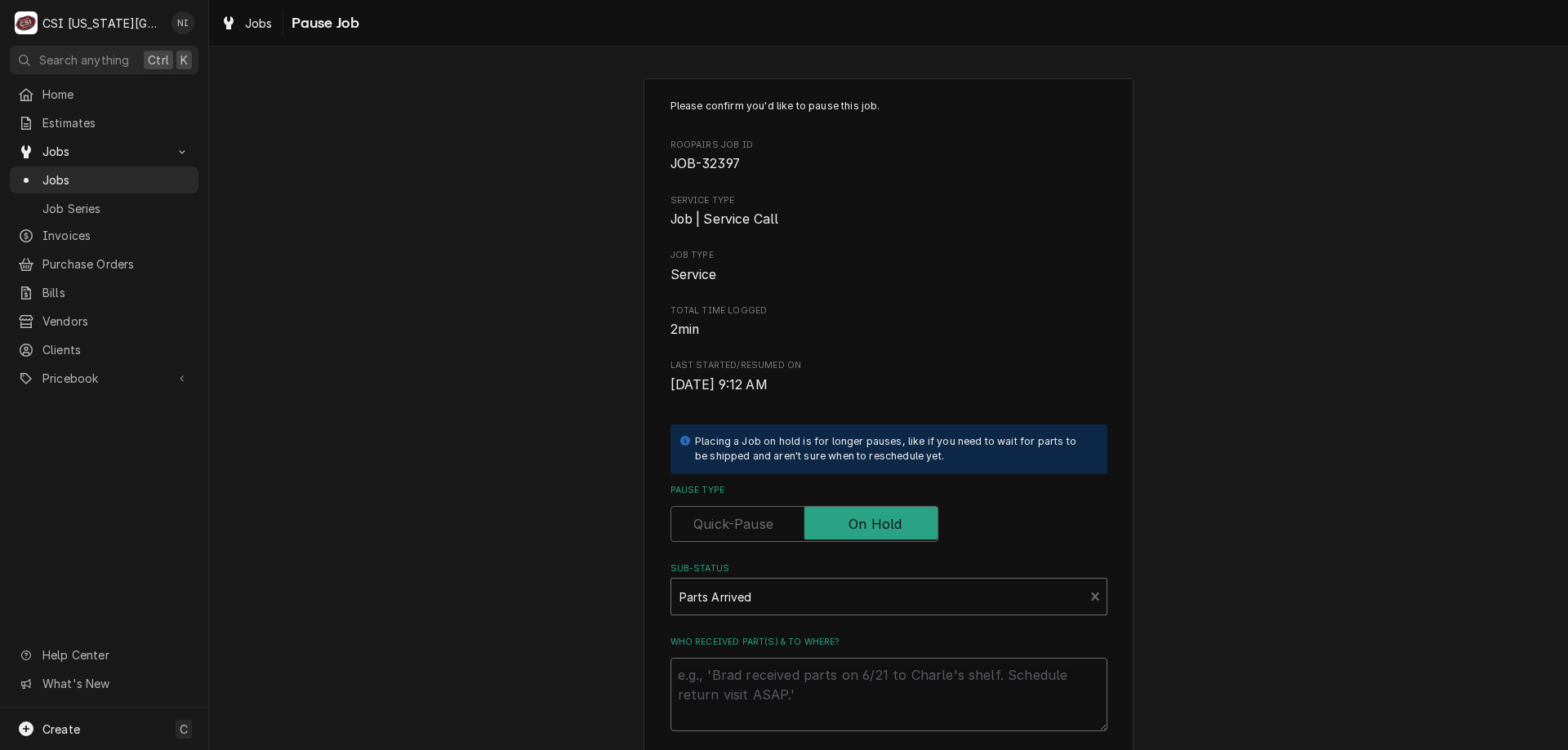
click at [742, 674] on textarea "Who received part(s) & to where?" at bounding box center [888, 695] width 436 height 73
type textarea "x"
type textarea "p"
type textarea "x"
type textarea "pa"
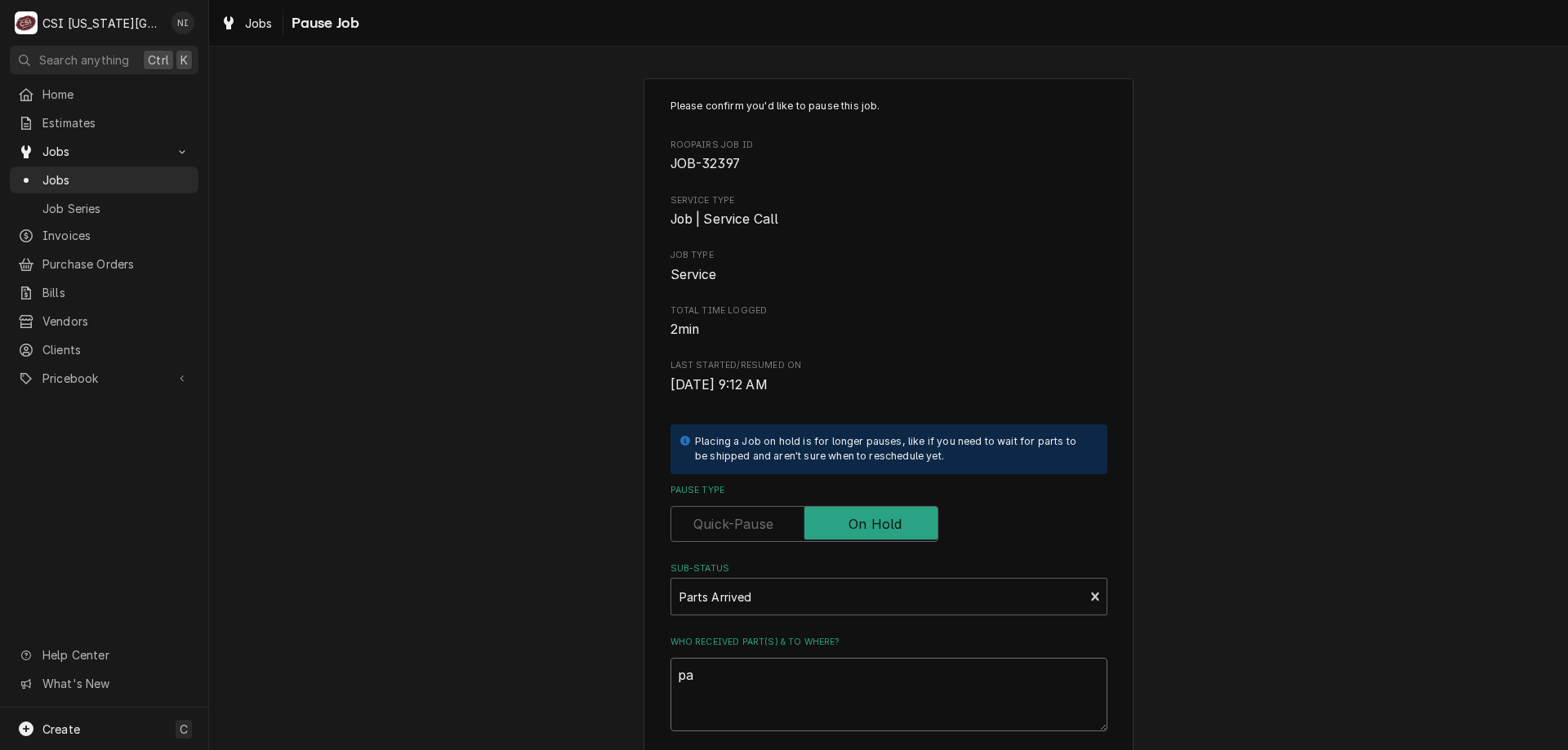
type textarea "x"
type textarea "pars"
type textarea "x"
type textarea "parst"
type textarea "x"
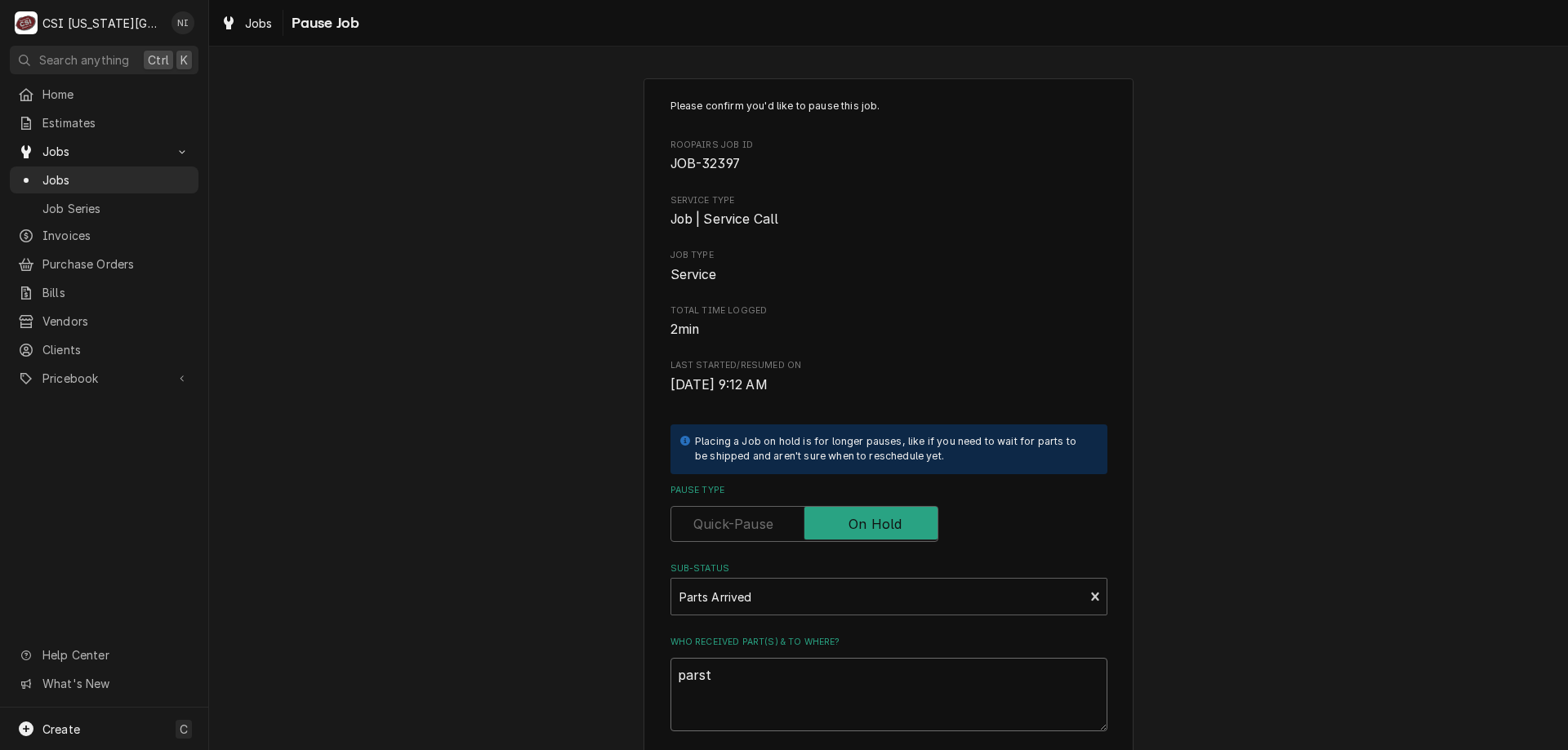
type textarea "pars"
type textarea "x"
type textarea "par"
type textarea "x"
type textarea "part"
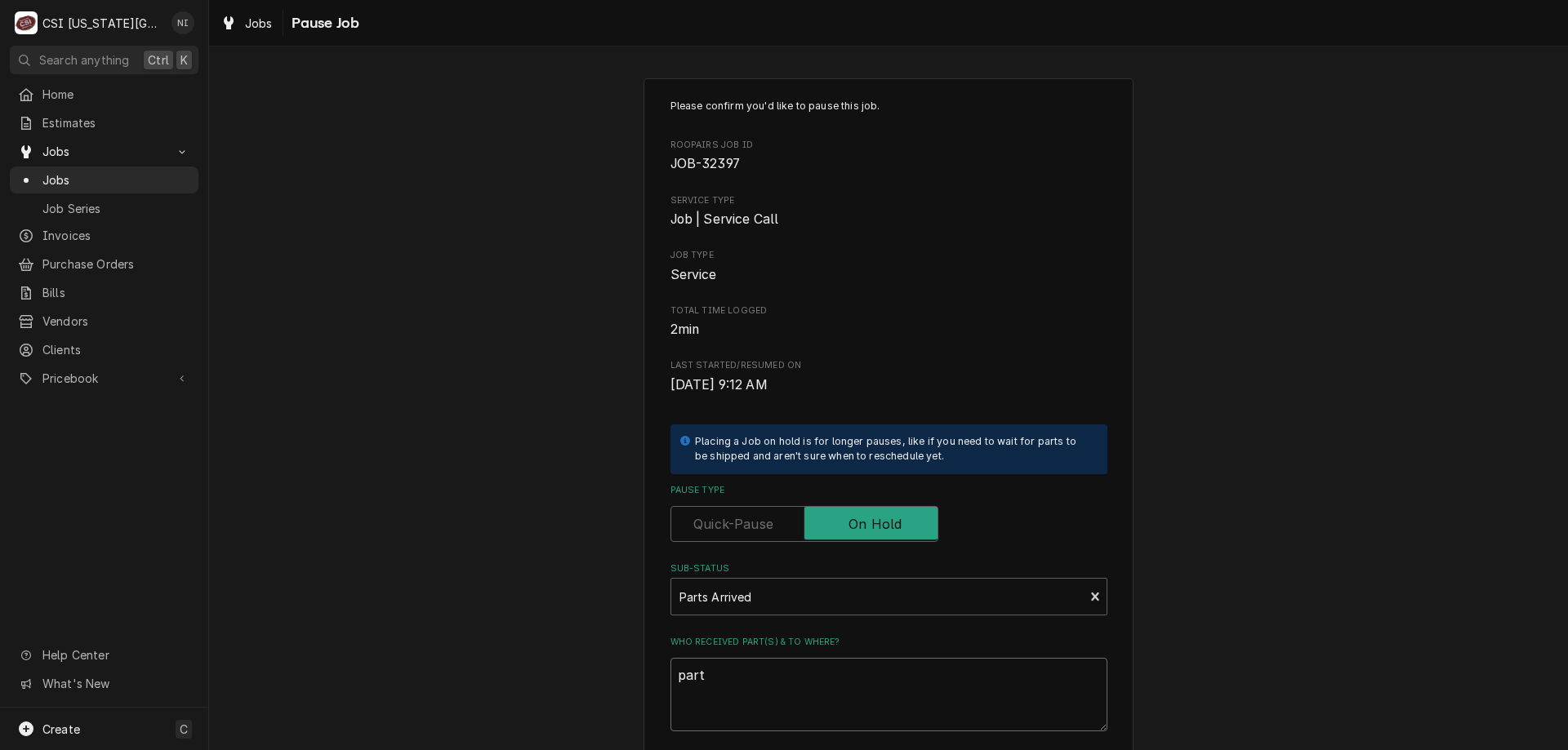
type textarea "x"
type textarea "parts"
type textarea "x"
type textarea "parts"
type textarea "x"
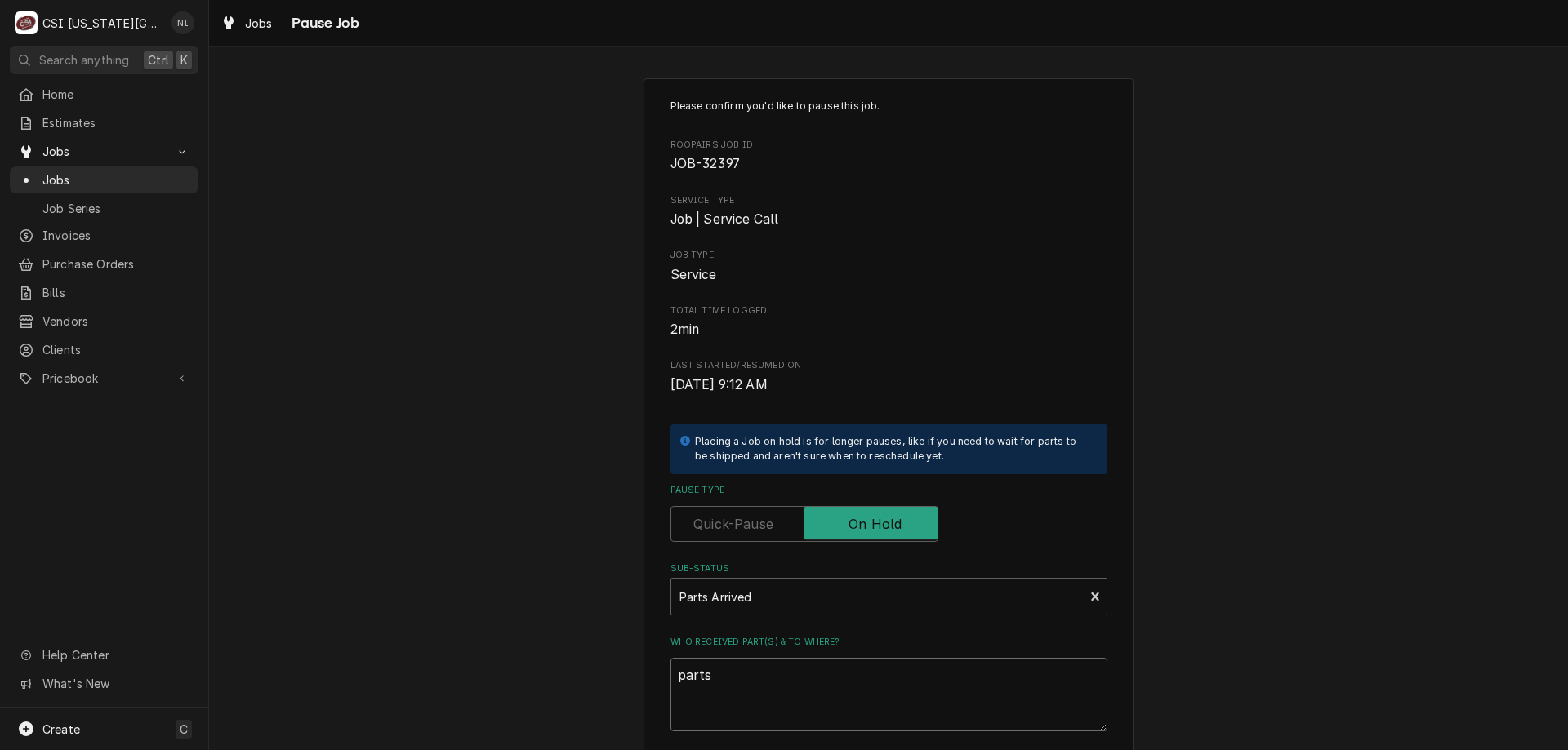
type textarea "parts o"
type textarea "x"
type textarea "parts on"
type textarea "x"
type textarea "parts on"
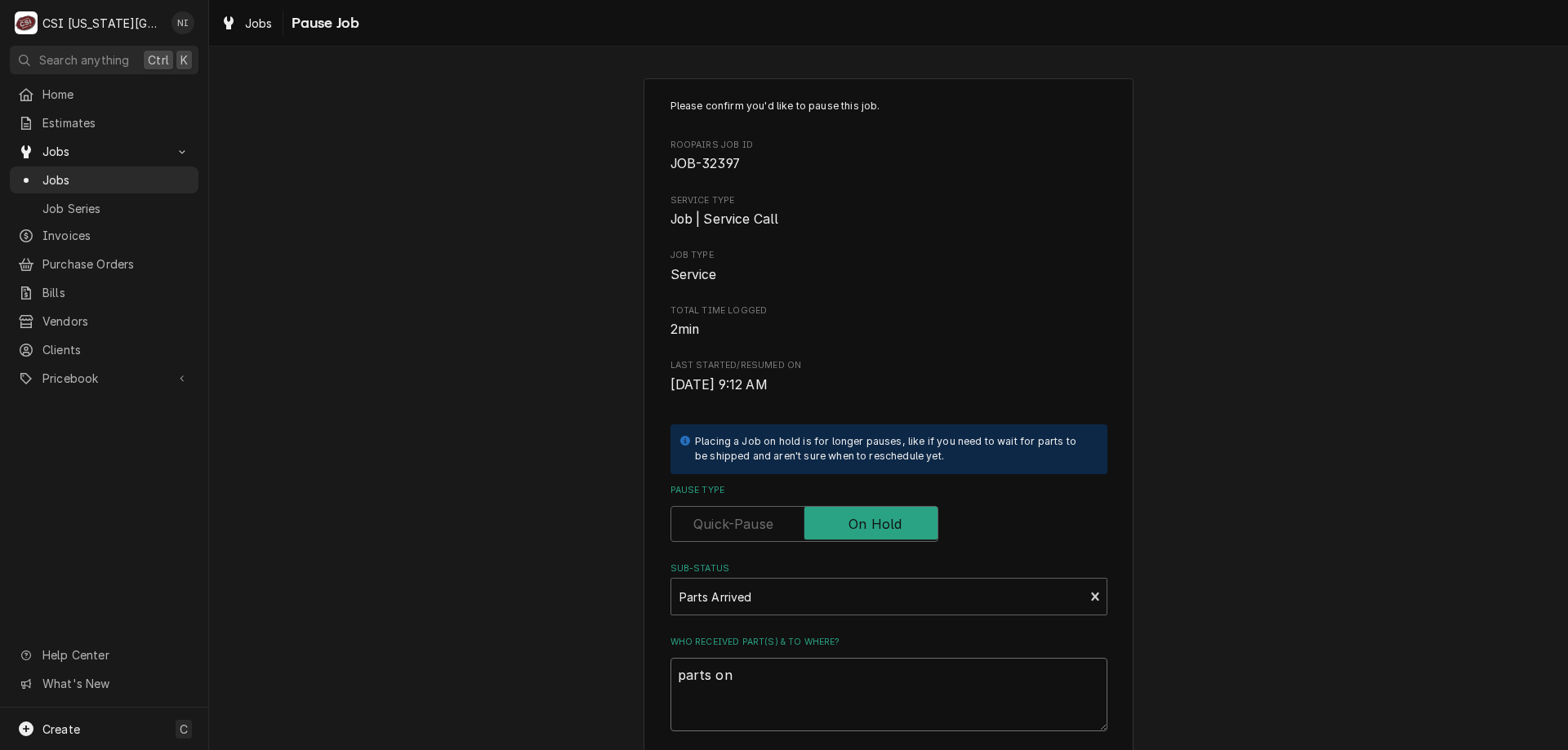
type textarea "x"
type textarea "parts on m"
type textarea "x"
type textarea "parts on ma"
type textarea "x"
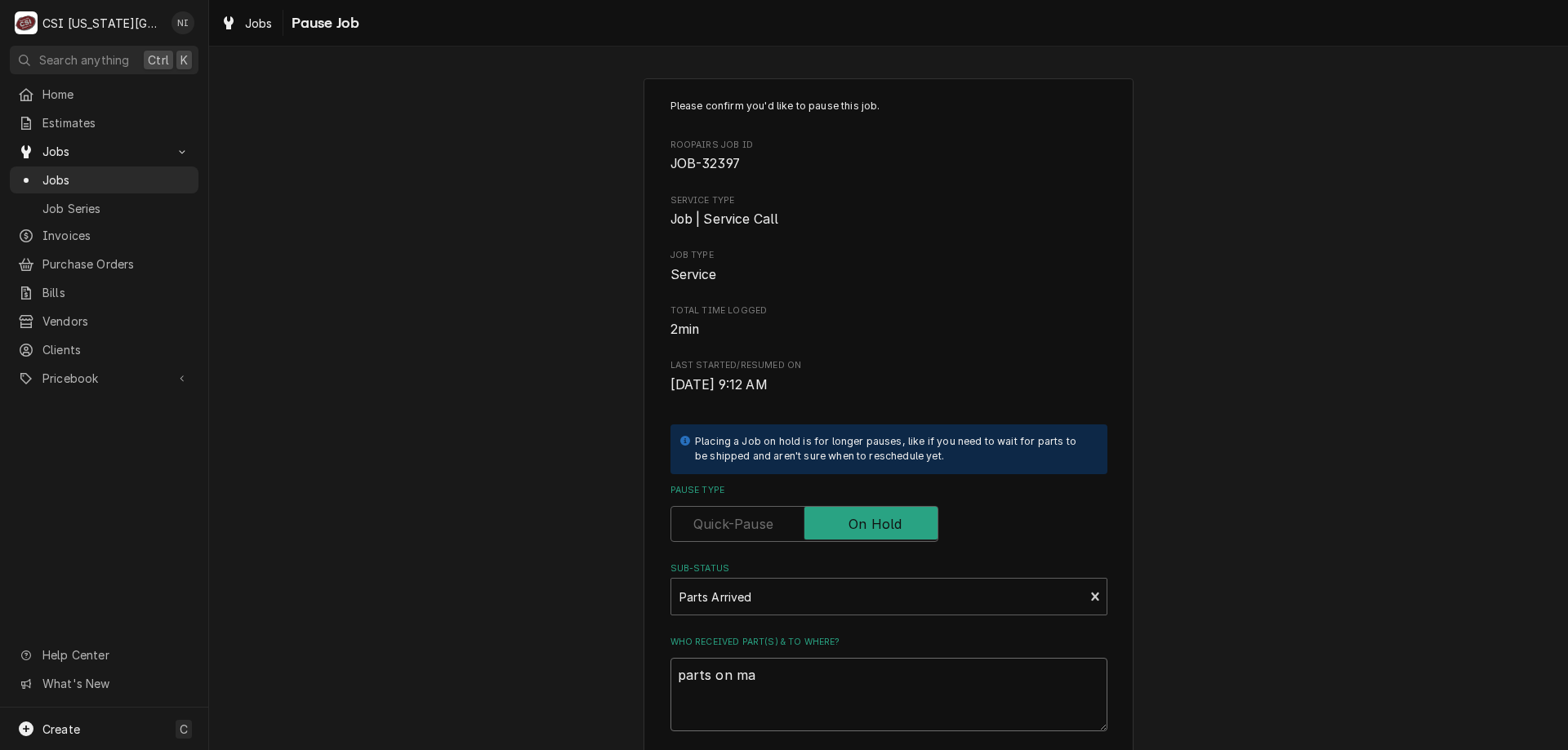
type textarea "parts on mar"
type textarea "x"
type textarea "parts on mars"
type textarea "x"
type textarea "parts on marsh"
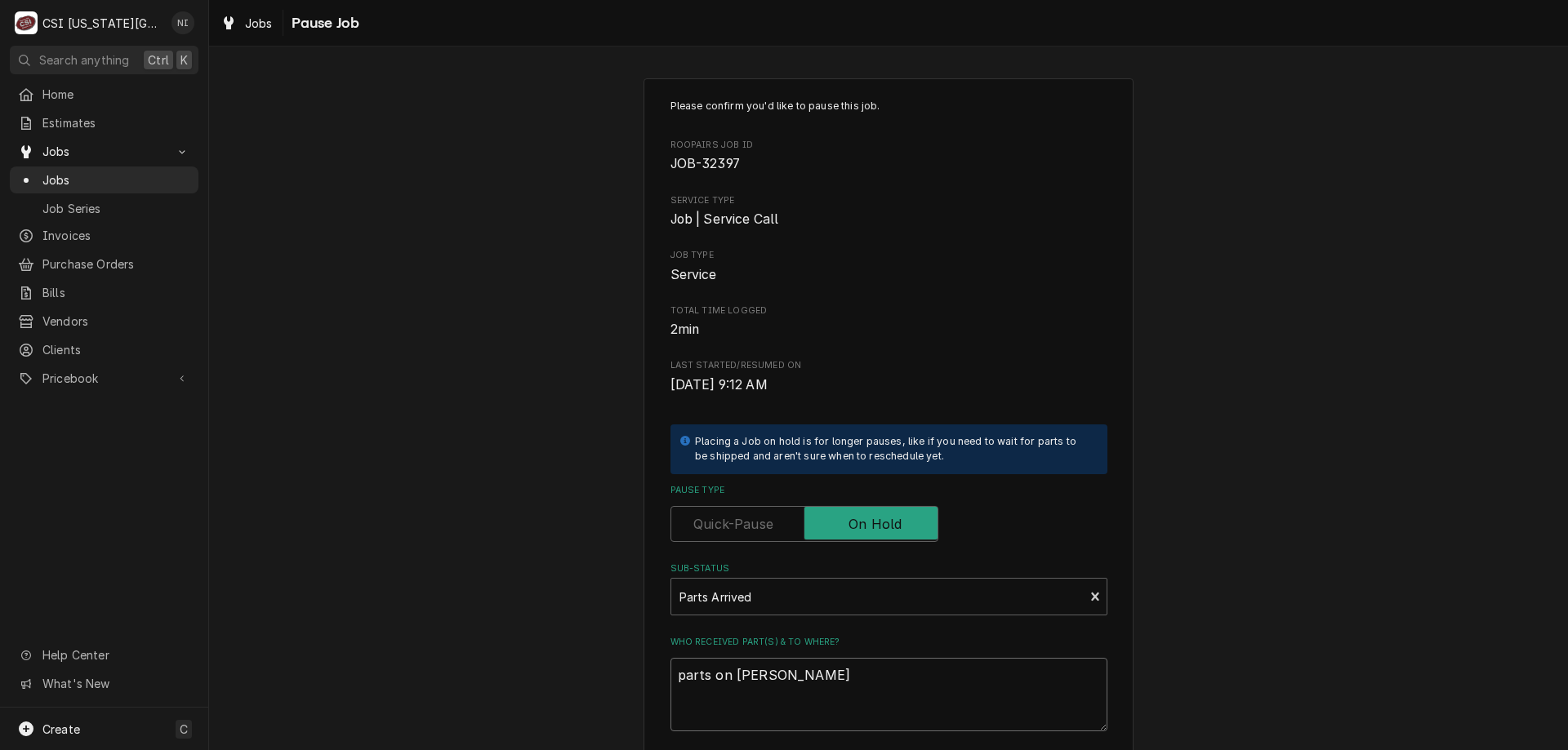
type textarea "x"
type textarea "parts on marsha"
type textarea "x"
type textarea "parts on marshal"
type textarea "x"
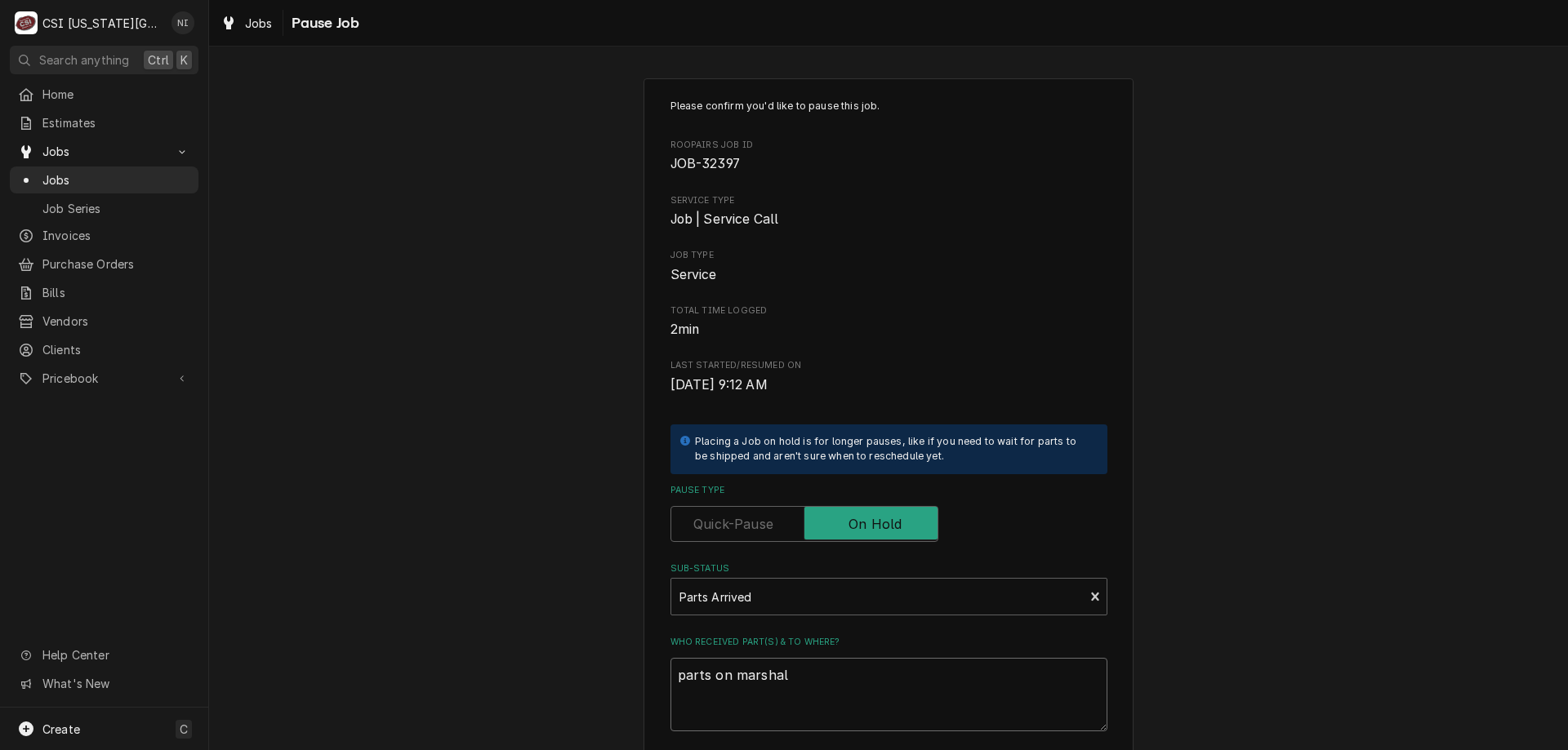
type textarea "parts on marshal"
type textarea "x"
type textarea "parts on marshal s"
type textarea "x"
type textarea "parts on marshal sh"
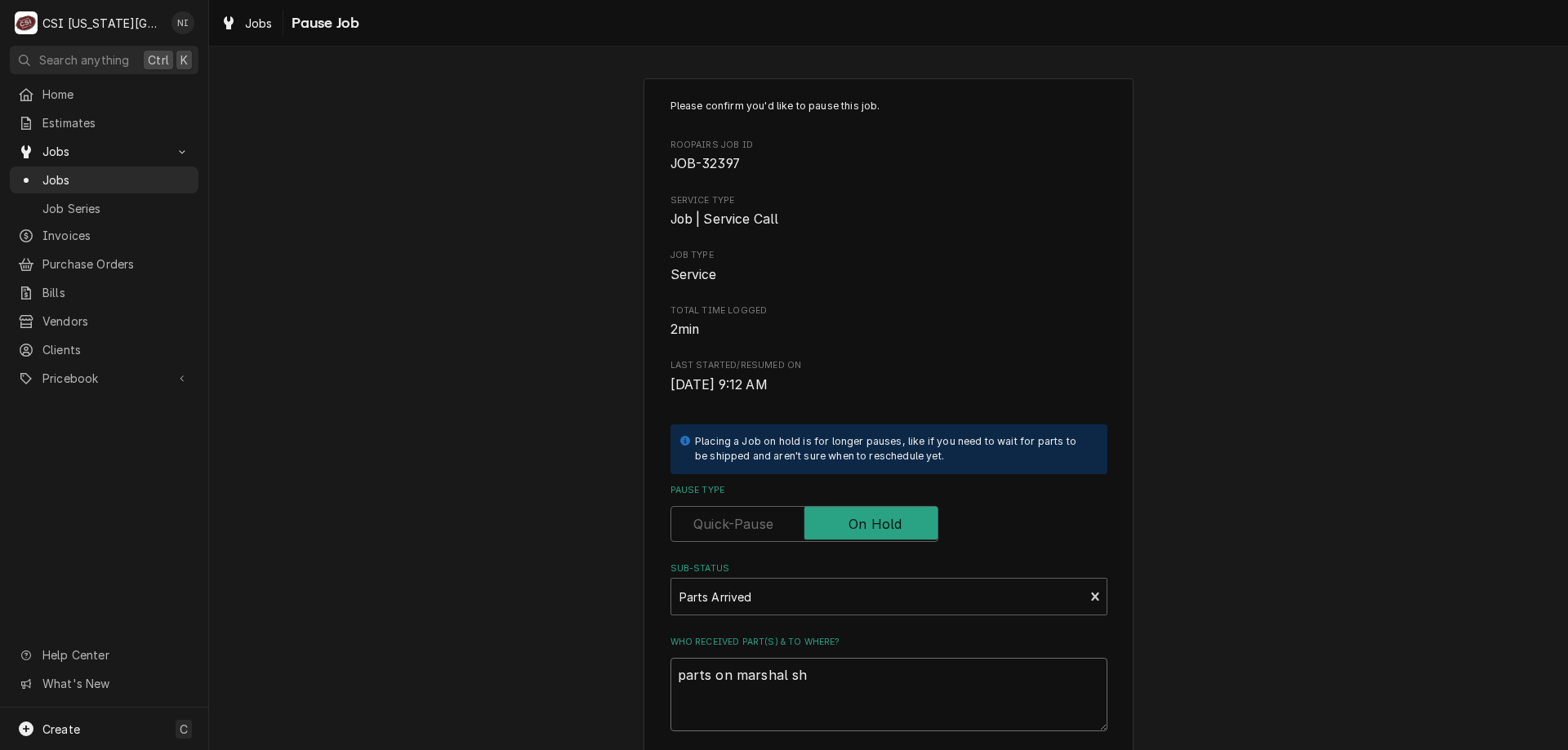
type textarea "x"
type textarea "parts on marshal she"
type textarea "x"
type textarea "parts on marshal shel"
type textarea "x"
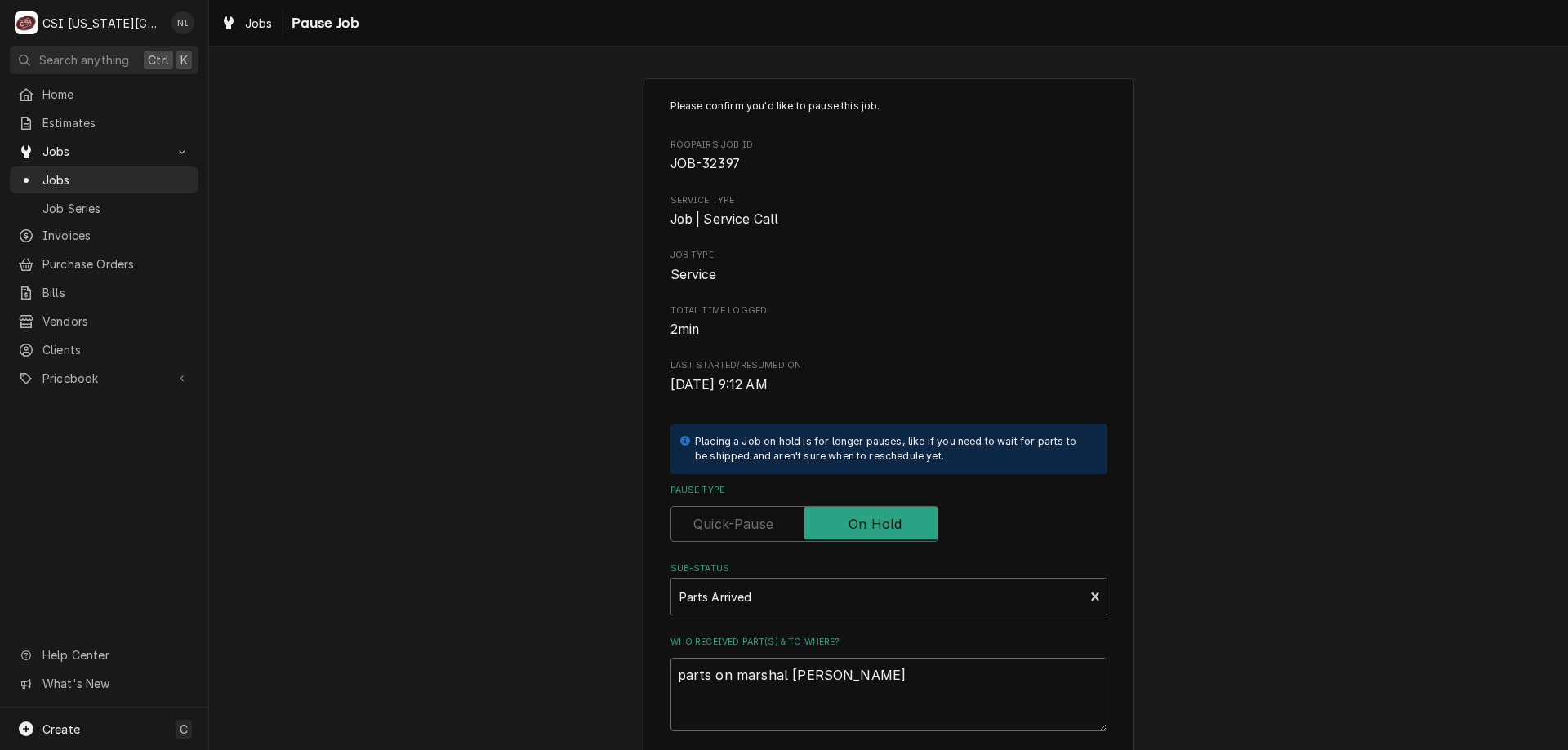
type textarea "parts on marshal shelf"
click at [777, 680] on textarea "parts on marshal shelf" at bounding box center [888, 695] width 436 height 73
type textarea "x"
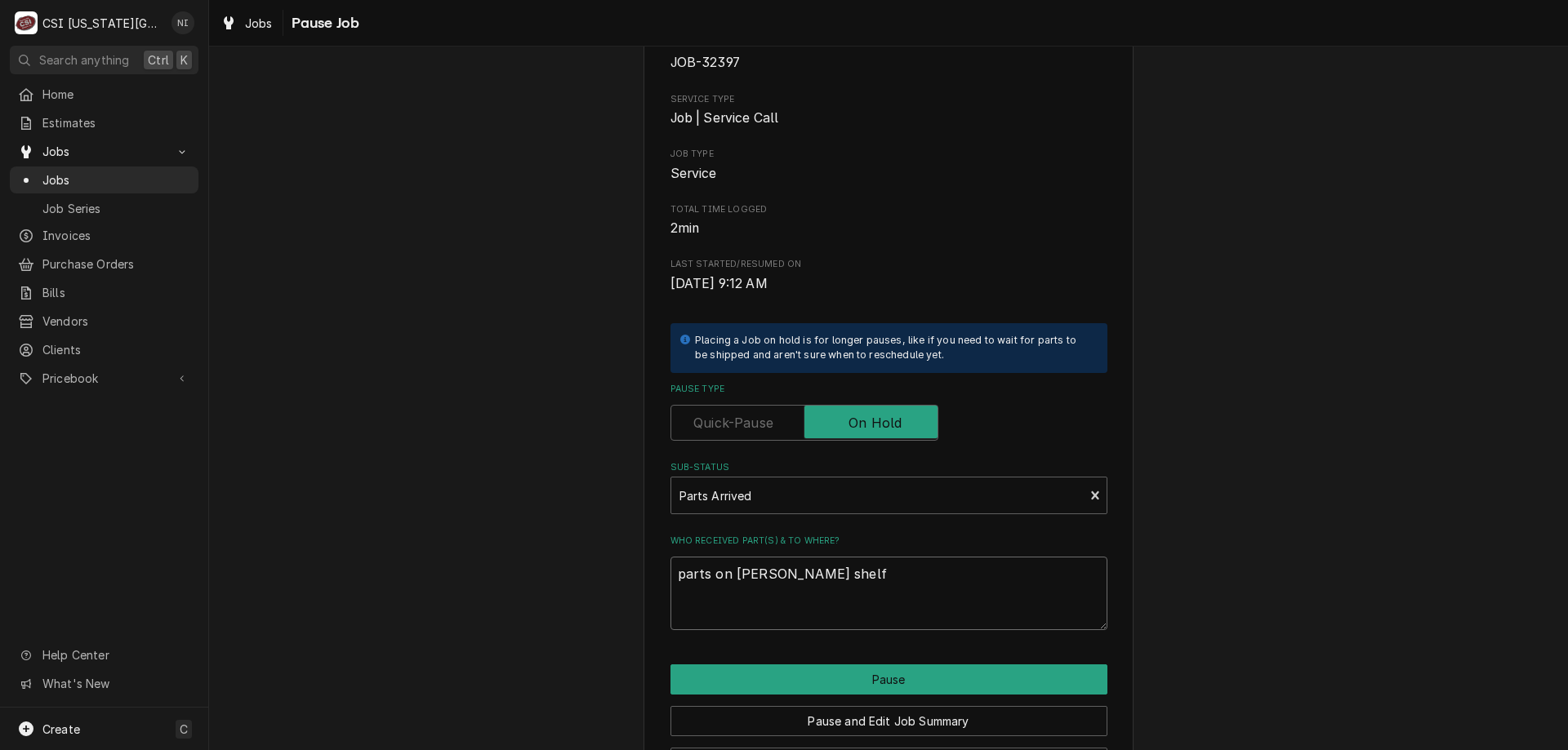
scroll to position [164, 0]
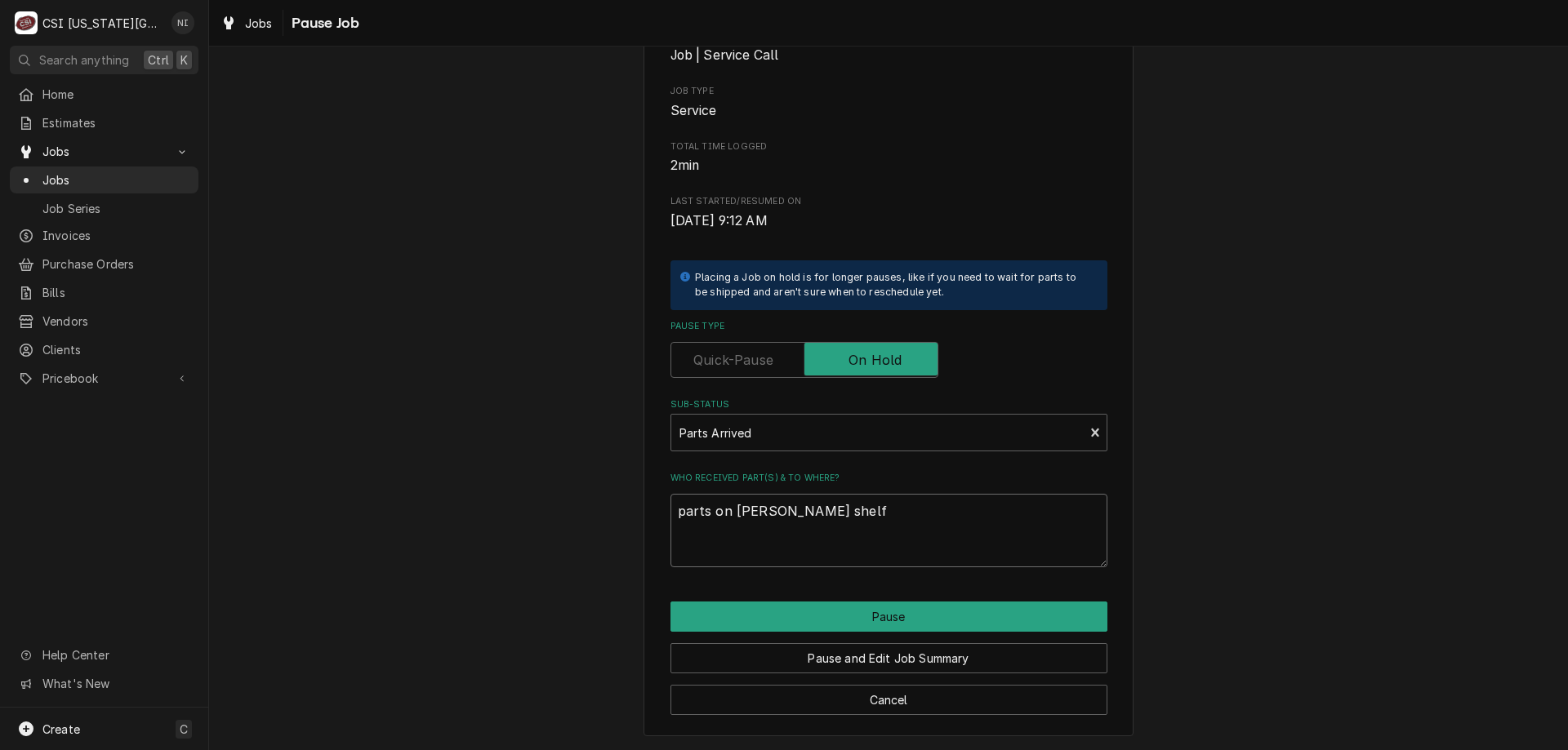
type textarea "parts on marshall shelf"
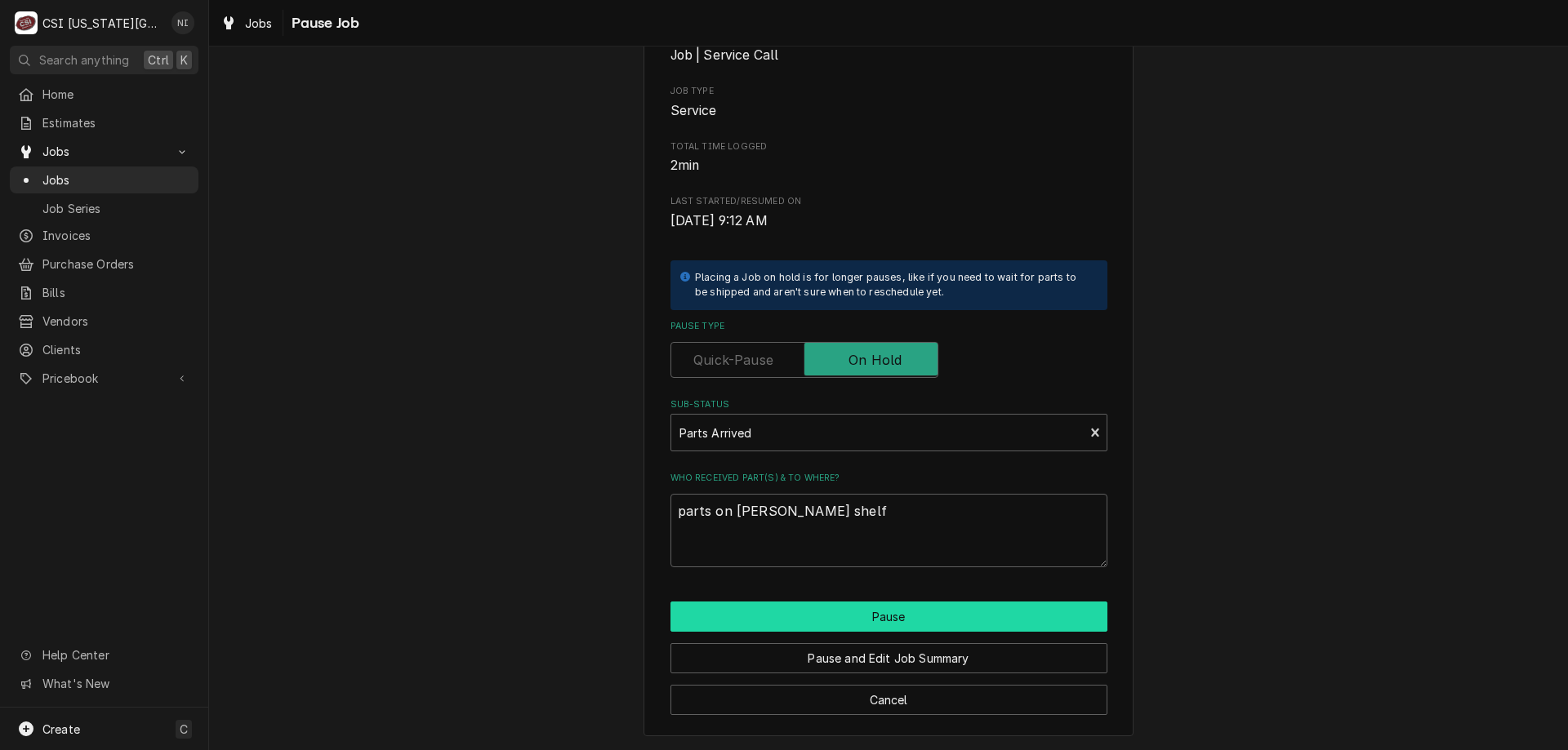
click at [899, 620] on button "Pause" at bounding box center [888, 617] width 436 height 30
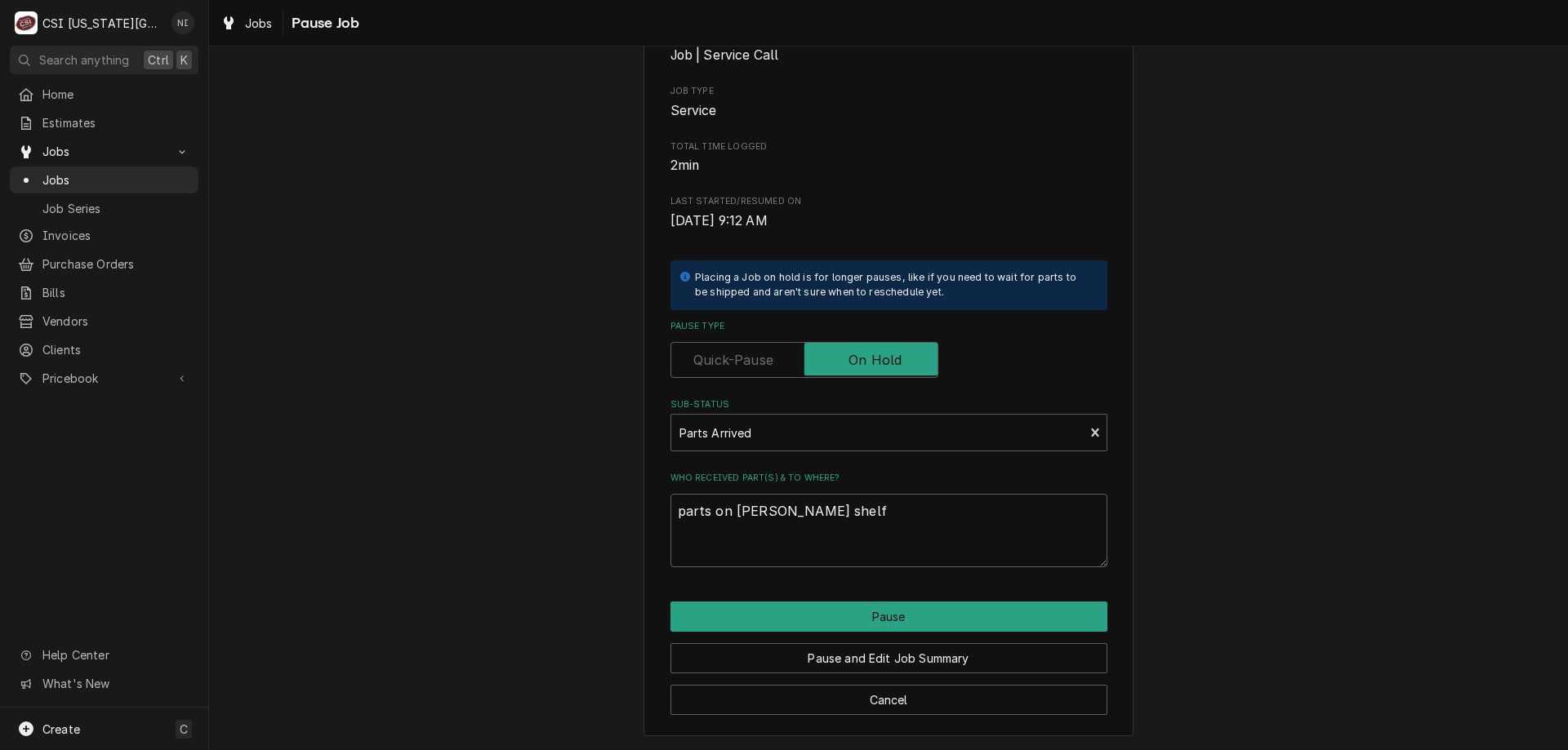
type textarea "x"
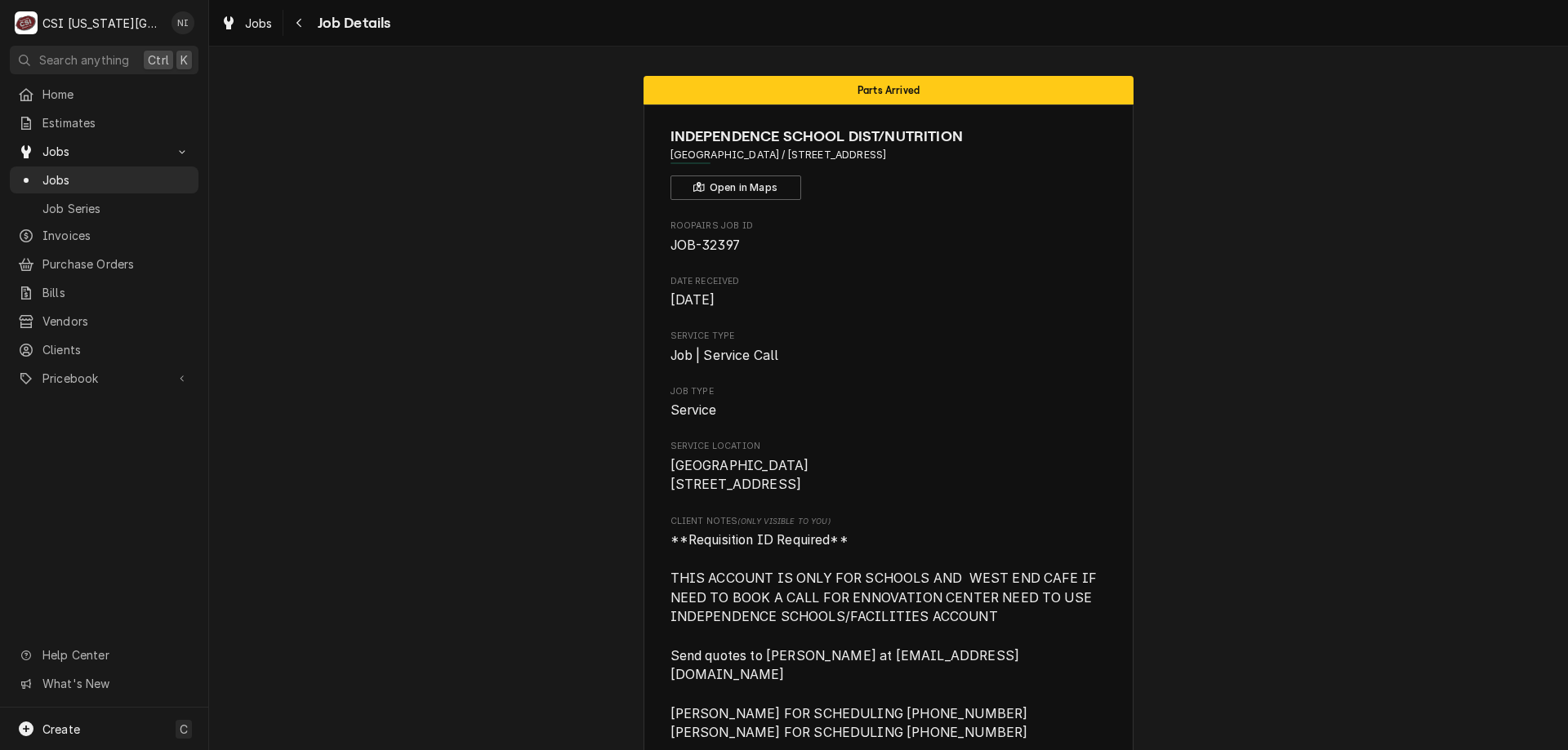
drag, startPoint x: 91, startPoint y: 174, endPoint x: 428, endPoint y: 34, distance: 364.9
click at [94, 173] on span "Jobs" at bounding box center [116, 180] width 148 height 17
